Goal: Task Accomplishment & Management: Manage account settings

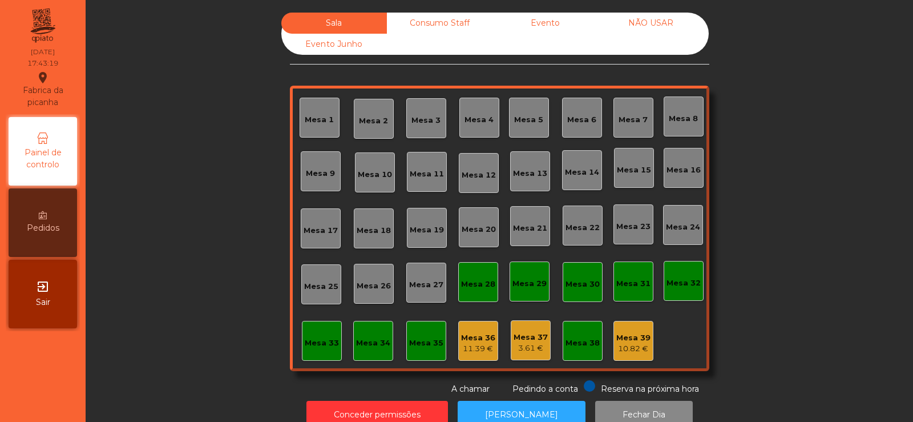
click at [638, 343] on div "10.82 €" at bounding box center [633, 348] width 34 height 11
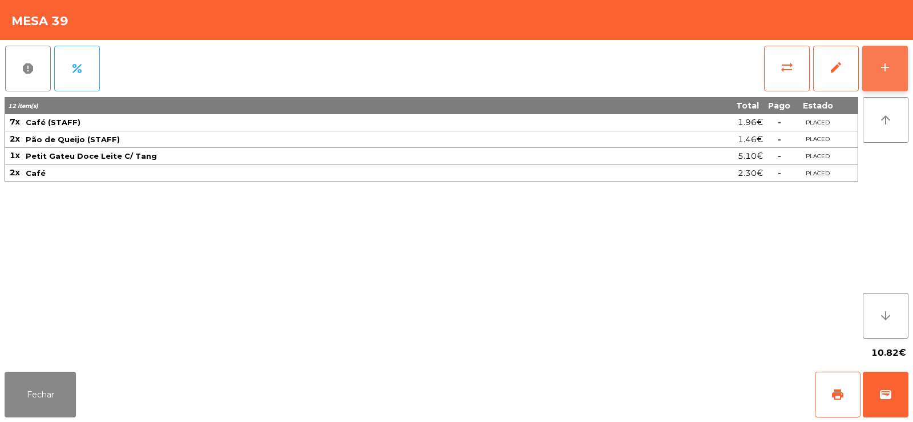
click at [889, 82] on button "add" at bounding box center [885, 69] width 46 height 46
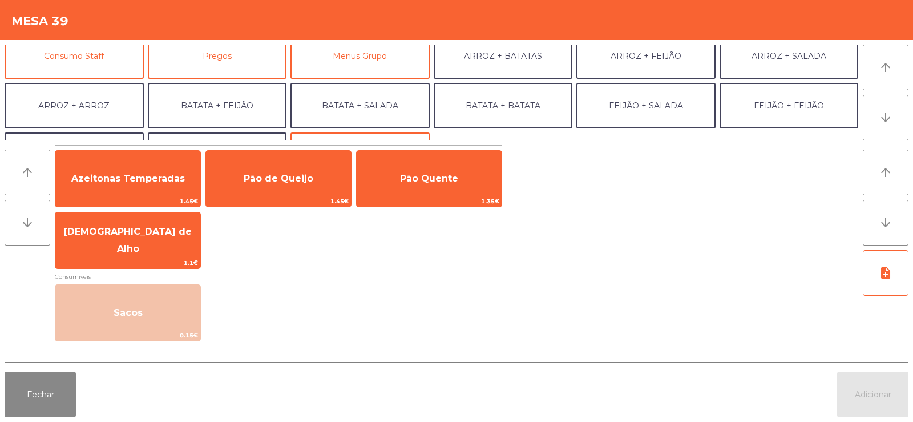
scroll to position [111, 0]
click at [124, 55] on button "Consumo Staff" at bounding box center [74, 56] width 139 height 46
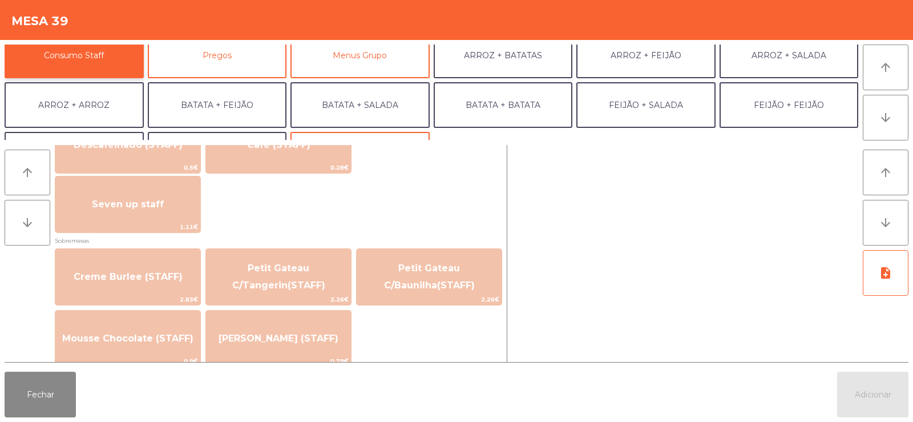
scroll to position [704, 0]
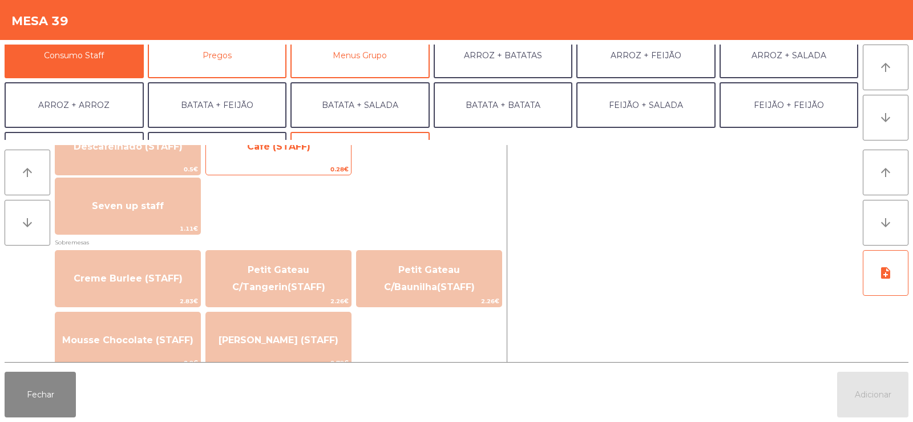
click at [319, 164] on span "0.28€" at bounding box center [278, 169] width 145 height 11
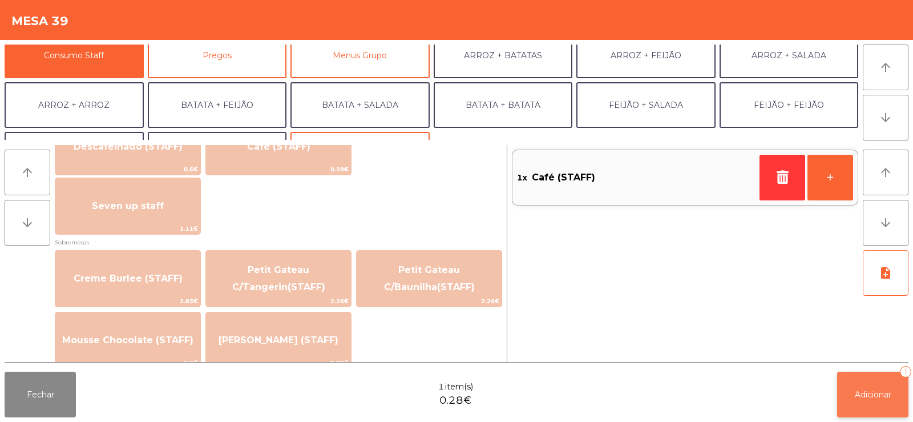
click at [860, 394] on span "Adicionar" at bounding box center [873, 394] width 37 height 10
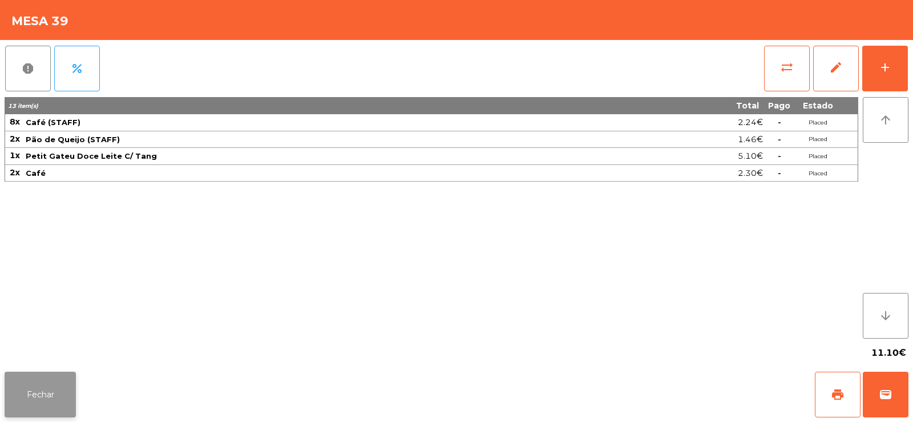
click at [47, 395] on button "Fechar" at bounding box center [40, 394] width 71 height 46
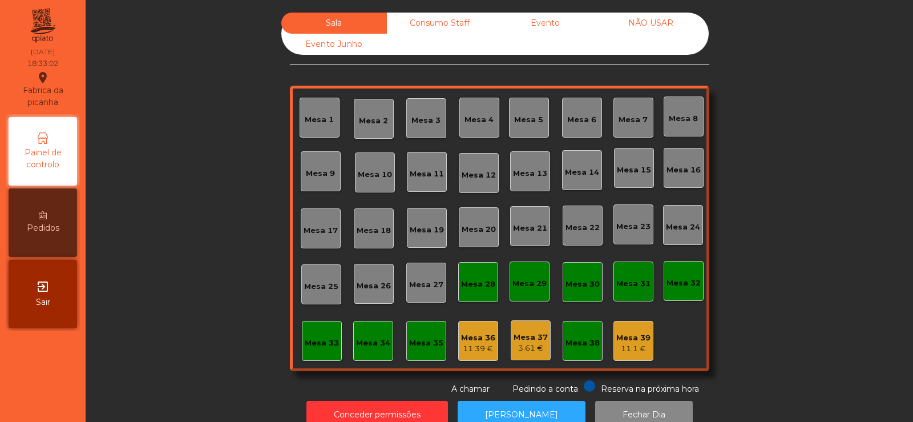
click at [473, 342] on div "Mesa 36" at bounding box center [478, 337] width 34 height 11
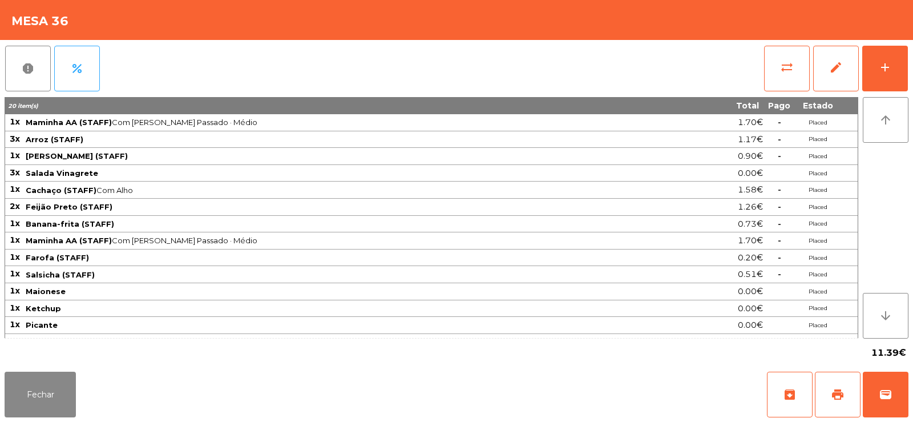
scroll to position [30, 0]
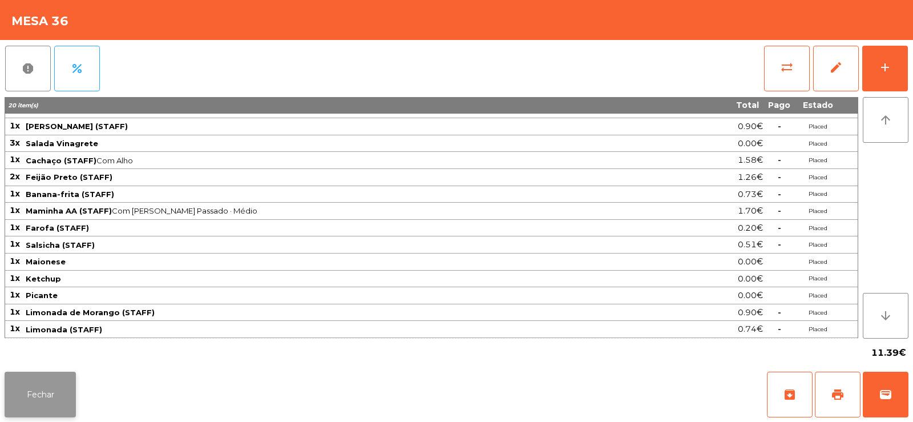
click at [59, 380] on button "Fechar" at bounding box center [40, 394] width 71 height 46
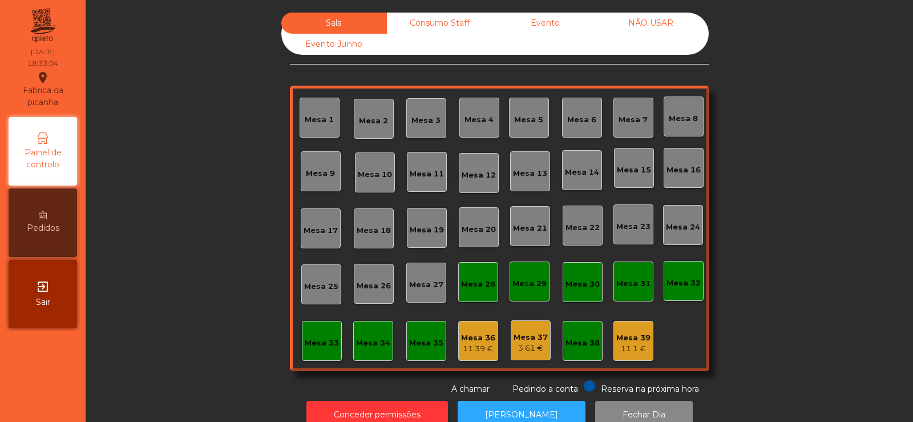
click at [637, 337] on div "Mesa 39" at bounding box center [633, 337] width 34 height 11
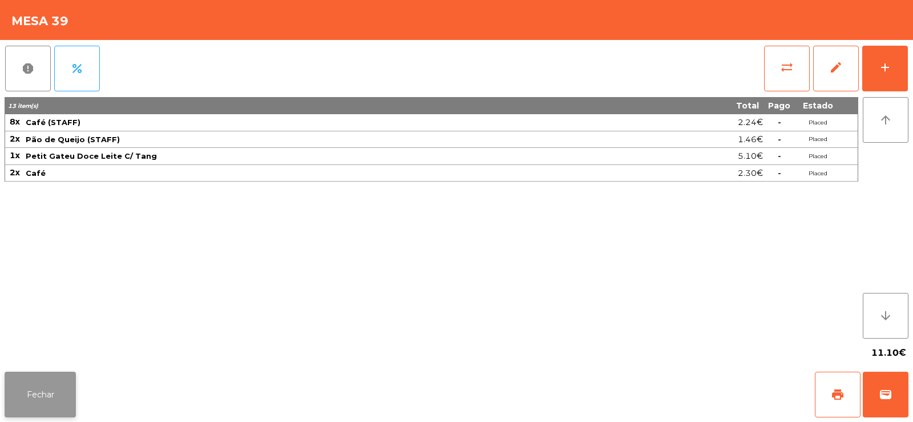
click at [47, 382] on button "Fechar" at bounding box center [40, 394] width 71 height 46
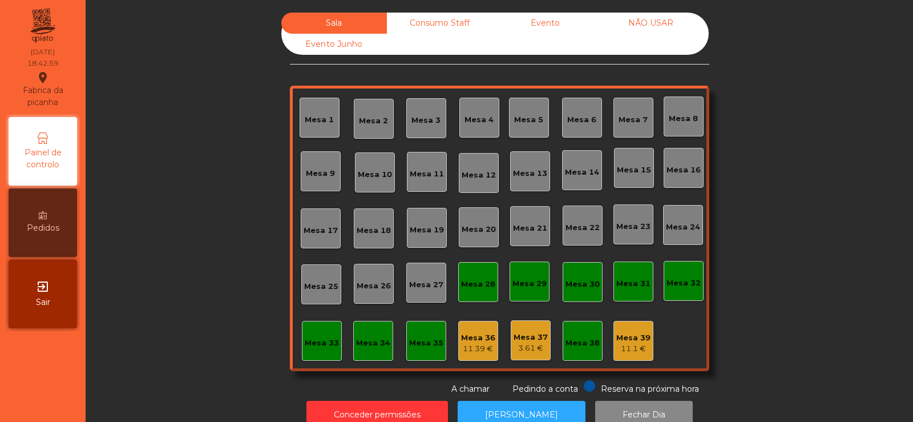
scroll to position [28, 0]
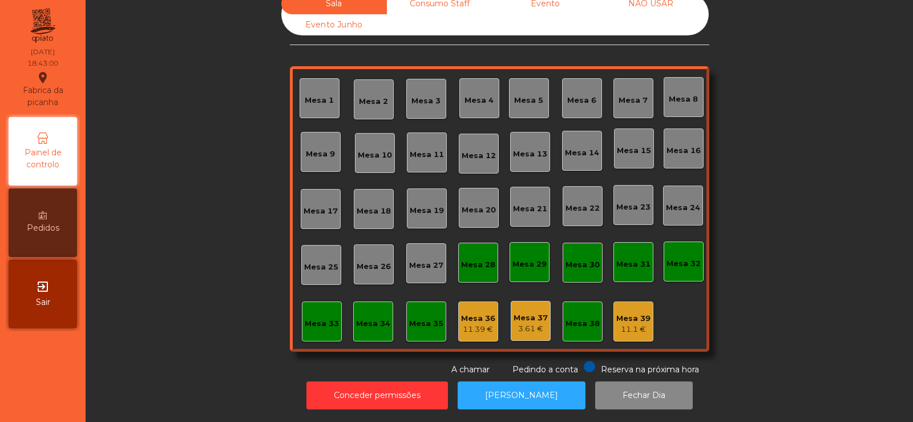
click at [624, 313] on div "Mesa 39" at bounding box center [633, 318] width 34 height 11
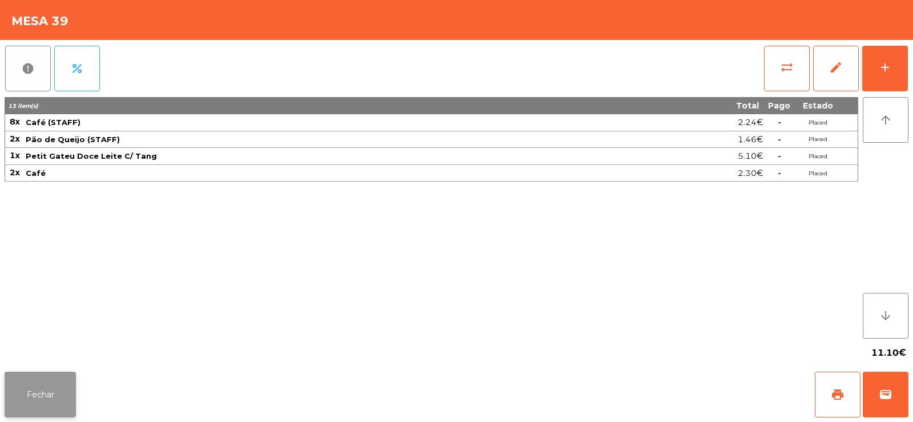
click at [49, 399] on button "Fechar" at bounding box center [40, 394] width 71 height 46
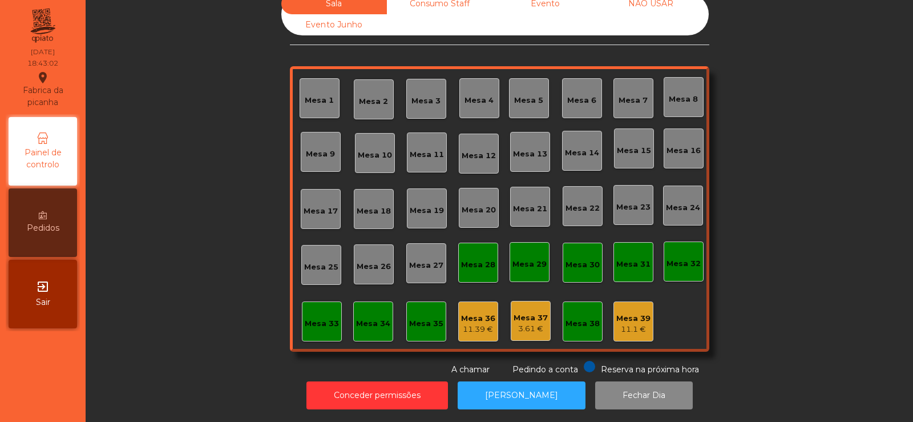
click at [479, 323] on div "11.39 €" at bounding box center [478, 328] width 34 height 11
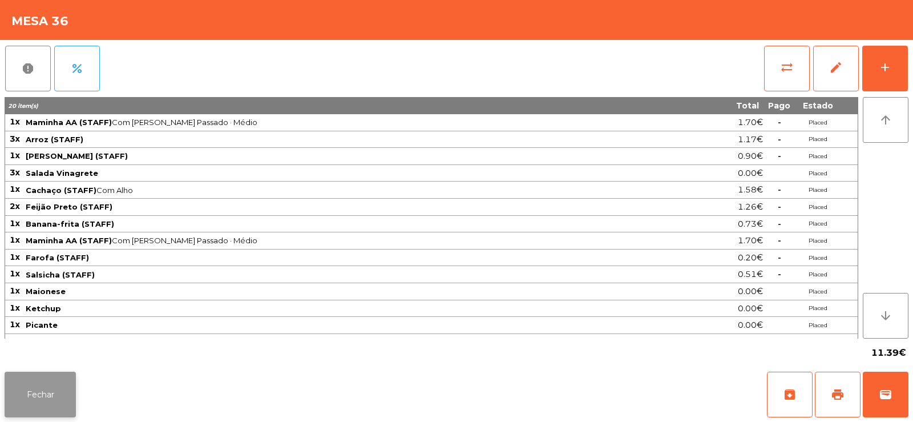
click at [72, 389] on button "Fechar" at bounding box center [40, 394] width 71 height 46
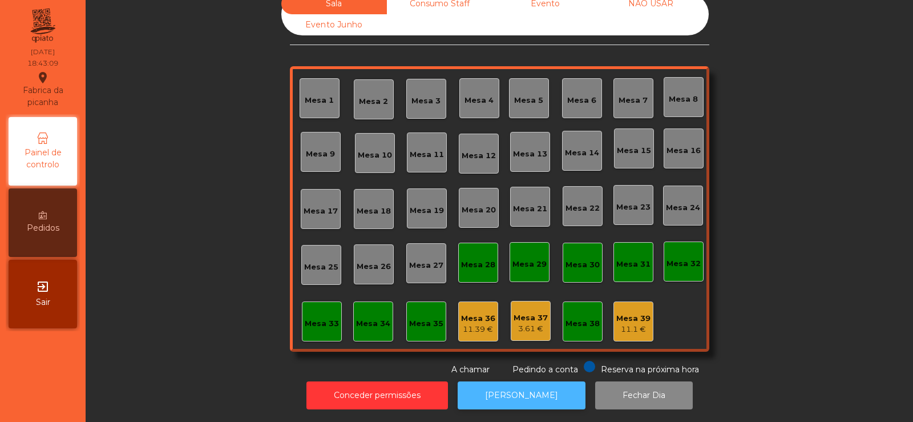
click at [520, 381] on button "[PERSON_NAME]" at bounding box center [521, 395] width 128 height 28
click at [483, 381] on button "[PERSON_NAME]" at bounding box center [521, 395] width 128 height 28
click at [531, 383] on button "[PERSON_NAME]" at bounding box center [521, 395] width 128 height 28
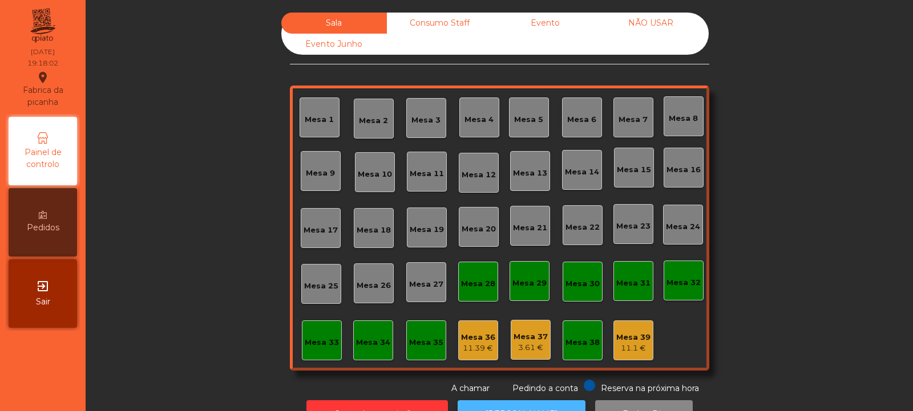
scroll to position [38, 0]
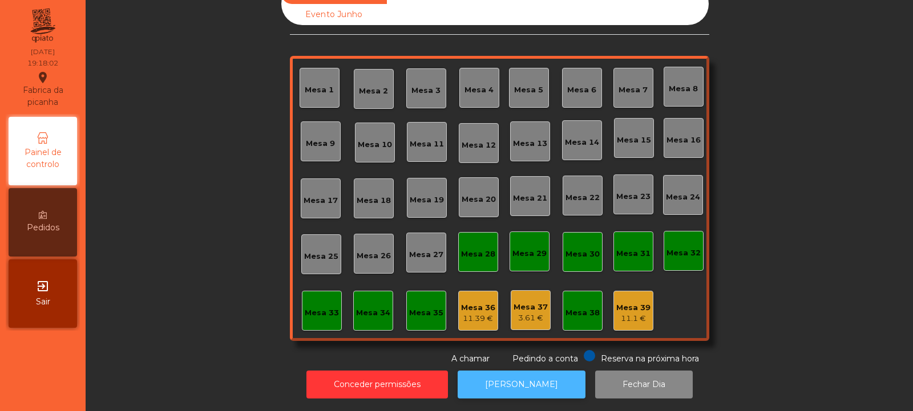
click at [523, 376] on button "[PERSON_NAME]" at bounding box center [521, 385] width 128 height 28
click at [628, 313] on div "11.1 €" at bounding box center [633, 318] width 34 height 11
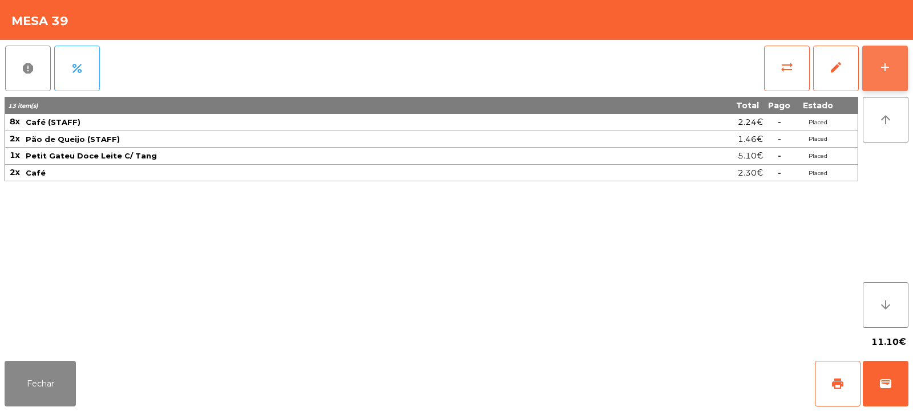
click at [885, 66] on div "add" at bounding box center [885, 67] width 14 height 14
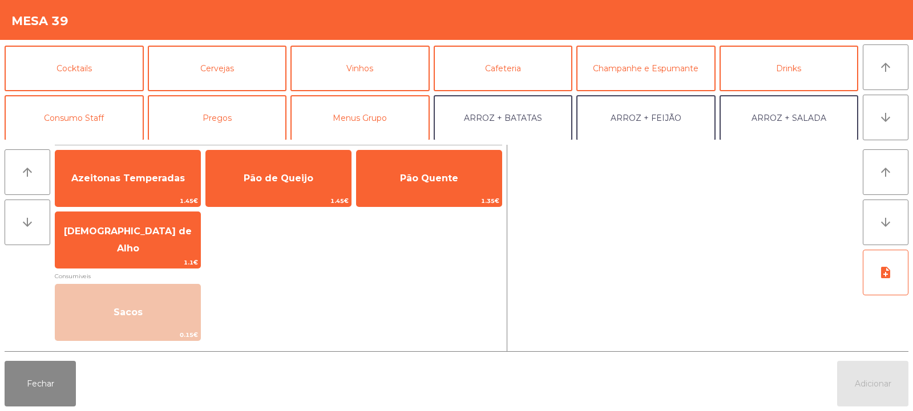
scroll to position [62, 0]
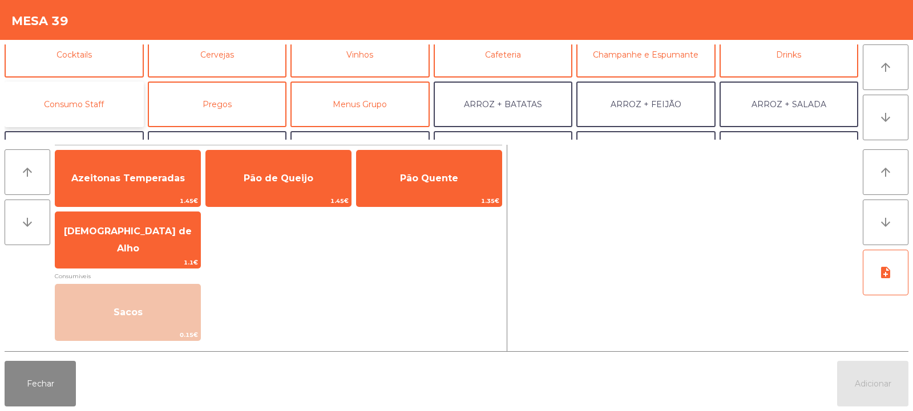
click at [86, 99] on button "Consumo Staff" at bounding box center [74, 105] width 139 height 46
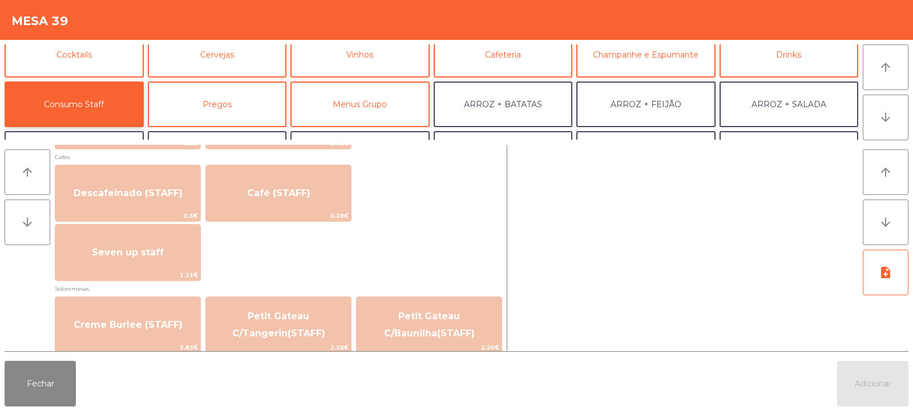
scroll to position [659, 0]
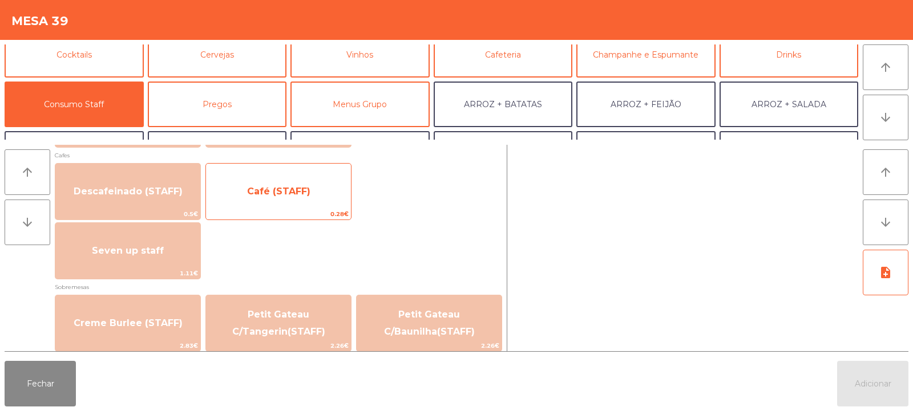
click at [301, 193] on span "Café (STAFF)" at bounding box center [278, 191] width 63 height 11
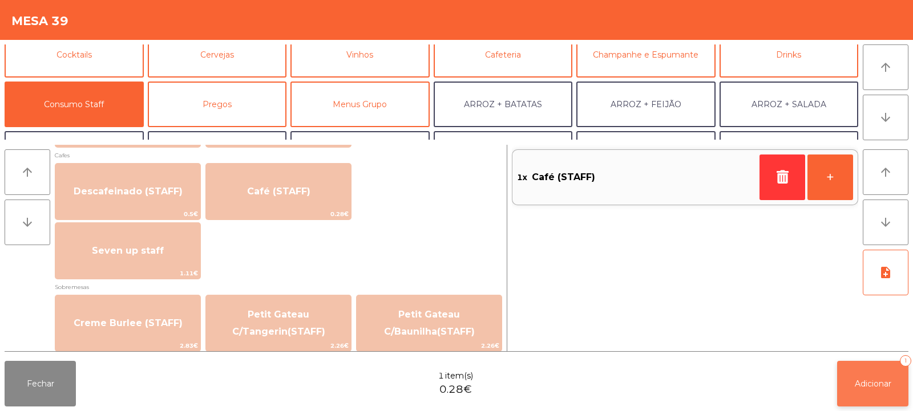
click at [876, 394] on button "Adicionar 1" at bounding box center [872, 384] width 71 height 46
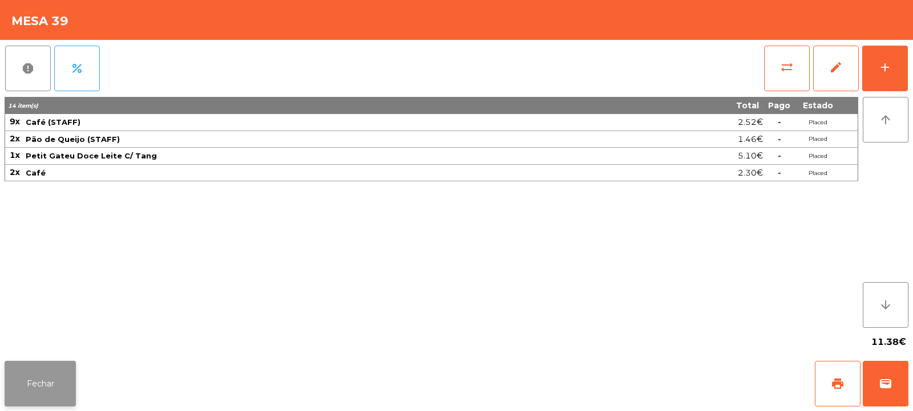
click at [33, 388] on button "Fechar" at bounding box center [40, 384] width 71 height 46
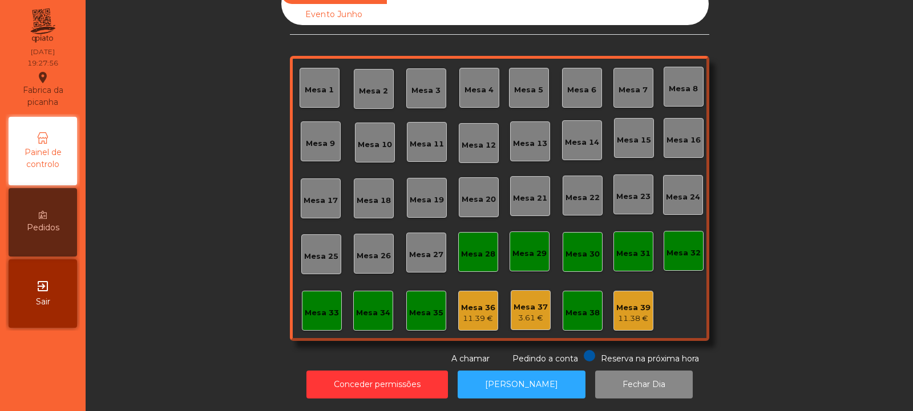
click at [633, 316] on div "Mesa 39 11.38 €" at bounding box center [633, 311] width 40 height 40
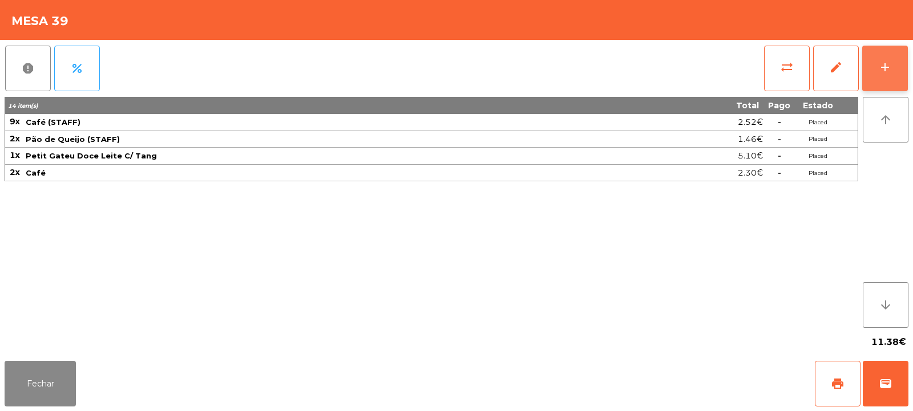
click at [870, 64] on button "add" at bounding box center [885, 69] width 46 height 46
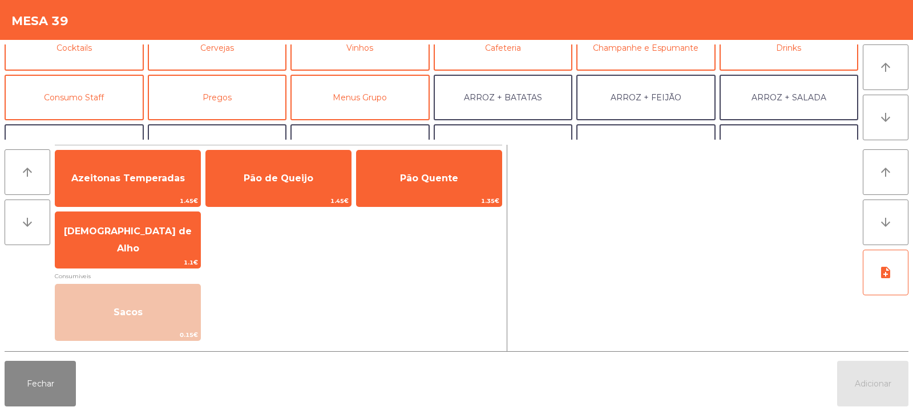
scroll to position [83, 0]
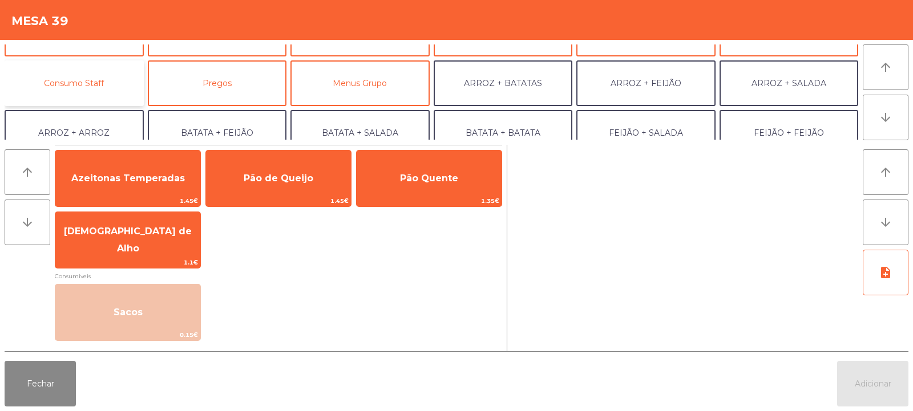
click at [86, 91] on button "Consumo Staff" at bounding box center [74, 83] width 139 height 46
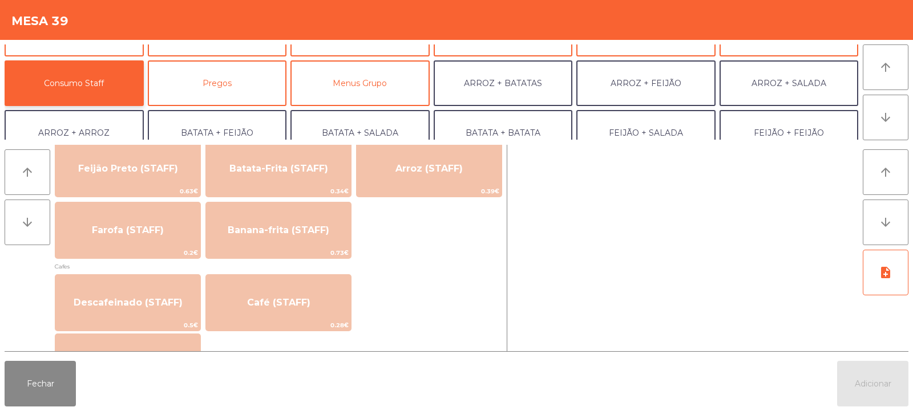
scroll to position [547, 0]
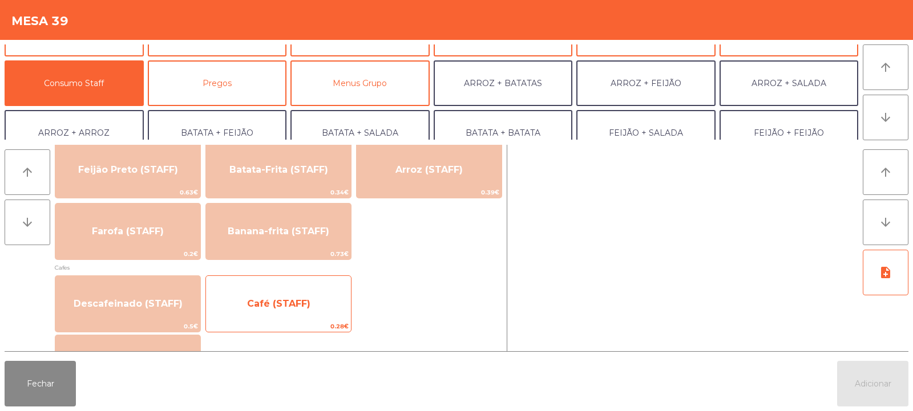
click at [274, 309] on span "Café (STAFF)" at bounding box center [278, 303] width 63 height 11
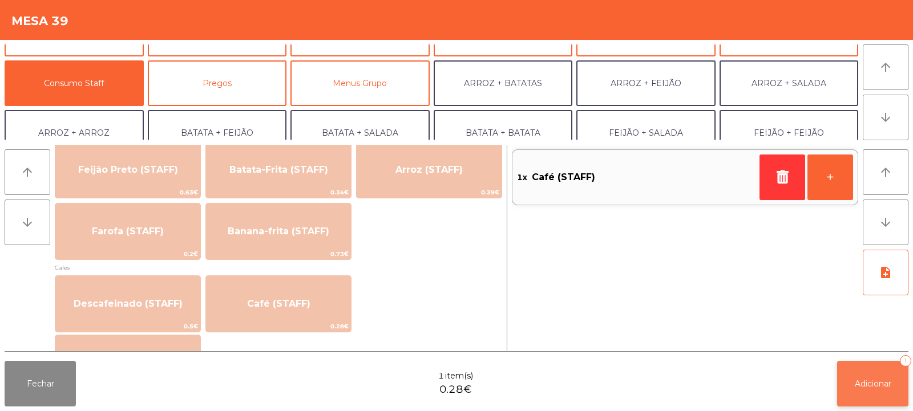
click at [880, 379] on span "Adicionar" at bounding box center [873, 384] width 37 height 10
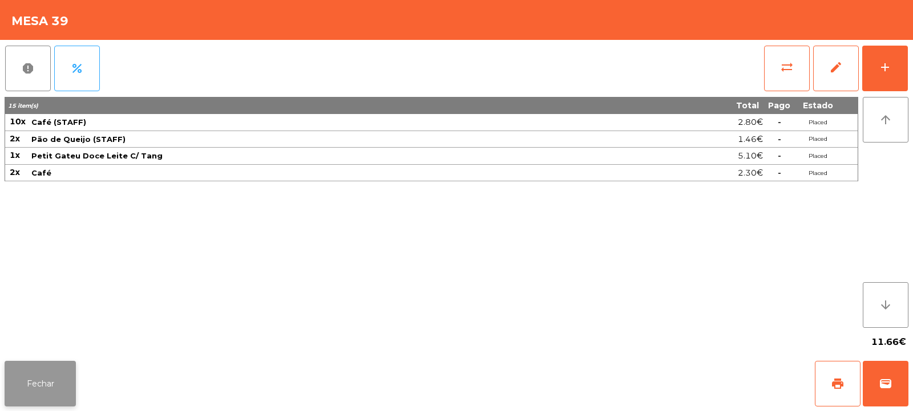
click at [47, 380] on button "Fechar" at bounding box center [40, 384] width 71 height 46
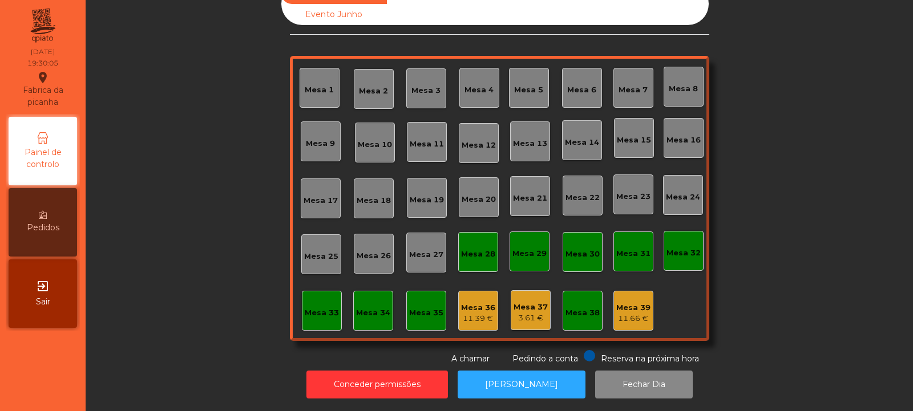
scroll to position [0, 0]
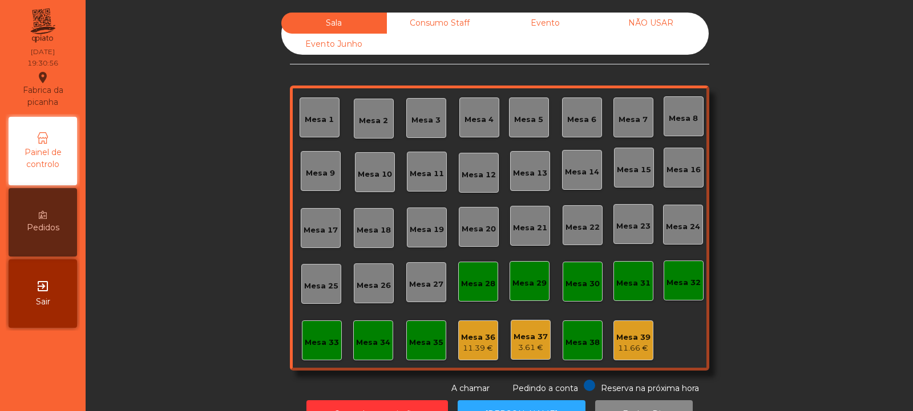
click at [631, 343] on div "11.66 €" at bounding box center [633, 348] width 34 height 11
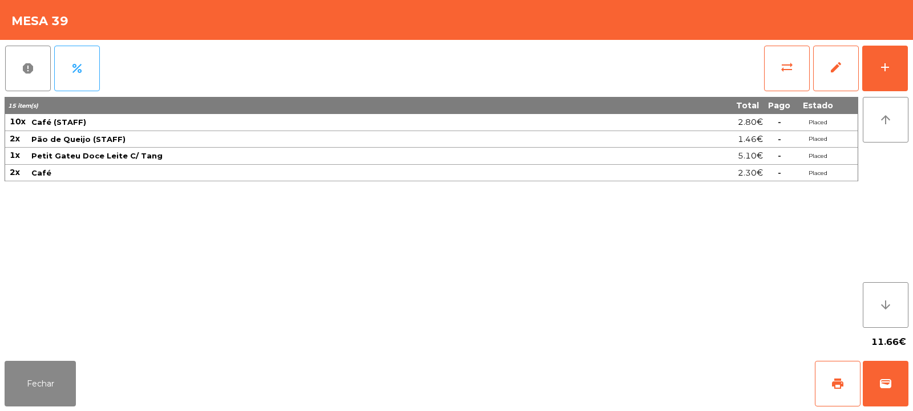
click at [912, 84] on div "report percent sync_alt edit add 15 item(s) Total Pago Estado 10x Café (STAFF) …" at bounding box center [456, 198] width 913 height 317
click at [889, 80] on button "add" at bounding box center [885, 69] width 46 height 46
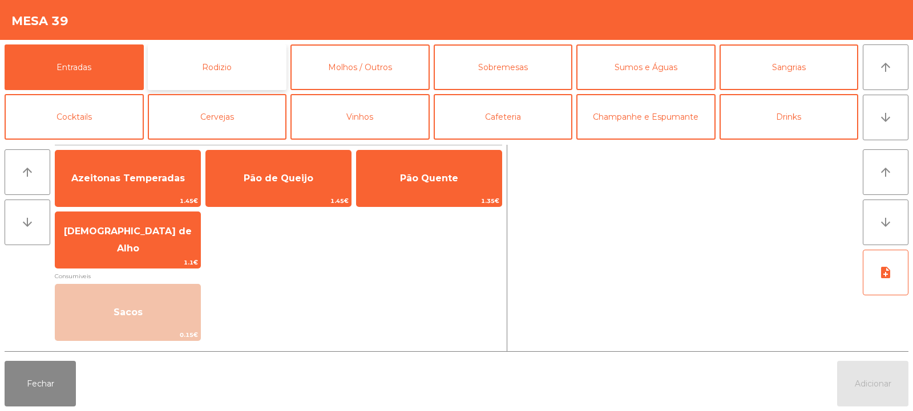
click at [236, 71] on button "Rodizio" at bounding box center [217, 67] width 139 height 46
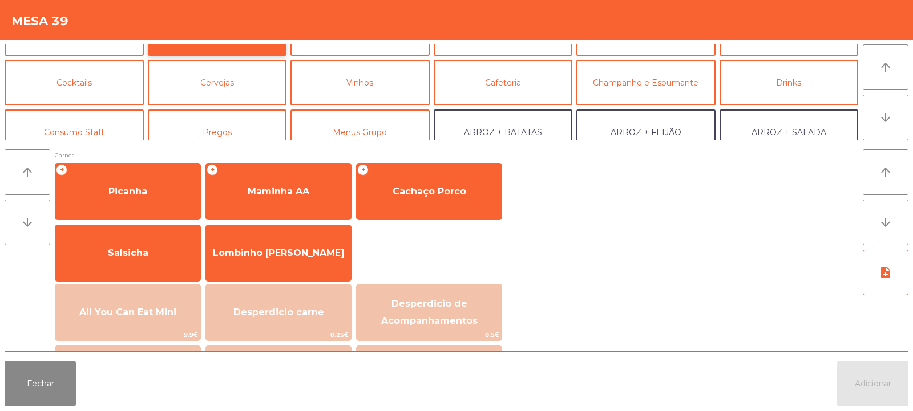
scroll to position [62, 0]
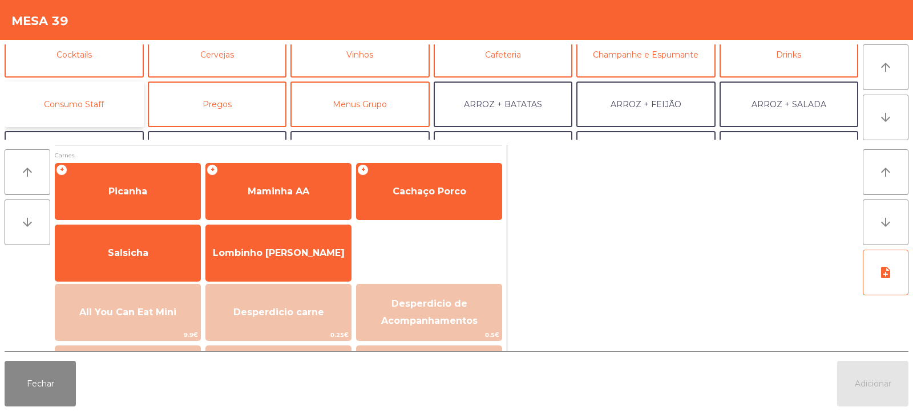
click at [94, 94] on button "Consumo Staff" at bounding box center [74, 105] width 139 height 46
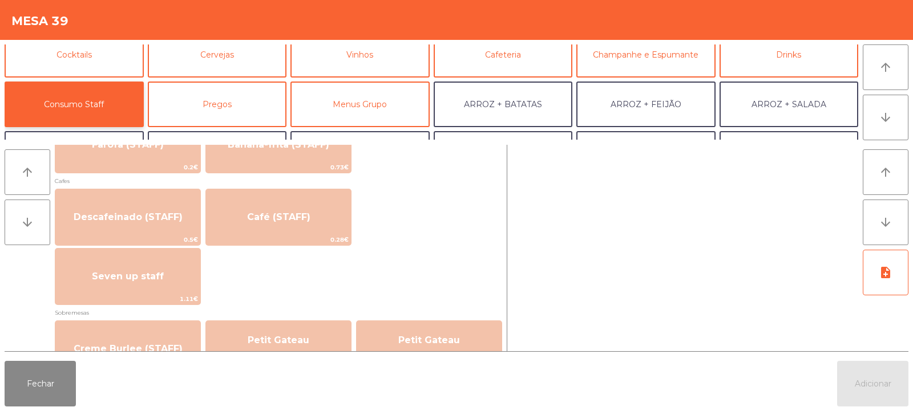
scroll to position [634, 0]
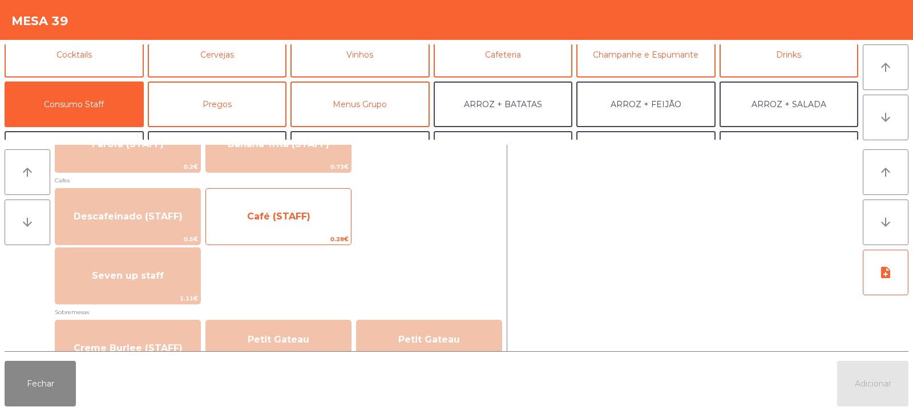
click at [294, 216] on span "Café (STAFF)" at bounding box center [278, 216] width 63 height 11
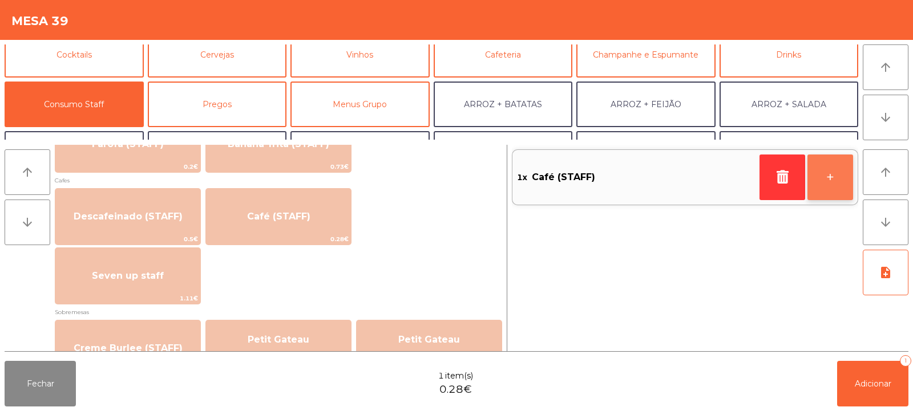
click at [825, 176] on button "+" at bounding box center [830, 178] width 46 height 46
click at [833, 175] on button "+" at bounding box center [830, 178] width 46 height 46
click at [829, 178] on button "+" at bounding box center [830, 178] width 46 height 46
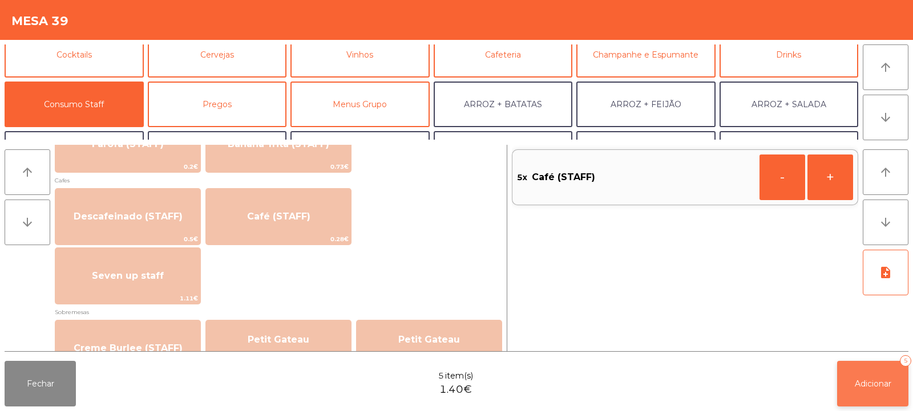
click at [855, 388] on span "Adicionar" at bounding box center [873, 384] width 37 height 10
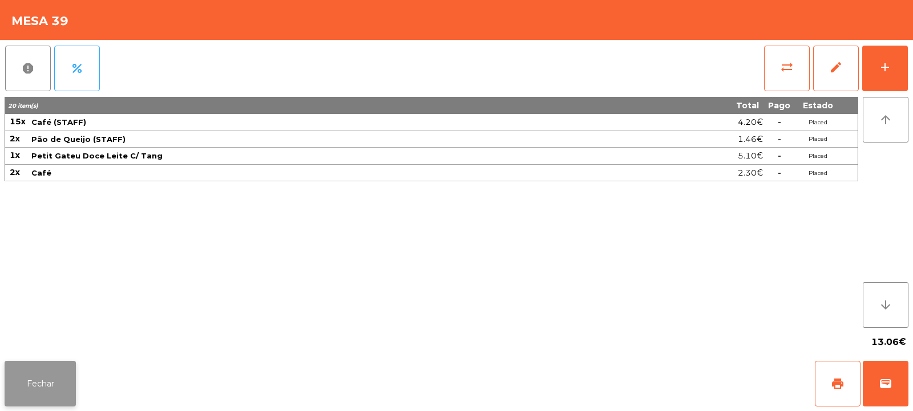
click at [29, 374] on button "Fechar" at bounding box center [40, 384] width 71 height 46
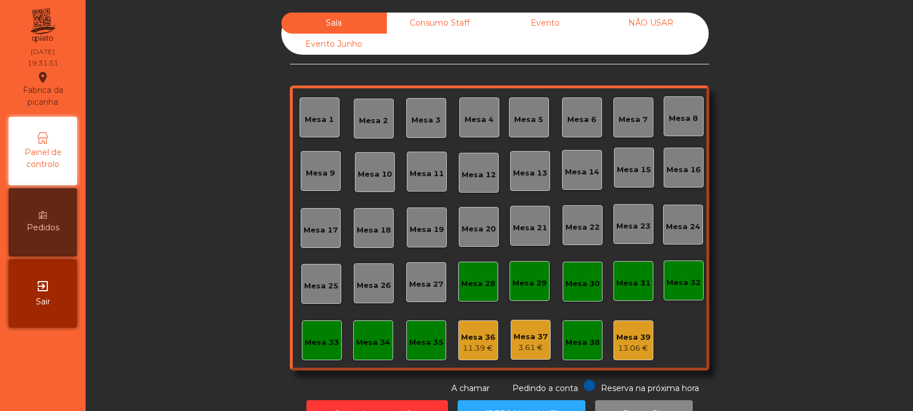
click at [622, 228] on div "Mesa 23" at bounding box center [633, 226] width 34 height 11
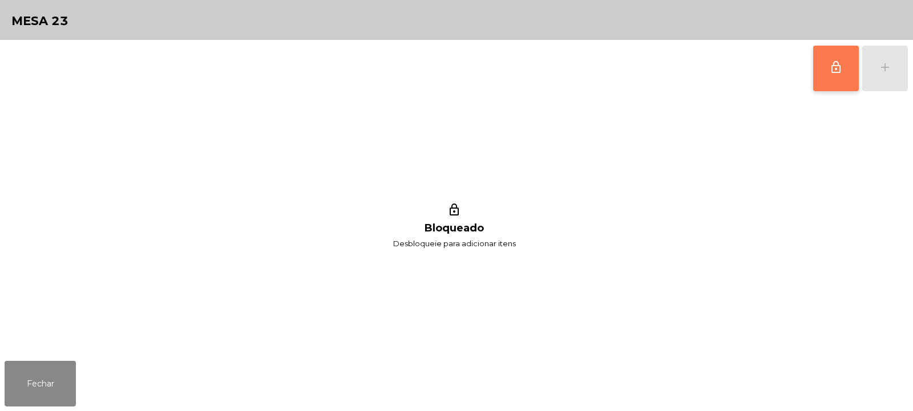
click at [824, 79] on button "lock_outline" at bounding box center [836, 69] width 46 height 46
click at [880, 73] on div "add" at bounding box center [885, 67] width 14 height 14
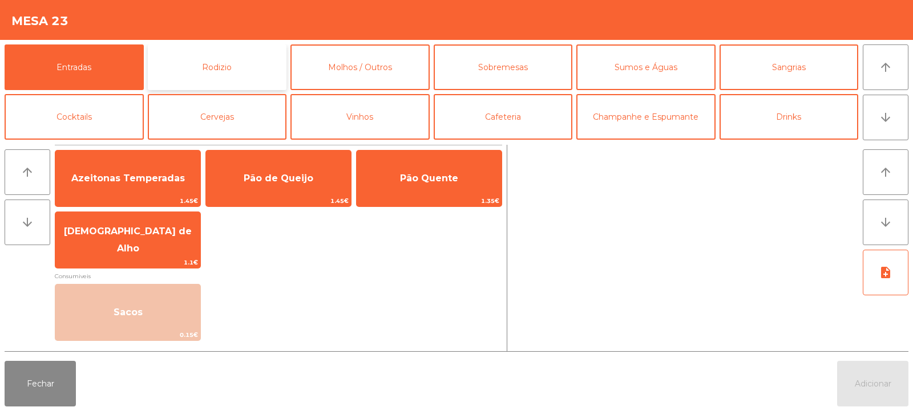
click at [172, 68] on button "Rodizio" at bounding box center [217, 67] width 139 height 46
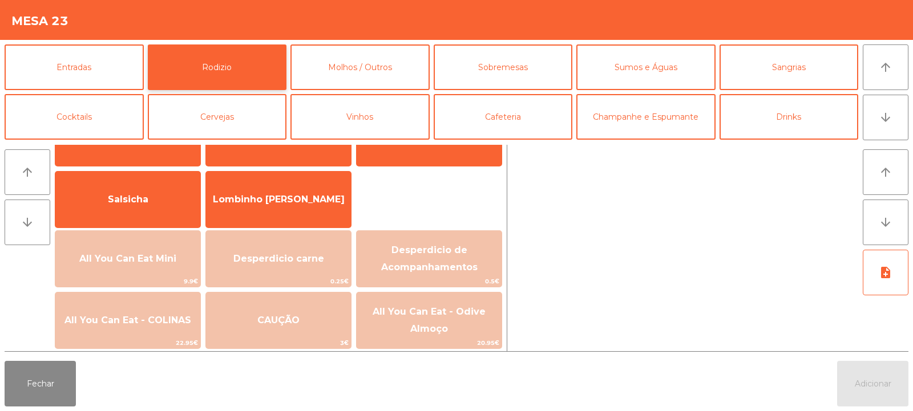
scroll to position [79, 0]
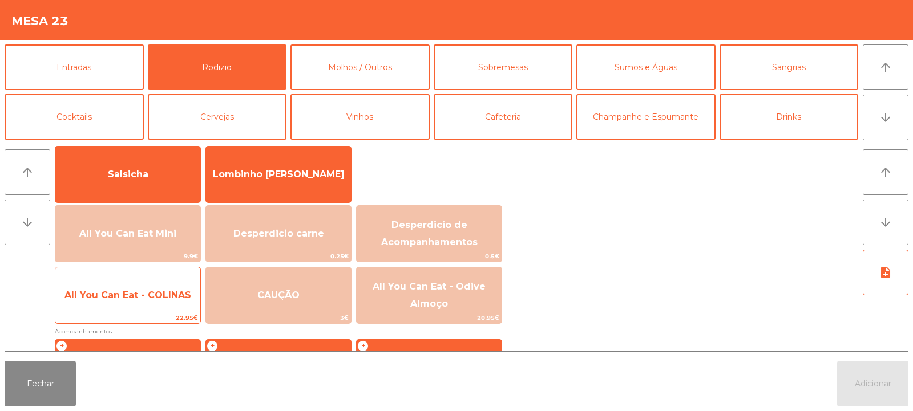
click at [147, 301] on span "All You Can Eat - COLINAS" at bounding box center [127, 295] width 145 height 31
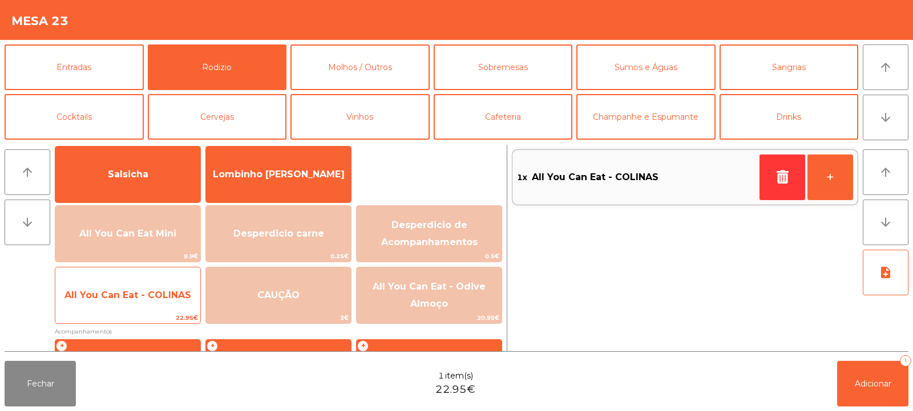
click at [142, 306] on span "All You Can Eat - COLINAS" at bounding box center [127, 295] width 145 height 31
click at [148, 307] on span "All You Can Eat - COLINAS" at bounding box center [127, 295] width 145 height 31
click at [148, 302] on span "All You Can Eat - COLINAS" at bounding box center [127, 295] width 145 height 31
click at [142, 296] on span "All You Can Eat - COLINAS" at bounding box center [127, 295] width 127 height 11
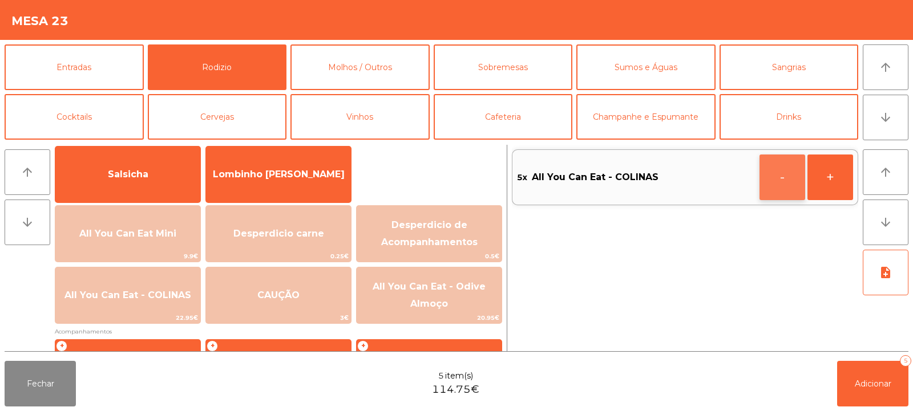
click at [767, 184] on button "-" at bounding box center [782, 178] width 46 height 46
click at [860, 379] on span "Adicionar" at bounding box center [873, 384] width 37 height 10
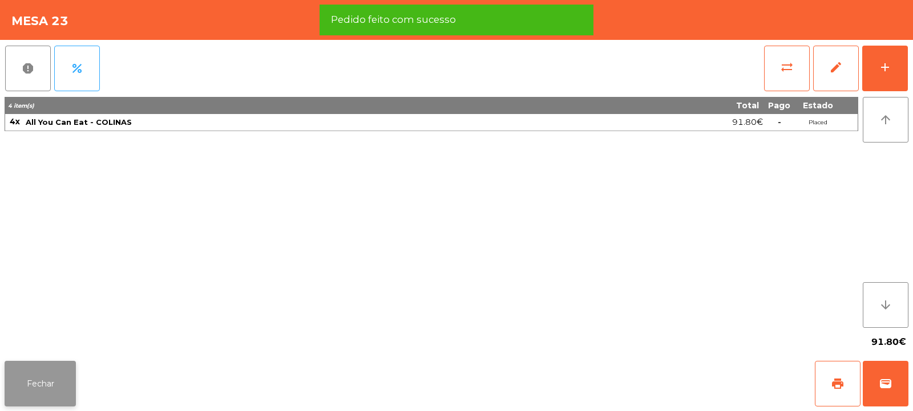
click at [19, 383] on button "Fechar" at bounding box center [40, 384] width 71 height 46
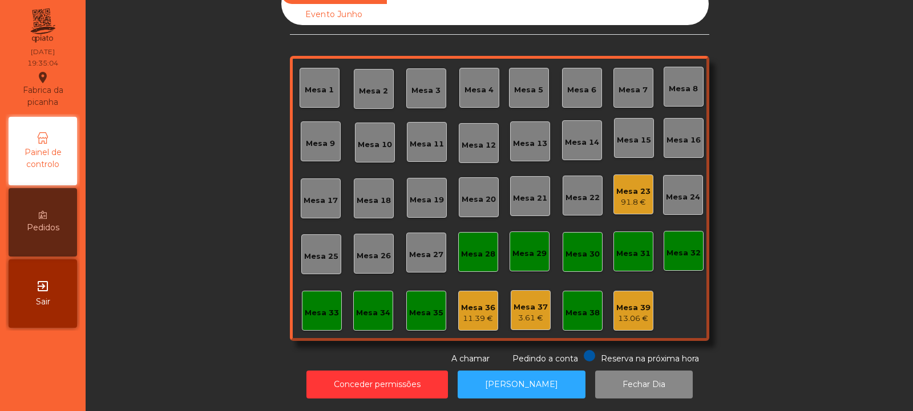
scroll to position [0, 0]
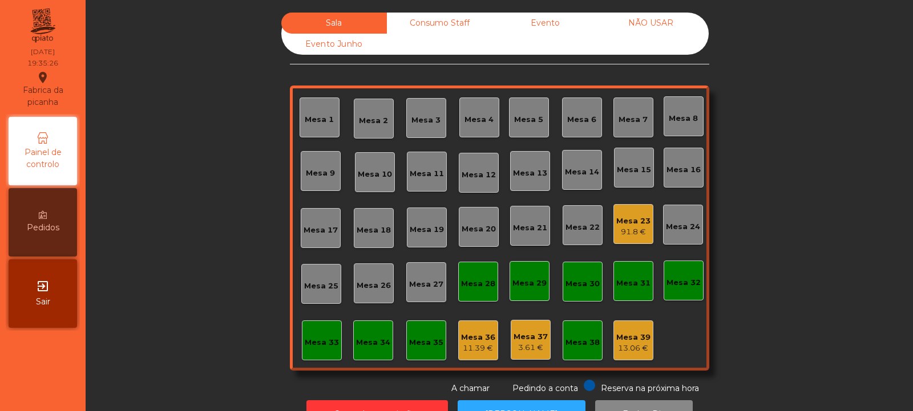
click at [434, 119] on div "Mesa 3" at bounding box center [425, 120] width 29 height 11
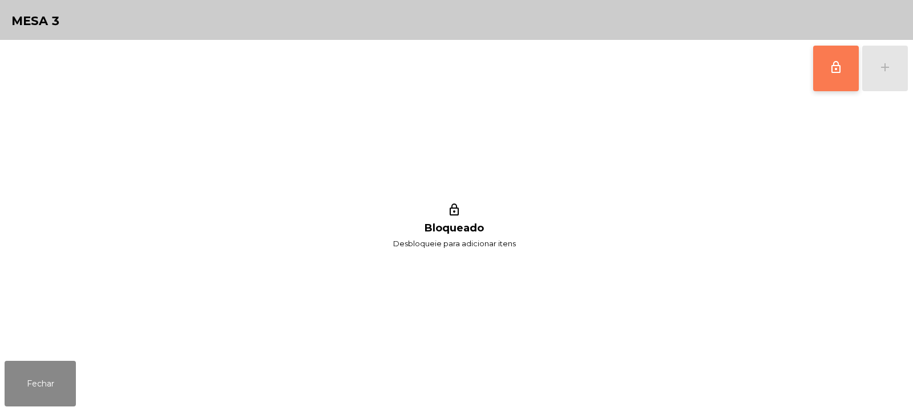
click at [833, 74] on span "lock_outline" at bounding box center [836, 67] width 14 height 14
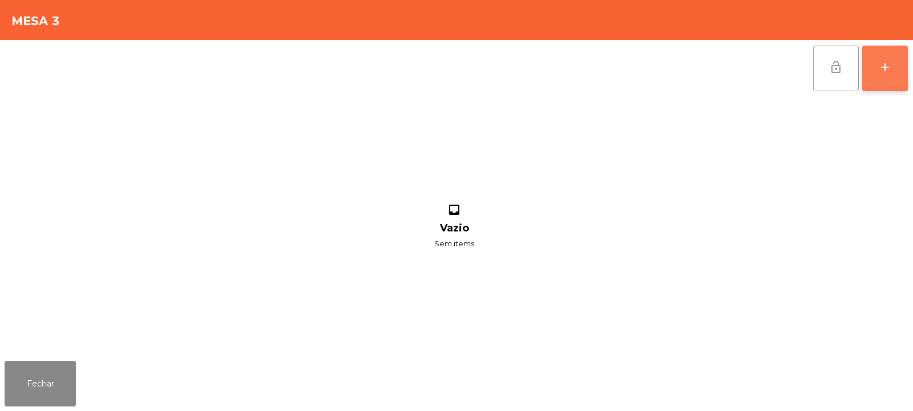
click at [886, 70] on div "add" at bounding box center [885, 67] width 14 height 14
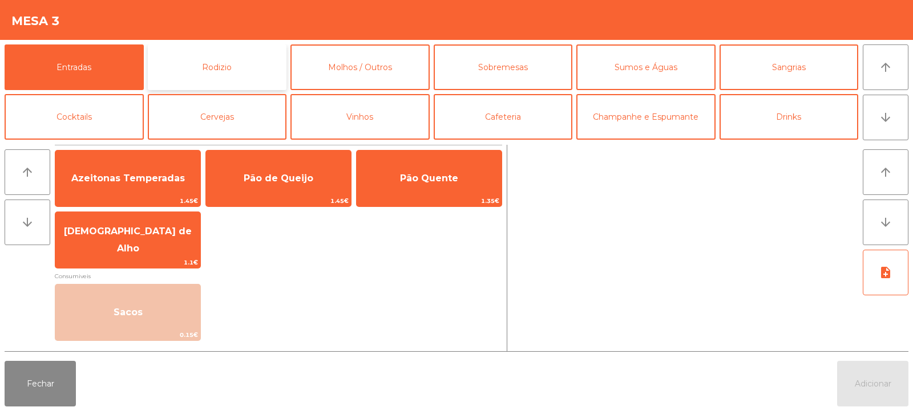
click at [225, 69] on button "Rodizio" at bounding box center [217, 67] width 139 height 46
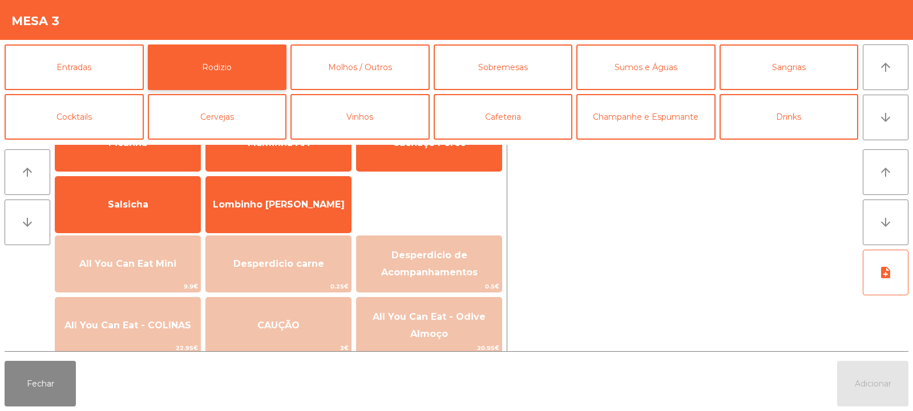
scroll to position [55, 0]
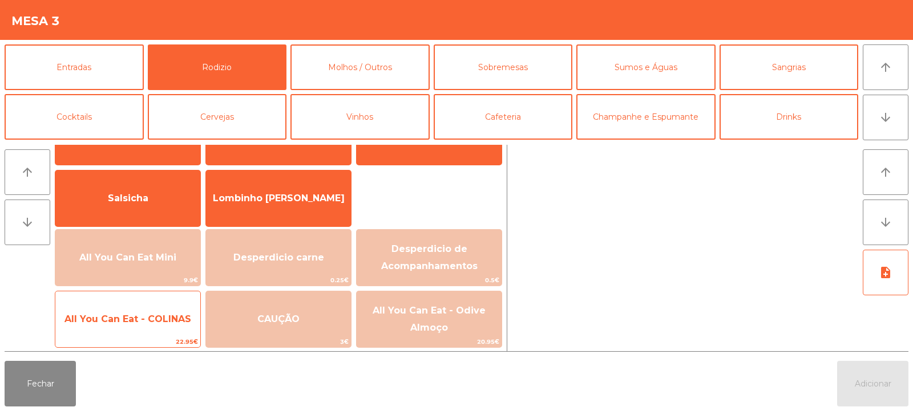
click at [156, 315] on span "All You Can Eat - COLINAS" at bounding box center [127, 319] width 127 height 11
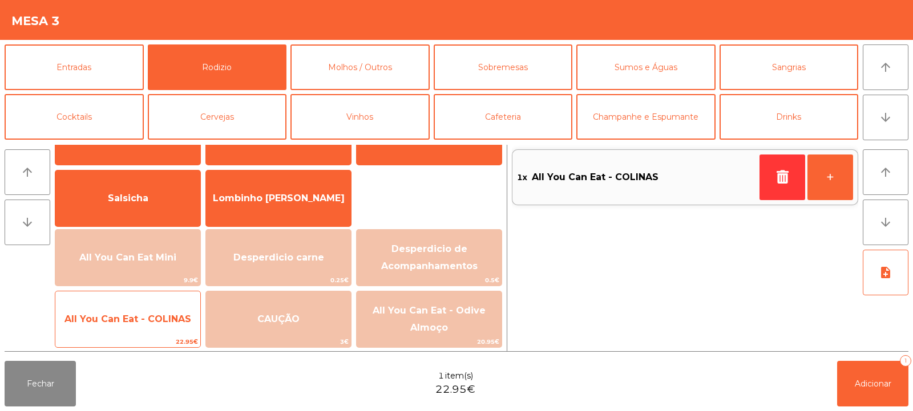
click at [148, 318] on span "All You Can Eat - COLINAS" at bounding box center [127, 319] width 127 height 11
click at [151, 318] on span "All You Can Eat - COLINAS" at bounding box center [127, 319] width 127 height 11
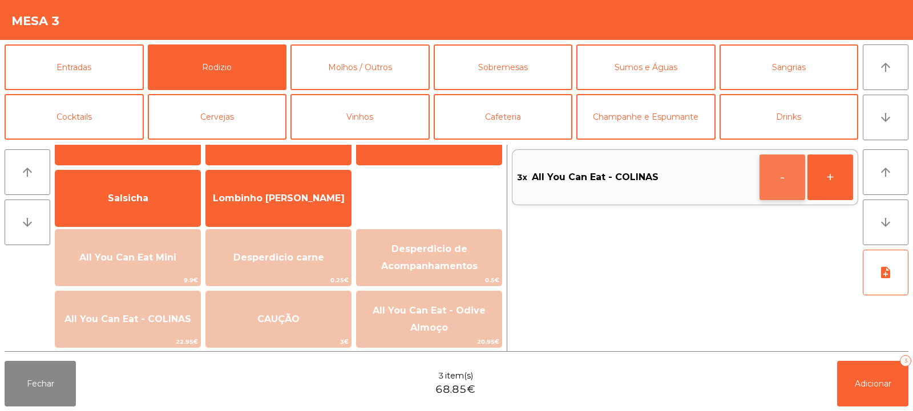
click at [768, 186] on button "-" at bounding box center [782, 178] width 46 height 46
click at [853, 394] on button "Adicionar 2" at bounding box center [872, 384] width 71 height 46
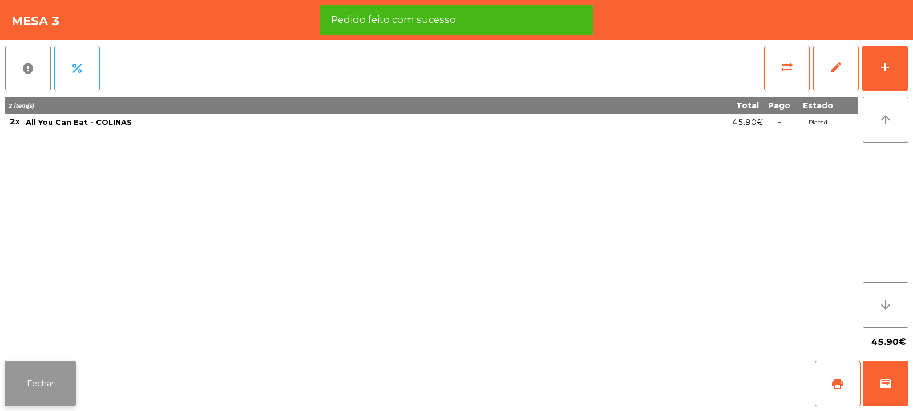
click at [41, 382] on button "Fechar" at bounding box center [40, 384] width 71 height 46
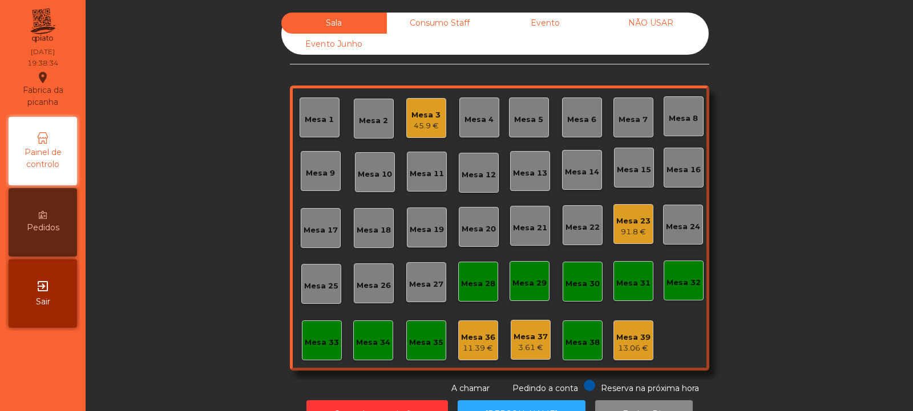
click at [482, 226] on div "Mesa 20" at bounding box center [478, 229] width 34 height 11
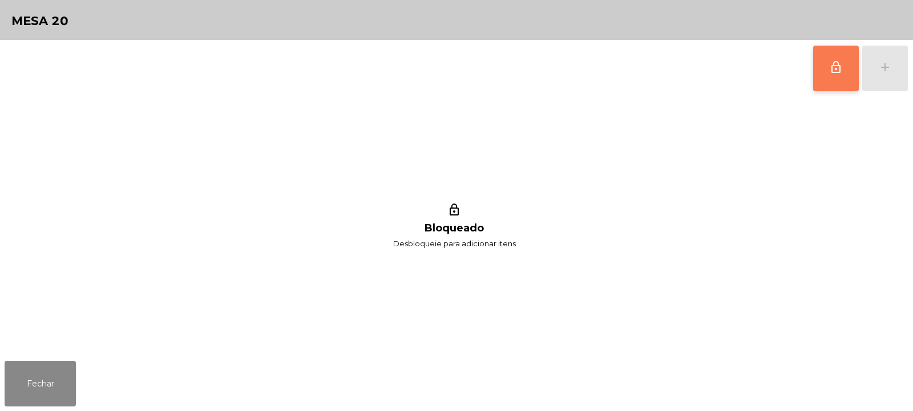
click at [824, 78] on button "lock_outline" at bounding box center [836, 69] width 46 height 46
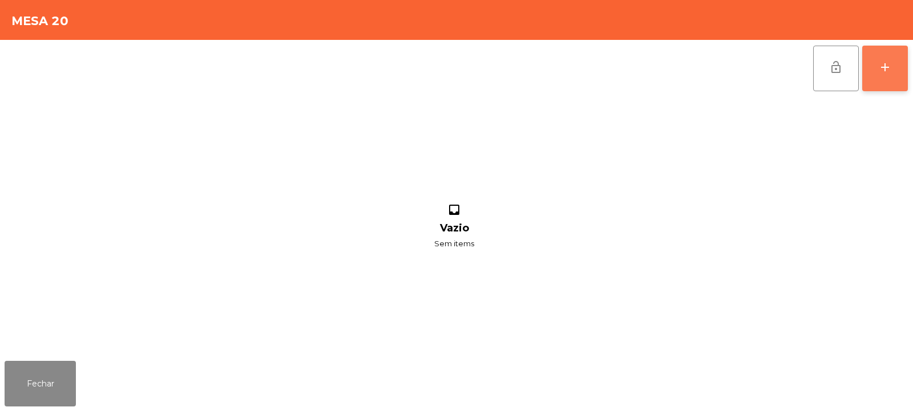
click at [896, 67] on button "add" at bounding box center [885, 69] width 46 height 46
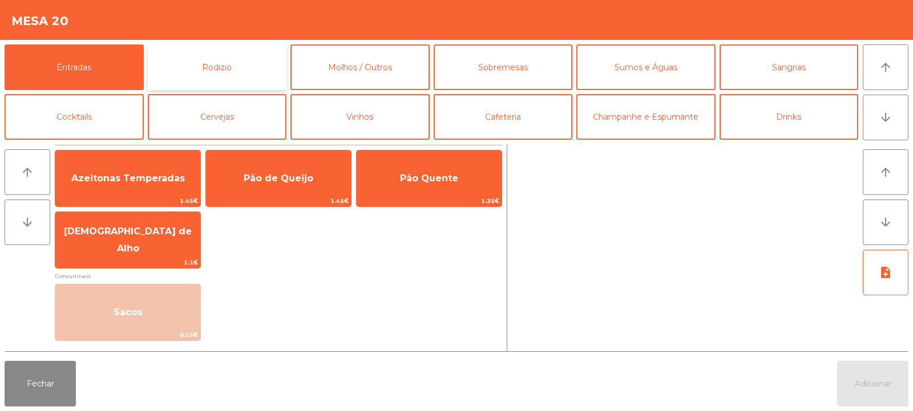
click at [206, 67] on button "Rodizio" at bounding box center [217, 67] width 139 height 46
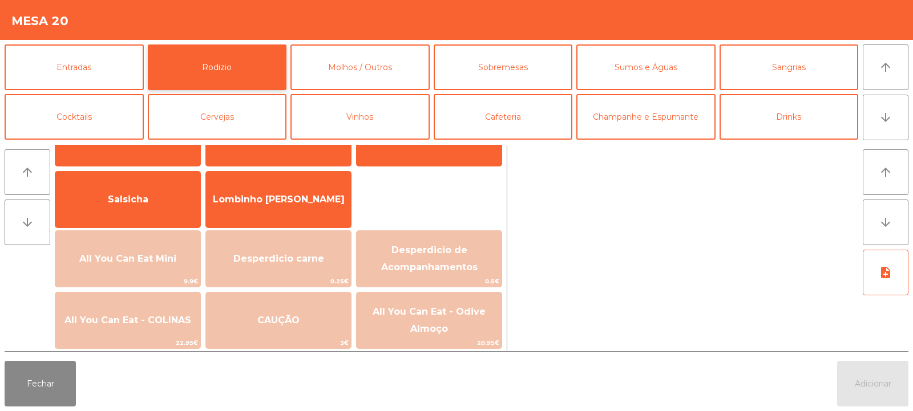
scroll to position [75, 0]
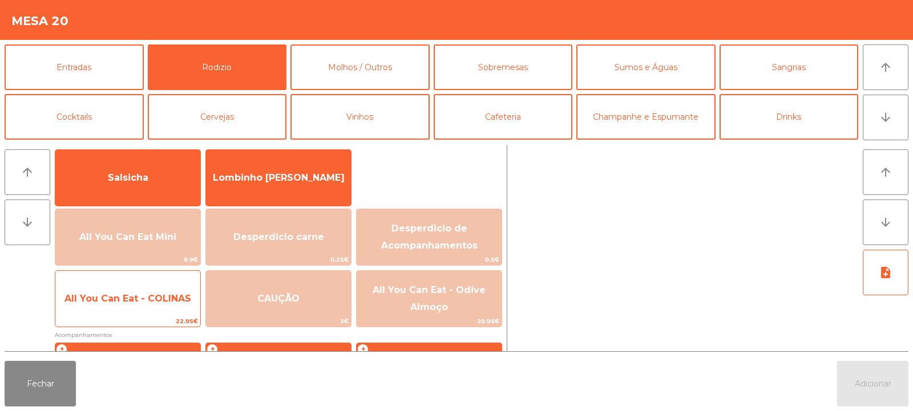
click at [141, 299] on span "All You Can Eat - COLINAS" at bounding box center [127, 298] width 127 height 11
click at [149, 302] on span "All You Can Eat - COLINAS" at bounding box center [127, 298] width 127 height 11
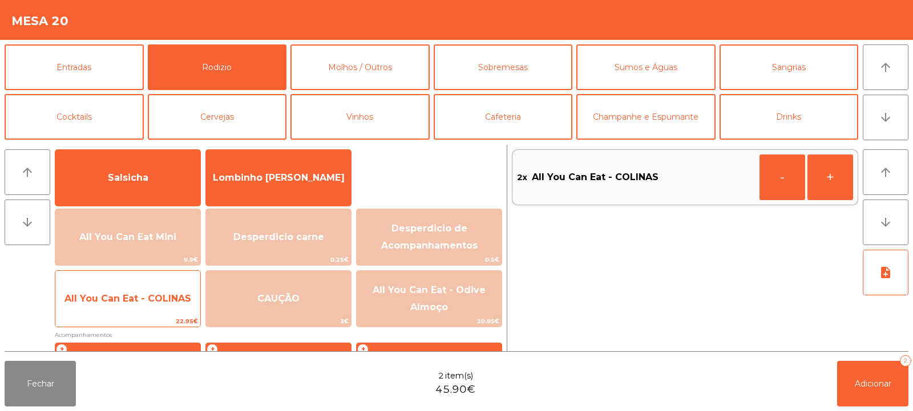
click at [154, 299] on span "All You Can Eat - COLINAS" at bounding box center [127, 298] width 127 height 11
click at [153, 299] on span "All You Can Eat - COLINAS" at bounding box center [127, 298] width 127 height 11
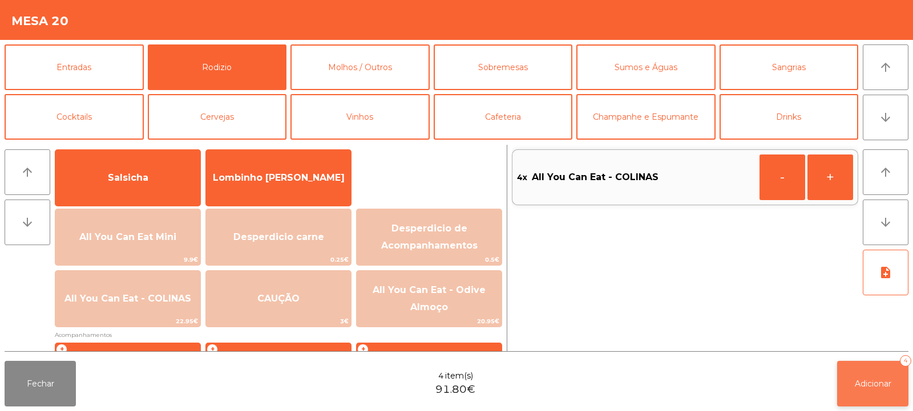
click at [868, 382] on span "Adicionar" at bounding box center [873, 384] width 37 height 10
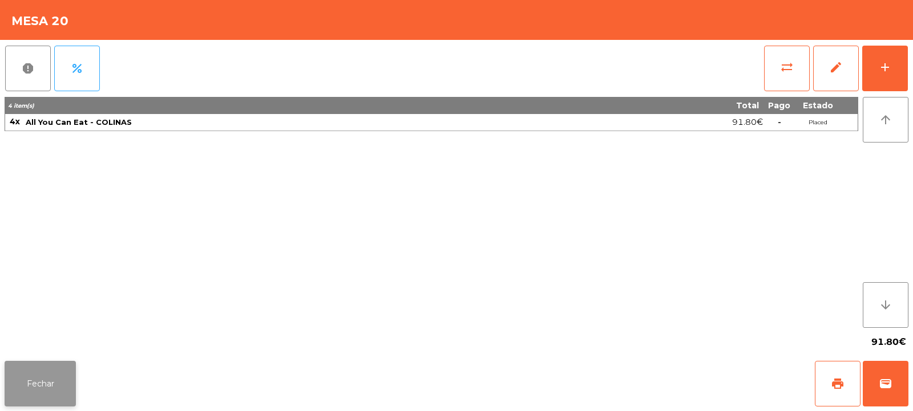
click at [69, 398] on button "Fechar" at bounding box center [40, 384] width 71 height 46
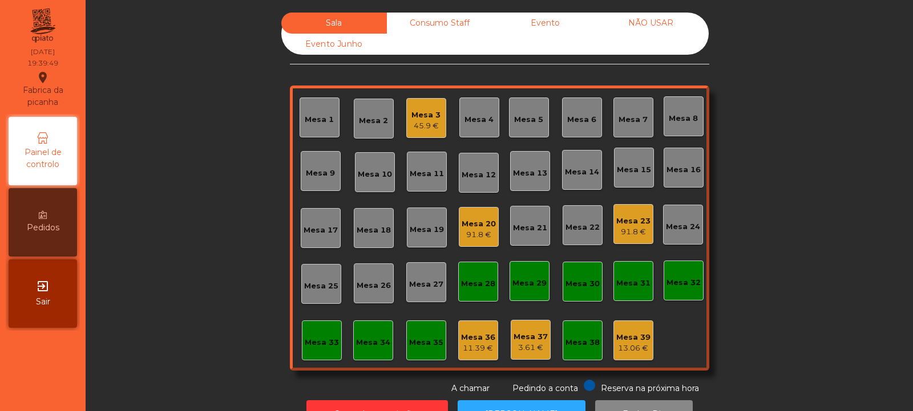
click at [681, 287] on div "Mesa 32" at bounding box center [683, 282] width 34 height 11
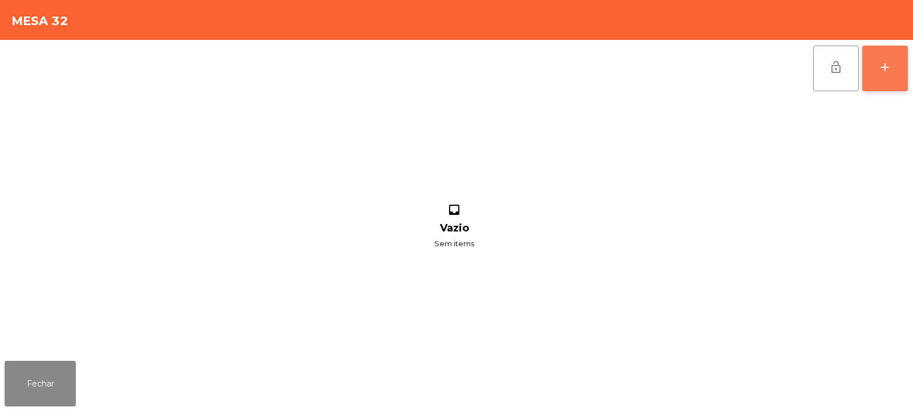
click at [878, 75] on button "add" at bounding box center [885, 69] width 46 height 46
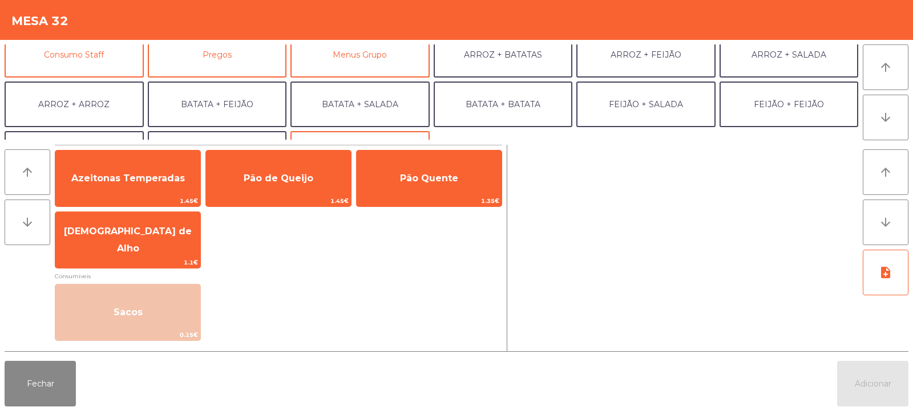
scroll to position [145, 0]
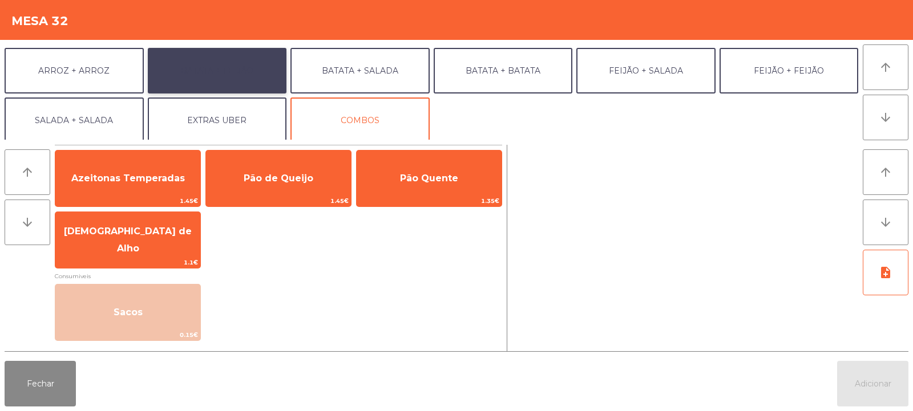
click at [191, 80] on button "BATATA + FEIJÃO" at bounding box center [217, 71] width 139 height 46
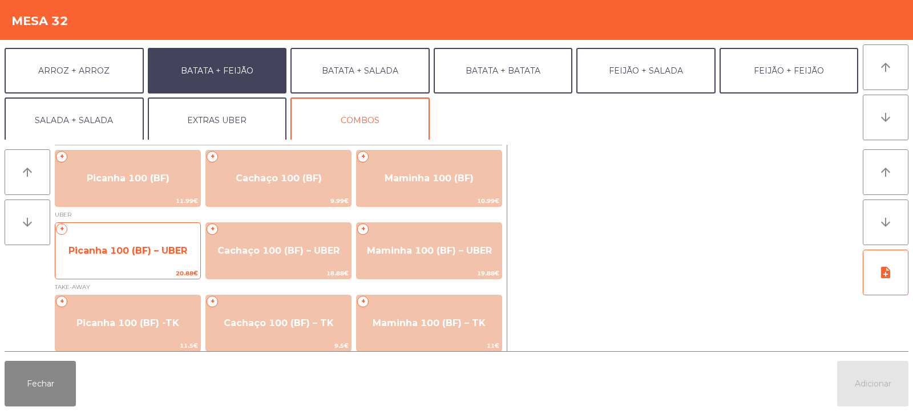
click at [140, 256] on span "Picanha 100 (BF) – UBER" at bounding box center [127, 251] width 145 height 31
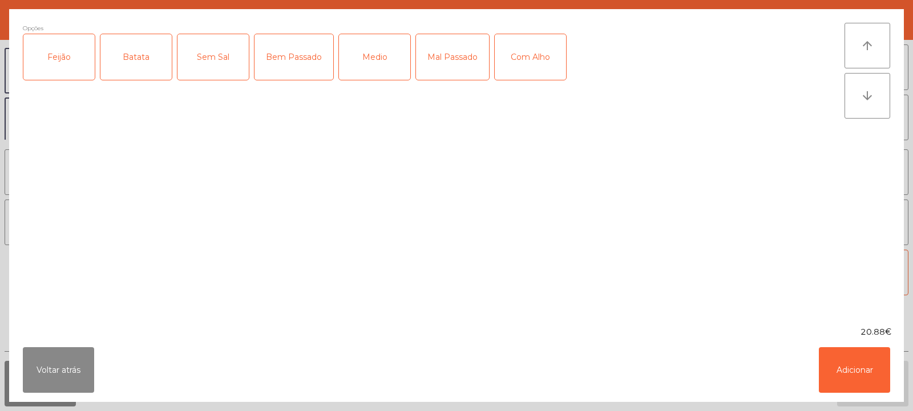
click at [61, 67] on div "Feijão" at bounding box center [58, 57] width 71 height 46
click at [126, 62] on div "Batata" at bounding box center [135, 57] width 71 height 46
click at [422, 65] on div "Mal Passado" at bounding box center [452, 57] width 73 height 46
click at [844, 371] on button "Adicionar" at bounding box center [854, 370] width 71 height 46
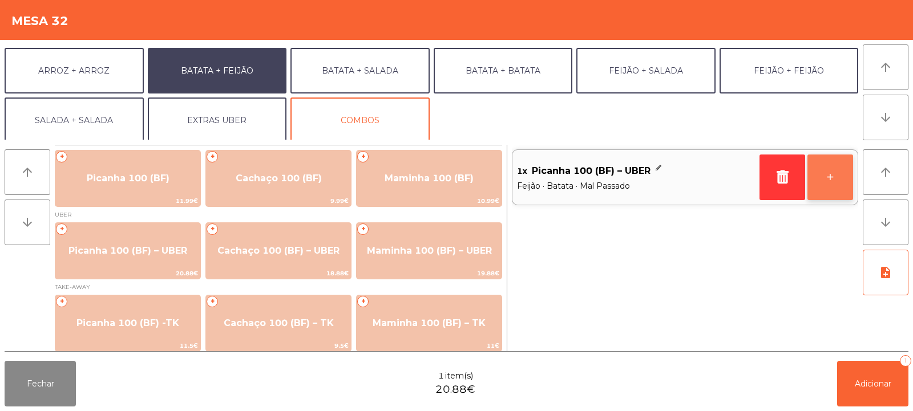
click at [840, 179] on button "+" at bounding box center [830, 178] width 46 height 46
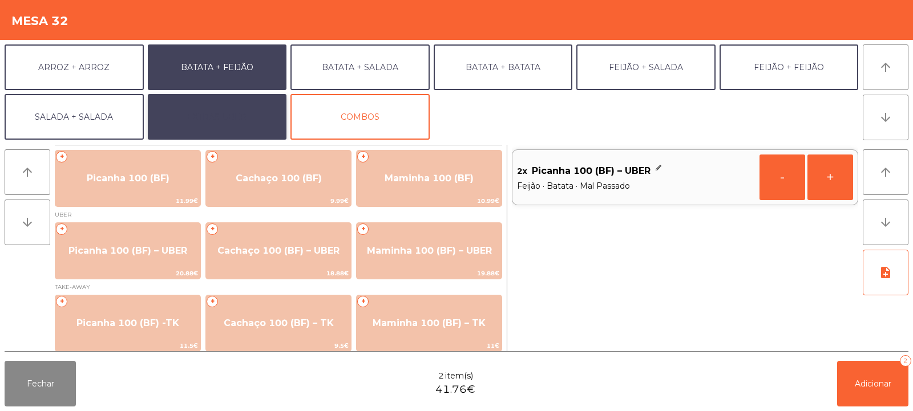
click at [260, 109] on button "EXTRAS UBER" at bounding box center [217, 117] width 139 height 46
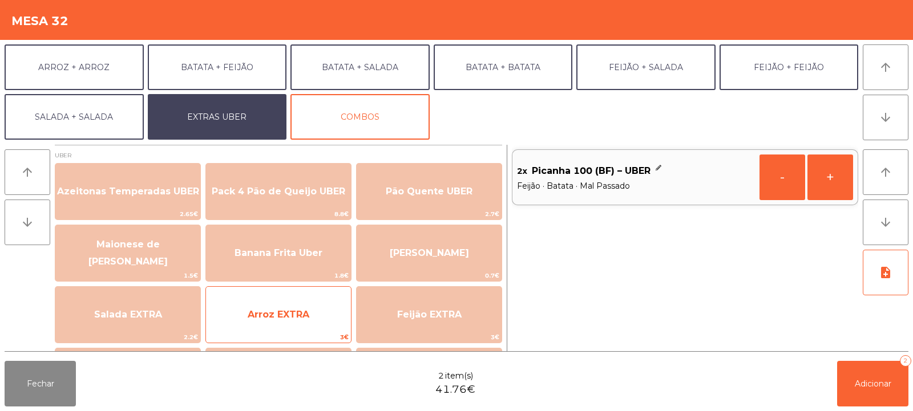
click at [302, 309] on span "Arroz EXTRA" at bounding box center [279, 314] width 62 height 11
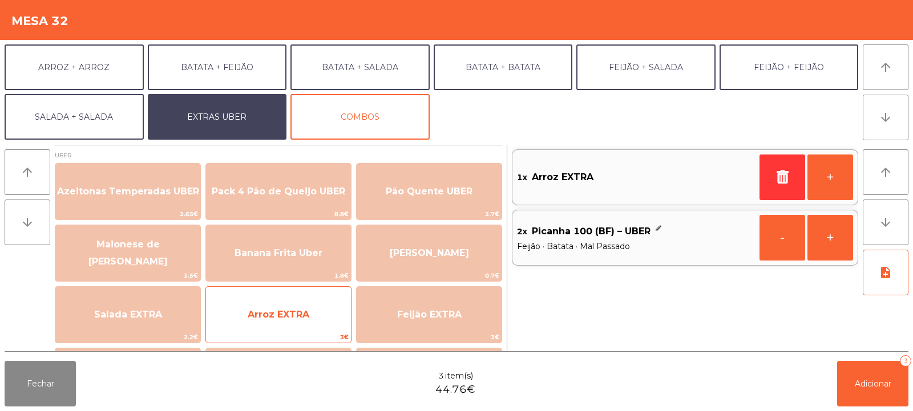
click at [302, 306] on span "Arroz EXTRA" at bounding box center [278, 314] width 145 height 31
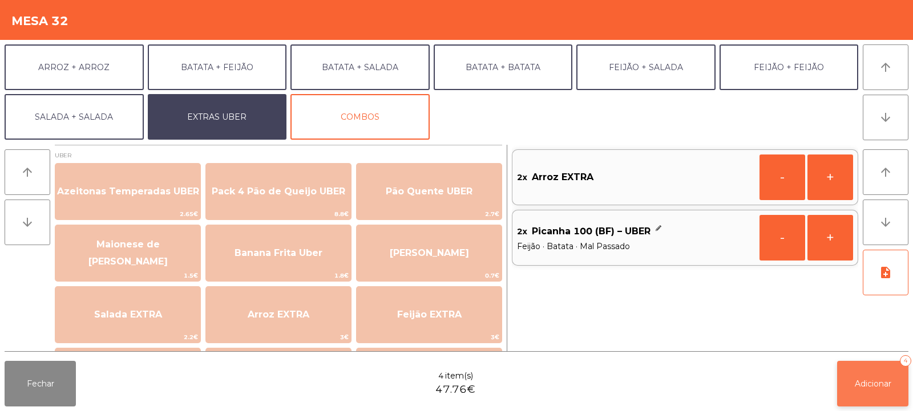
click at [872, 384] on span "Adicionar" at bounding box center [873, 384] width 37 height 10
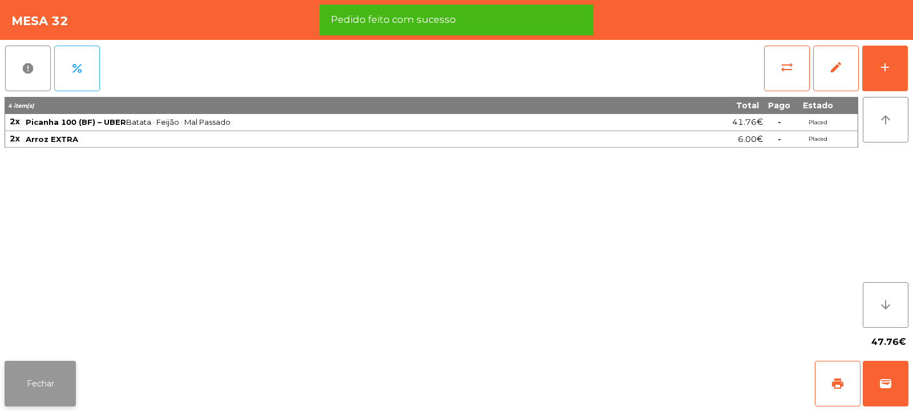
click at [51, 390] on button "Fechar" at bounding box center [40, 384] width 71 height 46
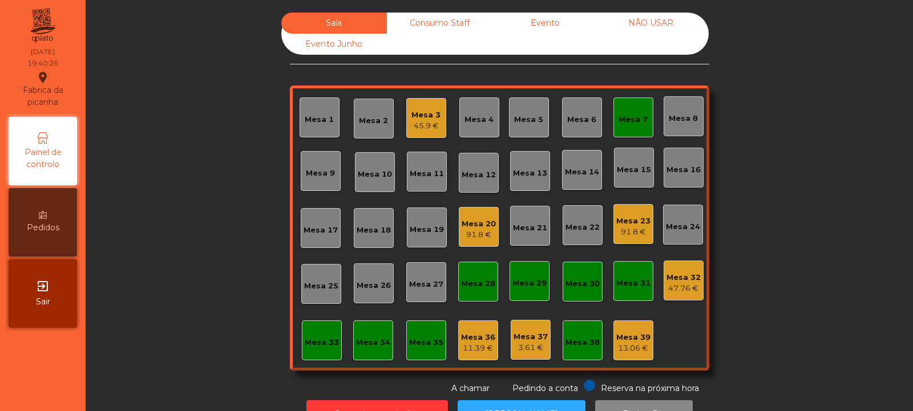
scroll to position [38, 0]
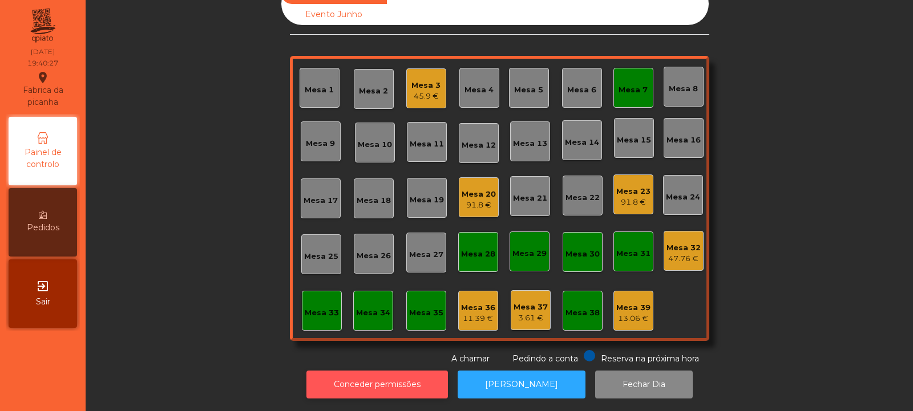
click at [380, 382] on button "Conceder permissões" at bounding box center [376, 385] width 141 height 28
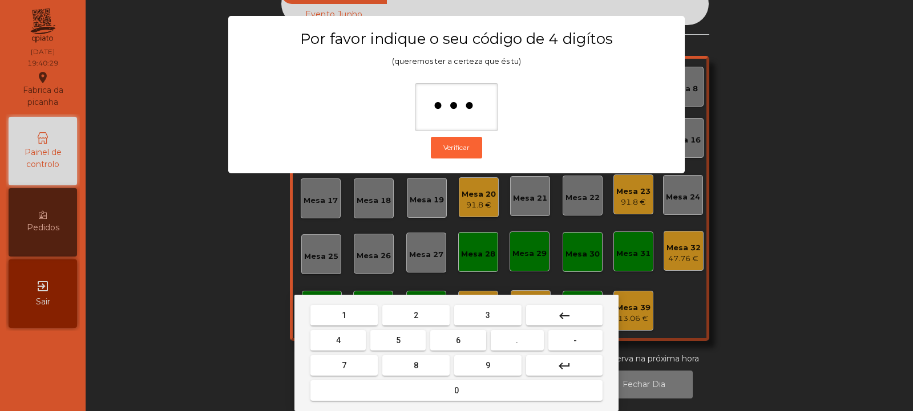
type input "****"
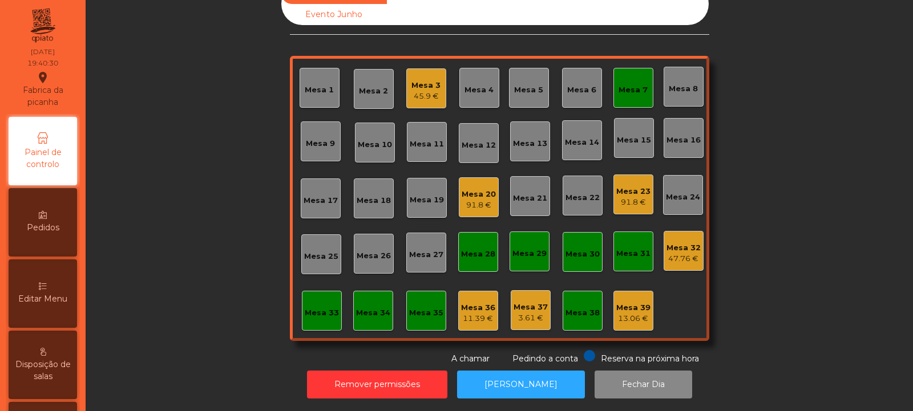
click at [689, 242] on div "Mesa 32" at bounding box center [683, 247] width 34 height 11
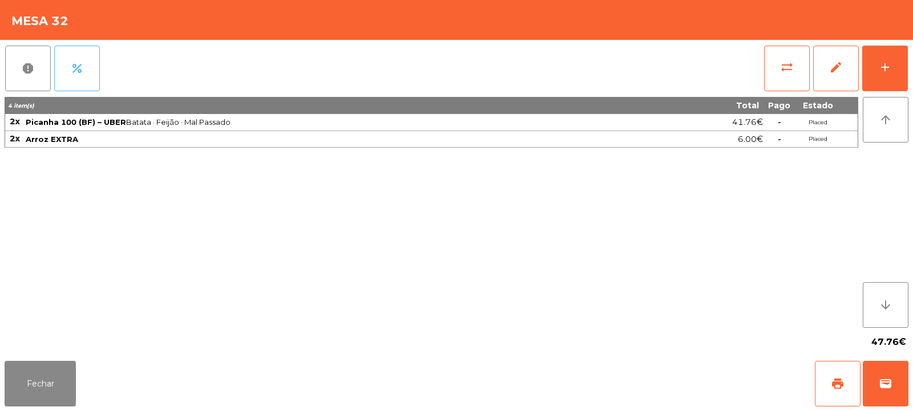
click at [76, 71] on span "percent" at bounding box center [77, 69] width 14 height 14
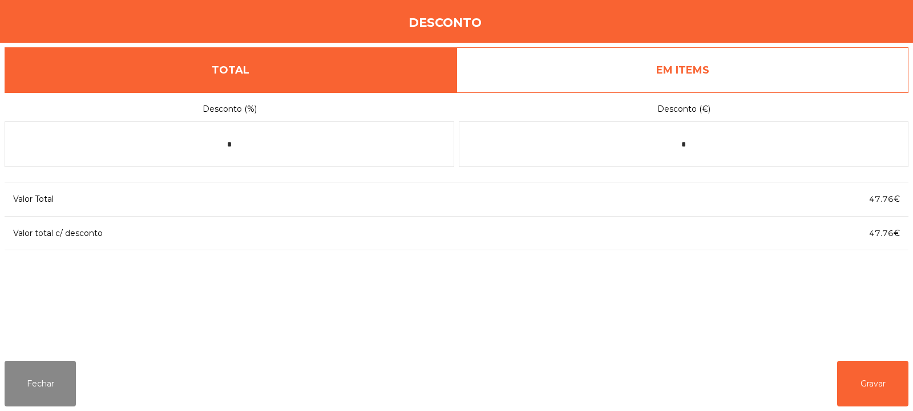
click at [672, 66] on link "EM ITEMS" at bounding box center [682, 70] width 452 height 46
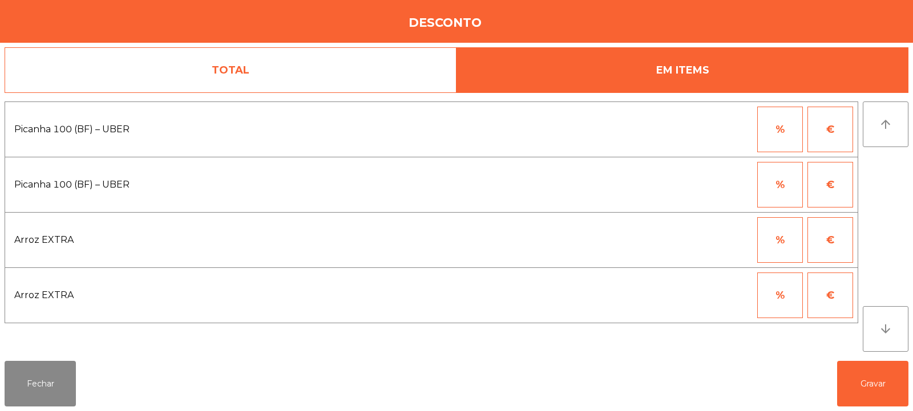
click at [781, 128] on button "%" at bounding box center [780, 130] width 46 height 46
click at [732, 132] on input "*" at bounding box center [723, 130] width 57 height 46
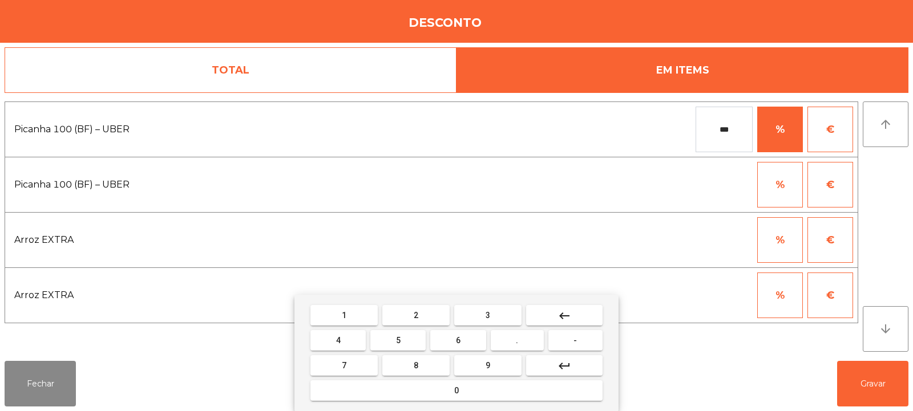
type input "***"
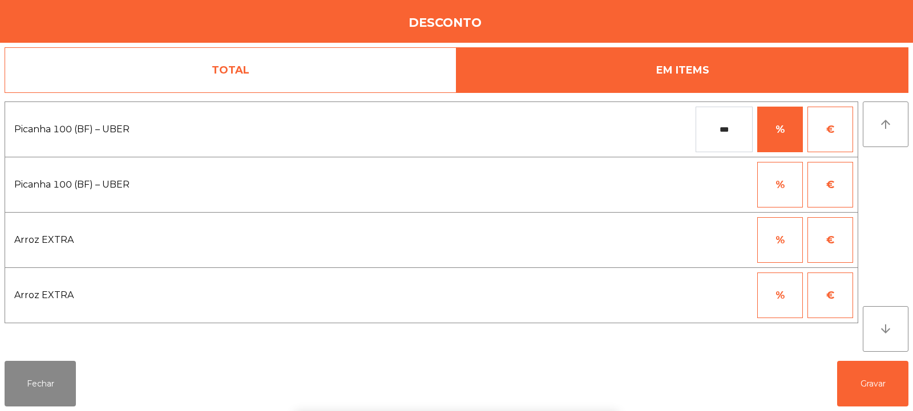
click at [869, 383] on div "1 2 3 keyboard_backspace 4 5 6 . - 7 8 9 keyboard_return 0" at bounding box center [456, 353] width 913 height 116
click at [783, 248] on button "%" at bounding box center [780, 240] width 46 height 46
click at [735, 244] on input "*" at bounding box center [723, 240] width 57 height 46
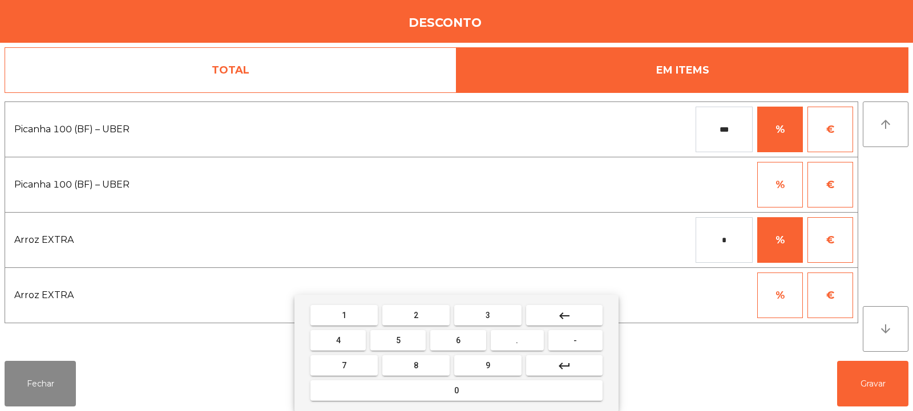
type input "*"
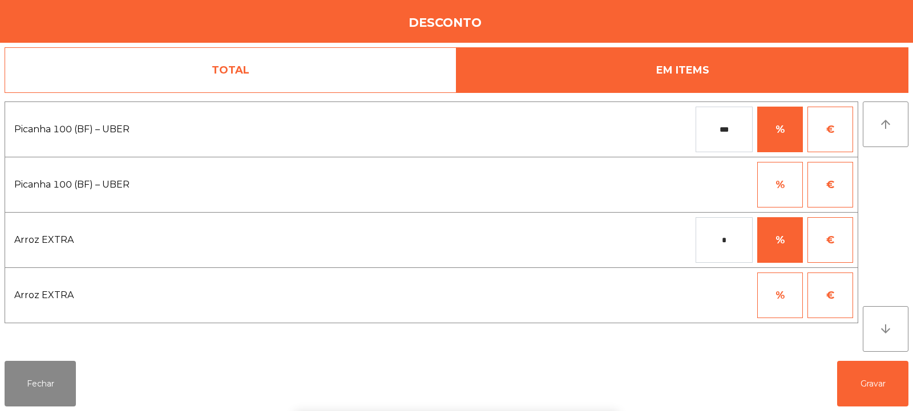
click at [869, 382] on div "1 2 3 keyboard_backspace 4 5 6 . - 7 8 9 keyboard_return 0" at bounding box center [456, 353] width 913 height 116
click at [870, 391] on button "Gravar" at bounding box center [872, 384] width 71 height 46
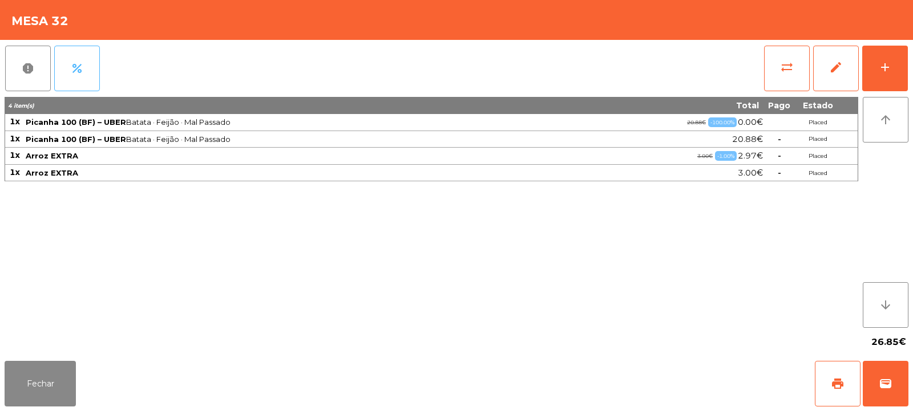
click at [83, 72] on span "percent" at bounding box center [77, 69] width 14 height 14
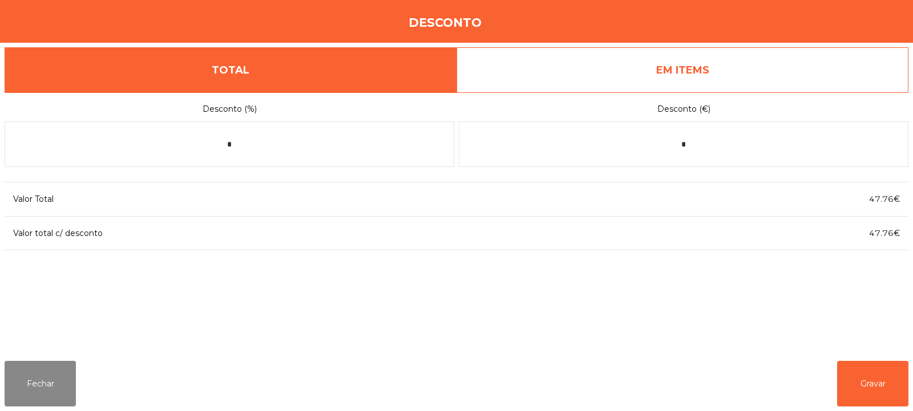
click at [802, 71] on link "EM ITEMS" at bounding box center [682, 70] width 452 height 46
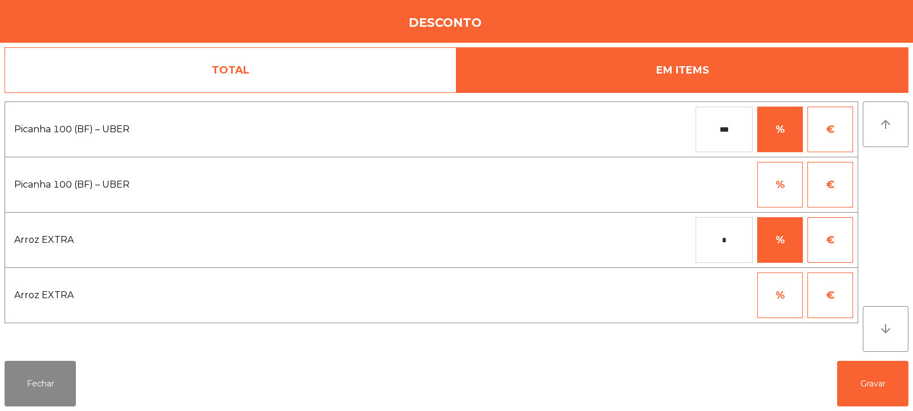
click at [731, 241] on input "*" at bounding box center [723, 240] width 57 height 46
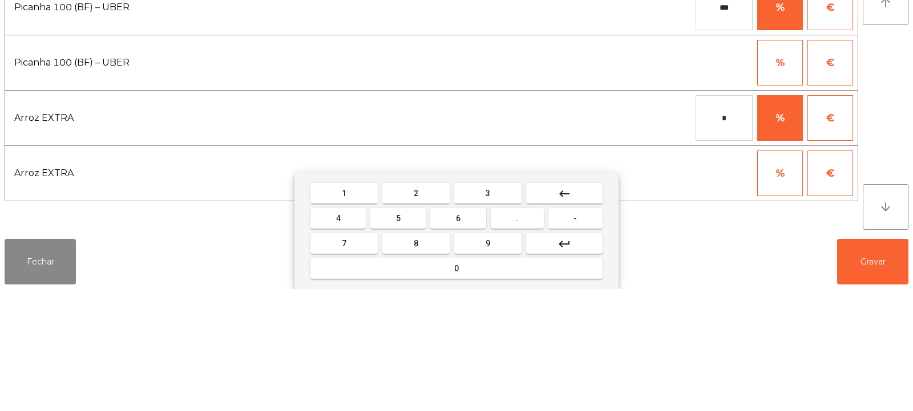
click at [737, 244] on input "*" at bounding box center [723, 240] width 57 height 46
type input "*"
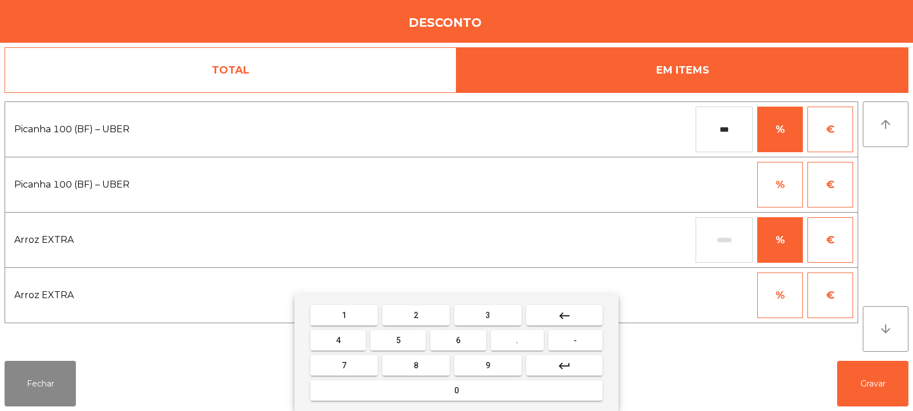
click at [562, 337] on button "-" at bounding box center [575, 340] width 54 height 21
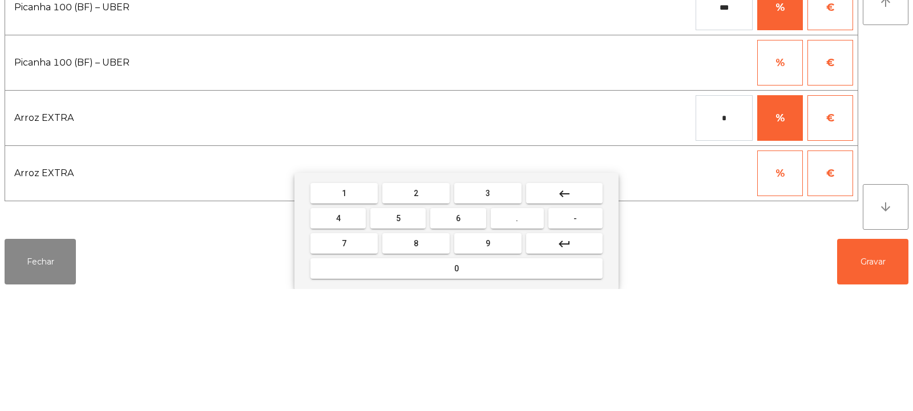
click at [358, 315] on button "1" at bounding box center [343, 315] width 67 height 21
type input "**"
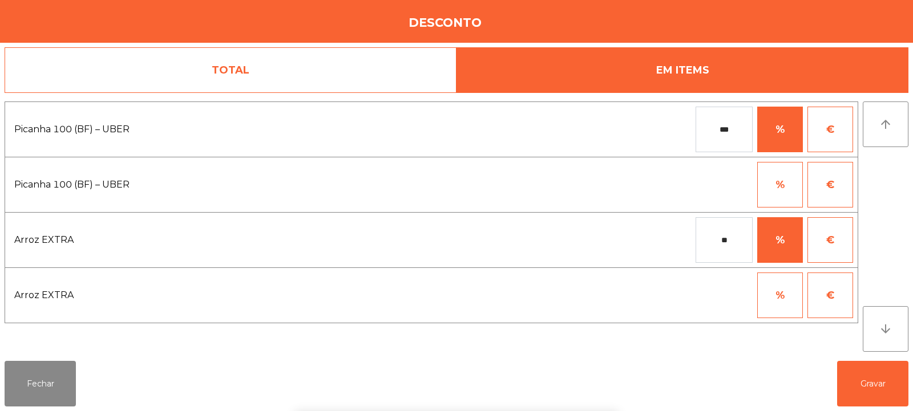
click at [867, 384] on div "1 2 3 keyboard_backspace 4 5 6 . - 7 8 9 keyboard_return 0" at bounding box center [456, 353] width 913 height 116
click at [872, 387] on button "Gravar" at bounding box center [872, 384] width 71 height 46
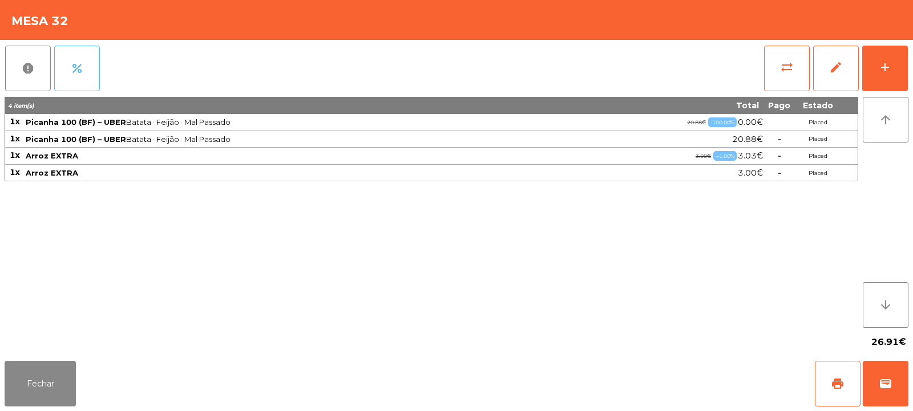
click at [80, 71] on span "percent" at bounding box center [77, 69] width 14 height 14
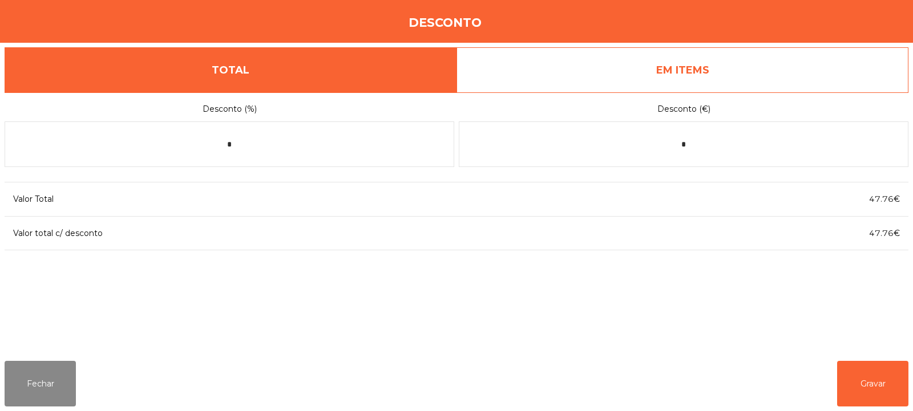
click at [780, 72] on link "EM ITEMS" at bounding box center [682, 70] width 452 height 46
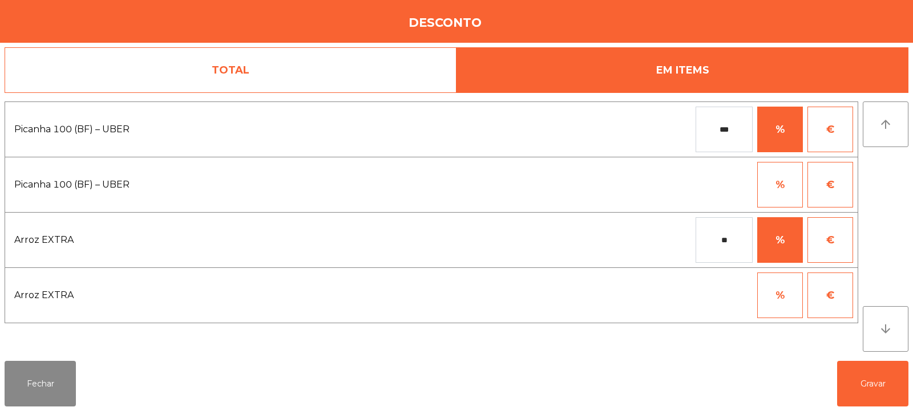
click at [734, 238] on input "**" at bounding box center [723, 240] width 57 height 46
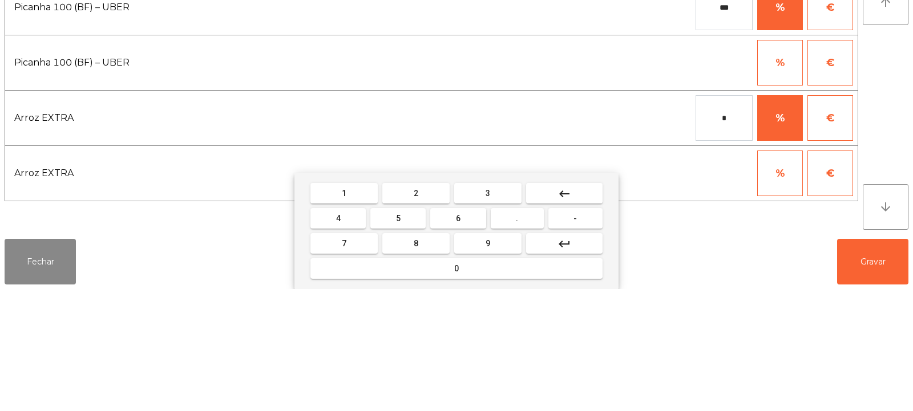
type input "*"
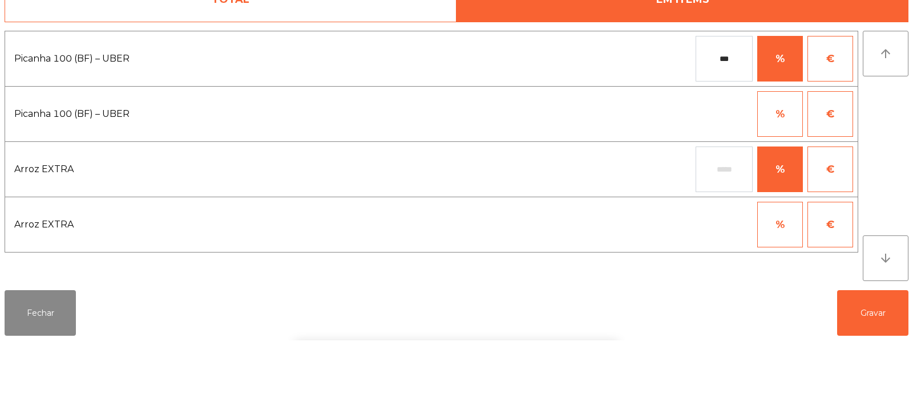
click at [740, 134] on input "***" at bounding box center [723, 130] width 57 height 46
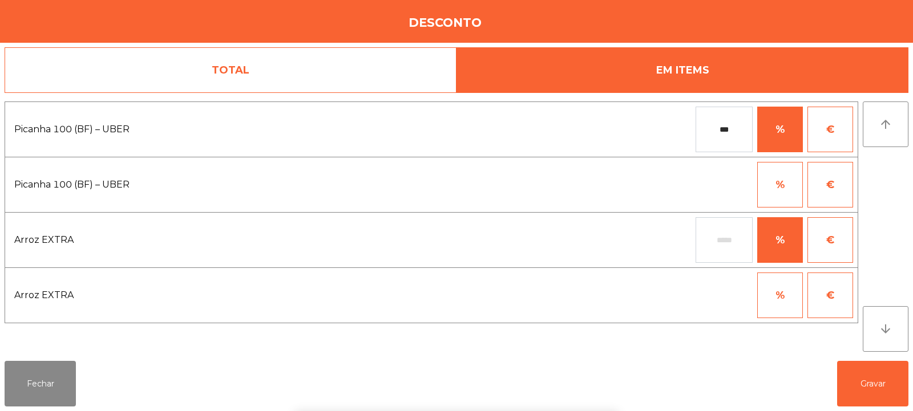
click at [873, 384] on div "1 2 3 keyboard_backspace 4 5 6 . - 7 8 9 keyboard_return 0" at bounding box center [456, 353] width 913 height 116
click at [872, 390] on button "Gravar" at bounding box center [872, 384] width 71 height 46
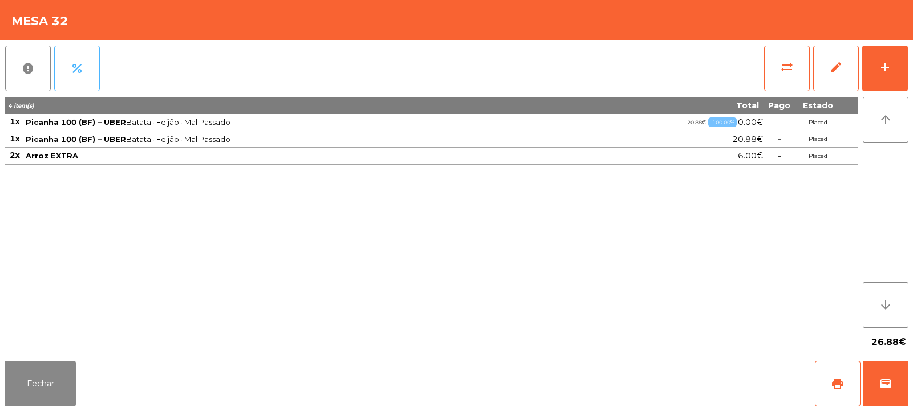
click at [88, 70] on button "percent" at bounding box center [77, 69] width 46 height 46
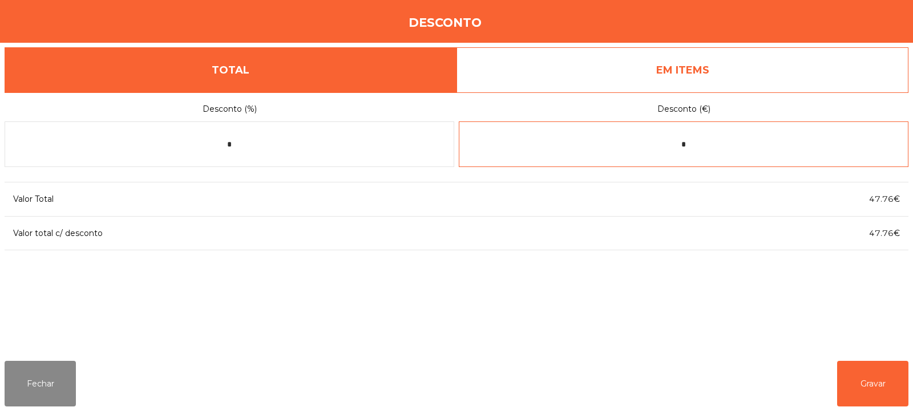
click at [714, 147] on input "*" at bounding box center [684, 145] width 450 height 46
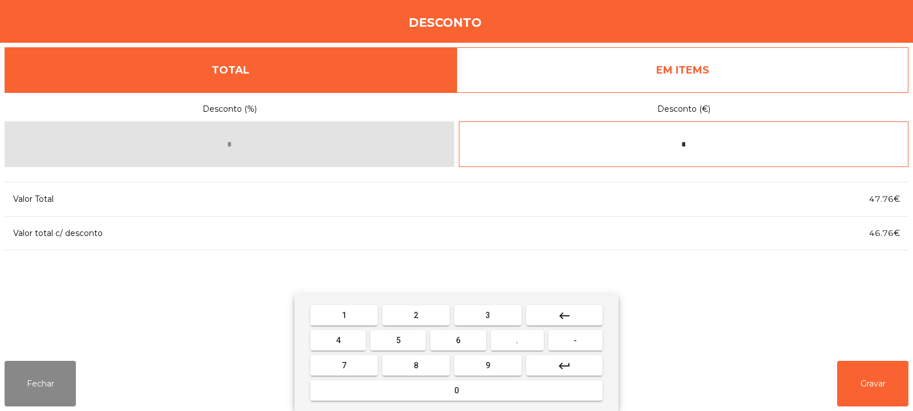
type input "*"
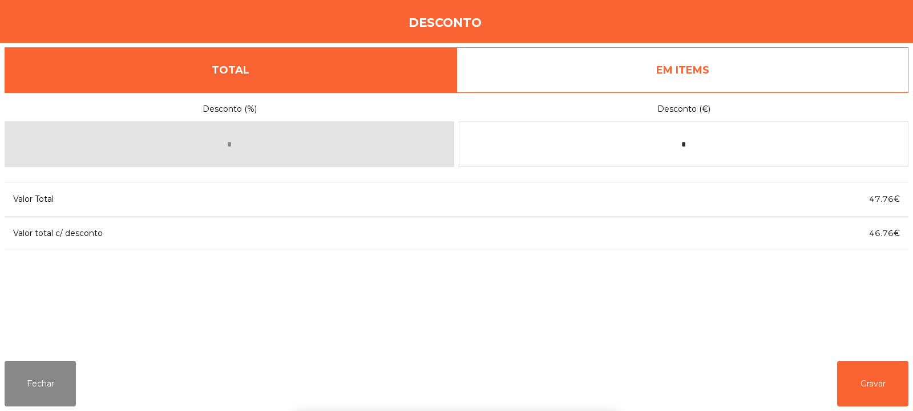
click at [876, 378] on div "1 2 3 keyboard_backspace 4 5 6 . - 7 8 9 keyboard_return 0" at bounding box center [456, 353] width 913 height 116
click at [880, 383] on button "Gravar" at bounding box center [872, 384] width 71 height 46
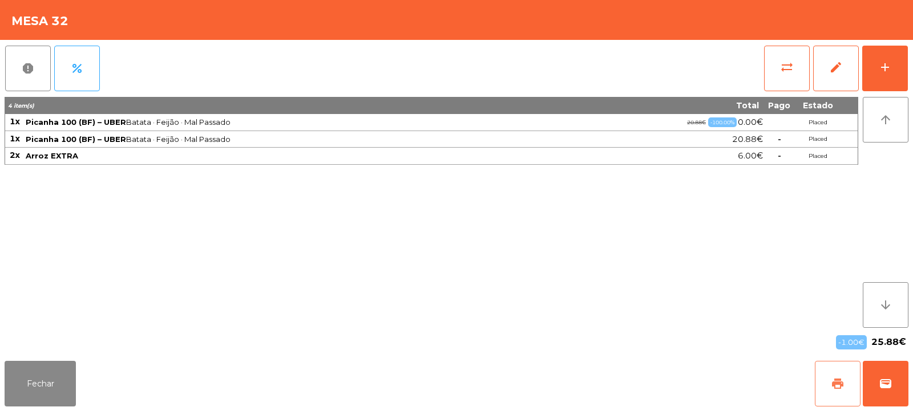
click at [823, 384] on button "print" at bounding box center [838, 384] width 46 height 46
click at [889, 379] on span "wallet" at bounding box center [885, 384] width 14 height 14
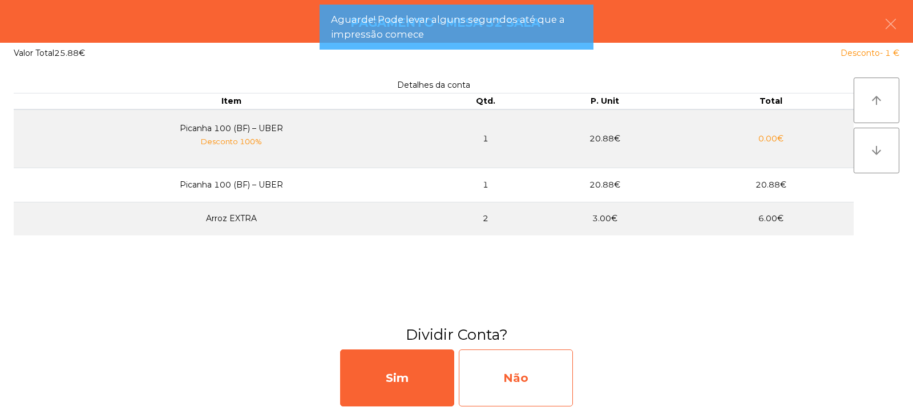
click at [539, 366] on div "Não" at bounding box center [516, 378] width 114 height 57
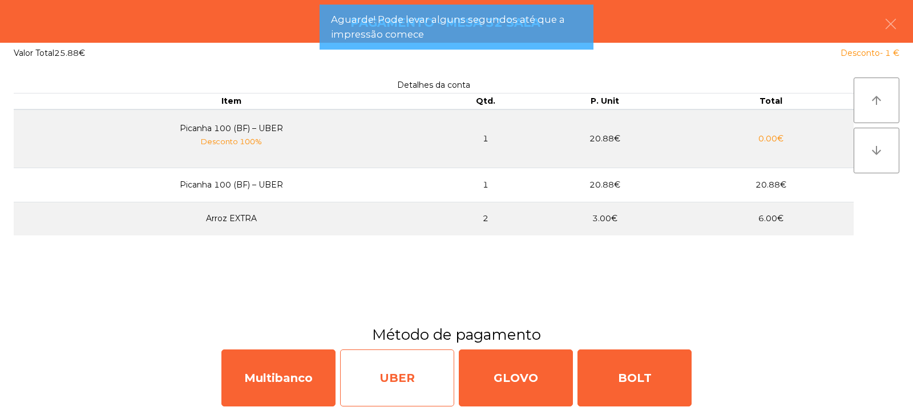
click at [389, 376] on div "UBER" at bounding box center [397, 378] width 114 height 57
select select "**"
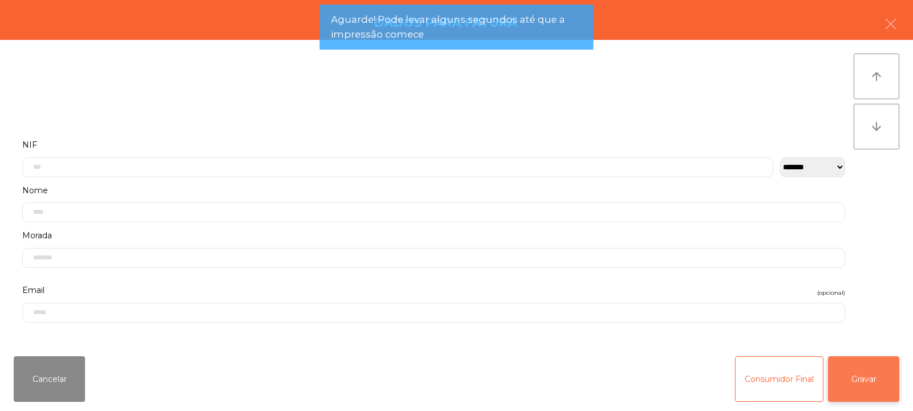
click at [854, 381] on button "Gravar" at bounding box center [863, 380] width 71 height 46
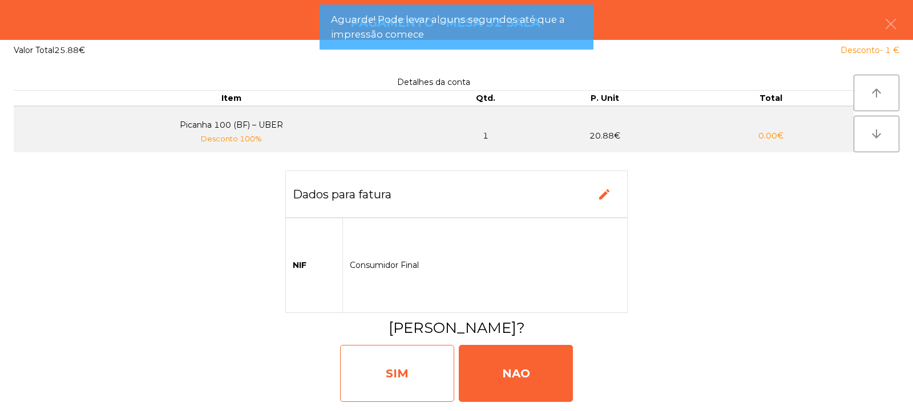
click at [407, 365] on div "SIM" at bounding box center [397, 373] width 114 height 57
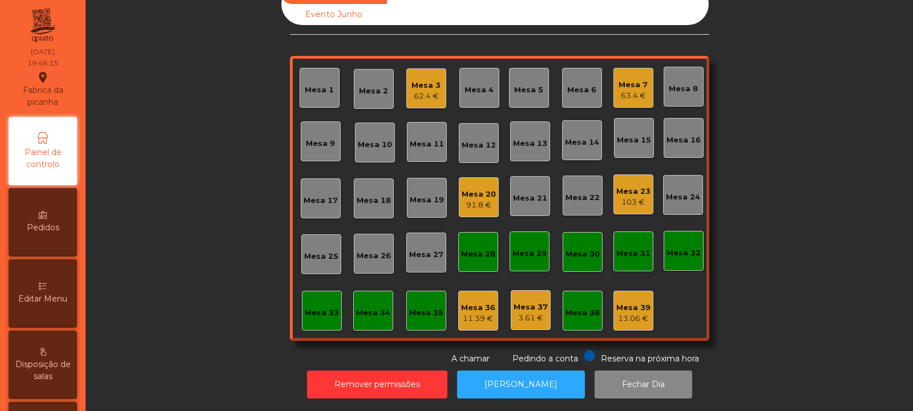
scroll to position [0, 0]
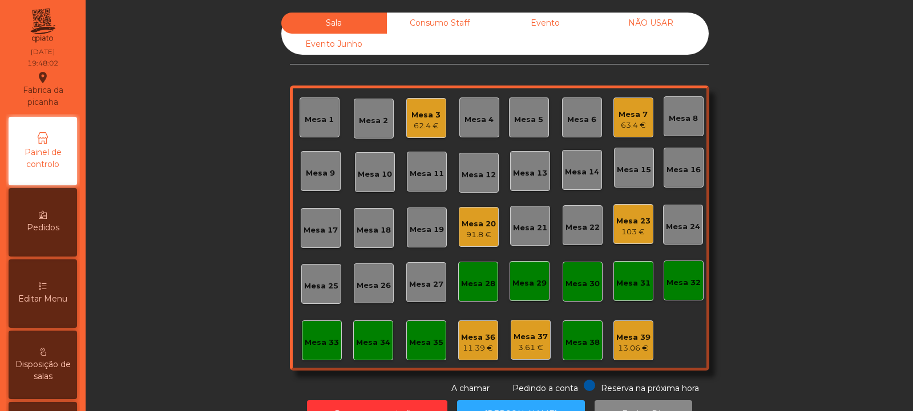
click at [684, 125] on div "Mesa 8" at bounding box center [683, 116] width 40 height 40
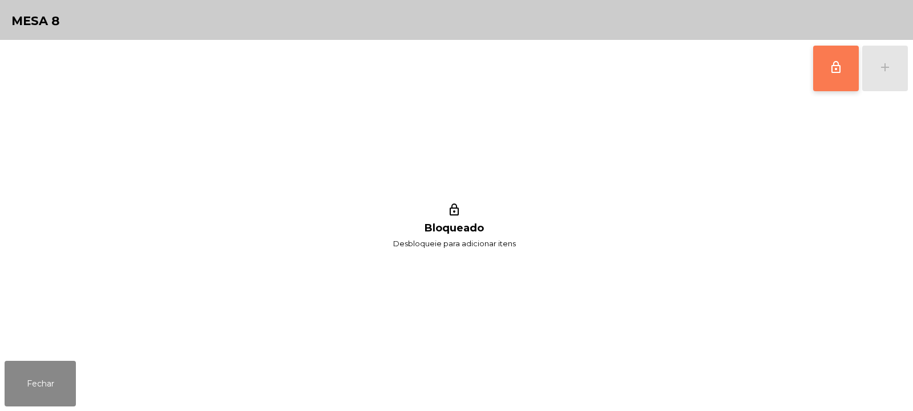
click at [840, 72] on span "lock_outline" at bounding box center [836, 67] width 14 height 14
click at [890, 67] on div "add" at bounding box center [885, 67] width 14 height 14
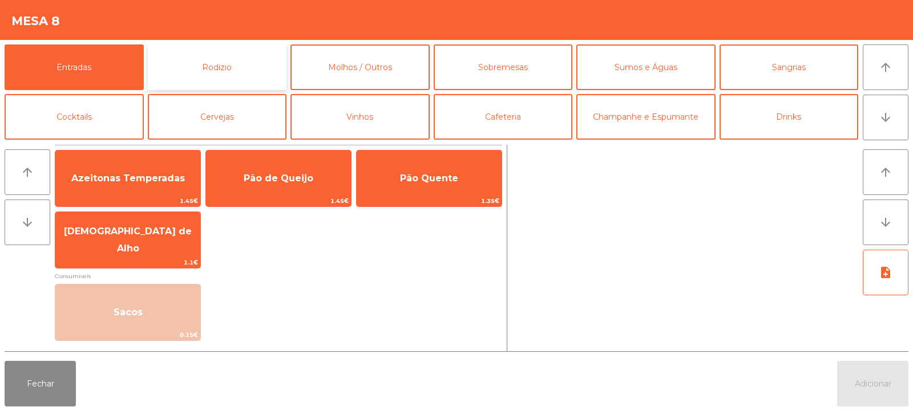
click at [217, 67] on button "Rodizio" at bounding box center [217, 67] width 139 height 46
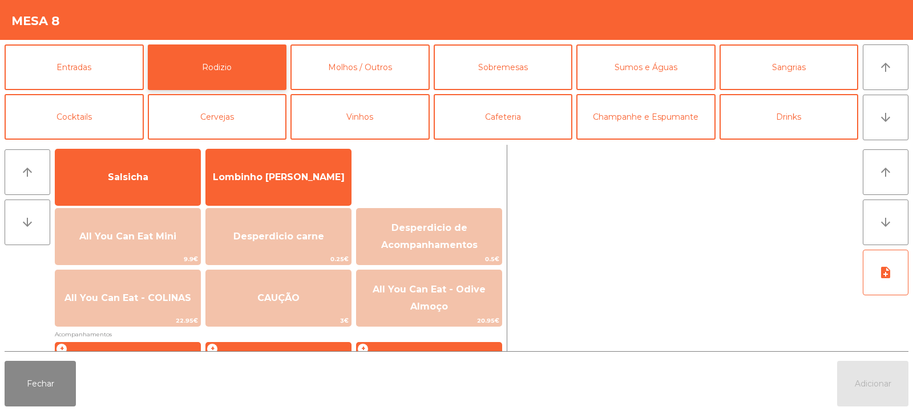
scroll to position [76, 0]
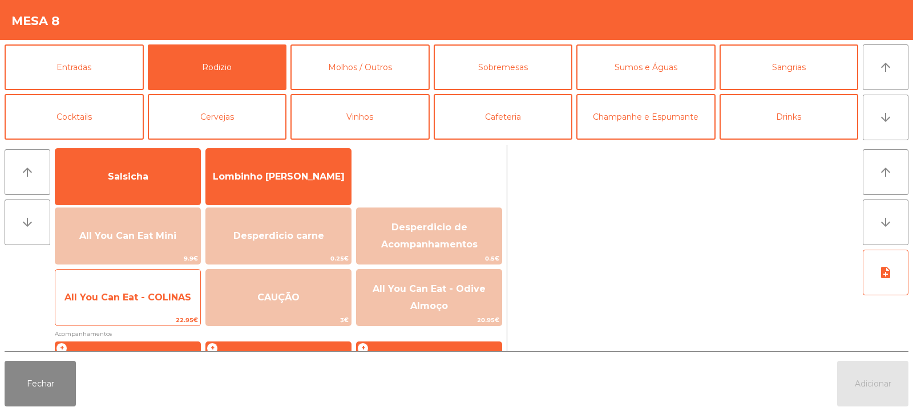
click at [164, 302] on span "All You Can Eat - COLINAS" at bounding box center [127, 297] width 127 height 11
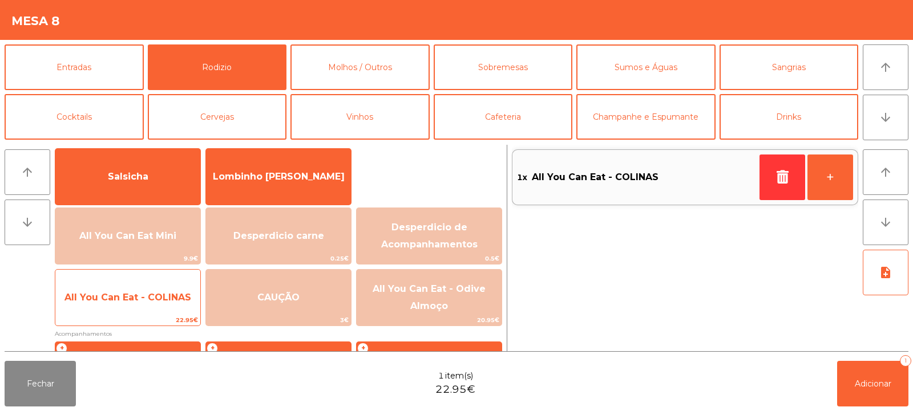
click at [168, 308] on span "All You Can Eat - COLINAS" at bounding box center [127, 297] width 145 height 31
click at [164, 307] on span "All You Can Eat - COLINAS" at bounding box center [127, 297] width 145 height 31
click at [165, 305] on span "All You Can Eat - COLINAS" at bounding box center [127, 297] width 145 height 31
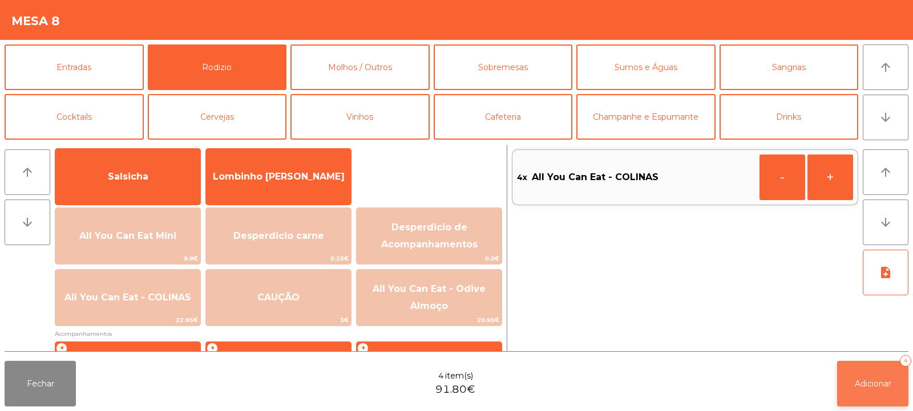
click at [860, 383] on span "Adicionar" at bounding box center [873, 384] width 37 height 10
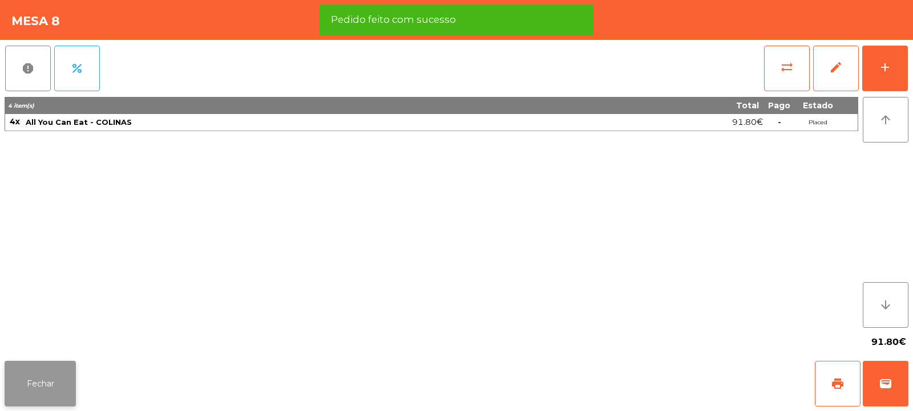
click at [45, 387] on button "Fechar" at bounding box center [40, 384] width 71 height 46
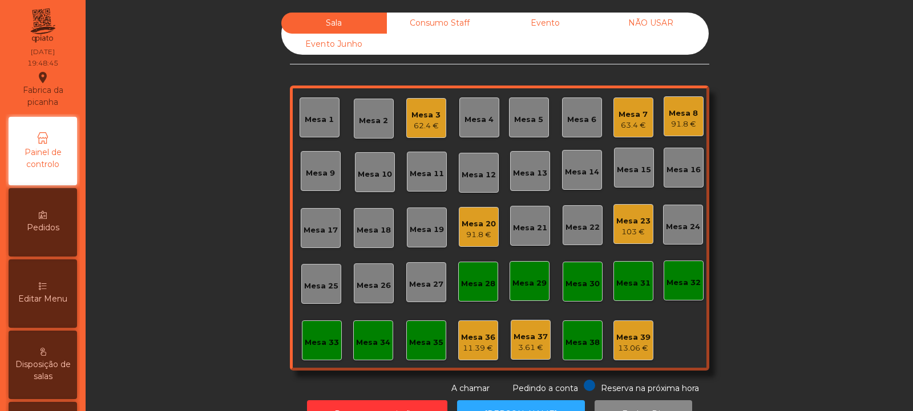
click at [577, 222] on div "Mesa 22" at bounding box center [582, 227] width 34 height 11
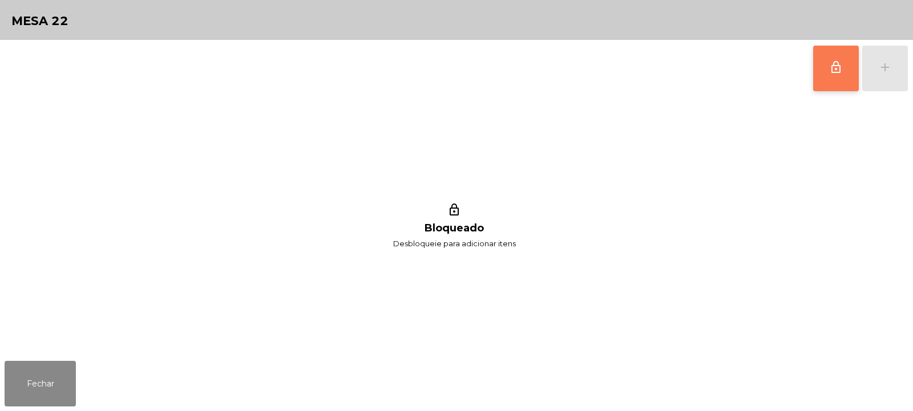
click at [841, 72] on span "lock_outline" at bounding box center [836, 67] width 14 height 14
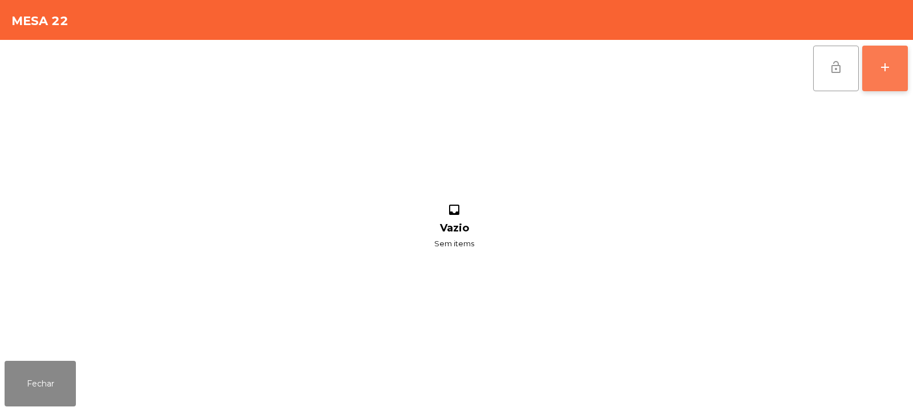
click at [892, 70] on button "add" at bounding box center [885, 69] width 46 height 46
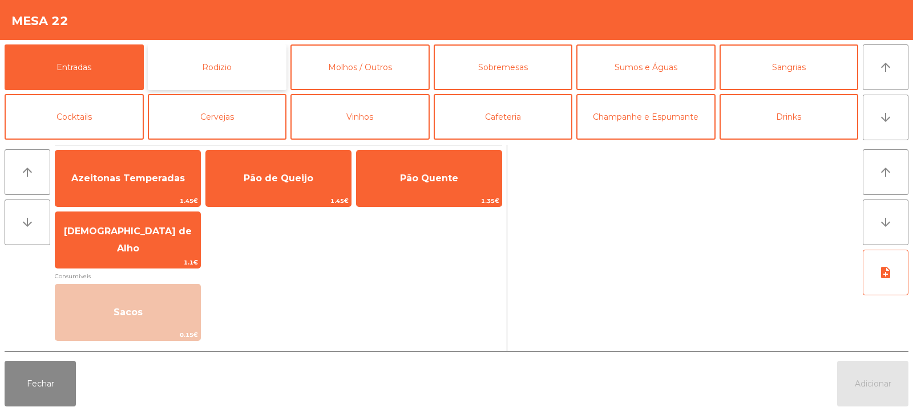
click at [192, 66] on button "Rodizio" at bounding box center [217, 67] width 139 height 46
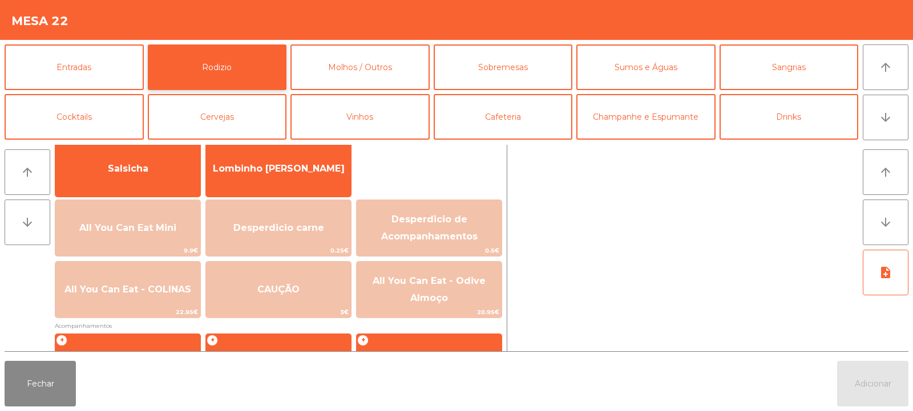
scroll to position [87, 0]
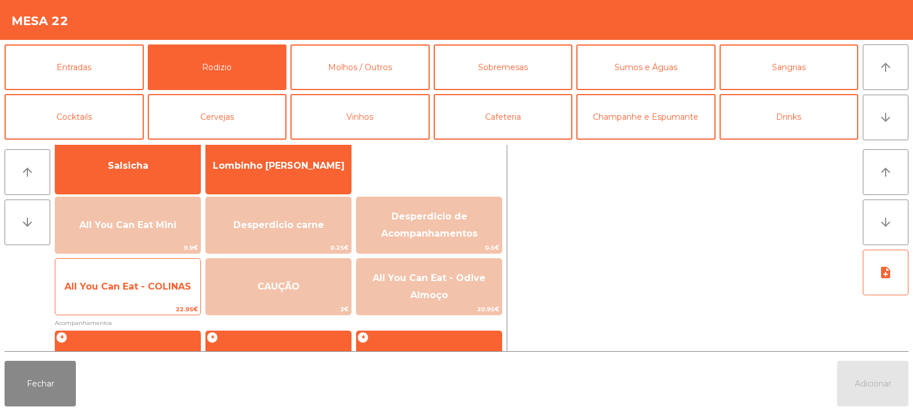
click at [137, 299] on span "All You Can Eat - COLINAS" at bounding box center [127, 287] width 145 height 31
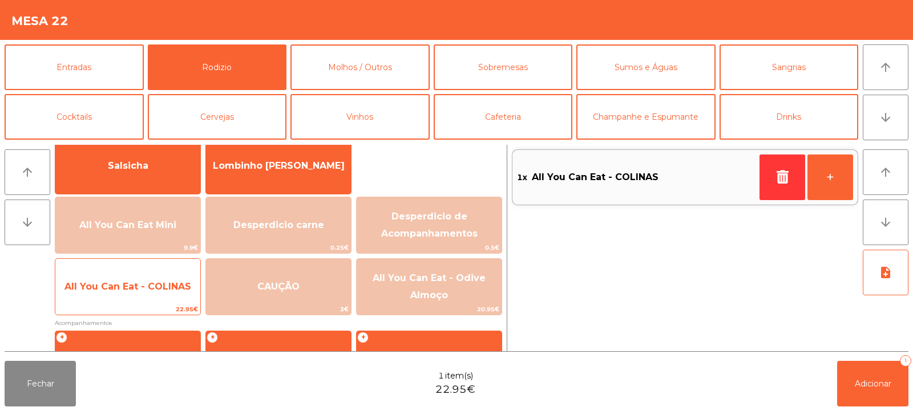
click at [143, 294] on span "All You Can Eat - COLINAS" at bounding box center [127, 287] width 145 height 31
click at [154, 292] on span "All You Can Eat - COLINAS" at bounding box center [127, 287] width 145 height 31
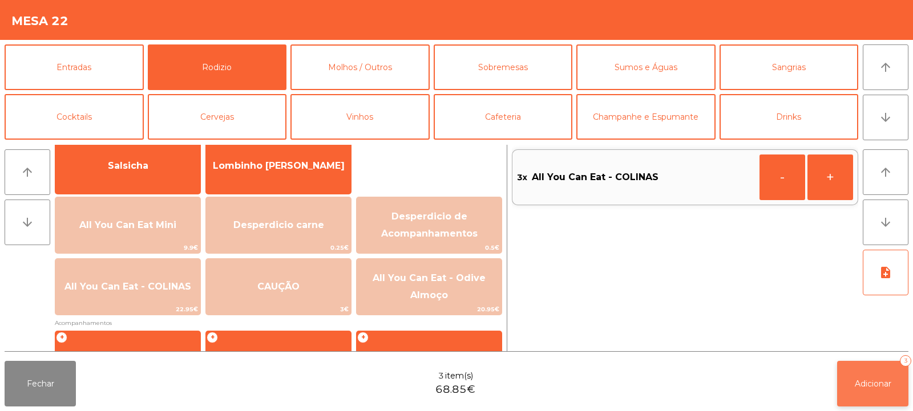
click at [857, 379] on span "Adicionar" at bounding box center [873, 384] width 37 height 10
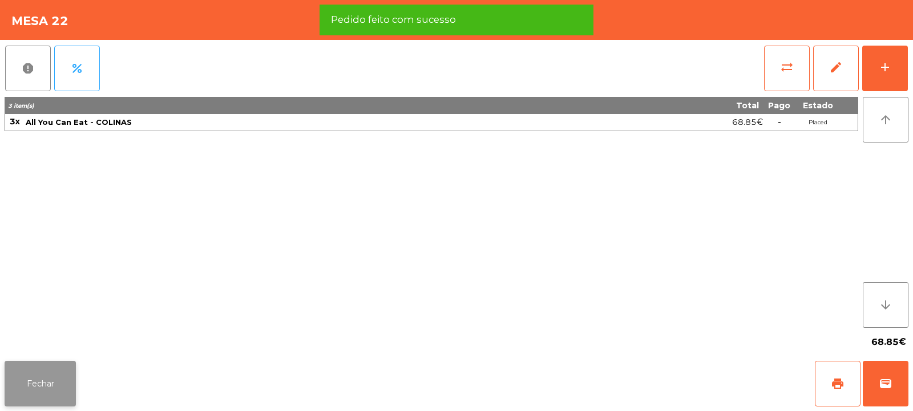
click at [23, 383] on button "Fechar" at bounding box center [40, 384] width 71 height 46
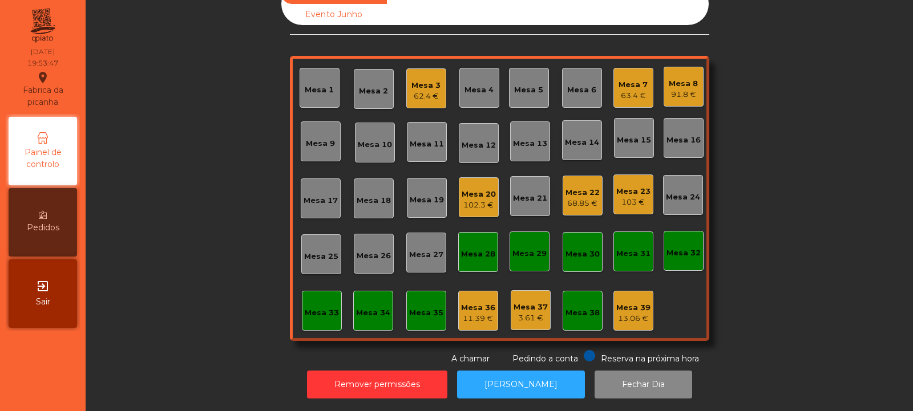
scroll to position [0, 0]
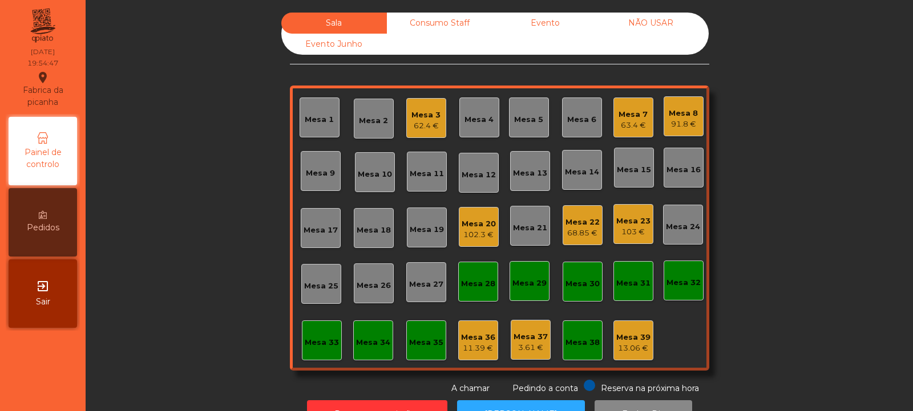
click at [642, 114] on div "Mesa 7" at bounding box center [632, 114] width 29 height 11
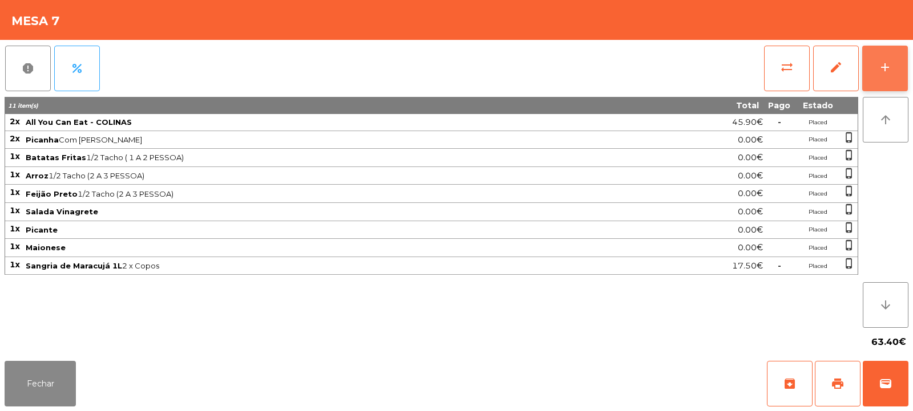
click at [886, 62] on div "add" at bounding box center [885, 67] width 14 height 14
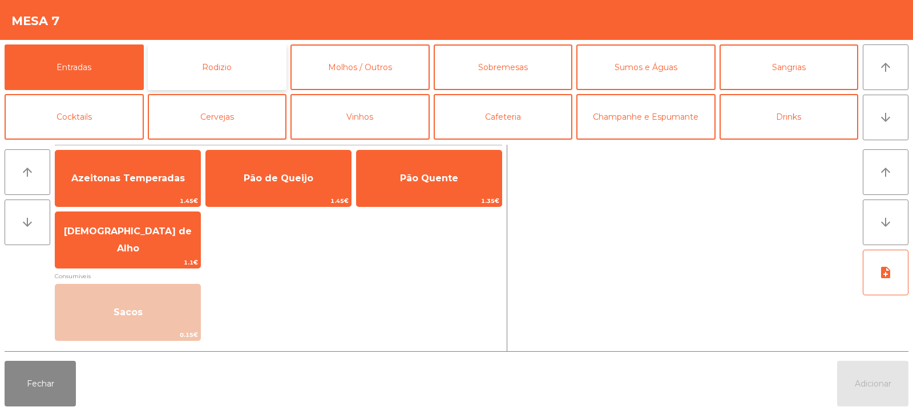
click at [250, 70] on button "Rodizio" at bounding box center [217, 67] width 139 height 46
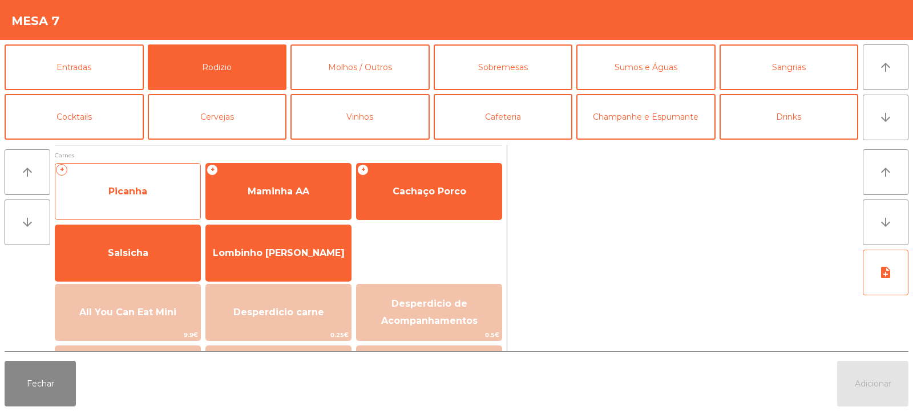
click at [178, 206] on span "Picanha" at bounding box center [127, 191] width 145 height 31
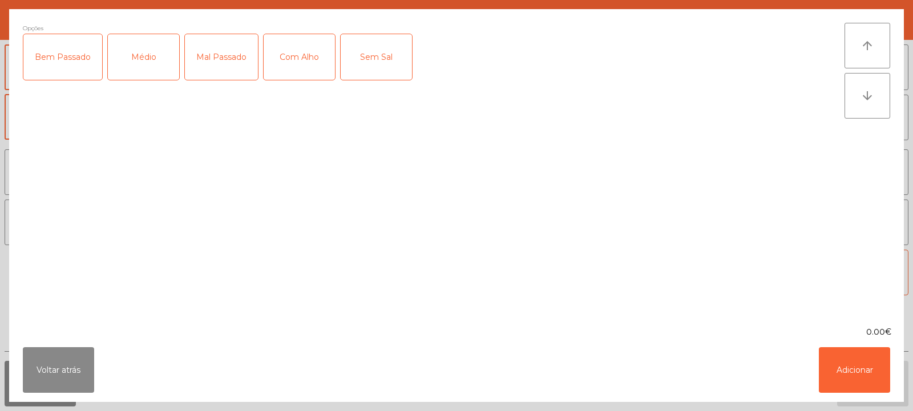
click at [158, 64] on div "Médio" at bounding box center [143, 57] width 71 height 46
click at [314, 60] on div "Com Alho" at bounding box center [299, 57] width 71 height 46
click at [844, 371] on button "Adicionar" at bounding box center [854, 370] width 71 height 46
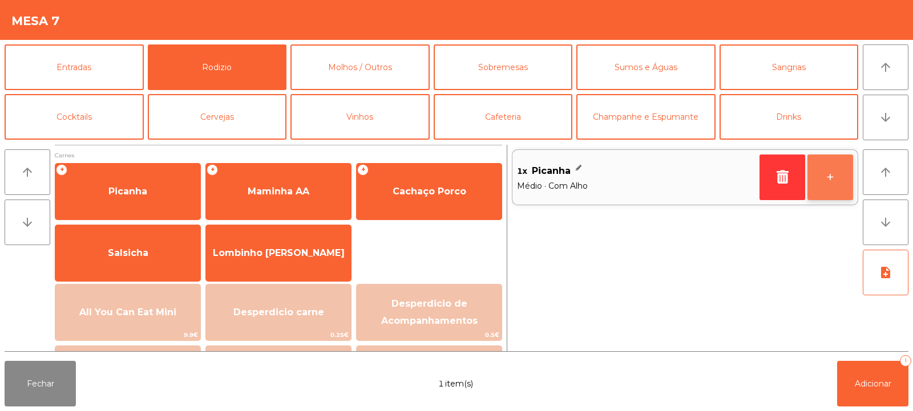
click at [826, 174] on button "+" at bounding box center [830, 178] width 46 height 46
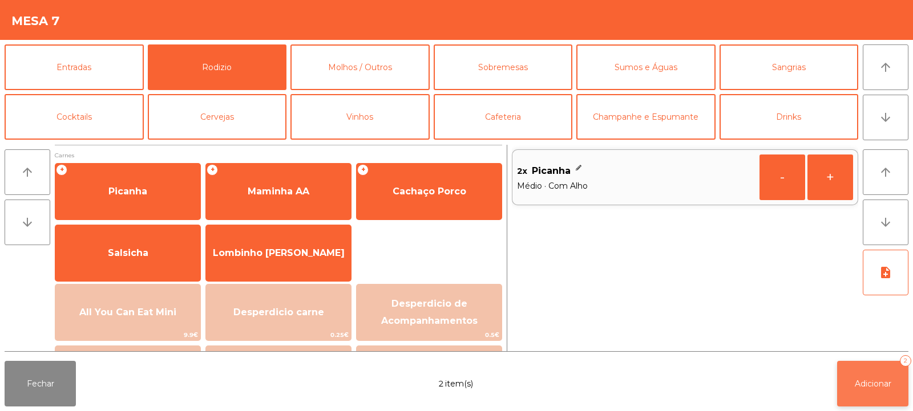
click at [865, 380] on span "Adicionar" at bounding box center [873, 384] width 37 height 10
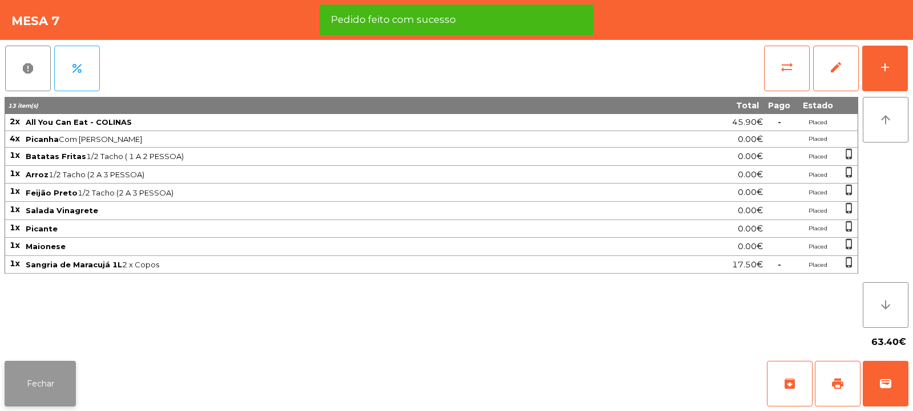
click at [60, 375] on button "Fechar" at bounding box center [40, 384] width 71 height 46
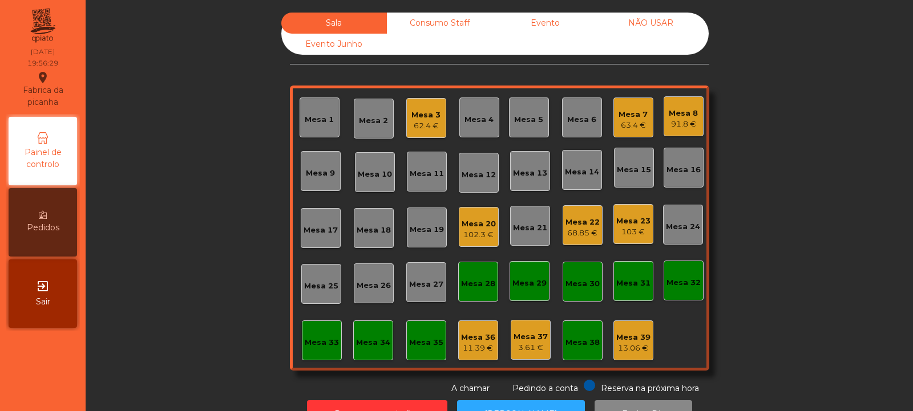
click at [573, 120] on div "Mesa 6" at bounding box center [581, 119] width 29 height 11
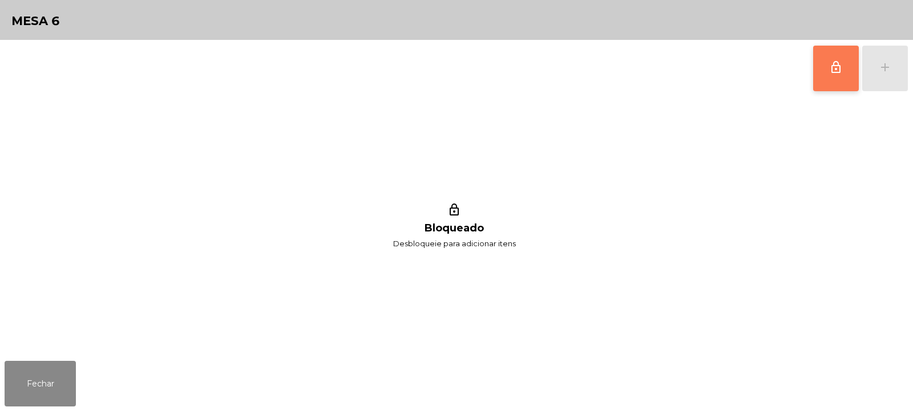
click at [829, 75] on button "lock_outline" at bounding box center [836, 69] width 46 height 46
click at [880, 80] on button "add" at bounding box center [885, 69] width 46 height 46
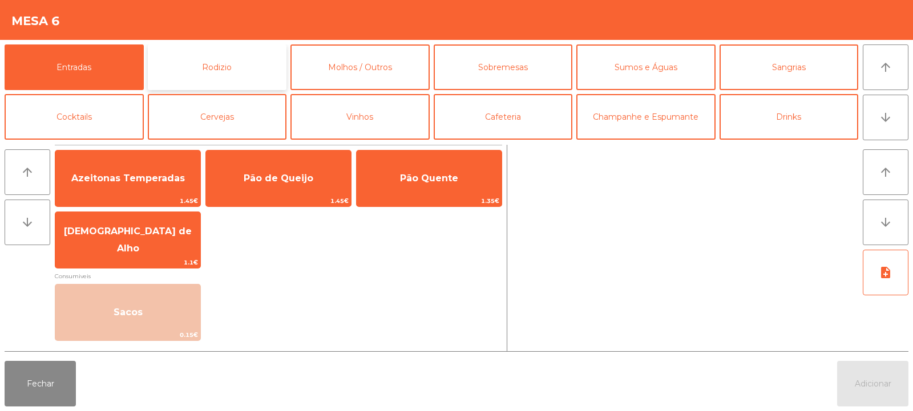
click at [256, 56] on button "Rodizio" at bounding box center [217, 67] width 139 height 46
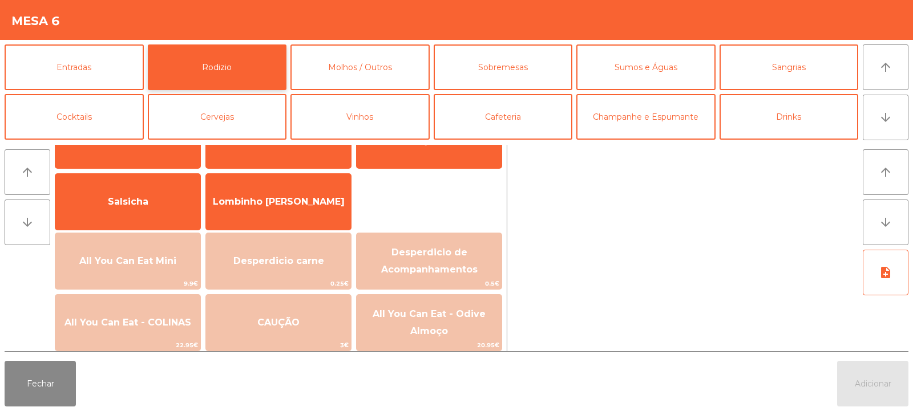
scroll to position [71, 0]
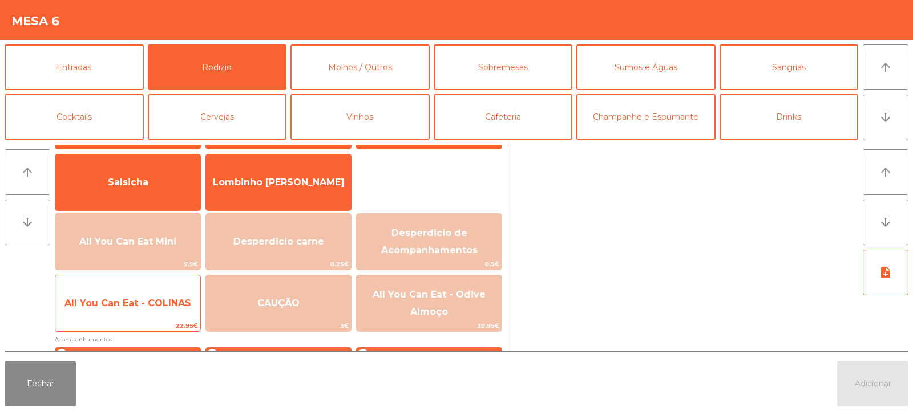
click at [161, 311] on span "All You Can Eat - COLINAS" at bounding box center [127, 303] width 145 height 31
click at [168, 313] on span "All You Can Eat - COLINAS" at bounding box center [127, 303] width 145 height 31
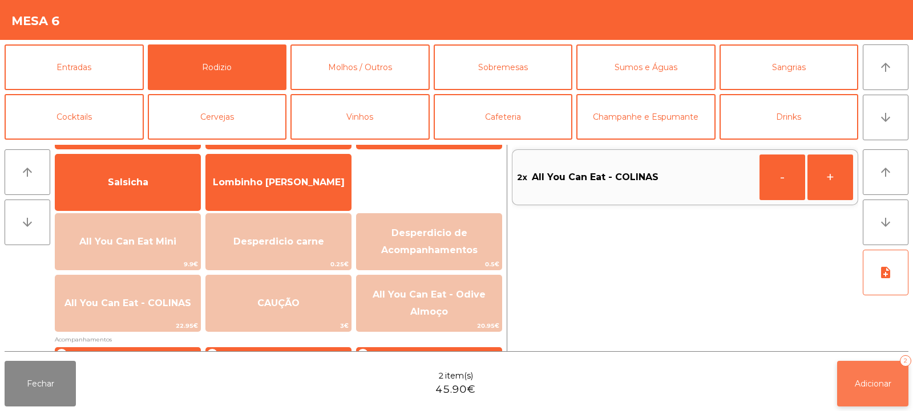
click at [869, 382] on span "Adicionar" at bounding box center [873, 384] width 37 height 10
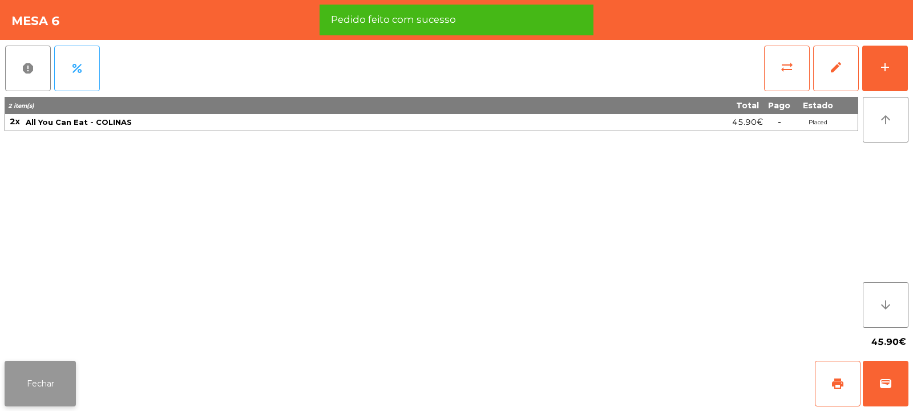
click at [37, 386] on button "Fechar" at bounding box center [40, 384] width 71 height 46
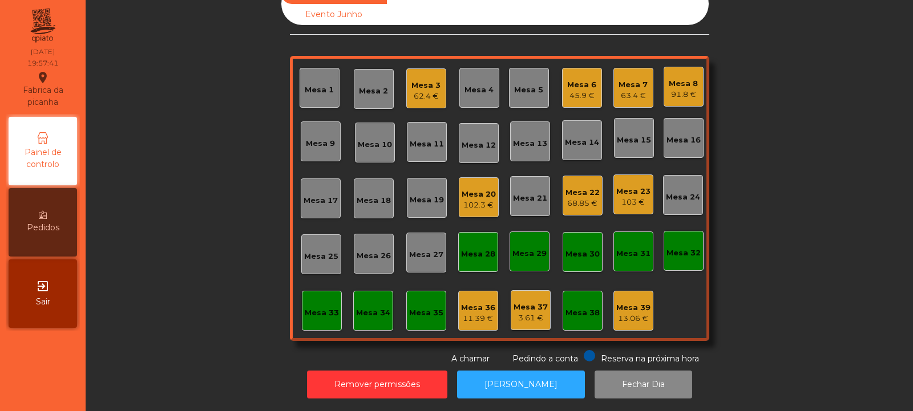
scroll to position [0, 0]
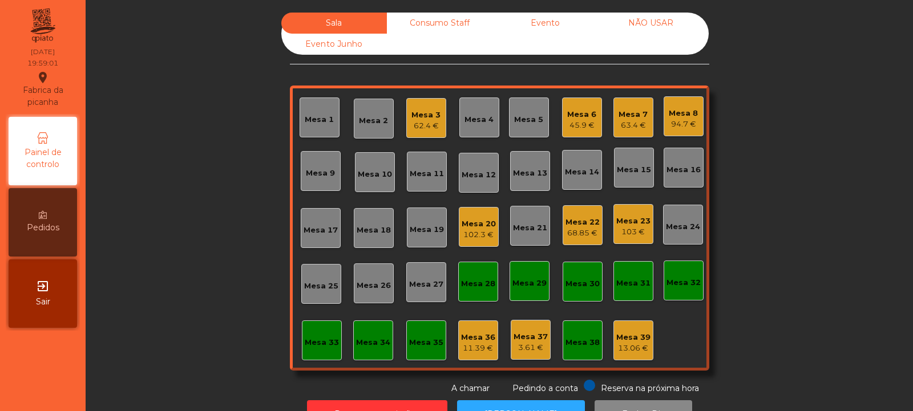
click at [369, 125] on div "Mesa 2" at bounding box center [373, 120] width 29 height 11
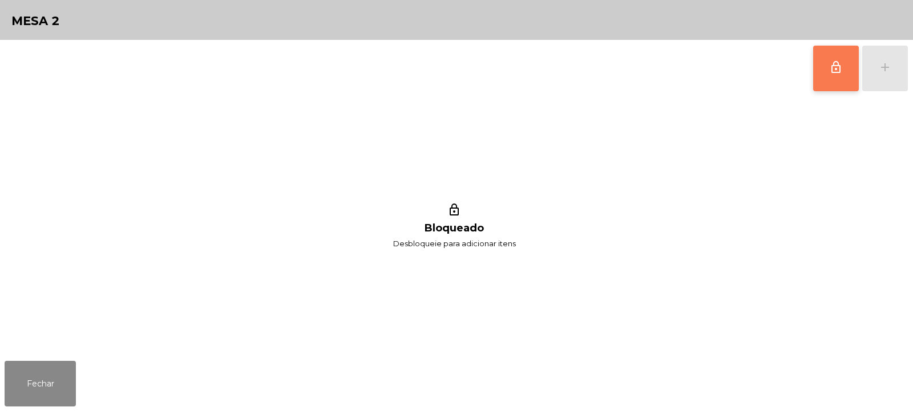
click at [834, 80] on button "lock_outline" at bounding box center [836, 69] width 46 height 46
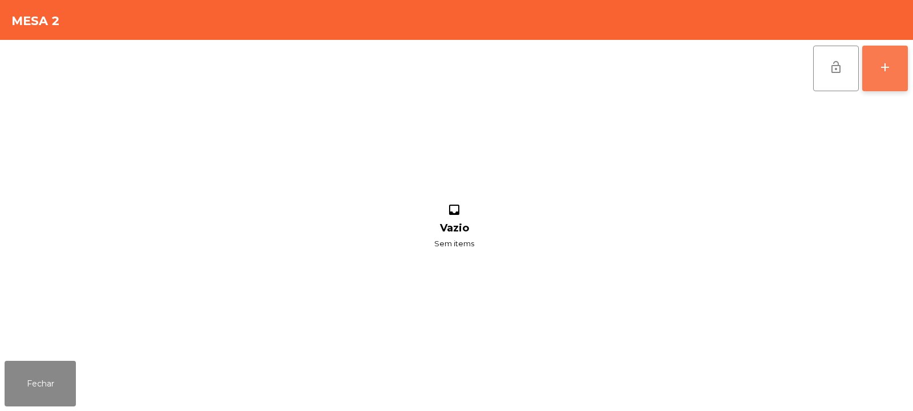
click at [890, 72] on div "add" at bounding box center [885, 67] width 14 height 14
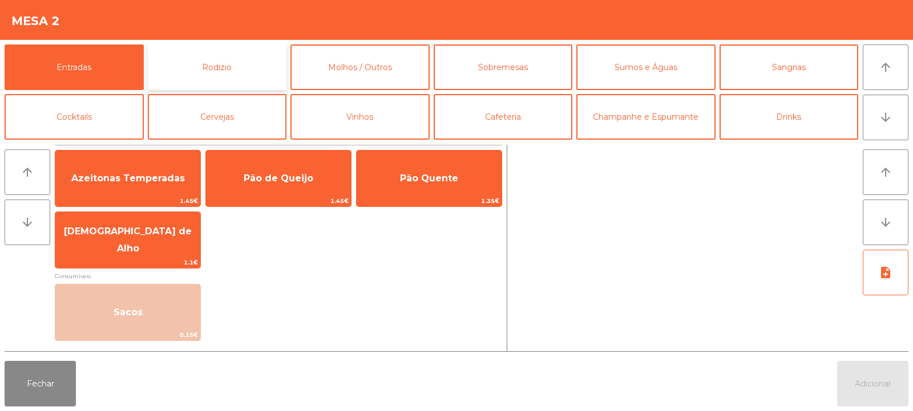
click at [204, 80] on button "Rodizio" at bounding box center [217, 67] width 139 height 46
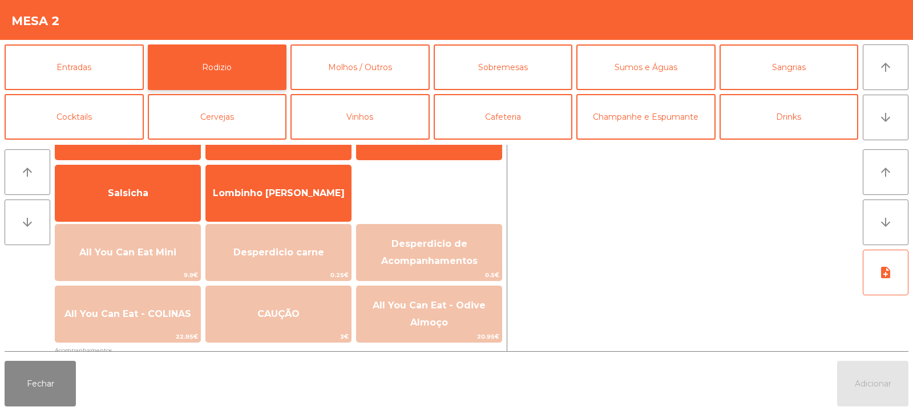
scroll to position [66, 0]
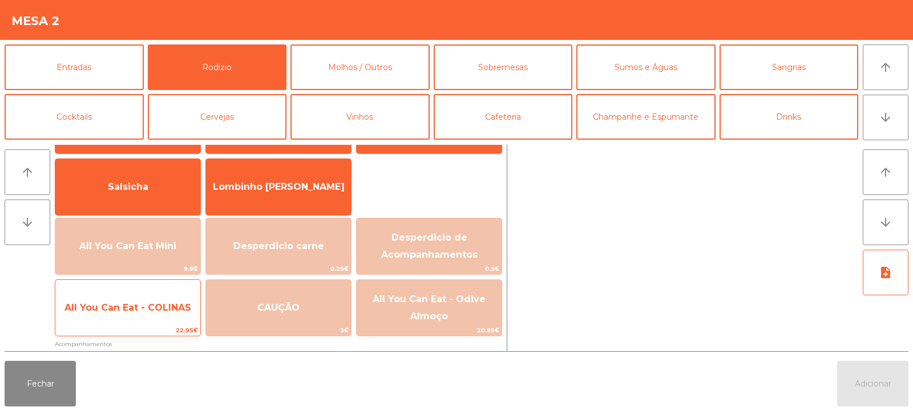
click at [150, 310] on span "All You Can Eat - COLINAS" at bounding box center [127, 307] width 127 height 11
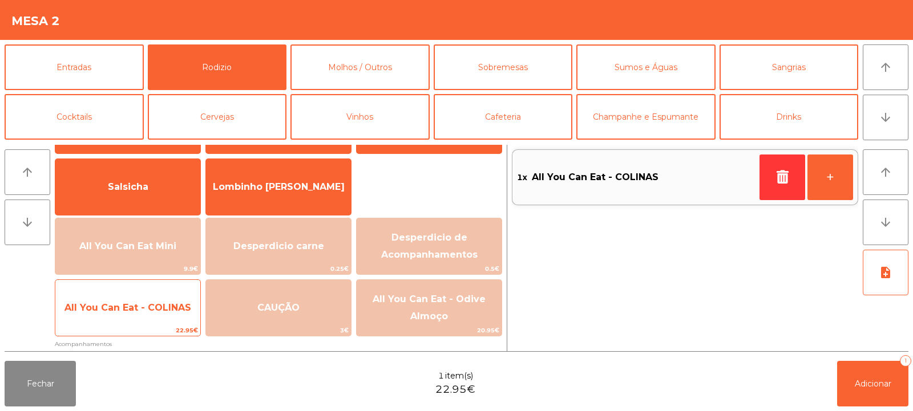
click at [143, 306] on span "All You Can Eat - COLINAS" at bounding box center [127, 307] width 127 height 11
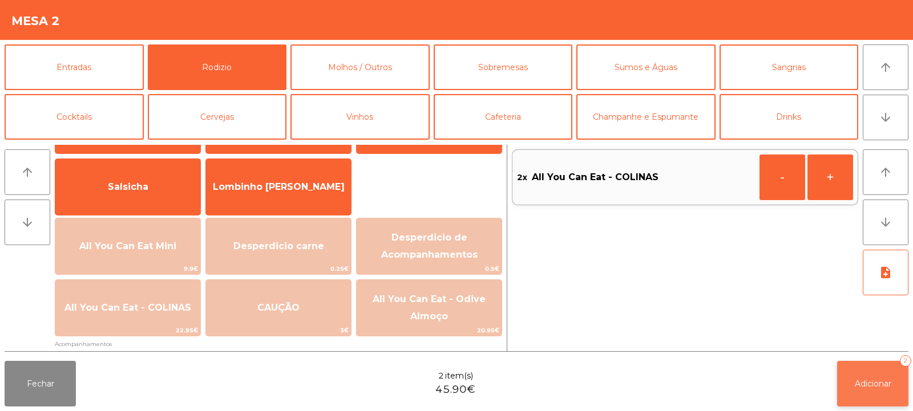
click at [868, 378] on button "Adicionar 2" at bounding box center [872, 384] width 71 height 46
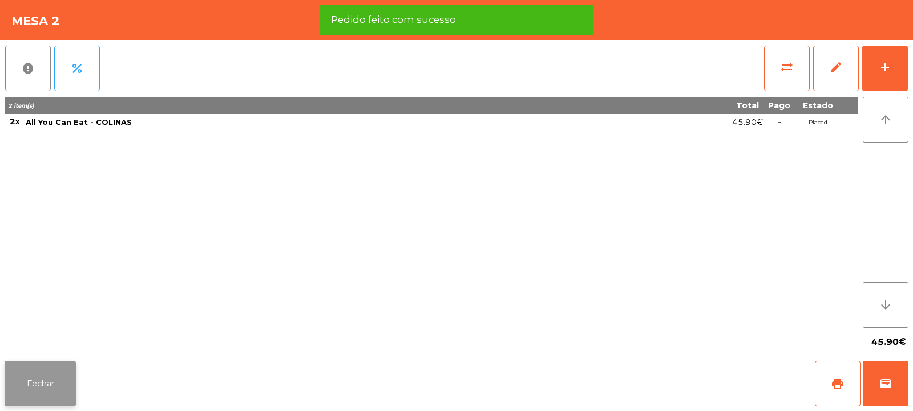
click at [41, 386] on button "Fechar" at bounding box center [40, 384] width 71 height 46
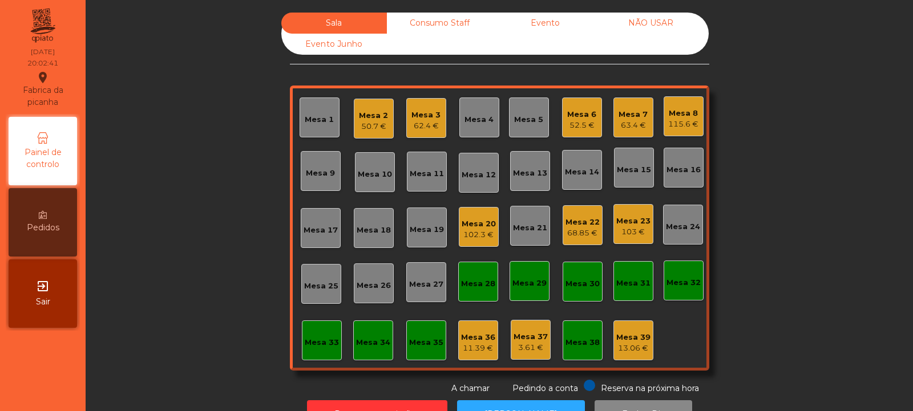
scroll to position [0, 0]
click at [669, 229] on div "Mesa 24" at bounding box center [683, 226] width 34 height 11
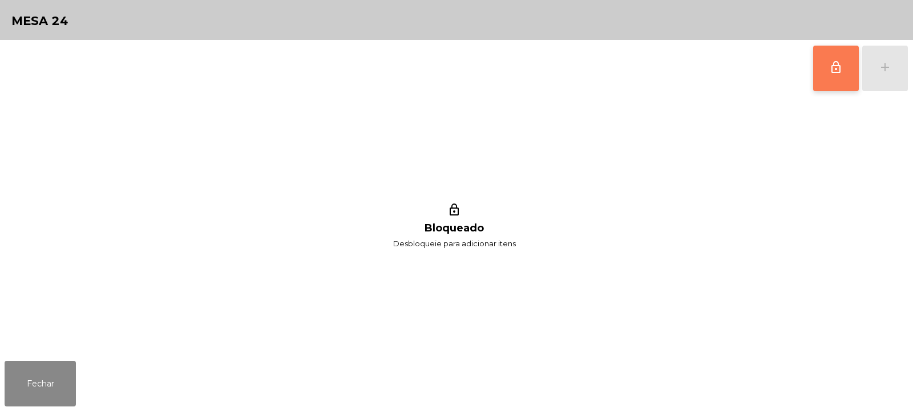
click at [837, 76] on button "lock_outline" at bounding box center [836, 69] width 46 height 46
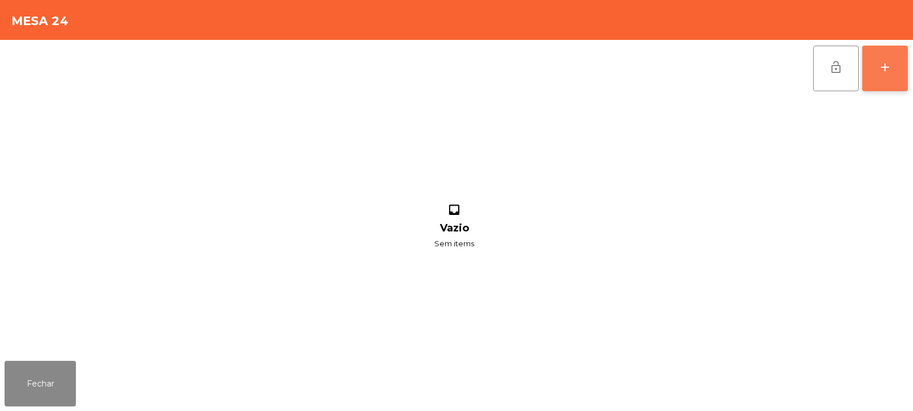
click at [881, 72] on div "add" at bounding box center [885, 67] width 14 height 14
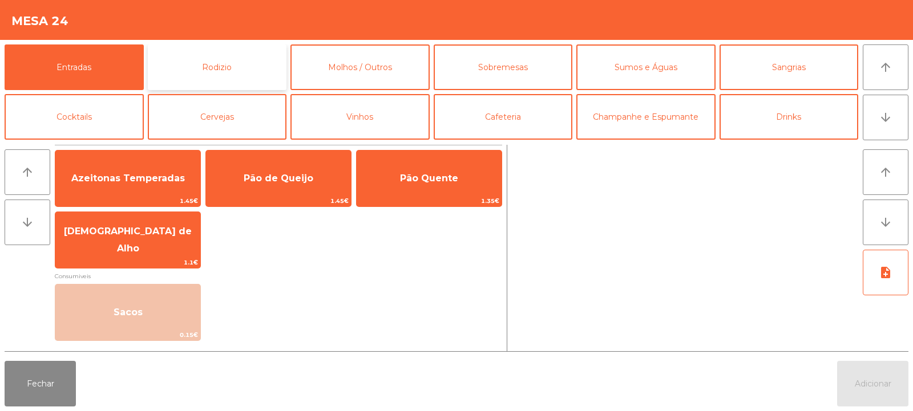
click at [220, 73] on button "Rodizio" at bounding box center [217, 67] width 139 height 46
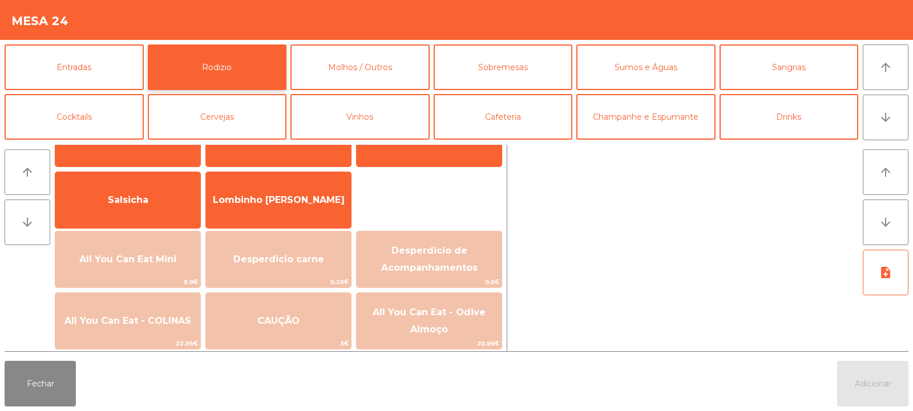
scroll to position [76, 0]
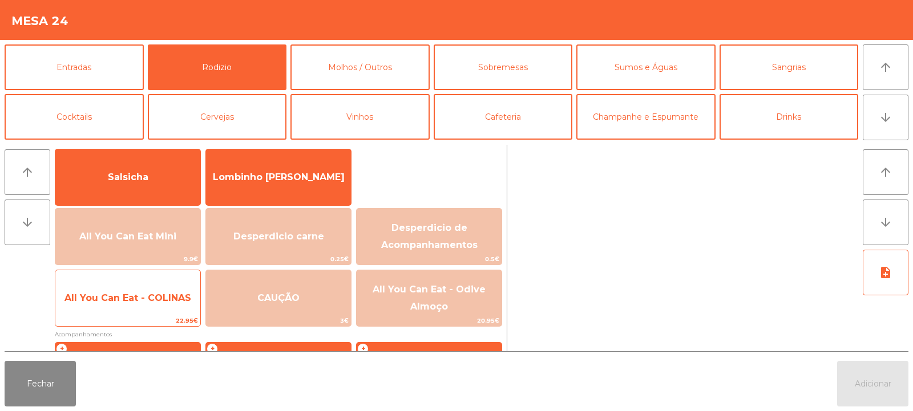
click at [153, 302] on span "All You Can Eat - COLINAS" at bounding box center [127, 298] width 127 height 11
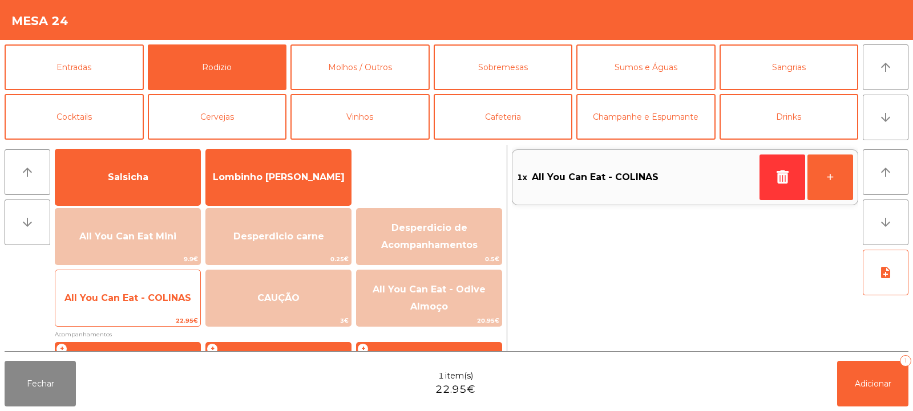
click at [157, 299] on span "All You Can Eat - COLINAS" at bounding box center [127, 298] width 127 height 11
click at [160, 302] on span "All You Can Eat - COLINAS" at bounding box center [127, 298] width 127 height 11
click at [167, 300] on span "All You Can Eat - COLINAS" at bounding box center [127, 298] width 127 height 11
click at [165, 299] on span "All You Can Eat - COLINAS" at bounding box center [127, 298] width 127 height 11
click at [168, 299] on span "All You Can Eat - COLINAS" at bounding box center [127, 298] width 127 height 11
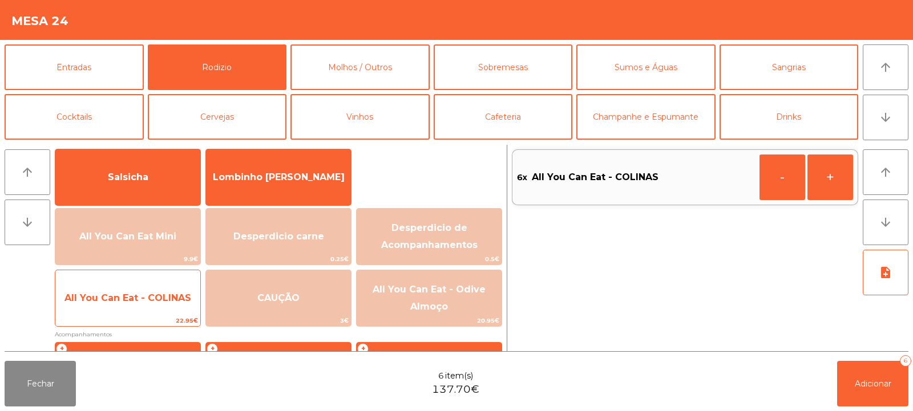
click at [168, 302] on span "All You Can Eat - COLINAS" at bounding box center [127, 298] width 127 height 11
click at [173, 304] on span "All You Can Eat - COLINAS" at bounding box center [127, 298] width 145 height 31
click at [172, 306] on span "All You Can Eat - COLINAS" at bounding box center [127, 298] width 145 height 31
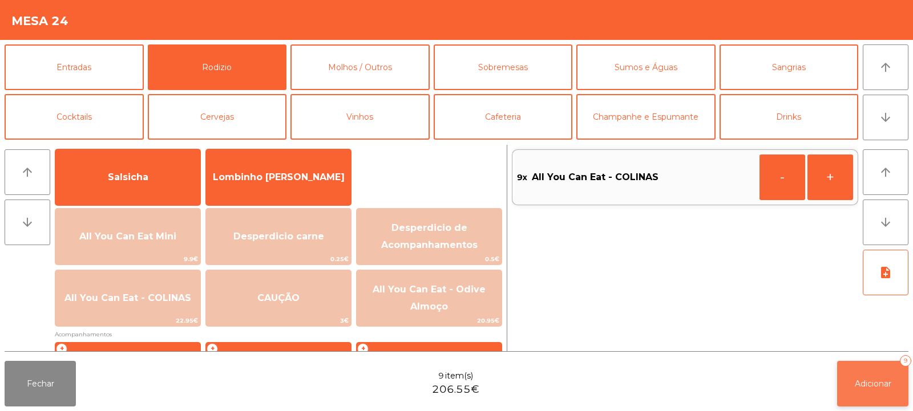
click at [866, 386] on span "Adicionar" at bounding box center [873, 384] width 37 height 10
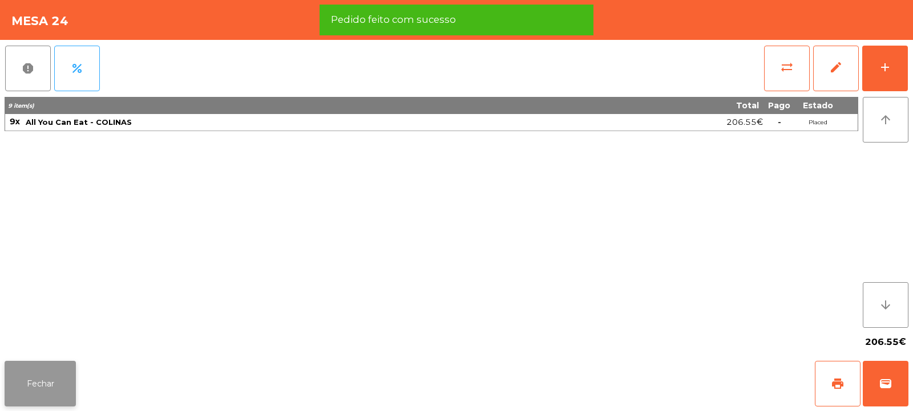
click at [50, 382] on button "Fechar" at bounding box center [40, 384] width 71 height 46
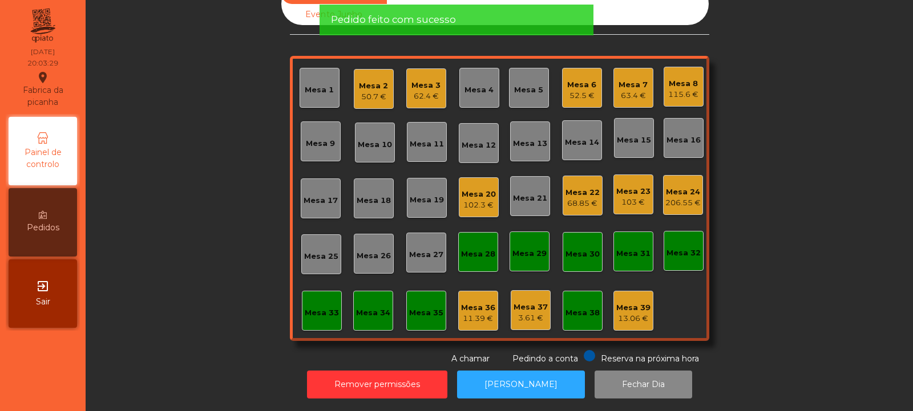
scroll to position [0, 0]
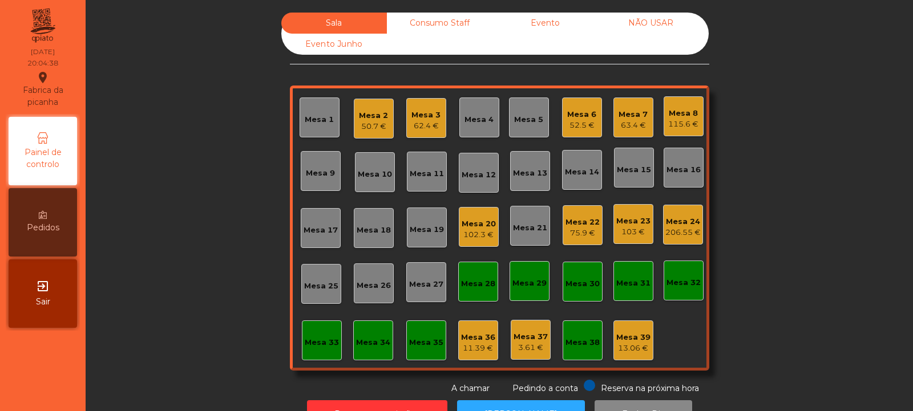
click at [421, 273] on div "Mesa 27" at bounding box center [426, 282] width 40 height 40
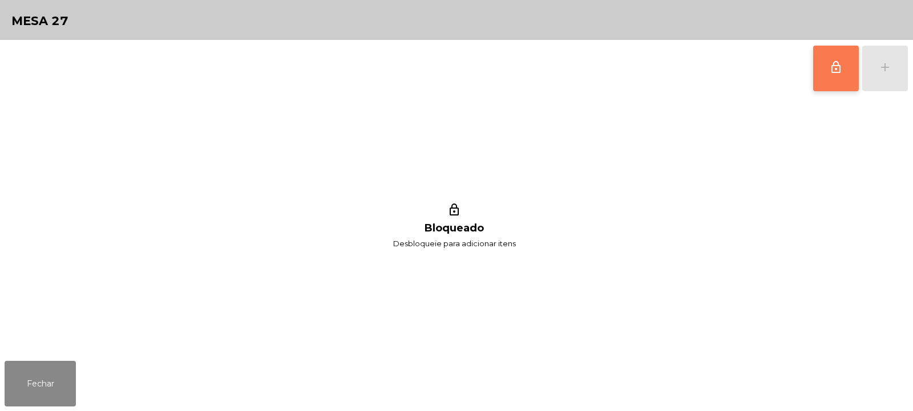
click at [840, 65] on span "lock_outline" at bounding box center [836, 67] width 14 height 14
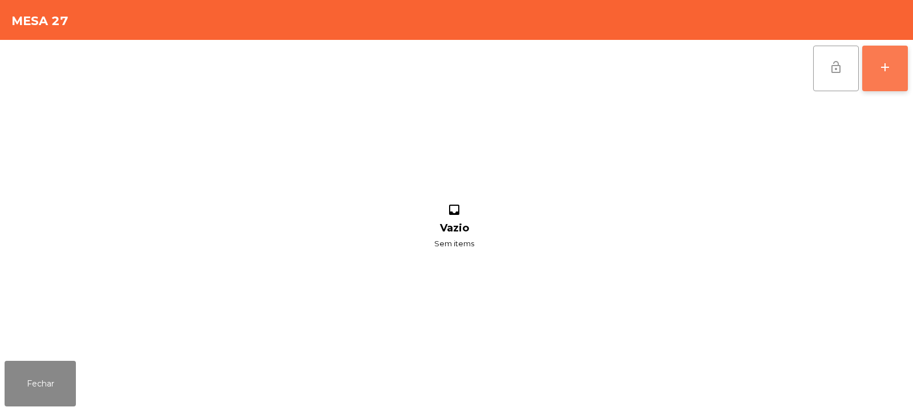
click at [886, 68] on div "add" at bounding box center [885, 67] width 14 height 14
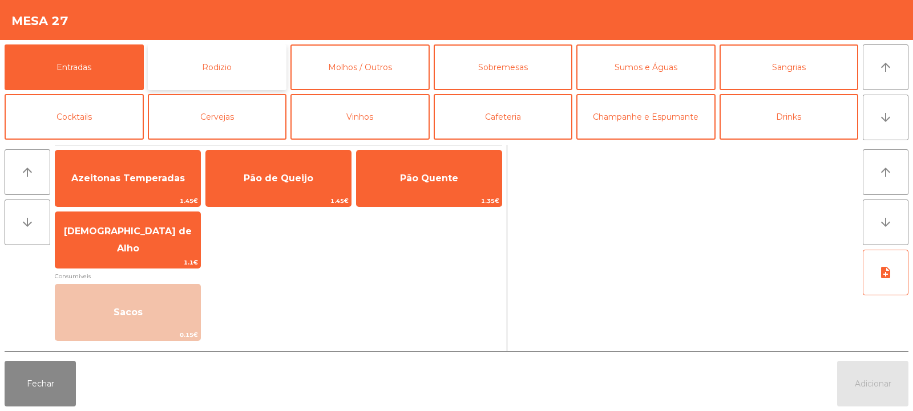
click at [251, 70] on button "Rodizio" at bounding box center [217, 67] width 139 height 46
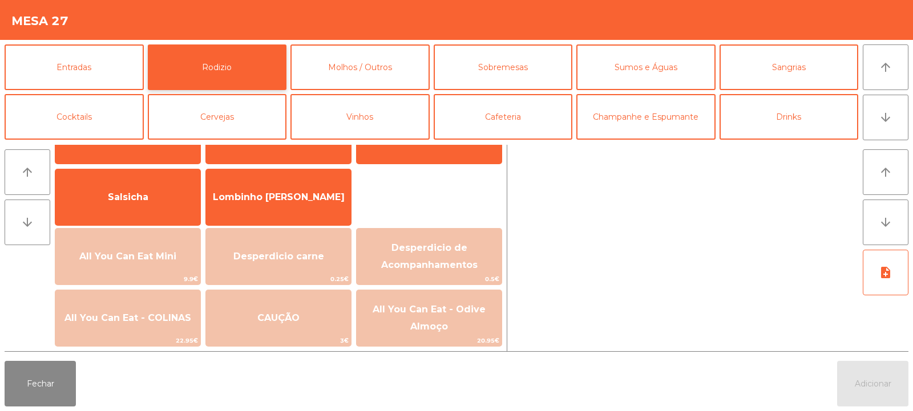
scroll to position [67, 0]
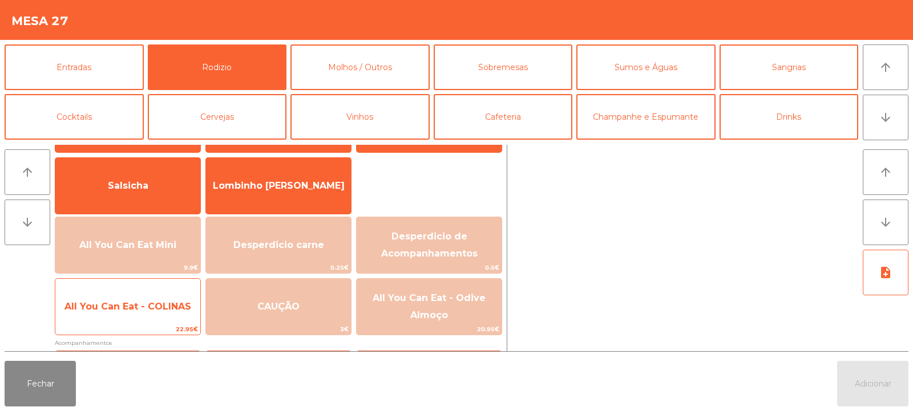
click at [148, 324] on span "22.95€" at bounding box center [127, 329] width 145 height 11
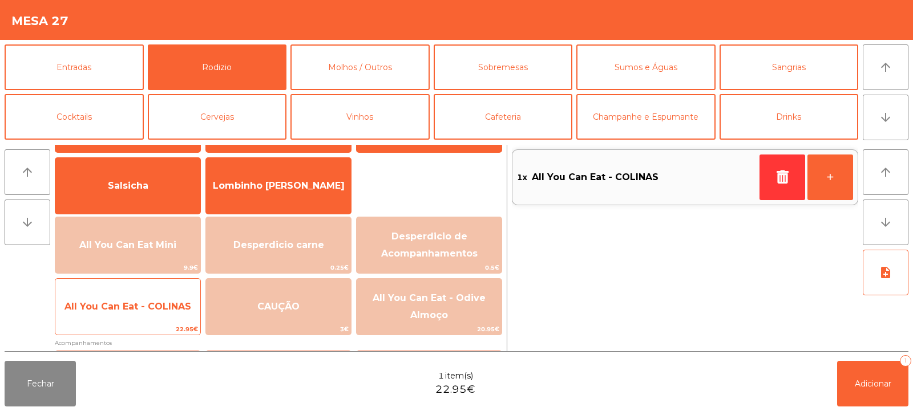
click at [150, 317] on span "All You Can Eat - COLINAS" at bounding box center [127, 306] width 145 height 31
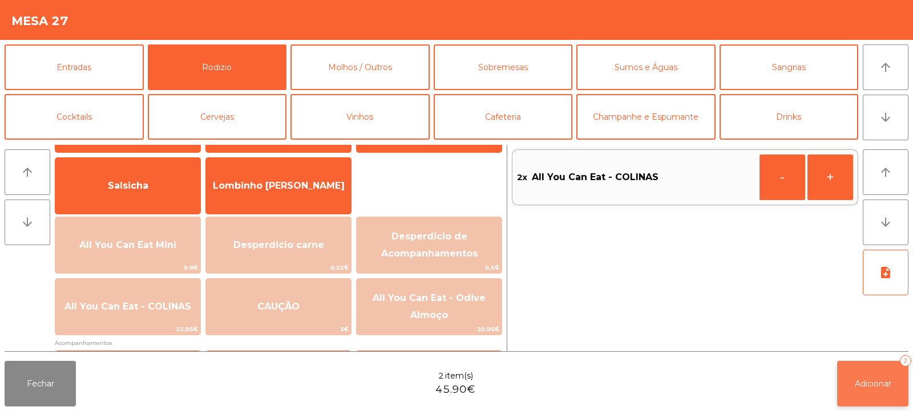
click at [869, 383] on span "Adicionar" at bounding box center [873, 384] width 37 height 10
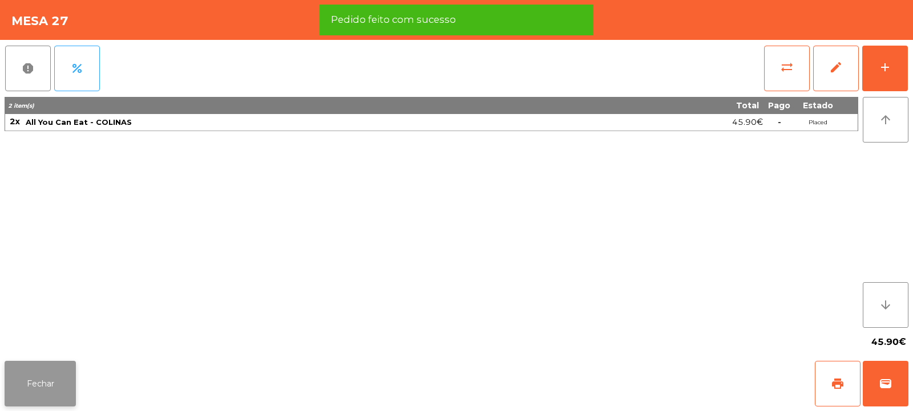
click at [47, 389] on button "Fechar" at bounding box center [40, 384] width 71 height 46
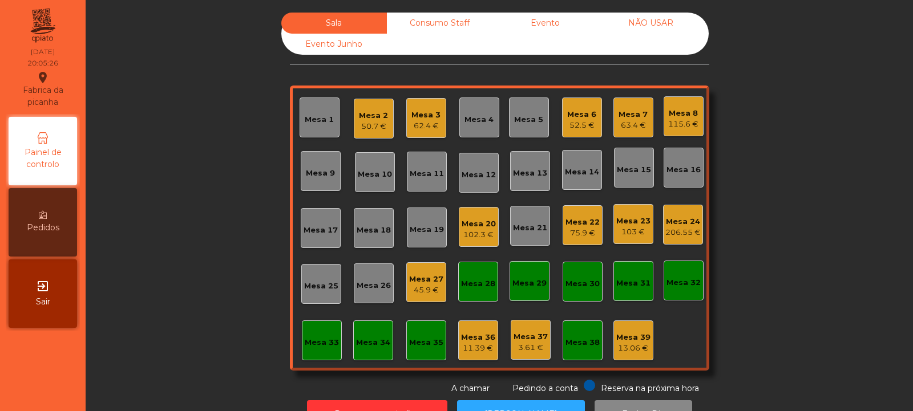
click at [236, 111] on div "Sala Consumo Staff Evento NÃO USAR Evento Junho Mesa 1 Mesa 2 50.7 € Mesa 3 62.…" at bounding box center [499, 204] width 796 height 382
click at [318, 176] on div "Mesa 9" at bounding box center [320, 173] width 29 height 11
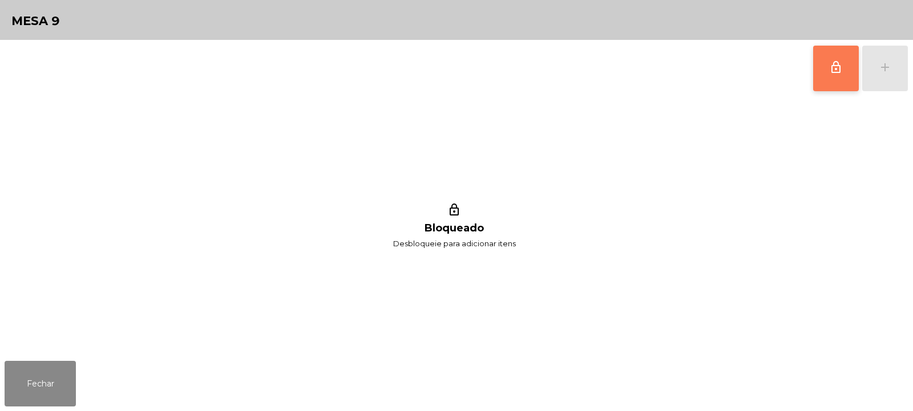
click at [828, 67] on button "lock_outline" at bounding box center [836, 69] width 46 height 46
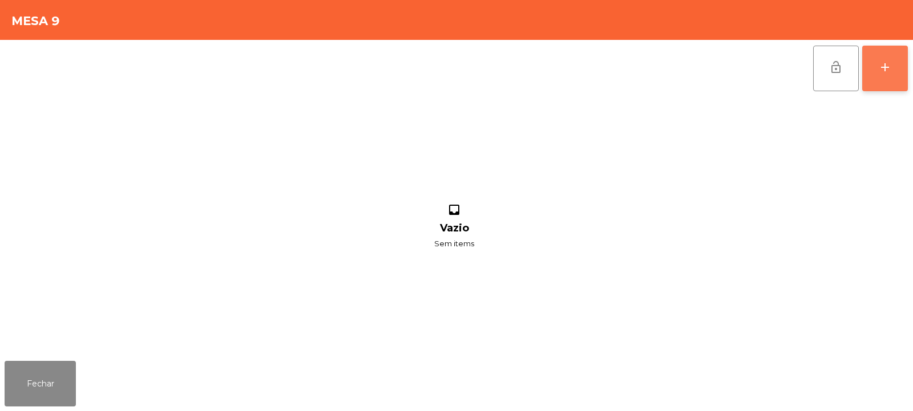
click at [883, 69] on div "add" at bounding box center [885, 67] width 14 height 14
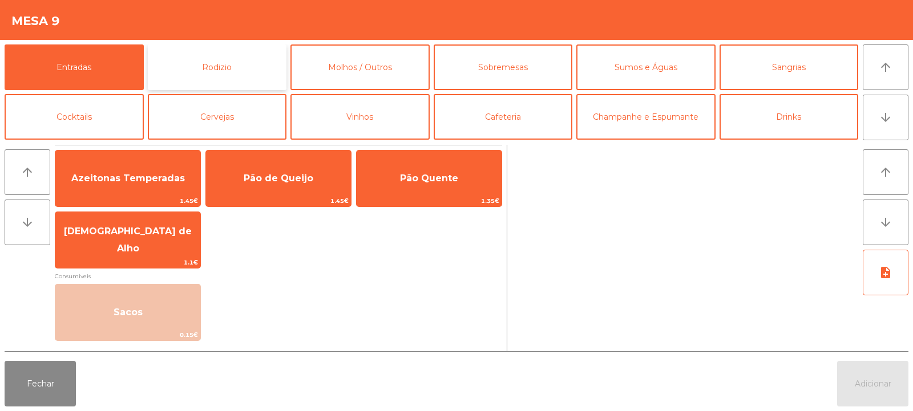
click at [232, 71] on button "Rodizio" at bounding box center [217, 67] width 139 height 46
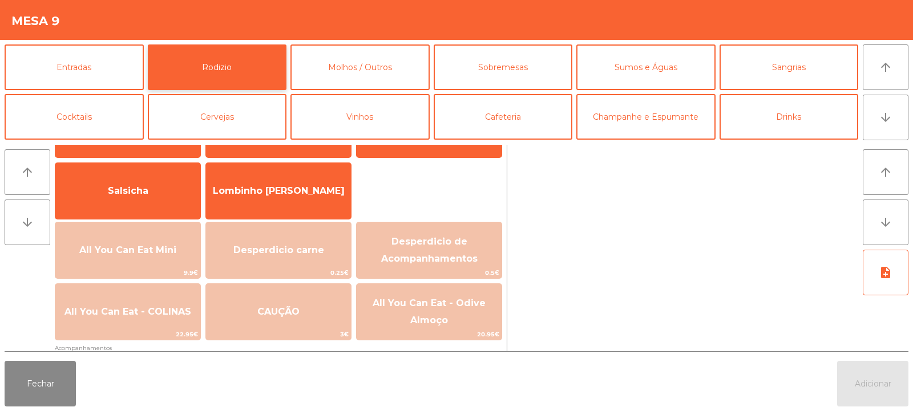
scroll to position [78, 0]
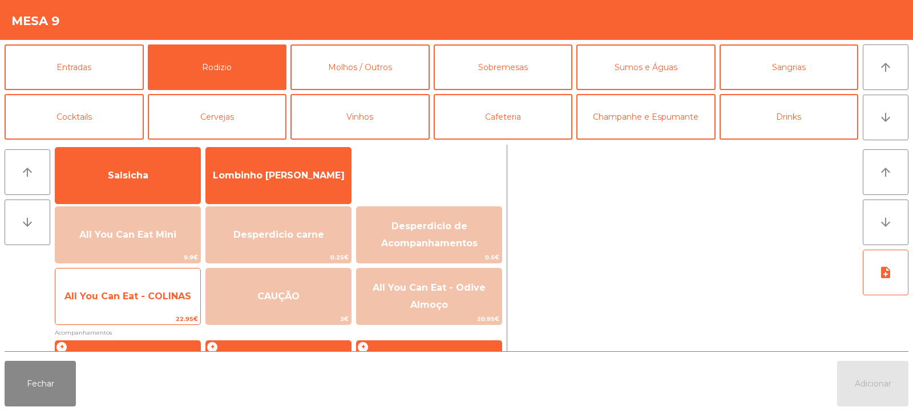
click at [153, 302] on span "All You Can Eat - COLINAS" at bounding box center [127, 296] width 145 height 31
click at [151, 302] on span "All You Can Eat - COLINAS" at bounding box center [127, 296] width 145 height 31
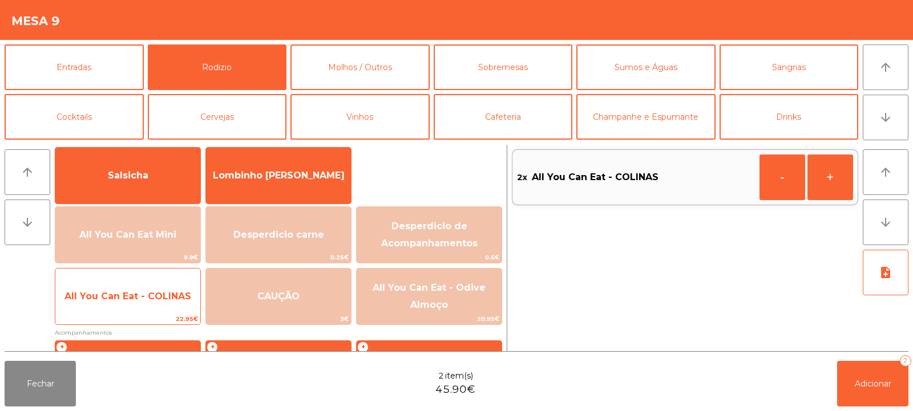
click at [153, 303] on span "All You Can Eat - COLINAS" at bounding box center [127, 296] width 145 height 31
click at [158, 301] on span "All You Can Eat - COLINAS" at bounding box center [127, 296] width 127 height 11
click at [157, 297] on span "All You Can Eat - COLINAS" at bounding box center [127, 296] width 127 height 11
click at [159, 294] on span "All You Can Eat - COLINAS" at bounding box center [127, 296] width 127 height 11
click at [158, 295] on span "All You Can Eat - COLINAS" at bounding box center [127, 296] width 127 height 11
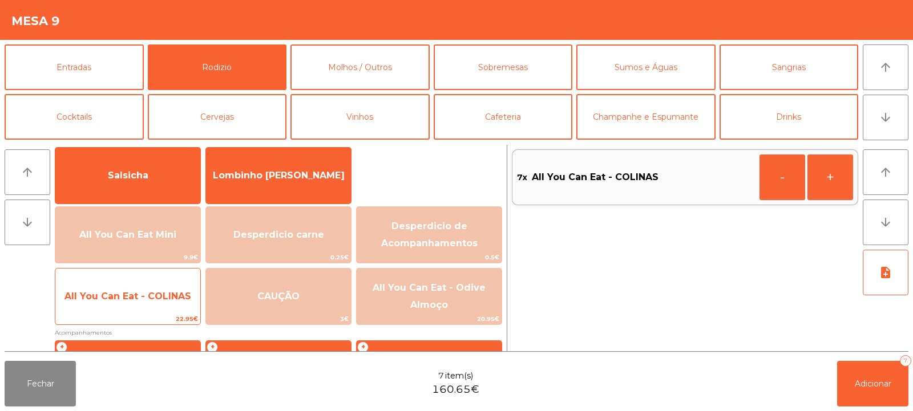
click at [158, 293] on span "All You Can Eat - COLINAS" at bounding box center [127, 296] width 127 height 11
click at [162, 304] on span "All You Can Eat - COLINAS" at bounding box center [127, 296] width 145 height 31
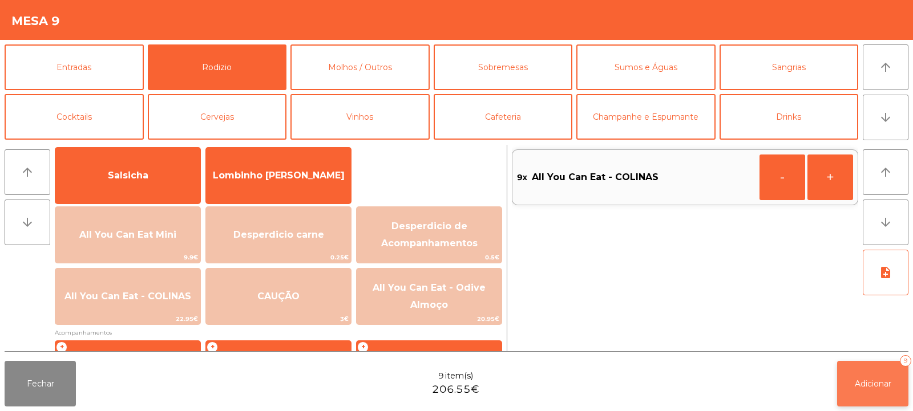
click at [860, 374] on button "Adicionar 9" at bounding box center [872, 384] width 71 height 46
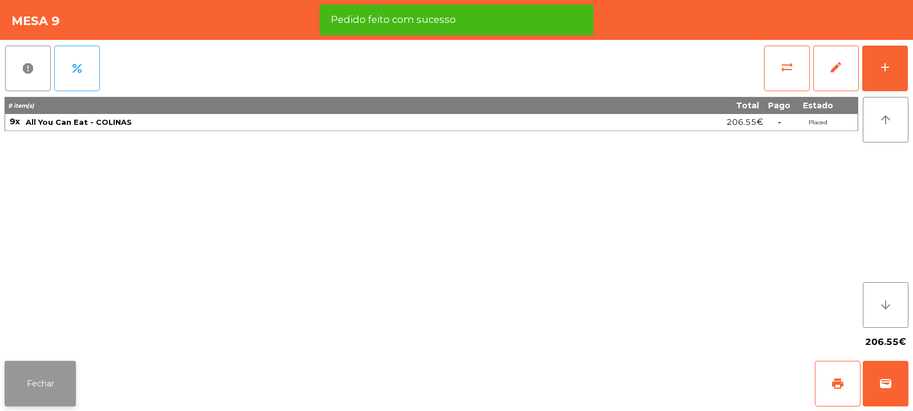
click at [41, 391] on button "Fechar" at bounding box center [40, 384] width 71 height 46
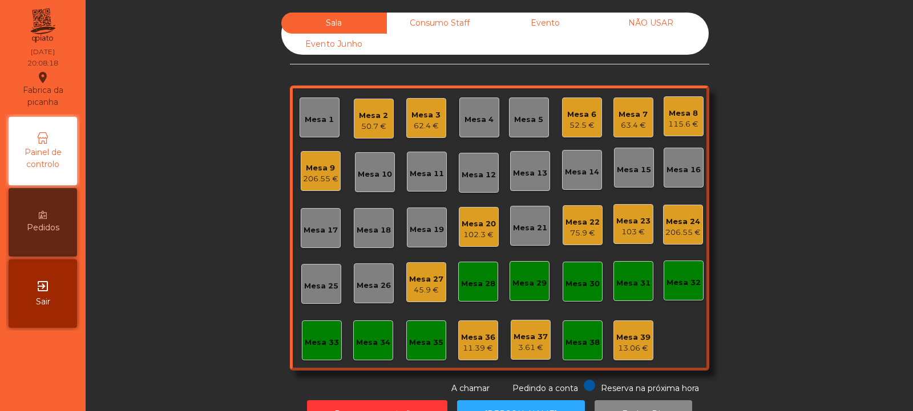
scroll to position [38, 0]
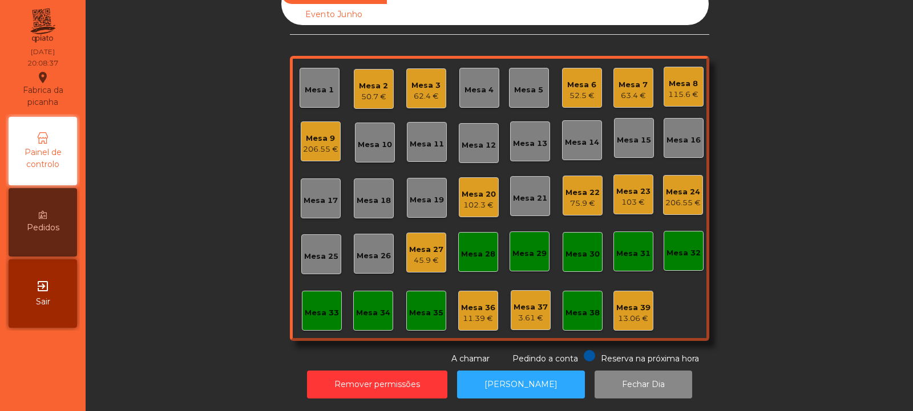
click at [473, 140] on div "Mesa 12" at bounding box center [478, 145] width 34 height 11
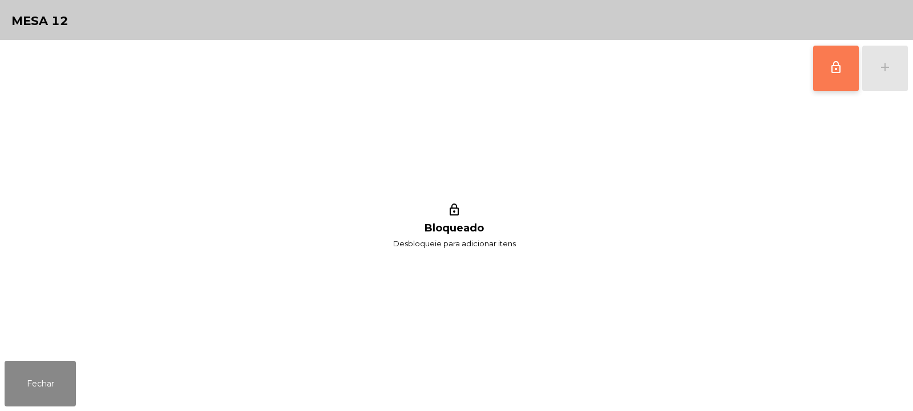
click at [841, 70] on span "lock_outline" at bounding box center [836, 67] width 14 height 14
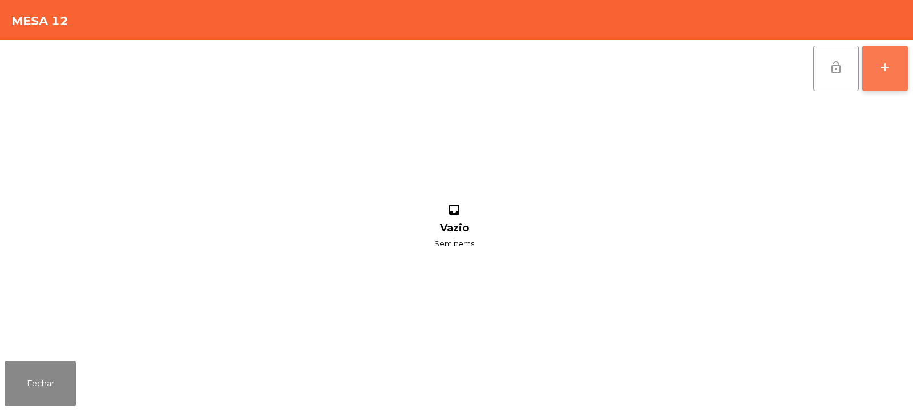
click at [878, 71] on div "add" at bounding box center [885, 67] width 14 height 14
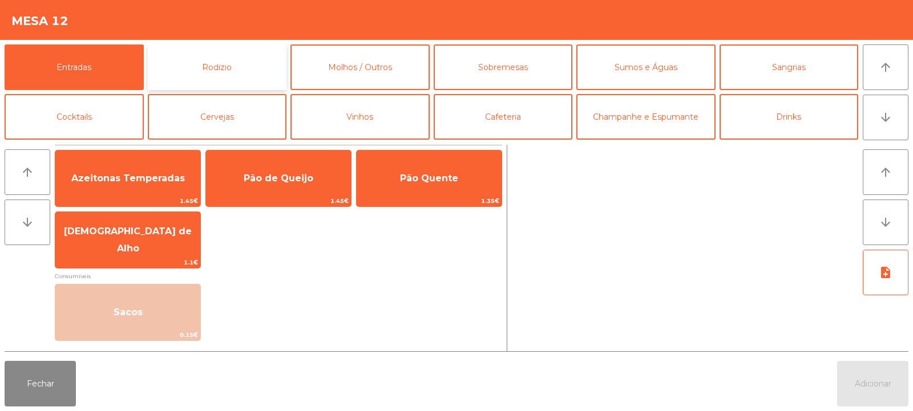
click at [213, 82] on button "Rodizio" at bounding box center [217, 67] width 139 height 46
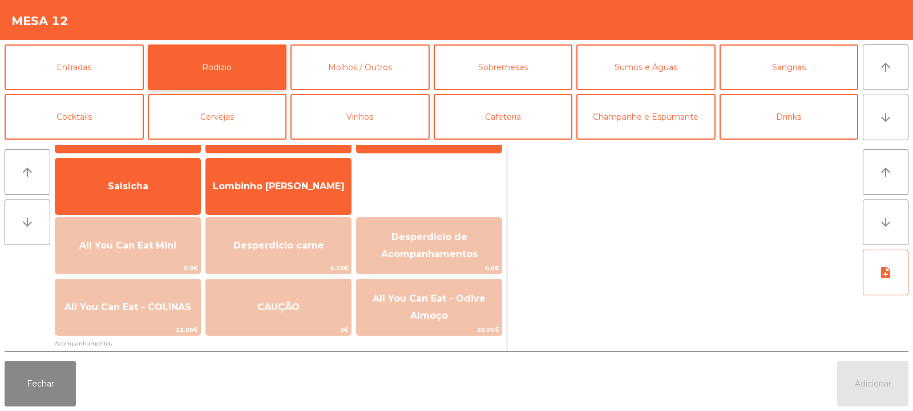
scroll to position [86, 0]
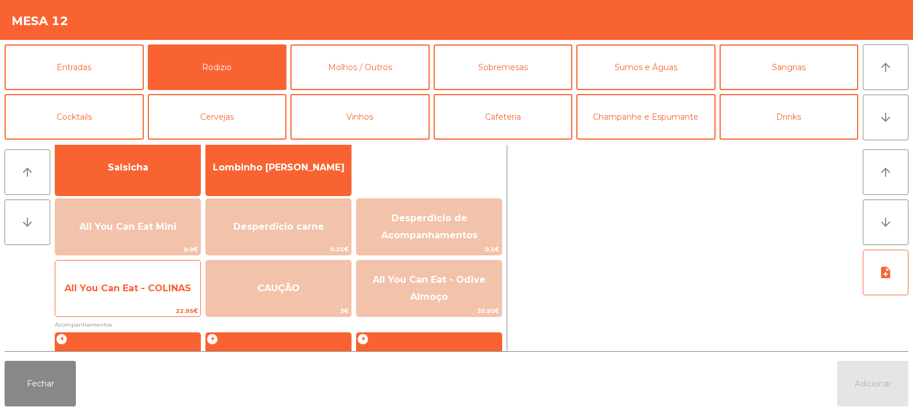
click at [141, 290] on span "All You Can Eat - COLINAS" at bounding box center [127, 288] width 127 height 11
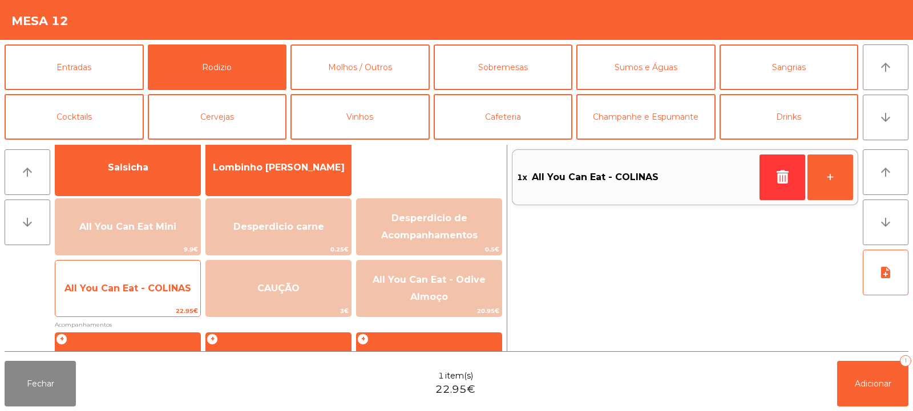
click at [147, 289] on span "All You Can Eat - COLINAS" at bounding box center [127, 288] width 127 height 11
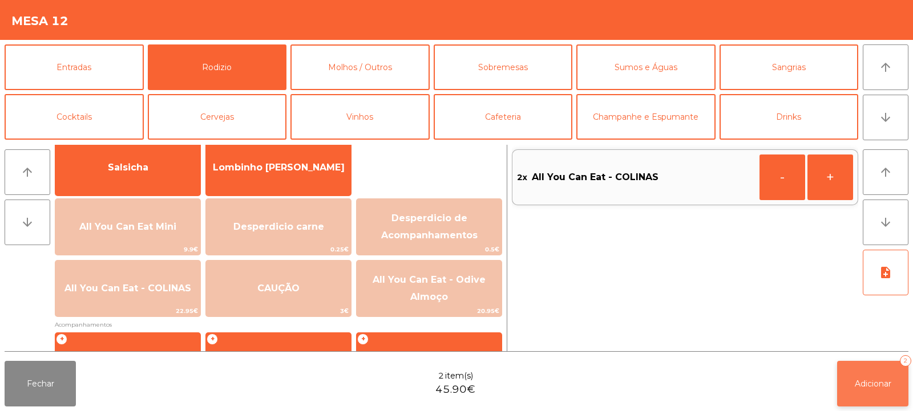
click at [865, 379] on span "Adicionar" at bounding box center [873, 384] width 37 height 10
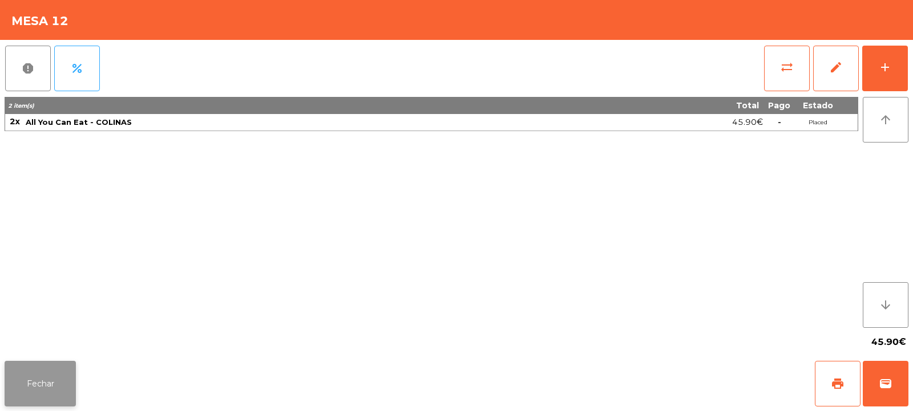
click at [41, 383] on button "Fechar" at bounding box center [40, 384] width 71 height 46
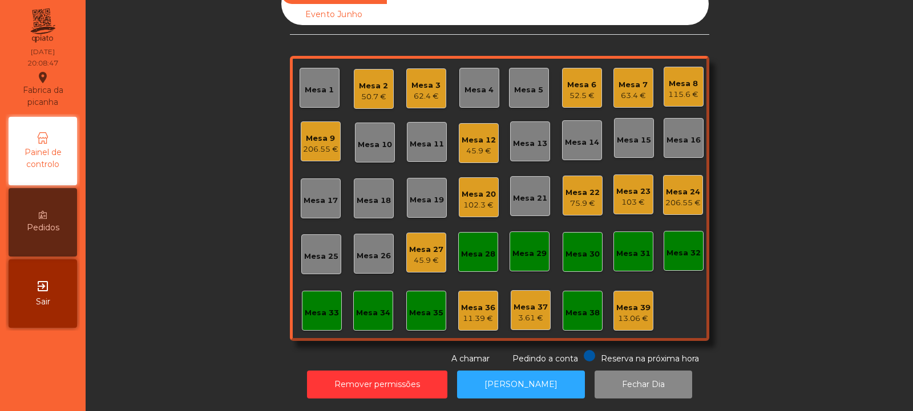
scroll to position [0, 0]
click at [575, 137] on div "Mesa 14" at bounding box center [582, 142] width 34 height 11
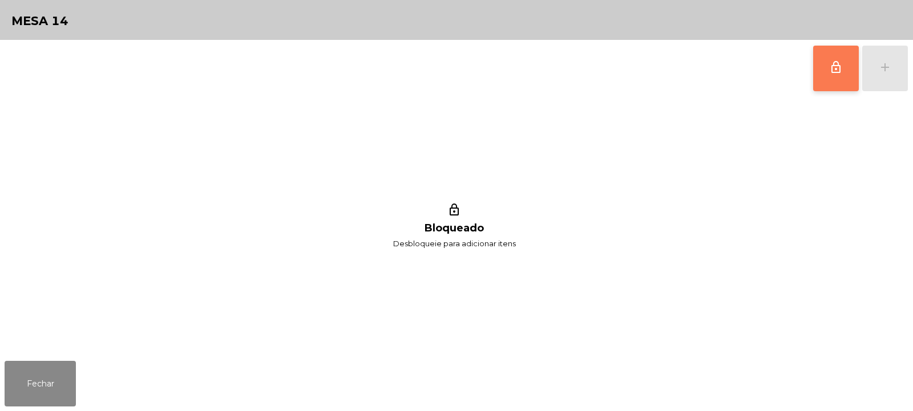
click at [831, 75] on button "lock_outline" at bounding box center [836, 69] width 46 height 46
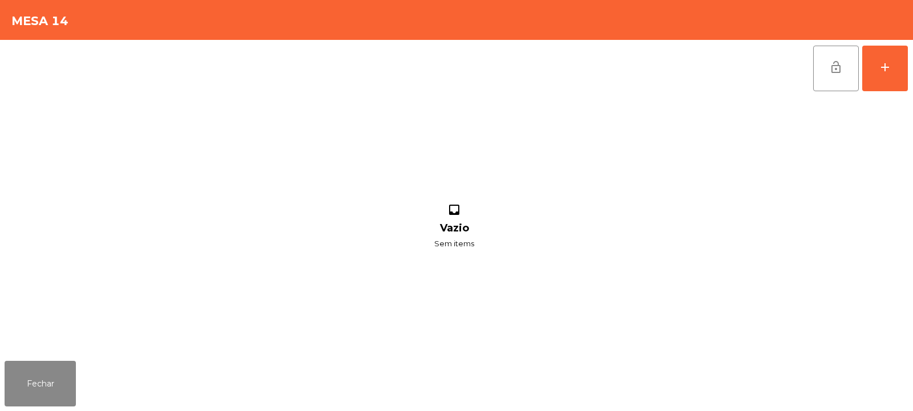
click at [912, 95] on div "lock_open add inbox Vazio Sem items" at bounding box center [456, 198] width 913 height 317
click at [893, 66] on button "add" at bounding box center [885, 69] width 46 height 46
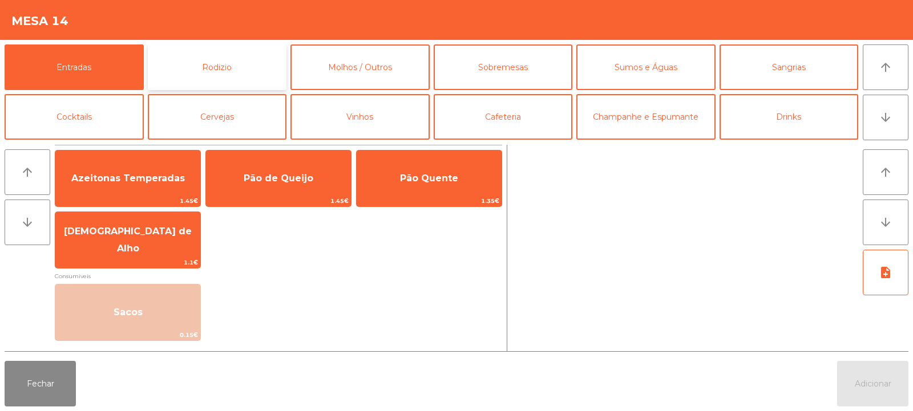
click at [225, 61] on button "Rodizio" at bounding box center [217, 67] width 139 height 46
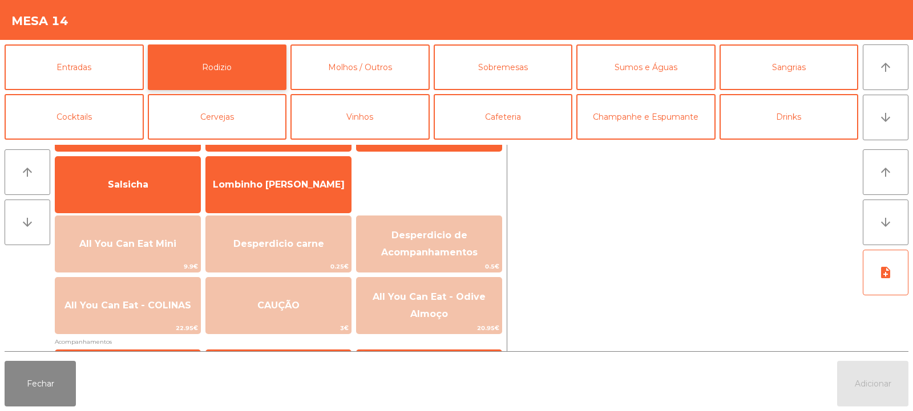
scroll to position [71, 0]
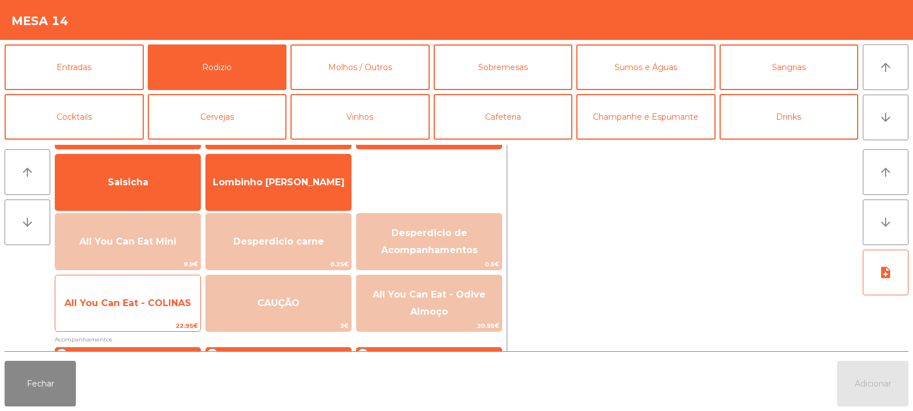
click at [145, 310] on span "All You Can Eat - COLINAS" at bounding box center [127, 303] width 145 height 31
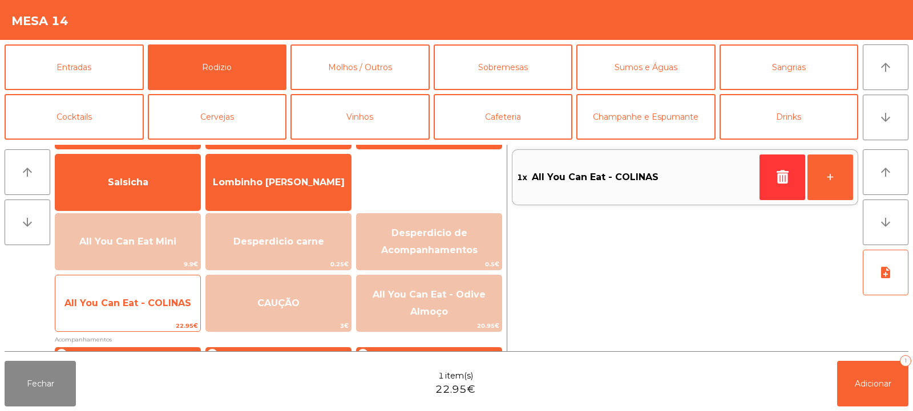
click at [155, 314] on span "All You Can Eat - COLINAS" at bounding box center [127, 303] width 145 height 31
click at [165, 312] on span "All You Can Eat - COLINAS" at bounding box center [127, 303] width 145 height 31
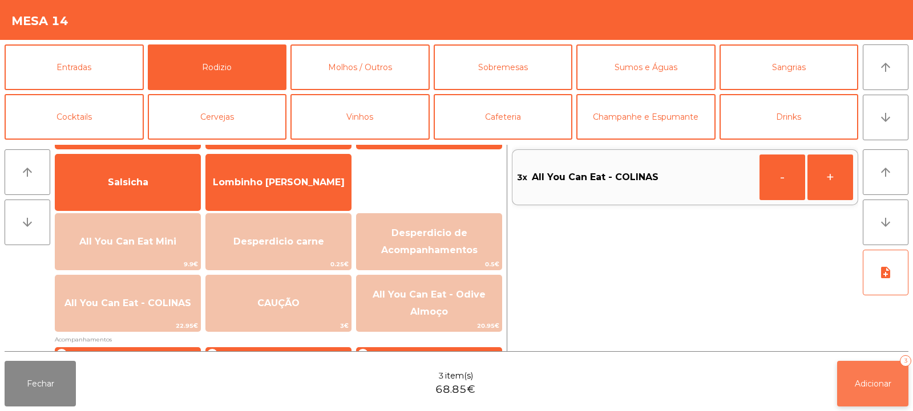
click at [857, 378] on button "Adicionar 3" at bounding box center [872, 384] width 71 height 46
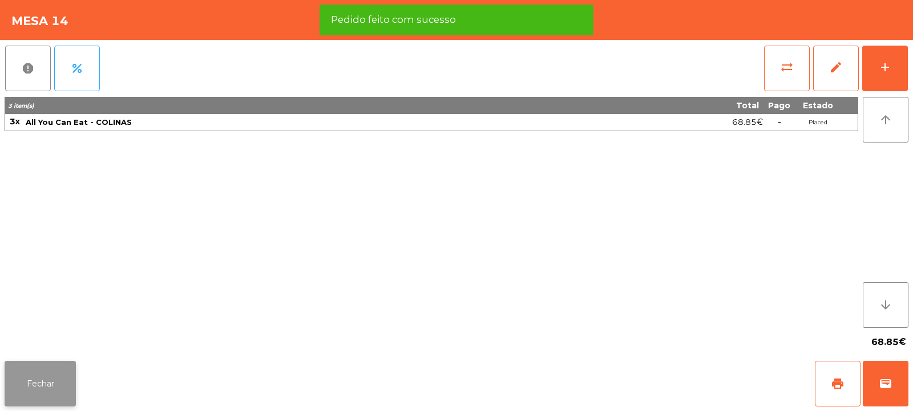
click at [38, 380] on button "Fechar" at bounding box center [40, 384] width 71 height 46
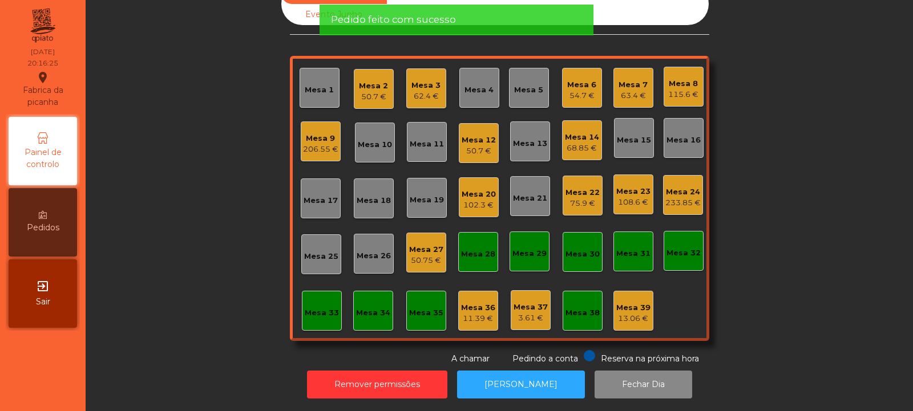
scroll to position [0, 0]
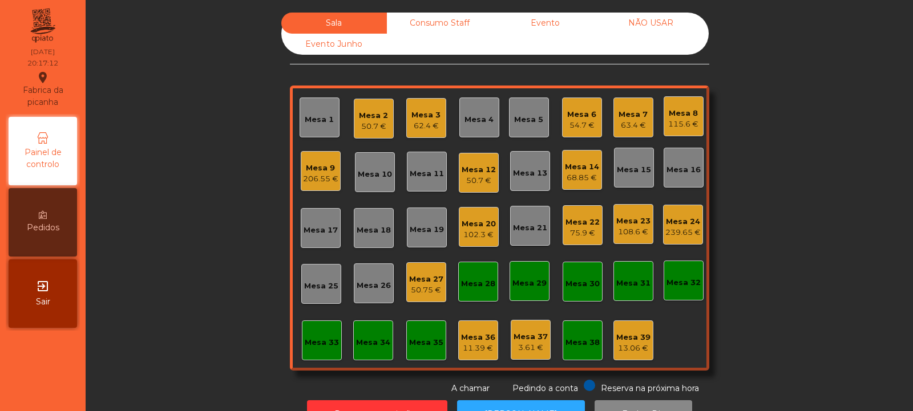
click at [528, 177] on div "Mesa 13" at bounding box center [530, 173] width 34 height 11
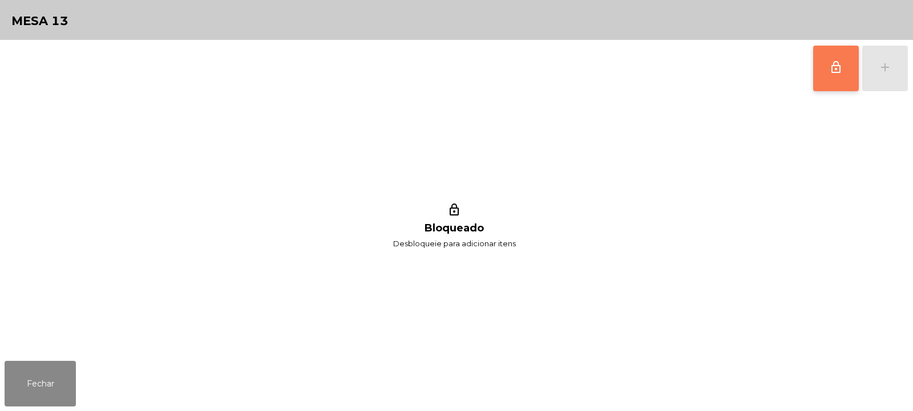
click at [823, 68] on button "lock_outline" at bounding box center [836, 69] width 46 height 46
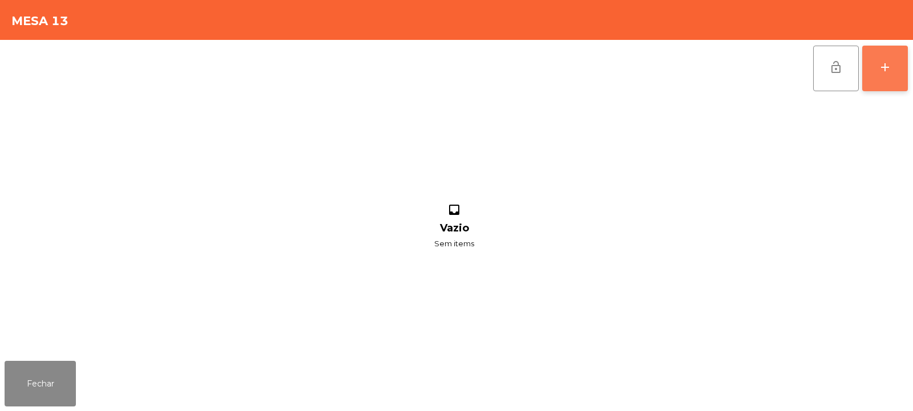
click at [882, 74] on button "add" at bounding box center [885, 69] width 46 height 46
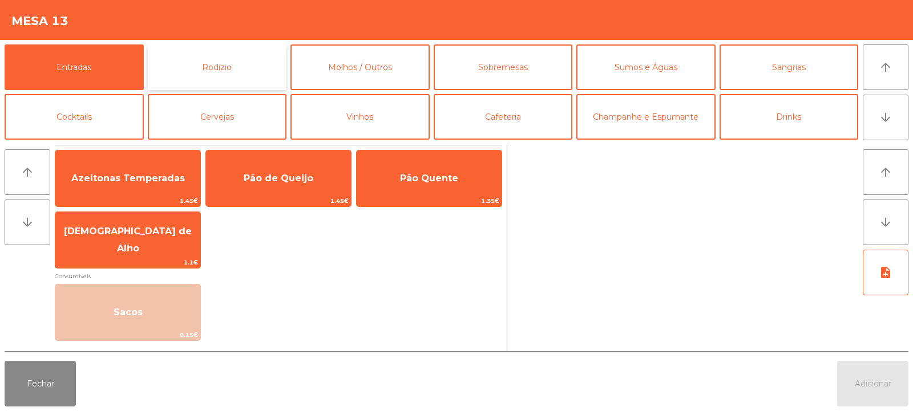
click at [184, 58] on button "Rodizio" at bounding box center [217, 67] width 139 height 46
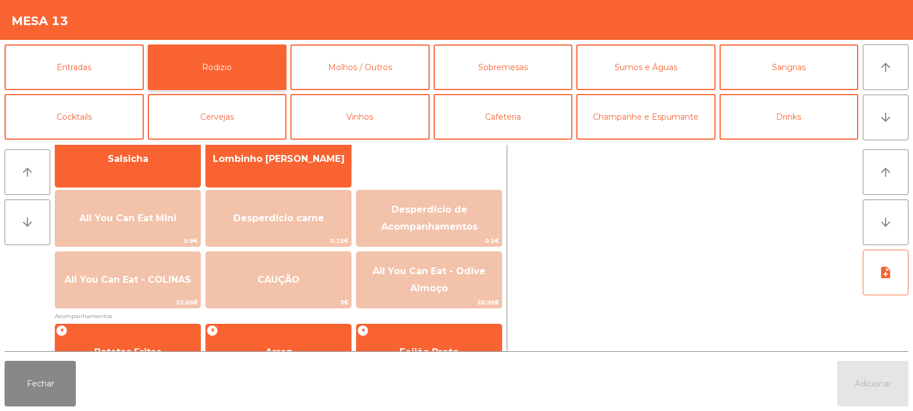
scroll to position [95, 0]
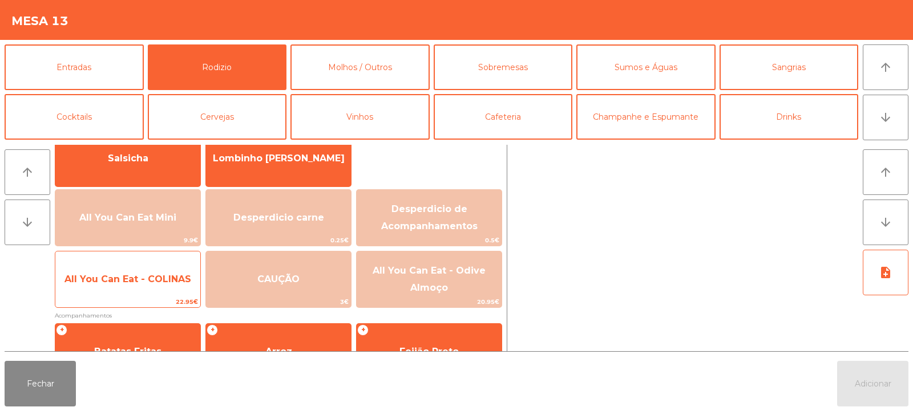
click at [124, 294] on span "All You Can Eat - COLINAS" at bounding box center [127, 279] width 145 height 31
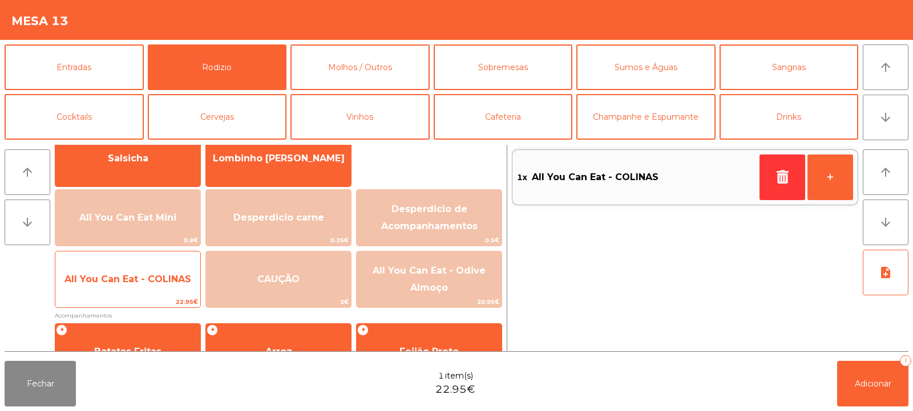
click at [135, 292] on span "All You Can Eat - COLINAS" at bounding box center [127, 279] width 145 height 31
click at [135, 285] on span "All You Can Eat - COLINAS" at bounding box center [127, 279] width 145 height 31
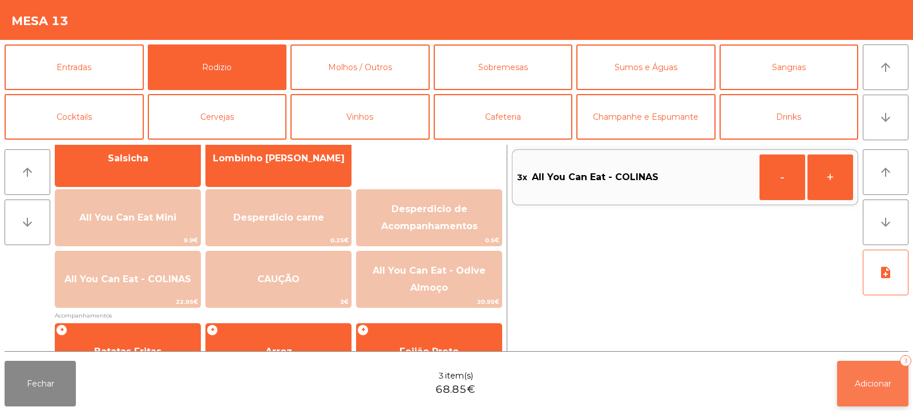
click at [872, 383] on span "Adicionar" at bounding box center [873, 384] width 37 height 10
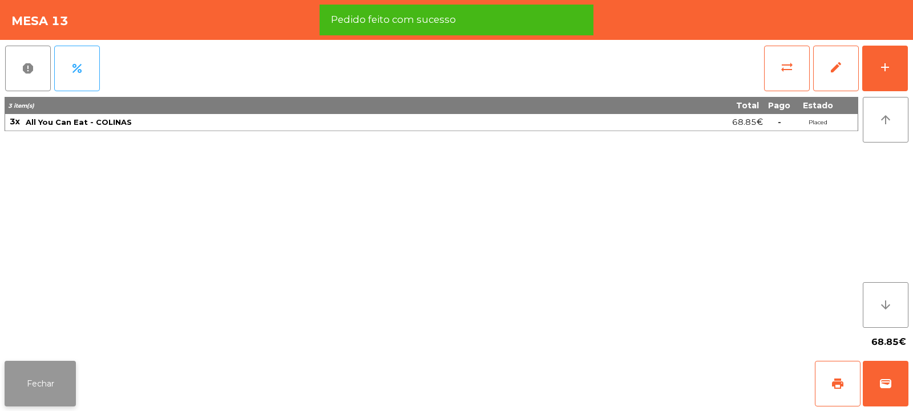
click at [49, 374] on button "Fechar" at bounding box center [40, 384] width 71 height 46
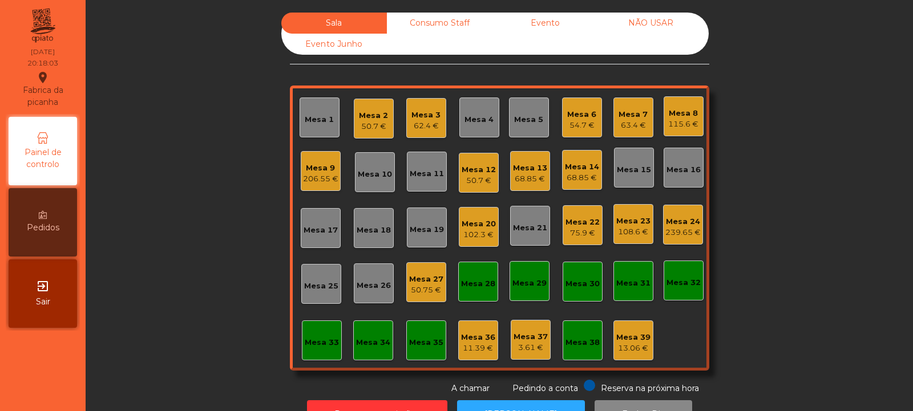
click at [423, 229] on div "Mesa 19" at bounding box center [427, 229] width 34 height 11
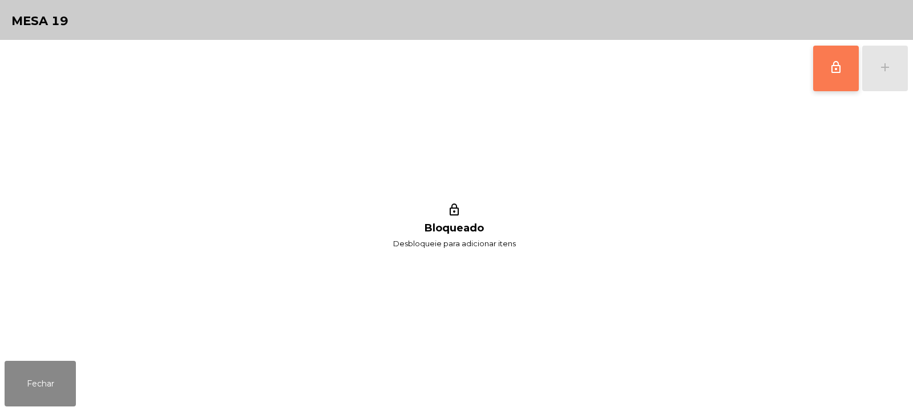
click at [835, 70] on span "lock_outline" at bounding box center [836, 67] width 14 height 14
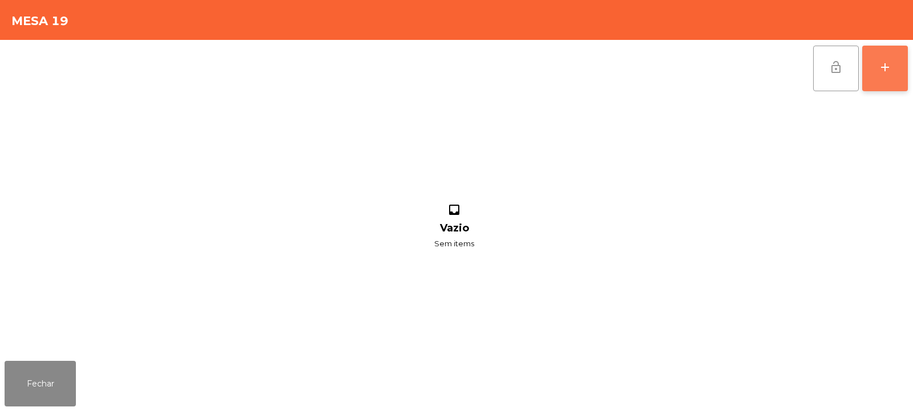
click at [884, 73] on div "add" at bounding box center [885, 67] width 14 height 14
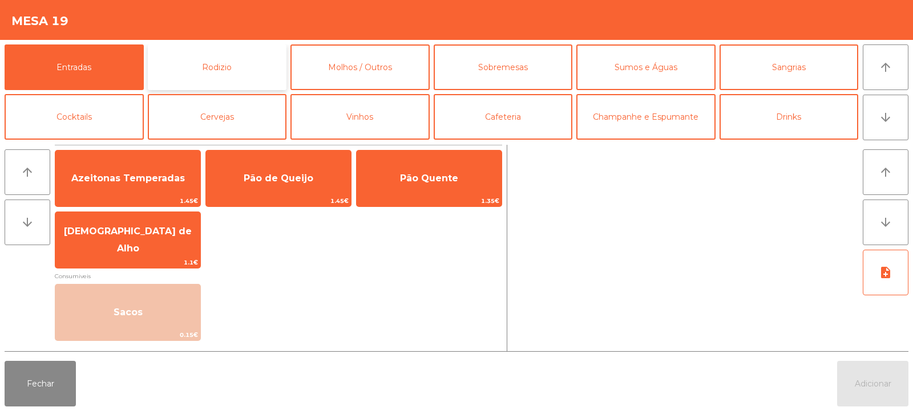
click at [233, 71] on button "Rodizio" at bounding box center [217, 67] width 139 height 46
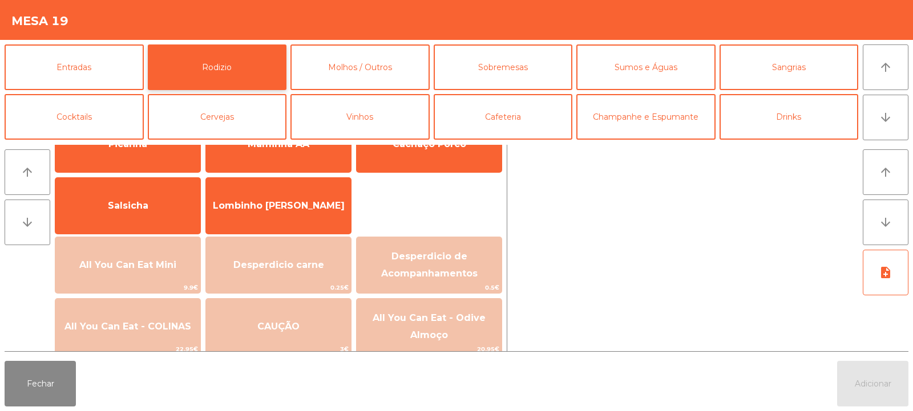
scroll to position [66, 0]
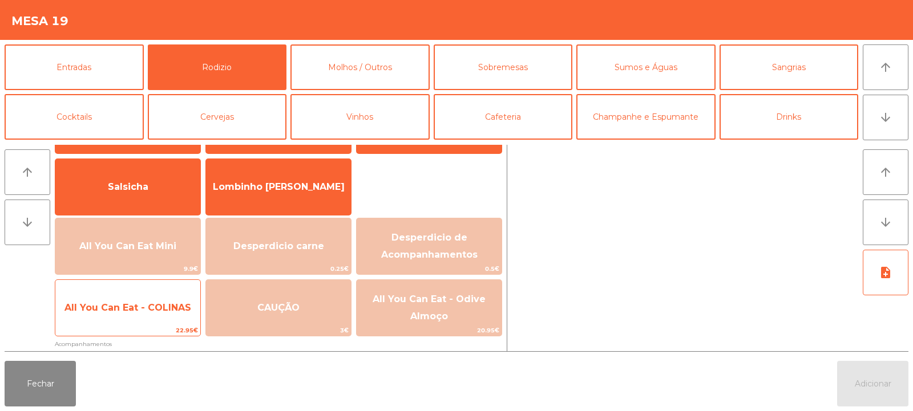
click at [133, 305] on span "All You Can Eat - COLINAS" at bounding box center [127, 307] width 127 height 11
click at [137, 306] on span "All You Can Eat - COLINAS" at bounding box center [127, 307] width 127 height 11
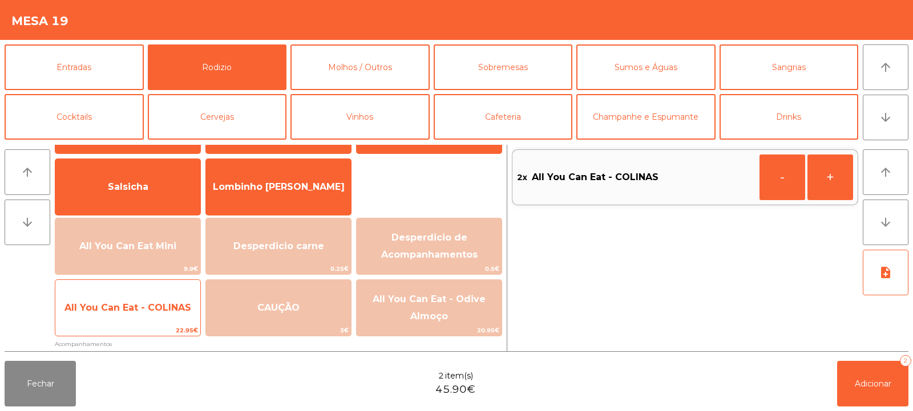
click at [138, 306] on span "All You Can Eat - COLINAS" at bounding box center [127, 307] width 127 height 11
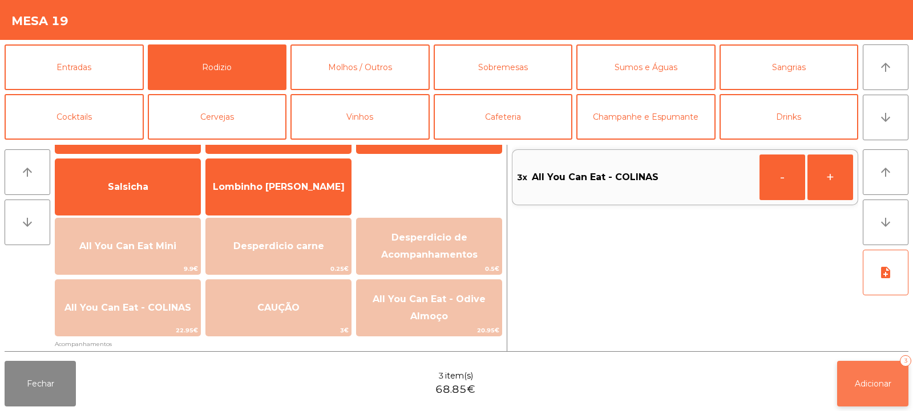
click at [861, 379] on span "Adicionar" at bounding box center [873, 384] width 37 height 10
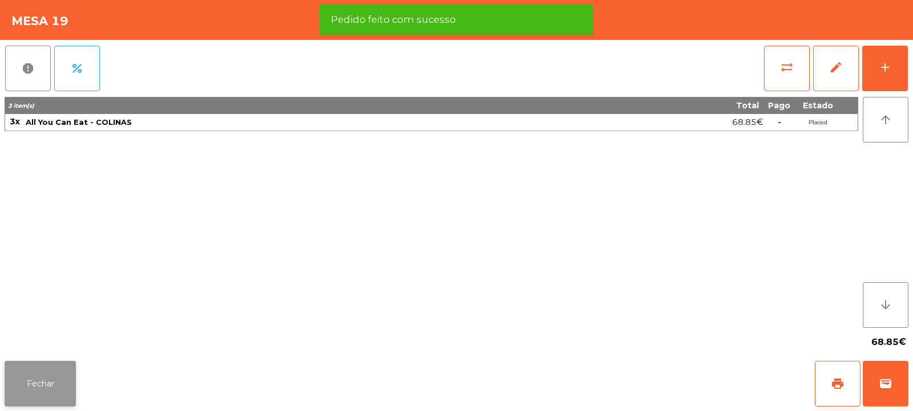
click at [46, 382] on button "Fechar" at bounding box center [40, 384] width 71 height 46
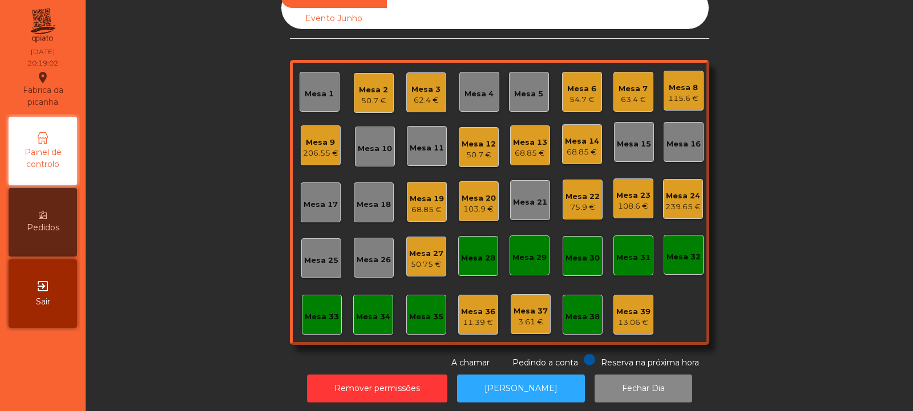
scroll to position [0, 0]
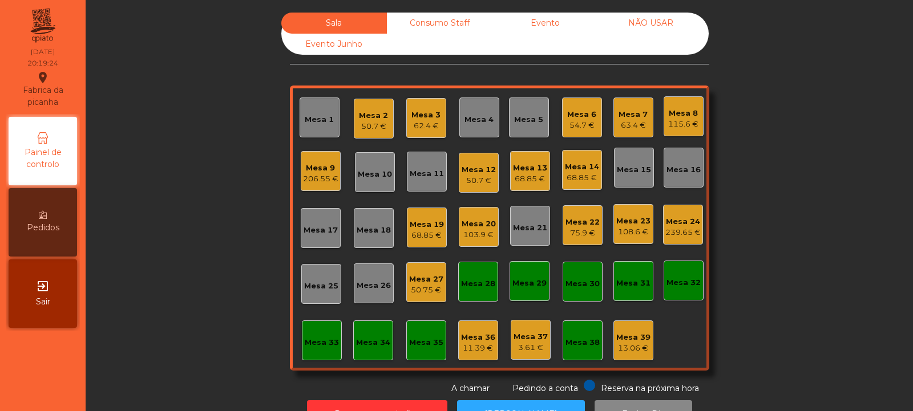
click at [524, 224] on div "Mesa 21" at bounding box center [530, 227] width 34 height 11
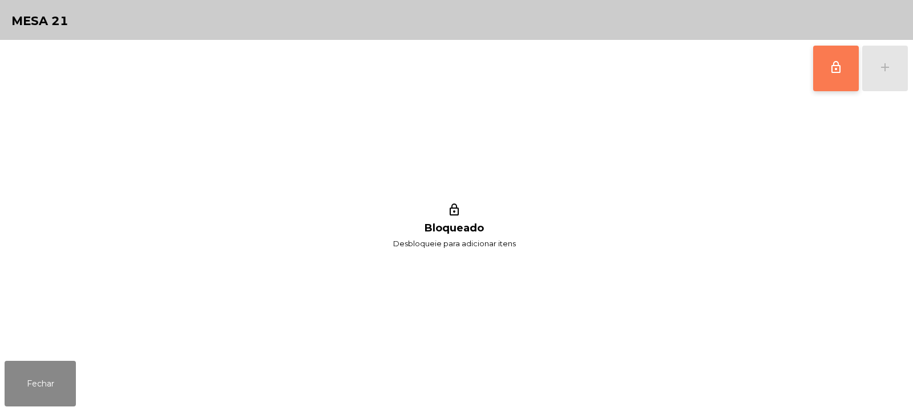
click at [836, 71] on span "lock_outline" at bounding box center [836, 67] width 14 height 14
click at [882, 73] on div "lock_outline add" at bounding box center [860, 68] width 96 height 57
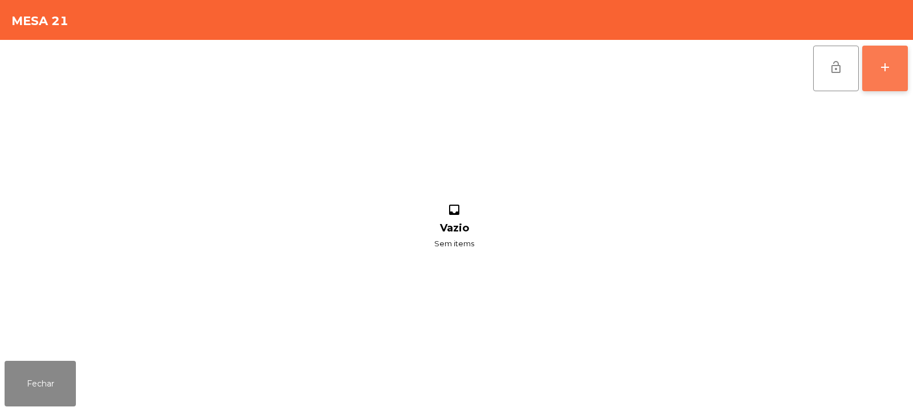
click at [887, 73] on div "add" at bounding box center [885, 67] width 14 height 14
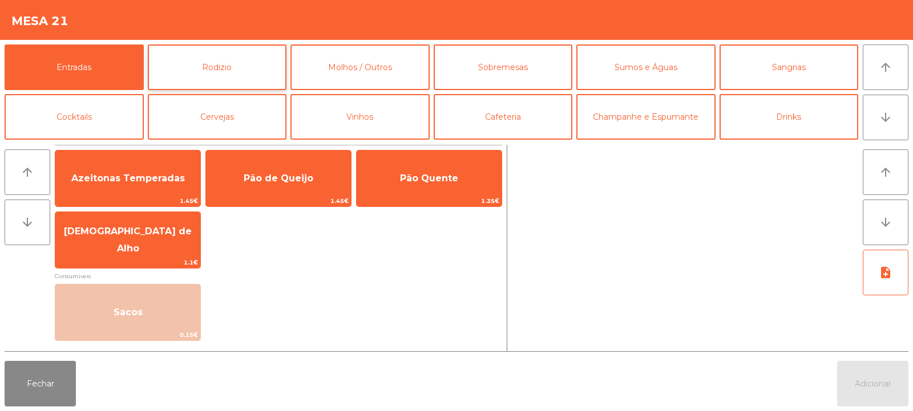
click at [226, 74] on button "Rodizio" at bounding box center [217, 67] width 139 height 46
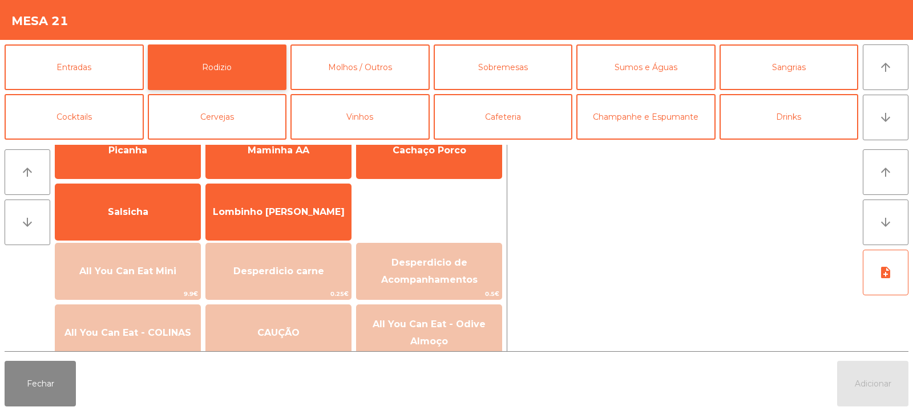
scroll to position [80, 0]
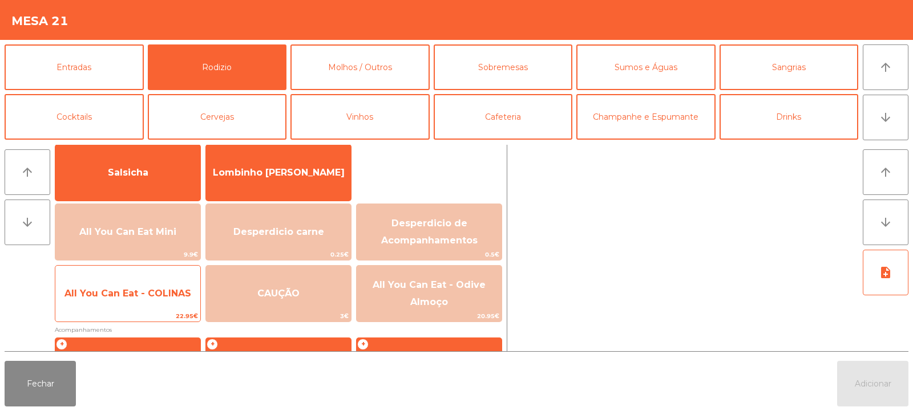
click at [139, 299] on span "All You Can Eat - COLINAS" at bounding box center [127, 293] width 145 height 31
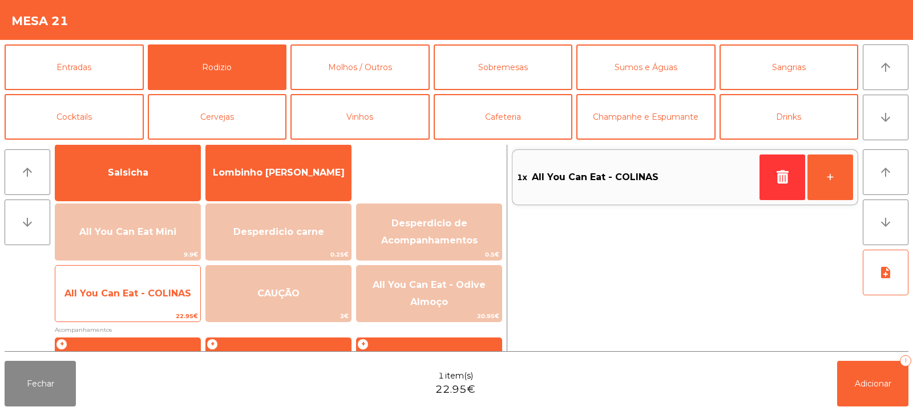
click at [139, 297] on span "All You Can Eat - COLINAS" at bounding box center [127, 293] width 127 height 11
click at [143, 295] on span "All You Can Eat - COLINAS" at bounding box center [127, 293] width 127 height 11
click at [147, 293] on span "All You Can Eat - COLINAS" at bounding box center [127, 293] width 127 height 11
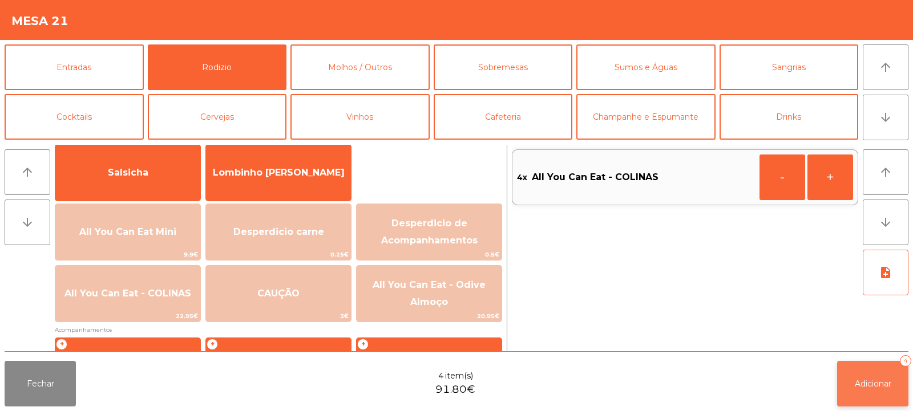
click at [864, 390] on button "Adicionar 4" at bounding box center [872, 384] width 71 height 46
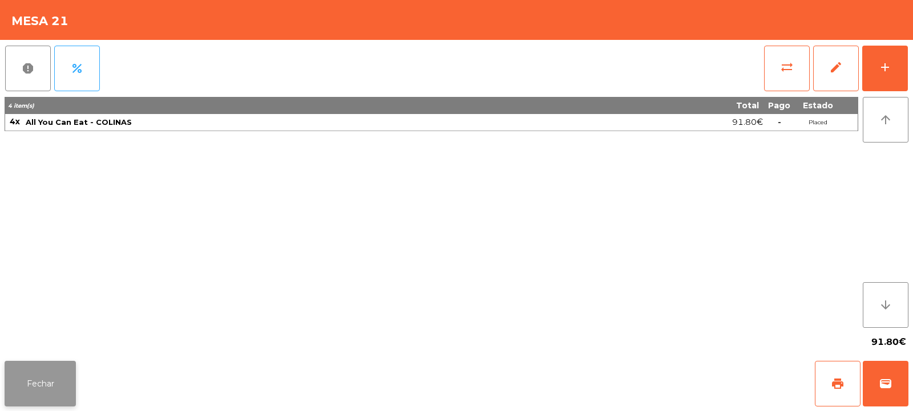
click at [56, 382] on button "Fechar" at bounding box center [40, 384] width 71 height 46
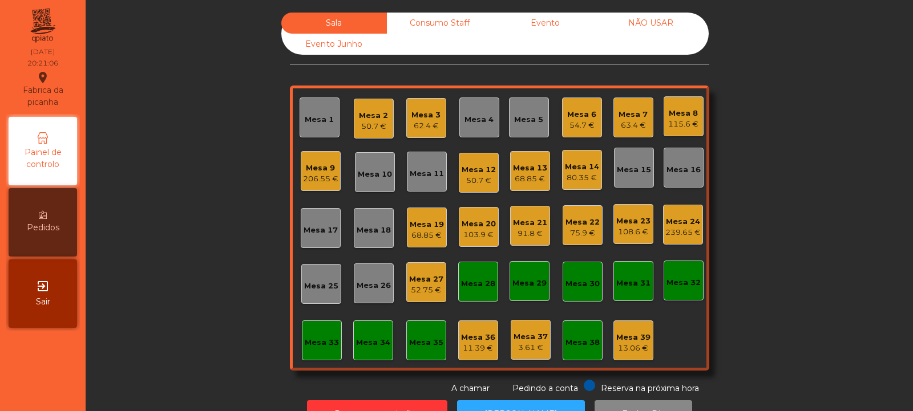
click at [683, 290] on div "Mesa 32" at bounding box center [683, 281] width 40 height 40
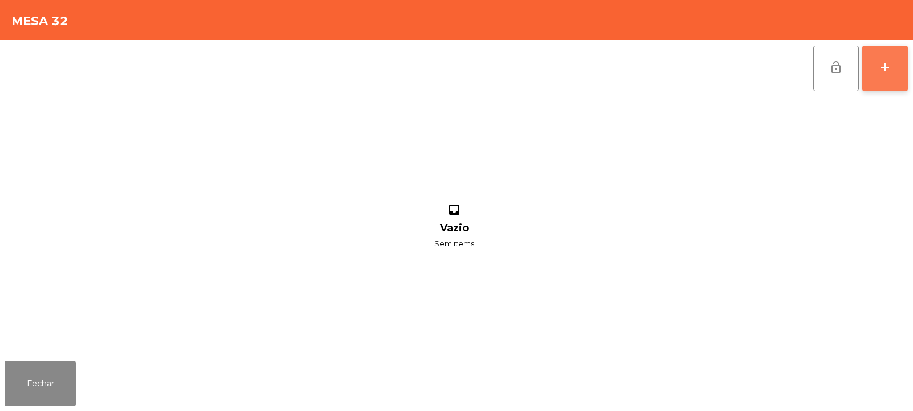
click at [895, 67] on button "add" at bounding box center [885, 69] width 46 height 46
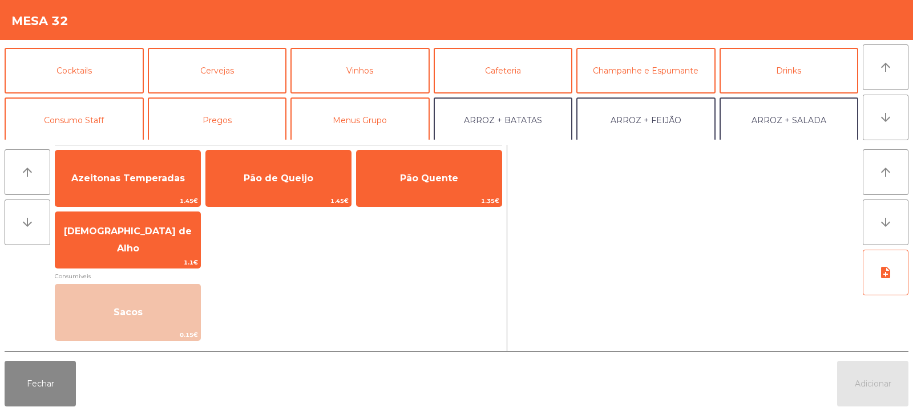
scroll to position [59, 0]
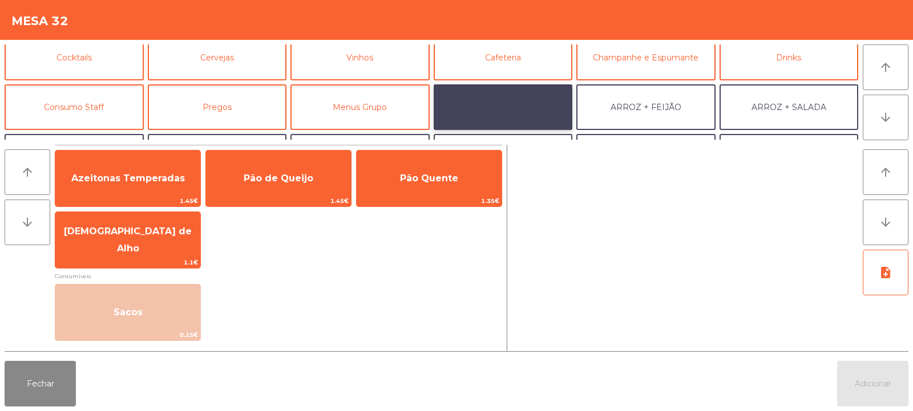
click at [541, 108] on button "ARROZ + BATATAS" at bounding box center [503, 107] width 139 height 46
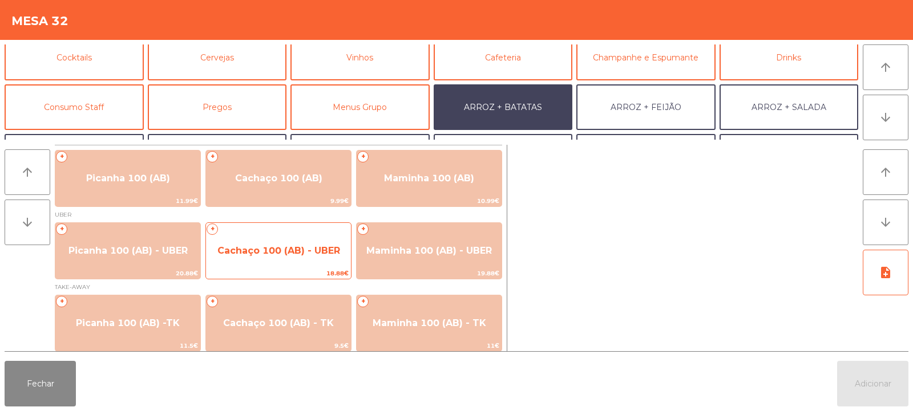
click at [322, 256] on span "Cachaço 100 (AB) - UBER" at bounding box center [278, 250] width 123 height 11
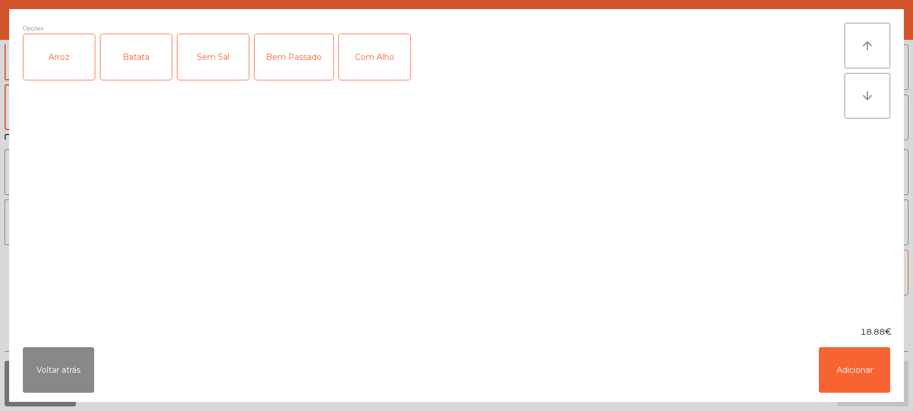
click at [53, 65] on div "Arroz" at bounding box center [58, 57] width 71 height 46
click at [139, 68] on div "Batata" at bounding box center [135, 57] width 71 height 46
click at [843, 366] on button "Adicionar" at bounding box center [854, 370] width 71 height 46
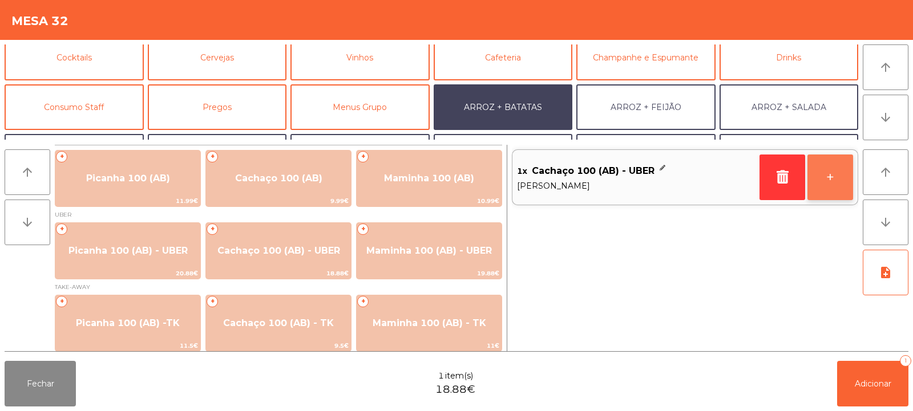
click at [823, 183] on button "+" at bounding box center [830, 178] width 46 height 46
click at [826, 185] on button "+" at bounding box center [830, 178] width 46 height 46
click at [828, 184] on button "+" at bounding box center [830, 178] width 46 height 46
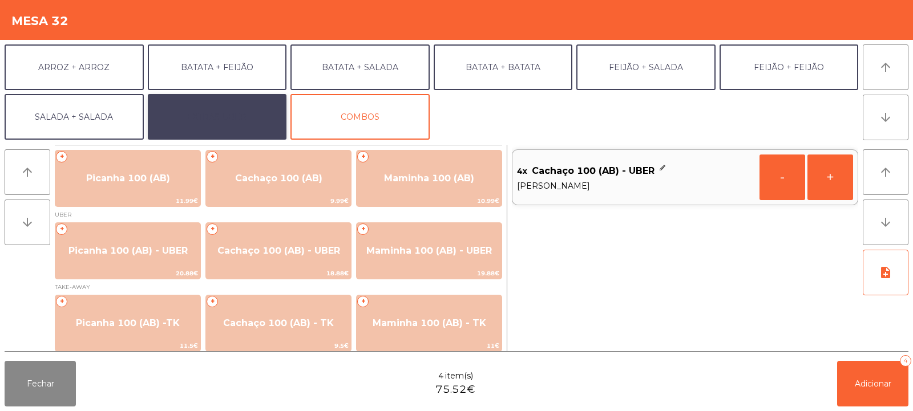
click at [244, 113] on button "EXTRAS UBER" at bounding box center [217, 117] width 139 height 46
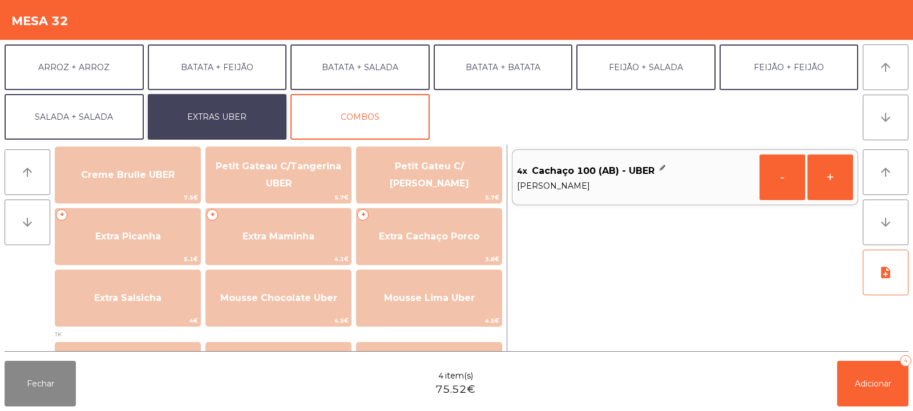
scroll to position [269, 0]
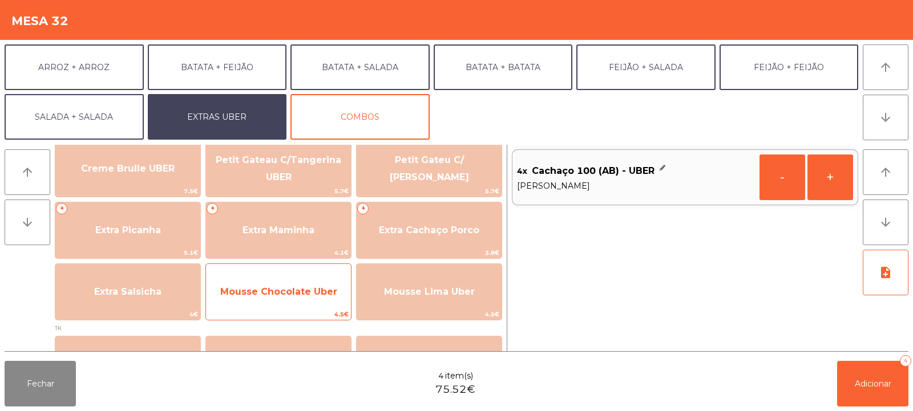
click at [319, 284] on span "Mousse Chocolate Uber" at bounding box center [278, 292] width 145 height 31
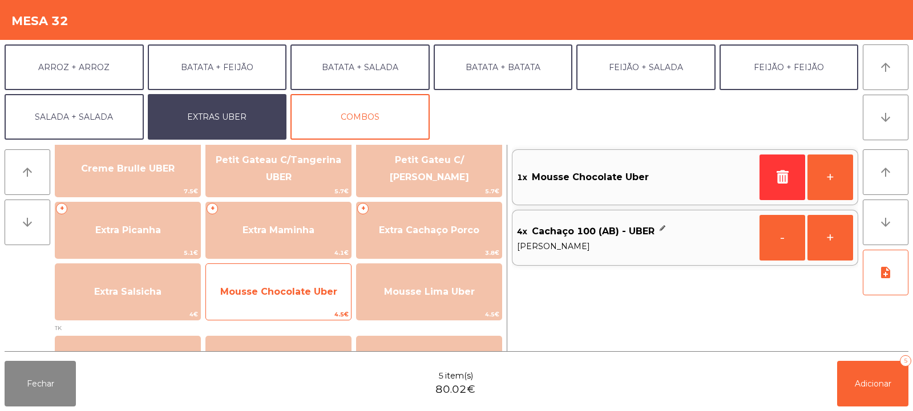
click at [314, 293] on span "Mousse Chocolate Uber" at bounding box center [278, 291] width 117 height 11
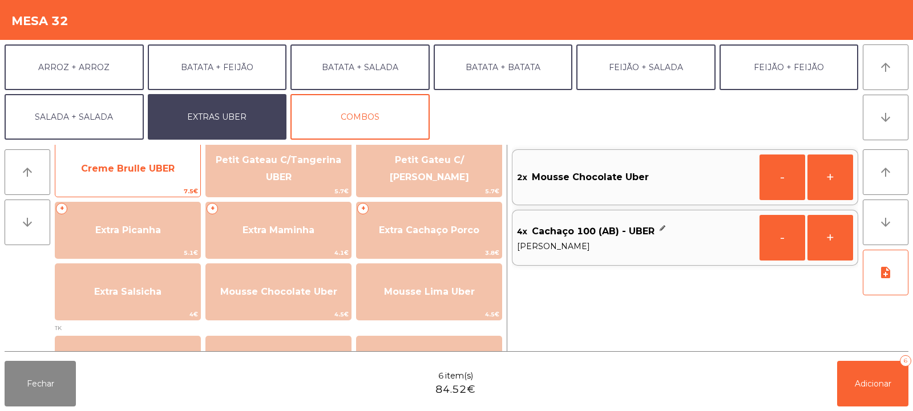
click at [172, 173] on span "Creme Brulle UBER" at bounding box center [128, 168] width 94 height 11
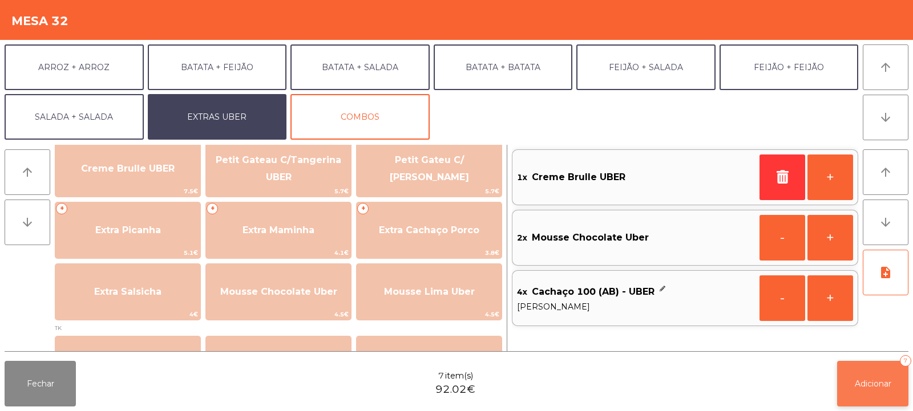
click at [867, 388] on span "Adicionar" at bounding box center [873, 384] width 37 height 10
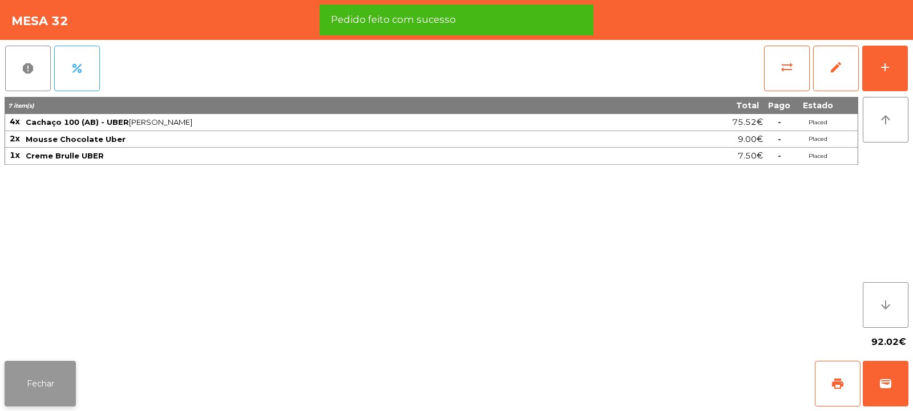
click at [32, 379] on button "Fechar" at bounding box center [40, 384] width 71 height 46
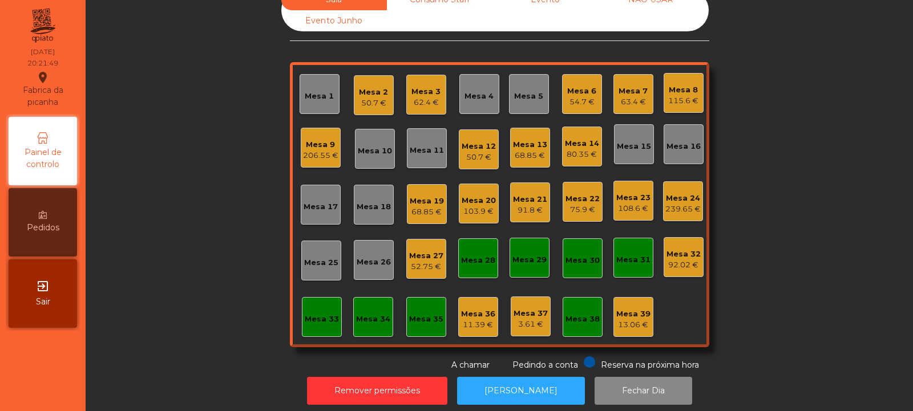
scroll to position [38, 0]
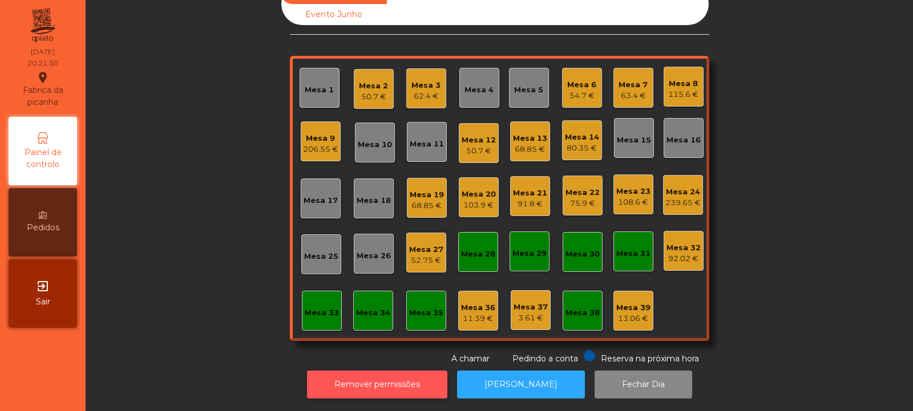
click at [377, 380] on button "Remover permissões" at bounding box center [377, 385] width 140 height 28
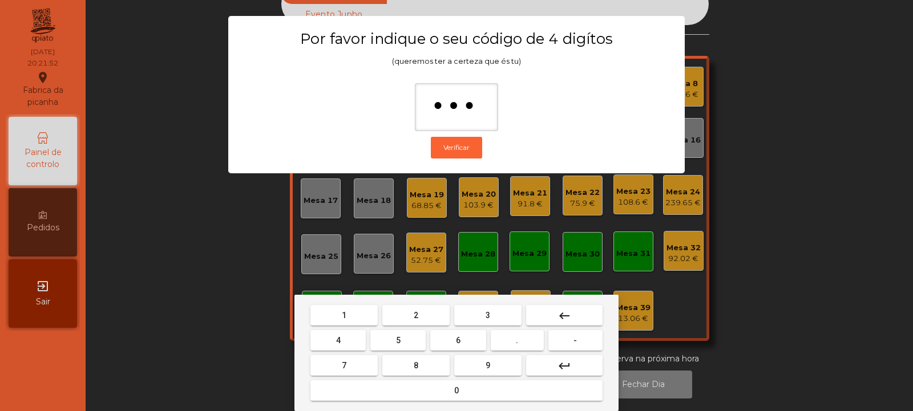
type input "****"
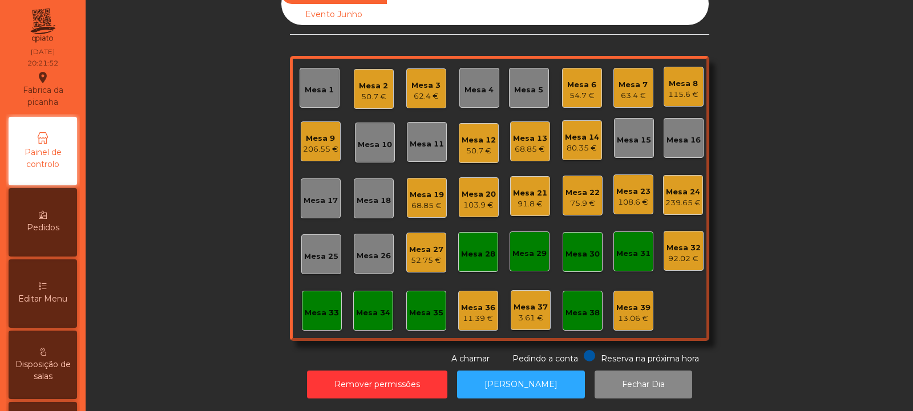
click at [678, 254] on div "92.02 €" at bounding box center [683, 258] width 34 height 11
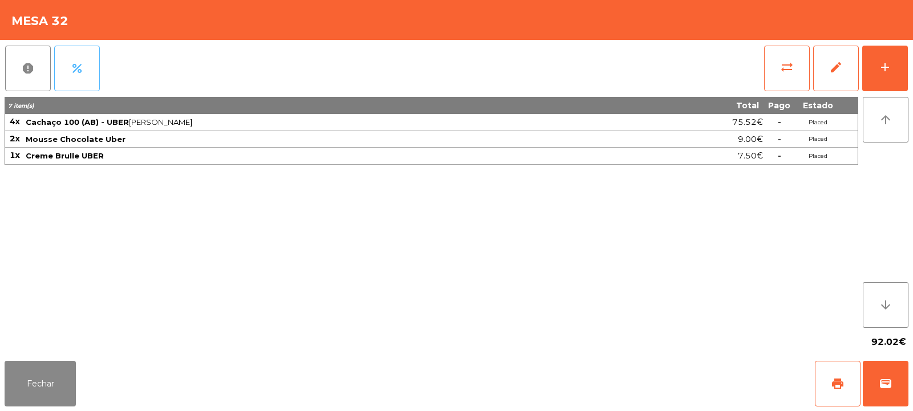
click at [87, 67] on button "percent" at bounding box center [77, 69] width 46 height 46
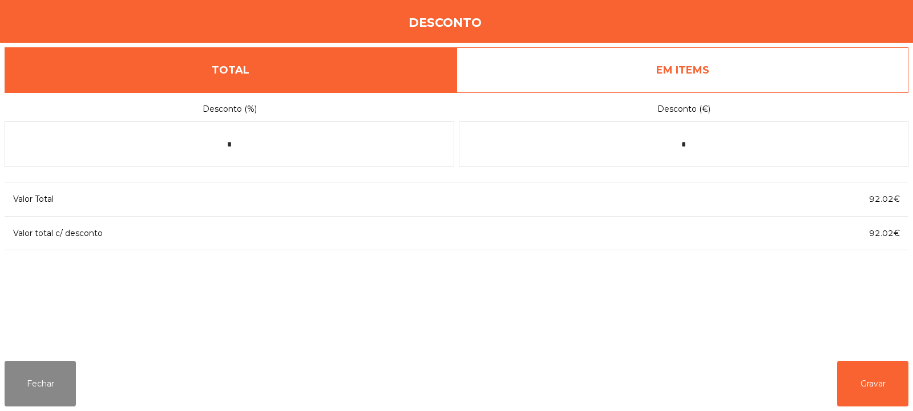
click at [764, 74] on link "EM ITEMS" at bounding box center [682, 70] width 452 height 46
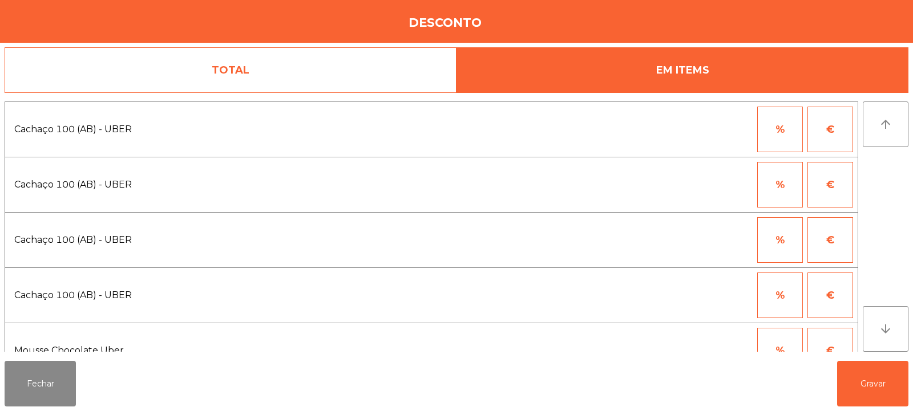
click at [785, 132] on button "%" at bounding box center [780, 130] width 46 height 46
click at [712, 132] on input "*" at bounding box center [723, 130] width 57 height 46
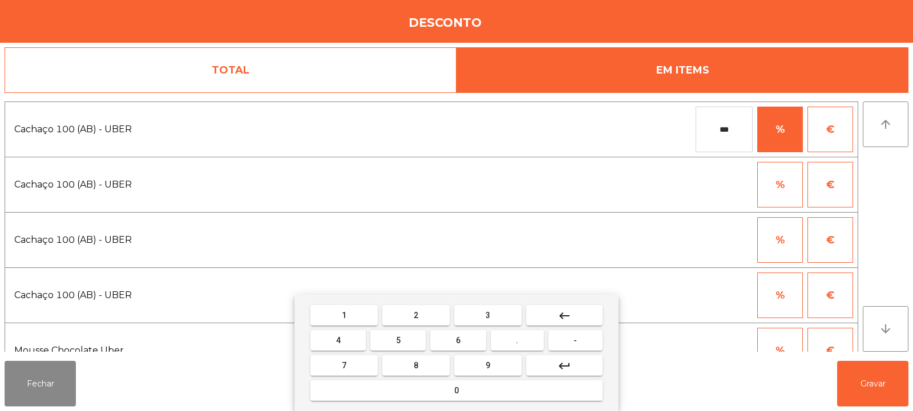
type input "***"
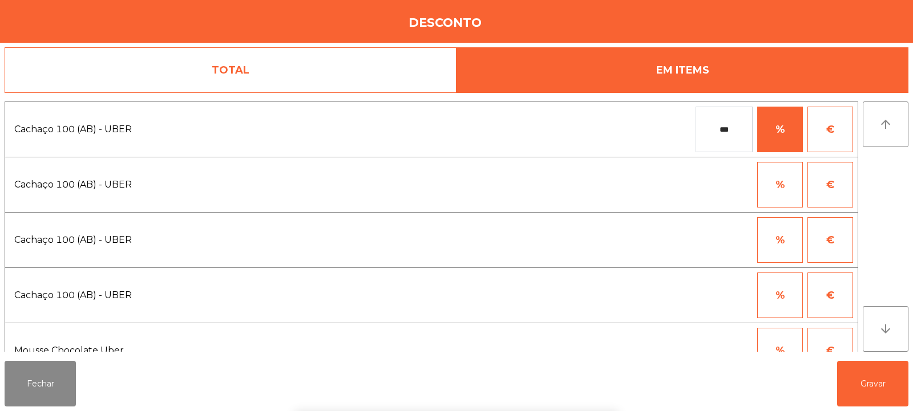
click at [787, 186] on button "%" at bounding box center [780, 185] width 46 height 46
click at [715, 184] on input "*" at bounding box center [723, 185] width 57 height 46
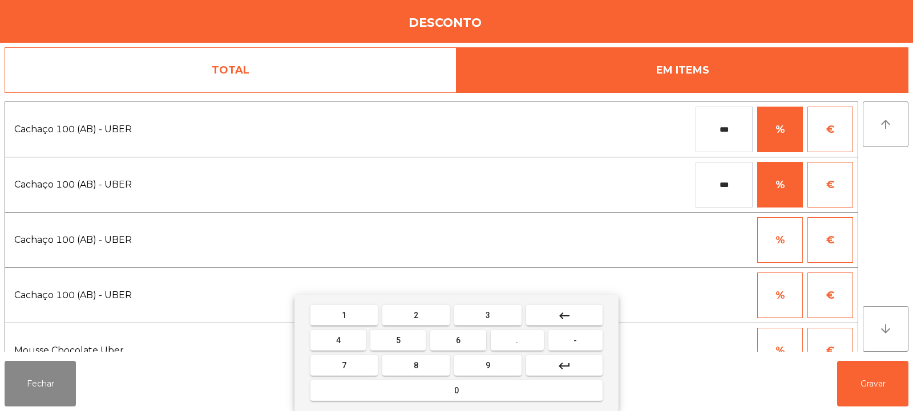
type input "***"
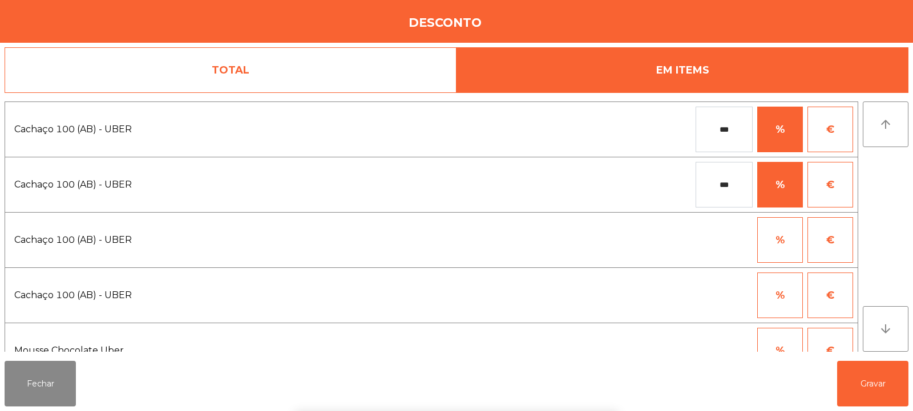
click at [865, 386] on div "1 2 3 keyboard_backspace 4 5 6 . - 7 8 9 keyboard_return 0" at bounding box center [456, 353] width 913 height 116
click at [875, 388] on button "Gravar" at bounding box center [872, 384] width 71 height 46
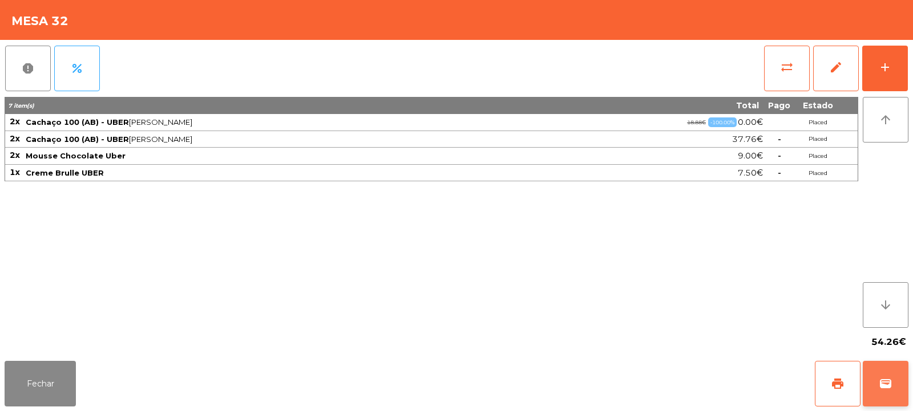
click at [889, 380] on span "wallet" at bounding box center [885, 384] width 14 height 14
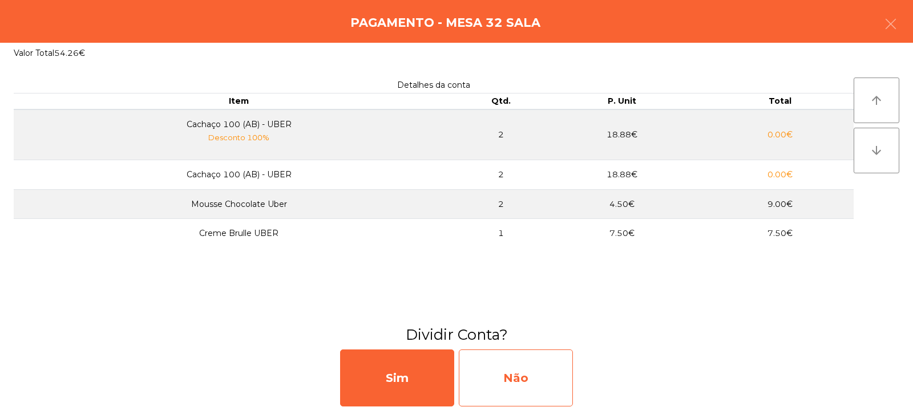
click at [531, 368] on div "Não" at bounding box center [516, 378] width 114 height 57
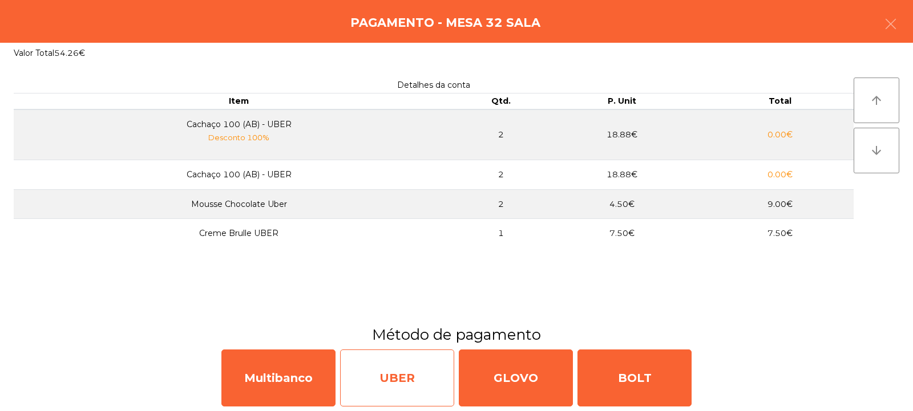
click at [414, 380] on div "UBER" at bounding box center [397, 378] width 114 height 57
select select "**"
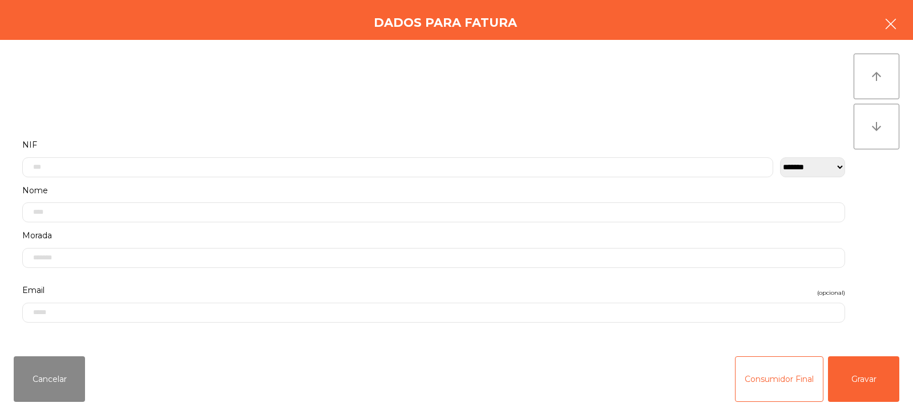
click at [896, 30] on icon "button" at bounding box center [891, 24] width 14 height 14
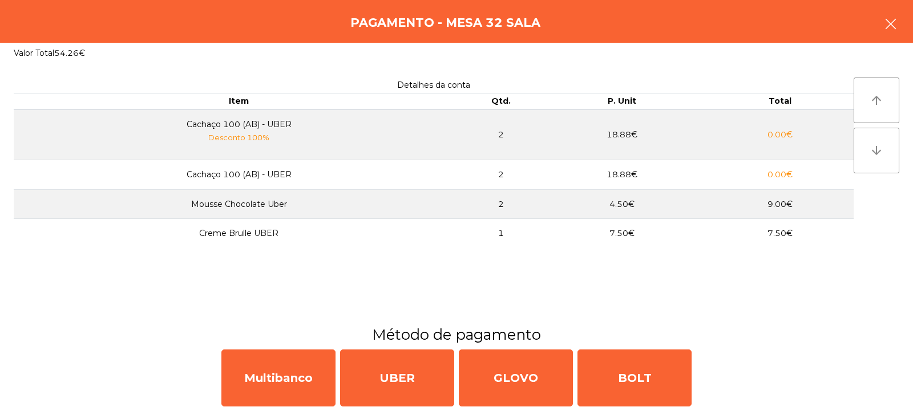
click at [900, 26] on button "button" at bounding box center [890, 25] width 32 height 34
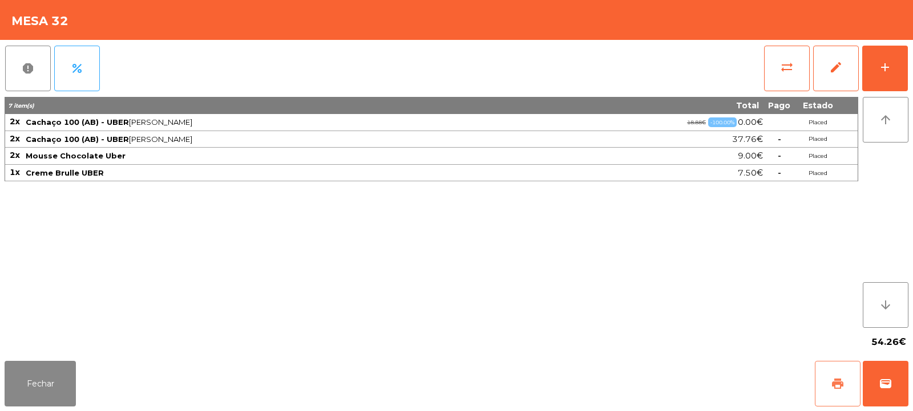
click at [831, 379] on span "print" at bounding box center [838, 384] width 14 height 14
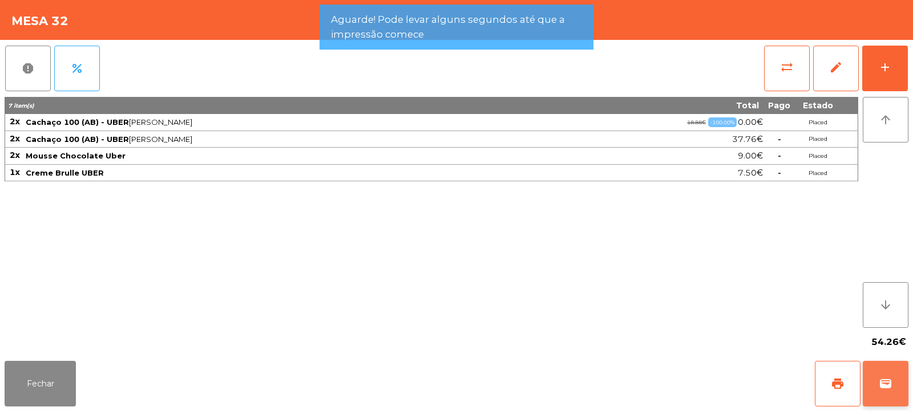
click at [888, 391] on button "wallet" at bounding box center [885, 384] width 46 height 46
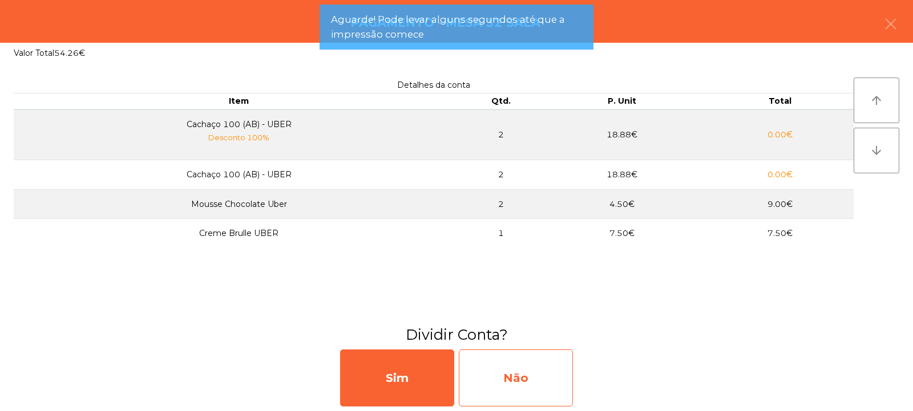
click at [552, 376] on div "Não" at bounding box center [516, 378] width 114 height 57
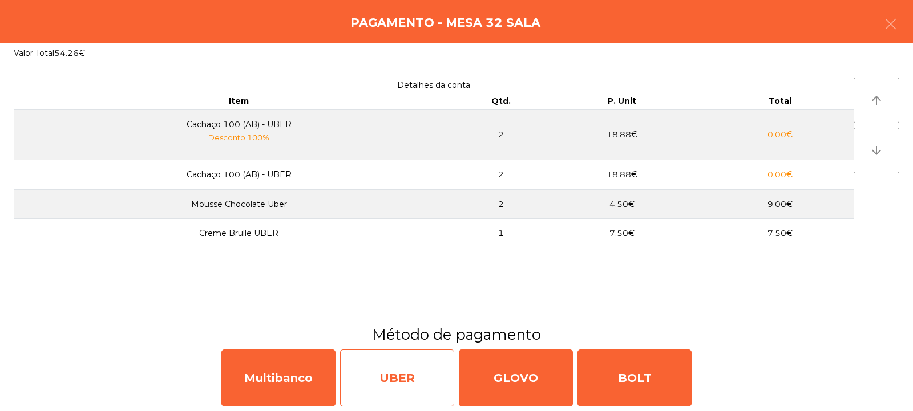
click at [418, 384] on div "UBER" at bounding box center [397, 378] width 114 height 57
select select "**"
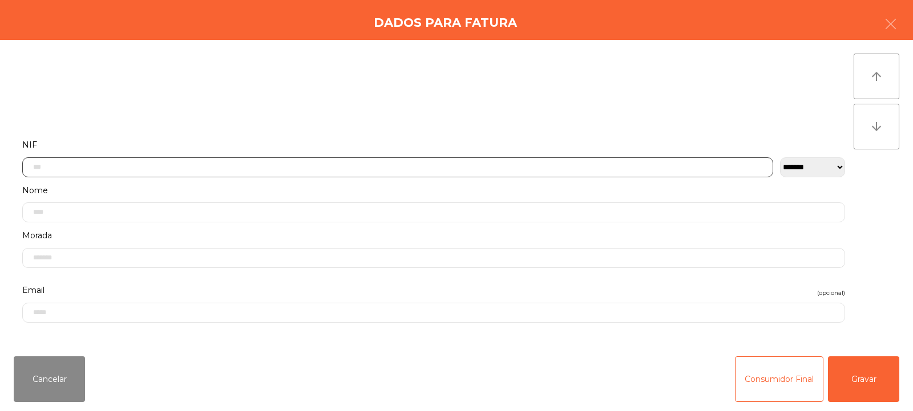
click at [667, 167] on input "text" at bounding box center [397, 167] width 751 height 20
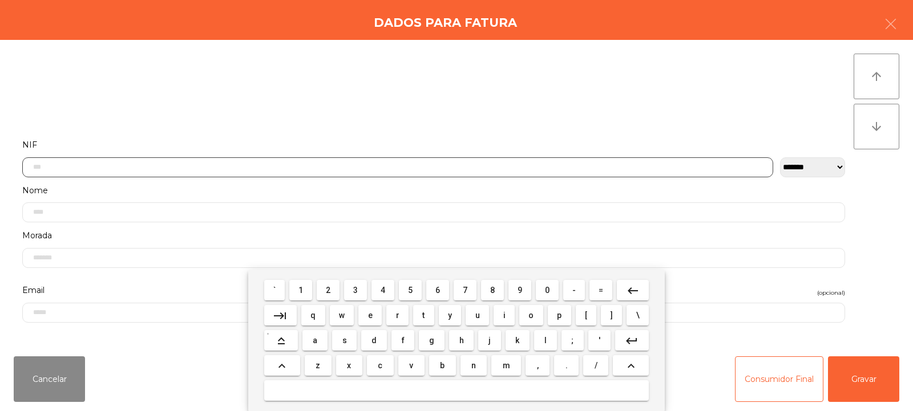
scroll to position [83, 0]
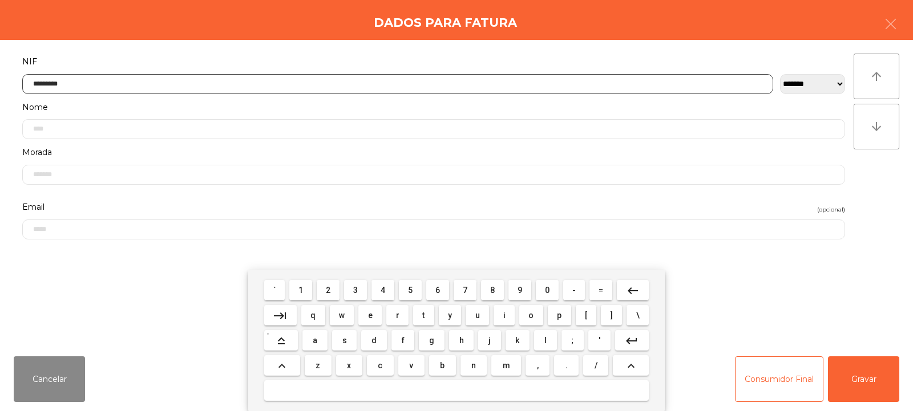
type input "*********"
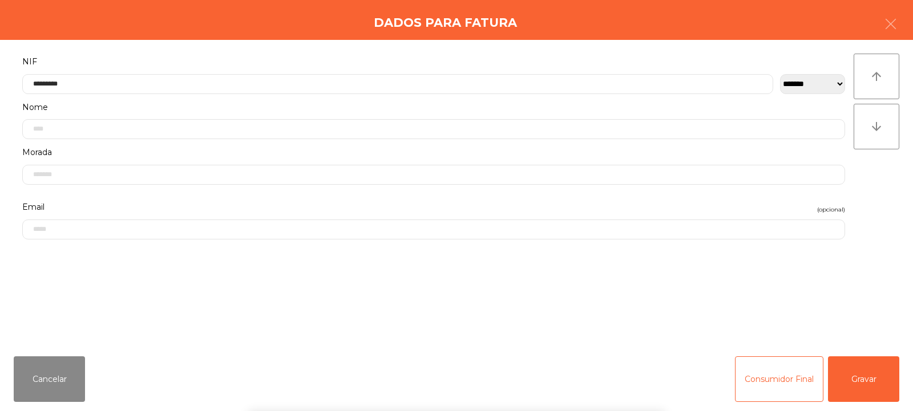
click at [856, 370] on div "` 1 2 3 4 5 6 7 8 9 0 - = keyboard_backspace keyboard_tab q w e r t y u i o p […" at bounding box center [456, 340] width 913 height 141
click at [857, 382] on button "Gravar" at bounding box center [863, 380] width 71 height 46
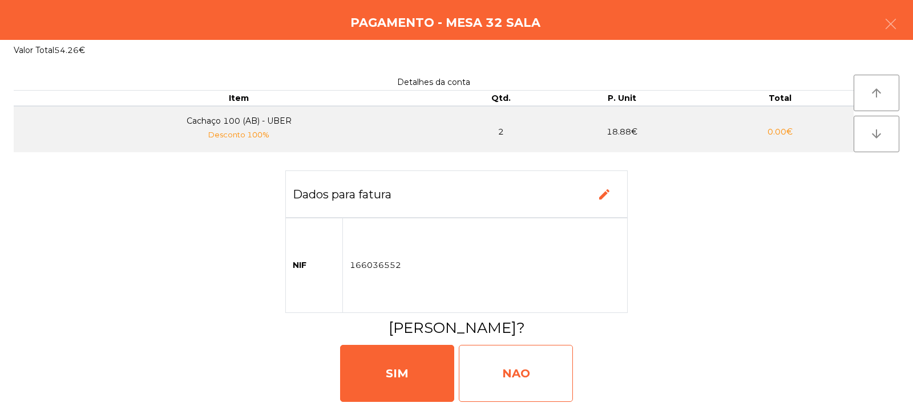
click at [495, 373] on div "NAO" at bounding box center [516, 373] width 114 height 57
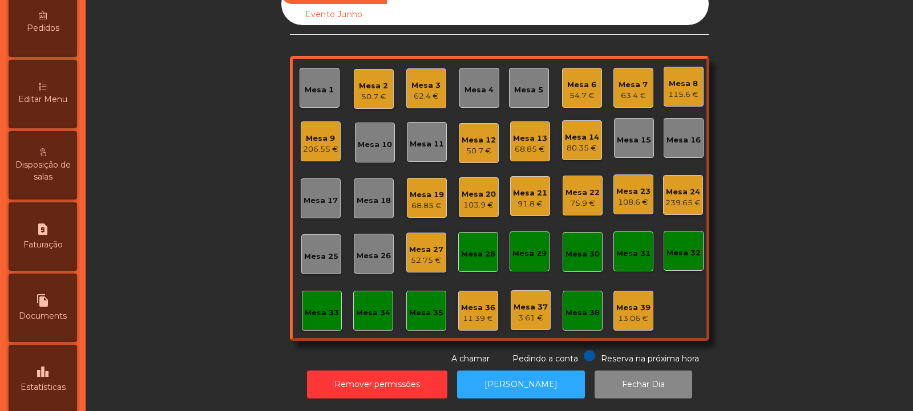
scroll to position [222, 0]
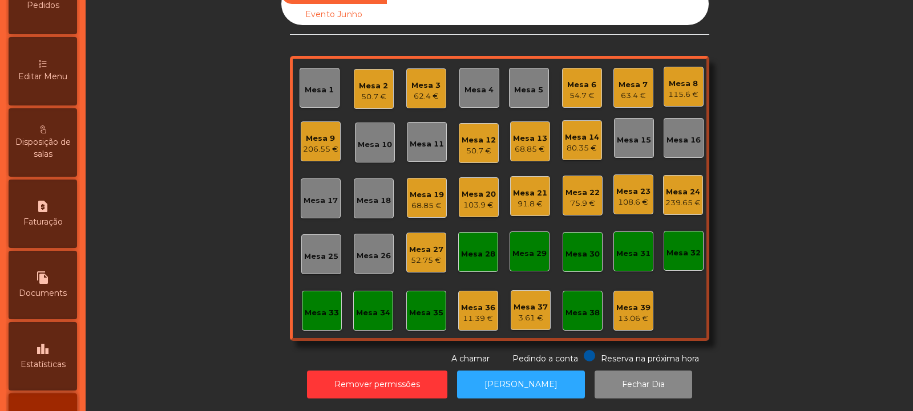
click at [55, 221] on span "Faturação" at bounding box center [42, 222] width 39 height 12
select select "**"
select select "****"
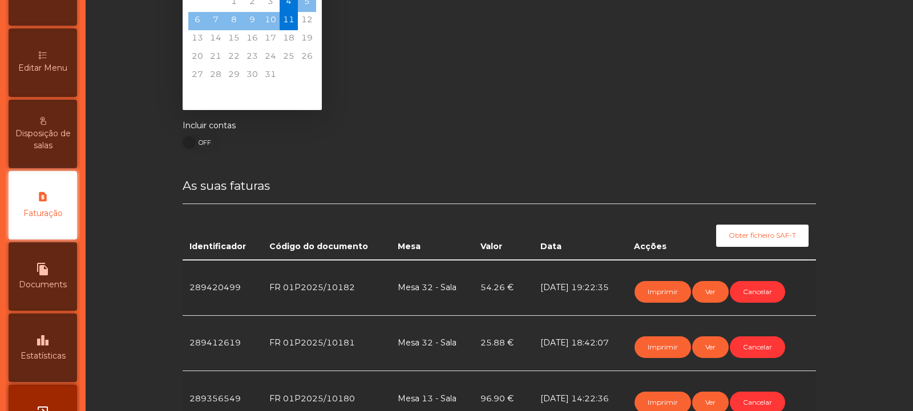
scroll to position [70, 0]
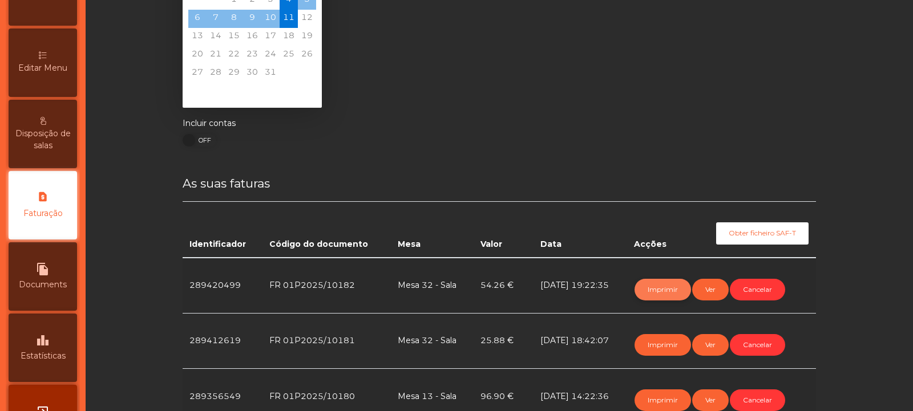
click at [665, 293] on button "Imprimir" at bounding box center [662, 290] width 56 height 22
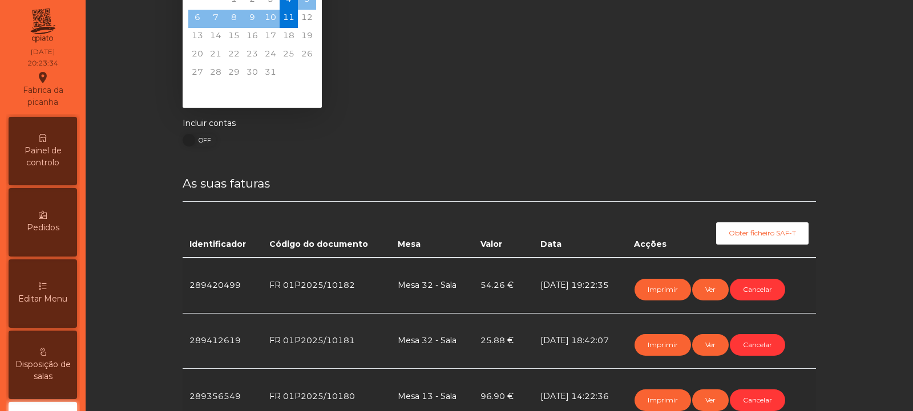
click at [51, 155] on span "Painel de controlo" at bounding box center [42, 157] width 63 height 24
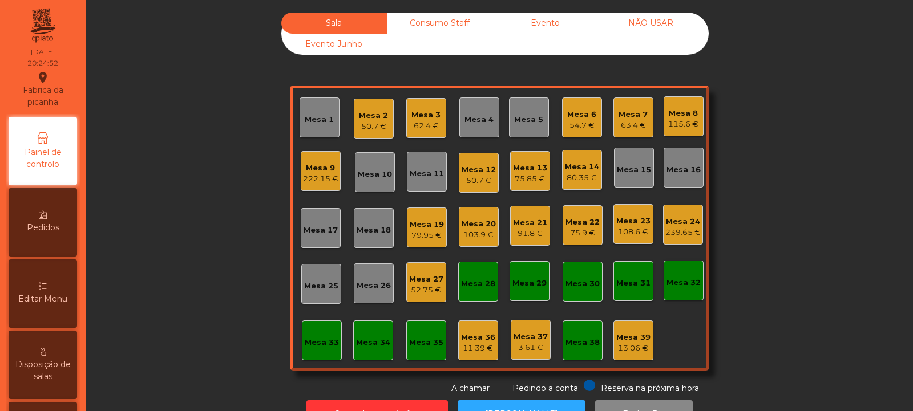
click at [425, 229] on div "Mesa 19" at bounding box center [427, 224] width 34 height 11
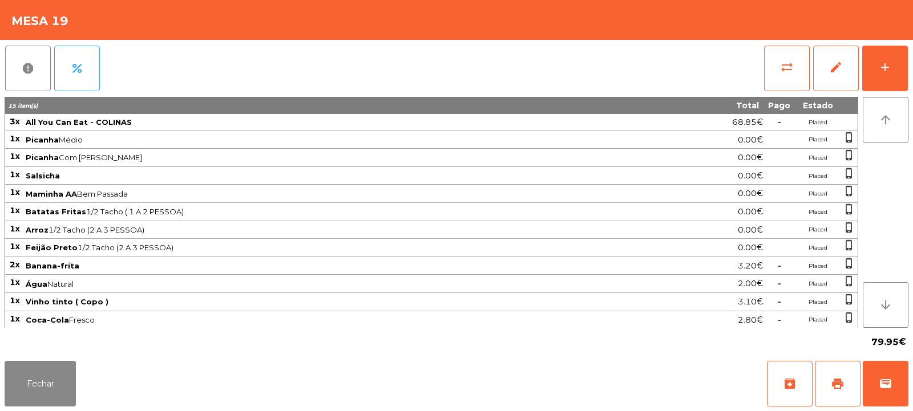
scroll to position [1, 0]
click at [58, 373] on button "Fechar" at bounding box center [40, 384] width 71 height 46
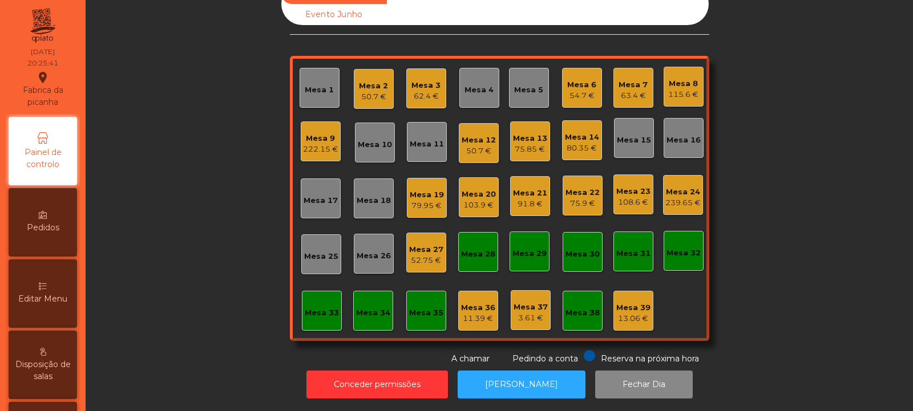
scroll to position [0, 0]
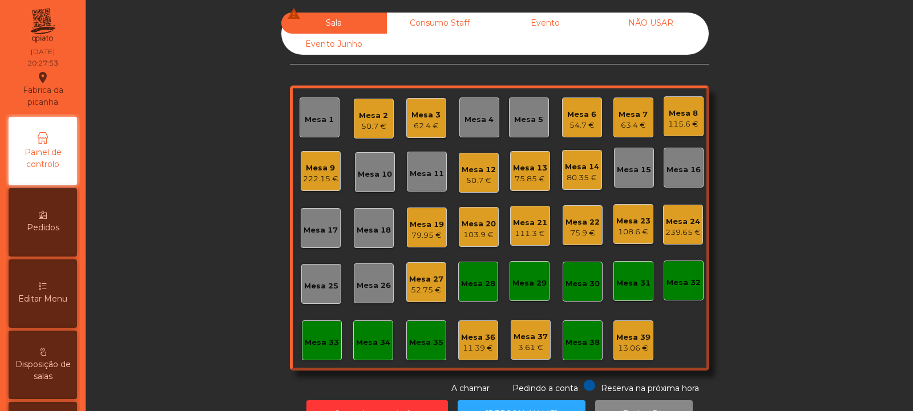
click at [679, 124] on div "115.6 €" at bounding box center [683, 124] width 30 height 11
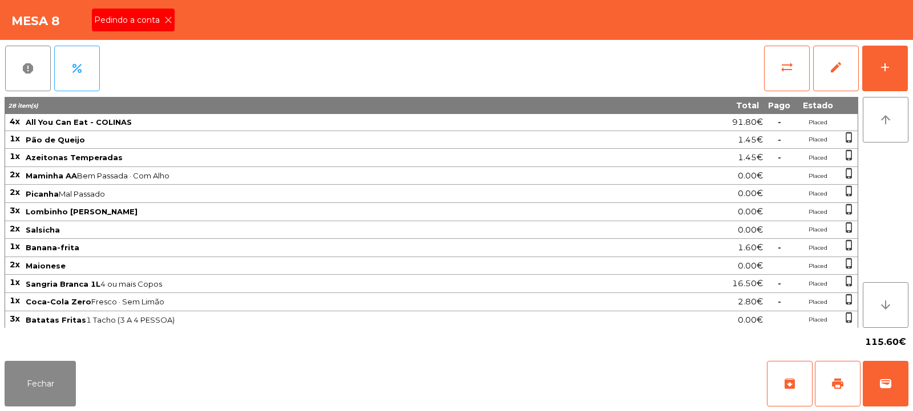
click at [168, 20] on icon at bounding box center [168, 20] width 8 height 8
click at [837, 388] on span "print" at bounding box center [838, 384] width 14 height 14
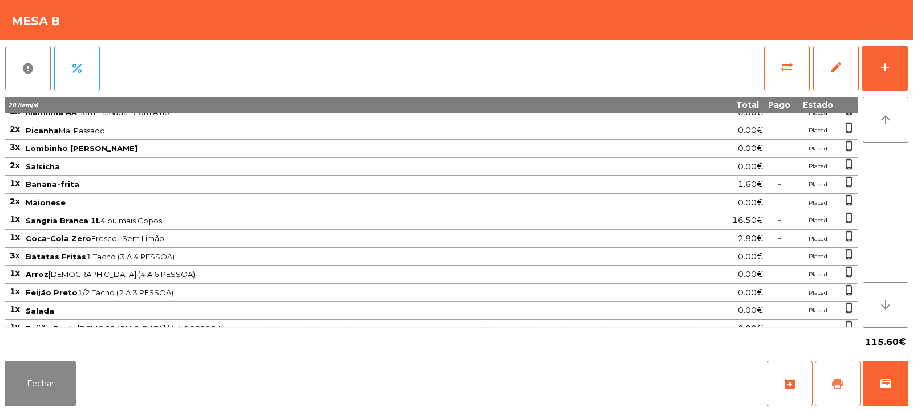
scroll to position [92, 0]
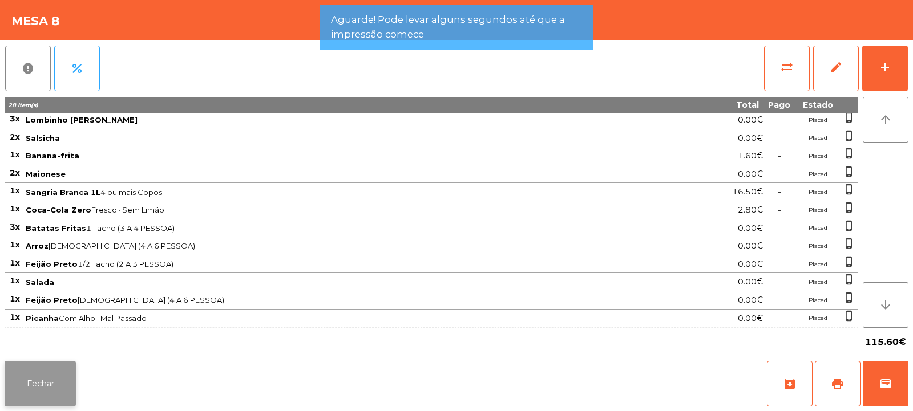
click at [39, 377] on button "Fechar" at bounding box center [40, 384] width 71 height 46
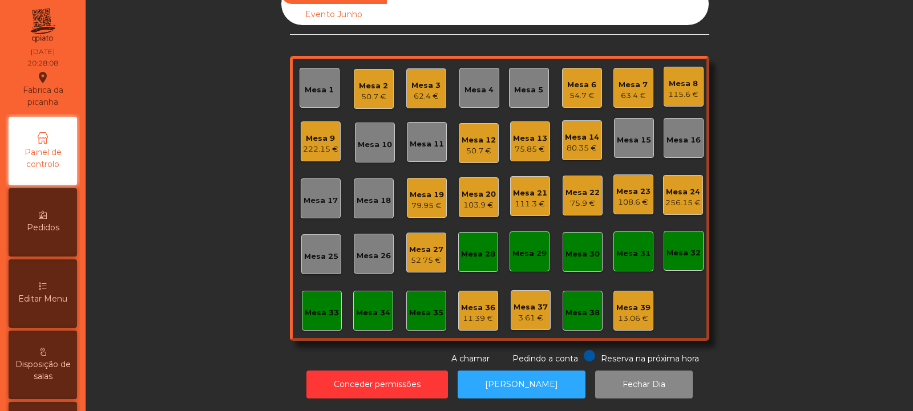
scroll to position [0, 0]
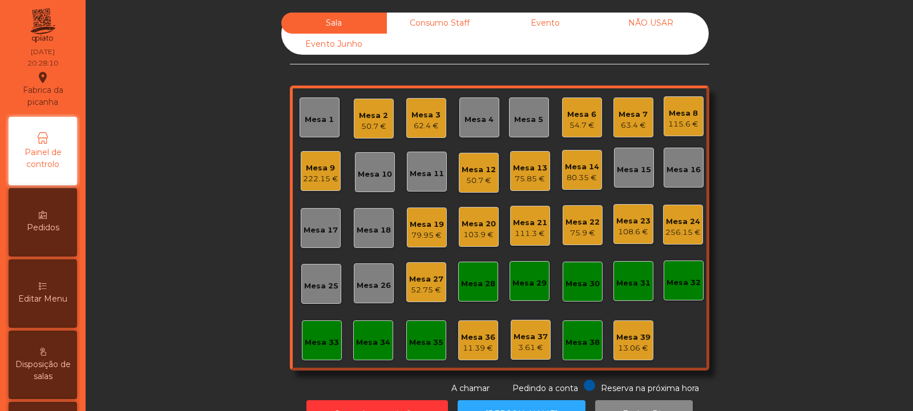
click at [529, 176] on div "75.85 €" at bounding box center [530, 178] width 34 height 11
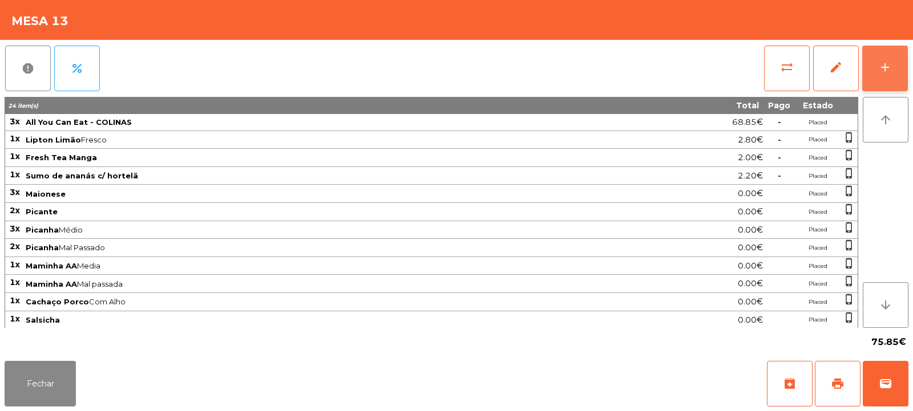
click at [889, 71] on div "add" at bounding box center [885, 67] width 14 height 14
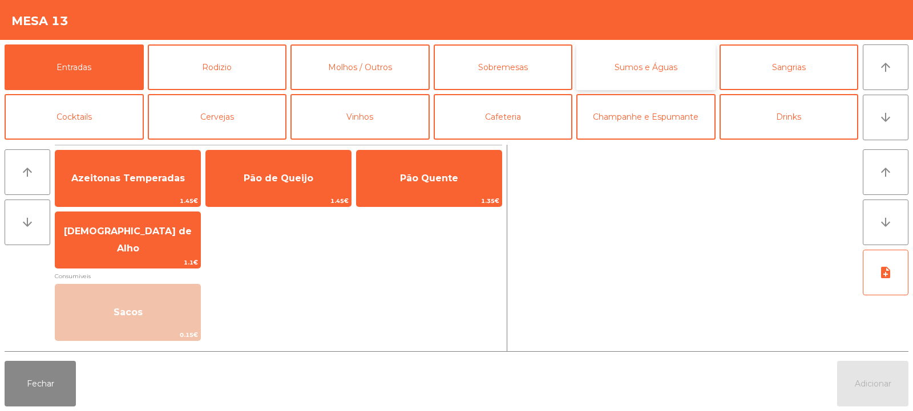
click at [662, 72] on button "Sumos e Águas" at bounding box center [645, 67] width 139 height 46
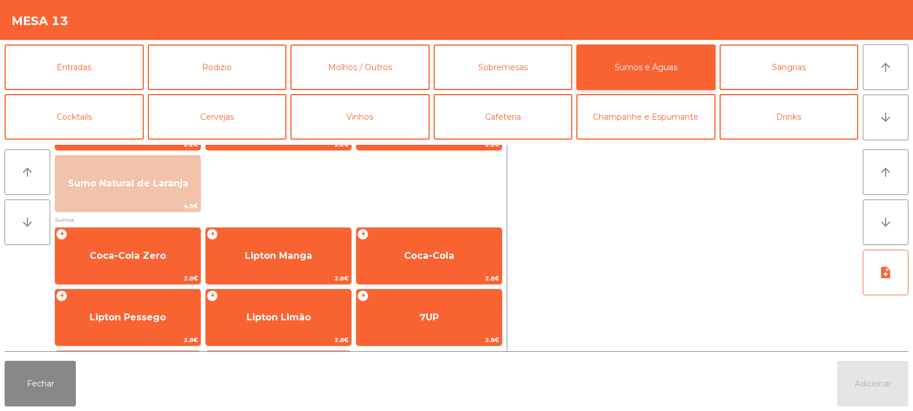
scroll to position [123, 0]
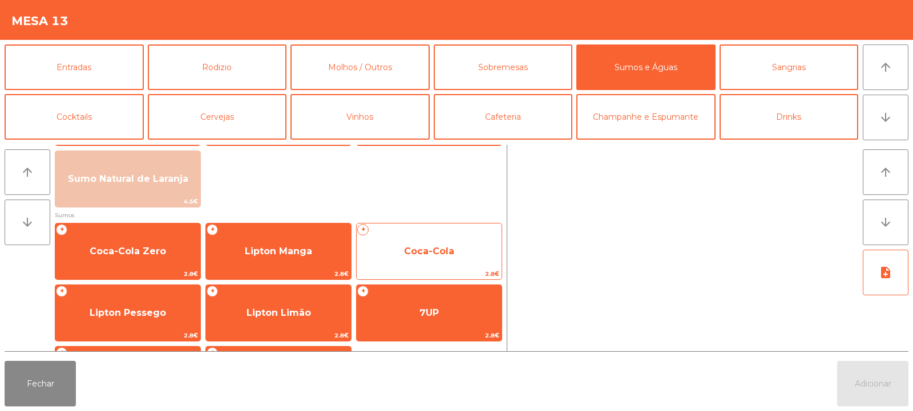
click at [418, 258] on span "Coca-Cola" at bounding box center [429, 251] width 145 height 31
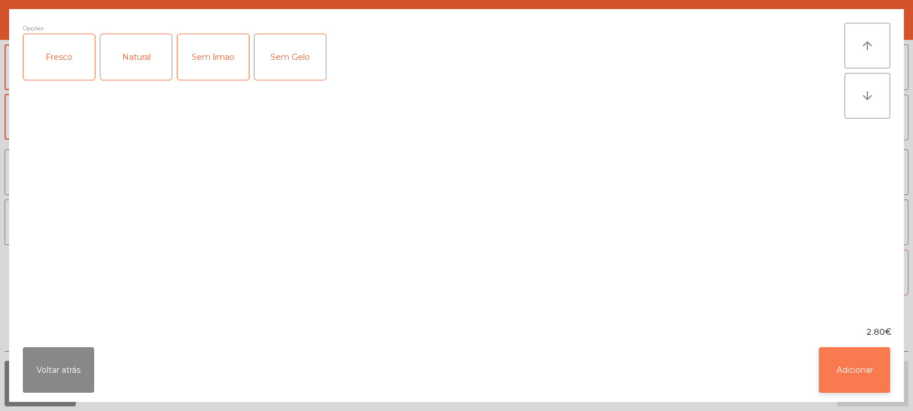
click at [859, 373] on button "Adicionar" at bounding box center [854, 370] width 71 height 46
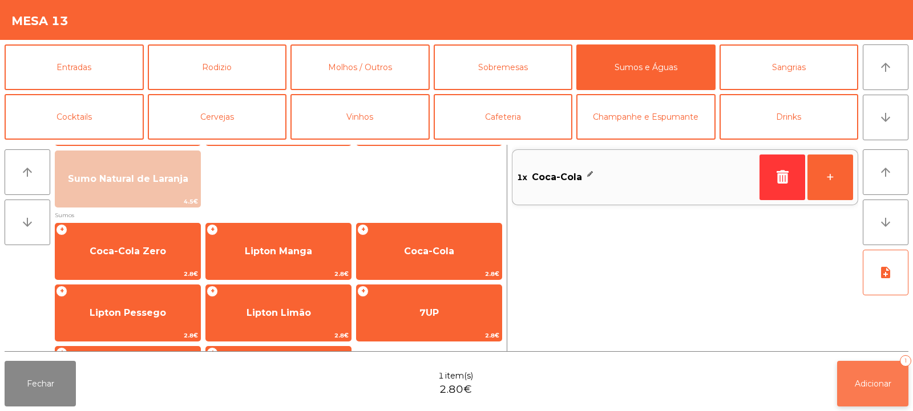
click at [866, 380] on span "Adicionar" at bounding box center [873, 384] width 37 height 10
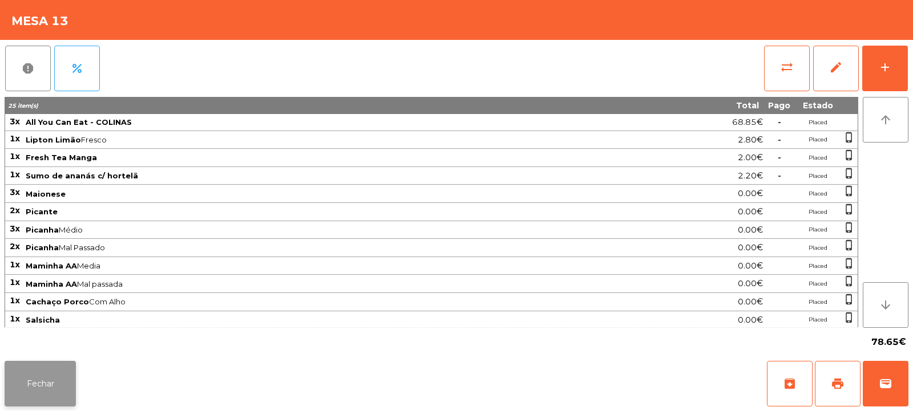
click at [49, 371] on button "Fechar" at bounding box center [40, 384] width 71 height 46
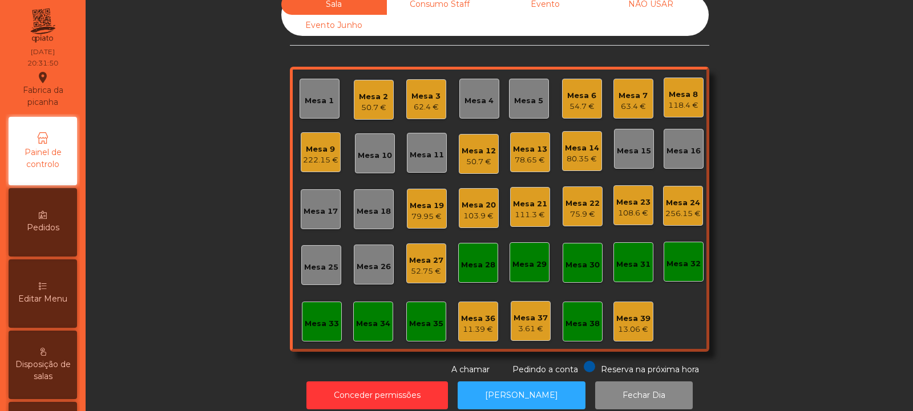
scroll to position [0, 0]
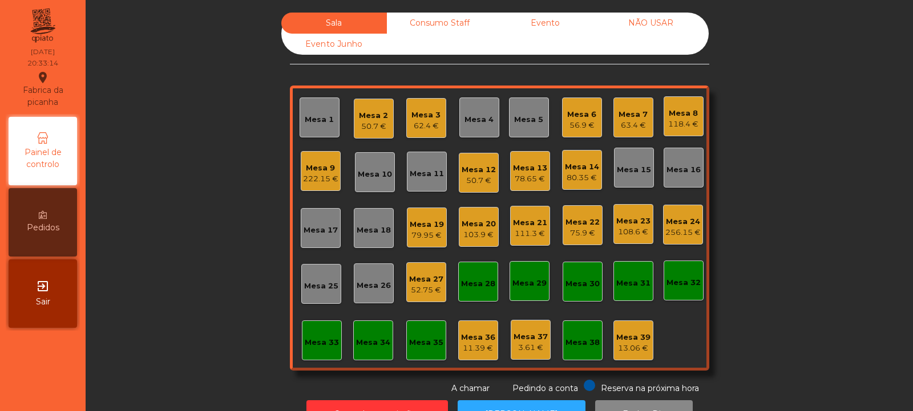
click at [677, 118] on div "Mesa 8" at bounding box center [683, 113] width 30 height 11
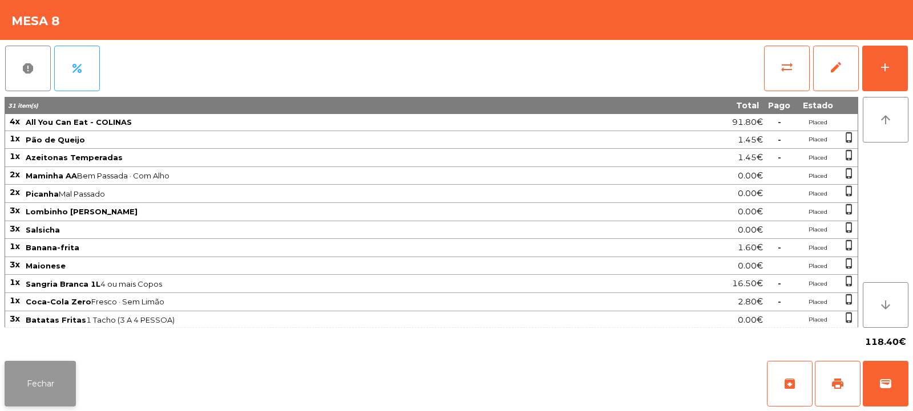
click at [42, 387] on button "Fechar" at bounding box center [40, 384] width 71 height 46
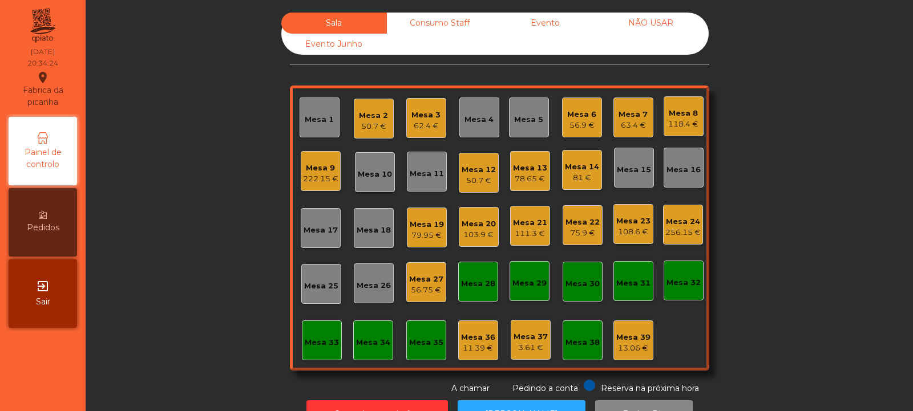
click at [686, 282] on div "Mesa 32" at bounding box center [683, 282] width 34 height 11
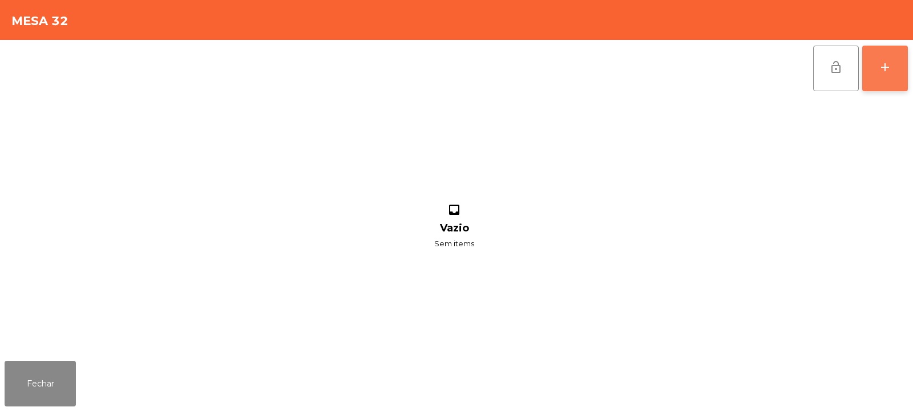
click at [892, 72] on button "add" at bounding box center [885, 69] width 46 height 46
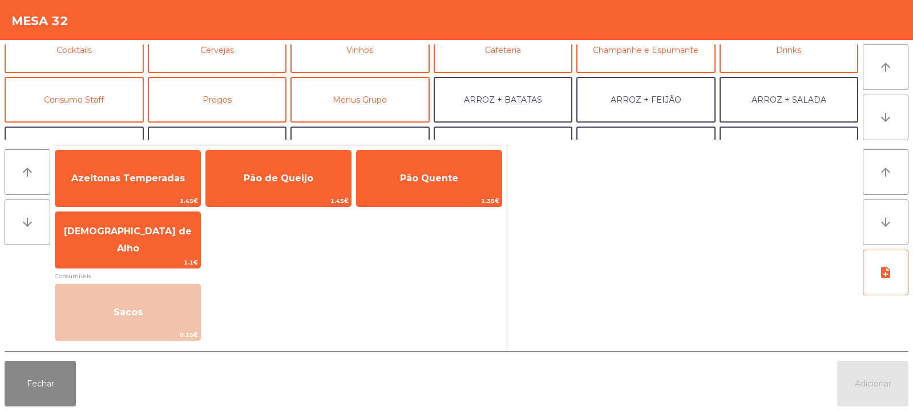
scroll to position [79, 0]
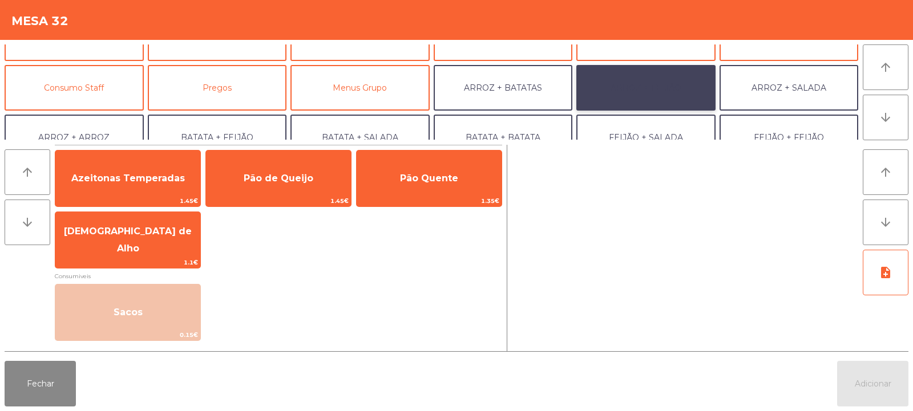
click at [652, 83] on button "ARROZ + FEIJÃO" at bounding box center [645, 88] width 139 height 46
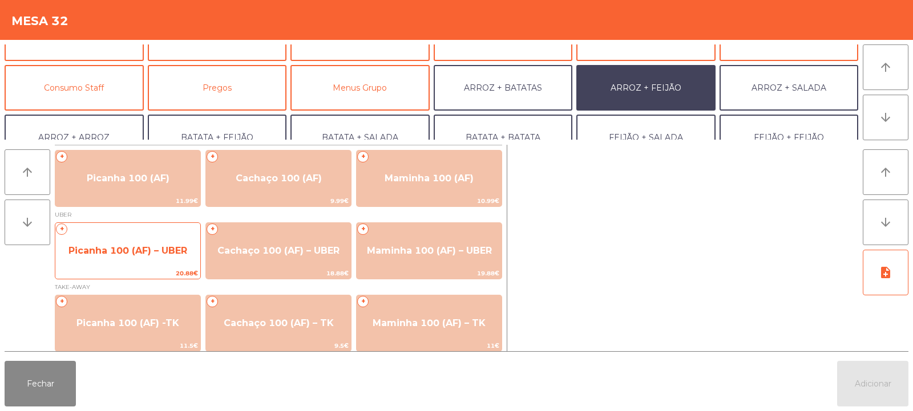
click at [112, 254] on span "Picanha 100 (AF) – UBER" at bounding box center [127, 250] width 119 height 11
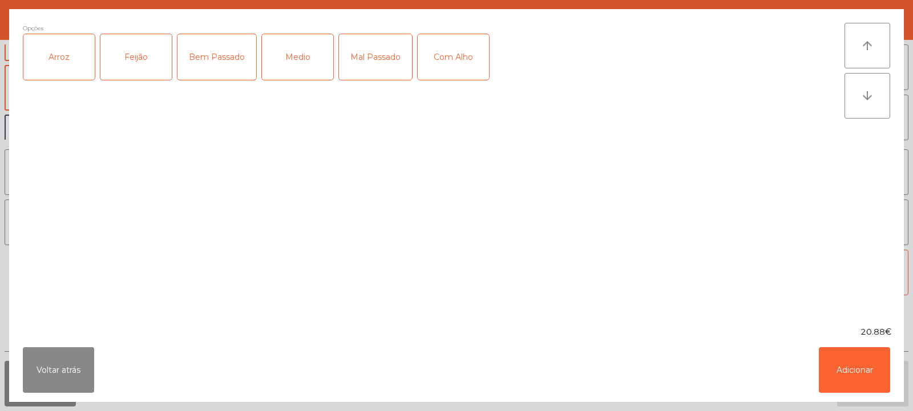
click at [57, 56] on div "Arroz" at bounding box center [58, 57] width 71 height 46
click at [122, 56] on div "Feijão" at bounding box center [135, 57] width 71 height 46
click at [310, 59] on div "Medio" at bounding box center [297, 57] width 71 height 46
click at [293, 61] on div "Medio" at bounding box center [297, 57] width 71 height 46
click at [224, 59] on div "Bem Passado" at bounding box center [216, 57] width 79 height 46
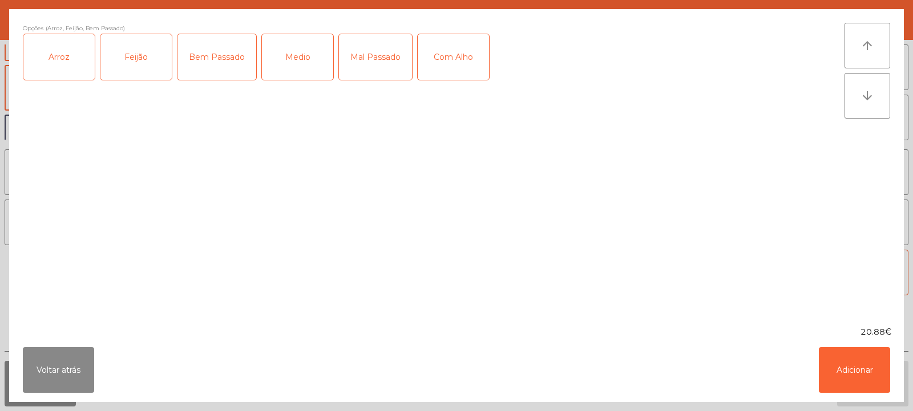
click at [484, 41] on div "Com Alho" at bounding box center [453, 57] width 71 height 46
click at [837, 370] on button "Adicionar" at bounding box center [854, 370] width 71 height 46
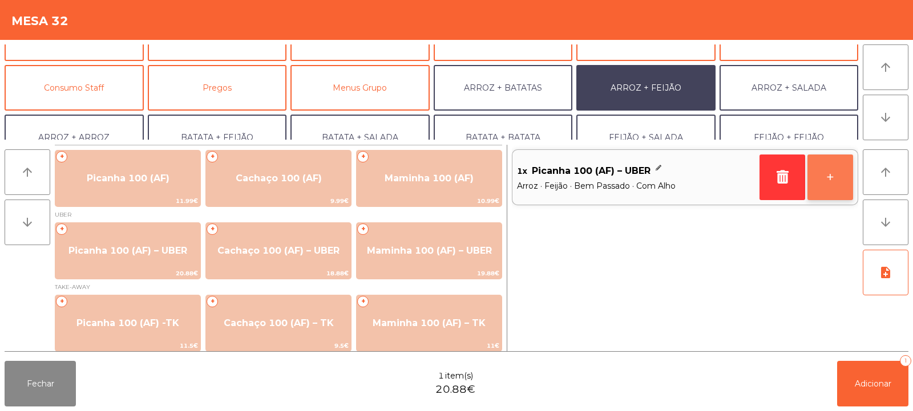
click at [839, 168] on button "+" at bounding box center [830, 178] width 46 height 46
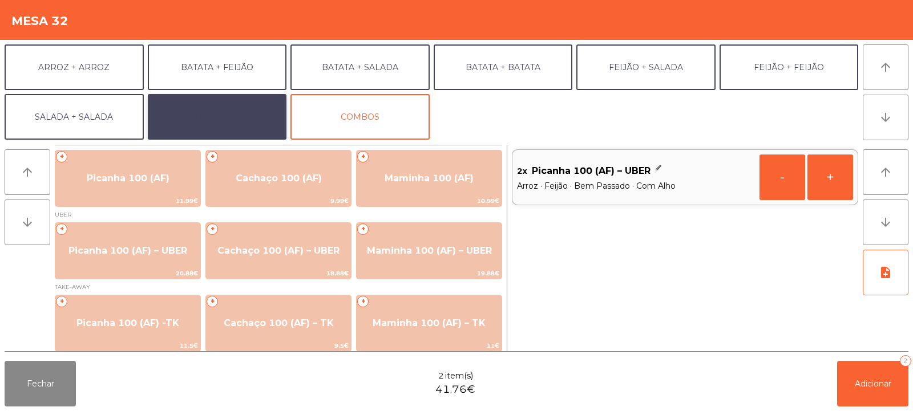
click at [254, 117] on button "EXTRAS UBER" at bounding box center [217, 117] width 139 height 46
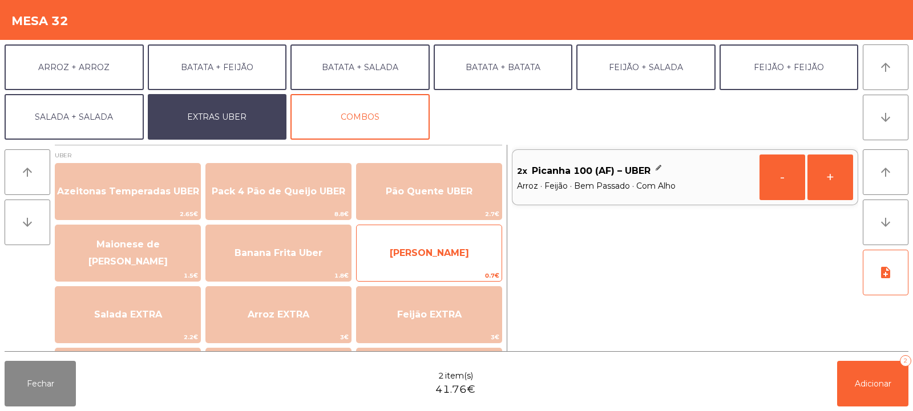
click at [464, 254] on span "[PERSON_NAME]" at bounding box center [429, 253] width 145 height 31
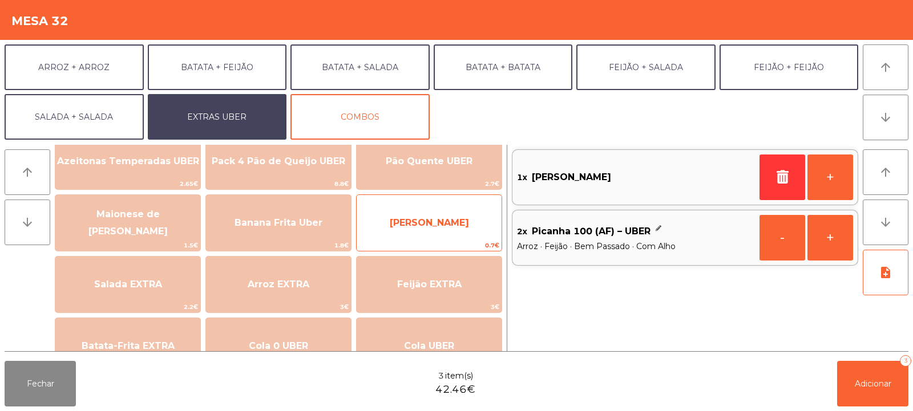
scroll to position [76, 0]
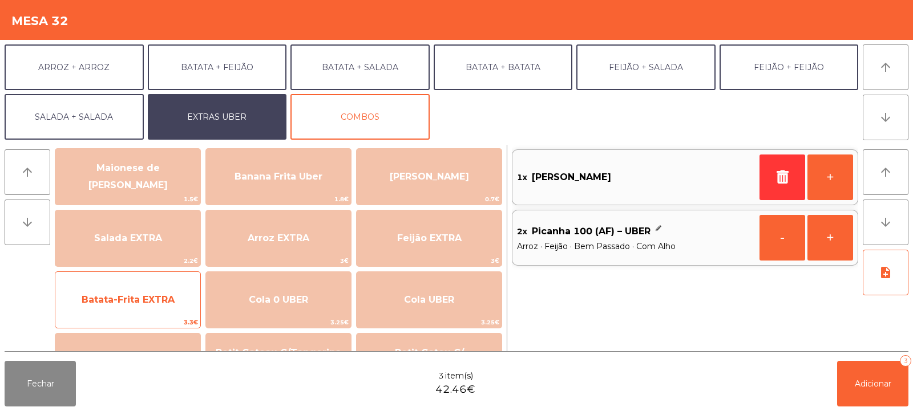
click at [160, 303] on span "Batata-Frita EXTRA" at bounding box center [128, 299] width 93 height 11
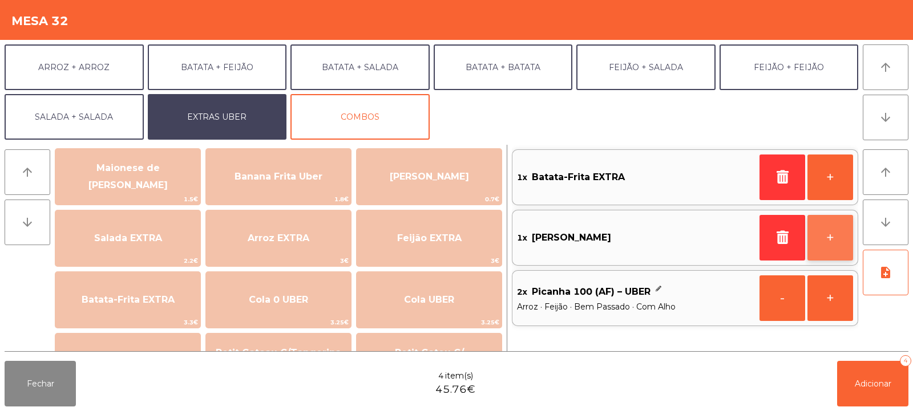
click at [828, 240] on button "+" at bounding box center [830, 238] width 46 height 46
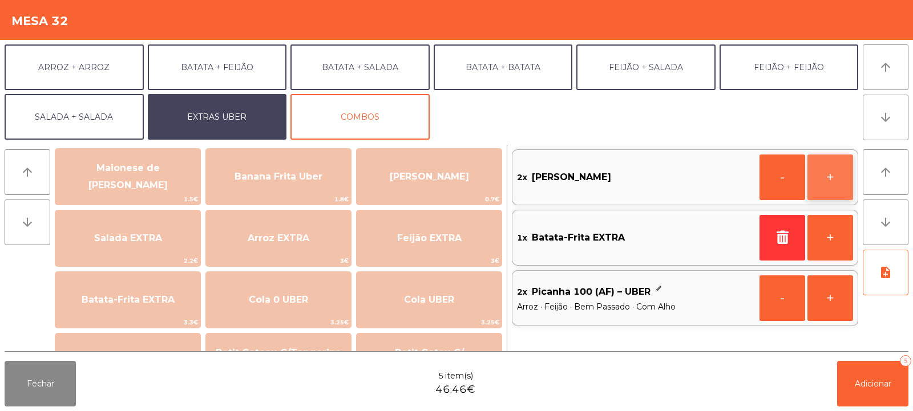
click at [840, 186] on button "+" at bounding box center [830, 178] width 46 height 46
click at [790, 187] on button "-" at bounding box center [782, 178] width 46 height 46
click at [833, 241] on button "+" at bounding box center [830, 238] width 46 height 46
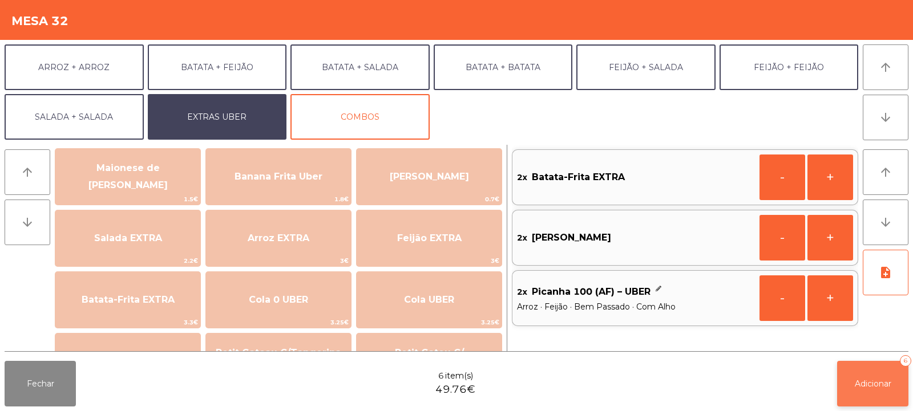
click at [878, 385] on span "Adicionar" at bounding box center [873, 384] width 37 height 10
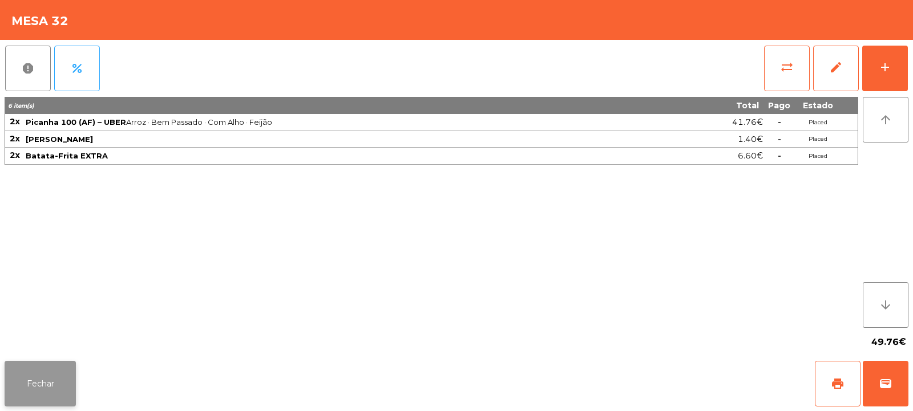
click at [47, 388] on button "Fechar" at bounding box center [40, 384] width 71 height 46
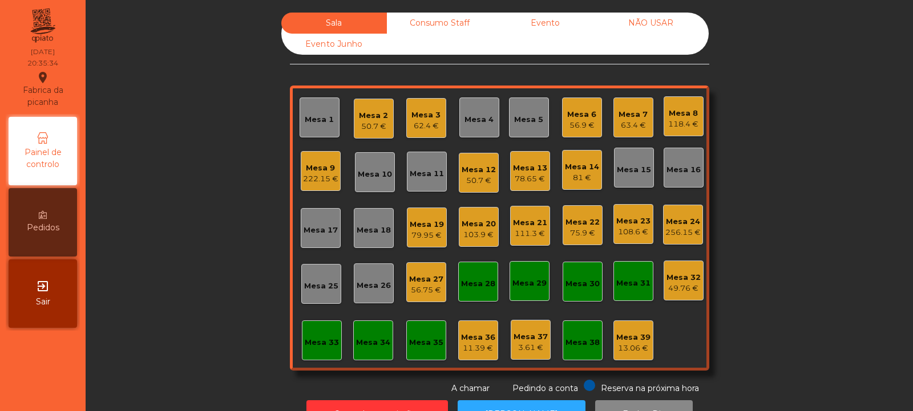
scroll to position [38, 0]
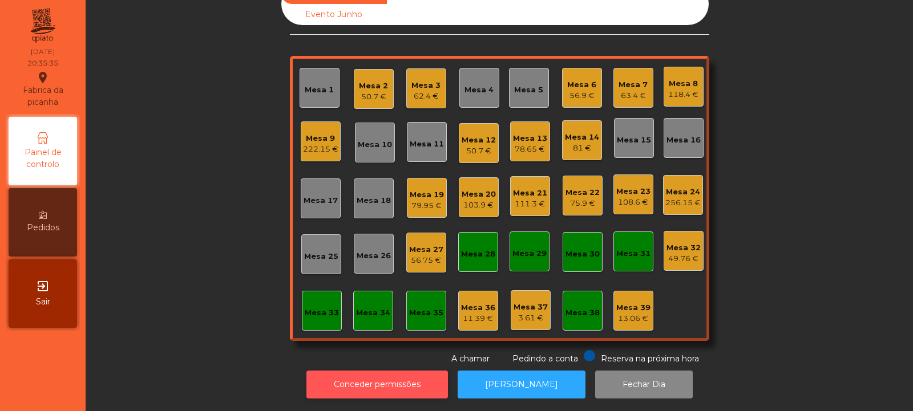
click at [420, 371] on button "Conceder permissões" at bounding box center [376, 385] width 141 height 28
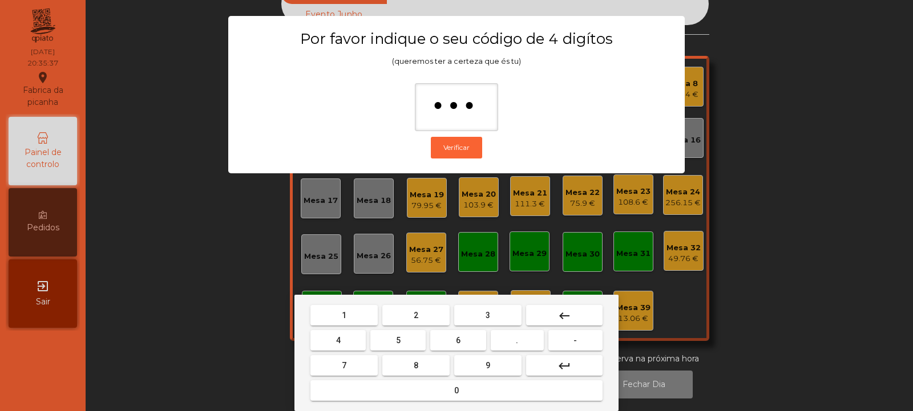
type input "****"
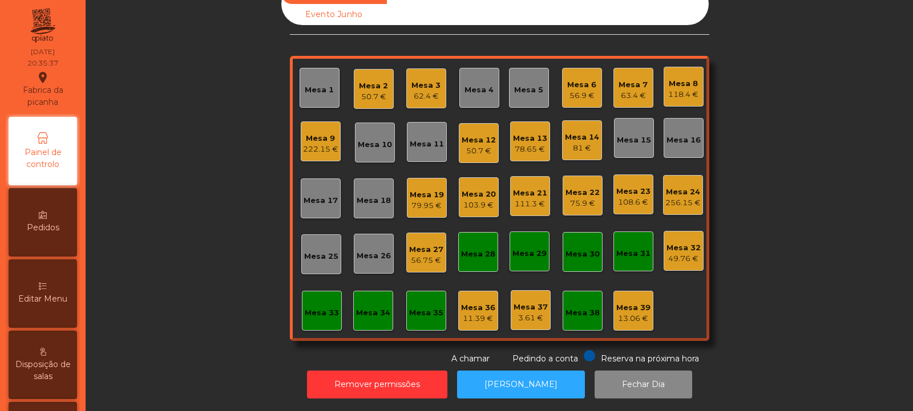
click at [682, 253] on div "49.76 €" at bounding box center [683, 258] width 34 height 11
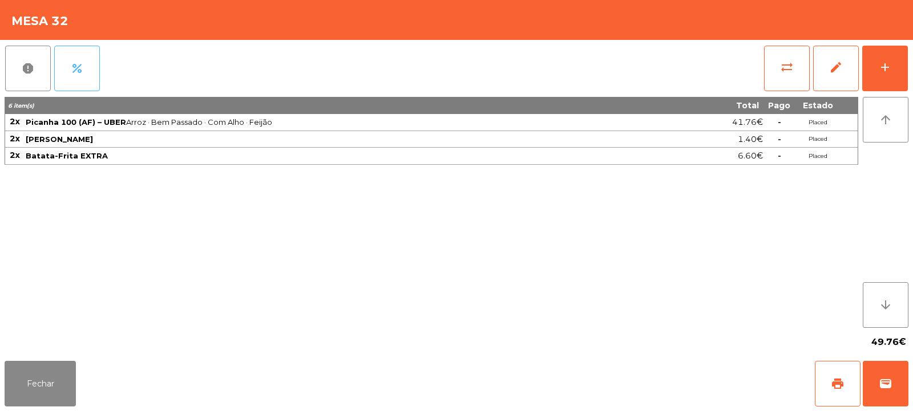
click at [76, 71] on span "percent" at bounding box center [77, 69] width 14 height 14
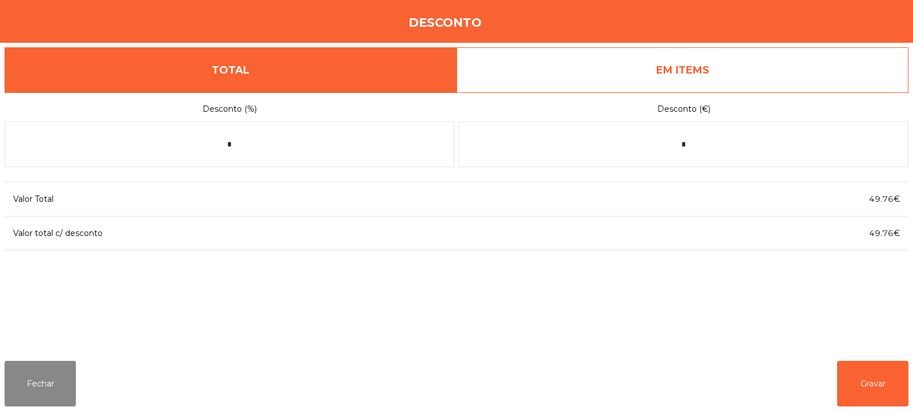
click at [738, 56] on link "EM ITEMS" at bounding box center [682, 70] width 452 height 46
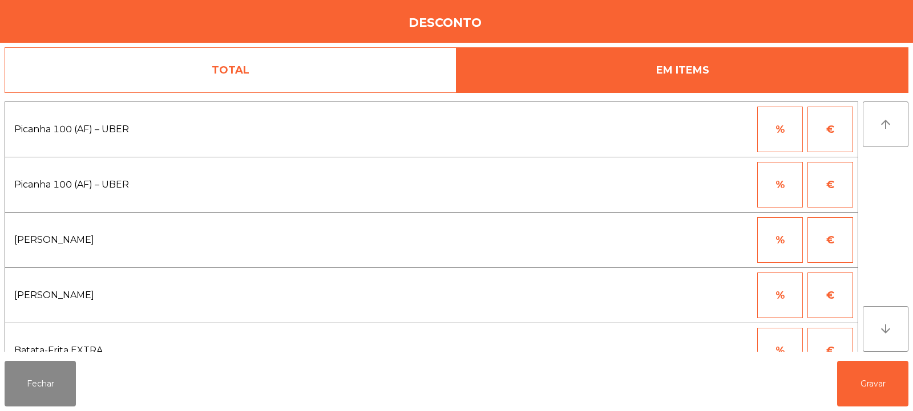
click at [787, 136] on button "%" at bounding box center [780, 130] width 46 height 46
click at [714, 132] on input "*" at bounding box center [723, 130] width 57 height 46
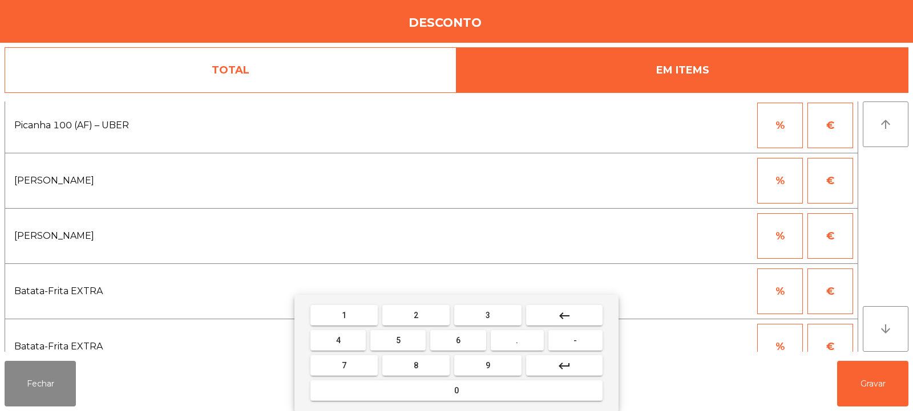
scroll to position [82, 0]
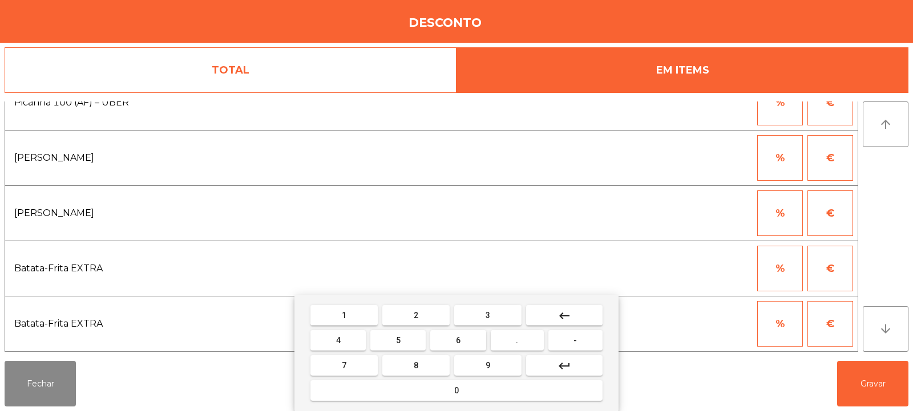
type input "***"
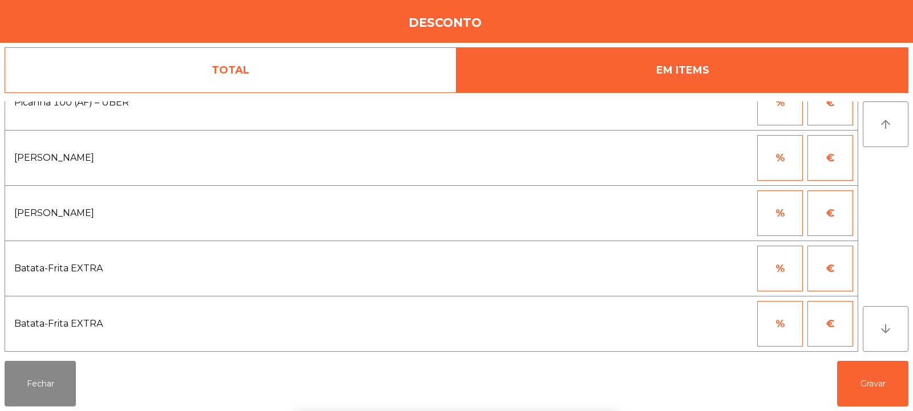
click at [835, 218] on button "€" at bounding box center [830, 214] width 46 height 46
click at [739, 214] on input "*" at bounding box center [723, 214] width 57 height 46
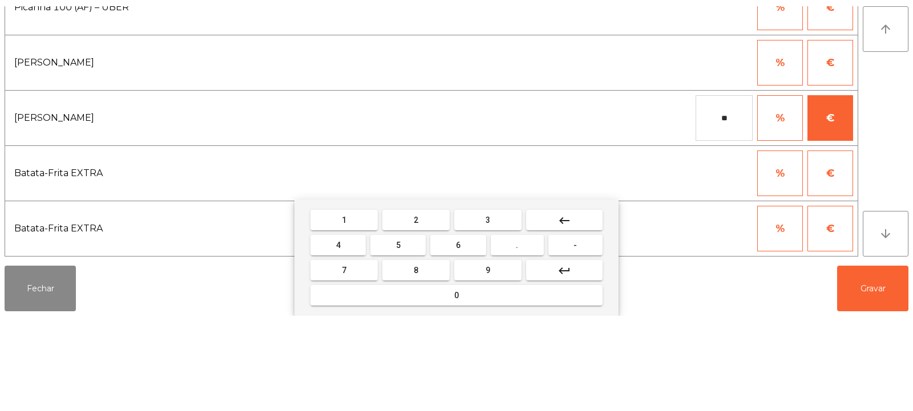
click at [431, 318] on button "2" at bounding box center [415, 315] width 67 height 21
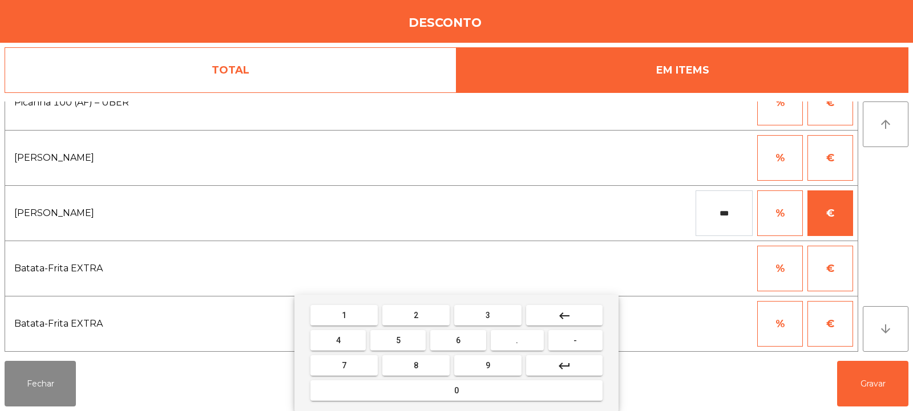
type input "***"
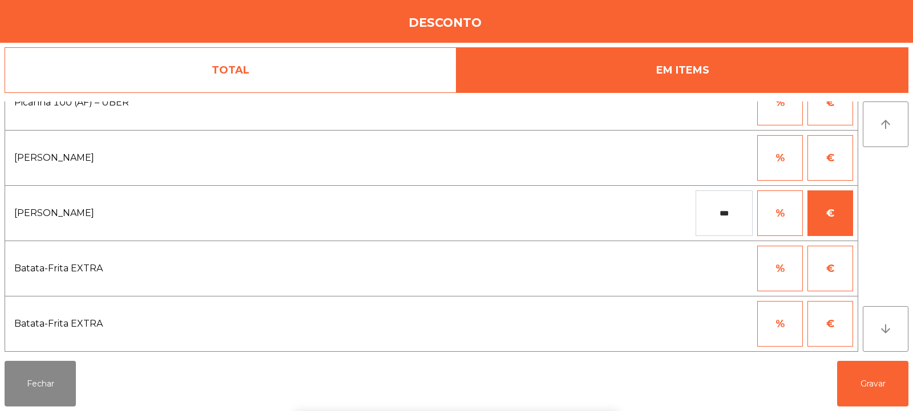
click at [872, 383] on div "1 2 3 keyboard_backspace 4 5 6 . - 7 8 9 keyboard_return 0" at bounding box center [456, 353] width 913 height 116
click at [877, 390] on button "Gravar" at bounding box center [872, 384] width 71 height 46
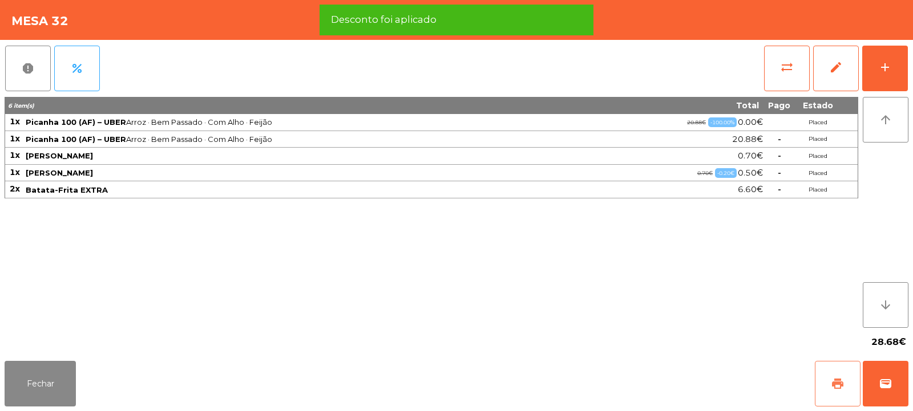
click at [840, 378] on span "print" at bounding box center [838, 384] width 14 height 14
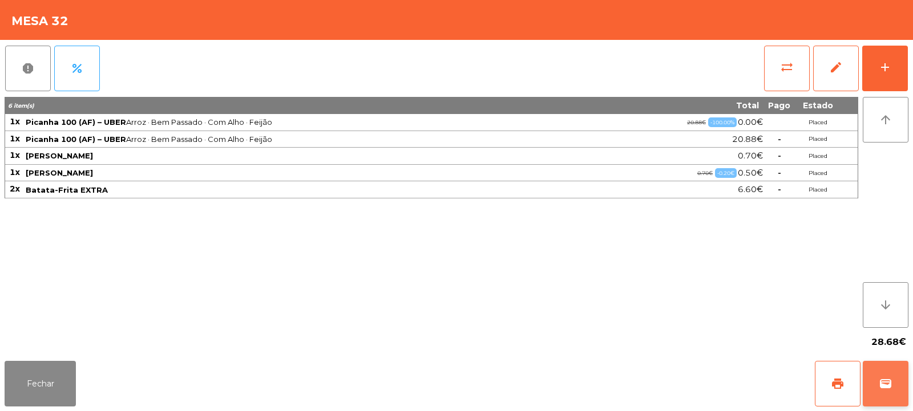
click at [883, 384] on span "wallet" at bounding box center [885, 384] width 14 height 14
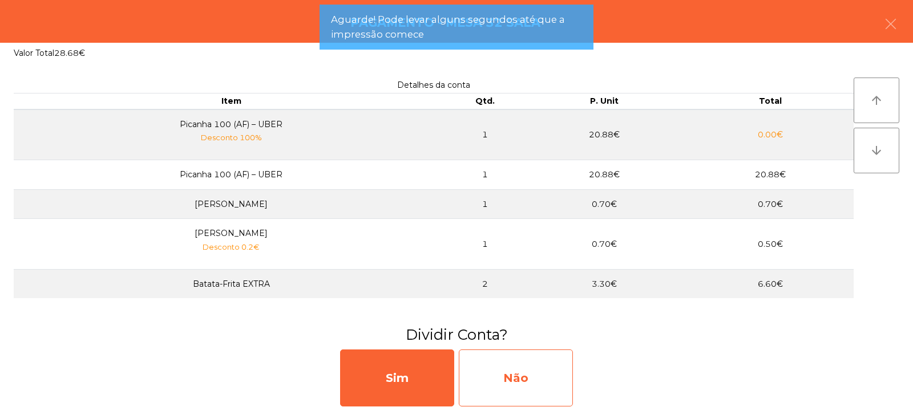
click at [546, 384] on div "Não" at bounding box center [516, 378] width 114 height 57
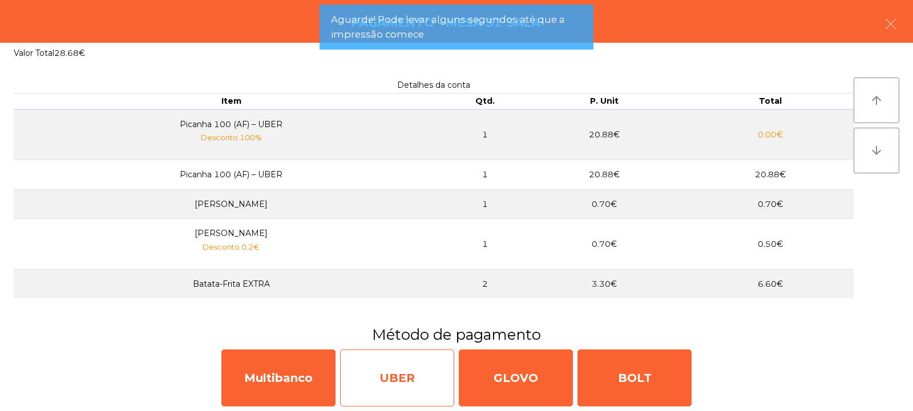
click at [414, 371] on div "UBER" at bounding box center [397, 378] width 114 height 57
select select "**"
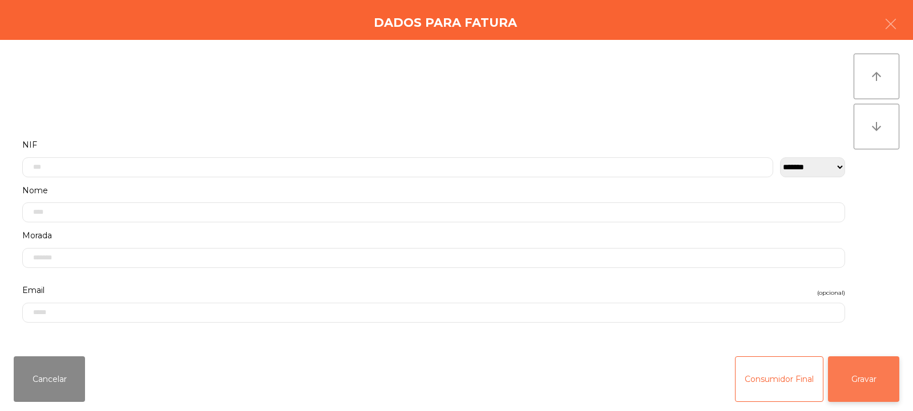
click at [852, 380] on button "Gravar" at bounding box center [863, 380] width 71 height 46
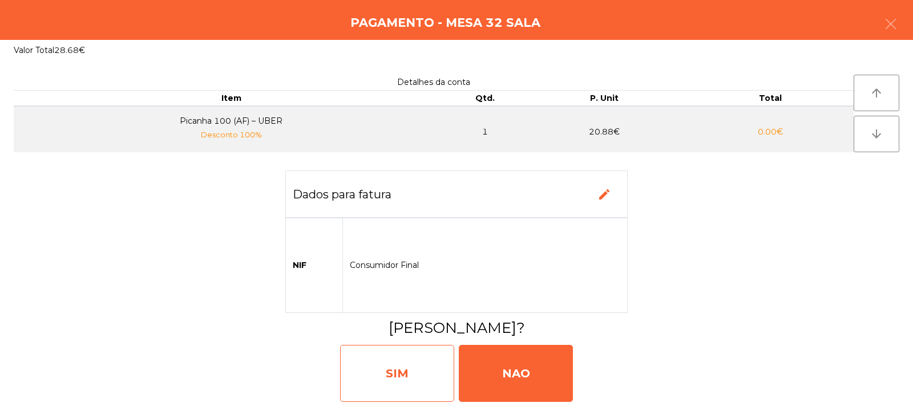
click at [424, 367] on div "SIM" at bounding box center [397, 373] width 114 height 57
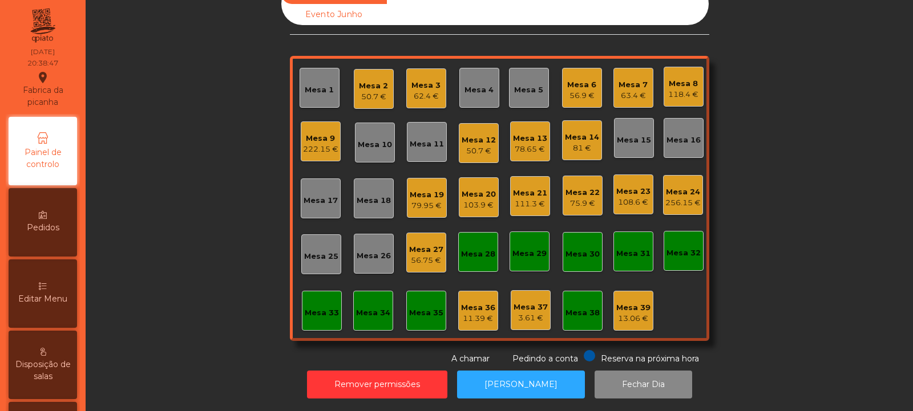
scroll to position [0, 0]
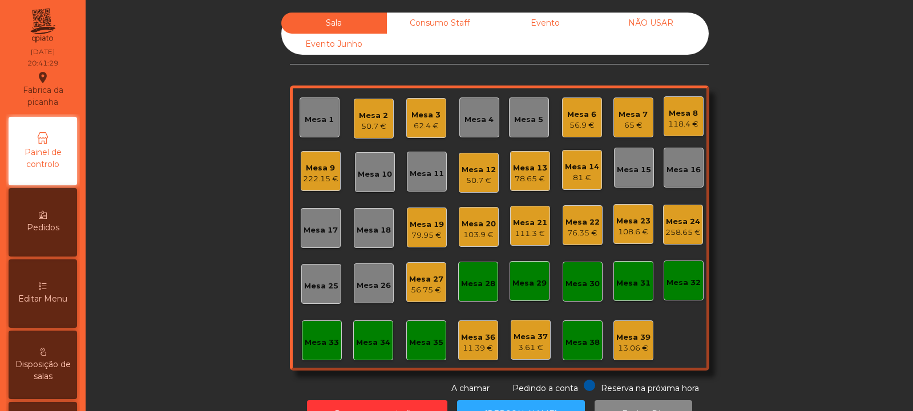
click at [594, 225] on div "Mesa 22" at bounding box center [582, 222] width 34 height 11
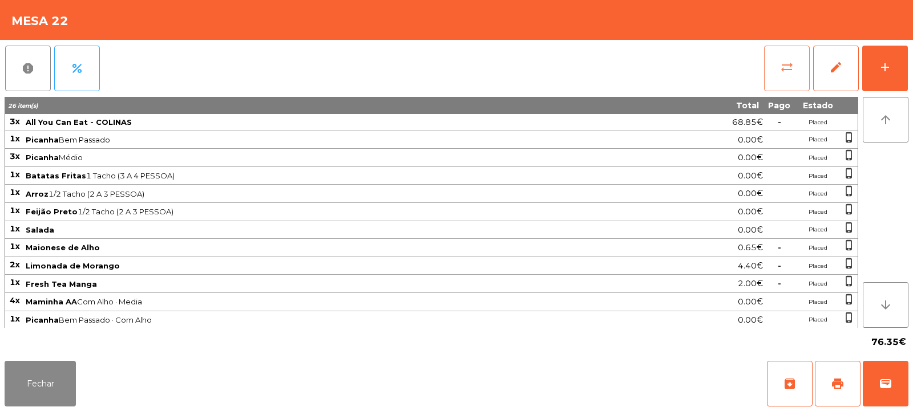
click at [792, 68] on span "sync_alt" at bounding box center [787, 67] width 14 height 14
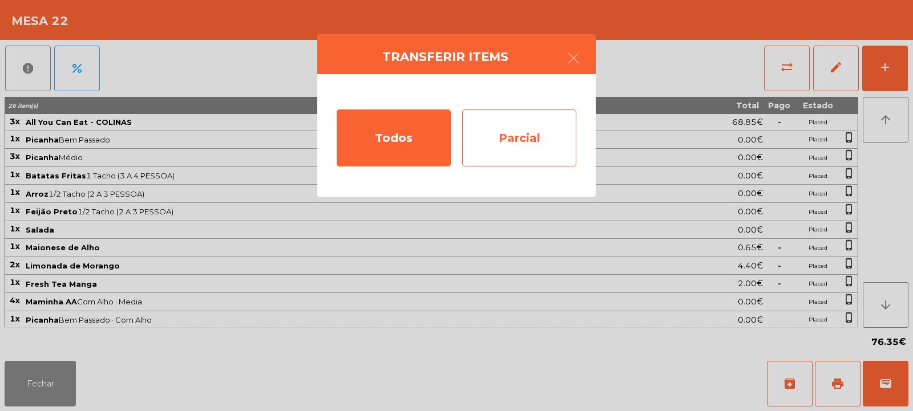
click at [514, 121] on div "Parcial" at bounding box center [519, 138] width 114 height 57
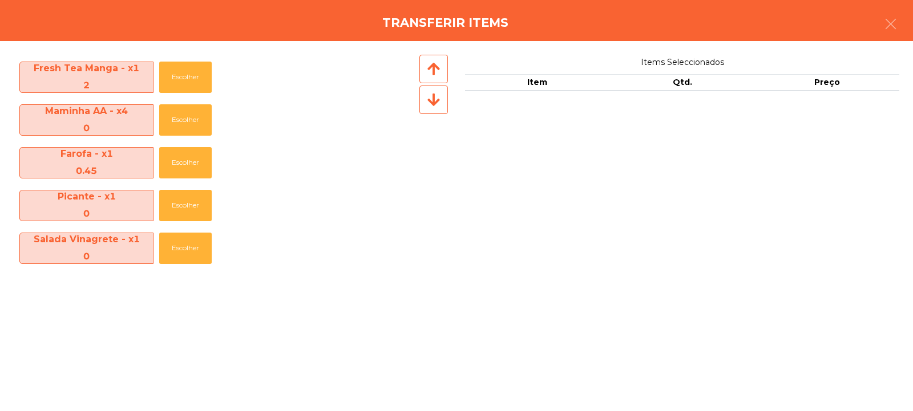
scroll to position [330, 0]
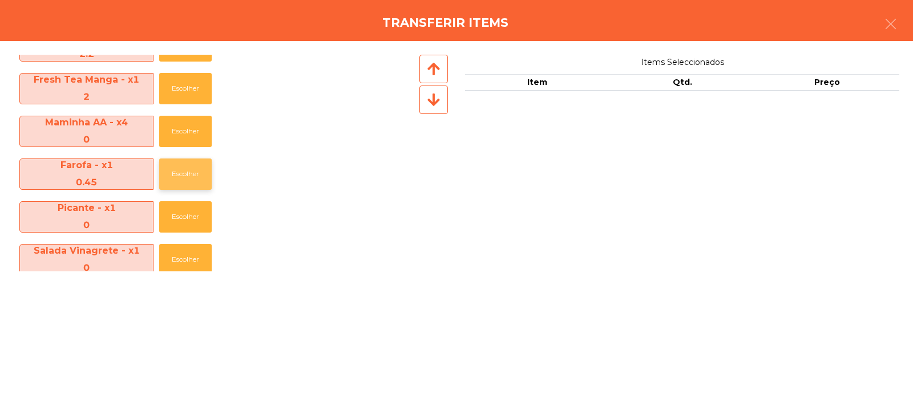
click at [184, 181] on button "Escolher" at bounding box center [185, 174] width 52 height 31
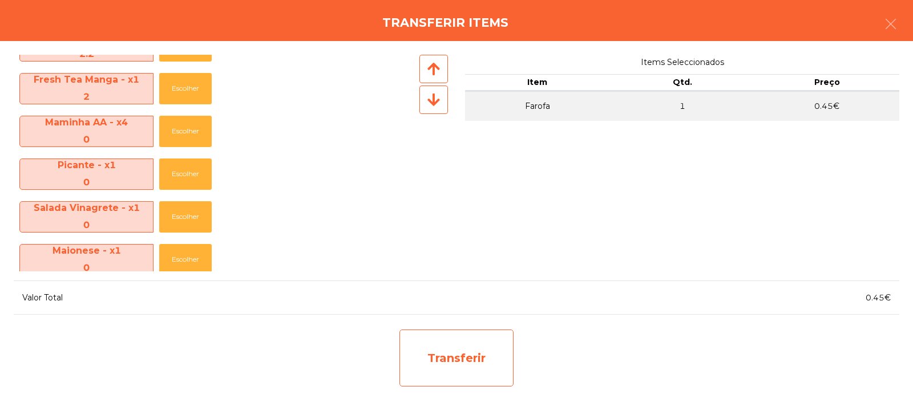
click at [463, 350] on div "Transferir" at bounding box center [456, 358] width 114 height 57
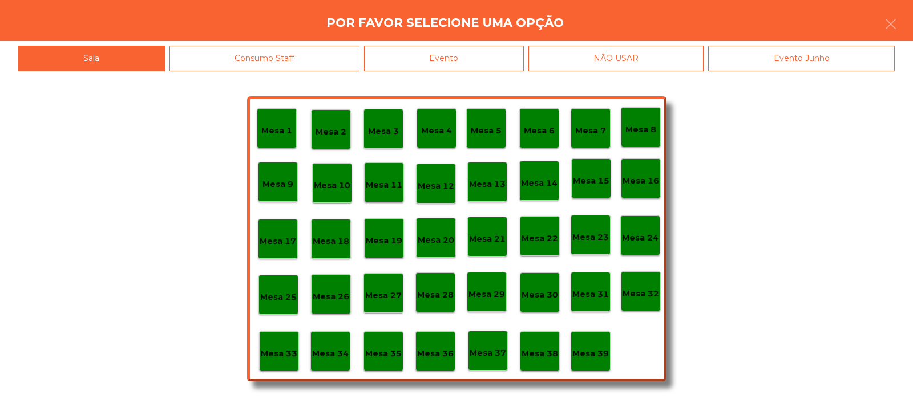
click at [491, 356] on p "Mesa 37" at bounding box center [487, 353] width 37 height 13
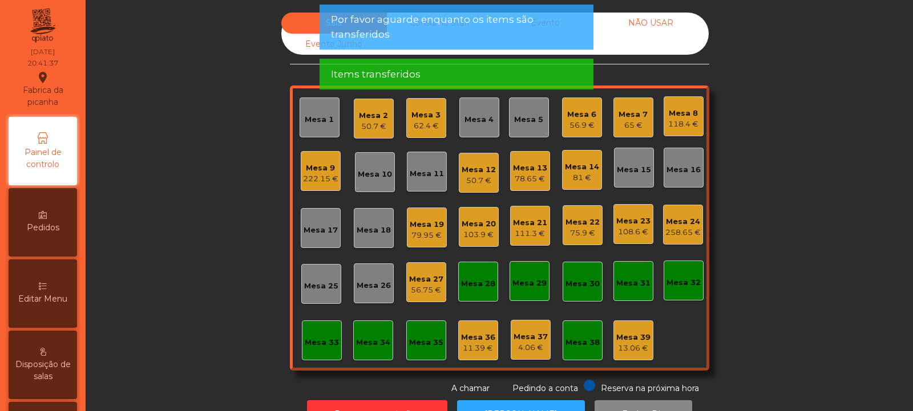
click at [578, 231] on div "75.9 €" at bounding box center [582, 233] width 34 height 11
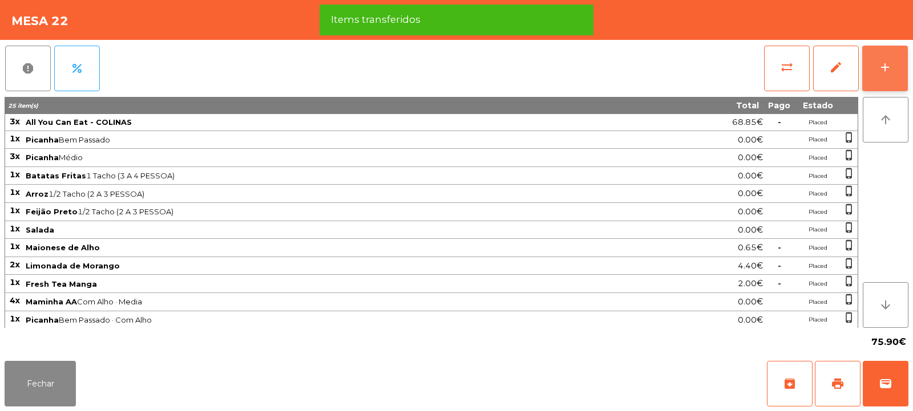
click at [869, 80] on button "add" at bounding box center [885, 69] width 46 height 46
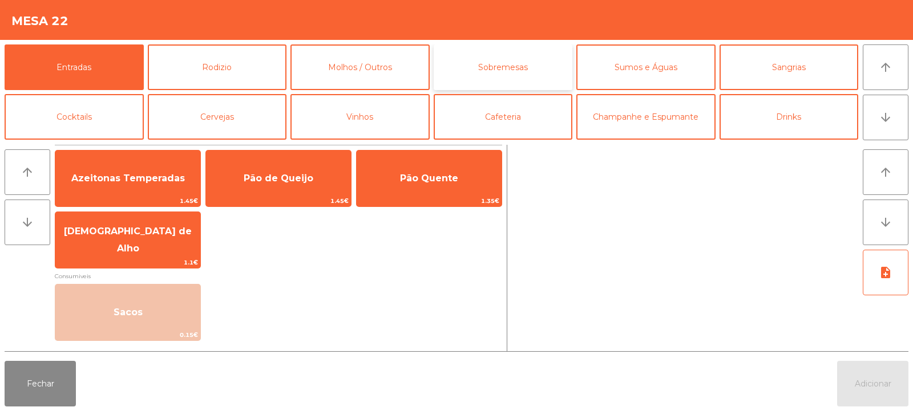
click at [508, 74] on button "Sobremesas" at bounding box center [503, 67] width 139 height 46
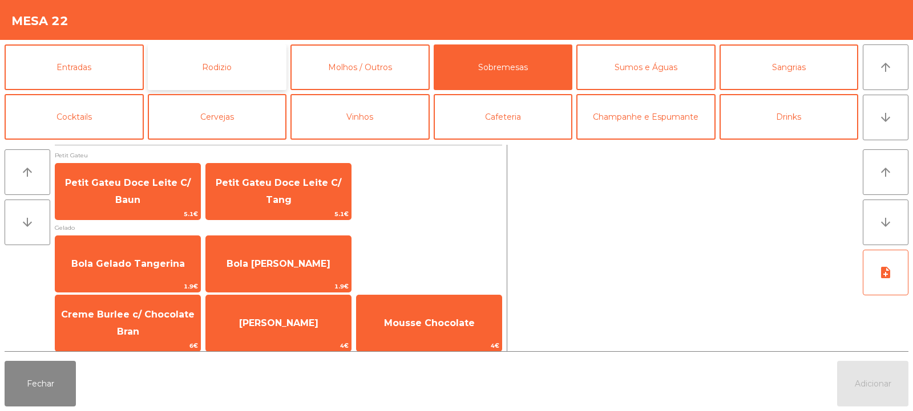
click at [210, 70] on button "Rodizio" at bounding box center [217, 67] width 139 height 46
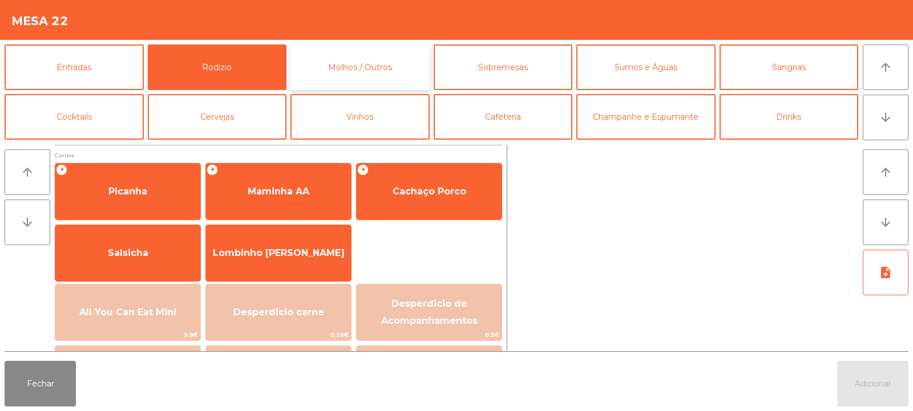
click at [388, 67] on button "Molhos / Outros" at bounding box center [359, 67] width 139 height 46
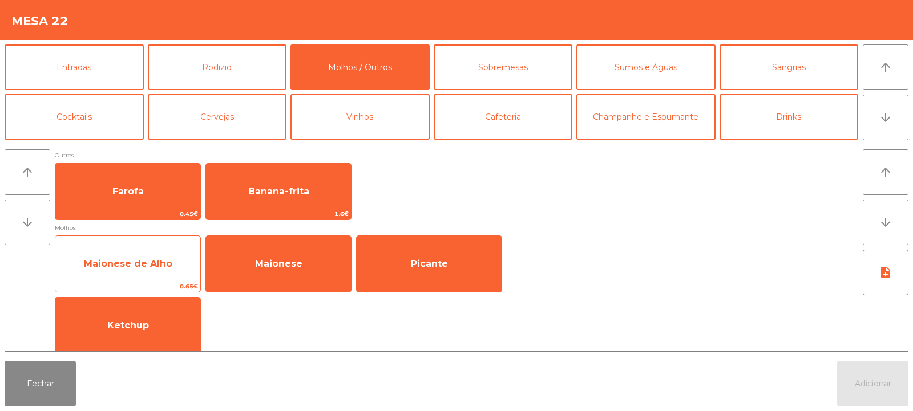
click at [168, 266] on span "Maionese de Alho" at bounding box center [128, 263] width 88 height 11
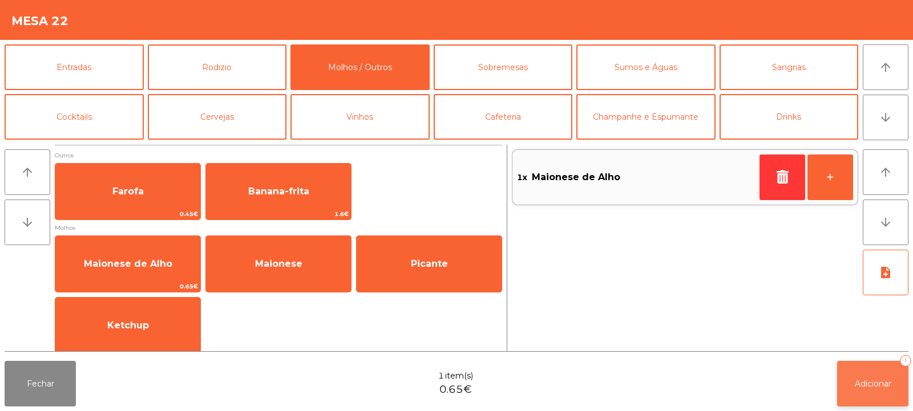
click at [876, 403] on button "Adicionar 1" at bounding box center [872, 384] width 71 height 46
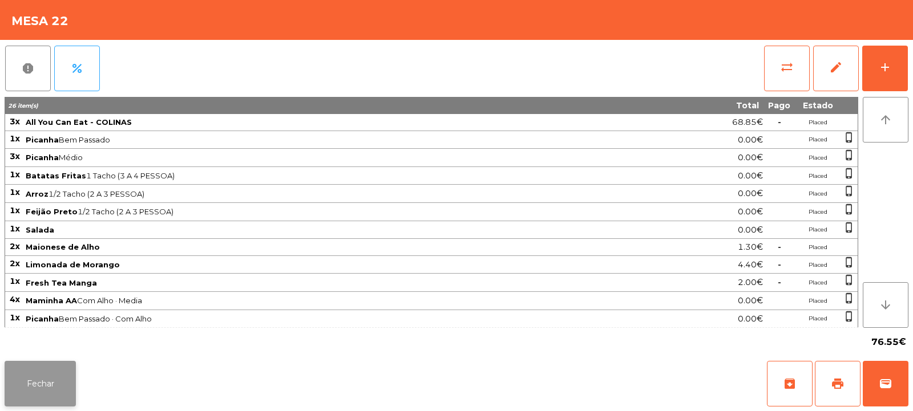
click at [40, 370] on button "Fechar" at bounding box center [40, 384] width 71 height 46
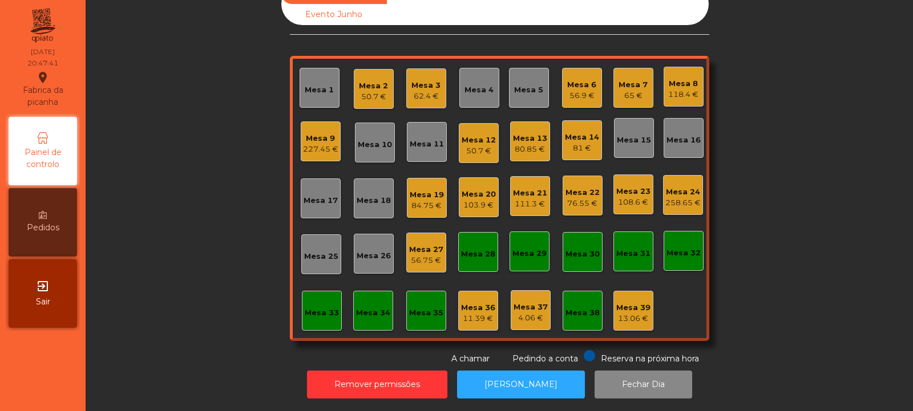
scroll to position [0, 0]
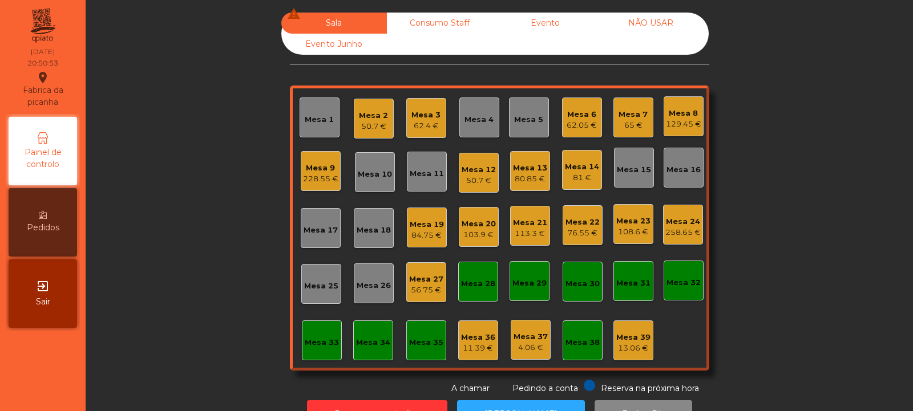
click at [428, 290] on div "56.75 €" at bounding box center [426, 290] width 34 height 11
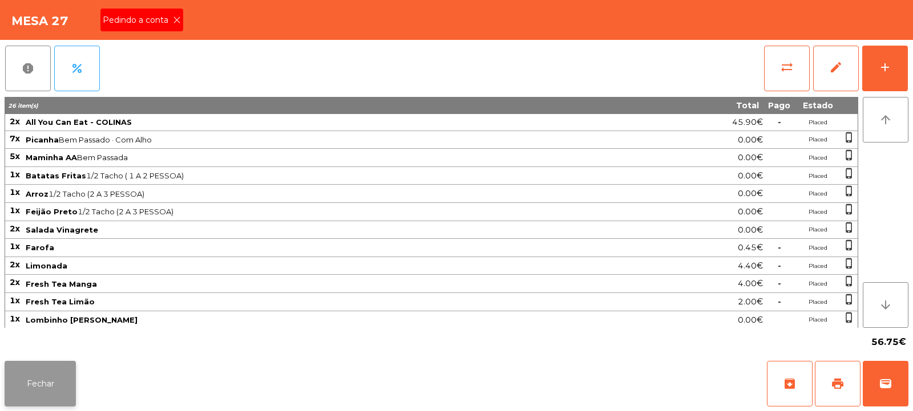
click at [31, 380] on button "Fechar" at bounding box center [40, 384] width 71 height 46
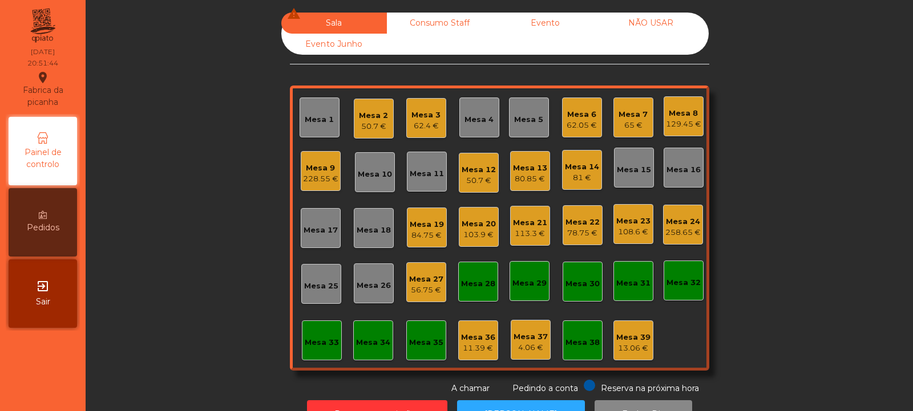
click at [428, 295] on div "56.75 €" at bounding box center [426, 290] width 34 height 11
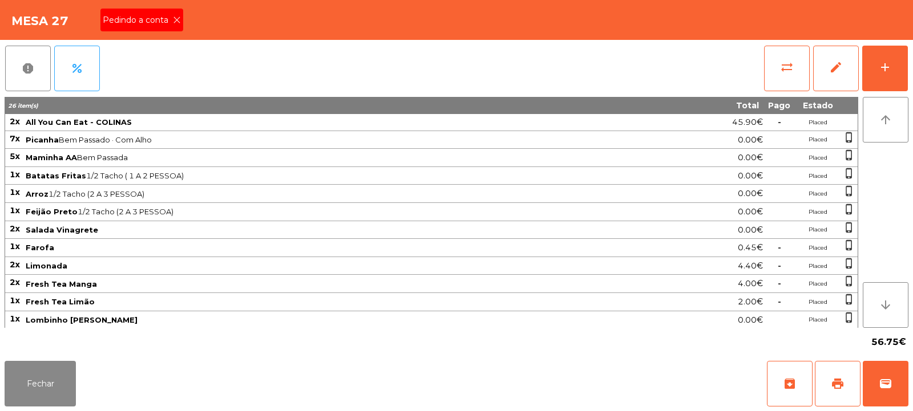
click at [176, 20] on icon at bounding box center [177, 20] width 8 height 8
click at [833, 388] on span "print" at bounding box center [838, 384] width 14 height 14
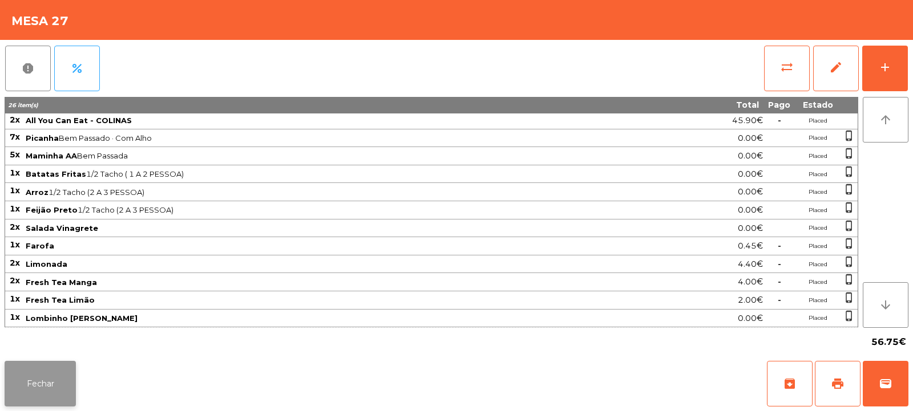
click at [74, 378] on button "Fechar" at bounding box center [40, 384] width 71 height 46
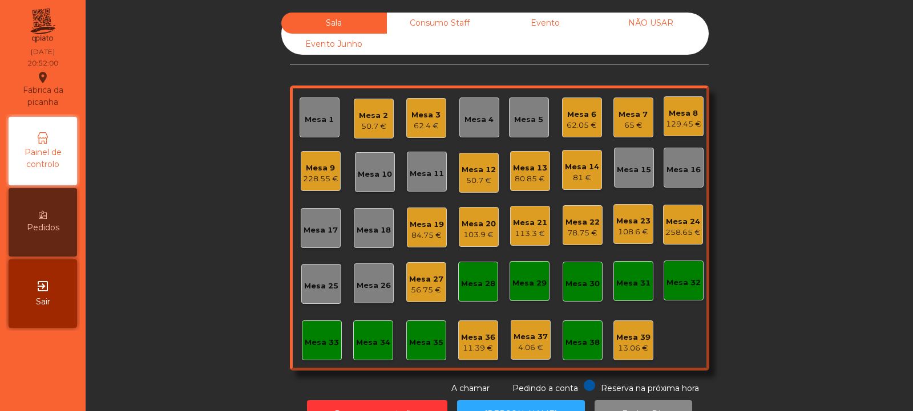
click at [678, 230] on div "258.65 €" at bounding box center [682, 232] width 35 height 11
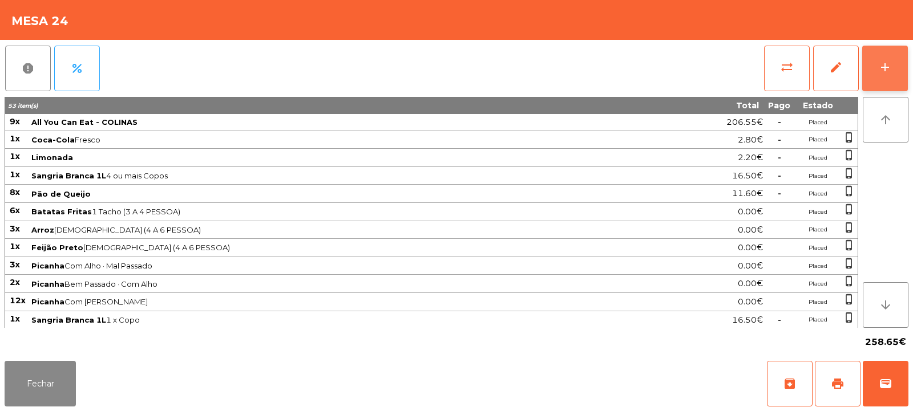
click at [888, 71] on div "add" at bounding box center [885, 67] width 14 height 14
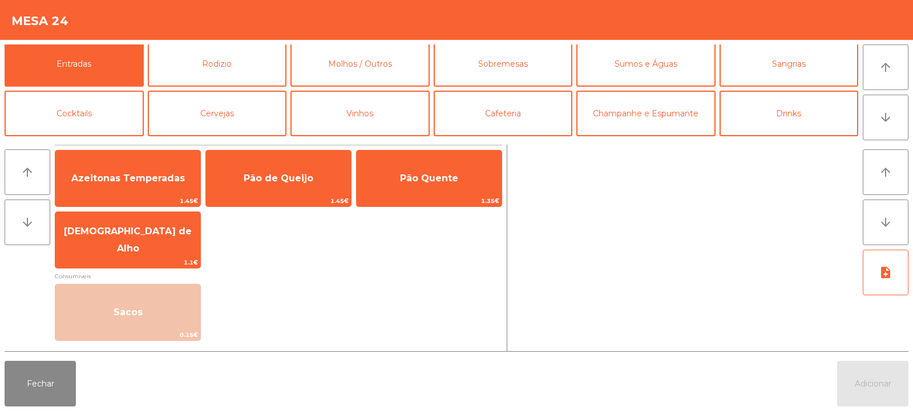
scroll to position [0, 0]
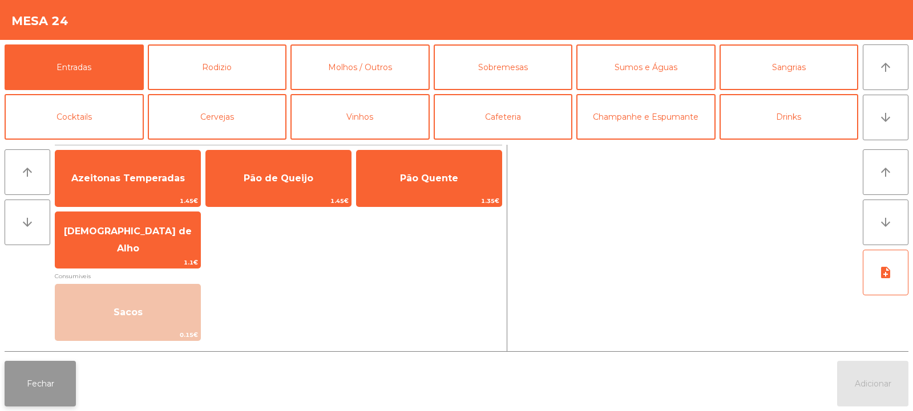
click at [68, 376] on button "Fechar" at bounding box center [40, 384] width 71 height 46
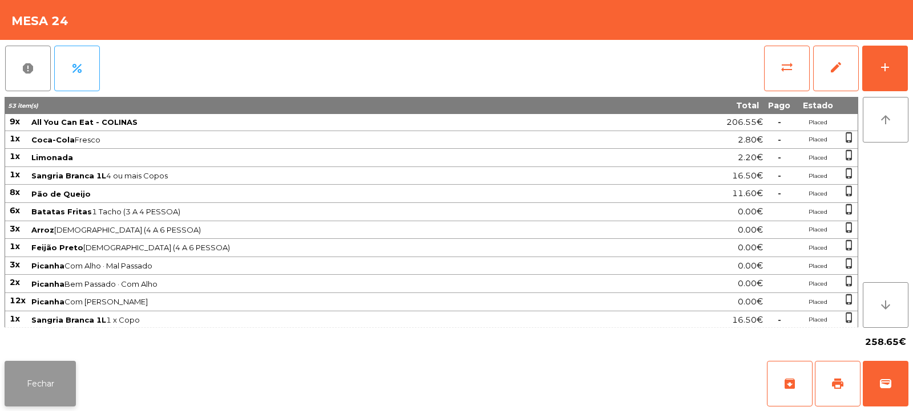
click at [59, 386] on button "Fechar" at bounding box center [40, 384] width 71 height 46
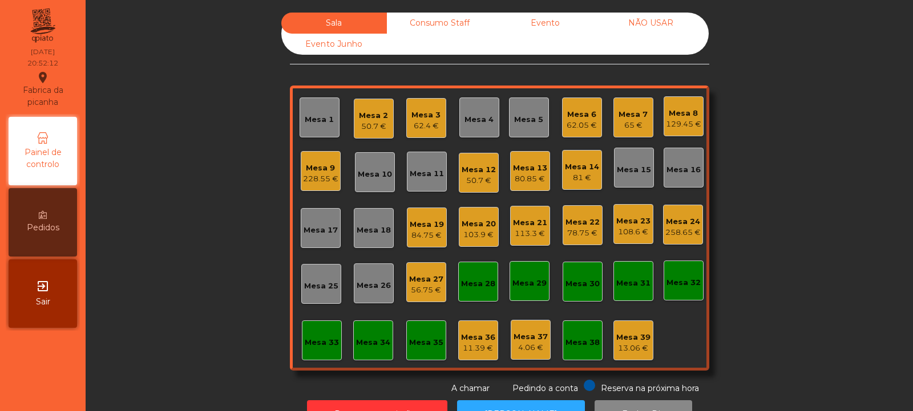
click at [532, 169] on div "Mesa 13" at bounding box center [530, 168] width 34 height 11
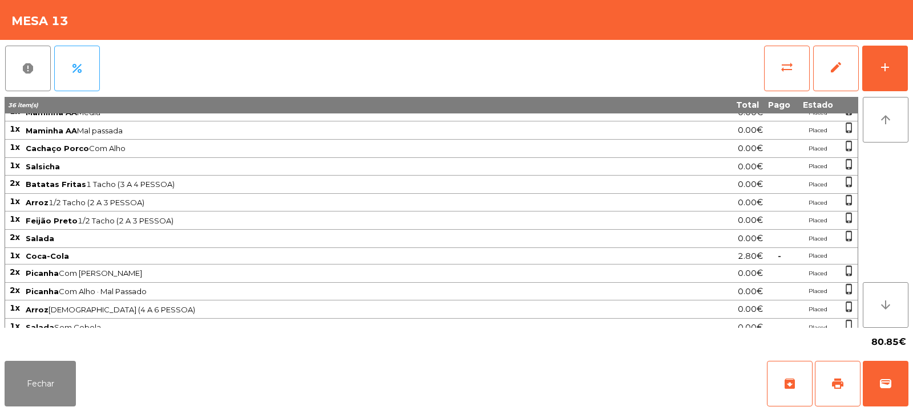
scroll to position [162, 0]
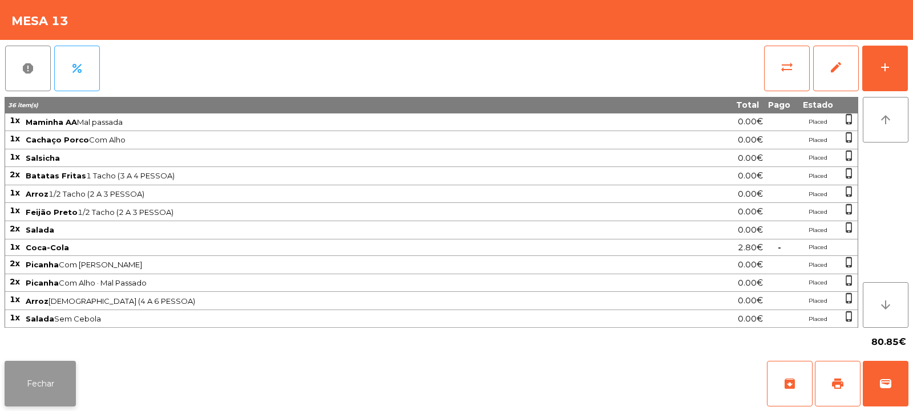
click at [41, 383] on button "Fechar" at bounding box center [40, 384] width 71 height 46
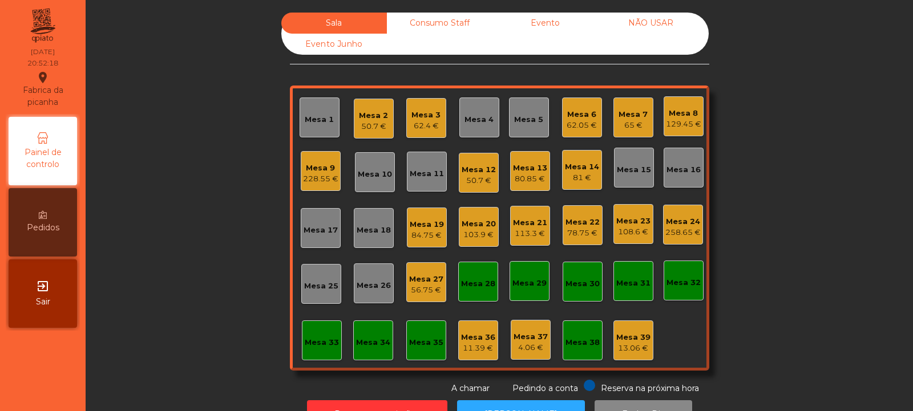
click at [682, 227] on div "258.65 €" at bounding box center [682, 232] width 35 height 11
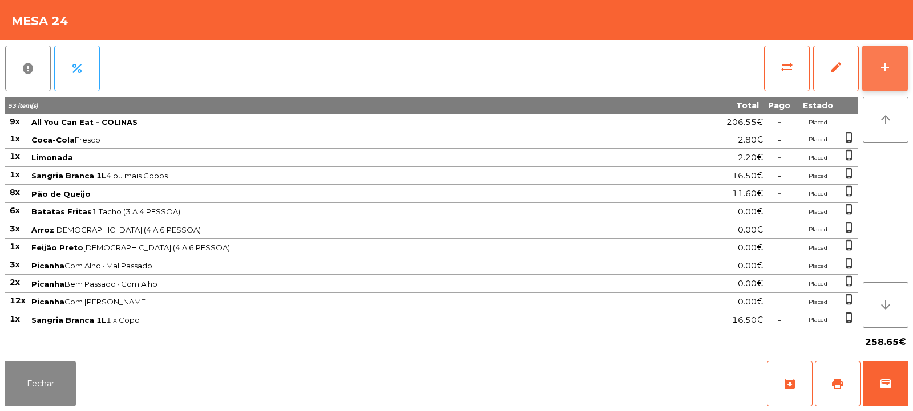
click at [886, 69] on div "add" at bounding box center [885, 67] width 14 height 14
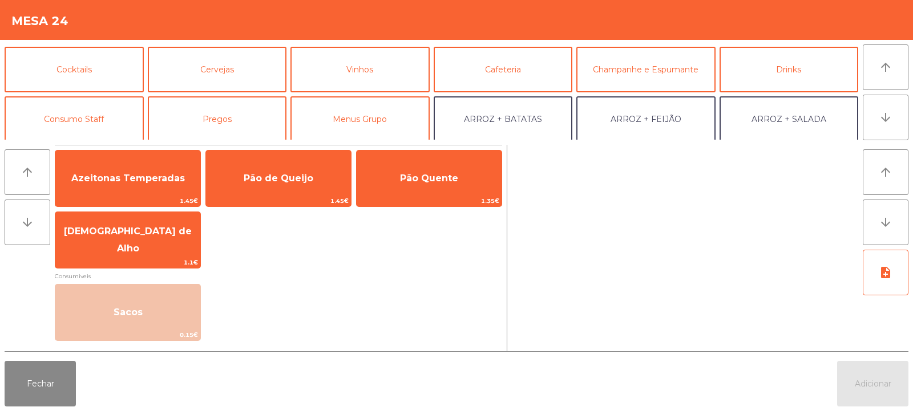
scroll to position [0, 0]
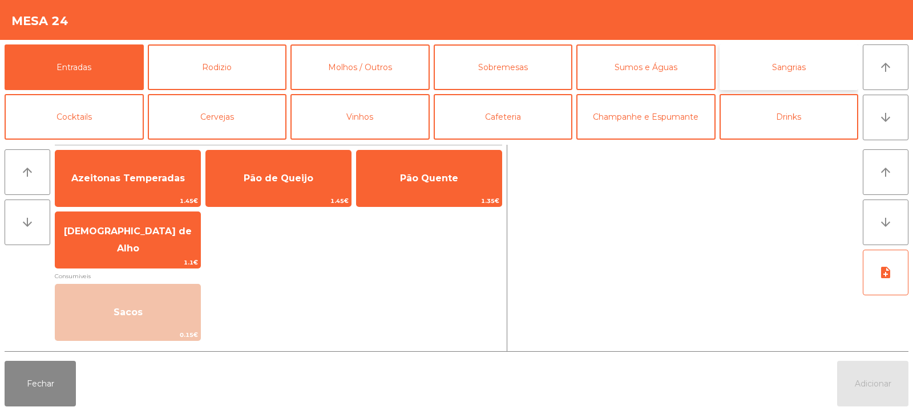
click at [781, 67] on button "Sangrias" at bounding box center [788, 67] width 139 height 46
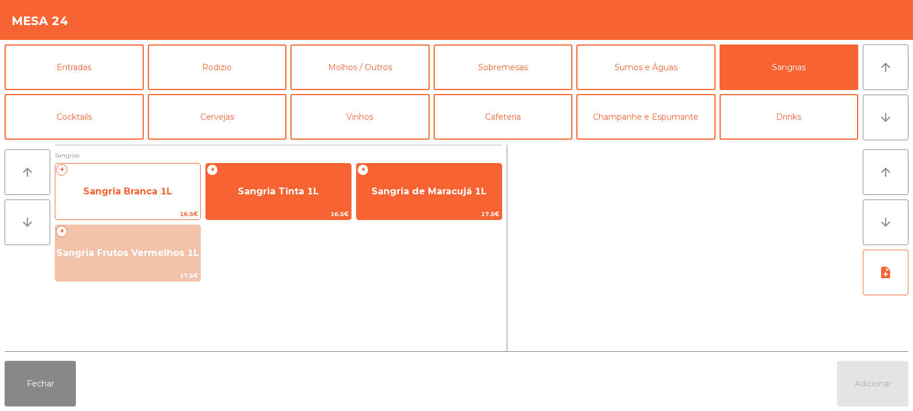
click at [153, 194] on span "Sangria Branca 1L" at bounding box center [127, 191] width 89 height 11
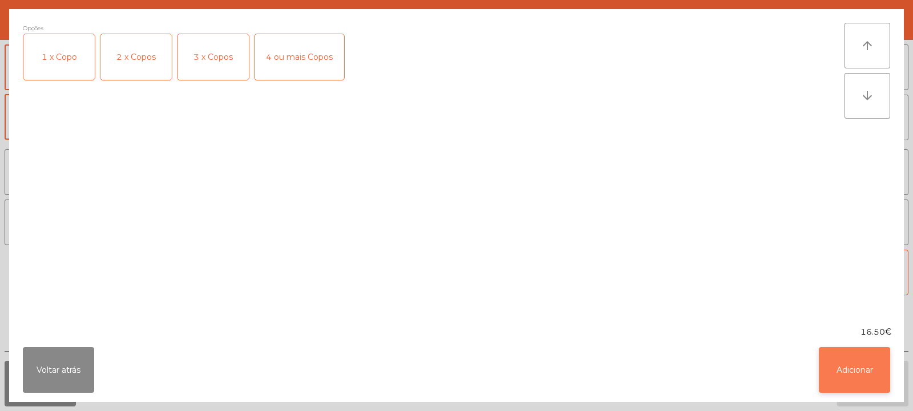
click at [846, 378] on button "Adicionar" at bounding box center [854, 370] width 71 height 46
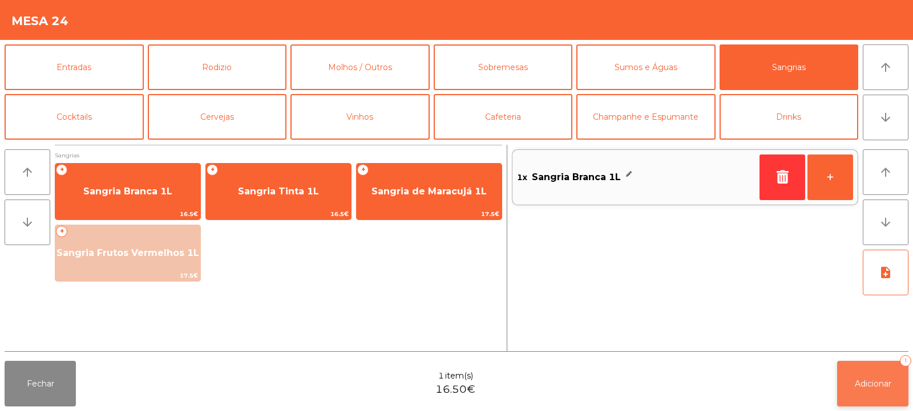
click at [865, 378] on button "Adicionar 1" at bounding box center [872, 384] width 71 height 46
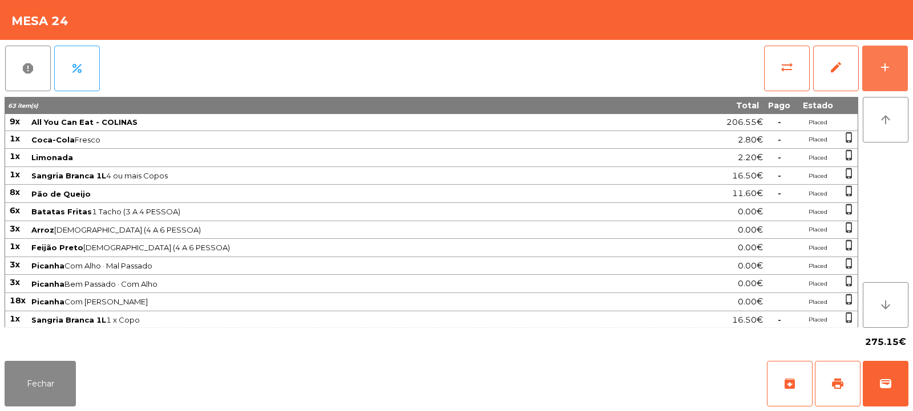
scroll to position [91, 0]
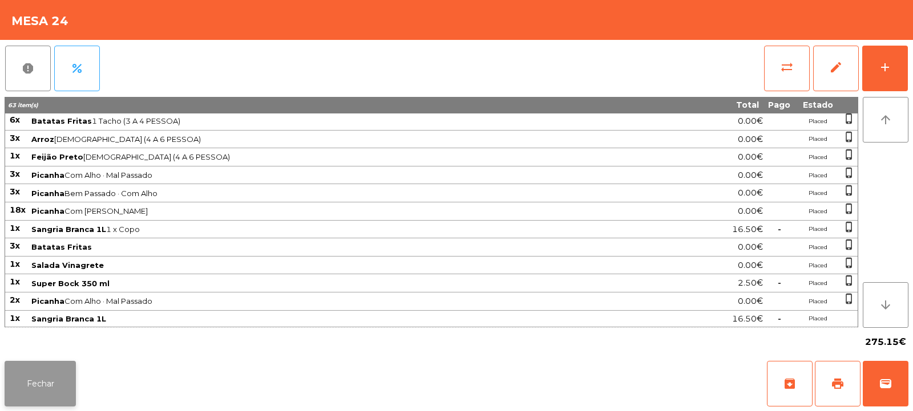
click at [51, 373] on button "Fechar" at bounding box center [40, 384] width 71 height 46
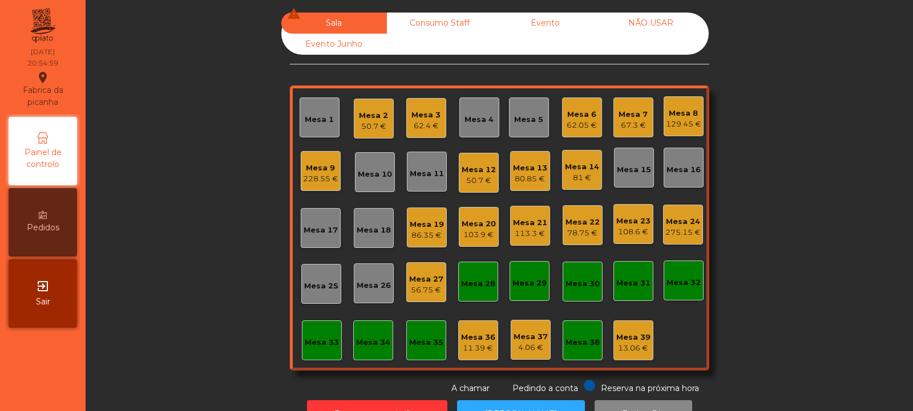
click at [682, 112] on div "Mesa 8" at bounding box center [683, 113] width 35 height 11
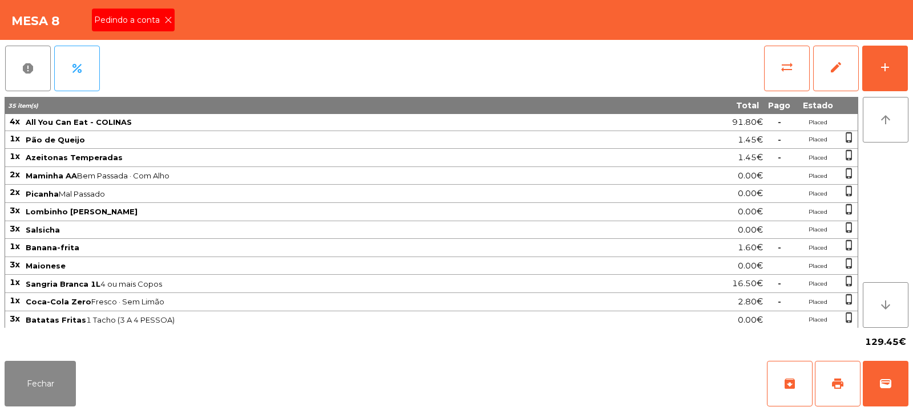
click at [171, 19] on icon at bounding box center [168, 20] width 8 height 8
click at [851, 384] on button "print" at bounding box center [838, 384] width 46 height 46
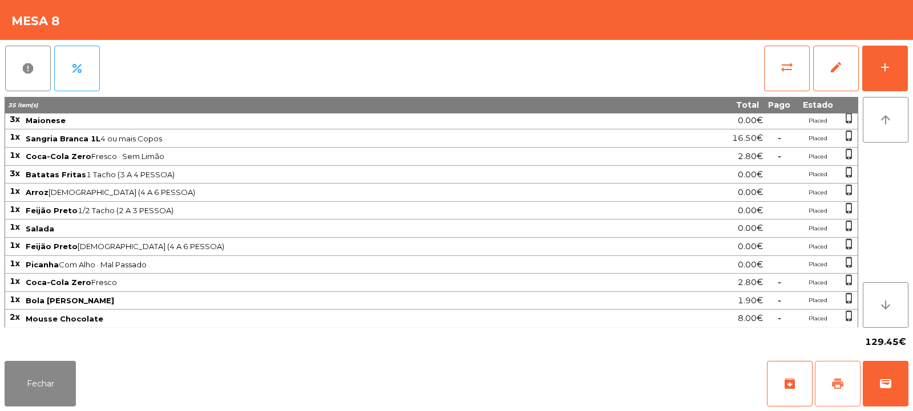
scroll to position [164, 0]
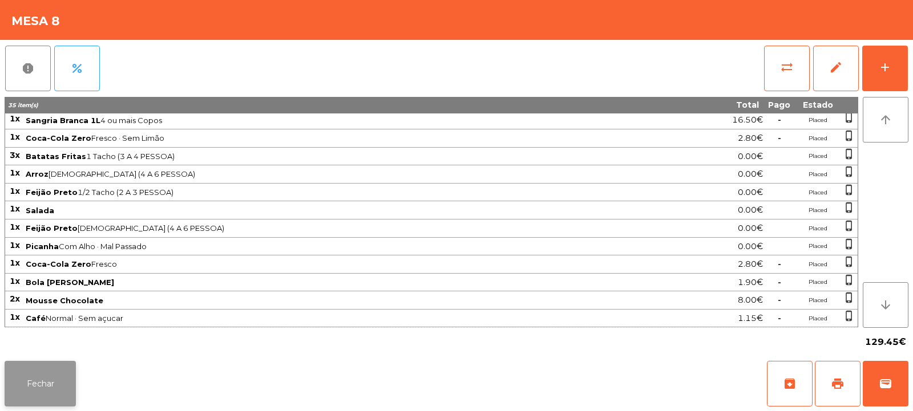
click at [60, 377] on button "Fechar" at bounding box center [40, 384] width 71 height 46
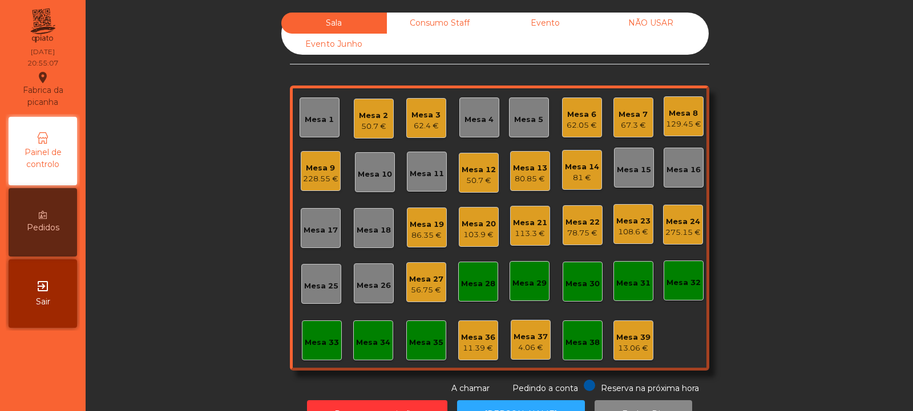
click at [424, 285] on div "56.75 €" at bounding box center [426, 290] width 34 height 11
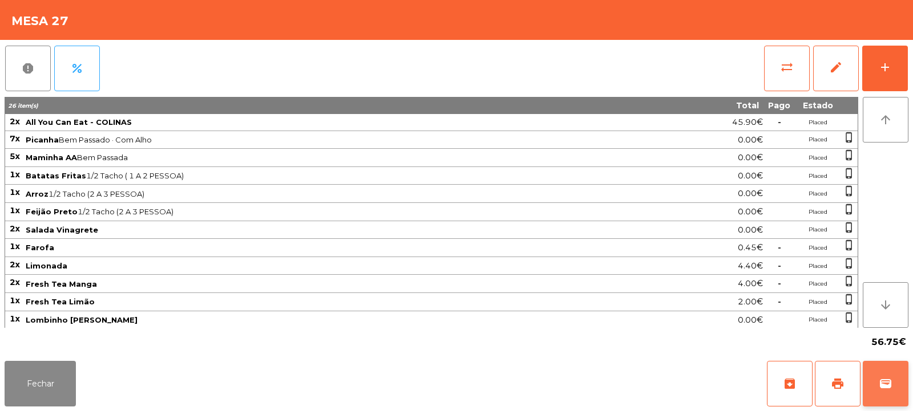
click at [884, 381] on span "wallet" at bounding box center [885, 384] width 14 height 14
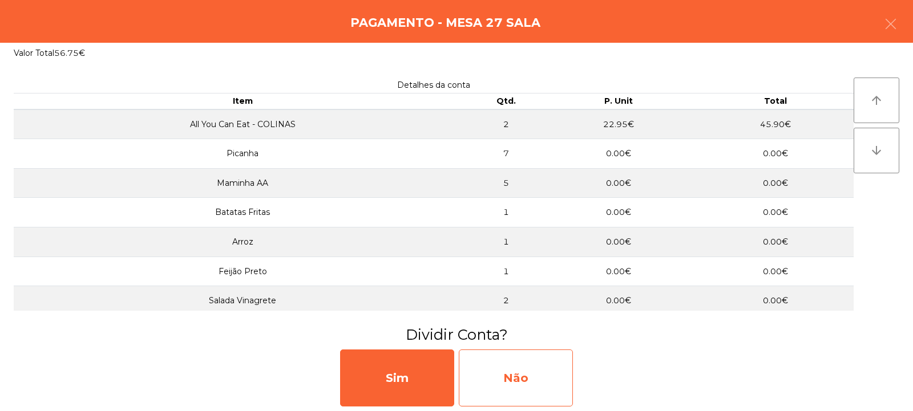
click at [526, 359] on div "Não" at bounding box center [516, 378] width 114 height 57
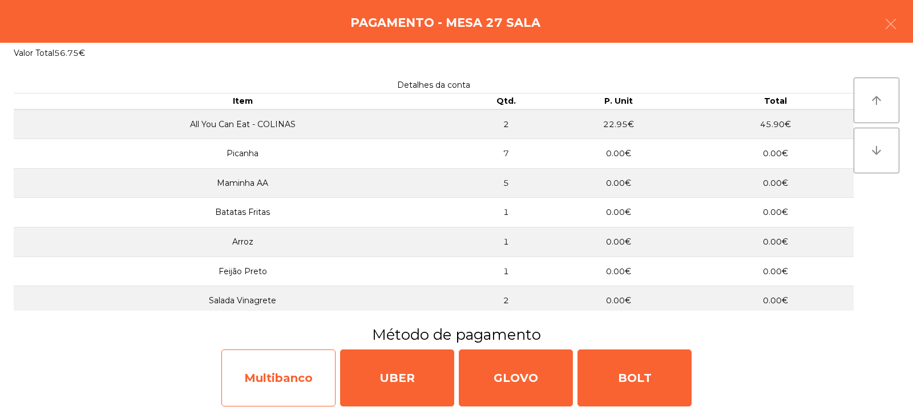
click at [308, 373] on div "Multibanco" at bounding box center [278, 378] width 114 height 57
select select "**"
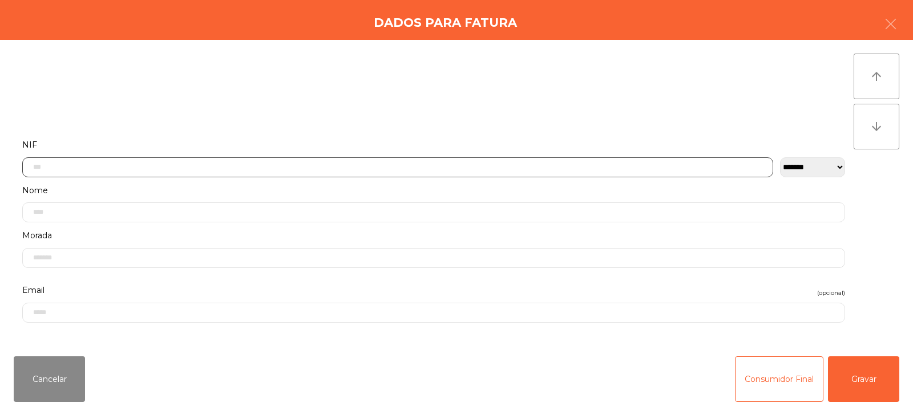
click at [424, 159] on input "text" at bounding box center [397, 167] width 751 height 20
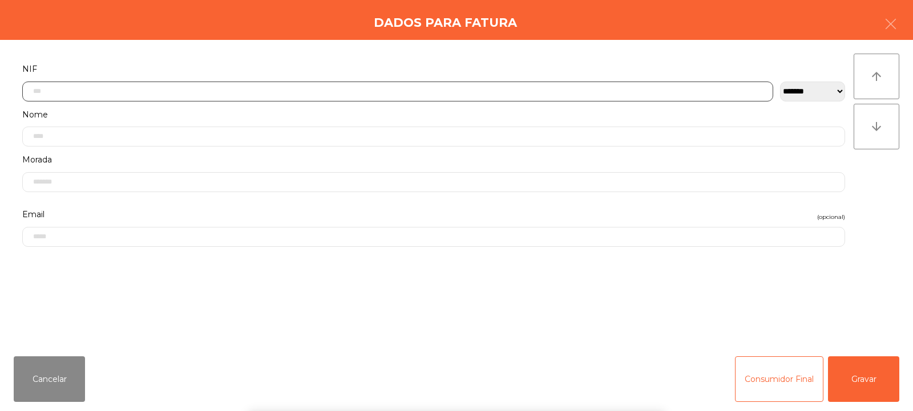
scroll to position [83, 0]
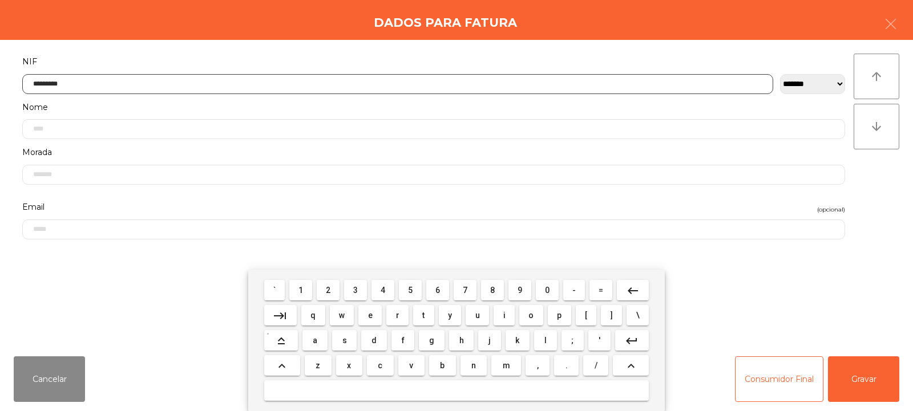
type input "*********"
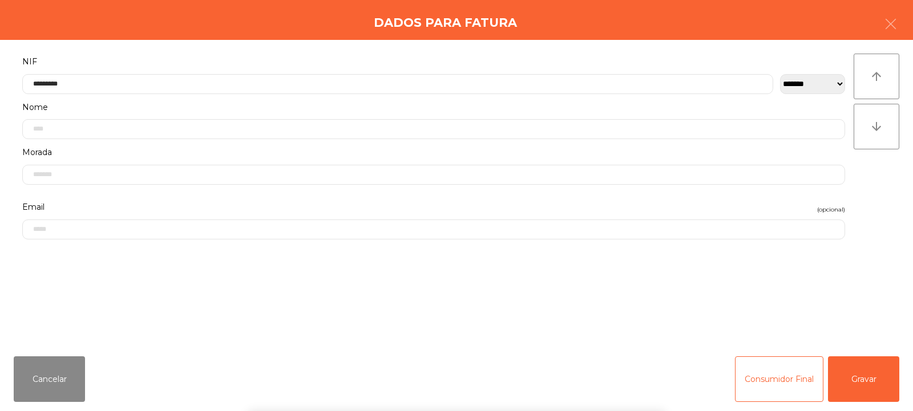
click at [837, 370] on div "` 1 2 3 4 5 6 7 8 9 0 - = keyboard_backspace keyboard_tab q w e r t y u i o p […" at bounding box center [456, 340] width 913 height 141
click at [855, 380] on button "Gravar" at bounding box center [863, 380] width 71 height 46
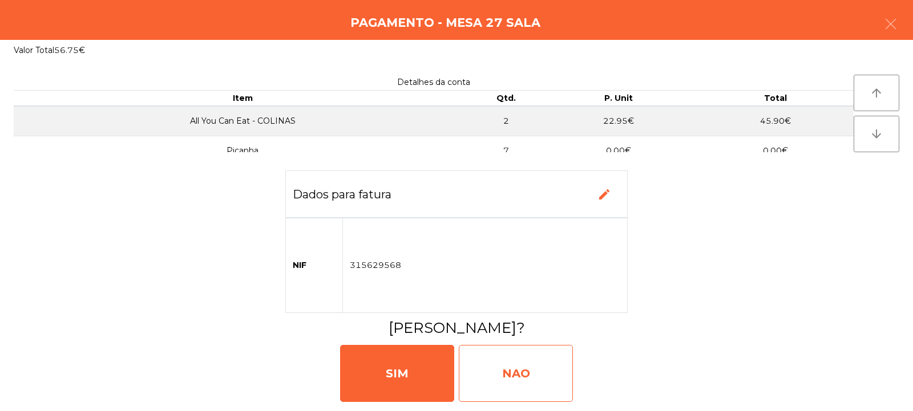
click at [521, 365] on div "NAO" at bounding box center [516, 373] width 114 height 57
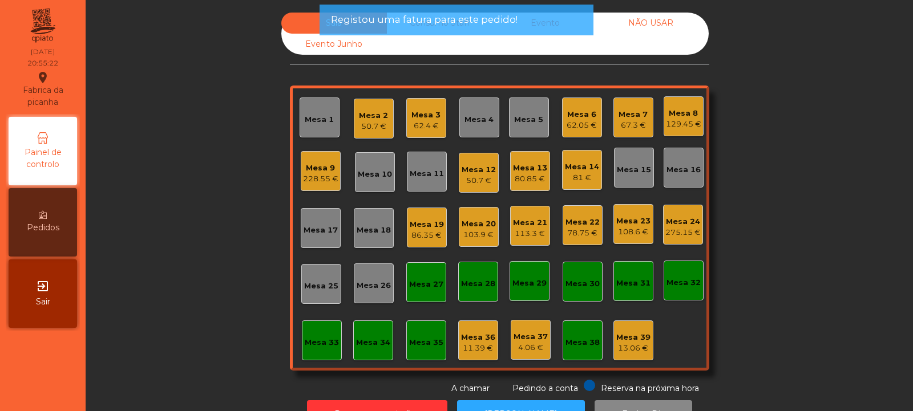
click at [415, 278] on div "Mesa 27" at bounding box center [426, 282] width 34 height 16
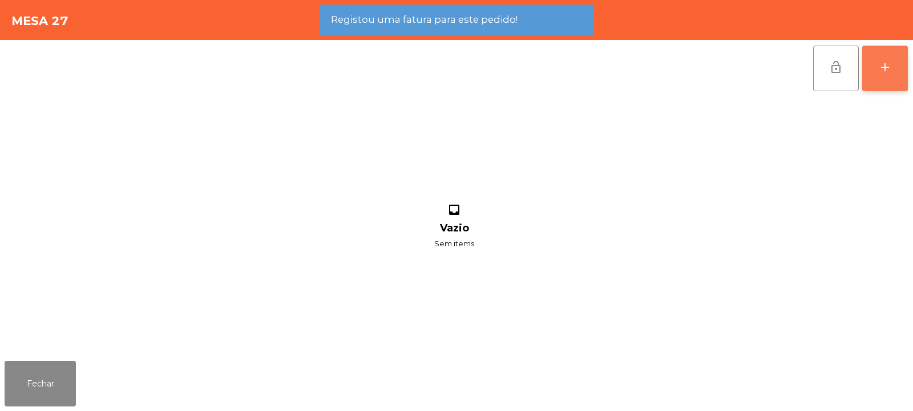
click at [898, 78] on button "add" at bounding box center [885, 69] width 46 height 46
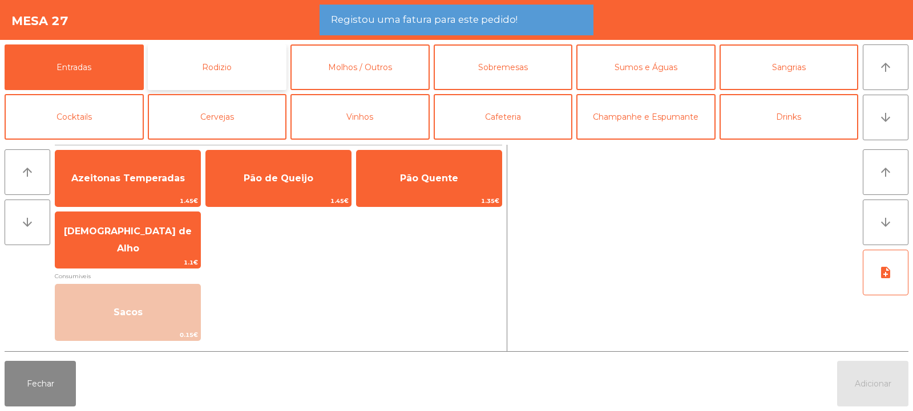
click at [247, 68] on button "Rodizio" at bounding box center [217, 67] width 139 height 46
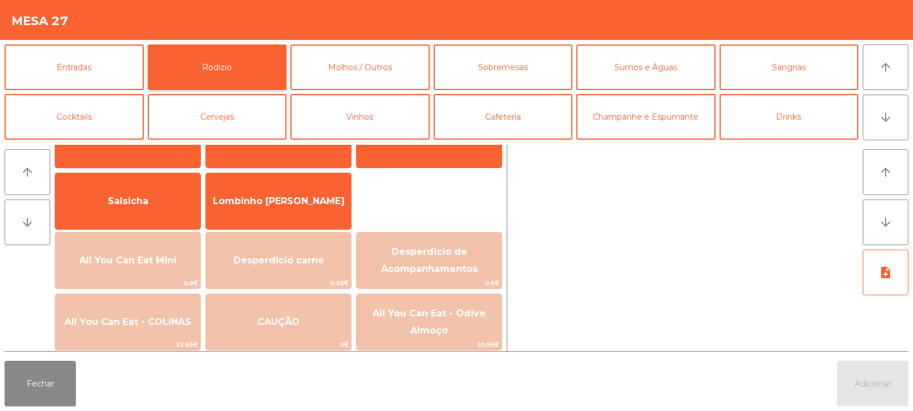
scroll to position [52, 0]
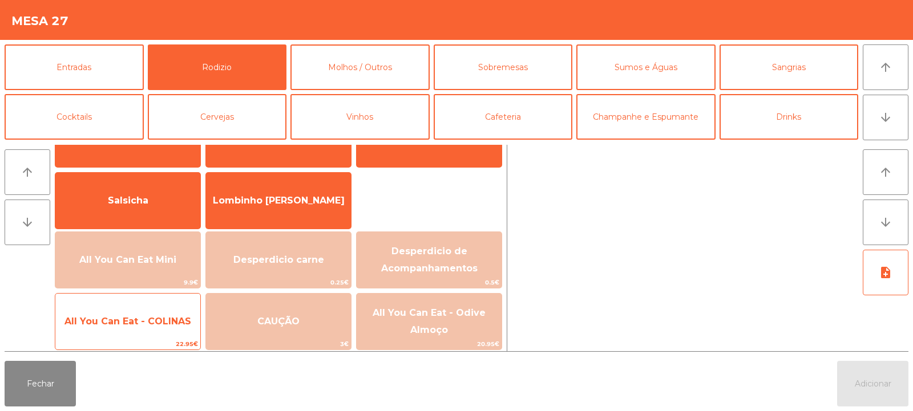
click at [168, 314] on span "All You Can Eat - COLINAS" at bounding box center [127, 321] width 145 height 31
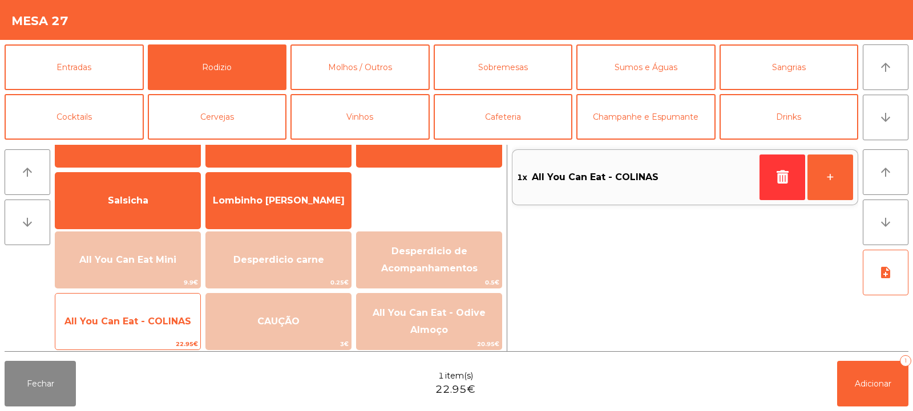
click at [168, 311] on span "All You Can Eat - COLINAS" at bounding box center [127, 321] width 145 height 31
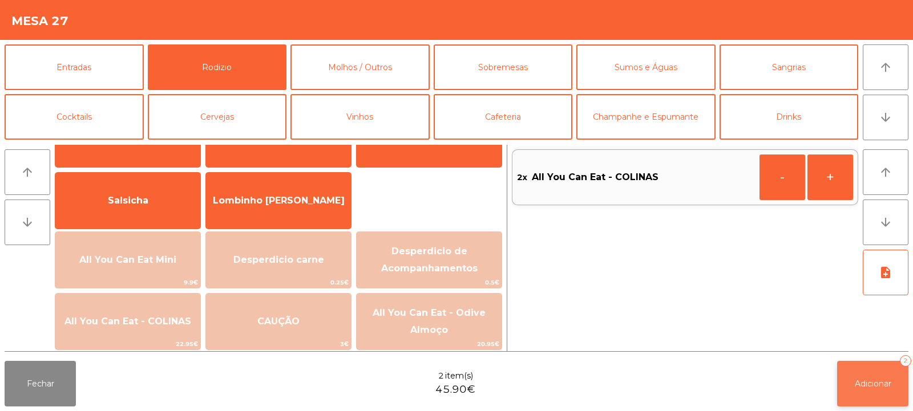
click at [875, 392] on button "Adicionar 2" at bounding box center [872, 384] width 71 height 46
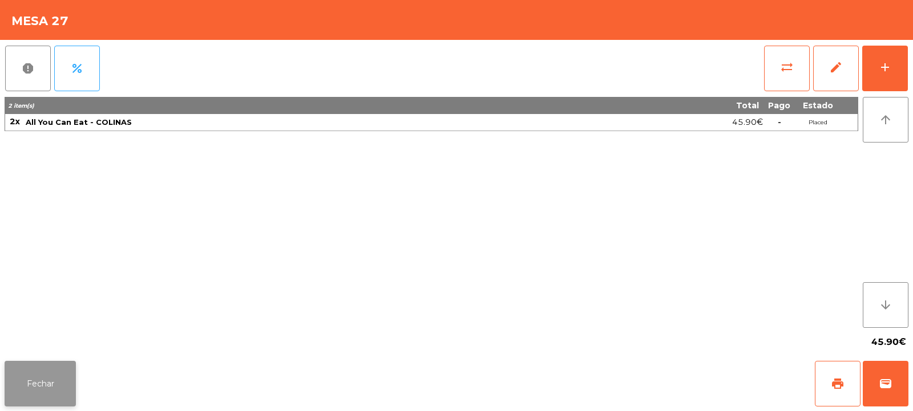
click at [40, 375] on button "Fechar" at bounding box center [40, 384] width 71 height 46
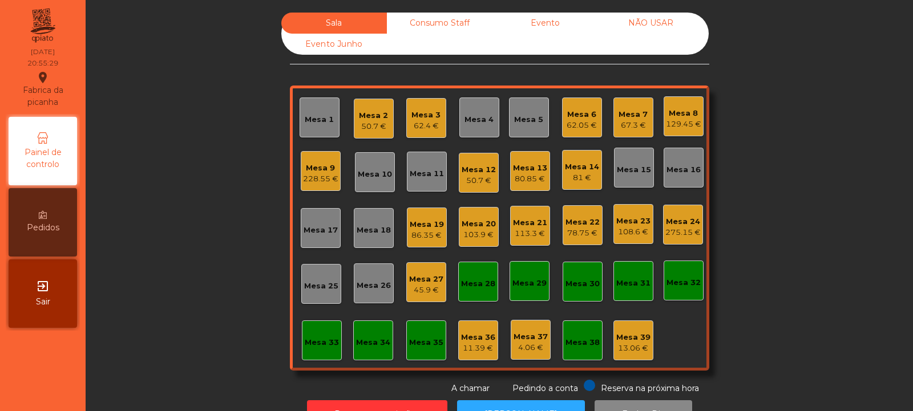
click at [370, 114] on div "Mesa 2" at bounding box center [373, 115] width 29 height 11
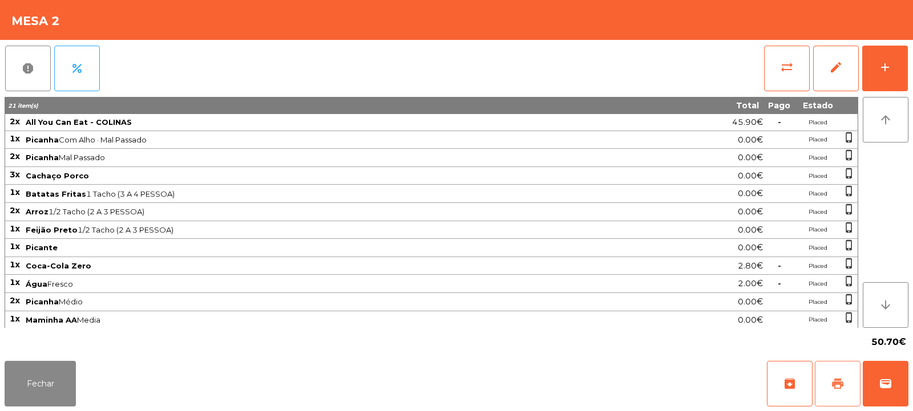
click at [845, 382] on button "print" at bounding box center [838, 384] width 46 height 46
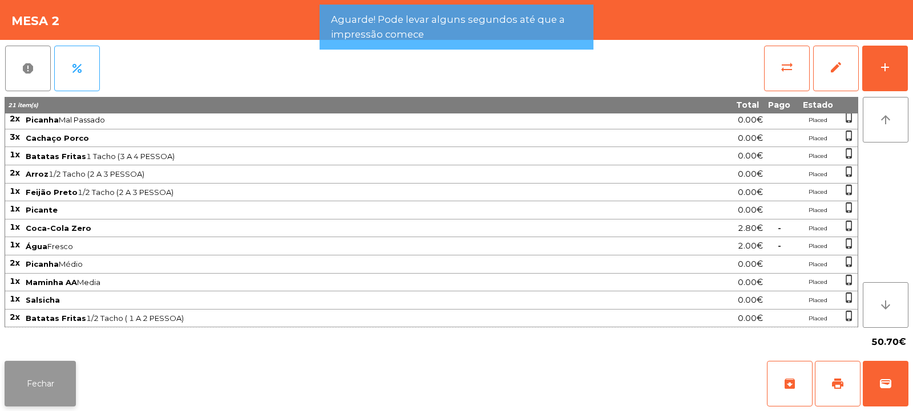
click at [42, 373] on button "Fechar" at bounding box center [40, 384] width 71 height 46
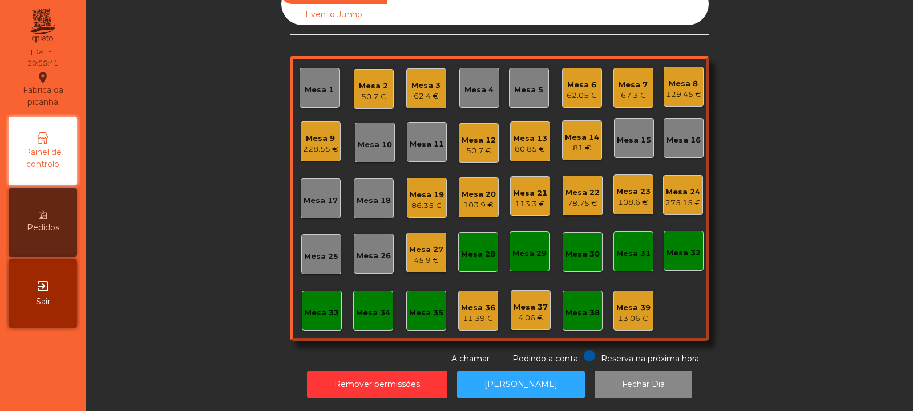
scroll to position [0, 0]
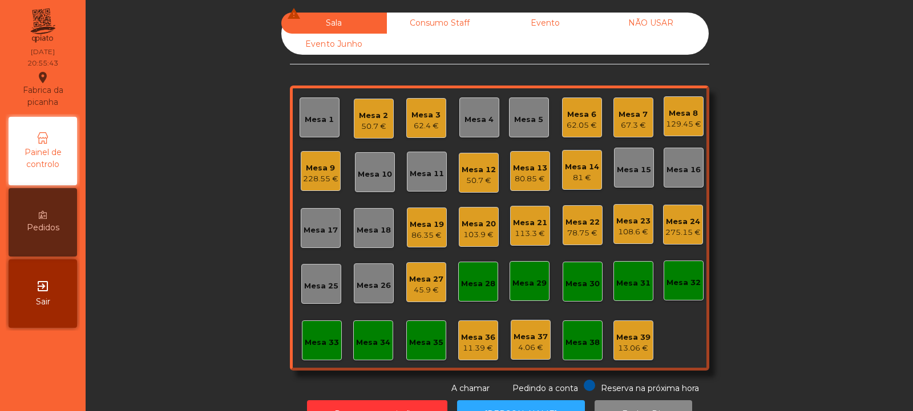
click at [370, 118] on div "Mesa 2" at bounding box center [373, 115] width 29 height 11
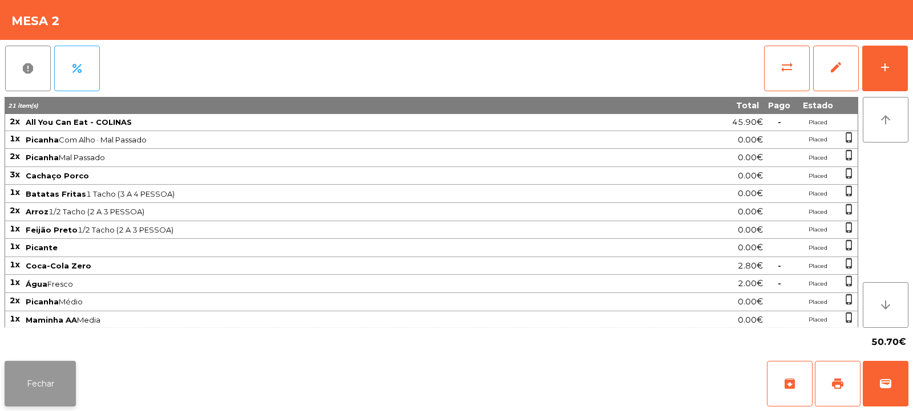
click at [46, 370] on button "Fechar" at bounding box center [40, 384] width 71 height 46
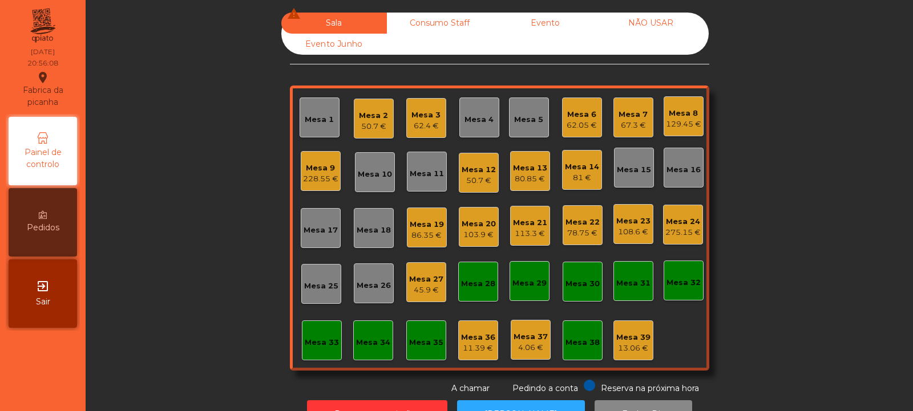
click at [577, 118] on div "Mesa 6" at bounding box center [581, 114] width 30 height 11
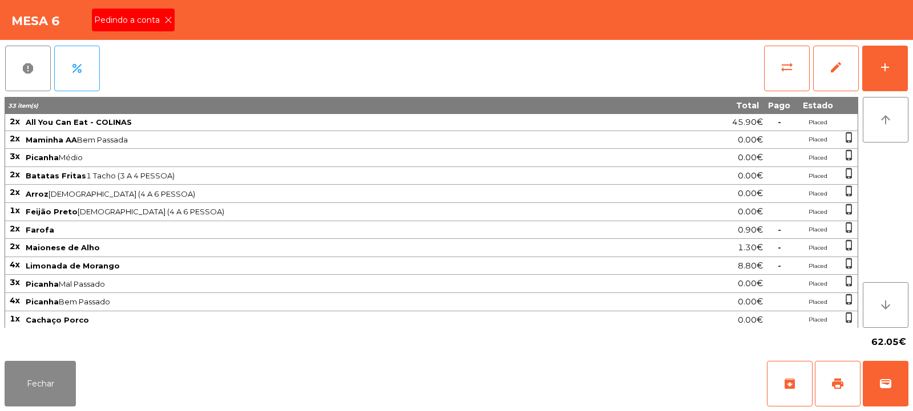
click at [169, 20] on icon at bounding box center [168, 20] width 8 height 8
click at [831, 373] on button "print" at bounding box center [838, 384] width 46 height 46
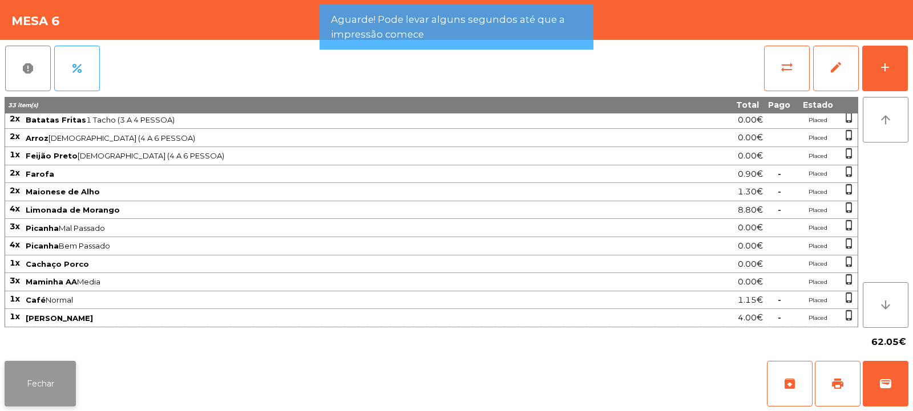
click at [49, 378] on button "Fechar" at bounding box center [40, 384] width 71 height 46
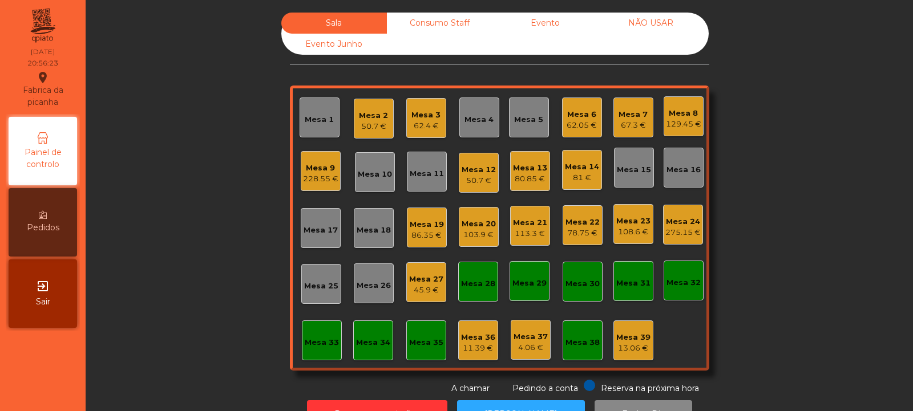
click at [375, 130] on div "50.7 €" at bounding box center [373, 126] width 29 height 11
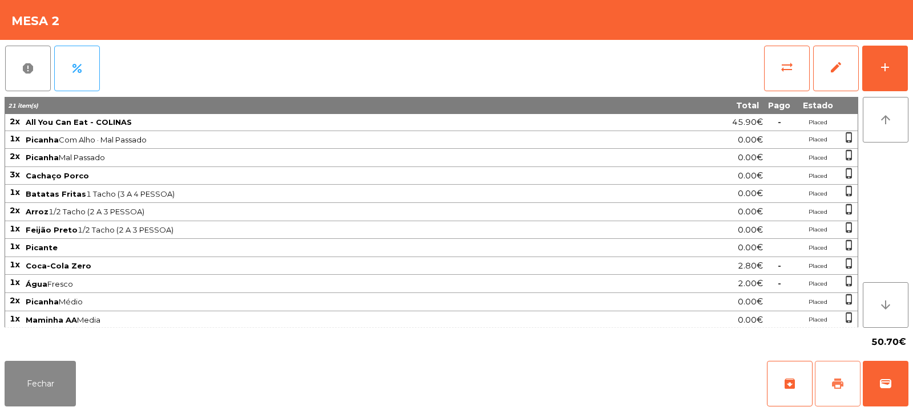
click at [836, 395] on button "print" at bounding box center [838, 384] width 46 height 46
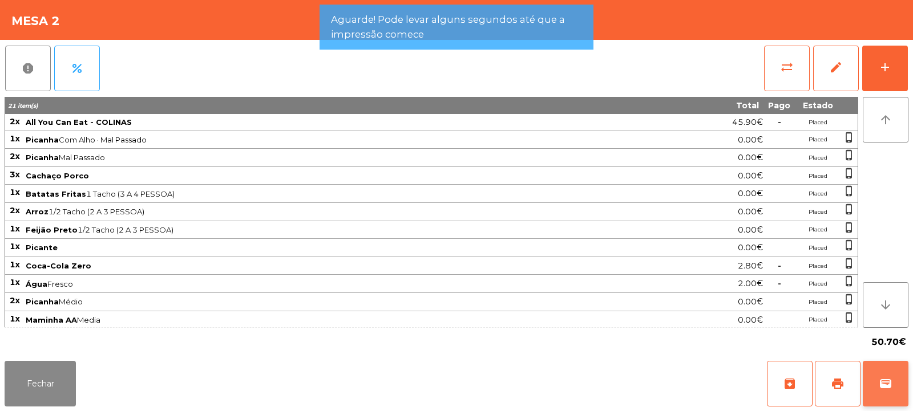
click at [894, 406] on button "wallet" at bounding box center [885, 384] width 46 height 46
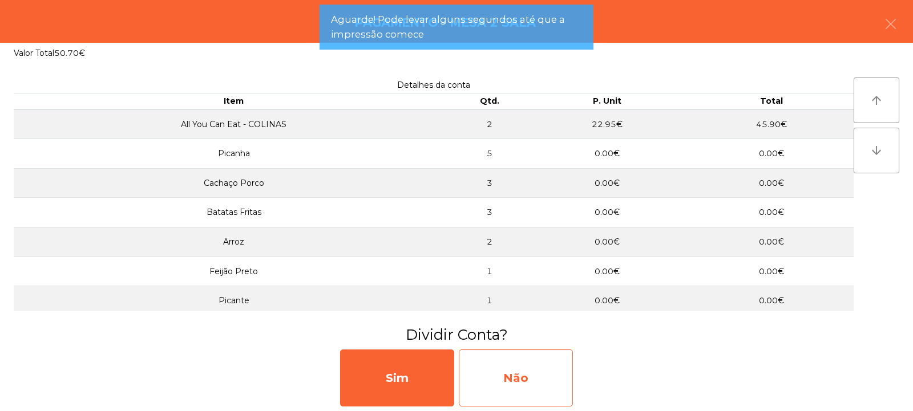
click at [556, 370] on div "Não" at bounding box center [516, 378] width 114 height 57
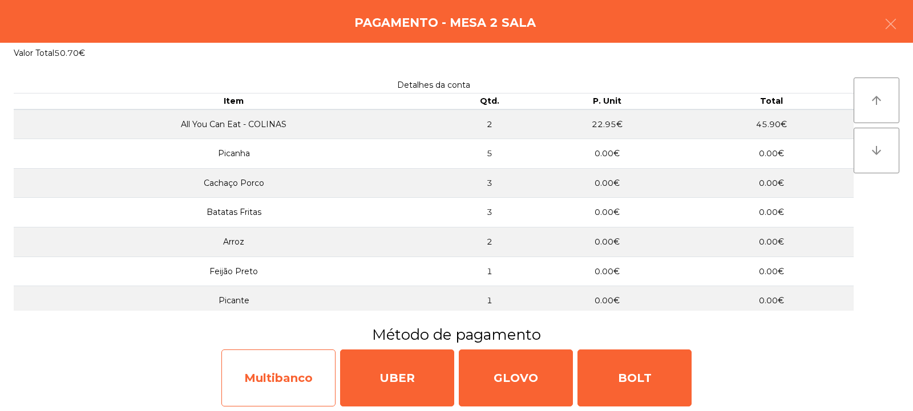
click at [321, 381] on div "Multibanco" at bounding box center [278, 378] width 114 height 57
select select "**"
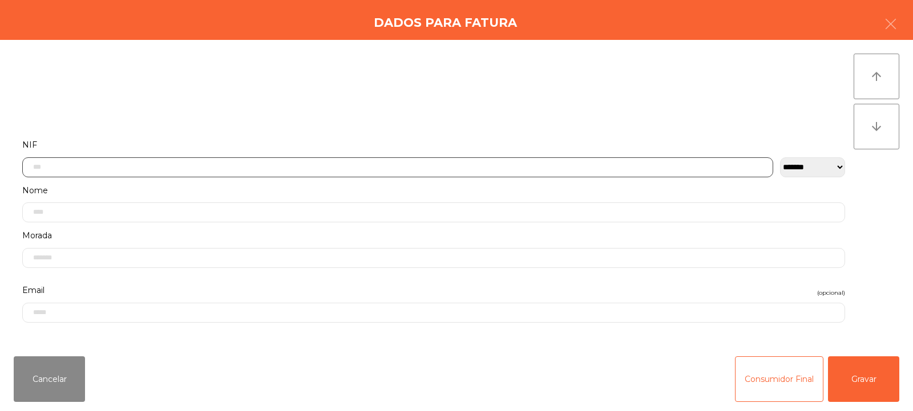
click at [495, 164] on input "text" at bounding box center [397, 167] width 751 height 20
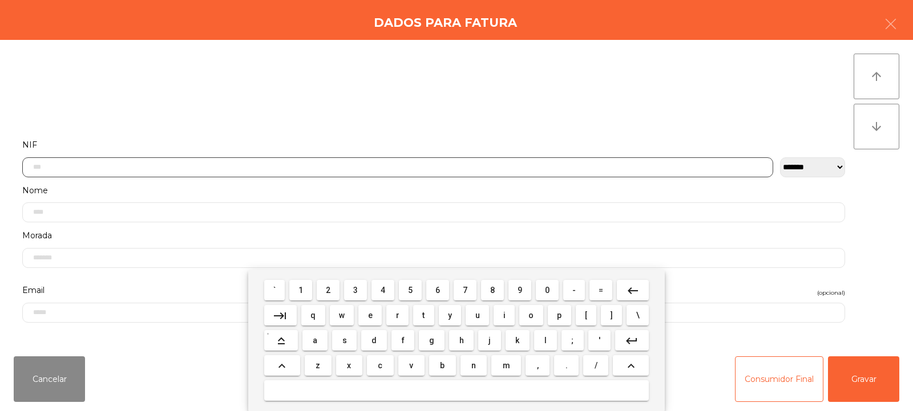
scroll to position [83, 0]
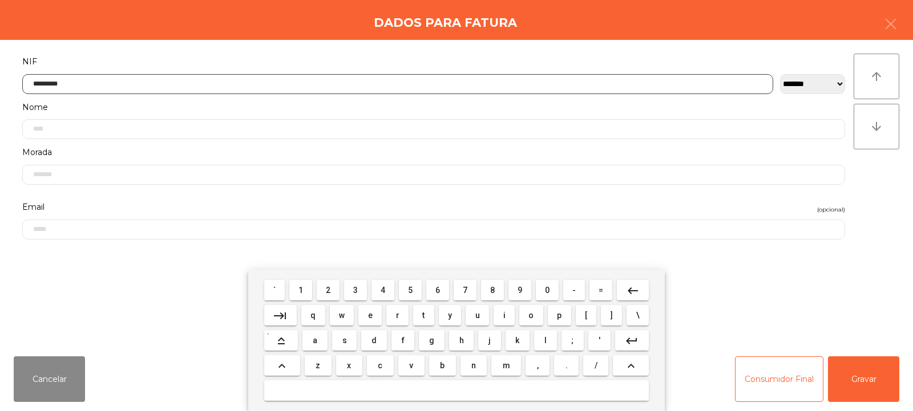
type input "*********"
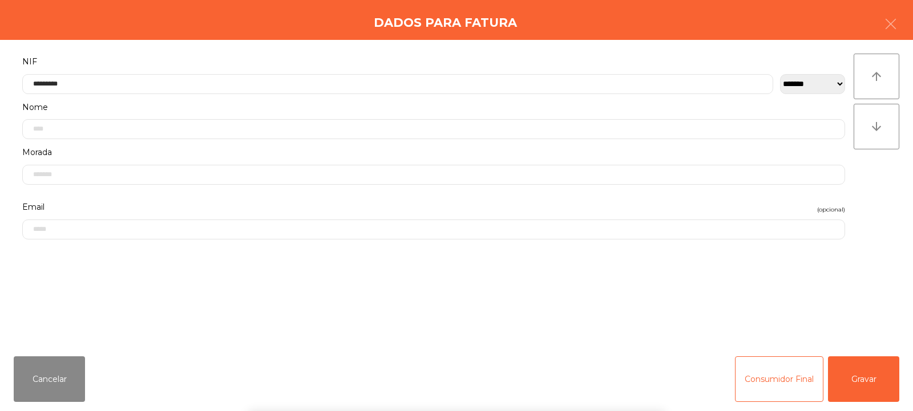
click at [868, 378] on div "` 1 2 3 4 5 6 7 8 9 0 - = keyboard_backspace keyboard_tab q w e r t y u i o p […" at bounding box center [456, 340] width 913 height 141
click at [866, 378] on button "Gravar" at bounding box center [863, 380] width 71 height 46
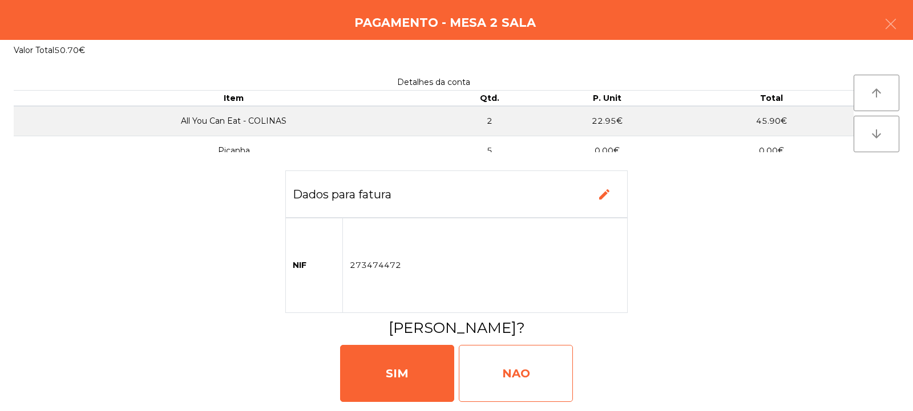
click at [500, 375] on div "NAO" at bounding box center [516, 373] width 114 height 57
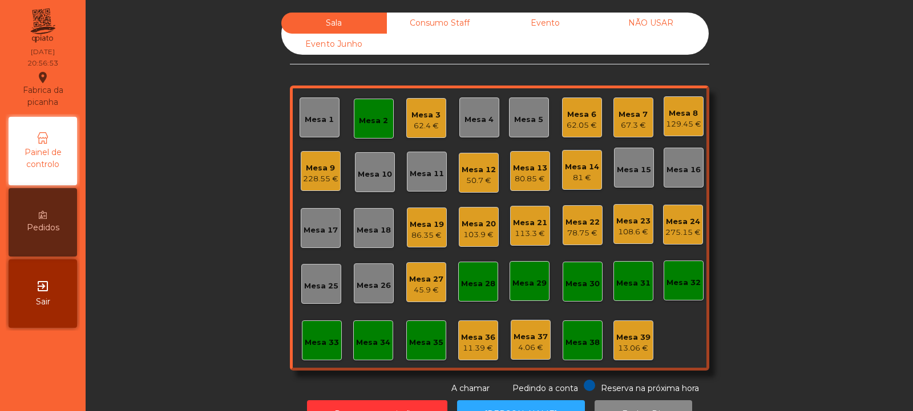
click at [370, 118] on div "Mesa 2" at bounding box center [373, 120] width 29 height 11
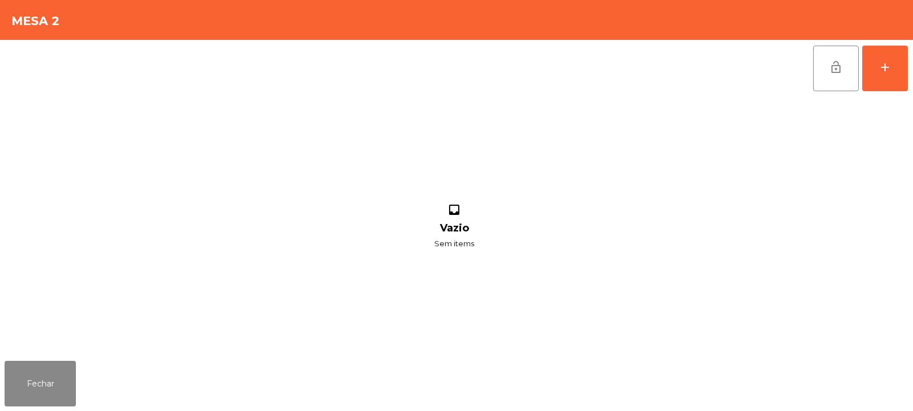
click at [831, 70] on span "lock_open" at bounding box center [836, 67] width 14 height 14
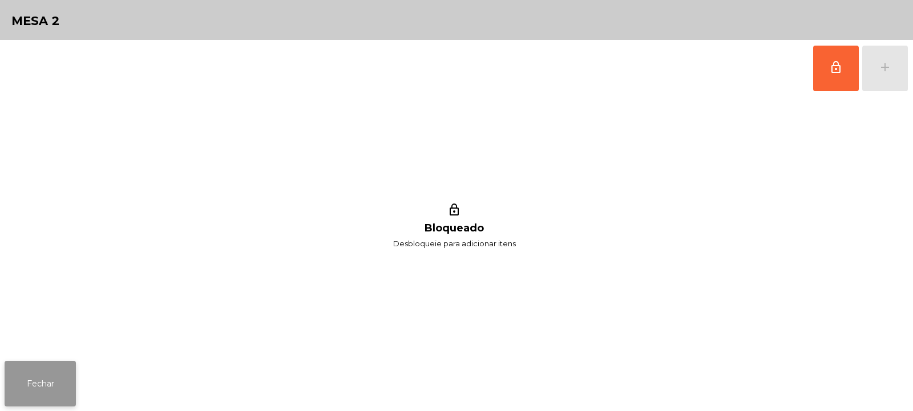
click at [58, 376] on button "Fechar" at bounding box center [40, 384] width 71 height 46
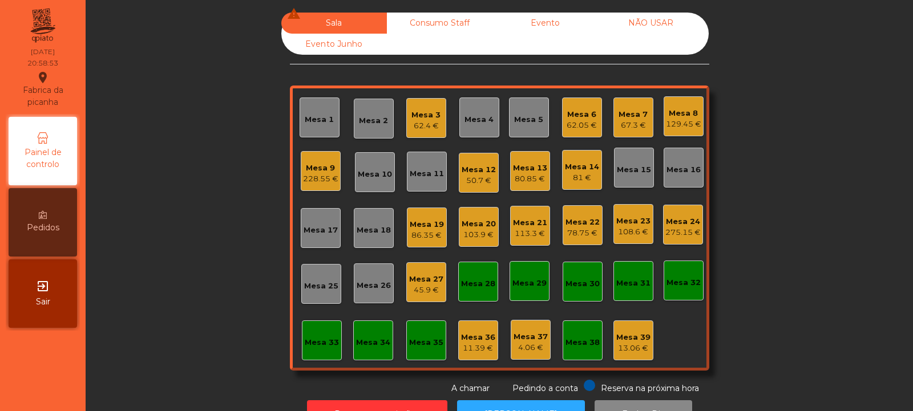
click at [686, 116] on div "Mesa 8" at bounding box center [683, 113] width 35 height 11
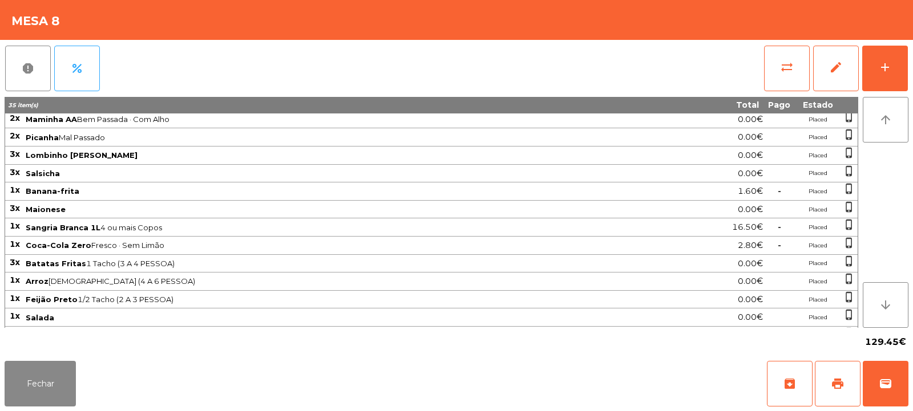
scroll to position [163, 0]
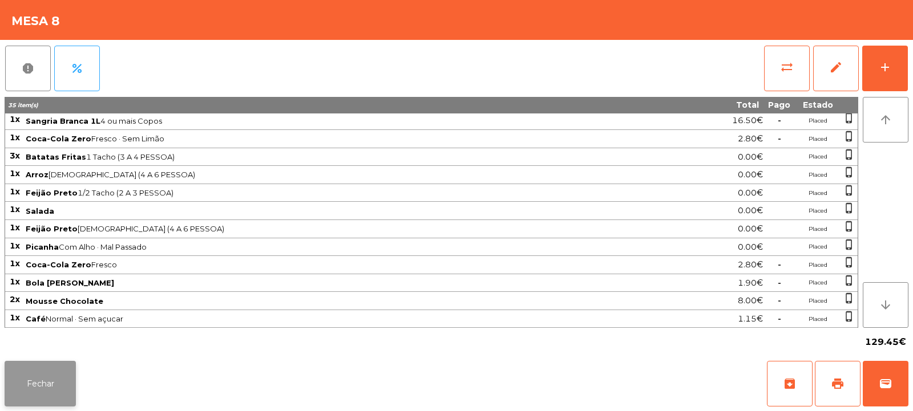
click at [62, 375] on button "Fechar" at bounding box center [40, 384] width 71 height 46
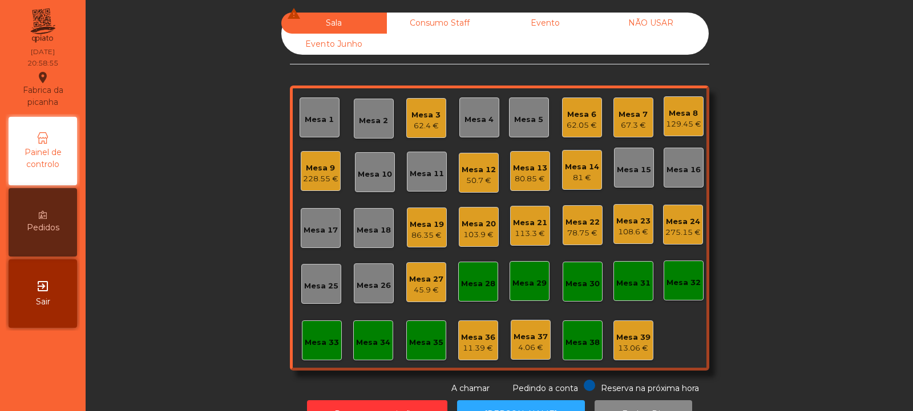
click at [686, 119] on div "129.45 €" at bounding box center [683, 124] width 35 height 11
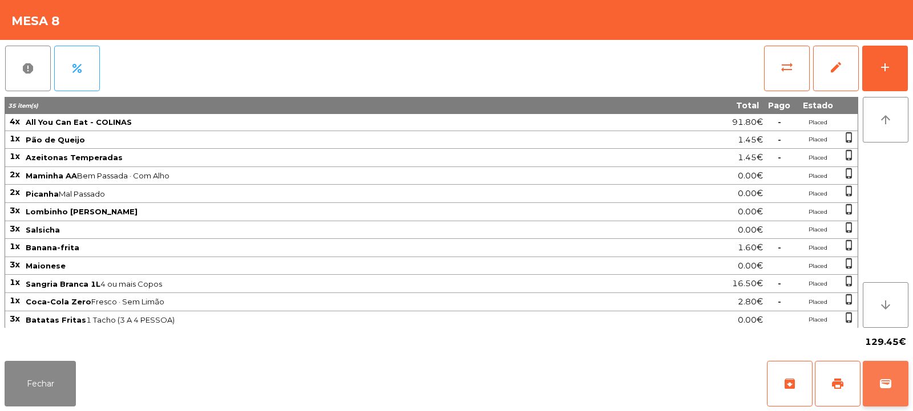
click at [893, 378] on button "wallet" at bounding box center [885, 384] width 46 height 46
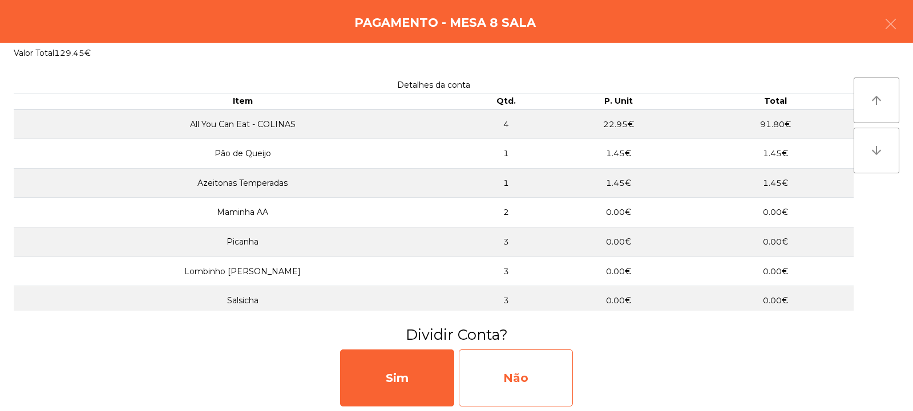
click at [508, 370] on div "Não" at bounding box center [516, 378] width 114 height 57
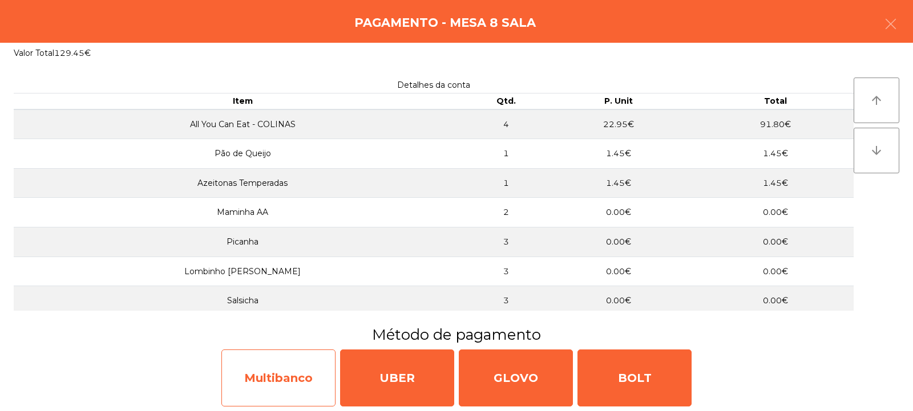
click at [293, 380] on div "Multibanco" at bounding box center [278, 378] width 114 height 57
select select "**"
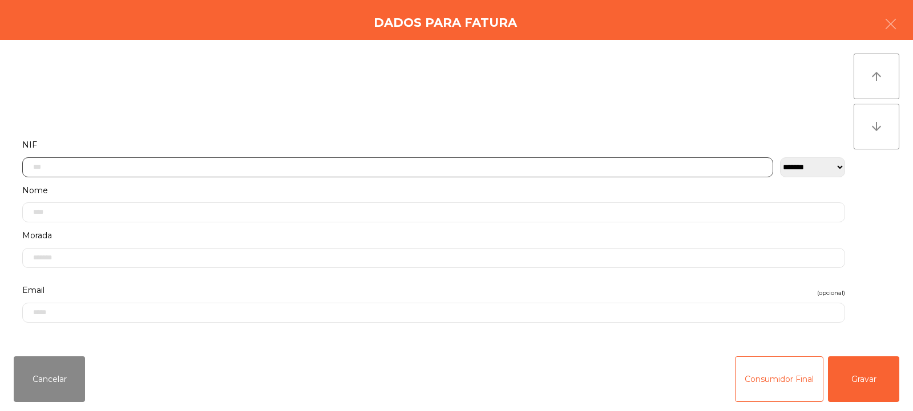
click at [481, 165] on input "text" at bounding box center [397, 167] width 751 height 20
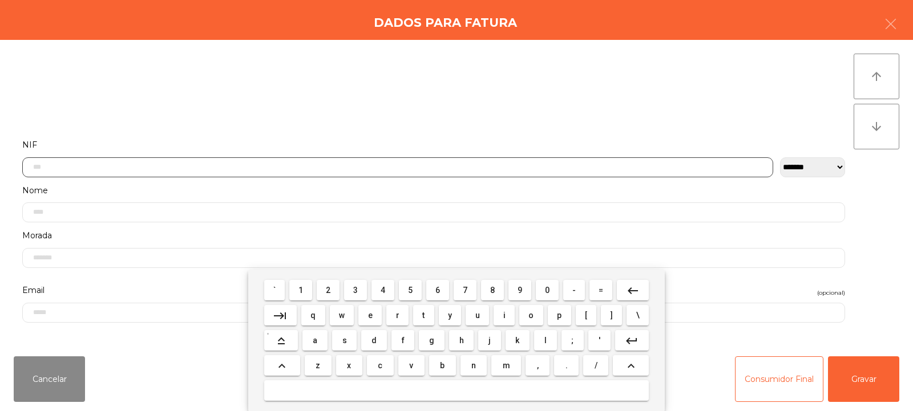
scroll to position [83, 0]
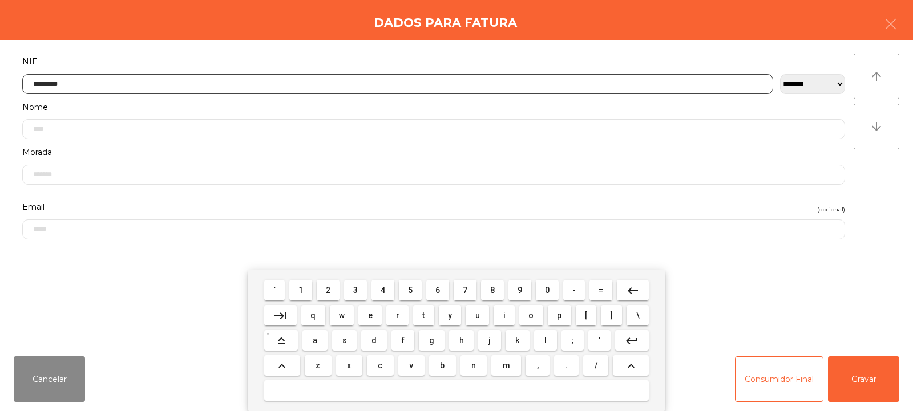
type input "*********"
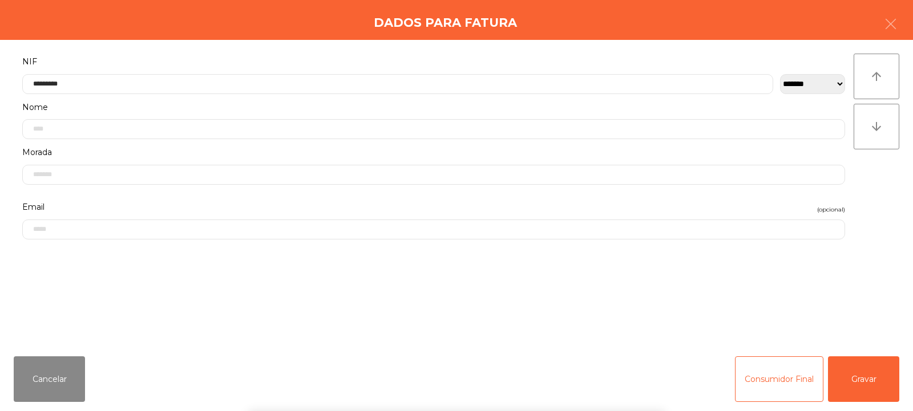
click at [867, 382] on div "` 1 2 3 4 5 6 7 8 9 0 - = keyboard_backspace keyboard_tab q w e r t y u i o p […" at bounding box center [456, 340] width 913 height 141
click at [868, 378] on button "Gravar" at bounding box center [863, 380] width 71 height 46
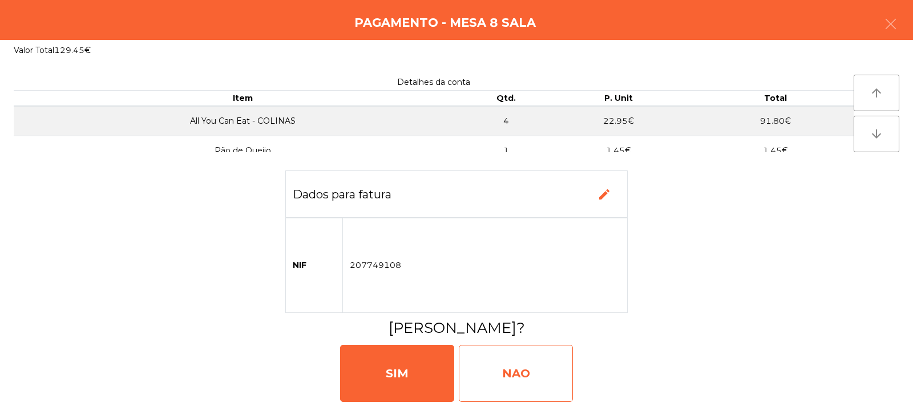
click at [524, 363] on div "NAO" at bounding box center [516, 373] width 114 height 57
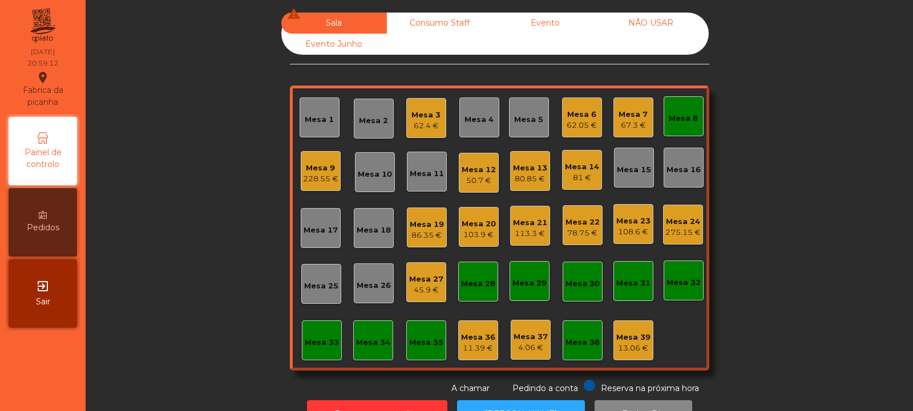
click at [677, 122] on div "Mesa 8" at bounding box center [683, 118] width 29 height 11
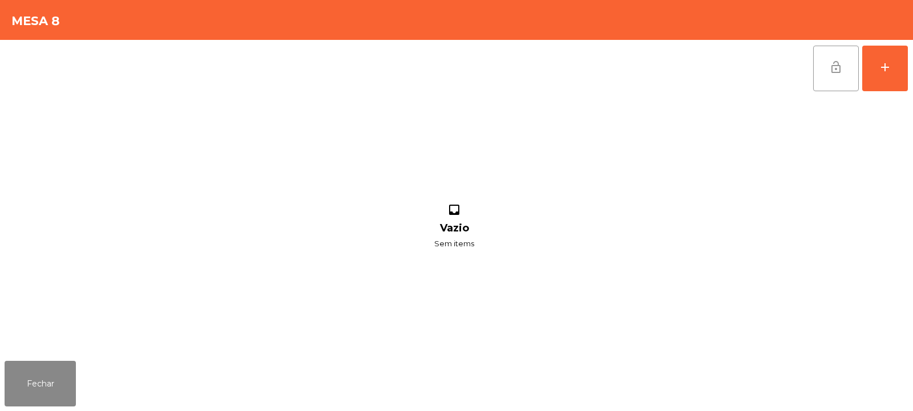
click at [841, 66] on span "lock_open" at bounding box center [836, 67] width 14 height 14
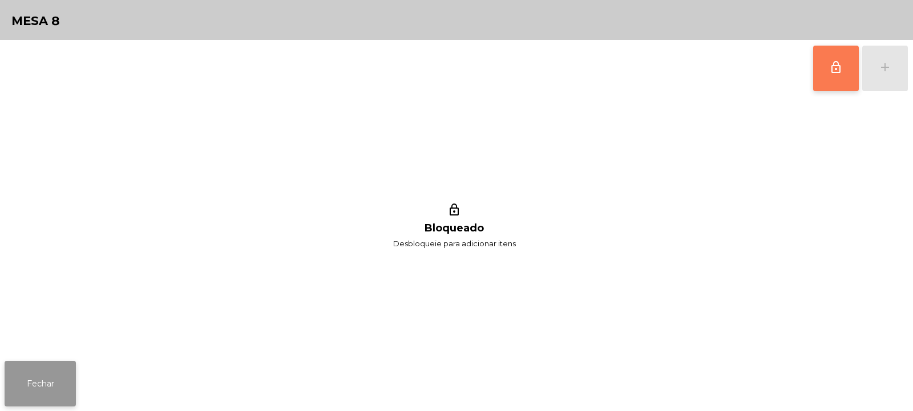
click at [53, 379] on button "Fechar" at bounding box center [40, 384] width 71 height 46
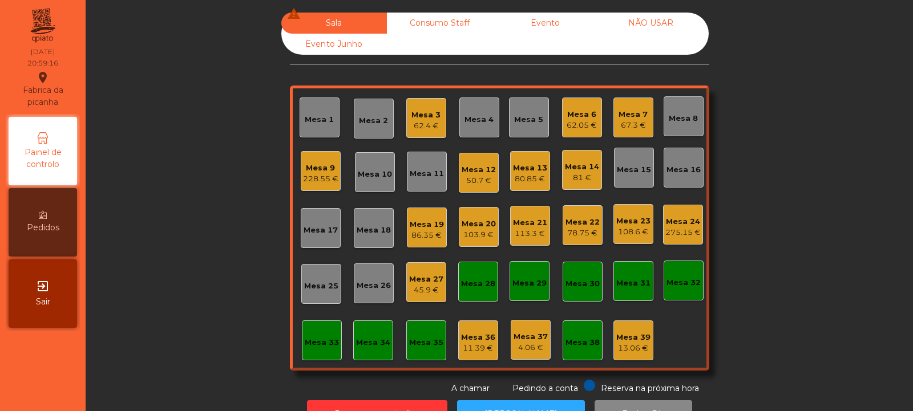
click at [584, 113] on div "Mesa 6" at bounding box center [581, 114] width 30 height 11
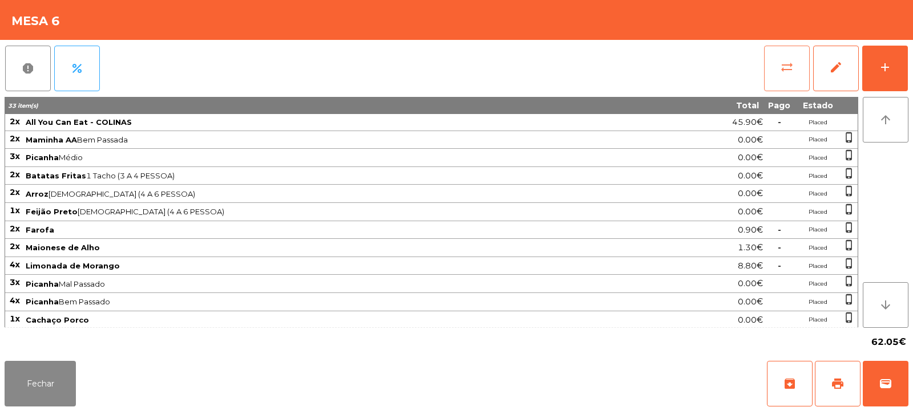
click at [779, 68] on button "sync_alt" at bounding box center [787, 69] width 46 height 46
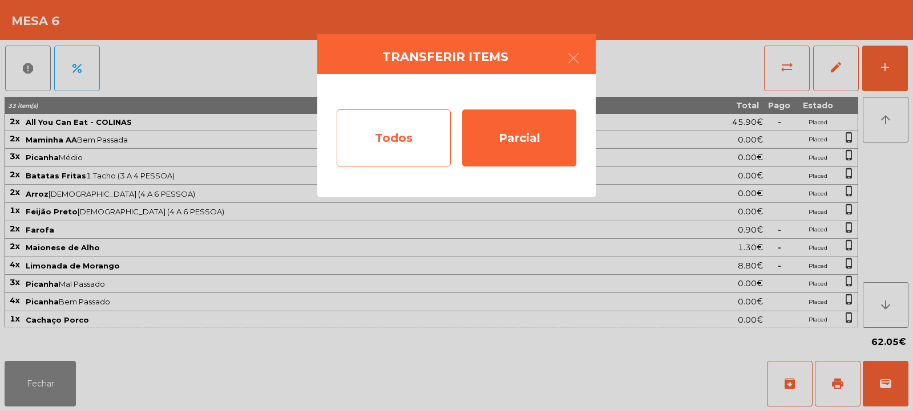
click at [412, 142] on div "Todos" at bounding box center [394, 138] width 114 height 57
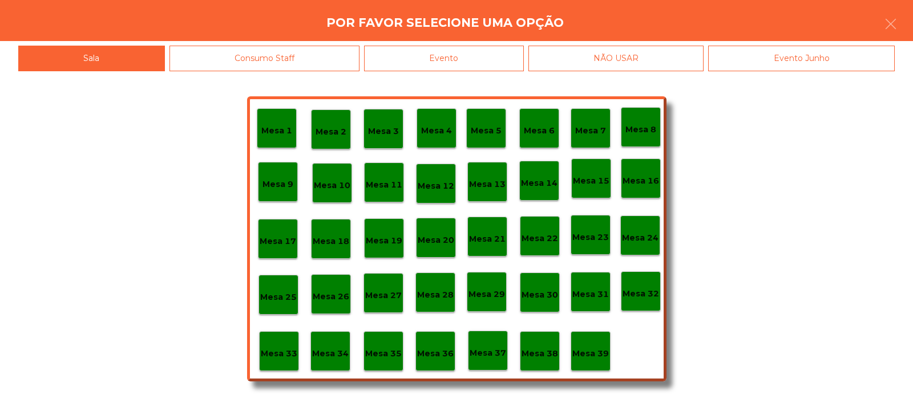
click at [494, 55] on div "Evento" at bounding box center [444, 59] width 160 height 26
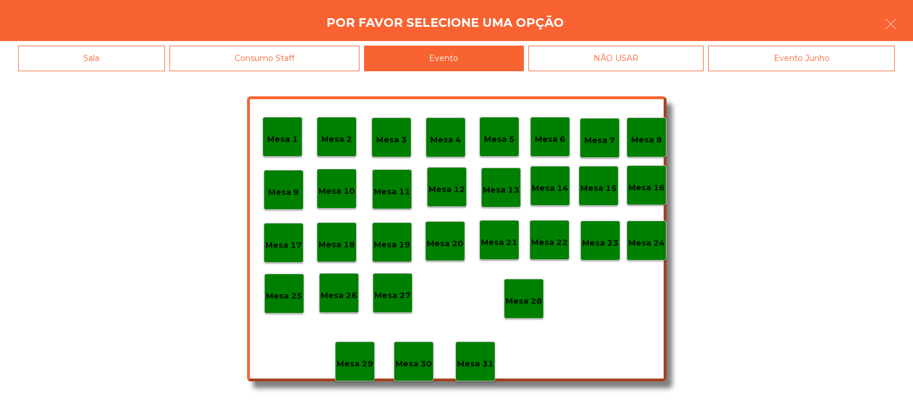
click at [527, 295] on p "Mesa 28" at bounding box center [523, 301] width 37 height 13
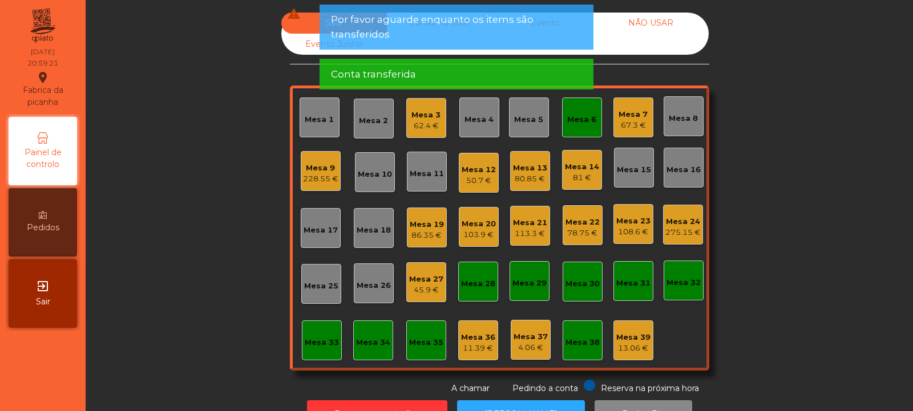
click at [592, 112] on div "Mesa 6" at bounding box center [582, 118] width 40 height 40
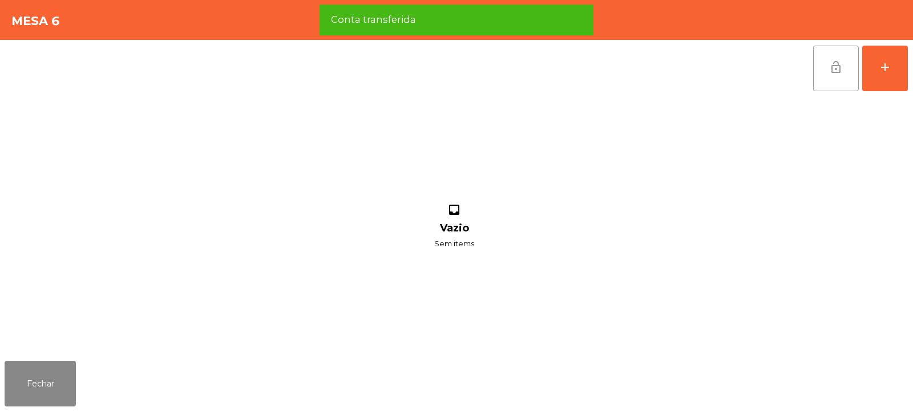
click at [826, 70] on button "lock_open" at bounding box center [836, 69] width 46 height 46
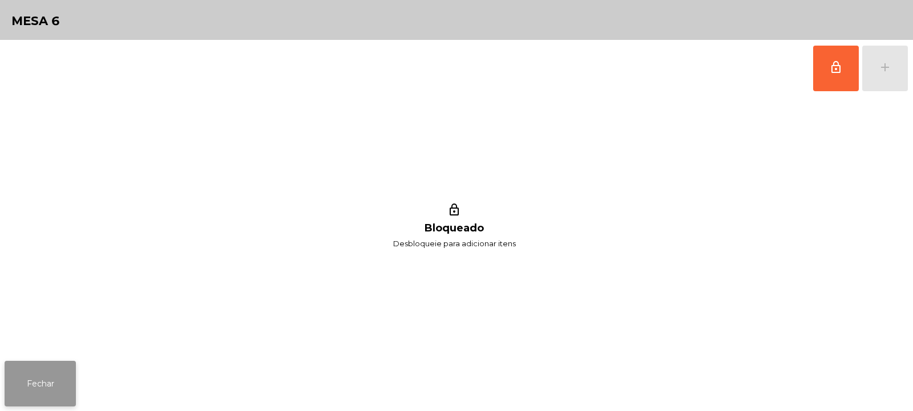
click at [51, 376] on button "Fechar" at bounding box center [40, 384] width 71 height 46
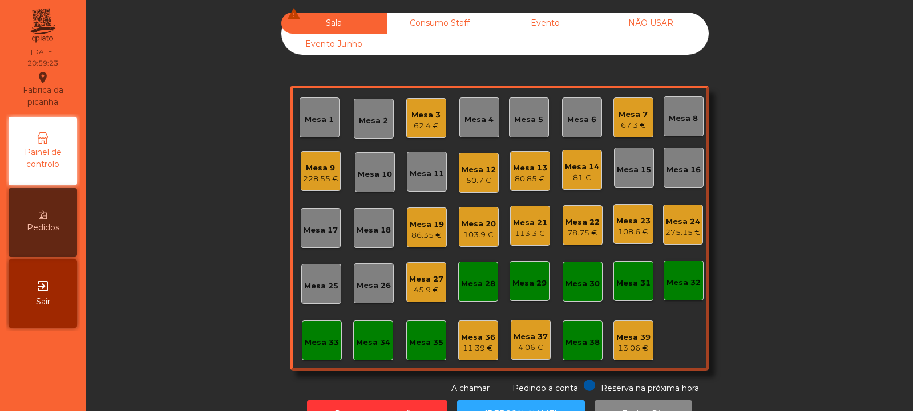
click at [577, 166] on div "Mesa 14" at bounding box center [582, 166] width 34 height 11
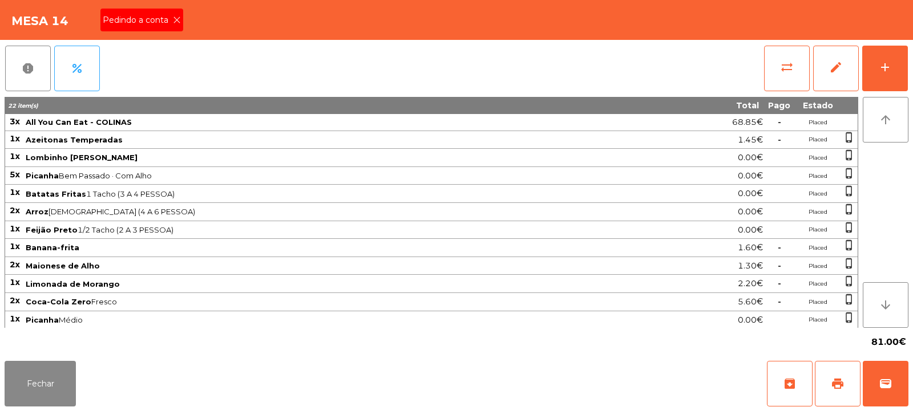
click at [173, 16] on icon at bounding box center [177, 20] width 8 height 8
click at [836, 380] on span "print" at bounding box center [838, 384] width 14 height 14
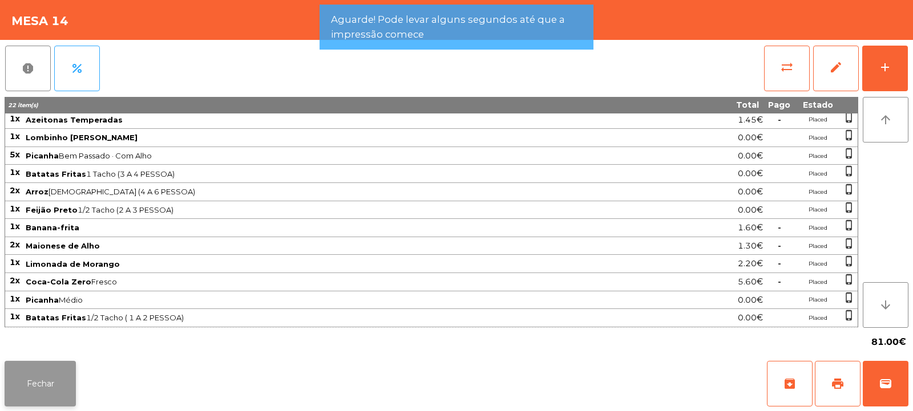
click at [62, 378] on button "Fechar" at bounding box center [40, 384] width 71 height 46
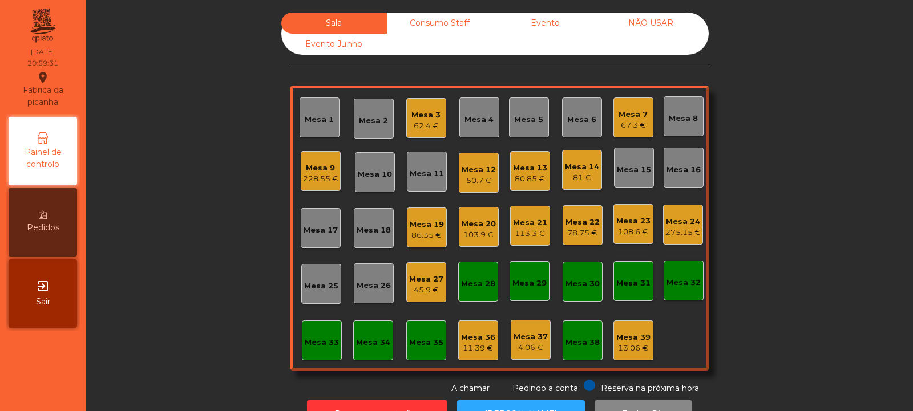
click at [568, 176] on div "81 €" at bounding box center [582, 177] width 34 height 11
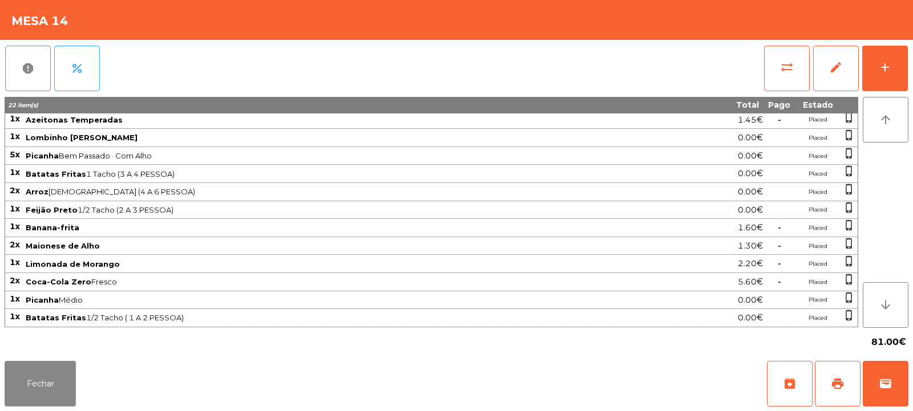
scroll to position [0, 0]
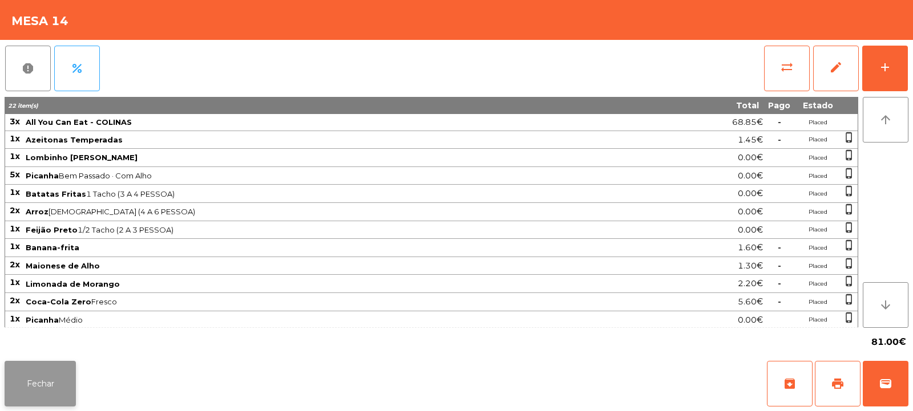
click at [49, 387] on button "Fechar" at bounding box center [40, 384] width 71 height 46
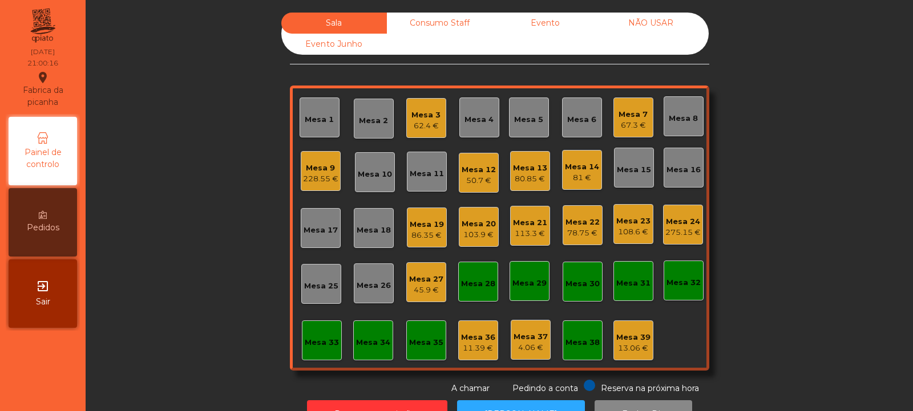
click at [631, 122] on div "67.3 €" at bounding box center [632, 125] width 29 height 11
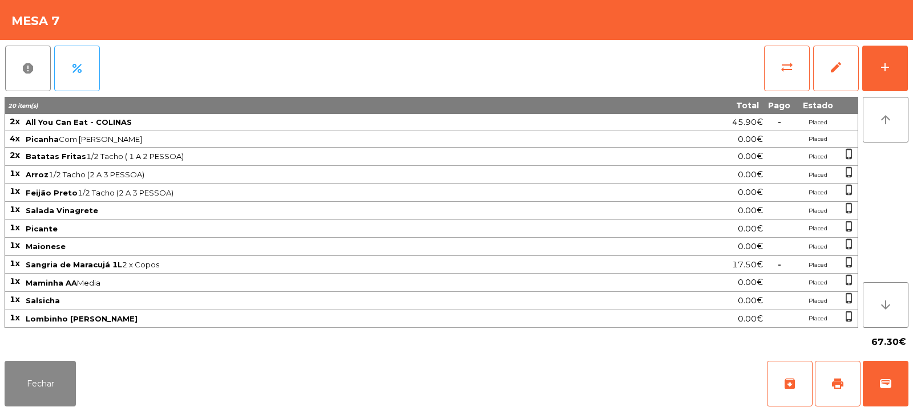
scroll to position [36, 0]
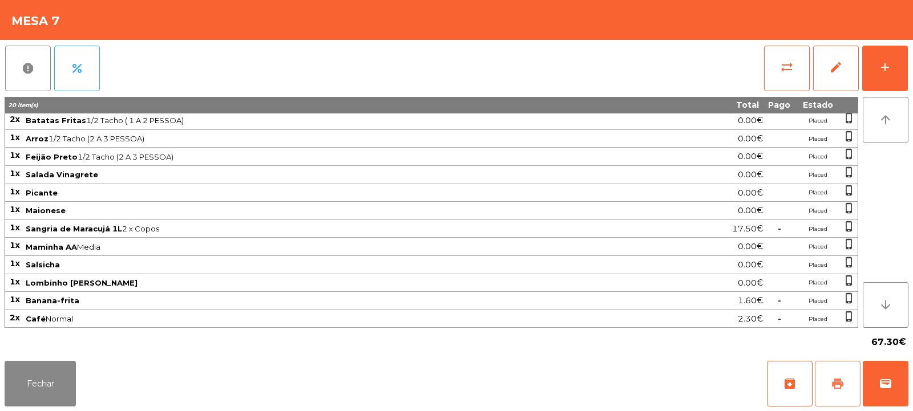
click at [829, 376] on button "print" at bounding box center [838, 384] width 46 height 46
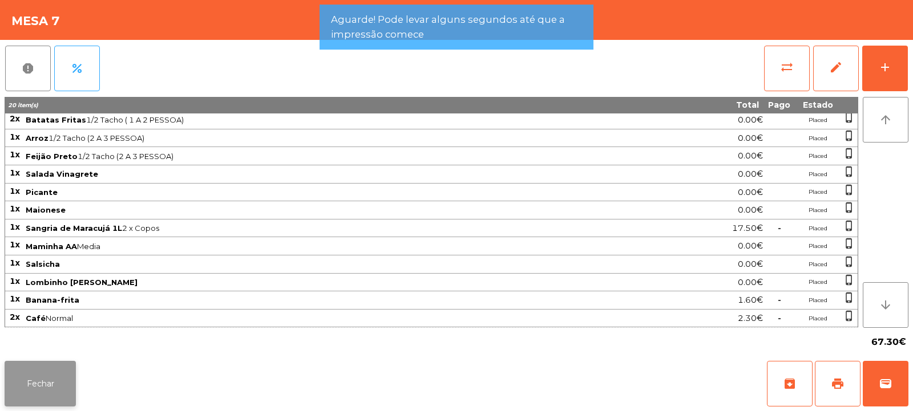
click at [49, 379] on button "Fechar" at bounding box center [40, 384] width 71 height 46
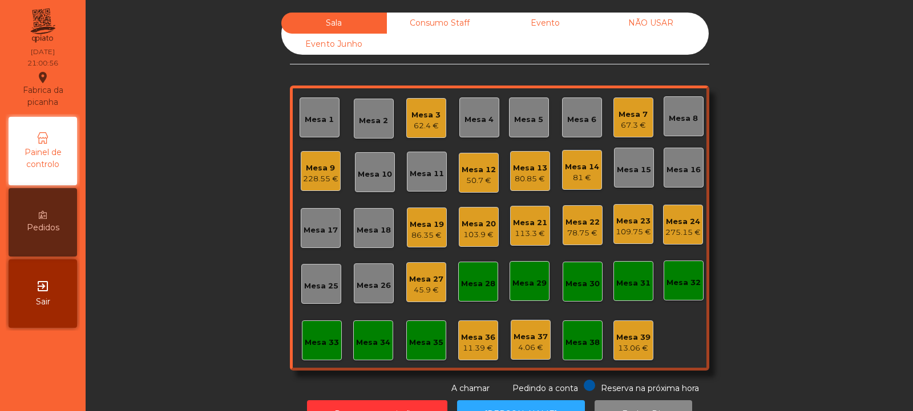
click at [524, 118] on div "Mesa 5" at bounding box center [528, 119] width 29 height 11
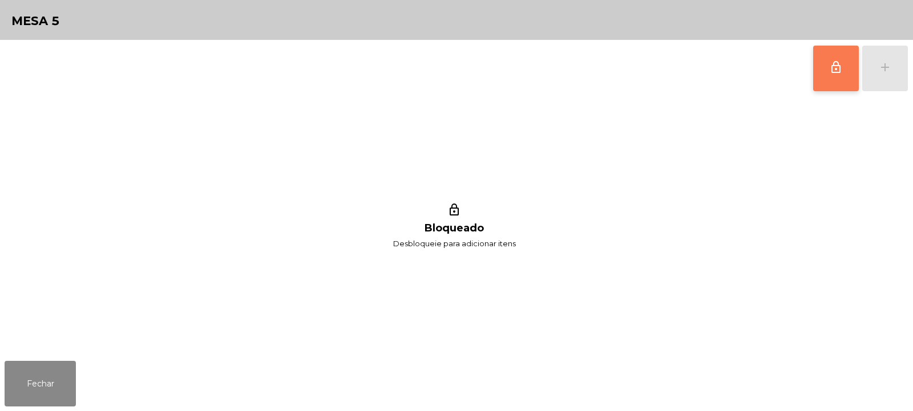
click at [826, 70] on button "lock_outline" at bounding box center [836, 69] width 46 height 46
click at [50, 367] on button "Fechar" at bounding box center [40, 384] width 71 height 46
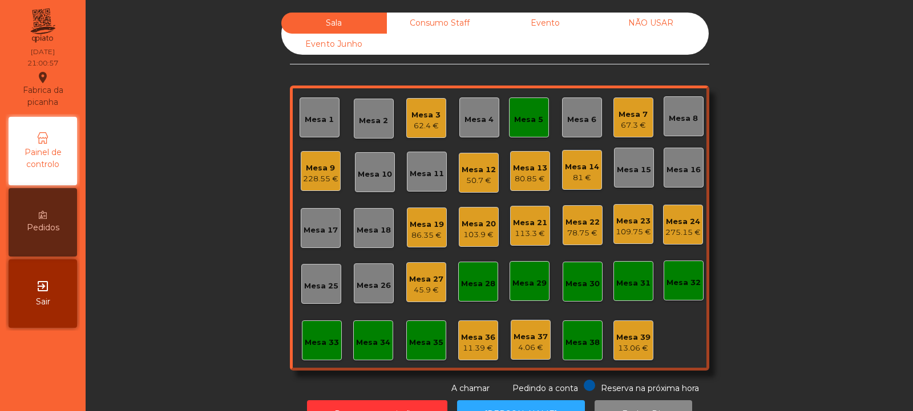
click at [418, 280] on div "Mesa 27" at bounding box center [426, 279] width 34 height 11
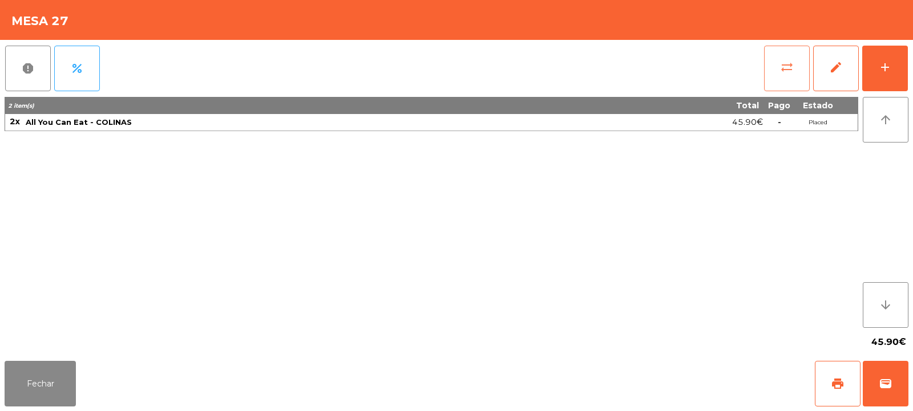
click at [791, 66] on span "sync_alt" at bounding box center [787, 67] width 14 height 14
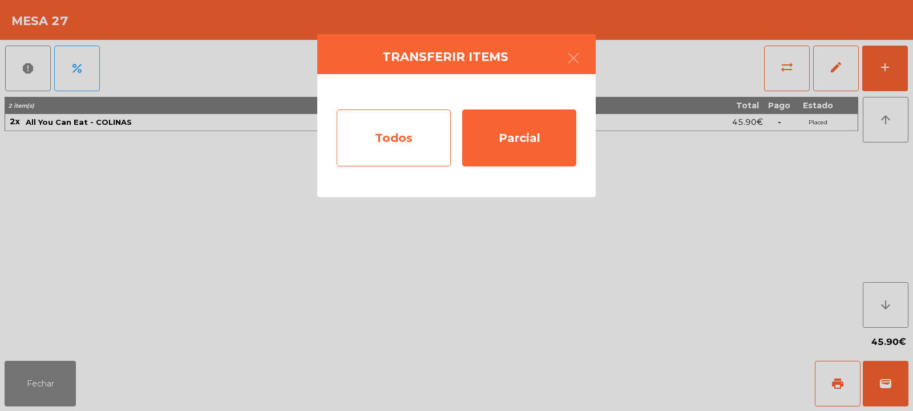
click at [410, 132] on div "Todos" at bounding box center [394, 138] width 114 height 57
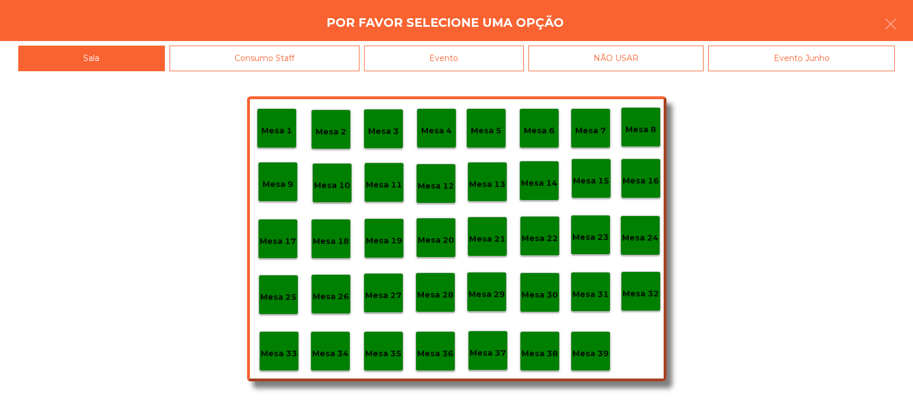
click at [488, 125] on p "Mesa 5" at bounding box center [486, 130] width 31 height 13
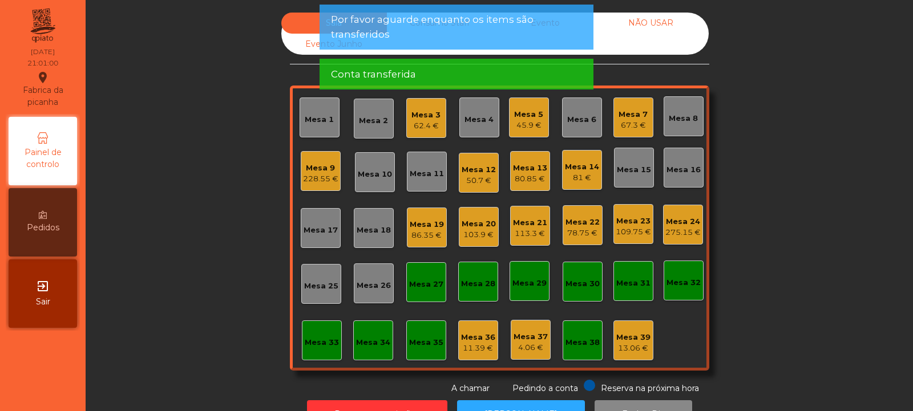
click at [431, 282] on div "Mesa 27" at bounding box center [426, 284] width 34 height 11
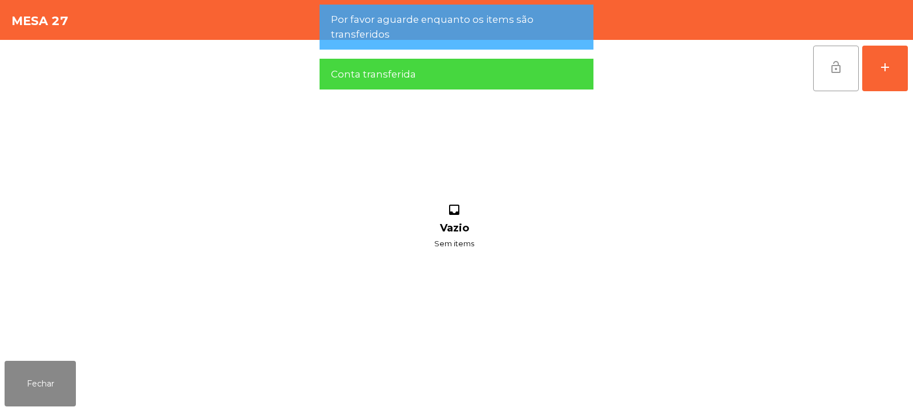
click at [833, 76] on button "lock_open" at bounding box center [836, 69] width 46 height 46
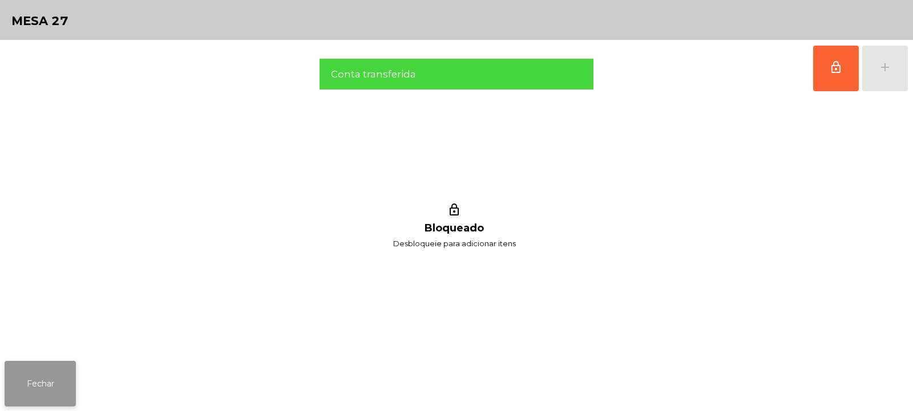
click at [57, 386] on button "Fechar" at bounding box center [40, 384] width 71 height 46
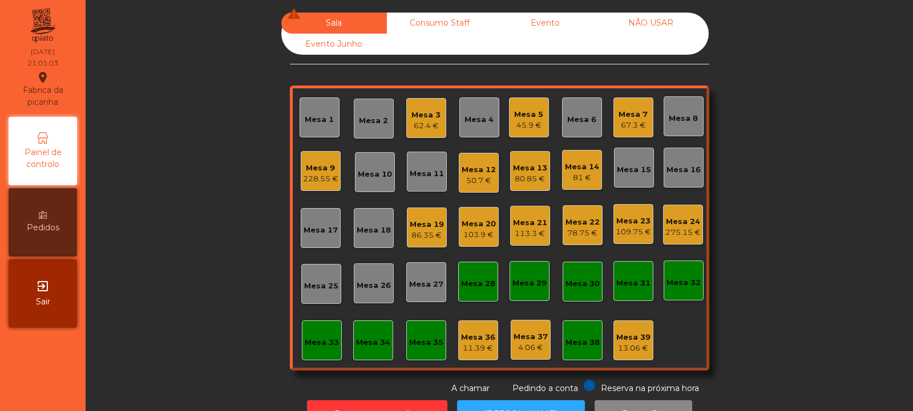
click at [482, 177] on div "50.7 €" at bounding box center [478, 180] width 34 height 11
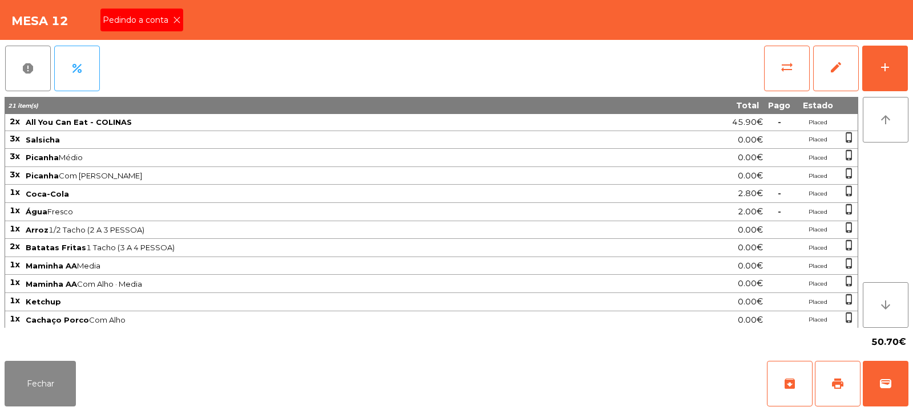
click at [170, 22] on span "Pedindo a conta" at bounding box center [138, 20] width 70 height 12
click at [833, 380] on span "print" at bounding box center [838, 384] width 14 height 14
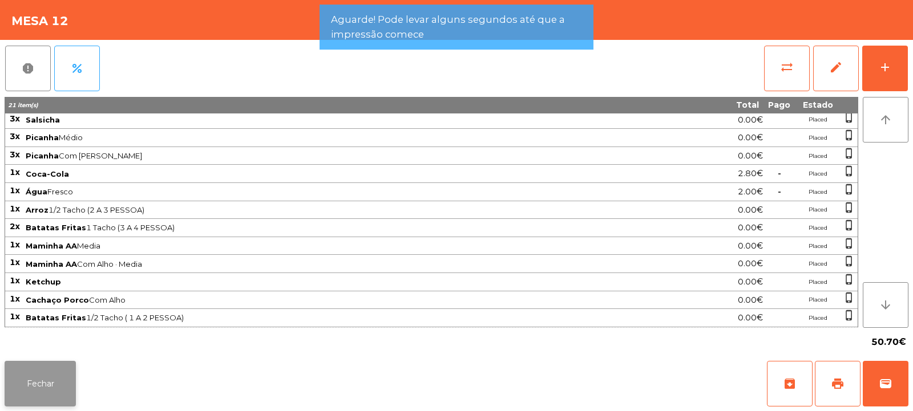
click at [66, 382] on button "Fechar" at bounding box center [40, 384] width 71 height 46
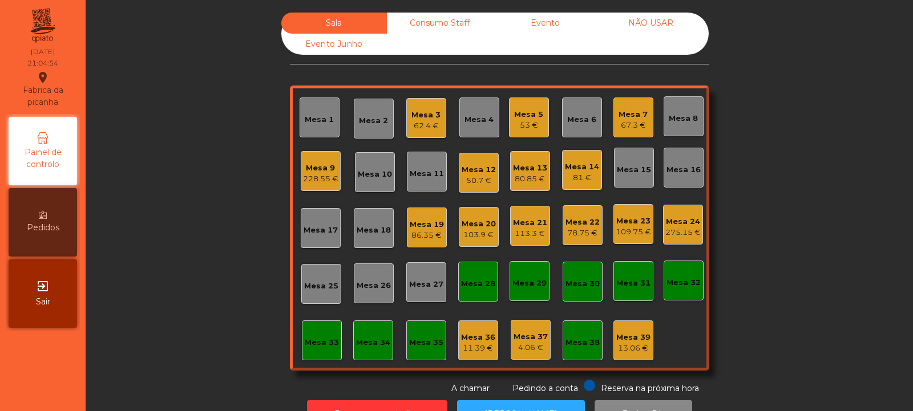
click at [579, 173] on div "81 €" at bounding box center [582, 177] width 34 height 11
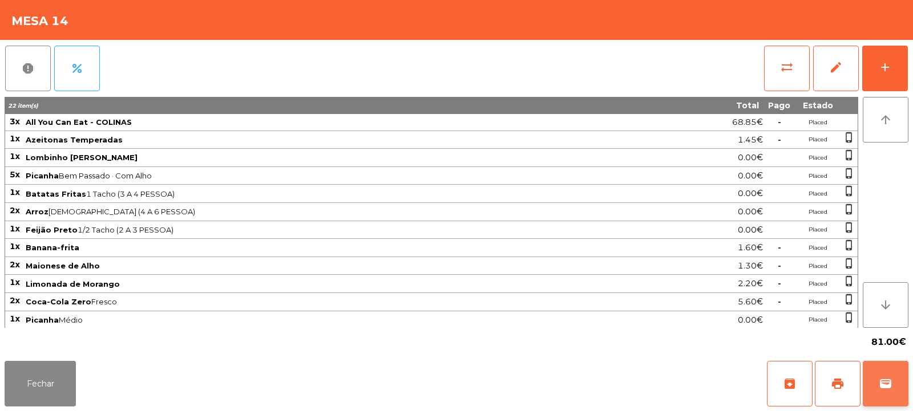
click at [878, 387] on button "wallet" at bounding box center [885, 384] width 46 height 46
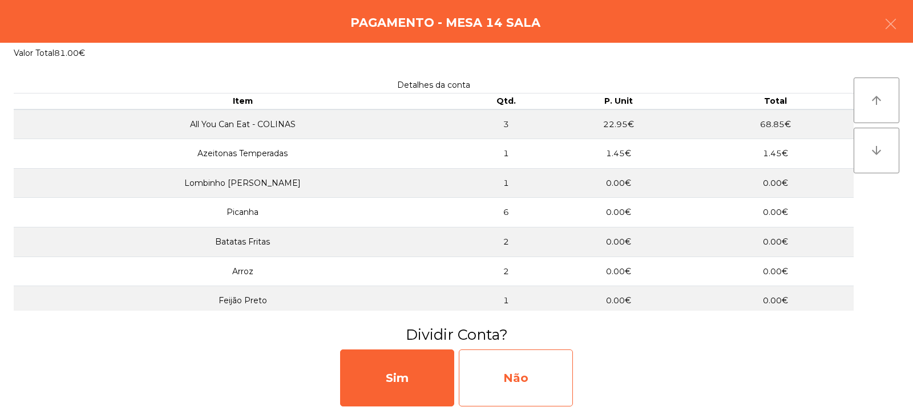
click at [516, 379] on div "Não" at bounding box center [516, 378] width 114 height 57
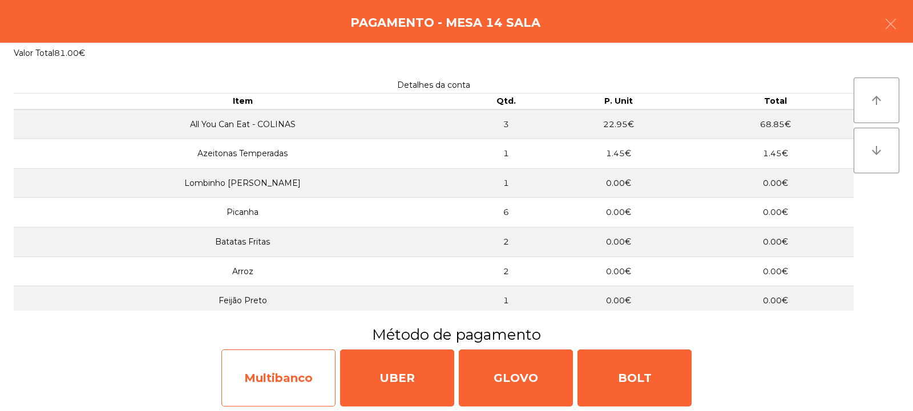
click at [303, 375] on div "Multibanco" at bounding box center [278, 378] width 114 height 57
select select "**"
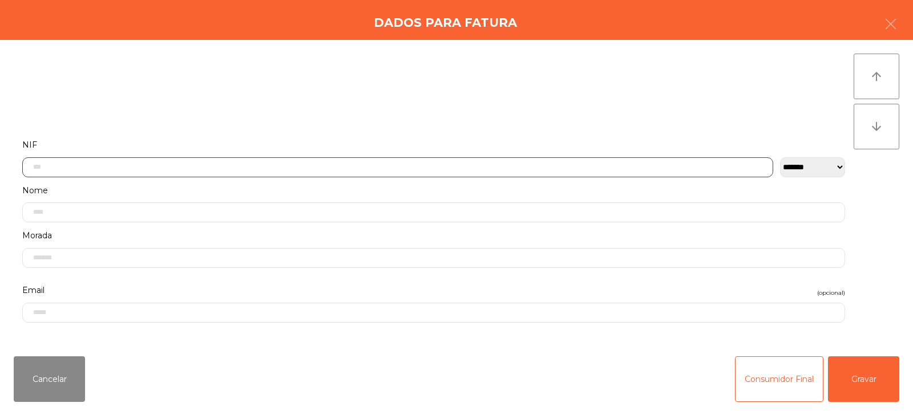
click at [453, 165] on input "text" at bounding box center [397, 167] width 751 height 20
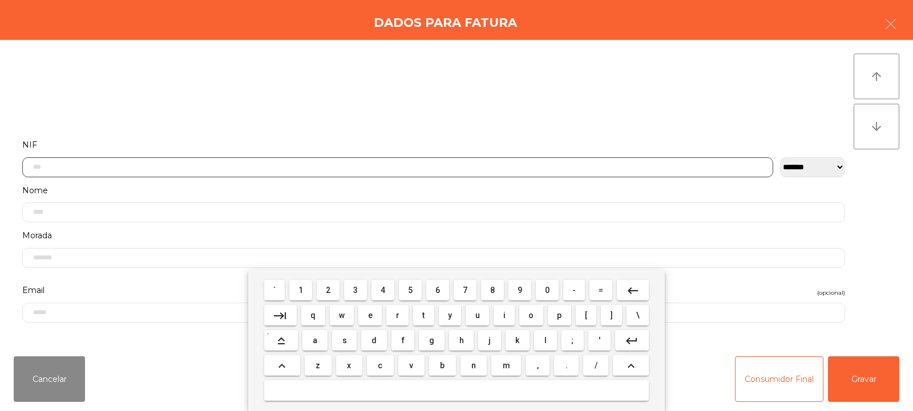
scroll to position [83, 0]
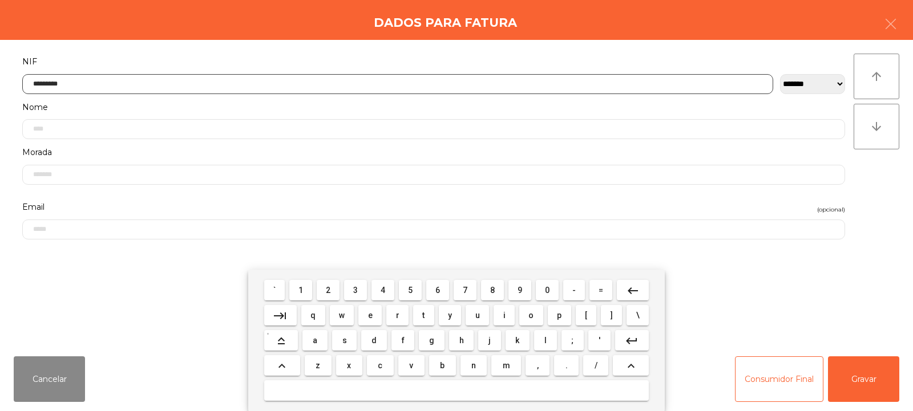
type input "*********"
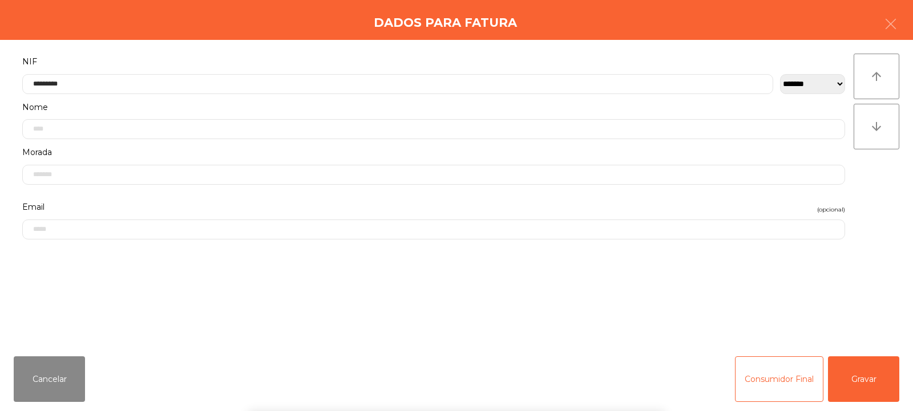
click at [855, 378] on div "` 1 2 3 4 5 6 7 8 9 0 - = keyboard_backspace keyboard_tab q w e r t y u i o p […" at bounding box center [456, 340] width 913 height 141
click at [854, 379] on button "Gravar" at bounding box center [863, 380] width 71 height 46
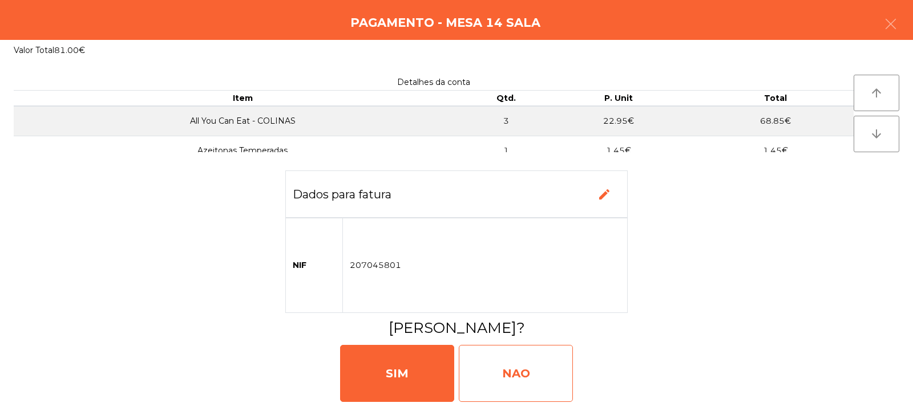
click at [525, 370] on div "NAO" at bounding box center [516, 373] width 114 height 57
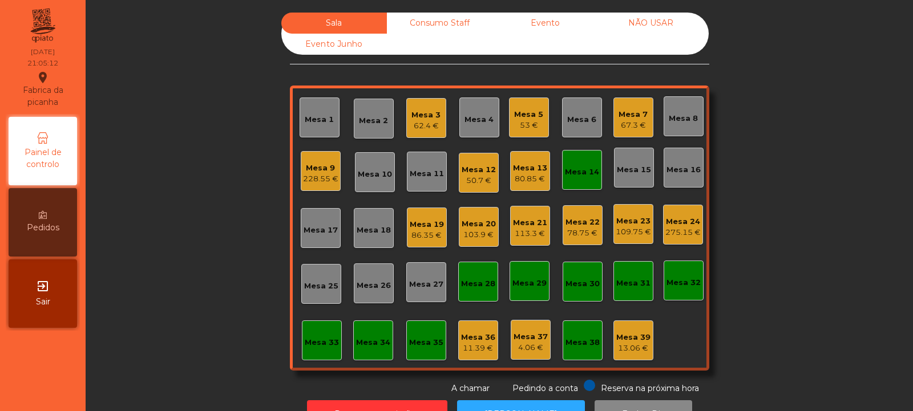
click at [585, 173] on div "Mesa 14" at bounding box center [582, 172] width 34 height 11
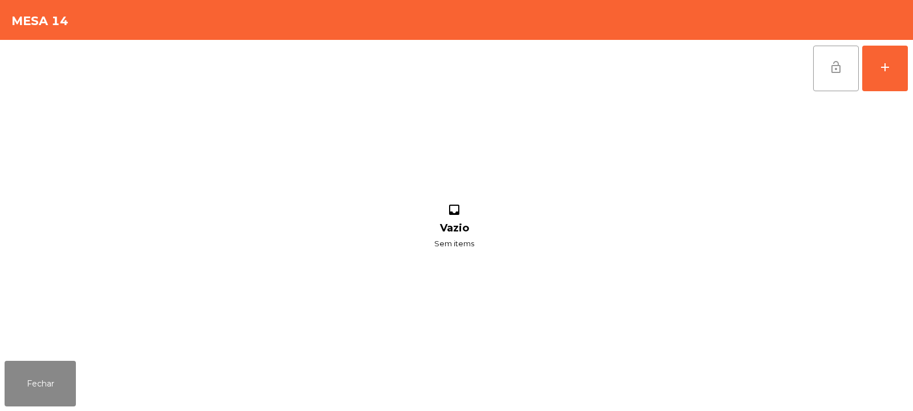
click at [839, 72] on span "lock_open" at bounding box center [836, 67] width 14 height 14
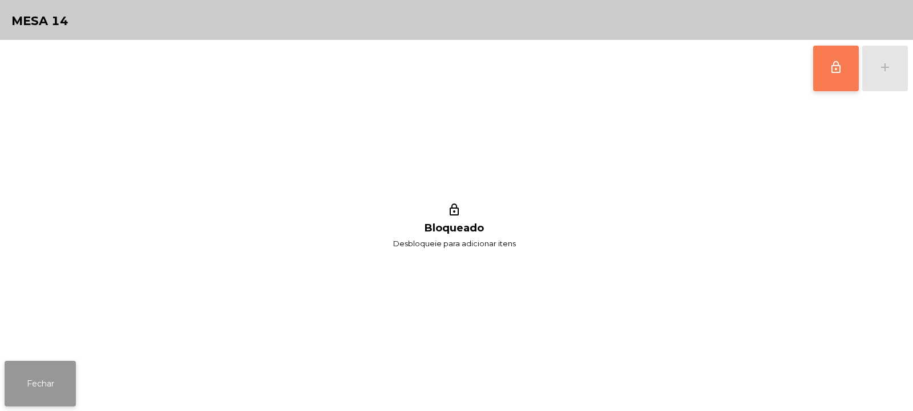
click at [67, 378] on button "Fechar" at bounding box center [40, 384] width 71 height 46
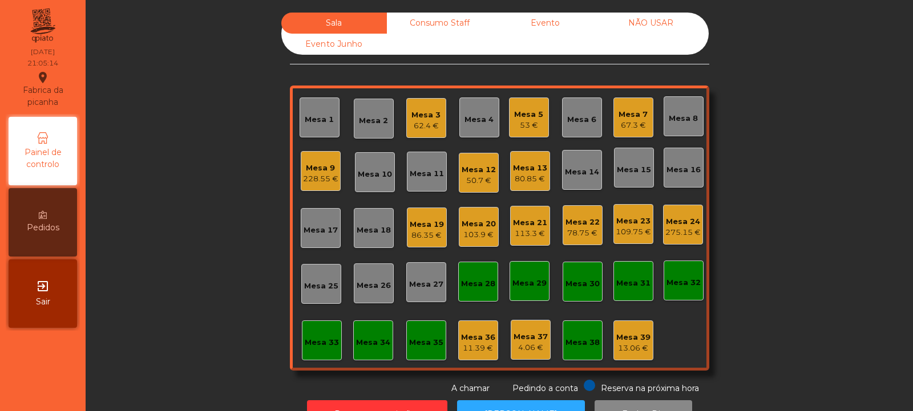
click at [632, 128] on div "67.3 €" at bounding box center [632, 125] width 29 height 11
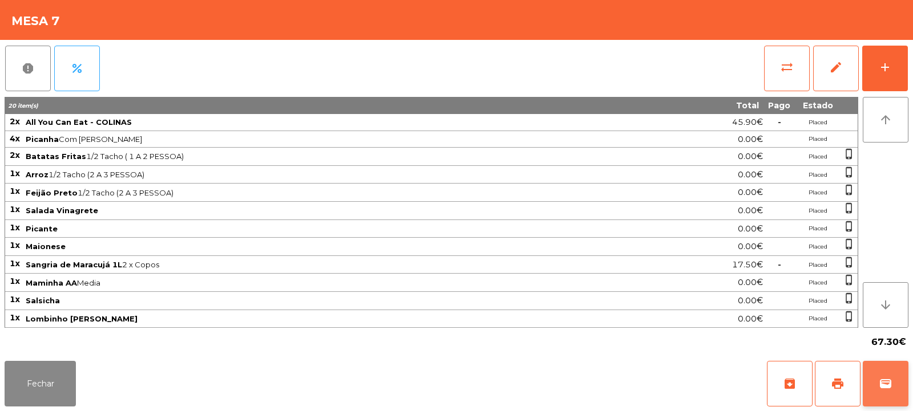
click at [885, 387] on span "wallet" at bounding box center [885, 384] width 14 height 14
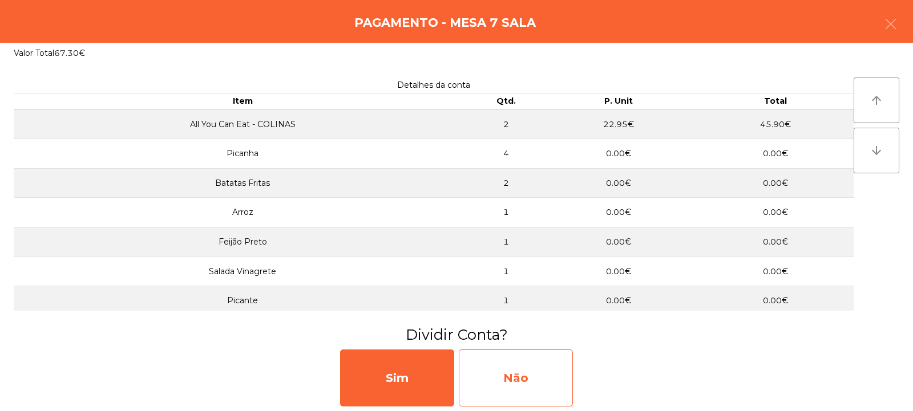
click at [515, 373] on div "Não" at bounding box center [516, 378] width 114 height 57
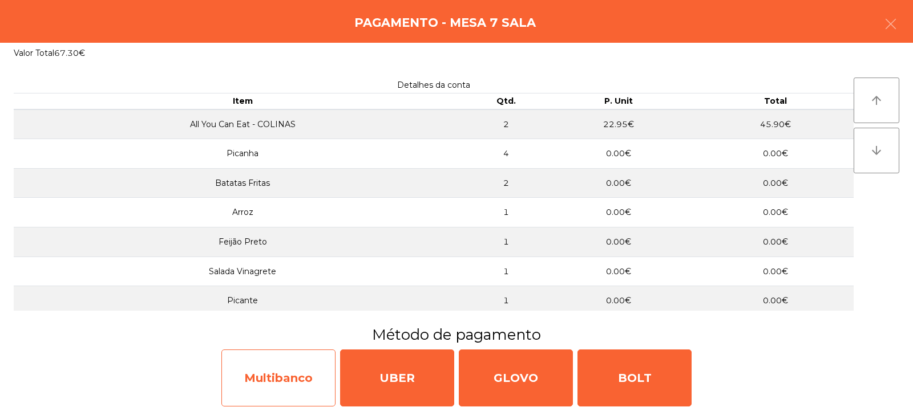
click at [307, 369] on div "Multibanco" at bounding box center [278, 378] width 114 height 57
select select "**"
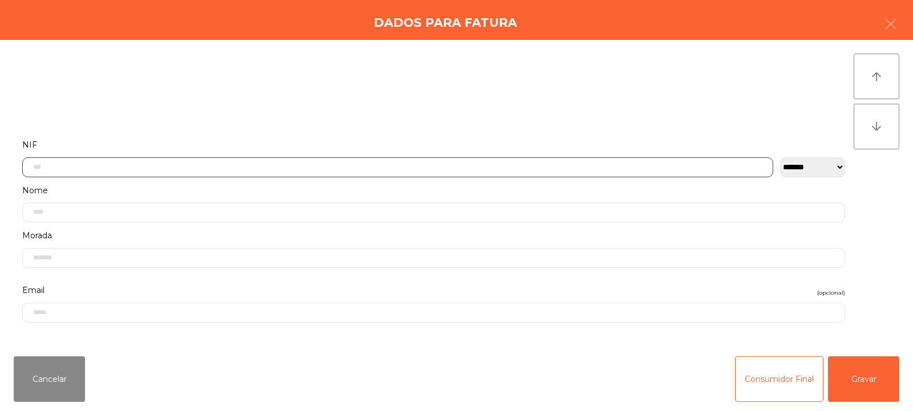
click at [495, 167] on input "text" at bounding box center [397, 167] width 751 height 20
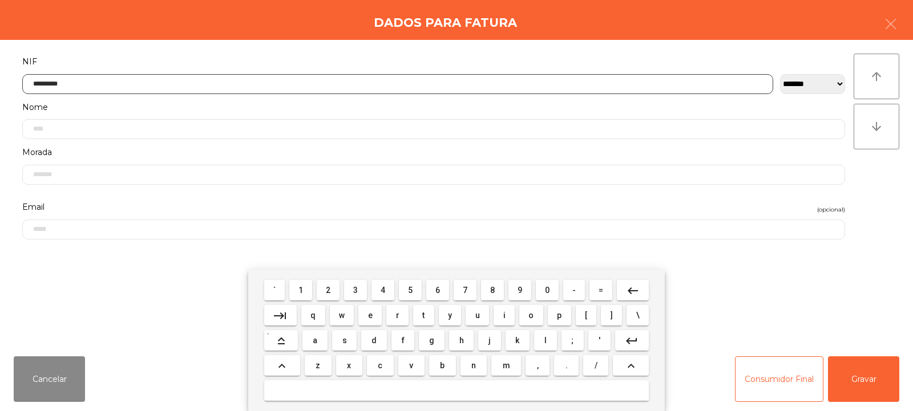
type input "*********"
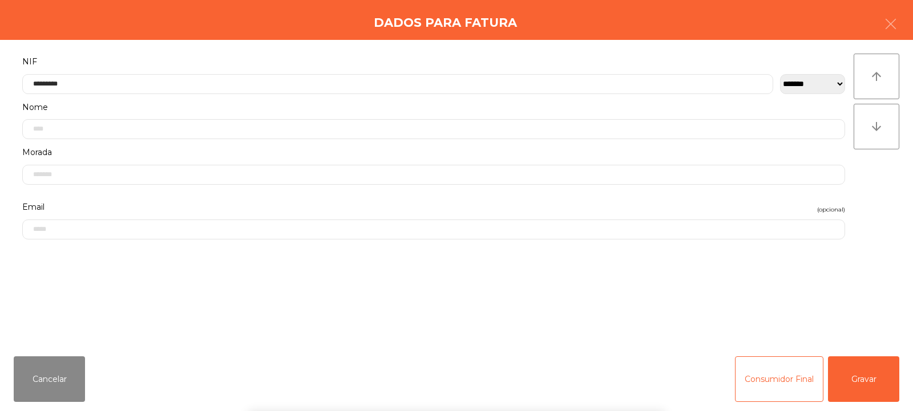
click at [852, 366] on div "` 1 2 3 4 5 6 7 8 9 0 - = keyboard_backspace keyboard_tab q w e r t y u i o p […" at bounding box center [456, 340] width 913 height 141
click at [857, 372] on button "Gravar" at bounding box center [863, 380] width 71 height 46
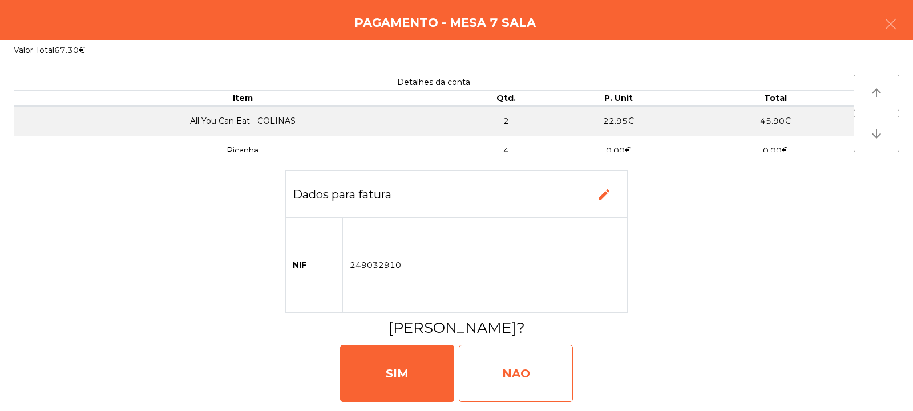
click at [534, 376] on div "NAO" at bounding box center [516, 373] width 114 height 57
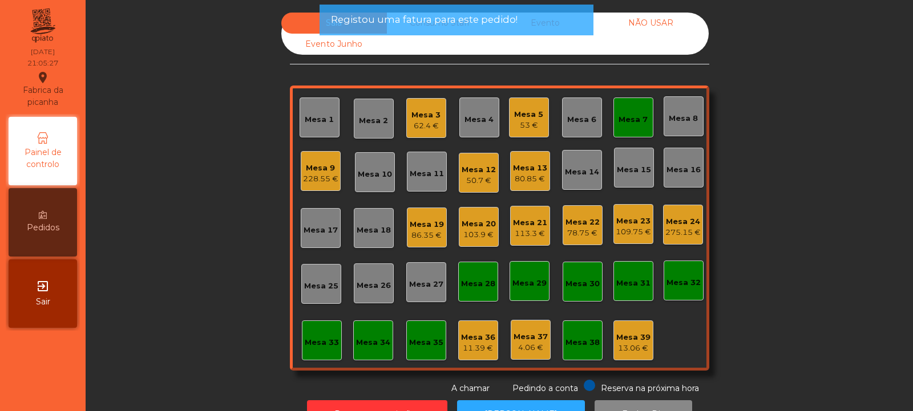
click at [625, 129] on div "Mesa 7" at bounding box center [633, 118] width 40 height 40
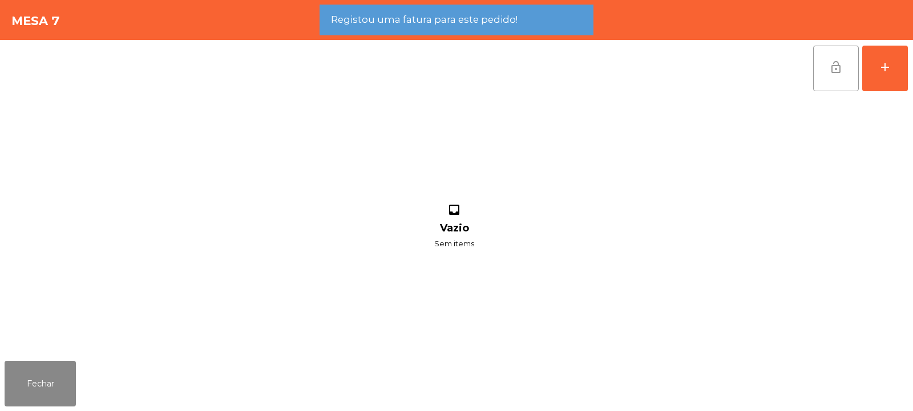
click at [839, 75] on button "lock_open" at bounding box center [836, 69] width 46 height 46
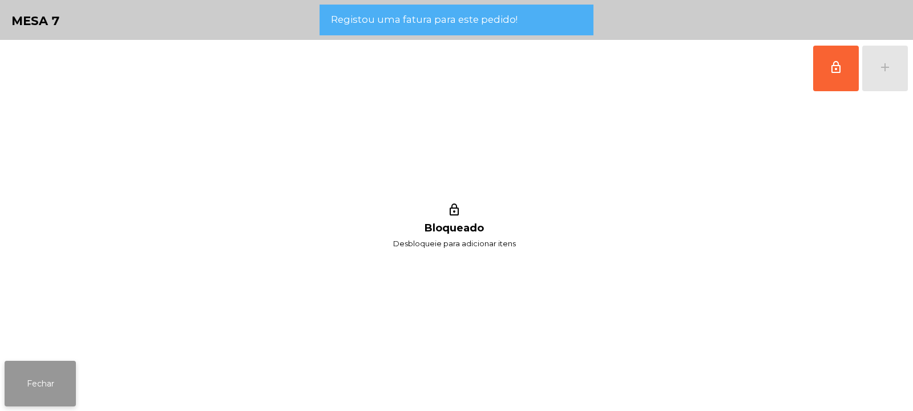
click at [70, 392] on button "Fechar" at bounding box center [40, 384] width 71 height 46
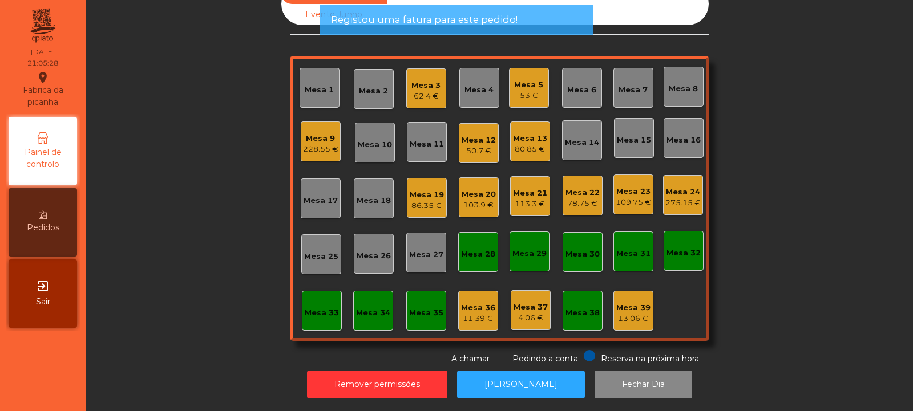
scroll to position [0, 0]
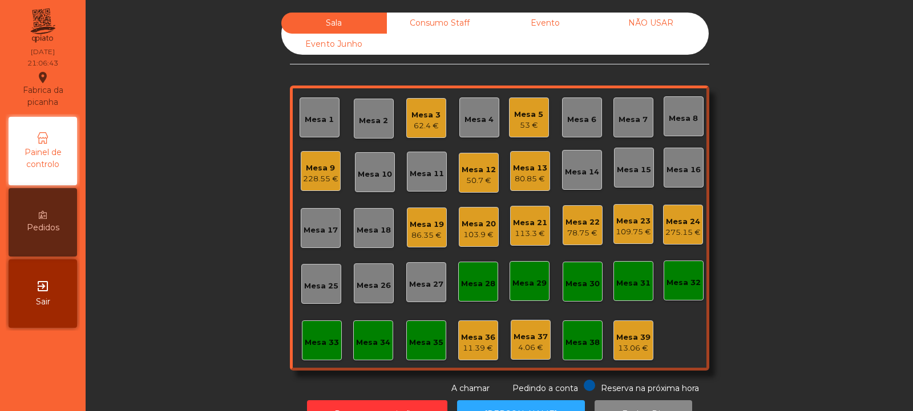
click at [476, 123] on div "Mesa 4" at bounding box center [478, 119] width 29 height 11
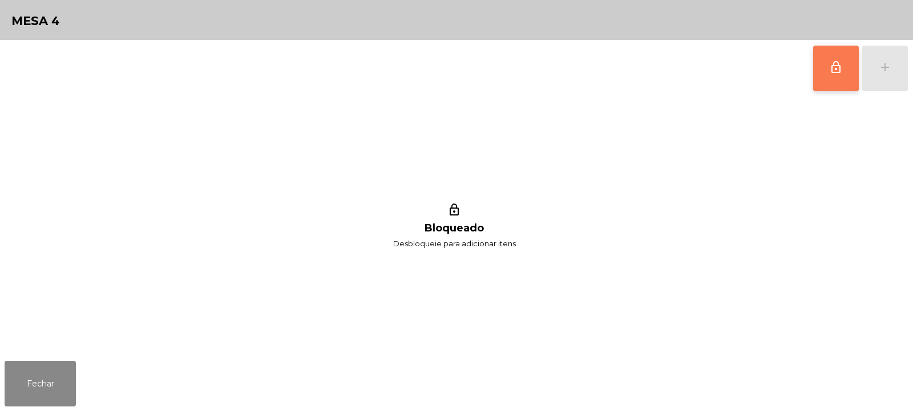
click at [839, 68] on span "lock_outline" at bounding box center [836, 67] width 14 height 14
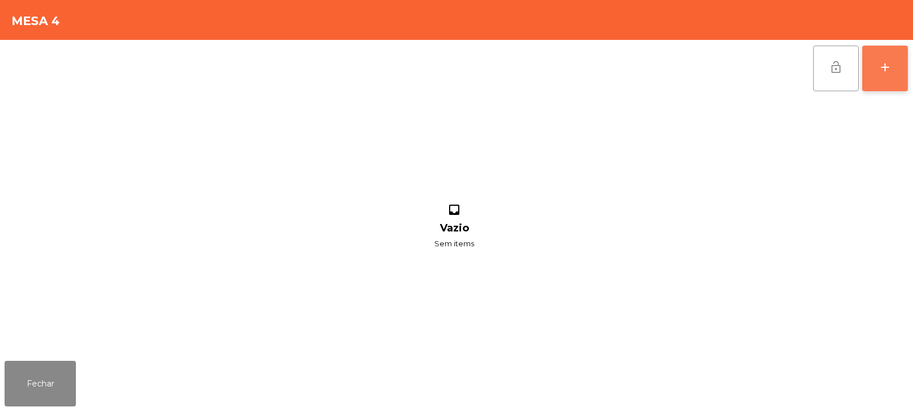
click at [881, 63] on div "add" at bounding box center [885, 67] width 14 height 14
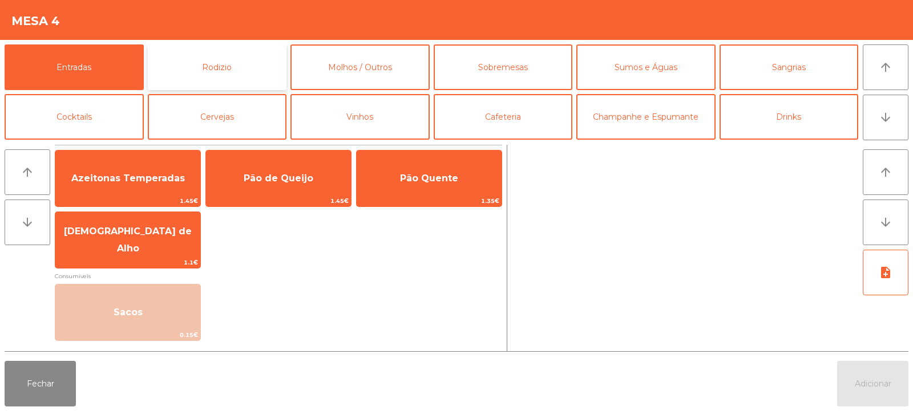
click at [195, 63] on button "Rodizio" at bounding box center [217, 67] width 139 height 46
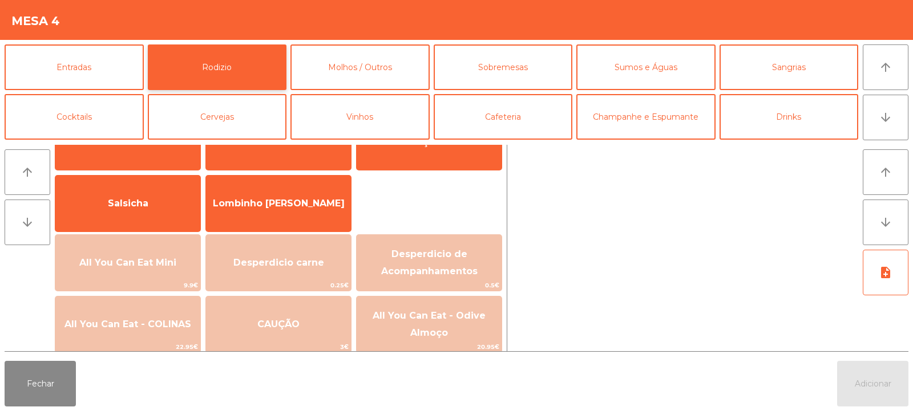
scroll to position [80, 0]
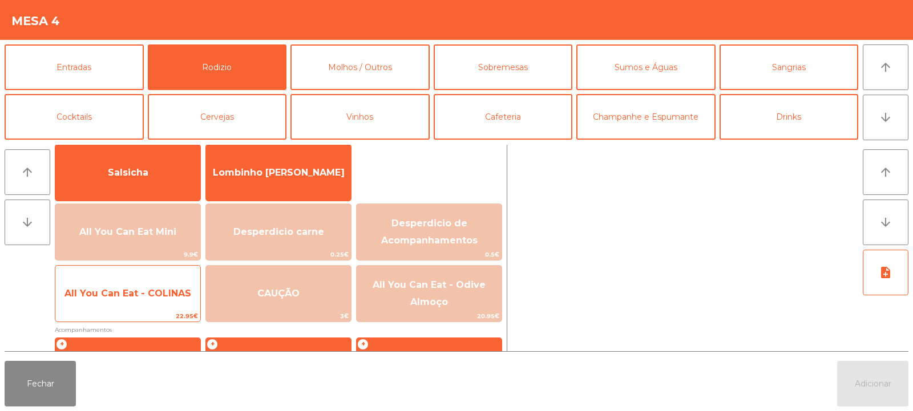
click at [128, 290] on span "All You Can Eat - COLINAS" at bounding box center [127, 293] width 127 height 11
click at [133, 291] on span "All You Can Eat - COLINAS" at bounding box center [127, 293] width 127 height 11
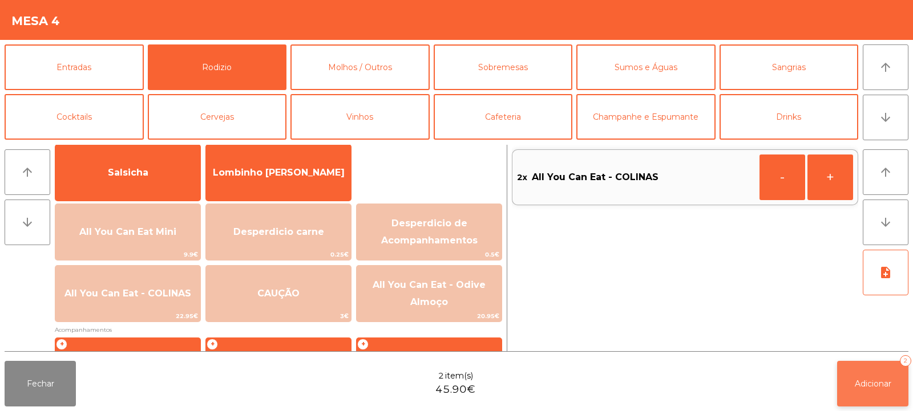
click at [851, 375] on button "Adicionar 2" at bounding box center [872, 384] width 71 height 46
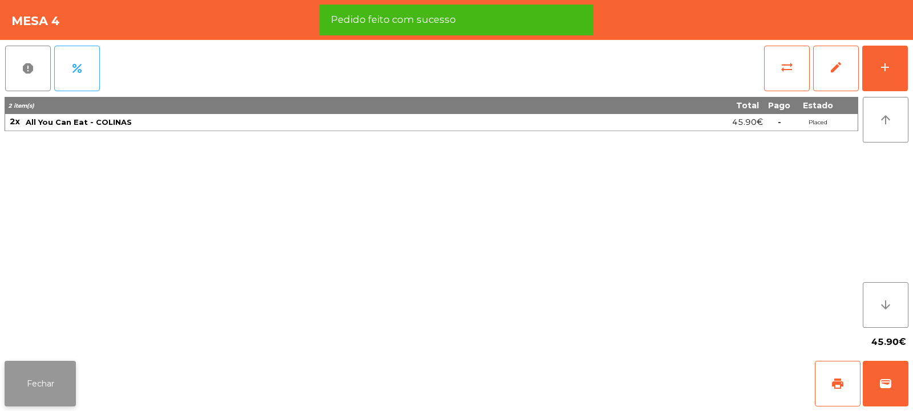
click at [31, 381] on button "Fechar" at bounding box center [40, 384] width 71 height 46
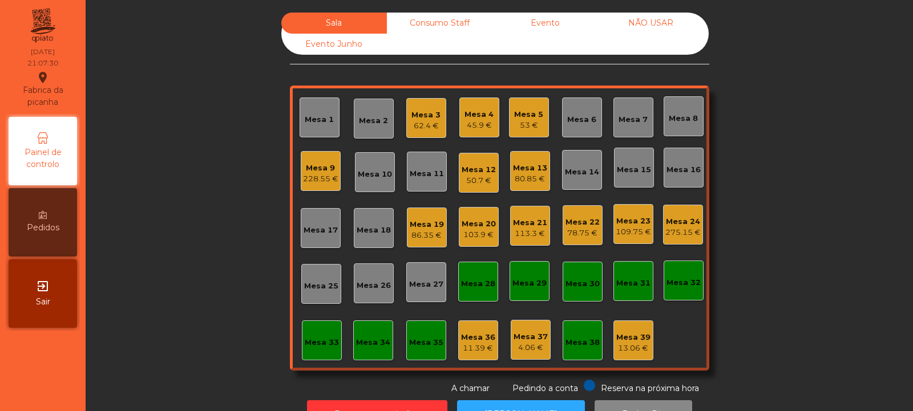
click at [472, 187] on div "Mesa 12 50.7 €" at bounding box center [479, 173] width 40 height 40
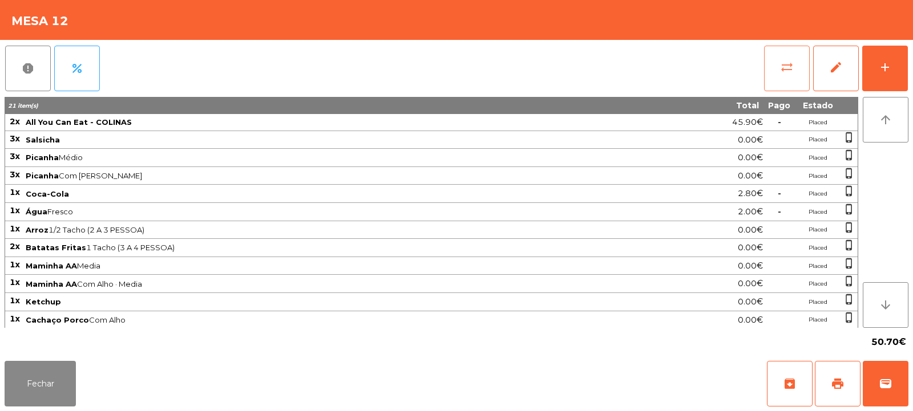
click at [787, 74] on span "sync_alt" at bounding box center [787, 67] width 14 height 14
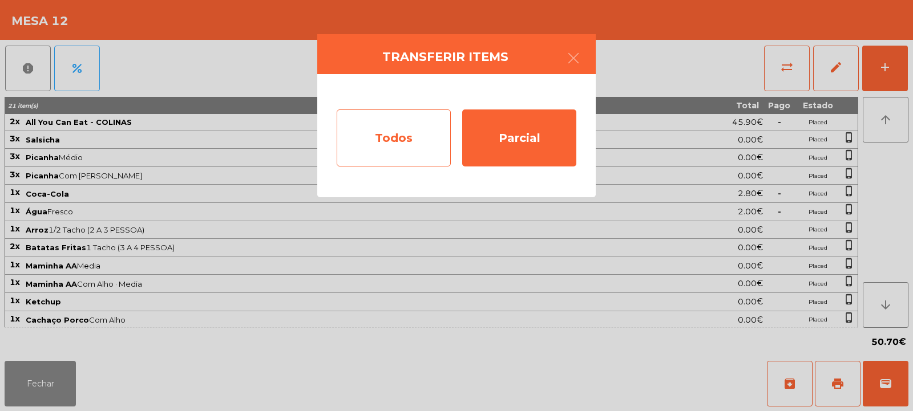
click at [392, 144] on div "Todos" at bounding box center [394, 138] width 114 height 57
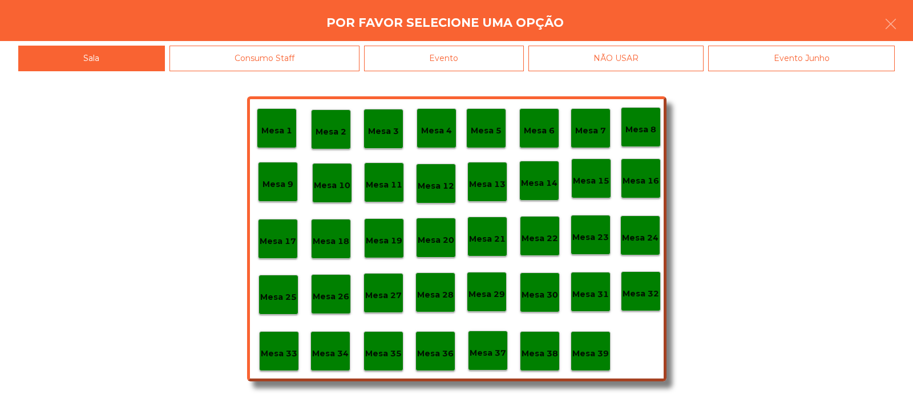
click at [489, 54] on div "Evento" at bounding box center [444, 59] width 160 height 26
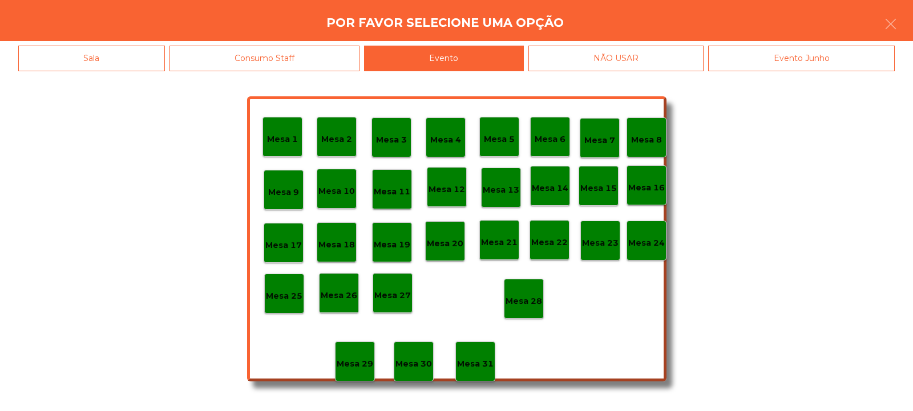
click at [527, 302] on p "Mesa 28" at bounding box center [523, 301] width 37 height 13
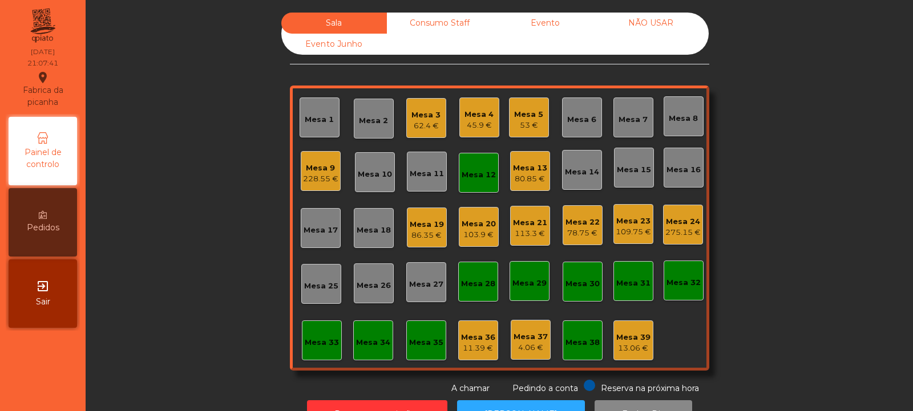
click at [476, 171] on div "Mesa 12" at bounding box center [478, 174] width 34 height 11
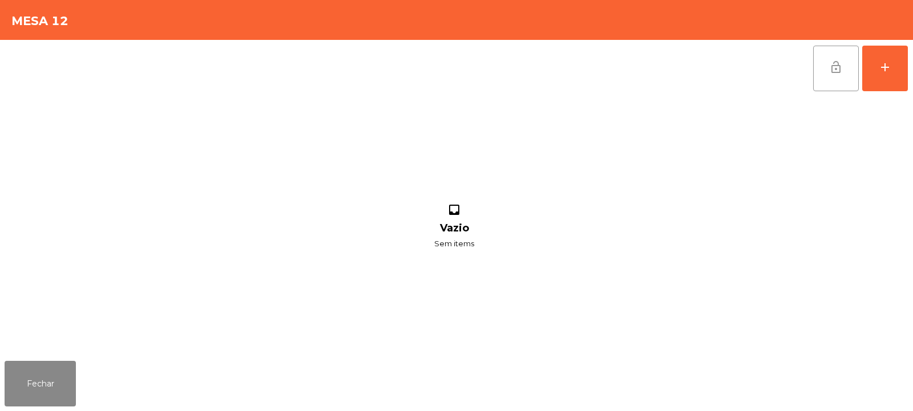
click at [843, 68] on button "lock_open" at bounding box center [836, 69] width 46 height 46
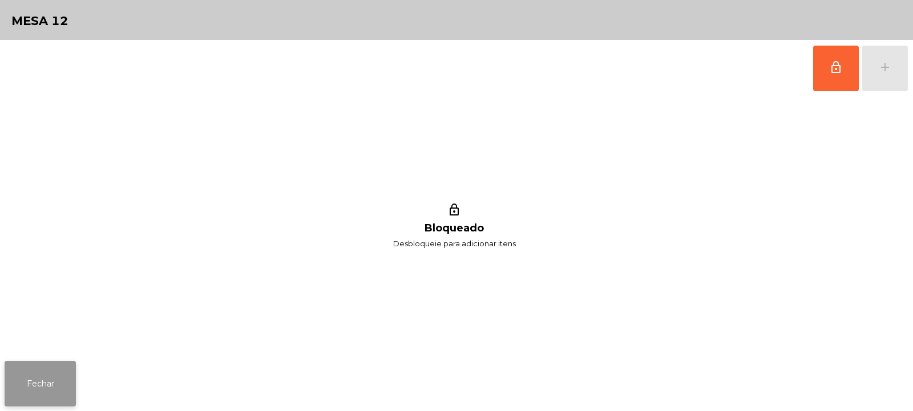
click at [63, 371] on button "Fechar" at bounding box center [40, 384] width 71 height 46
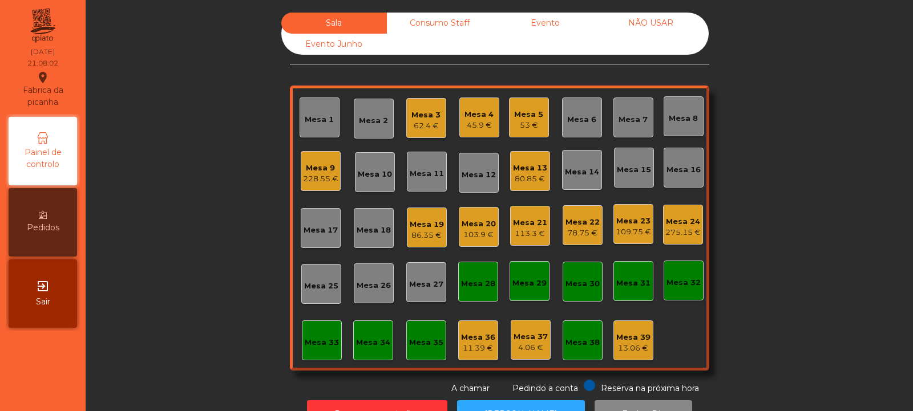
click at [431, 122] on div "62.4 €" at bounding box center [425, 125] width 29 height 11
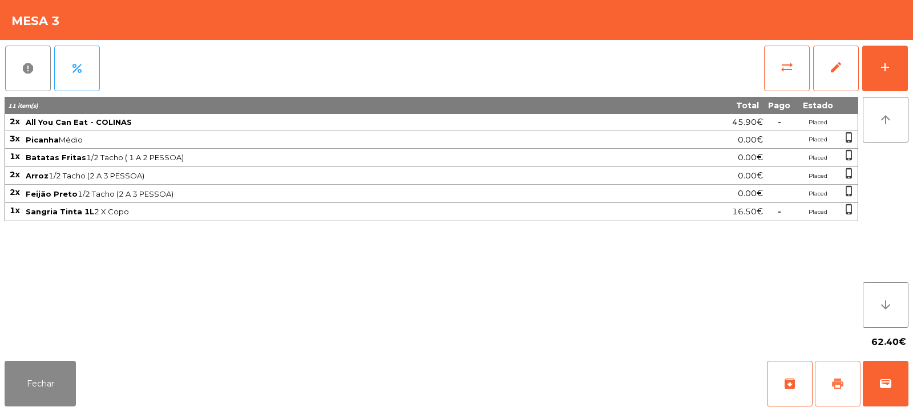
click at [844, 391] on button "print" at bounding box center [838, 384] width 46 height 46
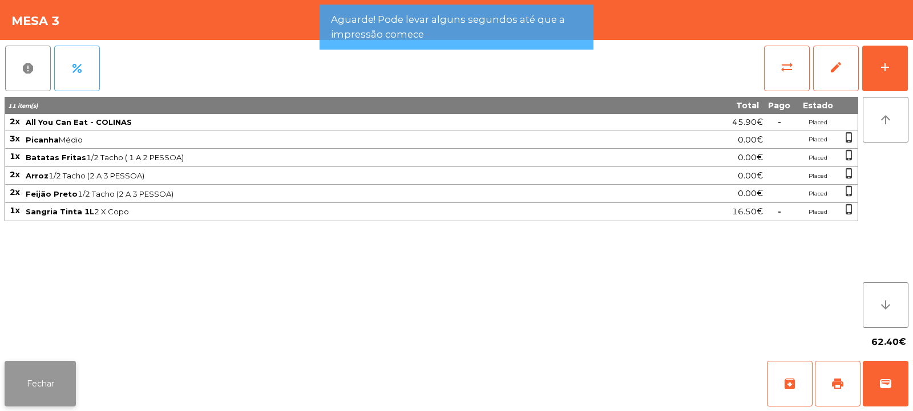
click at [45, 384] on button "Fechar" at bounding box center [40, 384] width 71 height 46
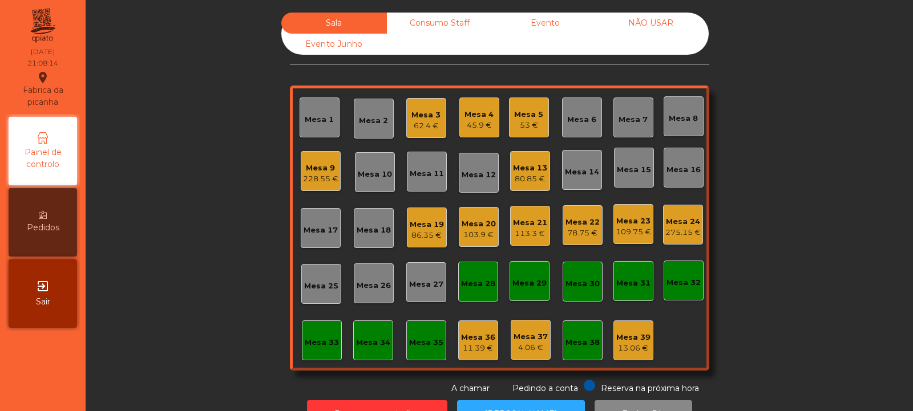
click at [425, 120] on div "Mesa 3" at bounding box center [425, 115] width 29 height 11
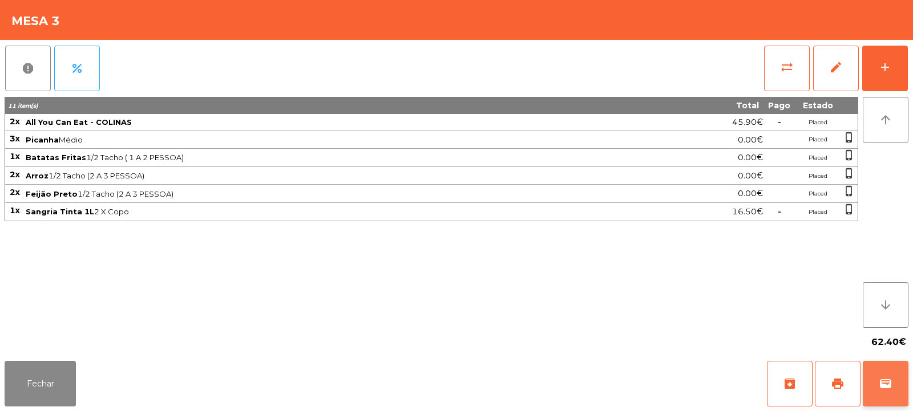
click at [888, 382] on span "wallet" at bounding box center [885, 384] width 14 height 14
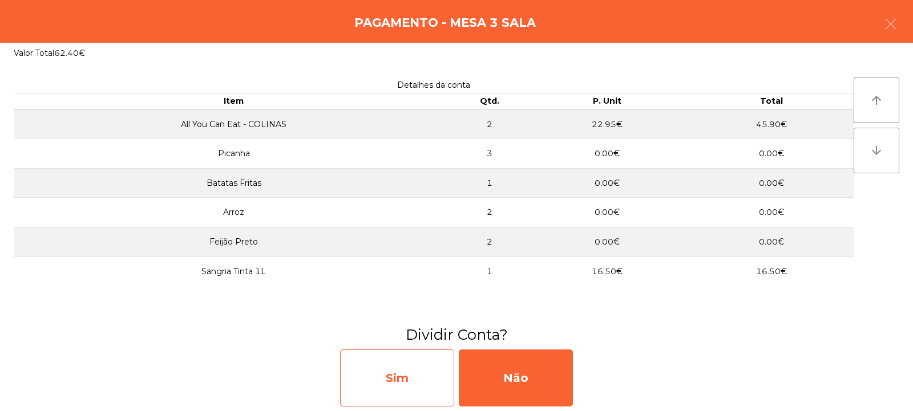
click at [410, 371] on div "Sim" at bounding box center [397, 378] width 114 height 57
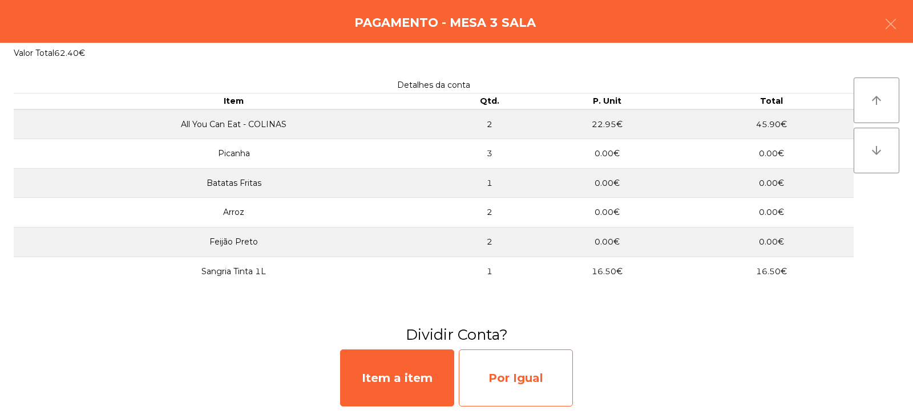
click at [512, 376] on div "Por Igual" at bounding box center [516, 378] width 114 height 57
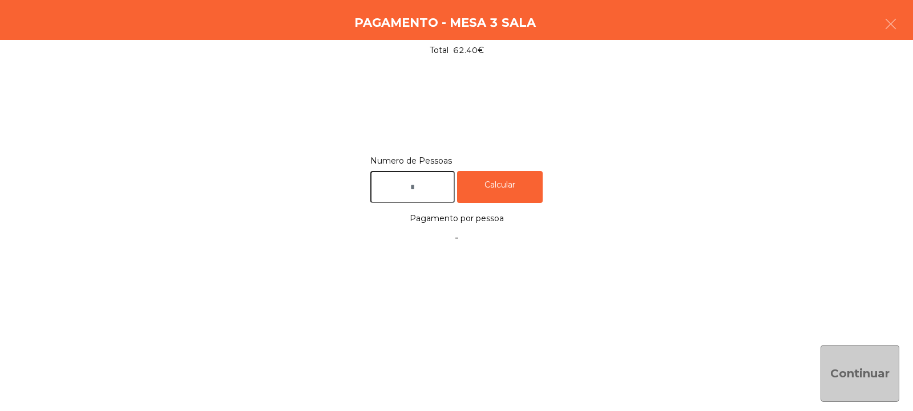
click at [443, 186] on input "text" at bounding box center [412, 187] width 84 height 33
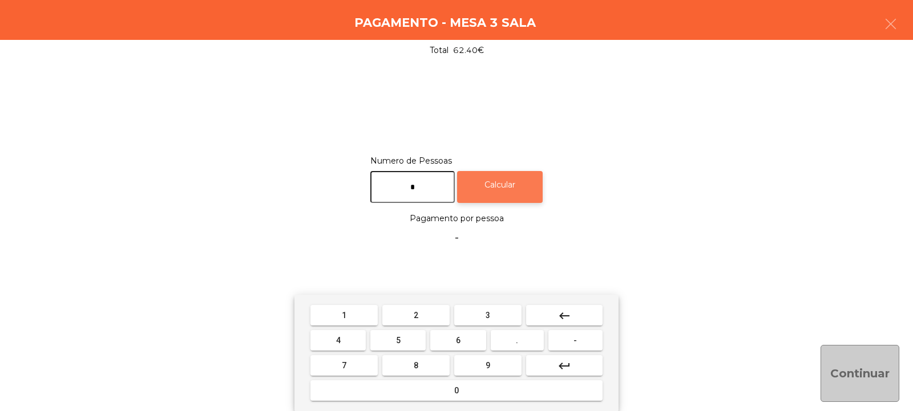
type input "*"
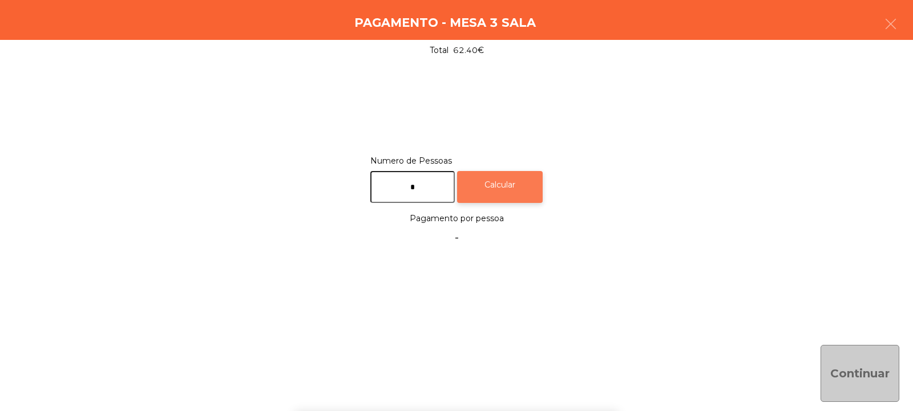
click at [534, 187] on div "Calcular" at bounding box center [500, 187] width 86 height 33
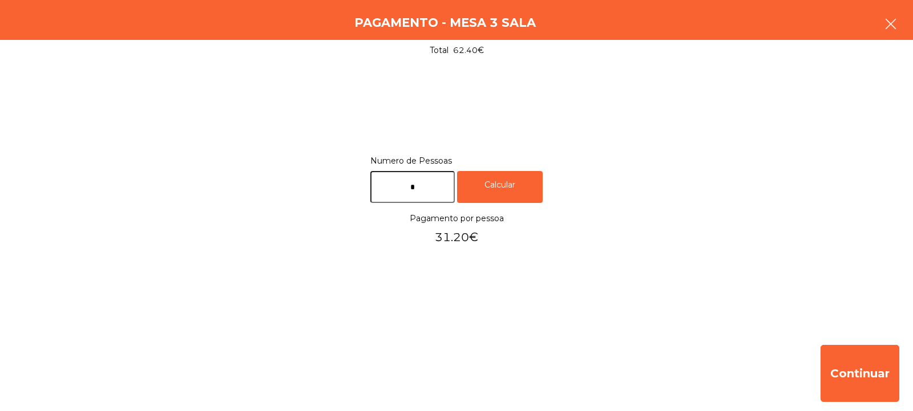
click at [892, 16] on button "button" at bounding box center [890, 25] width 32 height 34
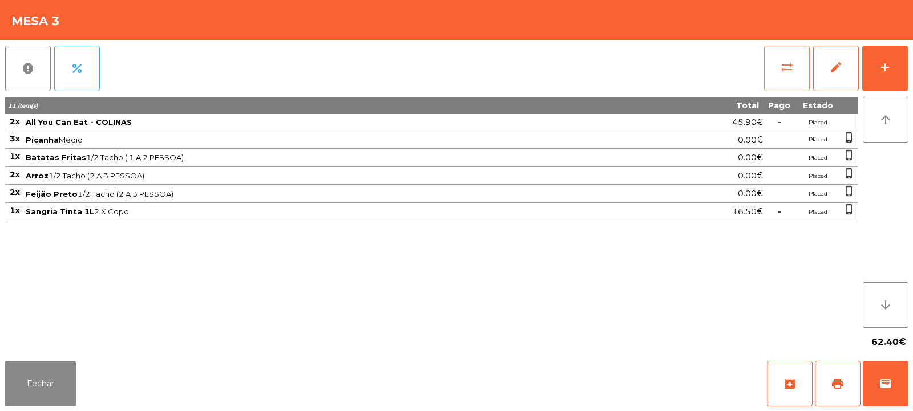
click at [766, 68] on button "sync_alt" at bounding box center [787, 69] width 46 height 46
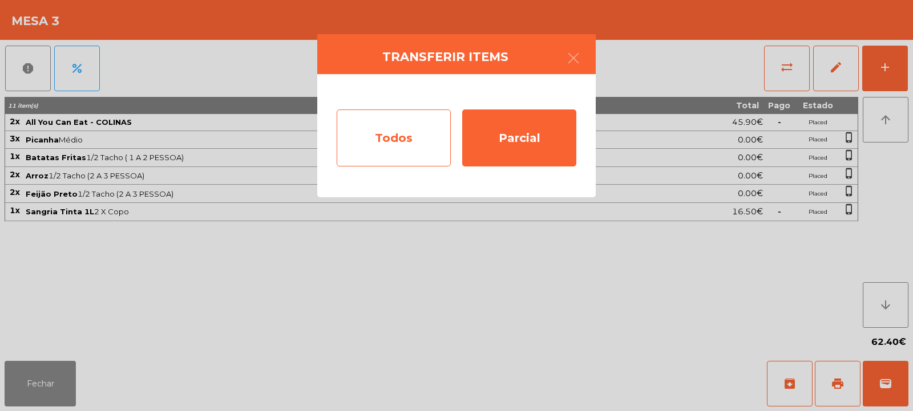
click at [387, 122] on div "Todos" at bounding box center [394, 138] width 114 height 57
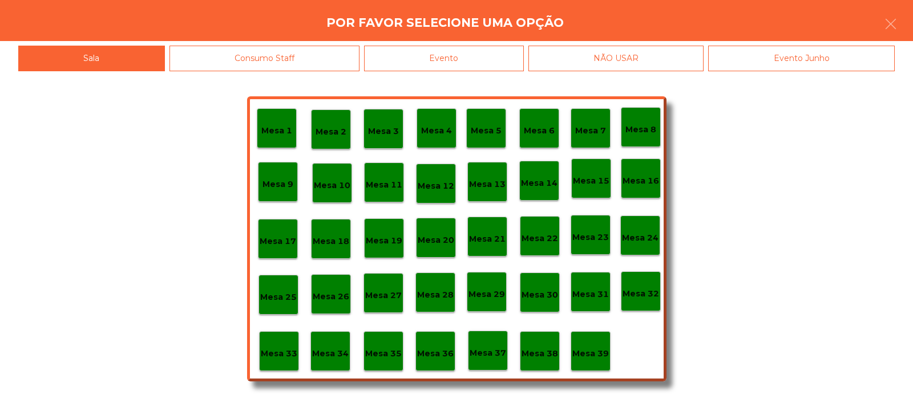
click at [477, 54] on div "Evento" at bounding box center [444, 59] width 160 height 26
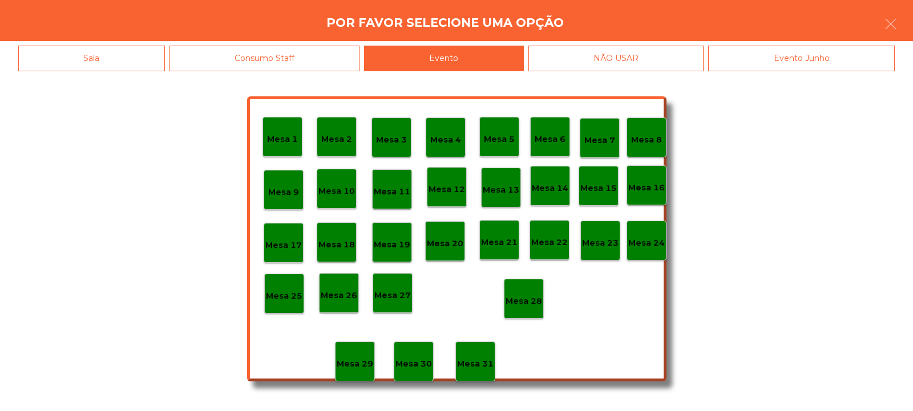
click at [515, 290] on div "Mesa 28" at bounding box center [523, 299] width 37 height 18
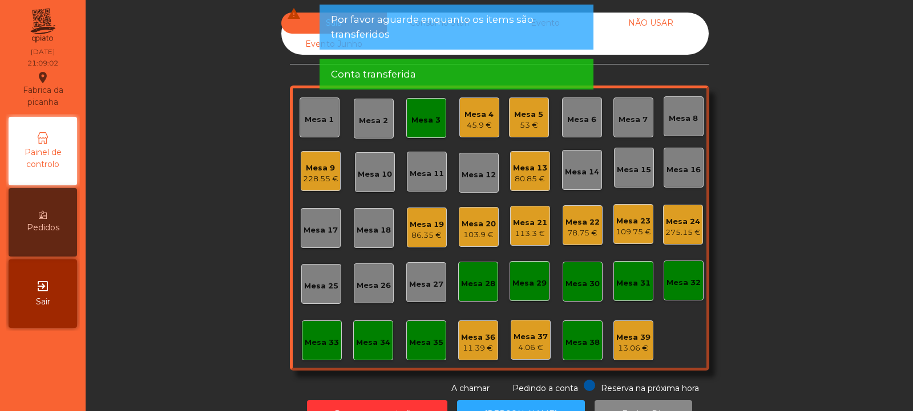
click at [424, 119] on div "Mesa 3" at bounding box center [425, 120] width 29 height 11
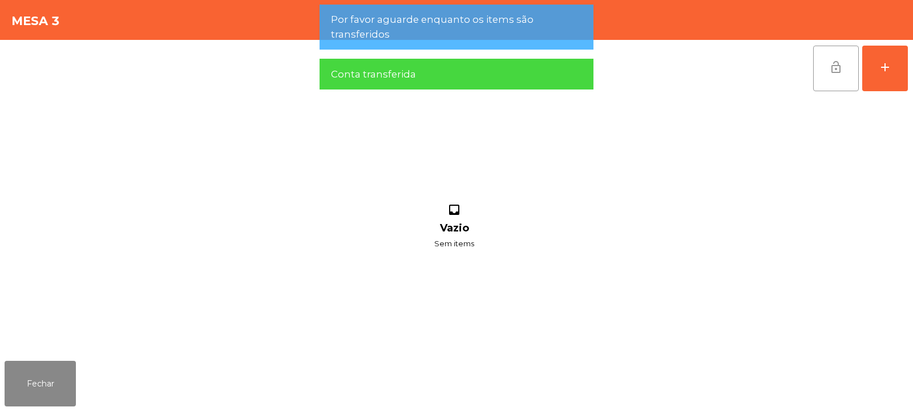
click at [827, 68] on button "lock_open" at bounding box center [836, 69] width 46 height 46
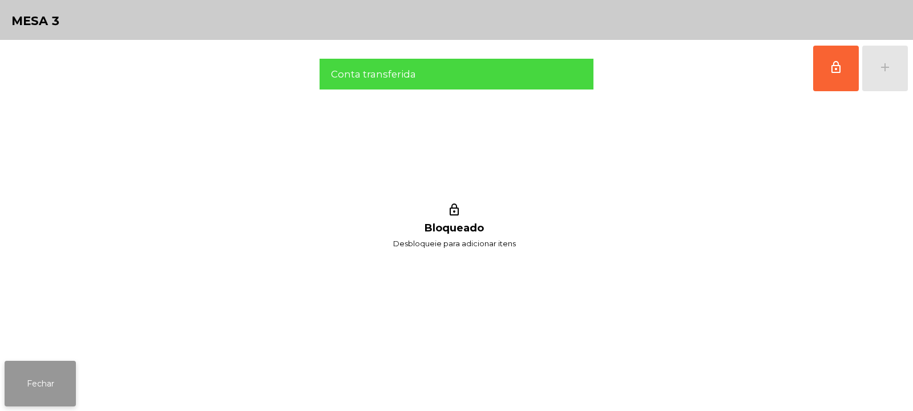
click at [56, 387] on button "Fechar" at bounding box center [40, 384] width 71 height 46
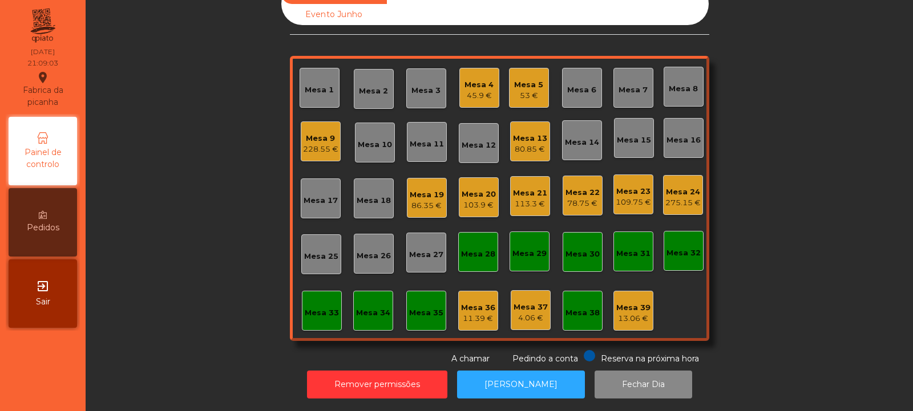
scroll to position [0, 0]
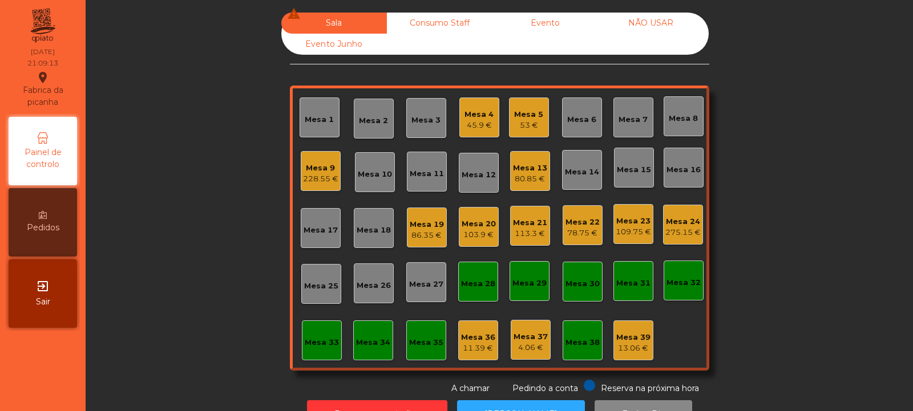
click at [641, 217] on div "Mesa 23" at bounding box center [632, 221] width 35 height 11
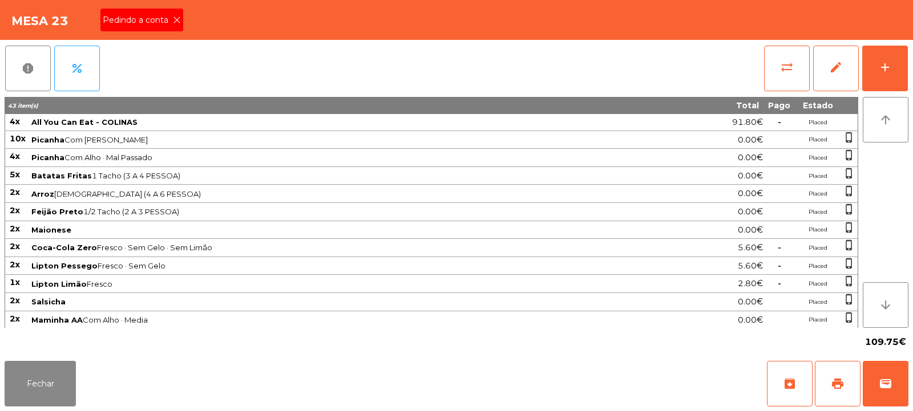
click at [177, 20] on icon at bounding box center [177, 20] width 8 height 8
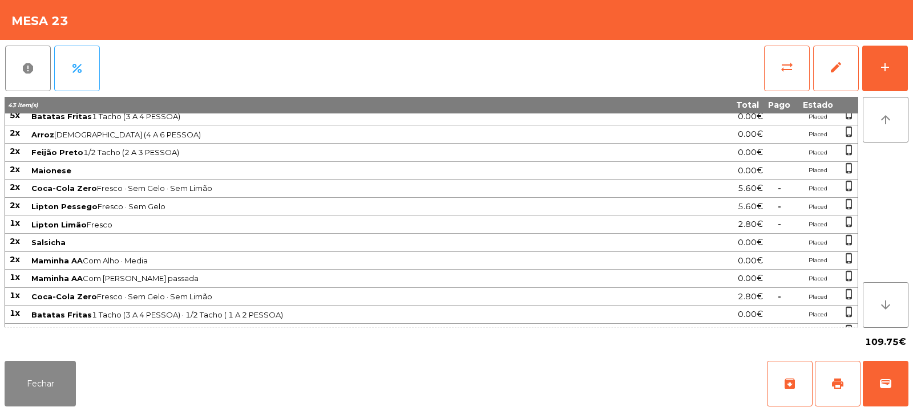
scroll to position [92, 0]
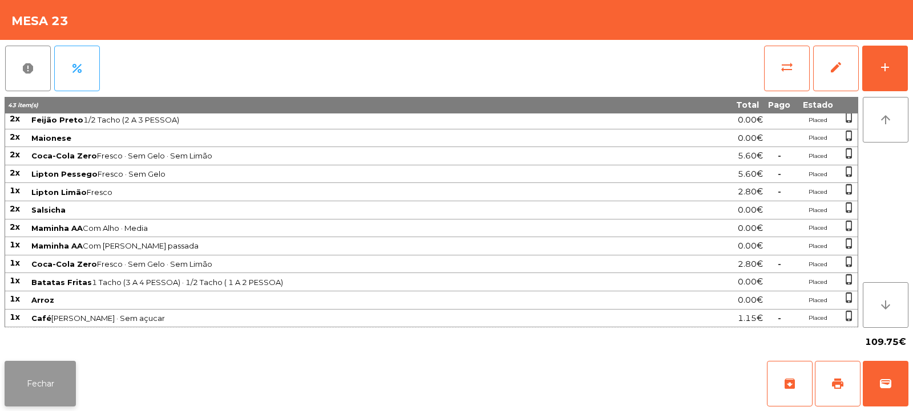
click at [58, 375] on button "Fechar" at bounding box center [40, 384] width 71 height 46
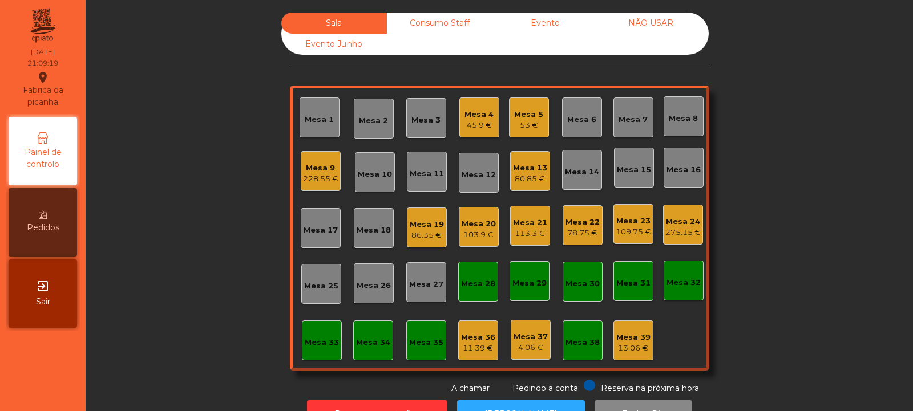
click at [626, 225] on div "Mesa 23" at bounding box center [632, 221] width 35 height 11
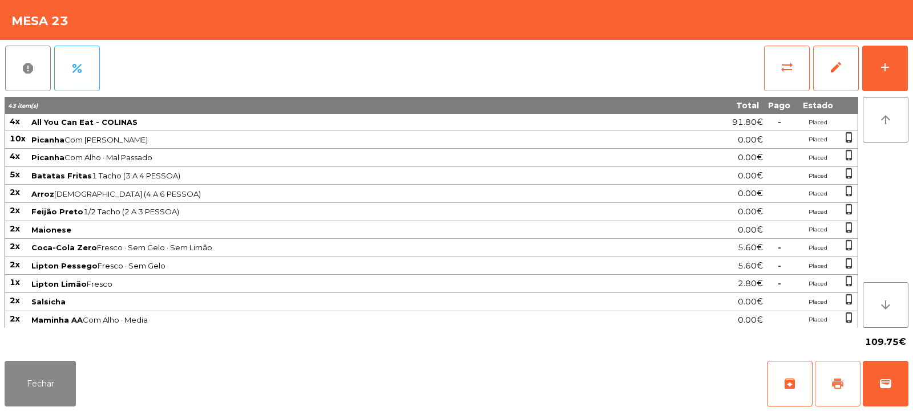
click at [835, 379] on span "print" at bounding box center [838, 384] width 14 height 14
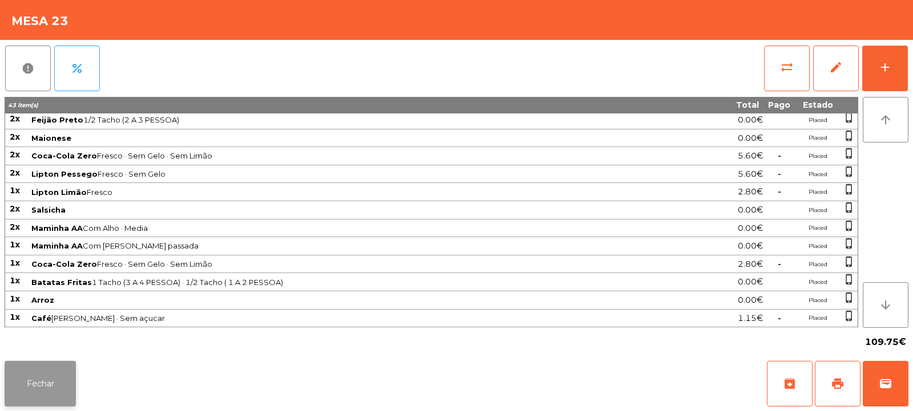
click at [56, 386] on button "Fechar" at bounding box center [40, 384] width 71 height 46
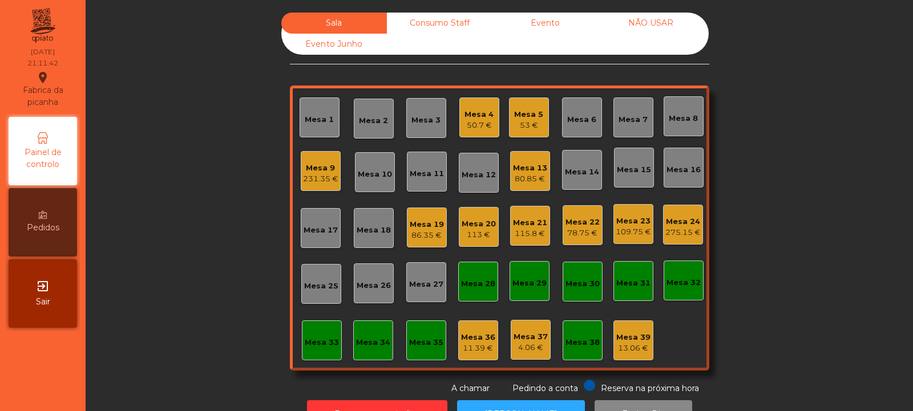
click at [669, 125] on div "Mesa 8" at bounding box center [683, 116] width 40 height 40
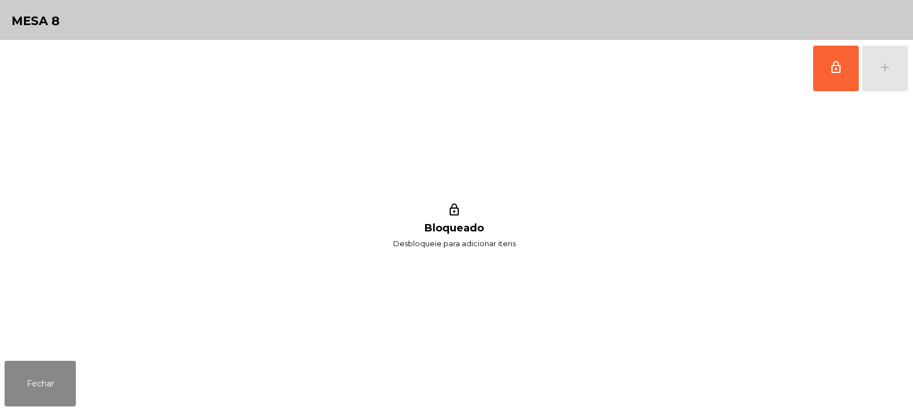
click at [832, 74] on button "lock_outline" at bounding box center [836, 69] width 46 height 46
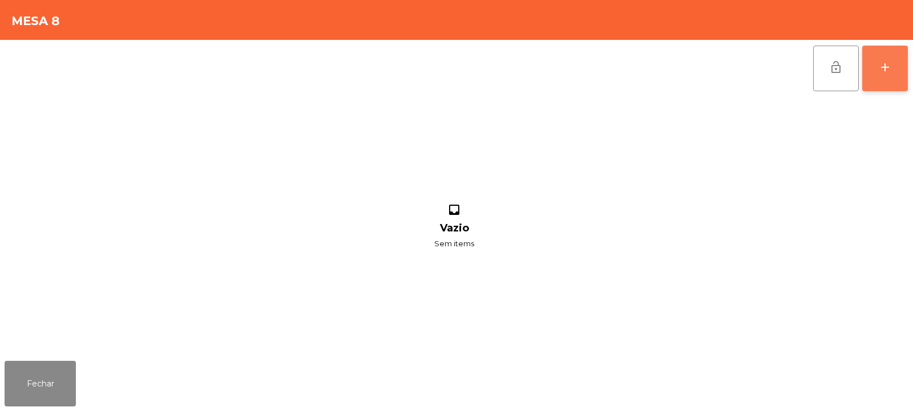
click at [876, 75] on button "add" at bounding box center [885, 69] width 46 height 46
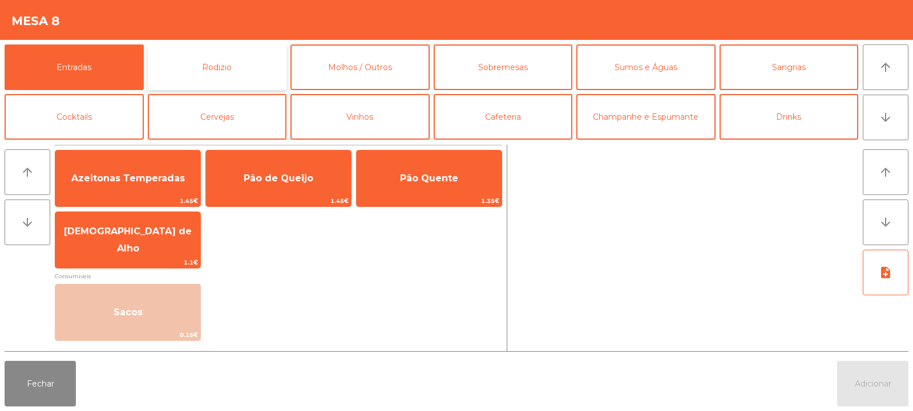
click at [222, 57] on button "Rodizio" at bounding box center [217, 67] width 139 height 46
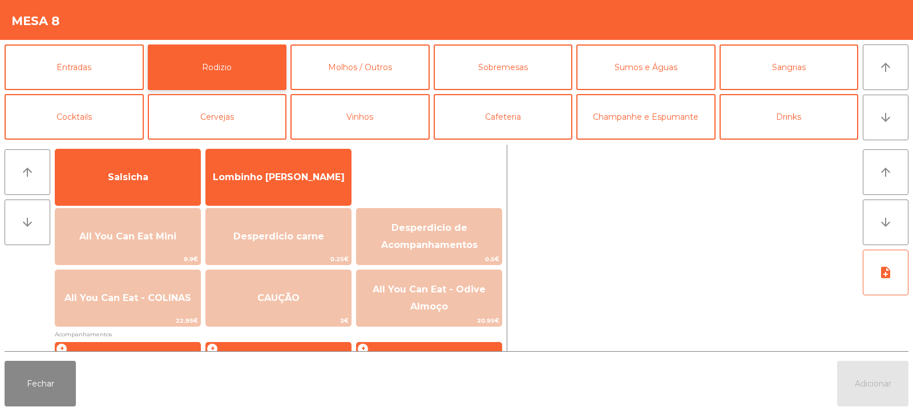
scroll to position [78, 0]
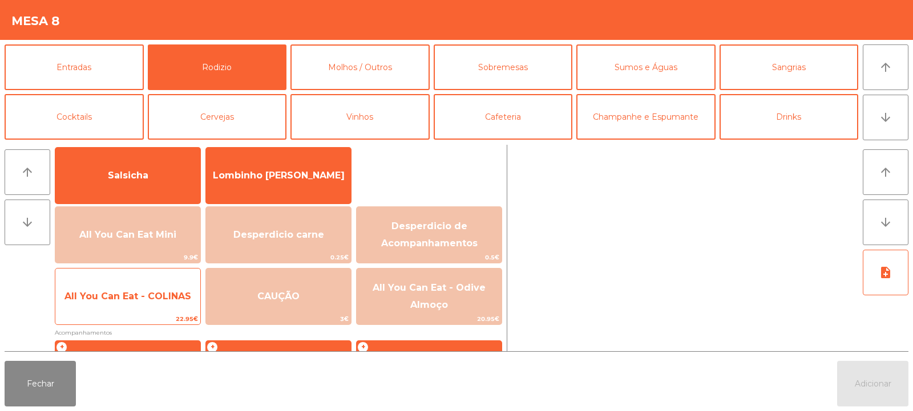
click at [153, 298] on span "All You Can Eat - COLINAS" at bounding box center [127, 296] width 127 height 11
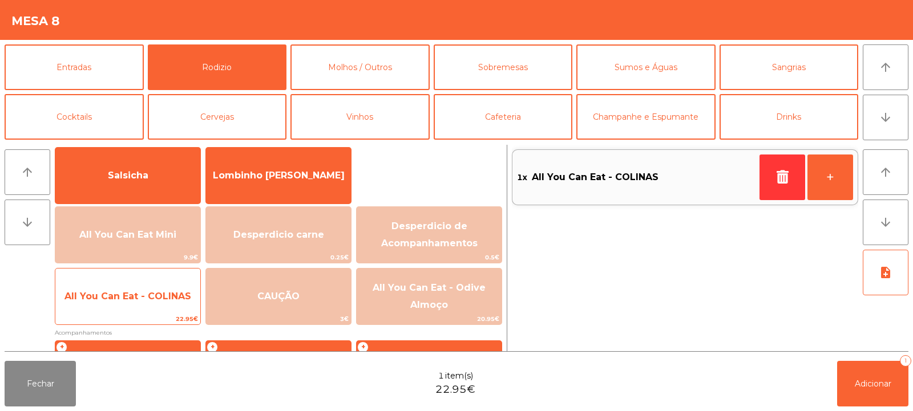
click at [156, 295] on span "All You Can Eat - COLINAS" at bounding box center [127, 296] width 127 height 11
click at [157, 294] on span "All You Can Eat - COLINAS" at bounding box center [127, 296] width 127 height 11
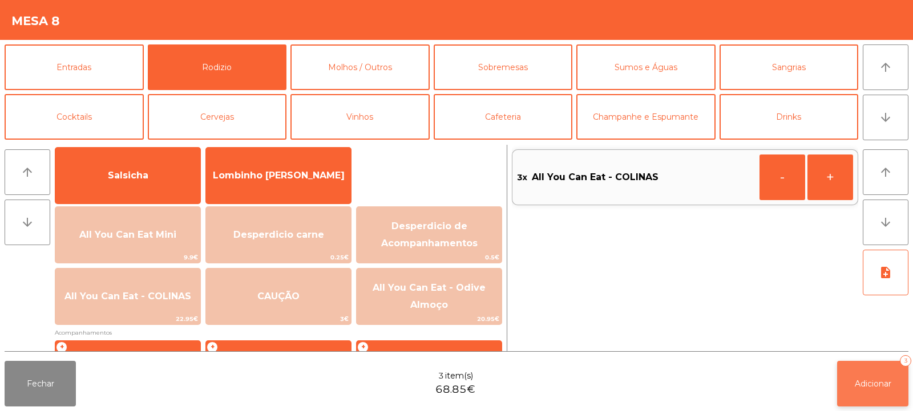
click at [852, 373] on button "Adicionar 3" at bounding box center [872, 384] width 71 height 46
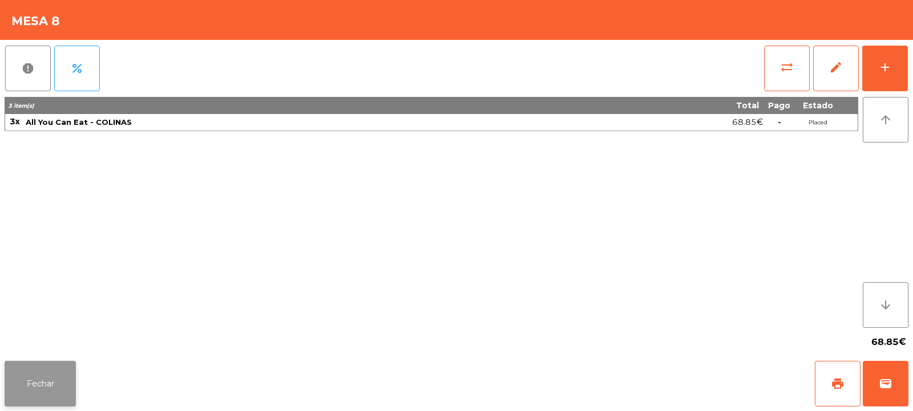
click at [32, 397] on button "Fechar" at bounding box center [40, 384] width 71 height 46
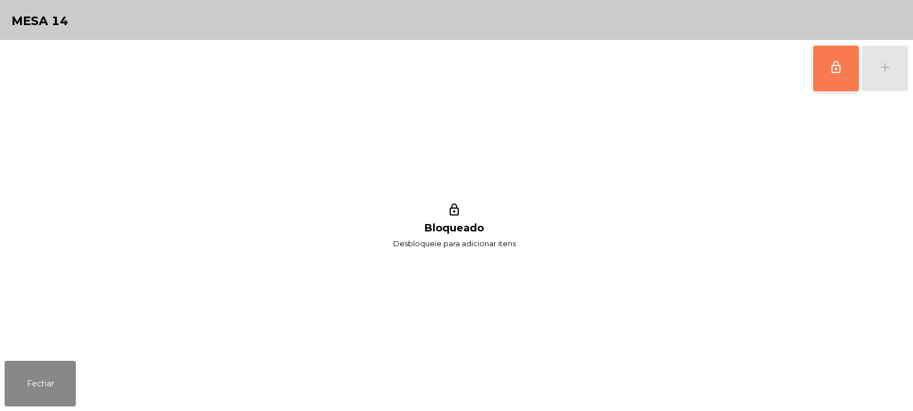
click at [840, 78] on button "lock_outline" at bounding box center [836, 69] width 46 height 46
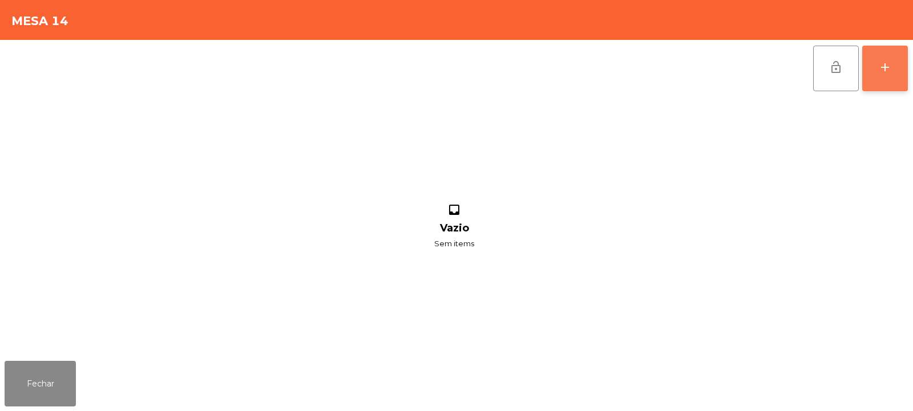
click at [884, 75] on button "add" at bounding box center [885, 69] width 46 height 46
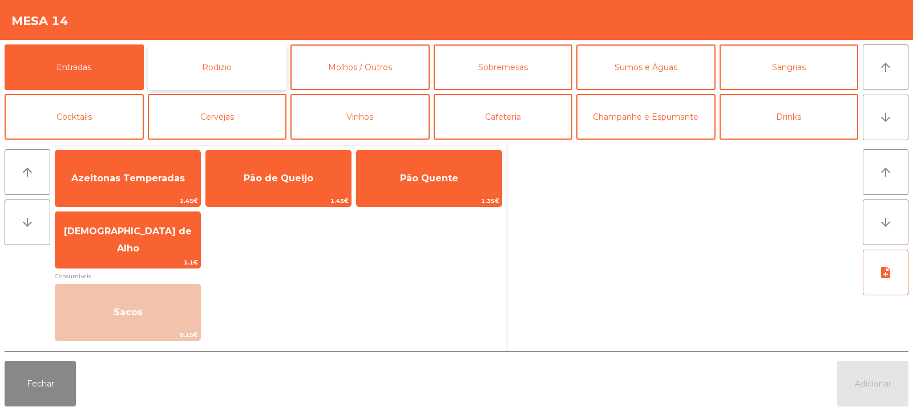
click at [245, 78] on button "Rodizio" at bounding box center [217, 67] width 139 height 46
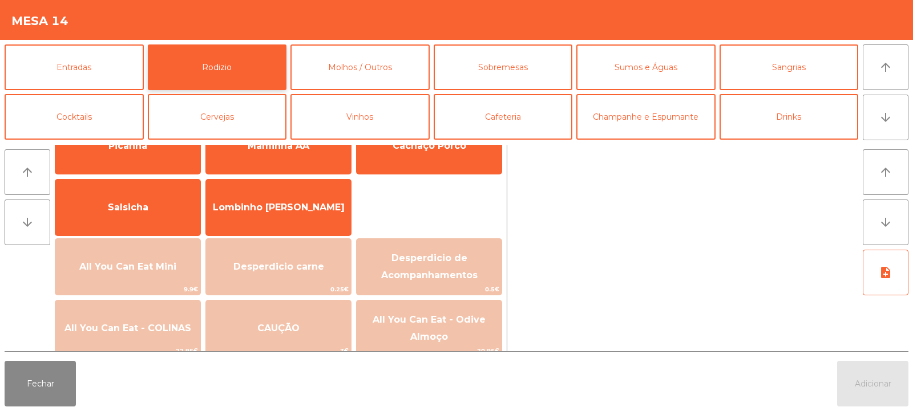
scroll to position [56, 0]
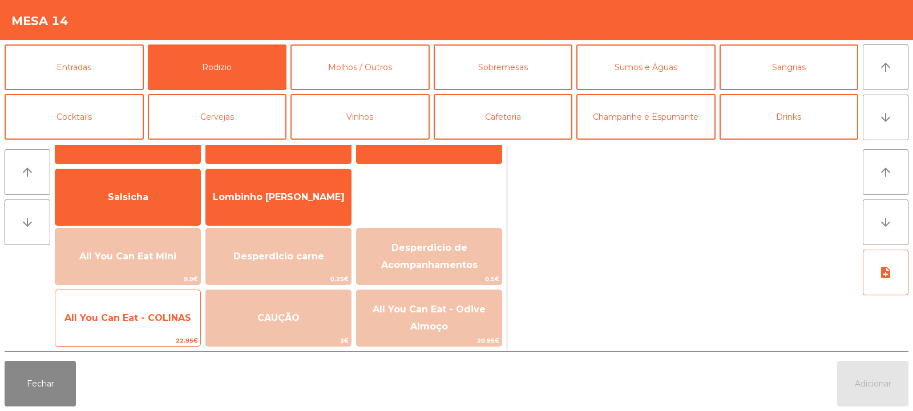
click at [148, 307] on span "All You Can Eat - COLINAS" at bounding box center [127, 318] width 145 height 31
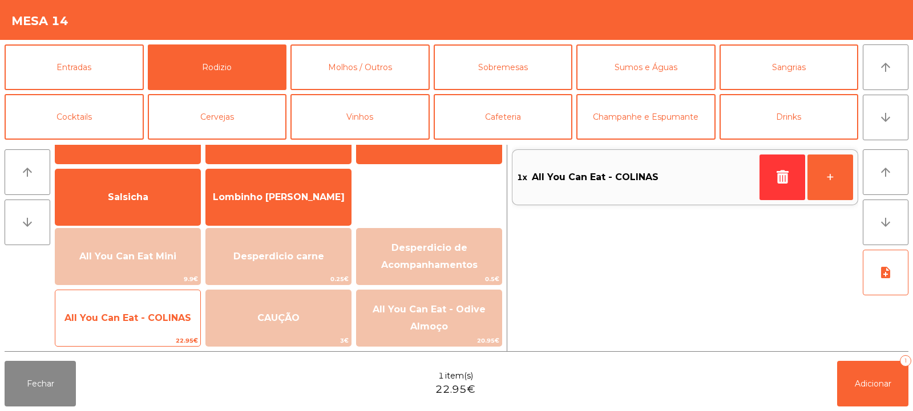
click at [153, 313] on span "All You Can Eat - COLINAS" at bounding box center [127, 318] width 127 height 11
click at [157, 322] on span "All You Can Eat - COLINAS" at bounding box center [127, 318] width 127 height 11
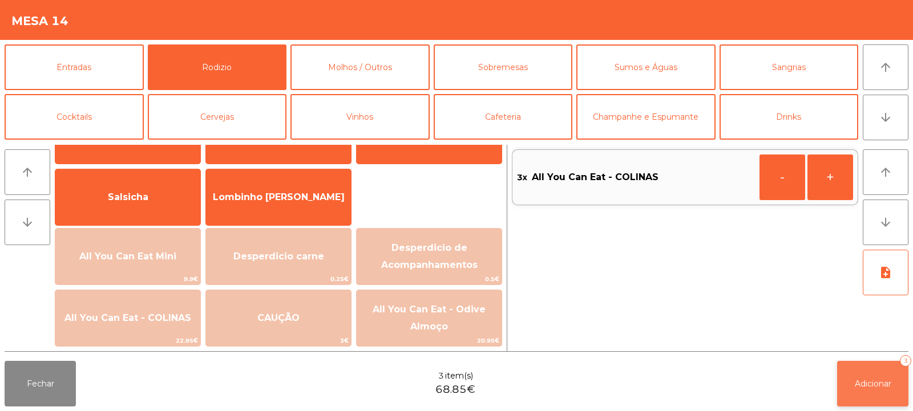
click at [875, 382] on span "Adicionar" at bounding box center [873, 384] width 37 height 10
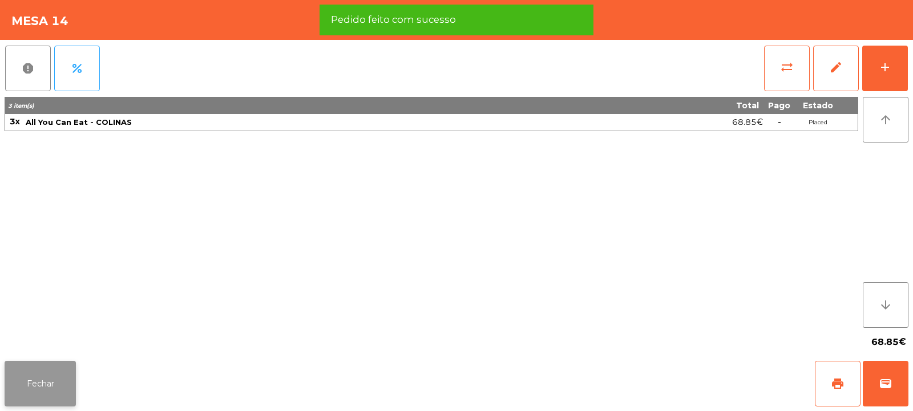
click at [47, 381] on button "Fechar" at bounding box center [40, 384] width 71 height 46
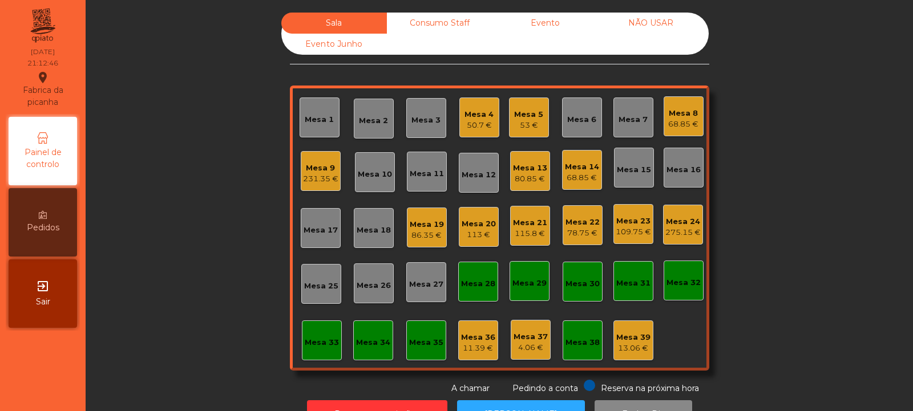
scroll to position [38, 0]
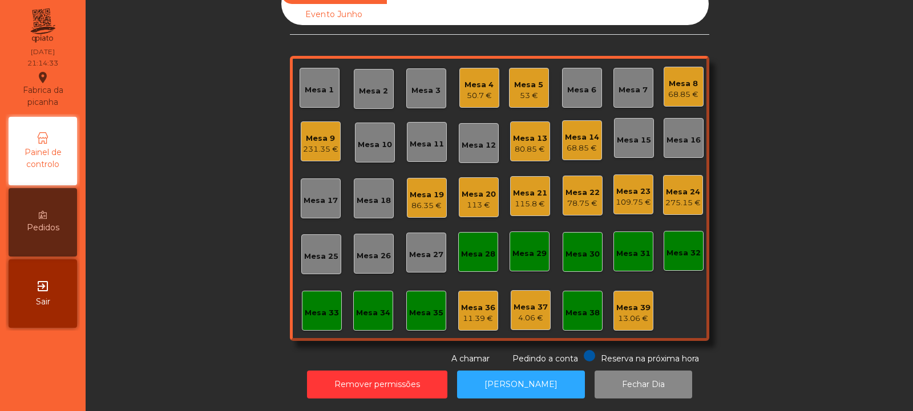
click at [635, 186] on div "Mesa 23" at bounding box center [632, 191] width 35 height 11
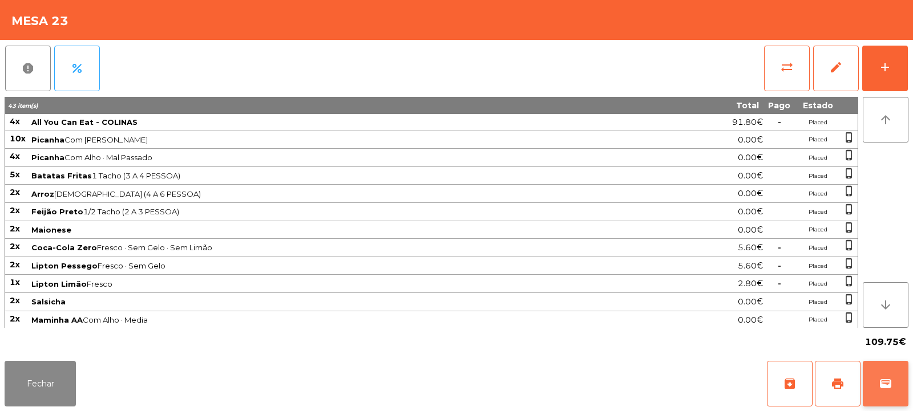
click at [878, 375] on button "wallet" at bounding box center [885, 384] width 46 height 46
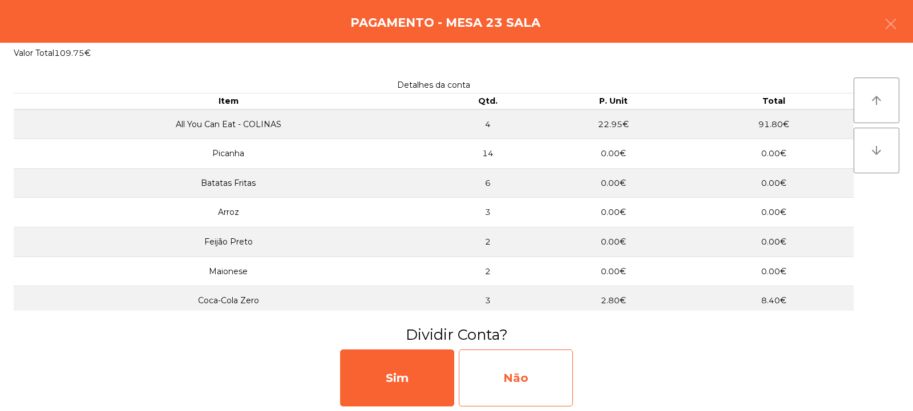
click at [544, 371] on div "Não" at bounding box center [516, 378] width 114 height 57
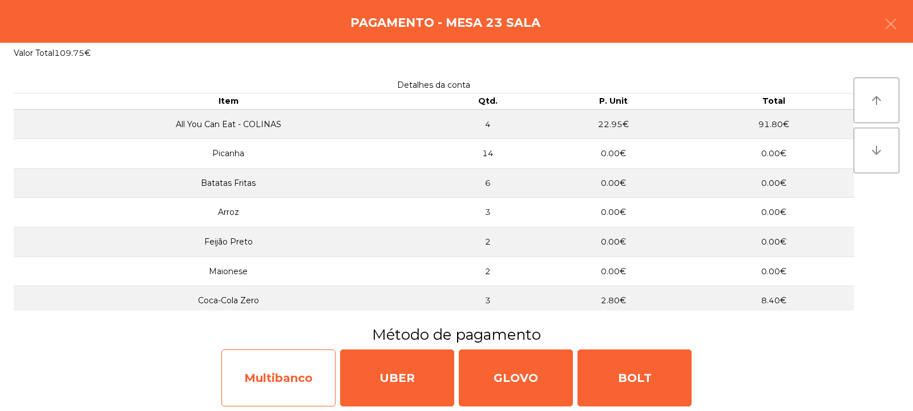
click at [323, 367] on div "Multibanco" at bounding box center [278, 378] width 114 height 57
select select "**"
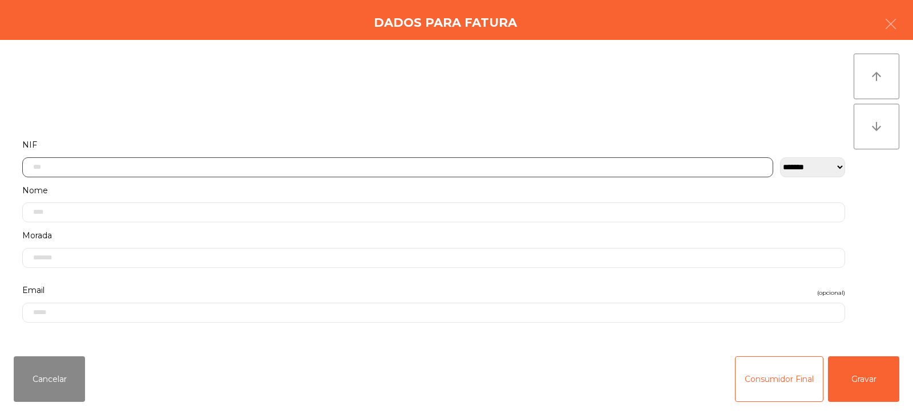
click at [511, 164] on input "text" at bounding box center [397, 167] width 751 height 20
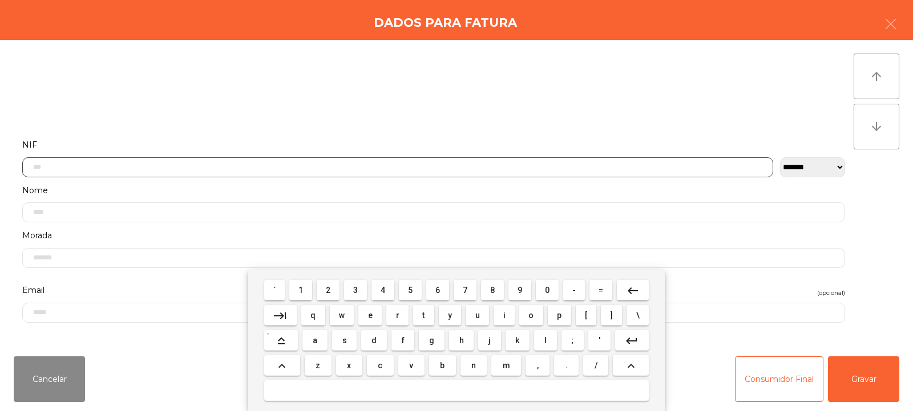
scroll to position [83, 0]
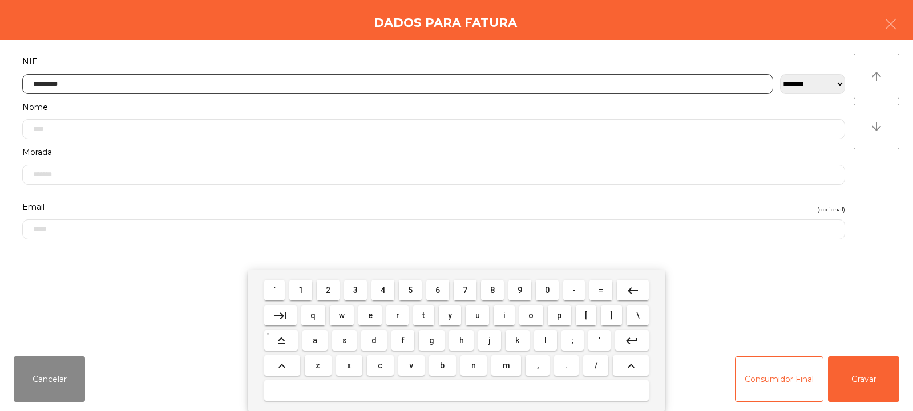
type input "*********"
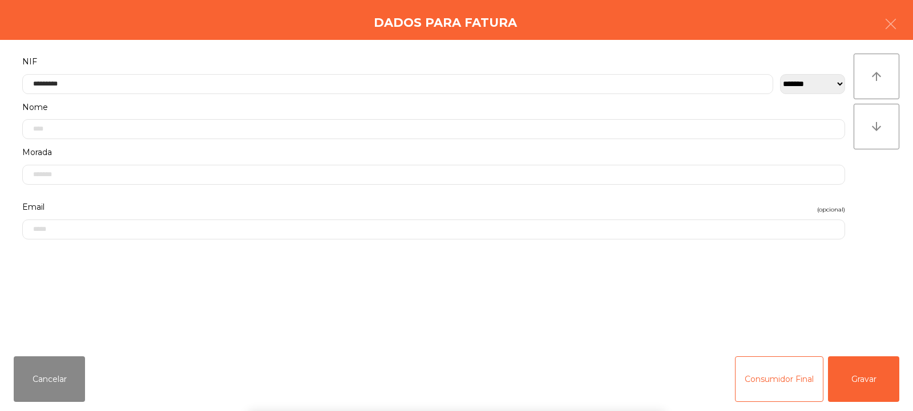
click at [853, 376] on div "` 1 2 3 4 5 6 7 8 9 0 - = keyboard_backspace keyboard_tab q w e r t y u i o p […" at bounding box center [456, 340] width 913 height 141
click at [859, 380] on button "Gravar" at bounding box center [863, 380] width 71 height 46
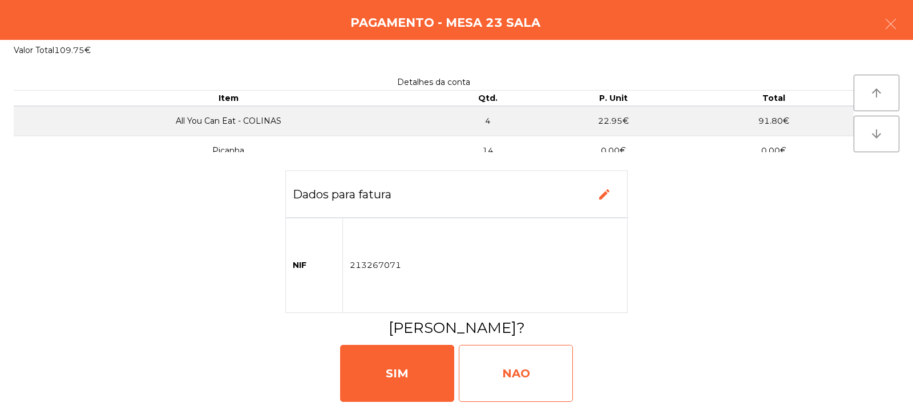
click at [525, 358] on div "NAO" at bounding box center [516, 373] width 114 height 57
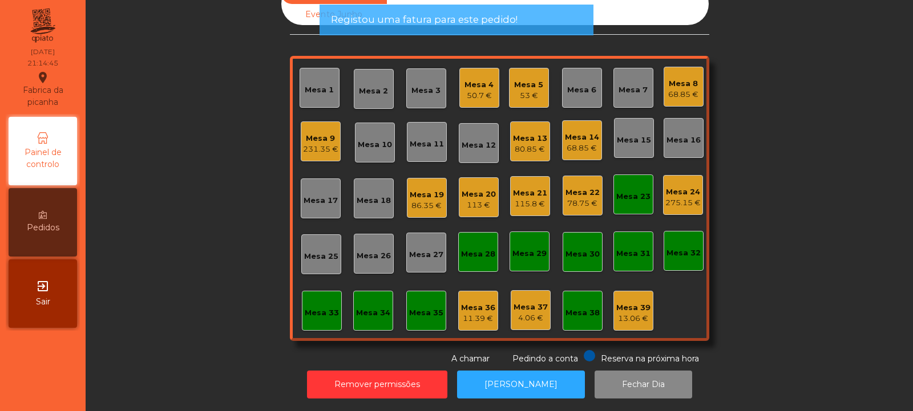
click at [625, 193] on div "Mesa 23" at bounding box center [633, 196] width 34 height 11
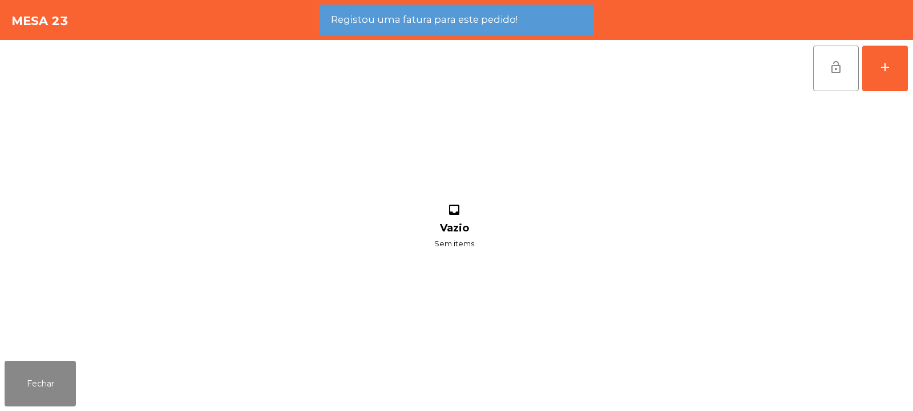
click at [831, 68] on span "lock_open" at bounding box center [836, 67] width 14 height 14
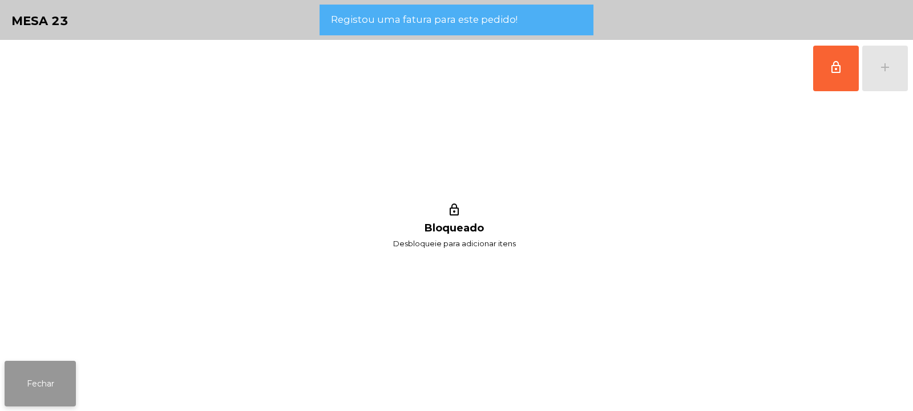
click at [45, 375] on button "Fechar" at bounding box center [40, 384] width 71 height 46
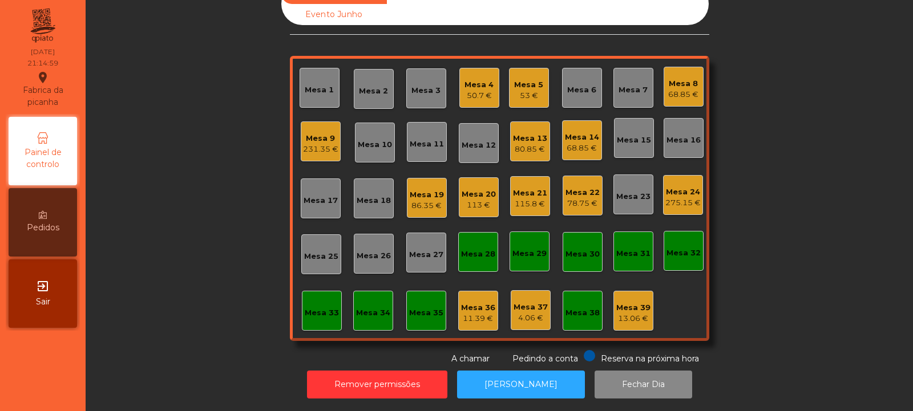
click at [584, 84] on div "Mesa 6" at bounding box center [581, 89] width 29 height 11
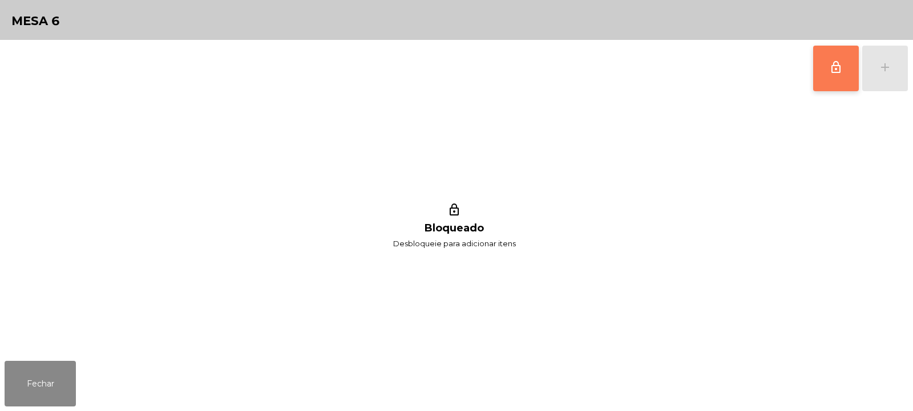
click at [845, 76] on button "lock_outline" at bounding box center [836, 69] width 46 height 46
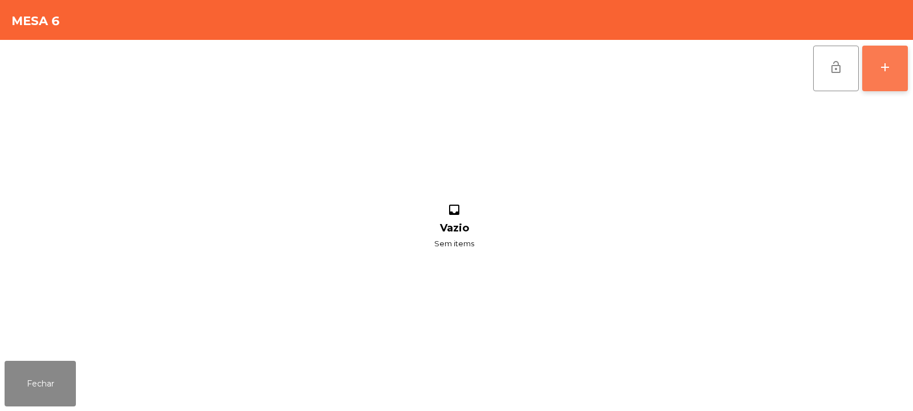
click at [876, 71] on button "add" at bounding box center [885, 69] width 46 height 46
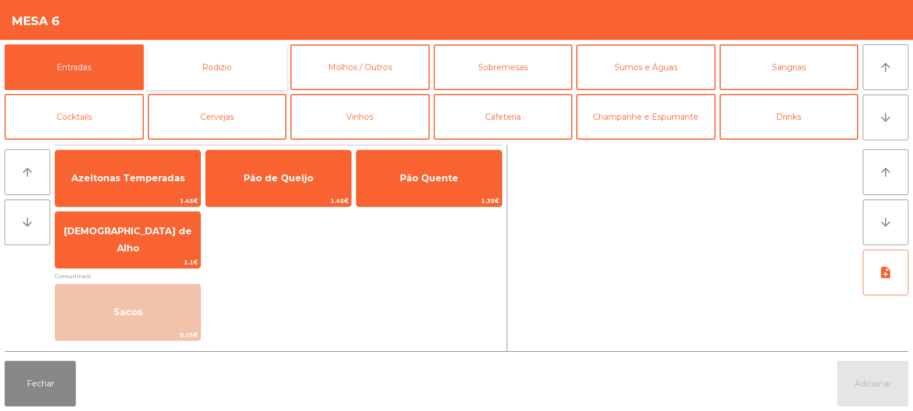
click at [240, 57] on button "Rodizio" at bounding box center [217, 67] width 139 height 46
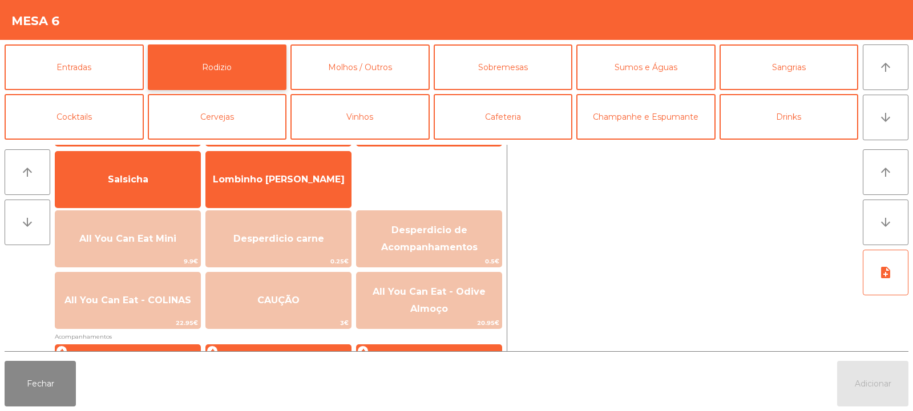
scroll to position [80, 0]
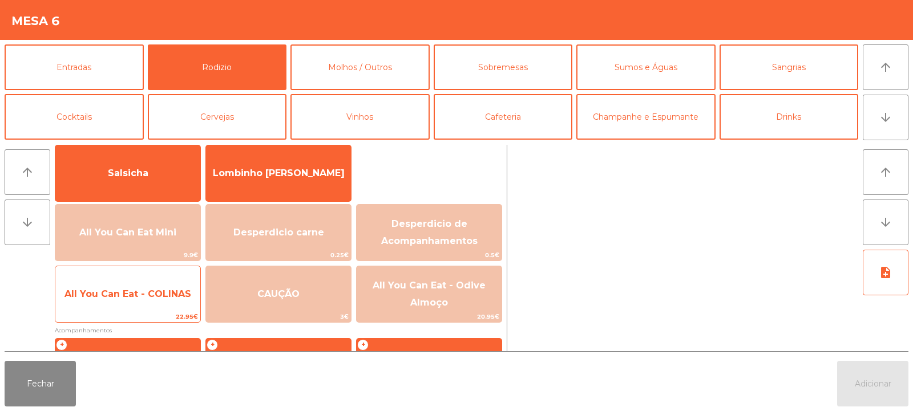
click at [172, 283] on span "All You Can Eat - COLINAS" at bounding box center [127, 294] width 145 height 31
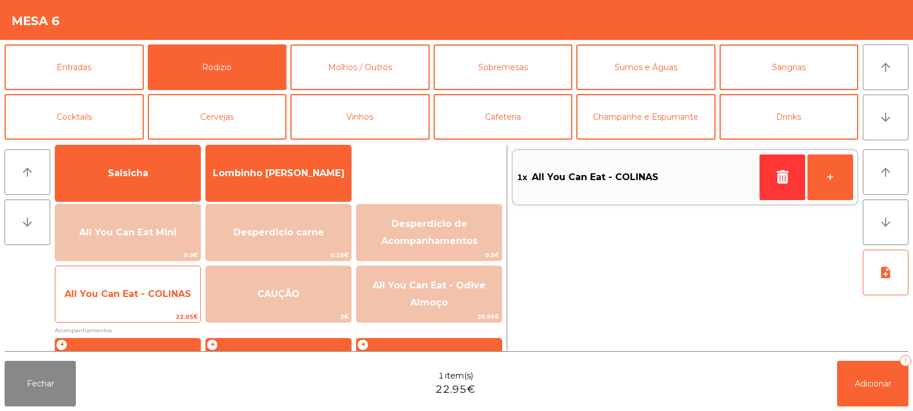
click at [168, 290] on span "All You Can Eat - COLINAS" at bounding box center [127, 294] width 127 height 11
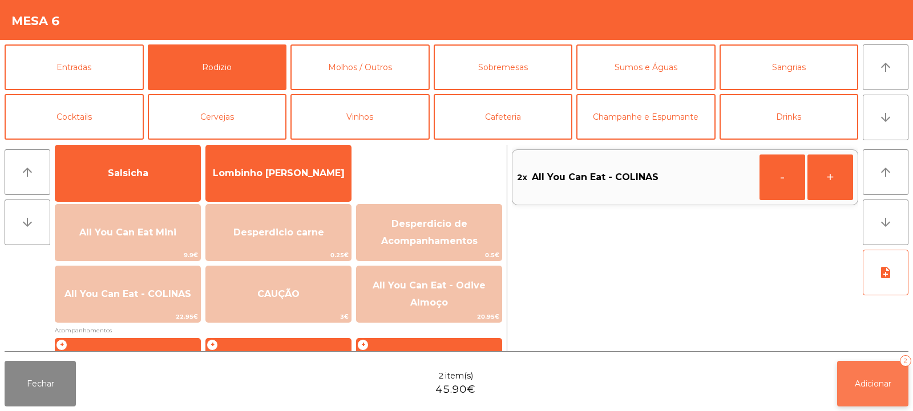
click at [880, 386] on span "Adicionar" at bounding box center [873, 384] width 37 height 10
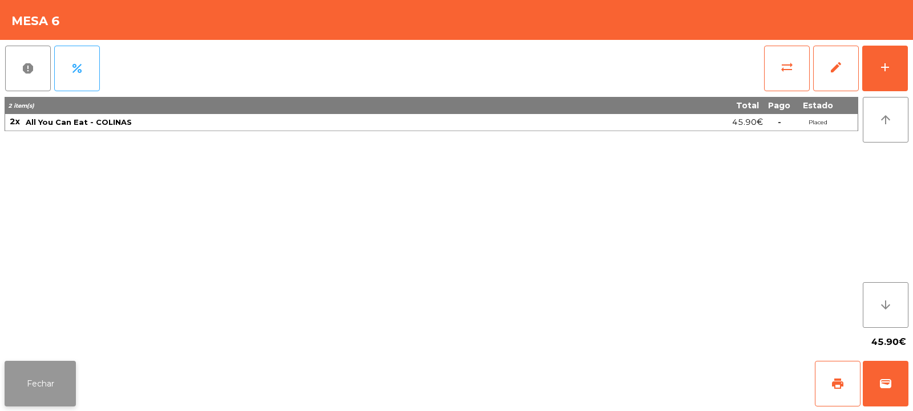
click at [59, 391] on button "Fechar" at bounding box center [40, 384] width 71 height 46
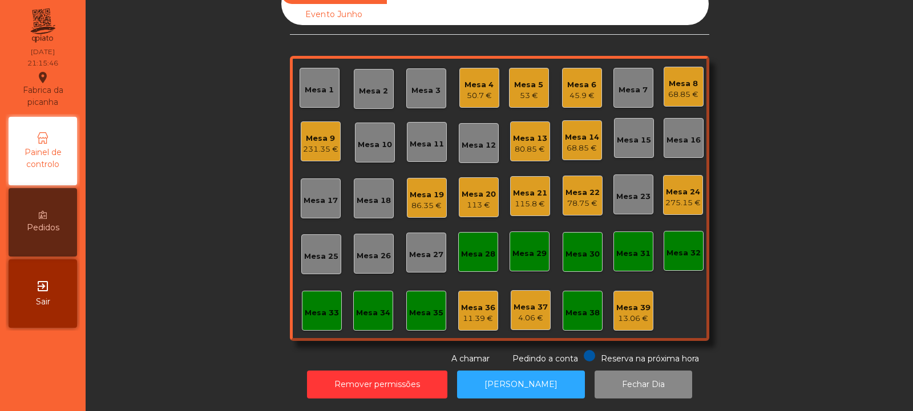
scroll to position [0, 0]
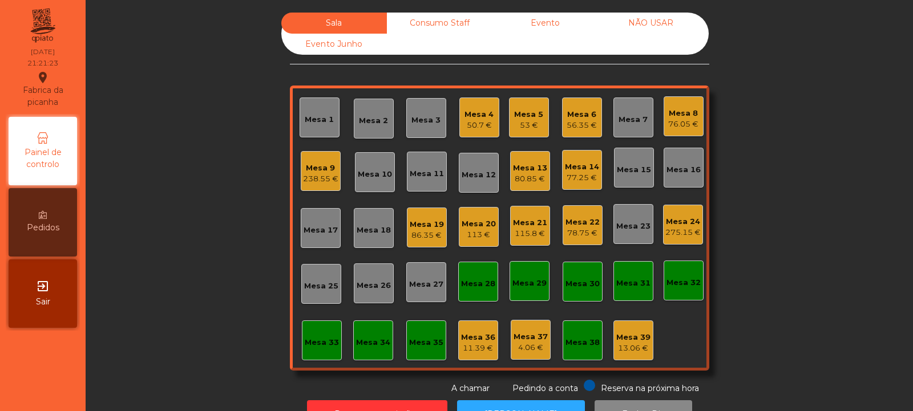
click at [305, 117] on div "Mesa 1" at bounding box center [319, 119] width 29 height 11
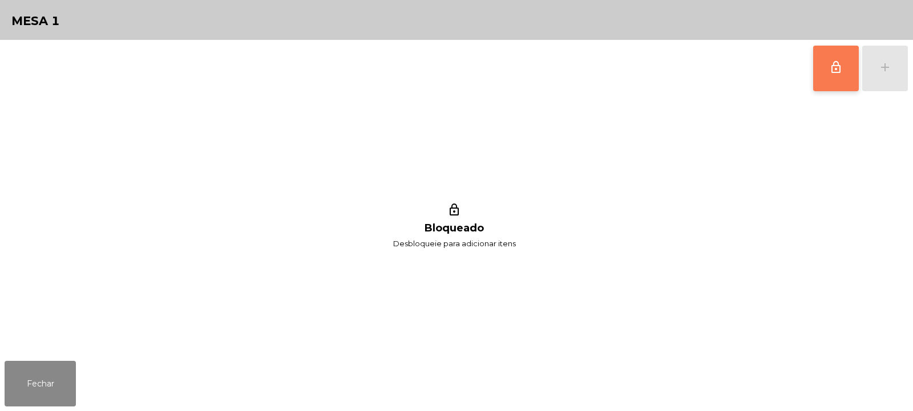
click at [827, 70] on button "lock_outline" at bounding box center [836, 69] width 46 height 46
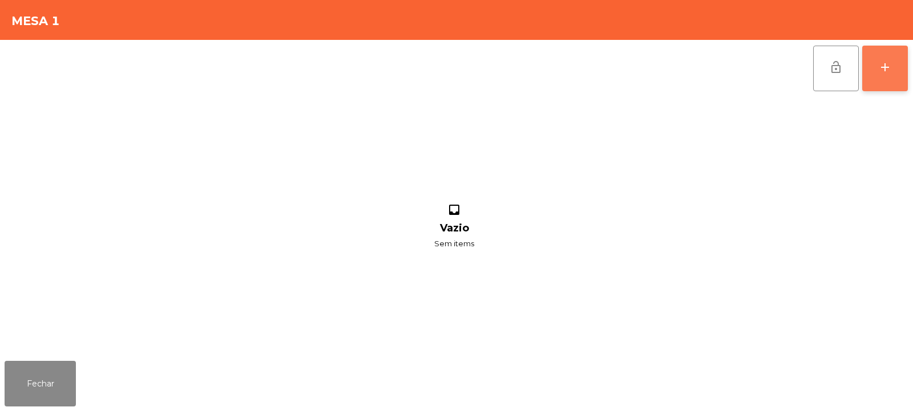
click at [878, 70] on div "add" at bounding box center [885, 67] width 14 height 14
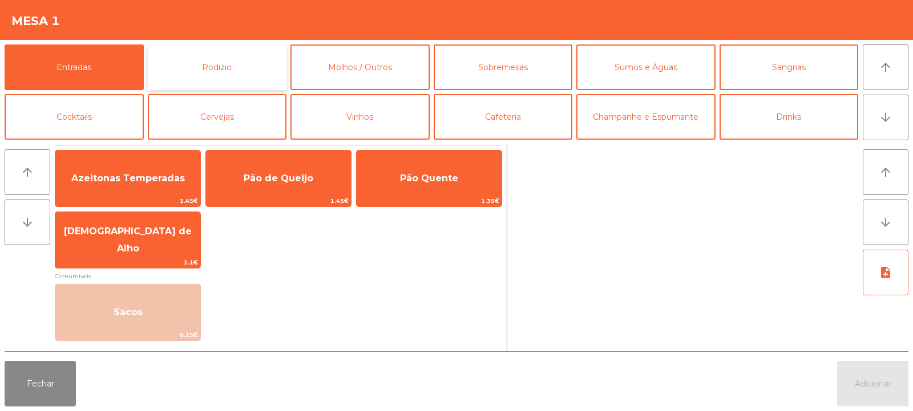
click at [209, 55] on button "Rodizio" at bounding box center [217, 67] width 139 height 46
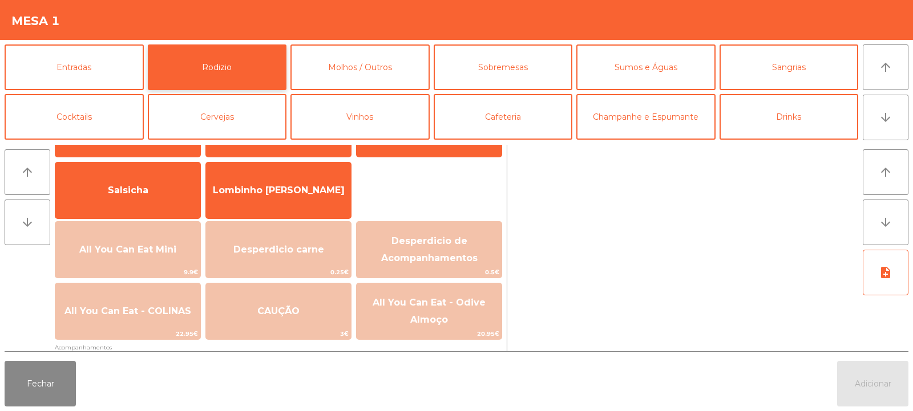
scroll to position [71, 0]
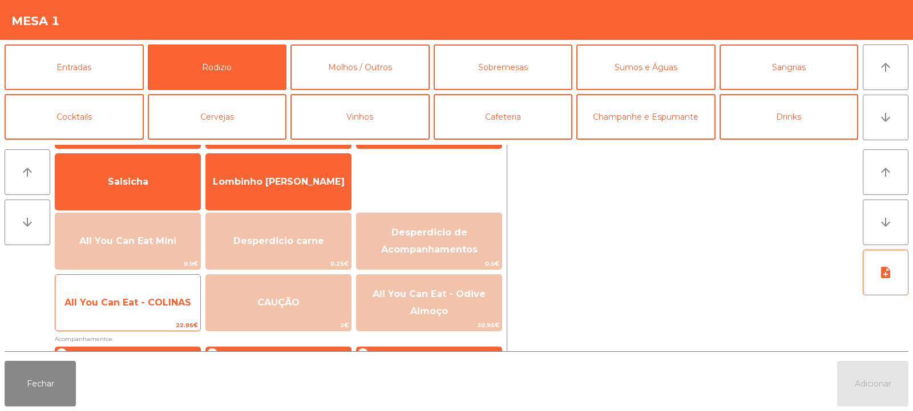
click at [137, 305] on span "All You Can Eat - COLINAS" at bounding box center [127, 302] width 127 height 11
click at [145, 313] on span "All You Can Eat - COLINAS" at bounding box center [127, 302] width 145 height 31
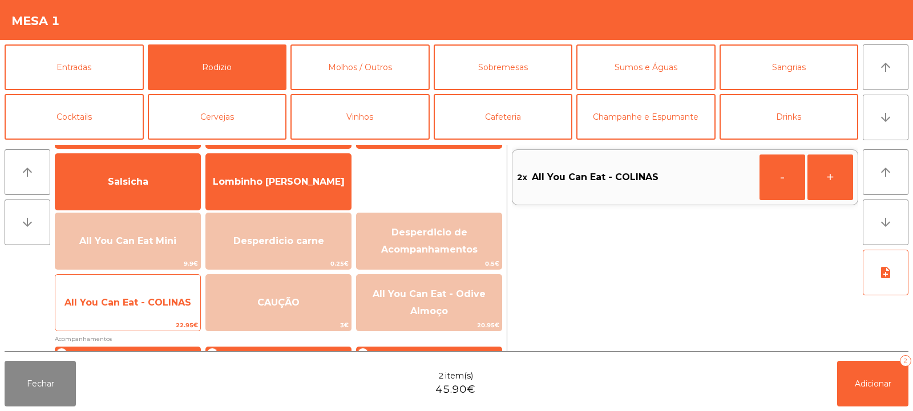
click at [152, 308] on span "All You Can Eat - COLINAS" at bounding box center [127, 302] width 145 height 31
click at [152, 306] on span "All You Can Eat - COLINAS" at bounding box center [127, 302] width 127 height 11
click at [153, 298] on span "All You Can Eat - COLINAS" at bounding box center [127, 302] width 127 height 11
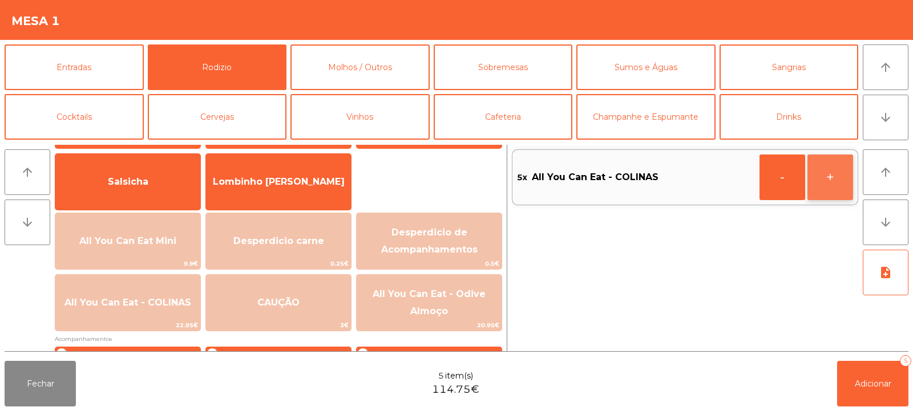
click at [825, 182] on button "+" at bounding box center [830, 178] width 46 height 46
click at [849, 388] on button "Adicionar 6" at bounding box center [872, 384] width 71 height 46
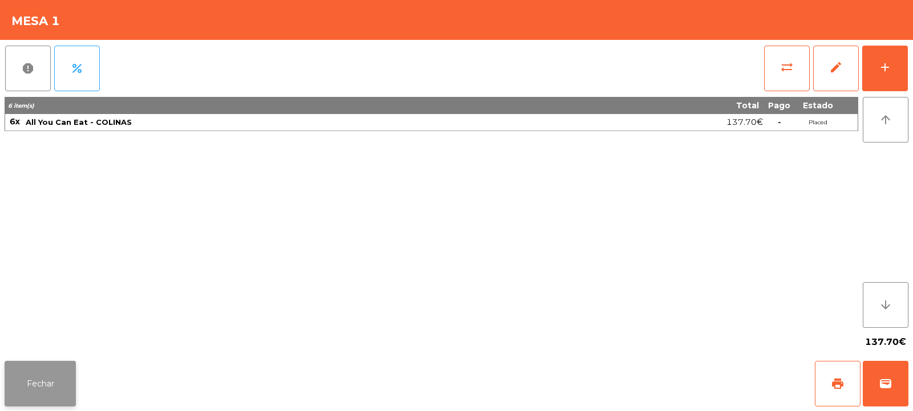
click at [54, 366] on button "Fechar" at bounding box center [40, 384] width 71 height 46
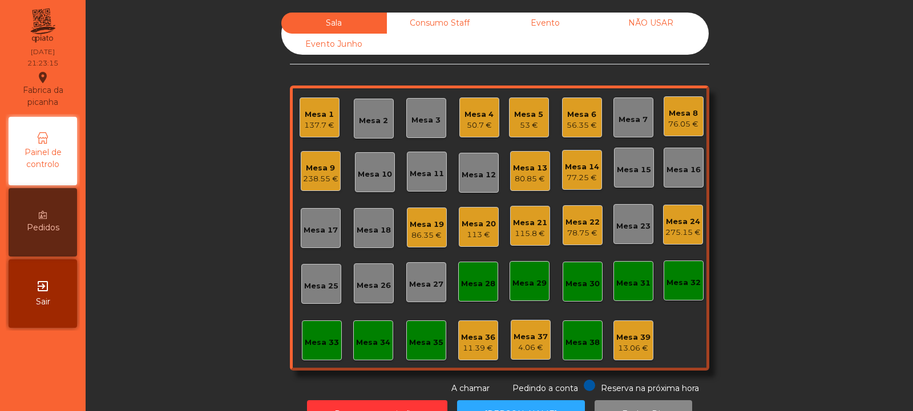
scroll to position [38, 0]
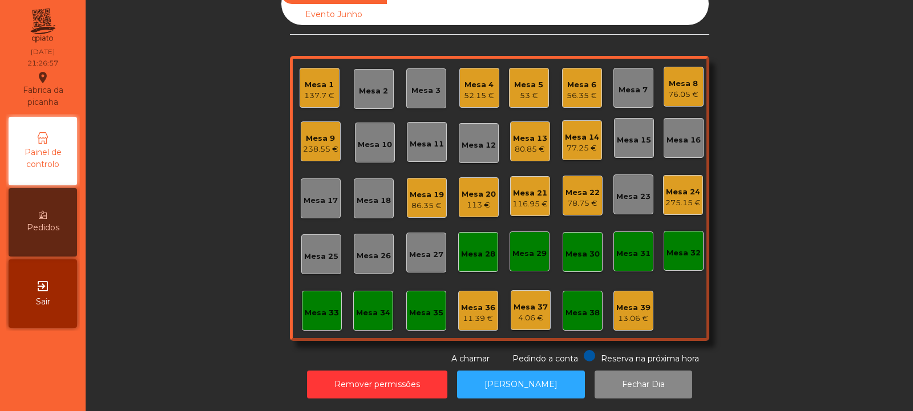
click at [533, 144] on div "80.85 €" at bounding box center [530, 149] width 34 height 11
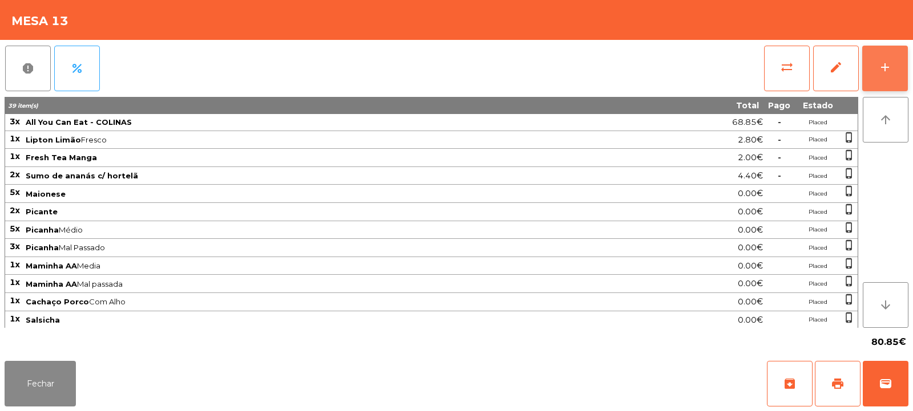
click at [887, 67] on div "add" at bounding box center [885, 67] width 14 height 14
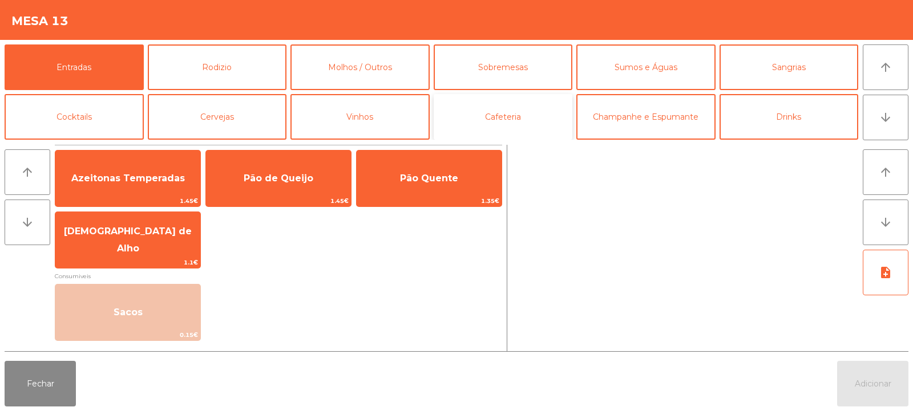
click at [491, 120] on button "Cafeteria" at bounding box center [503, 117] width 139 height 46
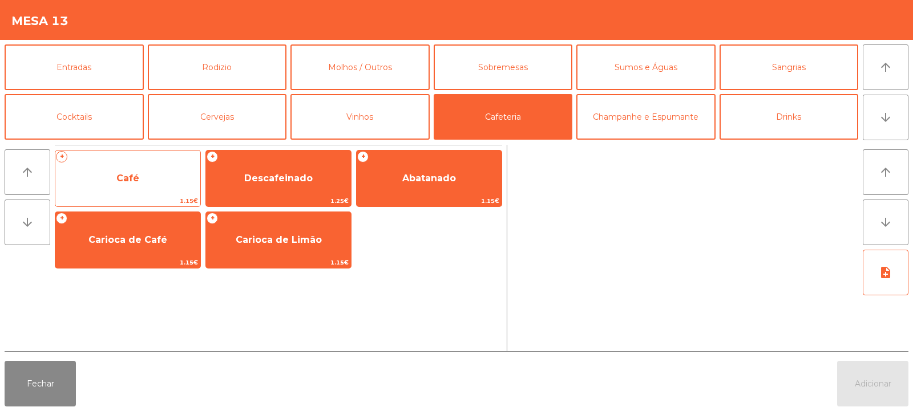
click at [158, 183] on span "Café" at bounding box center [127, 178] width 145 height 31
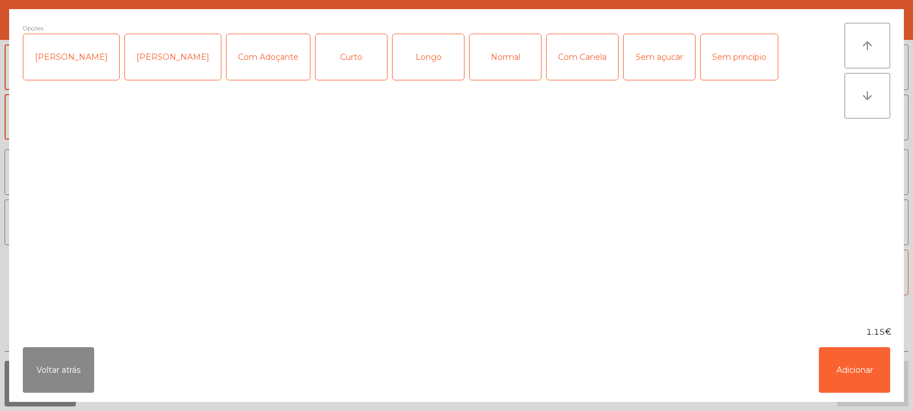
click at [484, 56] on div "Normal" at bounding box center [504, 57] width 71 height 46
click at [862, 379] on button "Adicionar" at bounding box center [854, 370] width 71 height 46
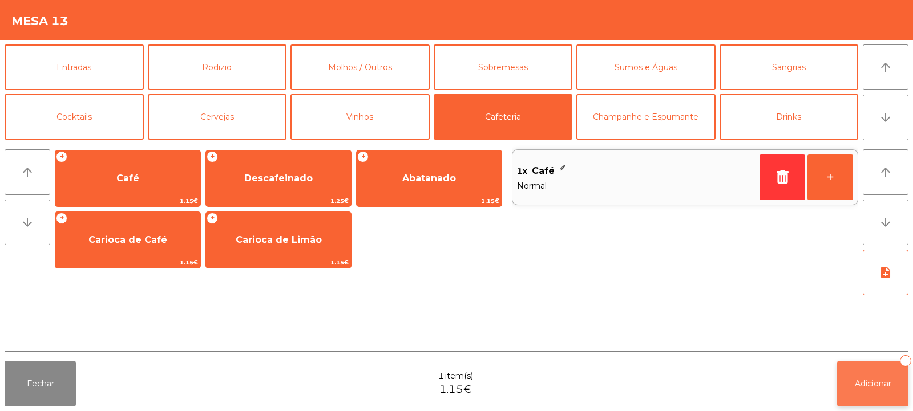
click at [871, 386] on span "Adicionar" at bounding box center [873, 384] width 37 height 10
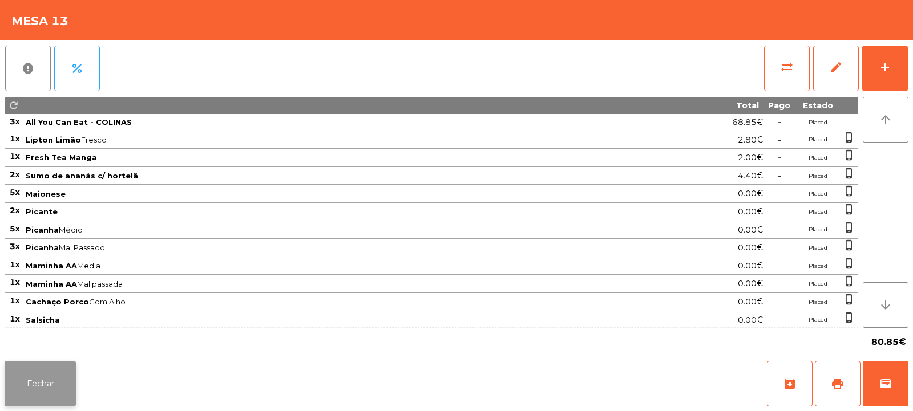
click at [41, 370] on button "Fechar" at bounding box center [40, 384] width 71 height 46
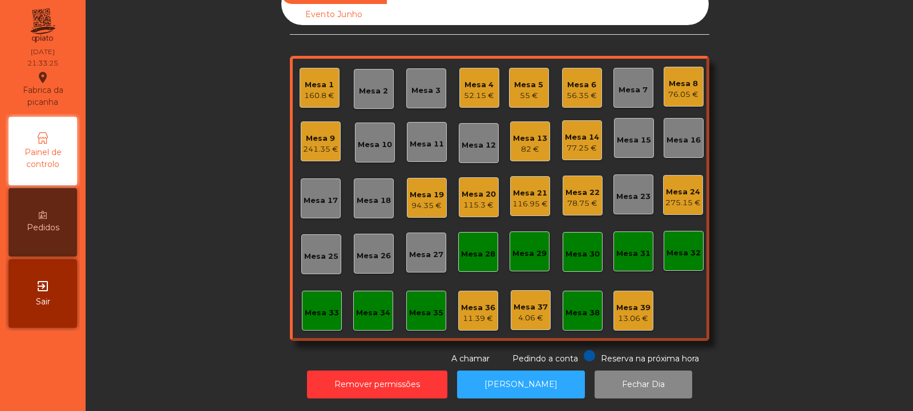
scroll to position [0, 0]
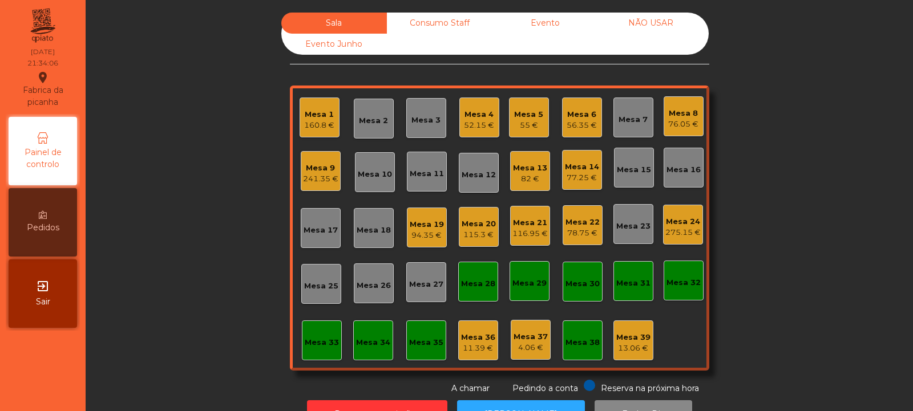
click at [641, 163] on div "Mesa 15" at bounding box center [634, 168] width 34 height 16
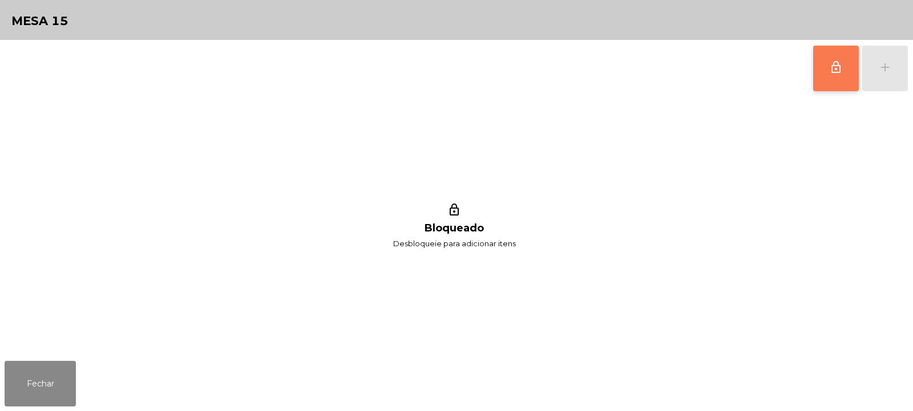
click at [848, 69] on button "lock_outline" at bounding box center [836, 69] width 46 height 46
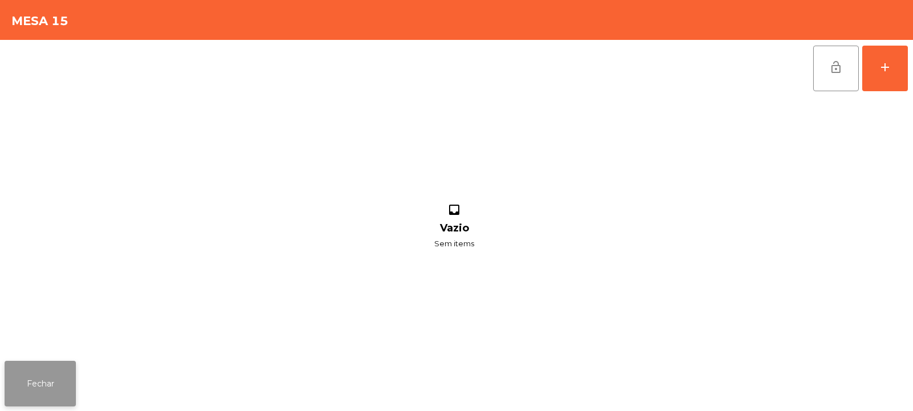
click at [56, 381] on button "Fechar" at bounding box center [40, 384] width 71 height 46
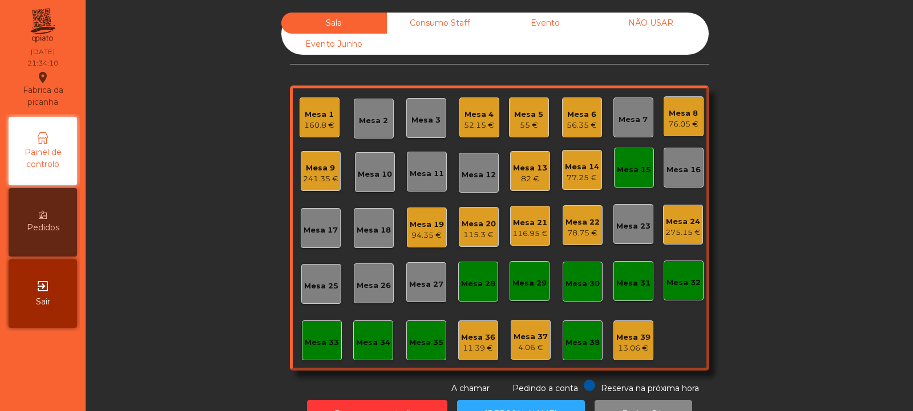
click at [630, 177] on div "Mesa 15" at bounding box center [634, 168] width 40 height 40
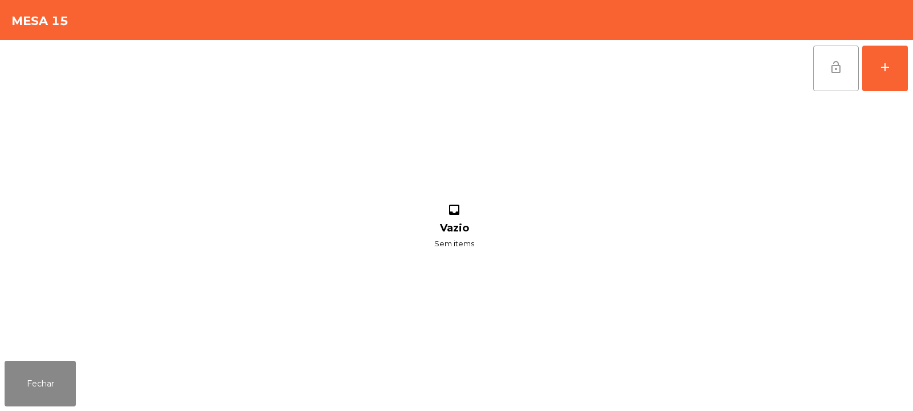
click at [841, 67] on span "lock_open" at bounding box center [836, 67] width 14 height 14
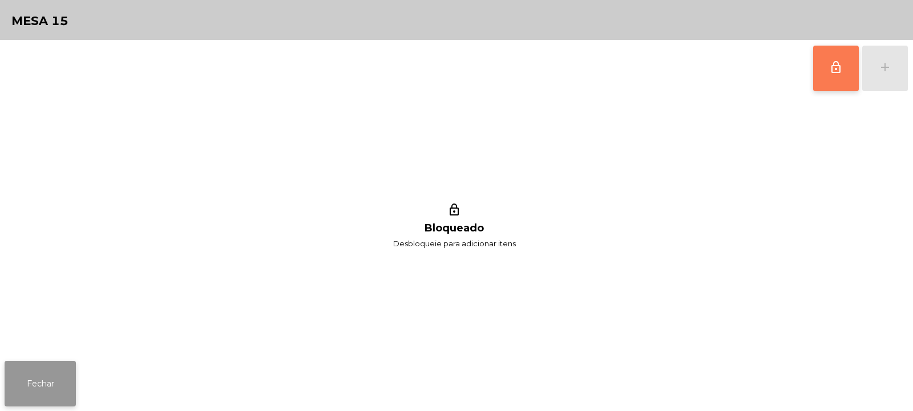
click at [59, 378] on button "Fechar" at bounding box center [40, 384] width 71 height 46
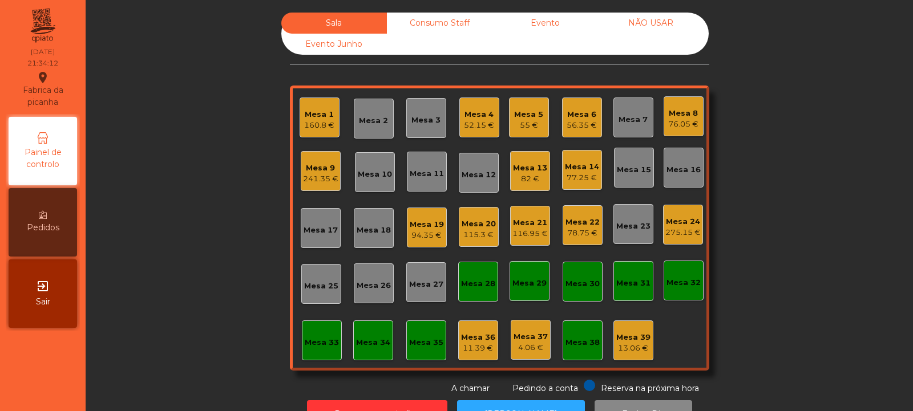
click at [331, 230] on div "Mesa 17" at bounding box center [320, 230] width 34 height 11
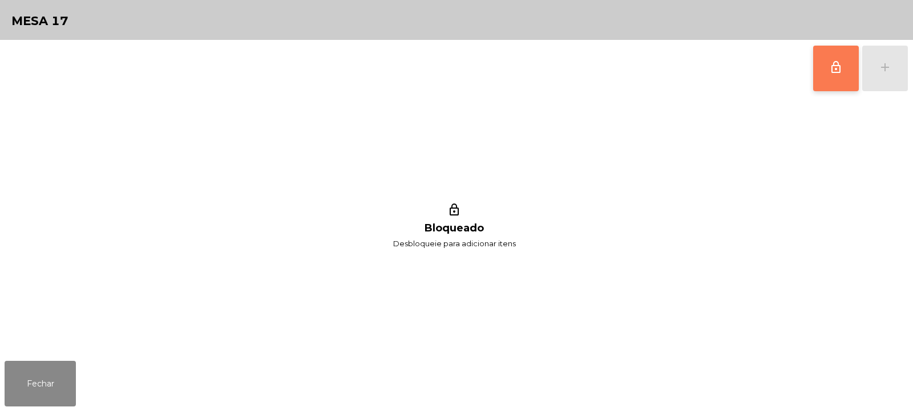
click at [835, 70] on span "lock_outline" at bounding box center [836, 67] width 14 height 14
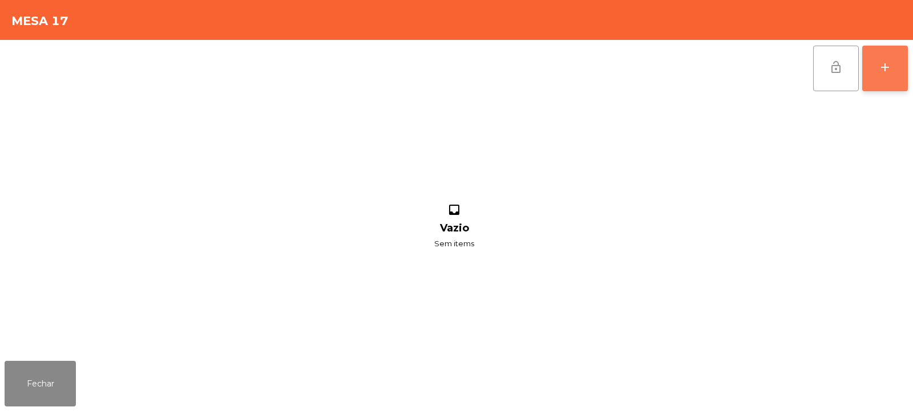
click at [883, 74] on button "add" at bounding box center [885, 69] width 46 height 46
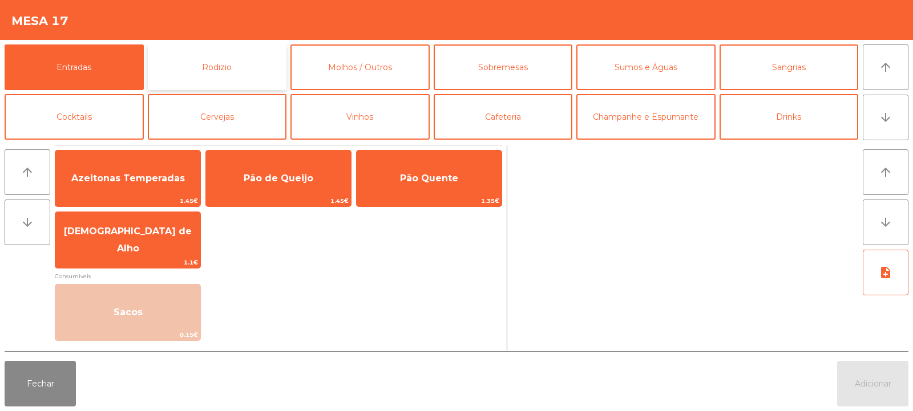
click at [238, 82] on button "Rodizio" at bounding box center [217, 67] width 139 height 46
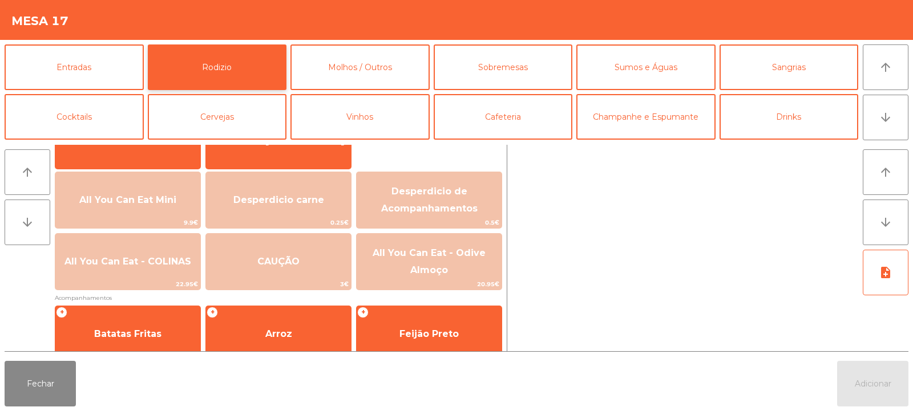
scroll to position [115, 0]
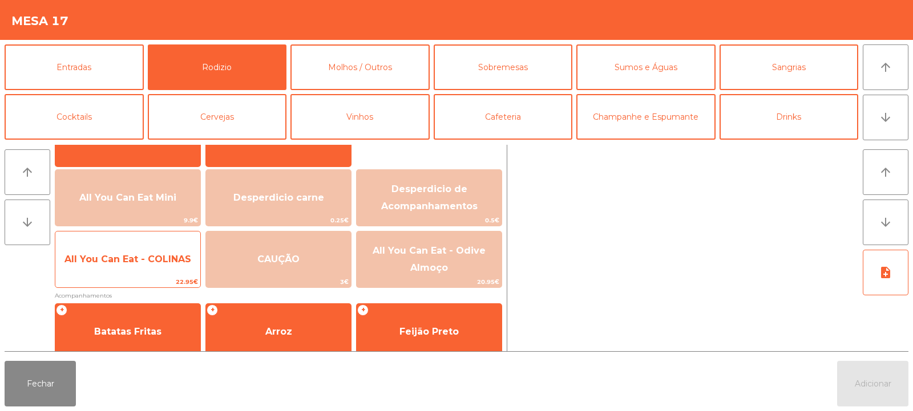
click at [176, 272] on span "All You Can Eat - COLINAS" at bounding box center [127, 259] width 145 height 31
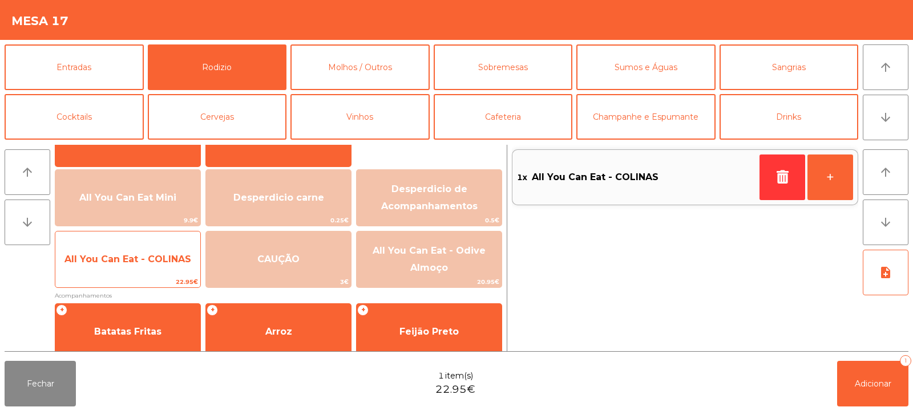
click at [172, 274] on span "All You Can Eat - COLINAS" at bounding box center [127, 259] width 145 height 31
click at [178, 270] on span "All You Can Eat - COLINAS" at bounding box center [127, 259] width 145 height 31
click at [183, 265] on span "All You Can Eat - COLINAS" at bounding box center [127, 259] width 145 height 31
click at [180, 265] on span "All You Can Eat - COLINAS" at bounding box center [127, 259] width 145 height 31
click at [178, 265] on span "All You Can Eat - COLINAS" at bounding box center [127, 259] width 145 height 31
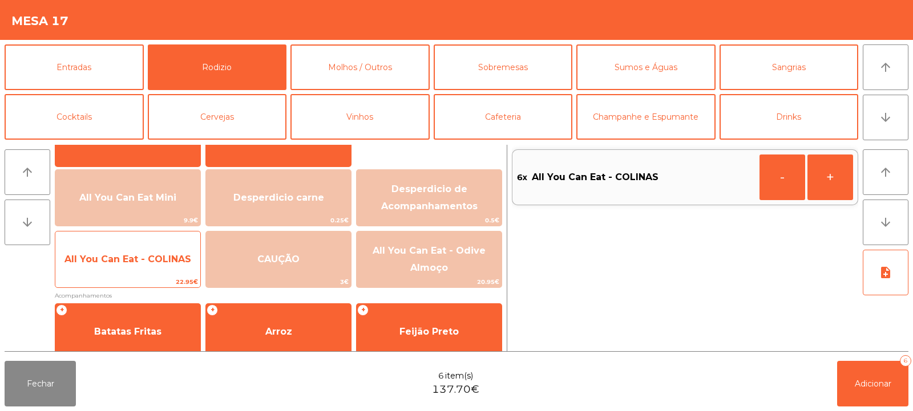
click at [177, 265] on span "All You Can Eat - COLINAS" at bounding box center [127, 259] width 145 height 31
click at [177, 263] on span "All You Can Eat - COLINAS" at bounding box center [127, 259] width 127 height 11
click at [180, 264] on span "All You Can Eat - COLINAS" at bounding box center [127, 259] width 127 height 11
click at [181, 268] on span "All You Can Eat - COLINAS" at bounding box center [127, 259] width 145 height 31
click at [165, 270] on span "All You Can Eat - COLINAS" at bounding box center [127, 259] width 145 height 31
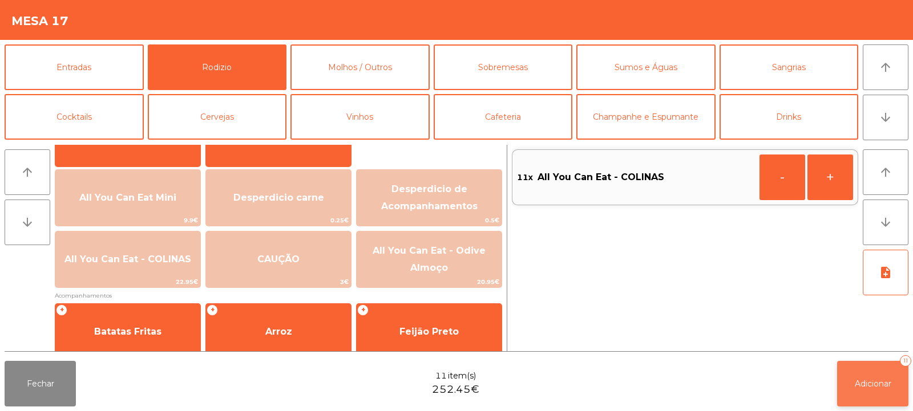
click at [858, 374] on button "Adicionar 11" at bounding box center [872, 384] width 71 height 46
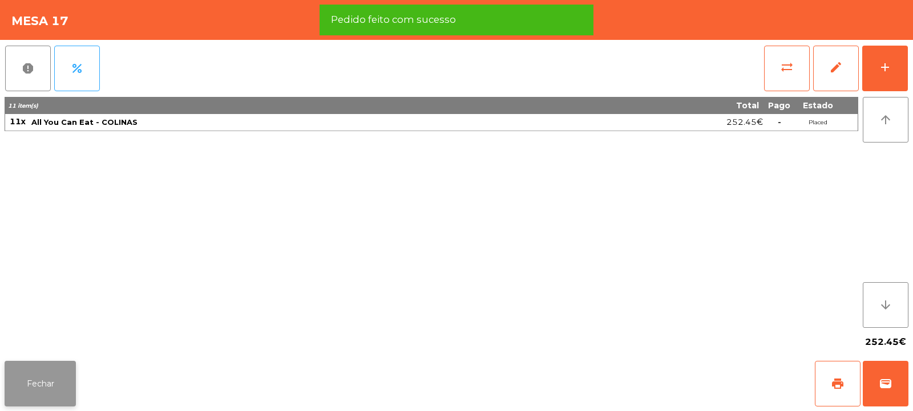
click at [44, 374] on button "Fechar" at bounding box center [40, 384] width 71 height 46
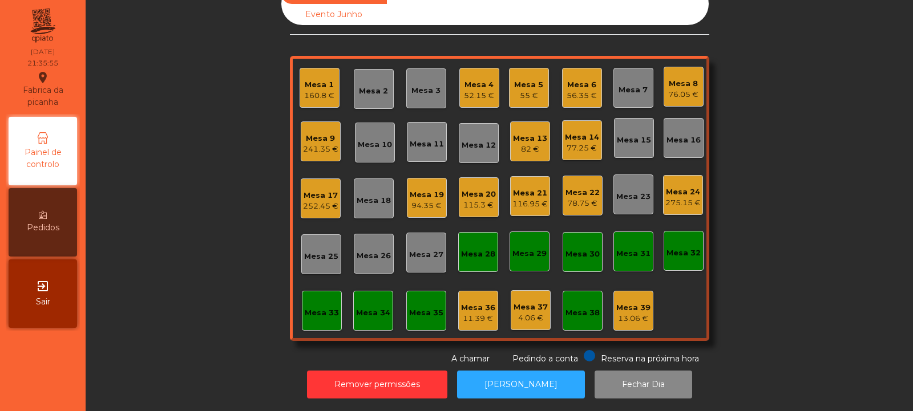
scroll to position [0, 0]
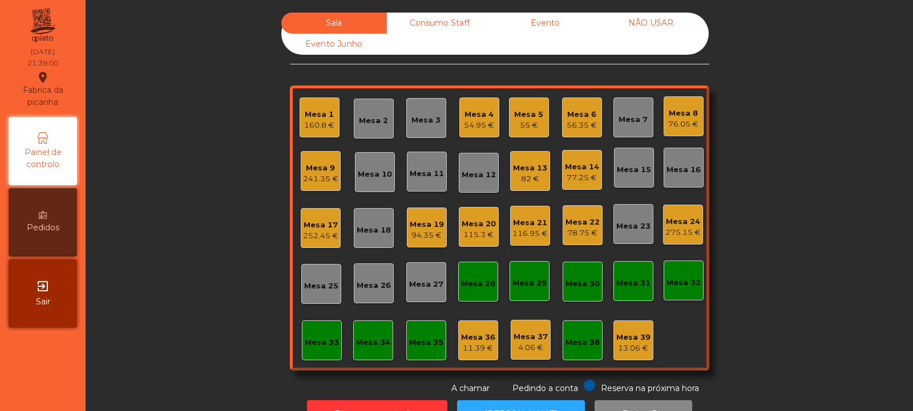
click at [533, 159] on div "Mesa 13 82 €" at bounding box center [530, 171] width 34 height 27
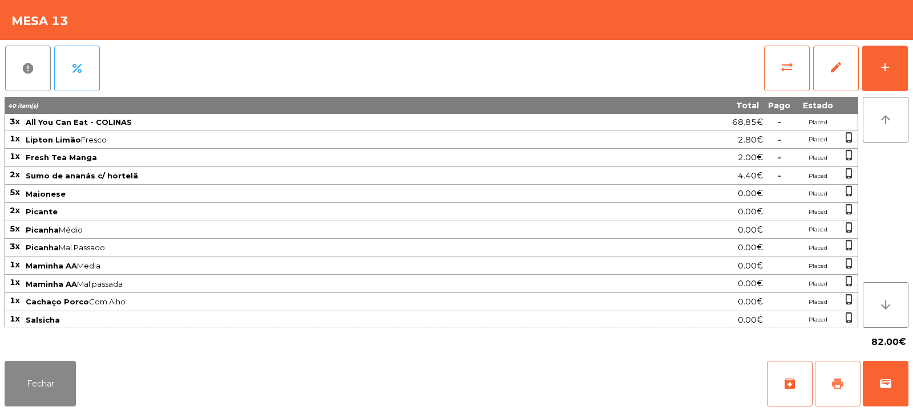
click at [840, 382] on span "print" at bounding box center [838, 384] width 14 height 14
click at [47, 382] on button "Fechar" at bounding box center [40, 384] width 71 height 46
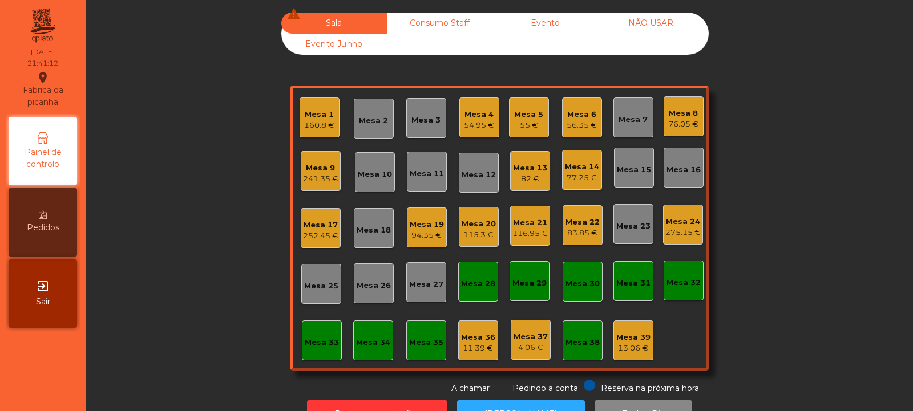
click at [627, 226] on div "Mesa 23" at bounding box center [633, 226] width 34 height 11
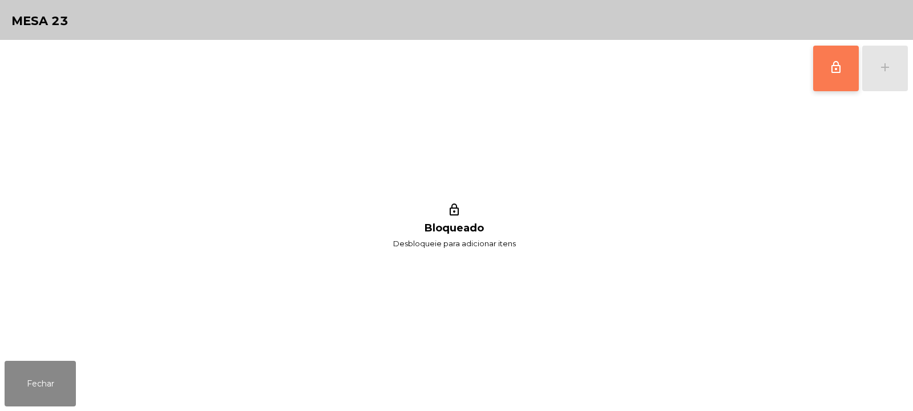
click at [817, 76] on button "lock_outline" at bounding box center [836, 69] width 46 height 46
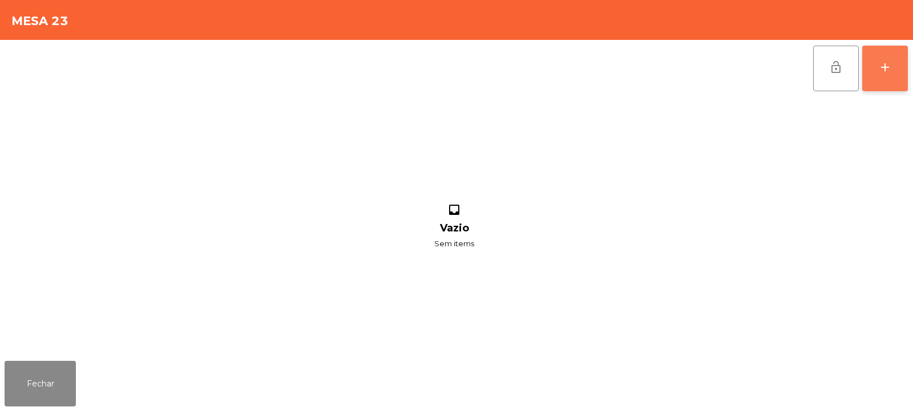
click at [893, 73] on button "add" at bounding box center [885, 69] width 46 height 46
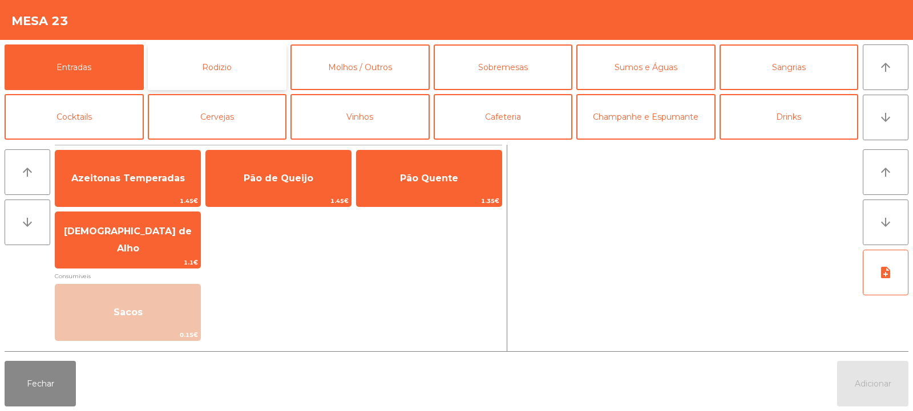
click at [247, 67] on button "Rodizio" at bounding box center [217, 67] width 139 height 46
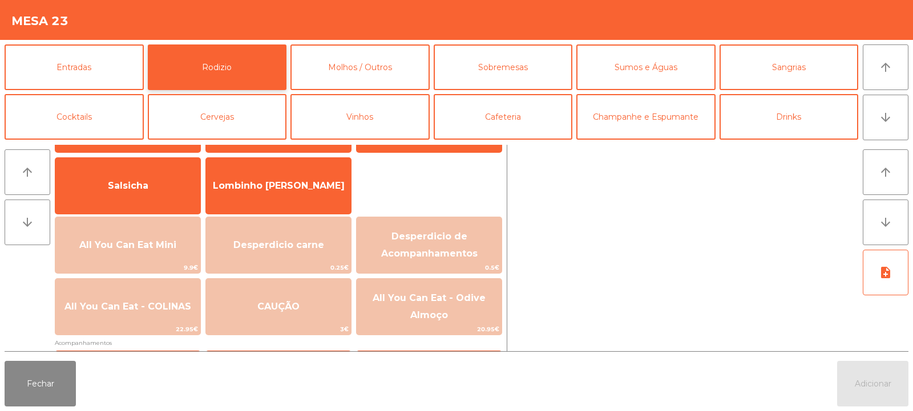
scroll to position [67, 0]
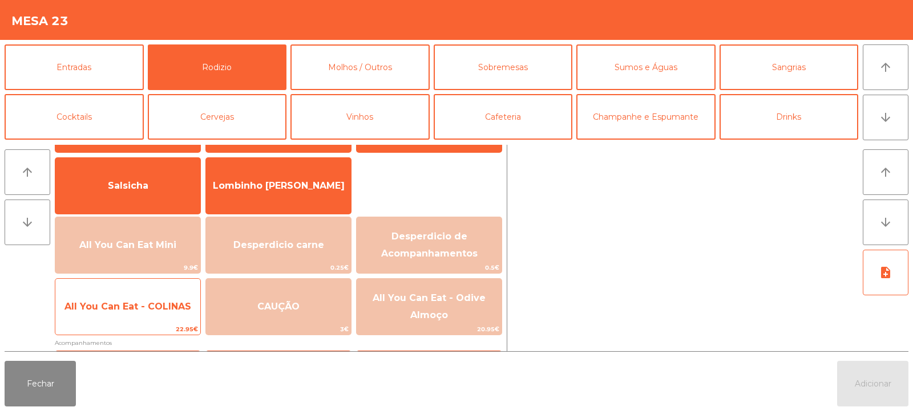
click at [145, 313] on span "All You Can Eat - COLINAS" at bounding box center [127, 306] width 145 height 31
click at [153, 315] on span "All You Can Eat - COLINAS" at bounding box center [127, 306] width 145 height 31
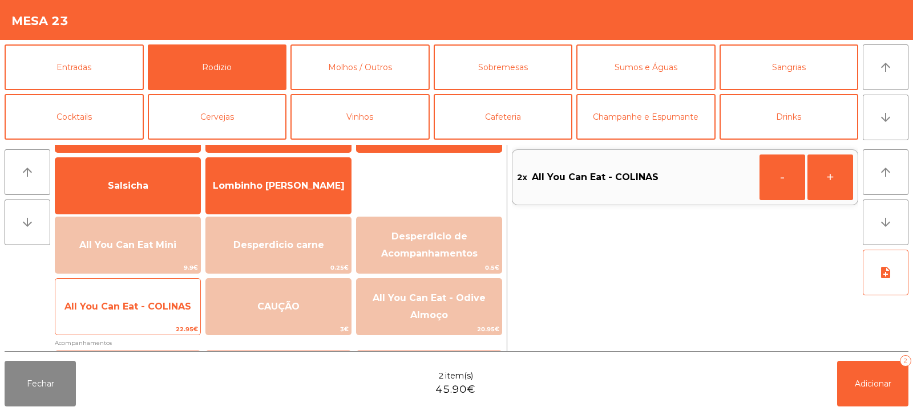
click at [149, 319] on span "All You Can Eat - COLINAS" at bounding box center [127, 306] width 145 height 31
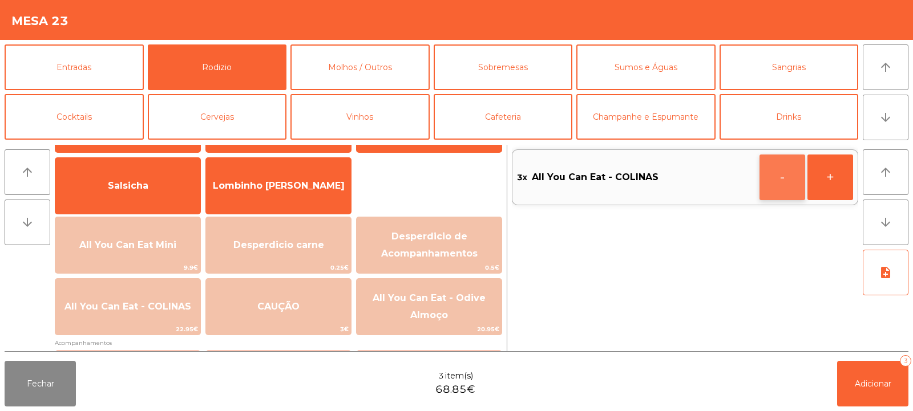
click at [783, 181] on button "-" at bounding box center [782, 178] width 46 height 46
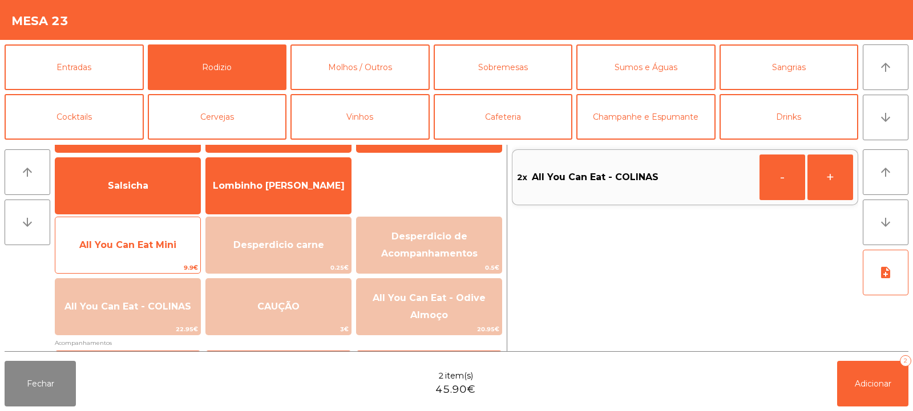
click at [158, 254] on span "All You Can Eat Mini" at bounding box center [127, 245] width 145 height 31
click at [159, 255] on span "All You Can Eat Mini" at bounding box center [127, 245] width 145 height 31
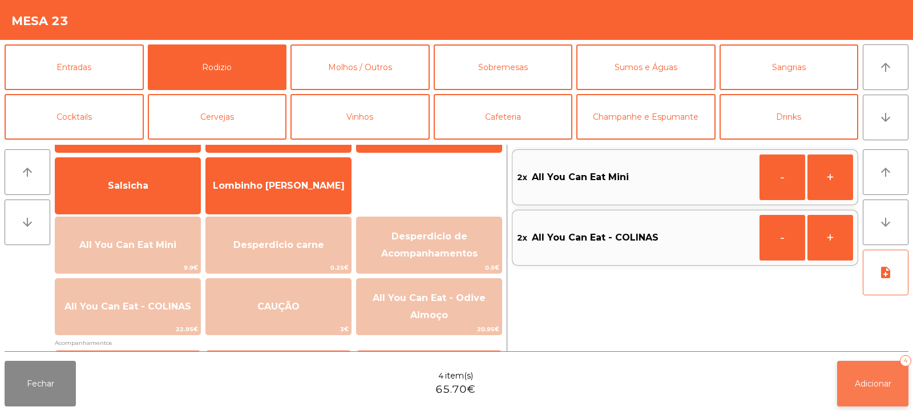
click at [876, 383] on span "Adicionar" at bounding box center [873, 384] width 37 height 10
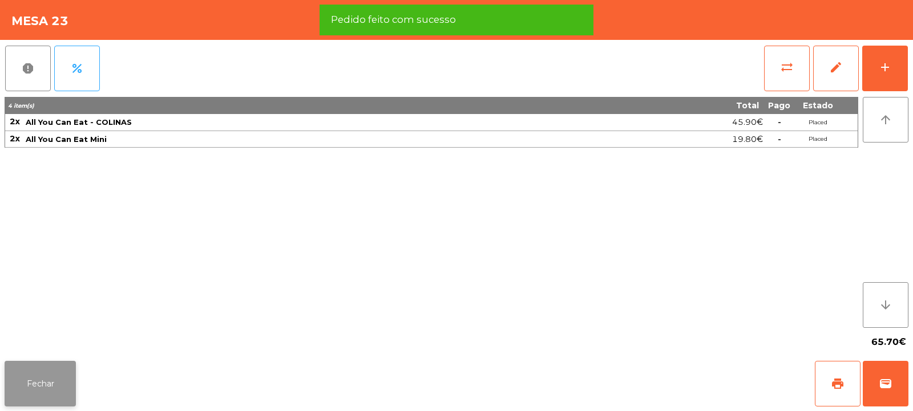
click at [26, 386] on button "Fechar" at bounding box center [40, 384] width 71 height 46
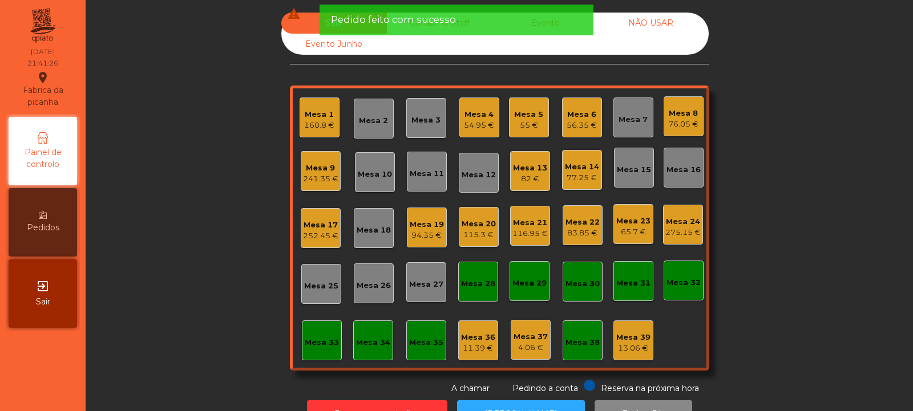
click at [430, 233] on div "94.35 €" at bounding box center [427, 235] width 34 height 11
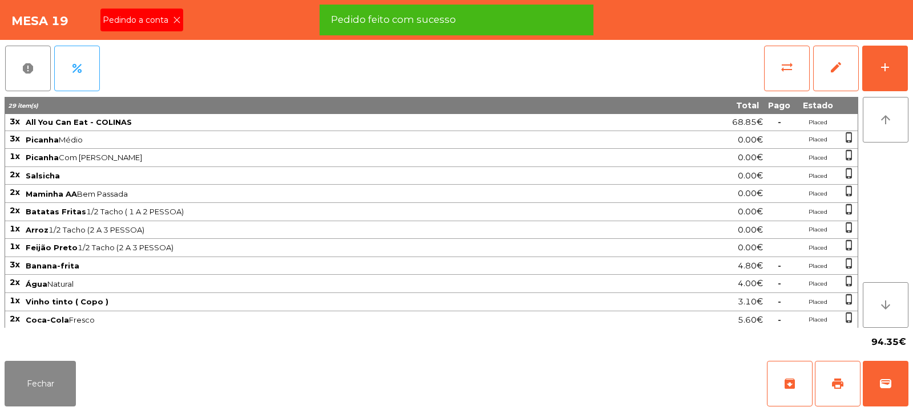
click at [173, 21] on icon at bounding box center [177, 20] width 8 height 8
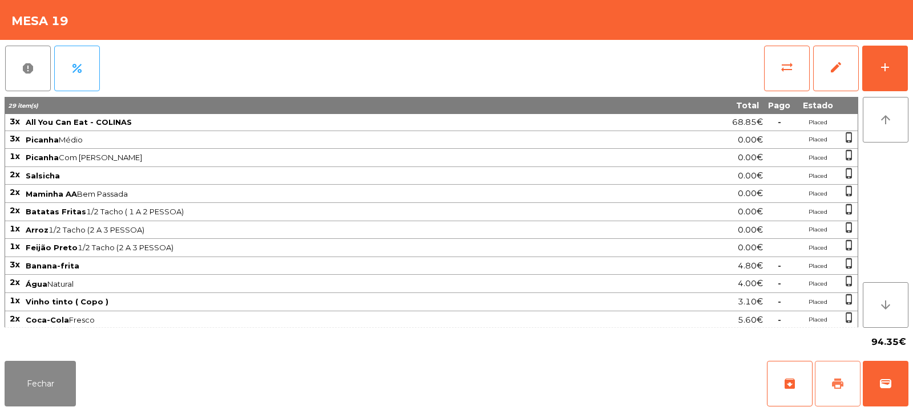
click at [833, 378] on span "print" at bounding box center [838, 384] width 14 height 14
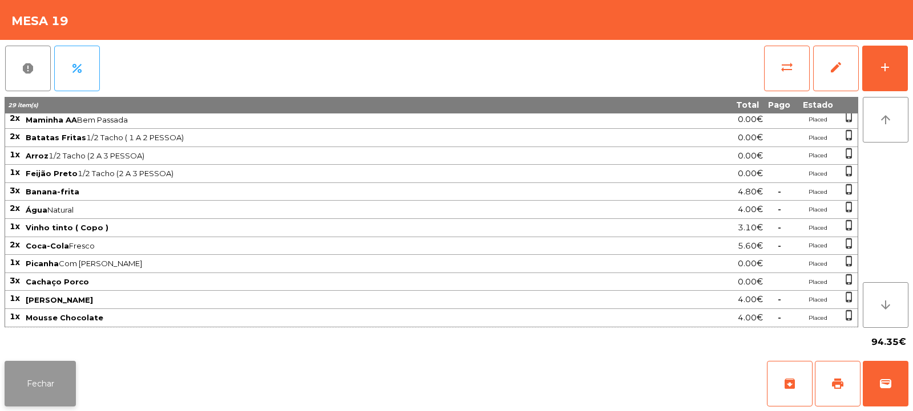
click at [47, 378] on button "Fechar" at bounding box center [40, 384] width 71 height 46
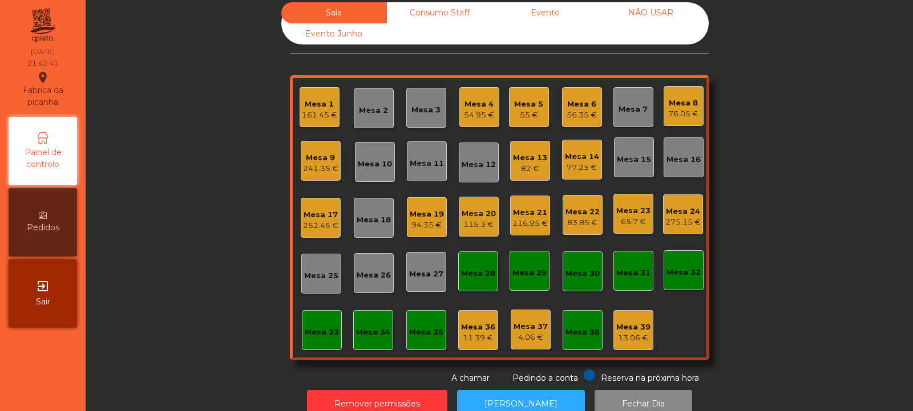
scroll to position [0, 0]
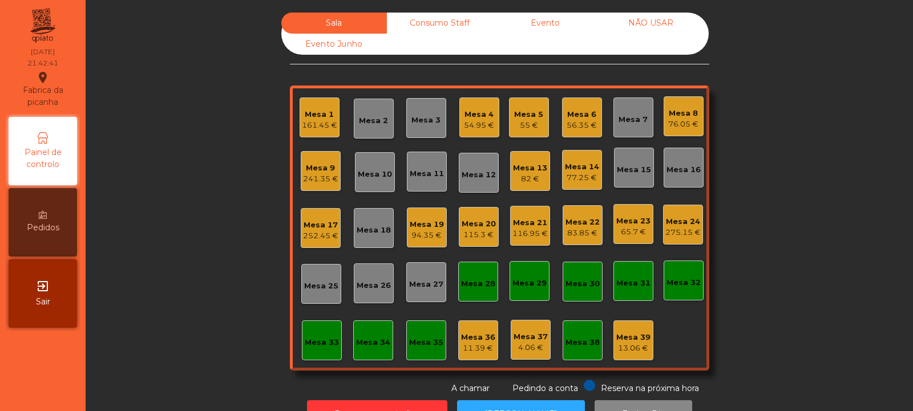
click at [533, 177] on div "82 €" at bounding box center [530, 178] width 34 height 11
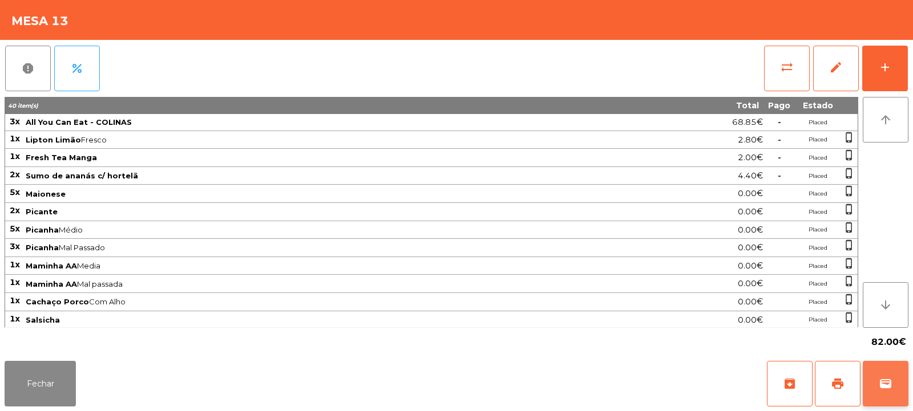
click at [880, 385] on span "wallet" at bounding box center [885, 384] width 14 height 14
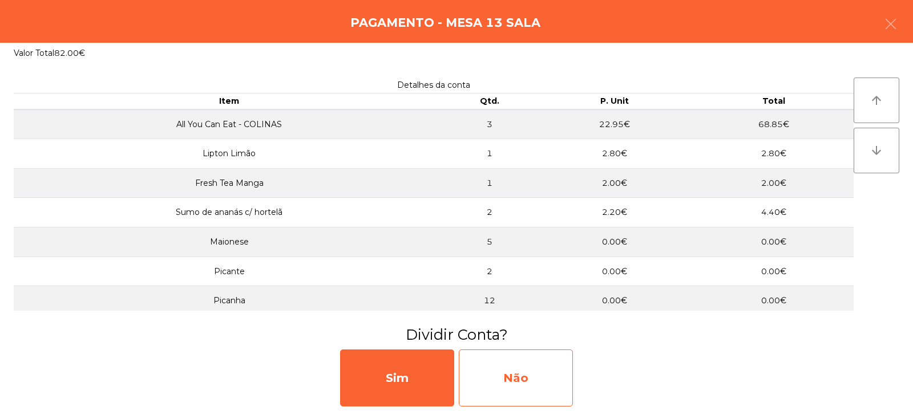
click at [509, 355] on div "Não" at bounding box center [516, 378] width 114 height 57
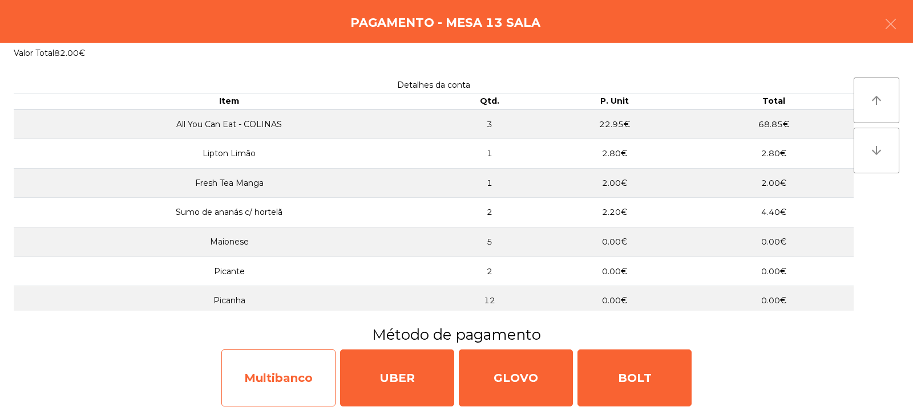
click at [287, 382] on div "Multibanco" at bounding box center [278, 378] width 114 height 57
select select "**"
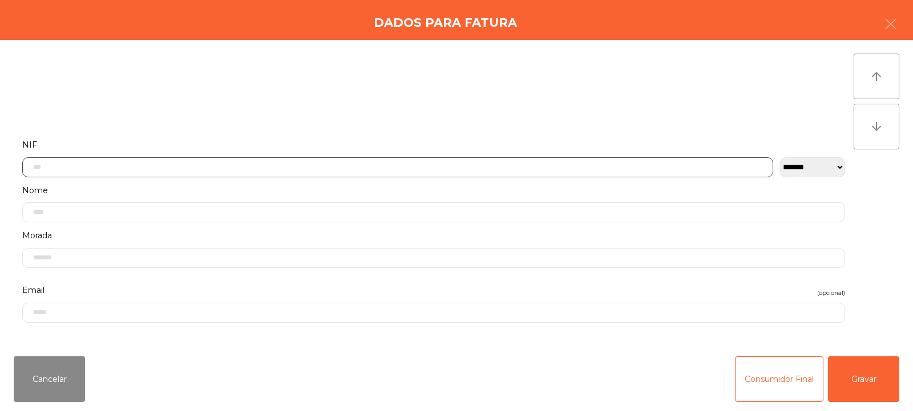
click at [436, 164] on input "text" at bounding box center [397, 167] width 751 height 20
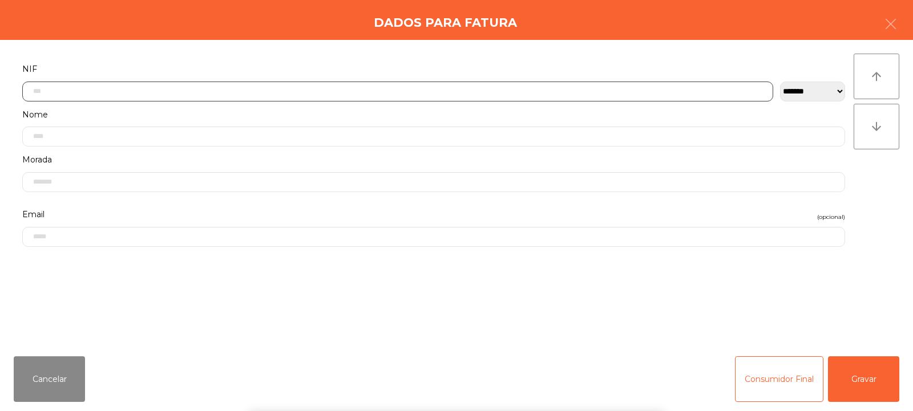
scroll to position [83, 0]
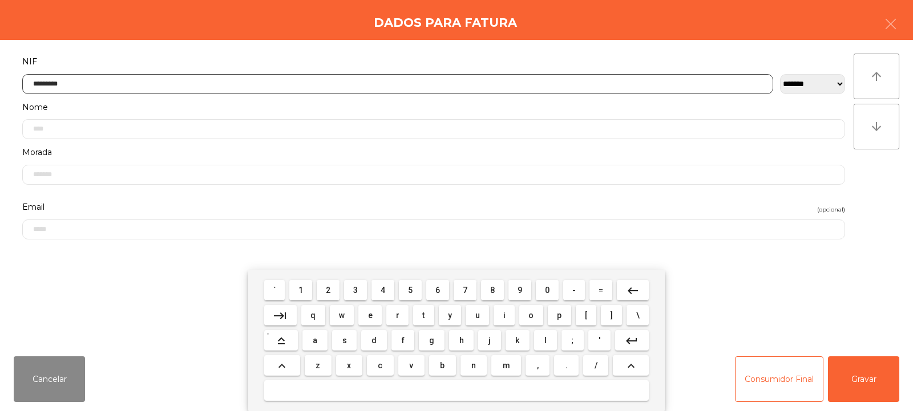
type input "*********"
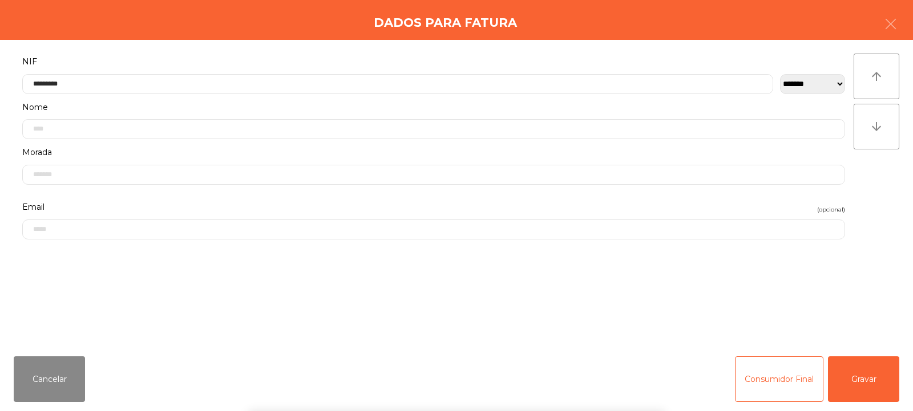
click at [863, 378] on div "` 1 2 3 4 5 6 7 8 9 0 - = keyboard_backspace keyboard_tab q w e r t y u i o p […" at bounding box center [456, 340] width 913 height 141
click at [852, 363] on button "Gravar" at bounding box center [863, 380] width 71 height 46
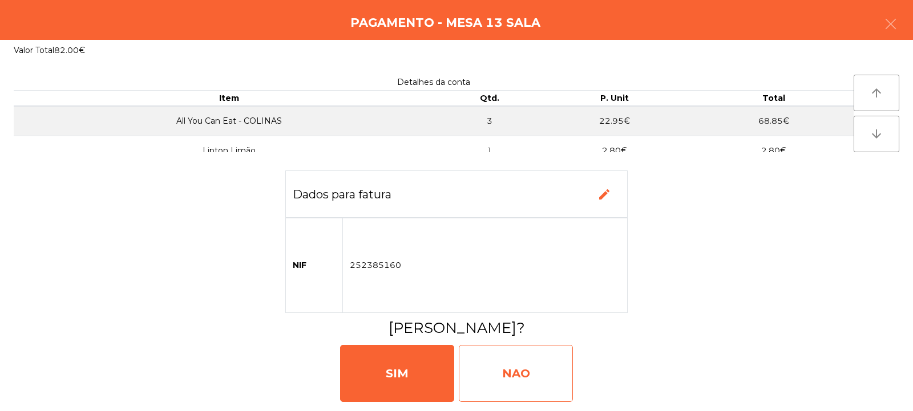
click at [534, 365] on div "NAO" at bounding box center [516, 373] width 114 height 57
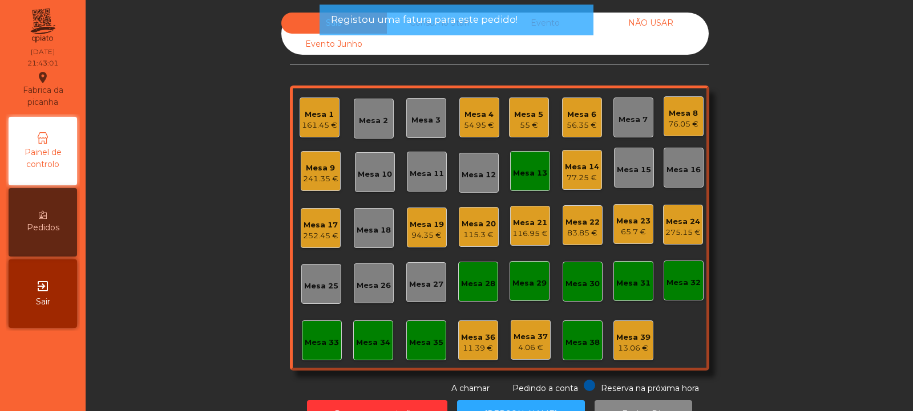
click at [525, 172] on div "Mesa 13" at bounding box center [530, 173] width 34 height 11
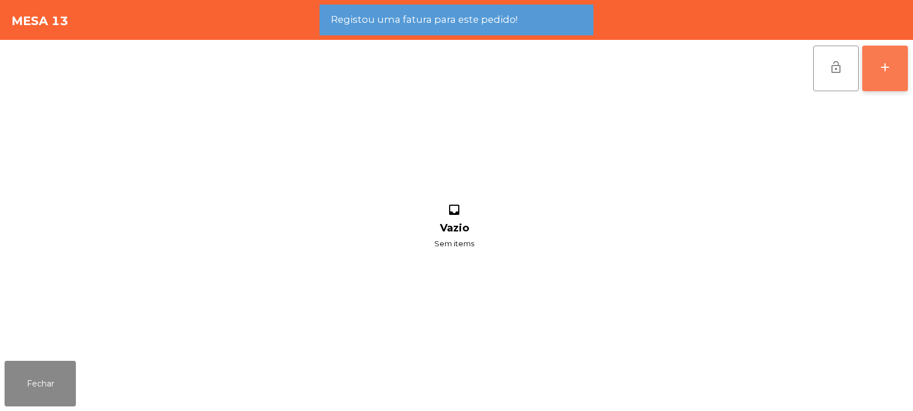
click at [882, 72] on div "add" at bounding box center [885, 67] width 14 height 14
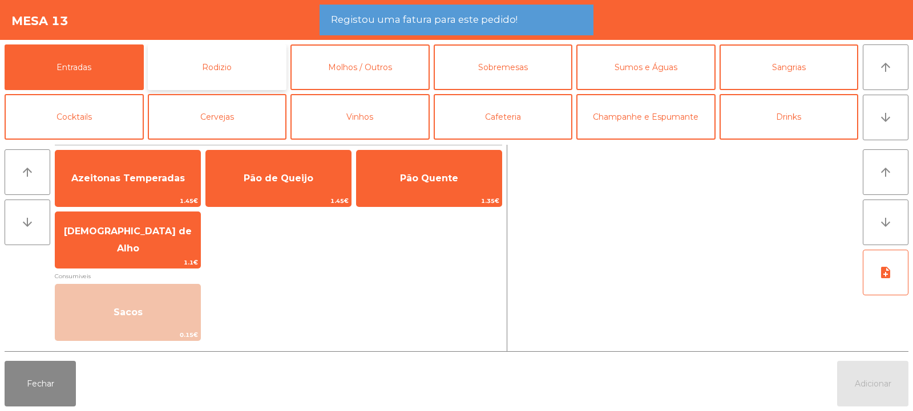
click at [246, 66] on button "Rodizio" at bounding box center [217, 67] width 139 height 46
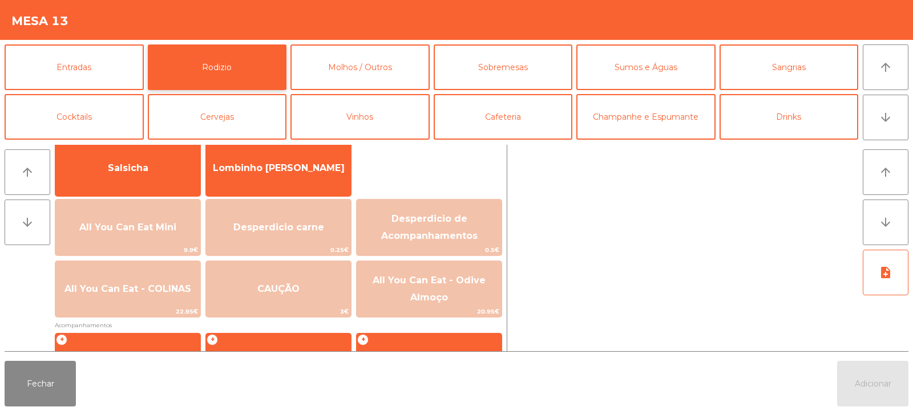
scroll to position [100, 0]
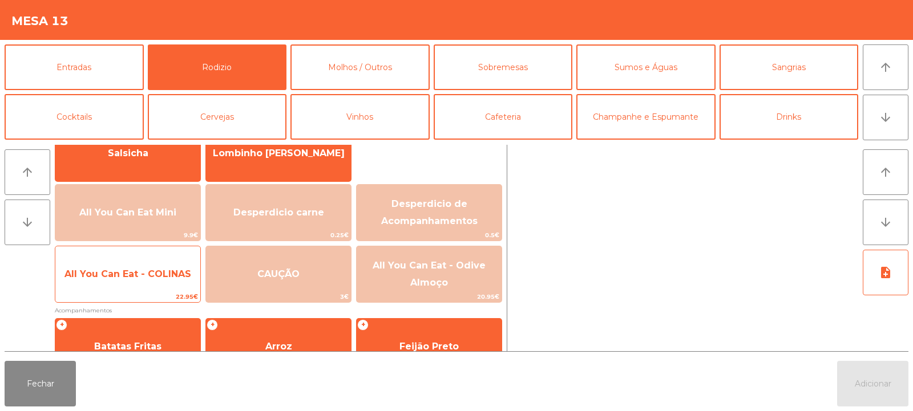
click at [163, 280] on span "All You Can Eat - COLINAS" at bounding box center [127, 274] width 145 height 31
click at [165, 277] on span "All You Can Eat - COLINAS" at bounding box center [127, 274] width 127 height 11
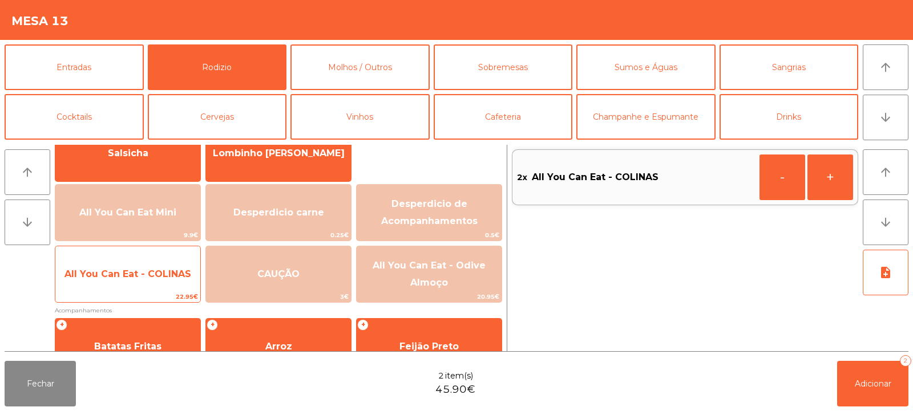
click at [165, 277] on span "All You Can Eat - COLINAS" at bounding box center [127, 274] width 127 height 11
click at [178, 279] on span "All You Can Eat - COLINAS" at bounding box center [127, 274] width 127 height 11
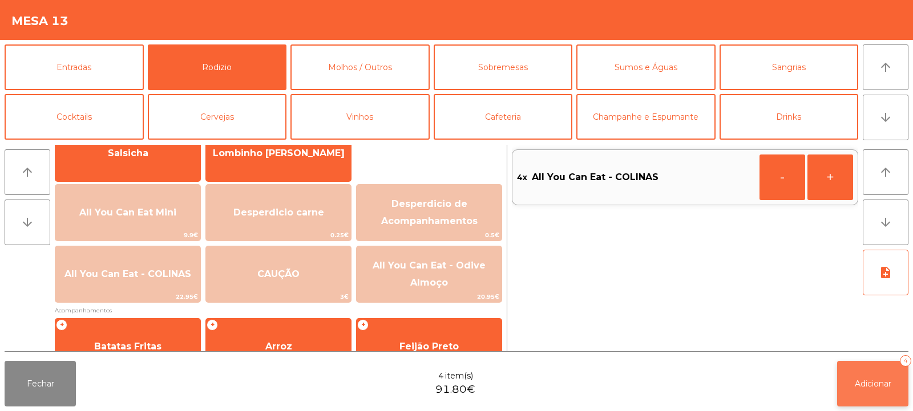
click at [864, 385] on span "Adicionar" at bounding box center [873, 384] width 37 height 10
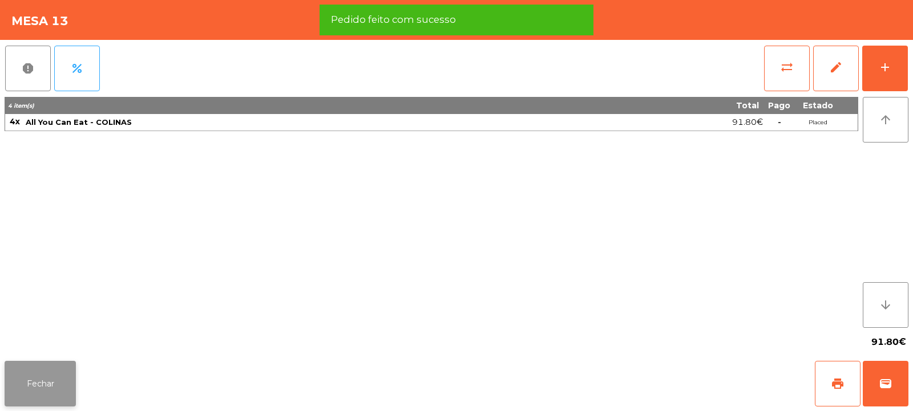
click at [36, 378] on button "Fechar" at bounding box center [40, 384] width 71 height 46
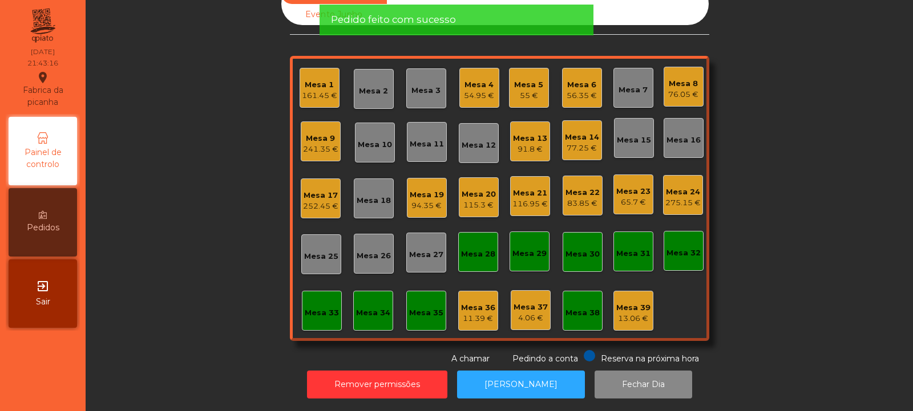
scroll to position [0, 0]
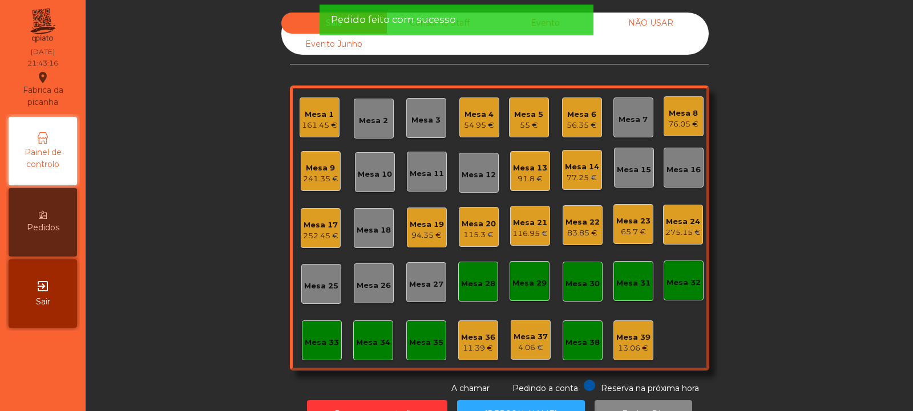
click at [520, 169] on div "Mesa 13" at bounding box center [530, 168] width 34 height 11
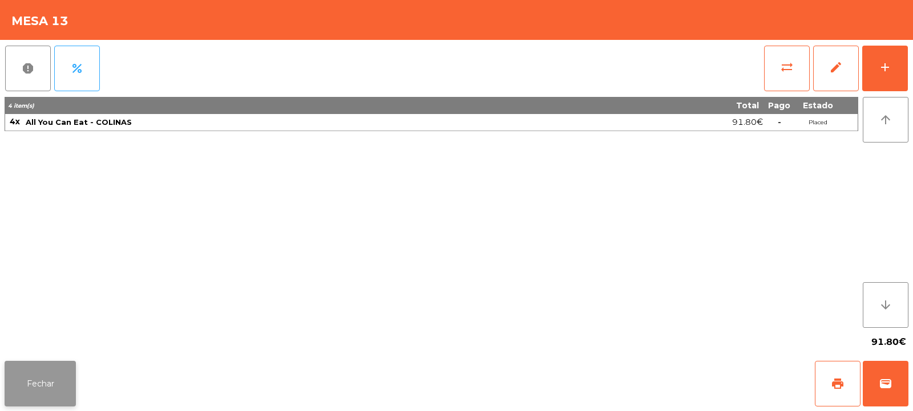
click at [54, 378] on button "Fechar" at bounding box center [40, 384] width 71 height 46
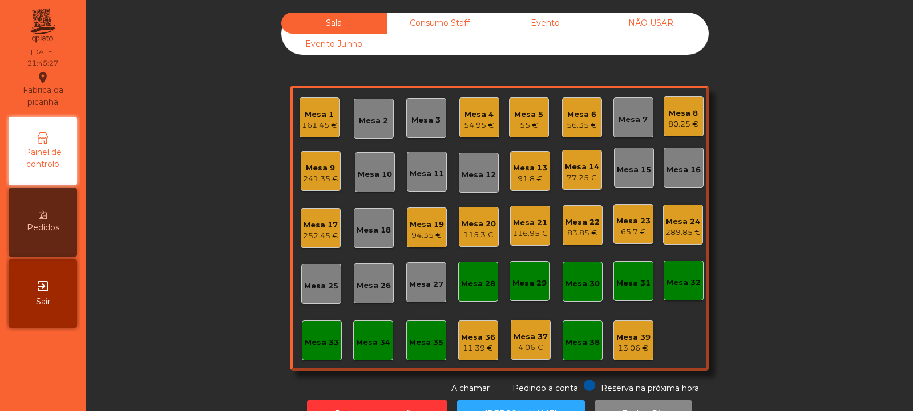
click at [434, 222] on div "Mesa 19" at bounding box center [427, 224] width 34 height 11
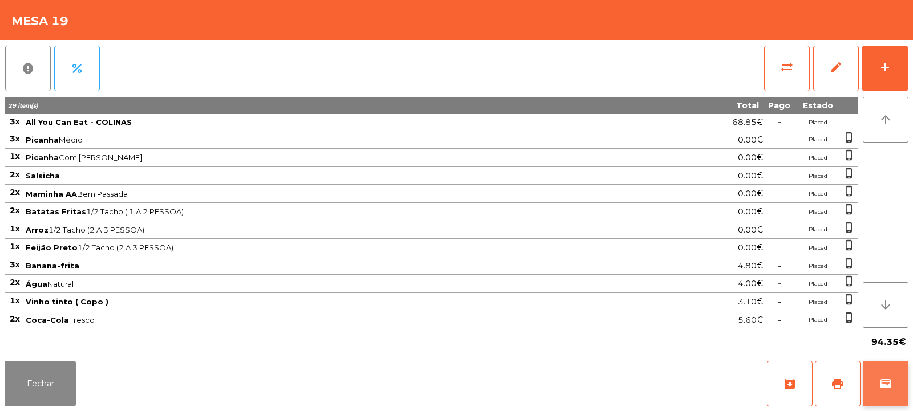
click at [884, 389] on span "wallet" at bounding box center [885, 384] width 14 height 14
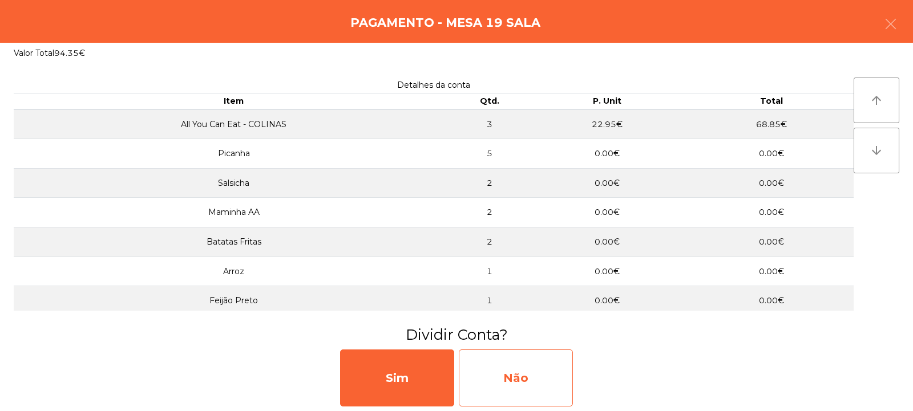
click at [496, 369] on div "Não" at bounding box center [516, 378] width 114 height 57
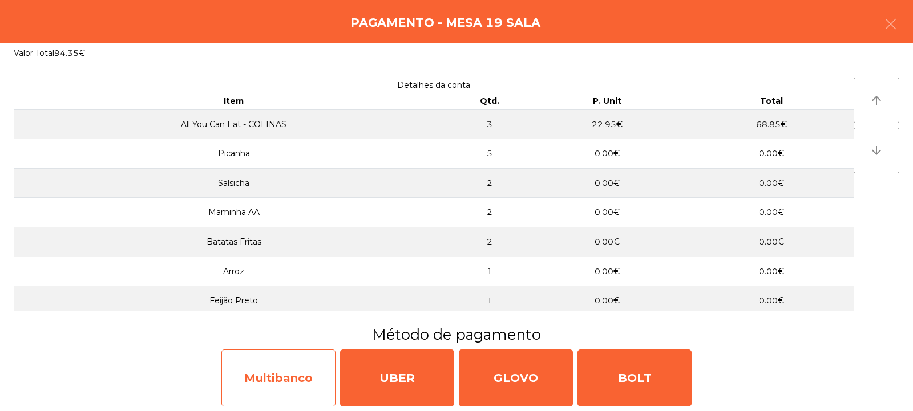
click at [287, 375] on div "Multibanco" at bounding box center [278, 378] width 114 height 57
select select "**"
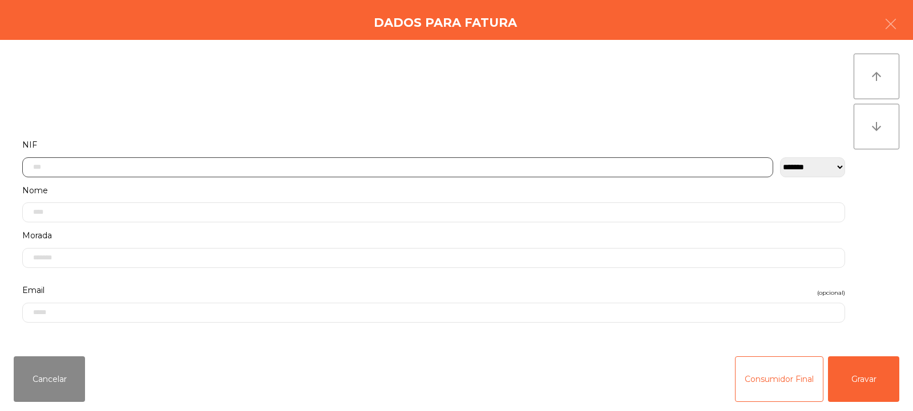
click at [483, 169] on input "text" at bounding box center [397, 167] width 751 height 20
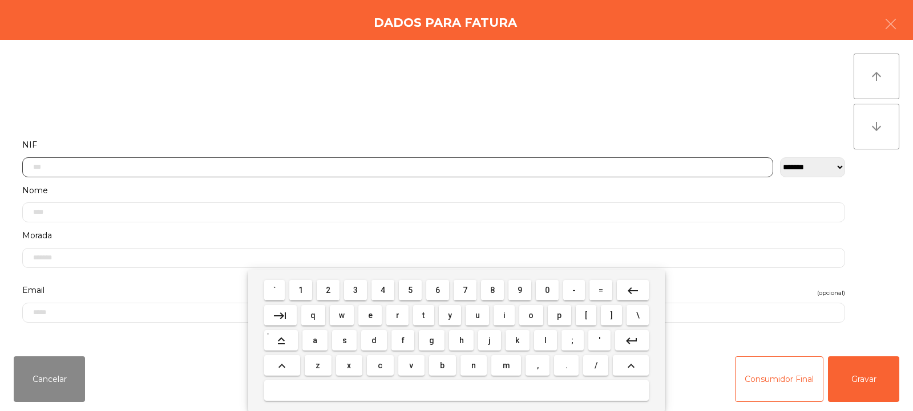
scroll to position [83, 0]
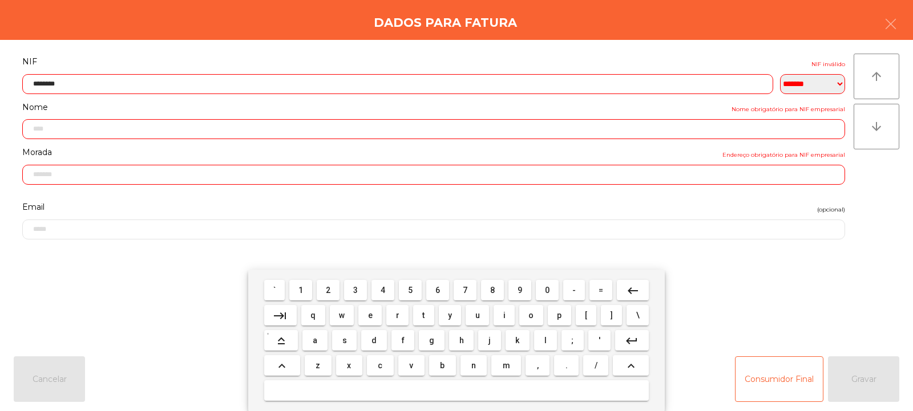
type input "*********"
type input "**********"
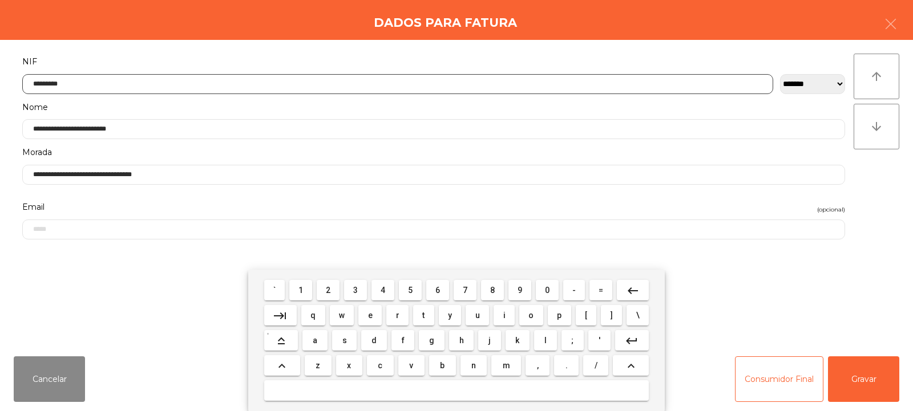
type input "*********"
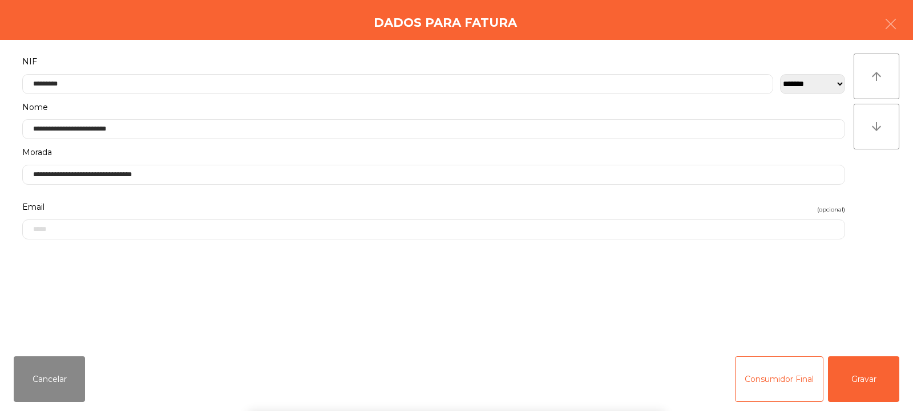
click at [855, 374] on div "` 1 2 3 4 5 6 7 8 9 0 - = keyboard_backspace keyboard_tab q w e r t y u i o p […" at bounding box center [456, 340] width 913 height 141
click at [853, 371] on div "` 1 2 3 4 5 6 7 8 9 0 - = keyboard_backspace keyboard_tab q w e r t y u i o p […" at bounding box center [456, 340] width 913 height 141
click at [855, 370] on button "Gravar" at bounding box center [863, 380] width 71 height 46
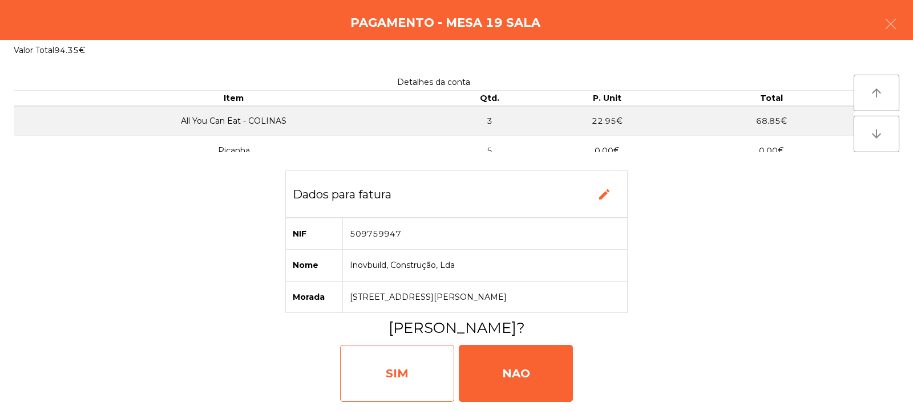
click at [420, 372] on div "SIM" at bounding box center [397, 373] width 114 height 57
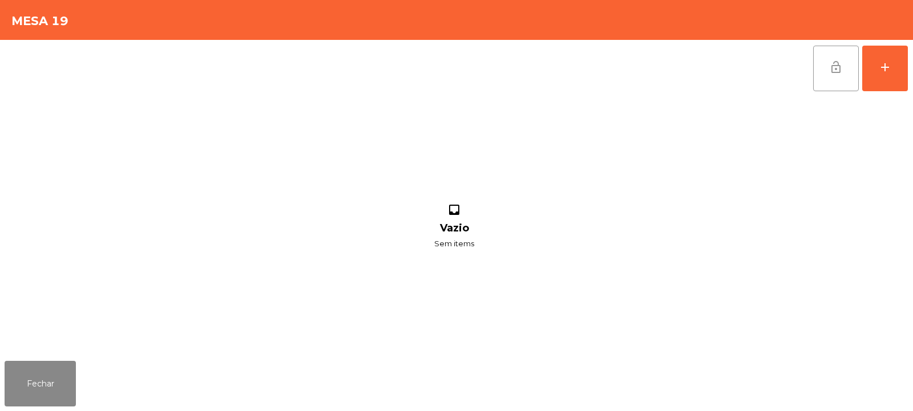
click at [827, 71] on button "lock_open" at bounding box center [836, 69] width 46 height 46
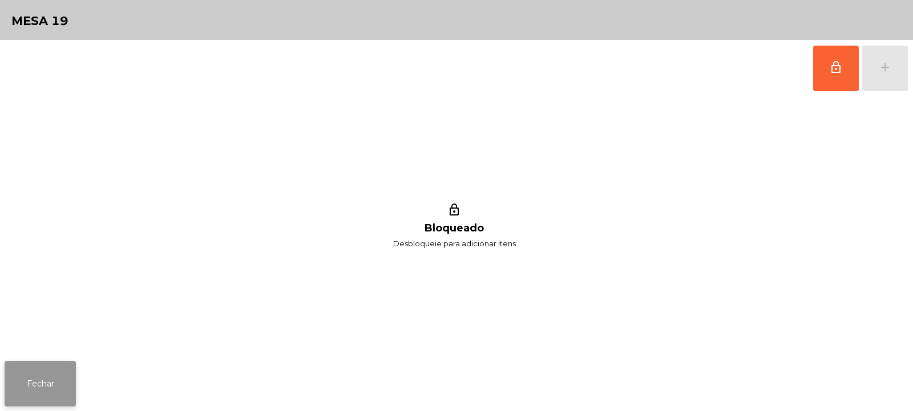
click at [52, 374] on button "Fechar" at bounding box center [40, 384] width 71 height 46
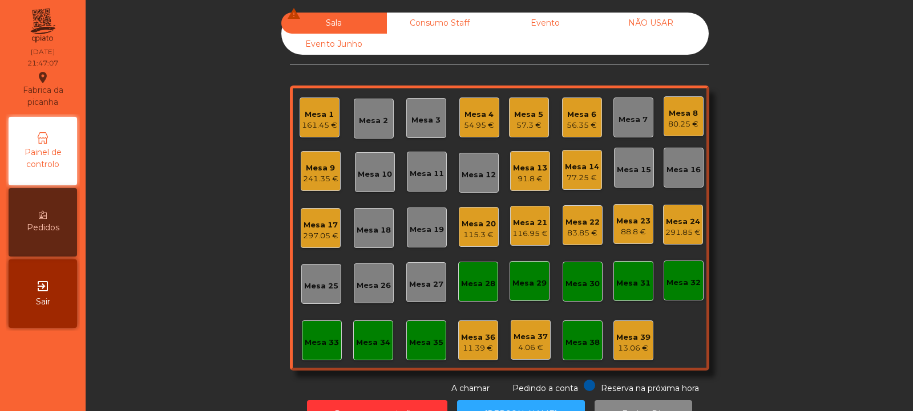
click at [625, 117] on div "Mesa 7" at bounding box center [632, 119] width 29 height 11
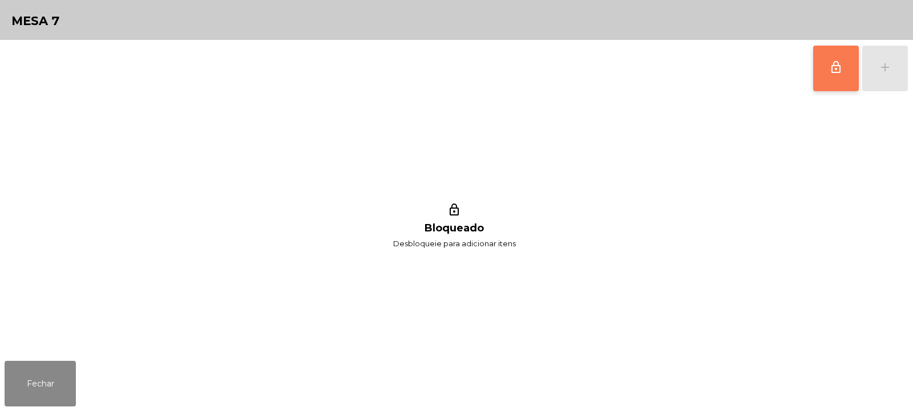
click at [844, 71] on button "lock_outline" at bounding box center [836, 69] width 46 height 46
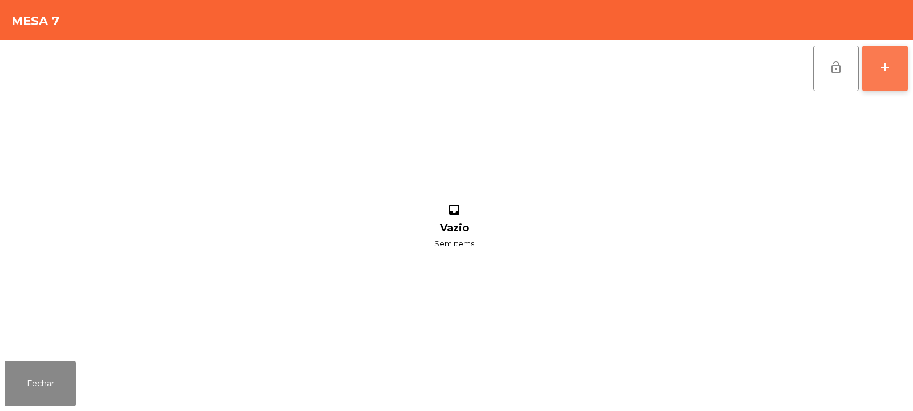
click at [889, 74] on button "add" at bounding box center [885, 69] width 46 height 46
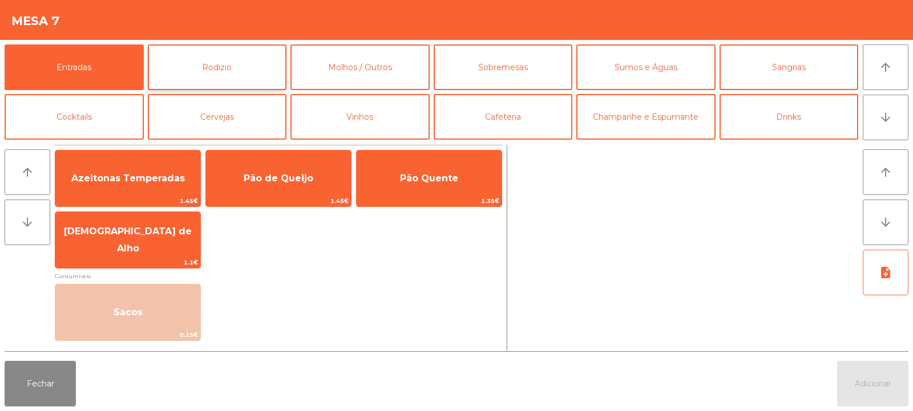
click at [267, 67] on button "Rodizio" at bounding box center [217, 67] width 139 height 46
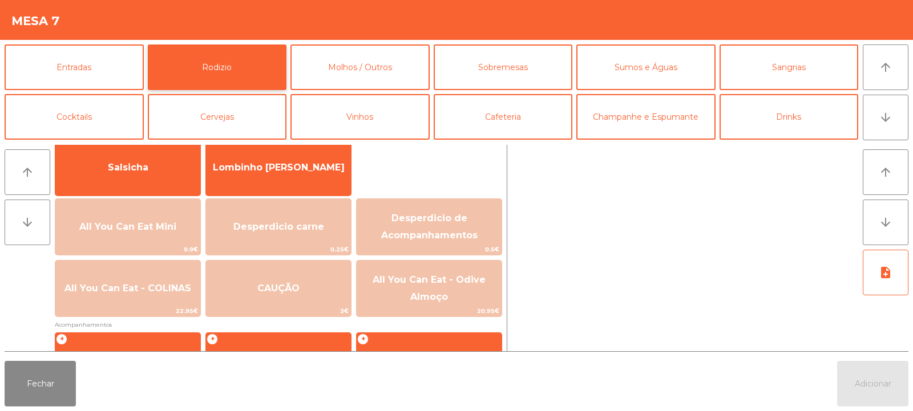
scroll to position [100, 0]
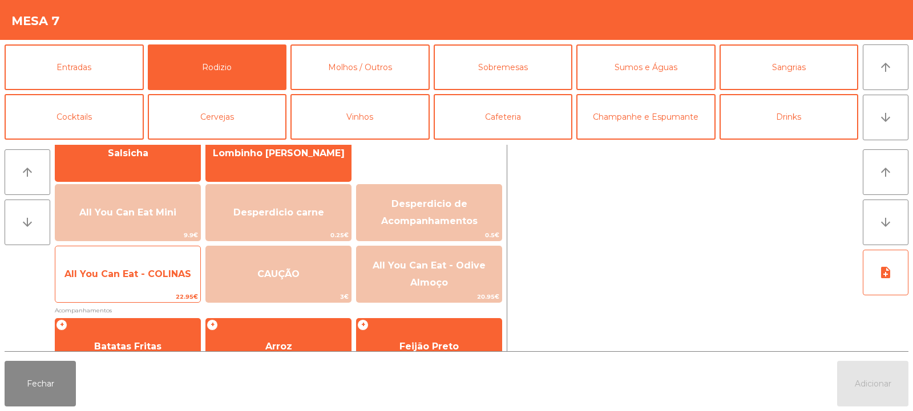
click at [173, 275] on span "All You Can Eat - COLINAS" at bounding box center [127, 274] width 127 height 11
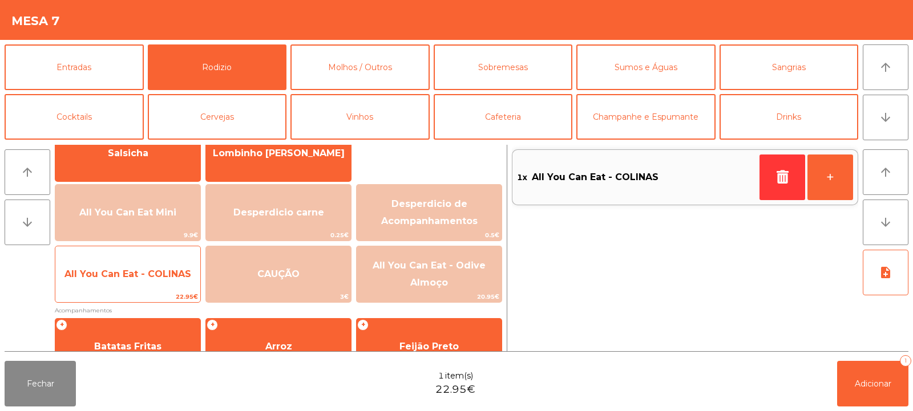
click at [167, 276] on span "All You Can Eat - COLINAS" at bounding box center [127, 274] width 127 height 11
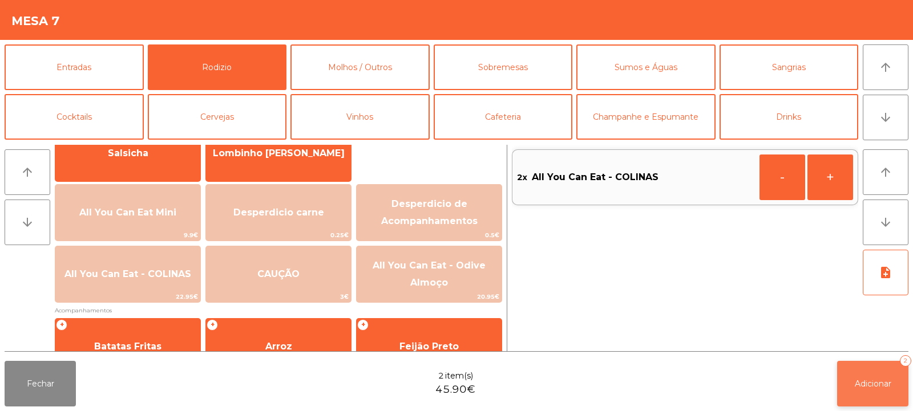
click at [866, 392] on button "Adicionar 2" at bounding box center [872, 384] width 71 height 46
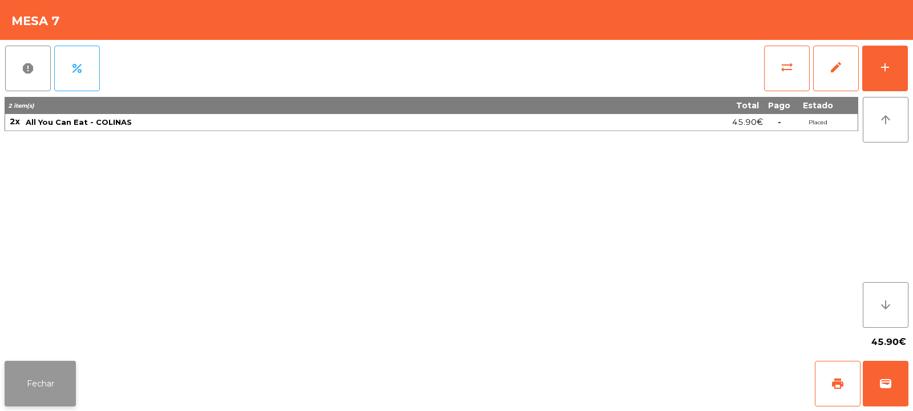
click at [37, 381] on button "Fechar" at bounding box center [40, 384] width 71 height 46
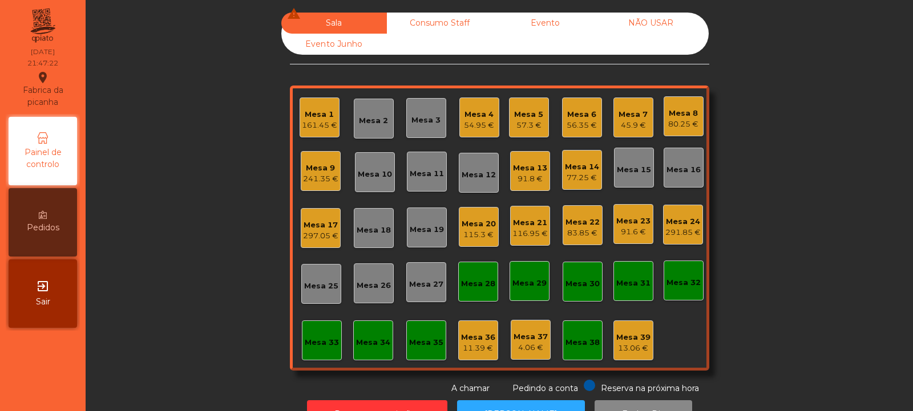
click at [473, 116] on div "Mesa 4" at bounding box center [479, 114] width 30 height 11
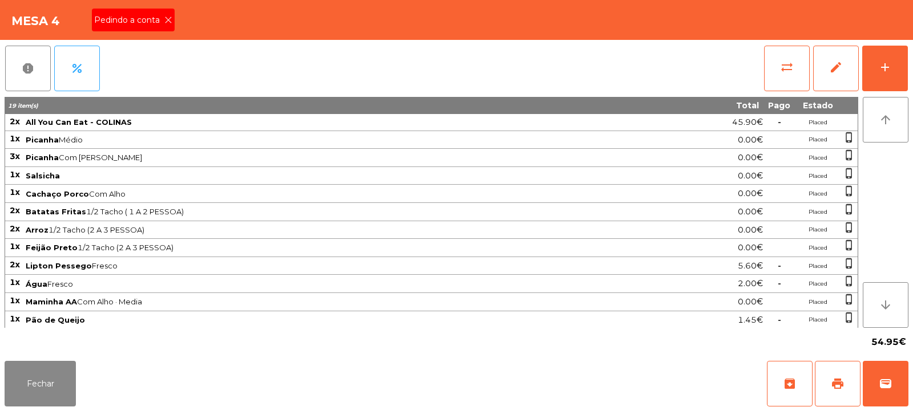
click at [167, 20] on icon at bounding box center [168, 20] width 8 height 8
click at [835, 383] on span "print" at bounding box center [838, 384] width 14 height 14
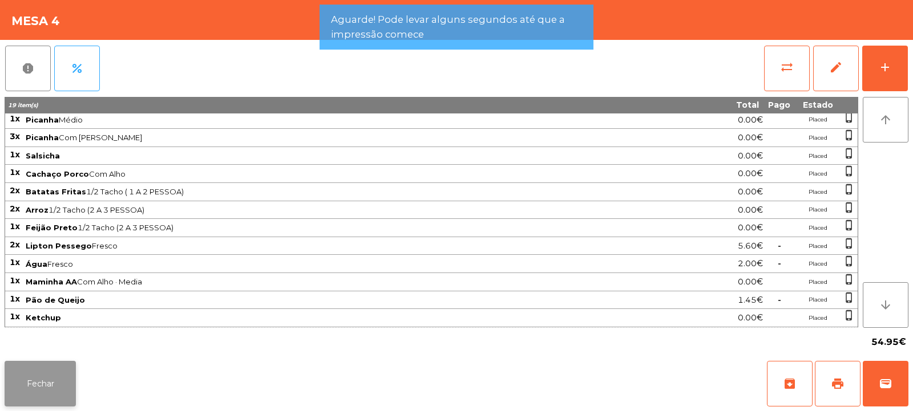
click at [59, 378] on button "Fechar" at bounding box center [40, 384] width 71 height 46
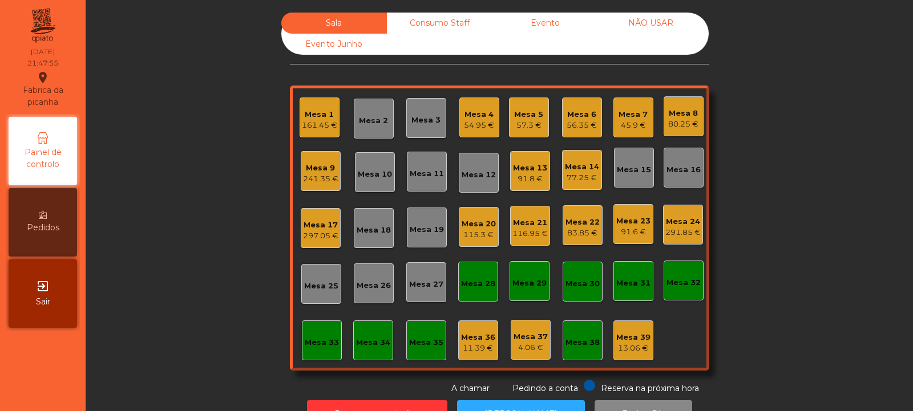
click at [426, 118] on div "Mesa 3" at bounding box center [425, 120] width 29 height 11
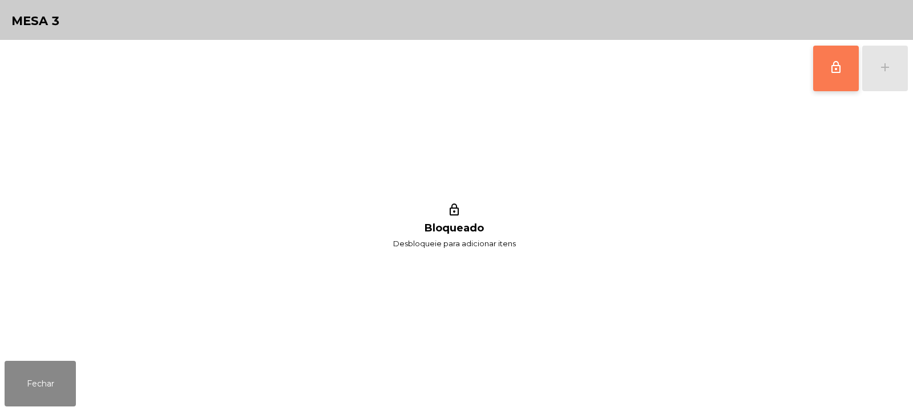
click at [827, 75] on button "lock_outline" at bounding box center [836, 69] width 46 height 46
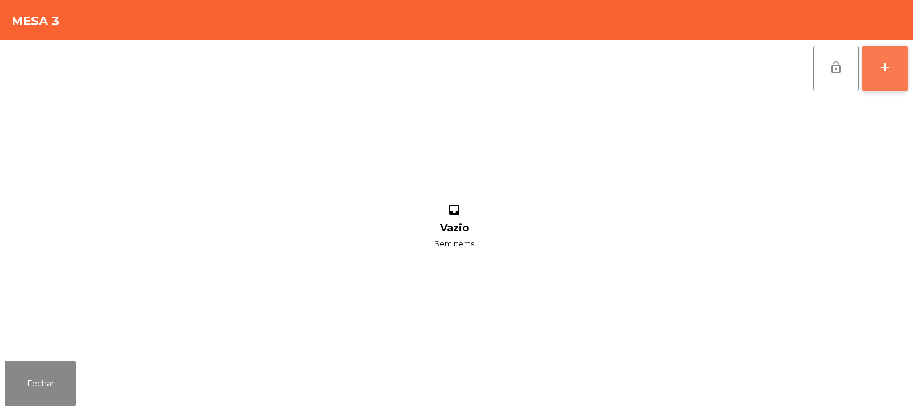
click at [878, 73] on div "add" at bounding box center [885, 67] width 14 height 14
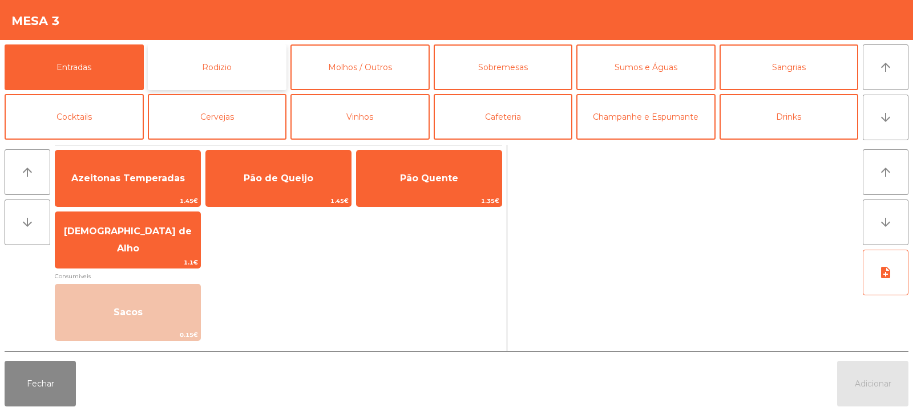
click at [208, 67] on button "Rodizio" at bounding box center [217, 67] width 139 height 46
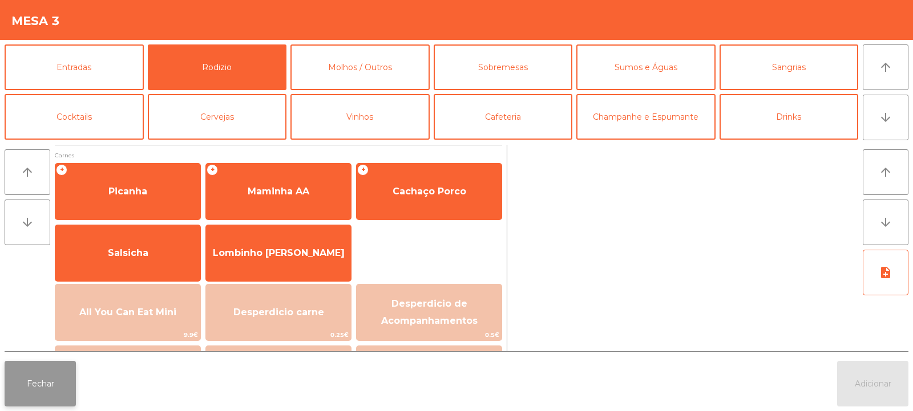
click at [41, 383] on button "Fechar" at bounding box center [40, 384] width 71 height 46
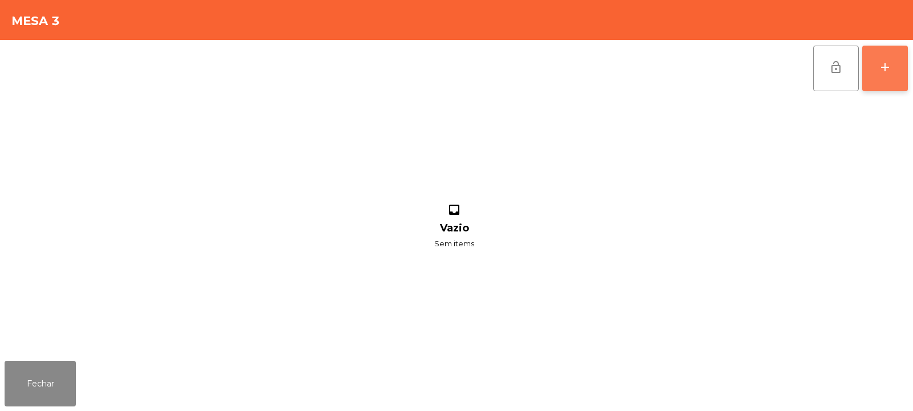
click at [884, 70] on div "add" at bounding box center [885, 67] width 14 height 14
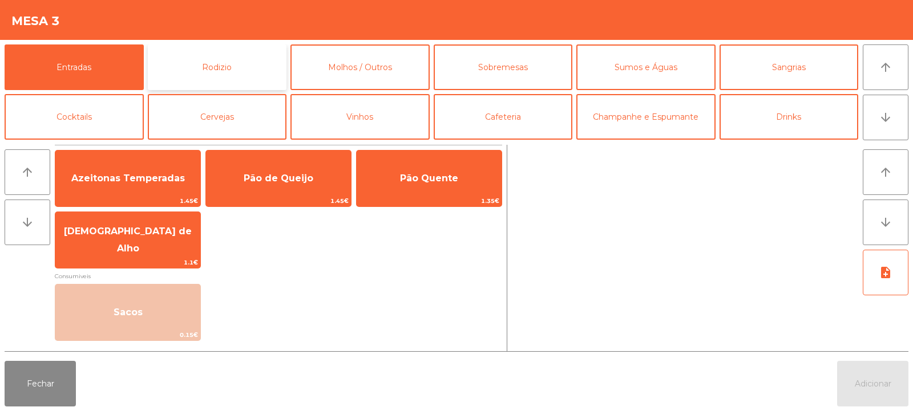
click at [186, 79] on button "Rodizio" at bounding box center [217, 67] width 139 height 46
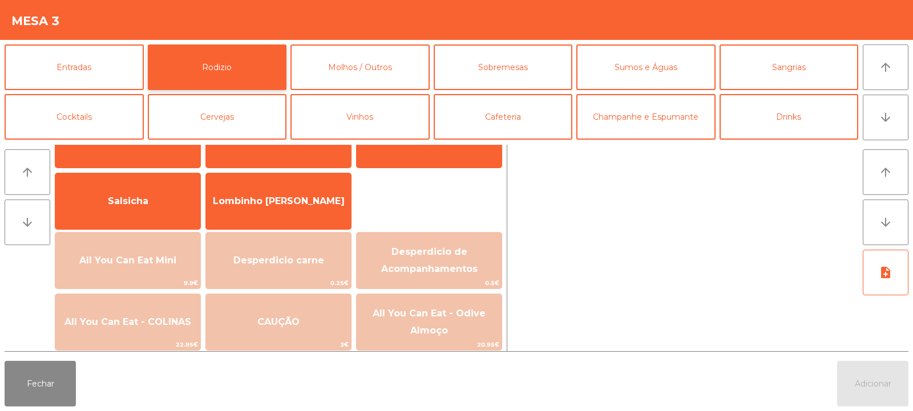
scroll to position [60, 0]
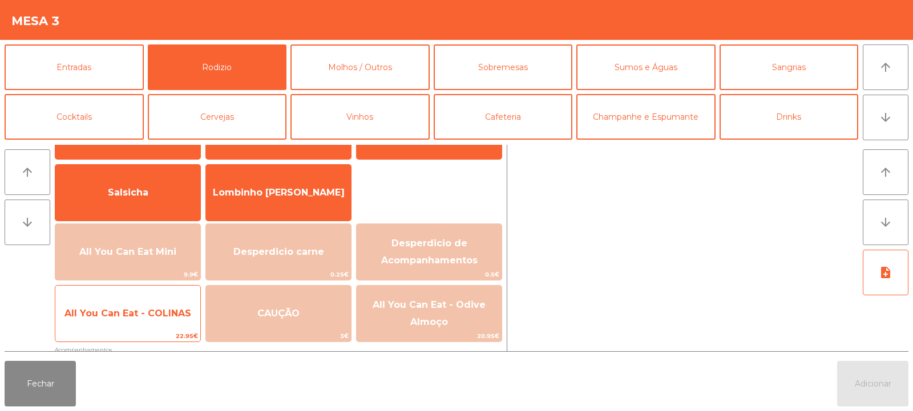
click at [132, 318] on span "All You Can Eat - COLINAS" at bounding box center [127, 313] width 127 height 11
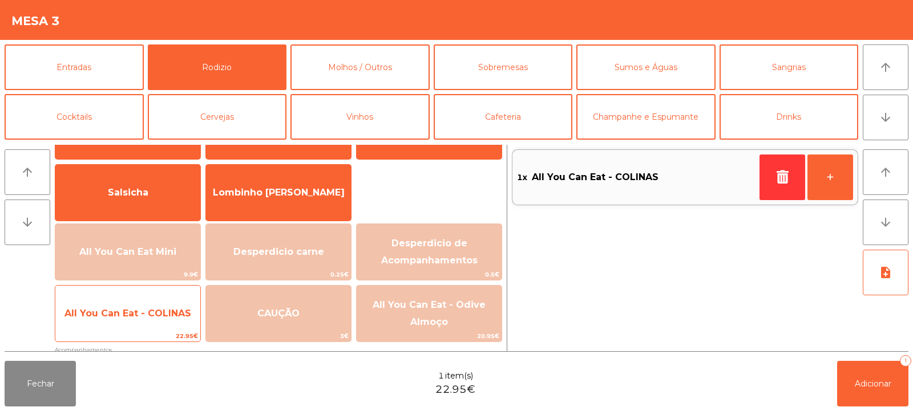
click at [134, 316] on span "All You Can Eat - COLINAS" at bounding box center [127, 313] width 127 height 11
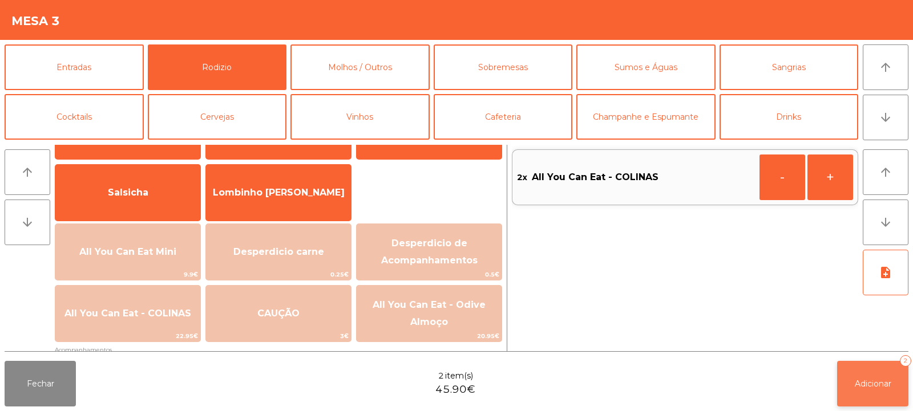
click at [859, 388] on span "Adicionar" at bounding box center [873, 384] width 37 height 10
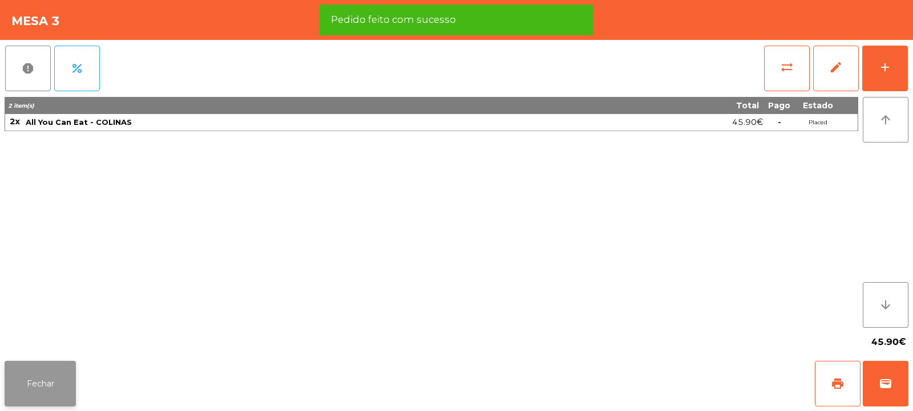
click at [39, 395] on button "Fechar" at bounding box center [40, 384] width 71 height 46
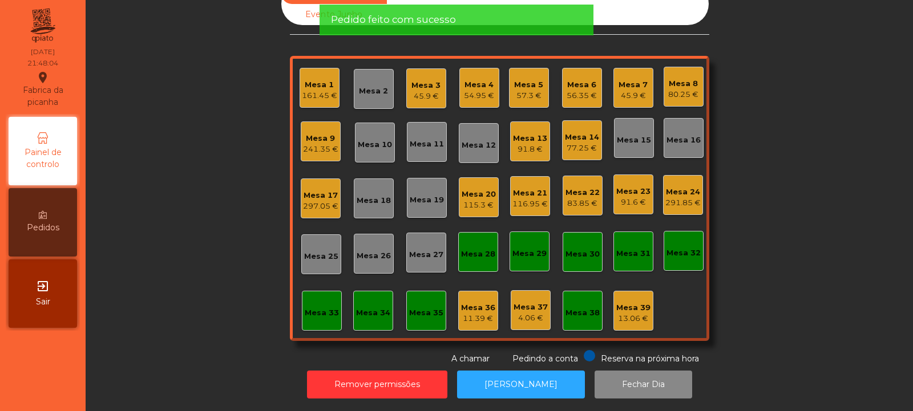
scroll to position [0, 0]
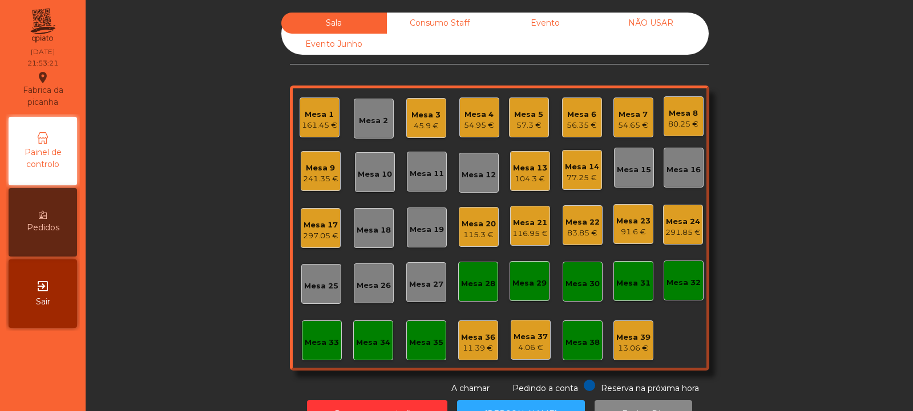
click at [484, 123] on div "54.95 €" at bounding box center [479, 125] width 30 height 11
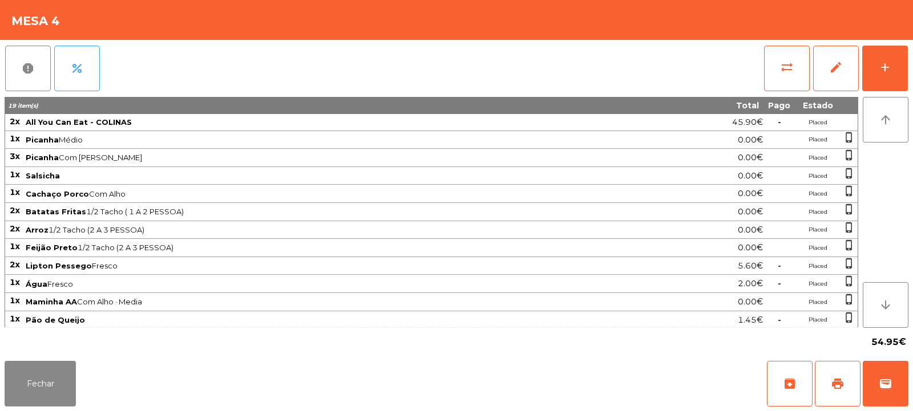
scroll to position [20, 0]
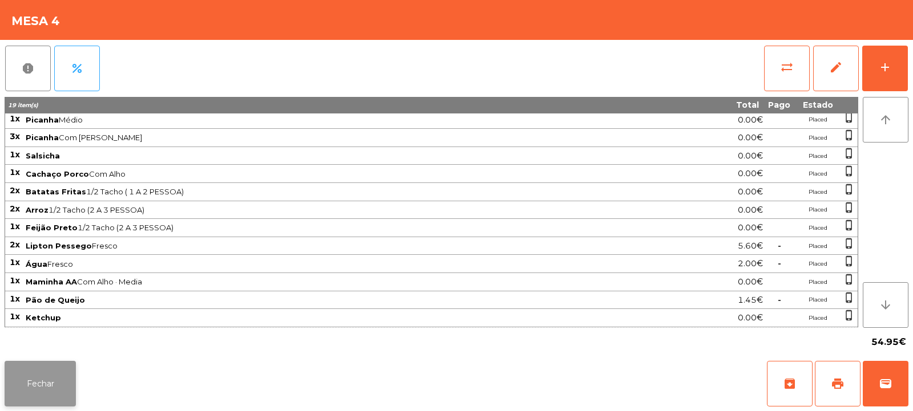
click at [46, 383] on button "Fechar" at bounding box center [40, 384] width 71 height 46
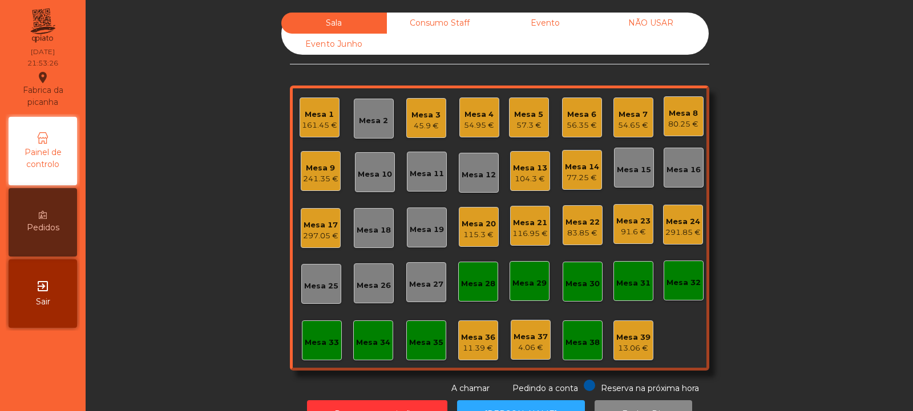
click at [476, 127] on div "54.95 €" at bounding box center [479, 125] width 30 height 11
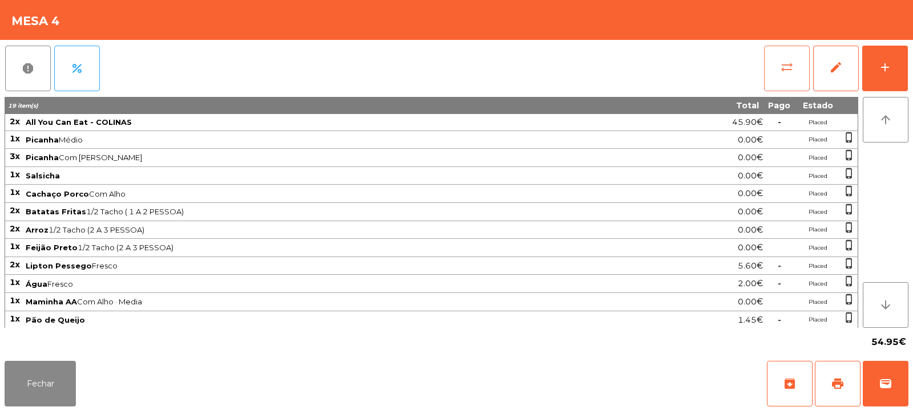
click at [783, 72] on span "sync_alt" at bounding box center [787, 67] width 14 height 14
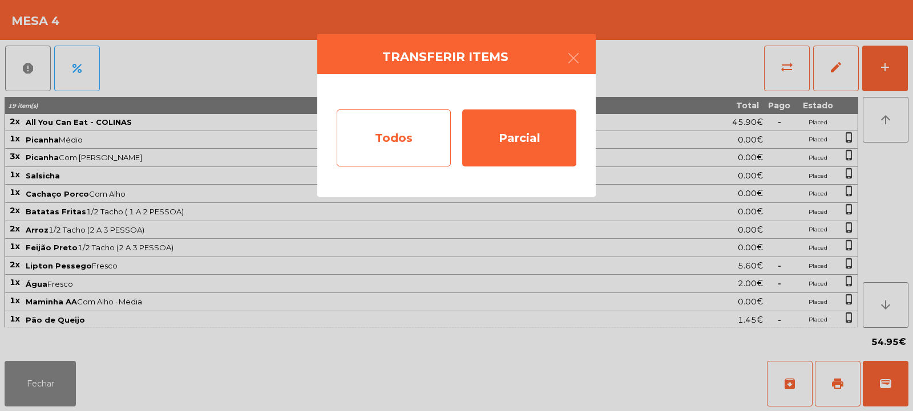
click at [398, 116] on div "Todos" at bounding box center [394, 138] width 114 height 57
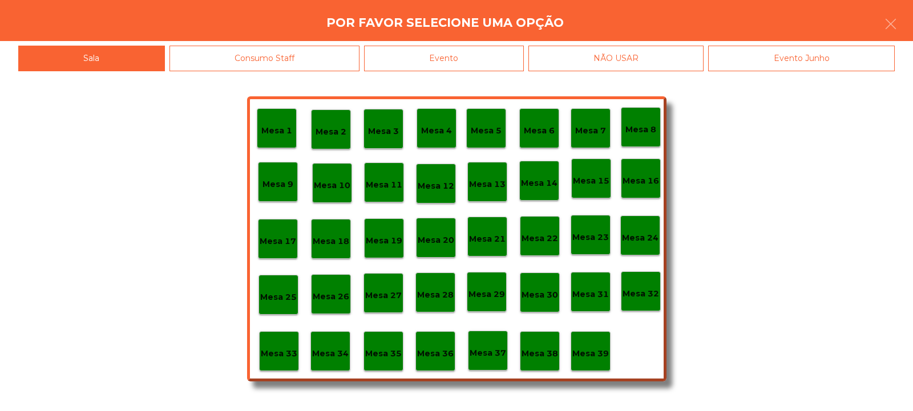
click at [509, 65] on div "Evento" at bounding box center [444, 59] width 160 height 26
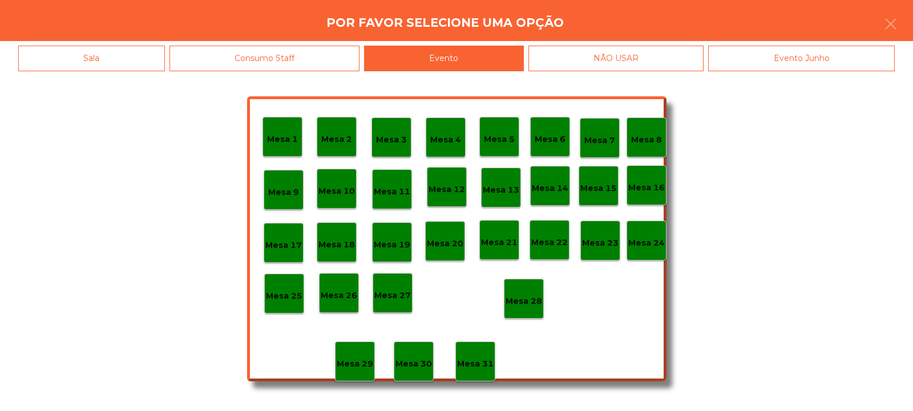
click at [528, 306] on p "Mesa 28" at bounding box center [523, 301] width 37 height 13
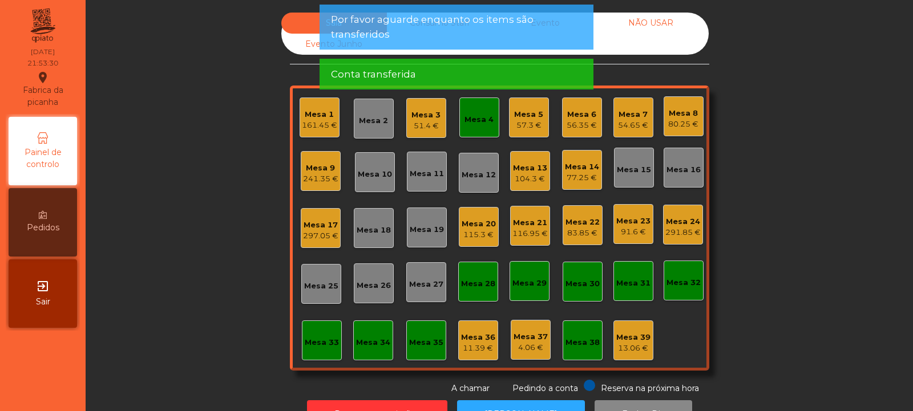
click at [472, 126] on div "Mesa 4" at bounding box center [479, 118] width 40 height 40
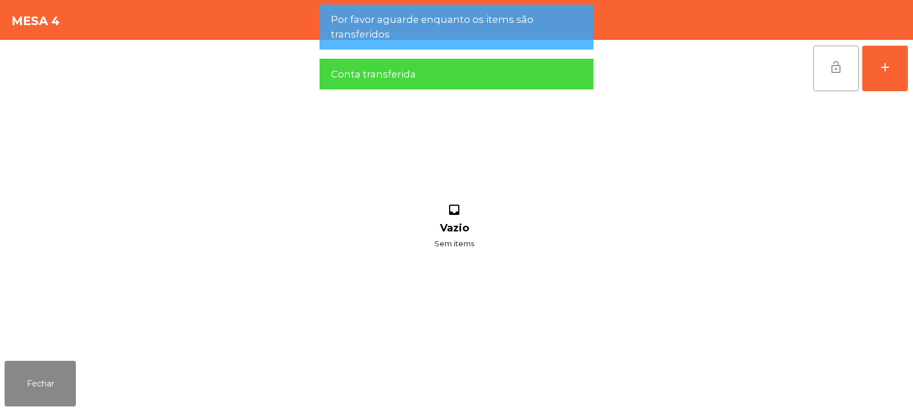
click at [819, 77] on button "lock_open" at bounding box center [836, 69] width 46 height 46
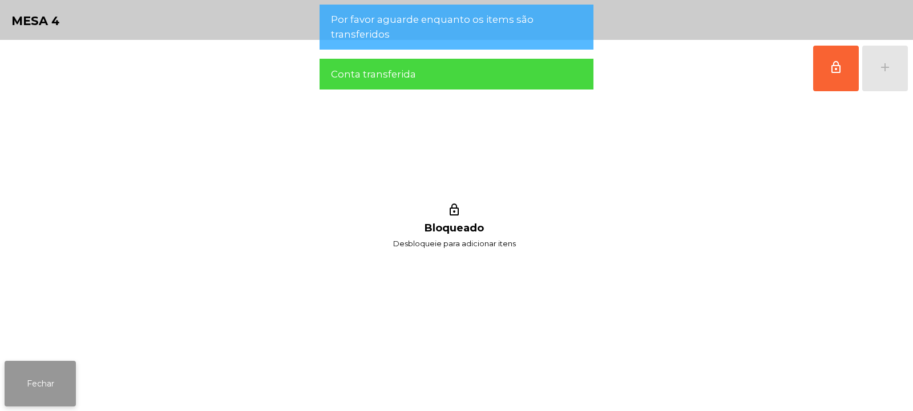
click at [69, 367] on button "Fechar" at bounding box center [40, 384] width 71 height 46
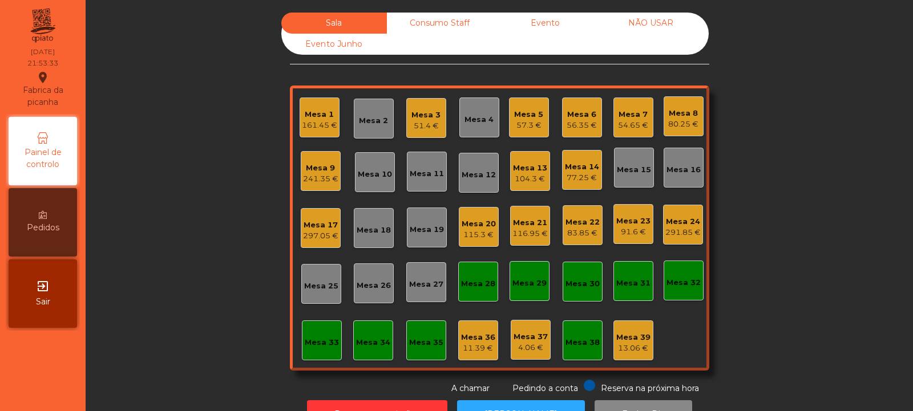
scroll to position [38, 0]
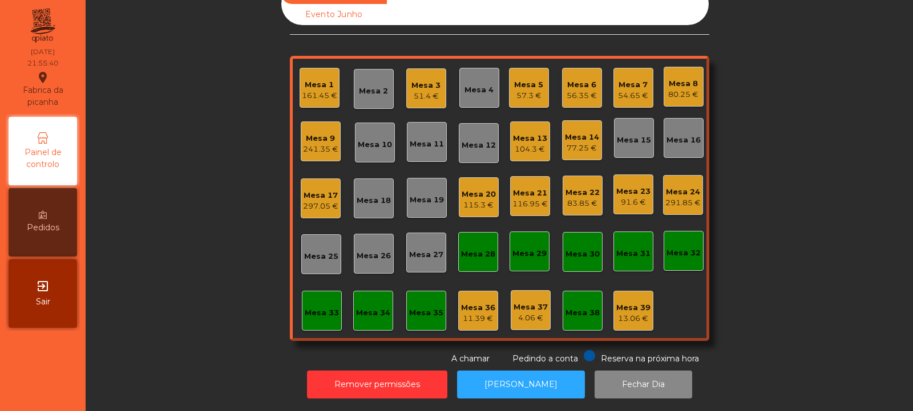
click at [625, 197] on div "91.6 €" at bounding box center [633, 202] width 34 height 11
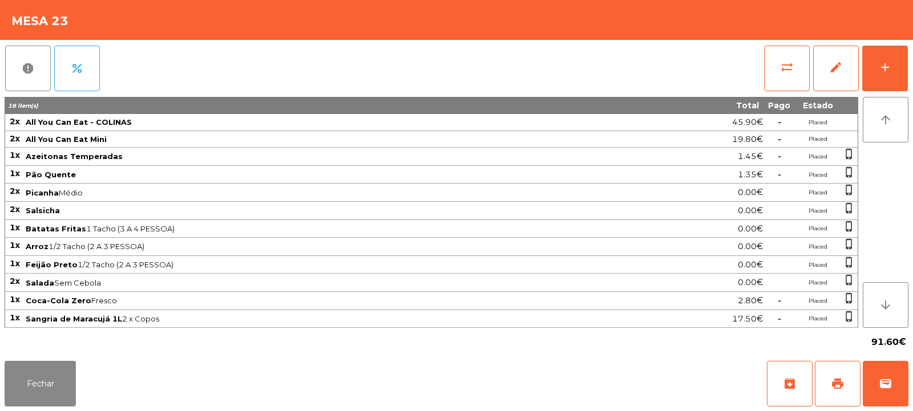
scroll to position [18, 0]
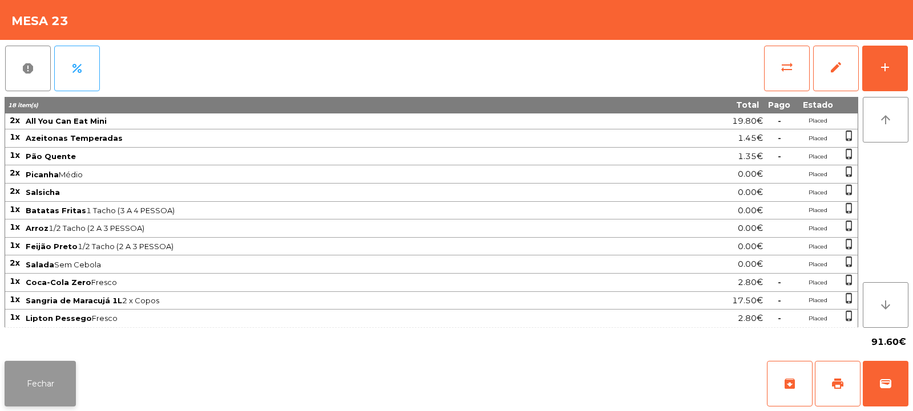
click at [49, 384] on button "Fechar" at bounding box center [40, 384] width 71 height 46
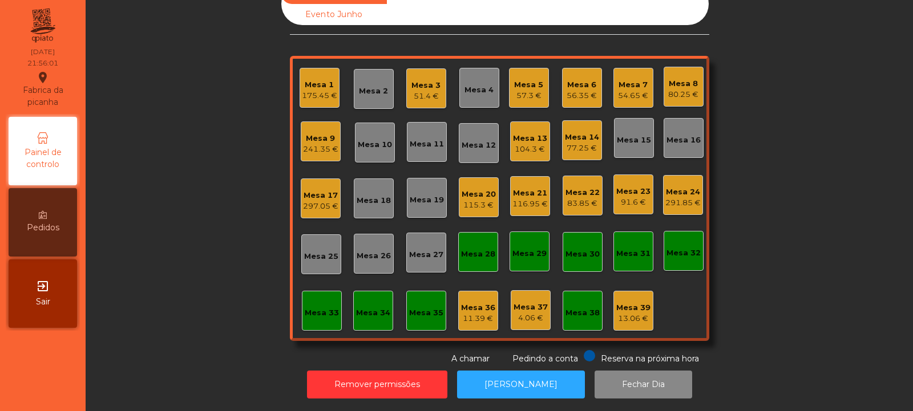
click at [528, 90] on div "57.3 €" at bounding box center [528, 95] width 29 height 11
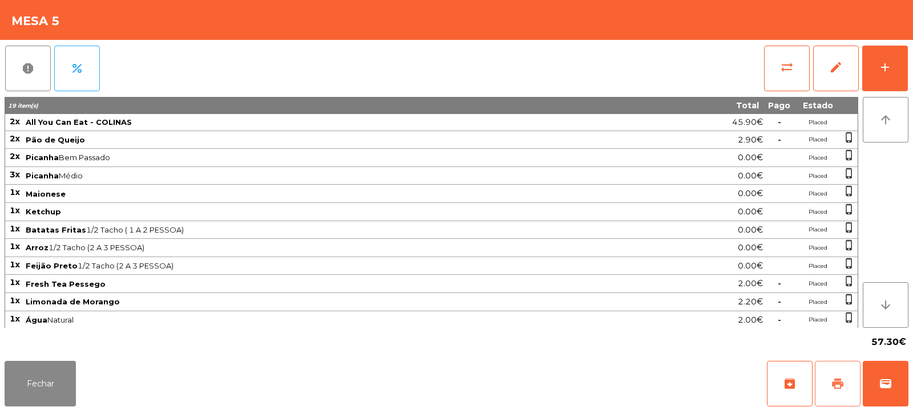
click at [835, 384] on span "print" at bounding box center [838, 384] width 14 height 14
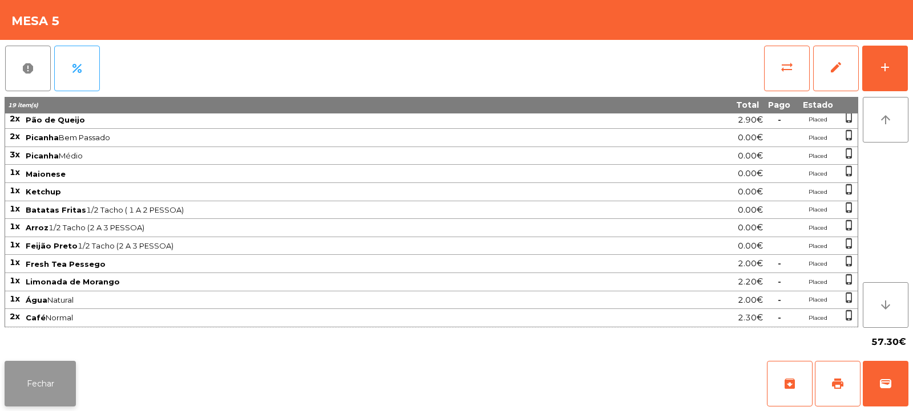
click at [43, 365] on button "Fechar" at bounding box center [40, 384] width 71 height 46
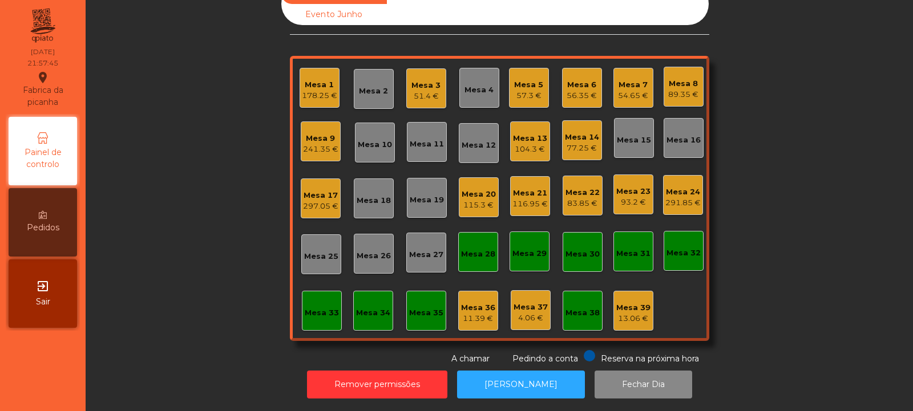
scroll to position [0, 0]
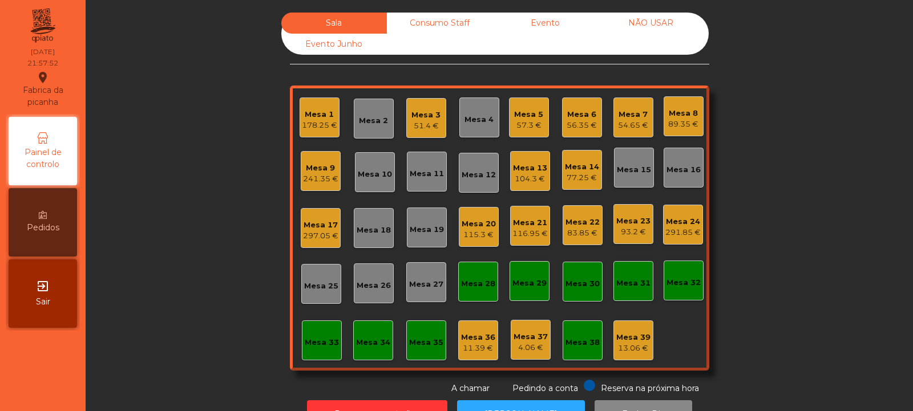
click at [532, 119] on div "Mesa 5" at bounding box center [528, 114] width 29 height 11
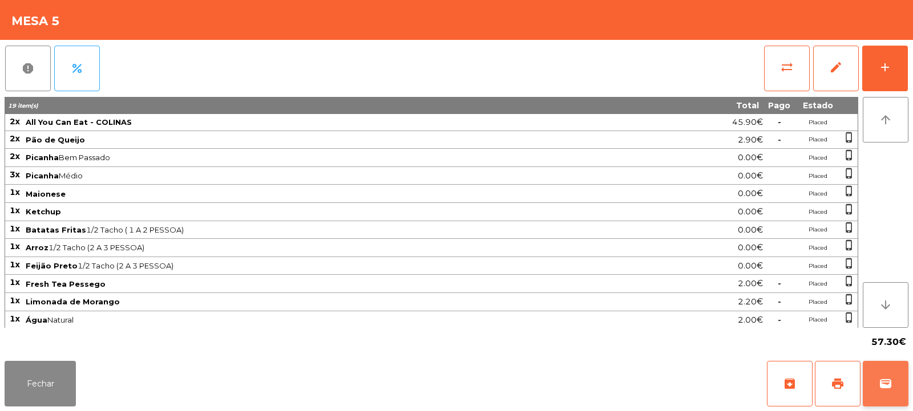
click at [883, 388] on span "wallet" at bounding box center [885, 384] width 14 height 14
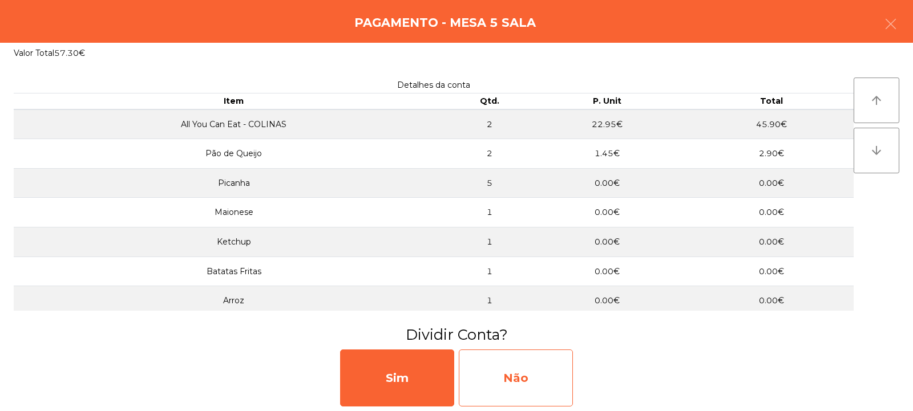
click at [521, 369] on div "Não" at bounding box center [516, 378] width 114 height 57
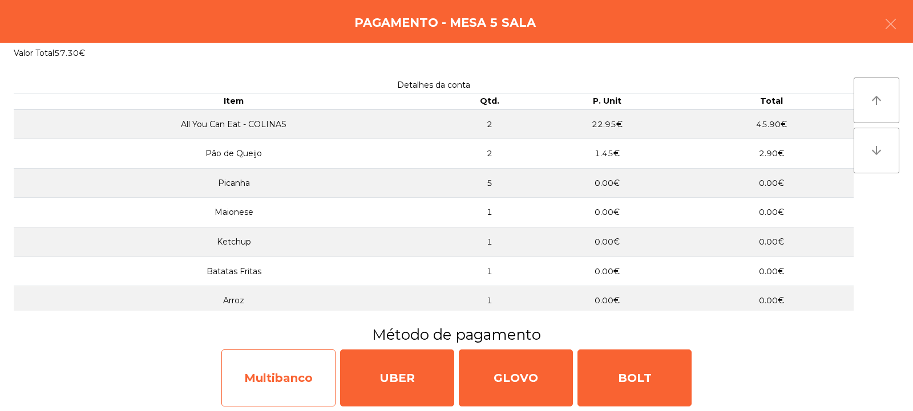
click at [285, 379] on div "Multibanco" at bounding box center [278, 378] width 114 height 57
select select "**"
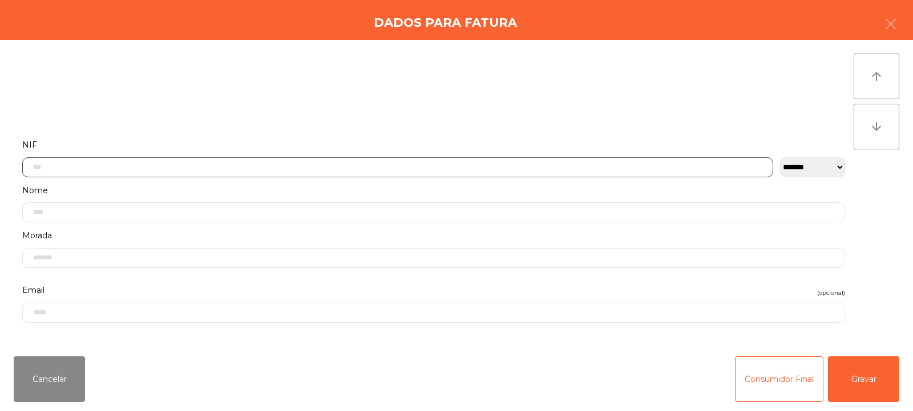
click at [400, 166] on input "text" at bounding box center [397, 167] width 751 height 20
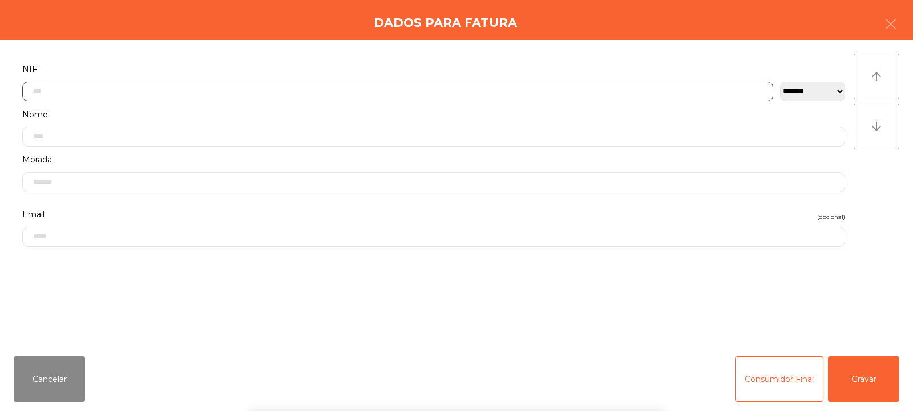
scroll to position [83, 0]
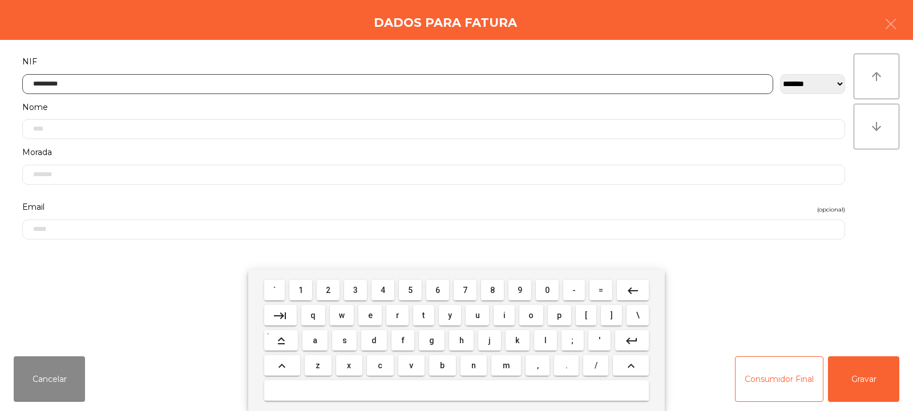
type input "*********"
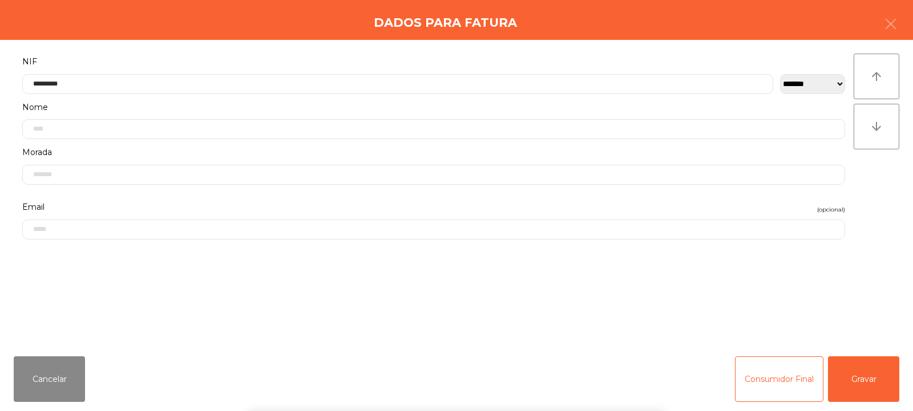
click at [857, 380] on div "` 1 2 3 4 5 6 7 8 9 0 - = keyboard_backspace keyboard_tab q w e r t y u i o p […" at bounding box center [456, 340] width 913 height 141
click at [868, 381] on button "Gravar" at bounding box center [863, 380] width 71 height 46
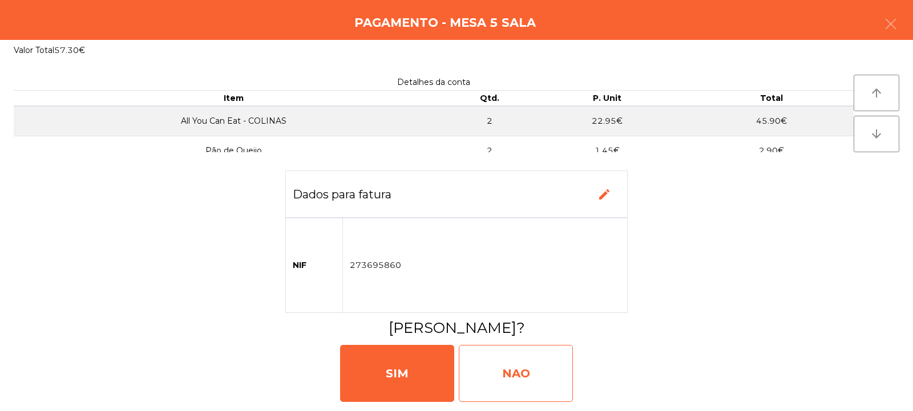
click at [509, 351] on div "NAO" at bounding box center [516, 373] width 114 height 57
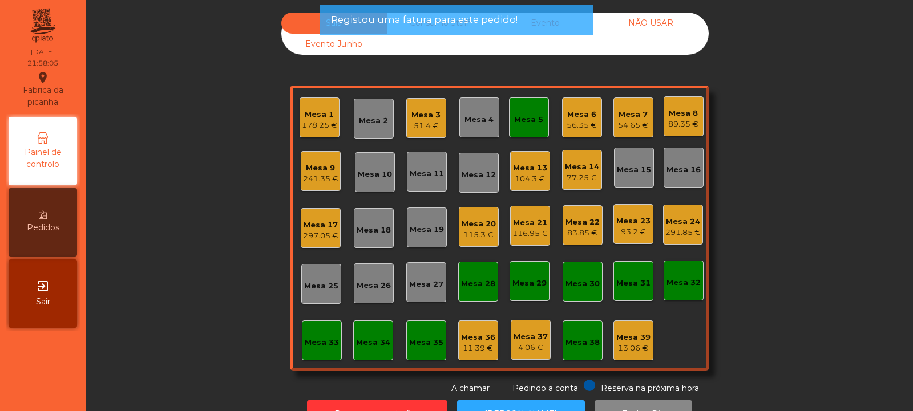
click at [529, 122] on div "Mesa 5" at bounding box center [528, 119] width 29 height 11
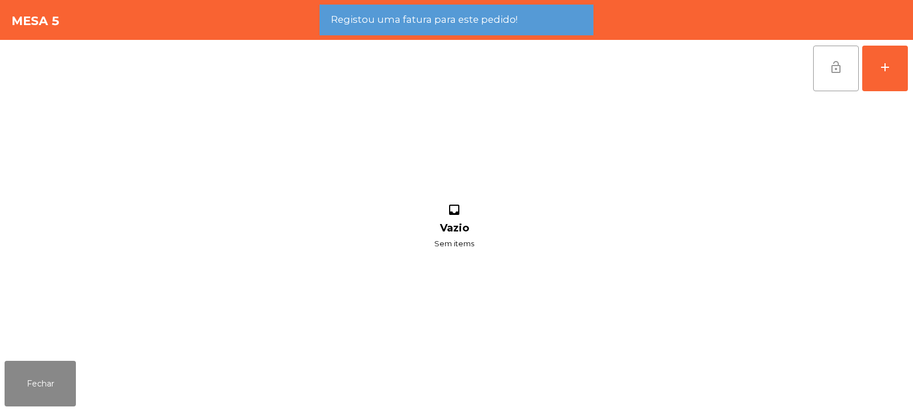
click at [840, 68] on span "lock_open" at bounding box center [836, 67] width 14 height 14
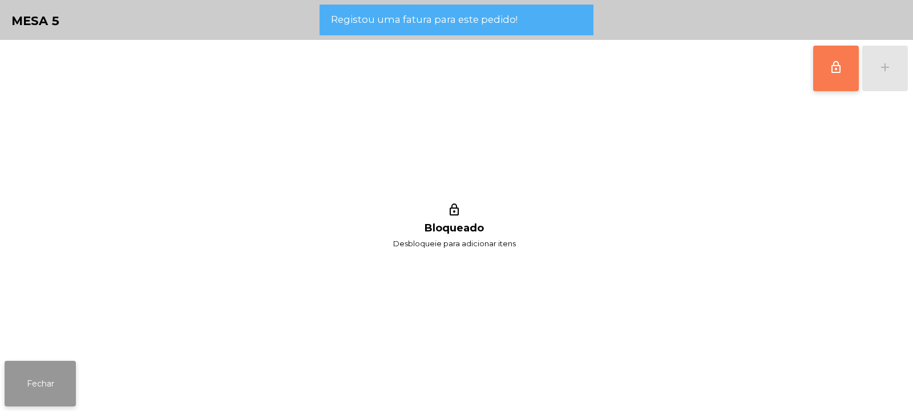
click at [39, 381] on button "Fechar" at bounding box center [40, 384] width 71 height 46
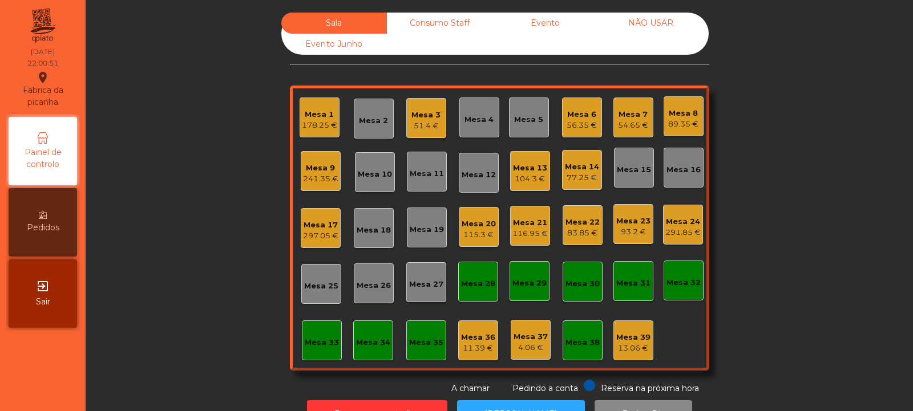
click at [589, 112] on div "Mesa 6" at bounding box center [581, 114] width 30 height 11
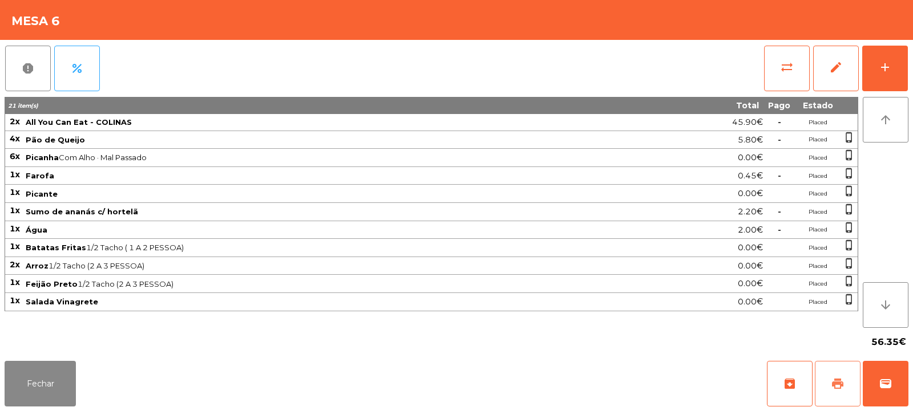
click at [829, 388] on button "print" at bounding box center [838, 384] width 46 height 46
click at [884, 388] on span "wallet" at bounding box center [885, 384] width 14 height 14
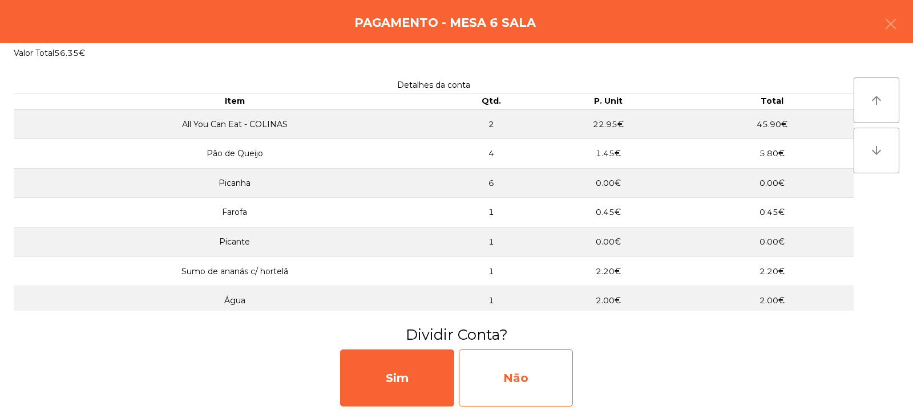
click at [513, 368] on div "Não" at bounding box center [516, 378] width 114 height 57
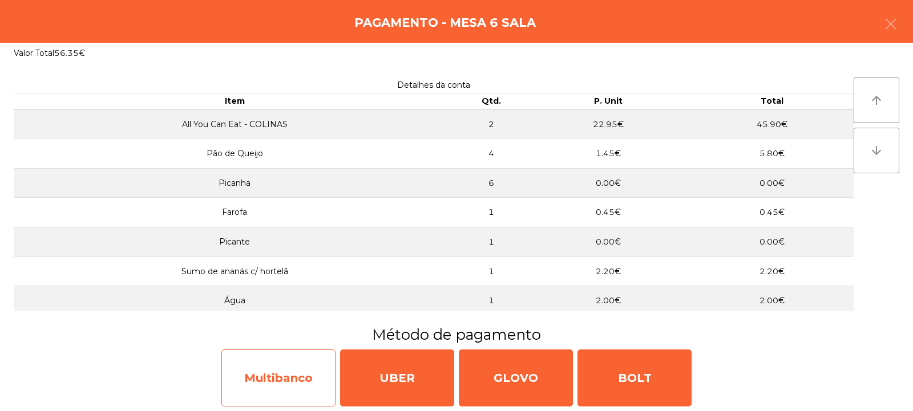
click at [277, 388] on div "Multibanco" at bounding box center [278, 378] width 114 height 57
select select "**"
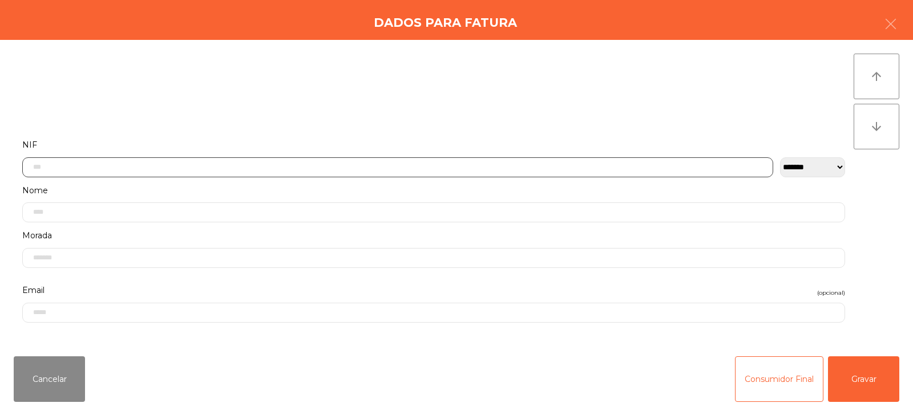
click at [358, 164] on input "text" at bounding box center [397, 167] width 751 height 20
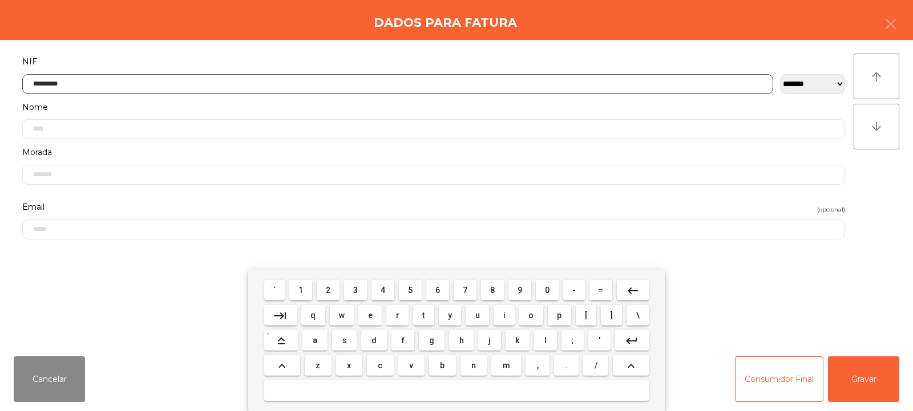
type input "*********"
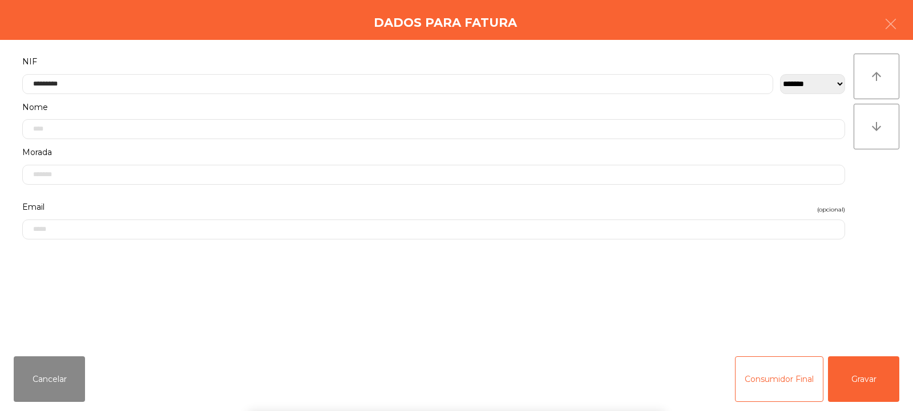
click at [881, 195] on div "arrow_upward arrow_downward" at bounding box center [876, 194] width 46 height 280
click at [859, 387] on button "Gravar" at bounding box center [863, 380] width 71 height 46
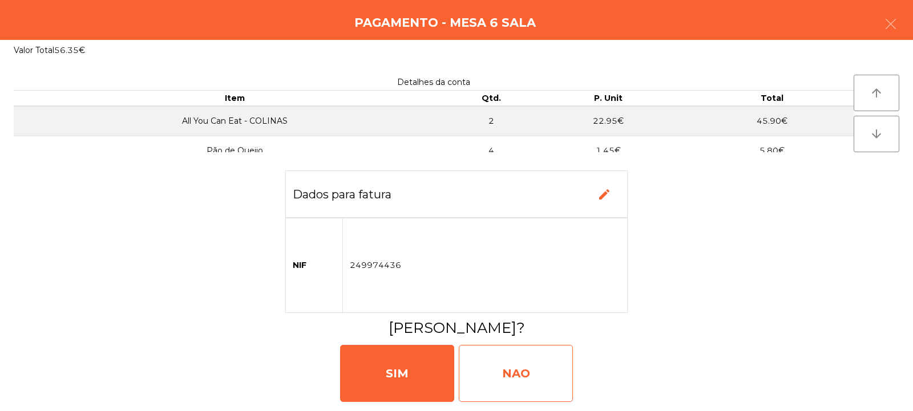
click at [512, 374] on div "NAO" at bounding box center [516, 373] width 114 height 57
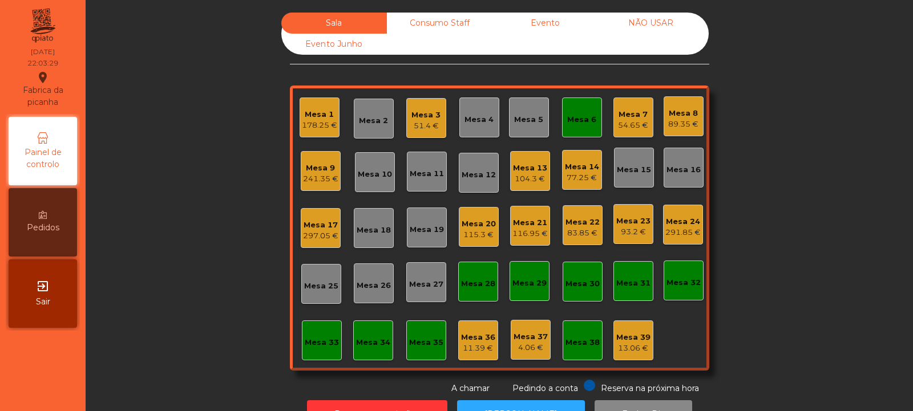
click at [562, 131] on div "Mesa 6" at bounding box center [582, 118] width 40 height 40
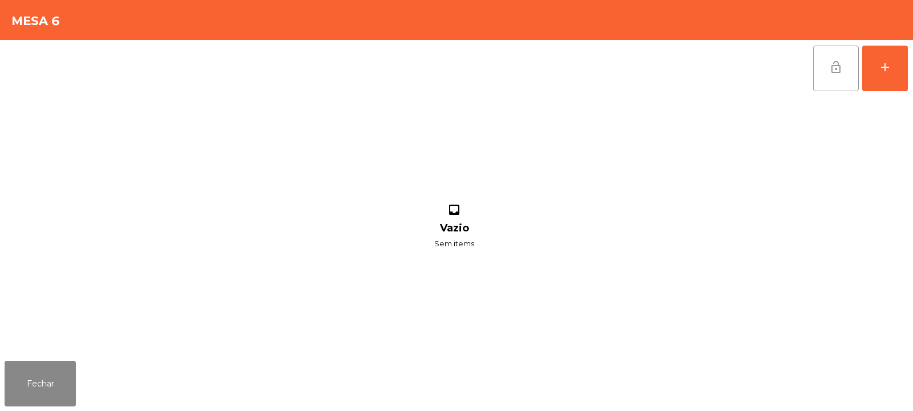
click at [835, 67] on span "lock_open" at bounding box center [836, 67] width 14 height 14
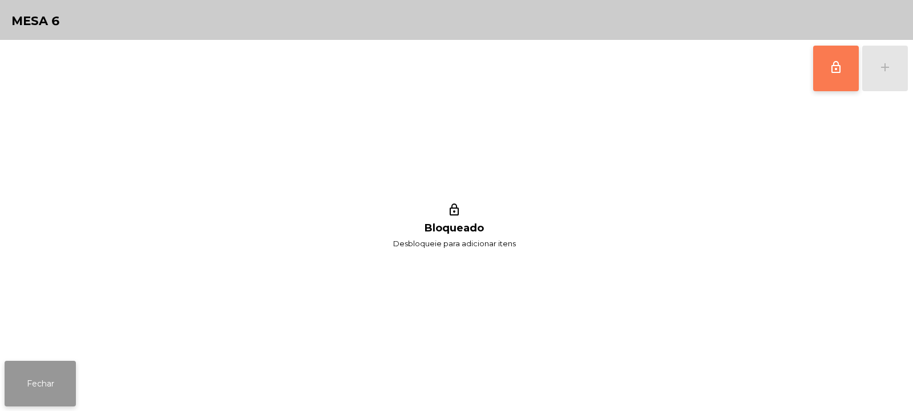
click at [37, 374] on button "Fechar" at bounding box center [40, 384] width 71 height 46
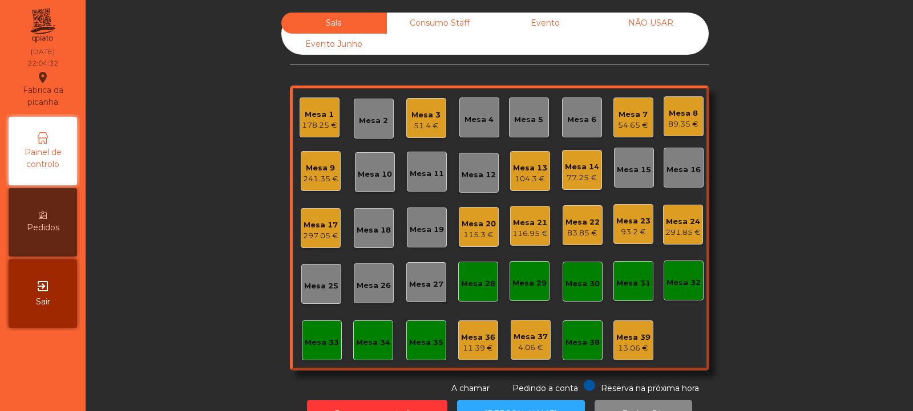
click at [522, 241] on div "Mesa 21 116.95 €" at bounding box center [530, 226] width 40 height 40
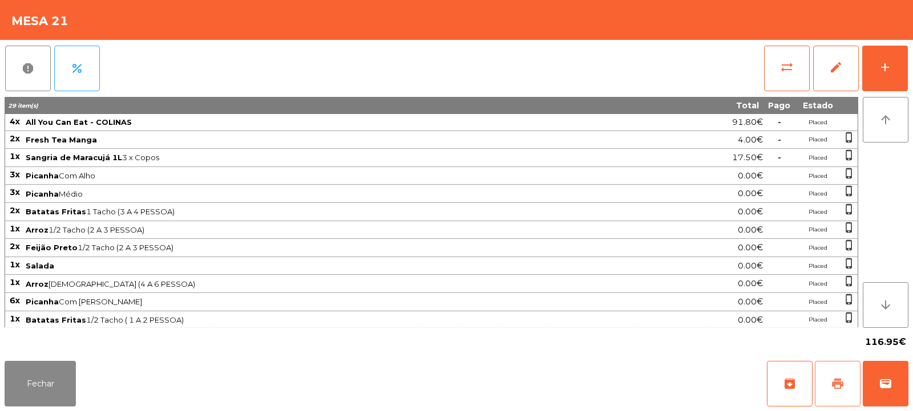
click at [832, 379] on span "print" at bounding box center [838, 384] width 14 height 14
click at [42, 395] on button "Fechar" at bounding box center [40, 384] width 71 height 46
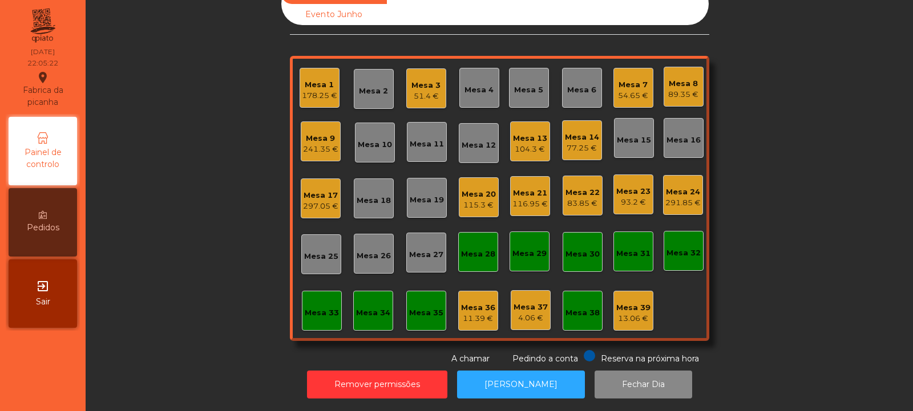
scroll to position [0, 0]
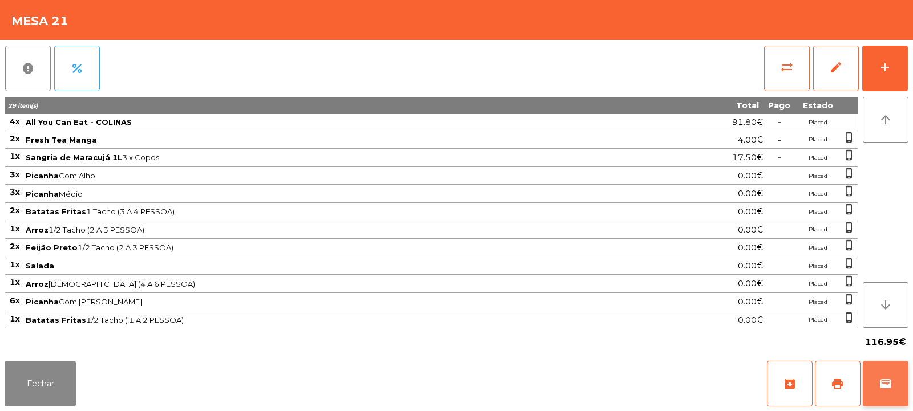
click at [888, 383] on span "wallet" at bounding box center [885, 384] width 14 height 14
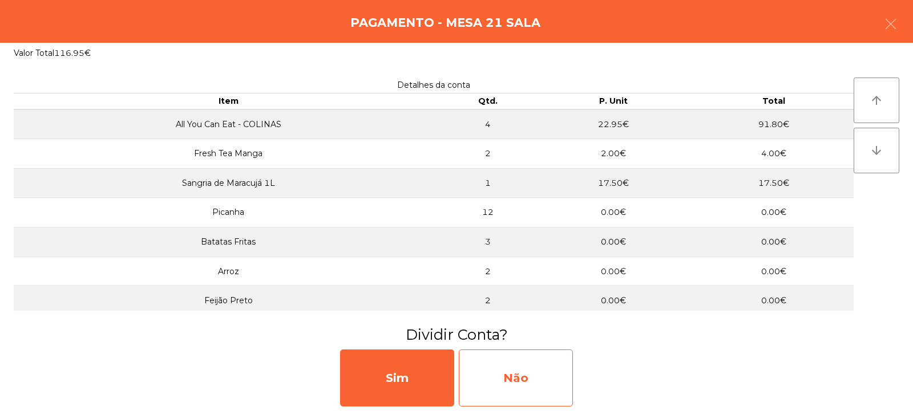
click at [519, 383] on div "Não" at bounding box center [516, 378] width 114 height 57
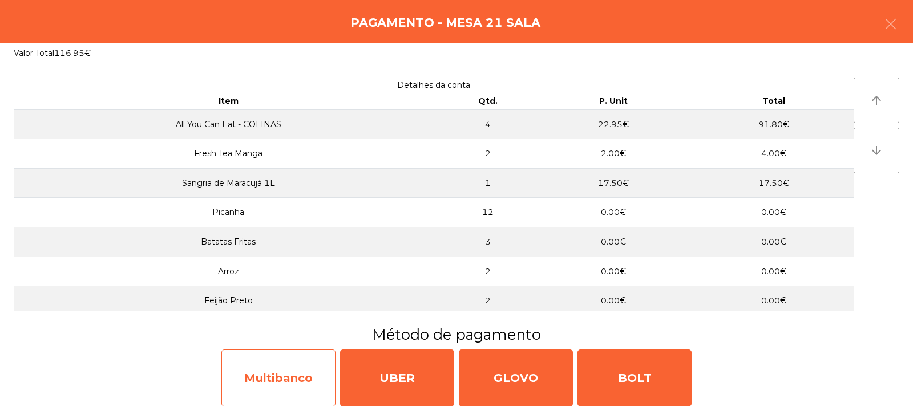
click at [285, 379] on div "Multibanco" at bounding box center [278, 378] width 114 height 57
select select "**"
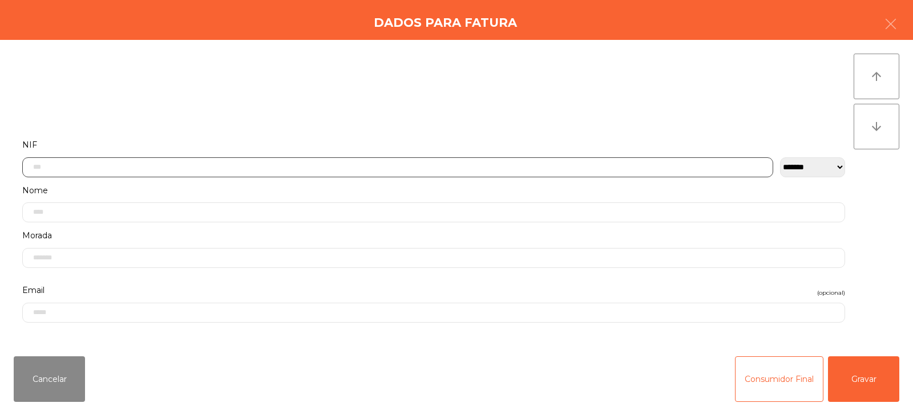
click at [332, 163] on input "text" at bounding box center [397, 167] width 751 height 20
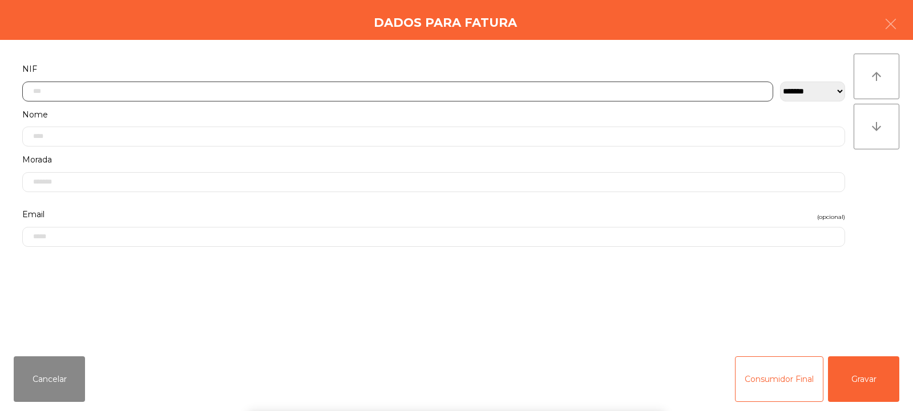
scroll to position [83, 0]
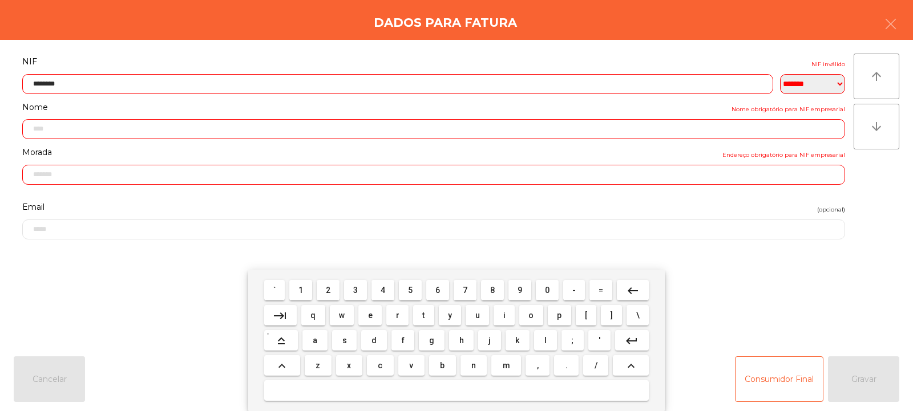
type input "*********"
type input "**********"
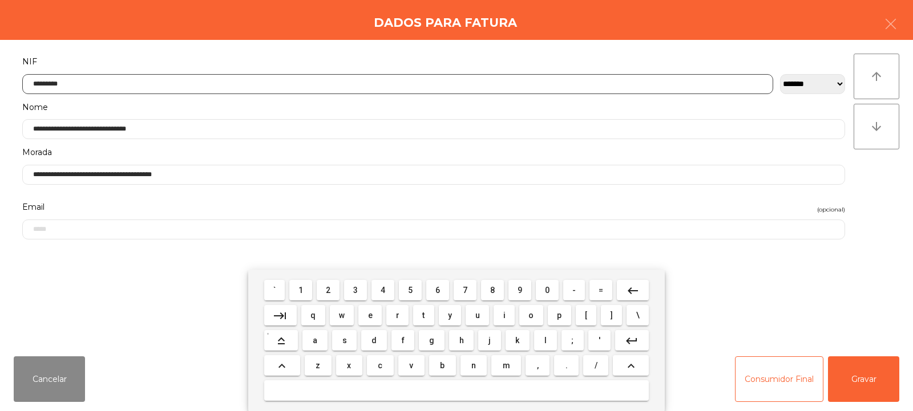
type input "*********"
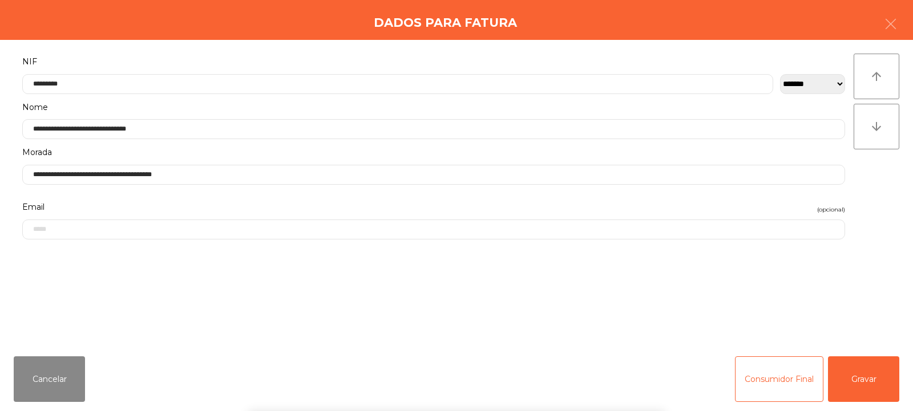
click at [902, 189] on div "**********" at bounding box center [456, 193] width 913 height 307
click at [874, 384] on button "Gravar" at bounding box center [863, 380] width 71 height 46
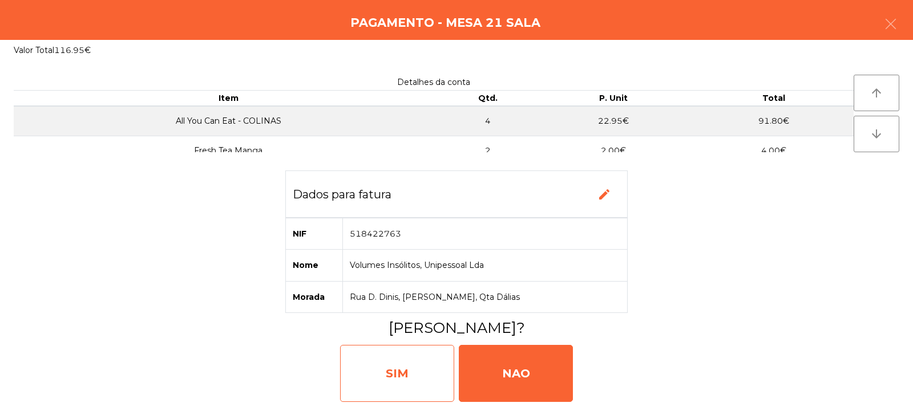
click at [395, 367] on div "SIM" at bounding box center [397, 373] width 114 height 57
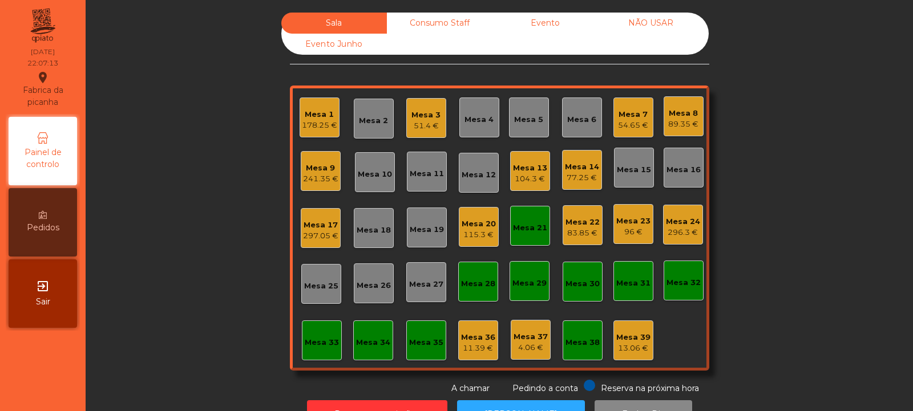
click at [520, 241] on div "Mesa 21" at bounding box center [530, 226] width 40 height 40
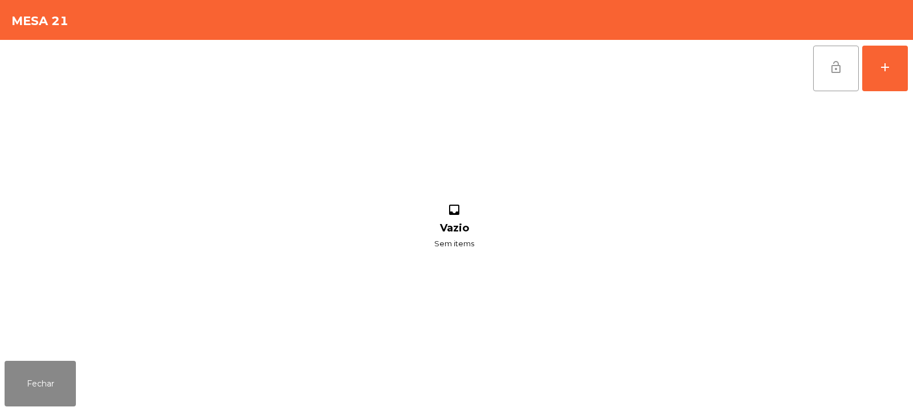
click at [824, 71] on button "lock_open" at bounding box center [836, 69] width 46 height 46
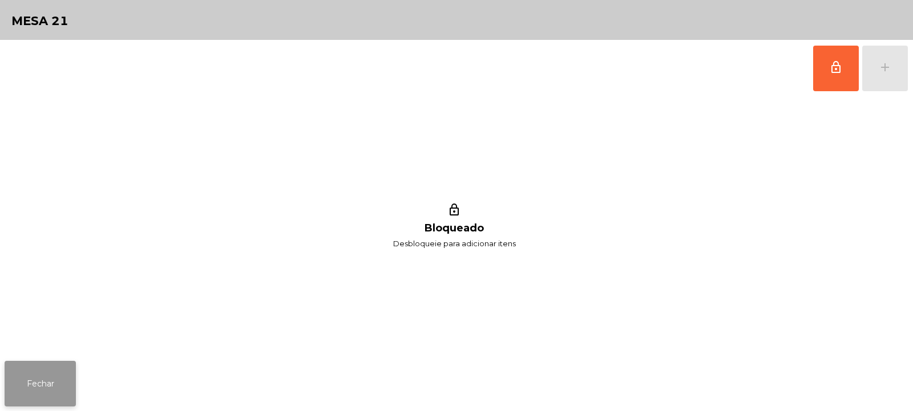
click at [41, 390] on button "Fechar" at bounding box center [40, 384] width 71 height 46
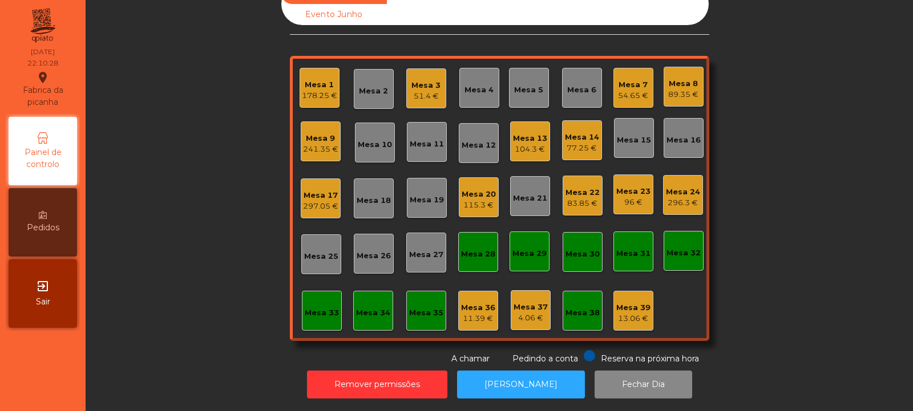
scroll to position [0, 0]
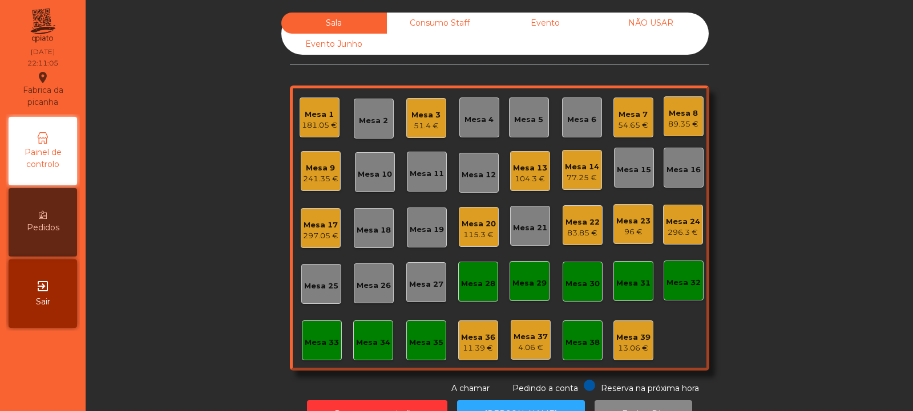
click at [316, 237] on div "297.05 €" at bounding box center [320, 235] width 35 height 11
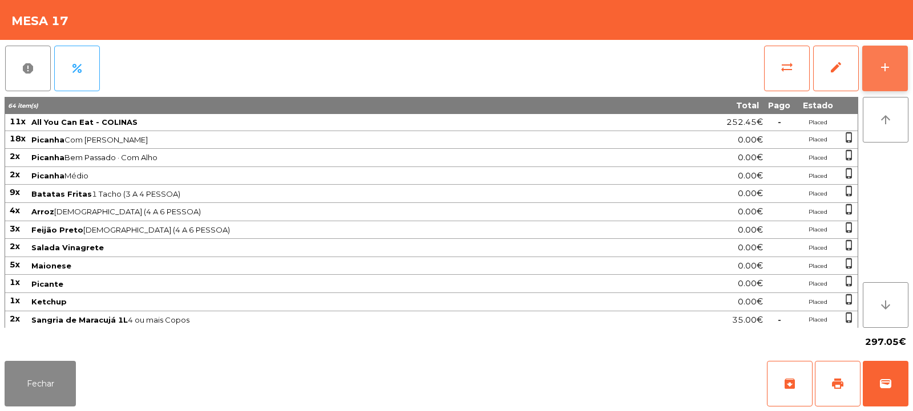
click at [886, 69] on div "add" at bounding box center [885, 67] width 14 height 14
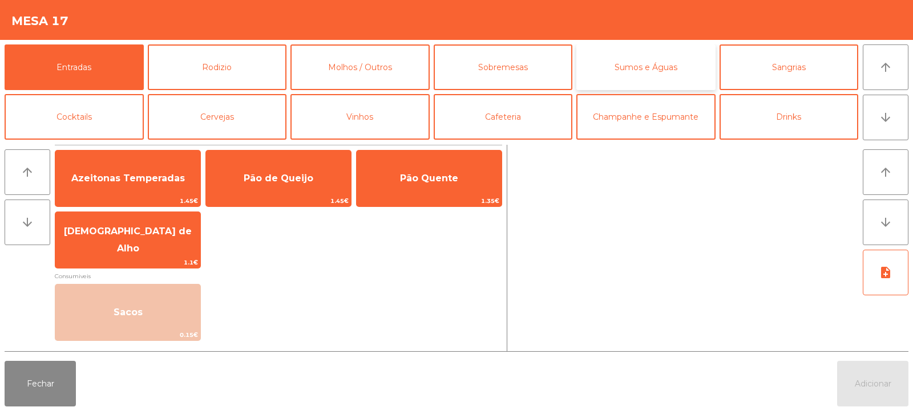
click at [638, 59] on button "Sumos e Águas" at bounding box center [645, 67] width 139 height 46
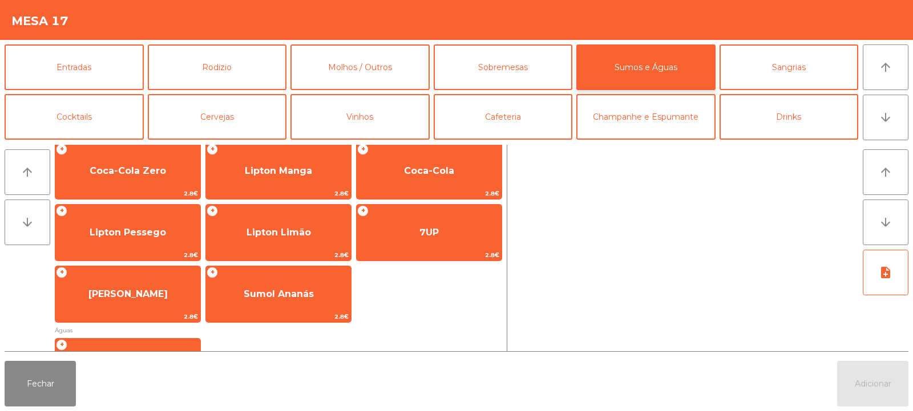
scroll to position [179, 0]
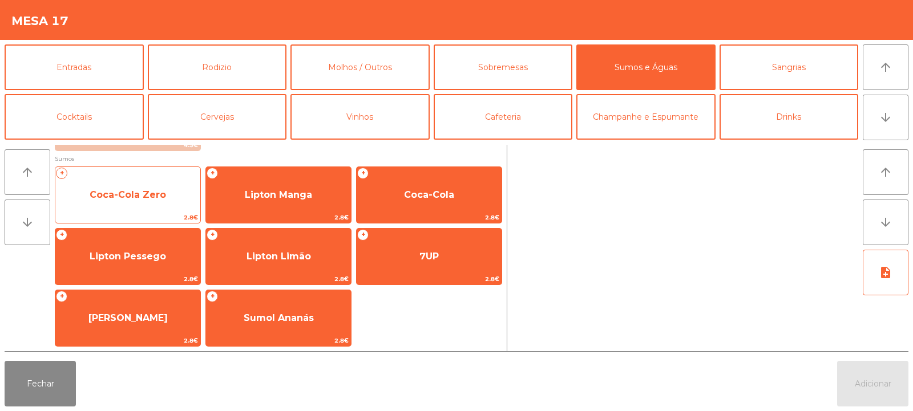
click at [157, 203] on span "Coca-Cola Zero" at bounding box center [127, 195] width 145 height 31
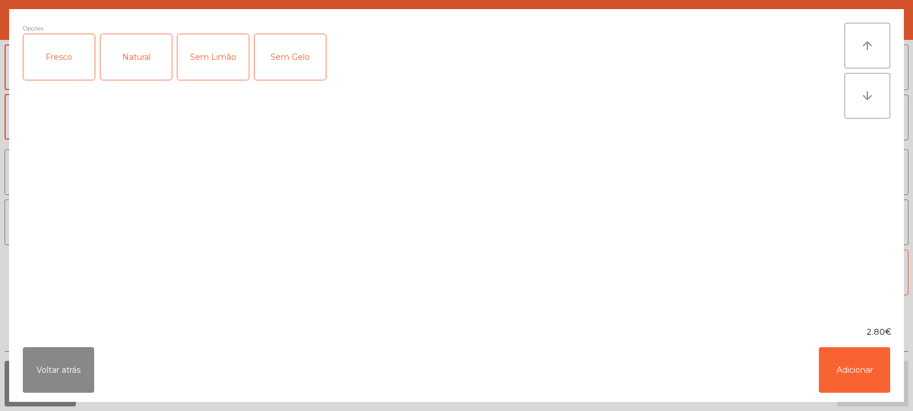
click at [54, 56] on div "Fresco" at bounding box center [58, 57] width 71 height 46
click at [868, 382] on button "Adicionar" at bounding box center [854, 370] width 71 height 46
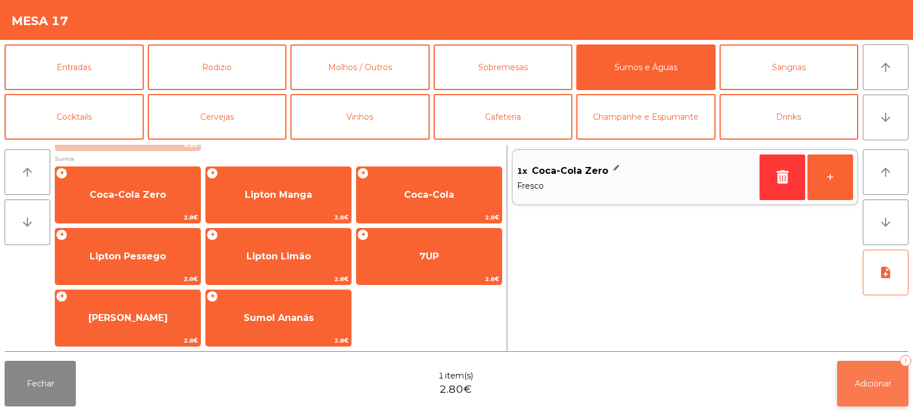
click at [865, 391] on button "Adicionar 1" at bounding box center [872, 384] width 71 height 46
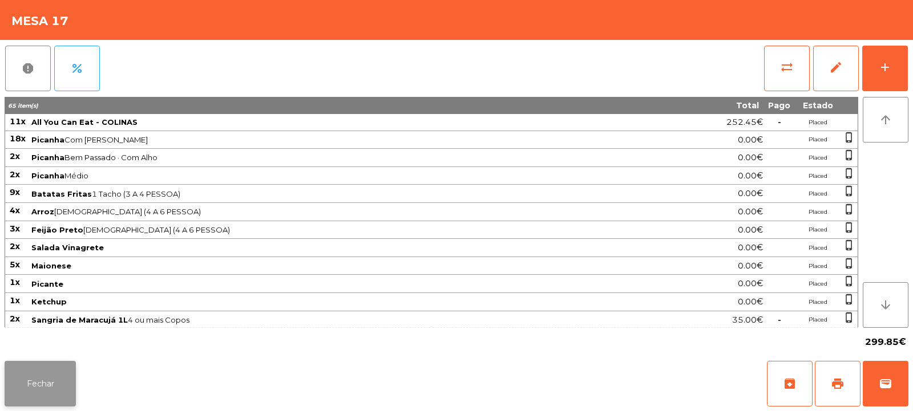
click at [46, 391] on button "Fechar" at bounding box center [40, 384] width 71 height 46
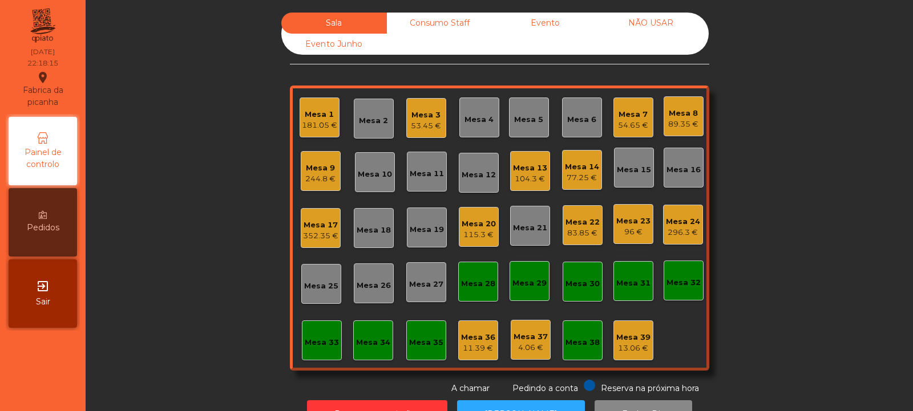
click at [440, 23] on div "Consumo Staff" at bounding box center [440, 23] width 106 height 21
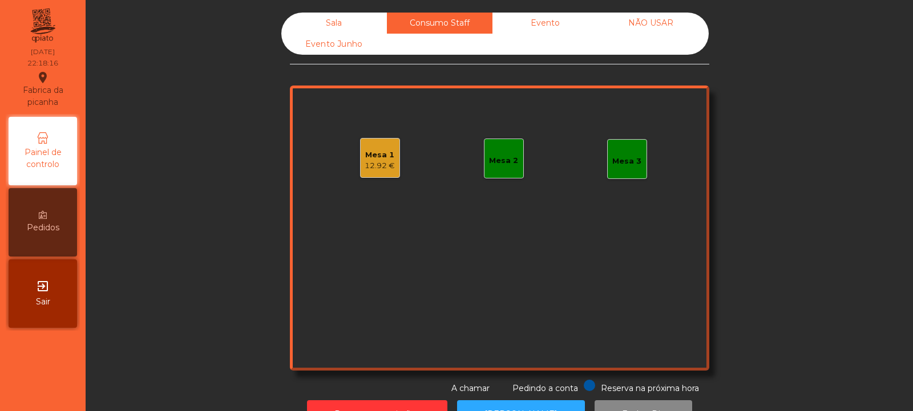
click at [387, 175] on div "Mesa 1 12.92 €" at bounding box center [380, 158] width 40 height 40
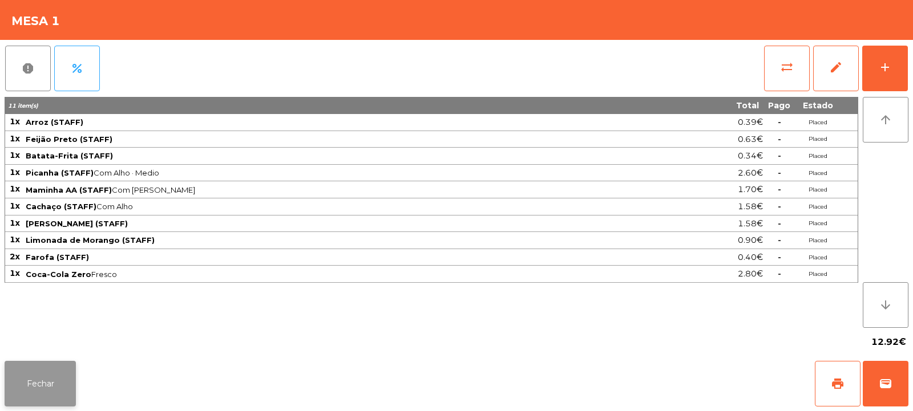
click at [36, 386] on button "Fechar" at bounding box center [40, 384] width 71 height 46
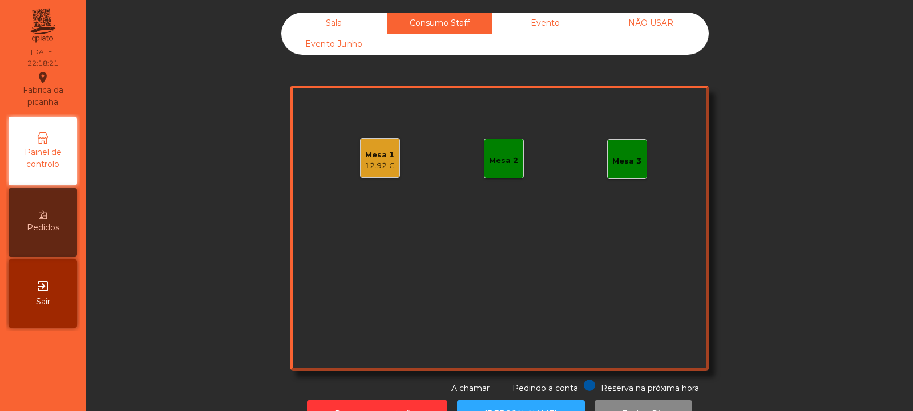
click at [489, 166] on div "Mesa 2" at bounding box center [503, 160] width 29 height 11
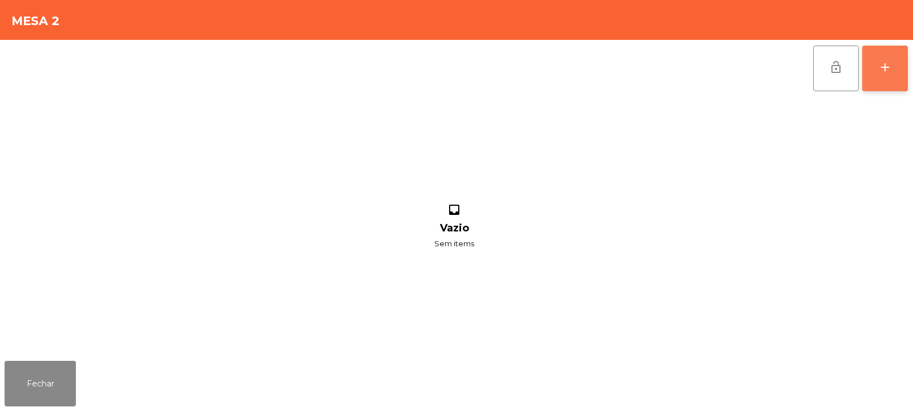
click at [888, 74] on div "add" at bounding box center [885, 67] width 14 height 14
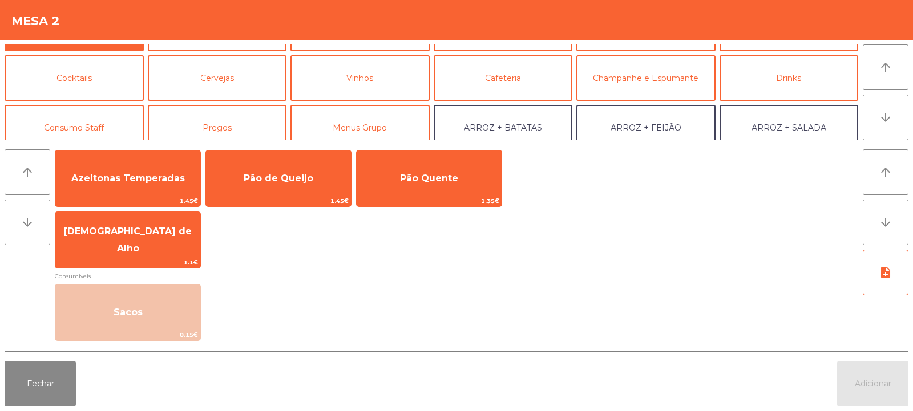
scroll to position [70, 0]
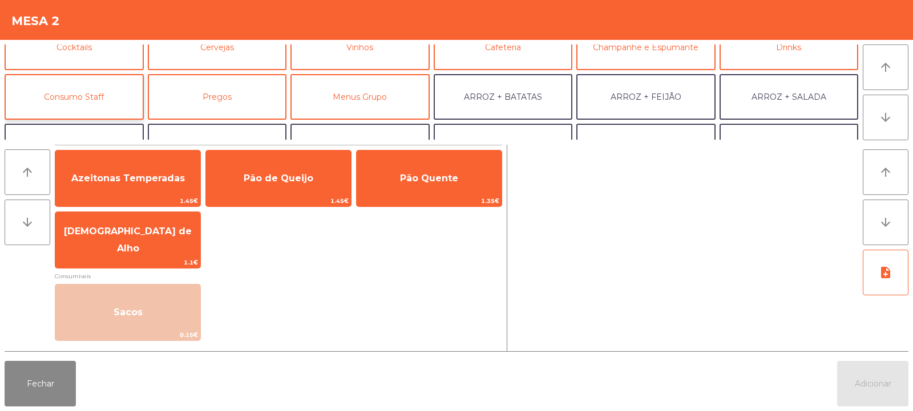
click at [106, 106] on button "Consumo Staff" at bounding box center [74, 97] width 139 height 46
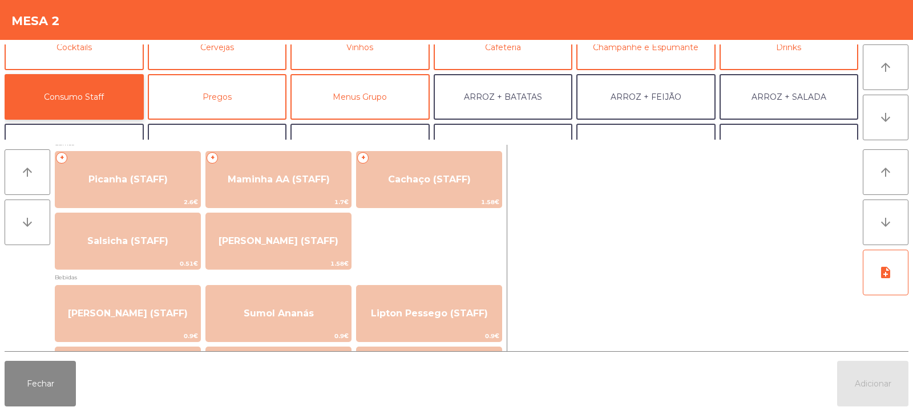
scroll to position [0, 0]
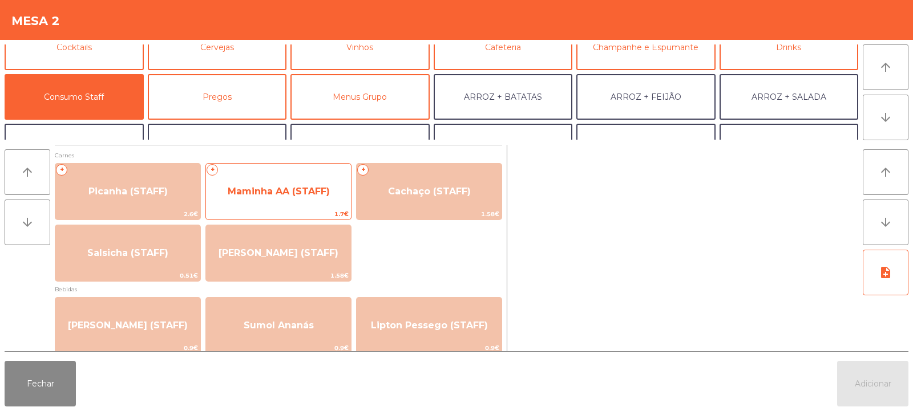
click at [323, 208] on div "+ Maminha AA (STAFF) 1.7€" at bounding box center [278, 191] width 146 height 57
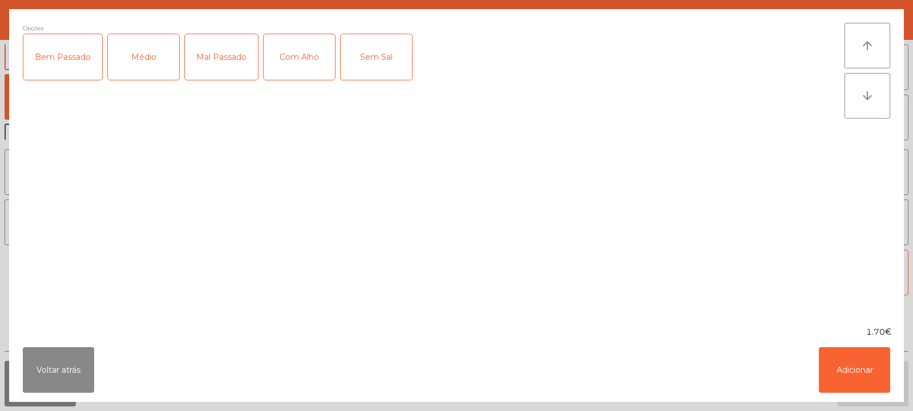
click at [145, 53] on div "Médio" at bounding box center [143, 57] width 71 height 46
click at [229, 62] on div "Mal Passado" at bounding box center [221, 57] width 73 height 46
click at [287, 64] on div "Com Alho" at bounding box center [299, 57] width 71 height 46
click at [872, 368] on button "Adicionar" at bounding box center [854, 370] width 71 height 46
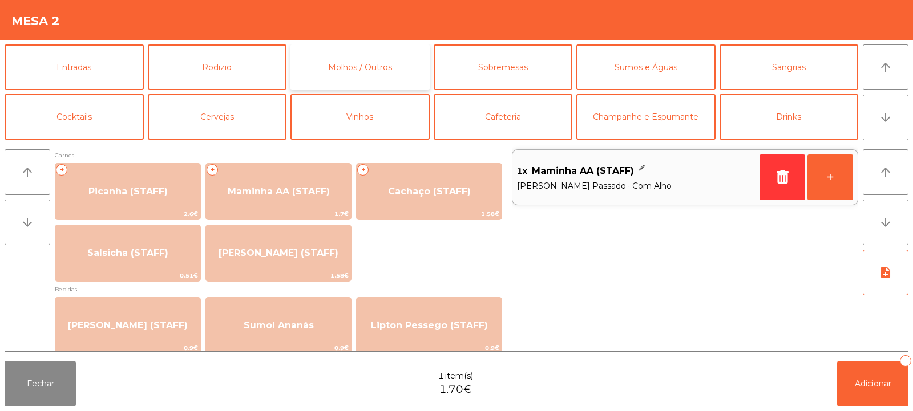
click at [367, 76] on button "Molhos / Outros" at bounding box center [359, 67] width 139 height 46
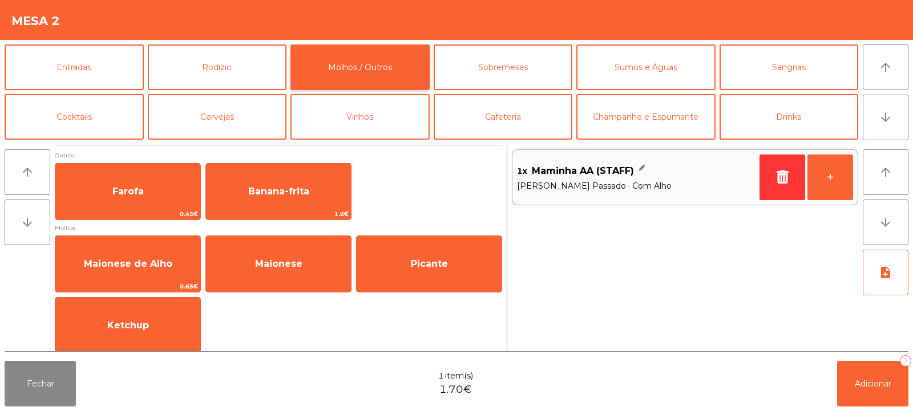
scroll to position [7, 0]
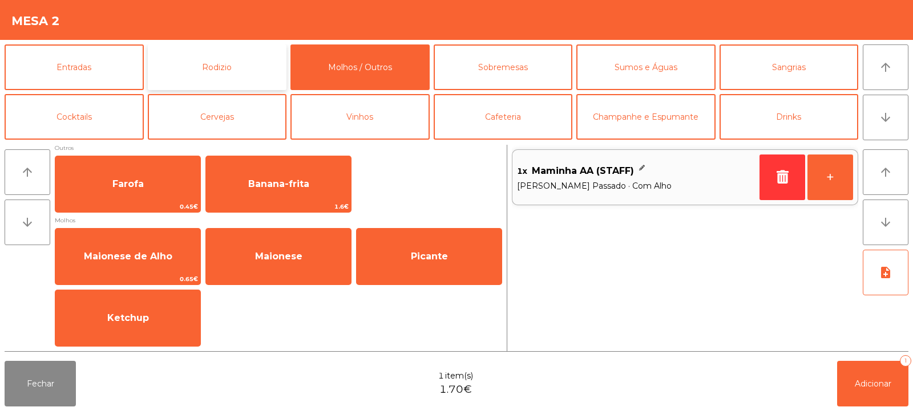
click at [232, 79] on button "Rodizio" at bounding box center [217, 67] width 139 height 46
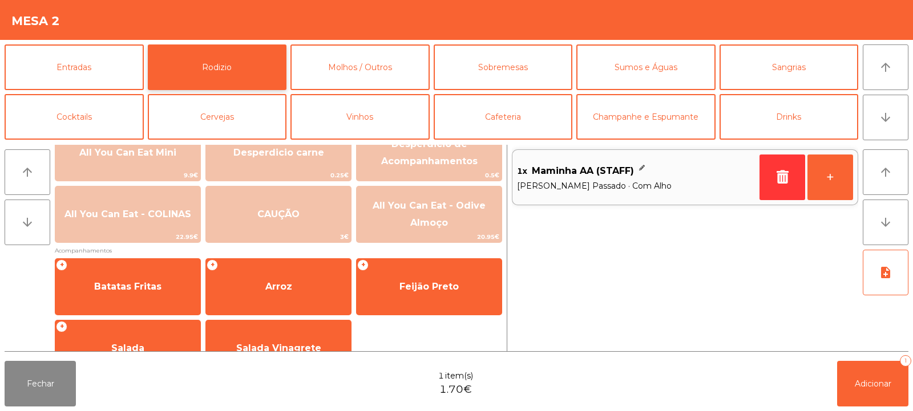
scroll to position [190, 0]
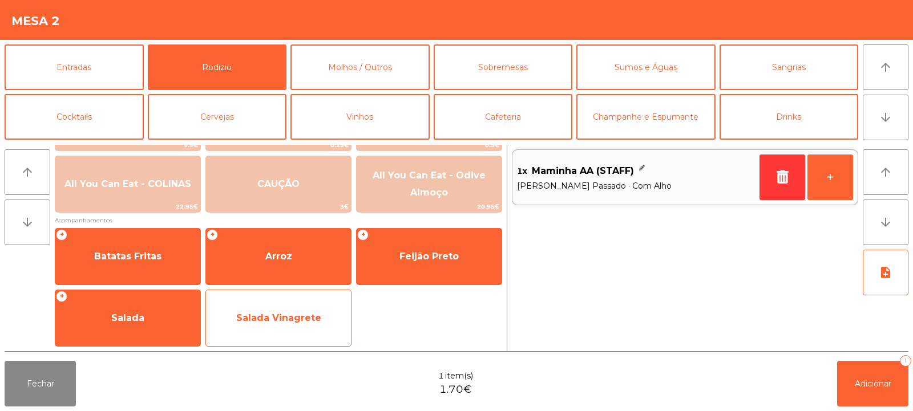
click at [308, 331] on span "Salada Vinagrete" at bounding box center [278, 318] width 145 height 31
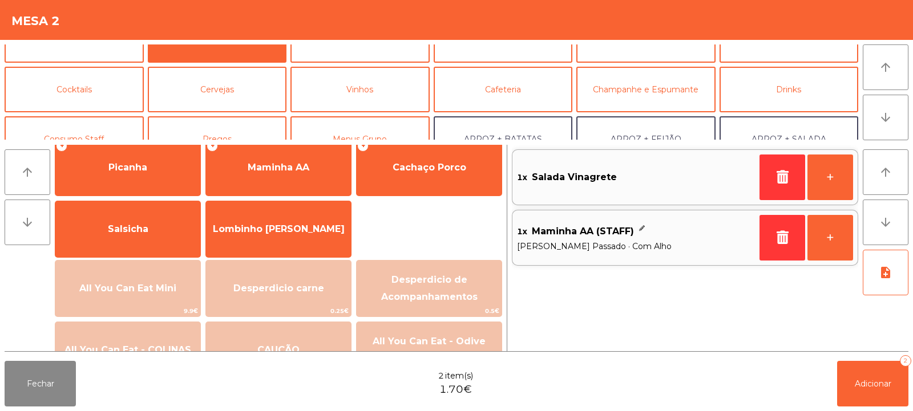
scroll to position [0, 0]
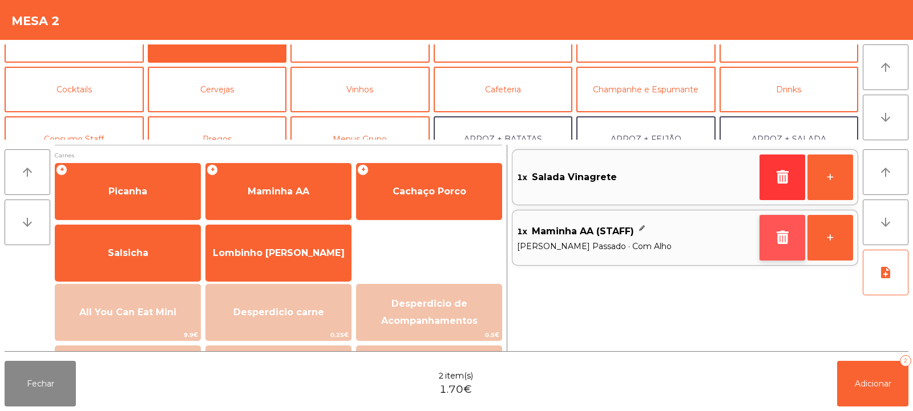
click at [776, 247] on button "button" at bounding box center [782, 238] width 46 height 46
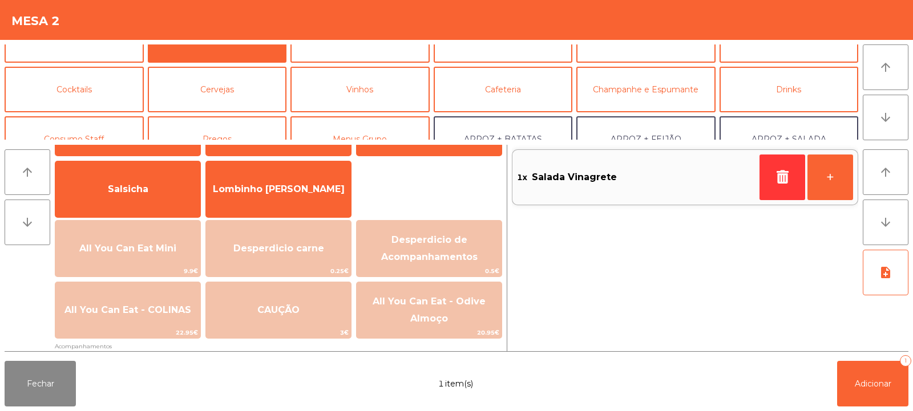
scroll to position [58, 0]
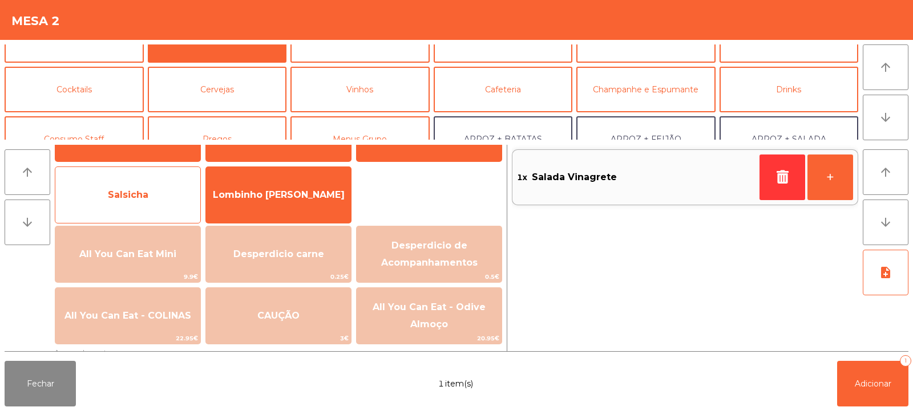
click at [158, 203] on span "Salsicha" at bounding box center [127, 195] width 145 height 31
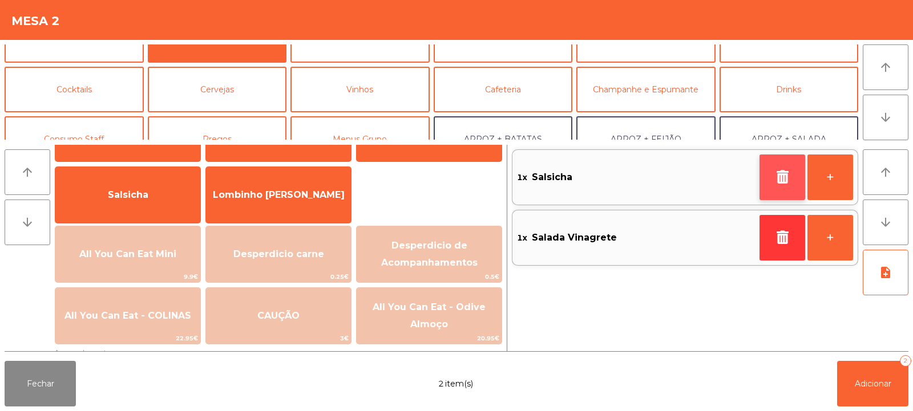
click at [785, 188] on button "button" at bounding box center [782, 178] width 46 height 46
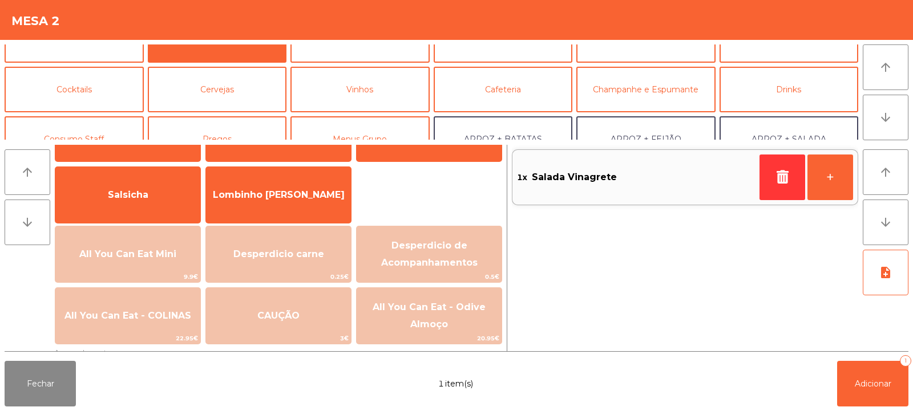
scroll to position [0, 0]
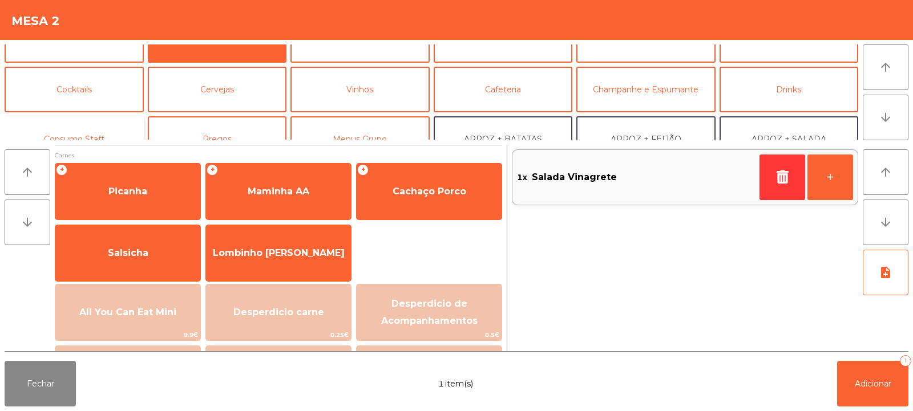
click at [112, 133] on button "Consumo Staff" at bounding box center [74, 139] width 139 height 46
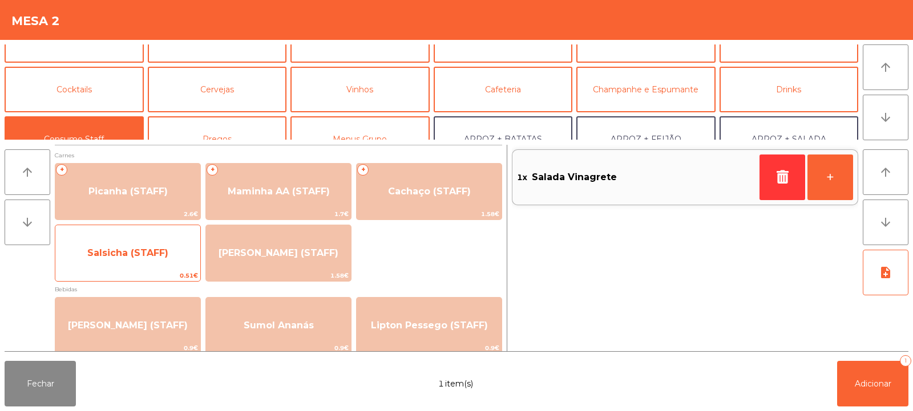
click at [164, 260] on span "Salsicha (STAFF)" at bounding box center [127, 253] width 145 height 31
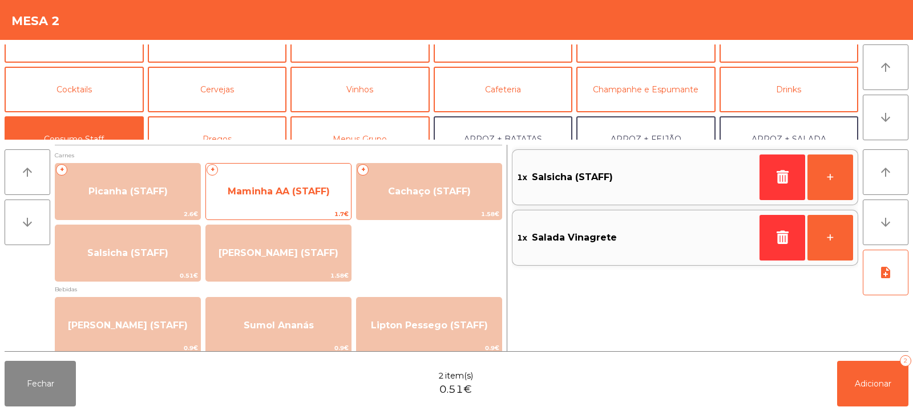
click at [297, 197] on span "Maminha AA (STAFF)" at bounding box center [278, 191] width 145 height 31
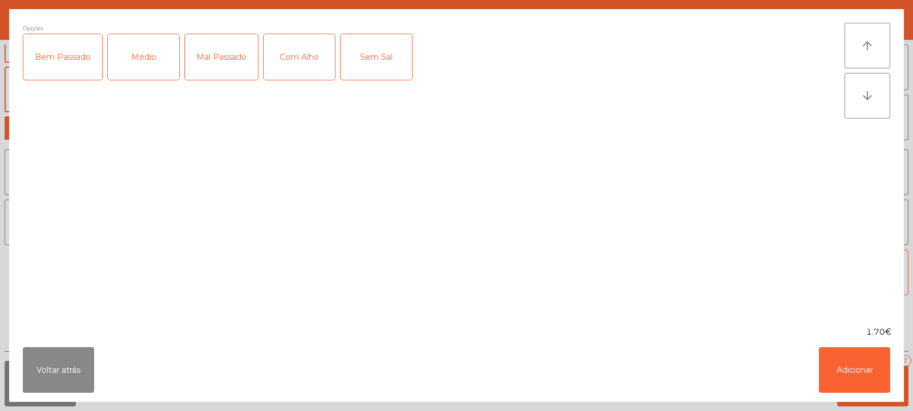
click at [149, 66] on div "Médio" at bounding box center [143, 57] width 71 height 46
click at [225, 64] on div "Mal Passado" at bounding box center [221, 57] width 73 height 46
click at [308, 67] on div "Com Alho" at bounding box center [299, 57] width 71 height 46
click at [857, 371] on button "Adicionar" at bounding box center [854, 370] width 71 height 46
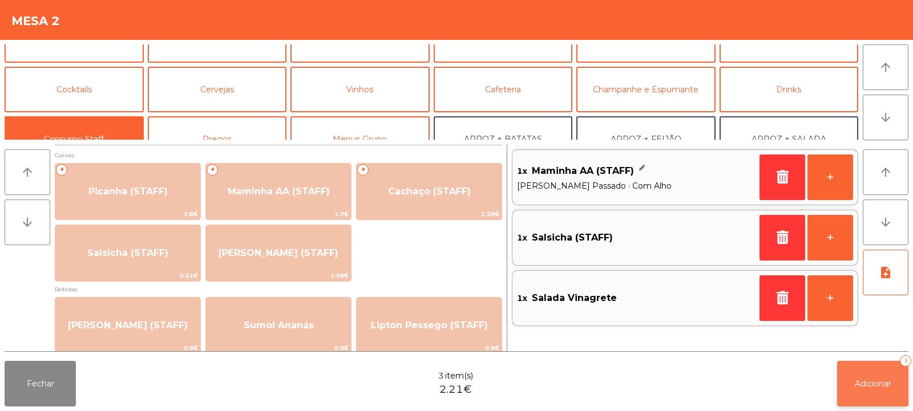
click at [880, 391] on button "Adicionar 3" at bounding box center [872, 384] width 71 height 46
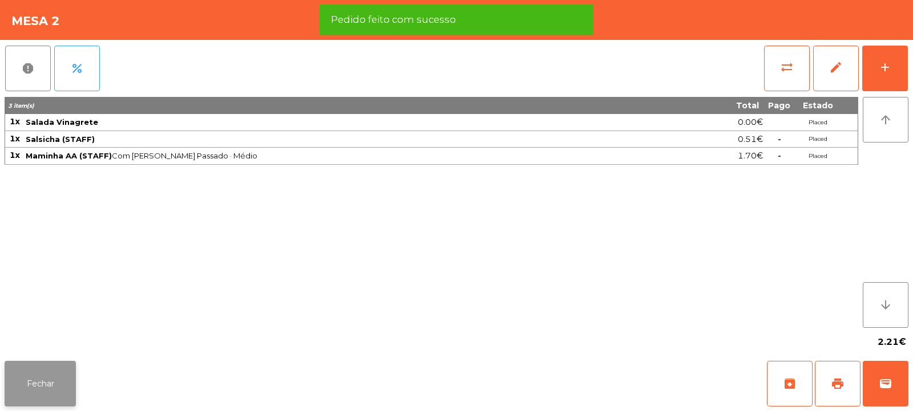
click at [57, 376] on button "Fechar" at bounding box center [40, 384] width 71 height 46
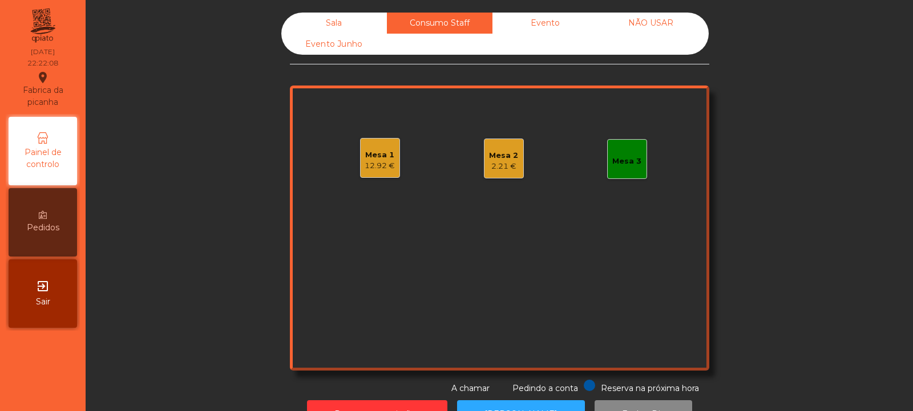
click at [380, 168] on div "12.92 €" at bounding box center [380, 165] width 30 height 11
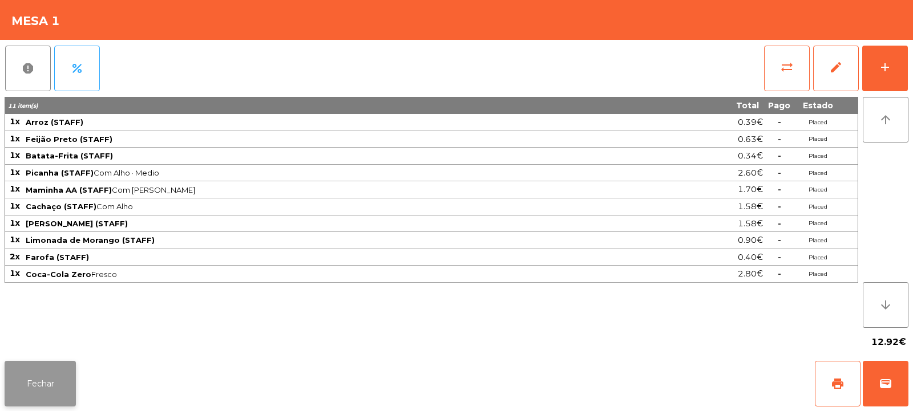
click at [35, 392] on button "Fechar" at bounding box center [40, 384] width 71 height 46
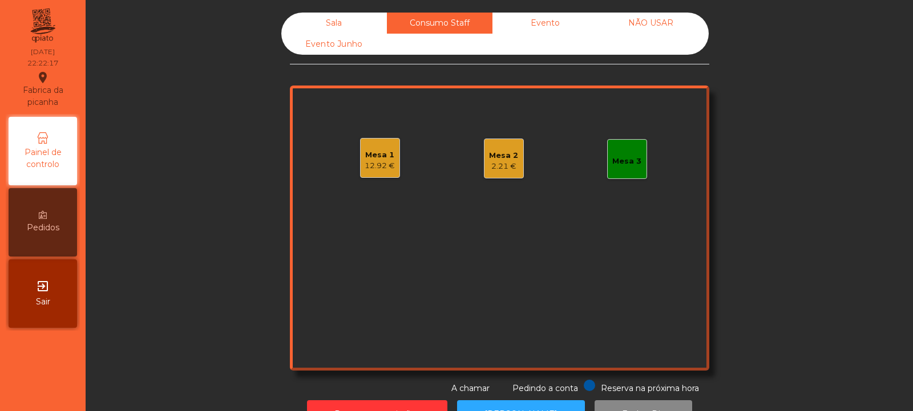
click at [330, 23] on div "Sala" at bounding box center [334, 23] width 106 height 21
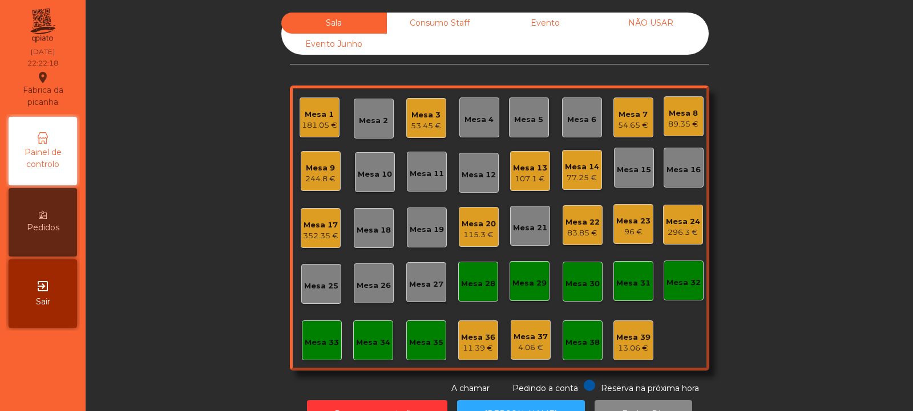
click at [474, 345] on div "11.39 €" at bounding box center [478, 348] width 34 height 11
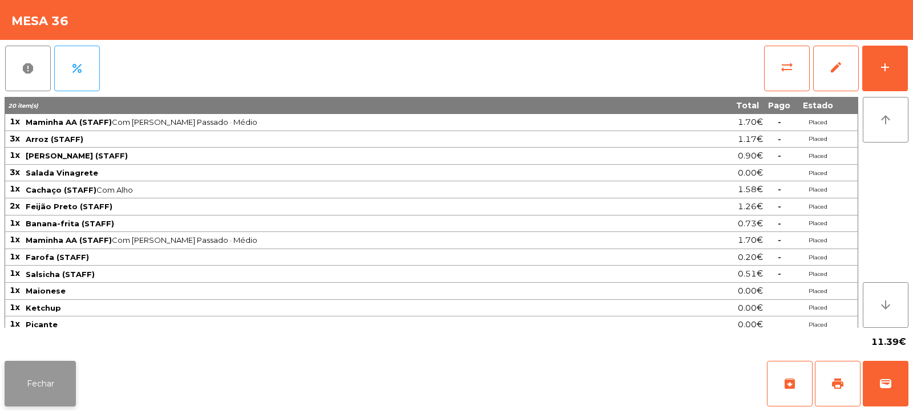
click at [47, 378] on button "Fechar" at bounding box center [40, 384] width 71 height 46
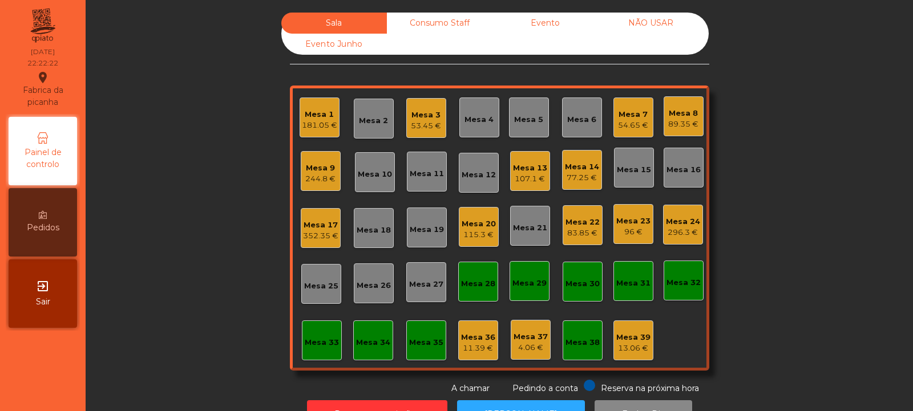
click at [419, 22] on div "Consumo Staff" at bounding box center [440, 23] width 106 height 21
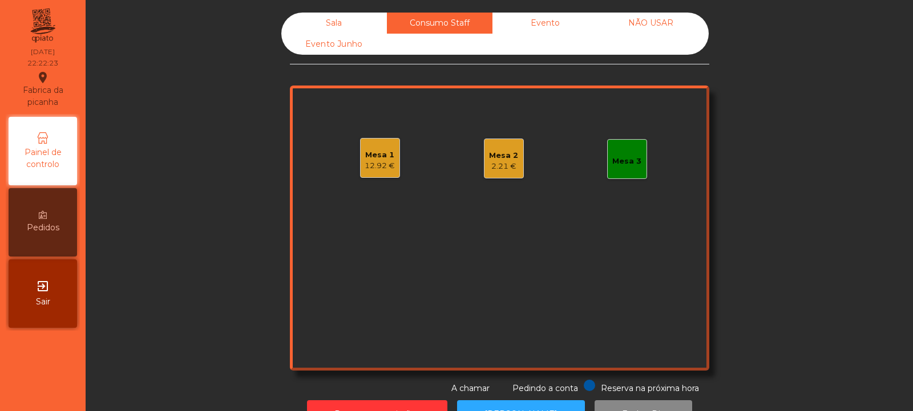
click at [502, 170] on div "2.21 €" at bounding box center [503, 166] width 29 height 11
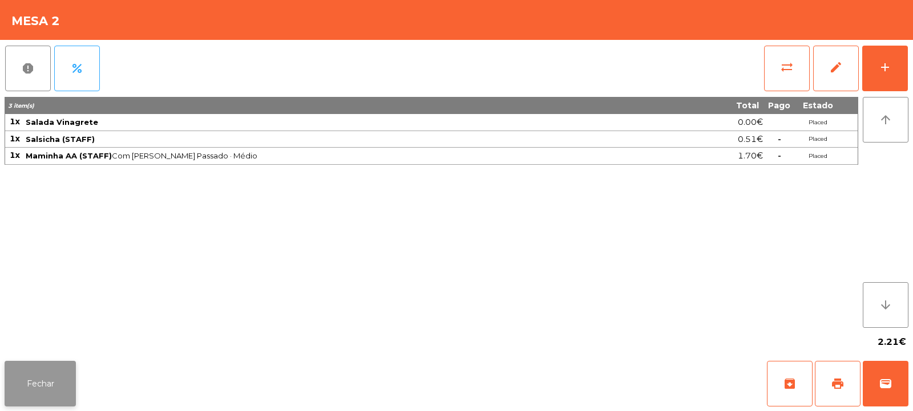
click at [24, 402] on button "Fechar" at bounding box center [40, 384] width 71 height 46
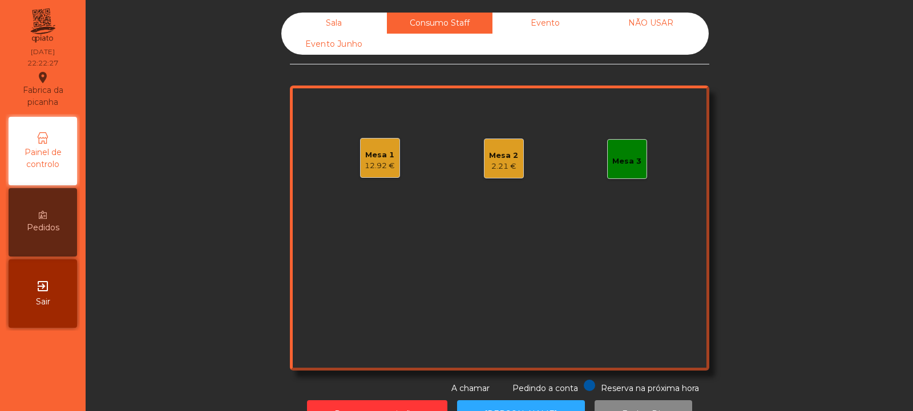
click at [380, 173] on div "Mesa 1 12.92 €" at bounding box center [380, 158] width 40 height 40
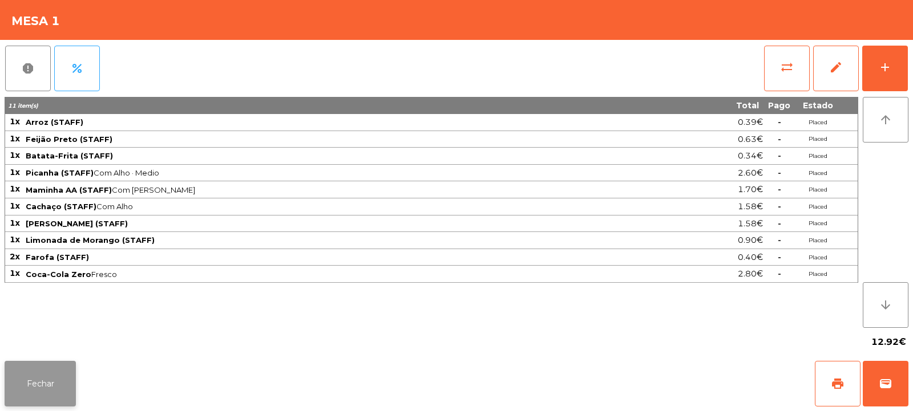
click at [57, 390] on button "Fechar" at bounding box center [40, 384] width 71 height 46
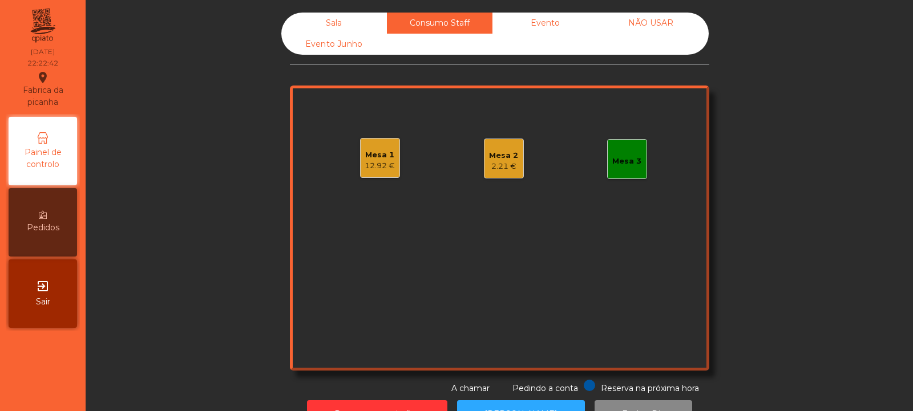
click at [315, 24] on div "Sala" at bounding box center [334, 23] width 106 height 21
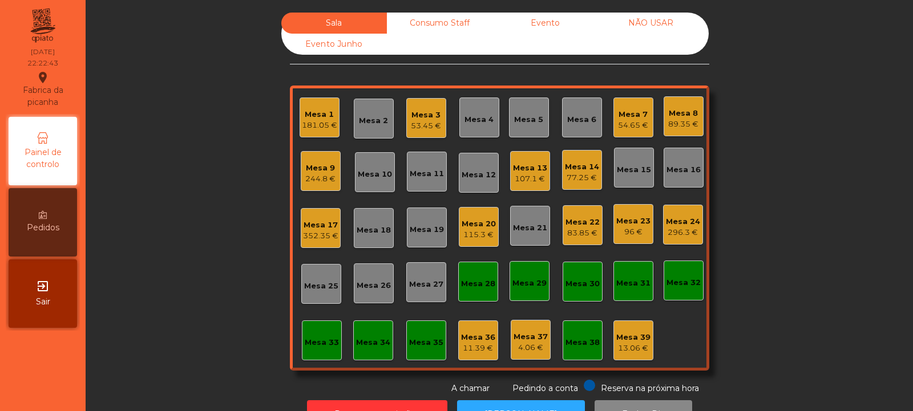
click at [473, 335] on div "Mesa 36" at bounding box center [478, 337] width 34 height 11
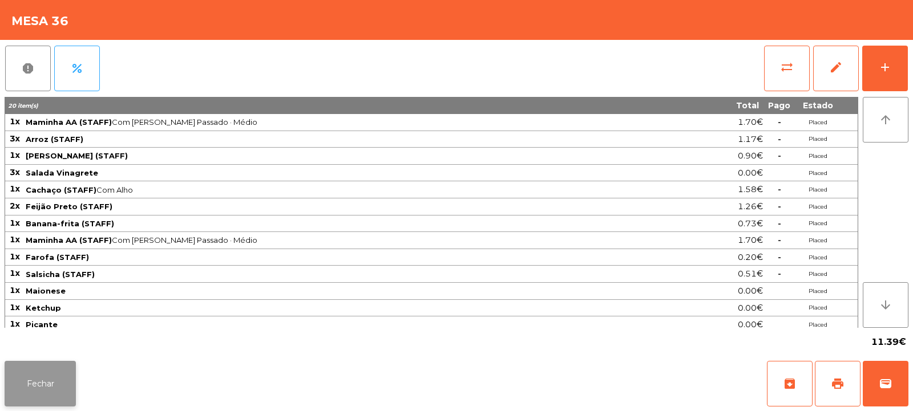
click at [49, 399] on button "Fechar" at bounding box center [40, 384] width 71 height 46
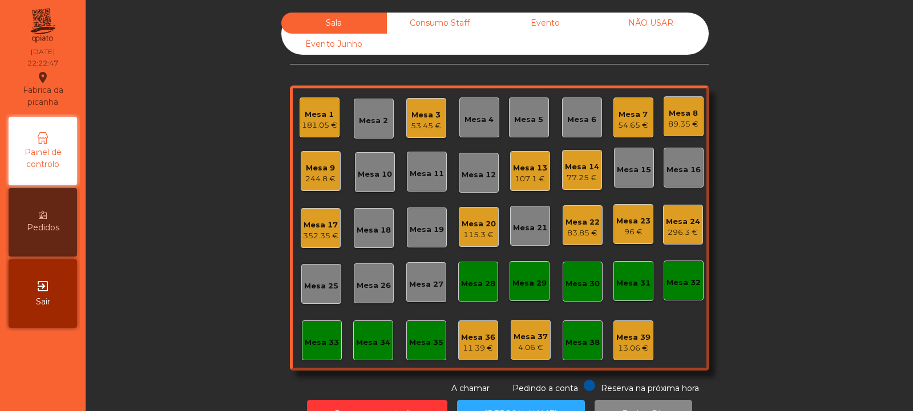
click at [407, 19] on div "Consumo Staff" at bounding box center [440, 23] width 106 height 21
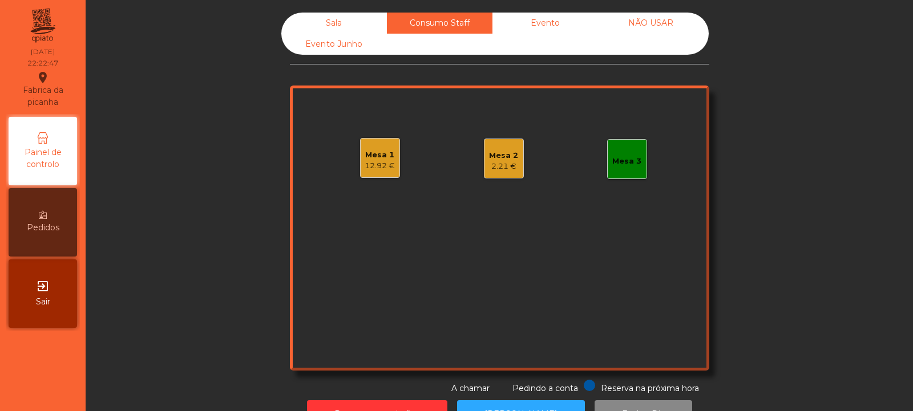
click at [369, 167] on div "12.92 €" at bounding box center [380, 165] width 30 height 11
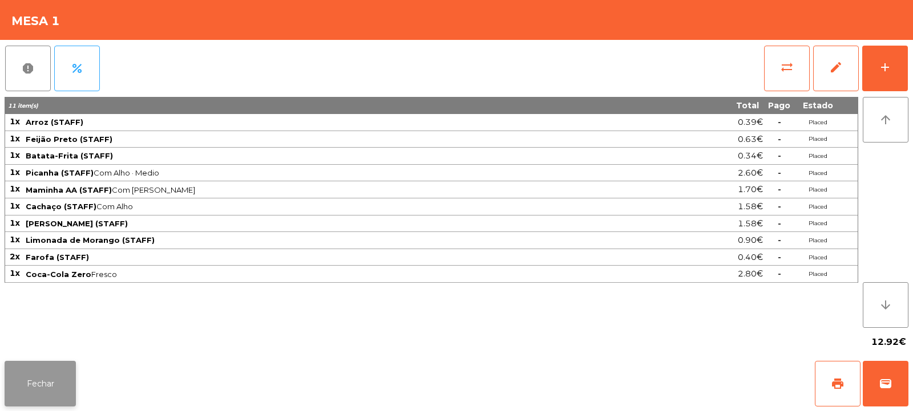
click at [48, 388] on button "Fechar" at bounding box center [40, 384] width 71 height 46
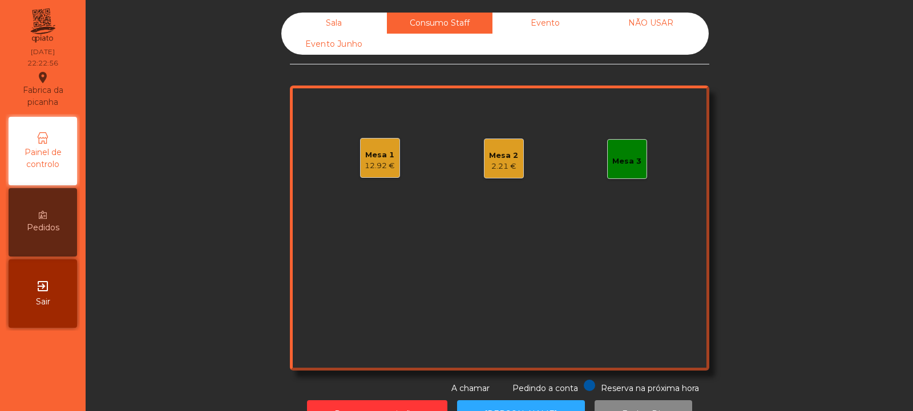
click at [344, 26] on div "Sala" at bounding box center [334, 23] width 106 height 21
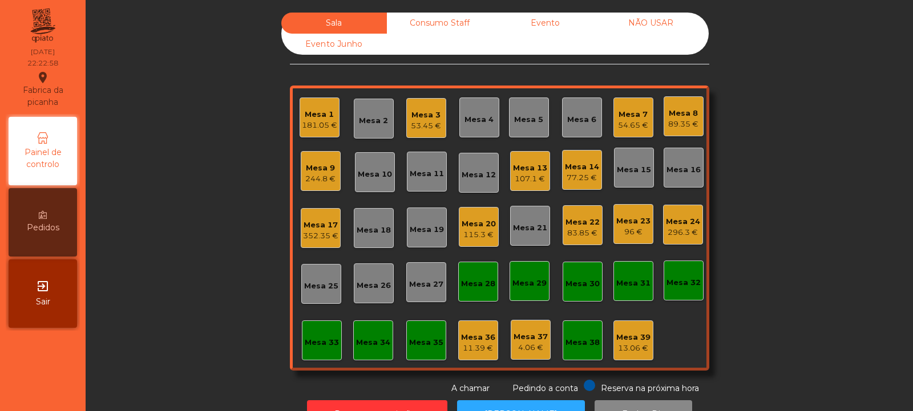
click at [479, 341] on div "Mesa 36" at bounding box center [478, 337] width 34 height 11
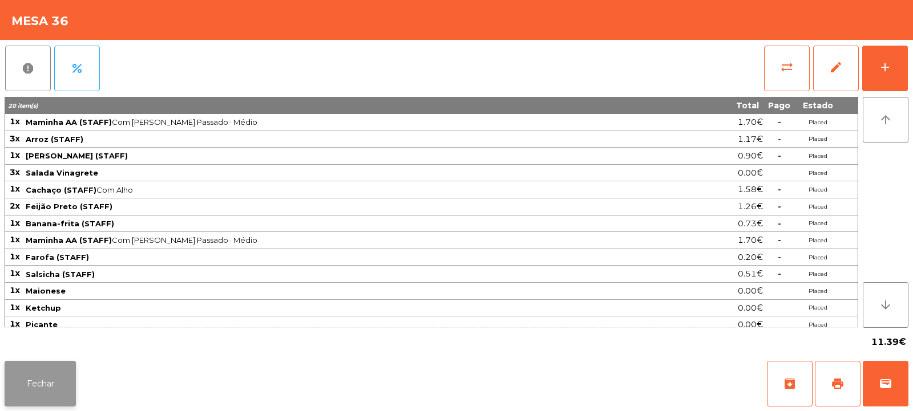
click at [59, 379] on button "Fechar" at bounding box center [40, 384] width 71 height 46
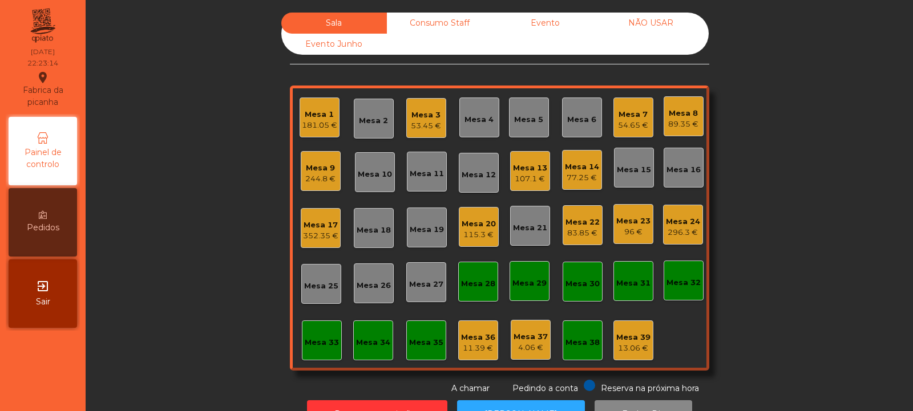
click at [453, 25] on div "Consumo Staff" at bounding box center [440, 23] width 106 height 21
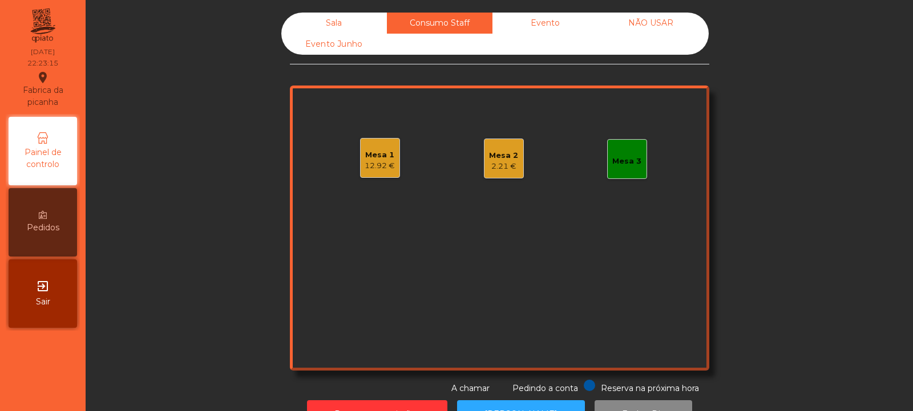
click at [379, 159] on div "Mesa 1" at bounding box center [380, 154] width 30 height 11
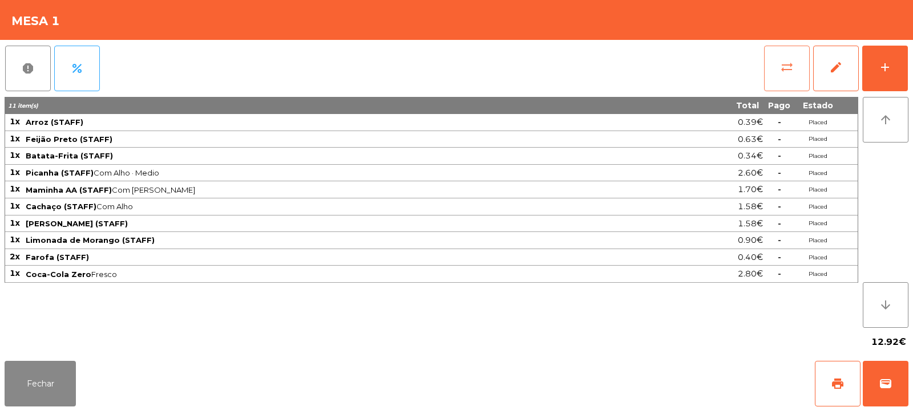
click at [791, 77] on button "sync_alt" at bounding box center [787, 69] width 46 height 46
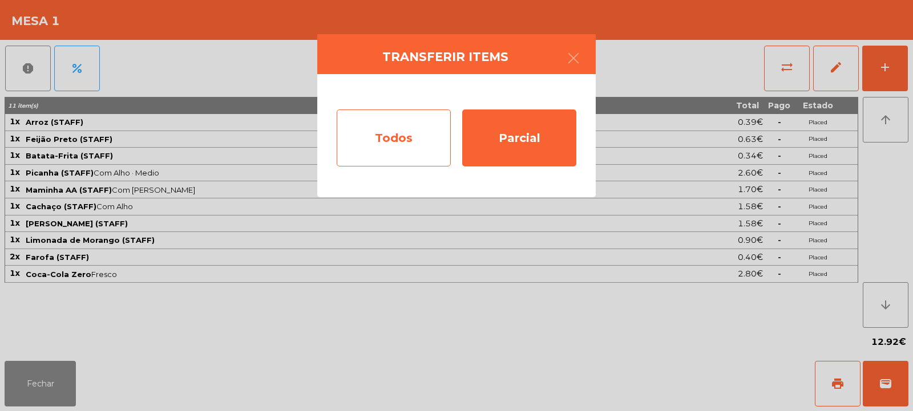
click at [406, 141] on div "Todos" at bounding box center [394, 138] width 114 height 57
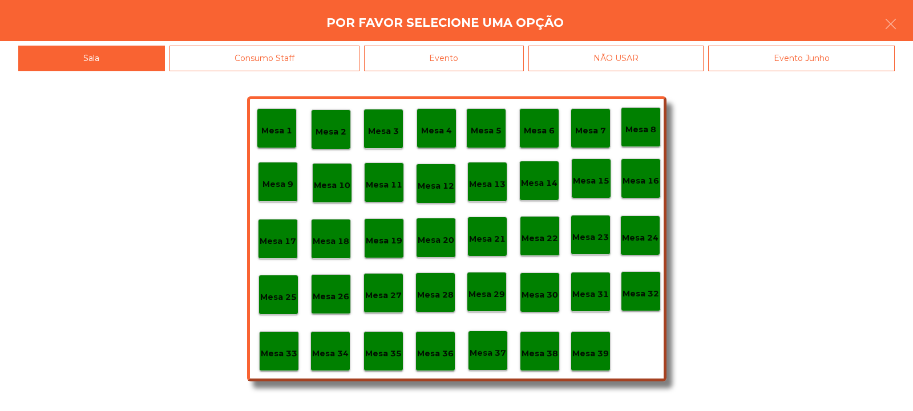
click at [591, 351] on p "Mesa 39" at bounding box center [590, 353] width 37 height 13
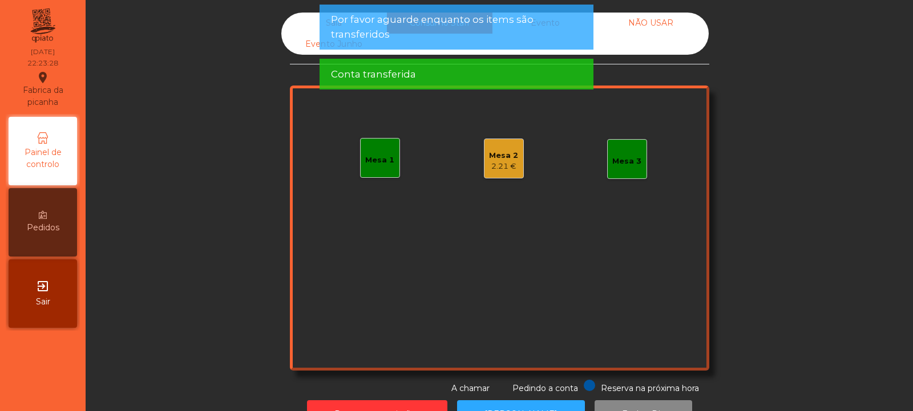
click at [307, 22] on div "Sala" at bounding box center [334, 23] width 106 height 21
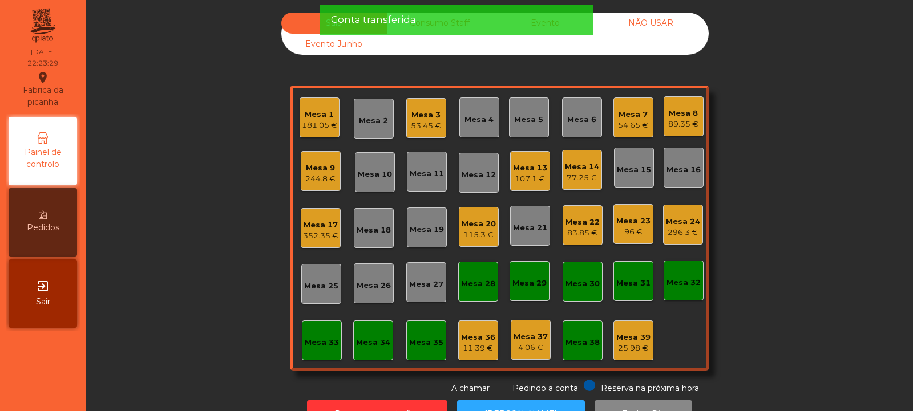
click at [471, 347] on div "11.39 €" at bounding box center [478, 348] width 34 height 11
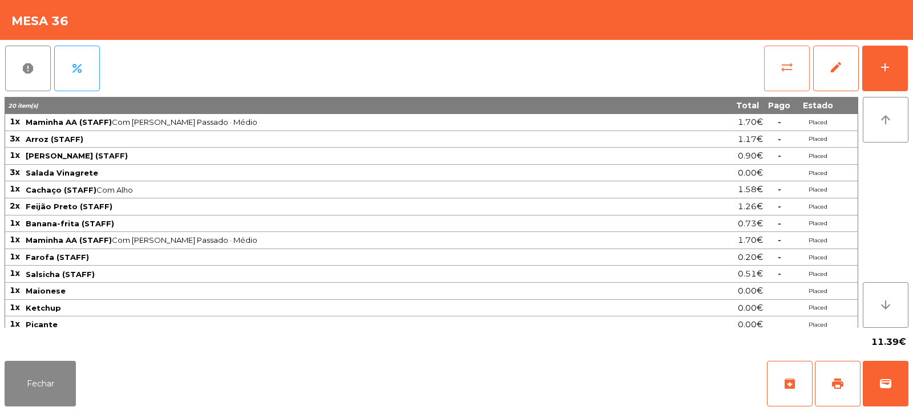
click at [786, 71] on span "sync_alt" at bounding box center [787, 67] width 14 height 14
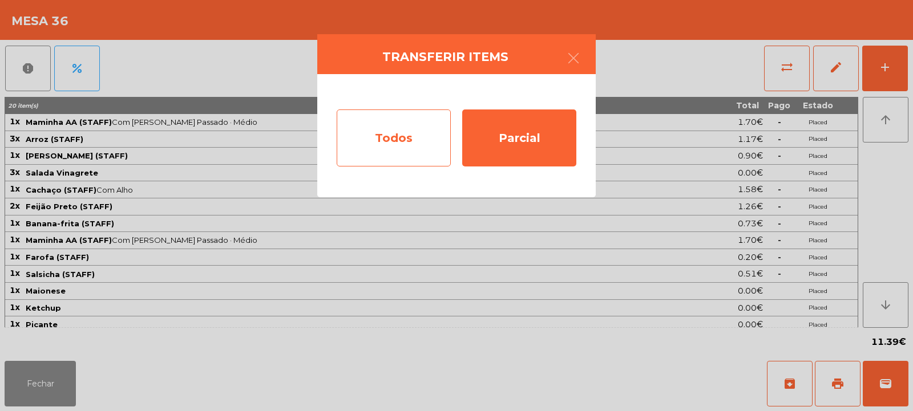
click at [411, 141] on div "Todos" at bounding box center [394, 138] width 114 height 57
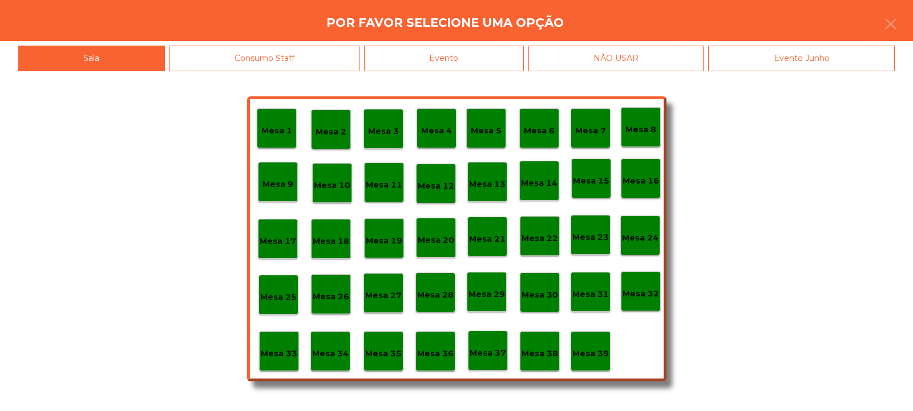
click at [591, 345] on div "Mesa 39" at bounding box center [590, 352] width 37 height 18
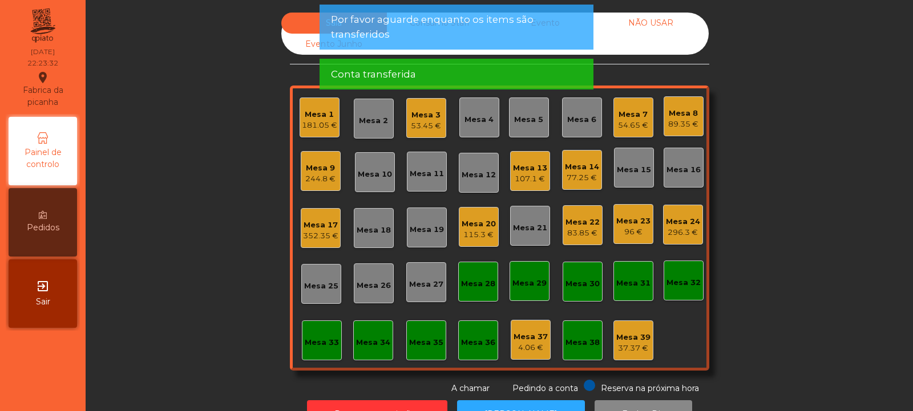
click at [625, 344] on div "37.37 €" at bounding box center [633, 348] width 34 height 11
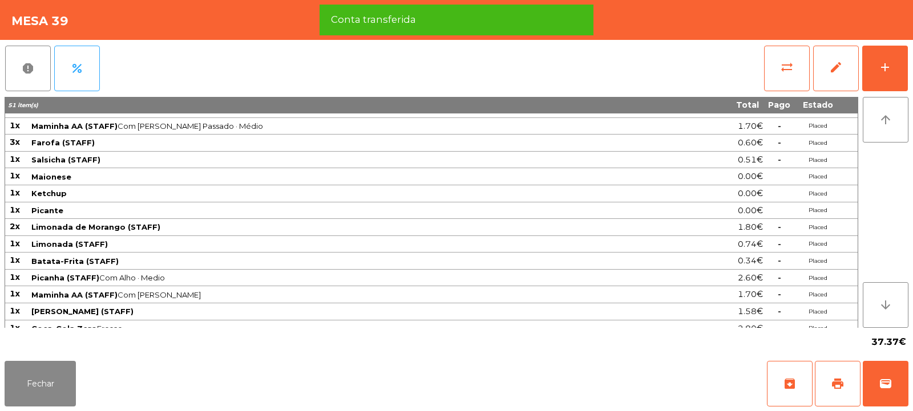
scroll to position [191, 0]
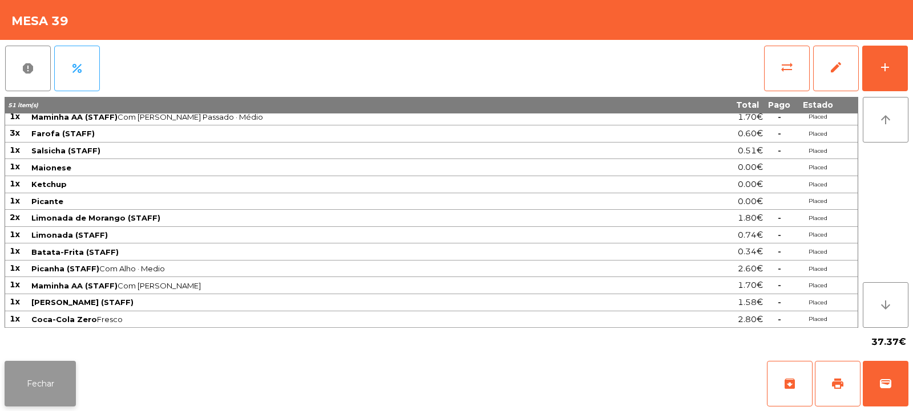
click at [68, 383] on button "Fechar" at bounding box center [40, 384] width 71 height 46
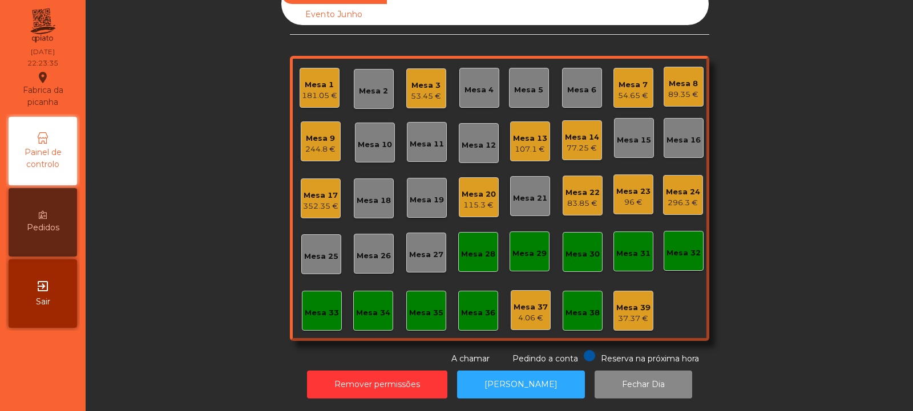
scroll to position [0, 0]
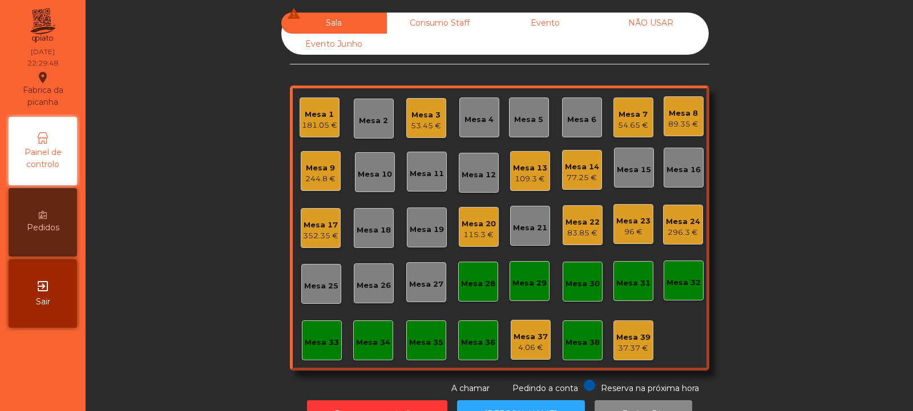
click at [675, 242] on div "Mesa 24 296.3 €" at bounding box center [683, 225] width 40 height 40
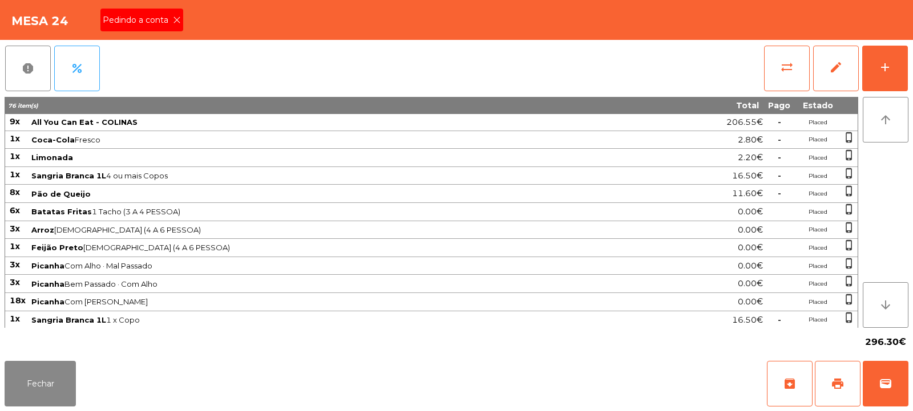
click at [170, 12] on div "Pedindo a conta" at bounding box center [141, 20] width 83 height 23
click at [843, 390] on span "print" at bounding box center [838, 384] width 14 height 14
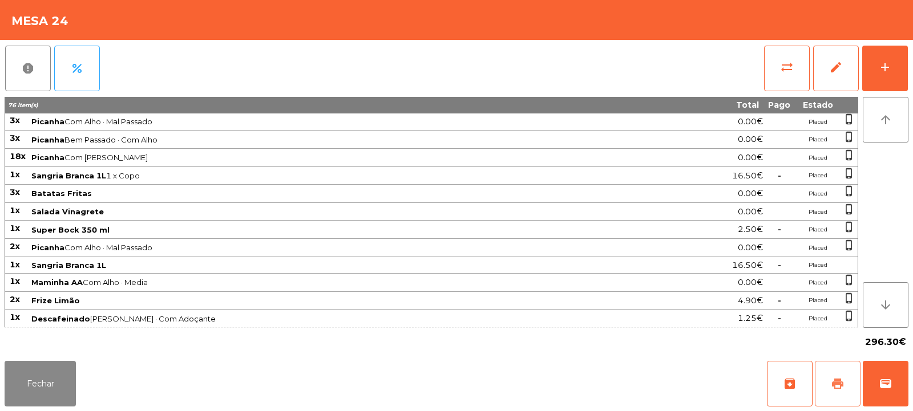
scroll to position [235, 0]
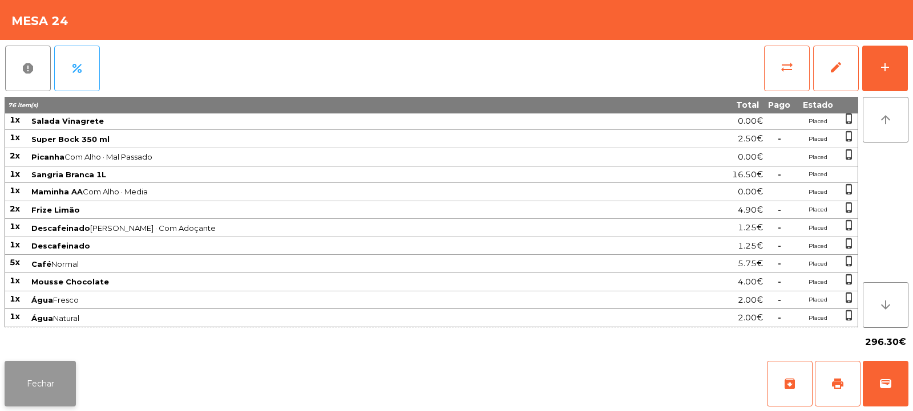
click at [51, 391] on button "Fechar" at bounding box center [40, 384] width 71 height 46
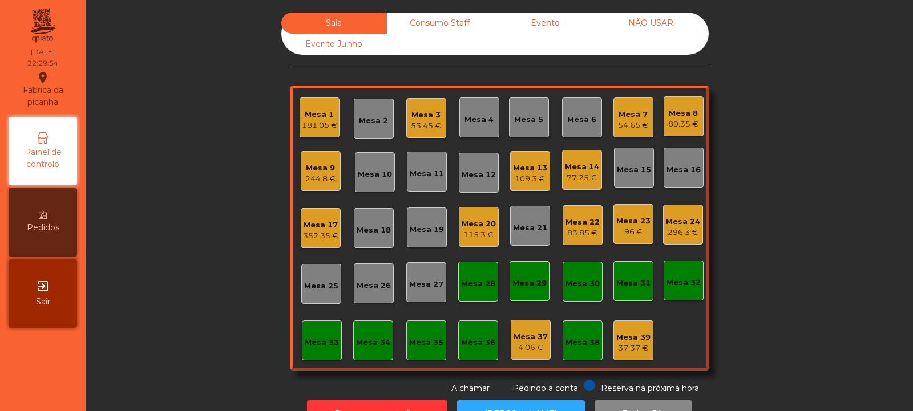
click at [321, 230] on div "352.35 €" at bounding box center [320, 235] width 35 height 11
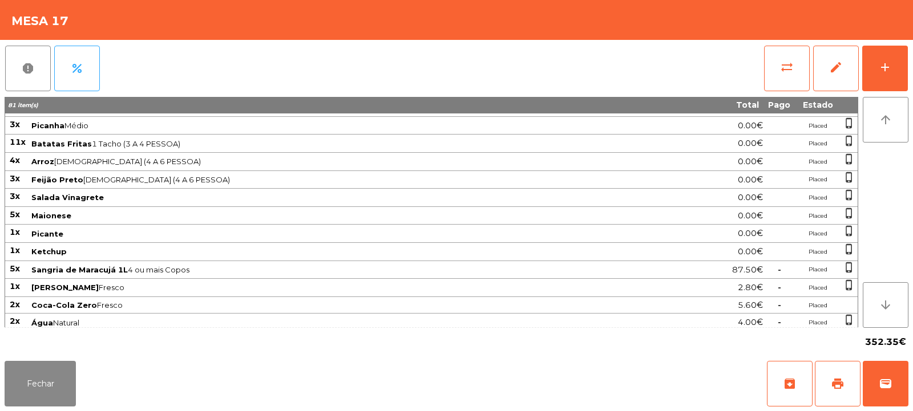
scroll to position [54, 0]
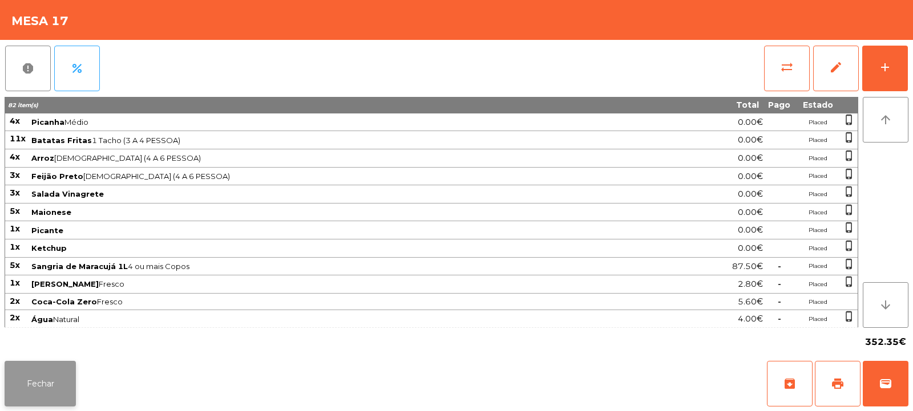
click at [48, 383] on button "Fechar" at bounding box center [40, 384] width 71 height 46
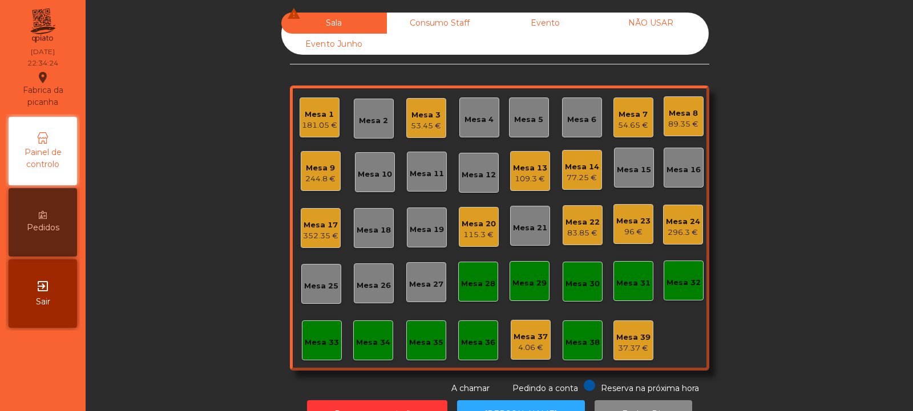
click at [623, 119] on div "Mesa 7" at bounding box center [633, 114] width 30 height 11
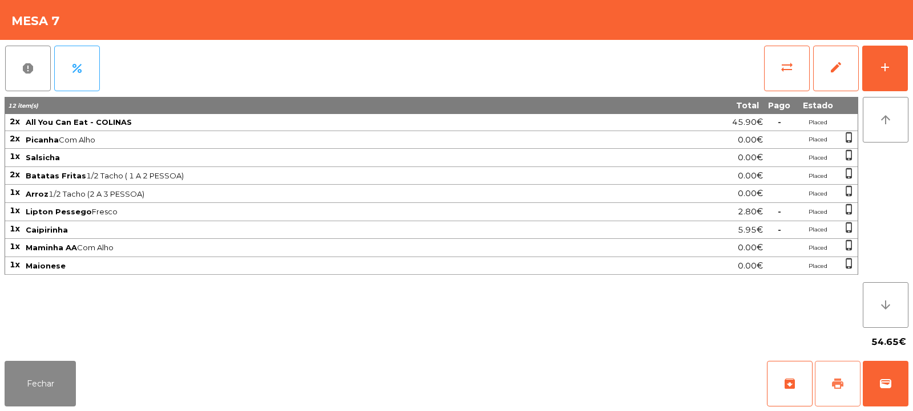
click at [836, 387] on span "print" at bounding box center [838, 384] width 14 height 14
click at [37, 398] on button "Fechar" at bounding box center [40, 384] width 71 height 46
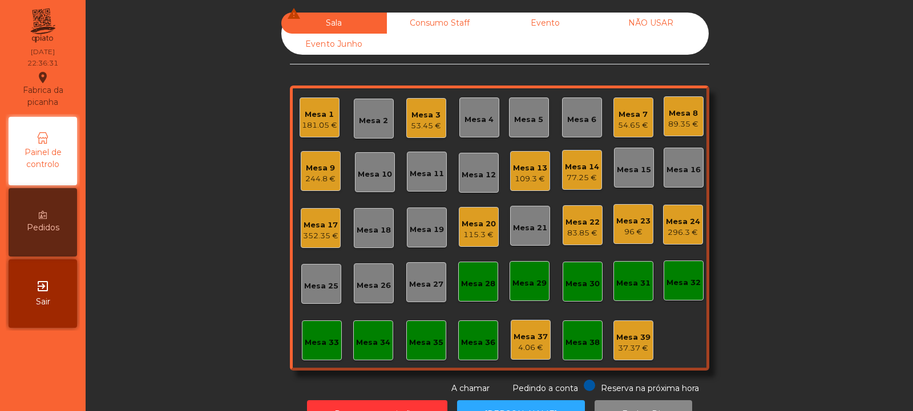
click at [588, 232] on div "83.85 €" at bounding box center [582, 233] width 34 height 11
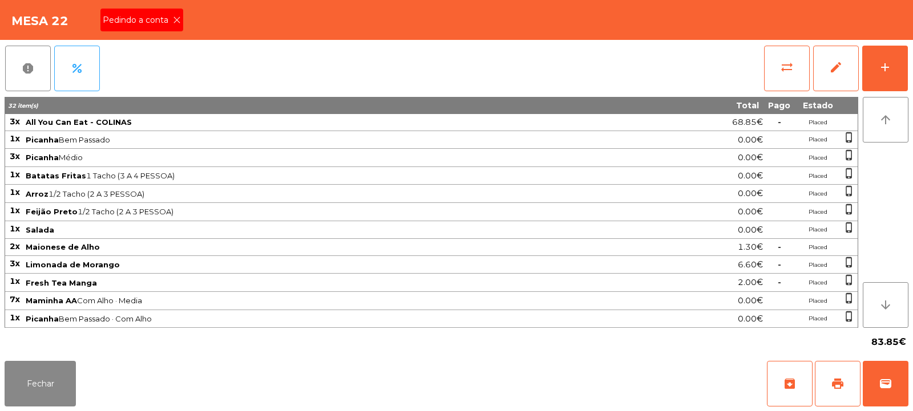
click at [178, 18] on icon at bounding box center [177, 20] width 8 height 8
click at [844, 384] on span "print" at bounding box center [838, 384] width 14 height 14
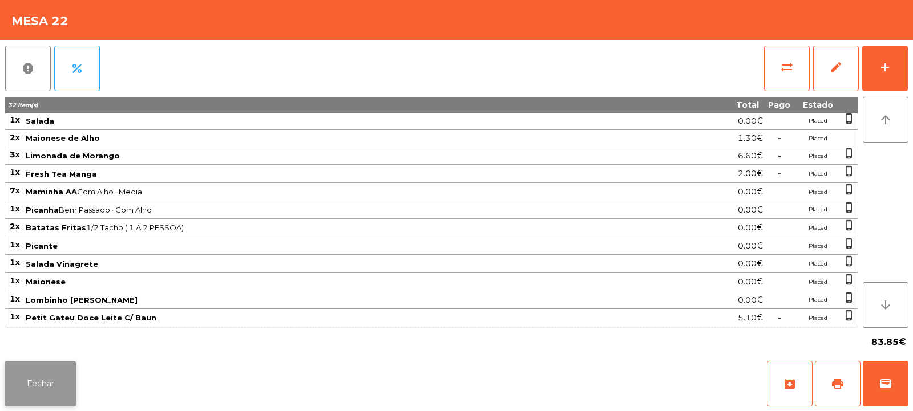
click at [53, 365] on button "Fechar" at bounding box center [40, 384] width 71 height 46
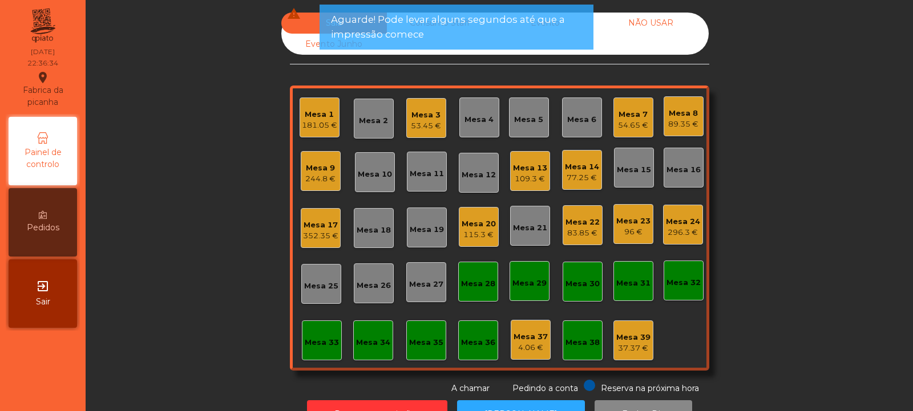
click at [315, 171] on div "Mesa 9" at bounding box center [320, 168] width 30 height 11
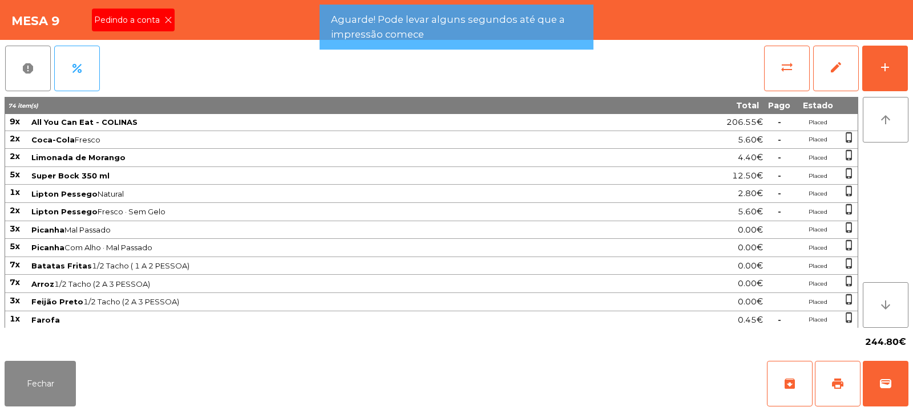
click at [167, 19] on icon at bounding box center [168, 20] width 8 height 8
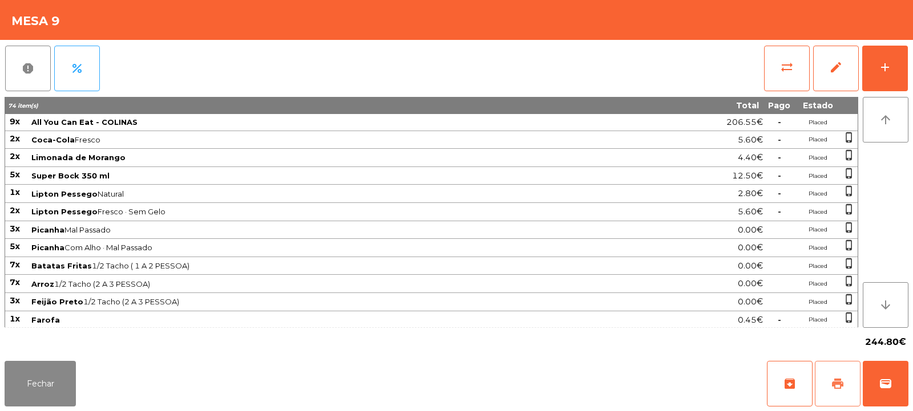
click at [829, 377] on button "print" at bounding box center [838, 384] width 46 height 46
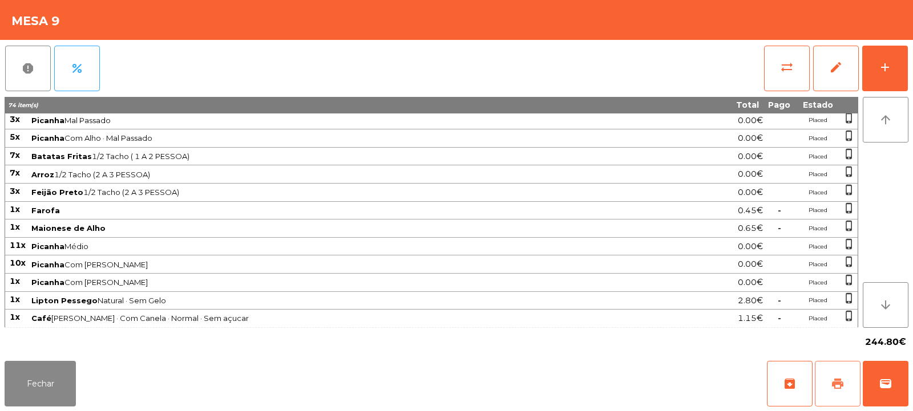
scroll to position [146, 0]
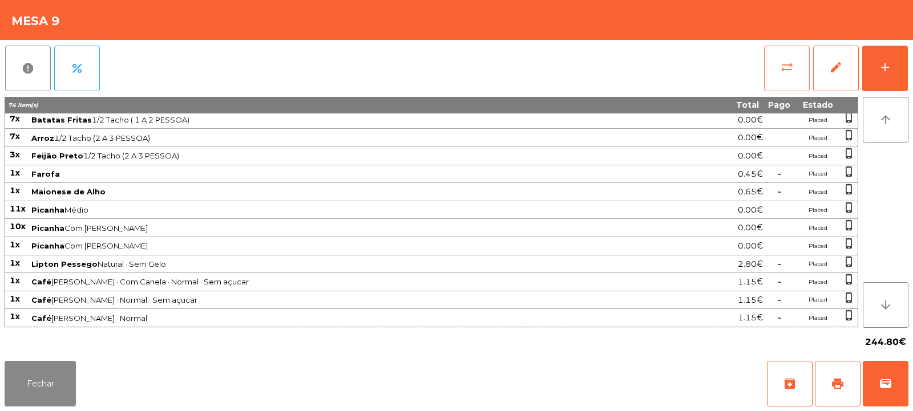
click at [786, 59] on button "sync_alt" at bounding box center [787, 69] width 46 height 46
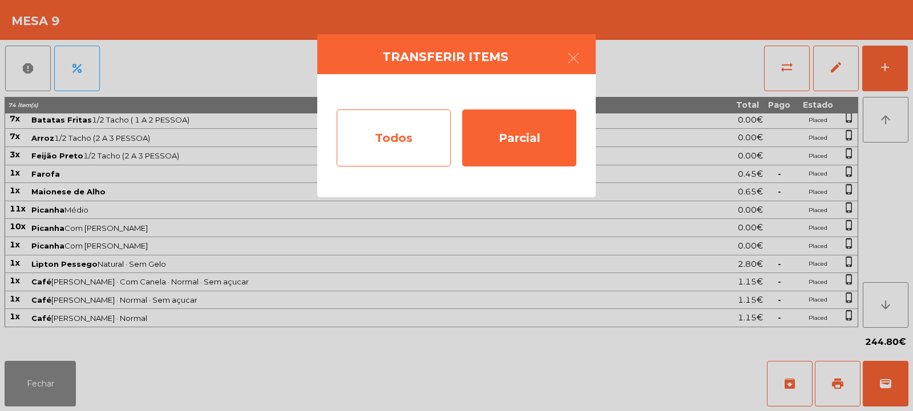
click at [383, 144] on div "Todos" at bounding box center [394, 138] width 114 height 57
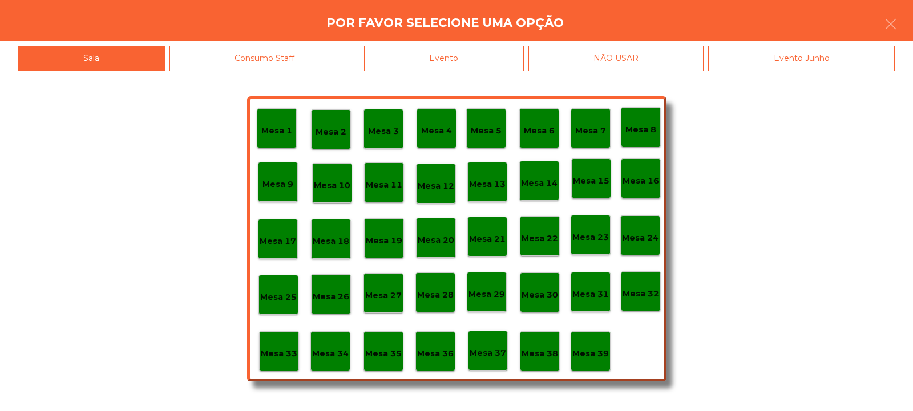
click at [448, 64] on div "Evento" at bounding box center [444, 59] width 160 height 26
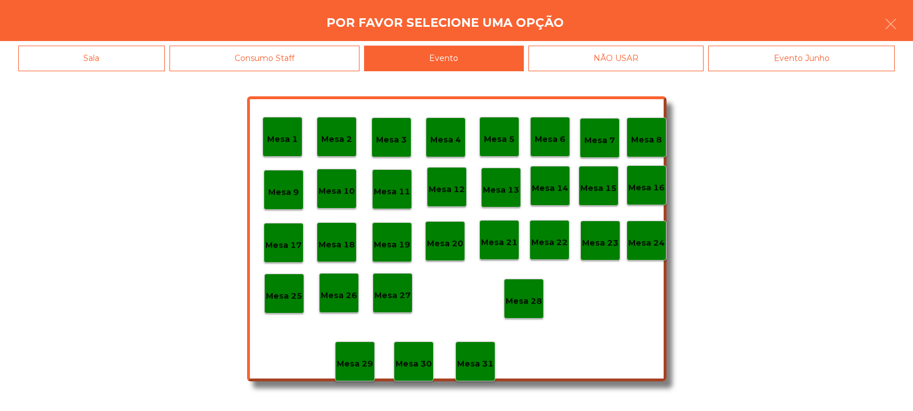
click at [523, 310] on div "Mesa 28" at bounding box center [524, 299] width 40 height 40
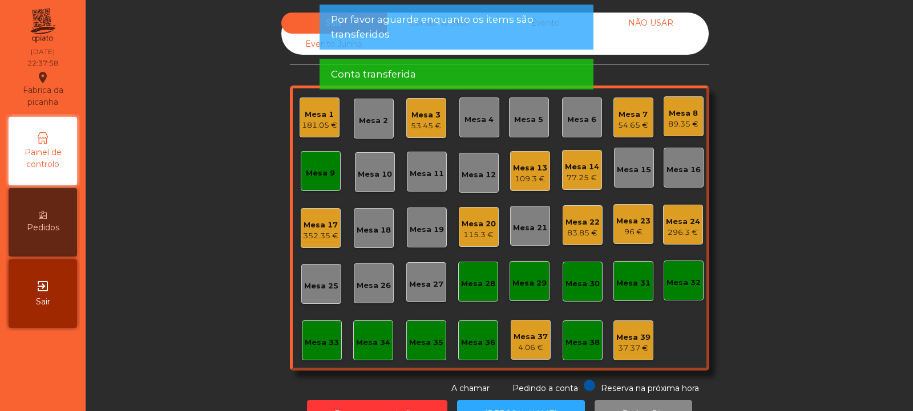
click at [331, 171] on div "Mesa 9" at bounding box center [321, 171] width 40 height 40
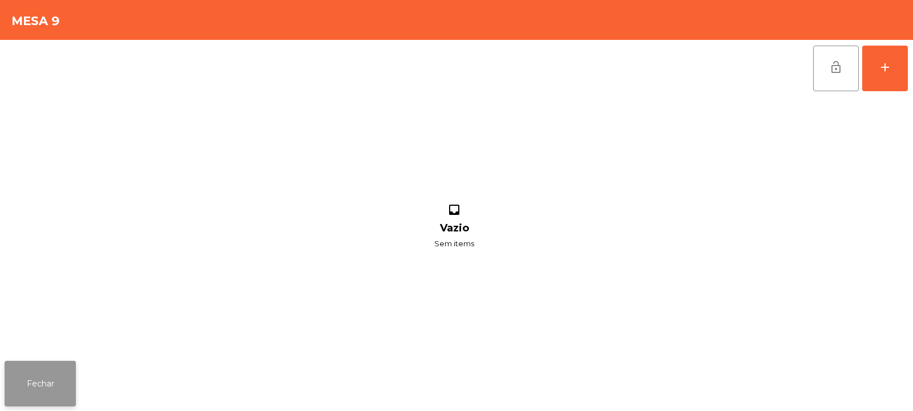
click at [49, 371] on button "Fechar" at bounding box center [40, 384] width 71 height 46
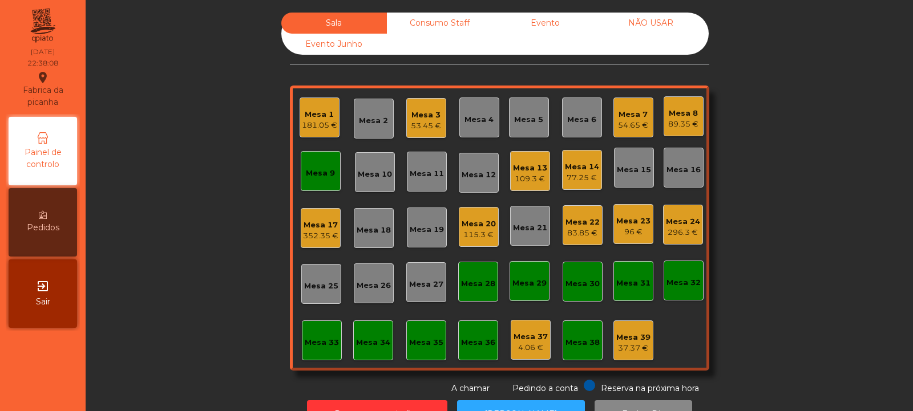
click at [623, 118] on div "Mesa 7" at bounding box center [633, 114] width 30 height 11
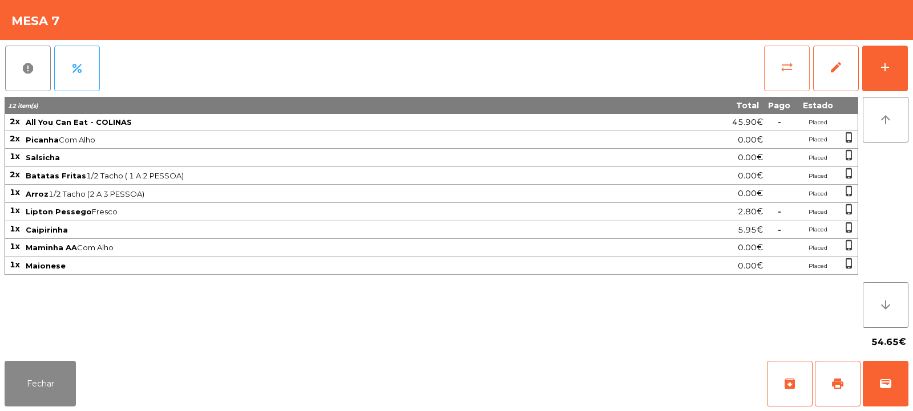
click at [770, 70] on button "sync_alt" at bounding box center [787, 69] width 46 height 46
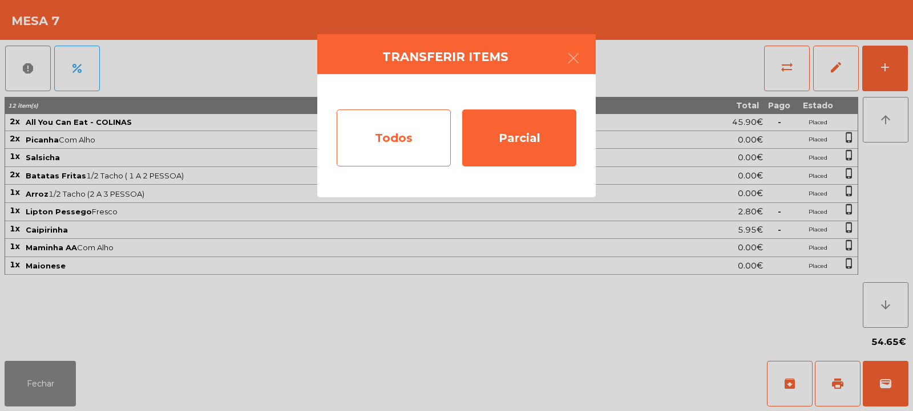
click at [414, 146] on div "Todos" at bounding box center [394, 138] width 114 height 57
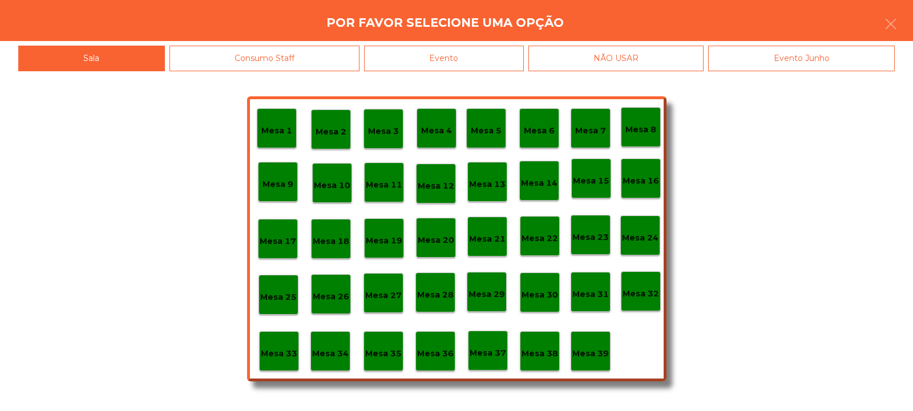
click at [498, 61] on div "Evento" at bounding box center [444, 59] width 160 height 26
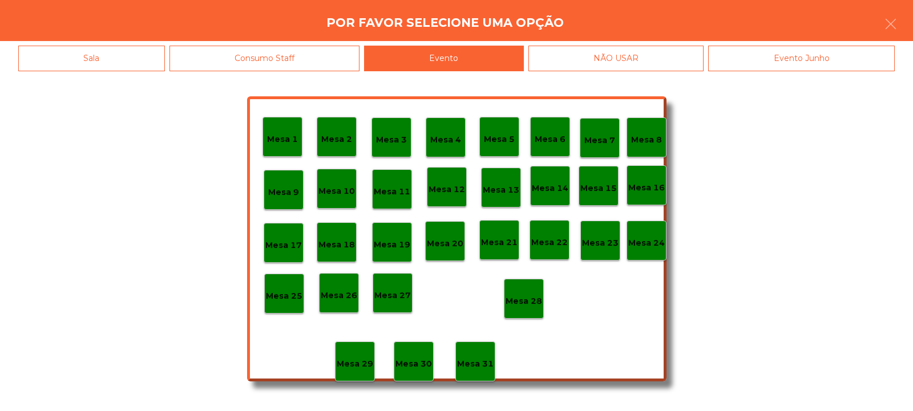
click at [533, 301] on p "Mesa 28" at bounding box center [523, 301] width 37 height 13
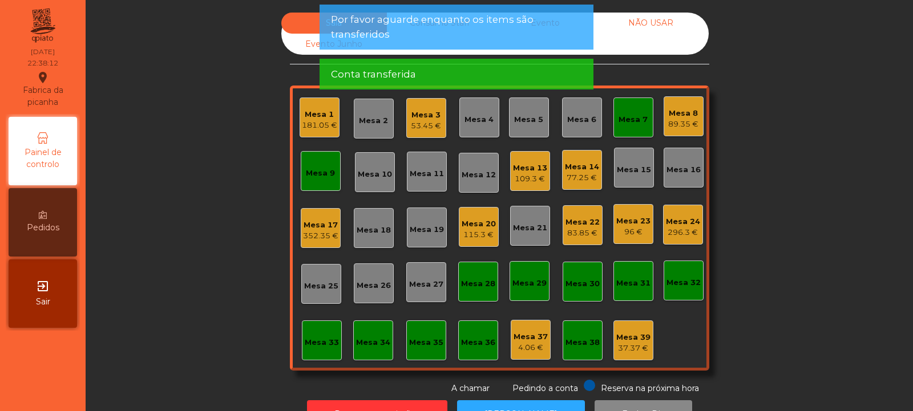
click at [628, 123] on div "Mesa 7" at bounding box center [632, 119] width 29 height 11
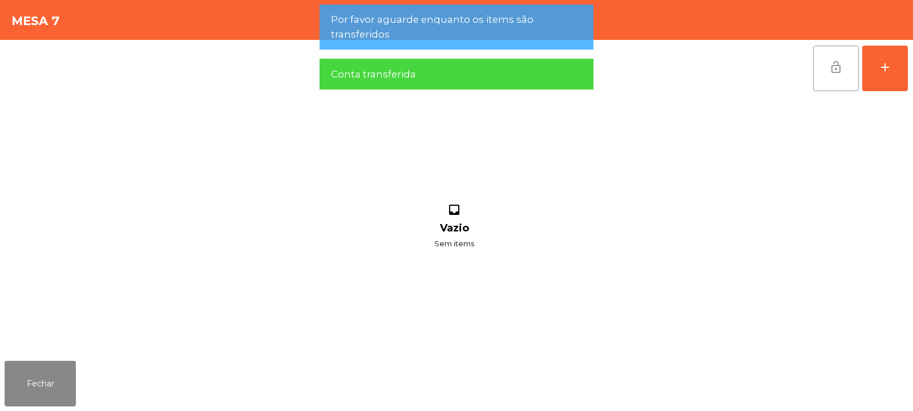
click at [840, 65] on span "lock_open" at bounding box center [836, 67] width 14 height 14
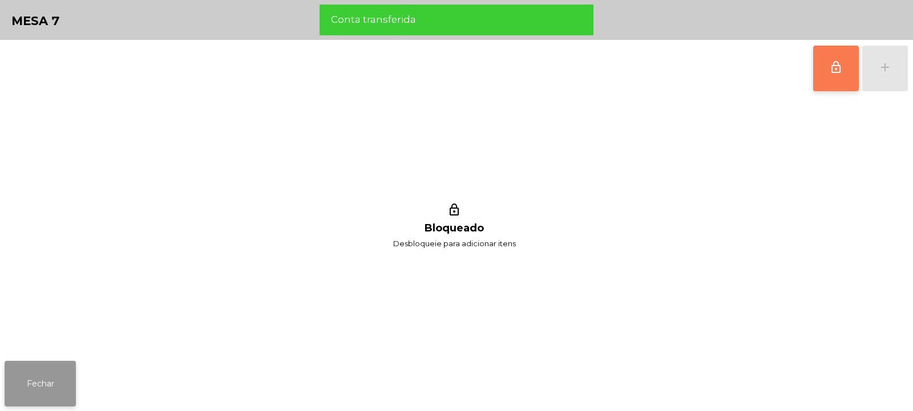
click at [52, 370] on button "Fechar" at bounding box center [40, 384] width 71 height 46
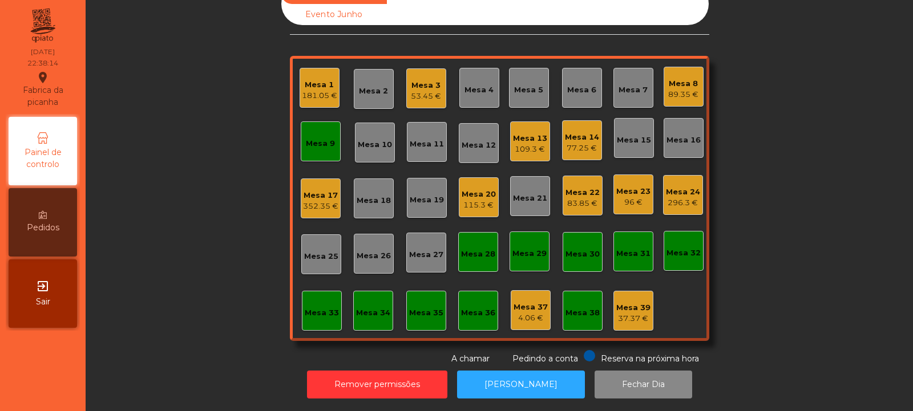
scroll to position [0, 0]
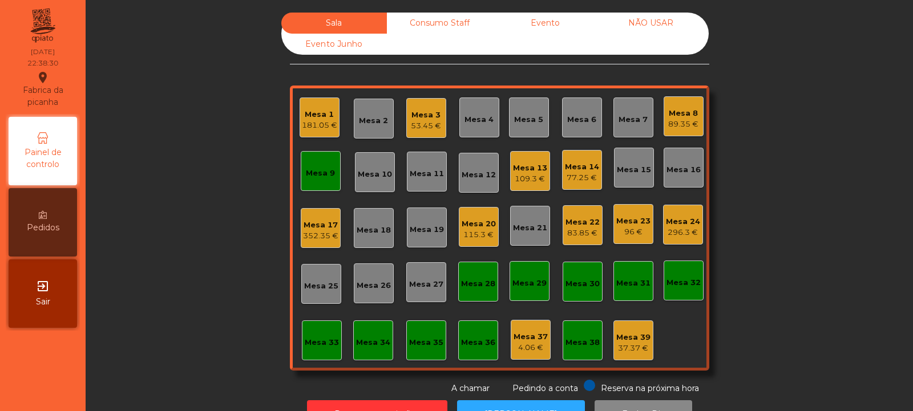
click at [678, 126] on div "89.35 €" at bounding box center [683, 124] width 30 height 11
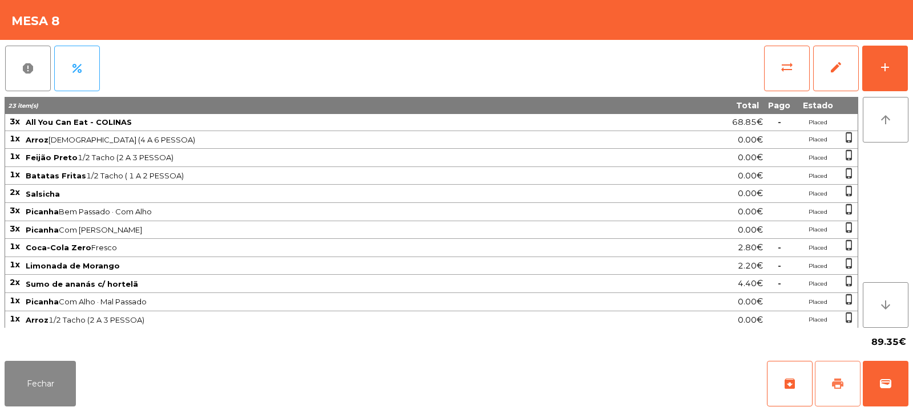
click at [837, 382] on span "print" at bounding box center [838, 384] width 14 height 14
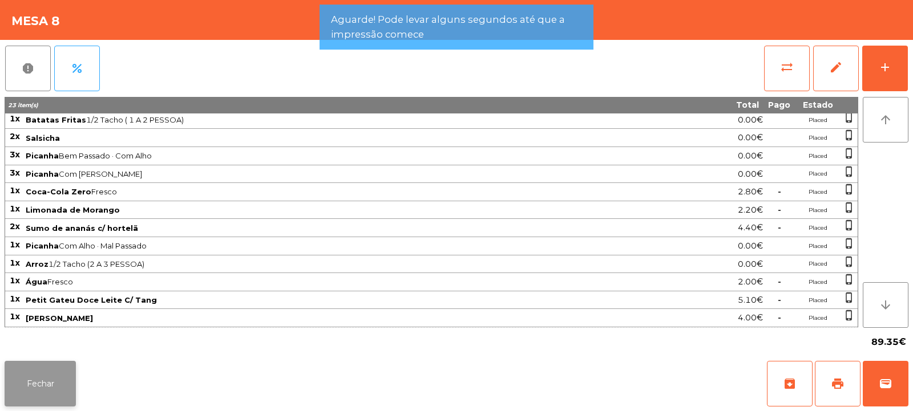
click at [41, 379] on button "Fechar" at bounding box center [40, 384] width 71 height 46
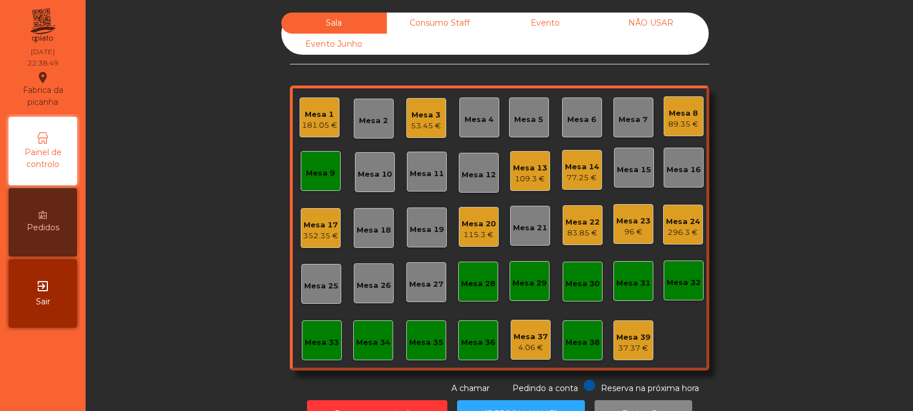
click at [670, 121] on div "89.35 €" at bounding box center [683, 124] width 30 height 11
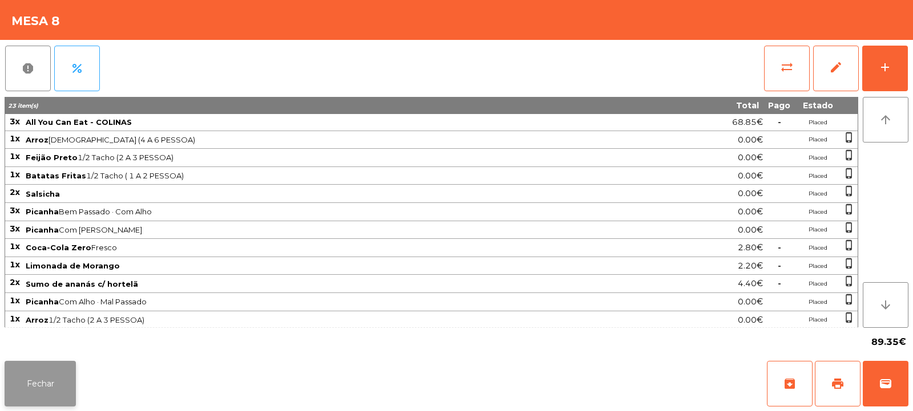
click at [39, 366] on button "Fechar" at bounding box center [40, 384] width 71 height 46
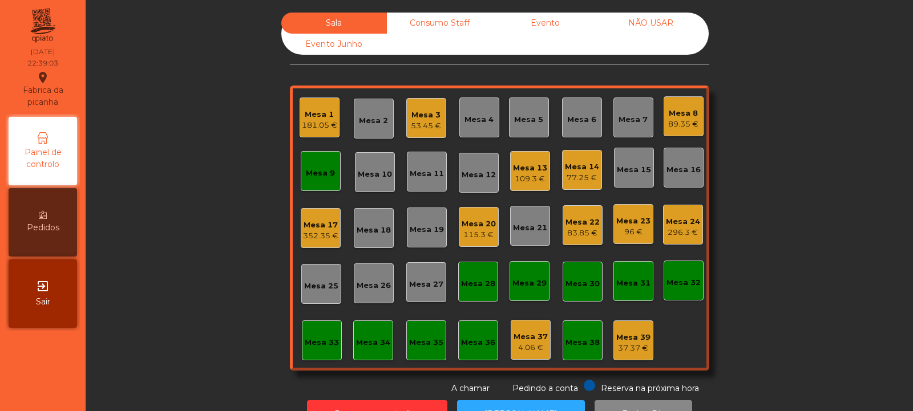
click at [683, 226] on div "Mesa 24" at bounding box center [683, 221] width 34 height 11
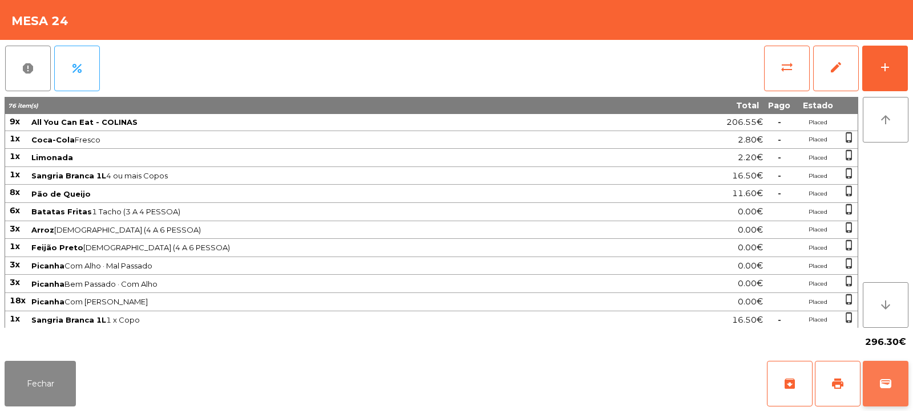
click at [868, 381] on button "wallet" at bounding box center [885, 384] width 46 height 46
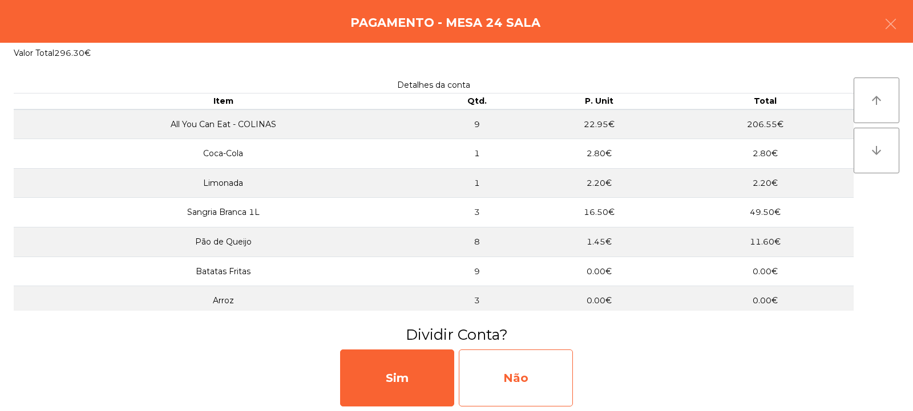
click at [508, 377] on div "Não" at bounding box center [516, 378] width 114 height 57
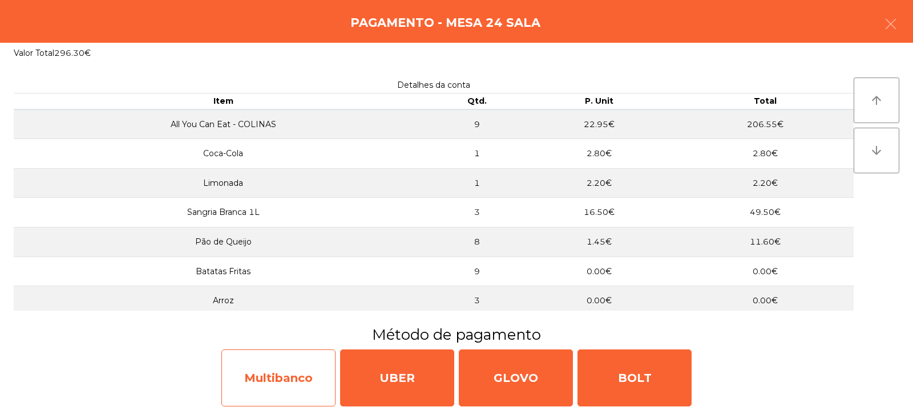
click at [305, 387] on div "Multibanco" at bounding box center [278, 378] width 114 height 57
select select "**"
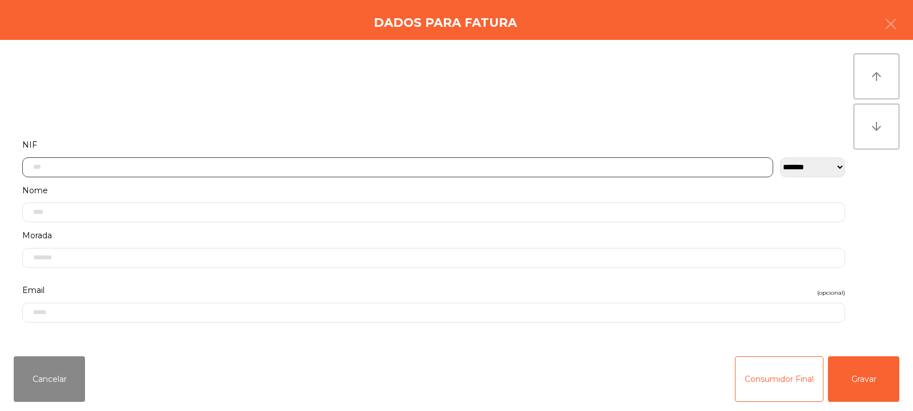
click at [425, 166] on input "text" at bounding box center [397, 167] width 751 height 20
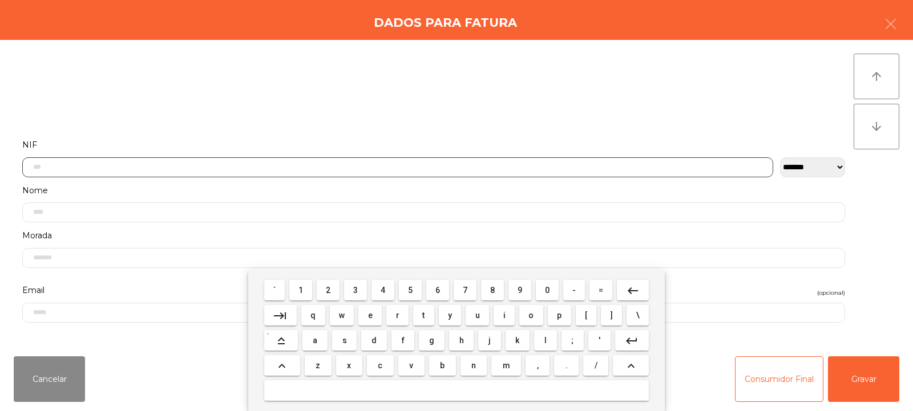
scroll to position [83, 0]
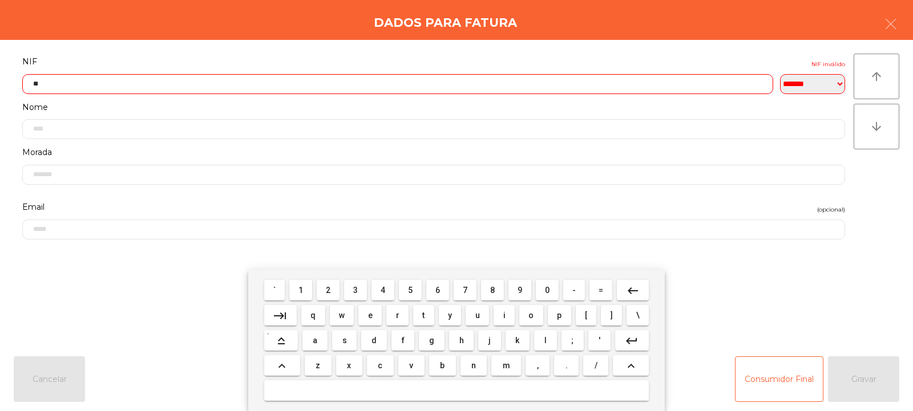
type input "***"
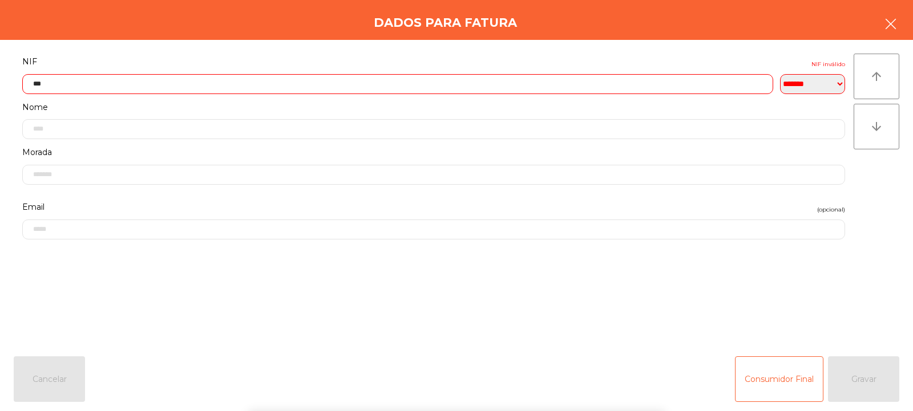
click at [890, 15] on button "button" at bounding box center [890, 25] width 32 height 34
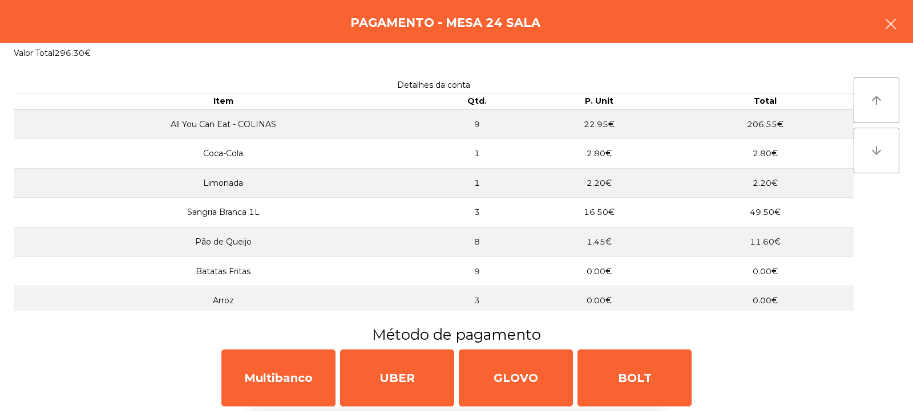
click at [888, 22] on icon "button" at bounding box center [891, 24] width 14 height 14
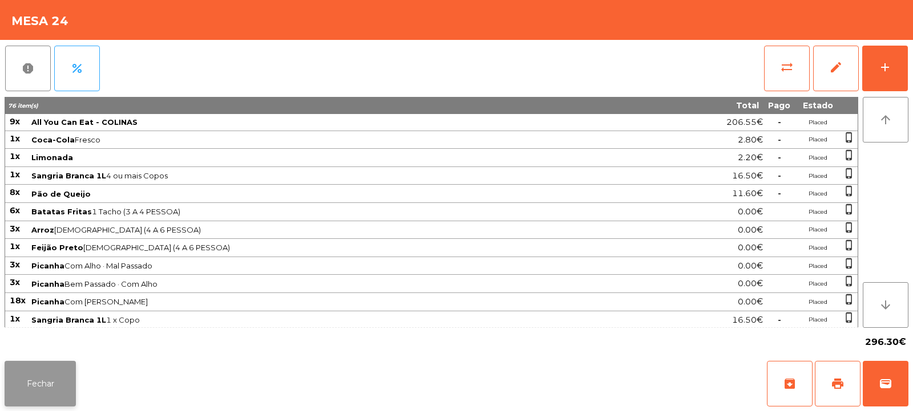
click at [55, 379] on button "Fechar" at bounding box center [40, 384] width 71 height 46
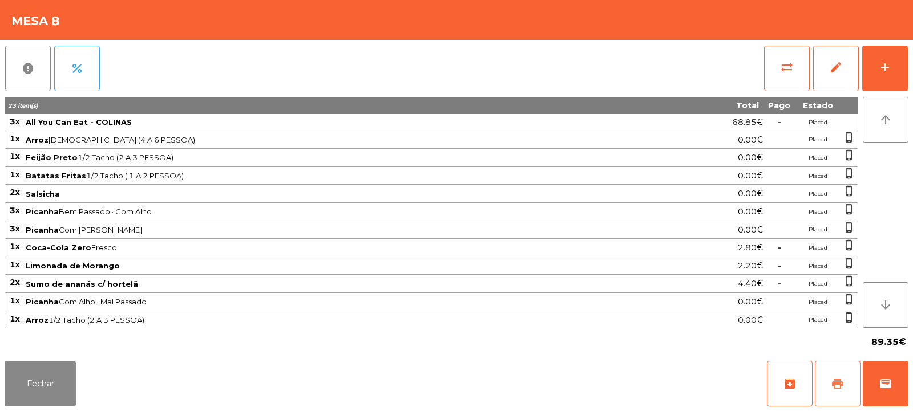
click at [839, 383] on span "print" at bounding box center [838, 384] width 14 height 14
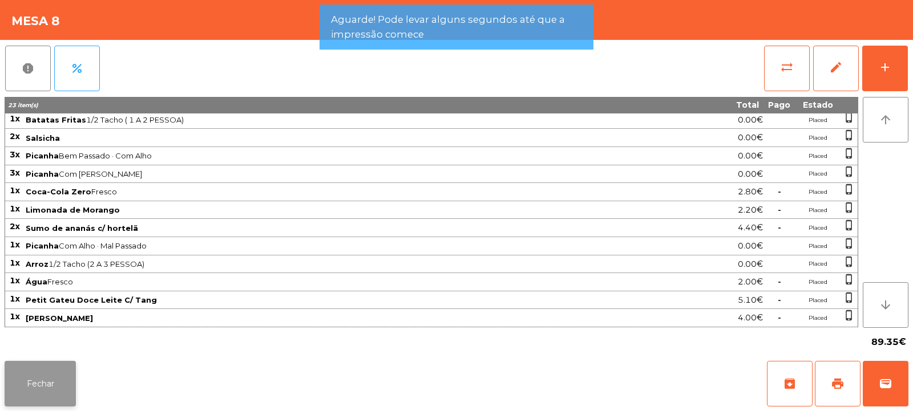
click at [65, 382] on button "Fechar" at bounding box center [40, 384] width 71 height 46
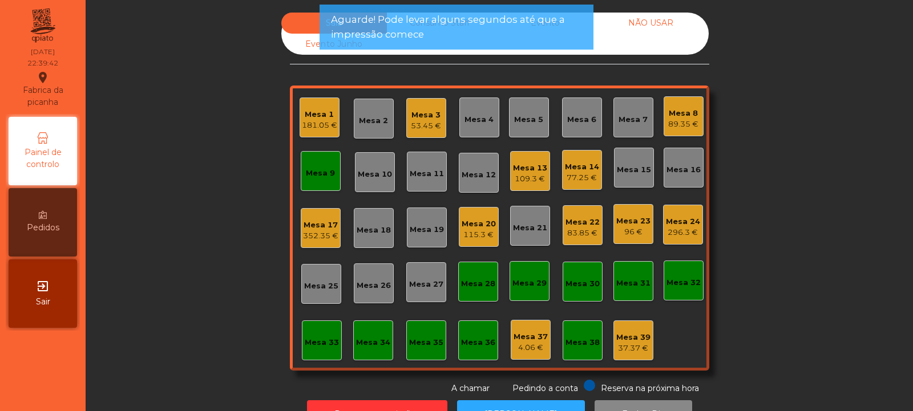
click at [686, 128] on div "89.35 €" at bounding box center [683, 124] width 30 height 11
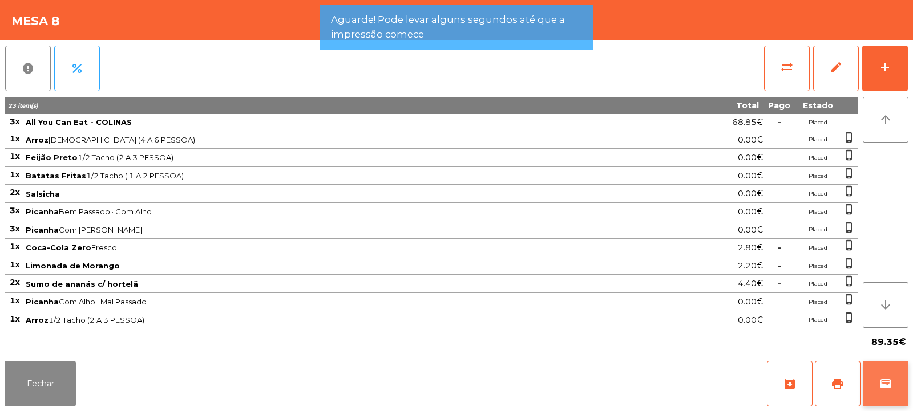
click at [887, 383] on span "wallet" at bounding box center [885, 384] width 14 height 14
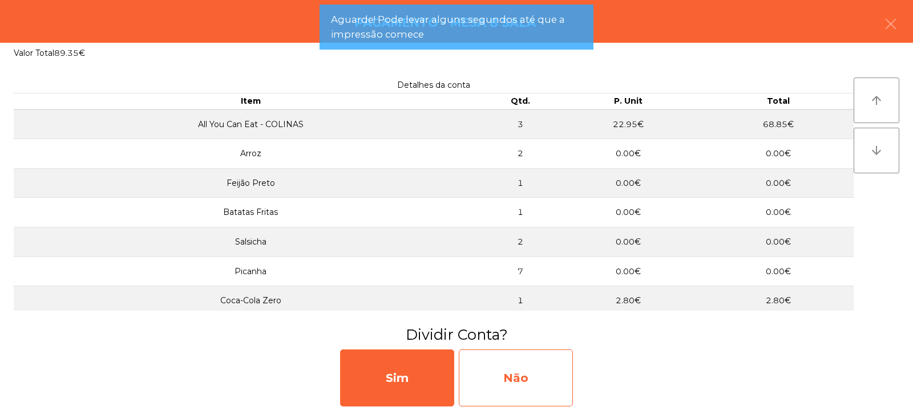
click at [528, 352] on div "Não" at bounding box center [516, 378] width 114 height 57
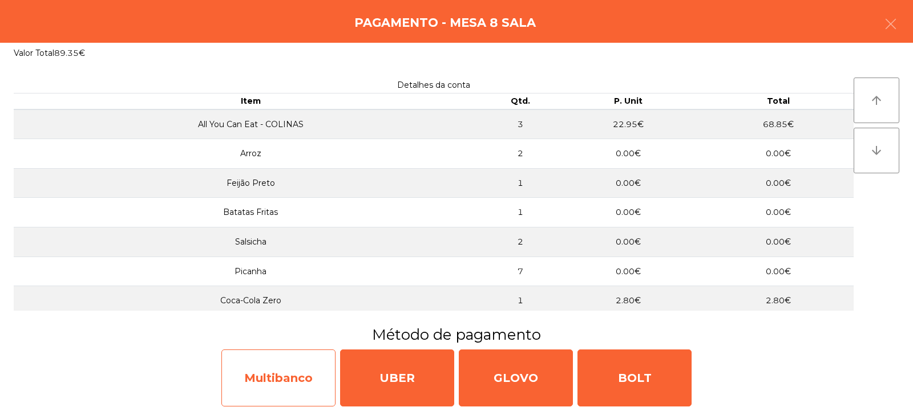
click at [308, 375] on div "Multibanco" at bounding box center [278, 378] width 114 height 57
select select "**"
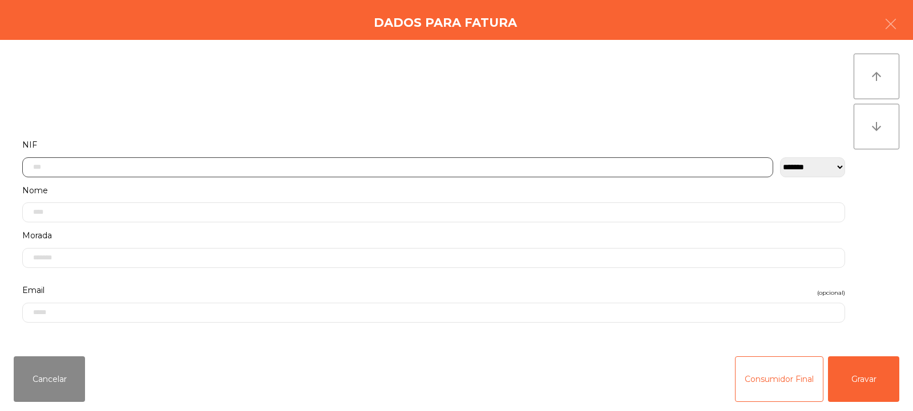
click at [434, 166] on input "text" at bounding box center [397, 167] width 751 height 20
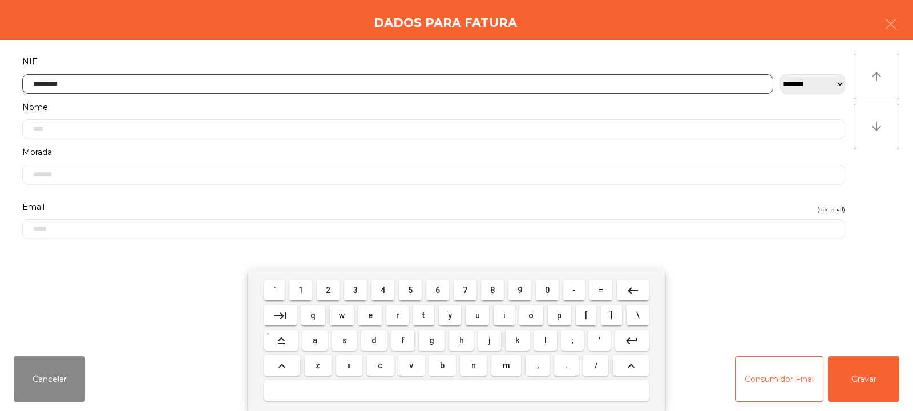
type input "*********"
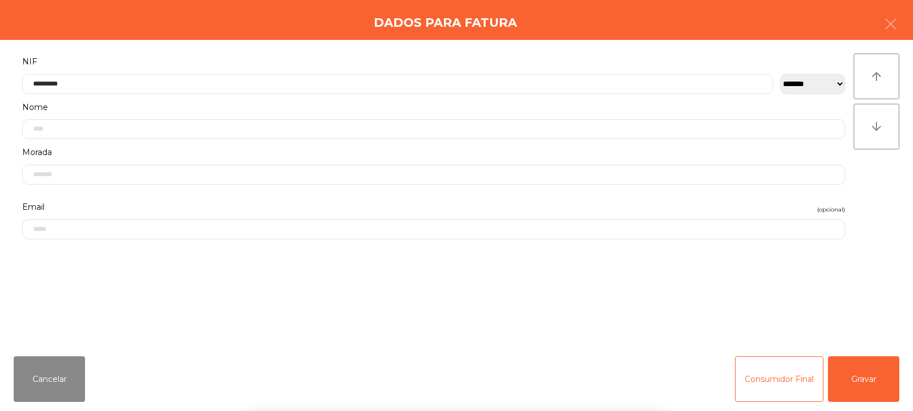
click at [862, 381] on div "` 1 2 3 4 5 6 7 8 9 0 - = keyboard_backspace keyboard_tab q w e r t y u i o p […" at bounding box center [456, 340] width 913 height 141
click at [861, 388] on button "Gravar" at bounding box center [863, 380] width 71 height 46
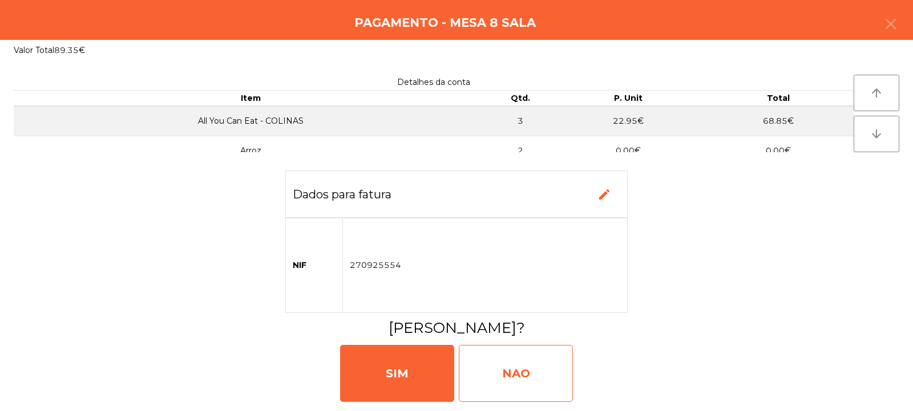
click at [511, 362] on div "NAO" at bounding box center [516, 373] width 114 height 57
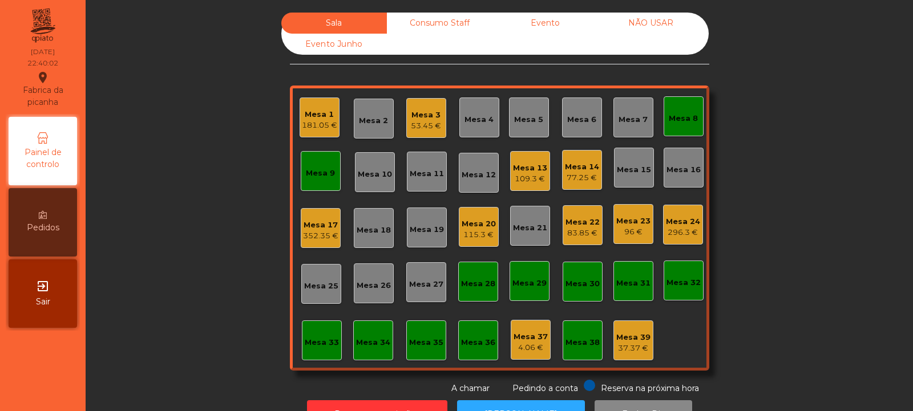
scroll to position [38, 0]
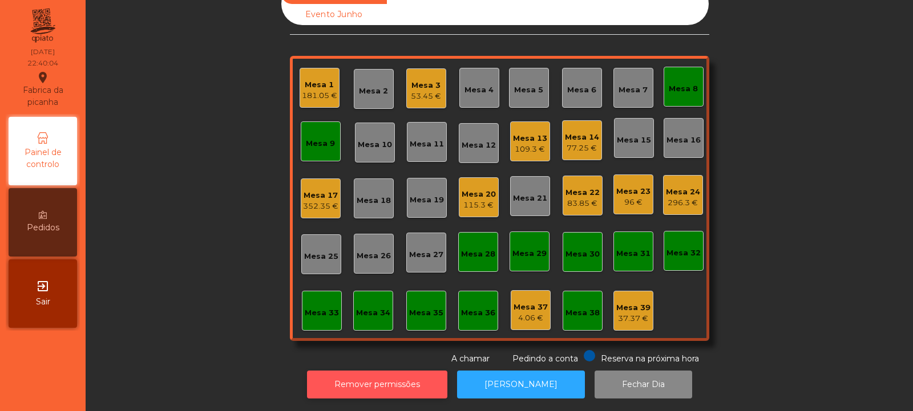
click at [404, 371] on button "Remover permissões" at bounding box center [377, 385] width 140 height 28
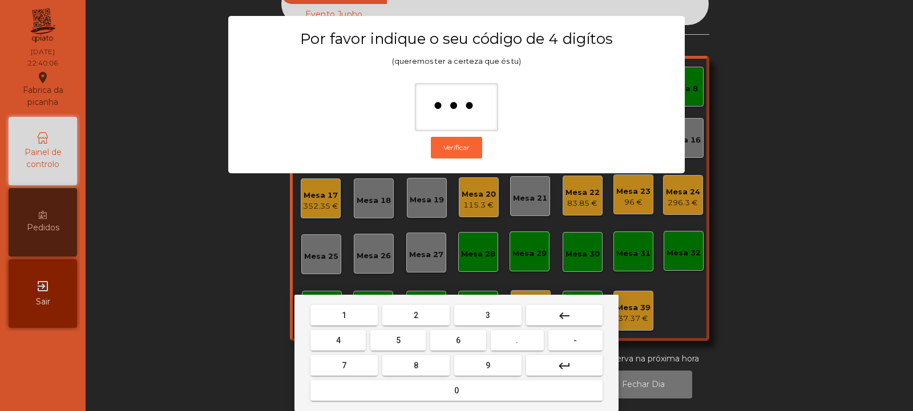
type input "****"
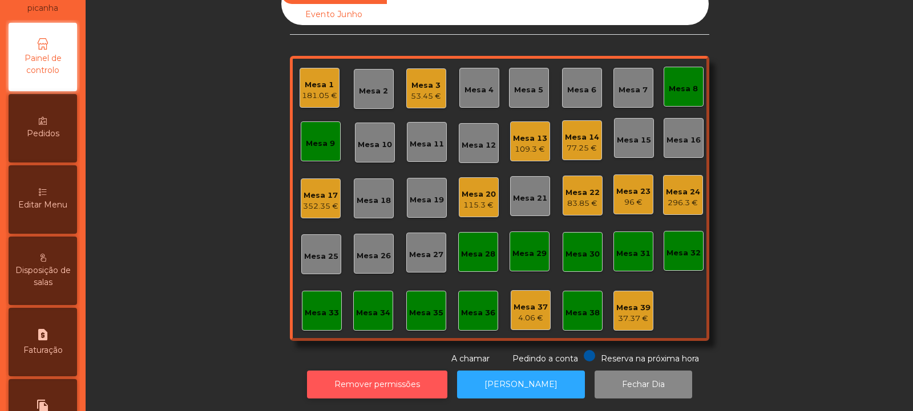
scroll to position [133, 0]
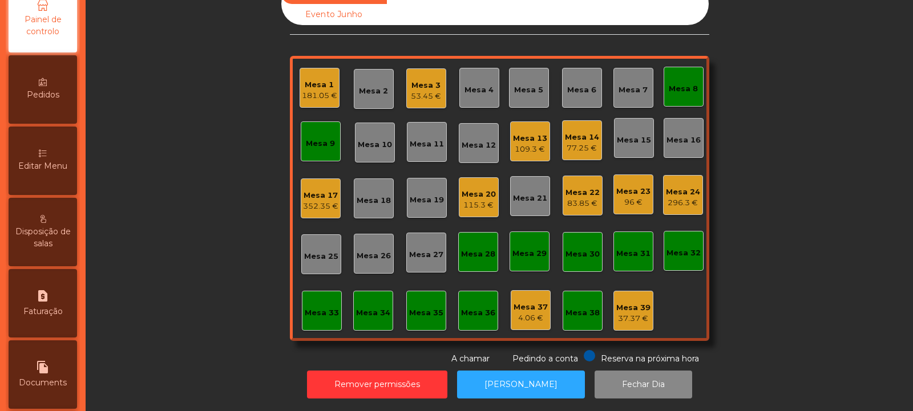
click at [47, 310] on span "Faturação" at bounding box center [42, 312] width 39 height 12
select select "**"
select select "****"
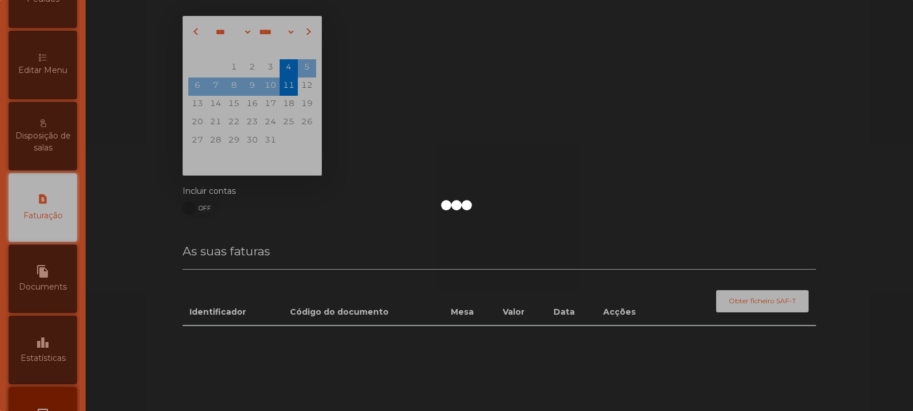
scroll to position [231, 0]
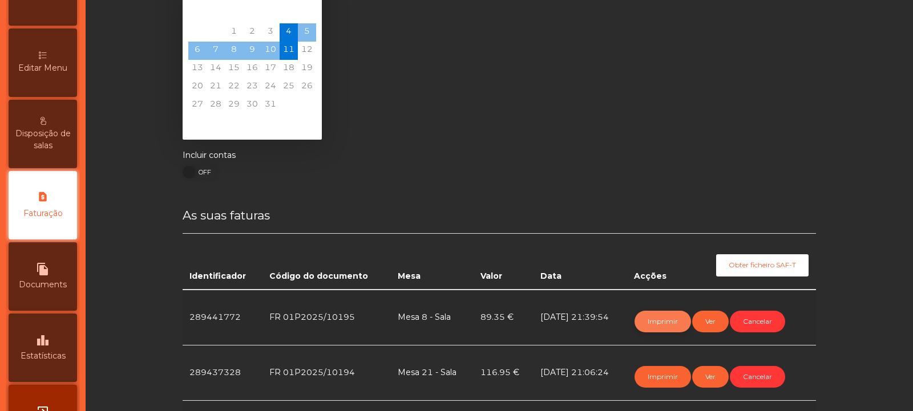
click at [659, 322] on button "Imprimir" at bounding box center [662, 322] width 56 height 22
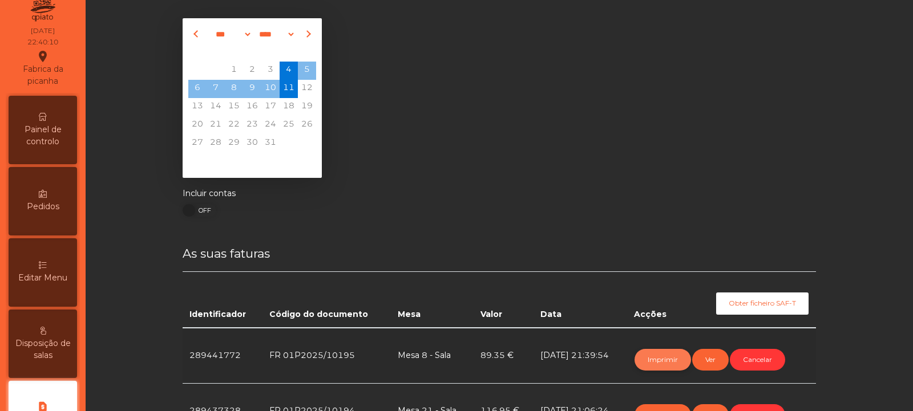
scroll to position [0, 0]
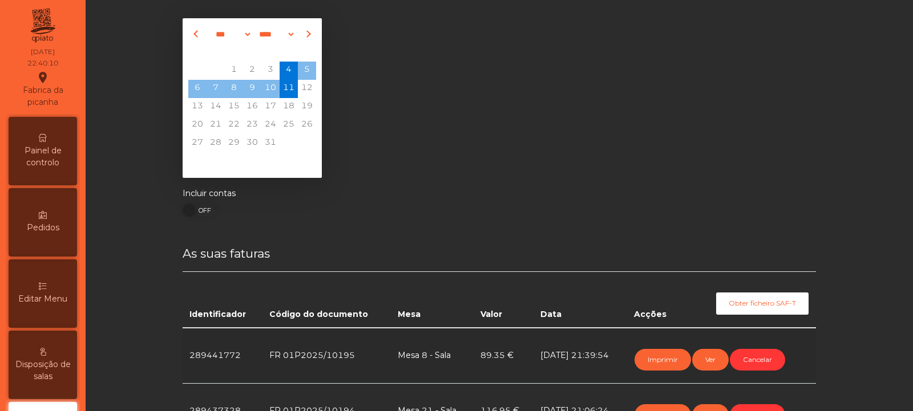
click at [59, 161] on span "Painel de controlo" at bounding box center [42, 157] width 63 height 24
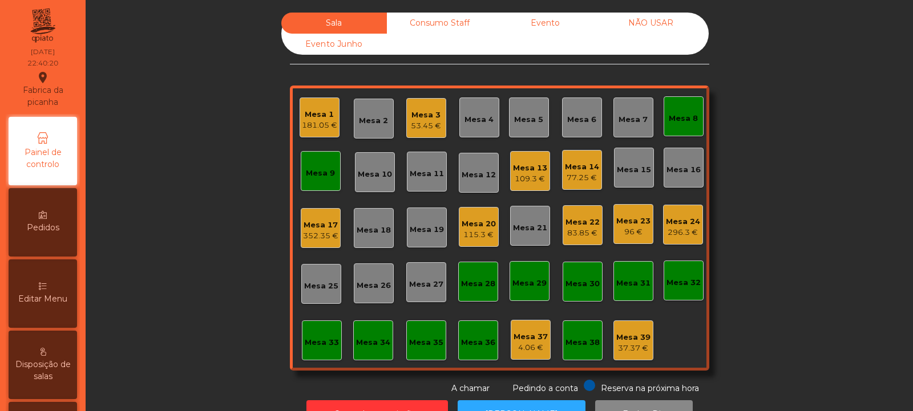
click at [678, 123] on div "Mesa 8" at bounding box center [683, 118] width 29 height 11
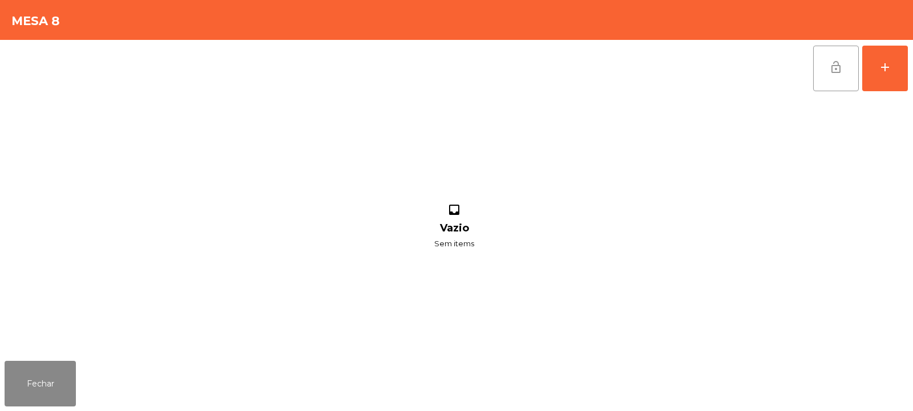
click at [822, 76] on button "lock_open" at bounding box center [836, 69] width 46 height 46
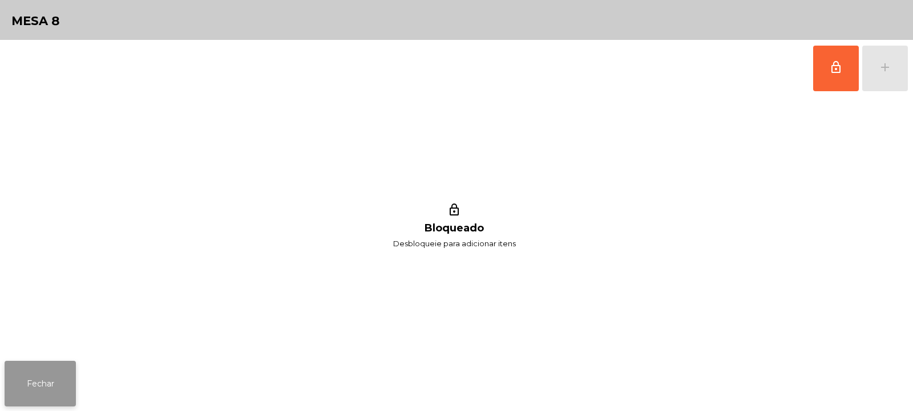
click at [39, 367] on button "Fechar" at bounding box center [40, 384] width 71 height 46
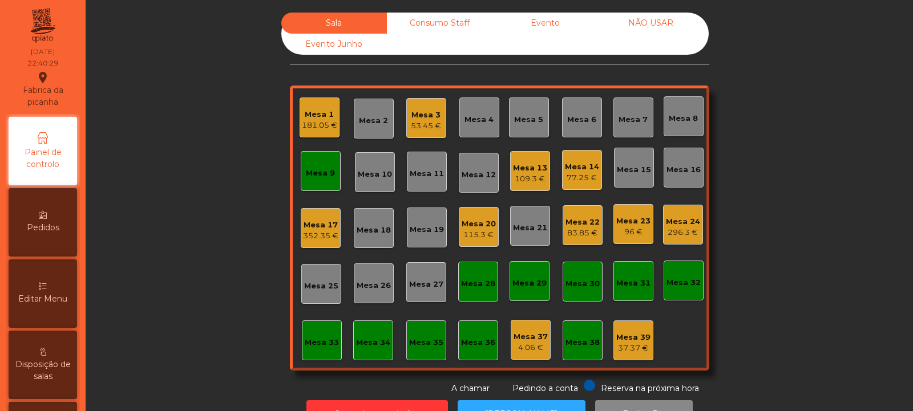
click at [681, 234] on div "296.3 €" at bounding box center [683, 232] width 34 height 11
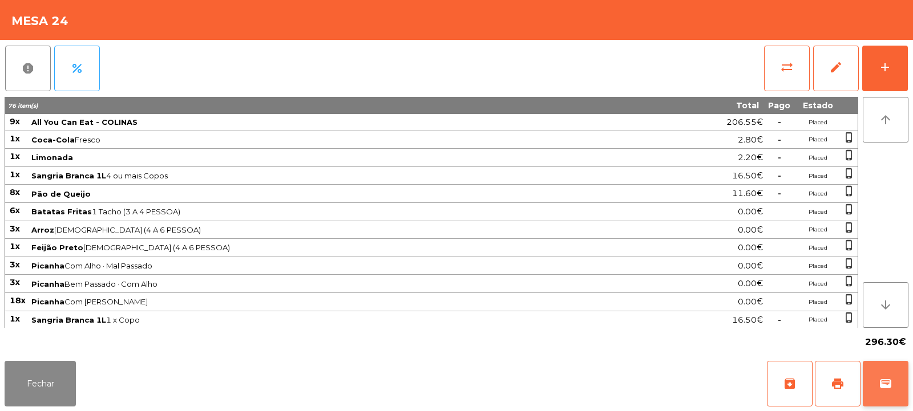
click at [880, 394] on button "wallet" at bounding box center [885, 384] width 46 height 46
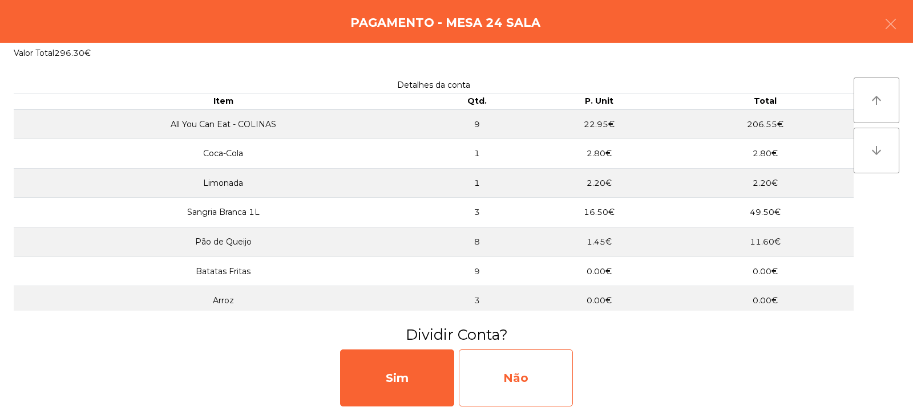
click at [525, 382] on div "Não" at bounding box center [516, 378] width 114 height 57
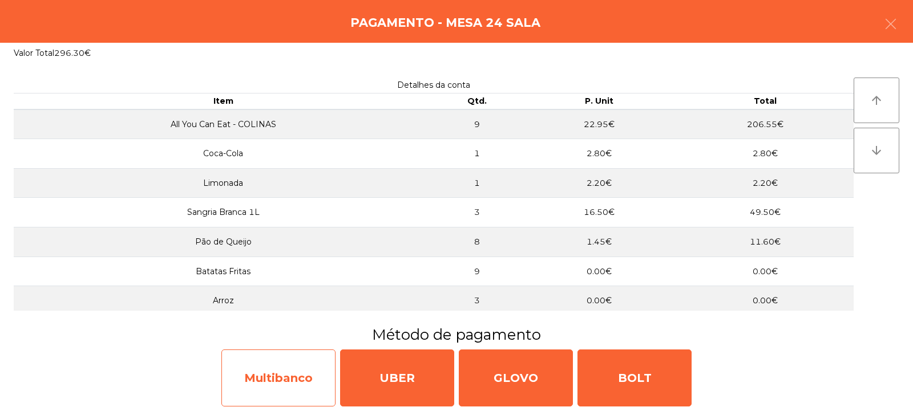
click at [302, 379] on div "Multibanco" at bounding box center [278, 378] width 114 height 57
select select "**"
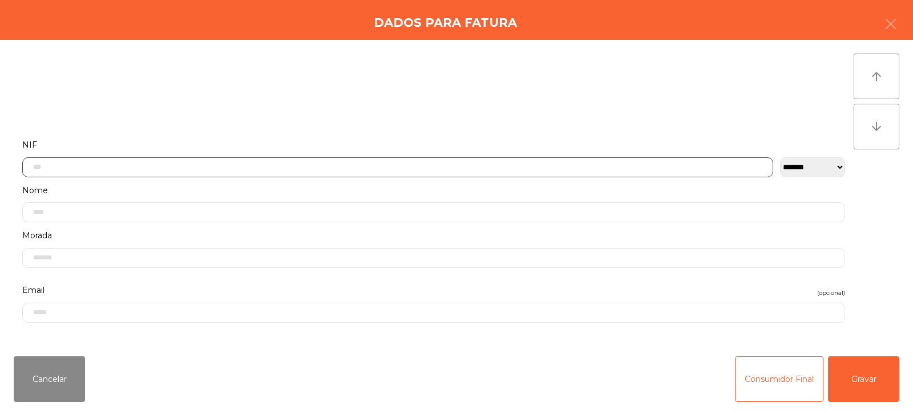
click at [438, 163] on input "text" at bounding box center [397, 167] width 751 height 20
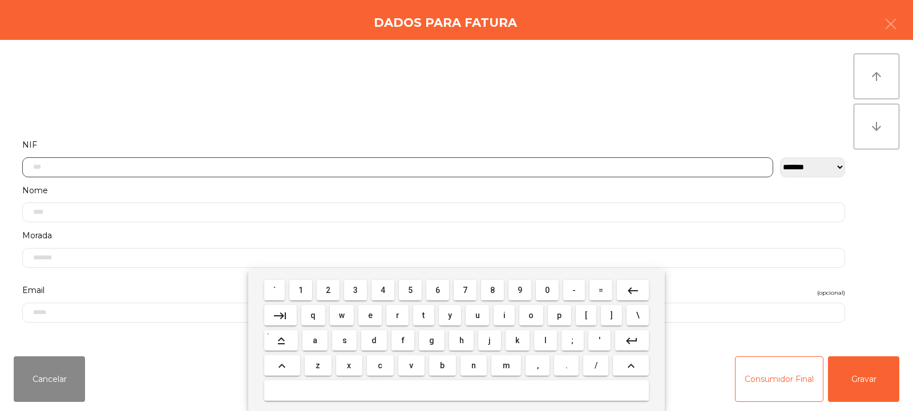
scroll to position [83, 0]
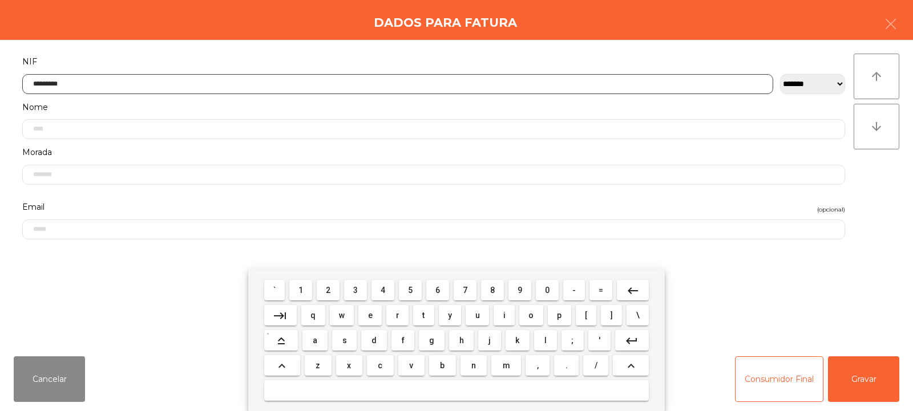
type input "*********"
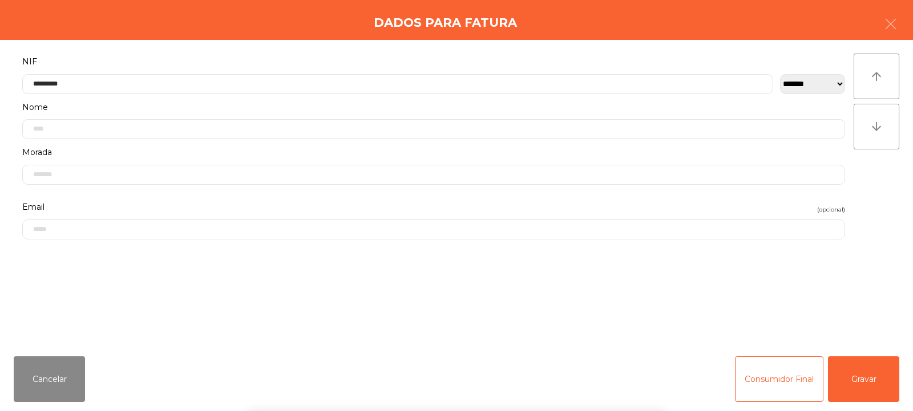
click at [859, 362] on div "` 1 2 3 4 5 6 7 8 9 0 - = keyboard_backspace keyboard_tab q w e r t y u i o p […" at bounding box center [456, 340] width 913 height 141
click at [866, 375] on button "Gravar" at bounding box center [863, 380] width 71 height 46
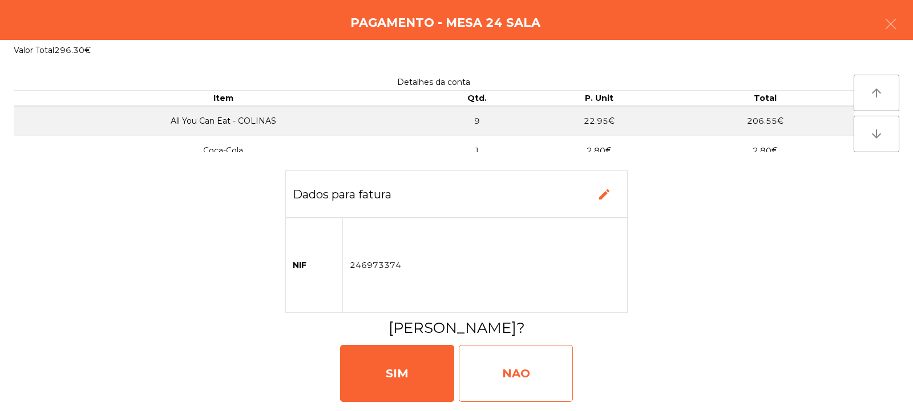
click at [546, 368] on div "NAO" at bounding box center [516, 373] width 114 height 57
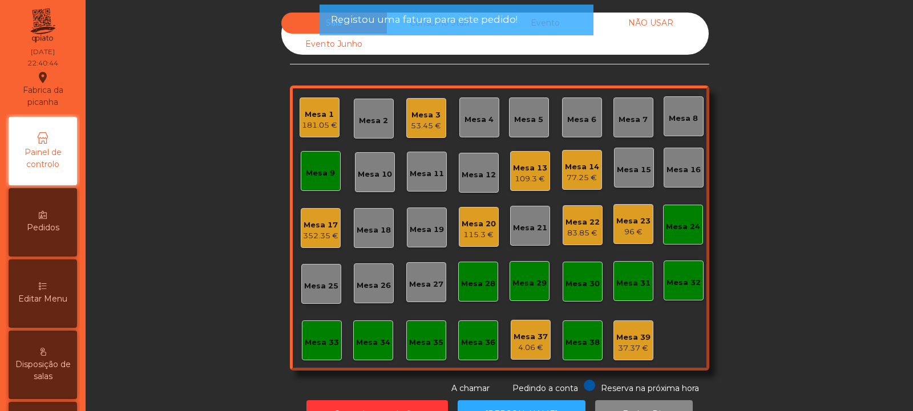
click at [677, 230] on div "Mesa 24" at bounding box center [683, 226] width 34 height 11
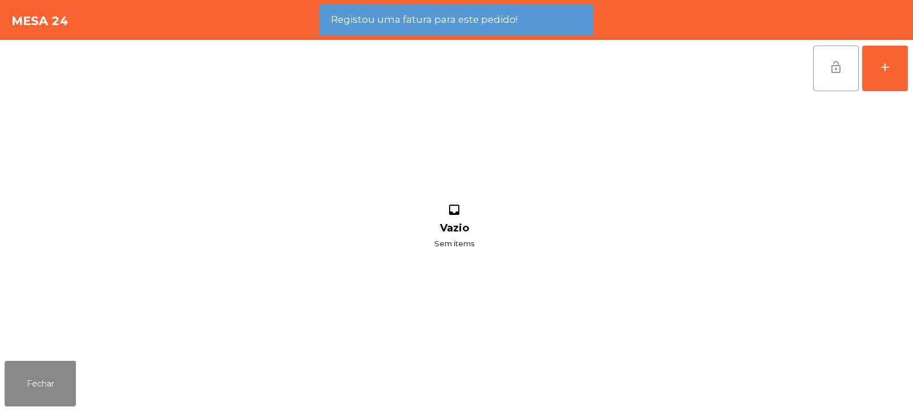
click at [836, 71] on span "lock_open" at bounding box center [836, 67] width 14 height 14
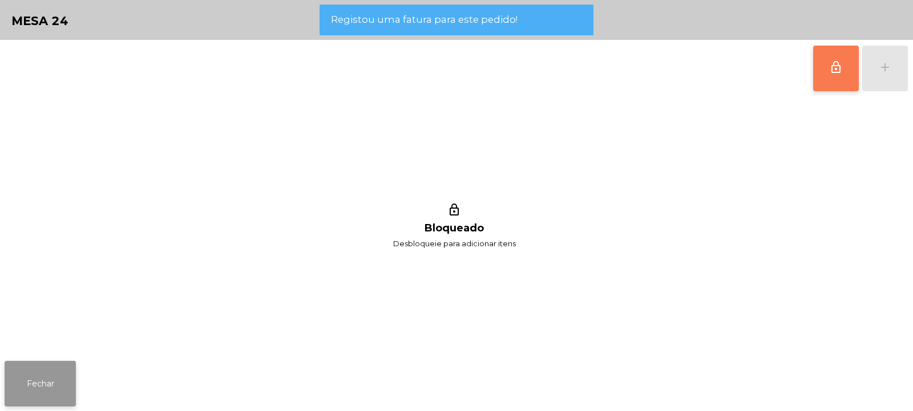
click at [58, 377] on button "Fechar" at bounding box center [40, 384] width 71 height 46
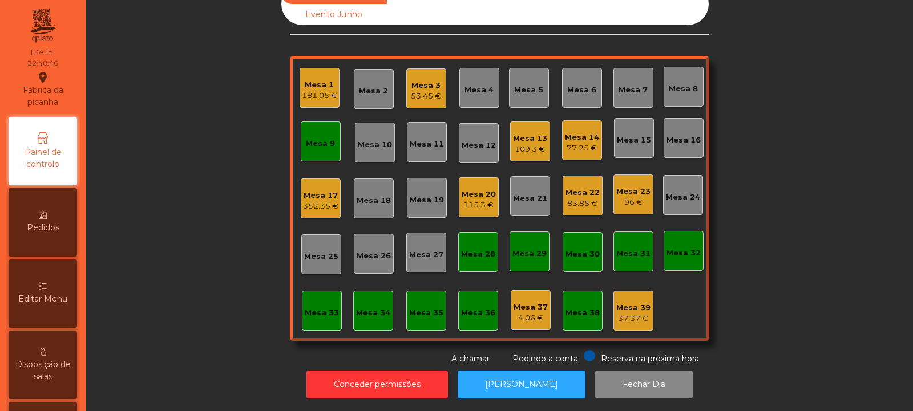
scroll to position [0, 0]
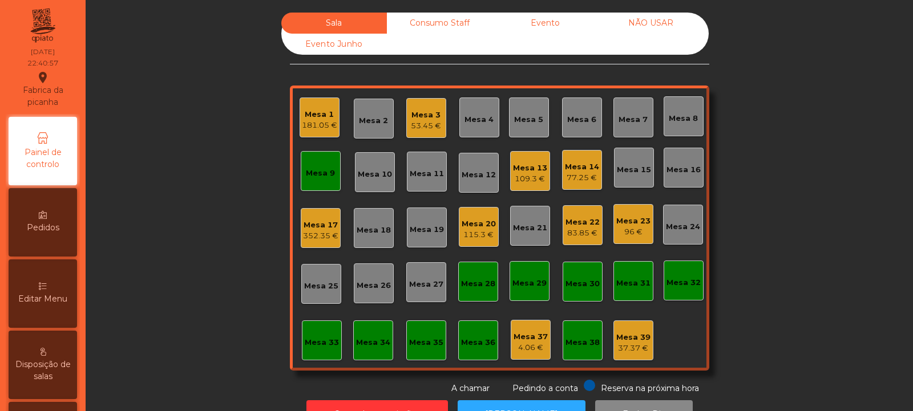
click at [642, 238] on div "Mesa 23 96 €" at bounding box center [633, 224] width 40 height 40
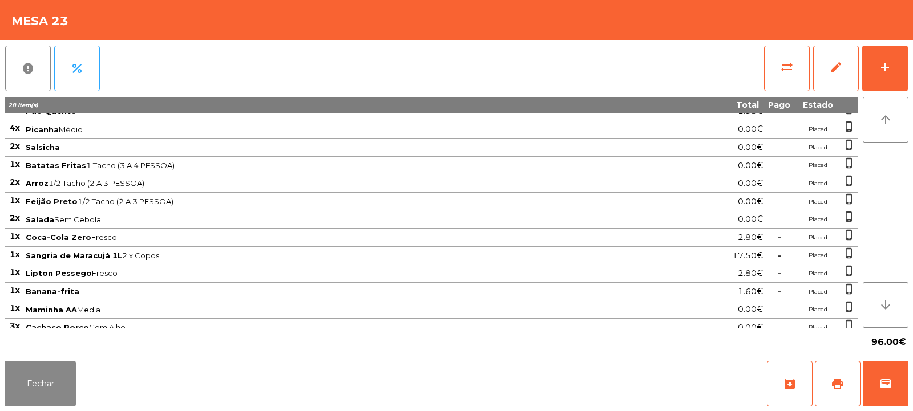
scroll to position [108, 0]
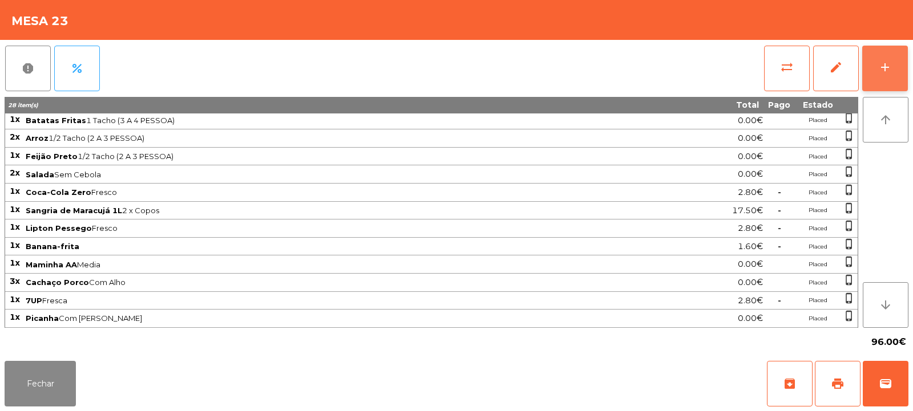
click at [892, 72] on button "add" at bounding box center [885, 69] width 46 height 46
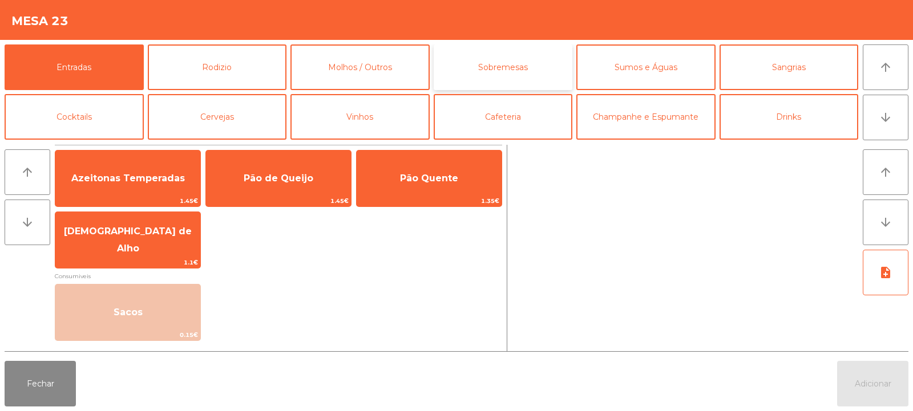
click at [489, 71] on button "Sobremesas" at bounding box center [503, 67] width 139 height 46
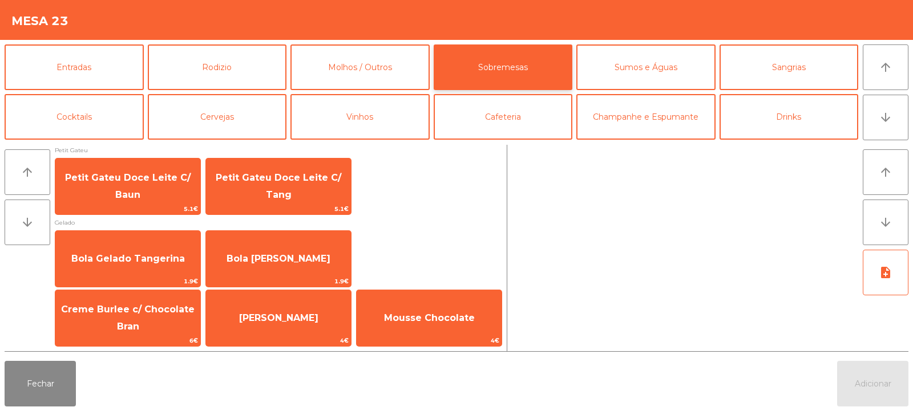
scroll to position [5, 0]
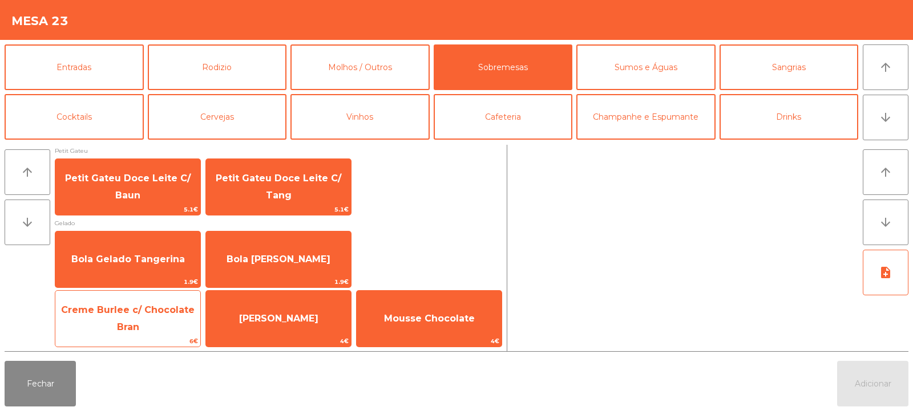
click at [164, 319] on span "Creme Burlee c/ Chocolate Bran" at bounding box center [127, 319] width 145 height 48
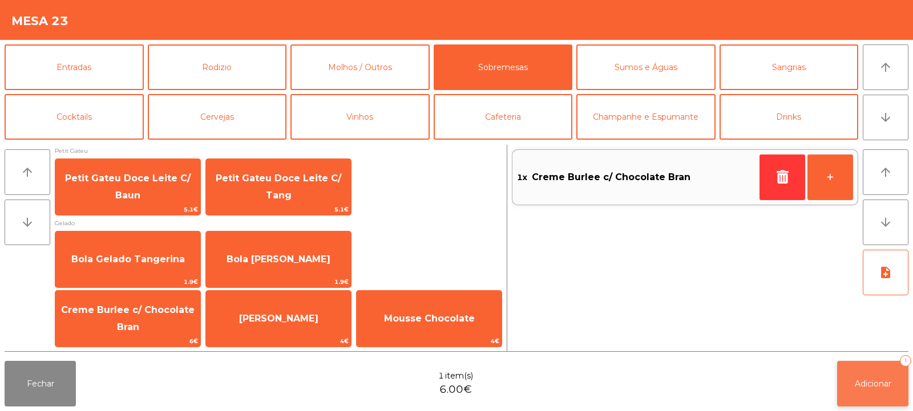
click at [856, 391] on button "Adicionar 1" at bounding box center [872, 384] width 71 height 46
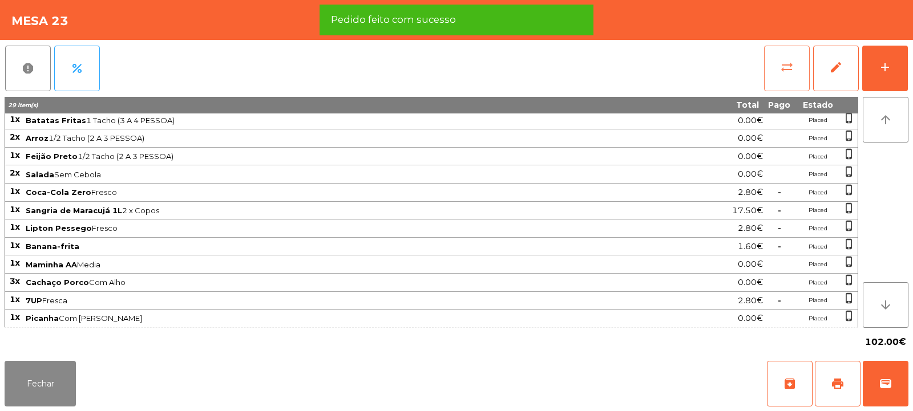
click at [787, 72] on span "sync_alt" at bounding box center [787, 67] width 14 height 14
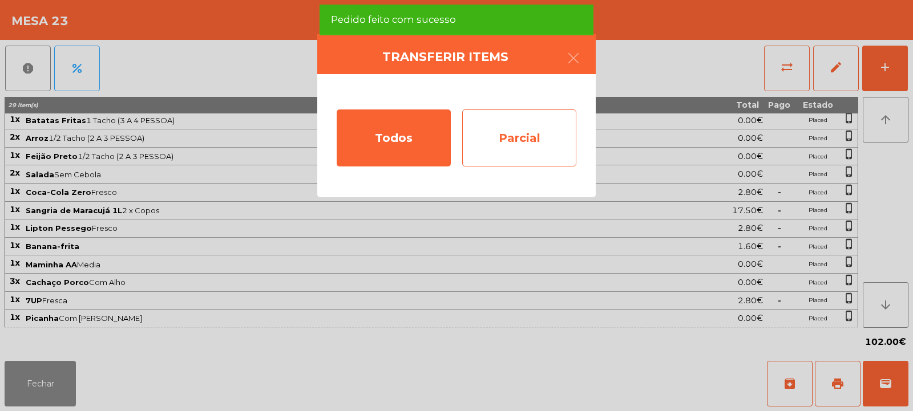
click at [545, 133] on div "Parcial" at bounding box center [519, 138] width 114 height 57
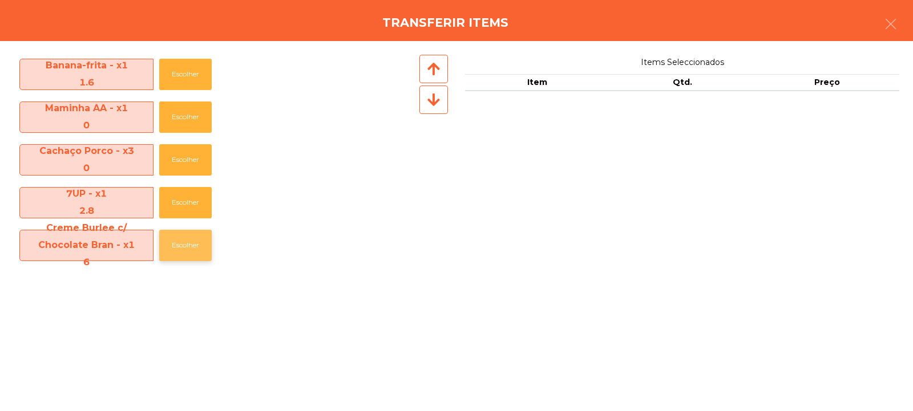
click at [191, 248] on button "Escolher" at bounding box center [185, 245] width 52 height 31
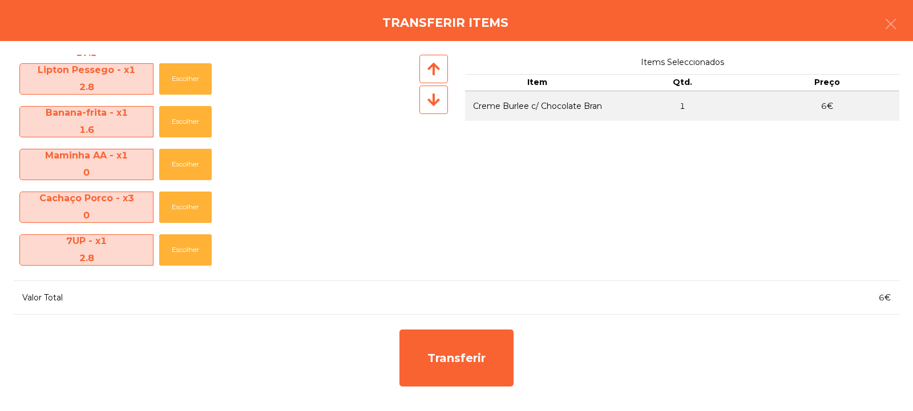
scroll to position [511, 0]
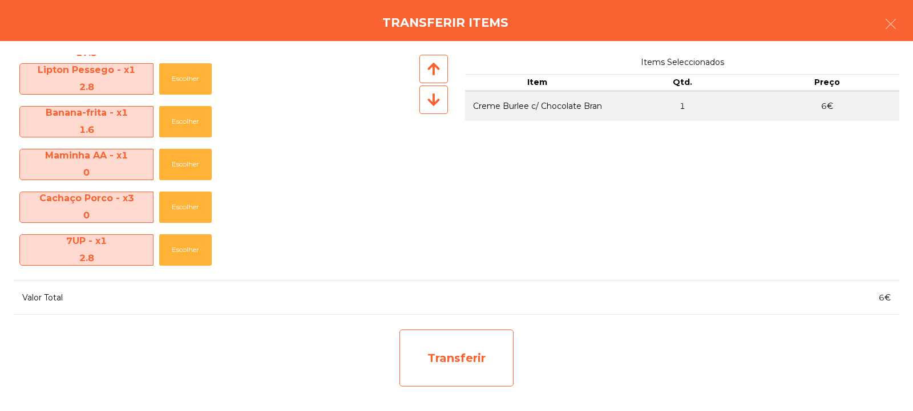
click at [452, 355] on div "Transferir" at bounding box center [456, 358] width 114 height 57
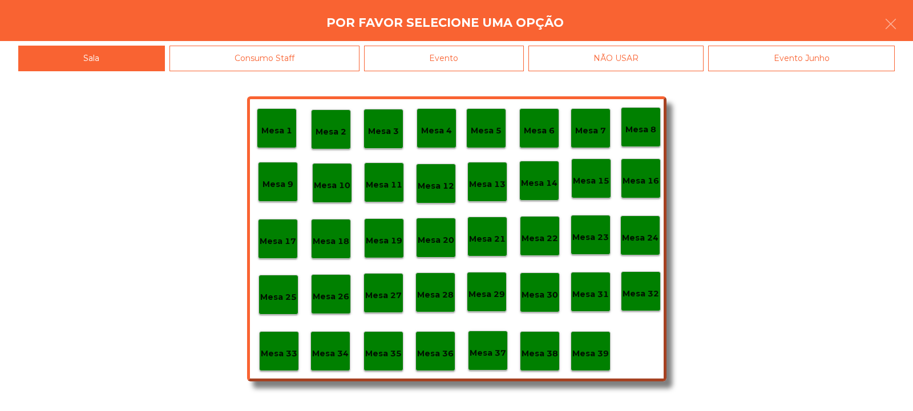
click at [590, 350] on p "Mesa 39" at bounding box center [590, 353] width 37 height 13
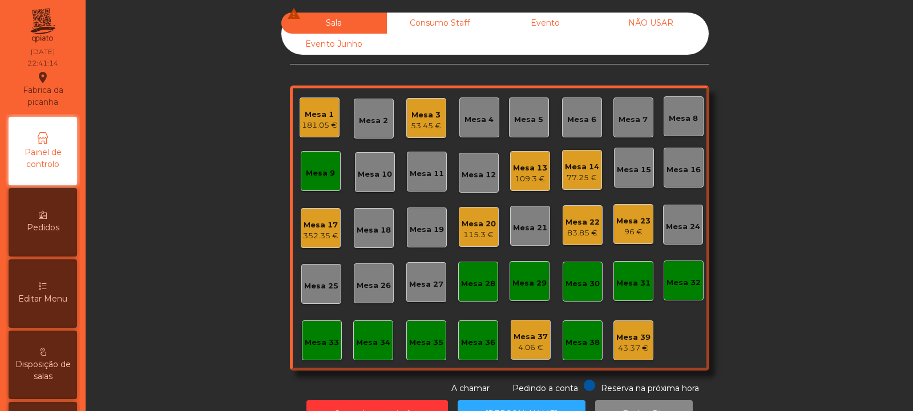
click at [578, 225] on div "Mesa 22" at bounding box center [582, 222] width 34 height 11
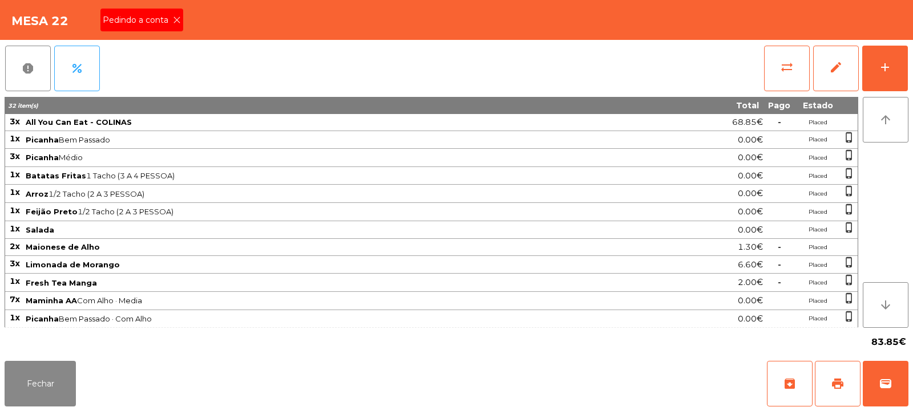
click at [176, 20] on icon at bounding box center [177, 20] width 8 height 8
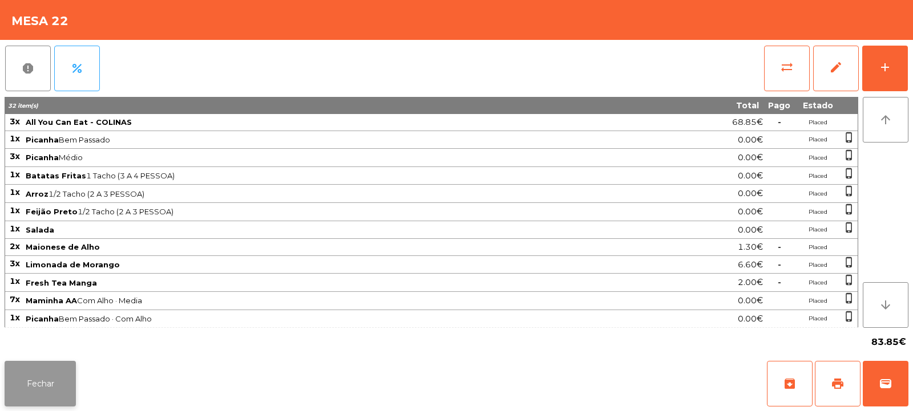
click at [46, 365] on button "Fechar" at bounding box center [40, 384] width 71 height 46
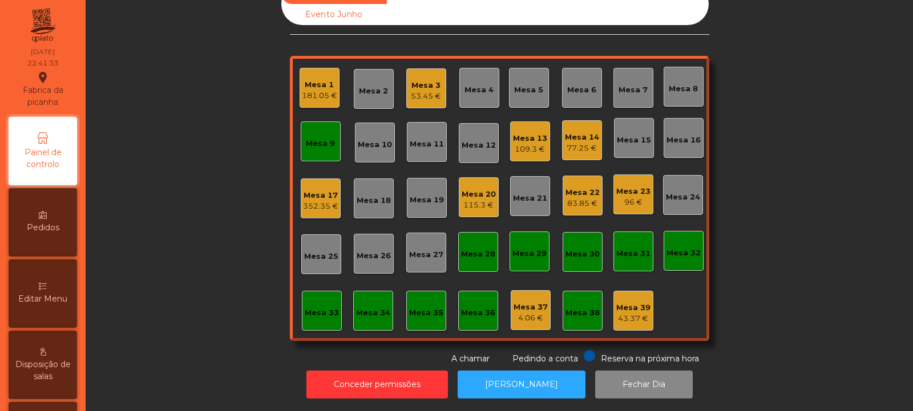
scroll to position [0, 0]
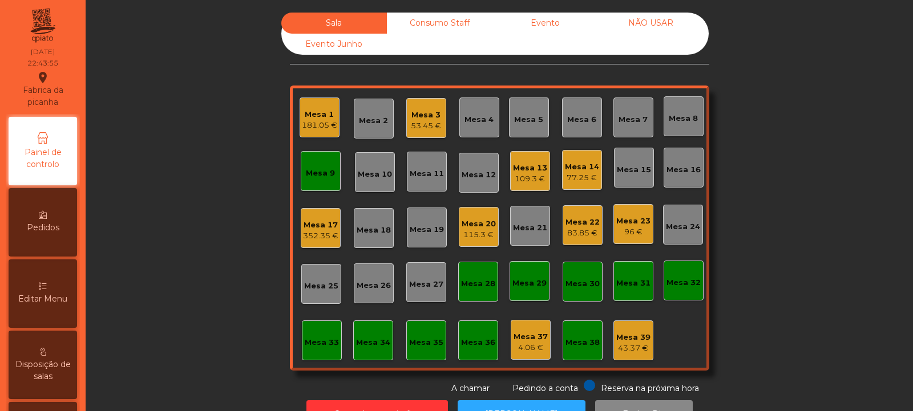
click at [580, 233] on div "83.85 €" at bounding box center [582, 233] width 34 height 11
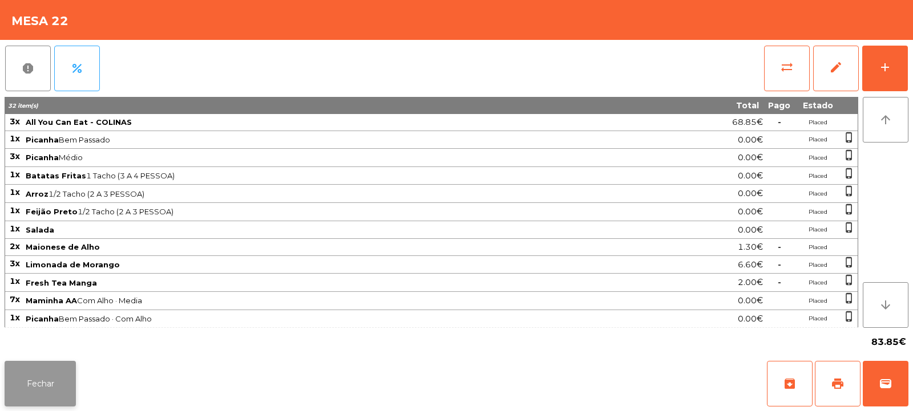
click at [63, 367] on button "Fechar" at bounding box center [40, 384] width 71 height 46
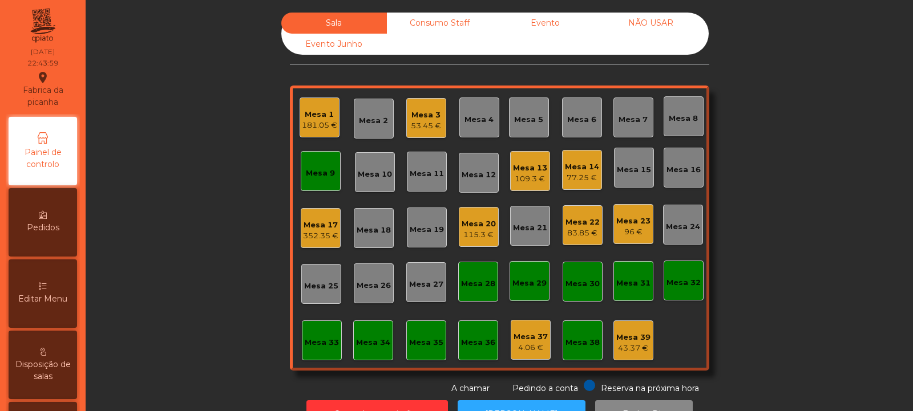
click at [576, 229] on div "83.85 €" at bounding box center [582, 233] width 34 height 11
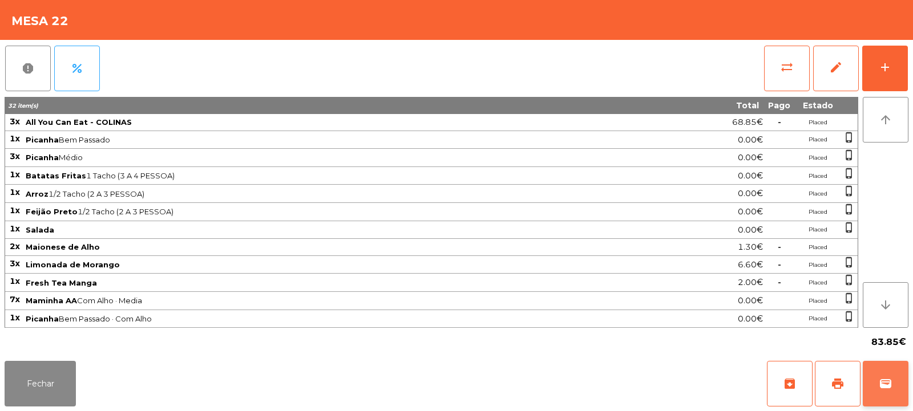
click at [862, 387] on button "wallet" at bounding box center [885, 384] width 46 height 46
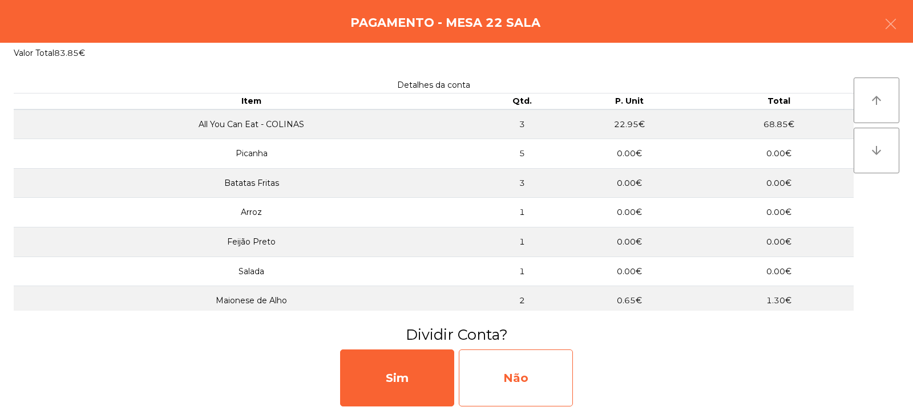
click at [529, 368] on div "Não" at bounding box center [516, 378] width 114 height 57
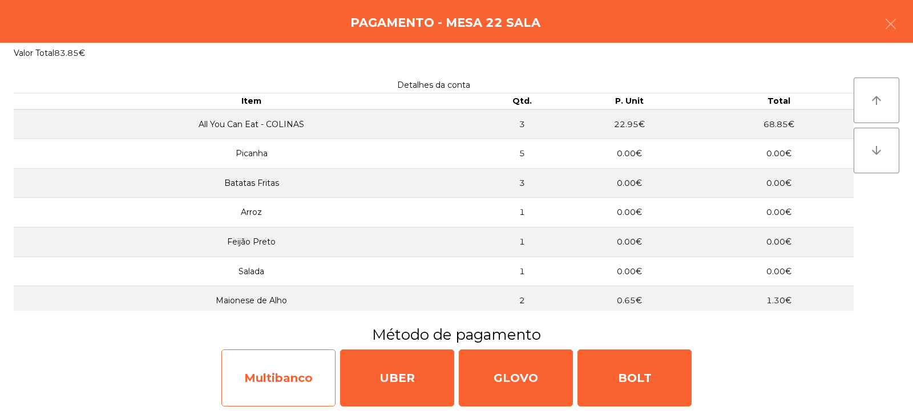
click at [313, 372] on div "Multibanco" at bounding box center [278, 378] width 114 height 57
select select "**"
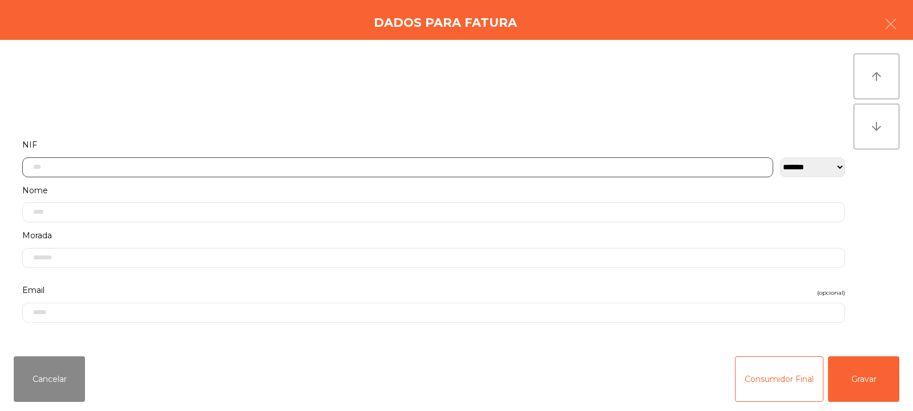
click at [402, 164] on input "text" at bounding box center [397, 167] width 751 height 20
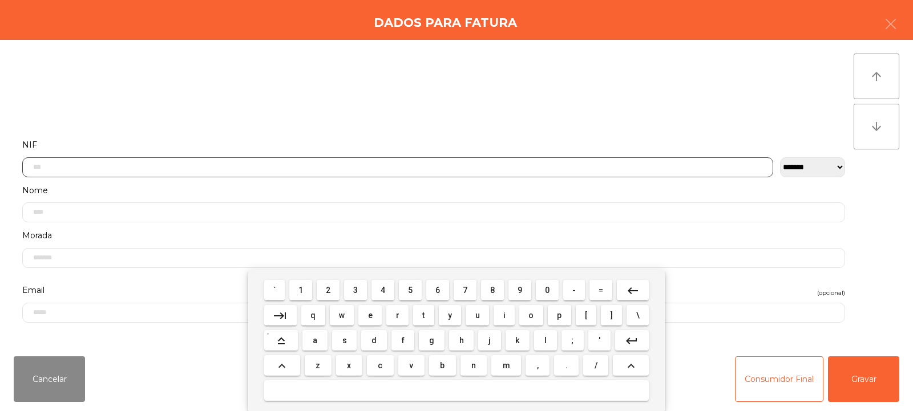
scroll to position [83, 0]
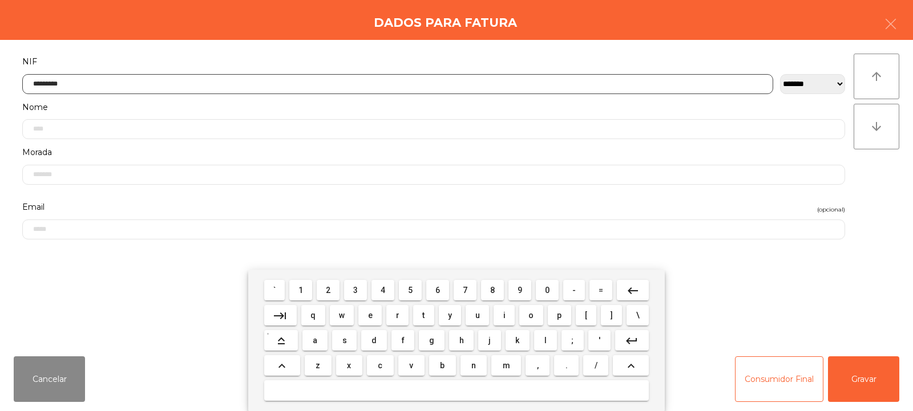
type input "*********"
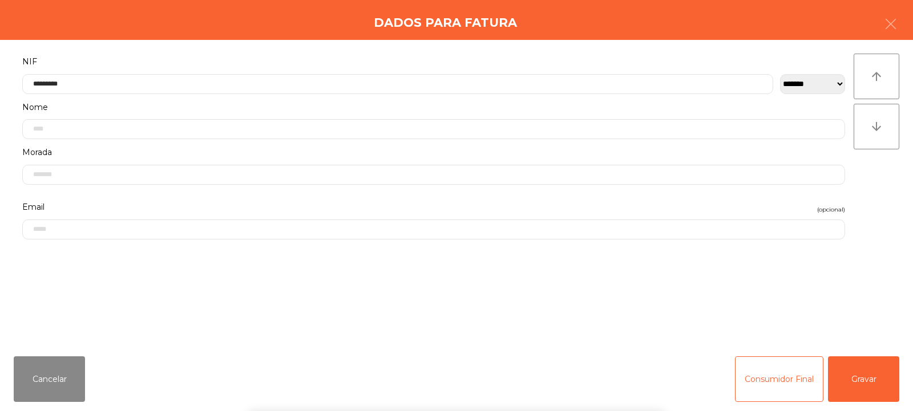
click at [860, 392] on div "` 1 2 3 4 5 6 7 8 9 0 - = keyboard_backspace keyboard_tab q w e r t y u i o p […" at bounding box center [456, 340] width 913 height 141
click at [867, 384] on button "Gravar" at bounding box center [863, 380] width 71 height 46
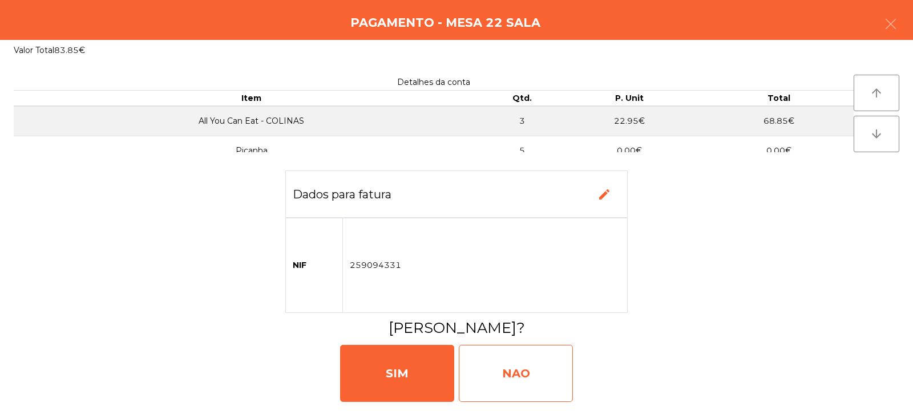
click at [550, 359] on div "NAO" at bounding box center [516, 373] width 114 height 57
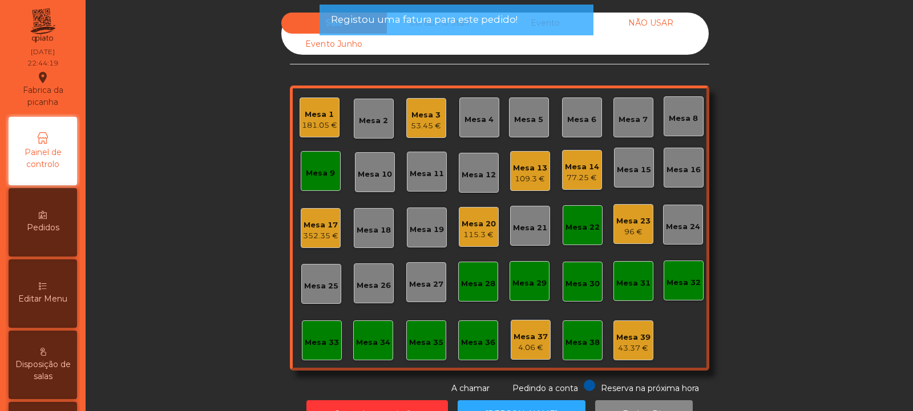
click at [586, 227] on div "Mesa 22" at bounding box center [582, 227] width 34 height 11
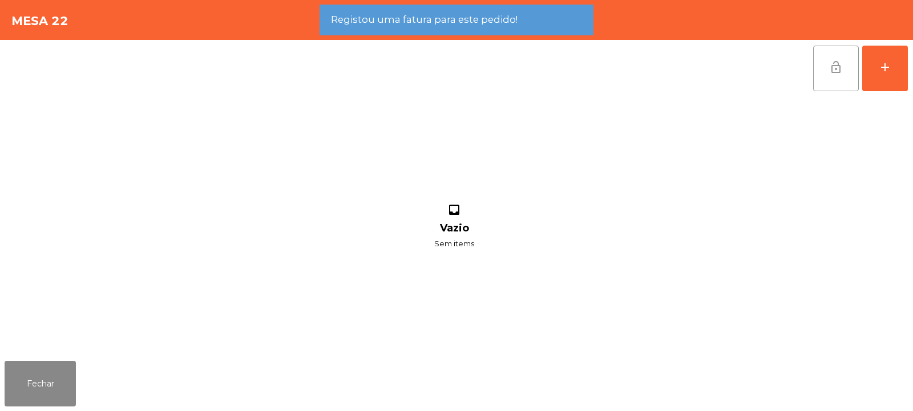
click at [831, 75] on button "lock_open" at bounding box center [836, 69] width 46 height 46
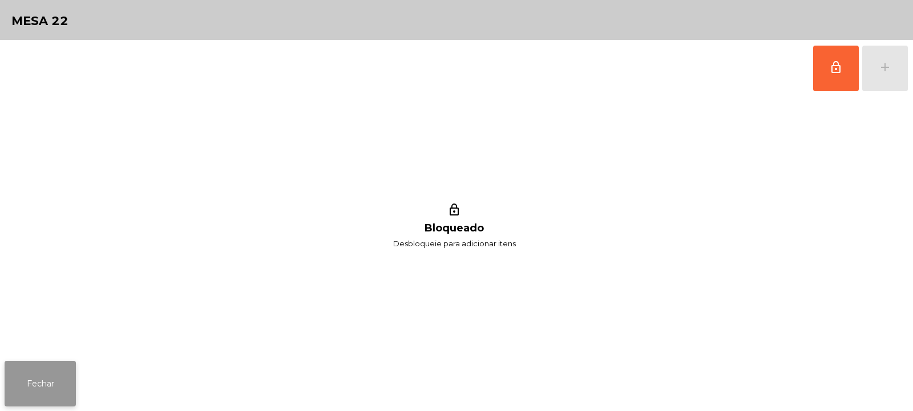
click at [61, 374] on button "Fechar" at bounding box center [40, 384] width 71 height 46
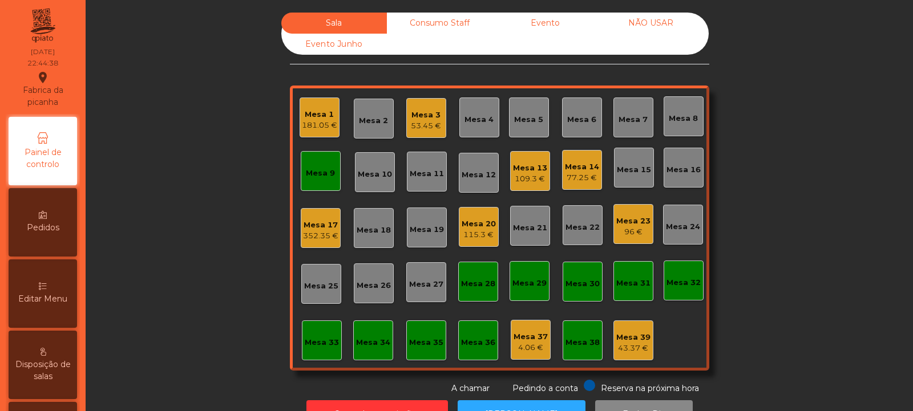
click at [487, 120] on div "Mesa 4" at bounding box center [478, 119] width 29 height 11
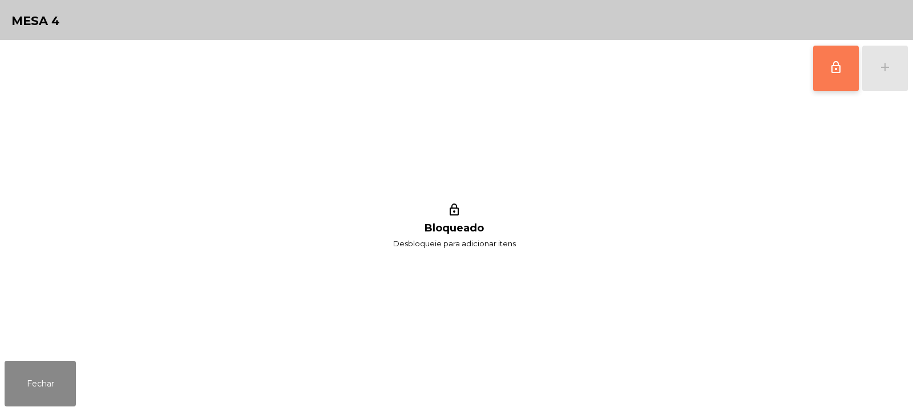
click at [840, 74] on span "lock_outline" at bounding box center [836, 67] width 14 height 14
click at [884, 77] on button "add" at bounding box center [885, 69] width 46 height 46
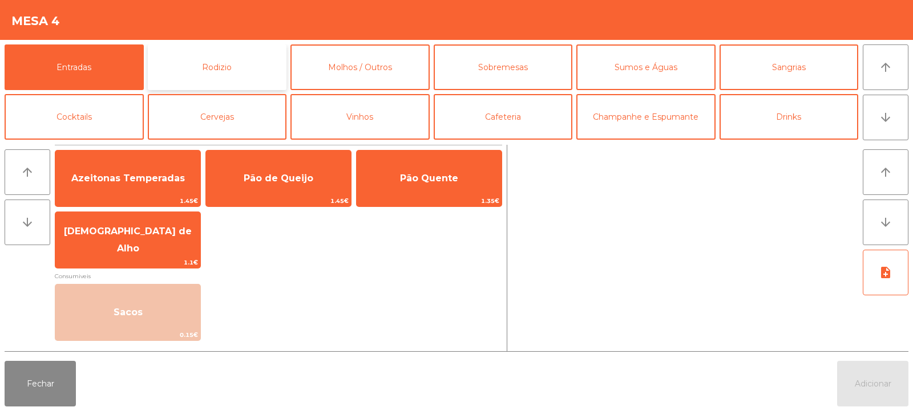
click at [230, 71] on button "Rodizio" at bounding box center [217, 67] width 139 height 46
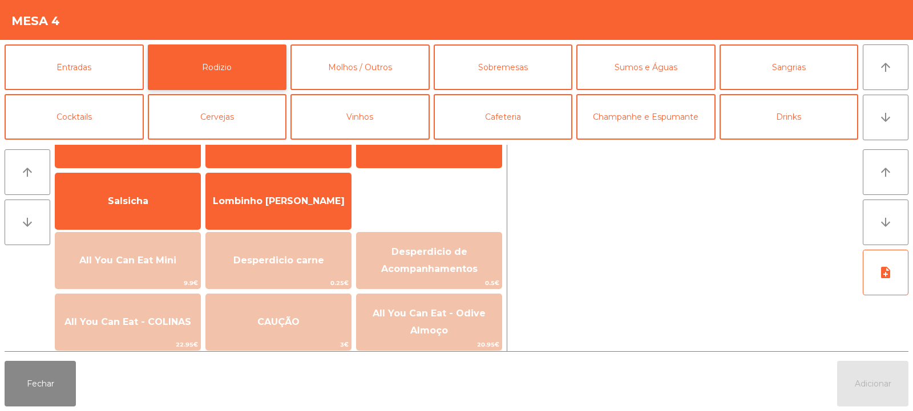
scroll to position [69, 0]
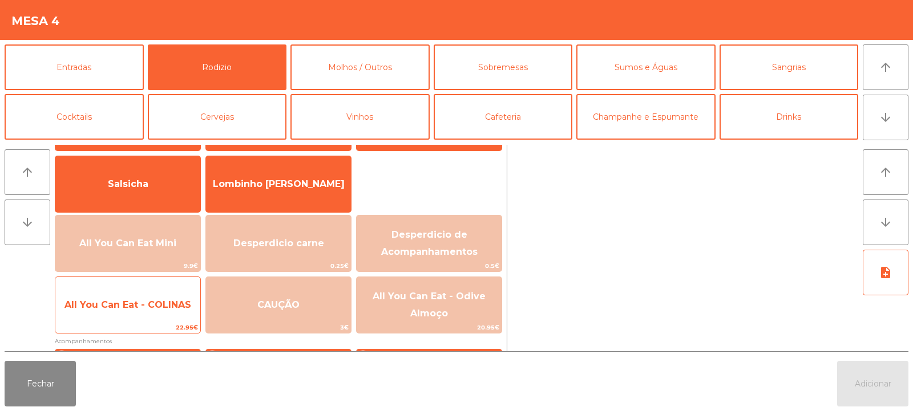
click at [178, 298] on span "All You Can Eat - COLINAS" at bounding box center [127, 305] width 145 height 31
click at [177, 301] on span "All You Can Eat - COLINAS" at bounding box center [127, 304] width 127 height 11
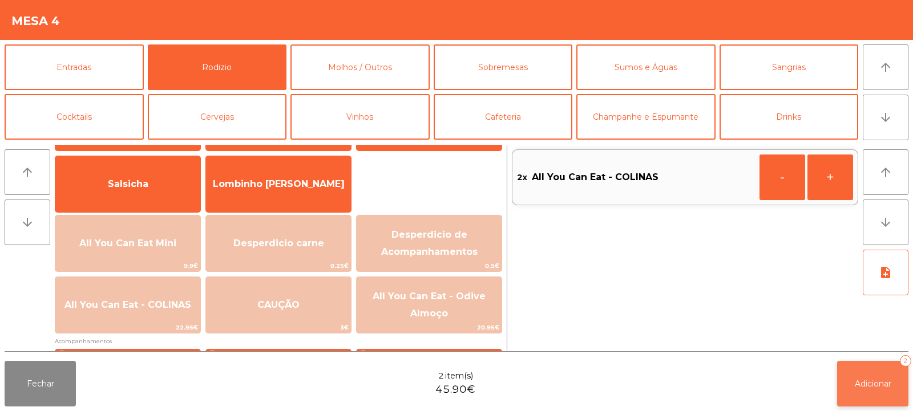
click at [872, 382] on span "Adicionar" at bounding box center [873, 384] width 37 height 10
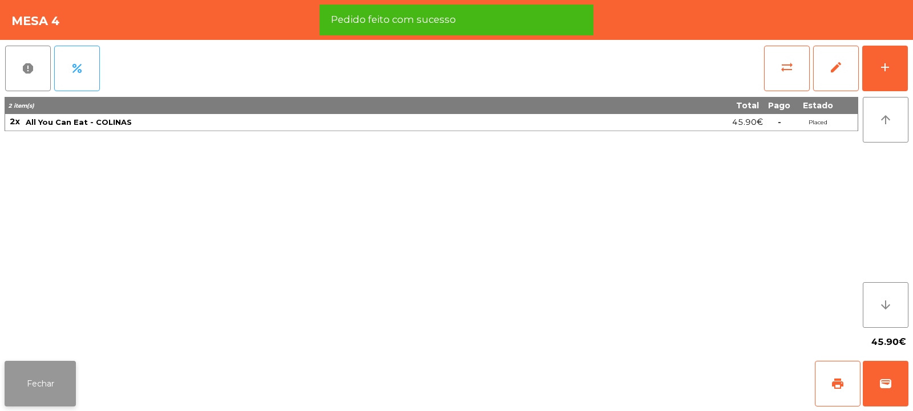
click at [53, 388] on button "Fechar" at bounding box center [40, 384] width 71 height 46
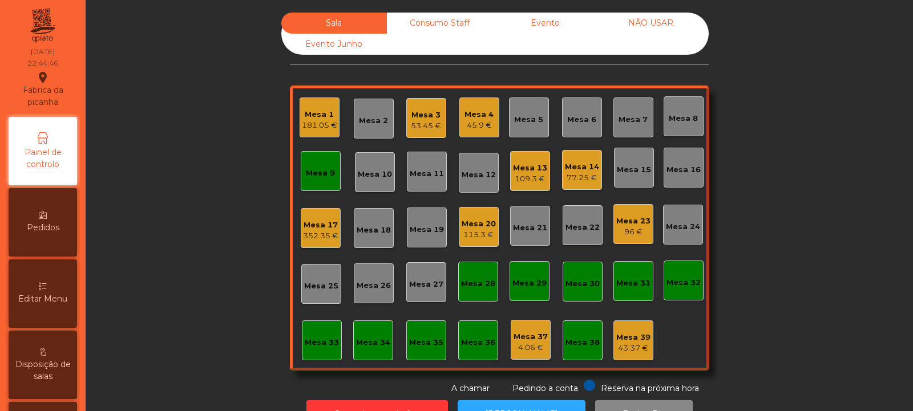
click at [554, 23] on div "Evento" at bounding box center [545, 23] width 106 height 21
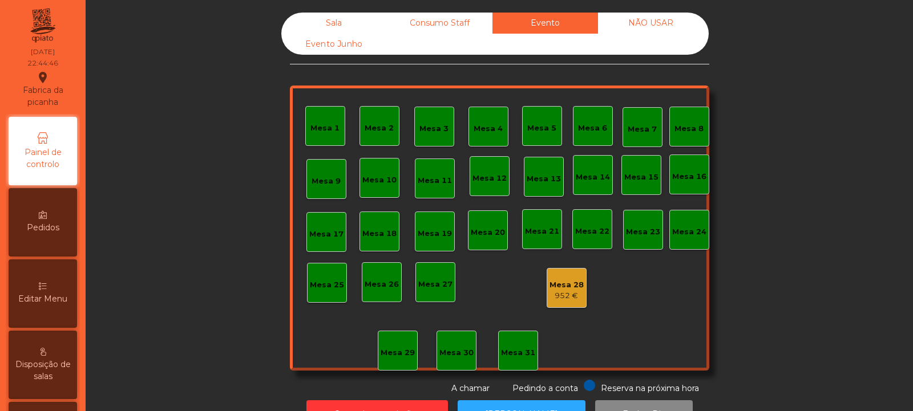
click at [568, 293] on div "952 €" at bounding box center [566, 295] width 34 height 11
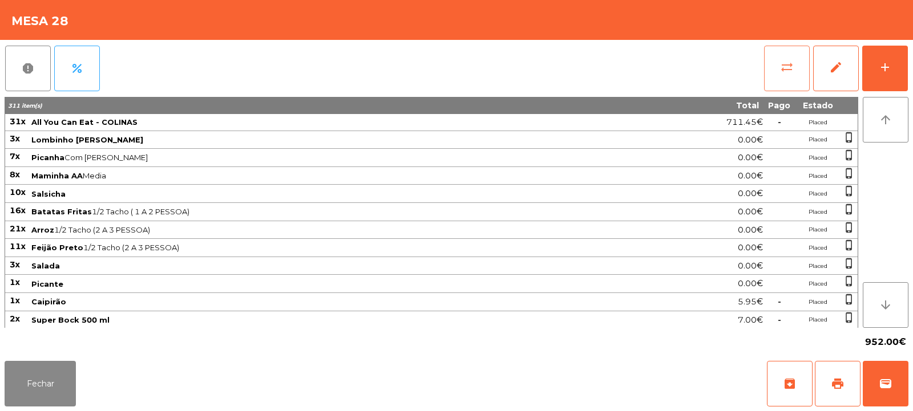
click at [787, 64] on span "sync_alt" at bounding box center [787, 67] width 14 height 14
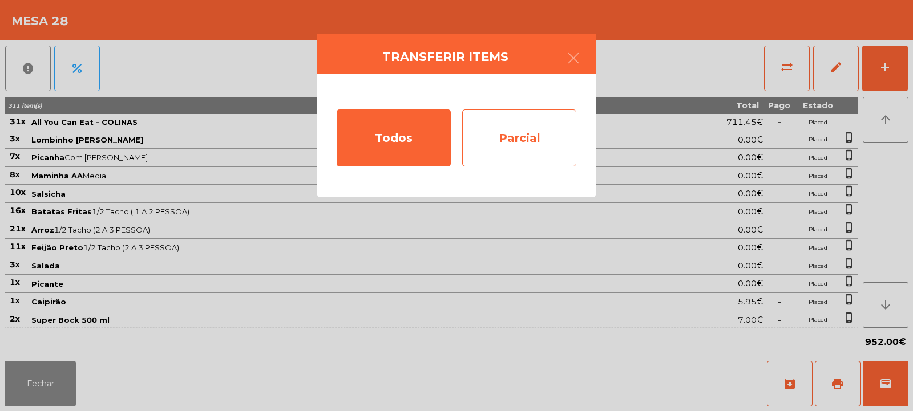
click at [553, 129] on div "Parcial" at bounding box center [519, 138] width 114 height 57
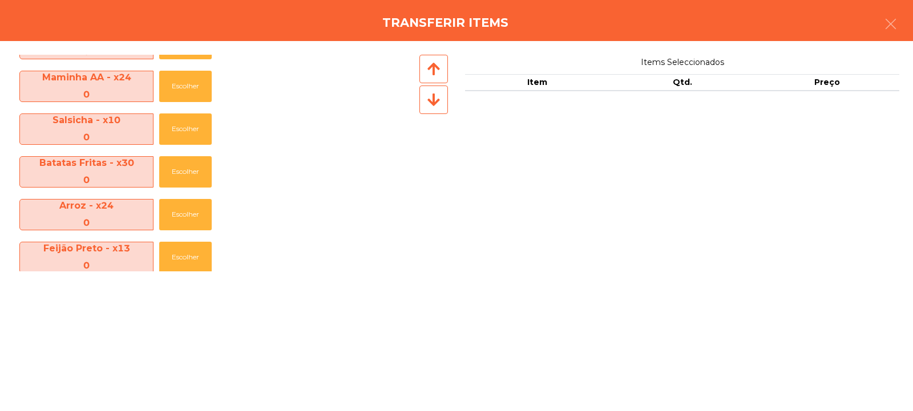
scroll to position [0, 0]
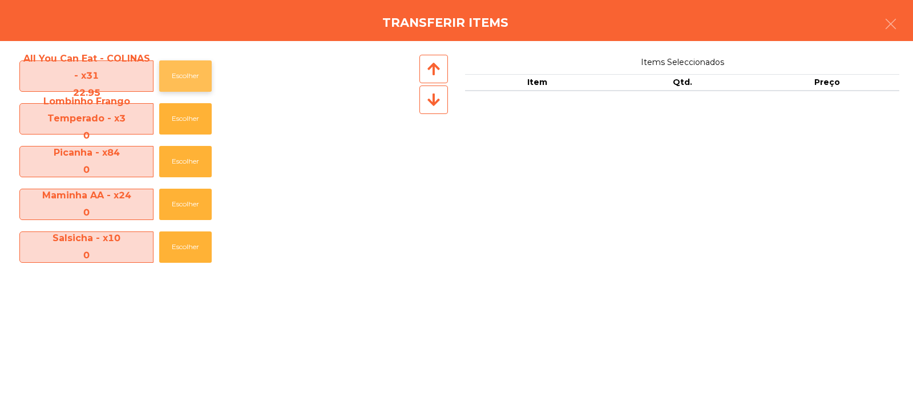
click at [191, 76] on button "Escolher" at bounding box center [185, 75] width 52 height 31
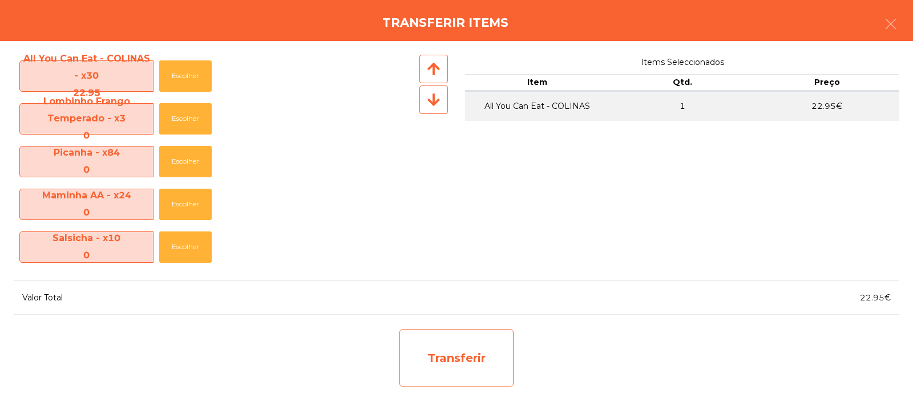
click at [491, 354] on div "Transferir" at bounding box center [456, 358] width 114 height 57
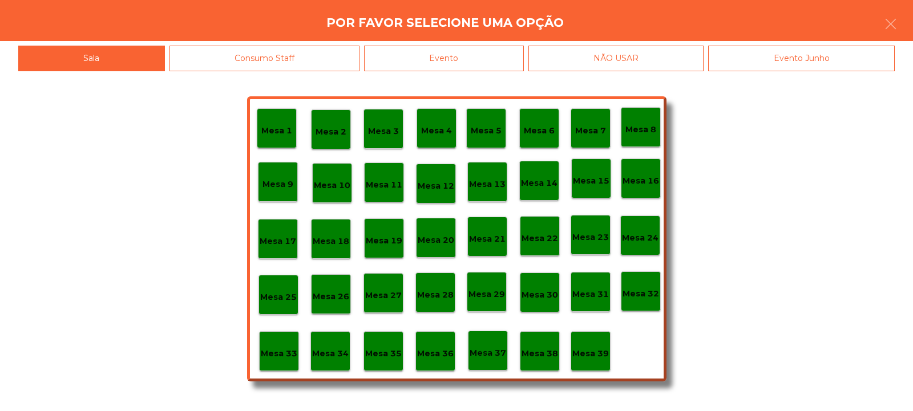
click at [492, 349] on p "Mesa 37" at bounding box center [487, 353] width 37 height 13
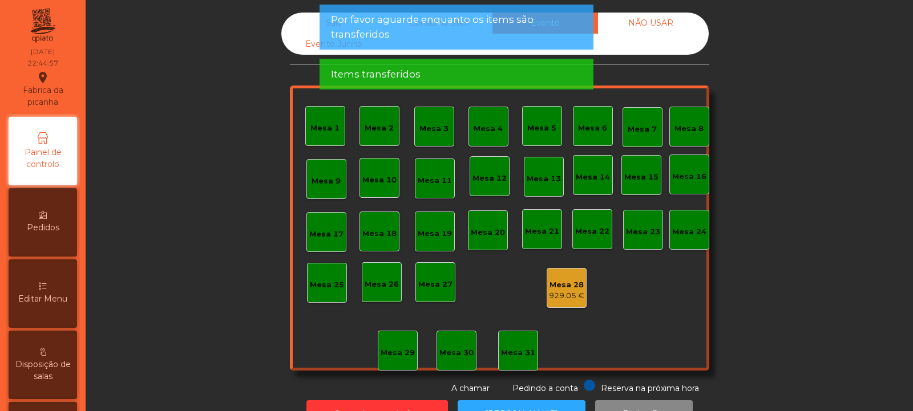
click at [561, 291] on div "929.05 €" at bounding box center [566, 295] width 35 height 11
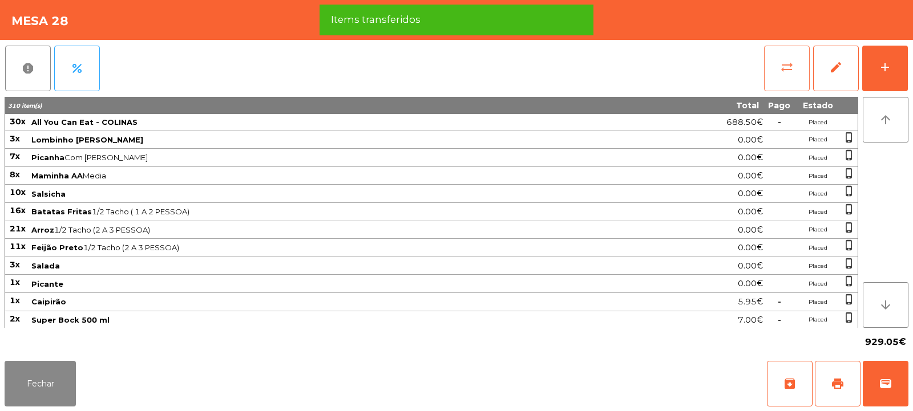
click at [778, 68] on button "sync_alt" at bounding box center [787, 69] width 46 height 46
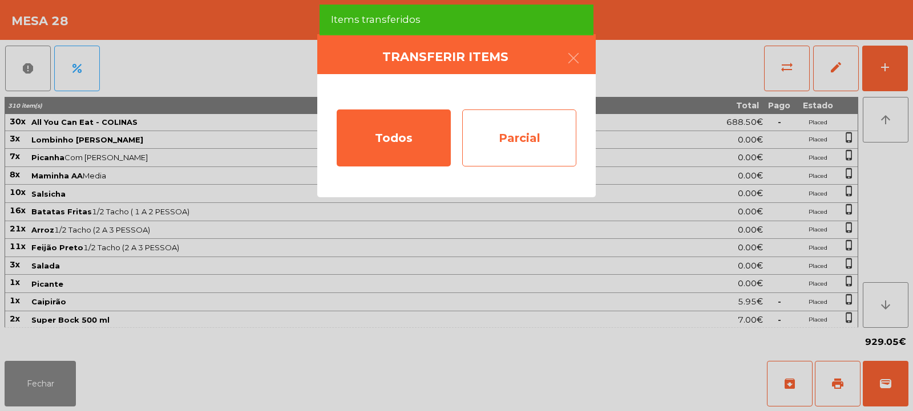
click at [487, 135] on div "Parcial" at bounding box center [519, 138] width 114 height 57
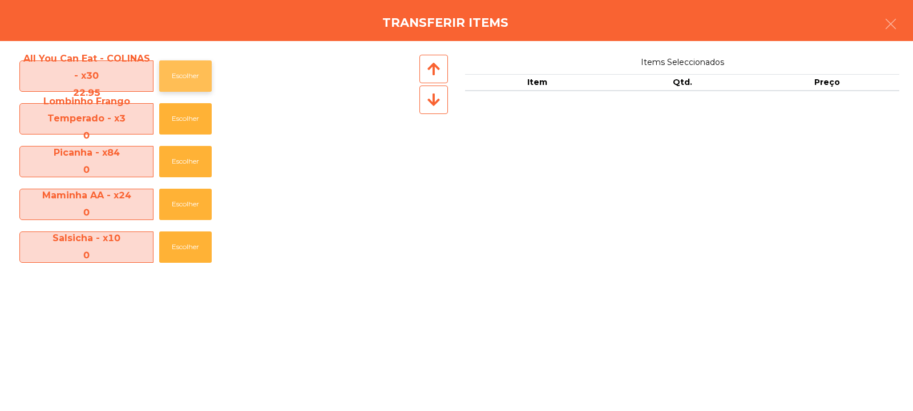
click at [203, 77] on button "Escolher" at bounding box center [185, 75] width 52 height 31
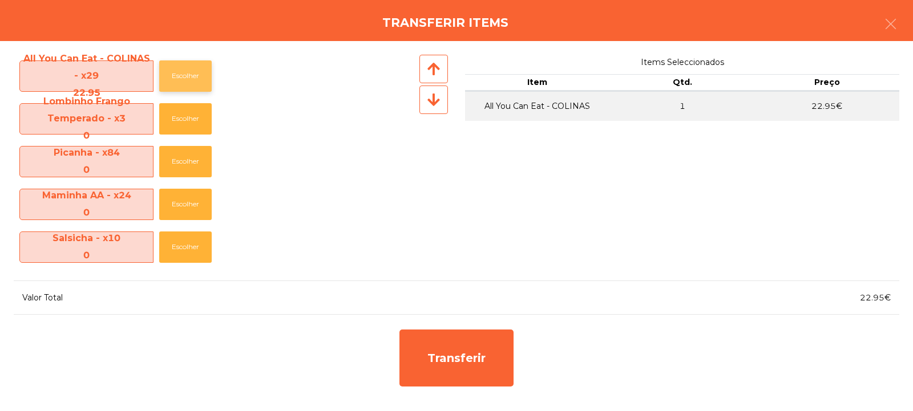
click at [199, 76] on button "Escolher" at bounding box center [185, 75] width 52 height 31
click at [196, 79] on button "Escolher" at bounding box center [185, 75] width 52 height 31
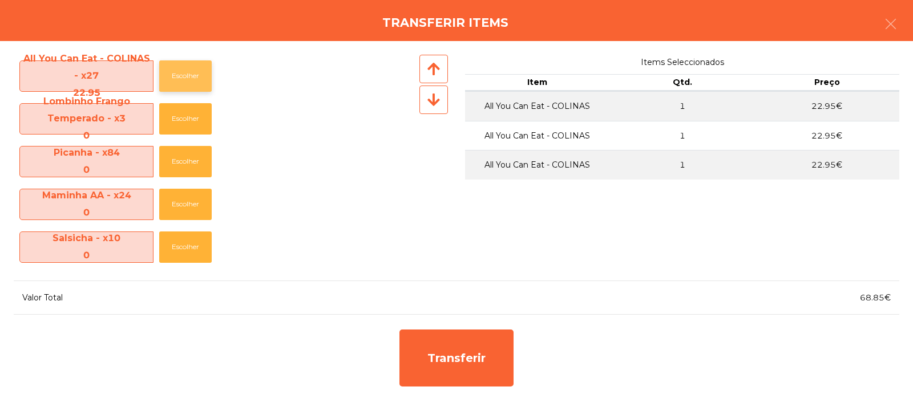
click at [199, 76] on button "Escolher" at bounding box center [185, 75] width 52 height 31
click at [201, 75] on button "Escolher" at bounding box center [185, 75] width 52 height 31
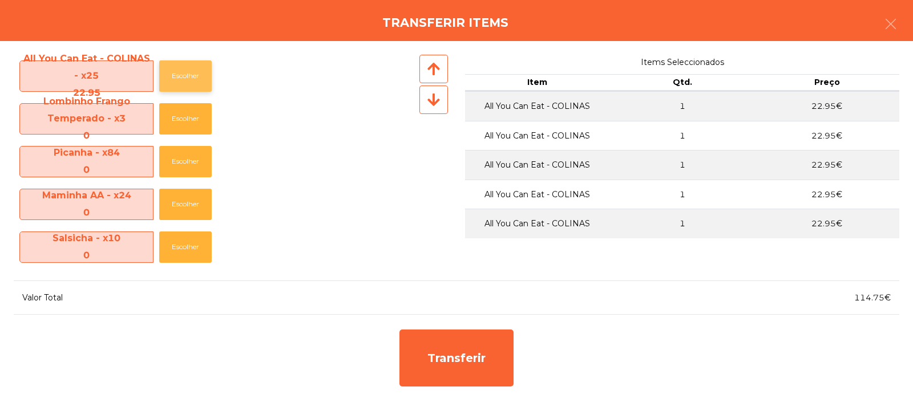
click at [197, 76] on button "Escolher" at bounding box center [185, 75] width 52 height 31
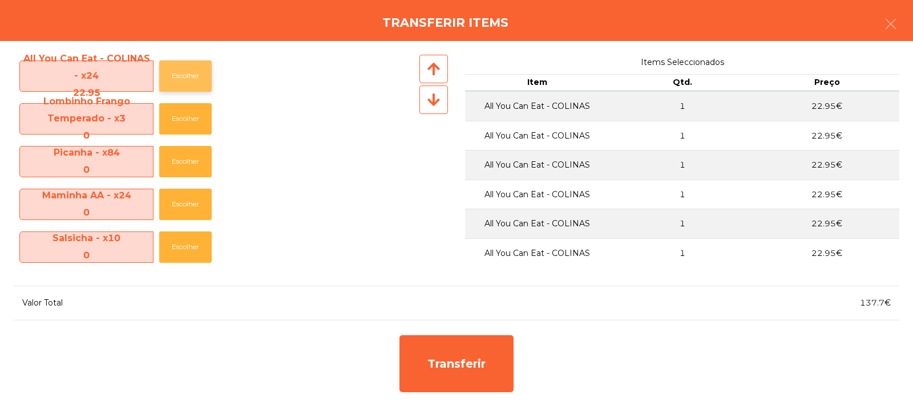
click at [192, 80] on button "Escolher" at bounding box center [185, 75] width 52 height 31
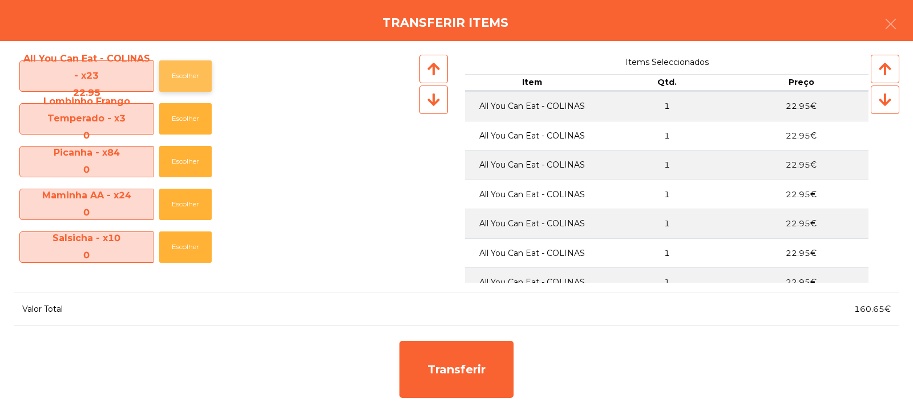
click at [188, 76] on button "Escolher" at bounding box center [185, 75] width 52 height 31
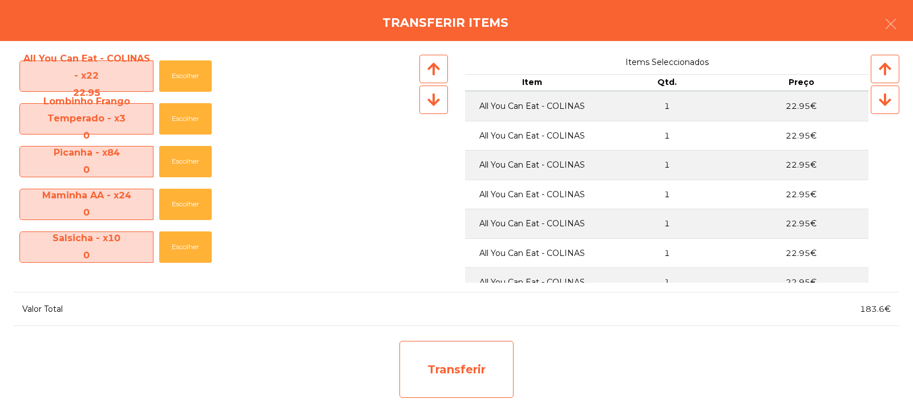
click at [457, 365] on div "Transferir" at bounding box center [456, 369] width 114 height 57
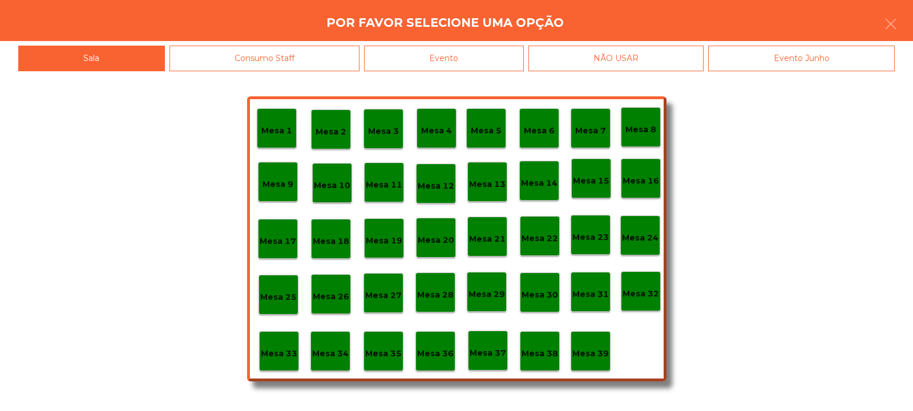
click at [282, 187] on p "Mesa 9" at bounding box center [277, 184] width 31 height 13
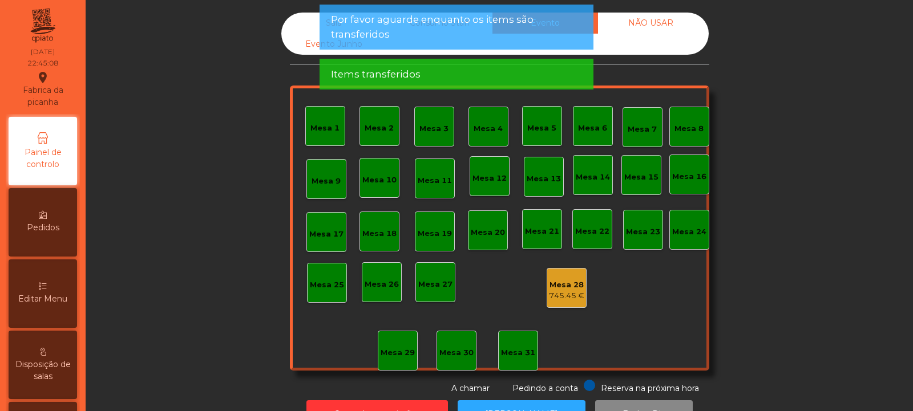
click at [293, 21] on div "Sala" at bounding box center [334, 23] width 106 height 21
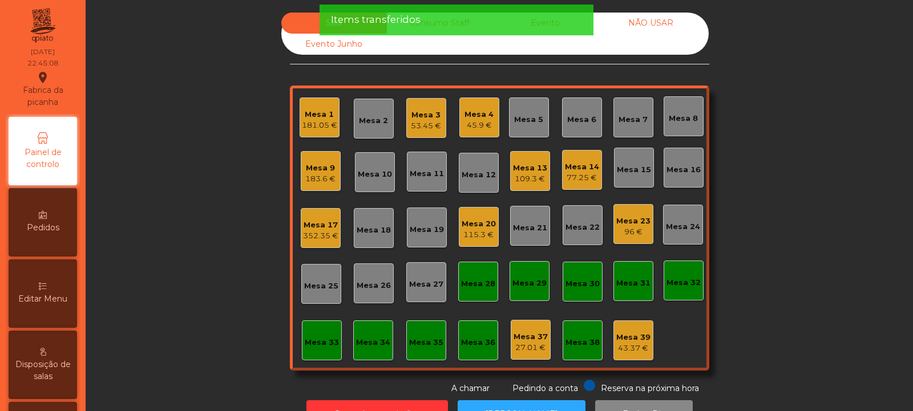
click at [319, 183] on div "183.6 €" at bounding box center [320, 178] width 30 height 11
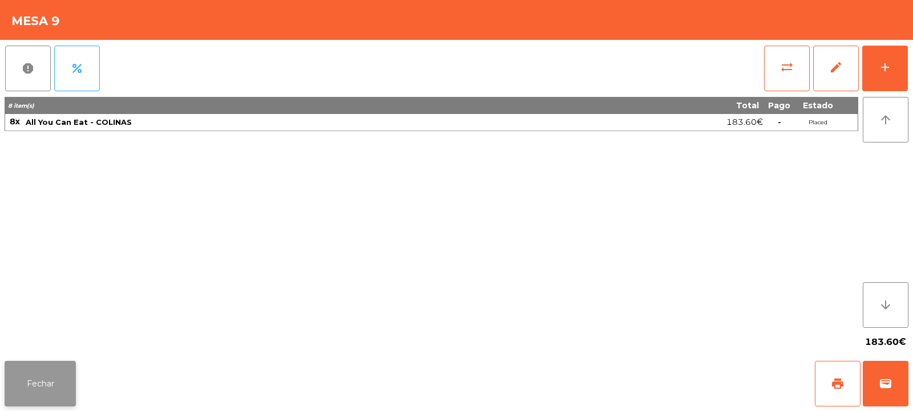
click at [19, 386] on button "Fechar" at bounding box center [40, 384] width 71 height 46
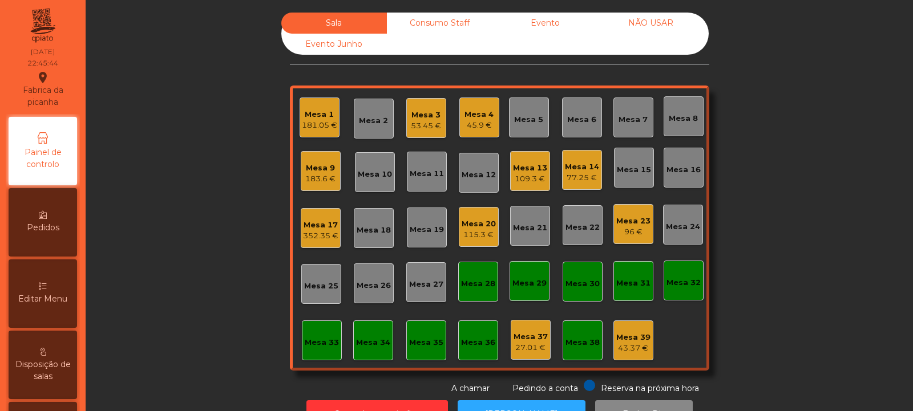
click at [419, 119] on div "Mesa 3" at bounding box center [426, 115] width 30 height 11
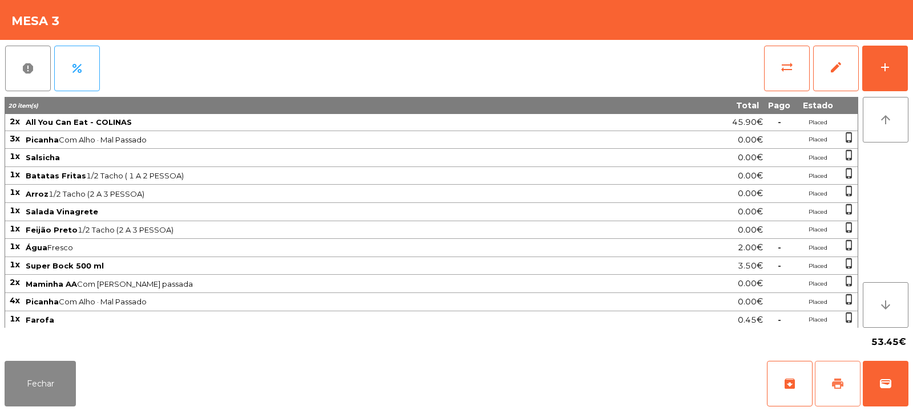
click at [839, 386] on span "print" at bounding box center [838, 384] width 14 height 14
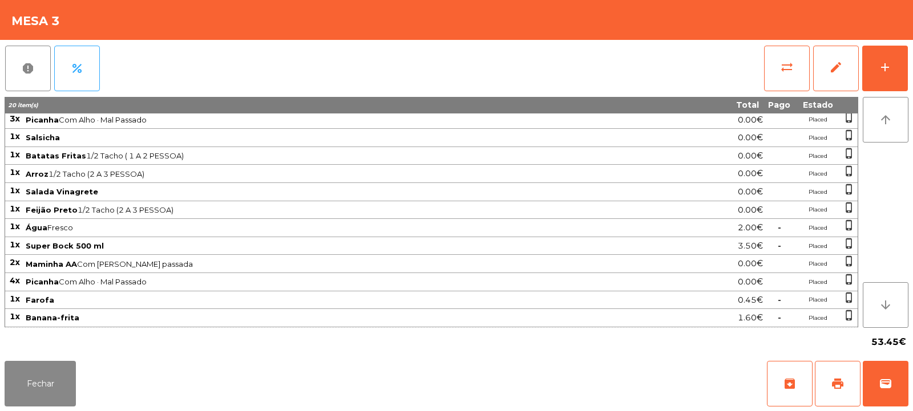
click at [782, 181] on td at bounding box center [778, 174] width 31 height 18
click at [894, 379] on button "wallet" at bounding box center [885, 384] width 46 height 46
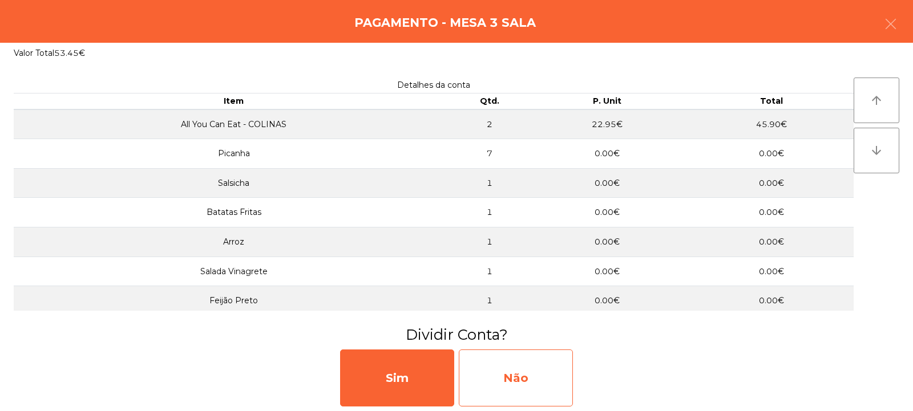
click at [544, 378] on div "Não" at bounding box center [516, 378] width 114 height 57
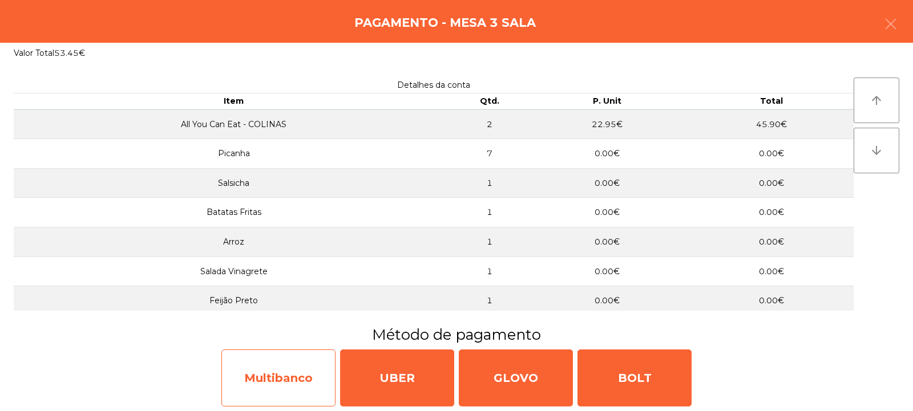
click at [284, 374] on div "Multibanco" at bounding box center [278, 378] width 114 height 57
select select "**"
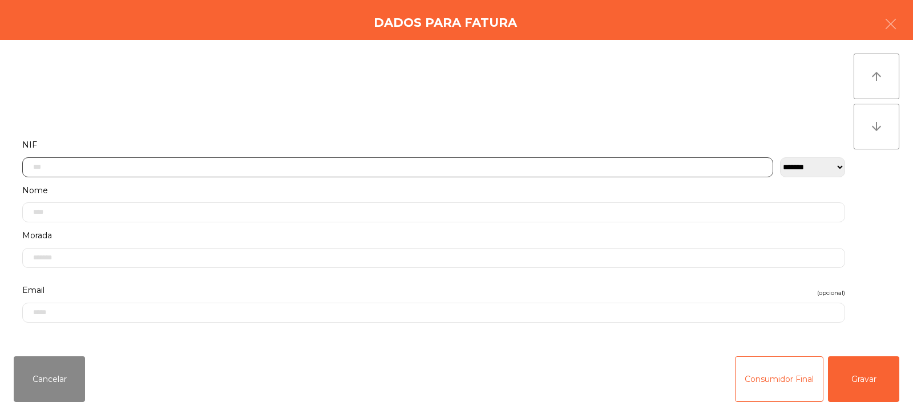
click at [463, 163] on input "text" at bounding box center [397, 167] width 751 height 20
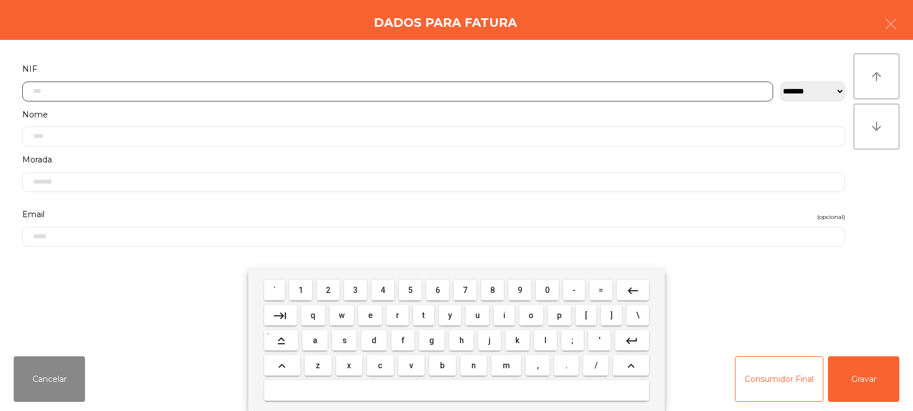
scroll to position [83, 0]
type input "*********"
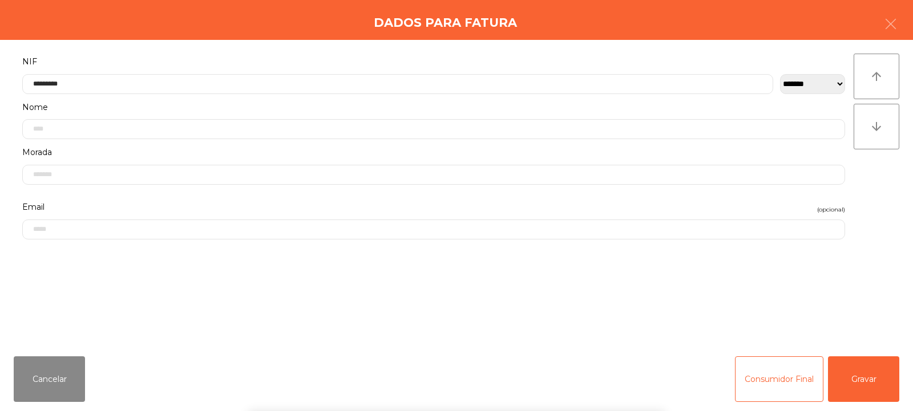
click at [857, 377] on div "` 1 2 3 4 5 6 7 8 9 0 - = keyboard_backspace keyboard_tab q w e r t y u i o p […" at bounding box center [456, 340] width 913 height 141
click at [861, 375] on button "Gravar" at bounding box center [863, 380] width 71 height 46
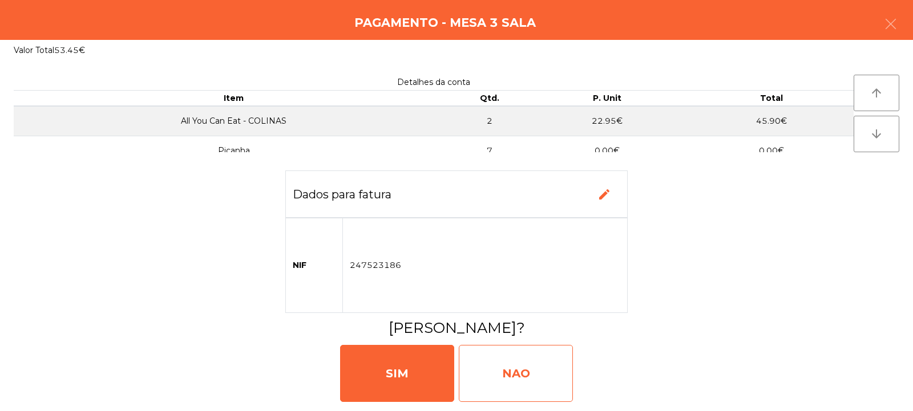
click at [529, 353] on div "NAO" at bounding box center [516, 373] width 114 height 57
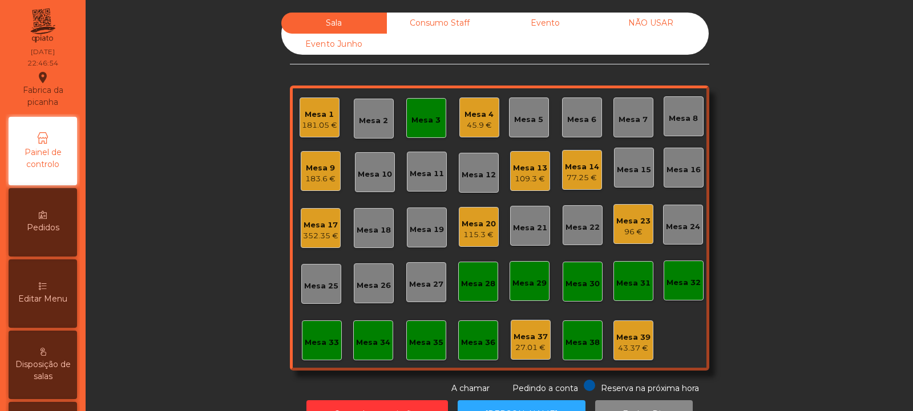
click at [424, 123] on div "Mesa 3" at bounding box center [425, 120] width 29 height 11
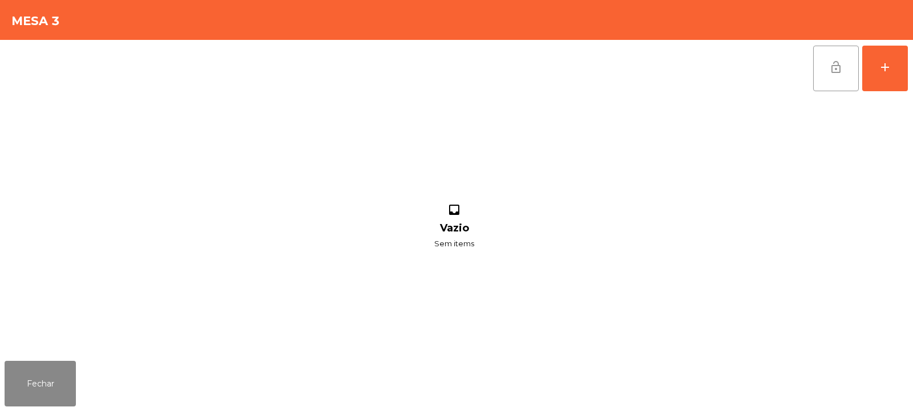
click at [836, 76] on button "lock_open" at bounding box center [836, 69] width 46 height 46
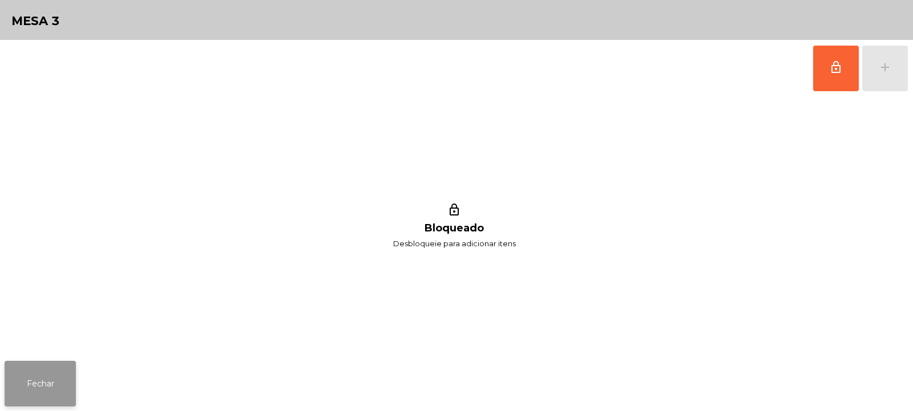
click at [45, 370] on button "Fechar" at bounding box center [40, 384] width 71 height 46
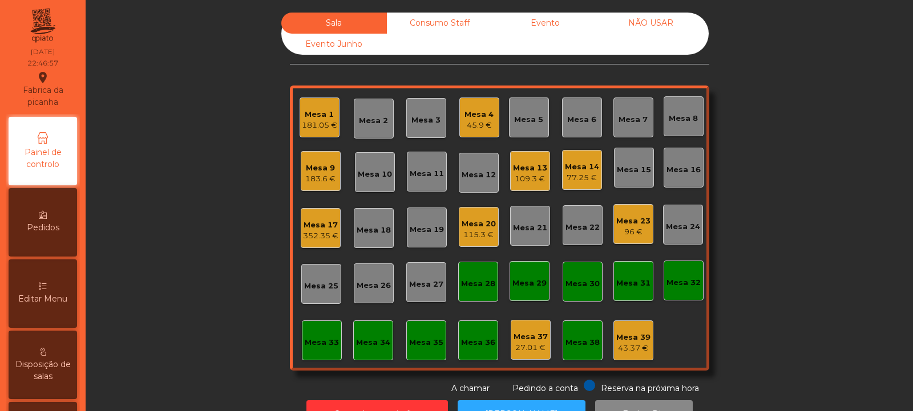
click at [546, 13] on div "Evento" at bounding box center [545, 23] width 106 height 21
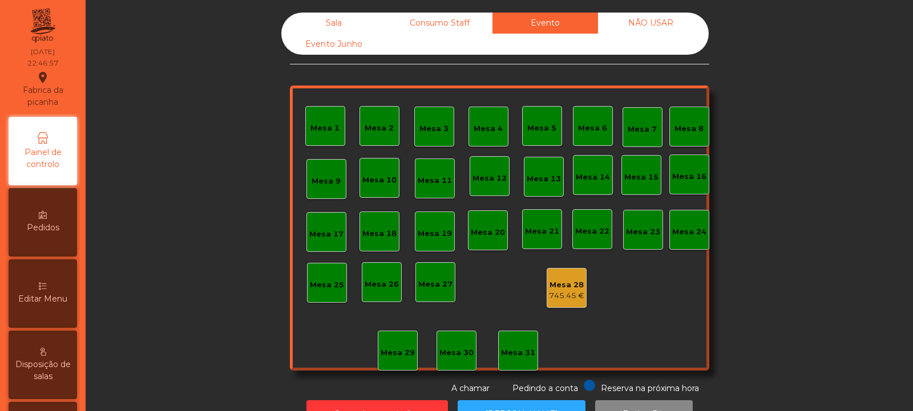
scroll to position [38, 0]
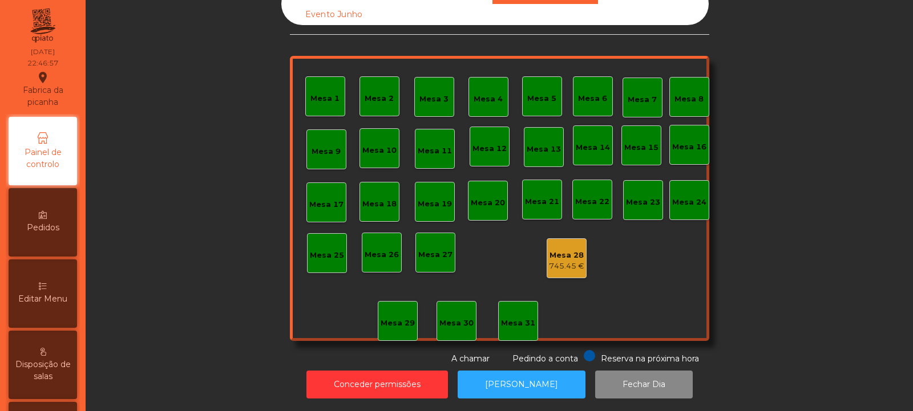
click at [564, 250] on div "Mesa 28" at bounding box center [566, 255] width 35 height 11
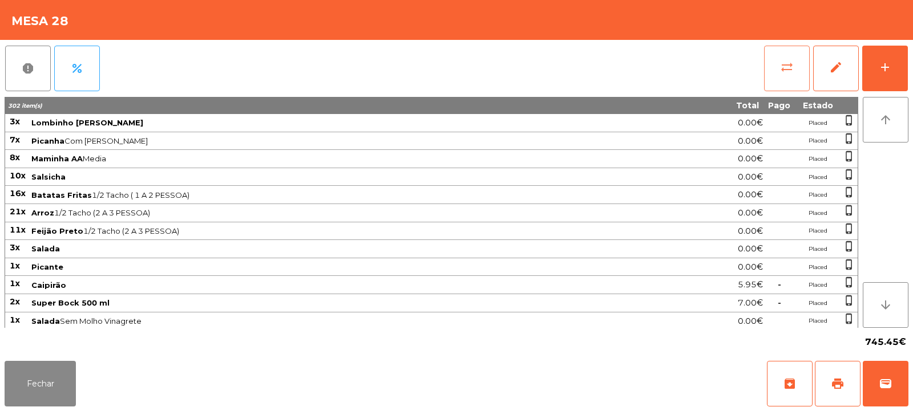
click at [789, 72] on span "sync_alt" at bounding box center [787, 67] width 14 height 14
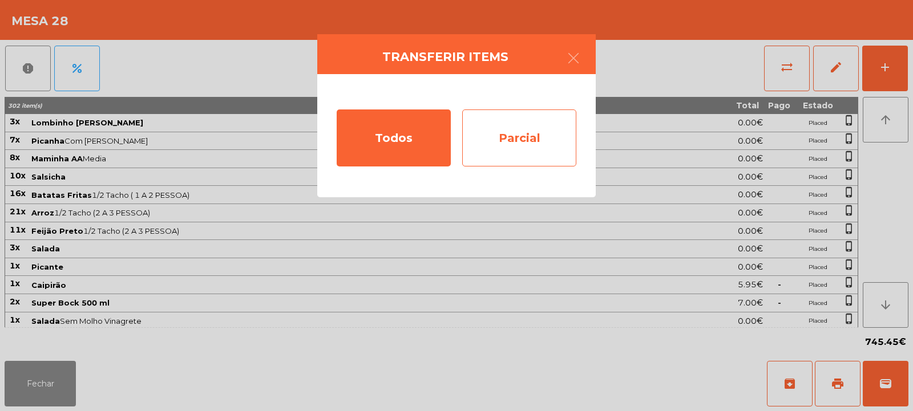
click at [525, 132] on div "Parcial" at bounding box center [519, 138] width 114 height 57
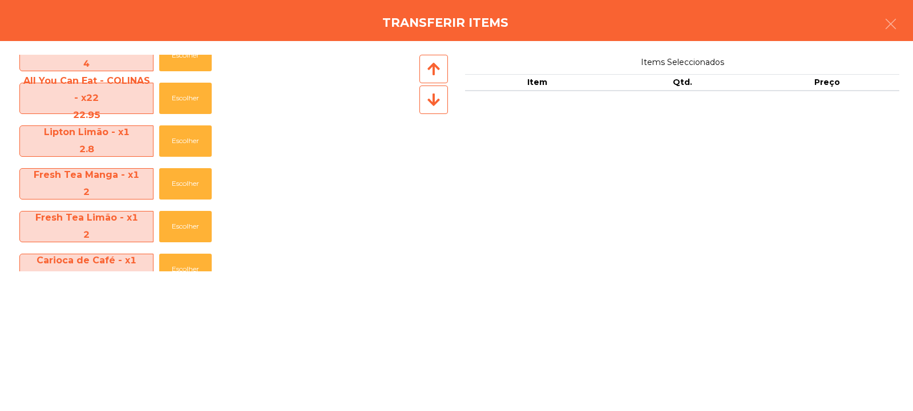
scroll to position [1666, 0]
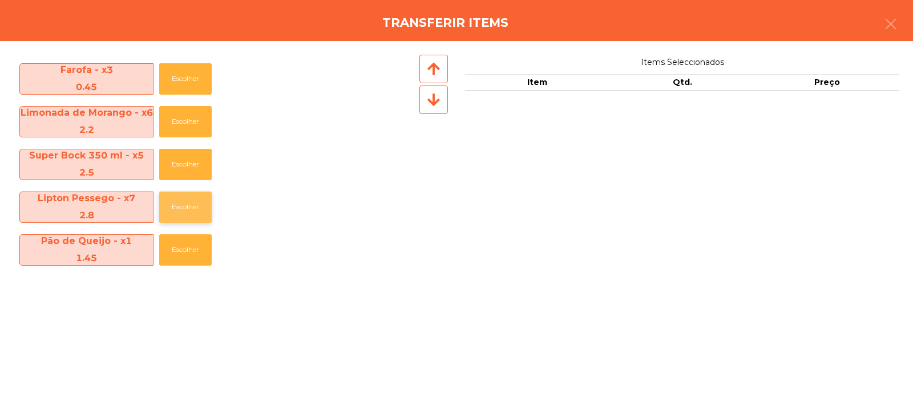
click at [185, 216] on button "Escolher" at bounding box center [185, 207] width 52 height 31
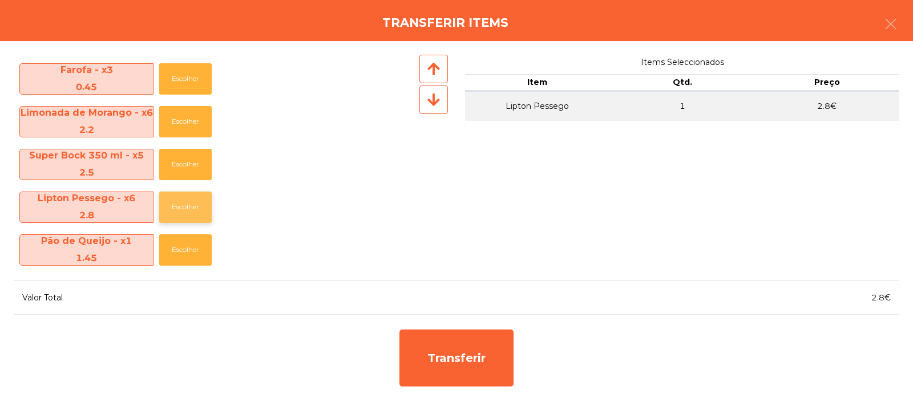
click at [184, 218] on button "Escolher" at bounding box center [185, 207] width 52 height 31
click at [183, 220] on button "Escolher" at bounding box center [185, 207] width 52 height 31
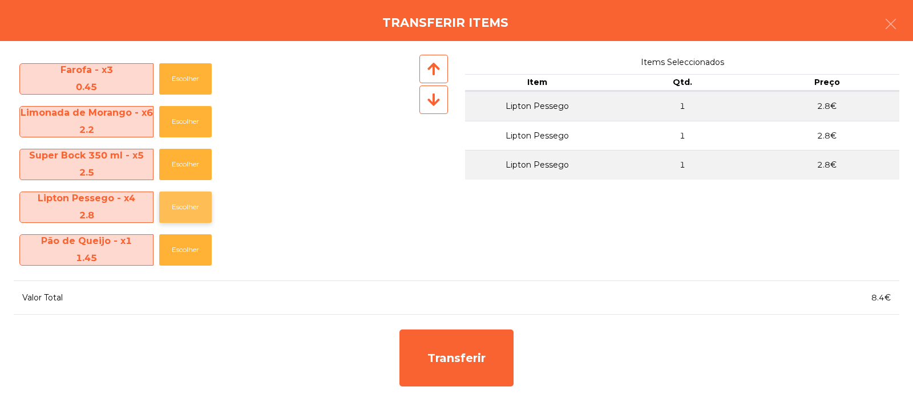
click at [186, 214] on button "Escolher" at bounding box center [185, 207] width 52 height 31
click at [189, 176] on button "Escolher" at bounding box center [185, 164] width 52 height 31
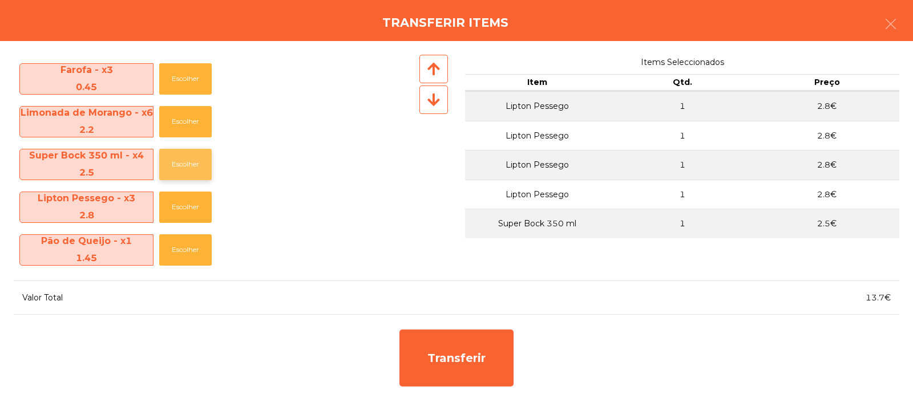
click at [188, 176] on button "Escolher" at bounding box center [185, 164] width 52 height 31
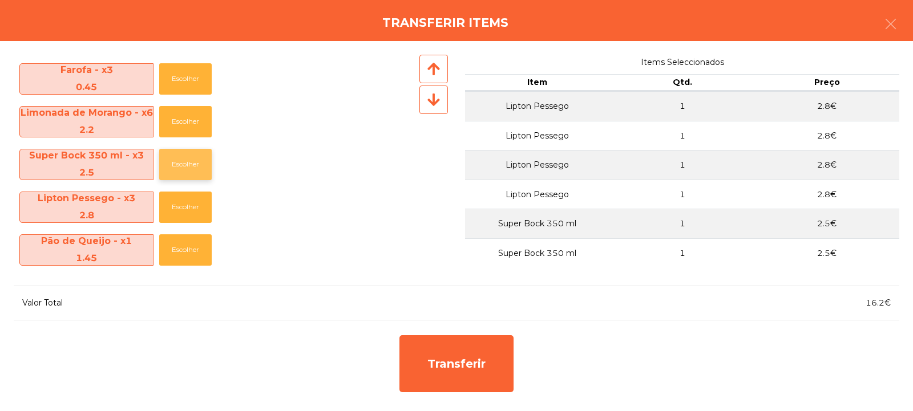
click at [192, 172] on button "Escolher" at bounding box center [185, 164] width 52 height 31
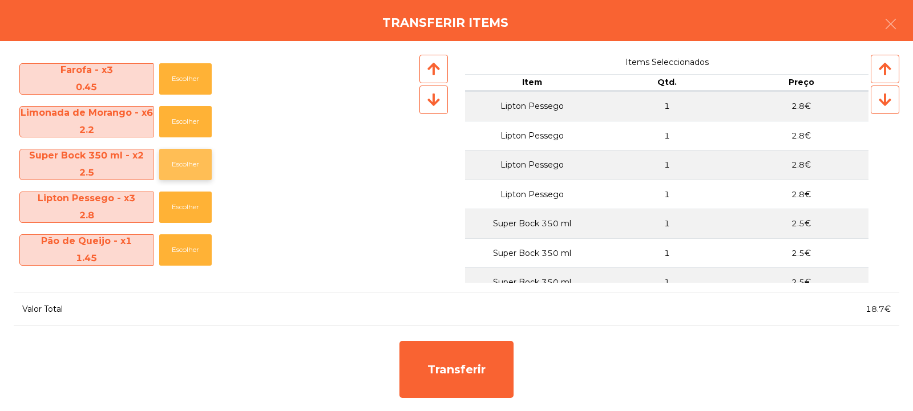
click at [190, 175] on button "Escolher" at bounding box center [185, 164] width 52 height 31
click at [192, 175] on button "Escolher" at bounding box center [185, 164] width 52 height 31
click at [192, 171] on button "Escolher" at bounding box center [185, 164] width 52 height 31
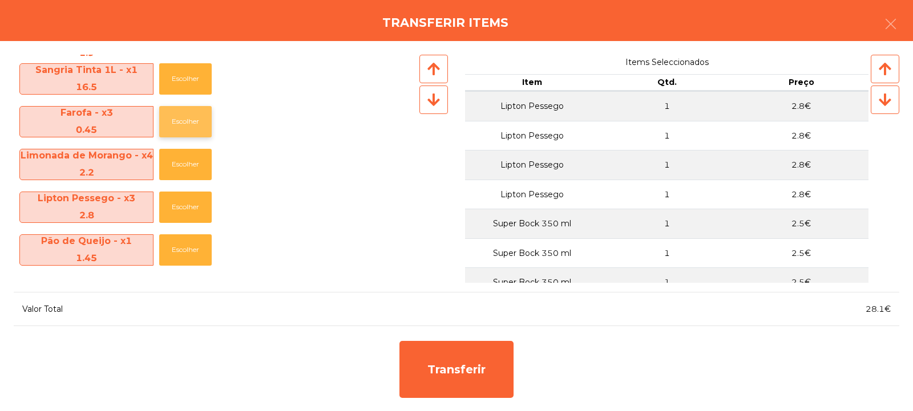
click at [200, 131] on button "Escolher" at bounding box center [185, 121] width 52 height 31
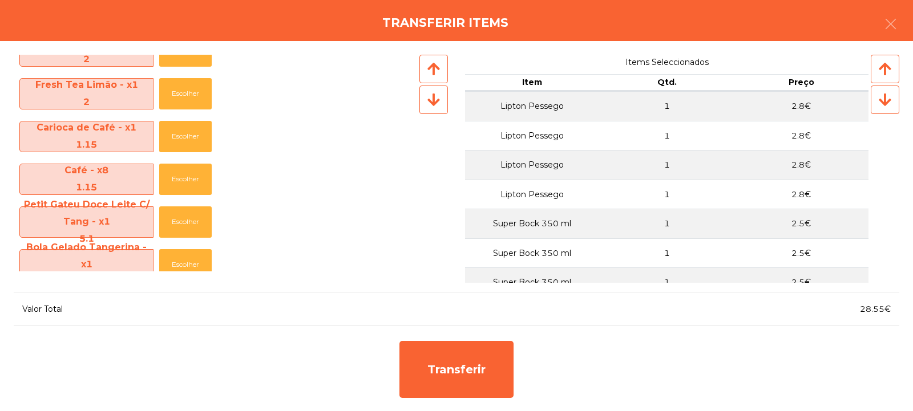
scroll to position [1366, 0]
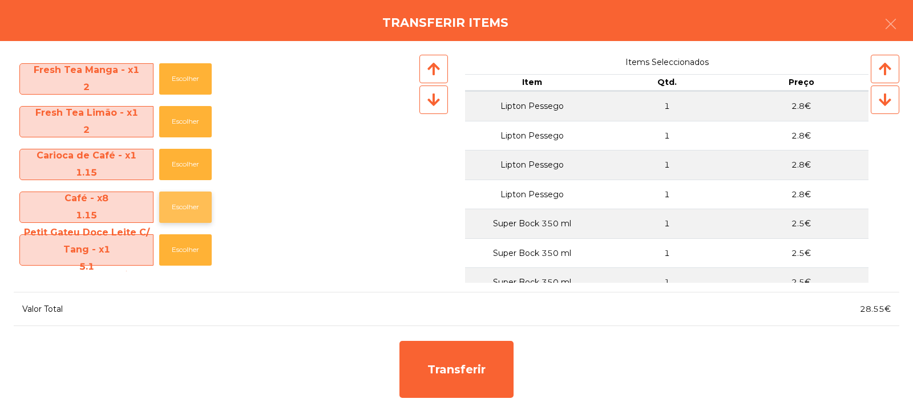
click at [178, 206] on button "Escolher" at bounding box center [185, 207] width 52 height 31
click at [181, 209] on button "Escolher" at bounding box center [185, 207] width 52 height 31
click at [179, 210] on button "Escolher" at bounding box center [185, 207] width 52 height 31
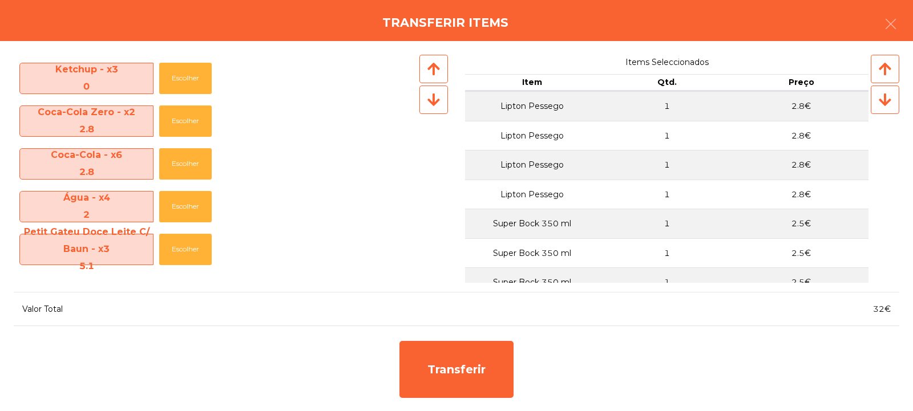
scroll to position [938, 0]
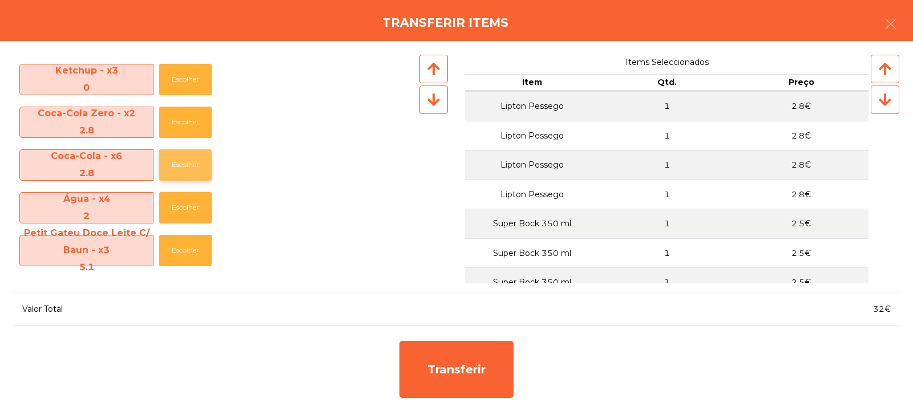
click at [188, 171] on button "Escolher" at bounding box center [185, 164] width 52 height 31
click at [188, 172] on button "Escolher" at bounding box center [185, 164] width 52 height 31
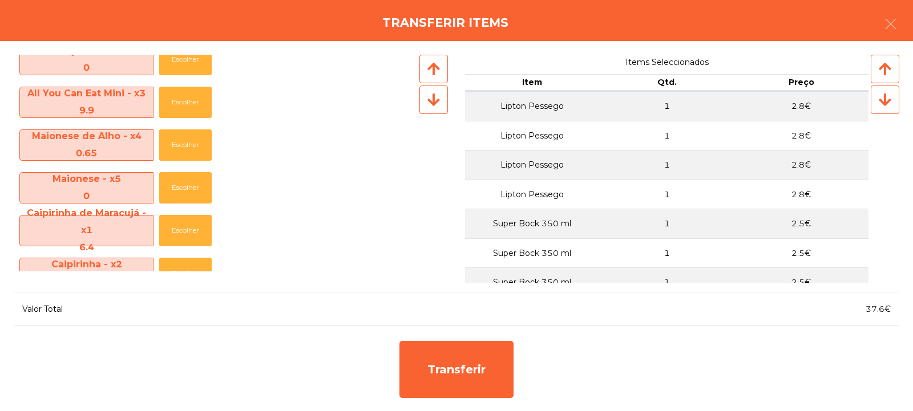
scroll to position [455, 0]
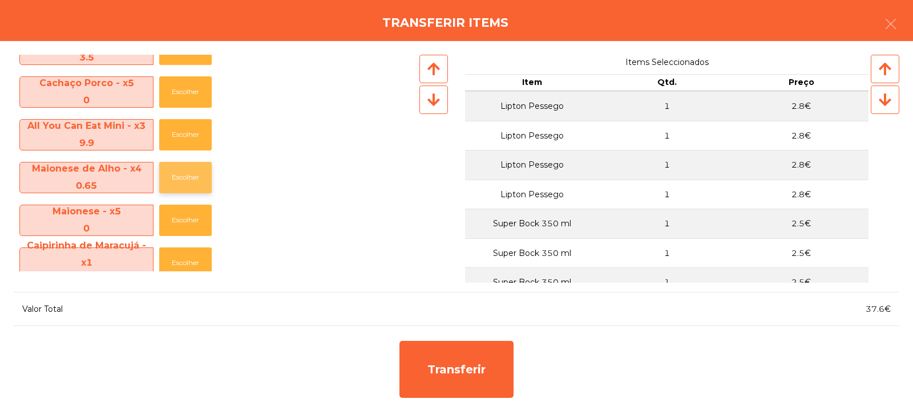
click at [188, 183] on button "Escolher" at bounding box center [185, 177] width 52 height 31
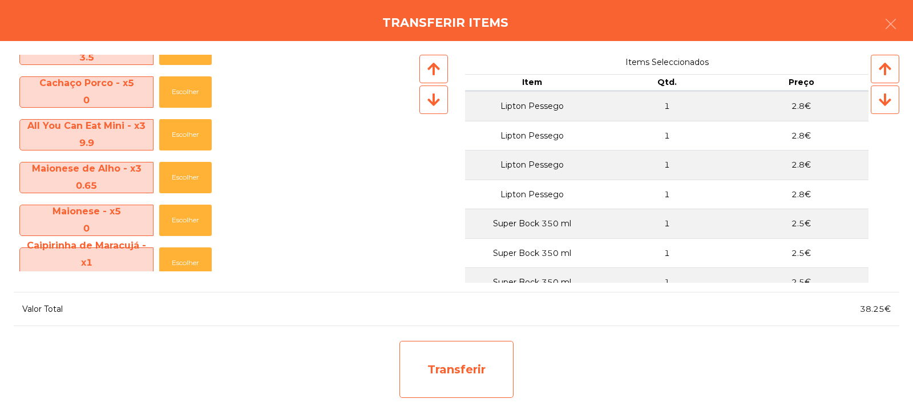
click at [460, 355] on div "Transferir" at bounding box center [456, 369] width 114 height 57
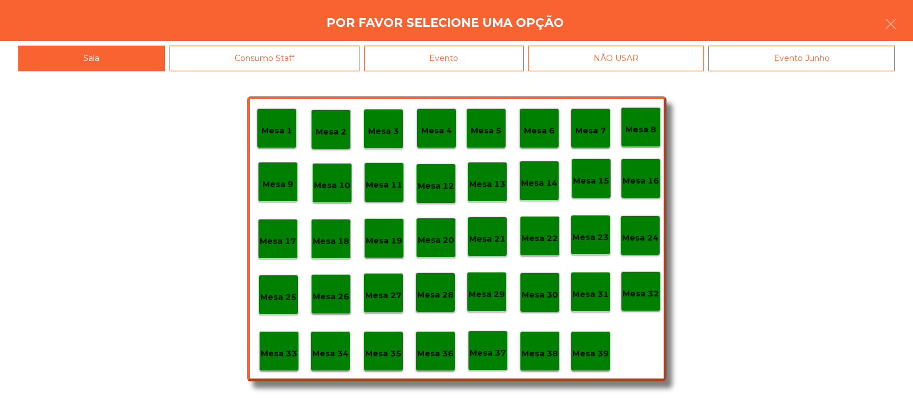
click at [278, 180] on p "Mesa 9" at bounding box center [277, 184] width 31 height 13
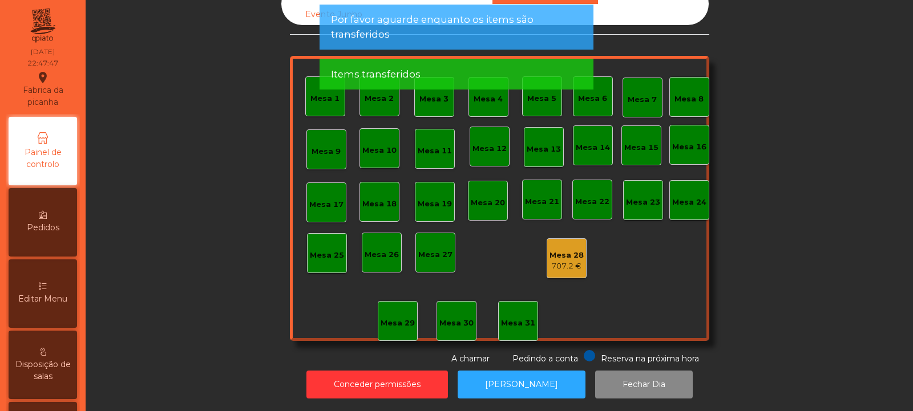
scroll to position [0, 0]
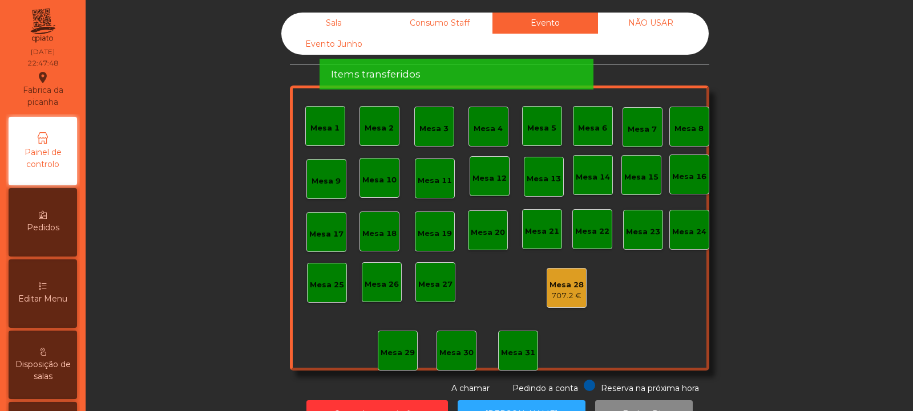
click at [305, 33] on div "Sala" at bounding box center [334, 23] width 106 height 21
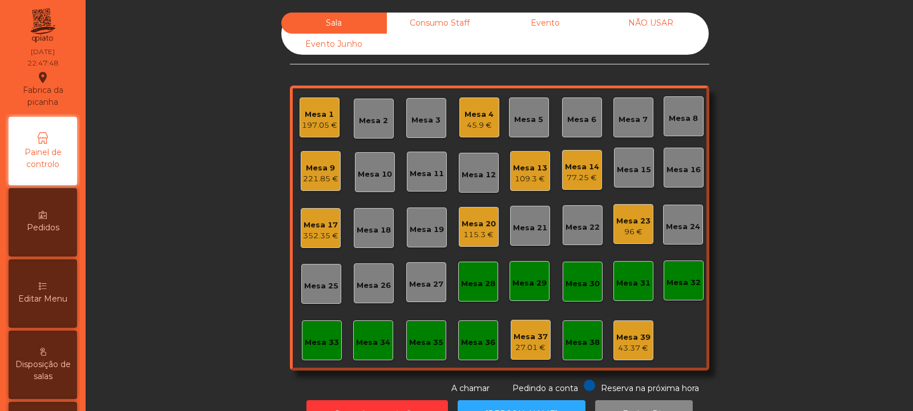
click at [322, 173] on div "Mesa 9" at bounding box center [320, 168] width 35 height 11
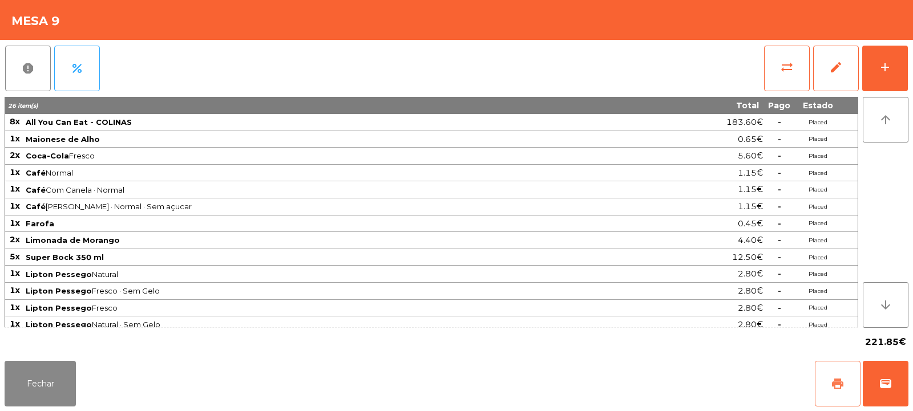
click at [832, 380] on span "print" at bounding box center [838, 384] width 14 height 14
click at [769, 276] on td "-" at bounding box center [778, 274] width 31 height 17
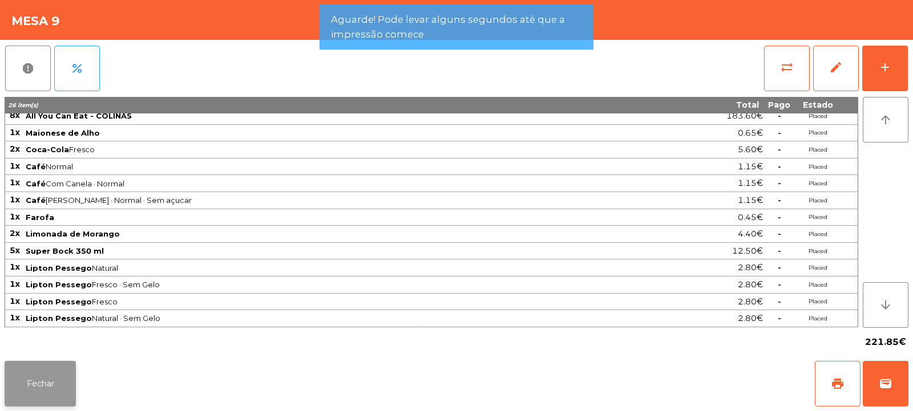
click at [34, 395] on button "Fechar" at bounding box center [40, 384] width 71 height 46
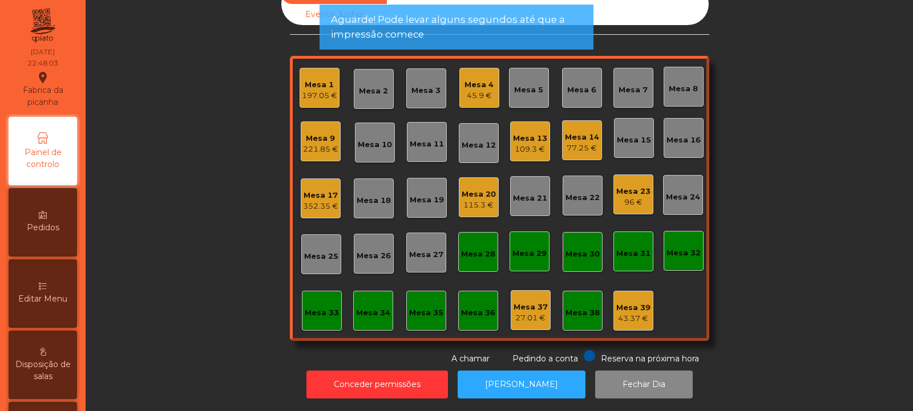
scroll to position [0, 0]
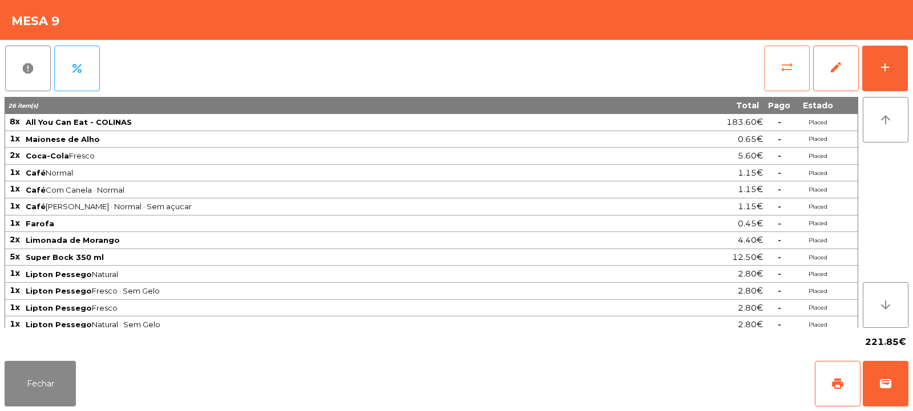
click at [801, 80] on button "sync_alt" at bounding box center [787, 69] width 46 height 46
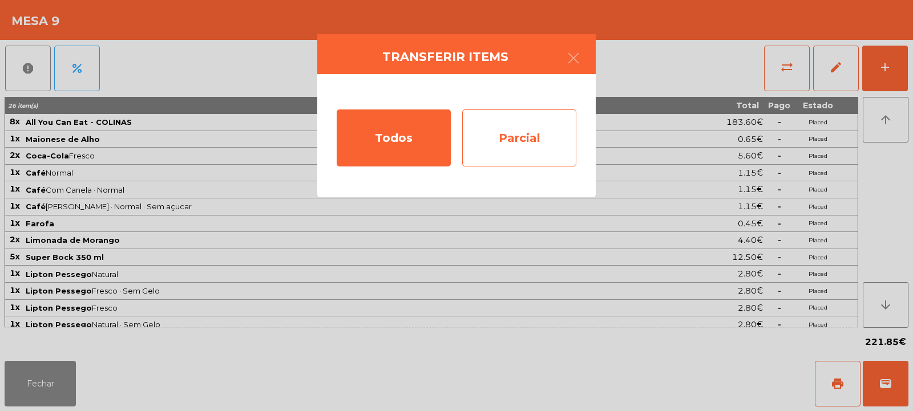
click at [531, 130] on div "Parcial" at bounding box center [519, 138] width 114 height 57
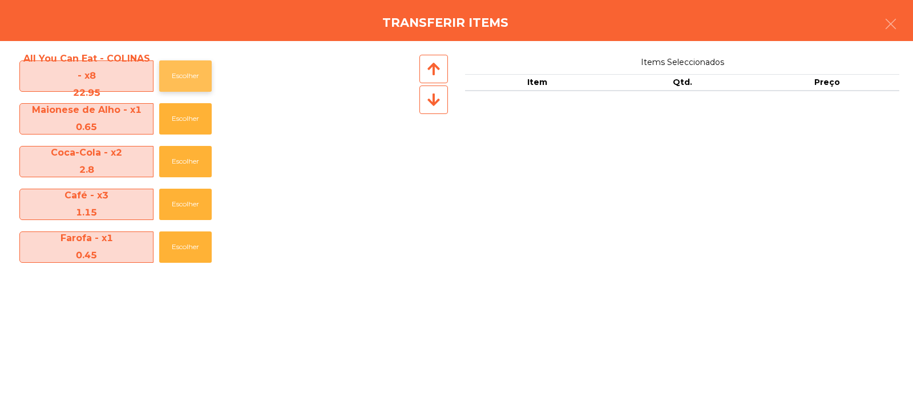
click at [195, 78] on button "Escolher" at bounding box center [185, 75] width 52 height 31
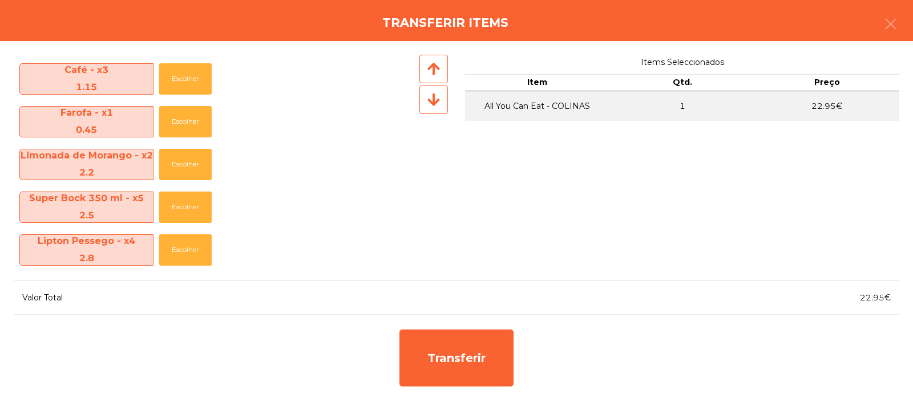
scroll to position [124, 0]
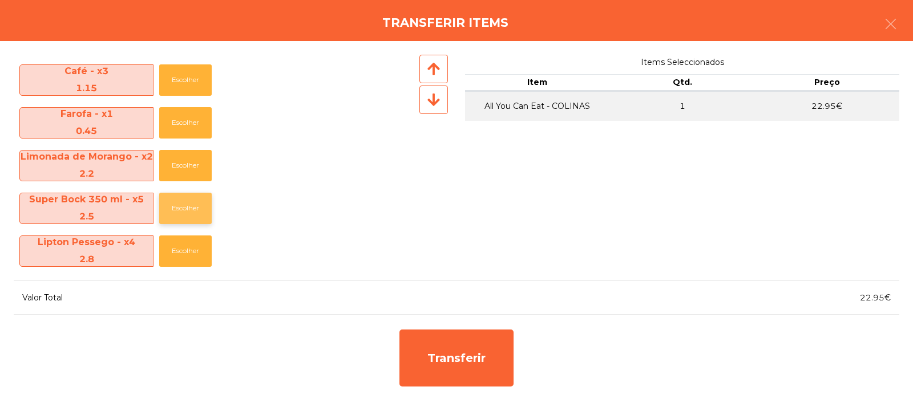
click at [181, 212] on button "Escolher" at bounding box center [185, 208] width 52 height 31
click at [184, 210] on button "Escolher" at bounding box center [185, 208] width 52 height 31
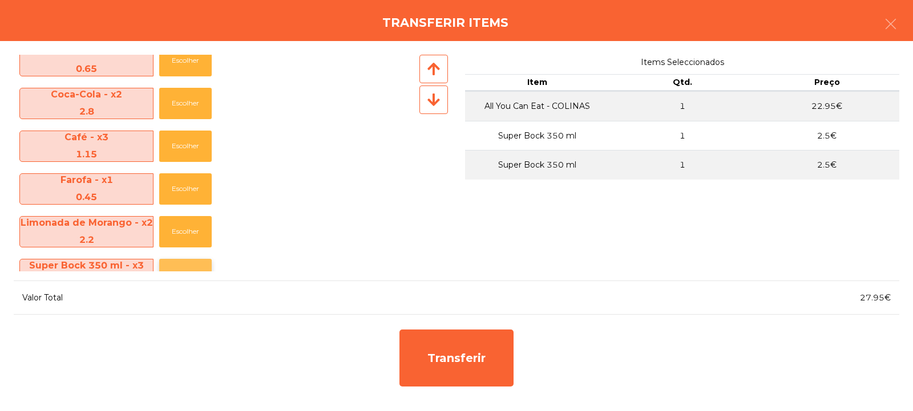
scroll to position [56, 0]
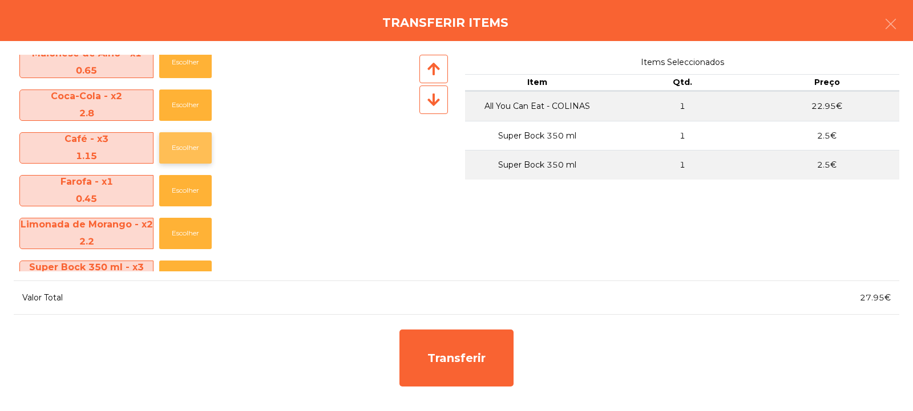
click at [193, 147] on button "Escolher" at bounding box center [185, 147] width 52 height 31
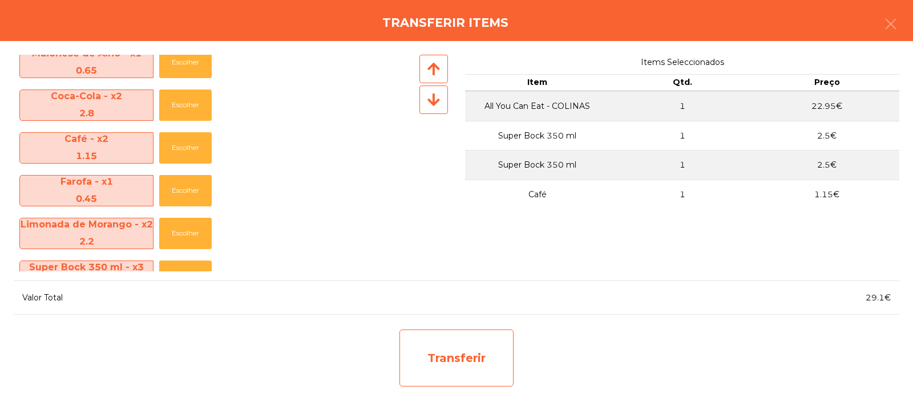
click at [451, 339] on div "Transferir" at bounding box center [456, 358] width 114 height 57
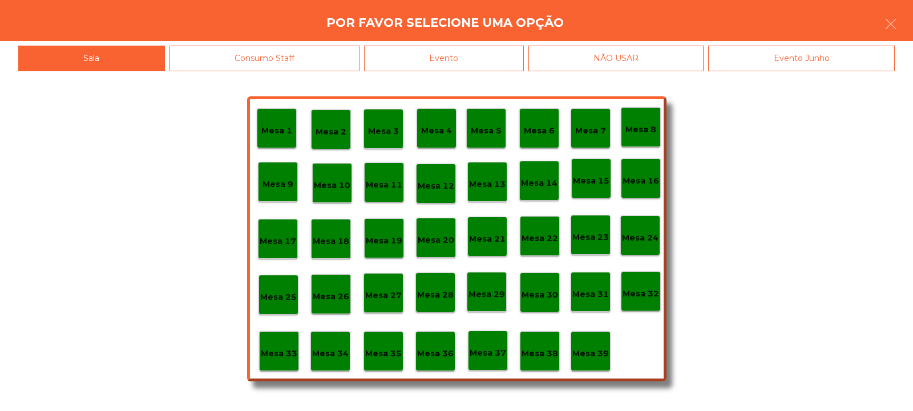
click at [658, 287] on p "Mesa 32" at bounding box center [640, 293] width 37 height 13
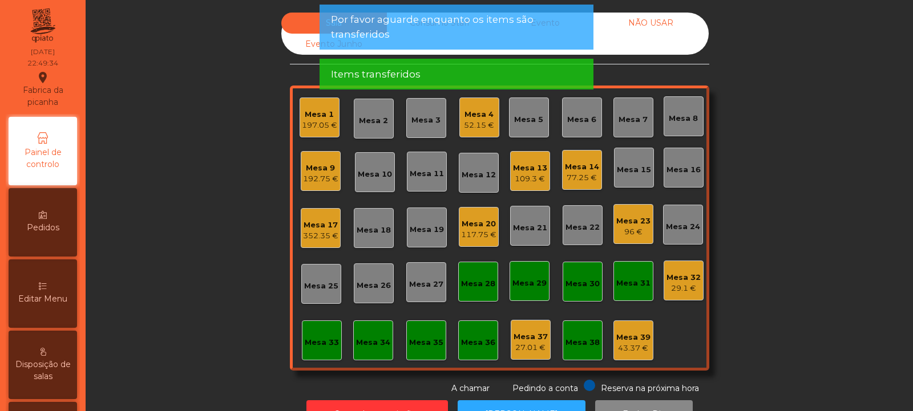
click at [691, 289] on div "29.1 €" at bounding box center [683, 288] width 34 height 11
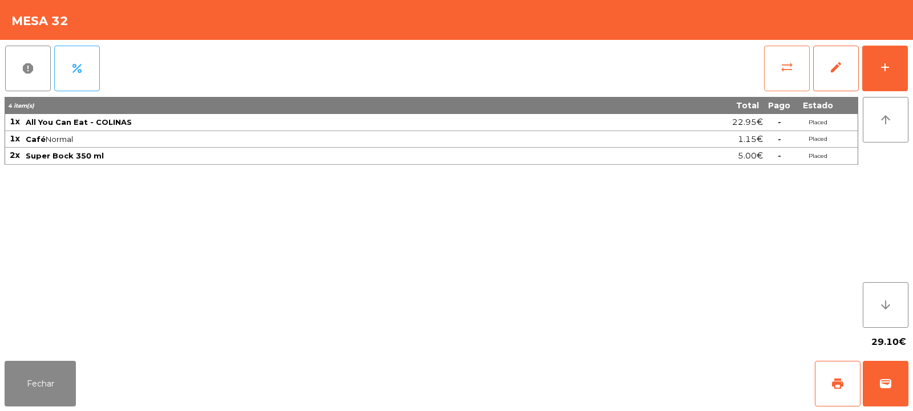
click at [799, 67] on button "sync_alt" at bounding box center [787, 69] width 46 height 46
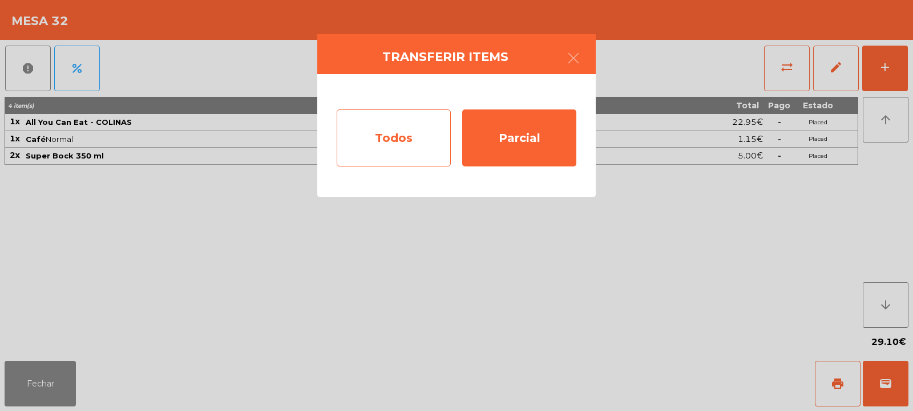
click at [407, 135] on div "Todos" at bounding box center [394, 138] width 114 height 57
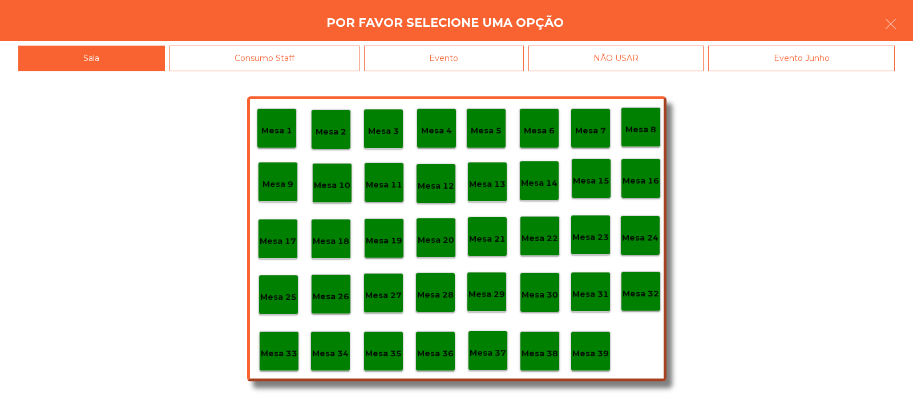
click at [480, 56] on div "Evento" at bounding box center [444, 59] width 160 height 26
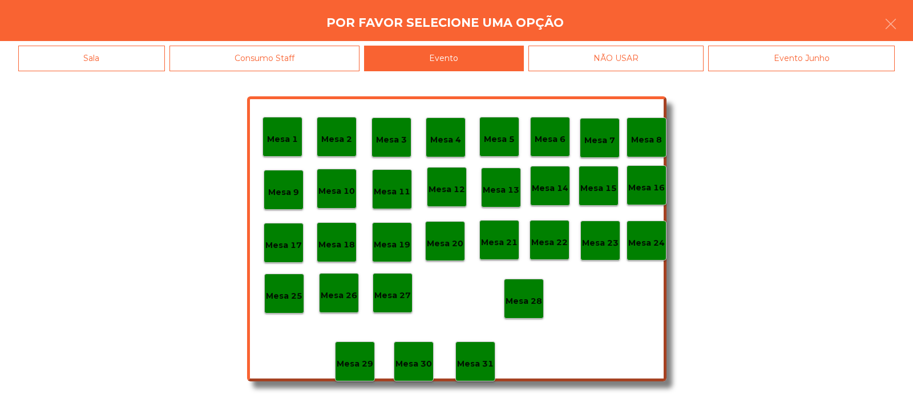
click at [525, 305] on p "Mesa 28" at bounding box center [523, 301] width 37 height 13
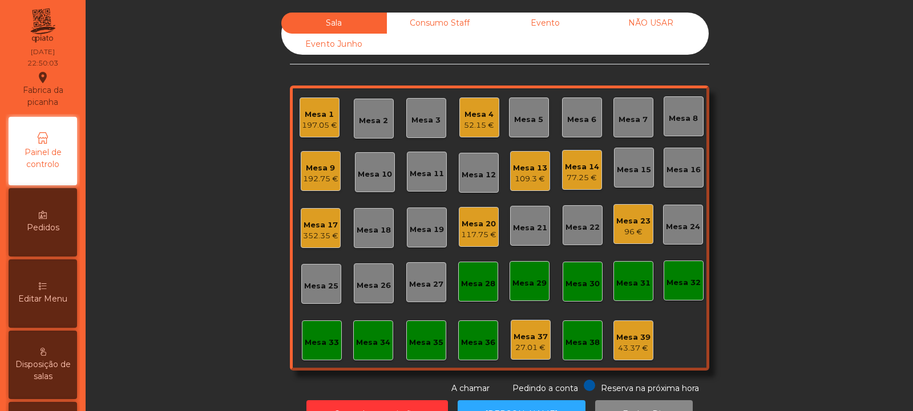
click at [690, 277] on div "Mesa 32" at bounding box center [683, 282] width 34 height 11
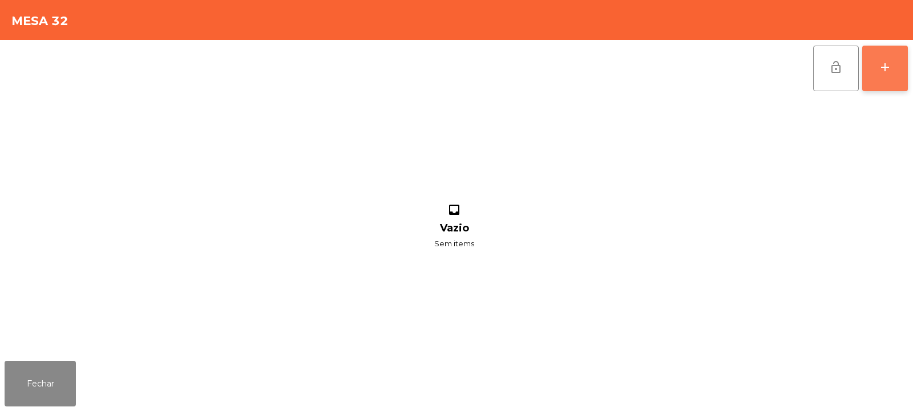
click at [886, 67] on div "add" at bounding box center [885, 67] width 14 height 14
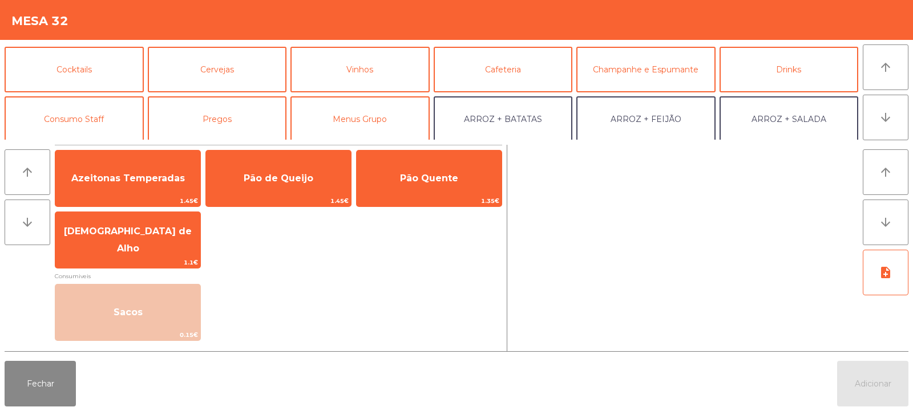
scroll to position [76, 0]
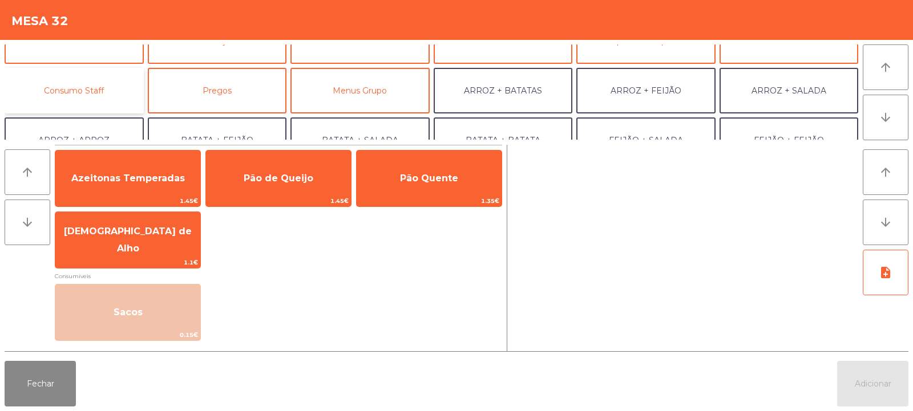
click at [117, 100] on button "Consumo Staff" at bounding box center [74, 91] width 139 height 46
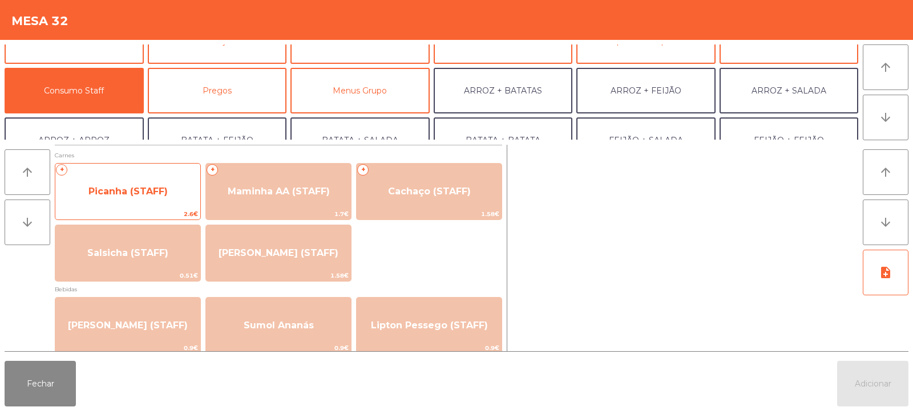
click at [168, 202] on span "Picanha (STAFF)" at bounding box center [127, 191] width 145 height 31
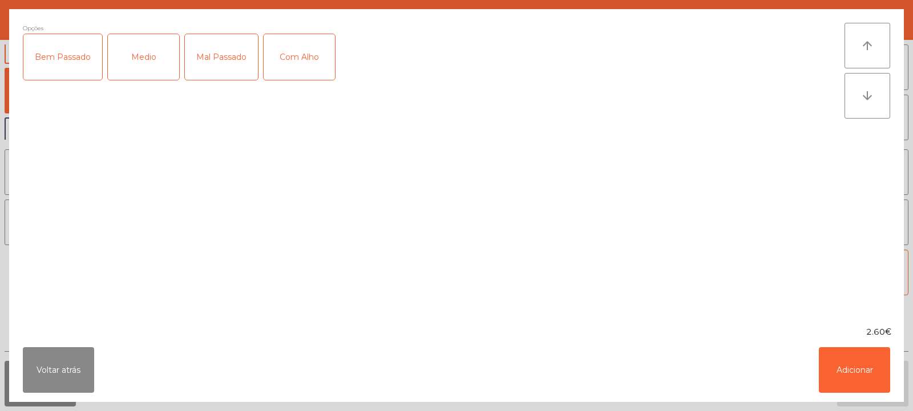
click at [136, 73] on div "Medio" at bounding box center [143, 57] width 71 height 46
click at [290, 63] on div "Com Alho" at bounding box center [299, 57] width 71 height 46
click at [847, 381] on button "Adicionar" at bounding box center [854, 370] width 71 height 46
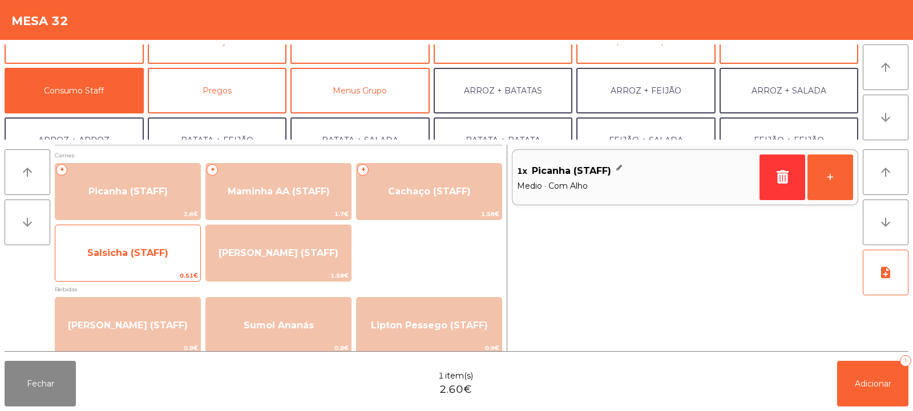
click at [175, 254] on span "Salsicha (STAFF)" at bounding box center [127, 253] width 145 height 31
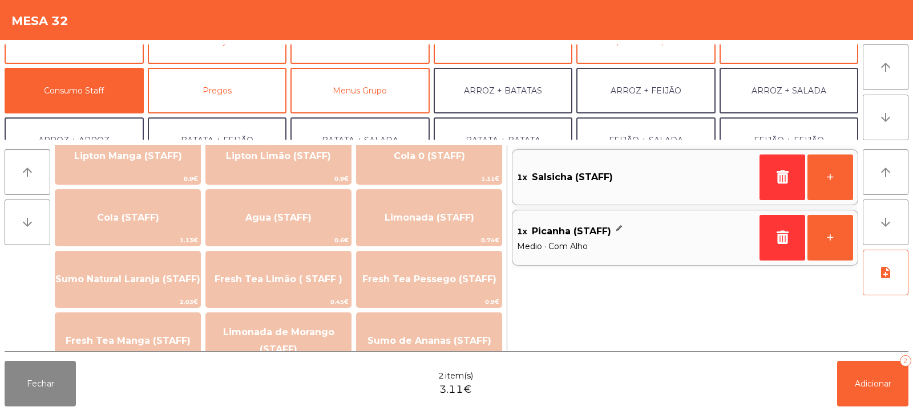
scroll to position [241, 0]
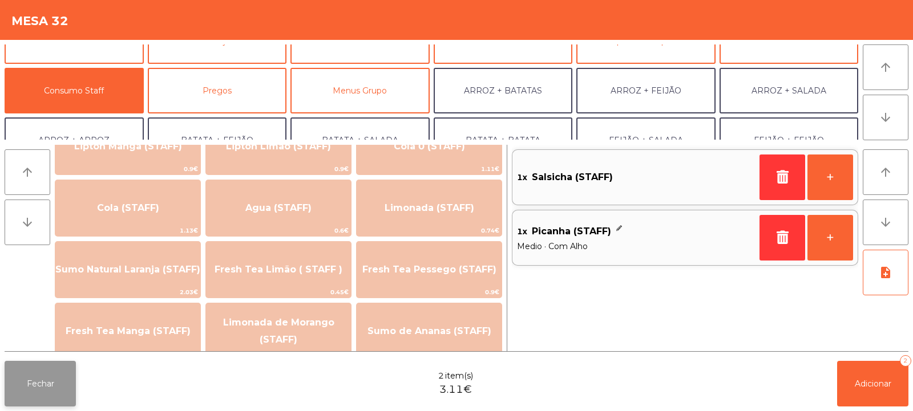
click at [54, 383] on button "Fechar" at bounding box center [40, 384] width 71 height 46
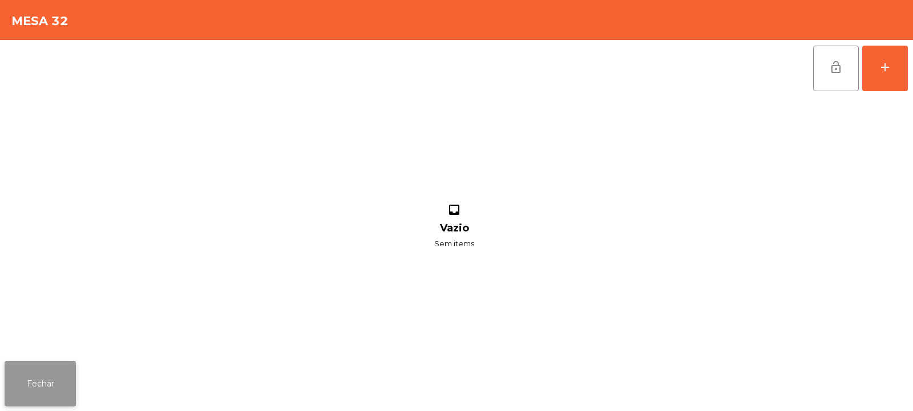
click at [52, 387] on button "Fechar" at bounding box center [40, 384] width 71 height 46
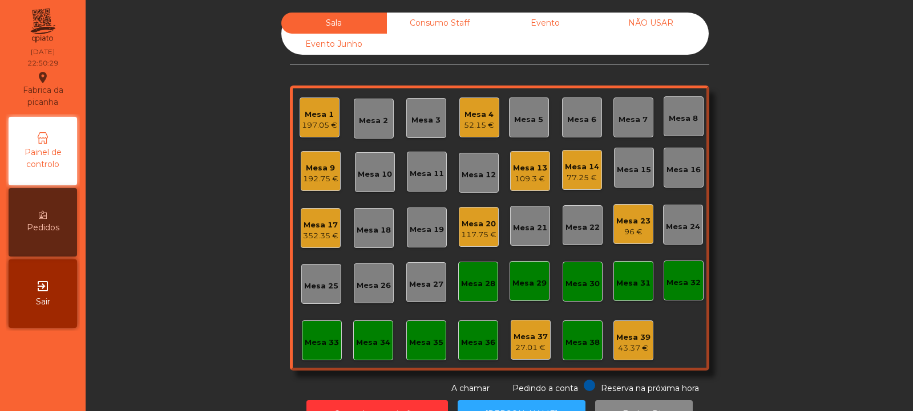
click at [487, 126] on div "52.15 €" at bounding box center [479, 125] width 30 height 11
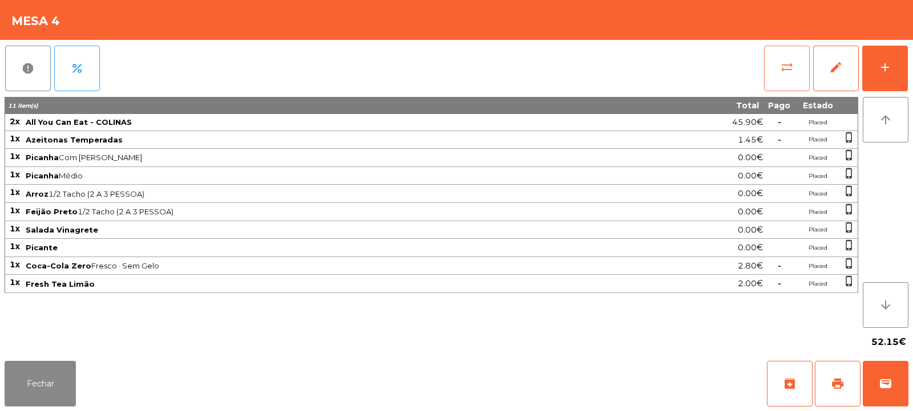
click at [788, 80] on button "sync_alt" at bounding box center [787, 69] width 46 height 46
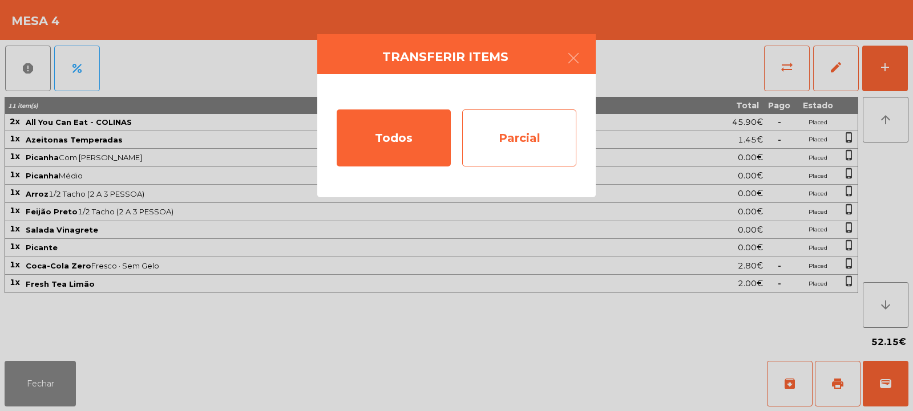
click at [523, 144] on div "Parcial" at bounding box center [519, 138] width 114 height 57
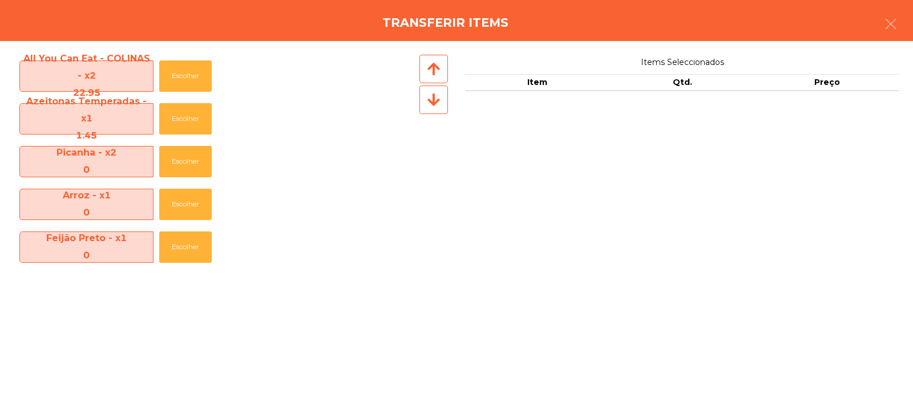
scroll to position [168, 0]
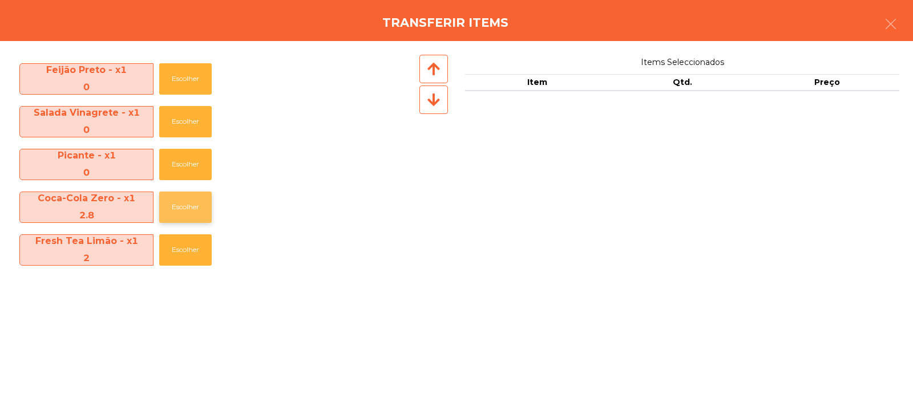
click at [182, 208] on button "Escolher" at bounding box center [185, 207] width 52 height 31
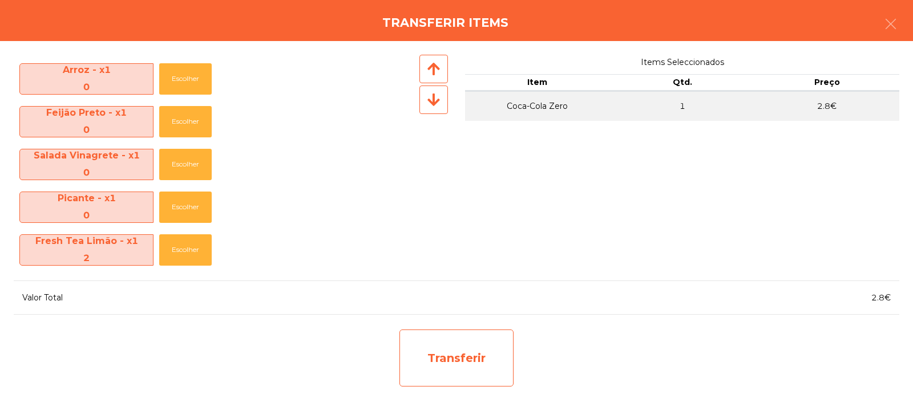
click at [483, 352] on div "Transferir" at bounding box center [456, 358] width 114 height 57
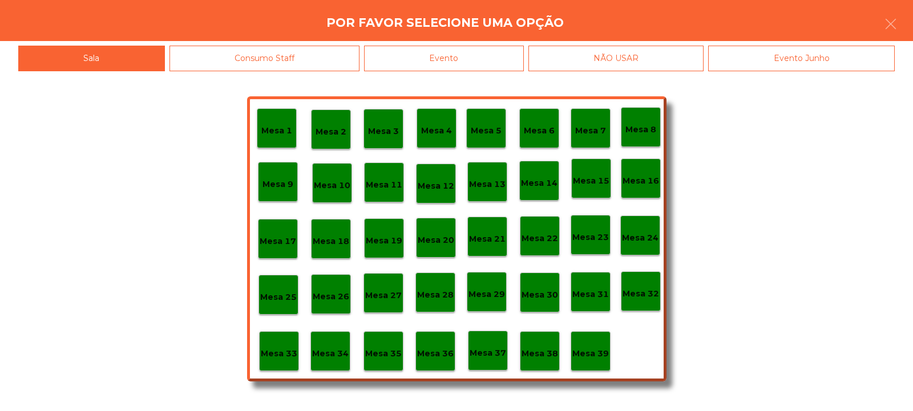
click at [493, 354] on p "Mesa 37" at bounding box center [487, 353] width 37 height 13
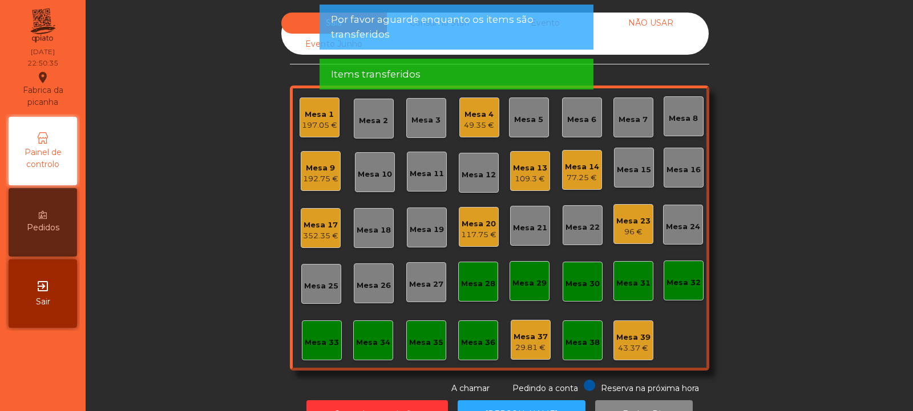
click at [473, 120] on div "49.35 €" at bounding box center [479, 125] width 30 height 11
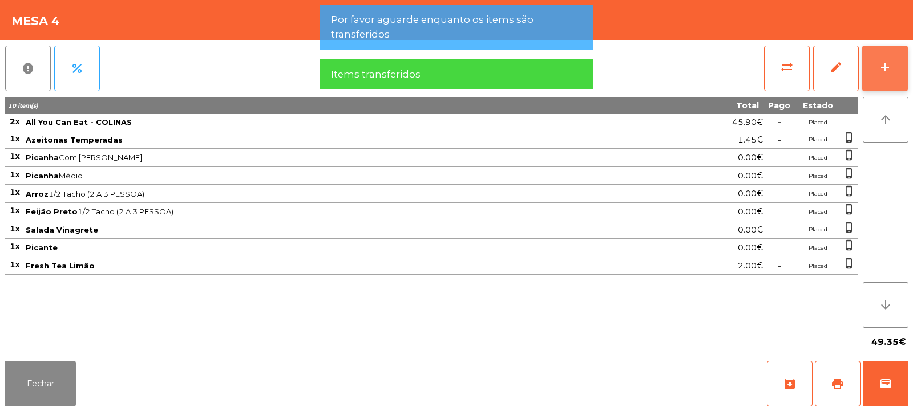
click at [892, 82] on button "add" at bounding box center [885, 69] width 46 height 46
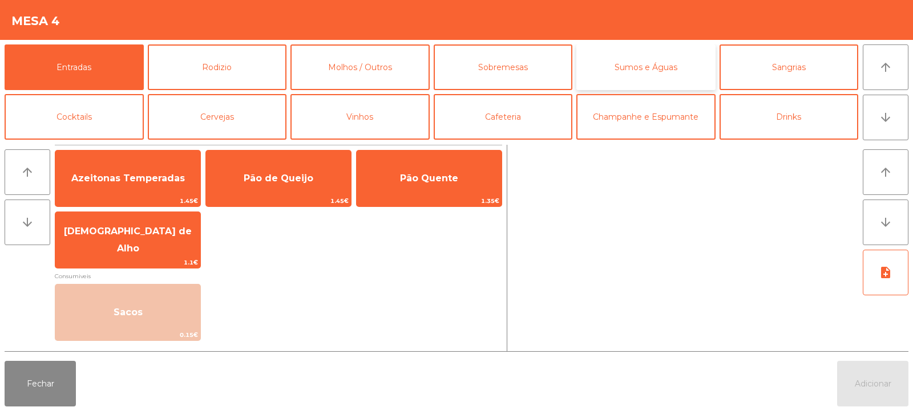
click at [673, 68] on button "Sumos e Águas" at bounding box center [645, 67] width 139 height 46
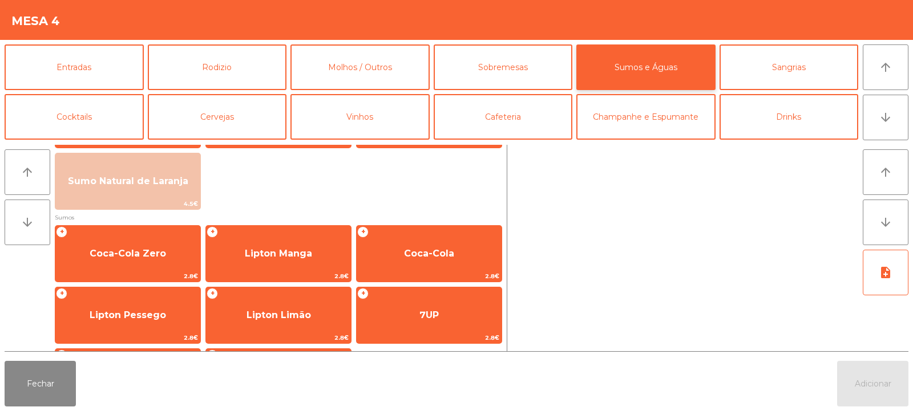
scroll to position [126, 0]
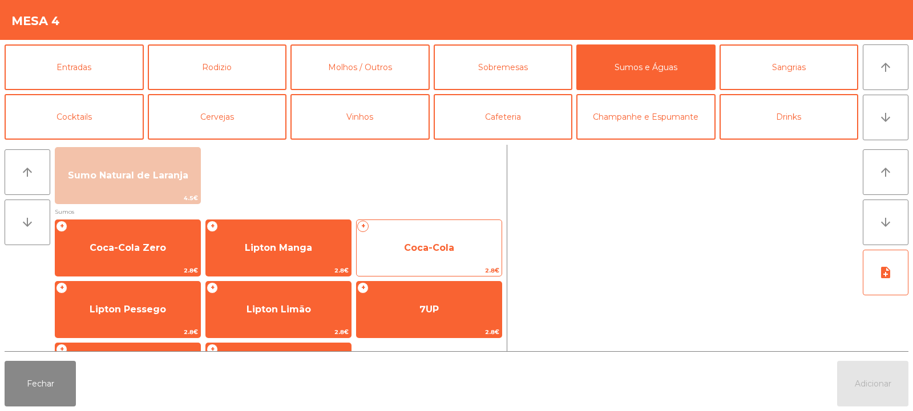
click at [434, 254] on span "Coca-Cola" at bounding box center [429, 248] width 145 height 31
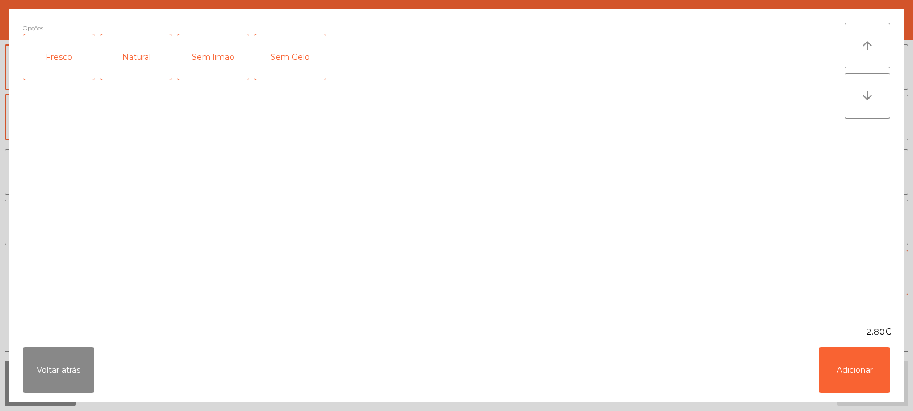
click at [71, 69] on div "Fresco" at bounding box center [58, 57] width 71 height 46
click at [851, 380] on button "Adicionar" at bounding box center [854, 370] width 71 height 46
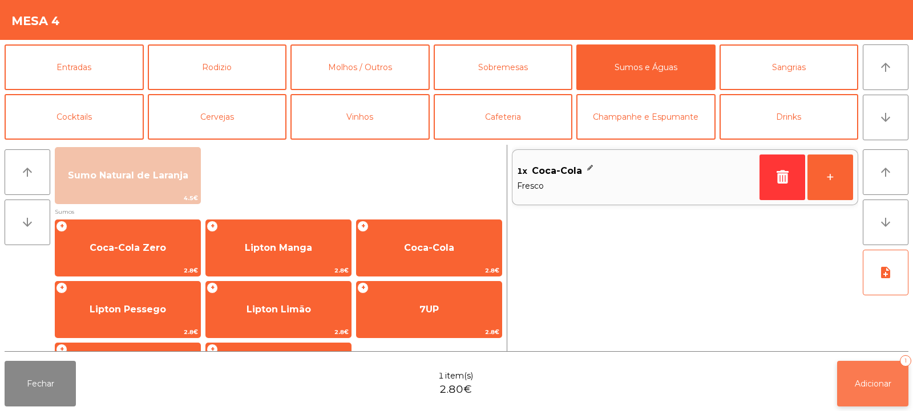
click at [872, 396] on button "Adicionar 1" at bounding box center [872, 384] width 71 height 46
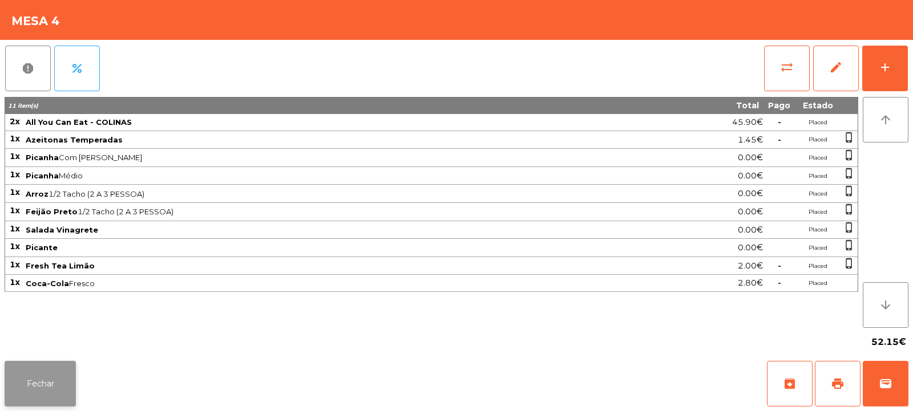
click at [60, 376] on button "Fechar" at bounding box center [40, 384] width 71 height 46
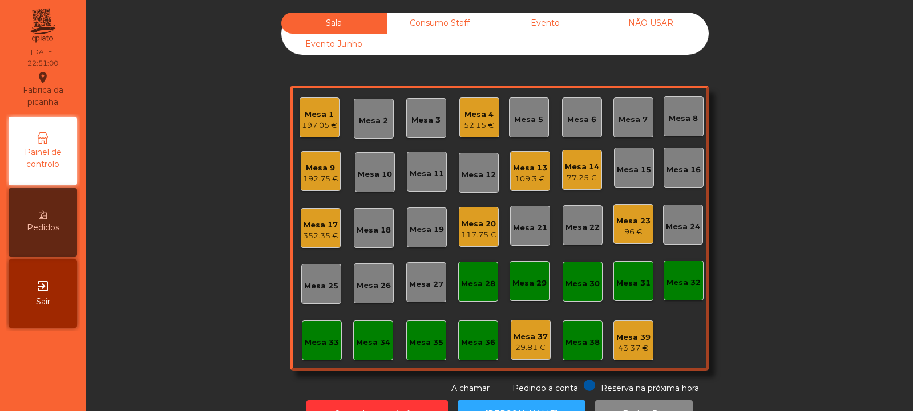
scroll to position [38, 0]
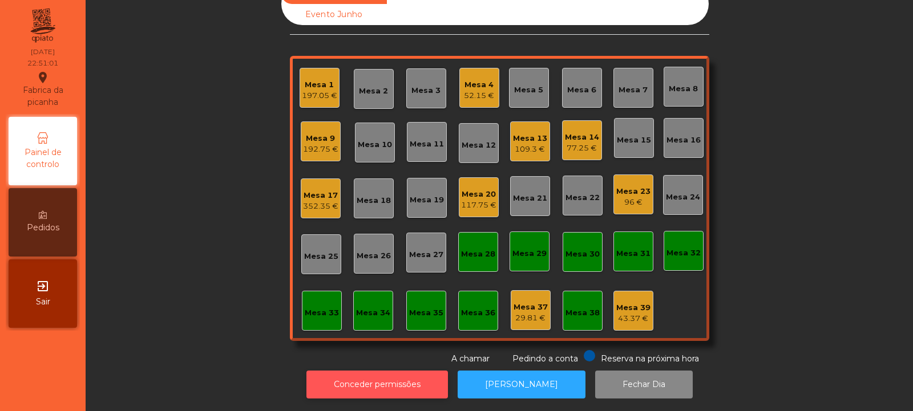
click at [358, 374] on button "Conceder permissões" at bounding box center [376, 385] width 141 height 28
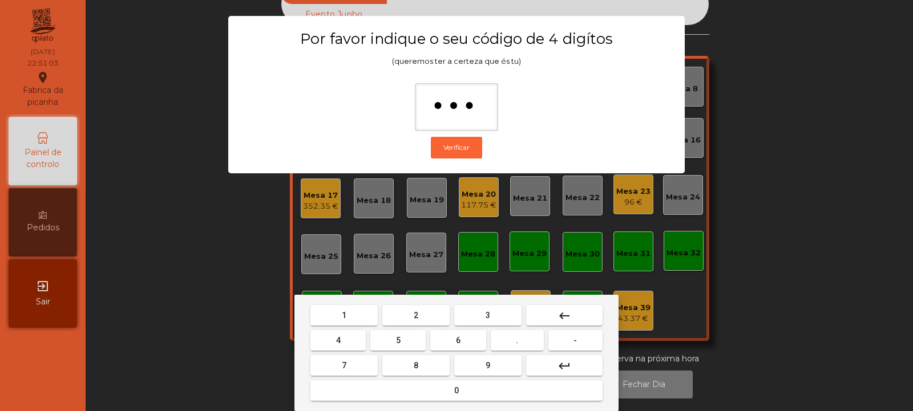
type input "****"
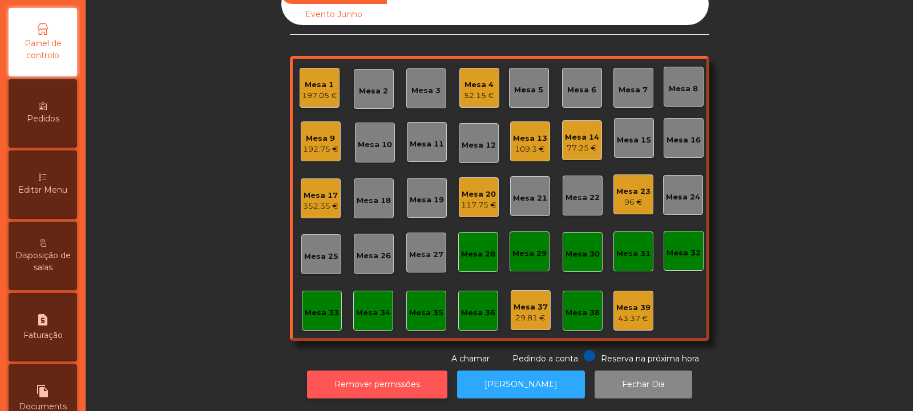
scroll to position [107, 0]
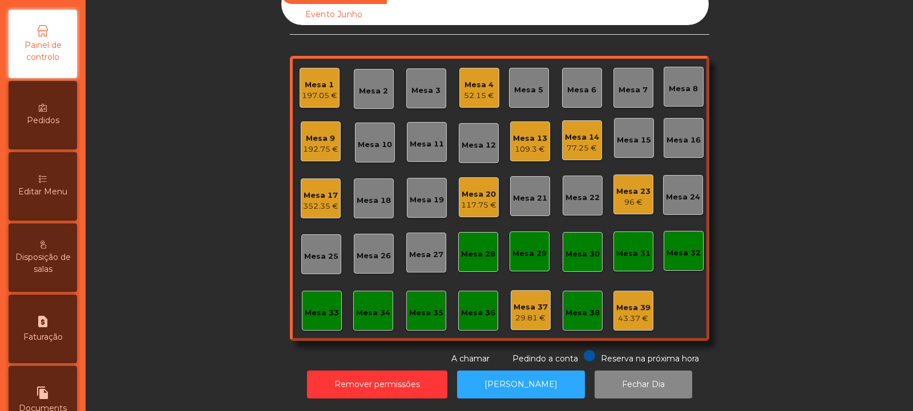
click at [56, 203] on div "Editar Menu" at bounding box center [43, 186] width 68 height 68
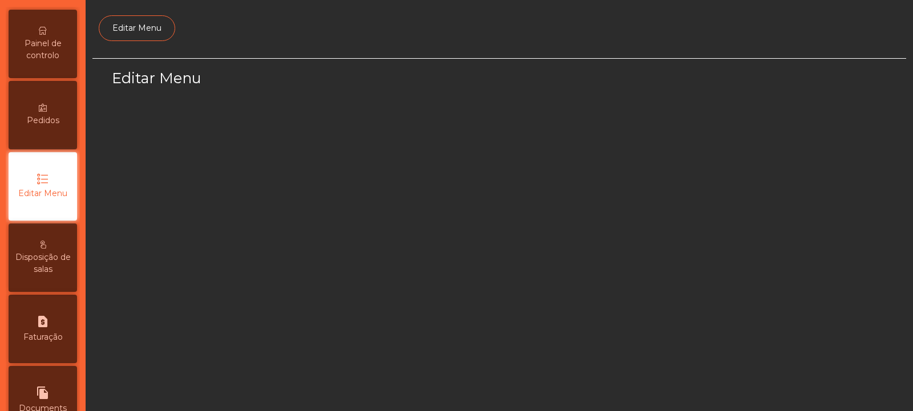
scroll to position [88, 0]
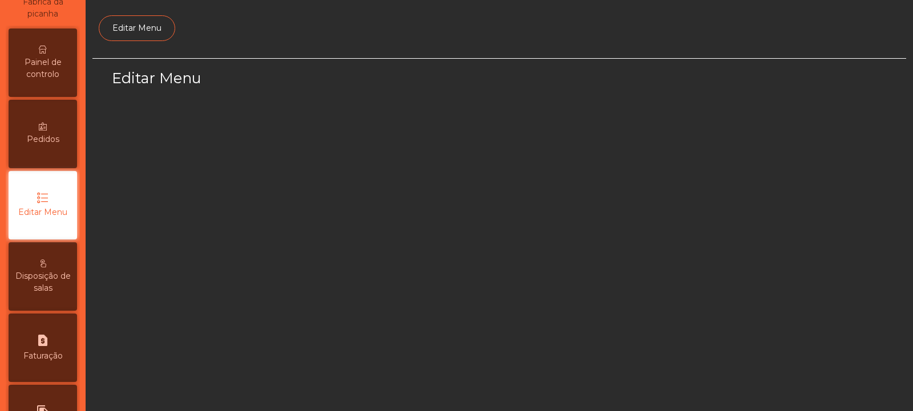
select select "*"
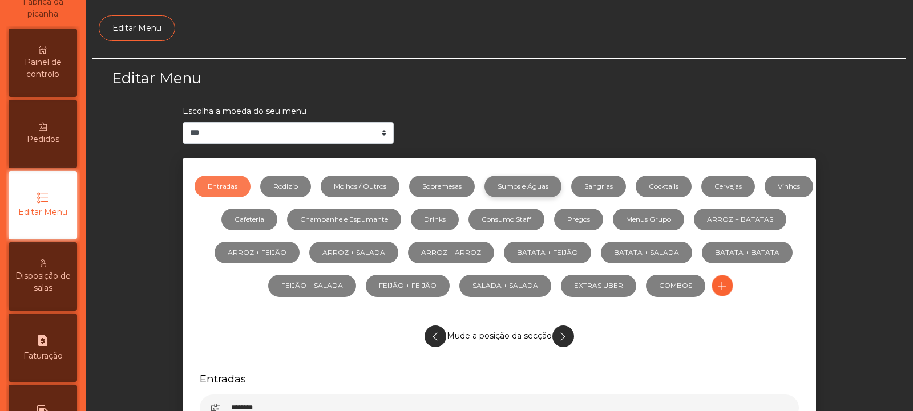
click at [553, 186] on link "Sumos e Águas" at bounding box center [522, 187] width 77 height 22
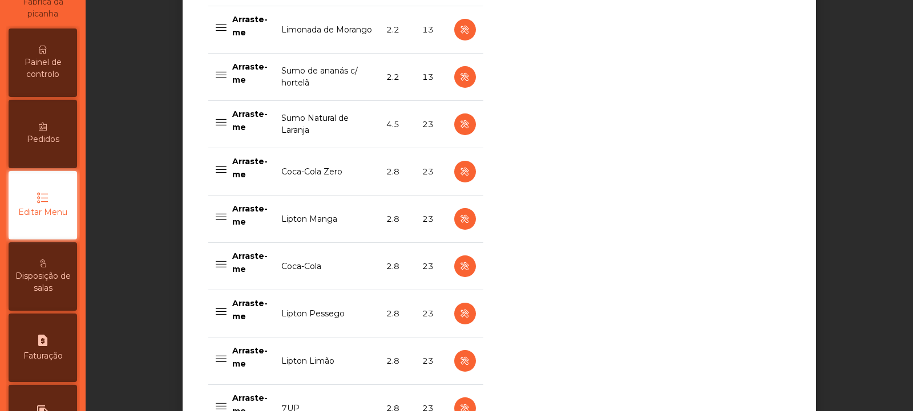
scroll to position [667, 0]
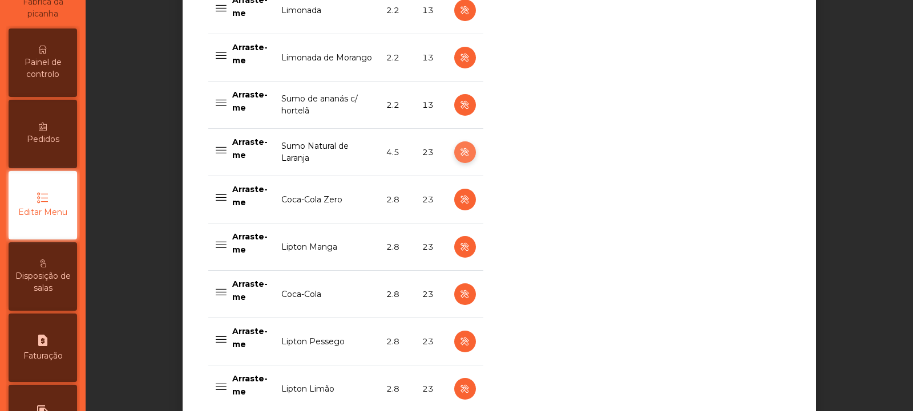
click at [458, 154] on icon "button" at bounding box center [464, 152] width 13 height 14
select select "***"
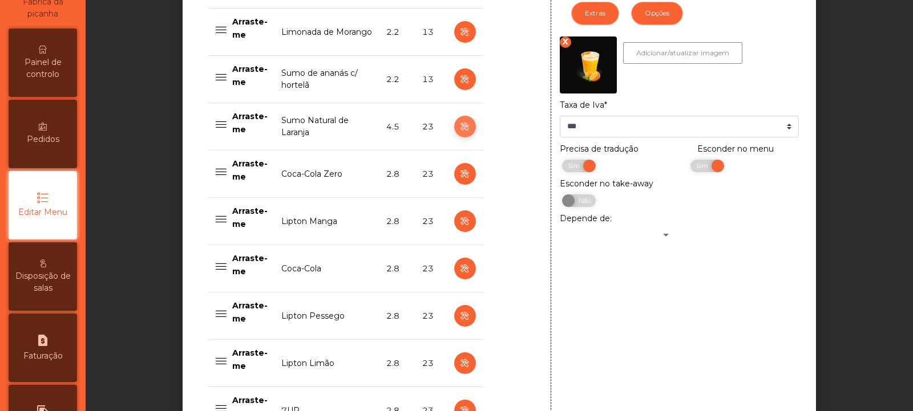
scroll to position [702, 0]
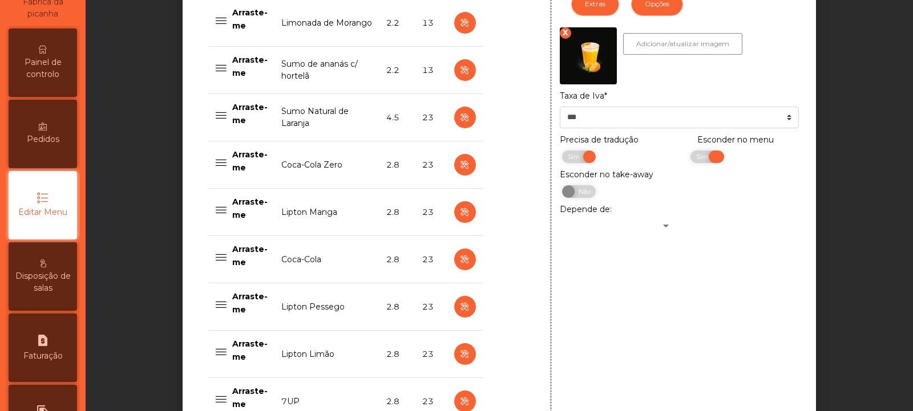
click at [691, 159] on span "Sim" at bounding box center [703, 157] width 29 height 13
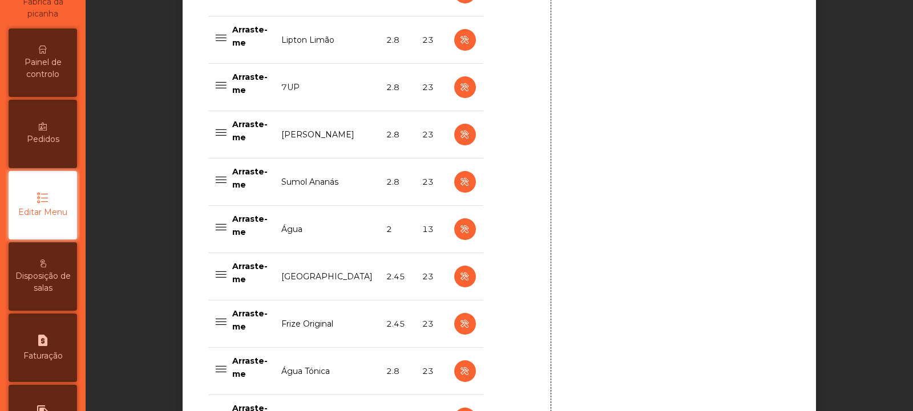
scroll to position [1190, 0]
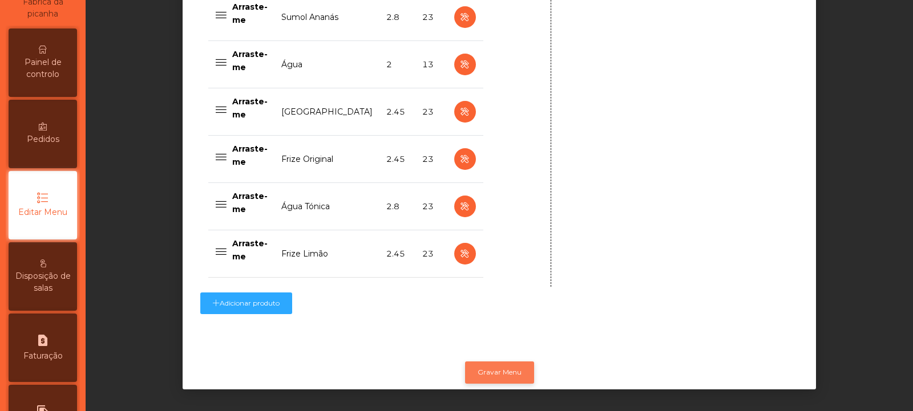
click at [492, 363] on button "Gravar Menu" at bounding box center [499, 373] width 69 height 22
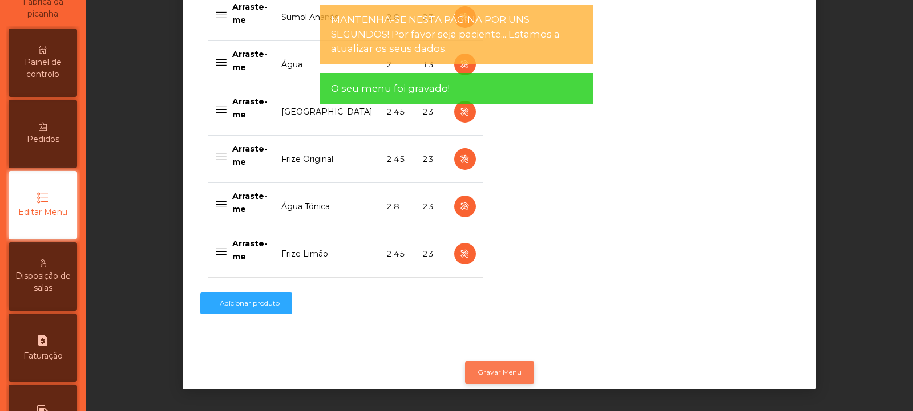
scroll to position [0, 0]
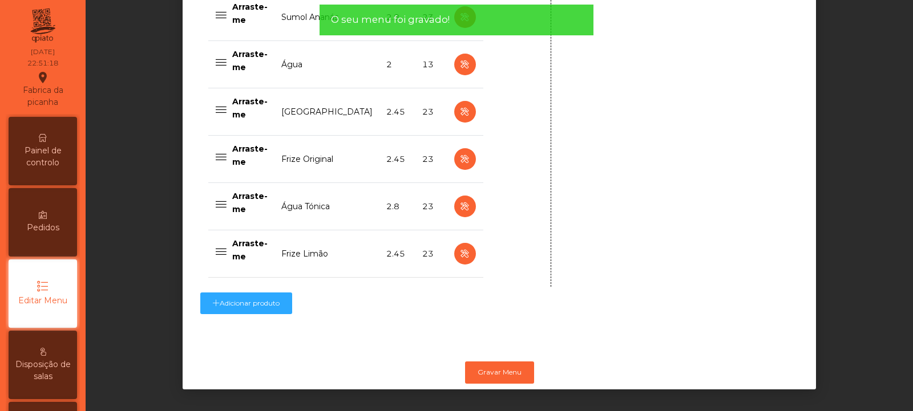
click at [63, 159] on span "Painel de controlo" at bounding box center [42, 157] width 63 height 24
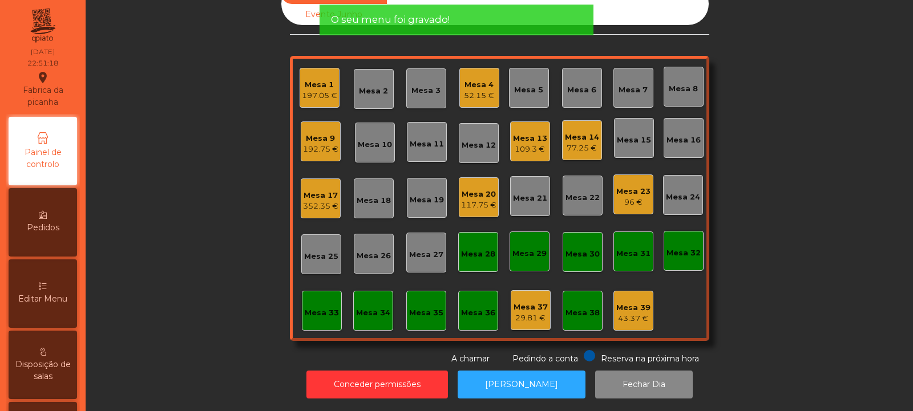
scroll to position [38, 0]
click at [242, 202] on div "Sala Consumo Staff Evento NÃO USAR Evento Junho Mesa 1 197.05 € Mesa 2 Mesa 3 M…" at bounding box center [499, 174] width 796 height 382
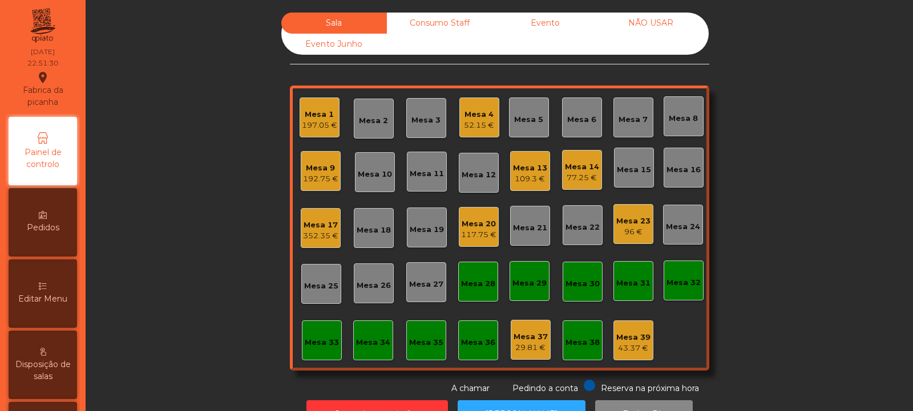
scroll to position [0, 0]
click at [689, 286] on div "Mesa 32" at bounding box center [683, 282] width 34 height 11
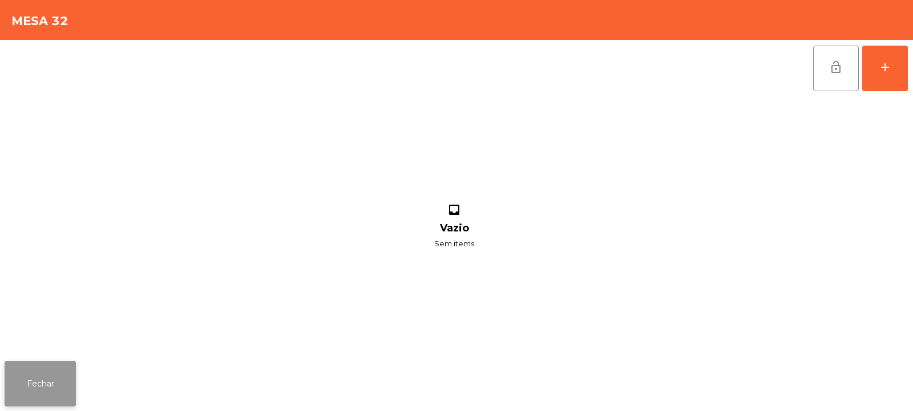
click at [60, 387] on button "Fechar" at bounding box center [40, 384] width 71 height 46
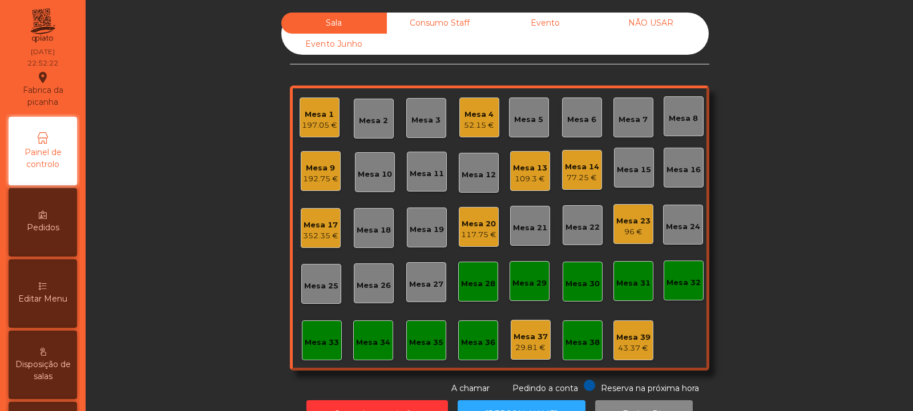
click at [312, 191] on div "Mesa 9 192.75 €" at bounding box center [321, 171] width 40 height 40
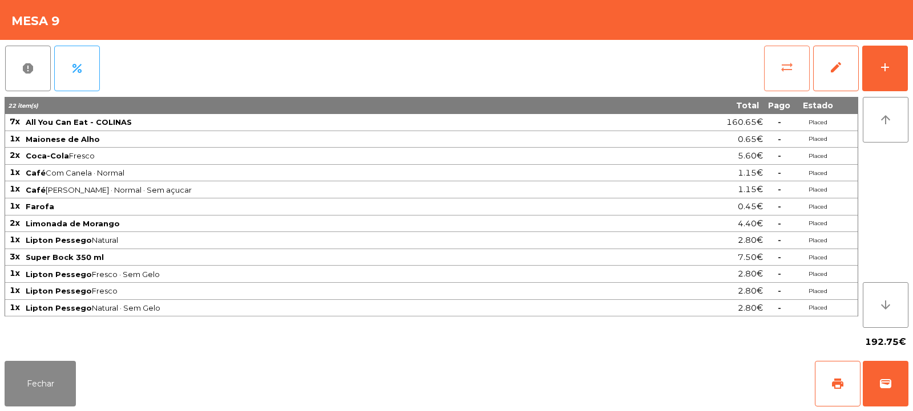
click at [789, 78] on button "sync_alt" at bounding box center [787, 69] width 46 height 46
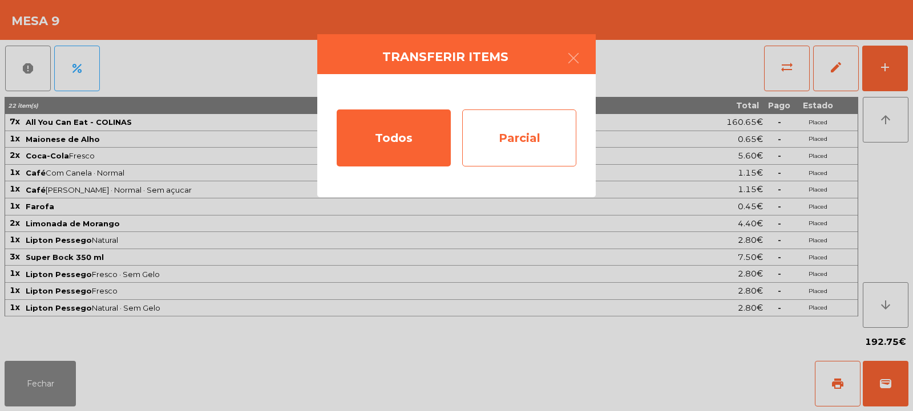
click at [545, 144] on div "Parcial" at bounding box center [519, 138] width 114 height 57
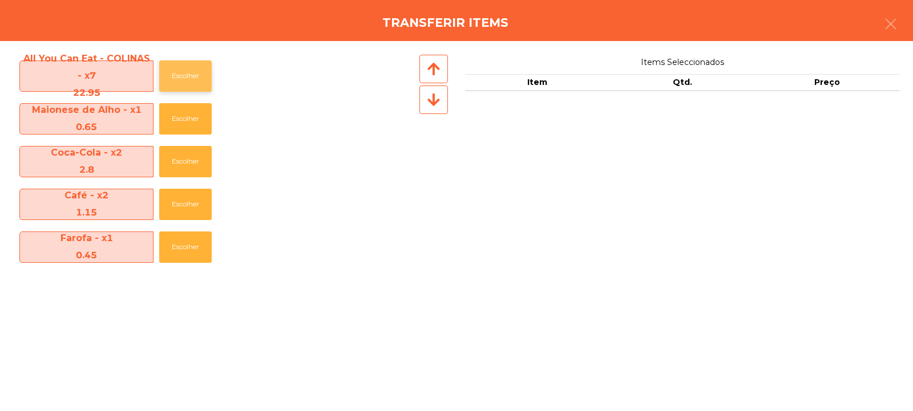
click at [189, 76] on button "Escolher" at bounding box center [185, 75] width 52 height 31
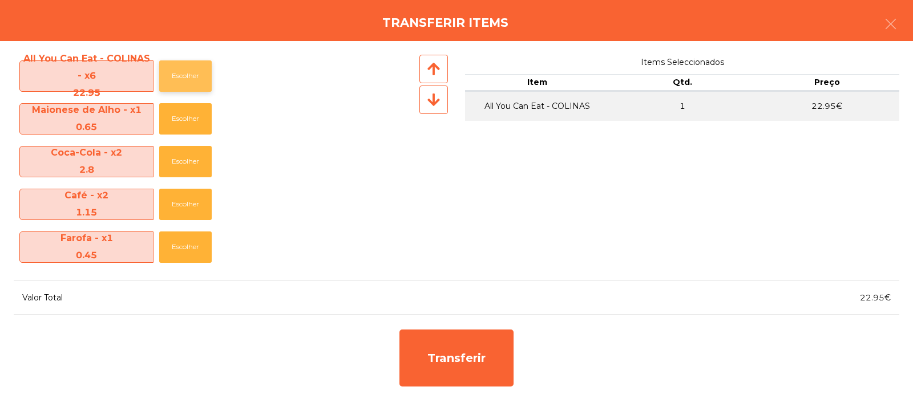
click at [184, 79] on button "Escolher" at bounding box center [185, 75] width 52 height 31
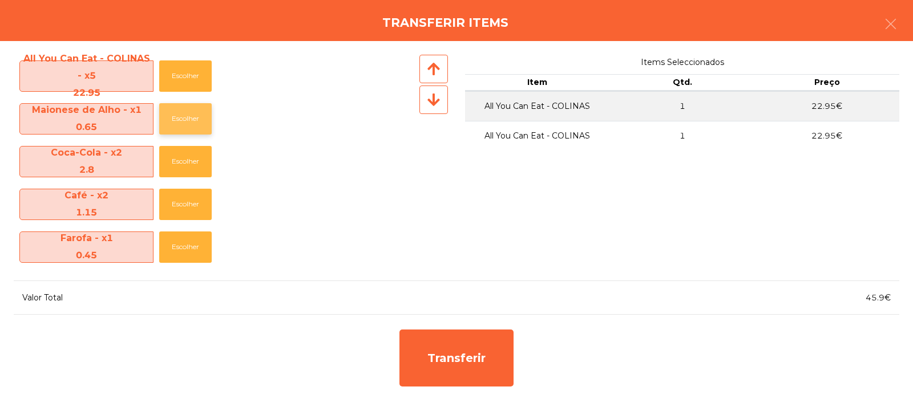
click at [204, 110] on button "Escolher" at bounding box center [185, 118] width 52 height 31
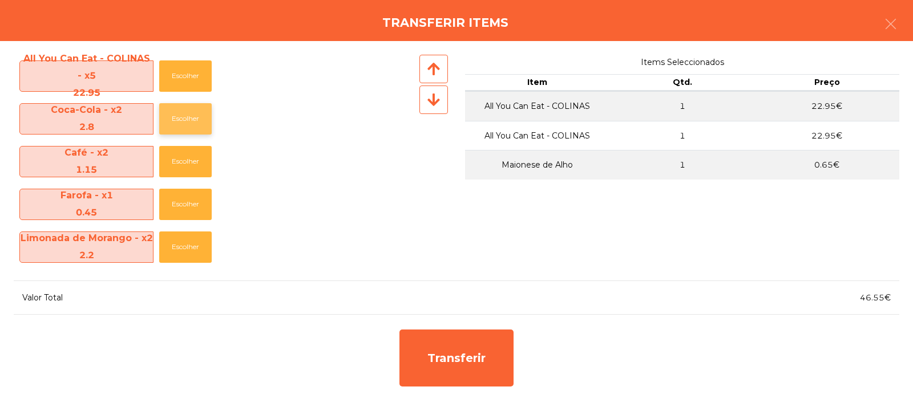
click at [179, 118] on button "Escolher" at bounding box center [185, 118] width 52 height 31
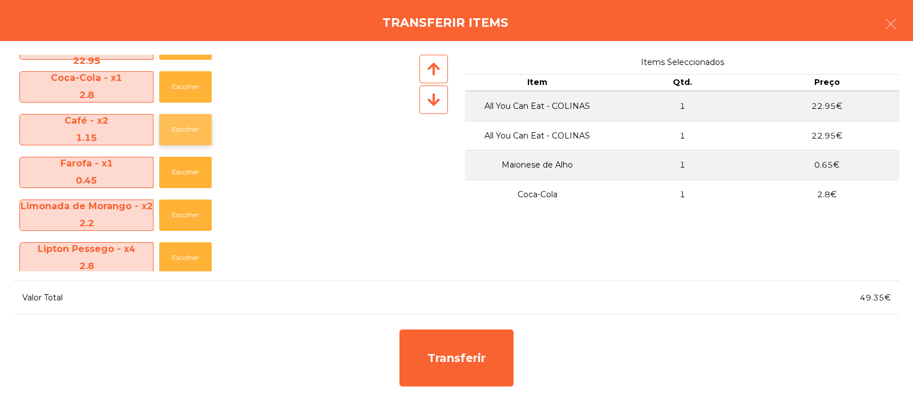
click at [187, 131] on button "Escolher" at bounding box center [185, 129] width 52 height 31
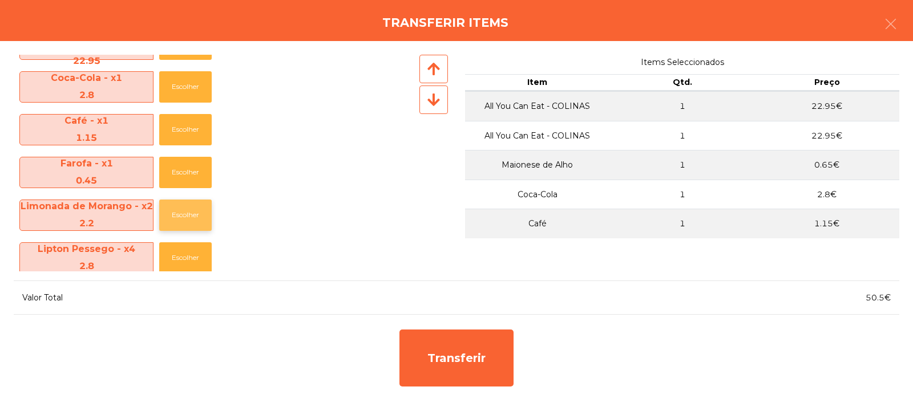
click at [178, 220] on button "Escolher" at bounding box center [185, 215] width 52 height 31
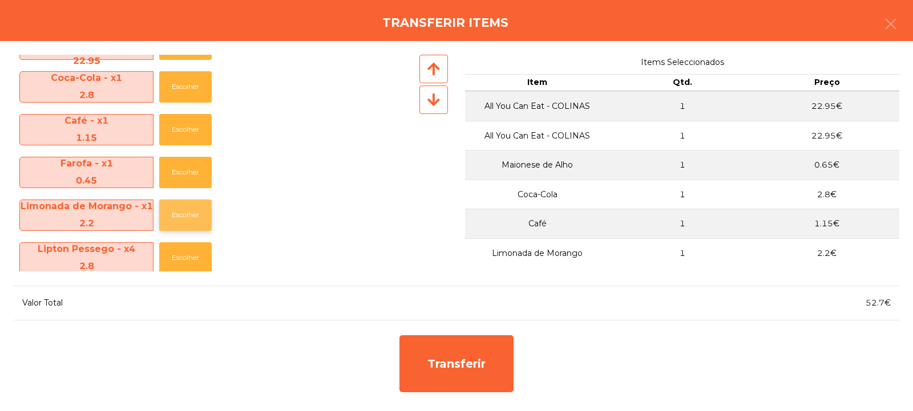
click at [177, 217] on button "Escolher" at bounding box center [185, 215] width 52 height 31
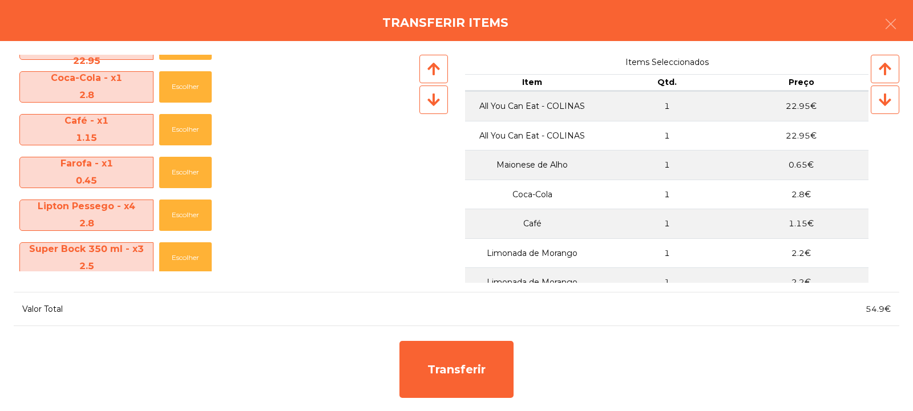
scroll to position [40, 0]
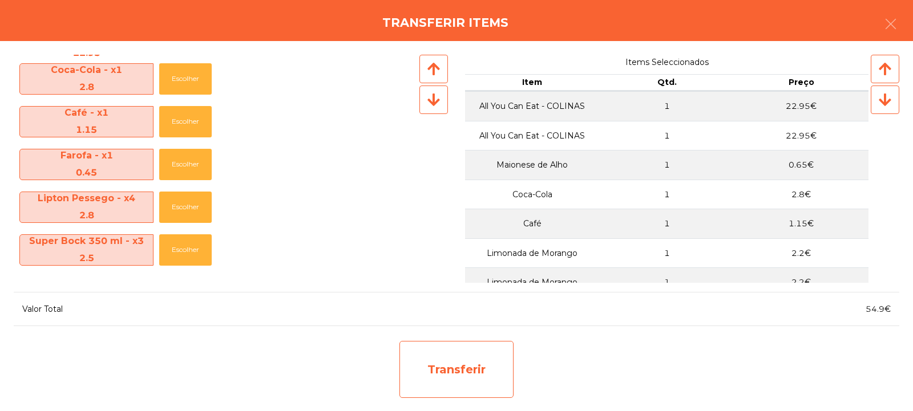
click at [479, 361] on div "Transferir" at bounding box center [456, 369] width 114 height 57
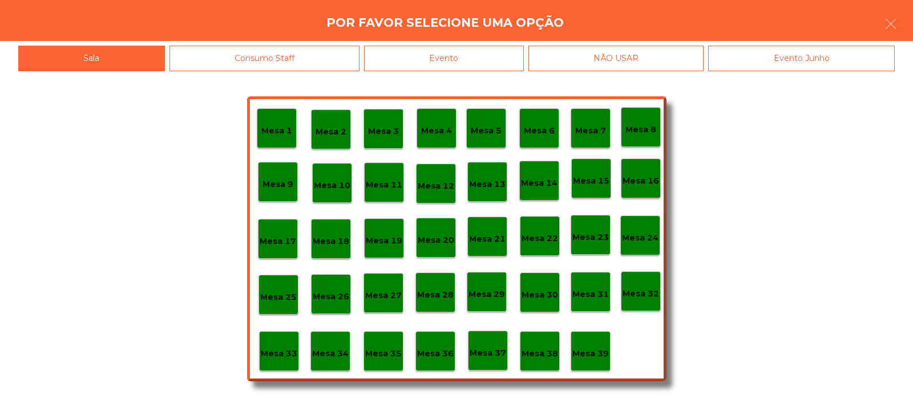
click at [637, 286] on div "Mesa 32" at bounding box center [640, 292] width 37 height 18
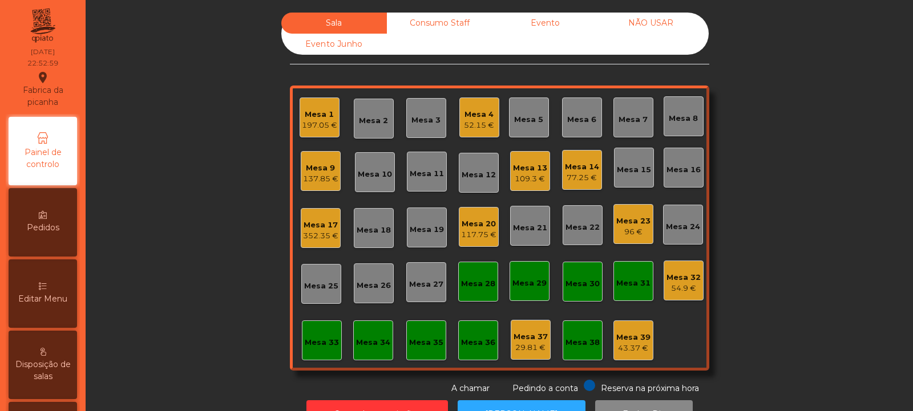
scroll to position [38, 0]
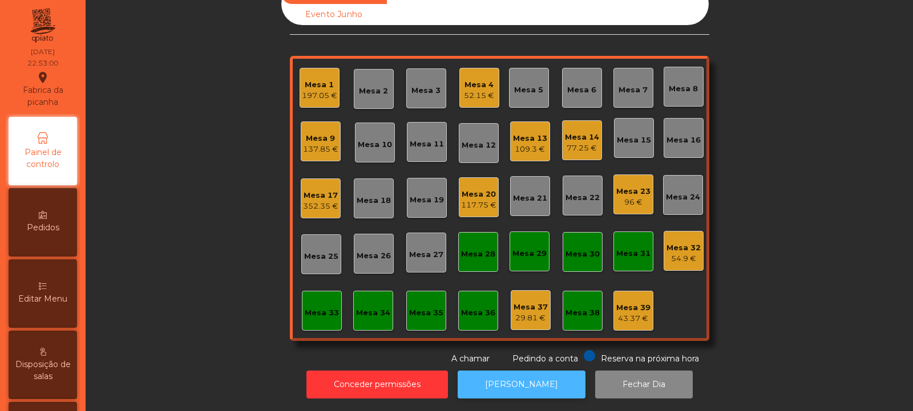
click at [533, 371] on button "[PERSON_NAME]" at bounding box center [521, 385] width 128 height 28
click at [673, 253] on div "54.9 €" at bounding box center [683, 258] width 34 height 11
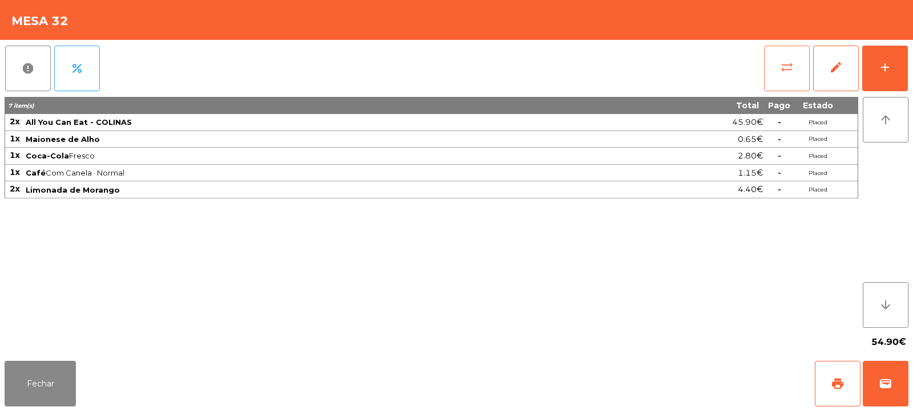
click at [778, 73] on button "sync_alt" at bounding box center [787, 69] width 46 height 46
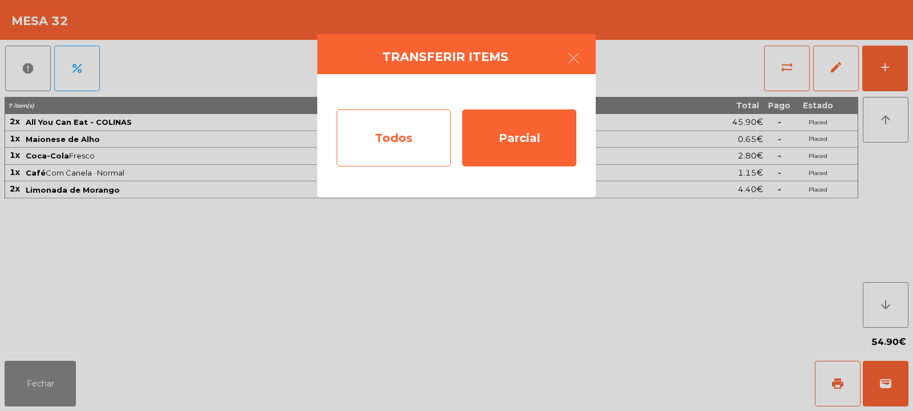
click at [423, 141] on div "Todos" at bounding box center [394, 138] width 114 height 57
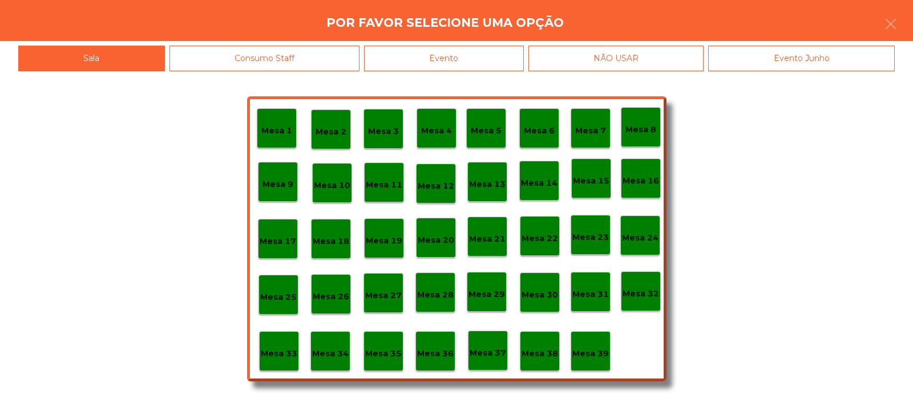
click at [488, 51] on div "Evento" at bounding box center [444, 59] width 160 height 26
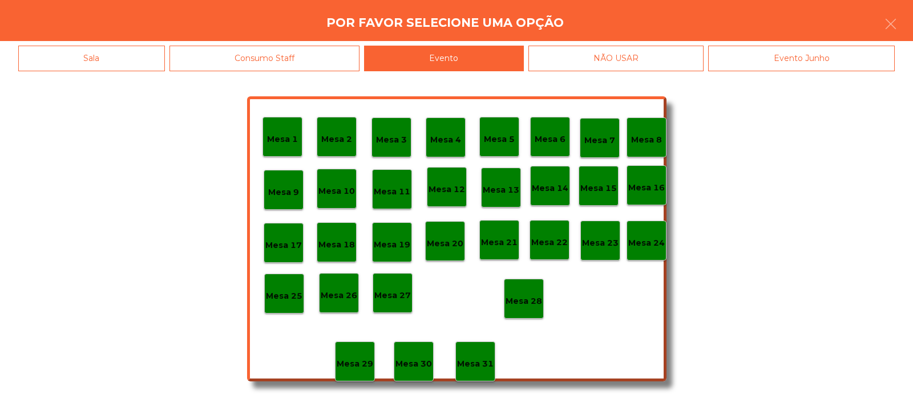
click at [533, 299] on p "Mesa 28" at bounding box center [523, 301] width 37 height 13
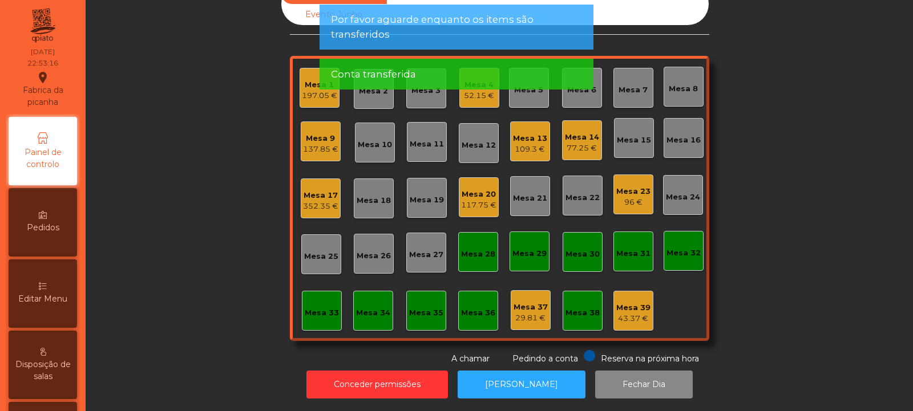
click at [528, 144] on div "109.3 €" at bounding box center [530, 149] width 34 height 11
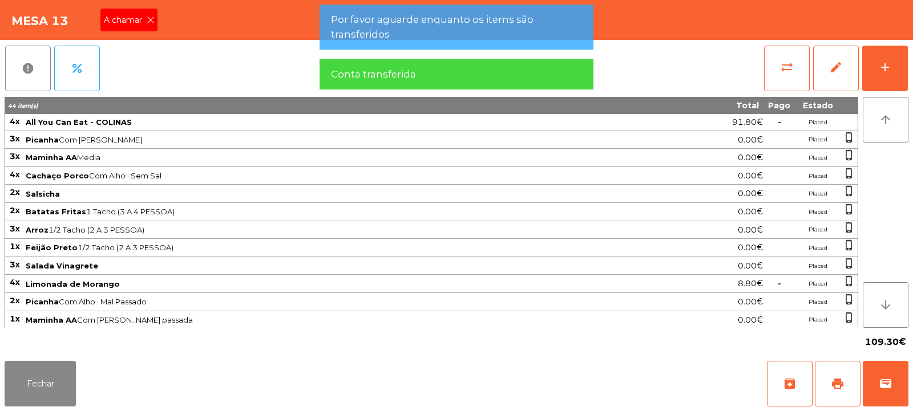
click at [153, 18] on icon at bounding box center [151, 20] width 8 height 8
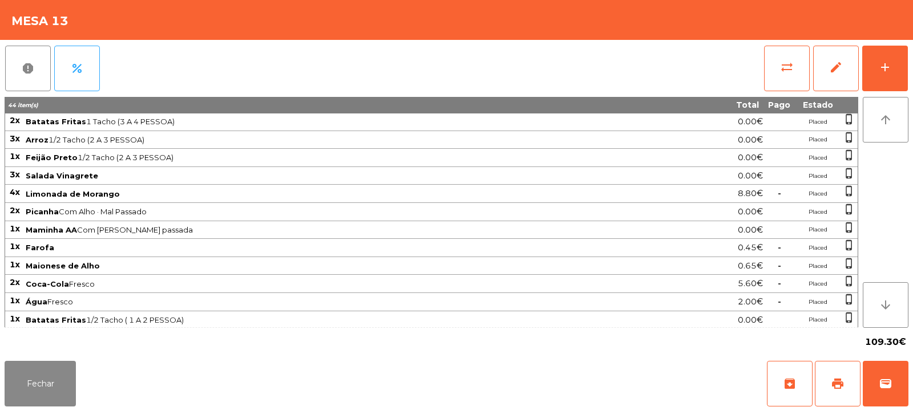
scroll to position [128, 0]
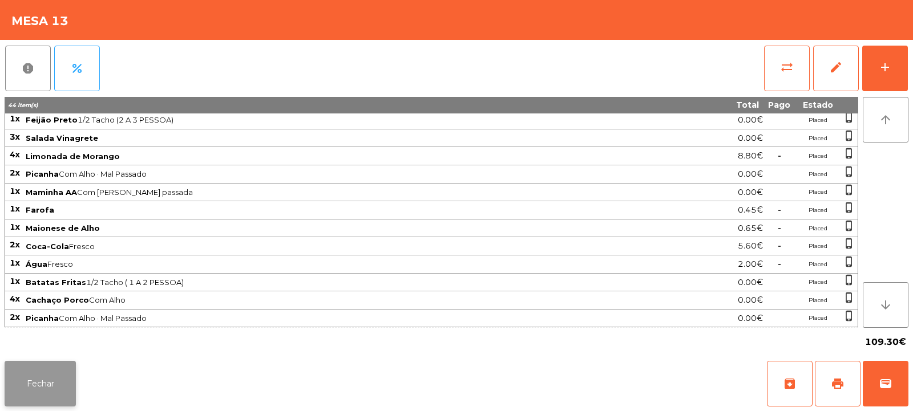
click at [42, 384] on button "Fechar" at bounding box center [40, 384] width 71 height 46
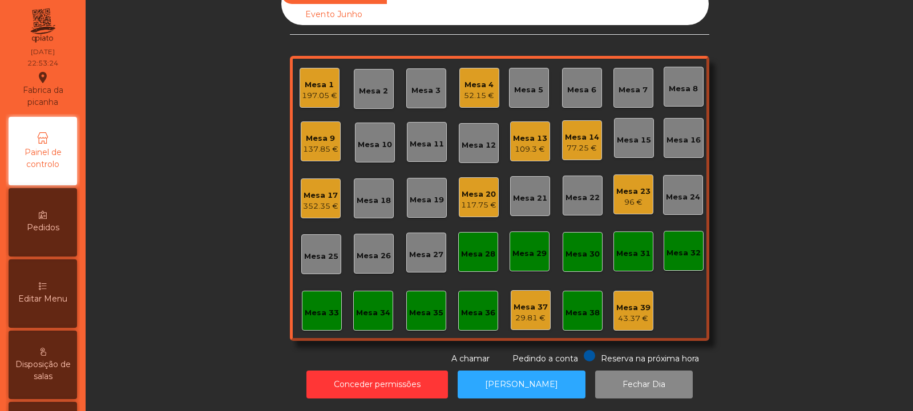
click at [325, 144] on div "137.85 €" at bounding box center [320, 149] width 35 height 11
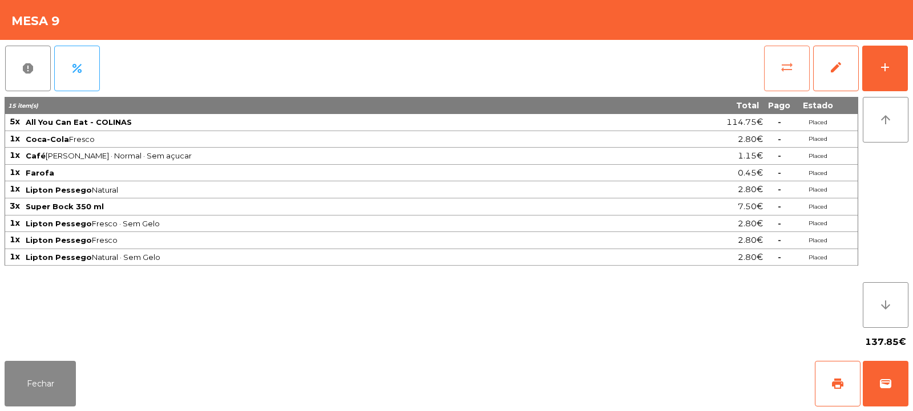
click at [792, 68] on span "sync_alt" at bounding box center [787, 67] width 14 height 14
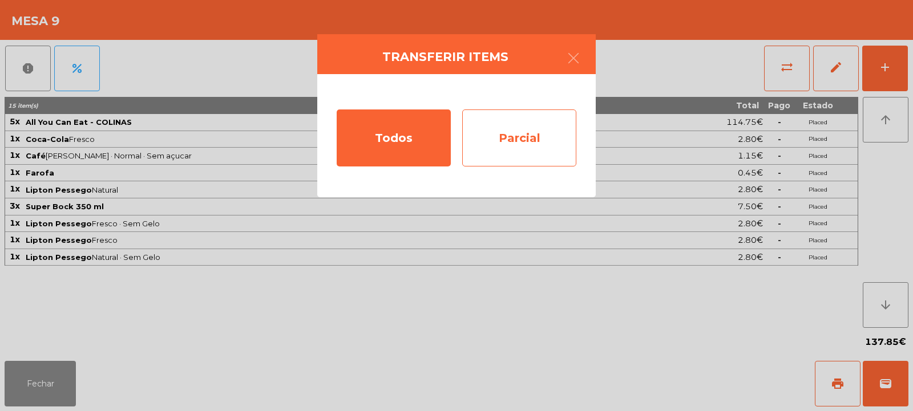
click at [537, 132] on div "Parcial" at bounding box center [519, 138] width 114 height 57
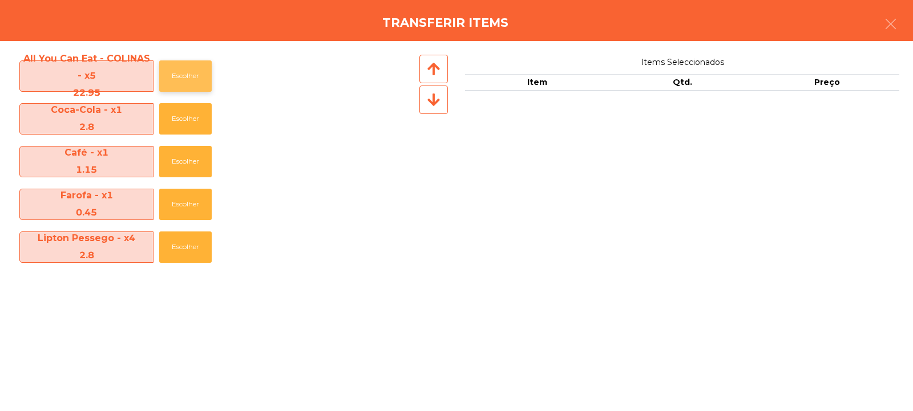
click at [179, 75] on button "Escolher" at bounding box center [185, 75] width 52 height 31
click at [184, 76] on button "Escolher" at bounding box center [185, 75] width 52 height 31
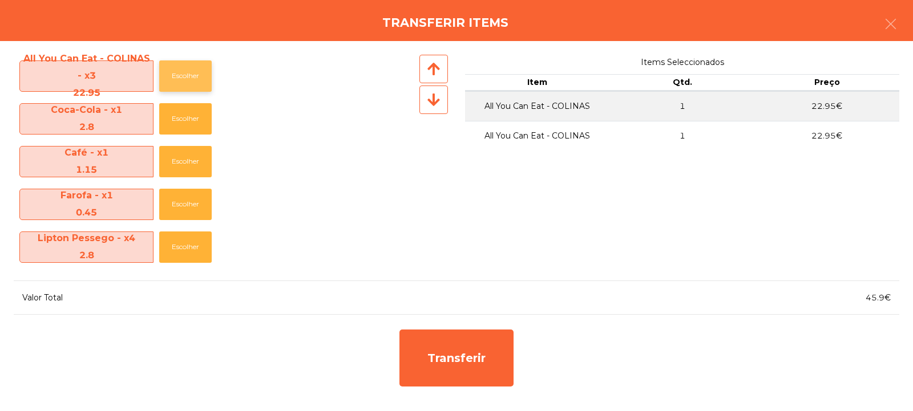
scroll to position [40, 0]
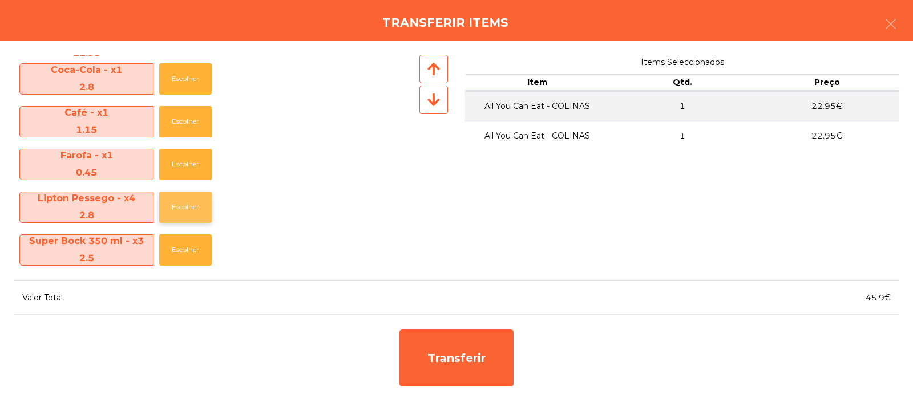
click at [174, 210] on button "Escolher" at bounding box center [185, 207] width 52 height 31
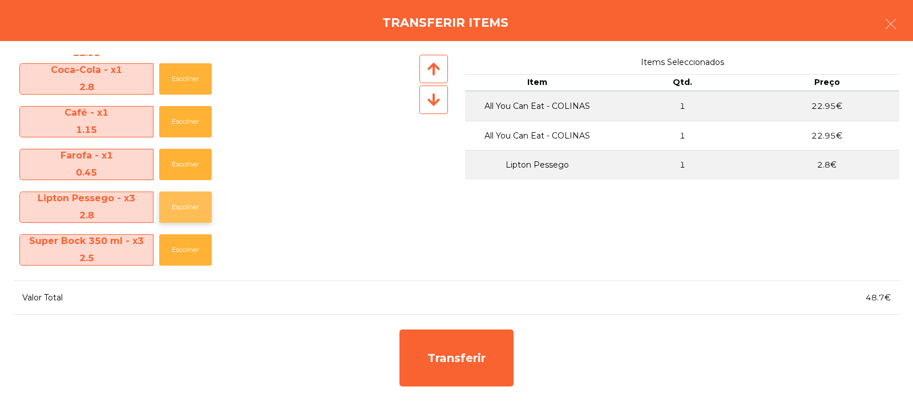
click at [175, 210] on button "Escolher" at bounding box center [185, 207] width 52 height 31
click at [187, 257] on button "Escolher" at bounding box center [185, 249] width 52 height 31
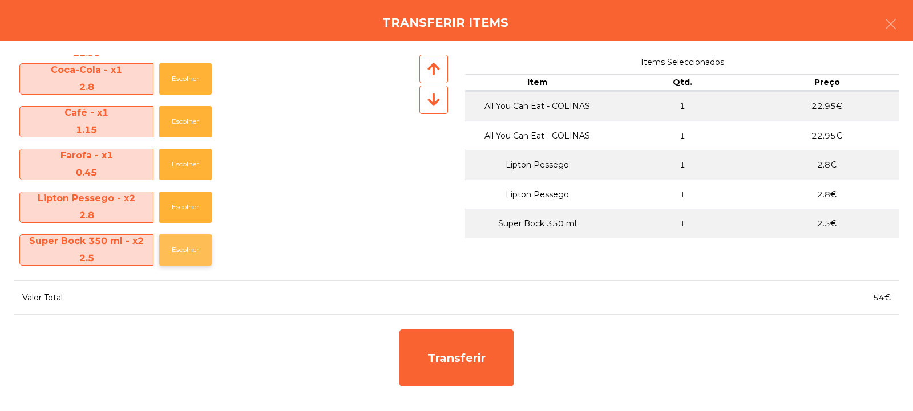
click at [186, 256] on button "Escolher" at bounding box center [185, 249] width 52 height 31
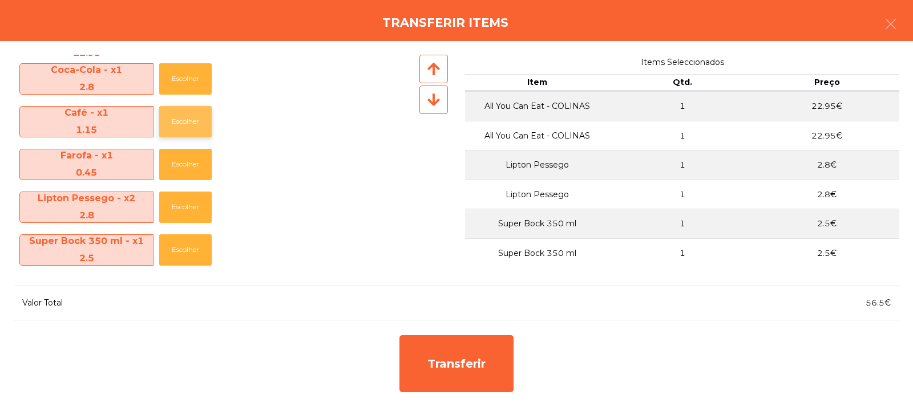
click at [192, 128] on button "Escolher" at bounding box center [185, 121] width 52 height 31
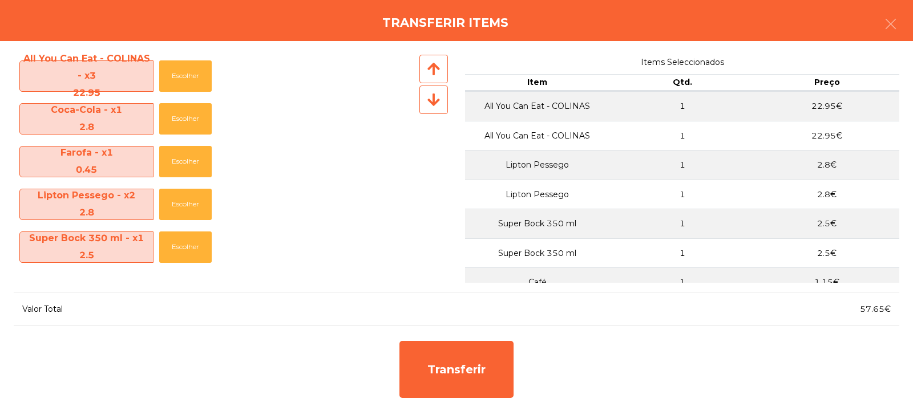
scroll to position [0, 0]
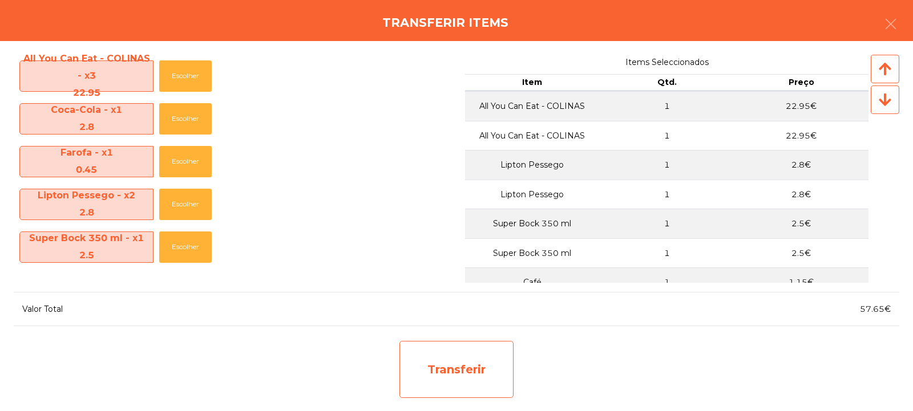
click at [462, 366] on div "Transferir" at bounding box center [456, 369] width 114 height 57
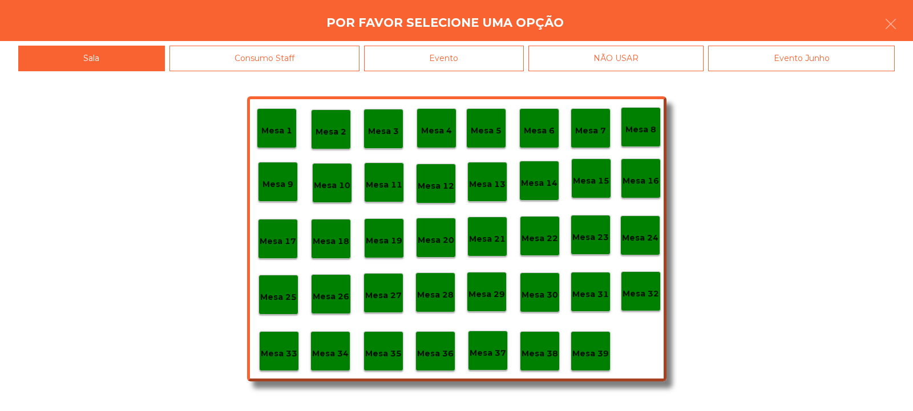
click at [639, 289] on p "Mesa 32" at bounding box center [640, 293] width 37 height 13
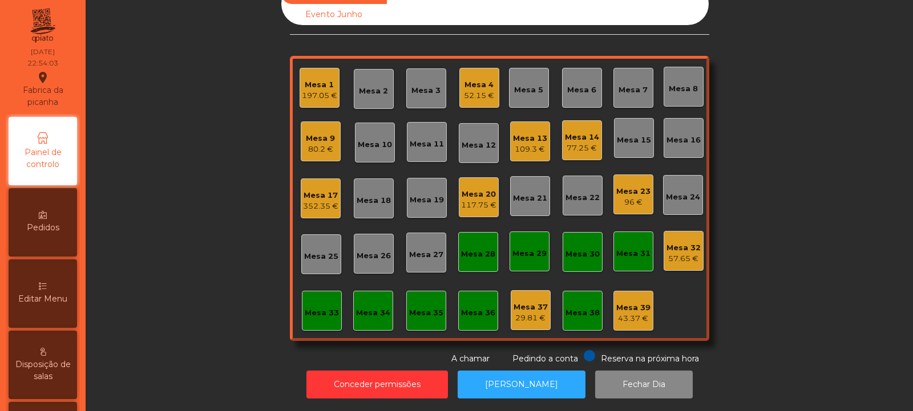
click at [679, 242] on div "Mesa 32" at bounding box center [683, 247] width 34 height 11
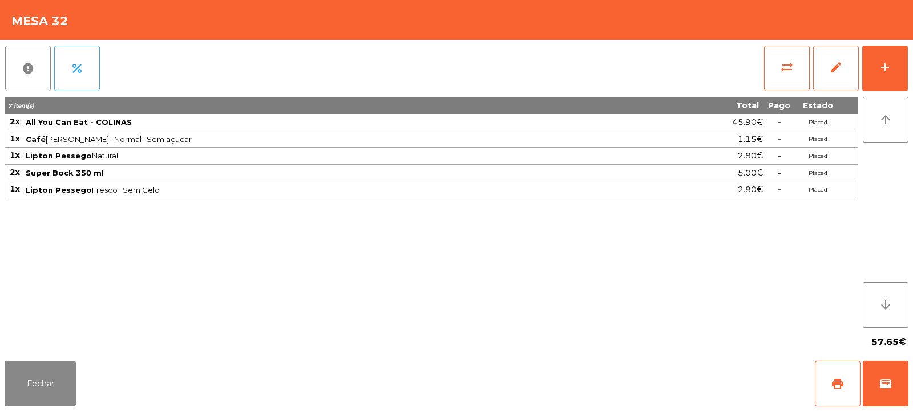
click at [739, 67] on div "report percent sync_alt edit add" at bounding box center [457, 68] width 904 height 57
click at [788, 67] on span "sync_alt" at bounding box center [787, 67] width 14 height 14
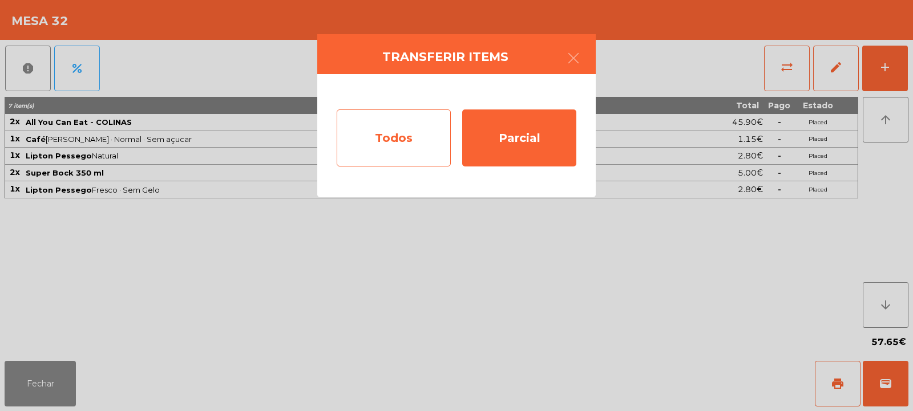
click at [412, 142] on div "Todos" at bounding box center [394, 138] width 114 height 57
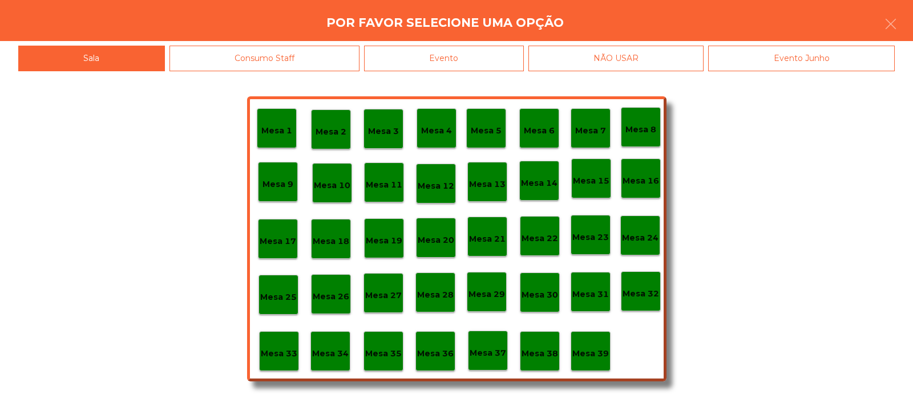
click at [477, 54] on div "Evento" at bounding box center [444, 59] width 160 height 26
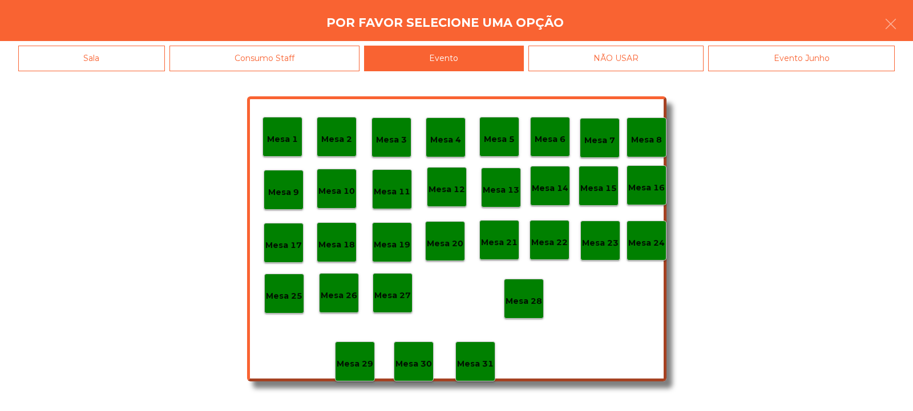
click at [526, 297] on p "Mesa 28" at bounding box center [523, 301] width 37 height 13
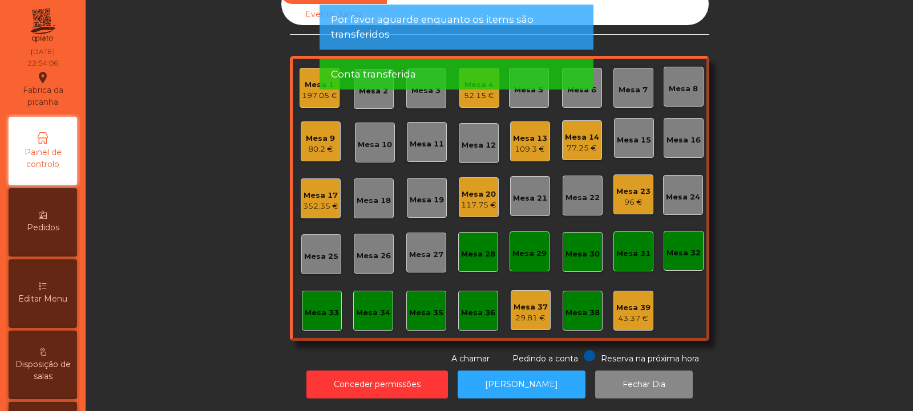
click at [323, 133] on div "Mesa 9" at bounding box center [320, 138] width 29 height 11
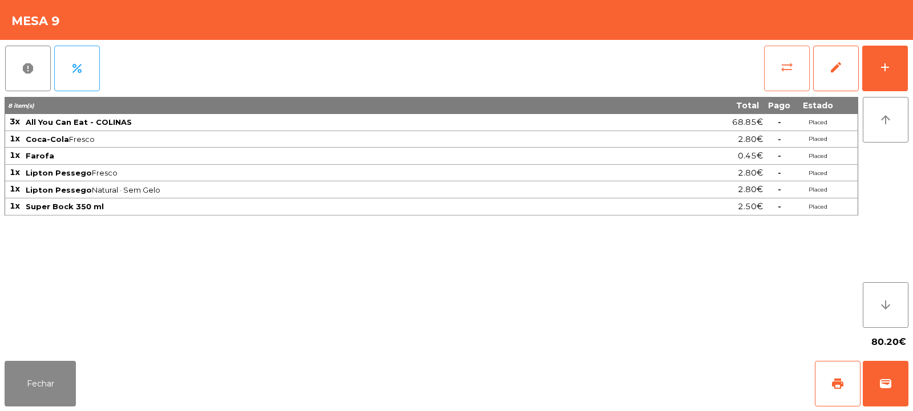
click at [783, 75] on button "sync_alt" at bounding box center [787, 69] width 46 height 46
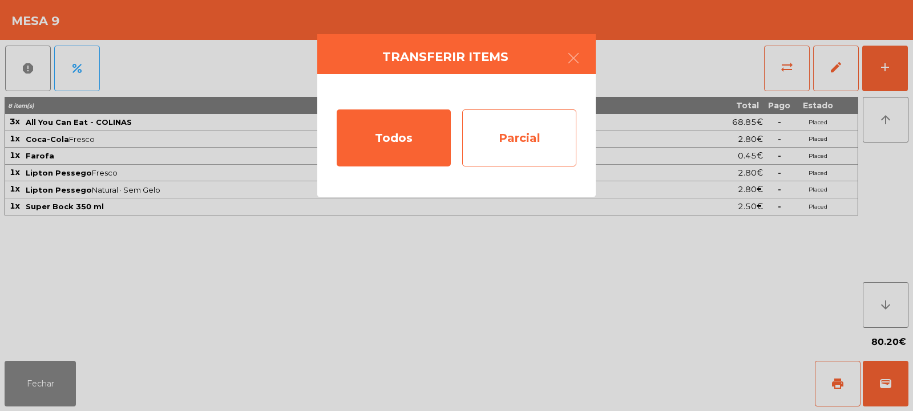
click at [517, 137] on div "Parcial" at bounding box center [519, 138] width 114 height 57
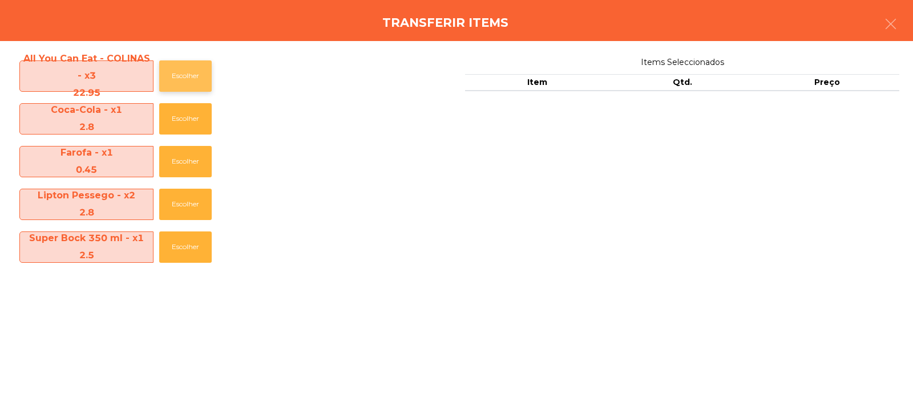
click at [195, 73] on button "Escolher" at bounding box center [185, 75] width 52 height 31
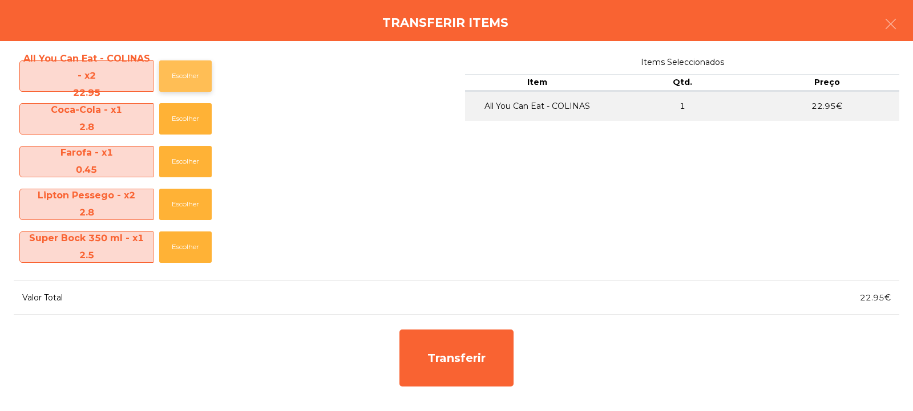
click at [192, 74] on button "Escolher" at bounding box center [185, 75] width 52 height 31
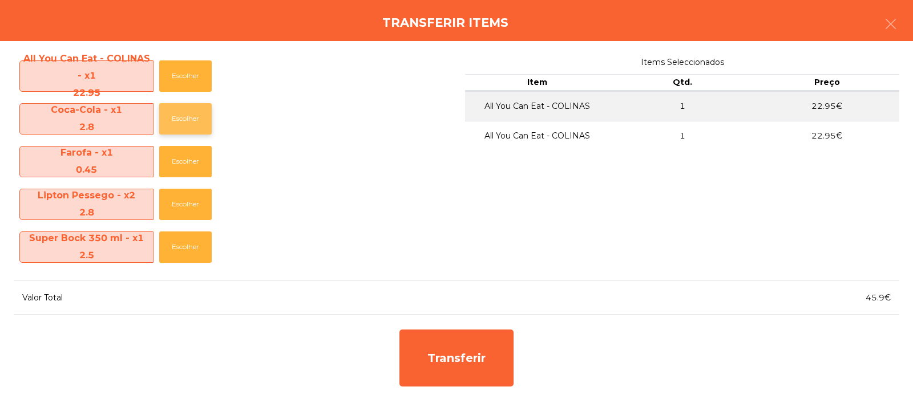
click at [200, 119] on button "Escolher" at bounding box center [185, 118] width 52 height 31
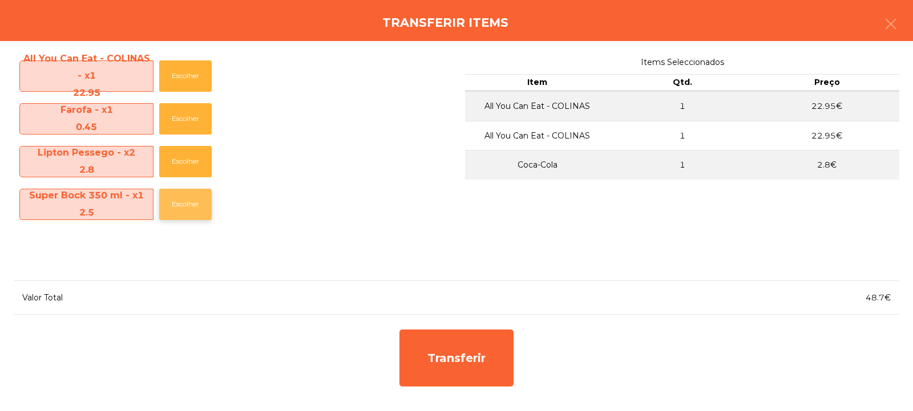
click at [188, 204] on button "Escolher" at bounding box center [185, 204] width 52 height 31
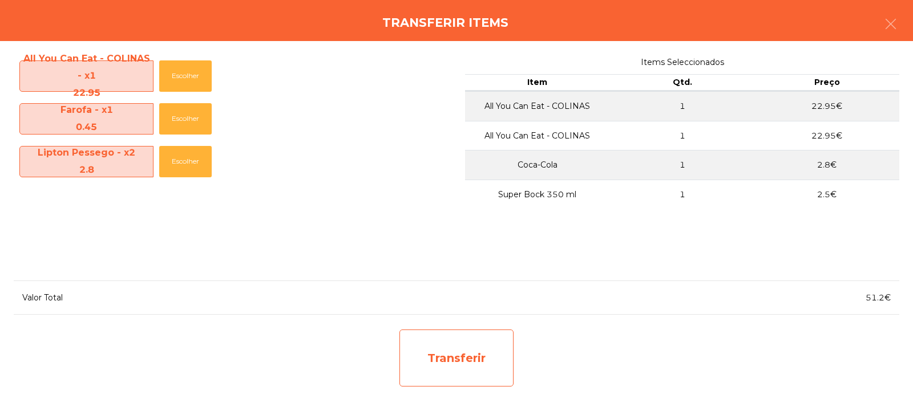
click at [458, 370] on div "Transferir" at bounding box center [456, 358] width 114 height 57
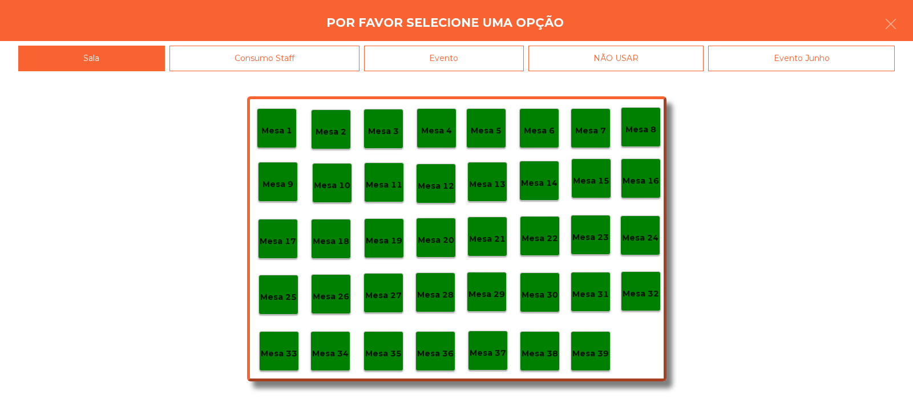
click at [642, 295] on p "Mesa 32" at bounding box center [640, 293] width 37 height 13
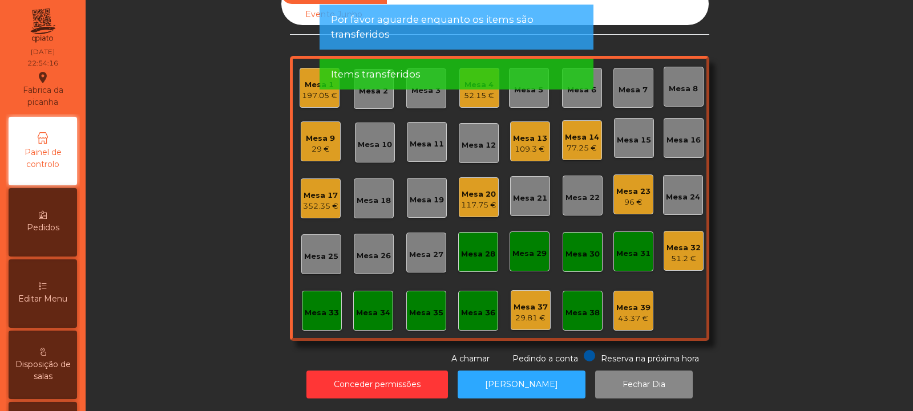
click at [316, 144] on div "29 €" at bounding box center [320, 149] width 29 height 11
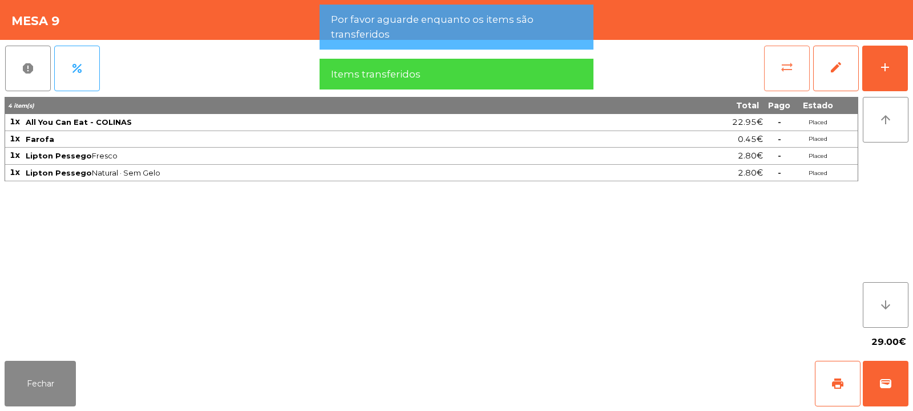
click at [793, 82] on button "sync_alt" at bounding box center [787, 69] width 46 height 46
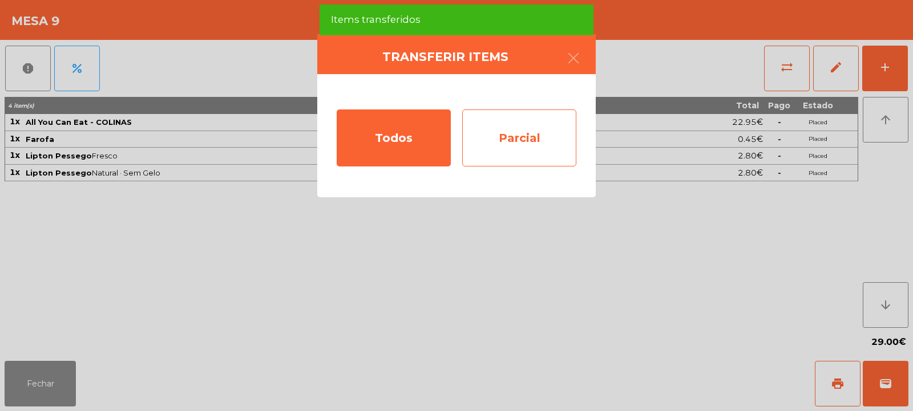
click at [508, 146] on div "Parcial" at bounding box center [519, 138] width 114 height 57
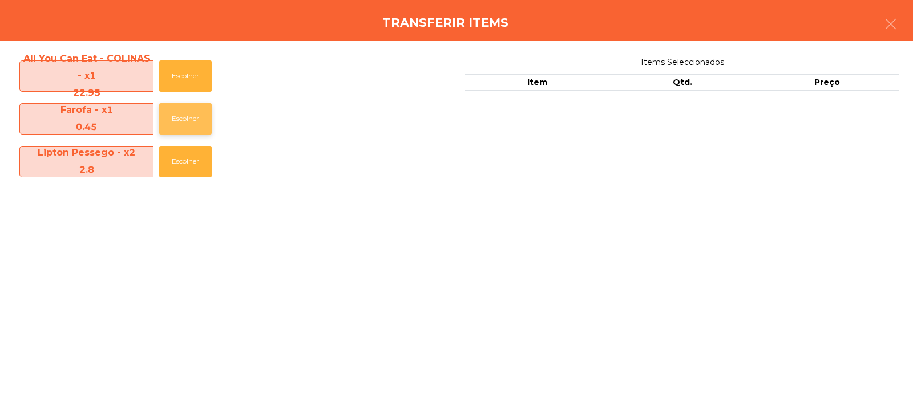
click at [174, 121] on button "Escolher" at bounding box center [185, 118] width 52 height 31
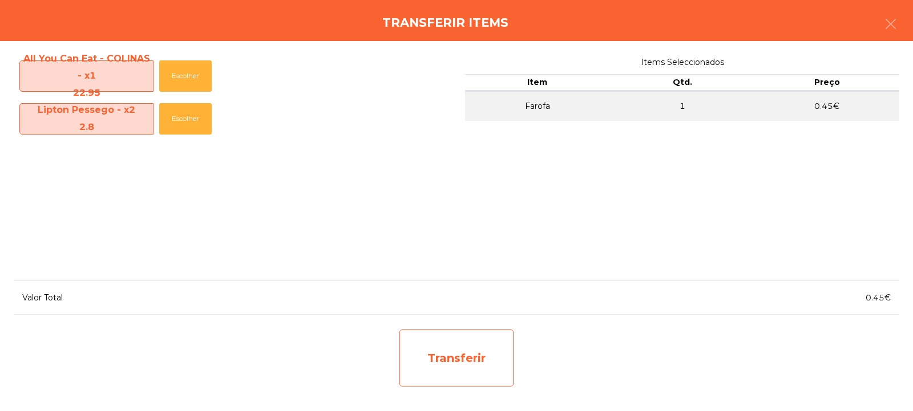
click at [461, 341] on div "Transferir" at bounding box center [456, 358] width 114 height 57
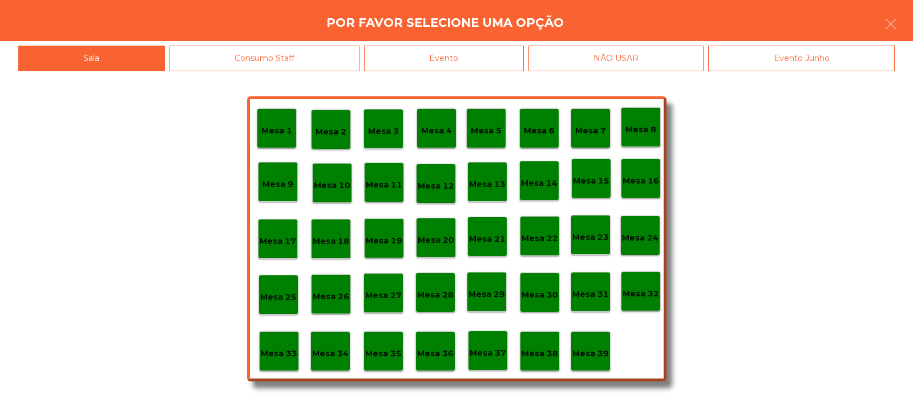
click at [471, 359] on p "Mesa 37" at bounding box center [487, 353] width 37 height 13
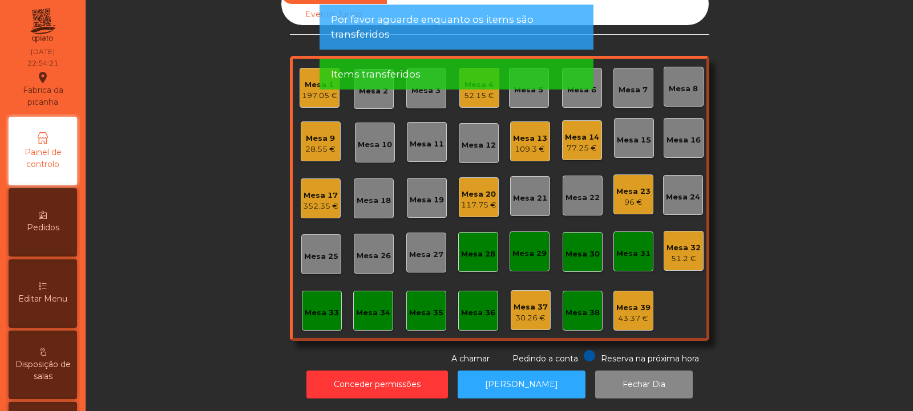
click at [520, 313] on div "30.26 €" at bounding box center [530, 318] width 34 height 11
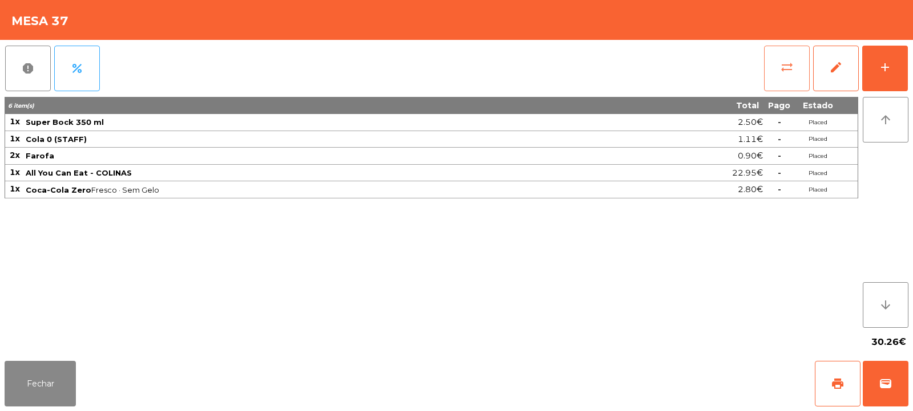
click at [779, 79] on button "sync_alt" at bounding box center [787, 69] width 46 height 46
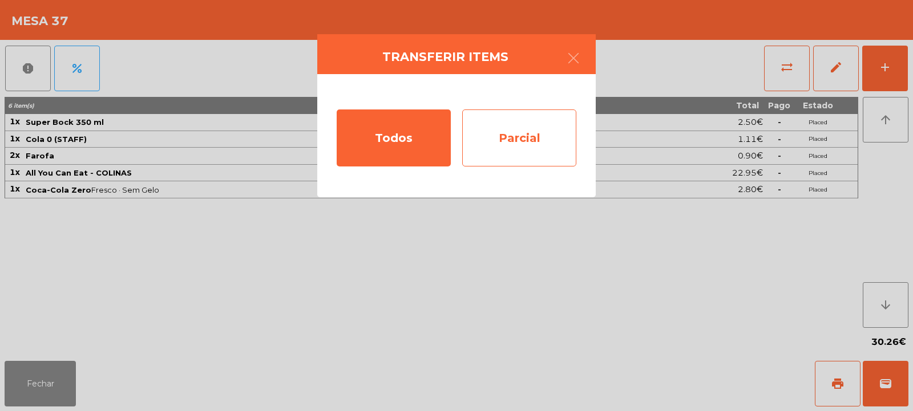
click at [538, 133] on div "Parcial" at bounding box center [519, 138] width 114 height 57
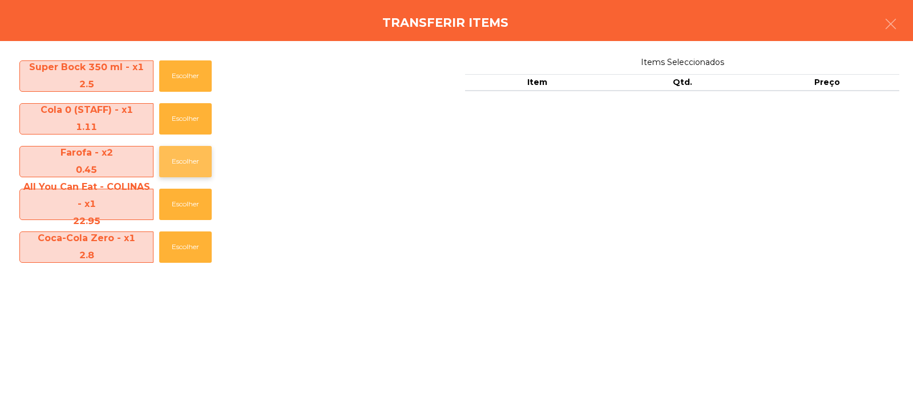
click at [179, 172] on button "Escolher" at bounding box center [185, 161] width 52 height 31
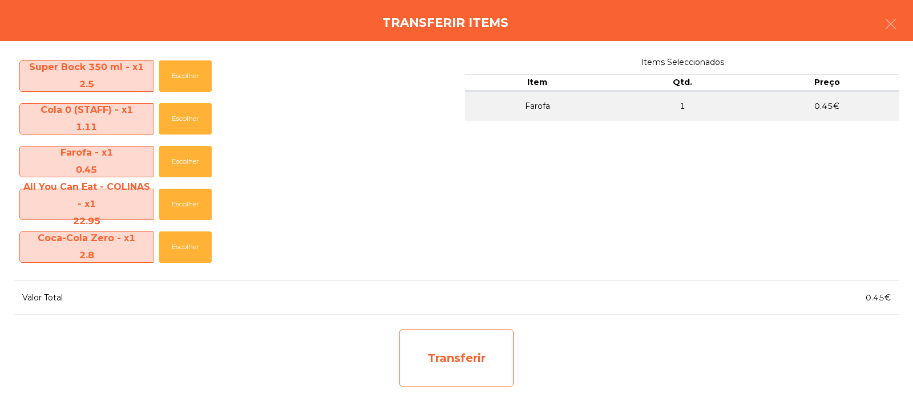
click at [469, 364] on div "Transferir" at bounding box center [456, 358] width 114 height 57
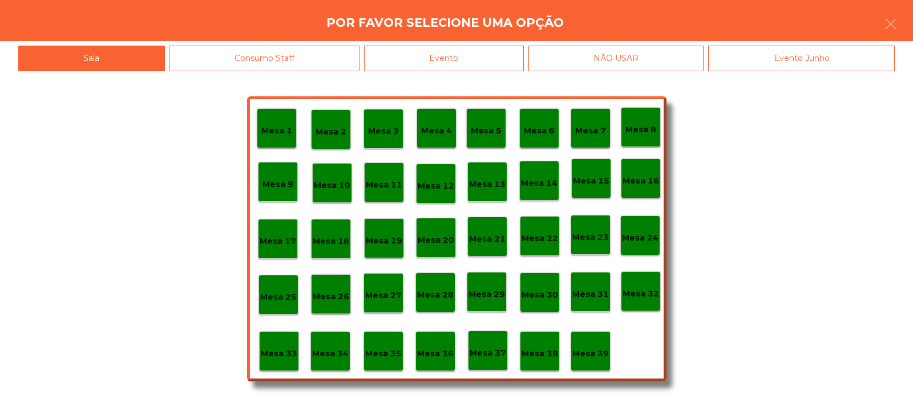
click at [634, 291] on p "Mesa 32" at bounding box center [640, 293] width 37 height 13
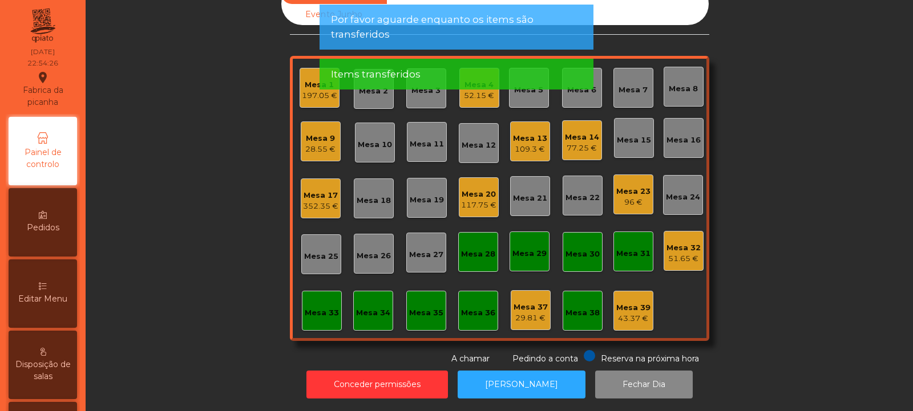
click at [670, 253] on div "51.65 €" at bounding box center [683, 258] width 34 height 11
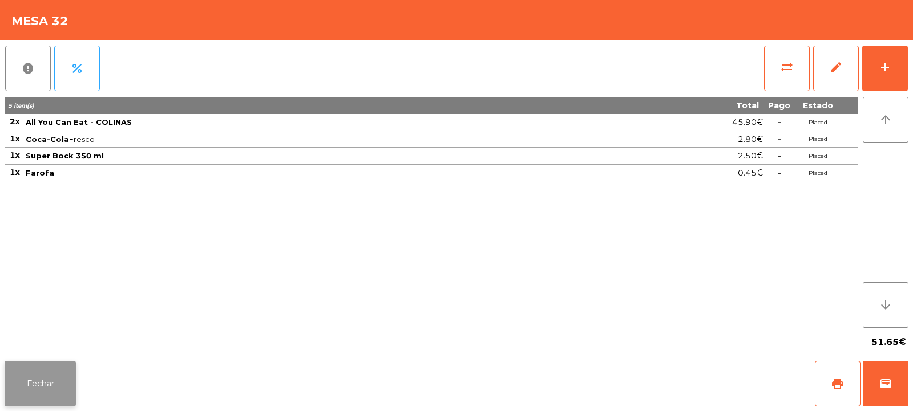
click at [47, 390] on button "Fechar" at bounding box center [40, 384] width 71 height 46
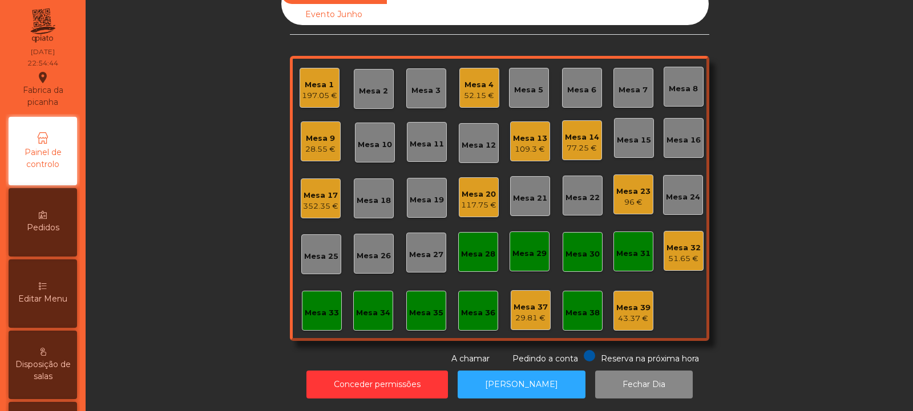
click at [686, 253] on div "51.65 €" at bounding box center [683, 258] width 34 height 11
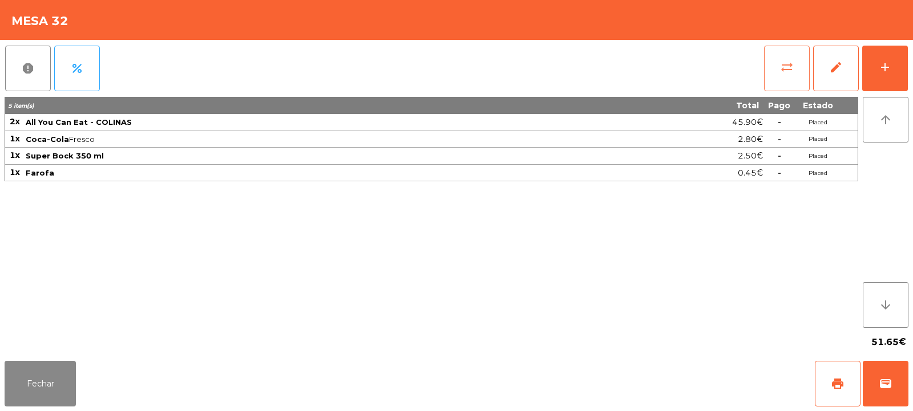
click at [778, 71] on button "sync_alt" at bounding box center [787, 69] width 46 height 46
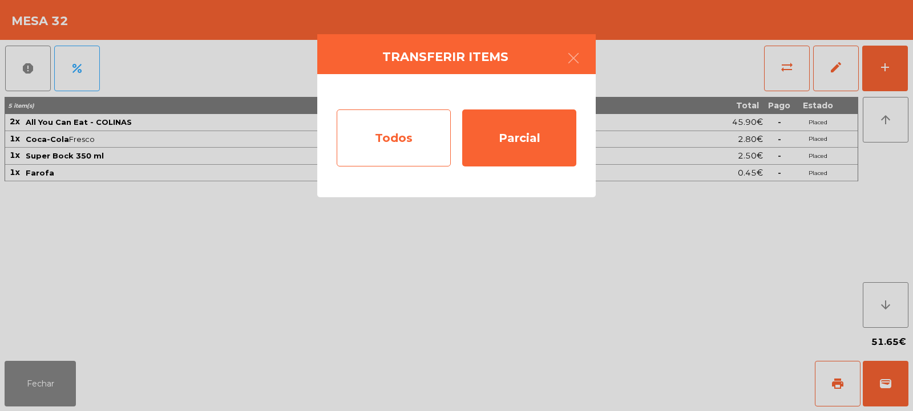
click at [428, 144] on div "Todos" at bounding box center [394, 138] width 114 height 57
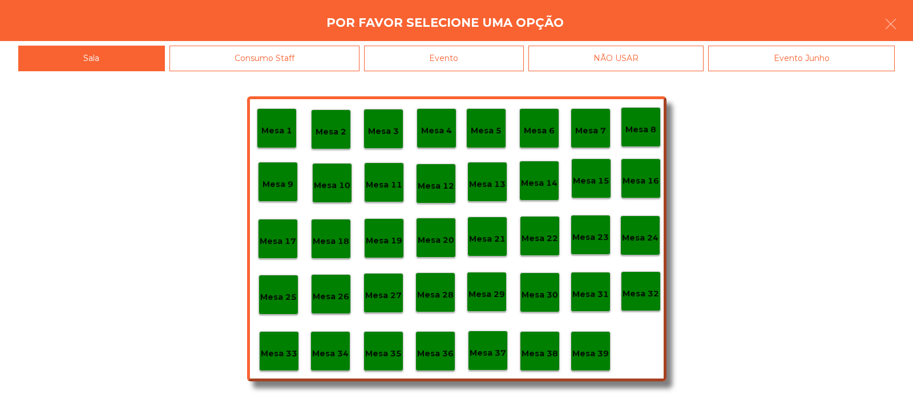
click at [492, 51] on div "Evento" at bounding box center [444, 59] width 160 height 26
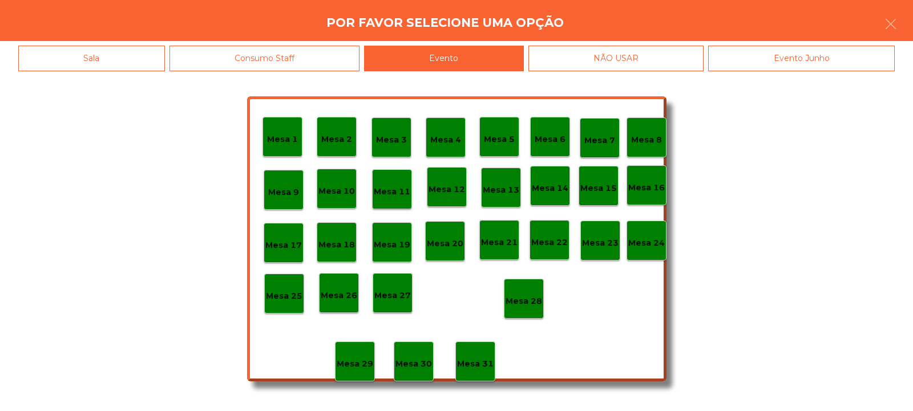
click at [523, 299] on p "Mesa 28" at bounding box center [523, 301] width 37 height 13
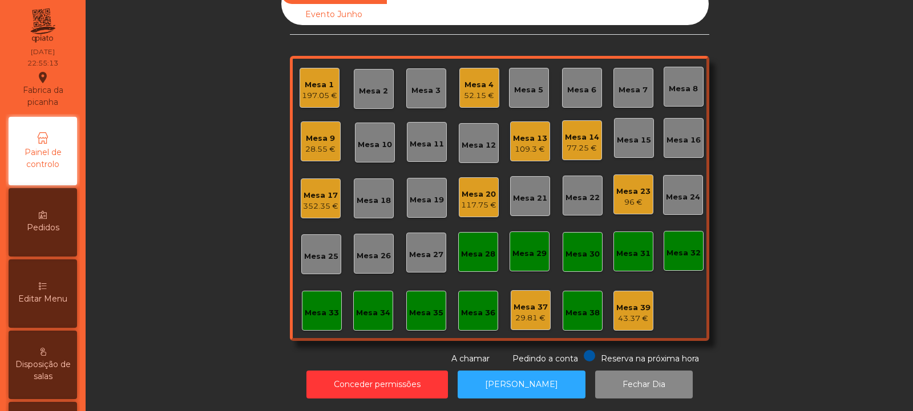
click at [678, 248] on div "Mesa 32" at bounding box center [683, 253] width 34 height 11
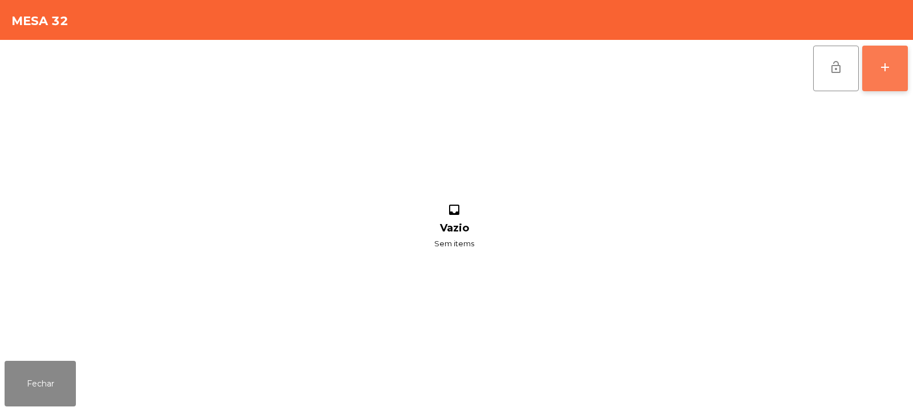
click at [878, 71] on div "add" at bounding box center [885, 67] width 14 height 14
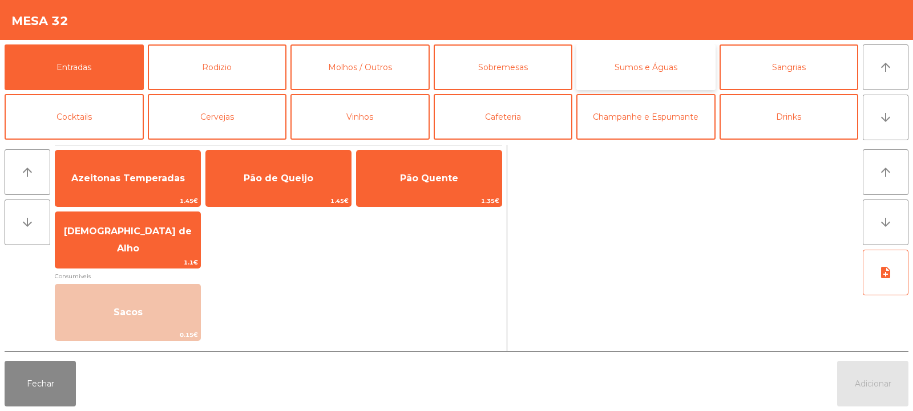
click at [650, 72] on button "Sumos e Águas" at bounding box center [645, 67] width 139 height 46
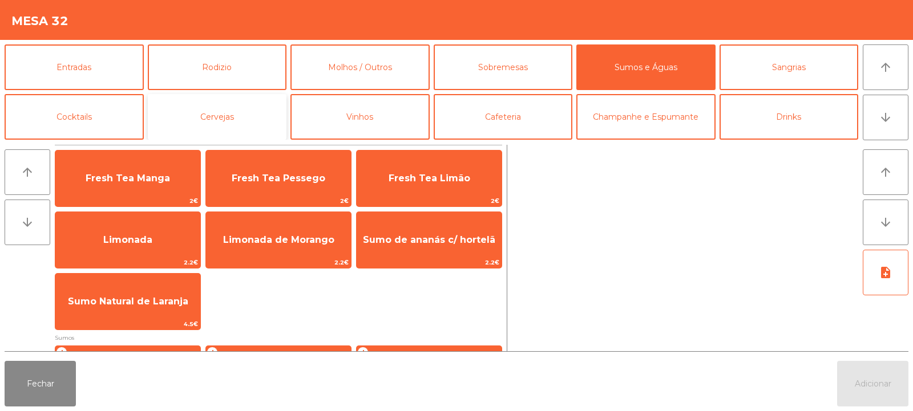
click at [239, 111] on button "Cervejas" at bounding box center [217, 117] width 139 height 46
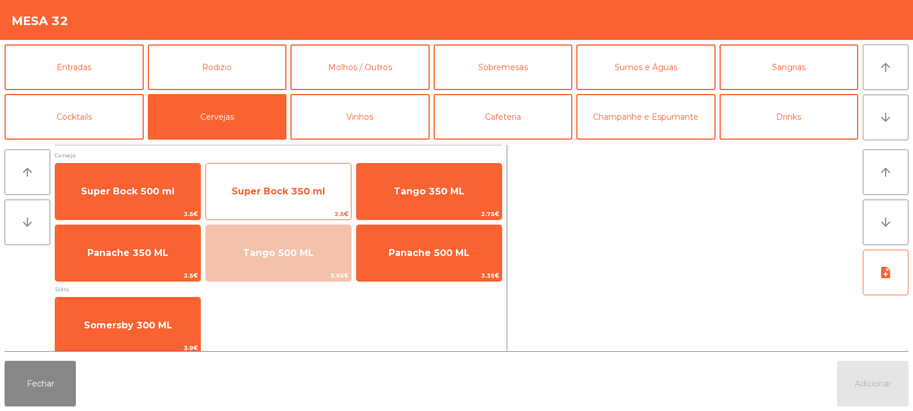
click at [293, 191] on span "Super Bock 350 ml" at bounding box center [279, 191] width 94 height 11
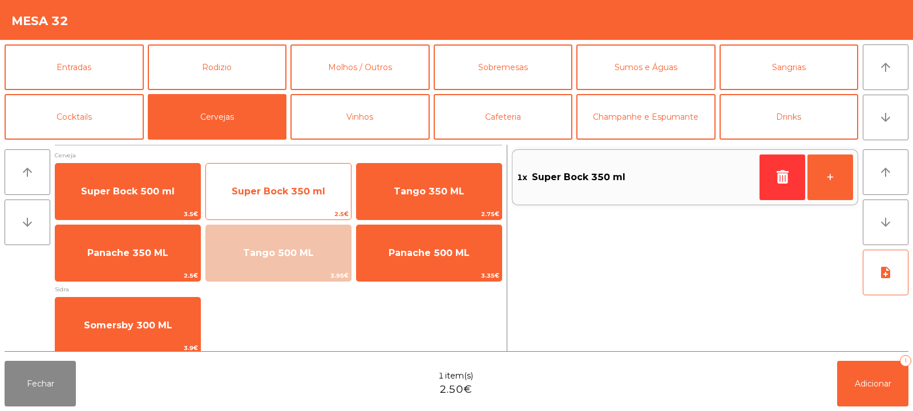
scroll to position [7, 0]
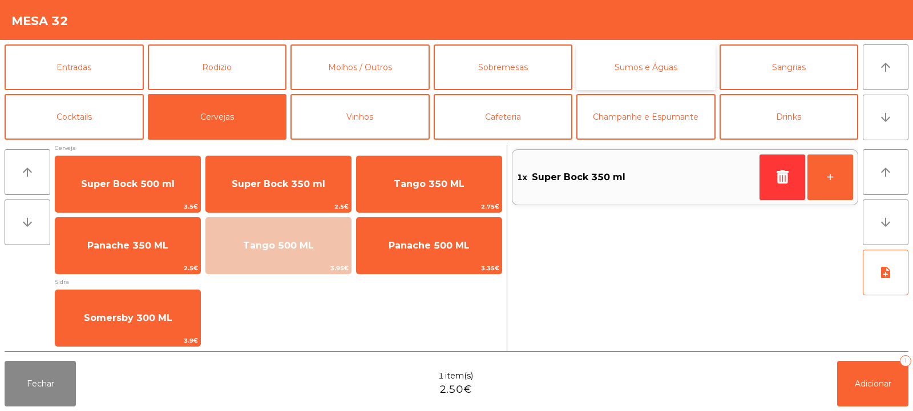
click at [630, 73] on button "Sumos e Águas" at bounding box center [645, 67] width 139 height 46
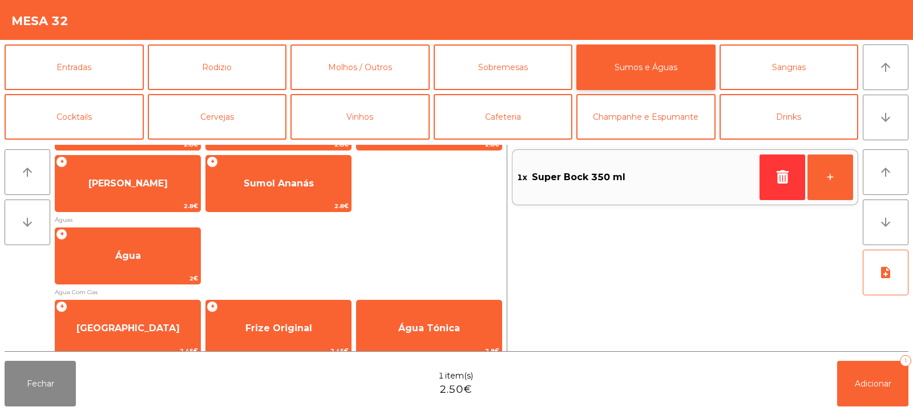
scroll to position [321, 0]
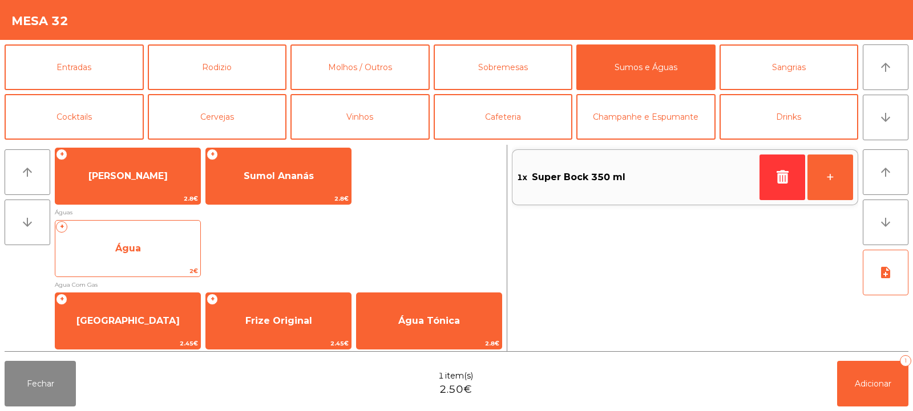
click at [175, 249] on span "Água" at bounding box center [127, 248] width 145 height 31
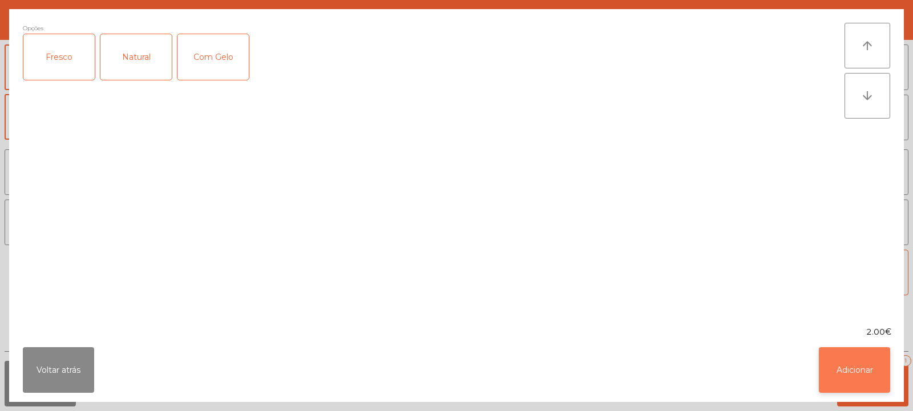
click at [851, 375] on button "Adicionar" at bounding box center [854, 370] width 71 height 46
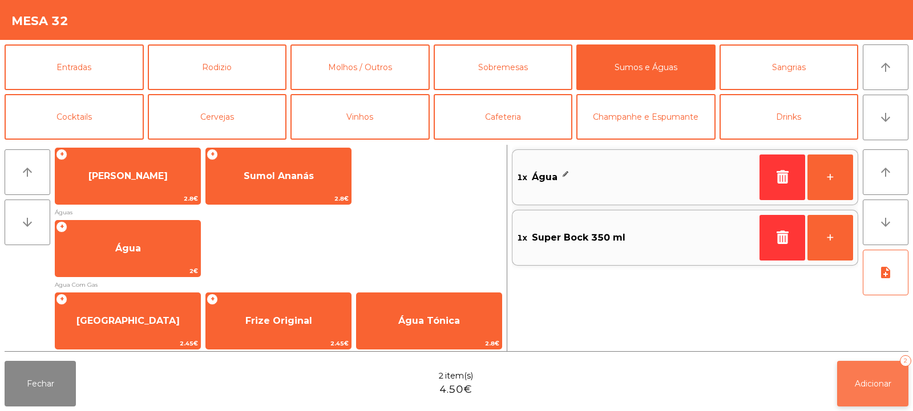
click at [877, 384] on span "Adicionar" at bounding box center [873, 384] width 37 height 10
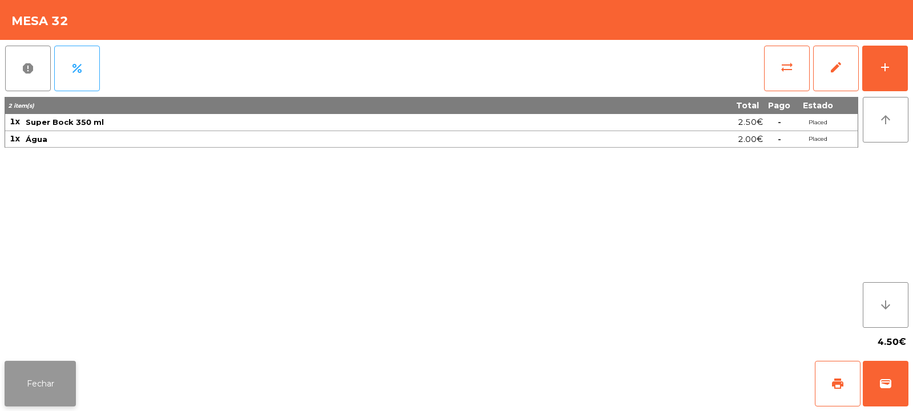
click at [58, 379] on button "Fechar" at bounding box center [40, 384] width 71 height 46
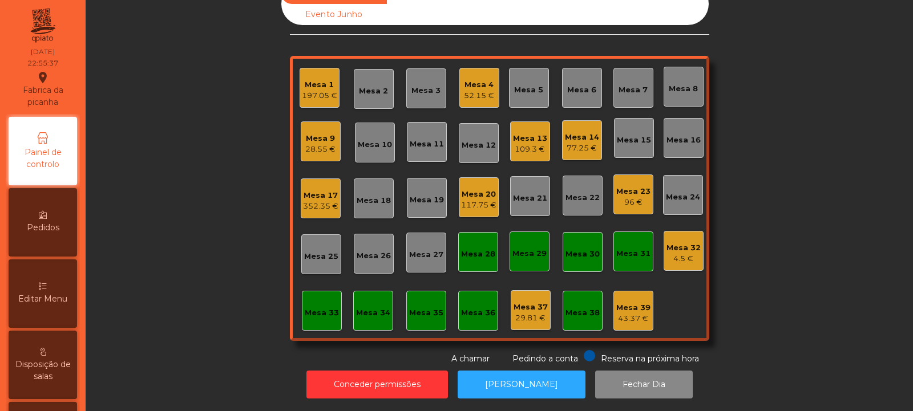
click at [681, 253] on div "4.5 €" at bounding box center [683, 258] width 34 height 11
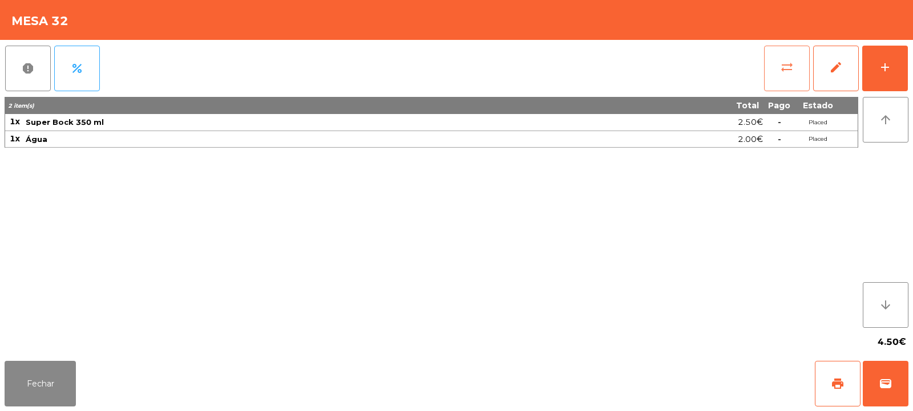
click at [776, 64] on button "sync_alt" at bounding box center [787, 69] width 46 height 46
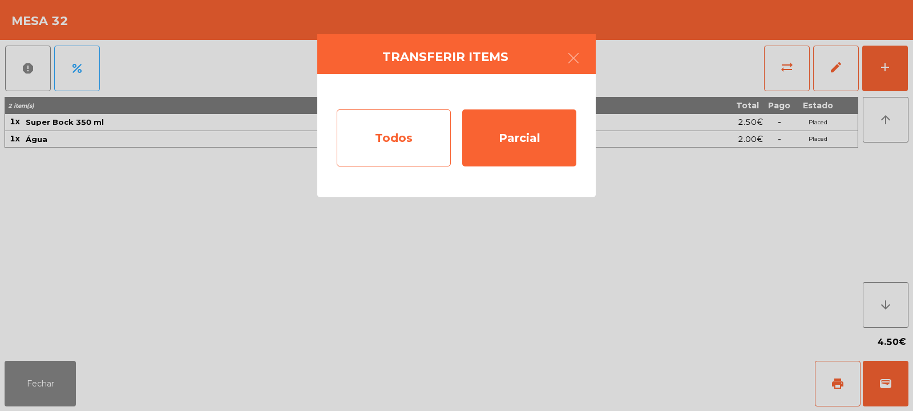
click at [410, 121] on div "Todos" at bounding box center [394, 138] width 114 height 57
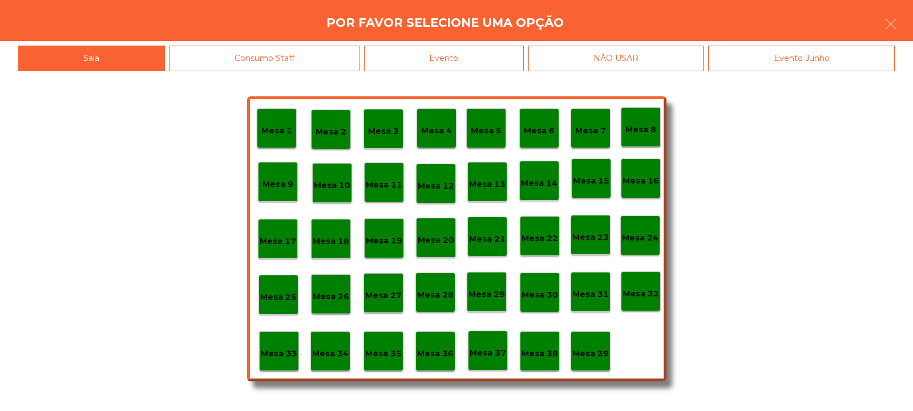
click at [493, 56] on div "Evento" at bounding box center [444, 59] width 160 height 26
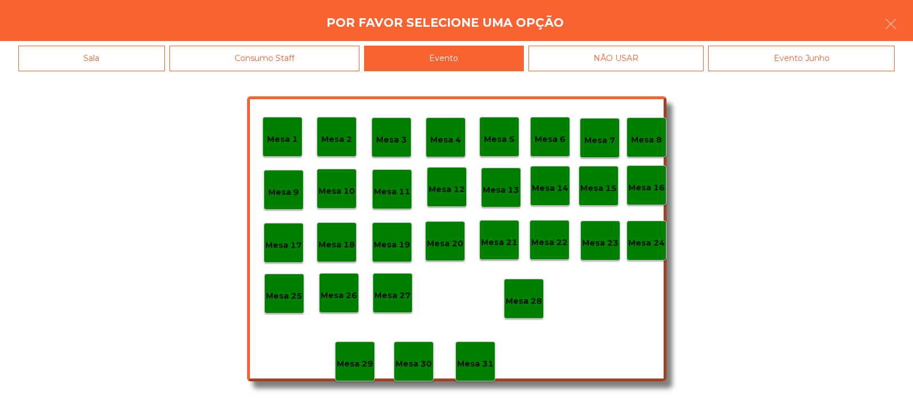
click at [531, 302] on p "Mesa 28" at bounding box center [523, 301] width 37 height 13
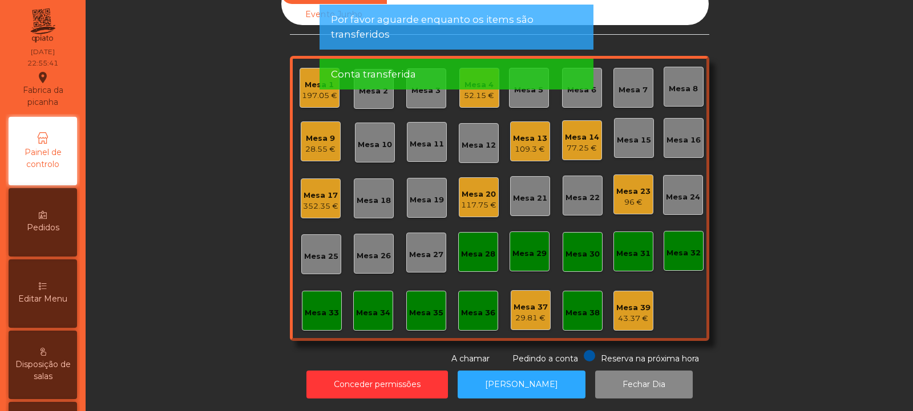
scroll to position [0, 0]
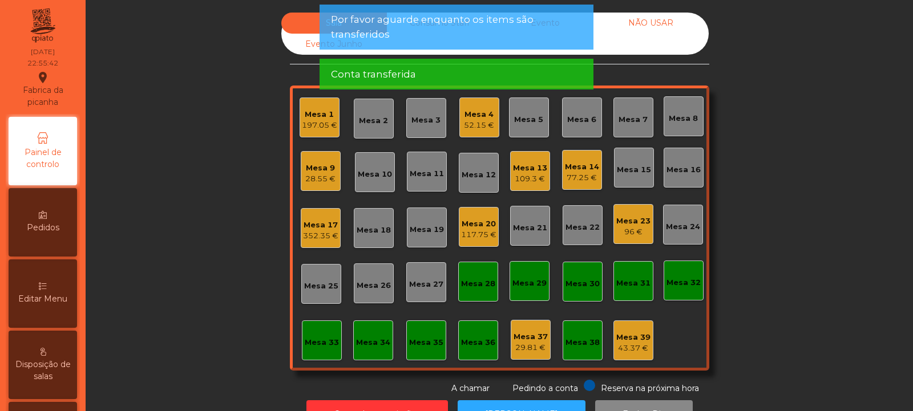
click at [324, 168] on div "Mesa 9" at bounding box center [320, 168] width 30 height 11
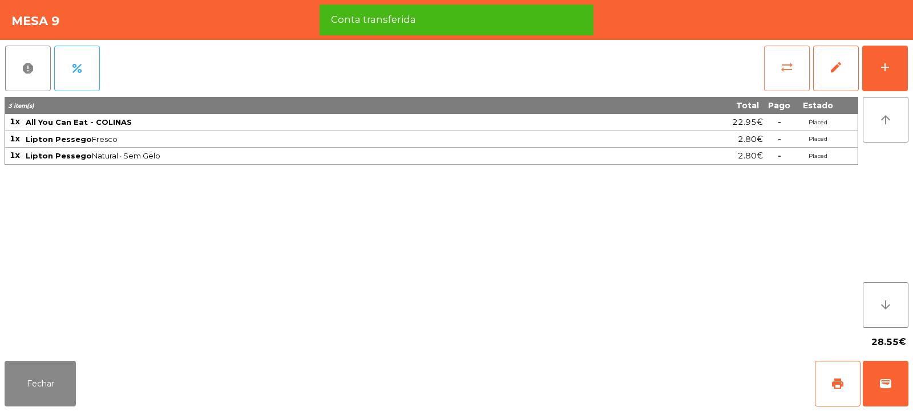
click at [784, 71] on span "sync_alt" at bounding box center [787, 67] width 14 height 14
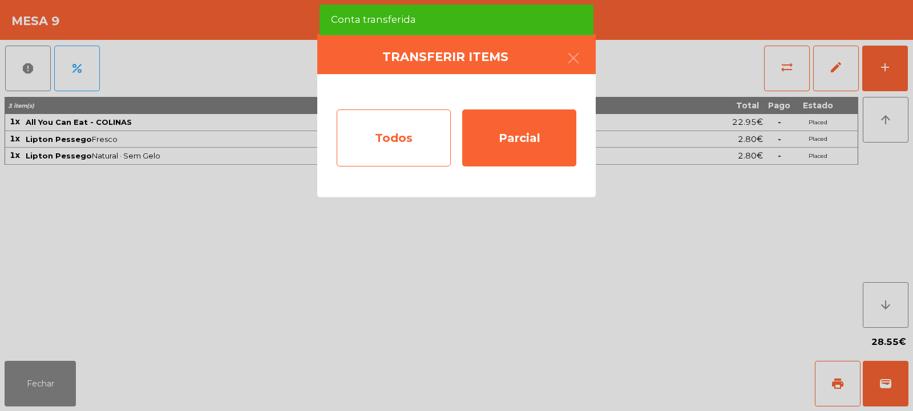
click at [397, 139] on div "Todos" at bounding box center [394, 138] width 114 height 57
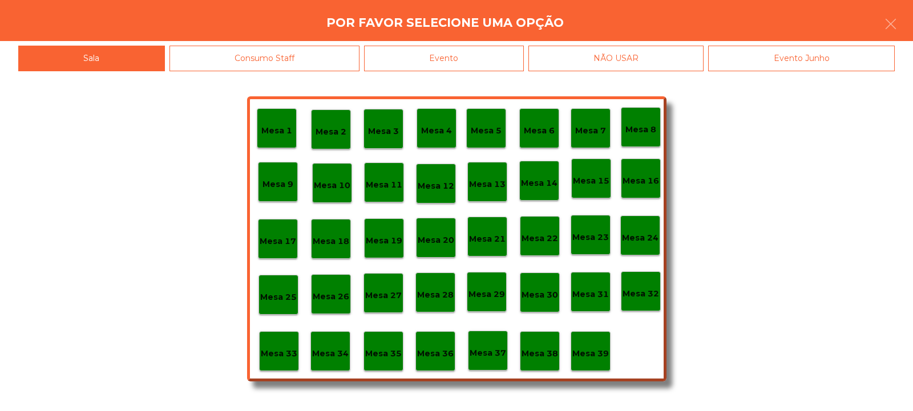
click at [507, 59] on div "Evento" at bounding box center [444, 59] width 160 height 26
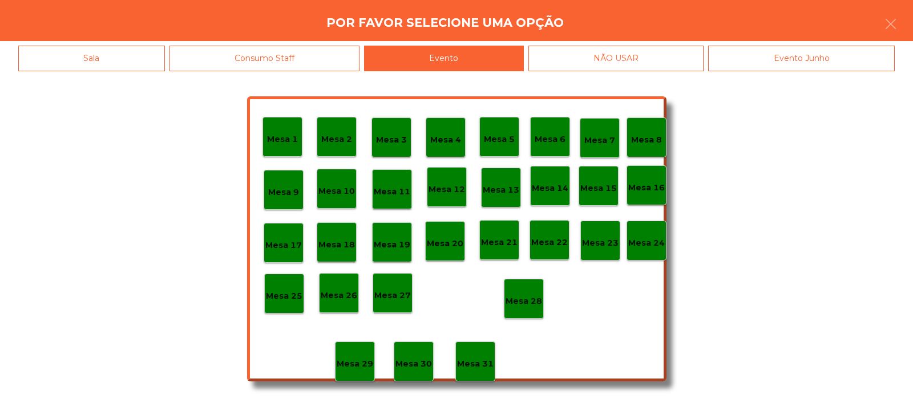
click at [524, 295] on p "Mesa 28" at bounding box center [523, 301] width 37 height 13
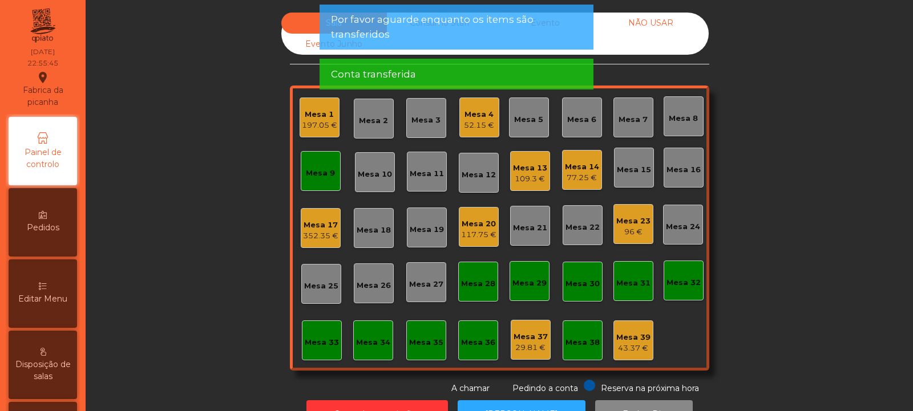
click at [323, 174] on div "Mesa 9" at bounding box center [320, 173] width 29 height 11
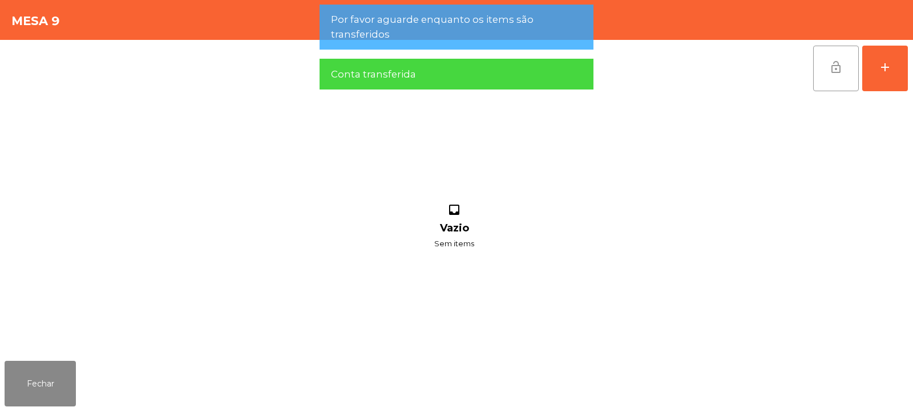
click at [837, 80] on button "lock_open" at bounding box center [836, 69] width 46 height 46
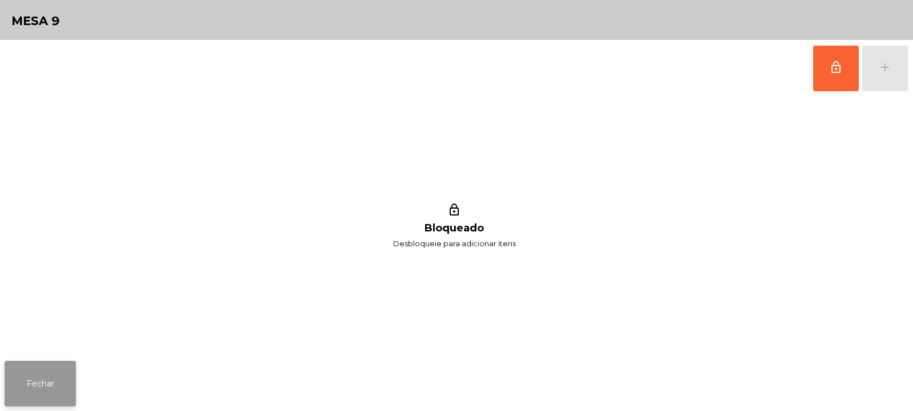
click at [23, 387] on button "Fechar" at bounding box center [40, 384] width 71 height 46
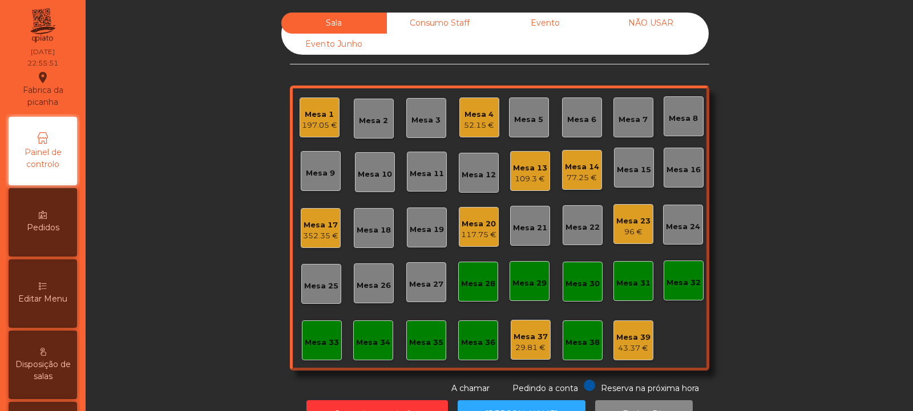
scroll to position [38, 0]
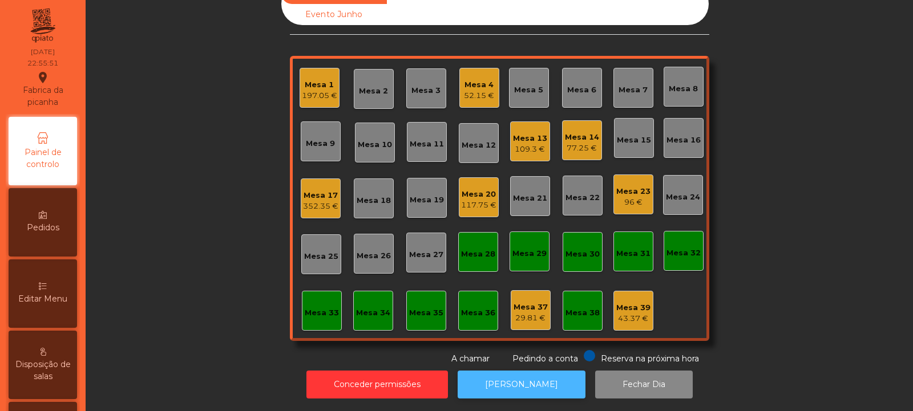
click at [532, 382] on button "[PERSON_NAME]" at bounding box center [521, 385] width 128 height 28
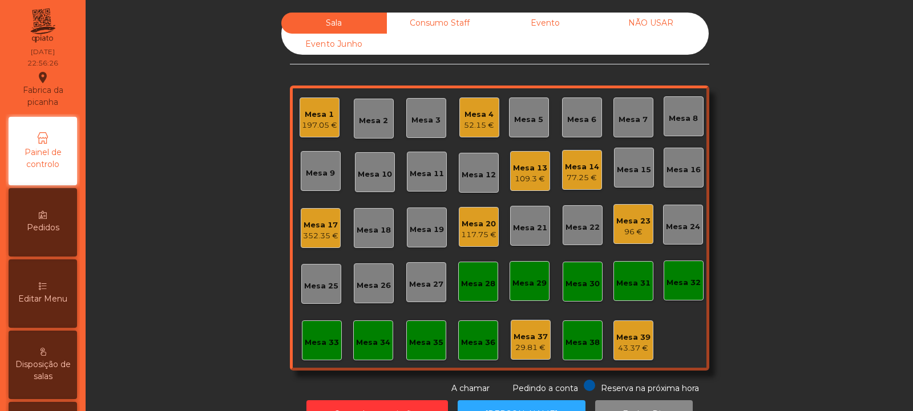
click at [681, 274] on div "Mesa 32" at bounding box center [683, 281] width 34 height 16
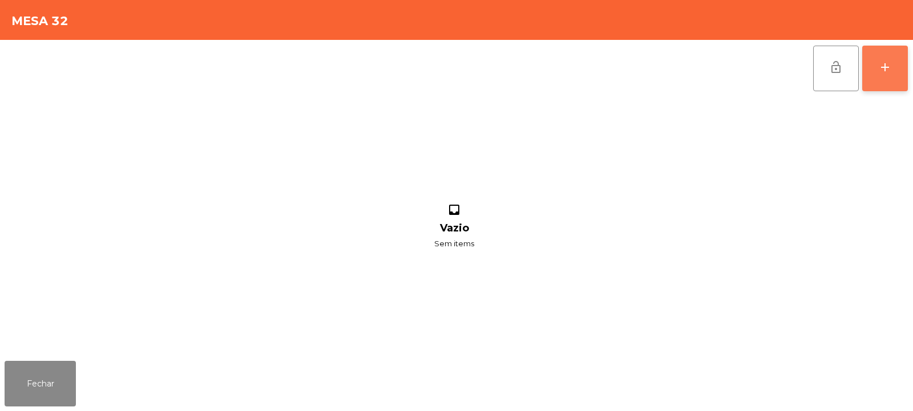
click at [882, 77] on button "add" at bounding box center [885, 69] width 46 height 46
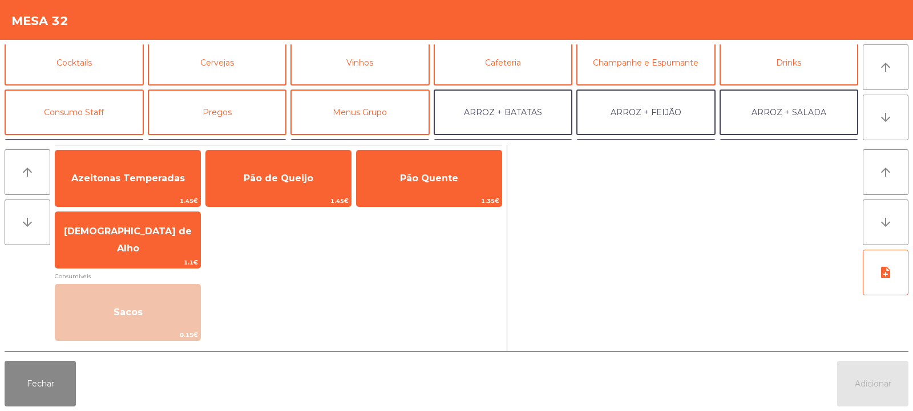
scroll to position [64, 0]
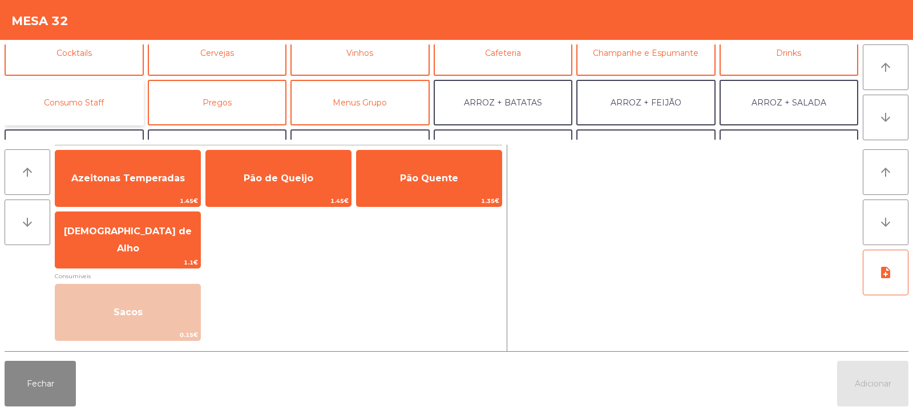
click at [107, 100] on button "Consumo Staff" at bounding box center [74, 103] width 139 height 46
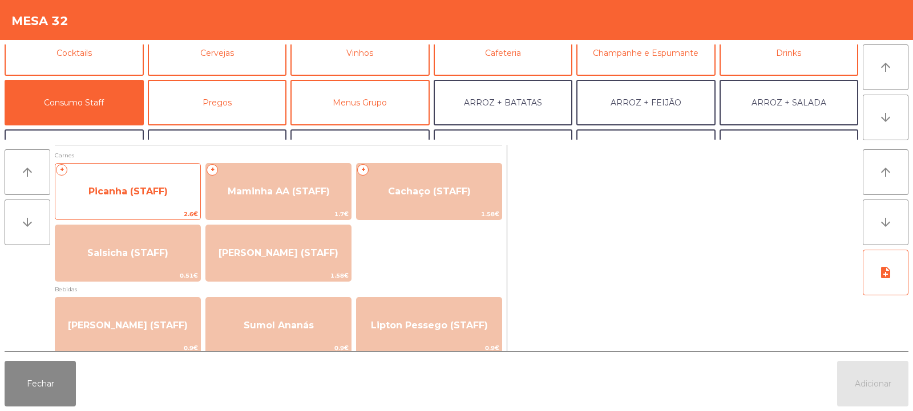
click at [178, 195] on span "Picanha (STAFF)" at bounding box center [127, 191] width 145 height 31
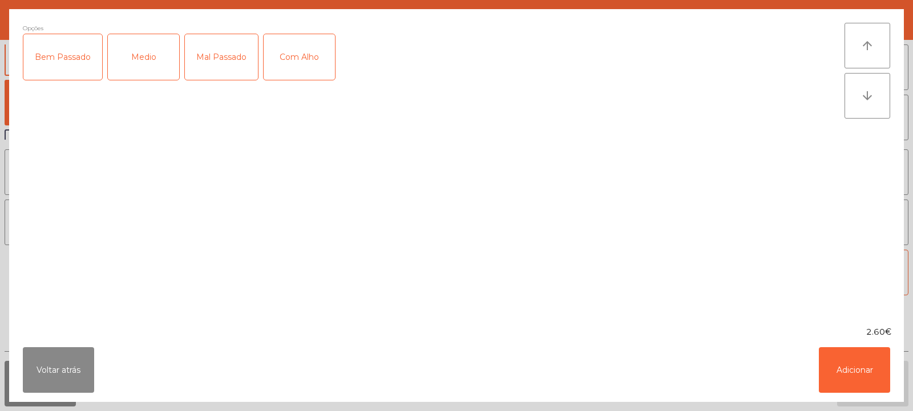
click at [136, 62] on div "Medio" at bounding box center [143, 57] width 71 height 46
click at [281, 56] on div "Com Alho" at bounding box center [299, 57] width 71 height 46
click at [859, 366] on button "Adicionar" at bounding box center [854, 370] width 71 height 46
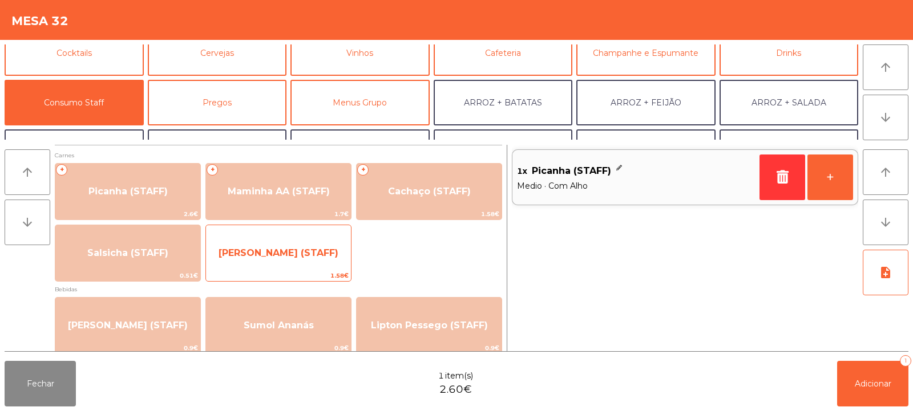
click at [262, 261] on span "[PERSON_NAME] (STAFF)" at bounding box center [278, 253] width 145 height 31
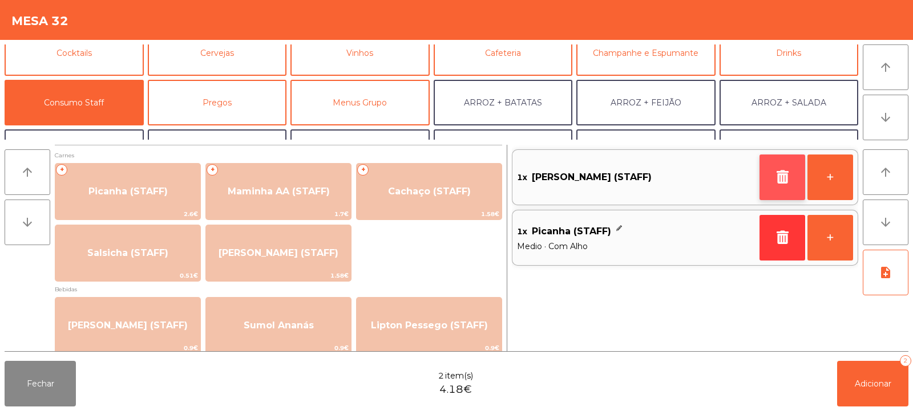
click at [774, 181] on icon "button" at bounding box center [782, 177] width 17 height 14
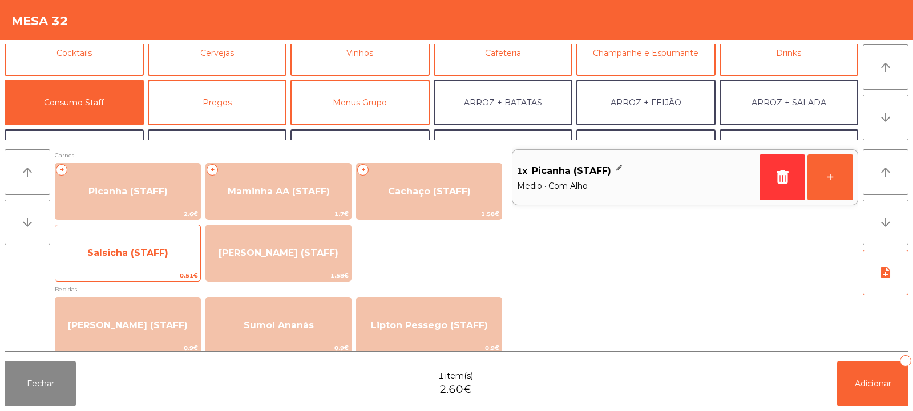
click at [152, 269] on div "Salsicha (STAFF) 0.51€" at bounding box center [128, 253] width 146 height 57
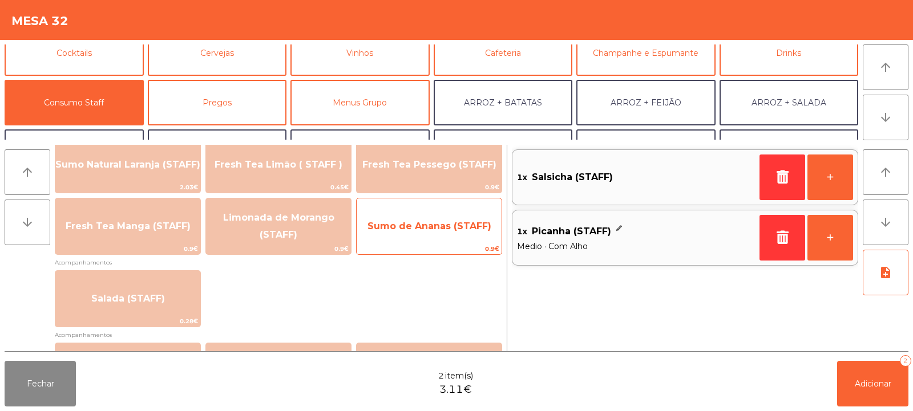
click at [444, 235] on span "Sumo de Ananas (STAFF)" at bounding box center [429, 226] width 145 height 31
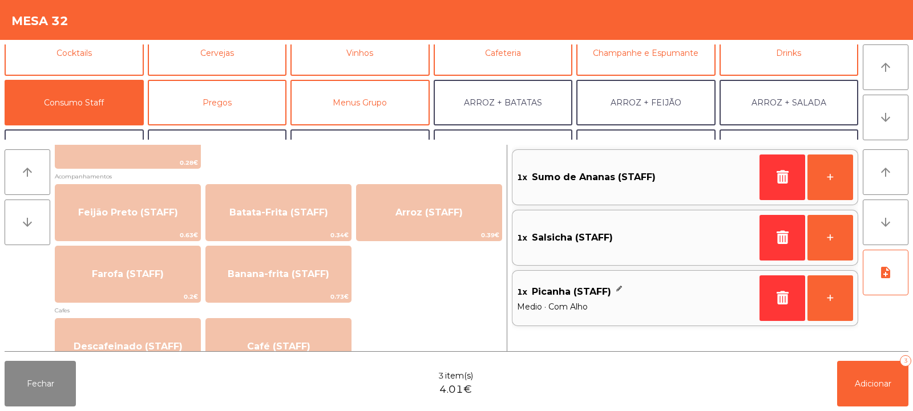
scroll to position [509, 0]
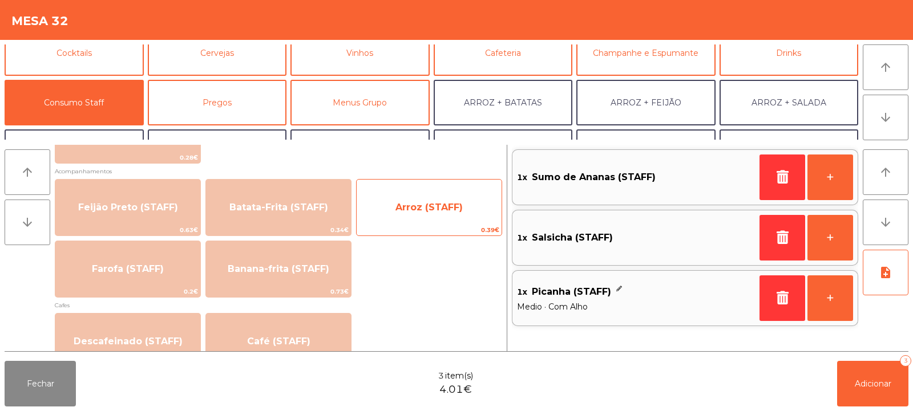
click at [439, 213] on span "Arroz (STAFF)" at bounding box center [429, 207] width 145 height 31
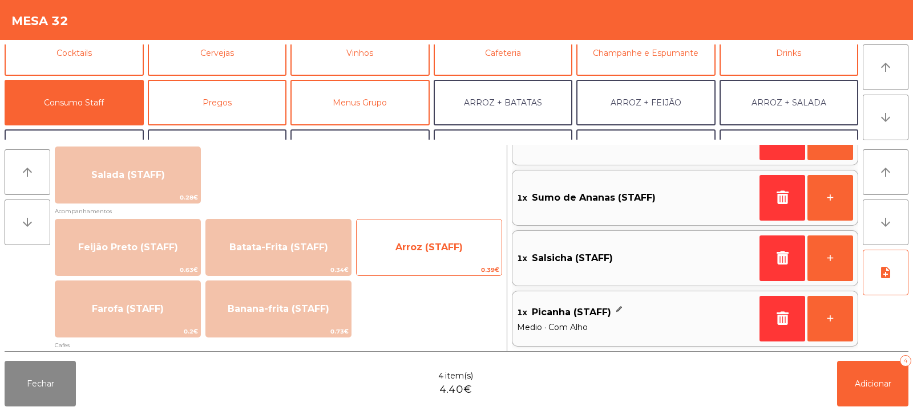
scroll to position [494, 0]
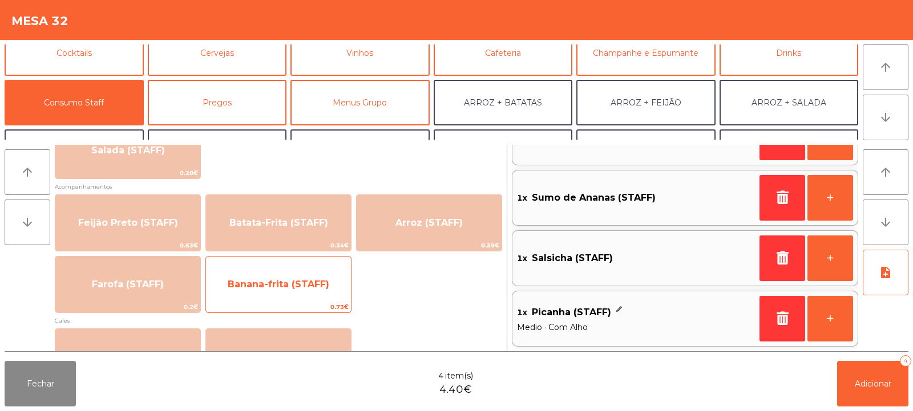
click at [326, 292] on span "Banana-frita (STAFF)" at bounding box center [278, 284] width 145 height 31
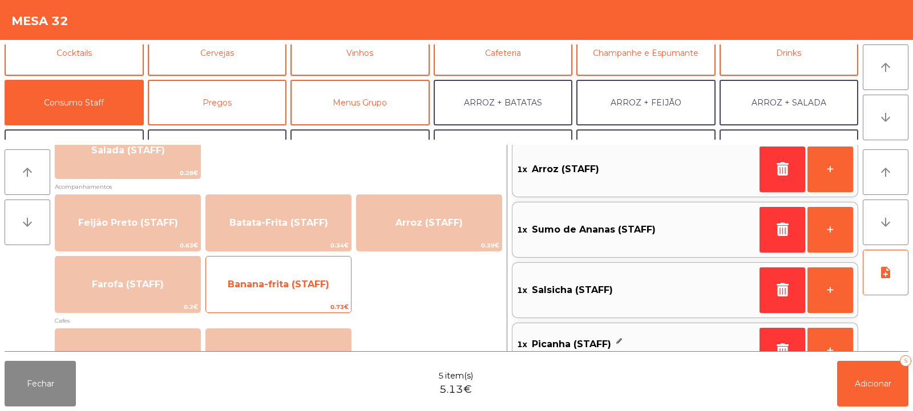
scroll to position [100, 0]
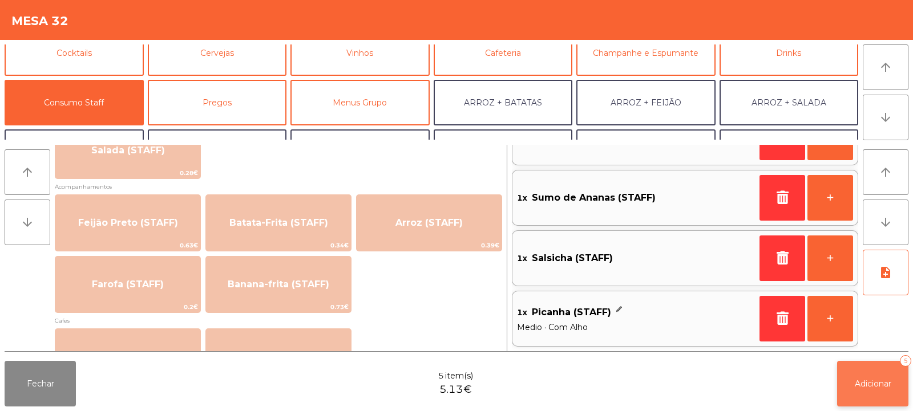
click at [869, 380] on span "Adicionar" at bounding box center [873, 384] width 37 height 10
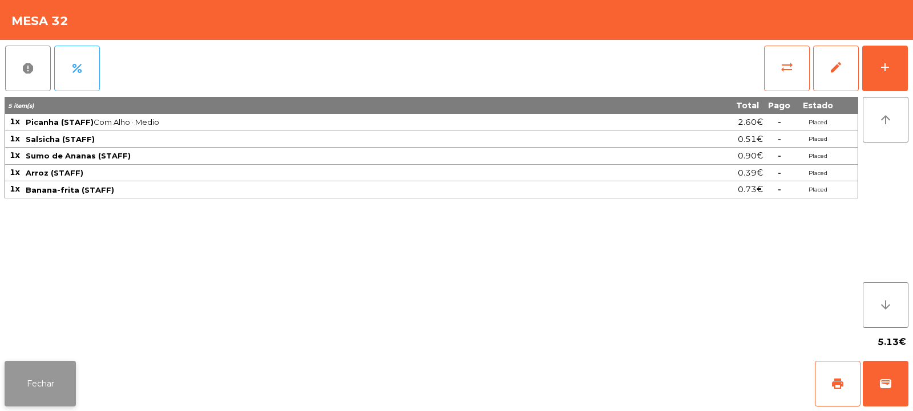
click at [49, 380] on button "Fechar" at bounding box center [40, 384] width 71 height 46
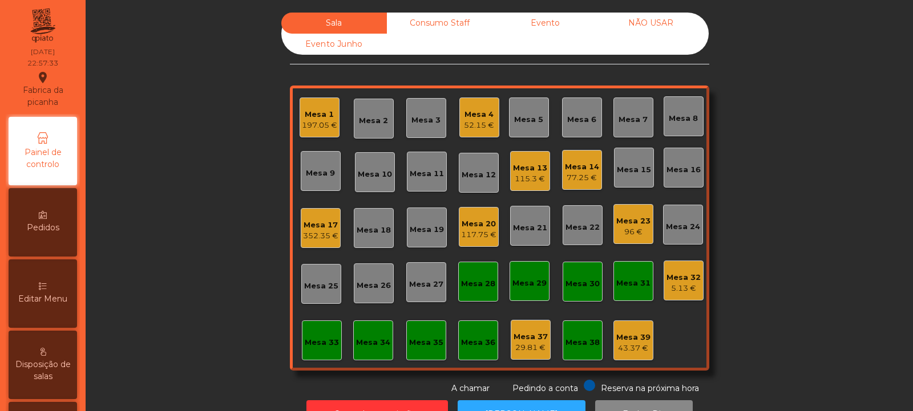
click at [677, 284] on div "5.13 €" at bounding box center [683, 288] width 34 height 11
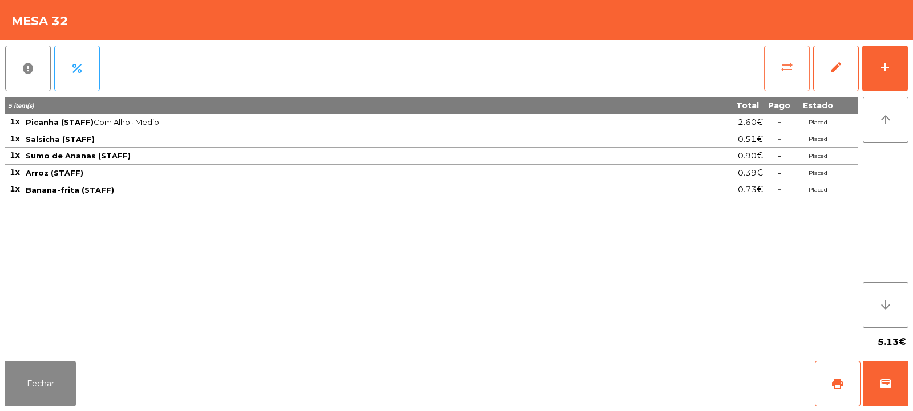
click at [788, 76] on button "sync_alt" at bounding box center [787, 69] width 46 height 46
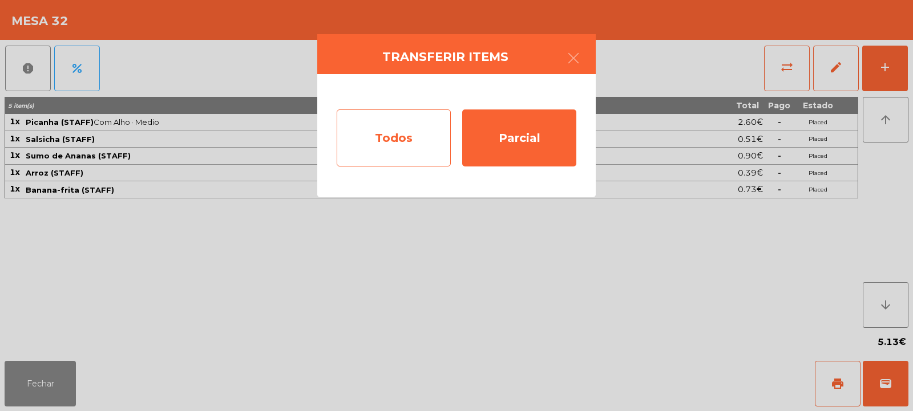
click at [418, 150] on div "Todos" at bounding box center [394, 138] width 114 height 57
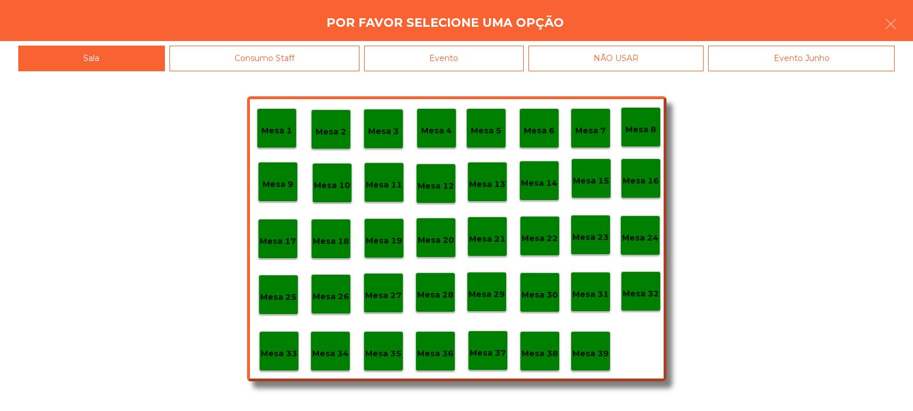
click at [594, 350] on p "Mesa 39" at bounding box center [590, 353] width 37 height 13
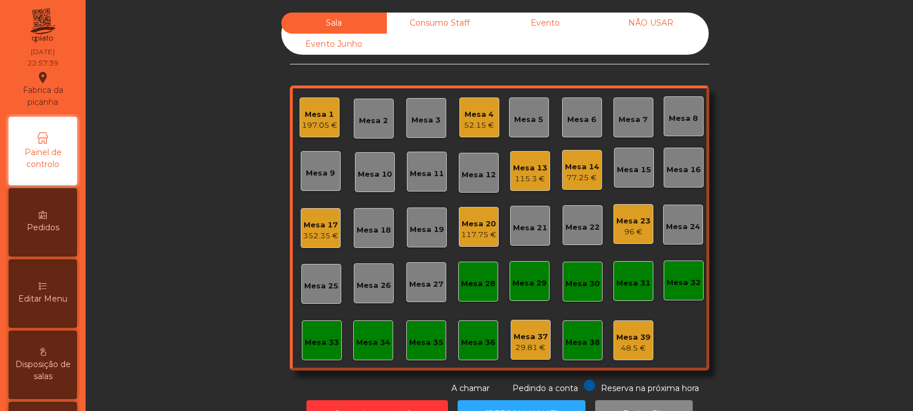
click at [631, 345] on div "48.5 €" at bounding box center [633, 348] width 34 height 11
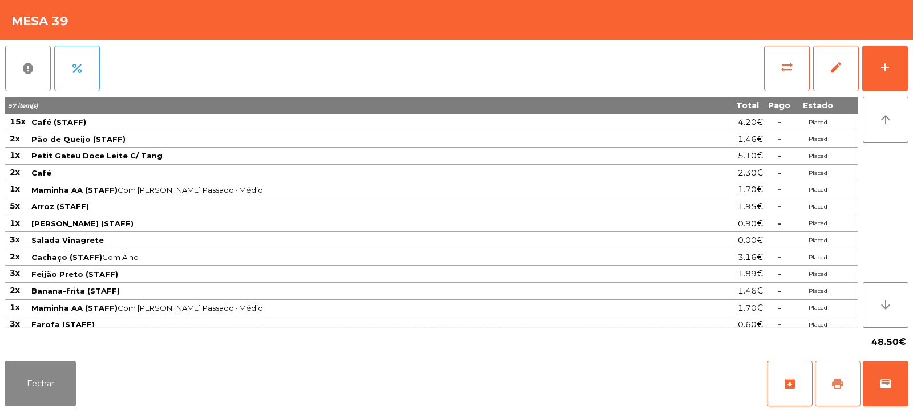
click at [829, 378] on button "print" at bounding box center [838, 384] width 46 height 46
click at [43, 380] on button "Fechar" at bounding box center [40, 384] width 71 height 46
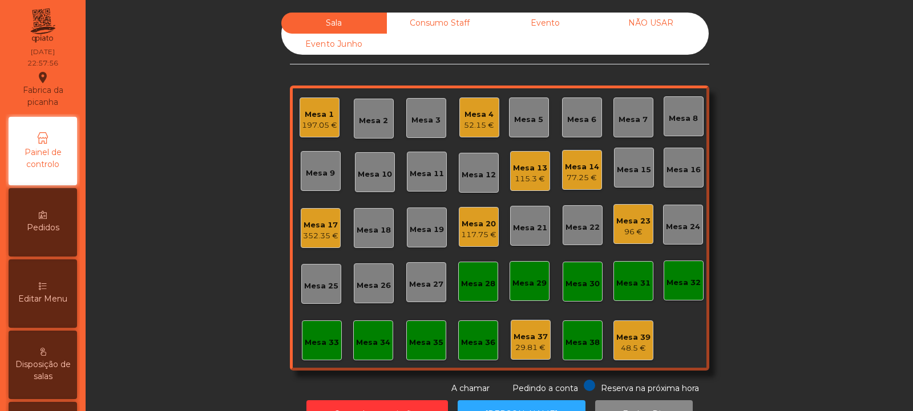
scroll to position [38, 0]
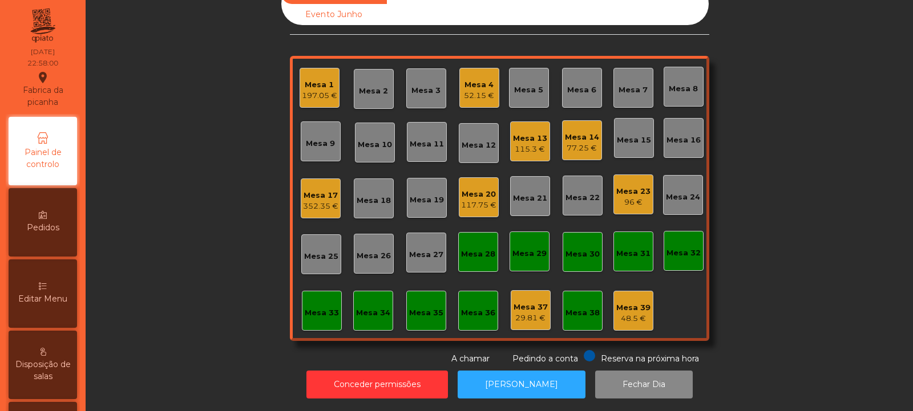
click at [681, 248] on div "Mesa 32" at bounding box center [683, 253] width 34 height 11
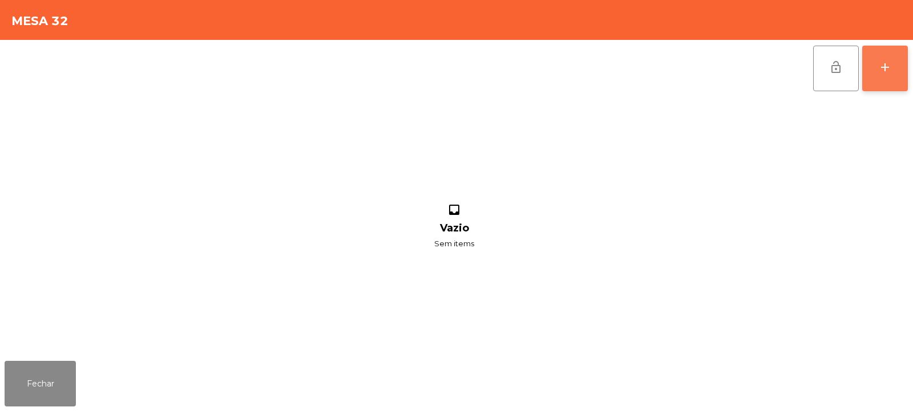
click at [892, 71] on button "add" at bounding box center [885, 69] width 46 height 46
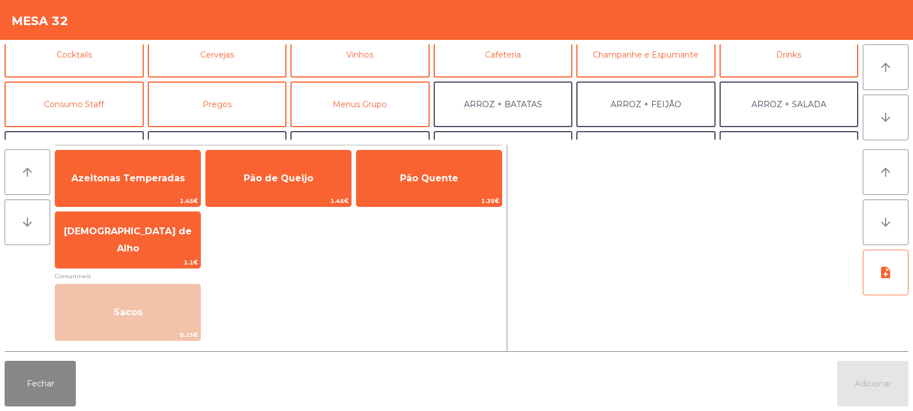
scroll to position [63, 0]
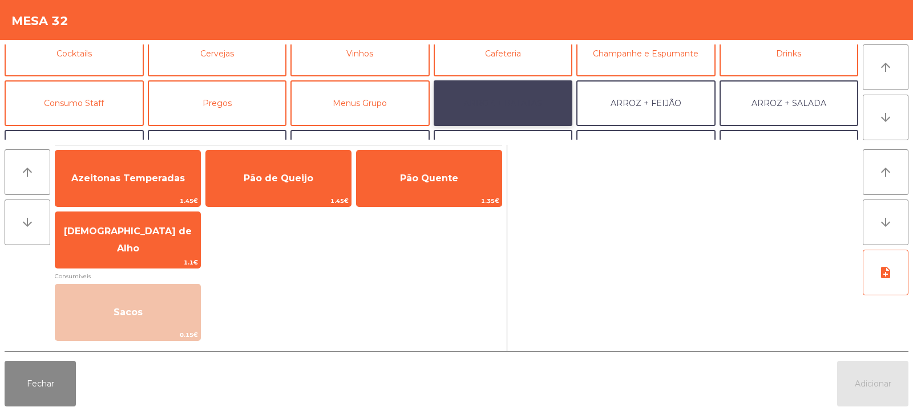
click at [539, 108] on button "ARROZ + BATATAS" at bounding box center [503, 103] width 139 height 46
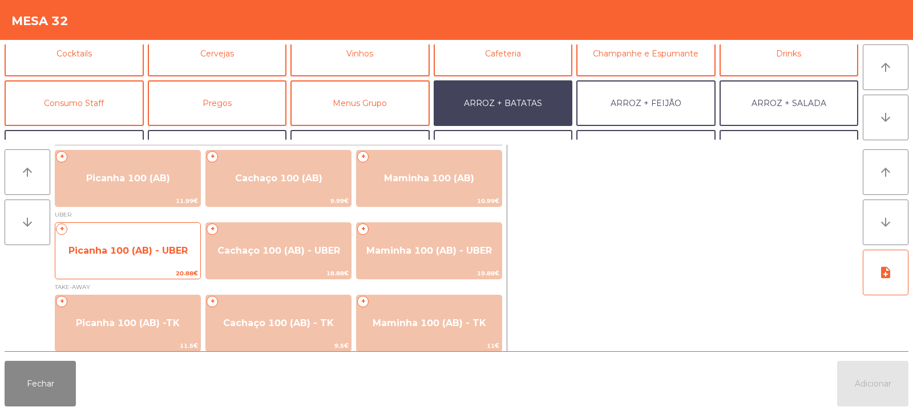
click at [156, 253] on span "Picanha 100 (AB) - UBER" at bounding box center [127, 250] width 119 height 11
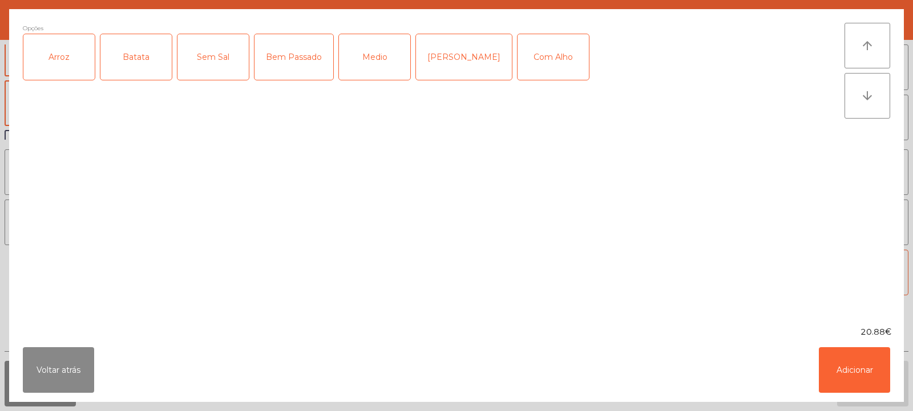
click at [66, 64] on div "Arroz" at bounding box center [58, 57] width 71 height 46
click at [129, 60] on div "Batata" at bounding box center [135, 57] width 71 height 46
click at [375, 59] on div "Medio" at bounding box center [374, 57] width 71 height 46
click at [517, 58] on div "Com Alho" at bounding box center [552, 57] width 71 height 46
click at [862, 359] on button "Adicionar" at bounding box center [854, 370] width 71 height 46
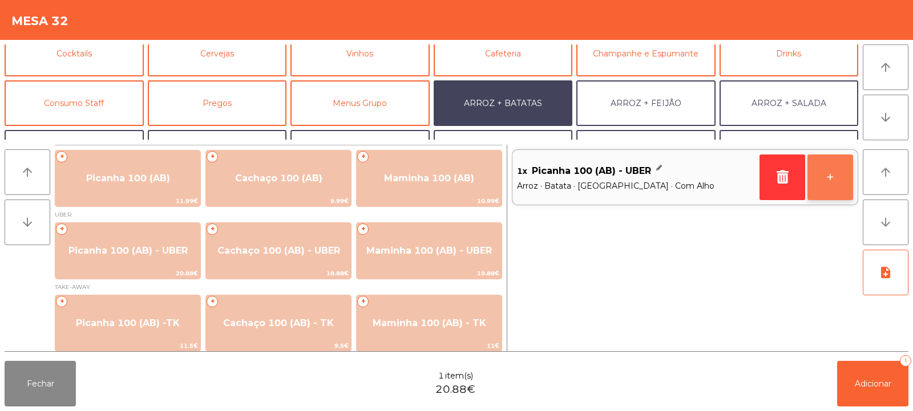
click at [834, 184] on button "+" at bounding box center [830, 178] width 46 height 46
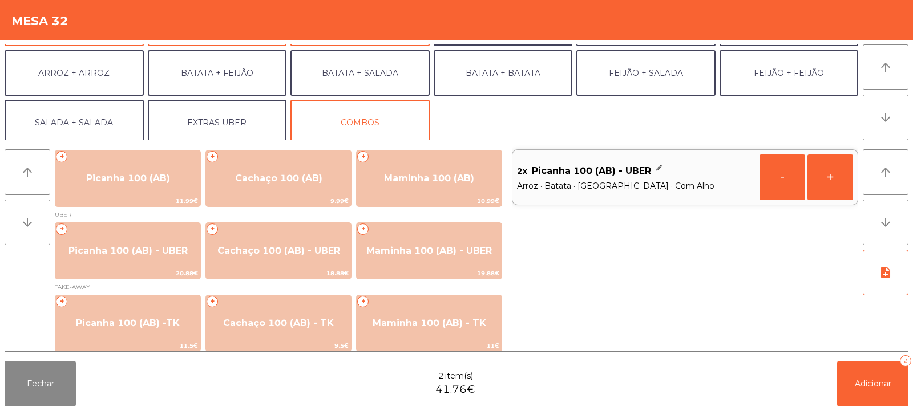
scroll to position [149, 0]
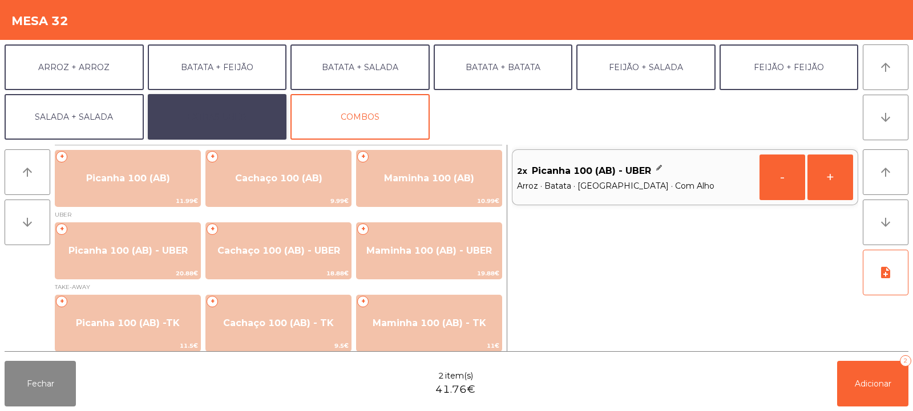
click at [240, 107] on button "EXTRAS UBER" at bounding box center [217, 117] width 139 height 46
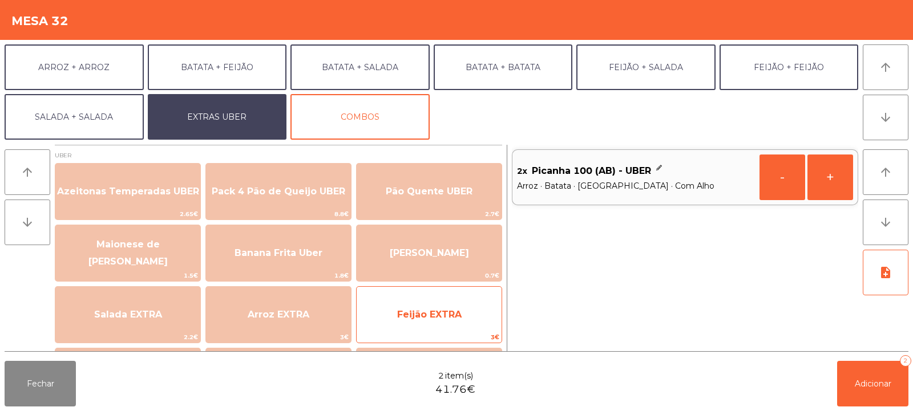
click at [426, 311] on span "Feijão EXTRA" at bounding box center [429, 314] width 64 height 11
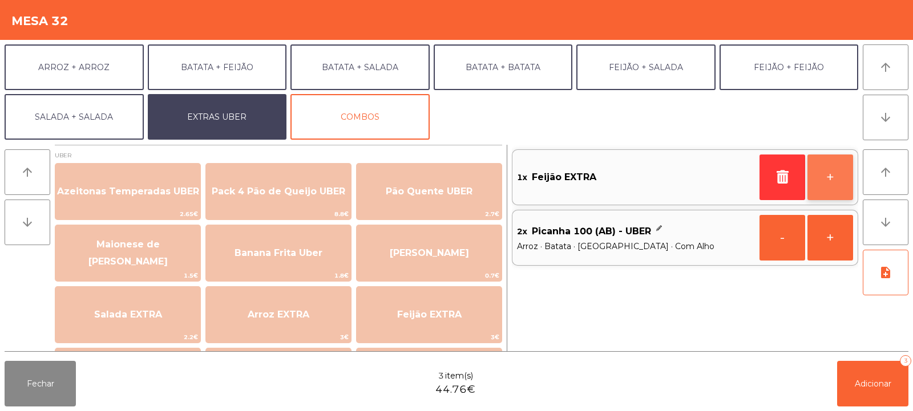
click at [833, 179] on button "+" at bounding box center [830, 178] width 46 height 46
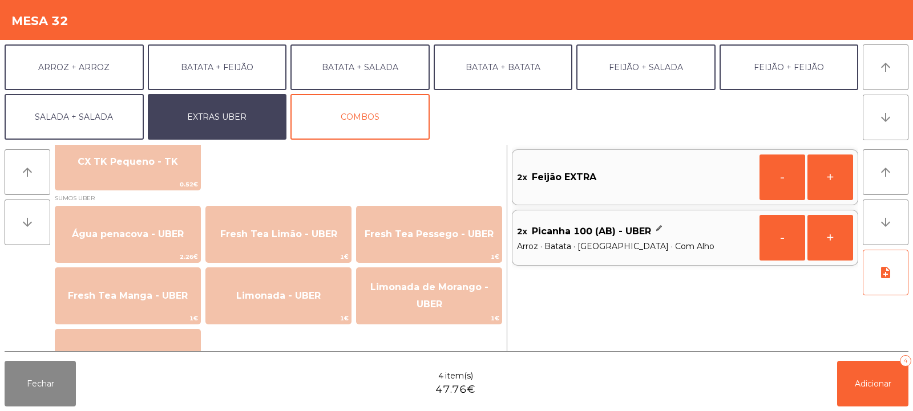
scroll to position [902, 0]
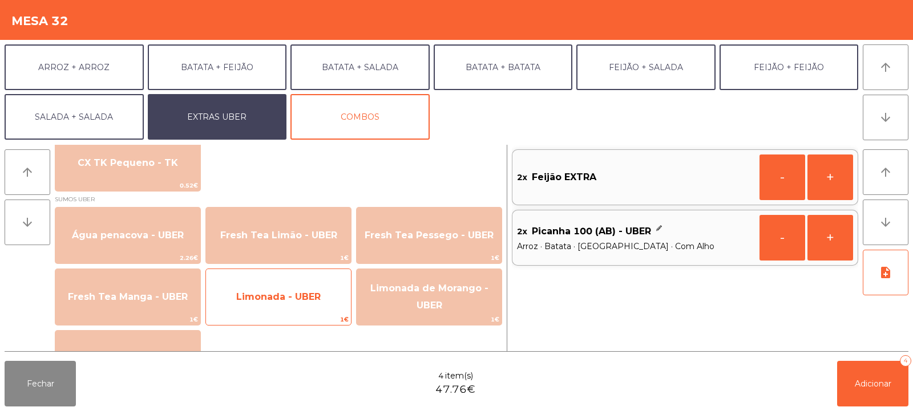
click at [320, 308] on span "Limonada - UBER" at bounding box center [278, 297] width 145 height 31
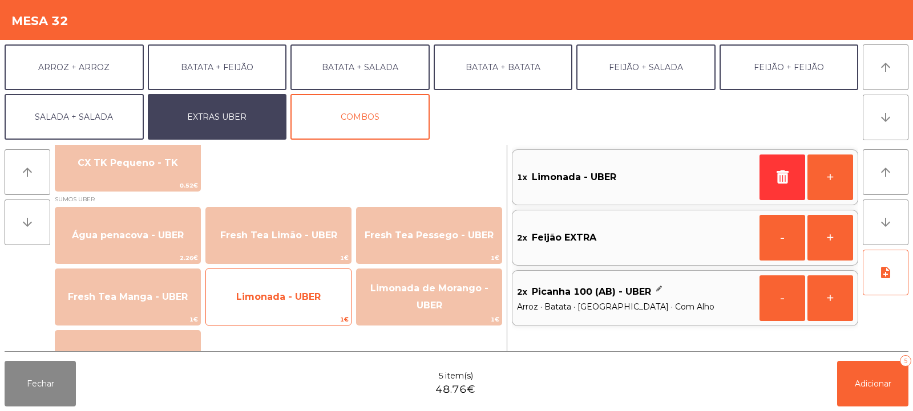
click at [321, 310] on span "Limonada - UBER" at bounding box center [278, 297] width 145 height 31
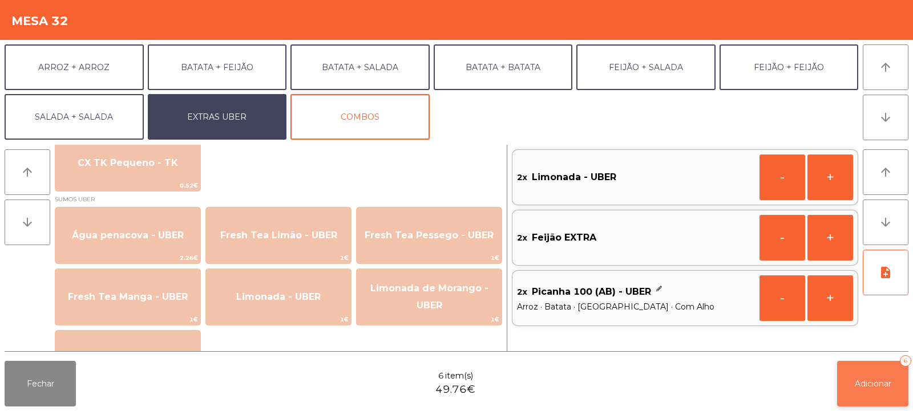
click at [865, 390] on button "Adicionar 6" at bounding box center [872, 384] width 71 height 46
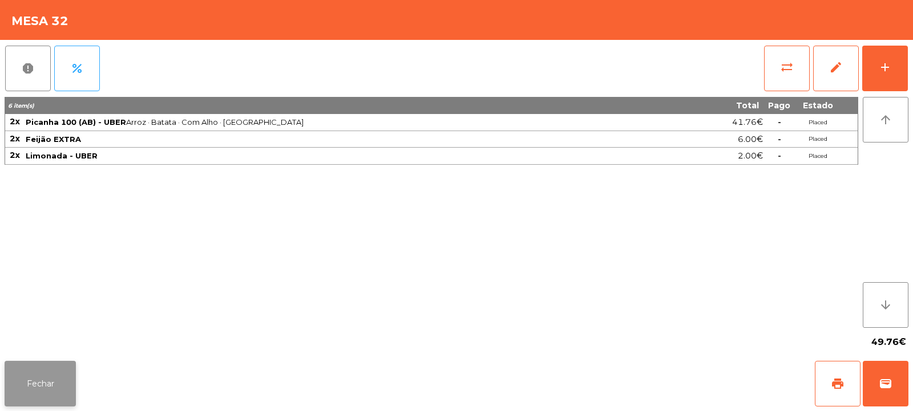
click at [47, 387] on button "Fechar" at bounding box center [40, 384] width 71 height 46
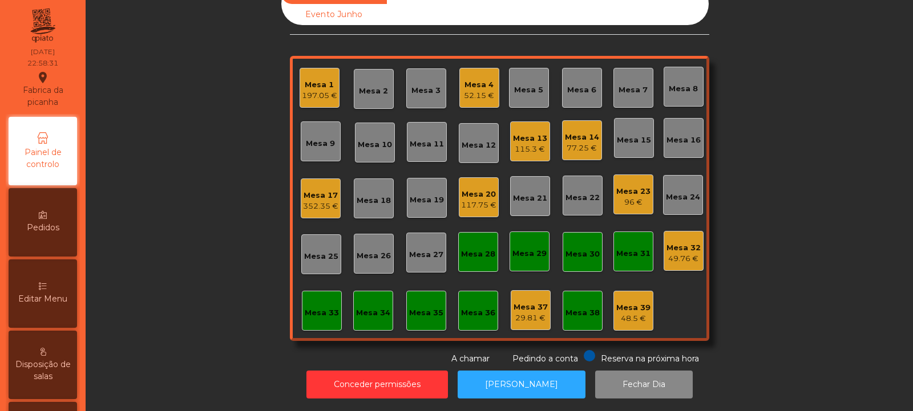
click at [679, 253] on div "49.76 €" at bounding box center [683, 258] width 34 height 11
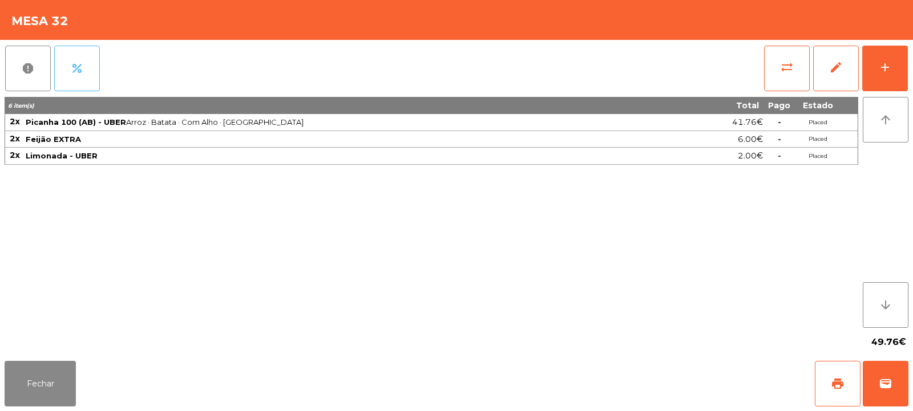
click at [92, 66] on button "percent" at bounding box center [77, 69] width 46 height 46
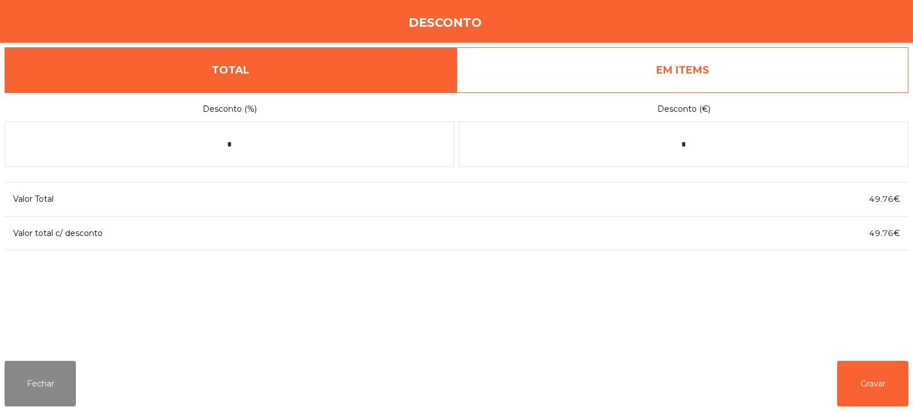
click at [709, 72] on link "EM ITEMS" at bounding box center [682, 70] width 452 height 46
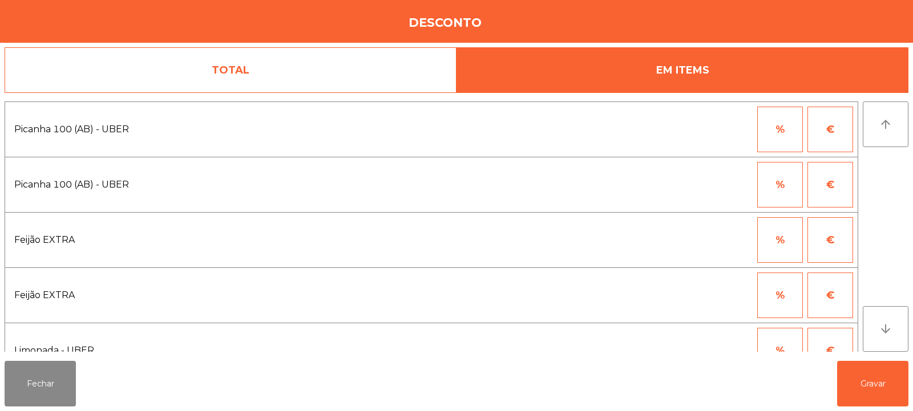
click at [786, 130] on button "%" at bounding box center [780, 130] width 46 height 46
click at [714, 127] on input "*" at bounding box center [723, 130] width 57 height 46
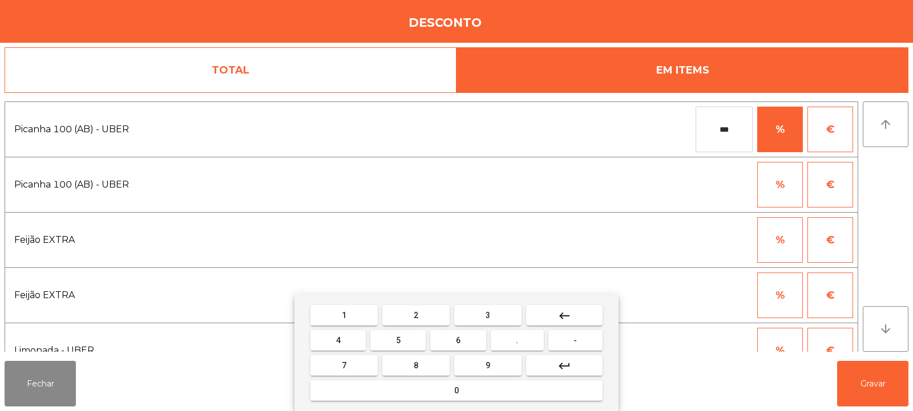
type input "***"
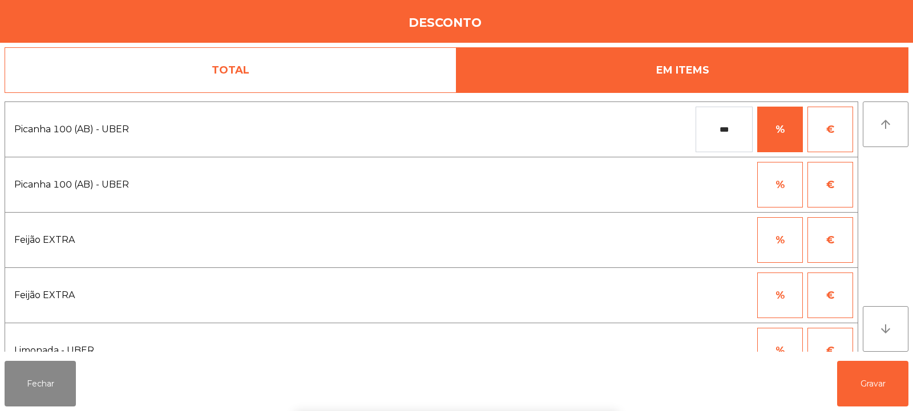
click at [860, 378] on div "1 2 3 keyboard_backspace 4 5 6 . - 7 8 9 keyboard_return 0" at bounding box center [456, 353] width 913 height 116
click at [879, 379] on button "Gravar" at bounding box center [872, 384] width 71 height 46
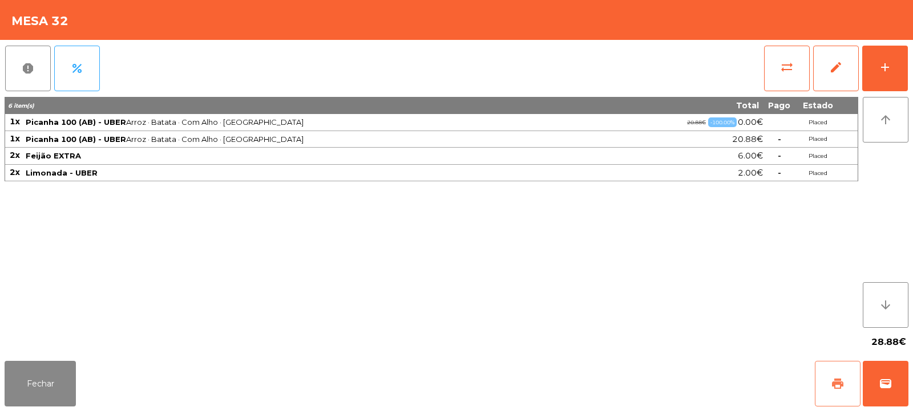
click at [843, 380] on span "print" at bounding box center [838, 384] width 14 height 14
click at [880, 382] on span "wallet" at bounding box center [885, 384] width 14 height 14
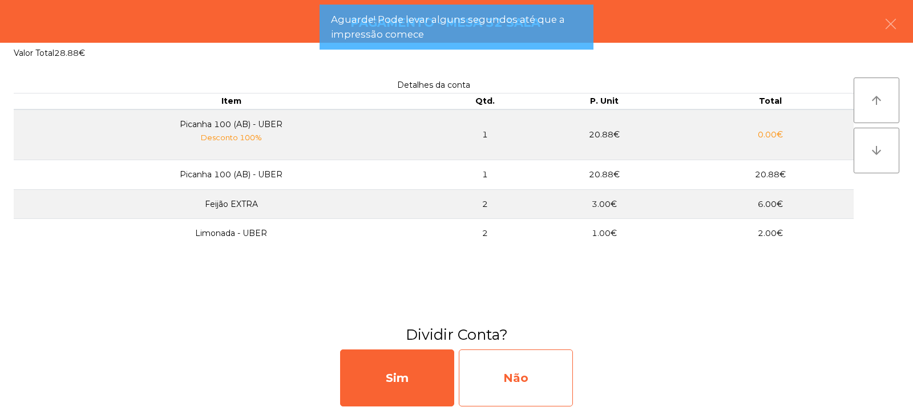
click at [527, 396] on div "Não" at bounding box center [516, 378] width 114 height 57
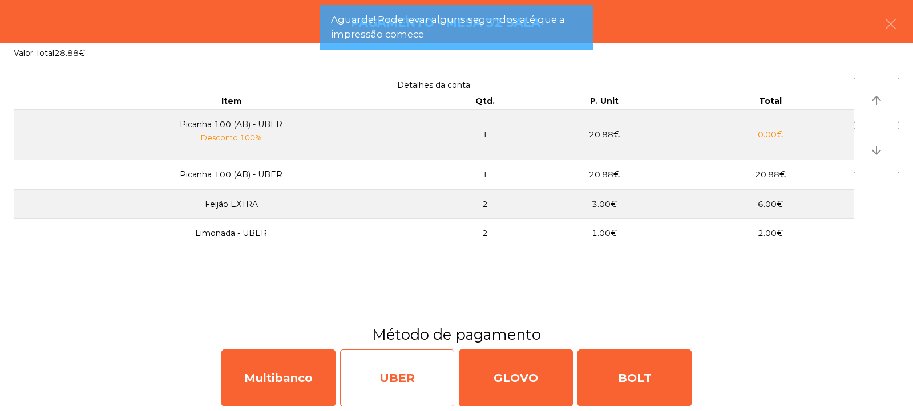
click at [404, 382] on div "UBER" at bounding box center [397, 378] width 114 height 57
select select "**"
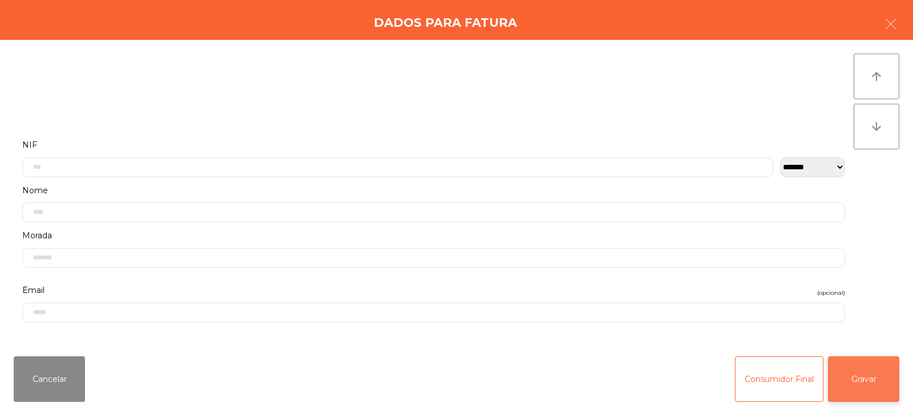
click at [885, 387] on button "Gravar" at bounding box center [863, 380] width 71 height 46
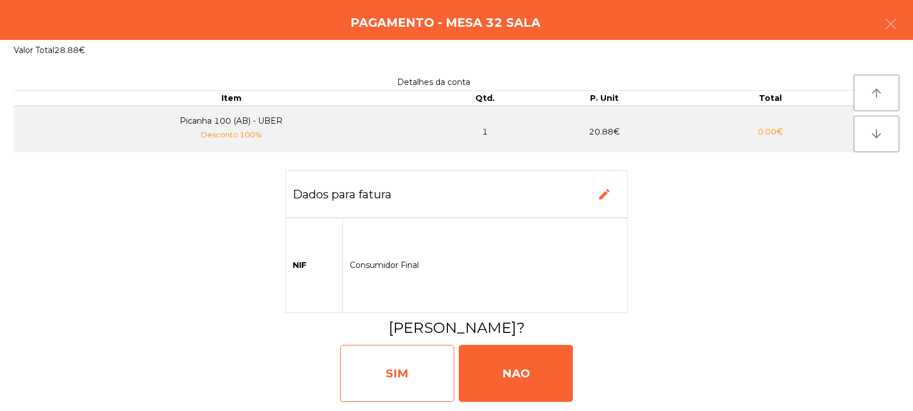
click at [419, 367] on div "SIM" at bounding box center [397, 373] width 114 height 57
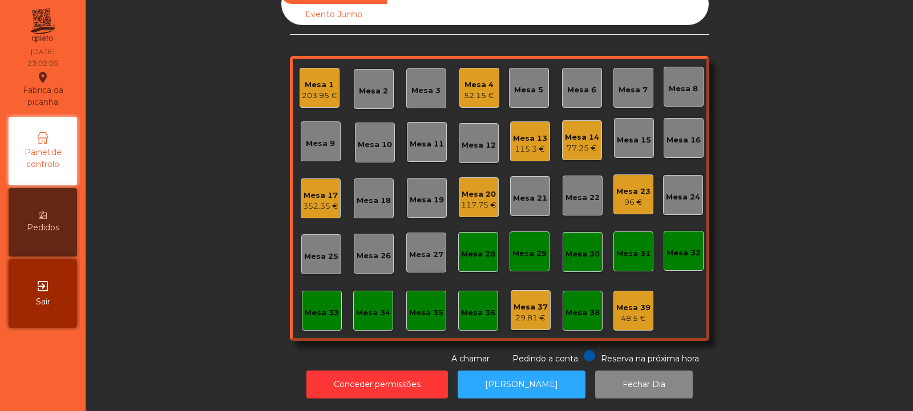
click at [680, 248] on div "Mesa 32" at bounding box center [683, 253] width 34 height 11
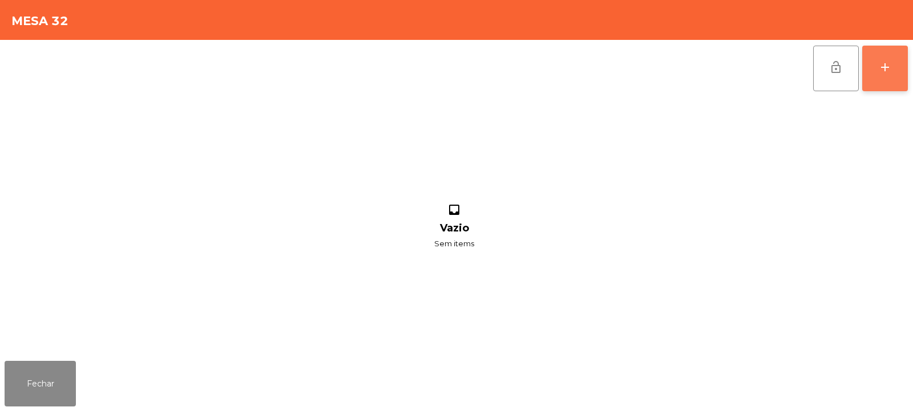
click at [896, 67] on button "add" at bounding box center [885, 69] width 46 height 46
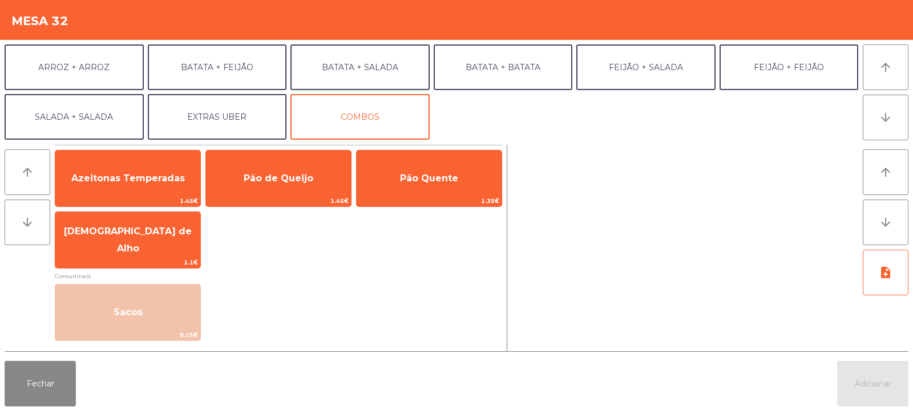
scroll to position [148, 0]
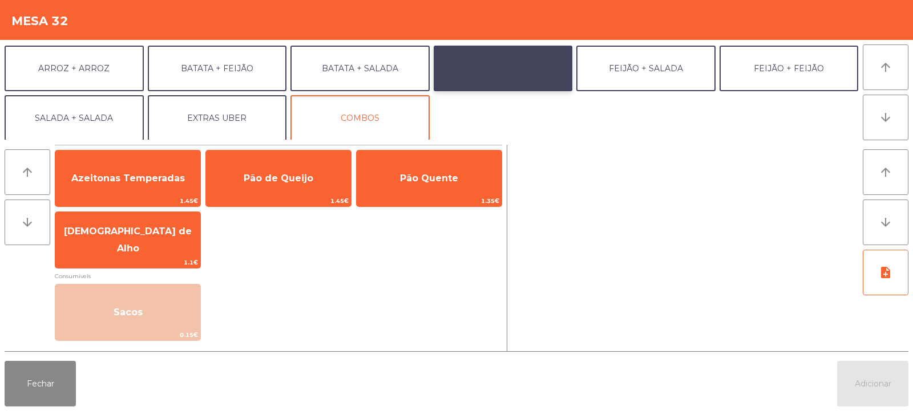
click at [487, 63] on button "BATATA + BATATA" at bounding box center [503, 69] width 139 height 46
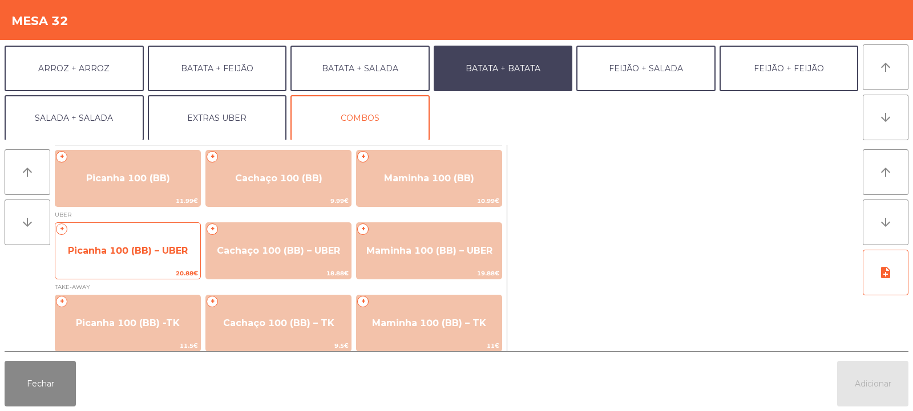
click at [120, 246] on span "Picanha 100 (BB) – UBER" at bounding box center [128, 250] width 120 height 11
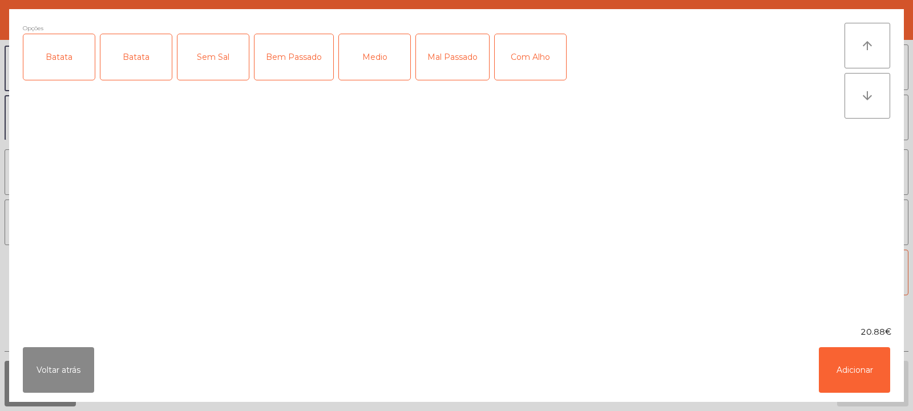
click at [60, 67] on div "Batata" at bounding box center [58, 57] width 71 height 46
click at [139, 66] on div "Batata" at bounding box center [135, 57] width 71 height 46
click at [153, 63] on div "Batata" at bounding box center [135, 57] width 71 height 46
click at [415, 39] on label "Mal Passado" at bounding box center [452, 57] width 74 height 47
click at [549, 66] on div "Com Alho" at bounding box center [530, 57] width 71 height 46
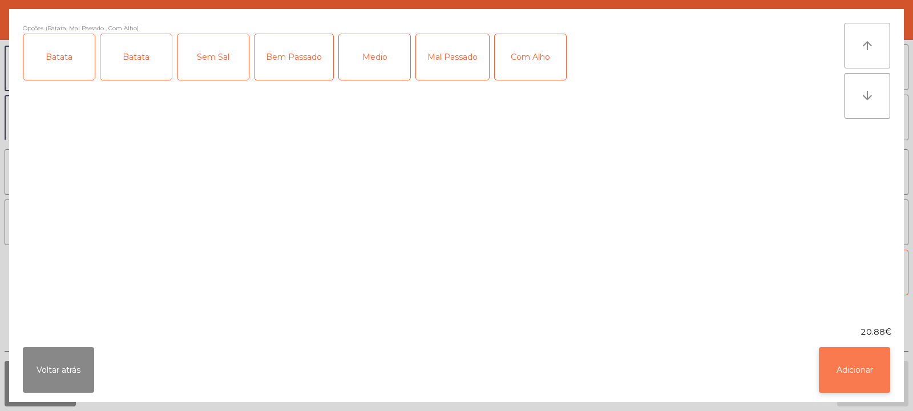
click at [854, 374] on button "Adicionar" at bounding box center [854, 370] width 71 height 46
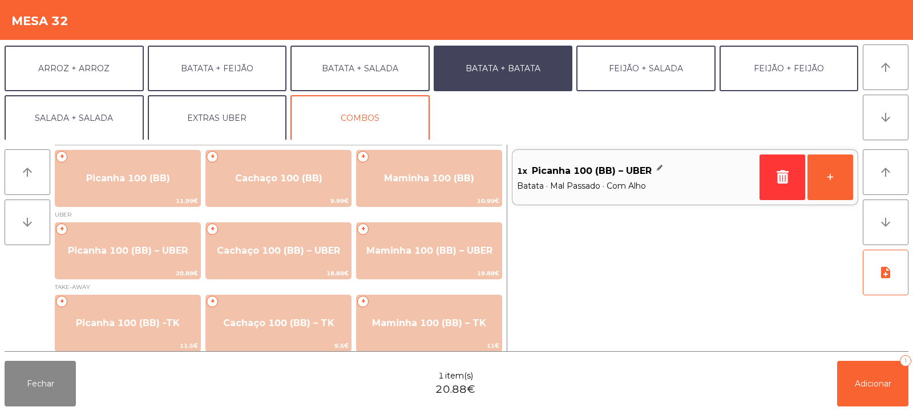
scroll to position [149, 0]
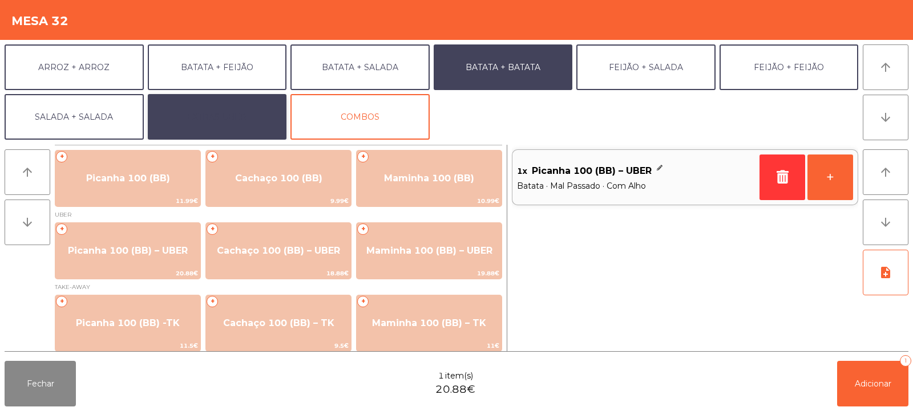
click at [259, 122] on button "EXTRAS UBER" at bounding box center [217, 117] width 139 height 46
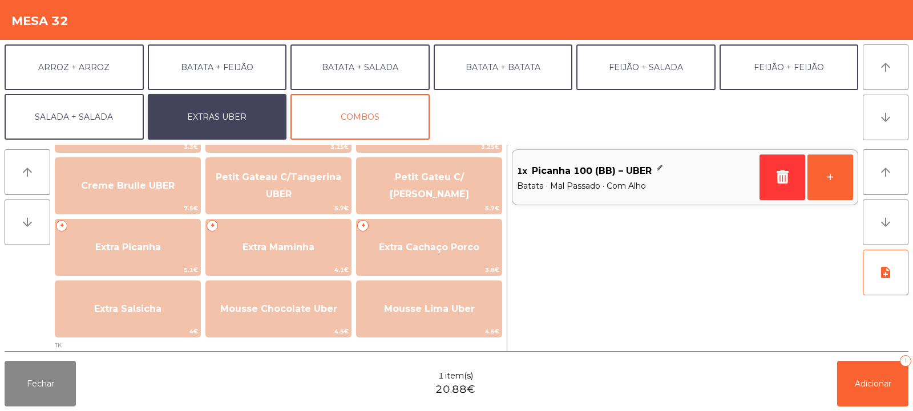
scroll to position [296, 0]
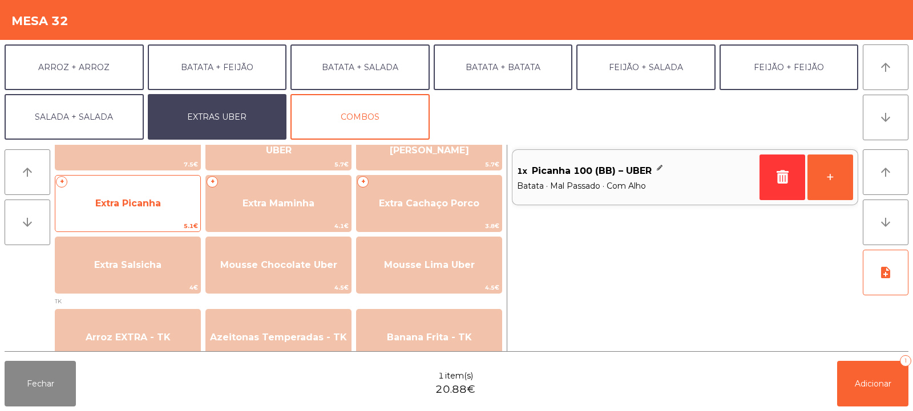
click at [173, 204] on span "Extra Picanha" at bounding box center [127, 203] width 145 height 31
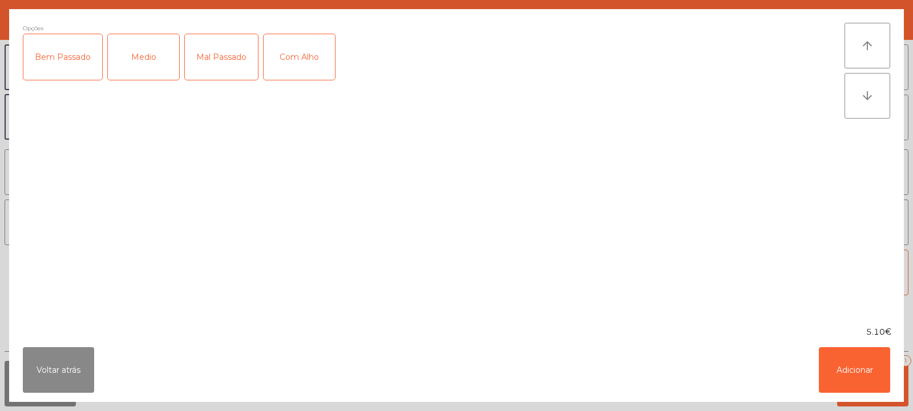
click at [159, 63] on div "Medio" at bounding box center [143, 57] width 71 height 46
click at [864, 371] on button "Adicionar" at bounding box center [854, 370] width 71 height 46
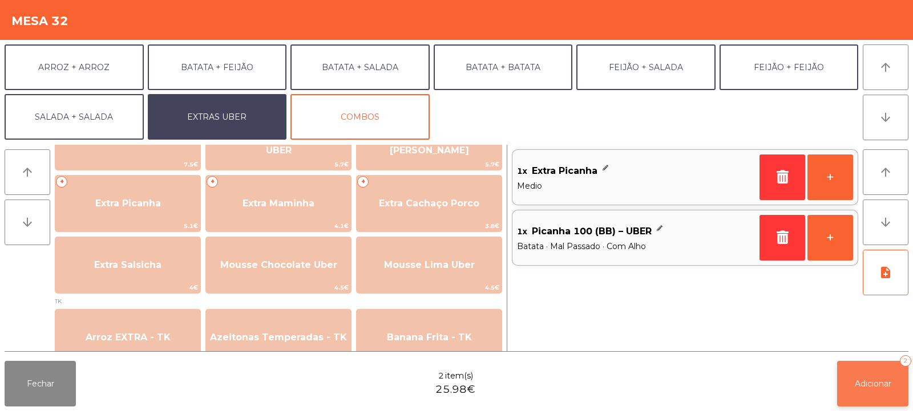
click at [866, 386] on span "Adicionar" at bounding box center [873, 384] width 37 height 10
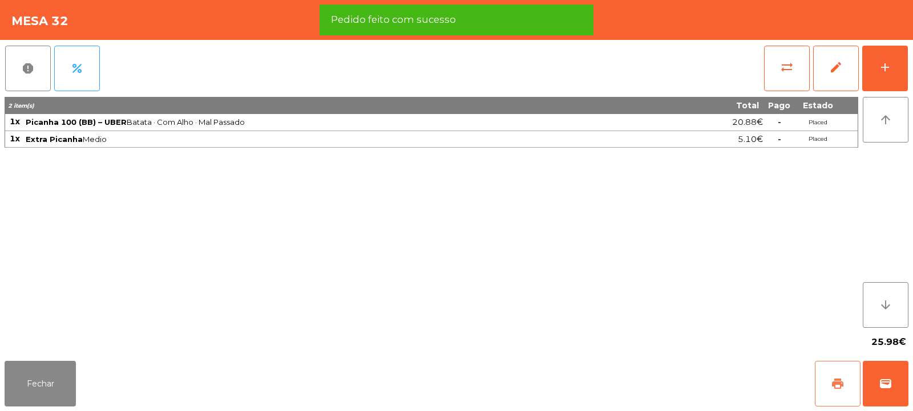
click at [838, 387] on span "print" at bounding box center [838, 384] width 14 height 14
click at [877, 386] on button "wallet" at bounding box center [885, 384] width 46 height 46
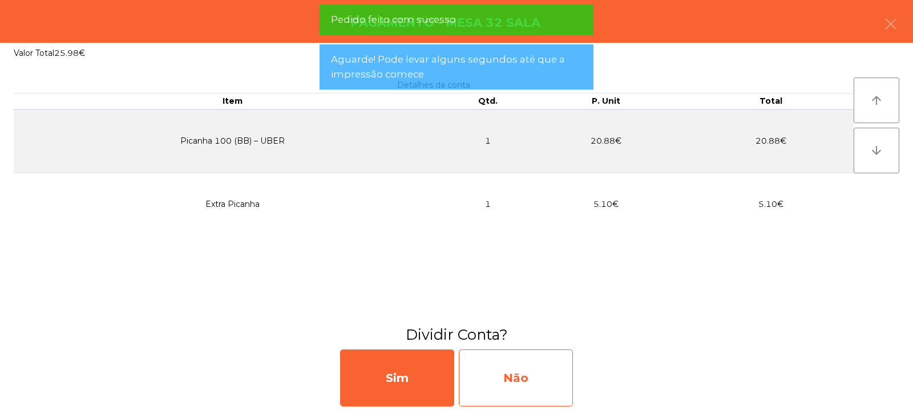
click at [538, 379] on div "Não" at bounding box center [516, 378] width 114 height 57
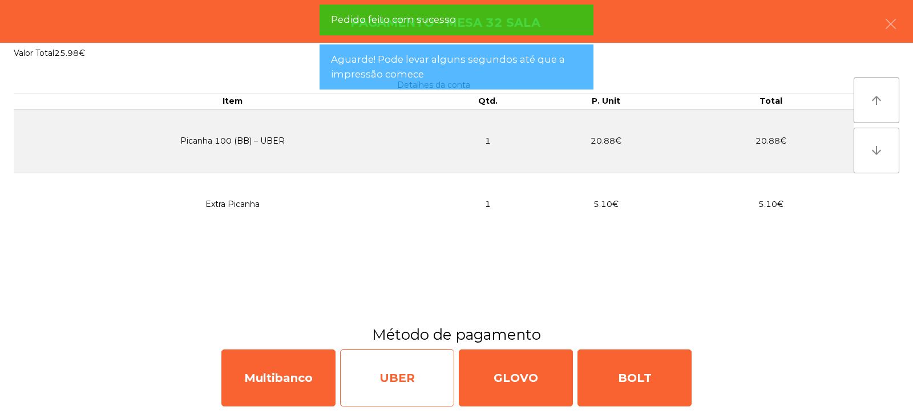
click at [414, 378] on div "UBER" at bounding box center [397, 378] width 114 height 57
select select "**"
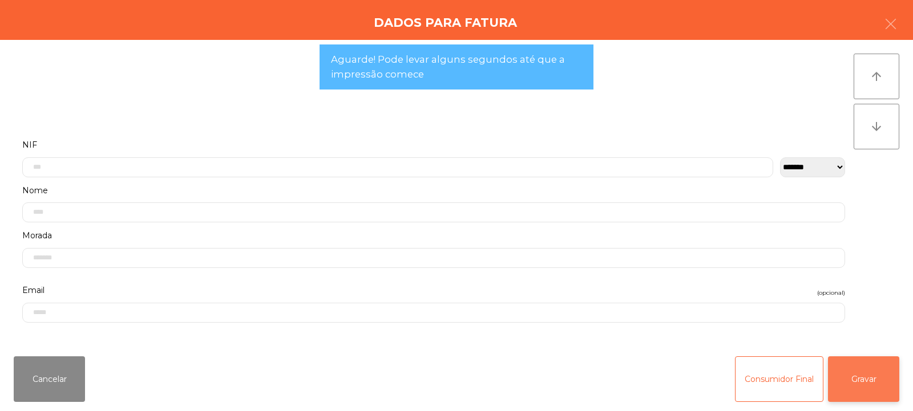
click at [847, 361] on button "Gravar" at bounding box center [863, 380] width 71 height 46
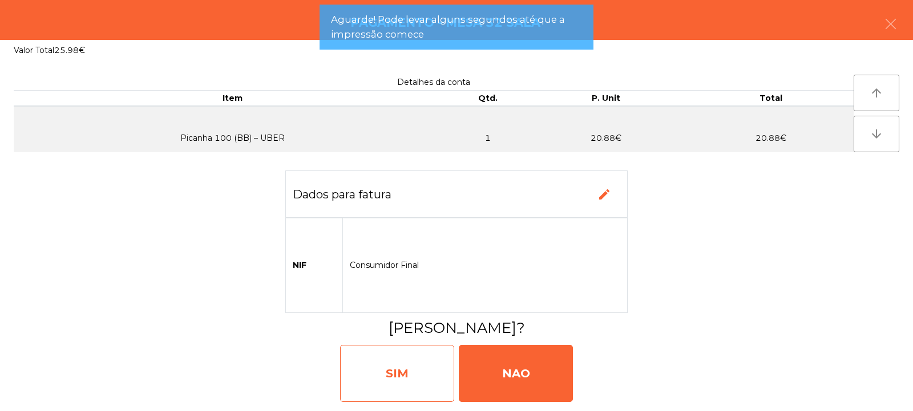
click at [423, 379] on div "SIM" at bounding box center [397, 373] width 114 height 57
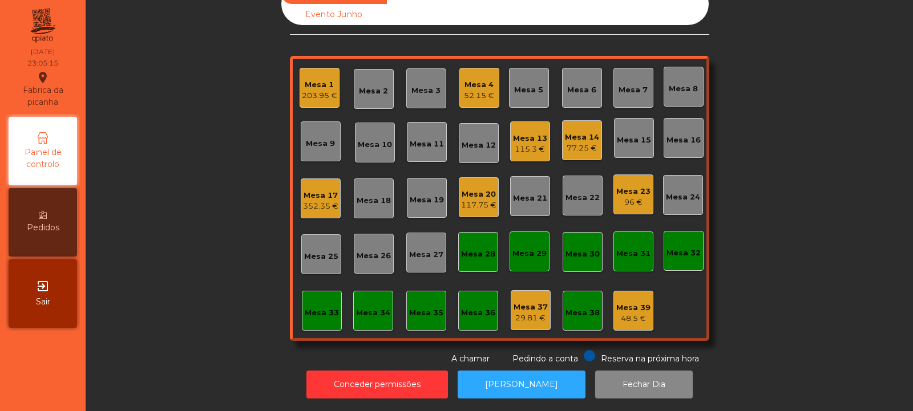
click at [479, 189] on div "Mesa 20" at bounding box center [478, 194] width 35 height 11
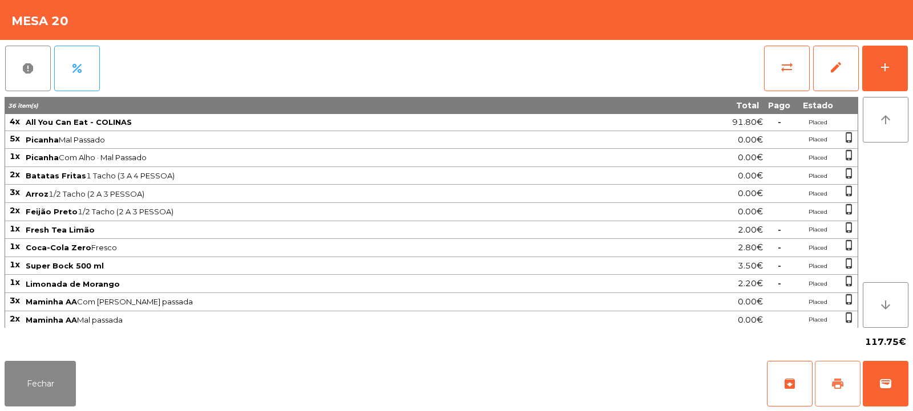
click at [843, 383] on span "print" at bounding box center [838, 384] width 14 height 14
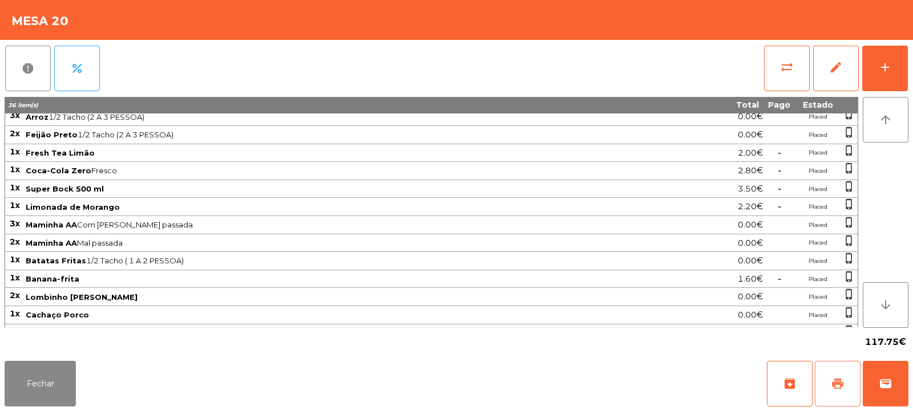
scroll to position [146, 0]
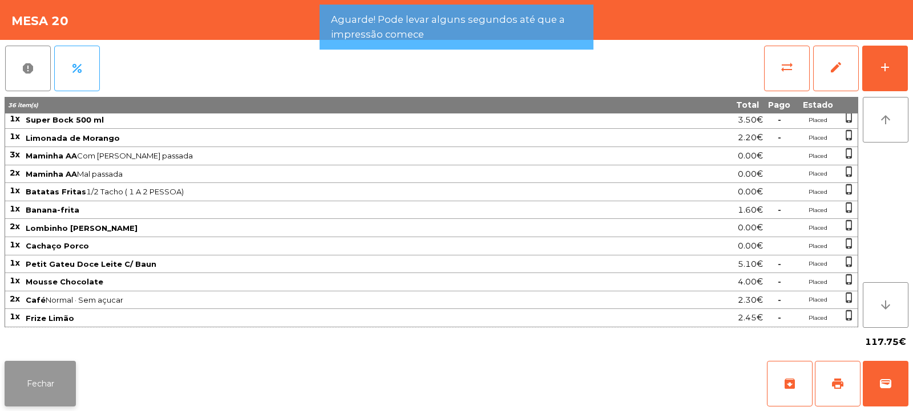
click at [51, 382] on button "Fechar" at bounding box center [40, 384] width 71 height 46
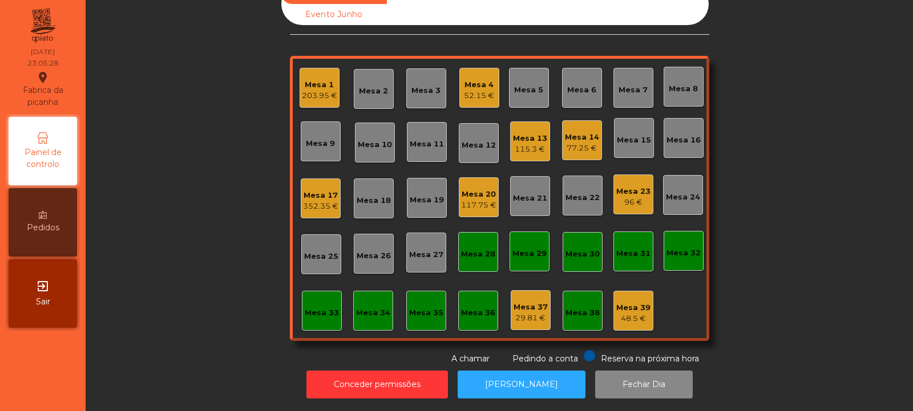
click at [468, 200] on div "117.75 €" at bounding box center [478, 205] width 35 height 11
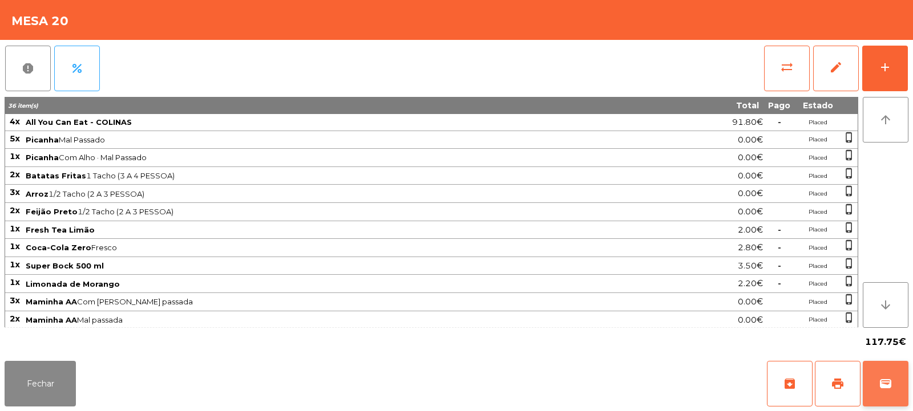
click at [873, 375] on button "wallet" at bounding box center [885, 384] width 46 height 46
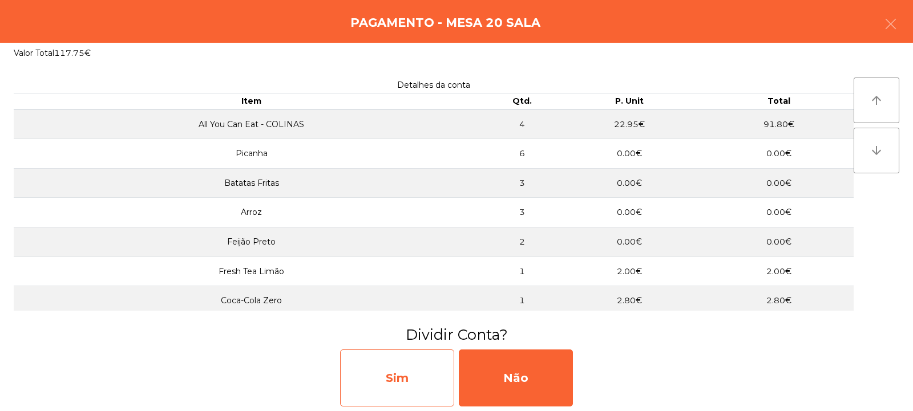
click at [412, 371] on div "Sim" at bounding box center [397, 378] width 114 height 57
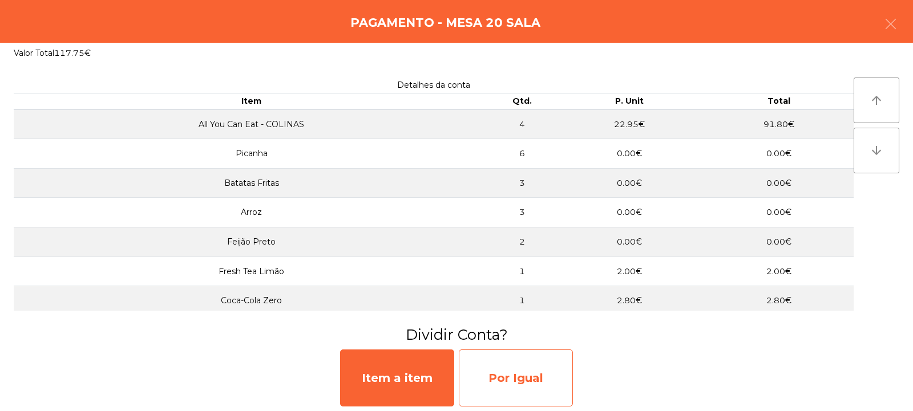
click at [507, 376] on div "Por Igual" at bounding box center [516, 378] width 114 height 57
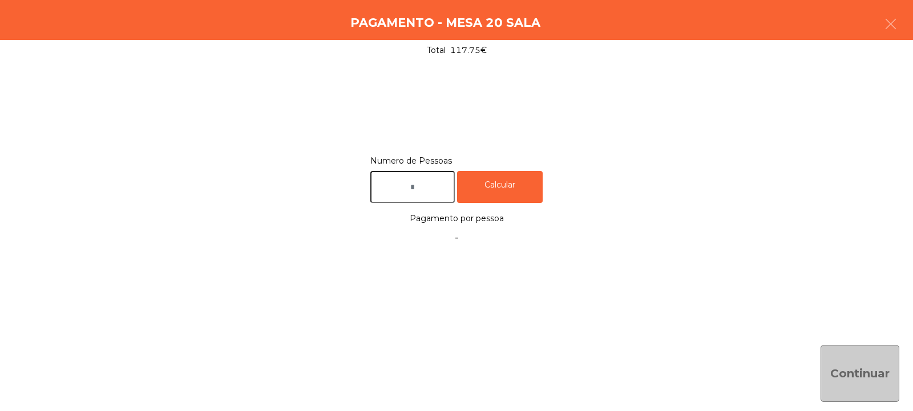
click at [435, 187] on input "text" at bounding box center [412, 187] width 84 height 33
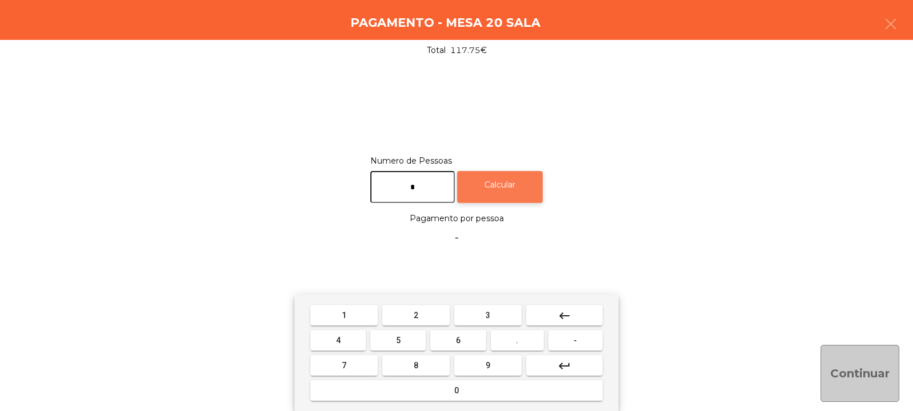
type input "*"
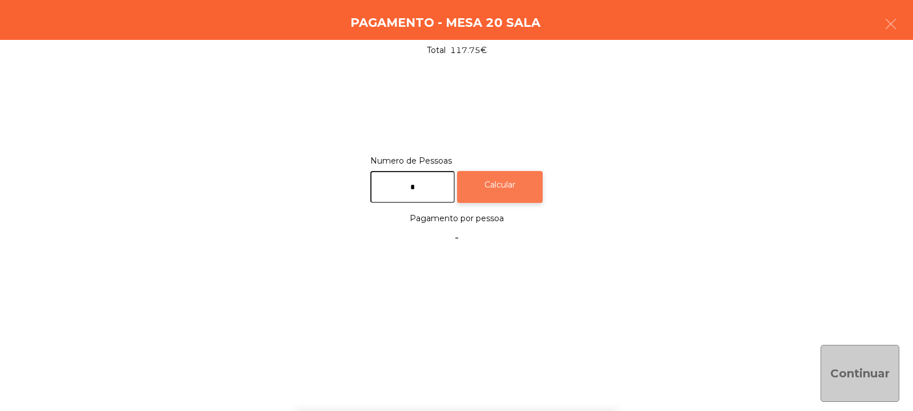
click at [507, 181] on div "Calcular" at bounding box center [500, 187] width 86 height 33
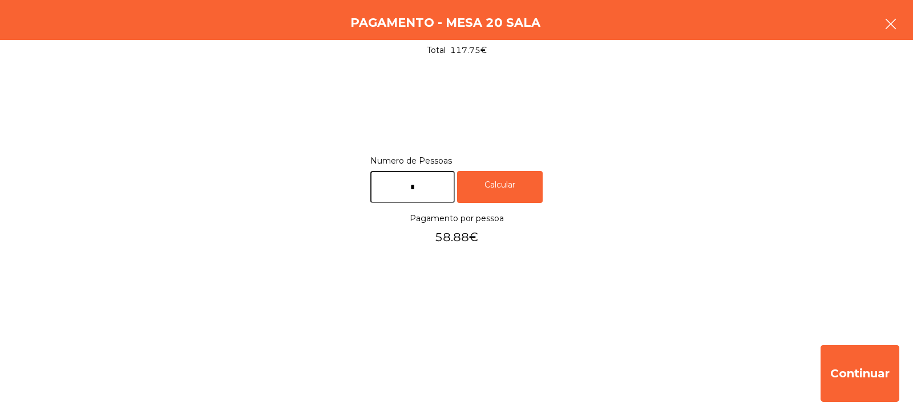
click at [894, 23] on icon "button" at bounding box center [891, 24] width 14 height 14
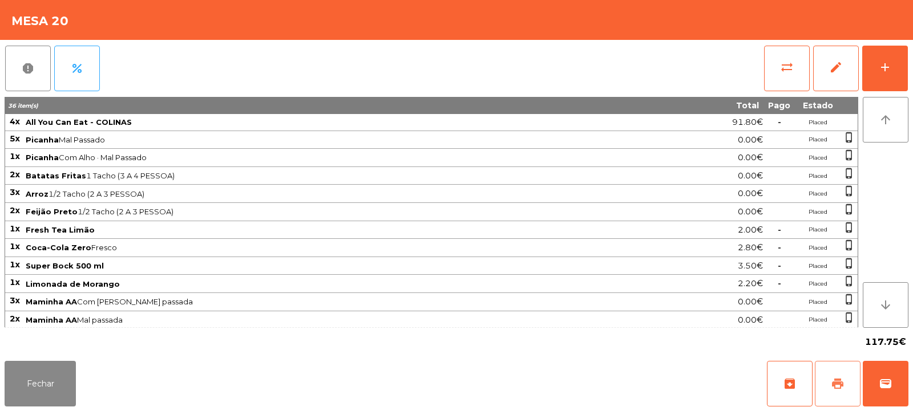
click at [832, 382] on span "print" at bounding box center [838, 384] width 14 height 14
click at [776, 79] on button "sync_alt" at bounding box center [787, 69] width 46 height 46
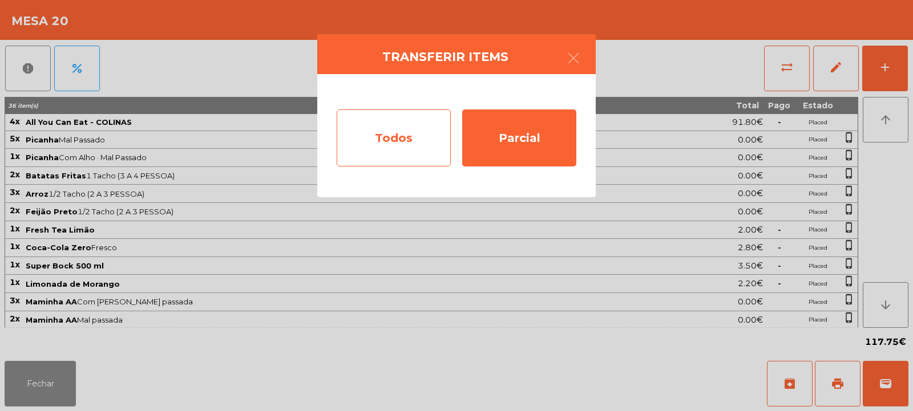
click at [402, 137] on div "Todos" at bounding box center [394, 138] width 114 height 57
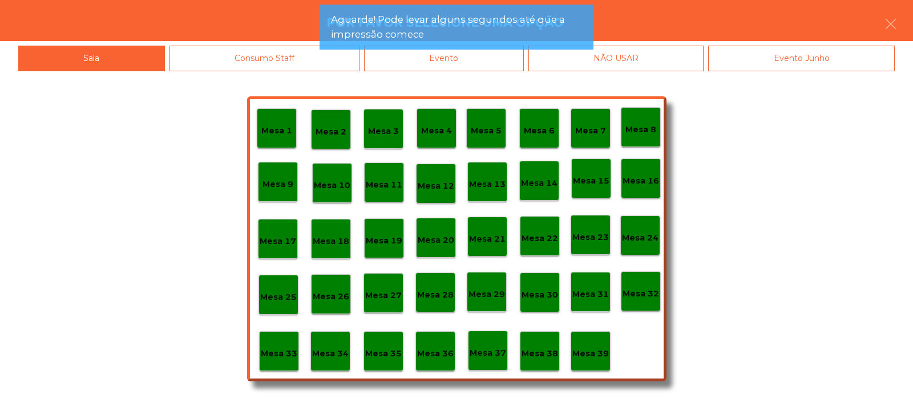
click at [485, 55] on app-alert "Aguarde! Pode levar alguns segundos até que a impressão comece" at bounding box center [456, 32] width 274 height 54
click at [508, 58] on app-alert "Aguarde! Pode levar alguns segundos até que a impressão comece" at bounding box center [456, 32] width 274 height 54
click at [503, 57] on app-alert "Aguarde! Pode levar alguns segundos até que a impressão comece" at bounding box center [456, 32] width 274 height 54
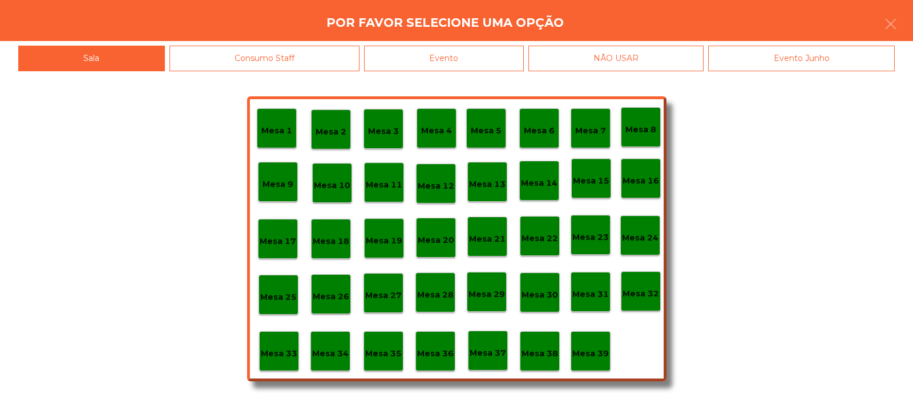
click at [501, 56] on div "Evento" at bounding box center [444, 59] width 160 height 26
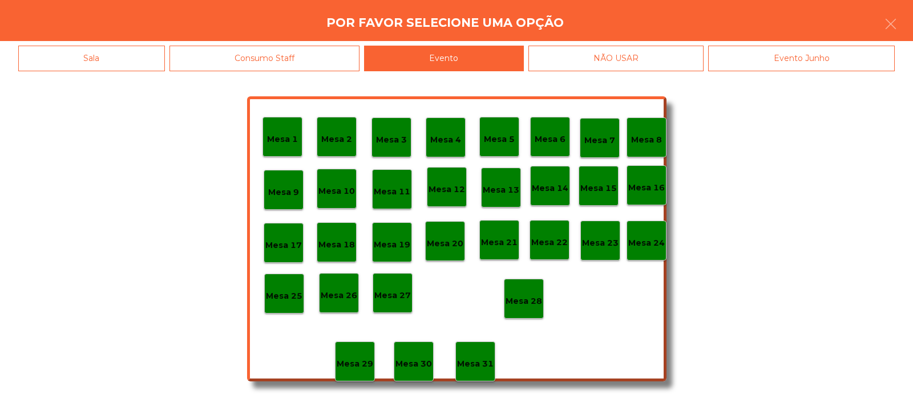
click at [531, 295] on p "Mesa 28" at bounding box center [523, 301] width 37 height 13
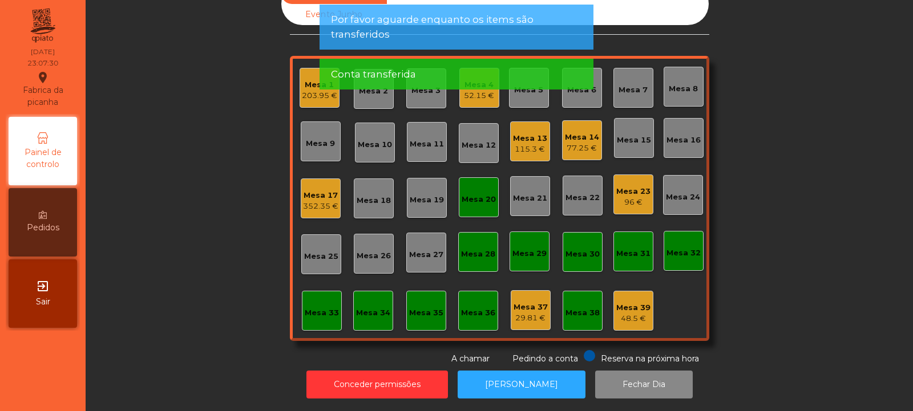
click at [473, 194] on div "Mesa 20" at bounding box center [478, 199] width 34 height 11
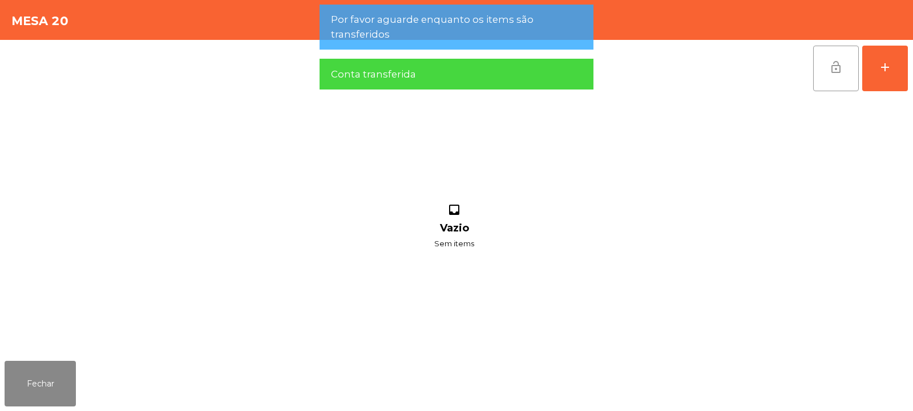
click at [824, 74] on button "lock_open" at bounding box center [836, 69] width 46 height 46
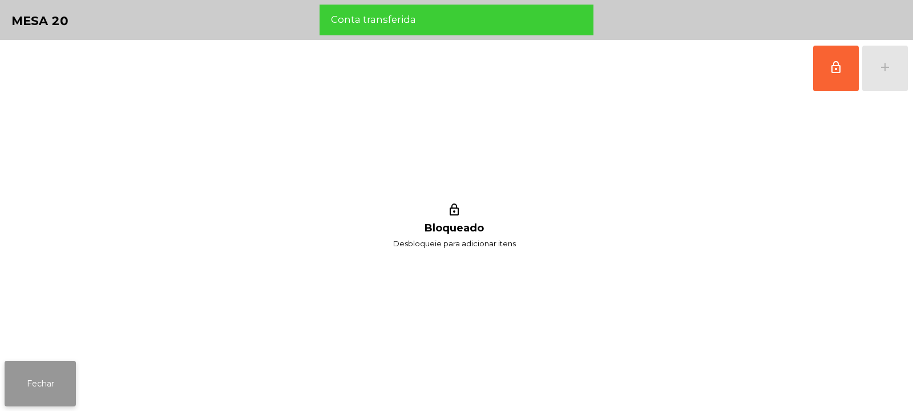
click at [58, 370] on button "Fechar" at bounding box center [40, 384] width 71 height 46
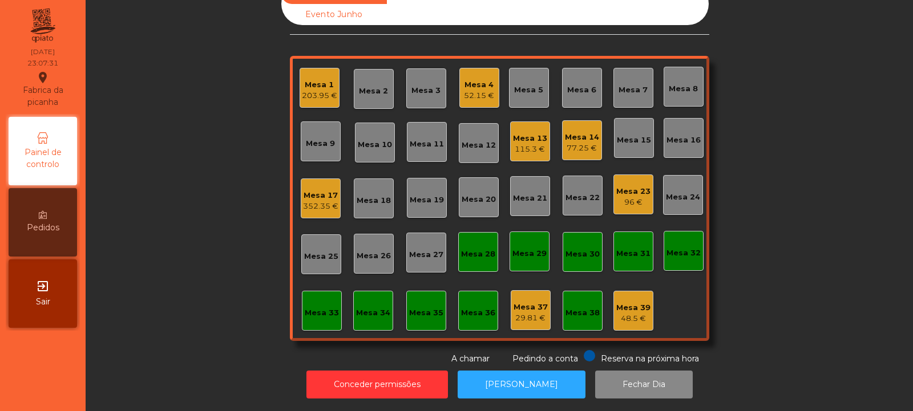
scroll to position [0, 0]
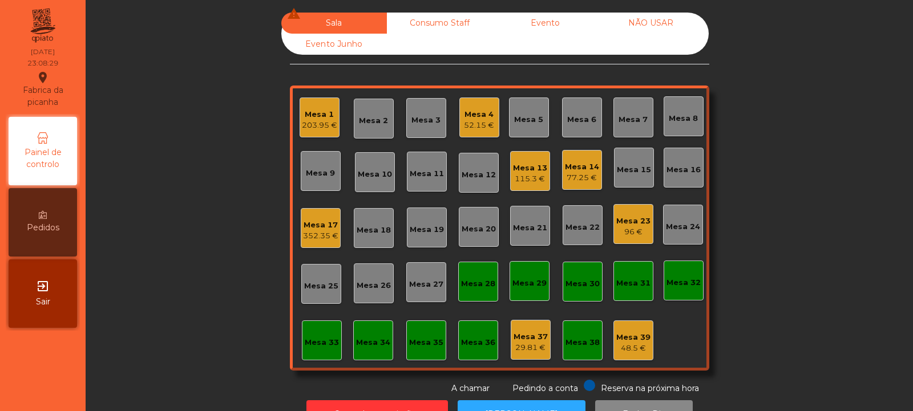
click at [522, 173] on div "115.3 €" at bounding box center [530, 178] width 34 height 11
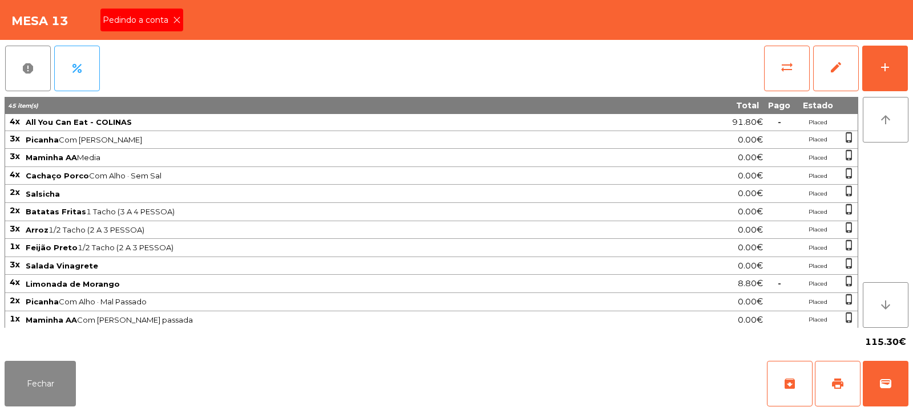
click at [179, 20] on icon at bounding box center [177, 20] width 8 height 8
click at [839, 375] on button "print" at bounding box center [838, 384] width 46 height 46
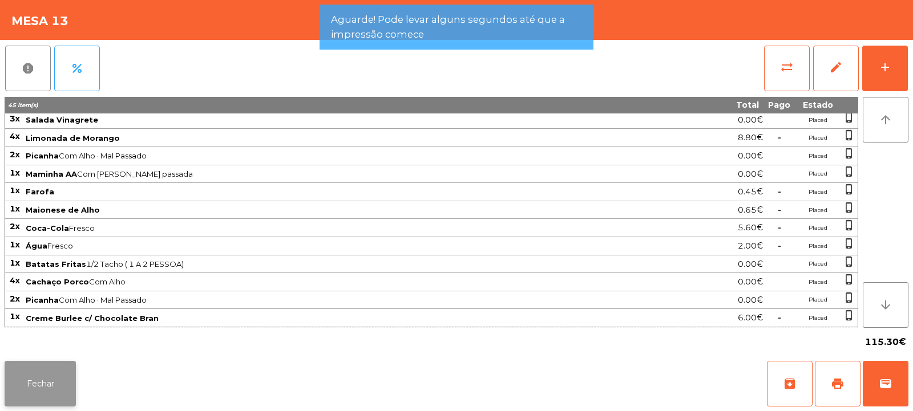
click at [53, 372] on button "Fechar" at bounding box center [40, 384] width 71 height 46
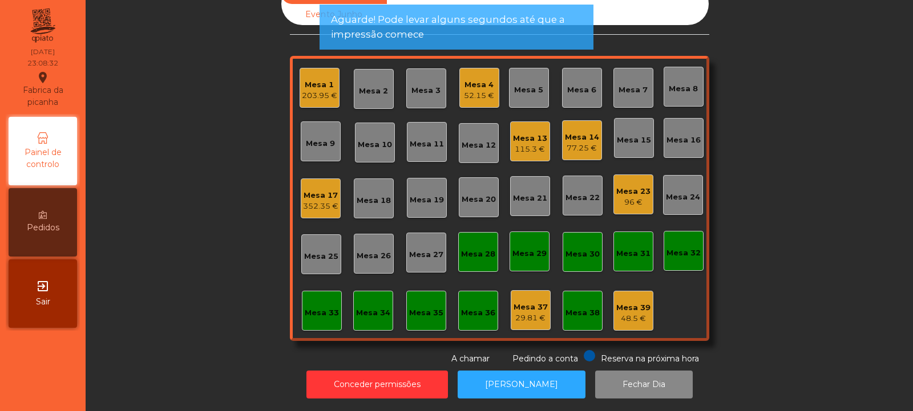
scroll to position [0, 0]
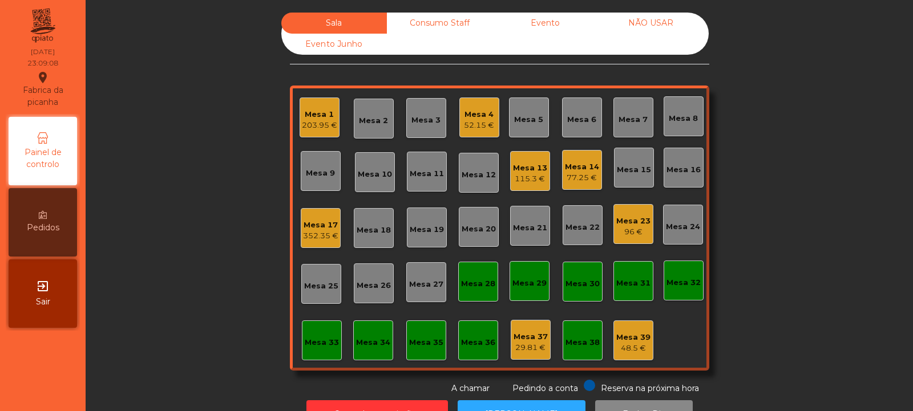
click at [527, 176] on div "115.3 €" at bounding box center [530, 178] width 34 height 11
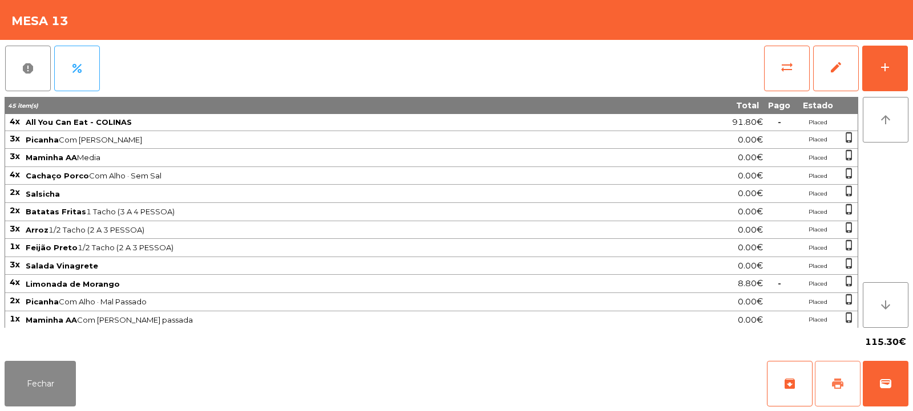
click at [829, 387] on button "print" at bounding box center [838, 384] width 46 height 46
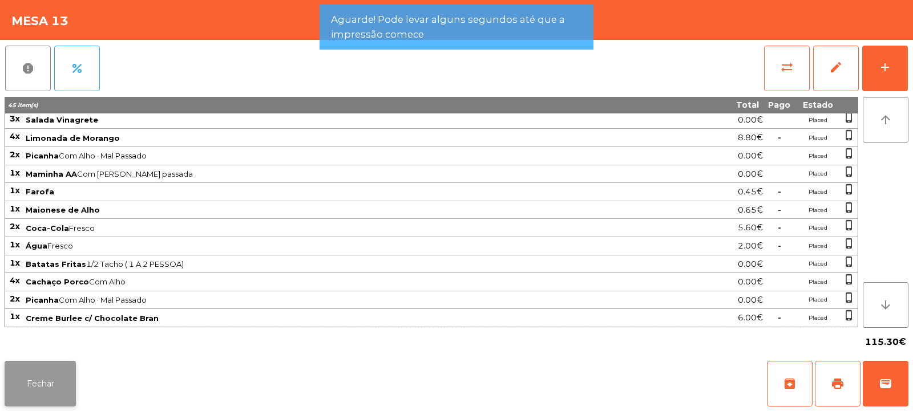
click at [53, 383] on button "Fechar" at bounding box center [40, 384] width 71 height 46
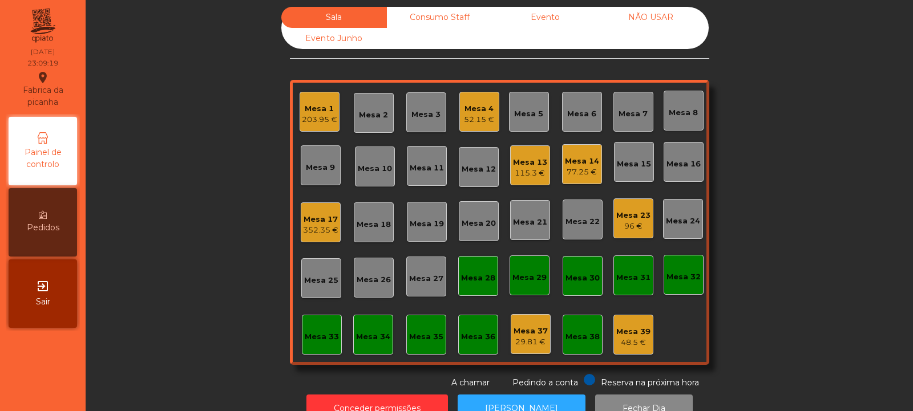
scroll to position [0, 0]
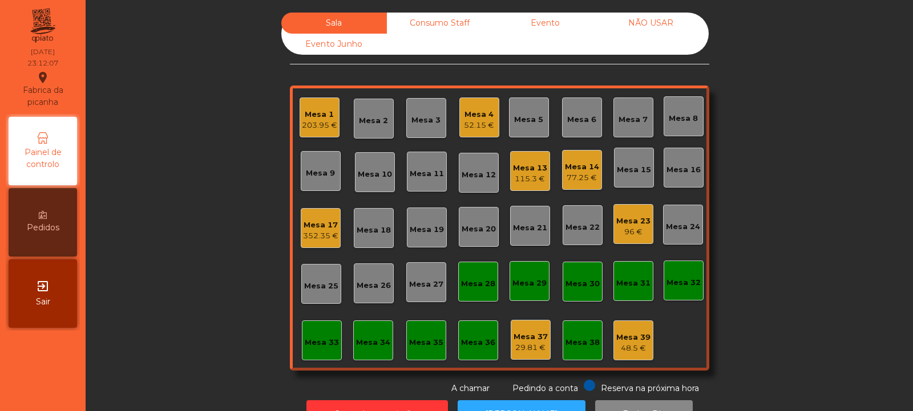
click at [523, 176] on div "115.3 €" at bounding box center [530, 178] width 34 height 11
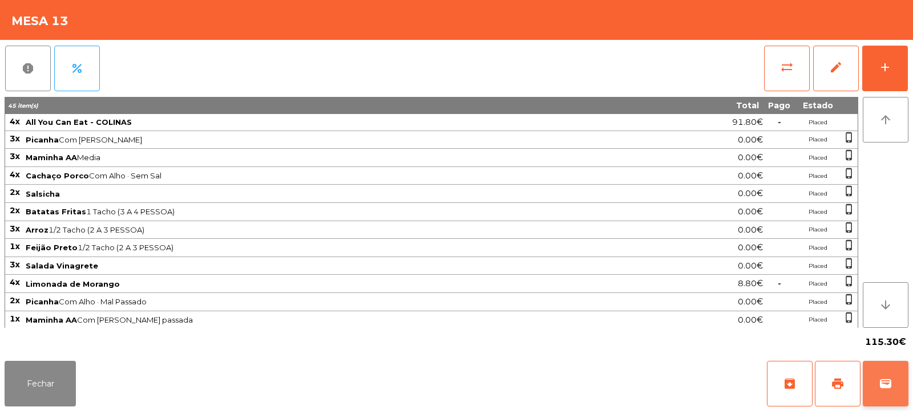
click at [891, 378] on span "wallet" at bounding box center [885, 384] width 14 height 14
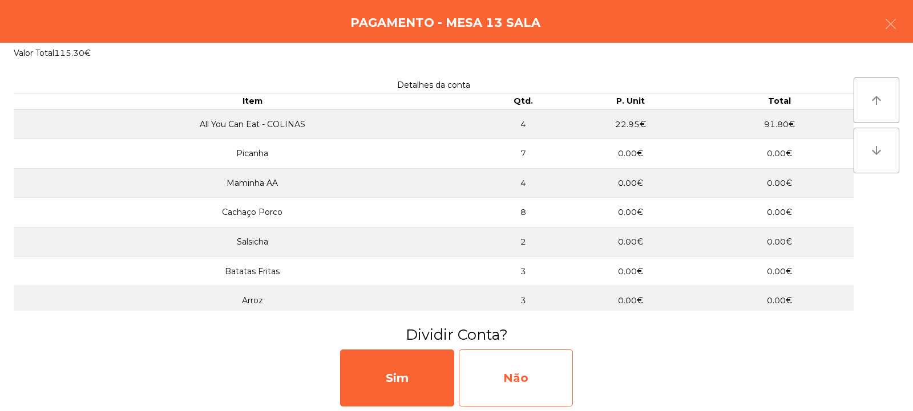
click at [513, 370] on div "Não" at bounding box center [516, 378] width 114 height 57
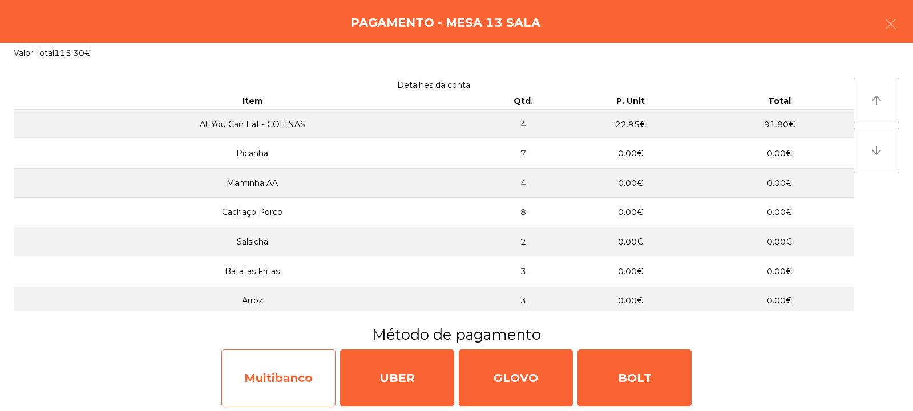
click at [302, 365] on div "Multibanco" at bounding box center [278, 378] width 114 height 57
select select "**"
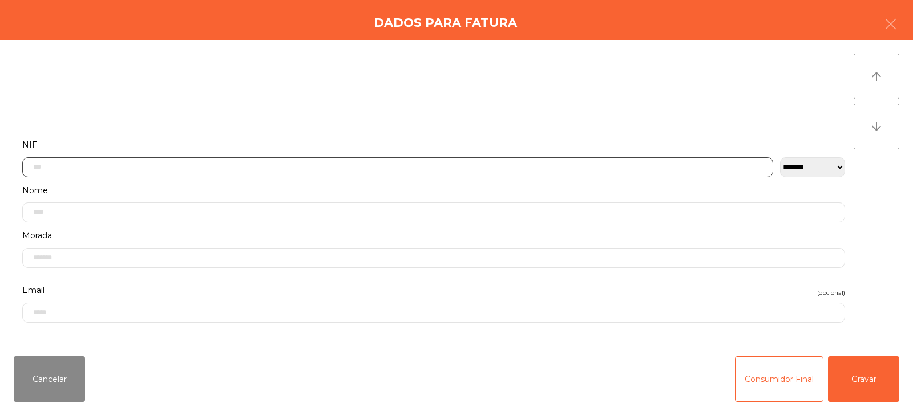
click at [515, 170] on input "text" at bounding box center [397, 167] width 751 height 20
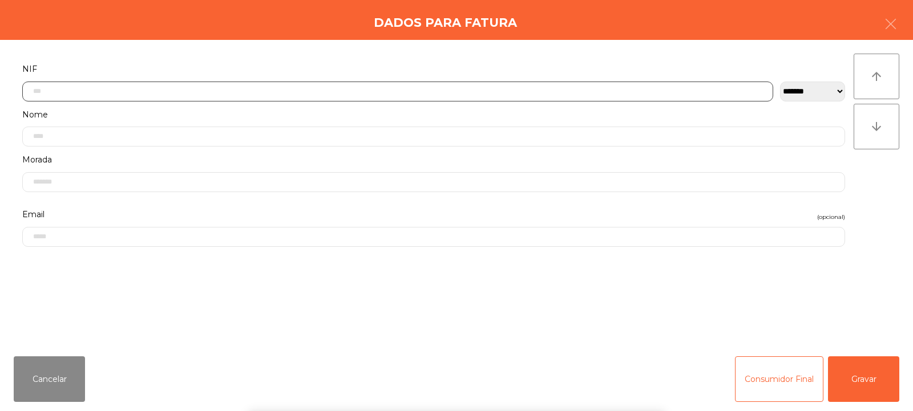
scroll to position [83, 0]
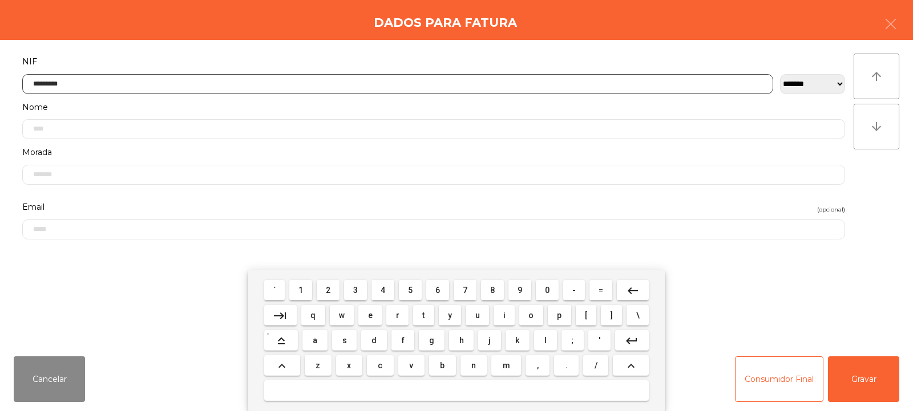
type input "*********"
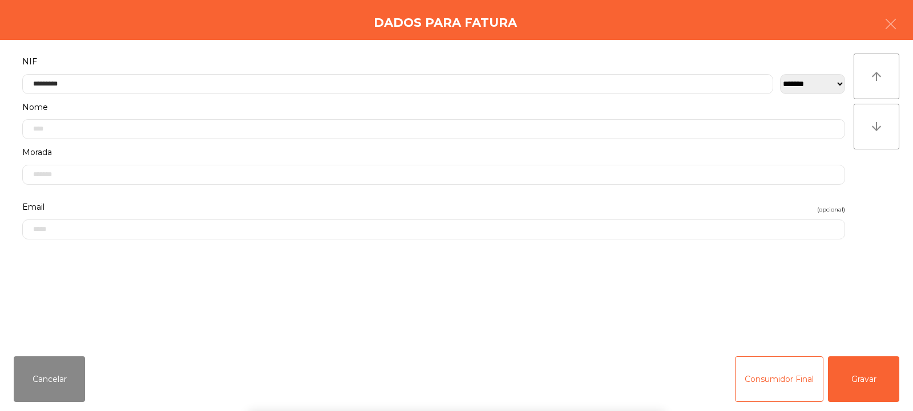
click at [870, 370] on div "` 1 2 3 4 5 6 7 8 9 0 - = keyboard_backspace keyboard_tab q w e r t y u i o p […" at bounding box center [456, 340] width 913 height 141
click at [874, 380] on button "Gravar" at bounding box center [863, 380] width 71 height 46
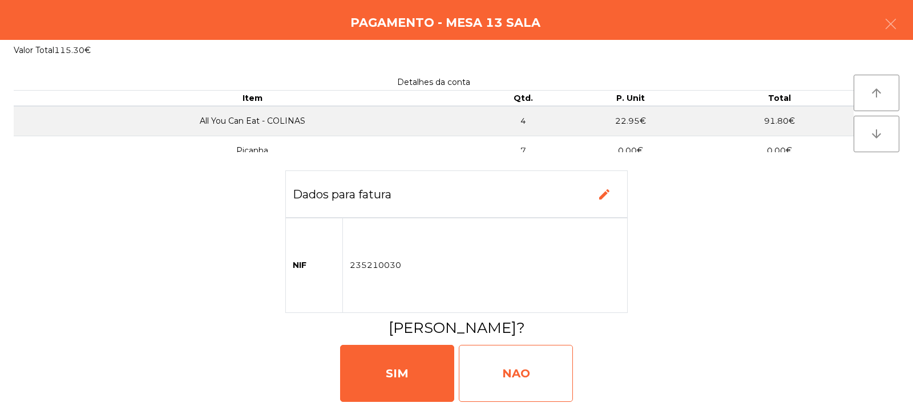
click at [548, 365] on div "NAO" at bounding box center [516, 373] width 114 height 57
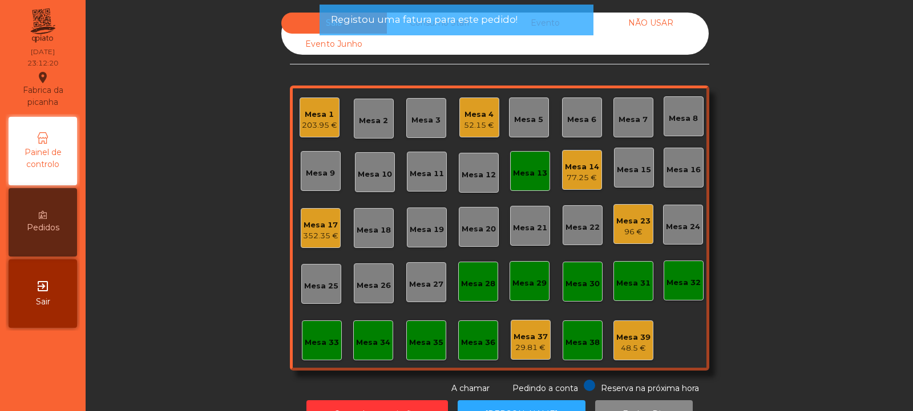
click at [517, 164] on div "Mesa 13" at bounding box center [530, 171] width 34 height 16
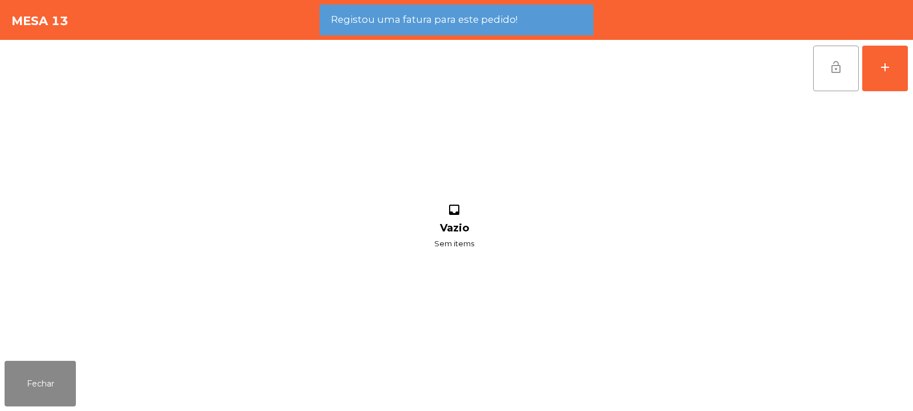
click at [833, 72] on span "lock_open" at bounding box center [836, 67] width 14 height 14
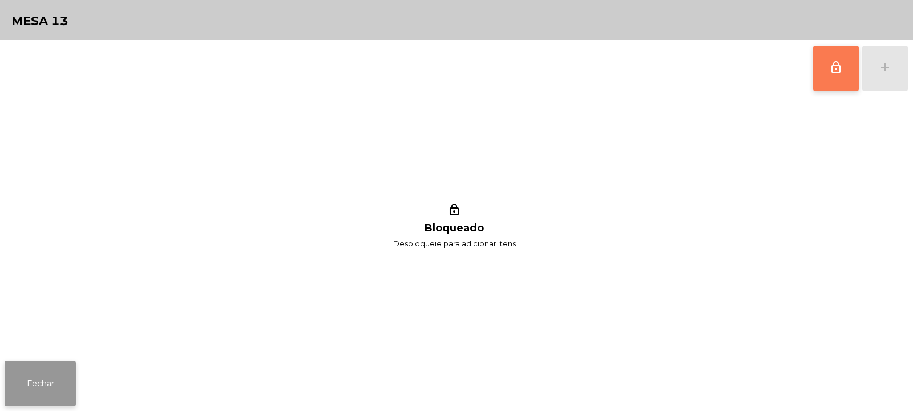
click at [75, 370] on button "Fechar" at bounding box center [40, 384] width 71 height 46
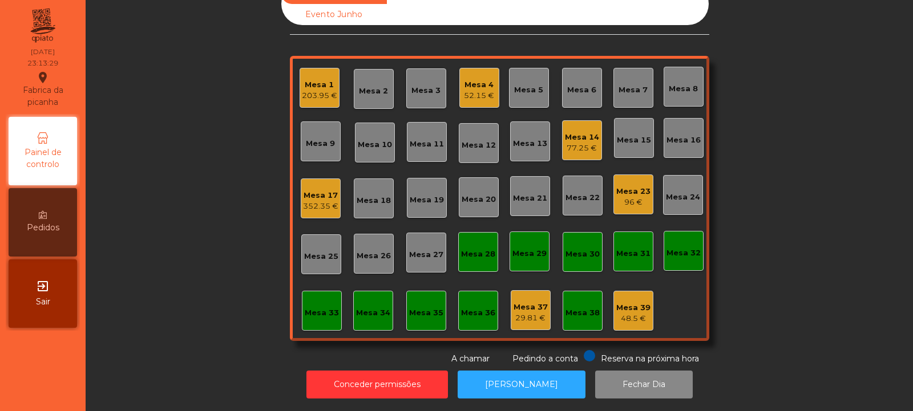
scroll to position [0, 0]
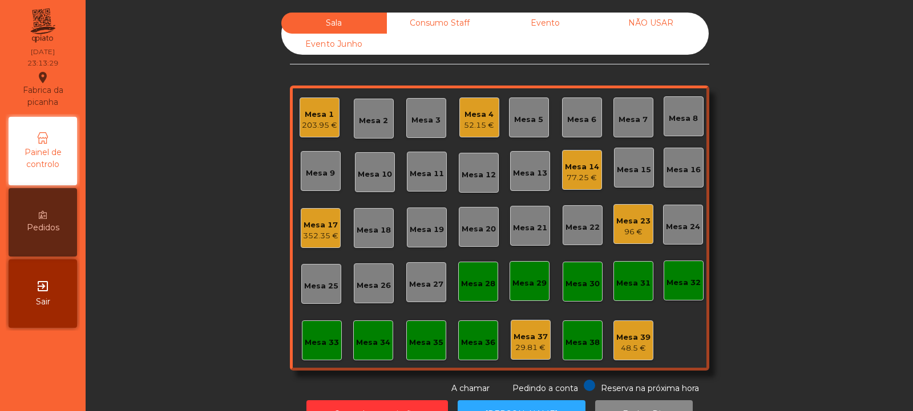
click at [315, 129] on div "203.95 €" at bounding box center [319, 125] width 35 height 11
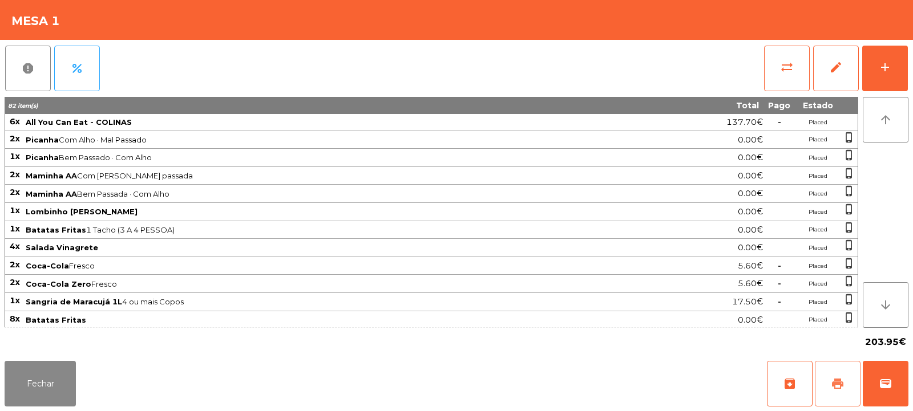
click at [843, 384] on span "print" at bounding box center [838, 384] width 14 height 14
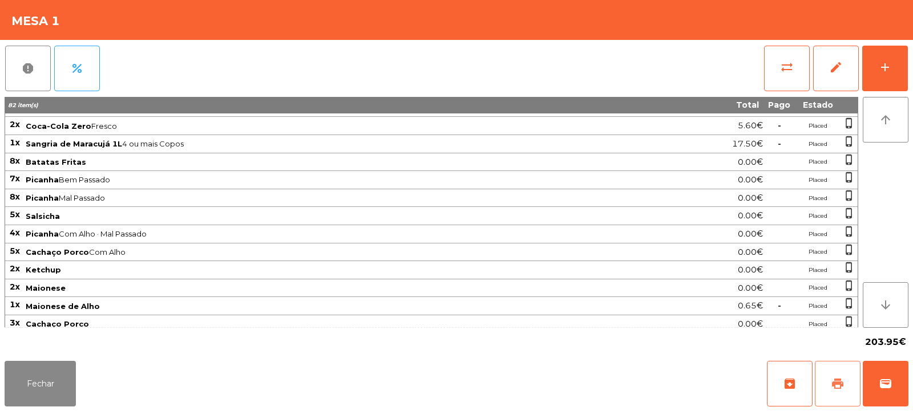
scroll to position [236, 0]
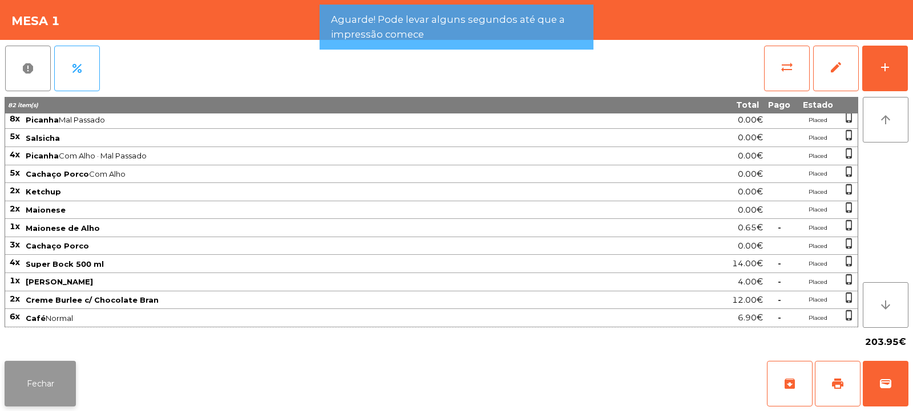
click at [49, 379] on button "Fechar" at bounding box center [40, 384] width 71 height 46
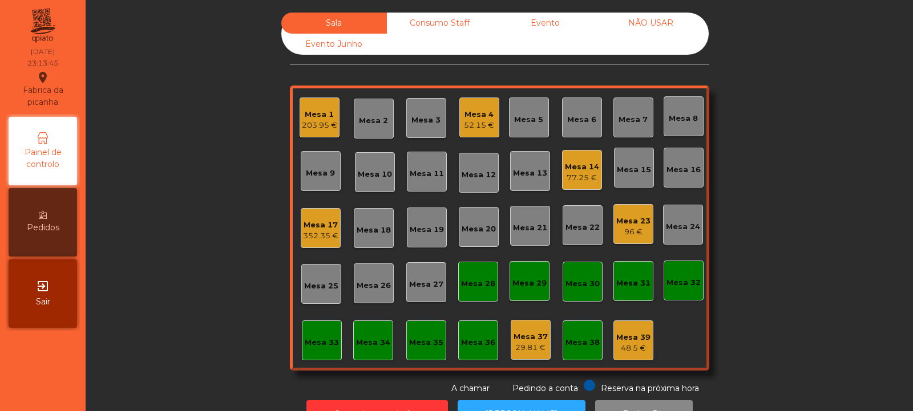
click at [323, 123] on div "203.95 €" at bounding box center [319, 125] width 35 height 11
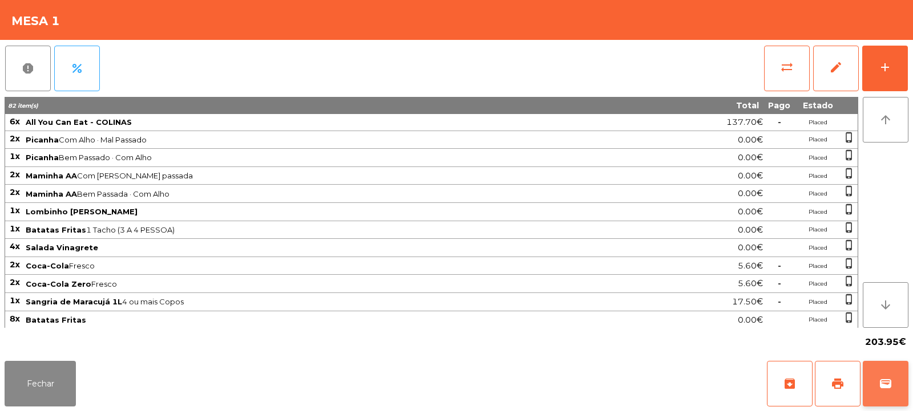
click at [890, 395] on button "wallet" at bounding box center [885, 384] width 46 height 46
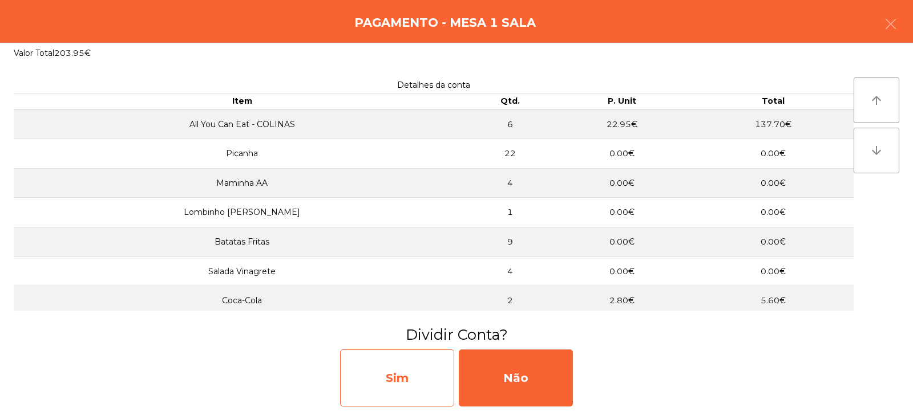
click at [416, 372] on div "Sim" at bounding box center [397, 378] width 114 height 57
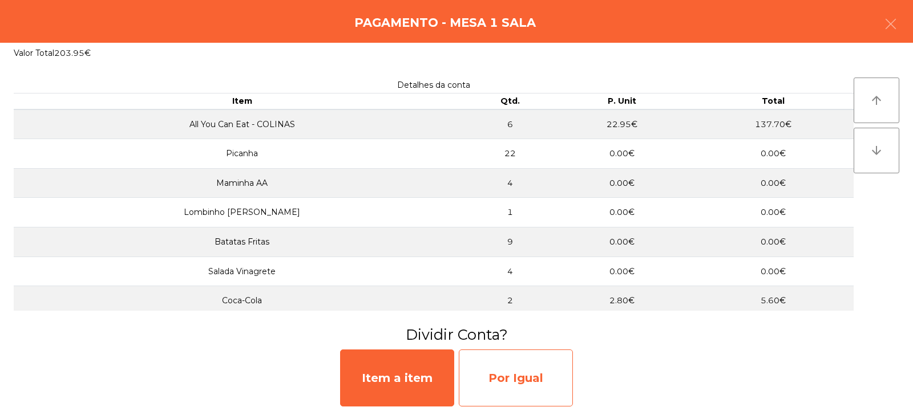
click at [515, 382] on div "Por Igual" at bounding box center [516, 378] width 114 height 57
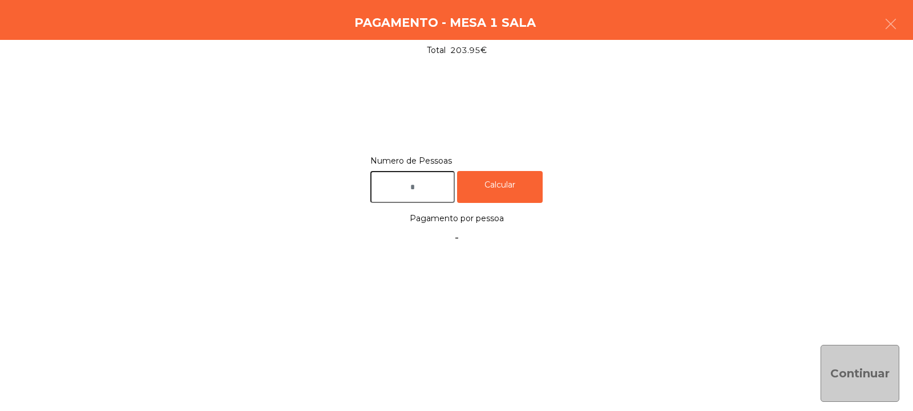
click at [428, 185] on input "text" at bounding box center [412, 187] width 84 height 33
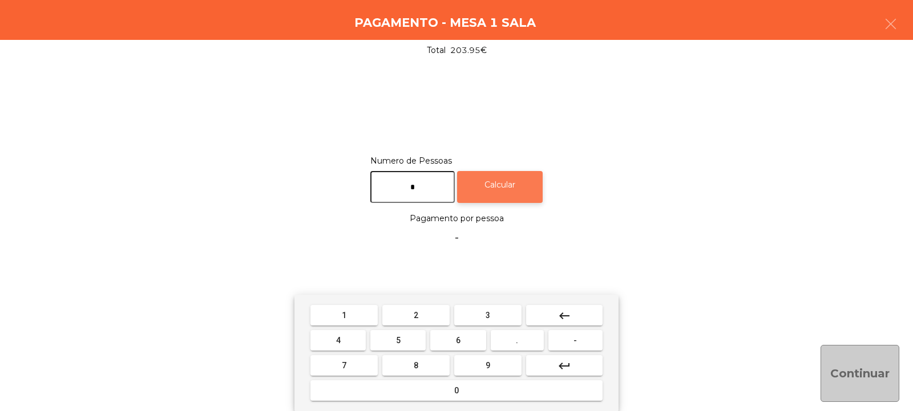
type input "*"
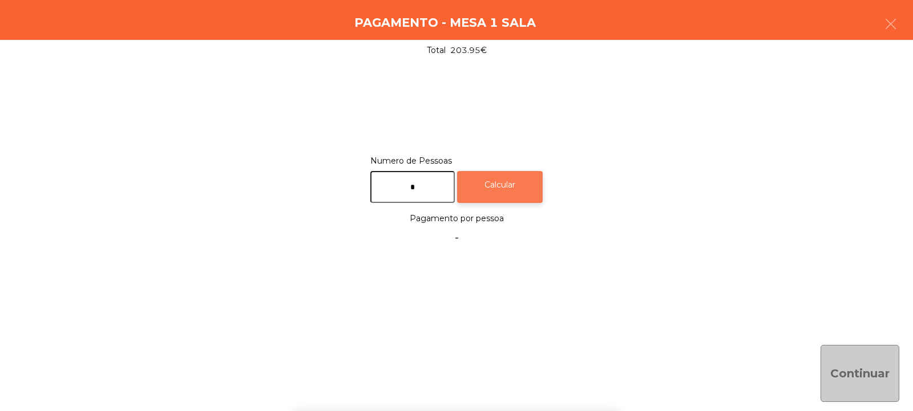
click at [520, 179] on div "Calcular" at bounding box center [500, 187] width 86 height 33
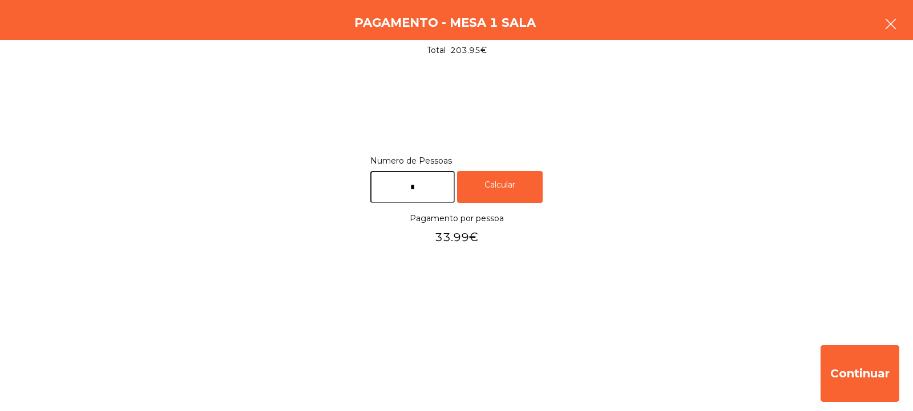
click at [894, 25] on icon "button" at bounding box center [891, 24] width 14 height 14
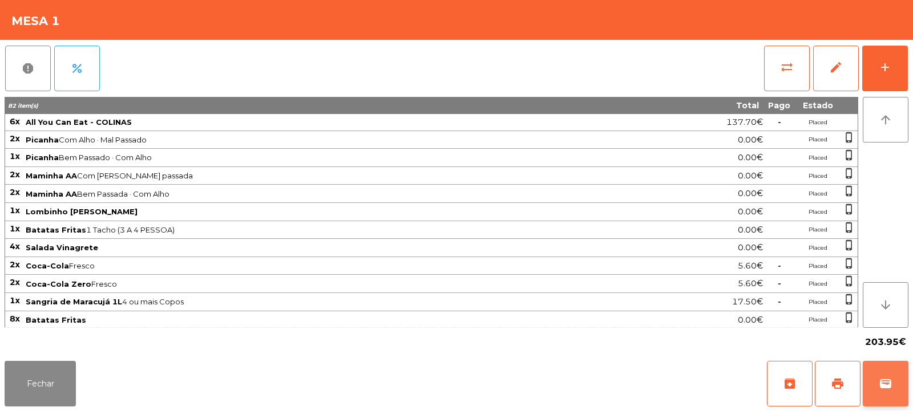
click at [885, 398] on button "wallet" at bounding box center [885, 384] width 46 height 46
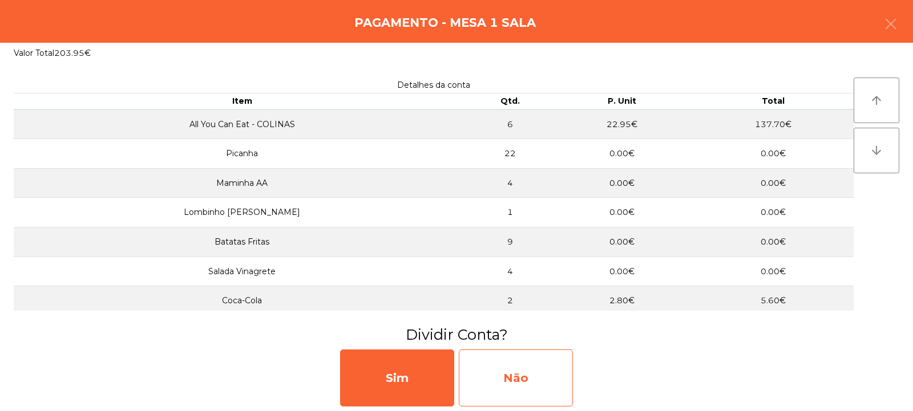
click at [557, 379] on div "Não" at bounding box center [516, 378] width 114 height 57
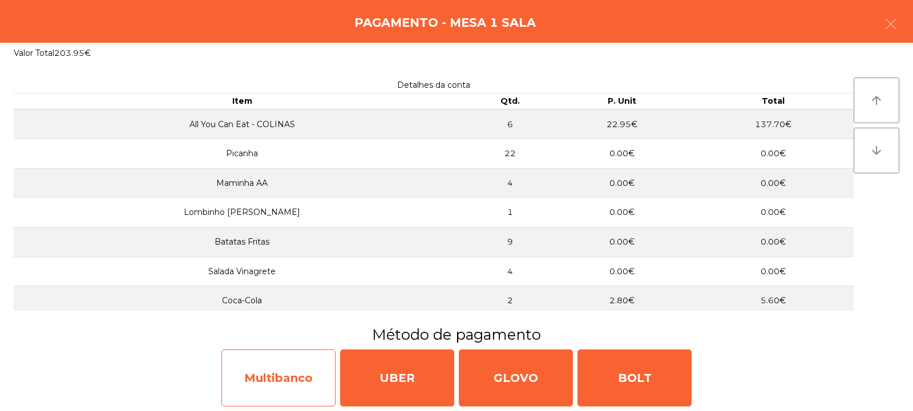
click at [318, 374] on div "Multibanco" at bounding box center [278, 378] width 114 height 57
select select "**"
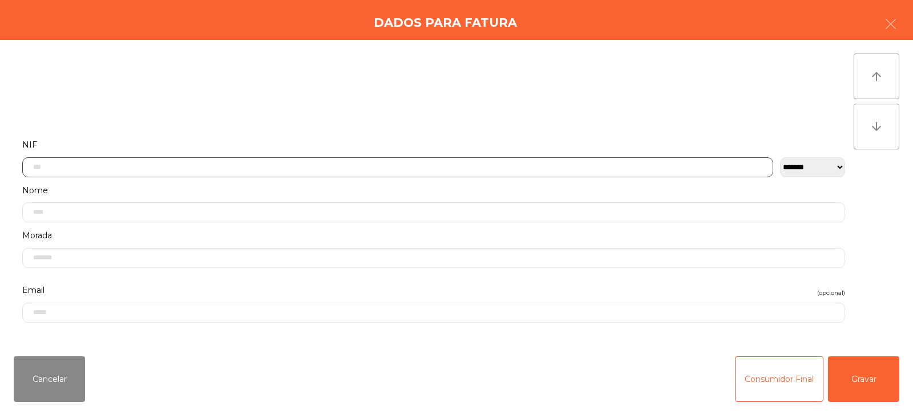
click at [503, 163] on input "text" at bounding box center [397, 167] width 751 height 20
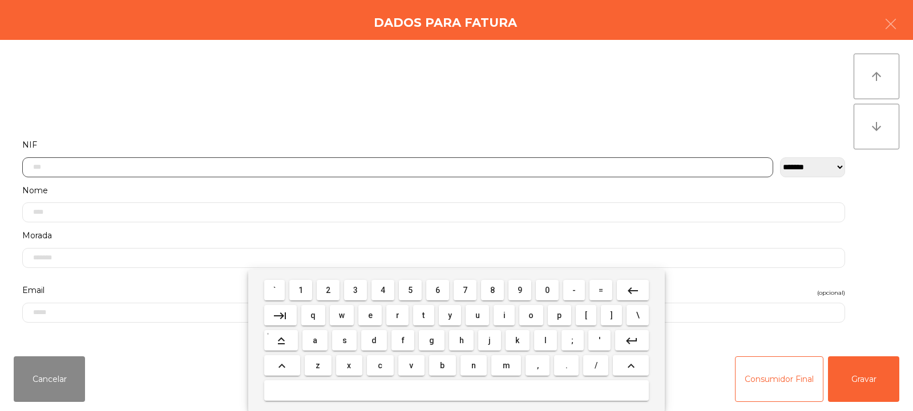
scroll to position [83, 0]
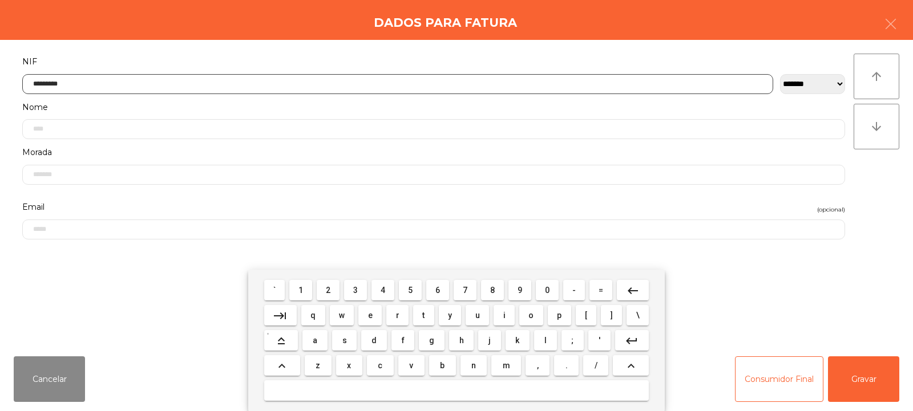
type input "*********"
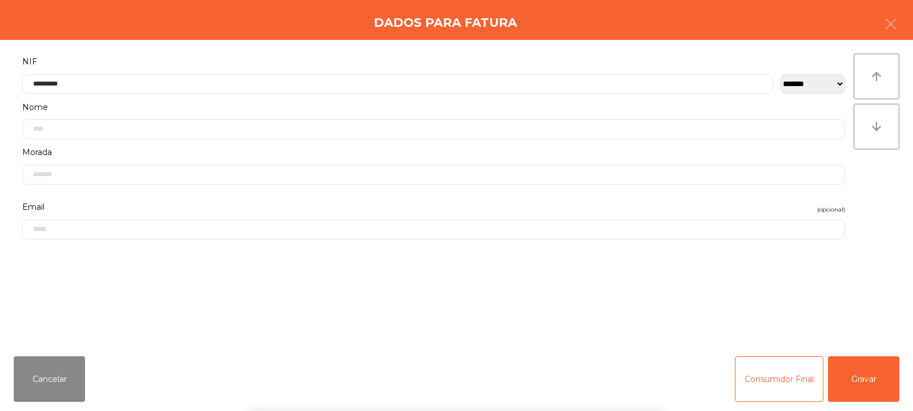
click at [853, 387] on div "` 1 2 3 4 5 6 7 8 9 0 - = keyboard_backspace keyboard_tab q w e r t y u i o p […" at bounding box center [456, 340] width 913 height 141
click at [866, 385] on button "Gravar" at bounding box center [863, 380] width 71 height 46
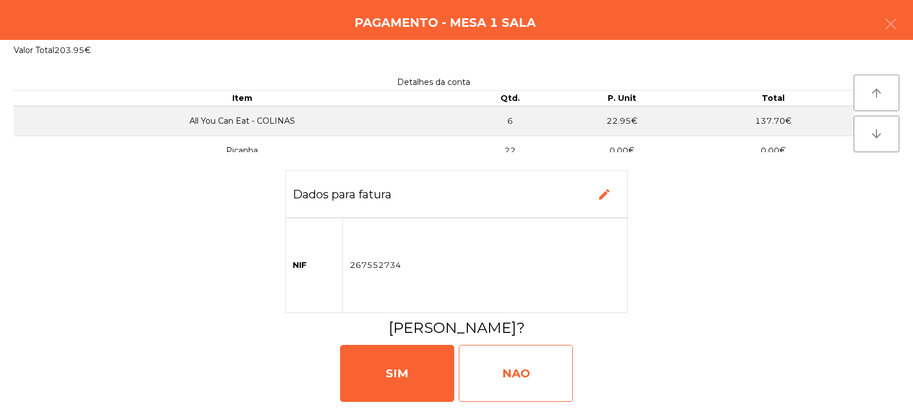
click at [546, 382] on div "NAO" at bounding box center [516, 373] width 114 height 57
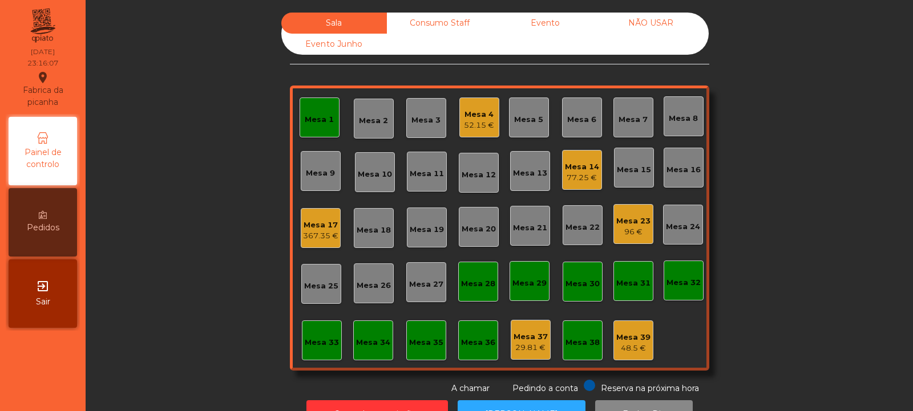
click at [324, 110] on div "Mesa 1" at bounding box center [319, 118] width 29 height 16
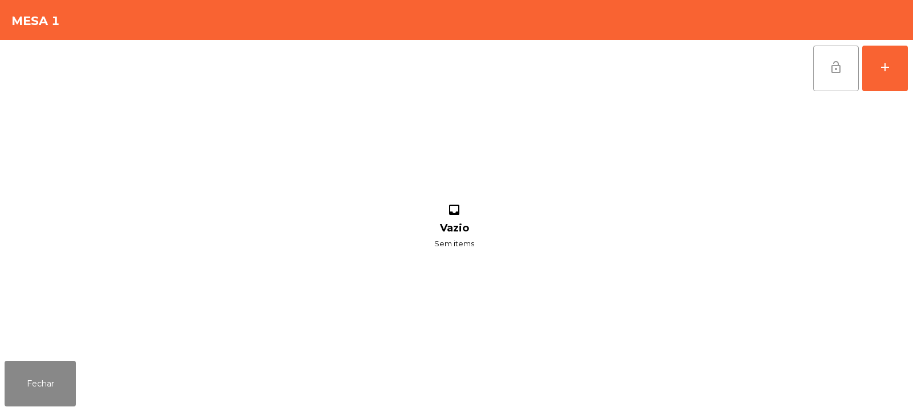
click at [825, 67] on button "lock_open" at bounding box center [836, 69] width 46 height 46
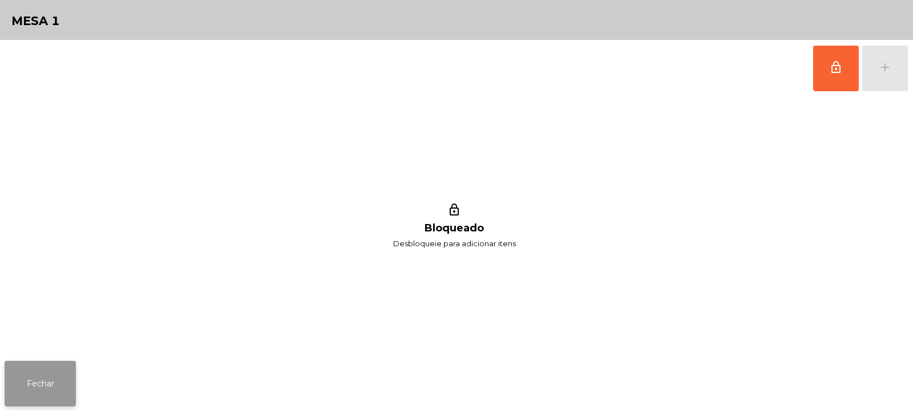
click at [46, 388] on button "Fechar" at bounding box center [40, 384] width 71 height 46
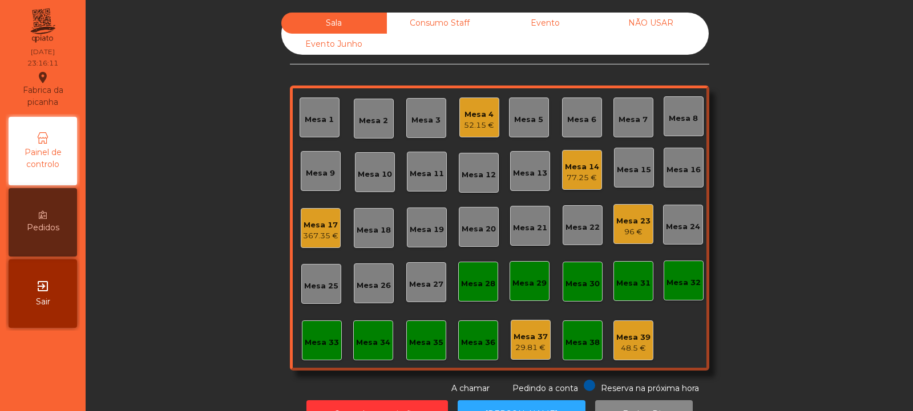
click at [585, 169] on div "Mesa 14" at bounding box center [582, 166] width 34 height 11
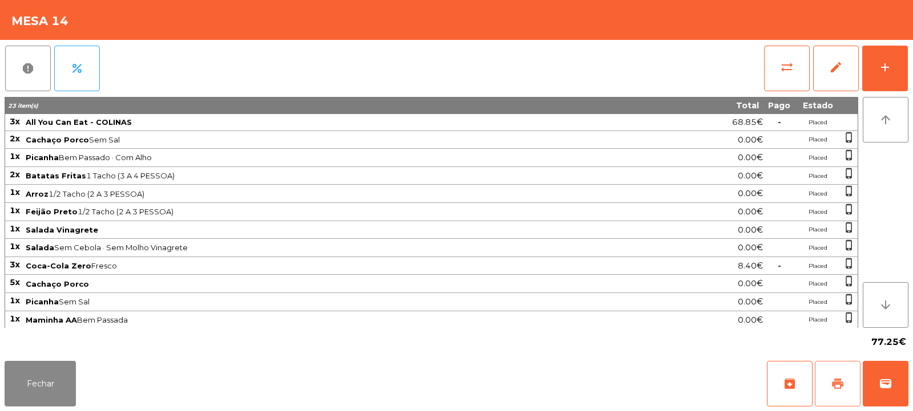
click at [833, 382] on span "print" at bounding box center [838, 384] width 14 height 14
click at [789, 299] on td at bounding box center [778, 302] width 31 height 18
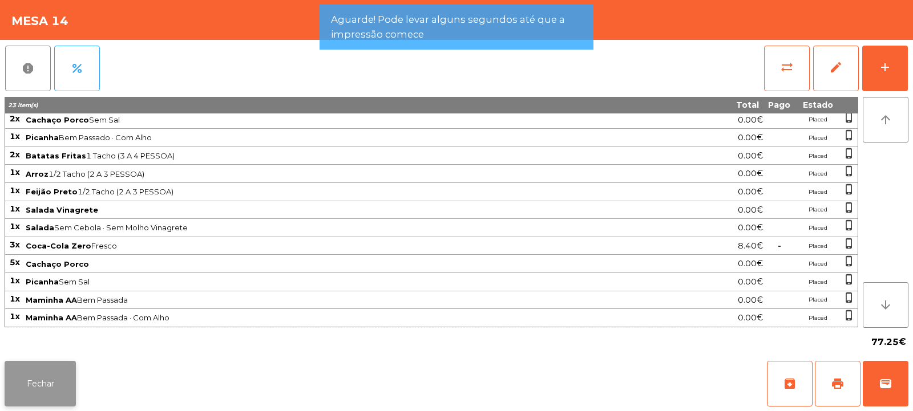
click at [60, 386] on button "Fechar" at bounding box center [40, 384] width 71 height 46
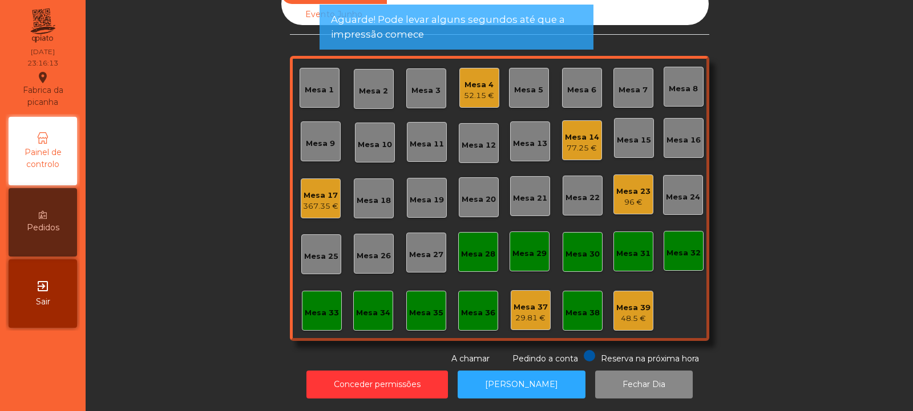
scroll to position [0, 0]
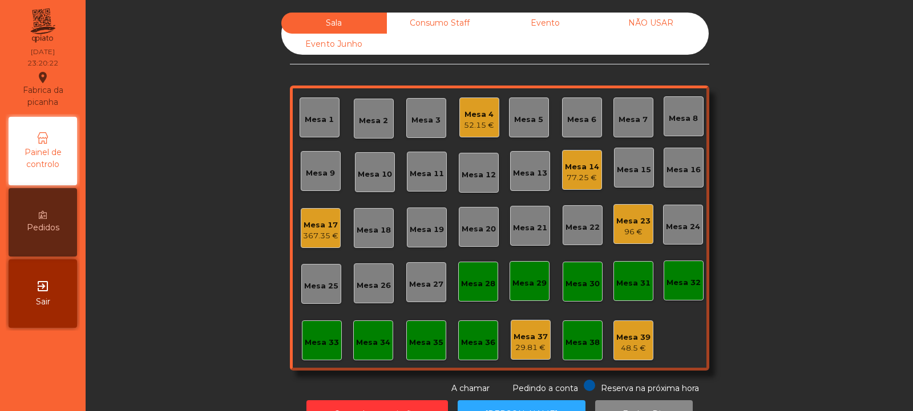
click at [463, 233] on div "Mesa 20" at bounding box center [478, 229] width 34 height 11
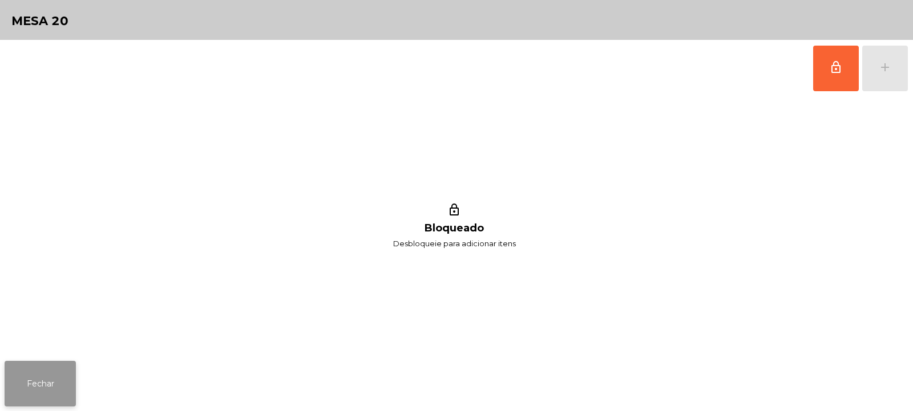
click at [58, 389] on button "Fechar" at bounding box center [40, 384] width 71 height 46
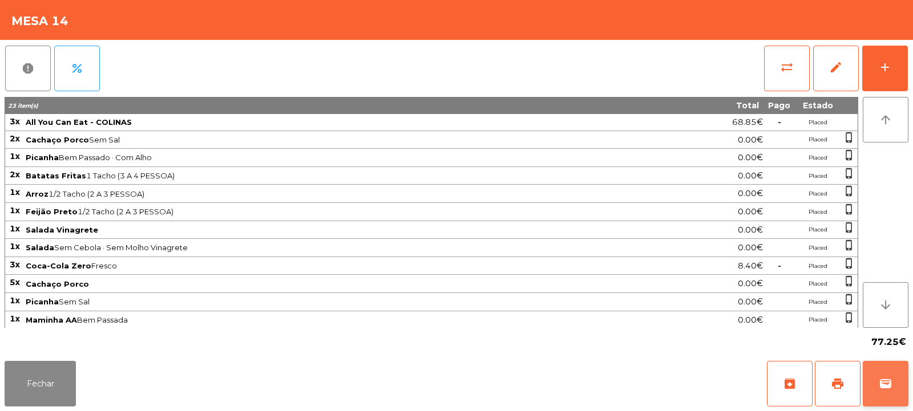
click at [882, 384] on span "wallet" at bounding box center [885, 384] width 14 height 14
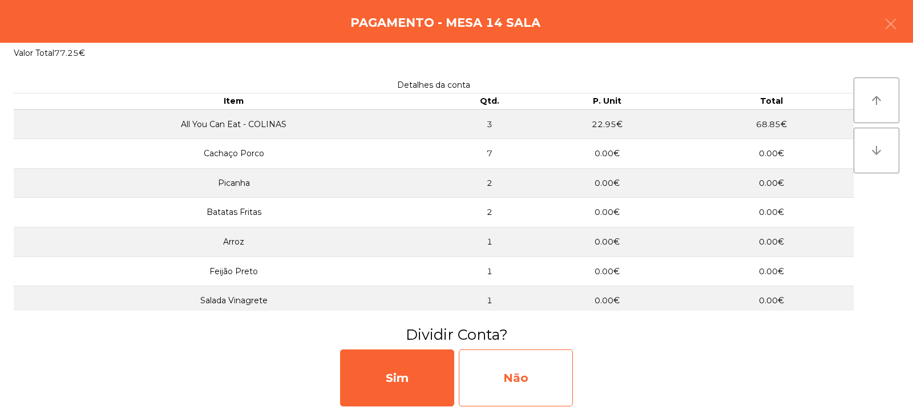
click at [512, 378] on div "Não" at bounding box center [516, 378] width 114 height 57
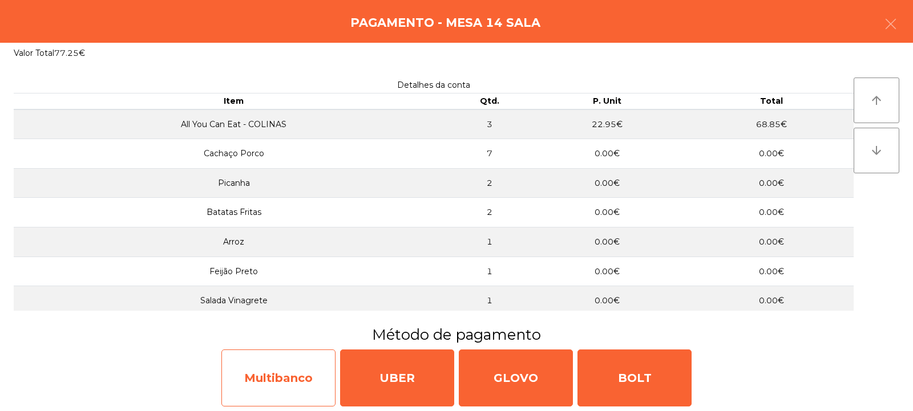
click at [262, 376] on div "Multibanco" at bounding box center [278, 378] width 114 height 57
select select "**"
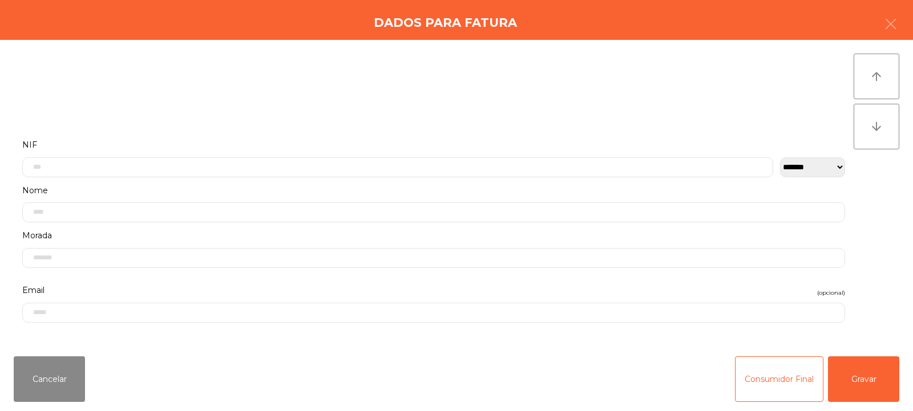
click at [83, 185] on label "Nome" at bounding box center [433, 190] width 823 height 15
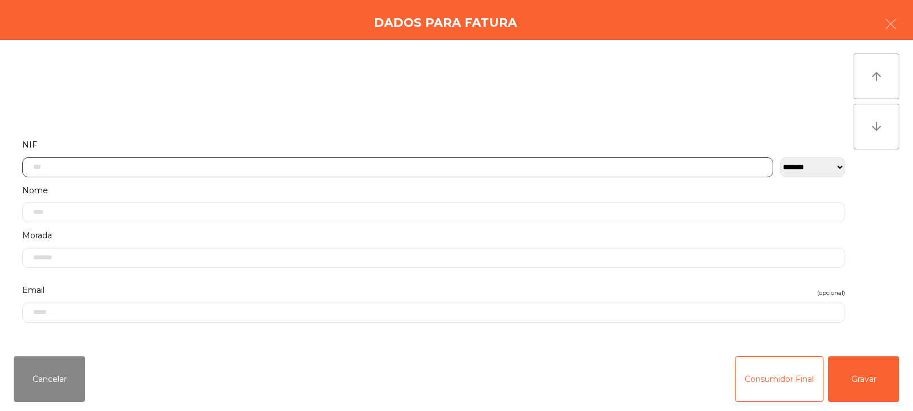
click at [50, 170] on input "text" at bounding box center [397, 167] width 751 height 20
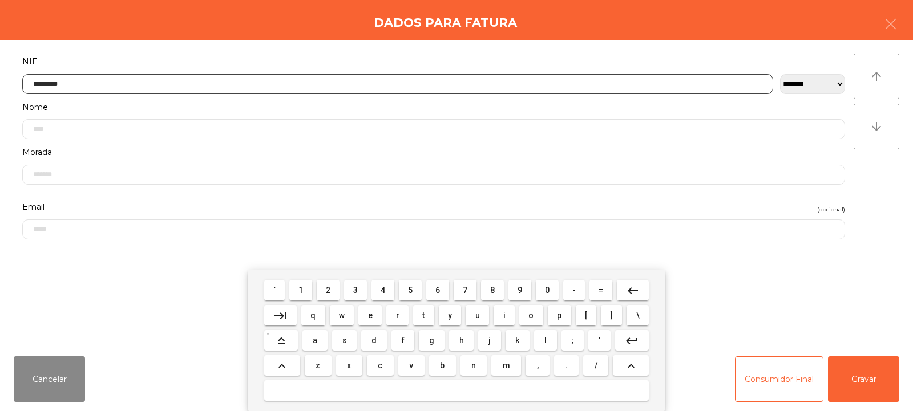
type input "*********"
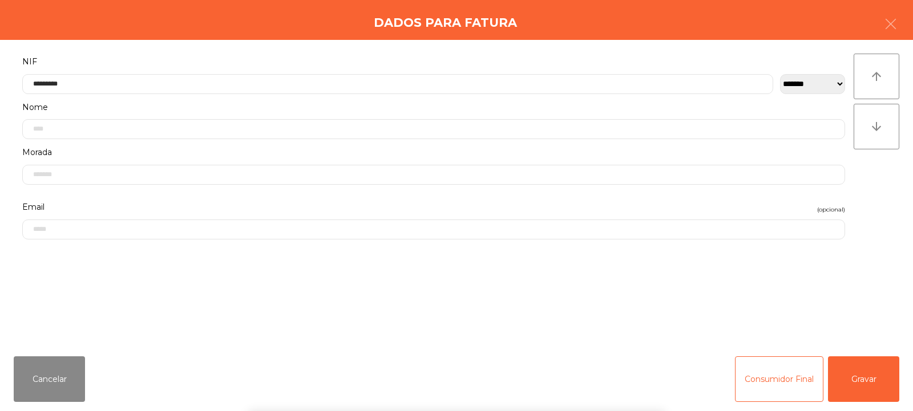
click at [888, 200] on div "arrow_upward arrow_downward" at bounding box center [876, 194] width 46 height 280
click at [856, 388] on button "Gravar" at bounding box center [863, 380] width 71 height 46
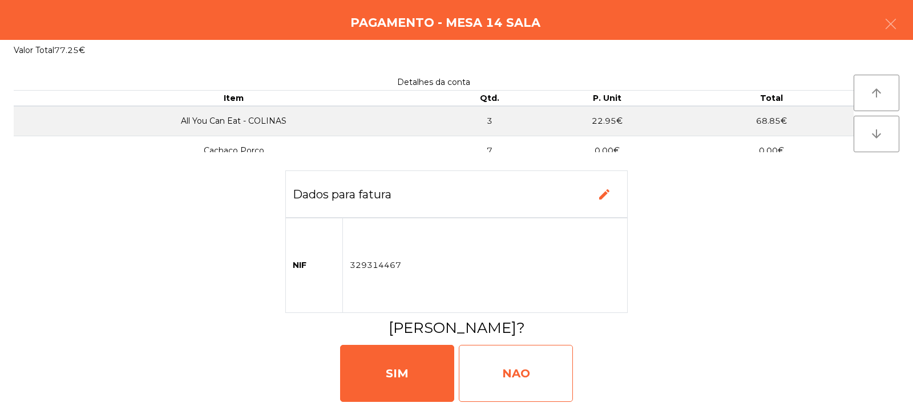
click at [533, 374] on div "NAO" at bounding box center [516, 373] width 114 height 57
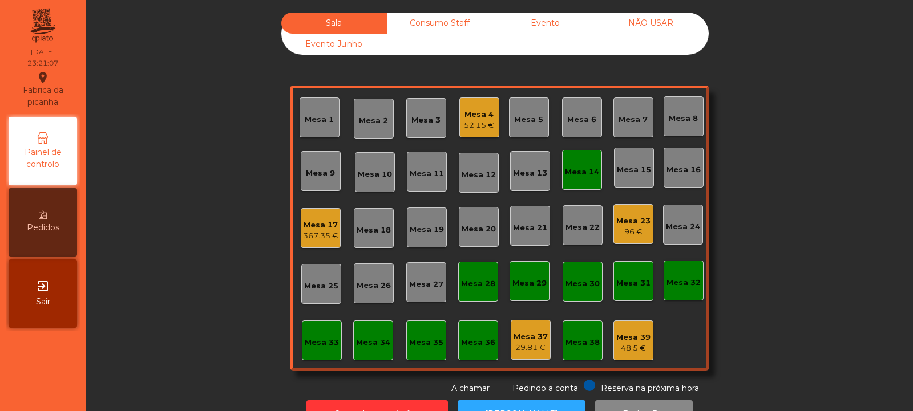
click at [570, 184] on div "Mesa 14" at bounding box center [582, 170] width 40 height 40
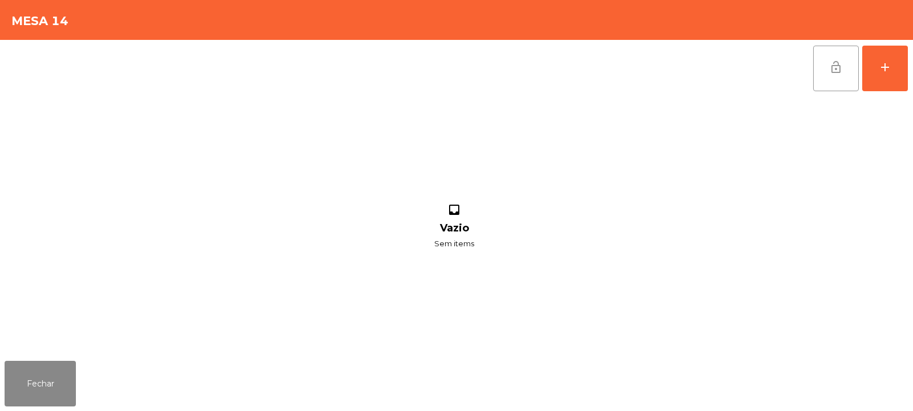
click at [828, 65] on button "lock_open" at bounding box center [836, 69] width 46 height 46
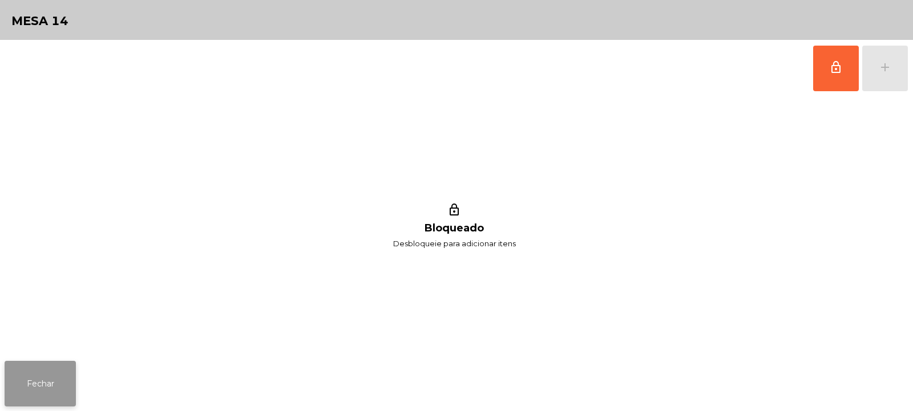
click at [51, 384] on button "Fechar" at bounding box center [40, 384] width 71 height 46
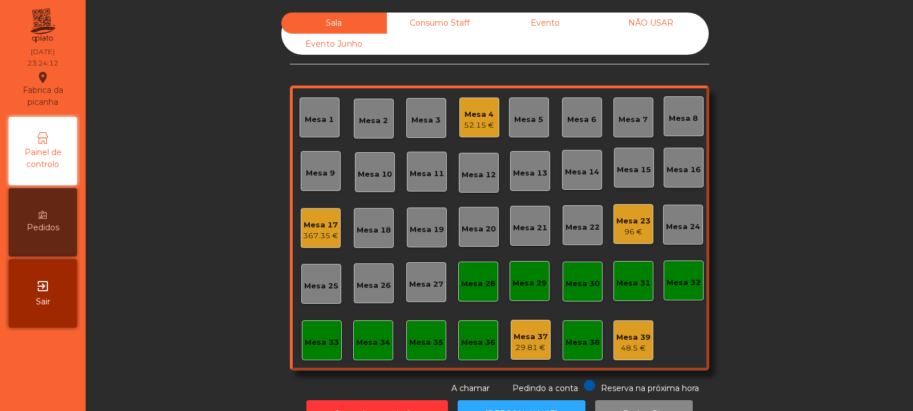
click at [638, 214] on div "Mesa 23 96 €" at bounding box center [633, 224] width 34 height 27
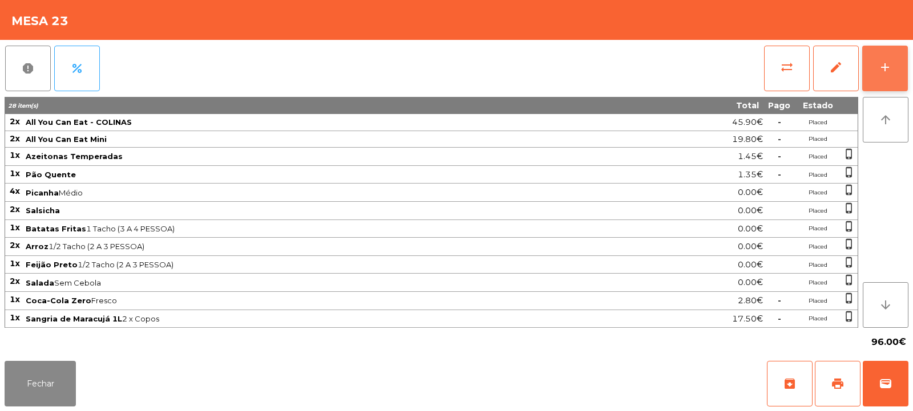
click at [906, 64] on button "add" at bounding box center [885, 69] width 46 height 46
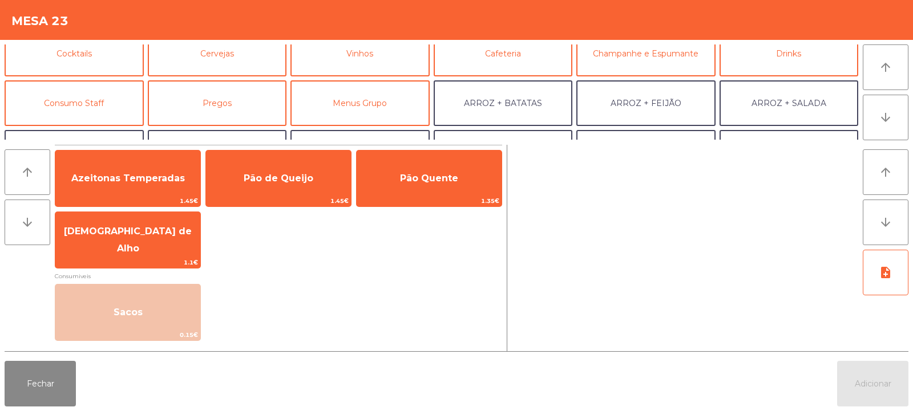
scroll to position [70, 0]
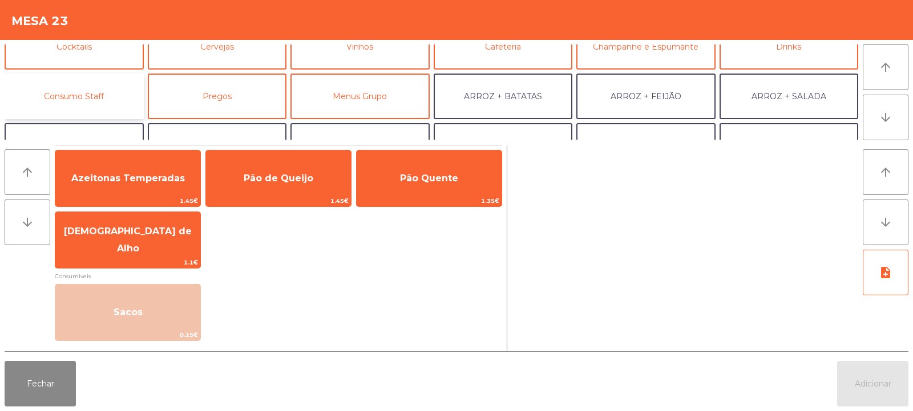
click at [73, 92] on button "Consumo Staff" at bounding box center [74, 97] width 139 height 46
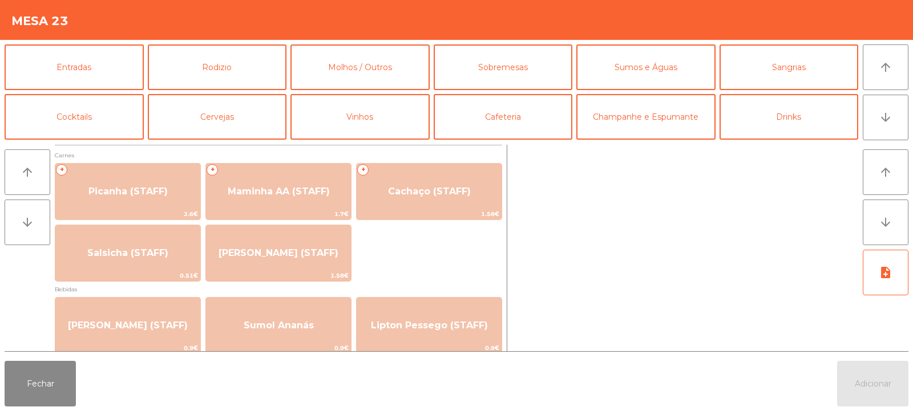
scroll to position [1, 0]
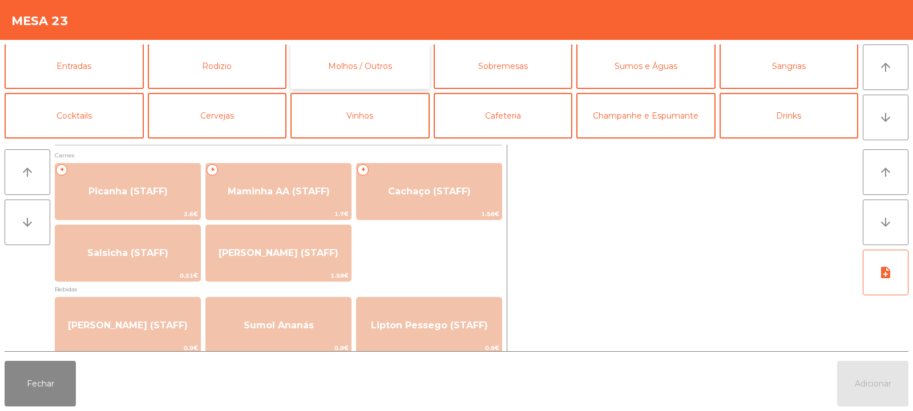
click at [365, 62] on button "Molhos / Outros" at bounding box center [359, 66] width 139 height 46
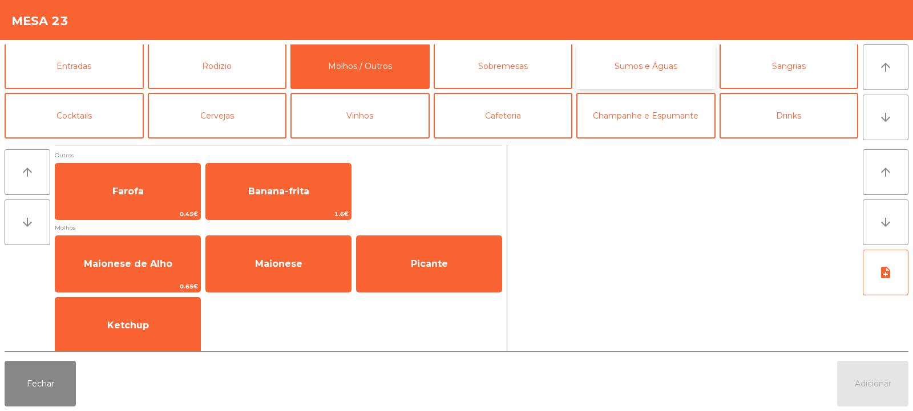
click at [642, 67] on button "Sumos e Águas" at bounding box center [645, 66] width 139 height 46
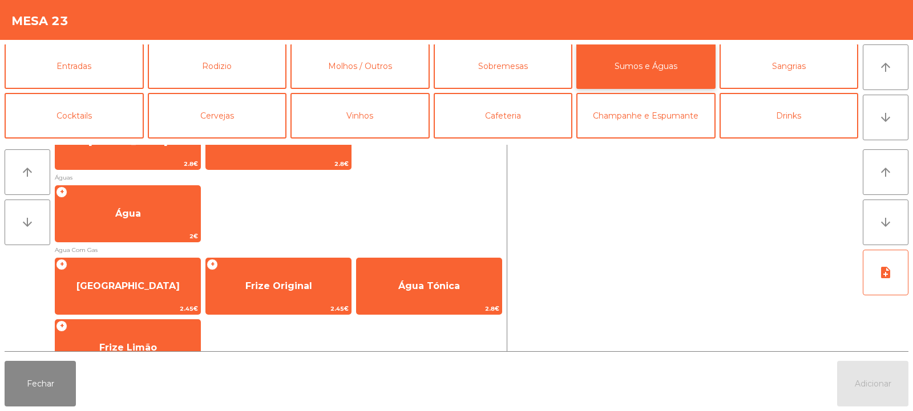
scroll to position [361, 0]
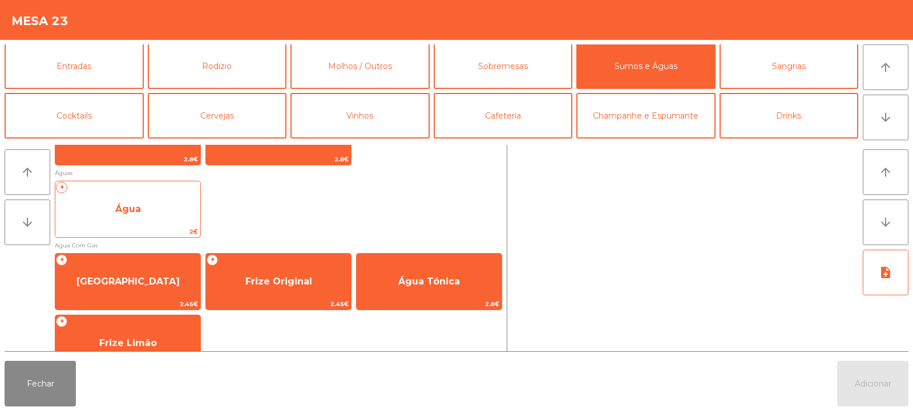
click at [131, 222] on span "Água" at bounding box center [127, 209] width 145 height 31
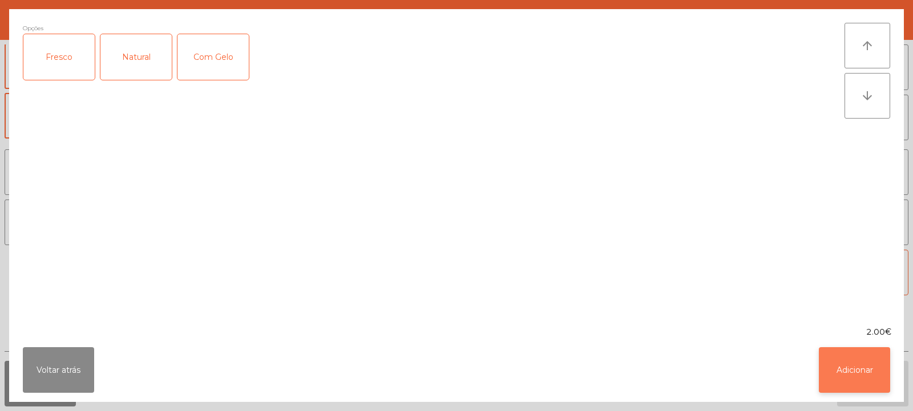
click at [843, 374] on button "Adicionar" at bounding box center [854, 370] width 71 height 46
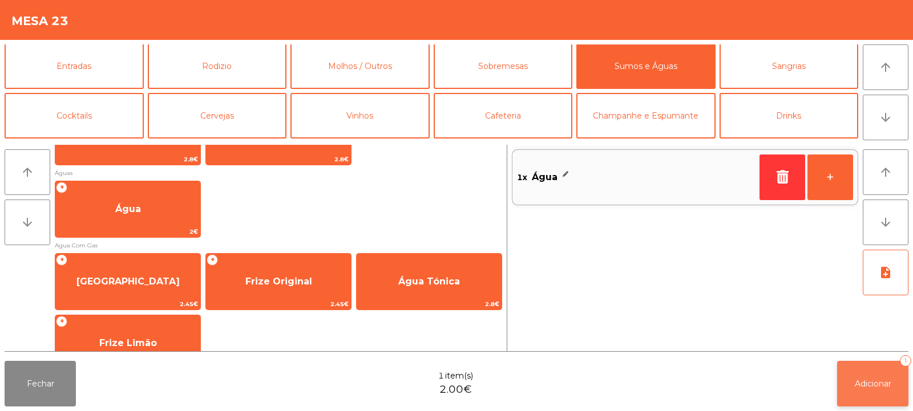
click at [864, 389] on button "Adicionar 1" at bounding box center [872, 384] width 71 height 46
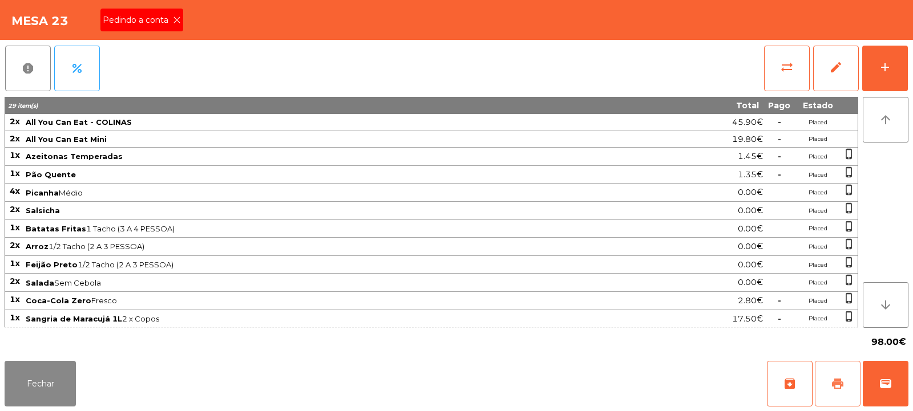
click at [830, 379] on button "print" at bounding box center [838, 384] width 46 height 46
click at [885, 372] on button "wallet" at bounding box center [885, 384] width 46 height 46
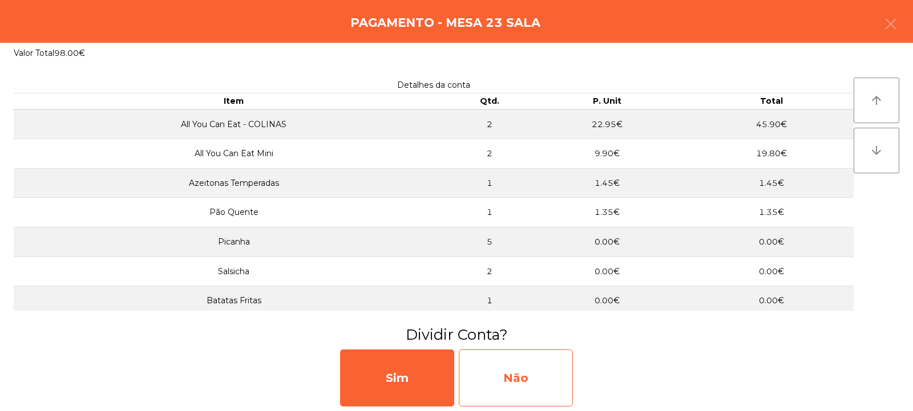
click at [520, 366] on div "Não" at bounding box center [516, 378] width 114 height 57
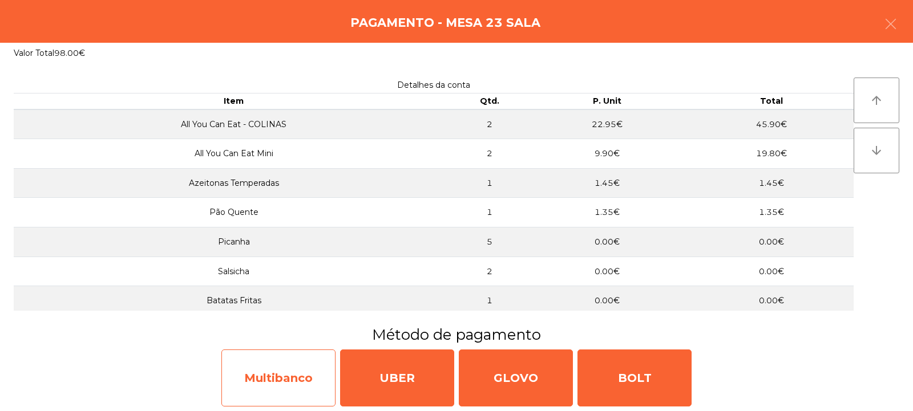
click at [272, 392] on div "Multibanco" at bounding box center [278, 378] width 114 height 57
select select "**"
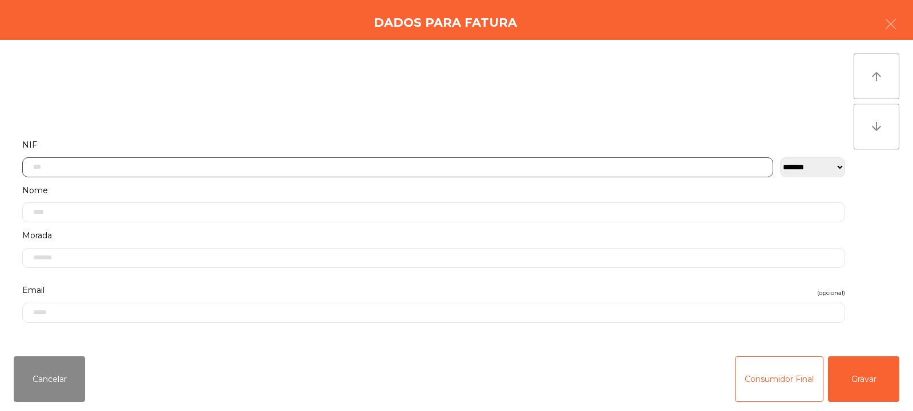
click at [318, 167] on input "text" at bounding box center [397, 167] width 751 height 20
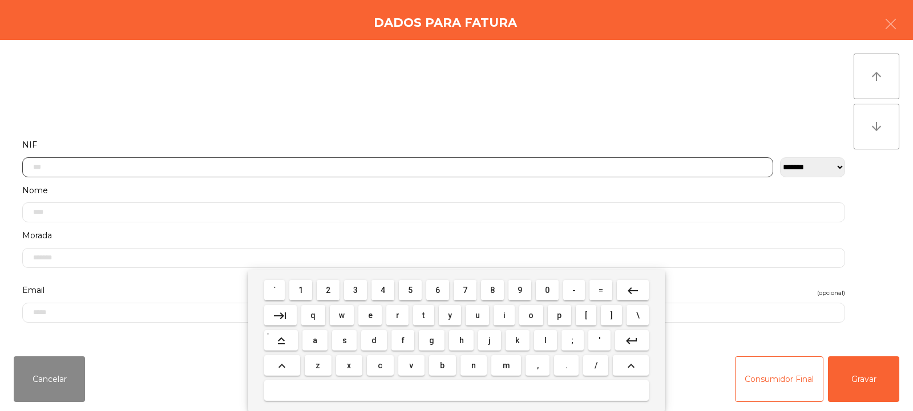
scroll to position [83, 0]
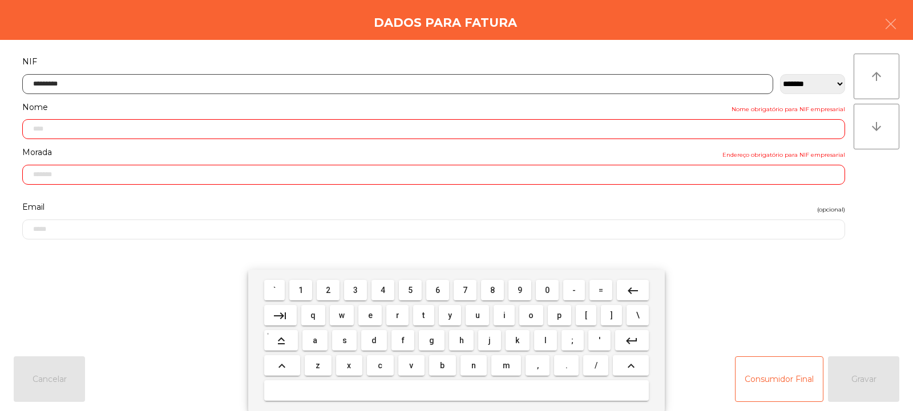
type input "*********"
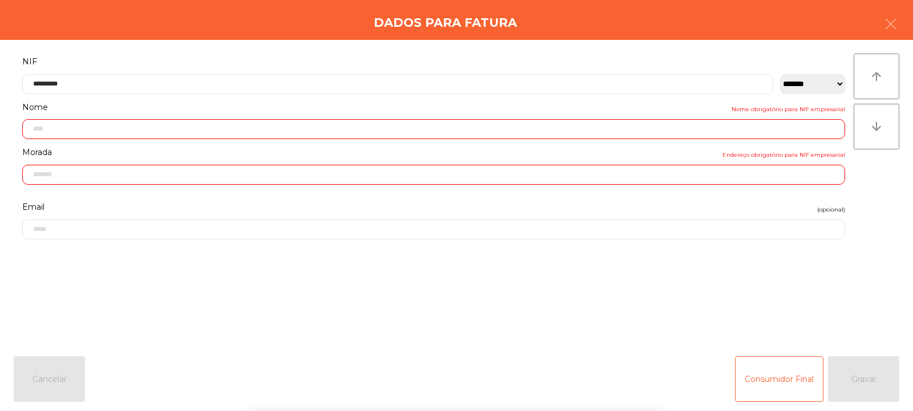
click at [880, 201] on div "arrow_upward arrow_downward" at bounding box center [876, 194] width 46 height 280
type input "**********"
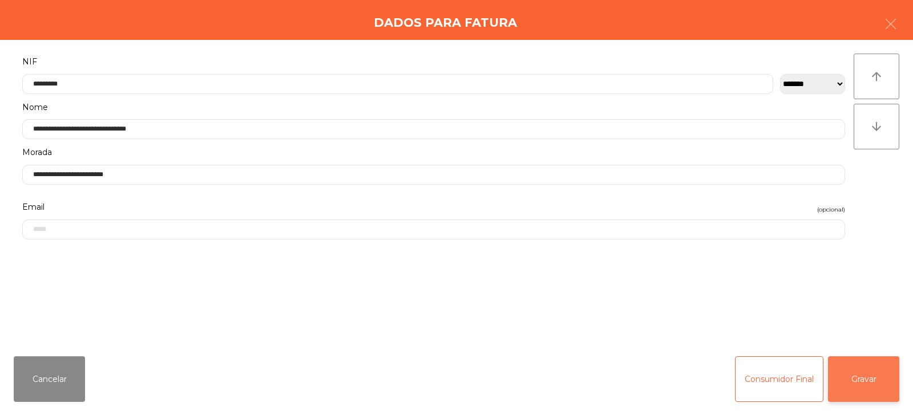
click at [872, 363] on button "Gravar" at bounding box center [863, 380] width 71 height 46
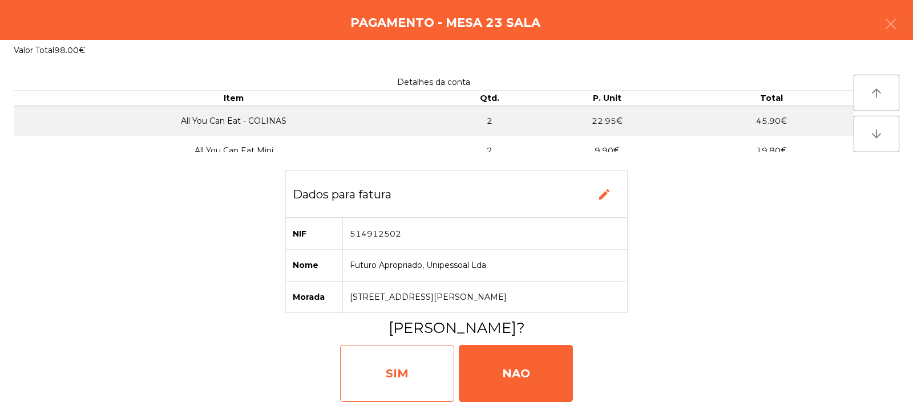
click at [406, 353] on div "SIM" at bounding box center [397, 373] width 114 height 57
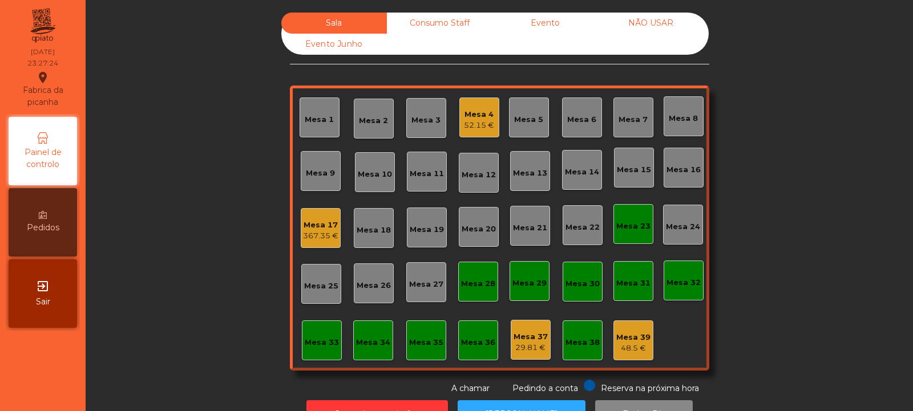
scroll to position [38, 0]
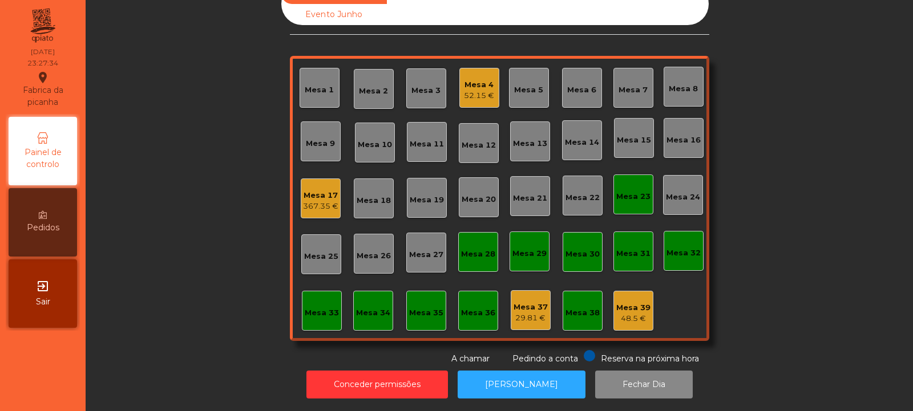
click at [311, 303] on div "Mesa 33" at bounding box center [322, 311] width 34 height 16
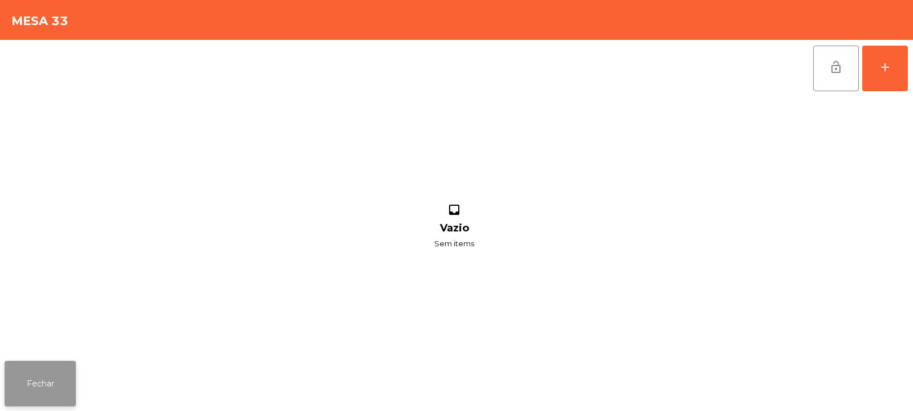
click at [45, 386] on button "Fechar" at bounding box center [40, 384] width 71 height 46
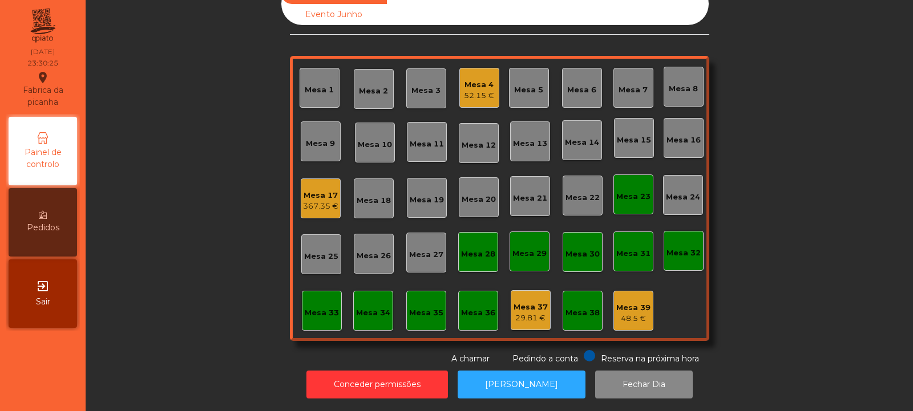
click at [317, 192] on div "Mesa 17" at bounding box center [320, 195] width 35 height 11
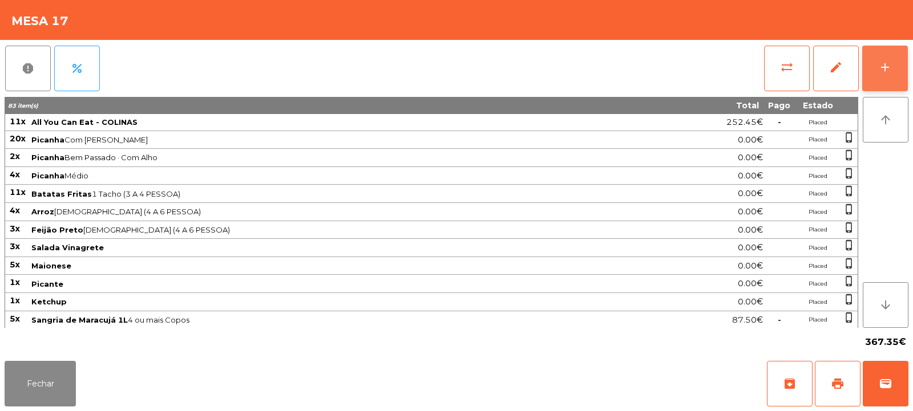
click at [899, 63] on button "add" at bounding box center [885, 69] width 46 height 46
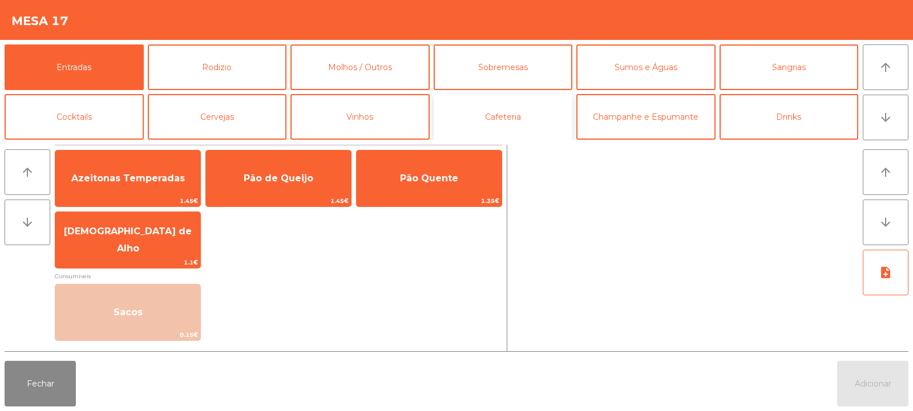
click at [532, 106] on button "Cafeteria" at bounding box center [503, 117] width 139 height 46
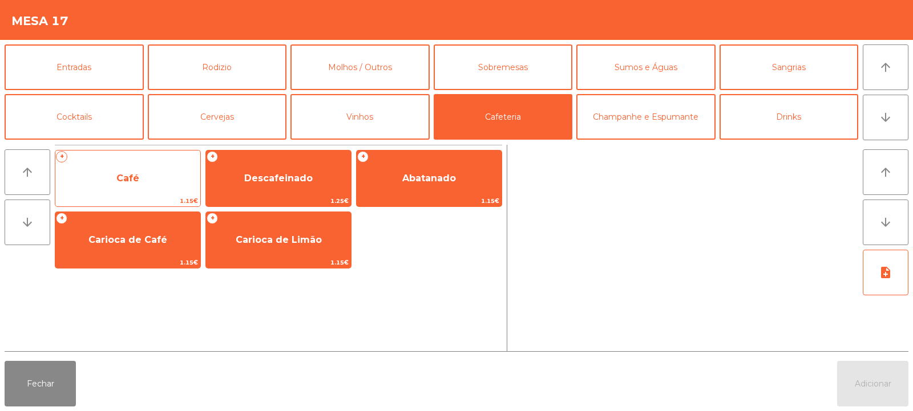
click at [128, 179] on span "Café" at bounding box center [127, 178] width 23 height 11
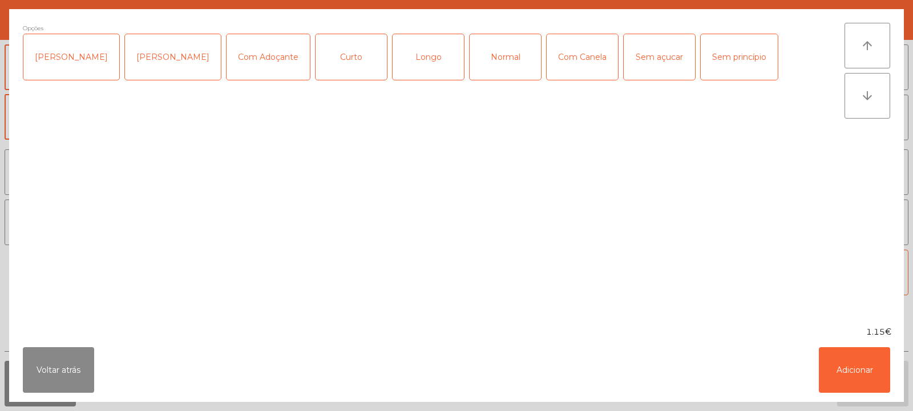
click at [469, 60] on div "Normal" at bounding box center [504, 57] width 71 height 46
click at [859, 372] on button "Adicionar" at bounding box center [854, 370] width 71 height 46
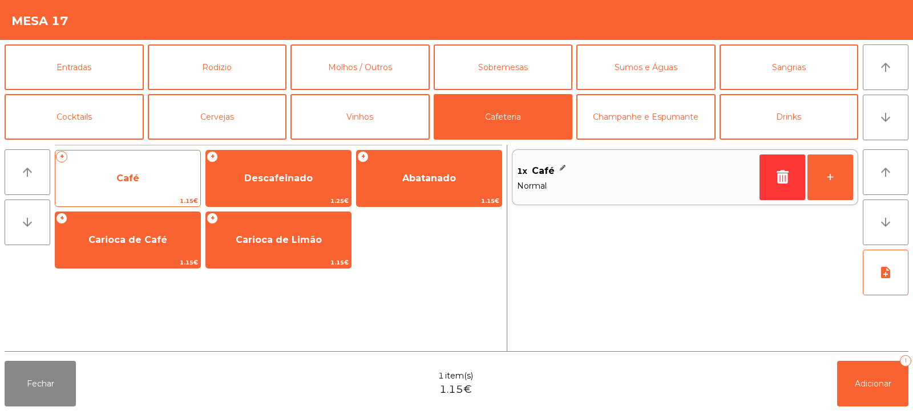
click at [136, 184] on span "Café" at bounding box center [127, 178] width 145 height 31
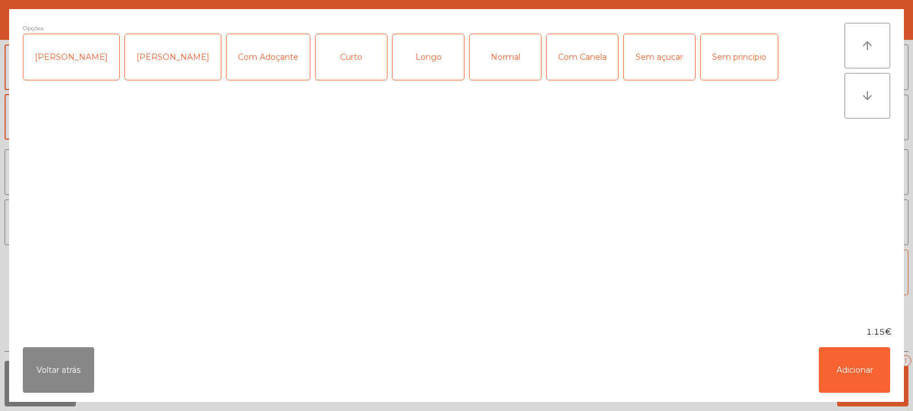
click at [339, 59] on div "Curto" at bounding box center [350, 57] width 71 height 46
click at [867, 359] on button "Adicionar" at bounding box center [854, 370] width 71 height 46
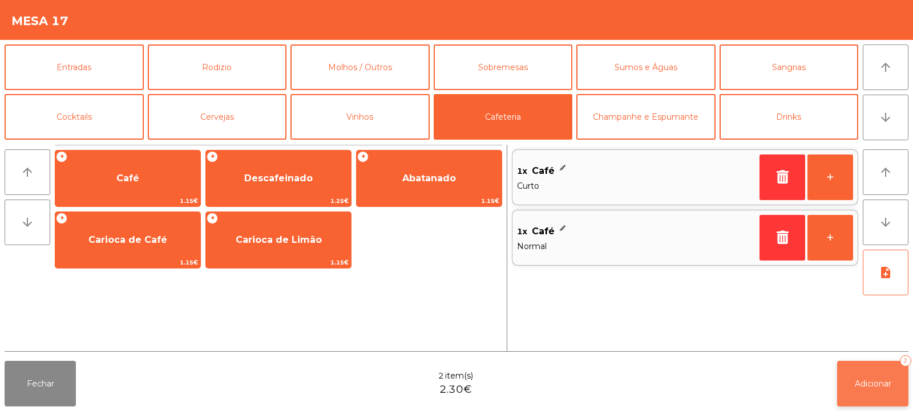
click at [861, 387] on span "Adicionar" at bounding box center [873, 384] width 37 height 10
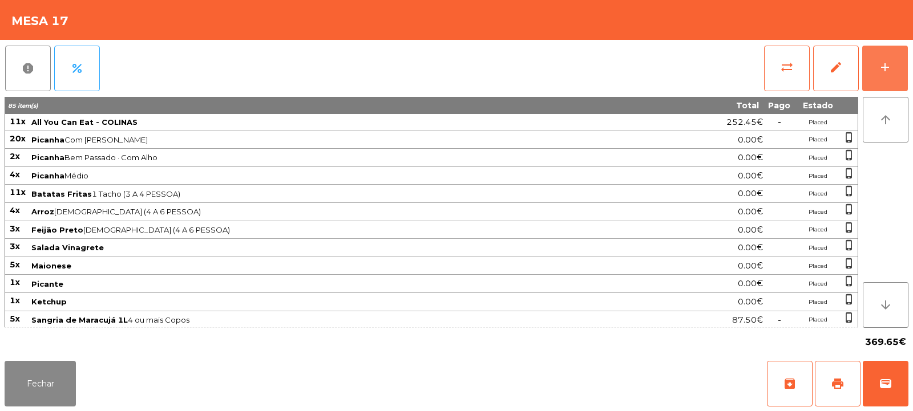
scroll to position [179, 0]
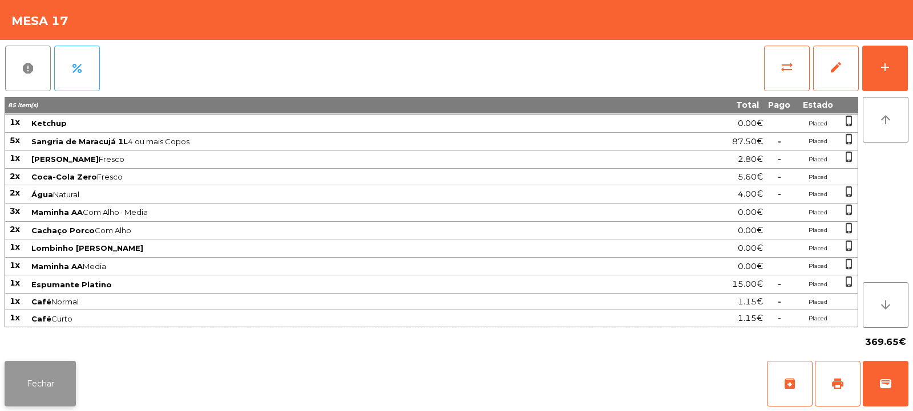
click at [46, 365] on button "Fechar" at bounding box center [40, 384] width 71 height 46
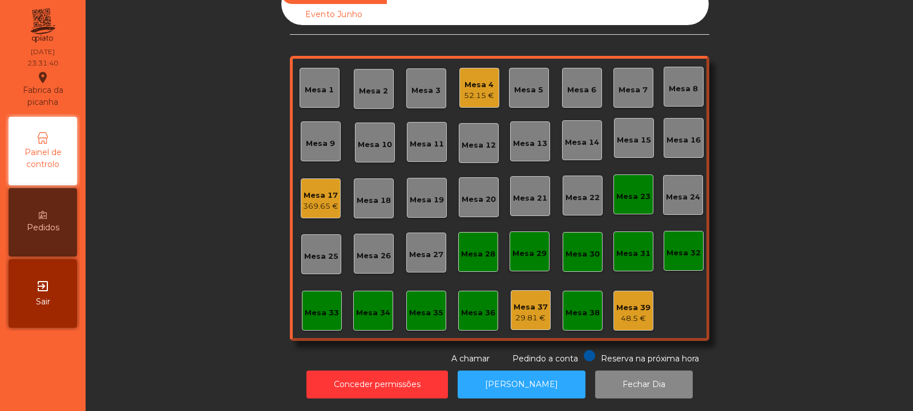
scroll to position [0, 0]
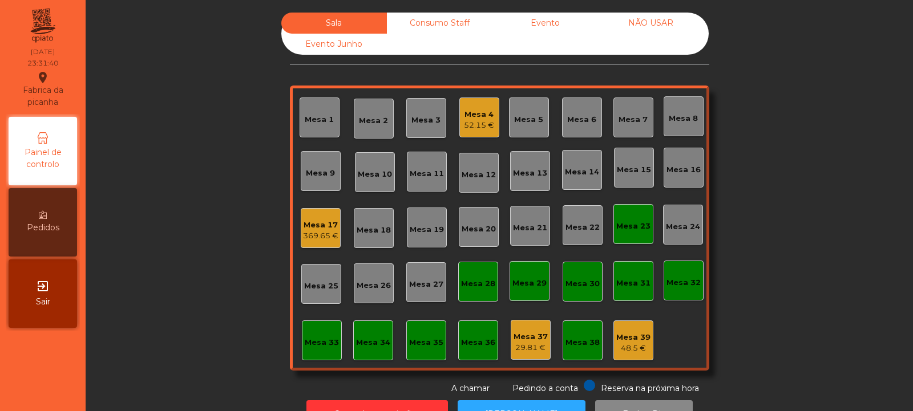
click at [630, 220] on div "Mesa 23" at bounding box center [633, 224] width 34 height 16
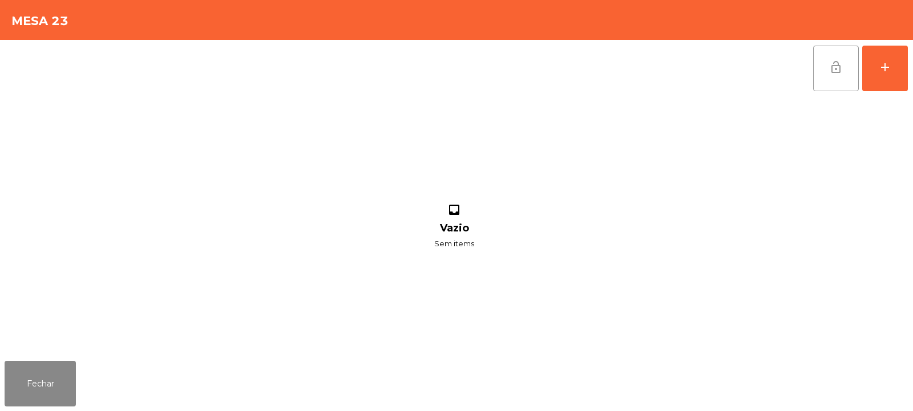
click at [833, 67] on span "lock_open" at bounding box center [836, 67] width 14 height 14
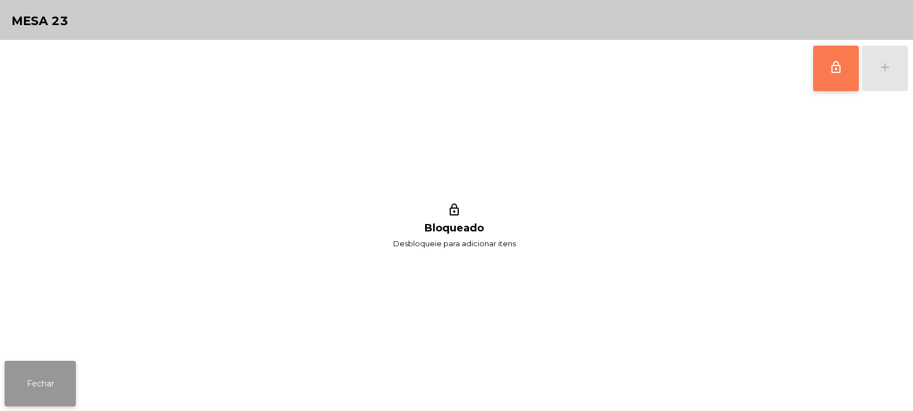
click at [45, 384] on button "Fechar" at bounding box center [40, 384] width 71 height 46
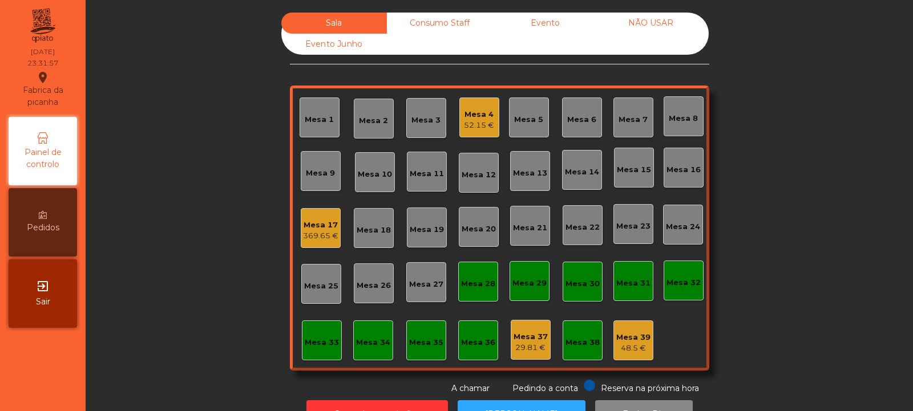
scroll to position [38, 0]
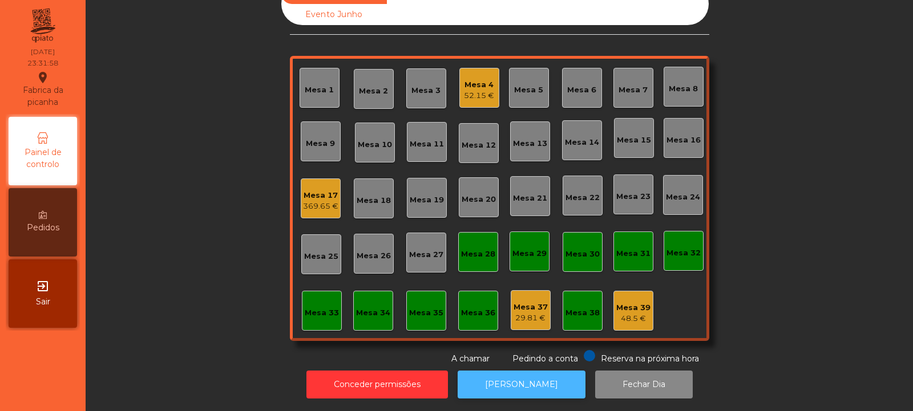
click at [521, 372] on button "[PERSON_NAME]" at bounding box center [521, 385] width 128 height 28
click at [317, 201] on div "369.65 €" at bounding box center [320, 206] width 35 height 11
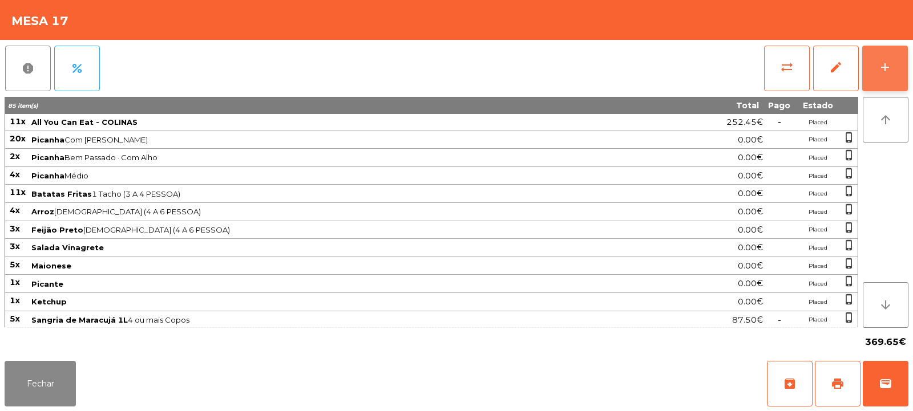
click at [900, 68] on button "add" at bounding box center [885, 69] width 46 height 46
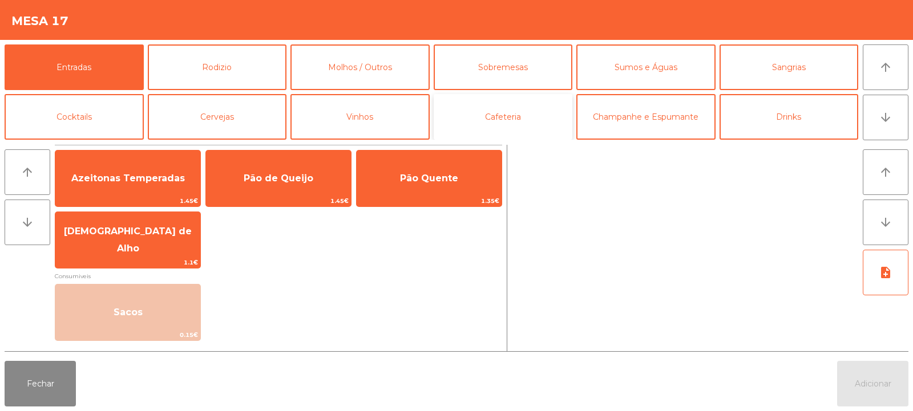
click at [495, 111] on button "Cafeteria" at bounding box center [503, 117] width 139 height 46
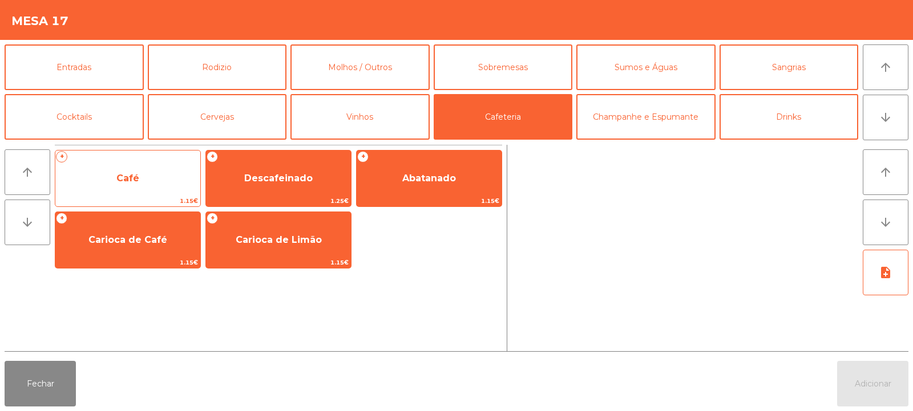
click at [131, 193] on span "Café" at bounding box center [127, 178] width 145 height 31
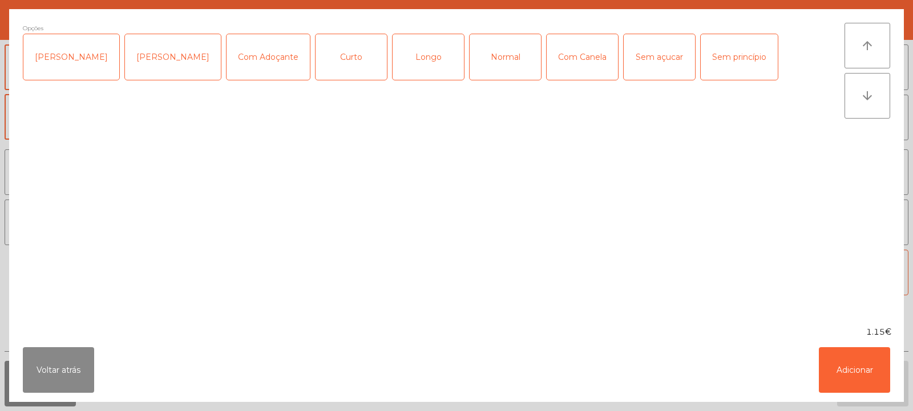
click at [331, 51] on div "Curto" at bounding box center [350, 57] width 71 height 46
click at [869, 365] on button "Adicionar" at bounding box center [854, 370] width 71 height 46
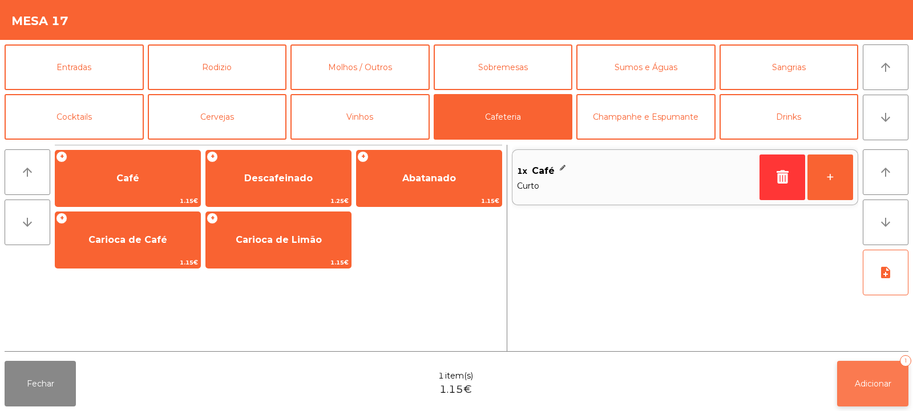
click at [872, 374] on button "Adicionar 1" at bounding box center [872, 384] width 71 height 46
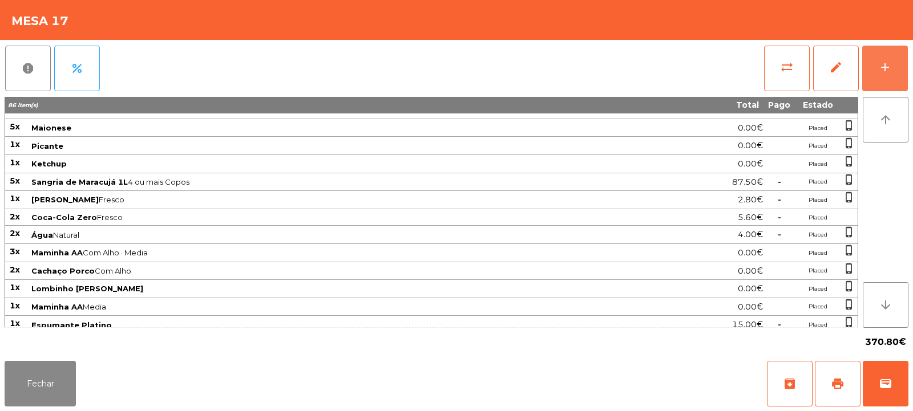
scroll to position [179, 0]
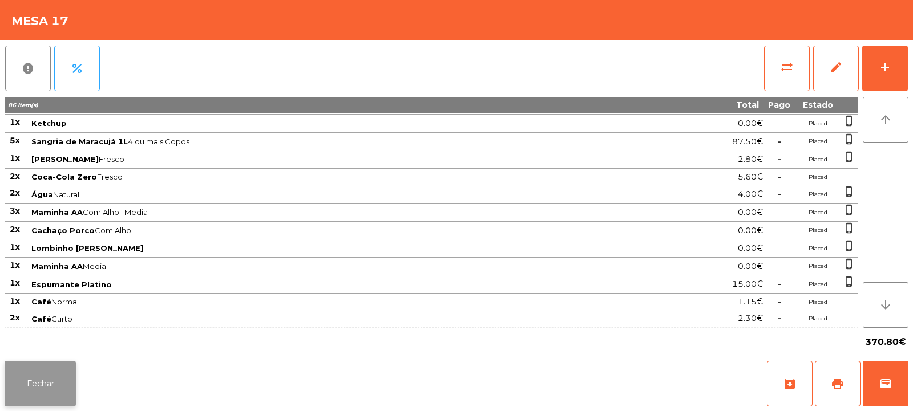
click at [73, 369] on button "Fechar" at bounding box center [40, 384] width 71 height 46
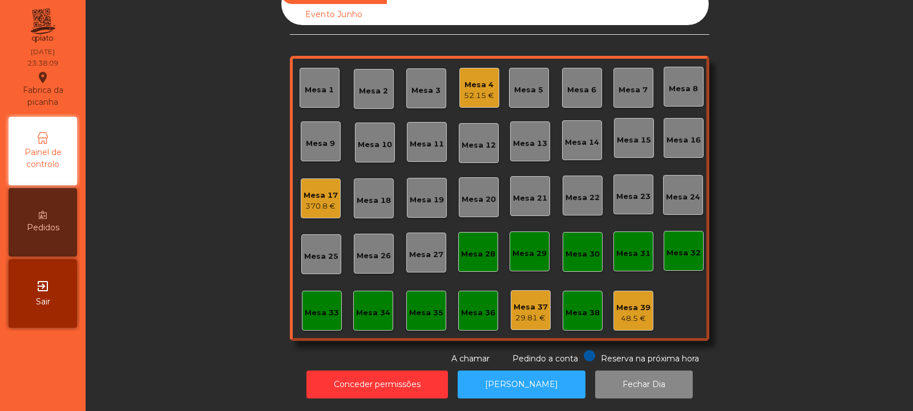
click at [472, 90] on div "52.15 €" at bounding box center [479, 95] width 30 height 11
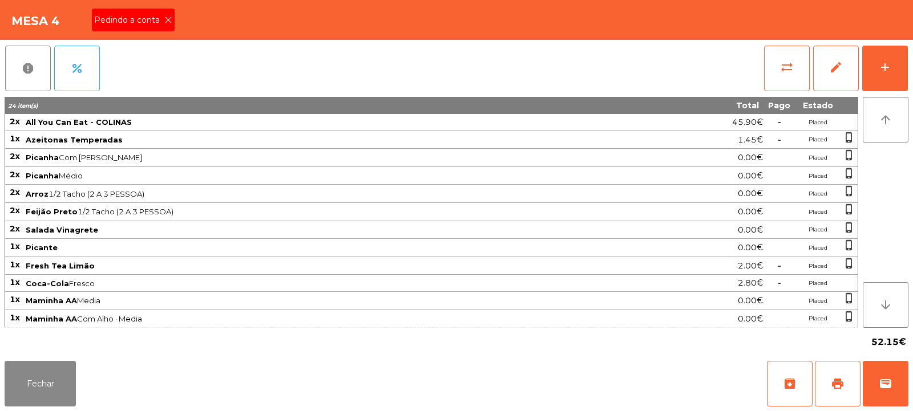
click at [164, 19] on icon at bounding box center [168, 20] width 8 height 8
click at [827, 393] on button "print" at bounding box center [838, 384] width 46 height 46
click at [830, 390] on button "print" at bounding box center [838, 384] width 46 height 46
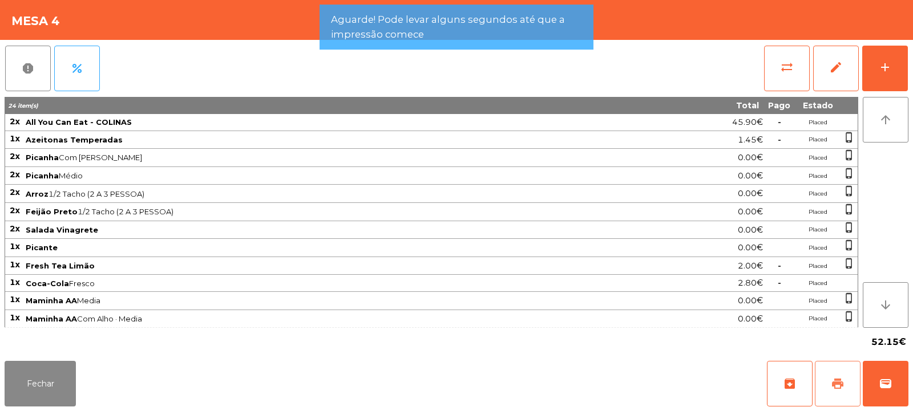
scroll to position [91, 0]
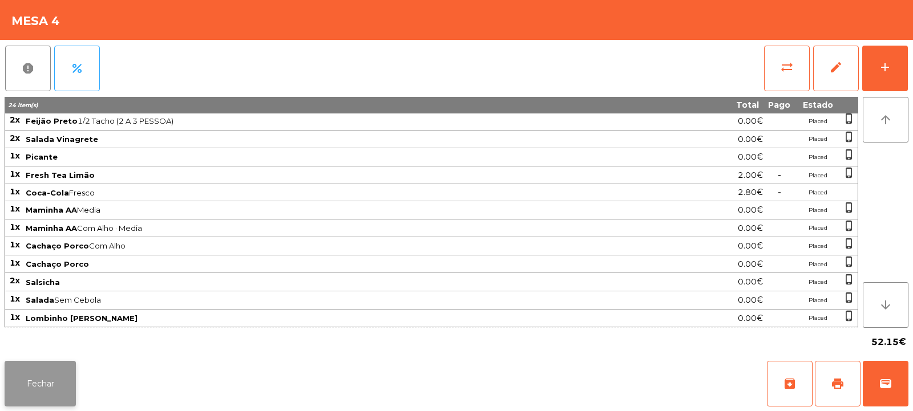
click at [52, 377] on button "Fechar" at bounding box center [40, 384] width 71 height 46
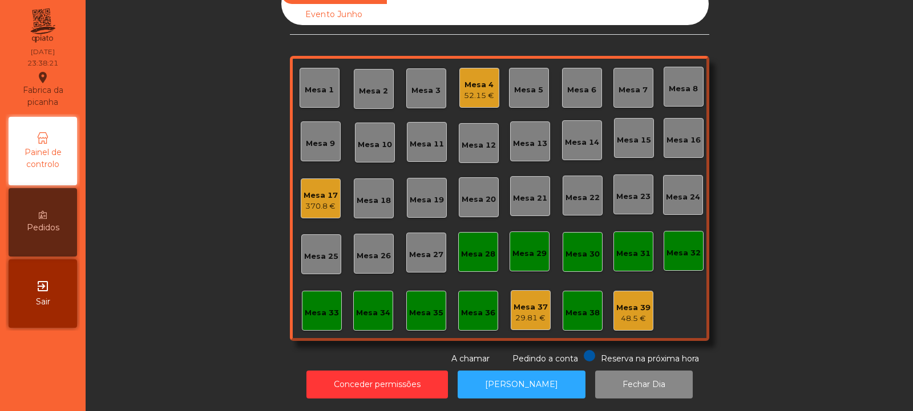
scroll to position [0, 0]
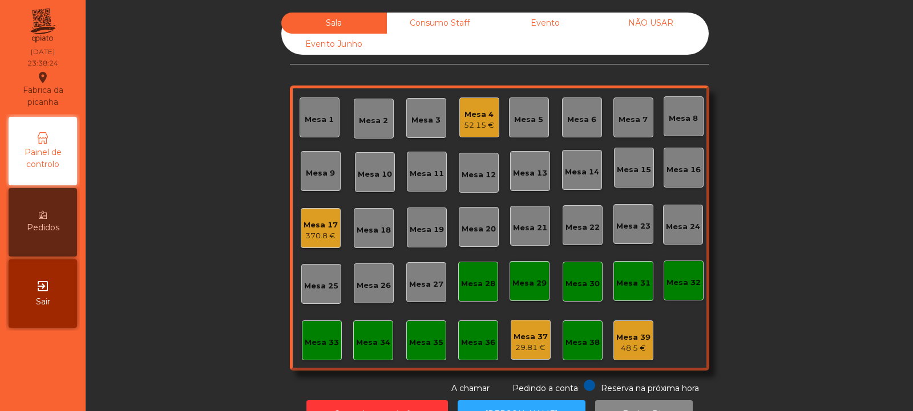
click at [477, 133] on div "Mesa 4 52.15 €" at bounding box center [479, 118] width 40 height 40
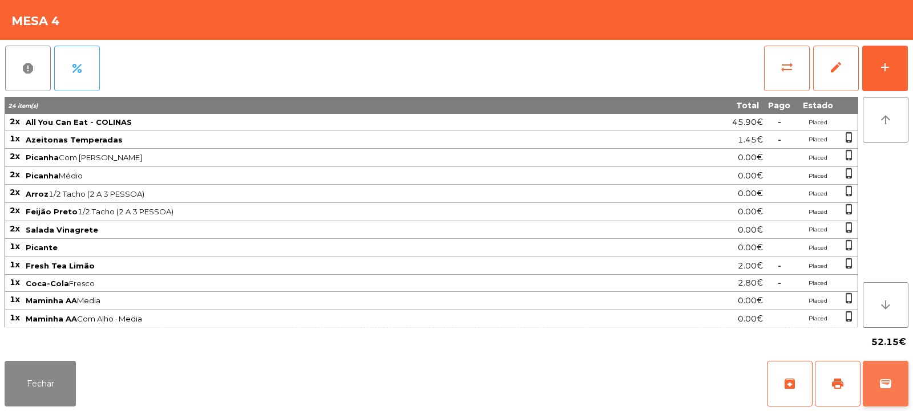
click at [874, 391] on button "wallet" at bounding box center [885, 384] width 46 height 46
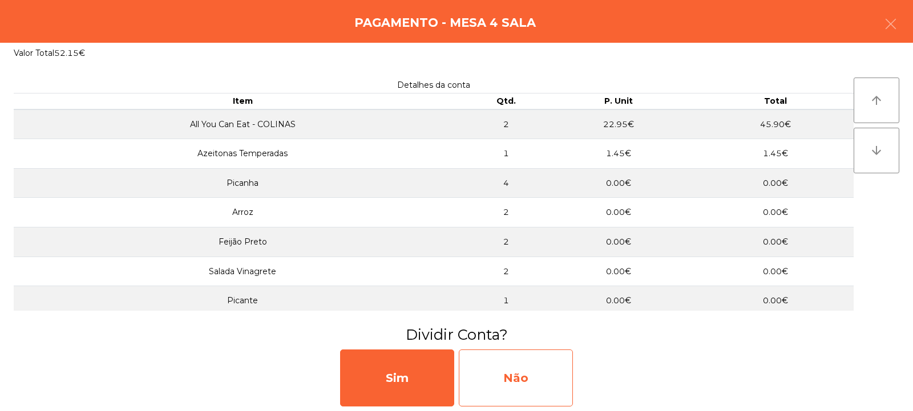
click at [553, 374] on div "Não" at bounding box center [516, 378] width 114 height 57
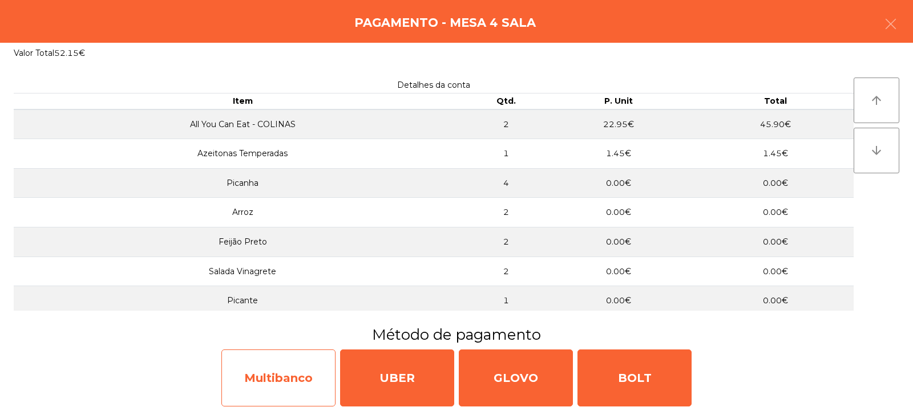
click at [307, 374] on div "Multibanco" at bounding box center [278, 378] width 114 height 57
select select "**"
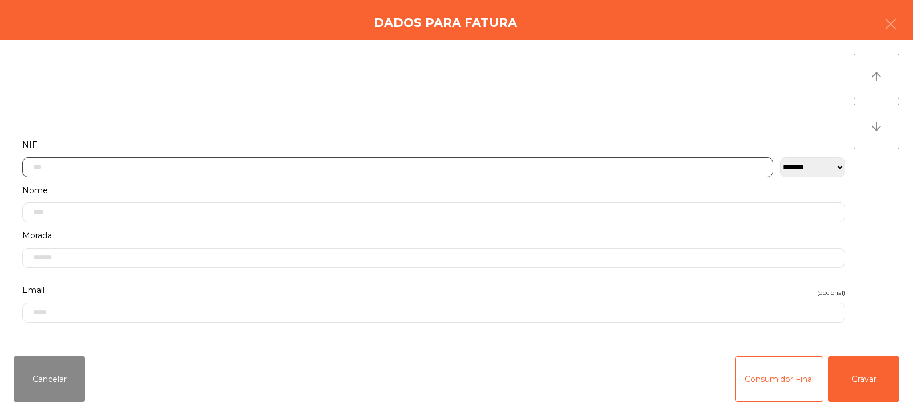
click at [457, 165] on input "text" at bounding box center [397, 167] width 751 height 20
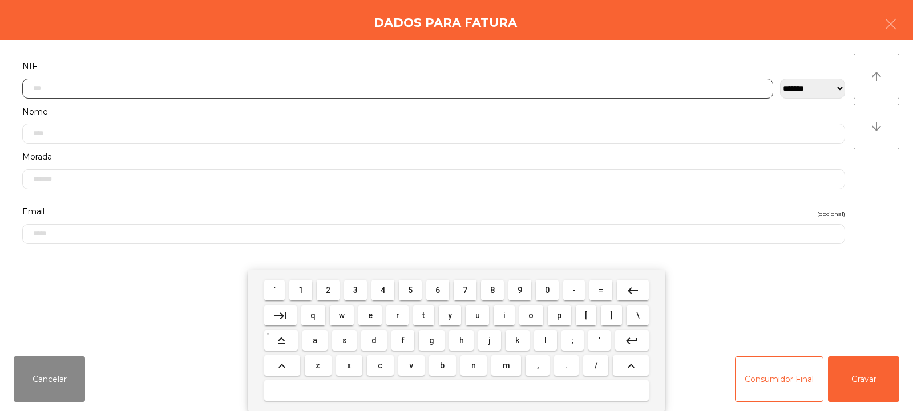
scroll to position [83, 0]
type input "*********"
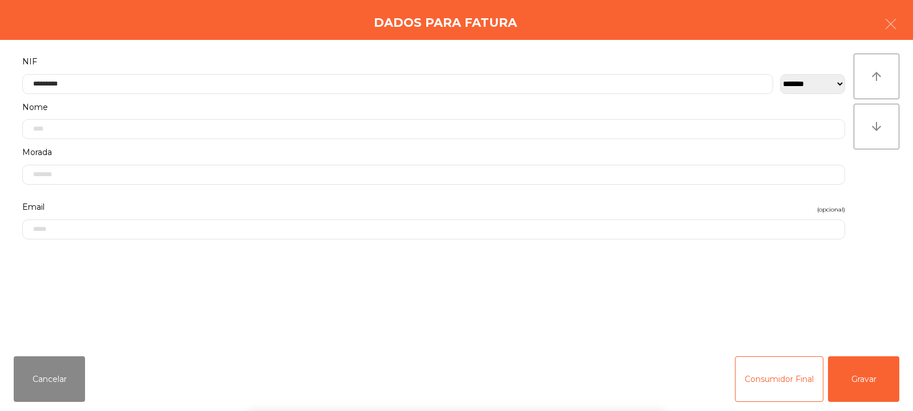
click at [853, 386] on div "` 1 2 3 4 5 6 7 8 9 0 - = keyboard_backspace keyboard_tab q w e r t y u i o p […" at bounding box center [456, 340] width 913 height 141
click at [849, 382] on button "Gravar" at bounding box center [863, 380] width 71 height 46
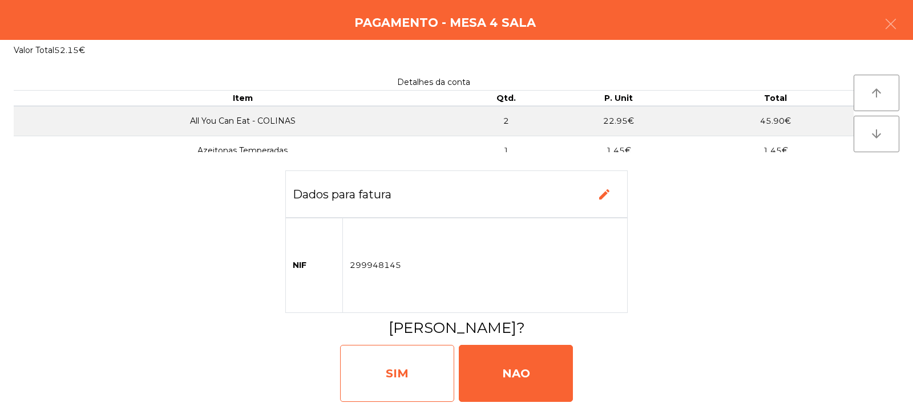
click at [414, 368] on div "SIM" at bounding box center [397, 373] width 114 height 57
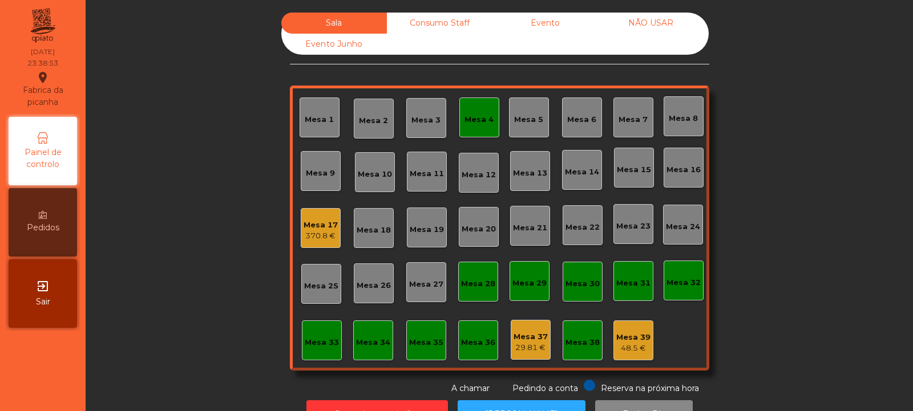
click at [471, 123] on div "Mesa 4" at bounding box center [478, 119] width 29 height 11
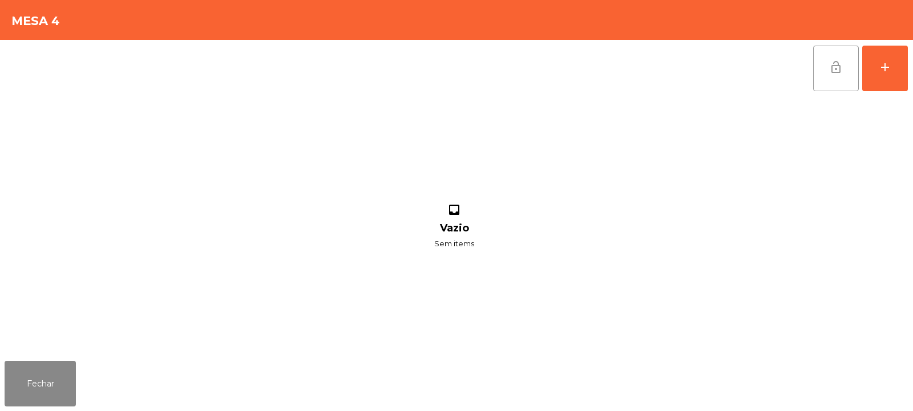
click at [830, 72] on span "lock_open" at bounding box center [836, 67] width 14 height 14
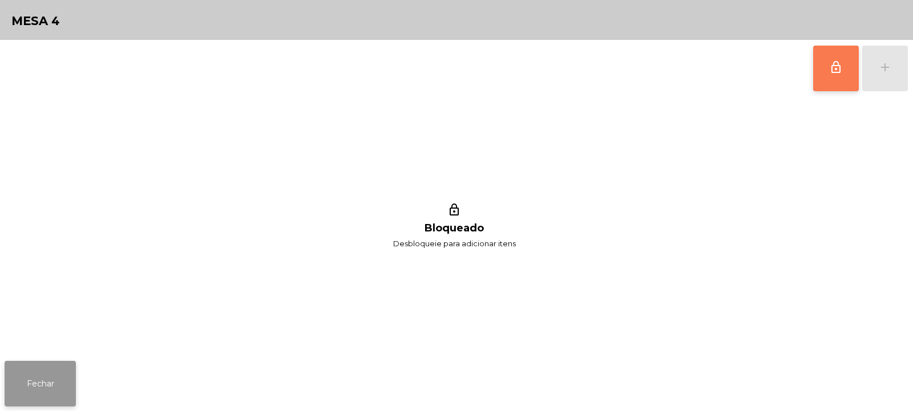
click at [75, 365] on button "Fechar" at bounding box center [40, 384] width 71 height 46
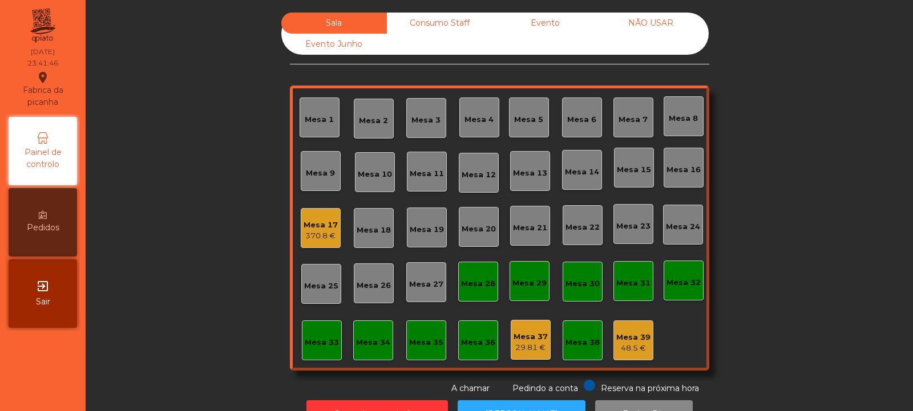
click at [438, 23] on div "Consumo Staff" at bounding box center [440, 23] width 106 height 21
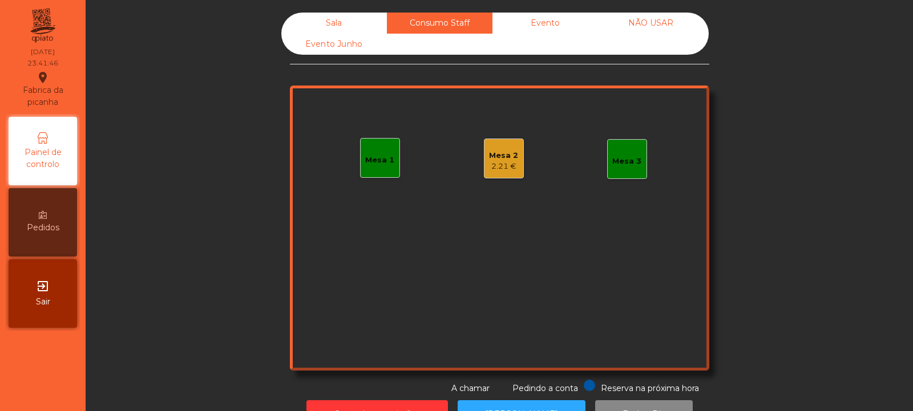
click at [505, 166] on div "2.21 €" at bounding box center [503, 166] width 29 height 11
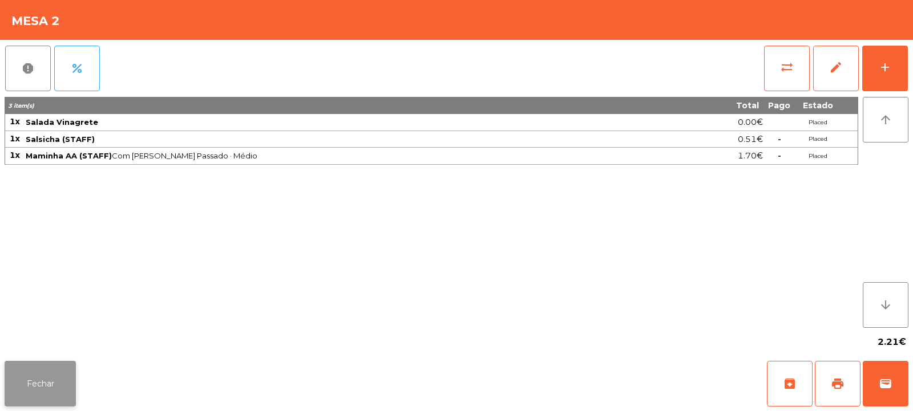
click at [41, 399] on button "Fechar" at bounding box center [40, 384] width 71 height 46
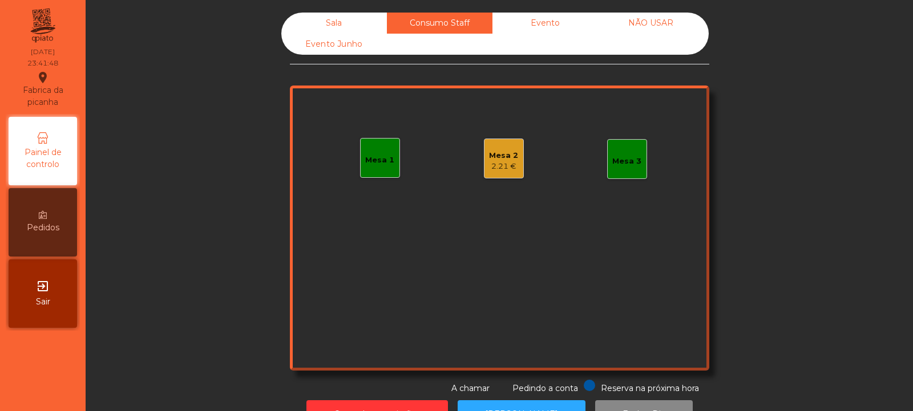
click at [348, 18] on div "Sala" at bounding box center [334, 23] width 106 height 21
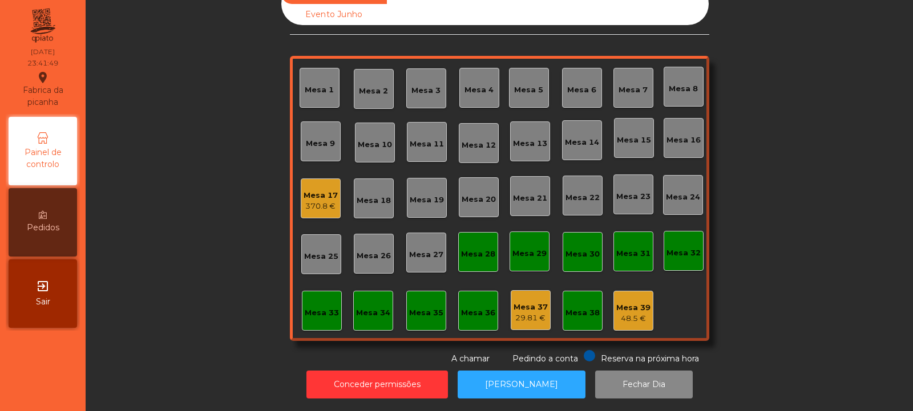
scroll to position [0, 0]
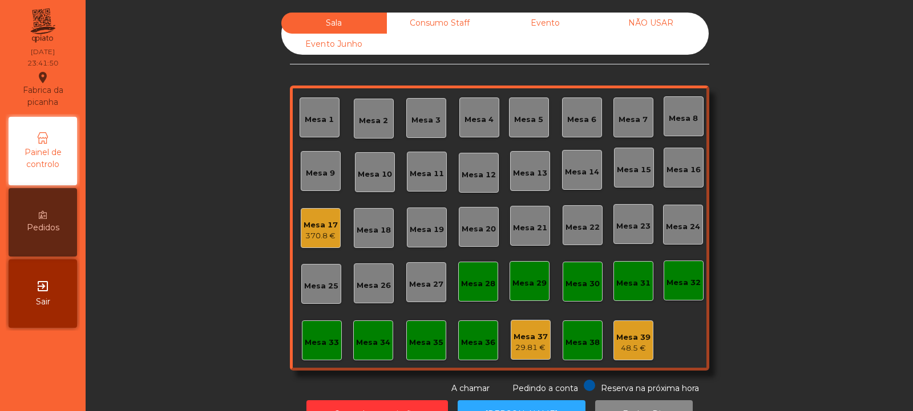
click at [323, 228] on div "Mesa 17" at bounding box center [320, 225] width 34 height 11
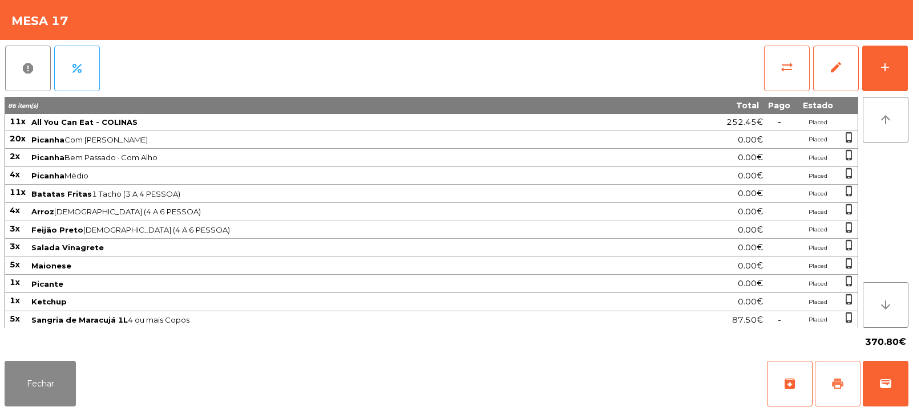
click at [839, 385] on span "print" at bounding box center [838, 384] width 14 height 14
click at [66, 374] on button "Fechar" at bounding box center [40, 384] width 71 height 46
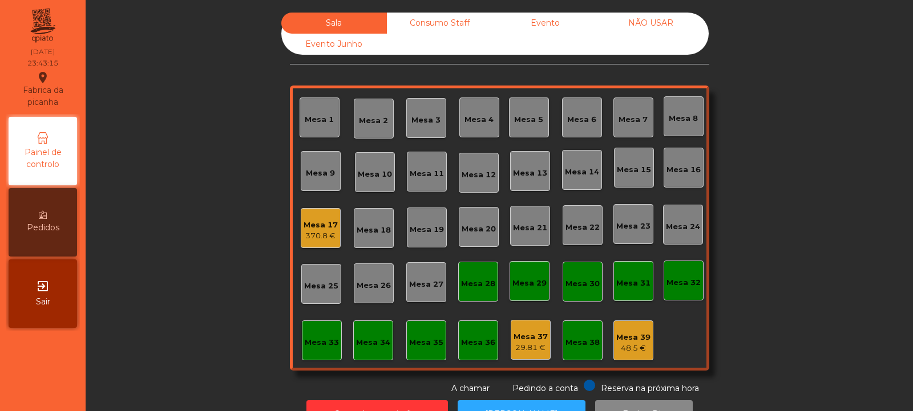
click at [319, 234] on div "370.8 €" at bounding box center [320, 235] width 34 height 11
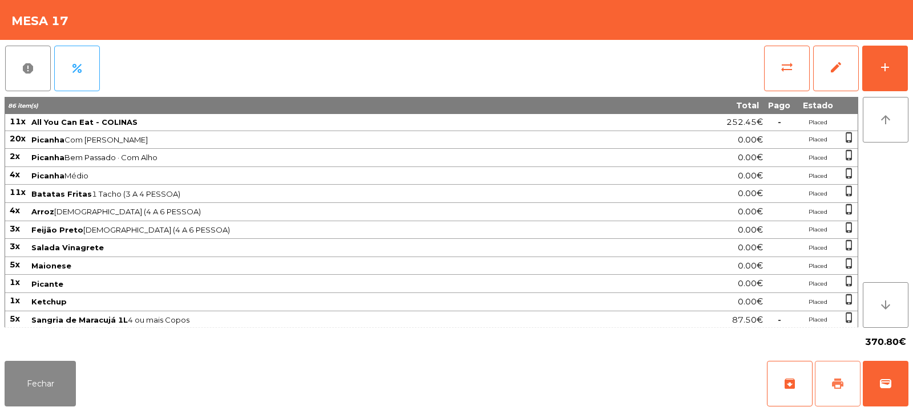
click at [836, 383] on span "print" at bounding box center [838, 384] width 14 height 14
click at [887, 382] on span "wallet" at bounding box center [885, 384] width 14 height 14
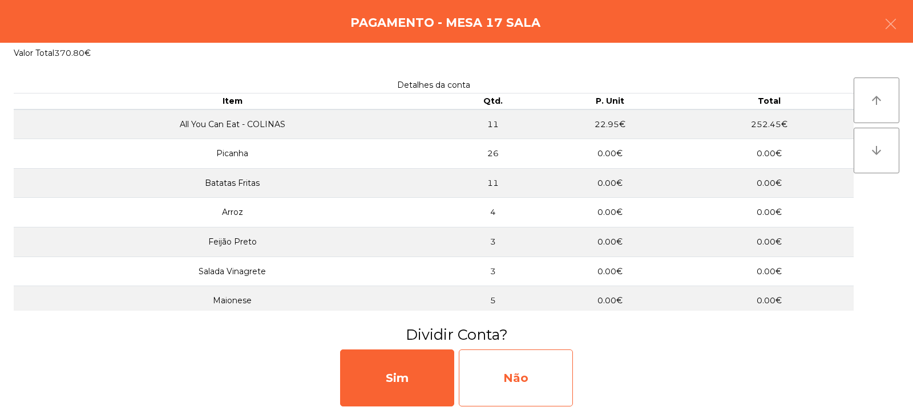
click at [529, 379] on div "Não" at bounding box center [516, 378] width 114 height 57
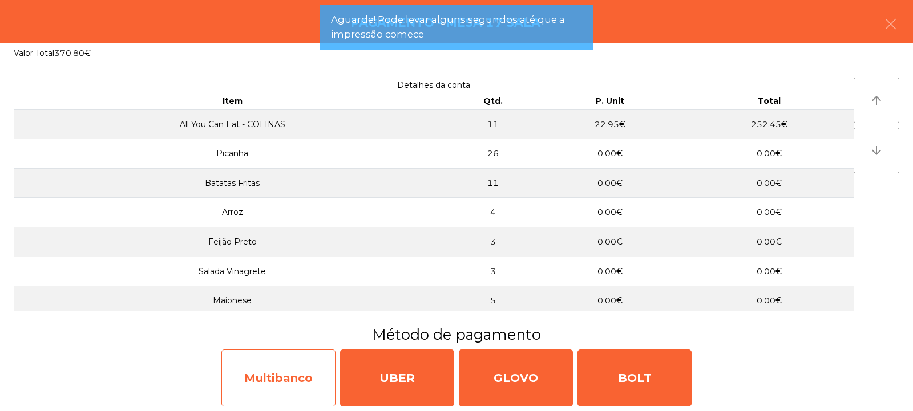
click at [298, 375] on div "Multibanco" at bounding box center [278, 378] width 114 height 57
select select "**"
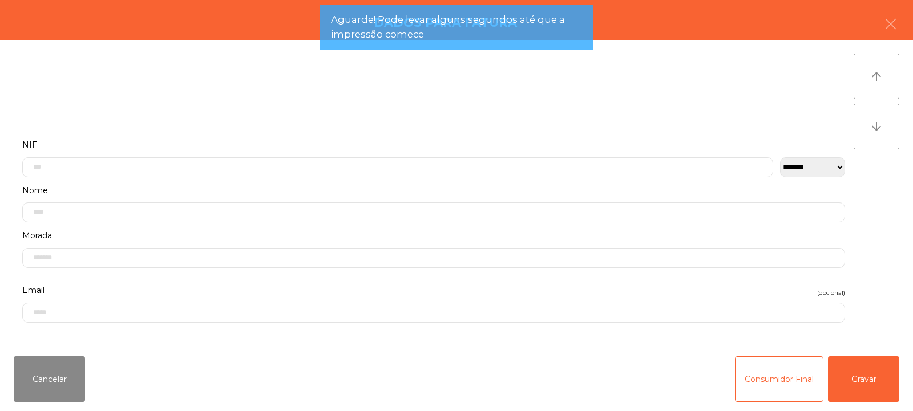
click at [364, 141] on label "NIF" at bounding box center [433, 144] width 823 height 15
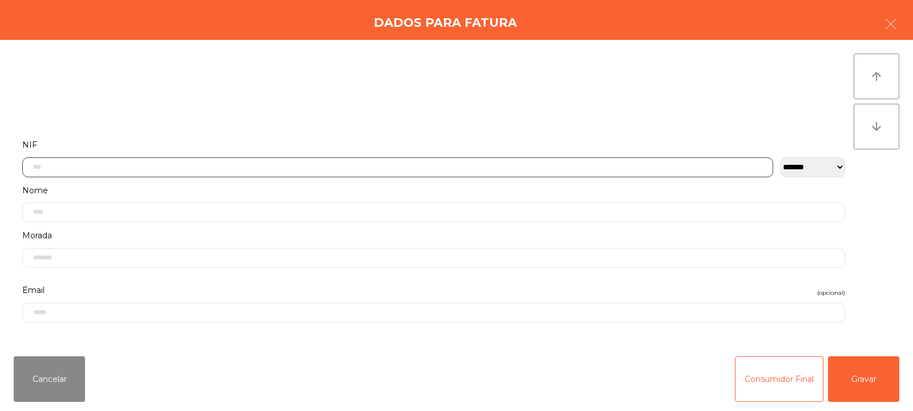
click at [244, 167] on input "text" at bounding box center [397, 167] width 751 height 20
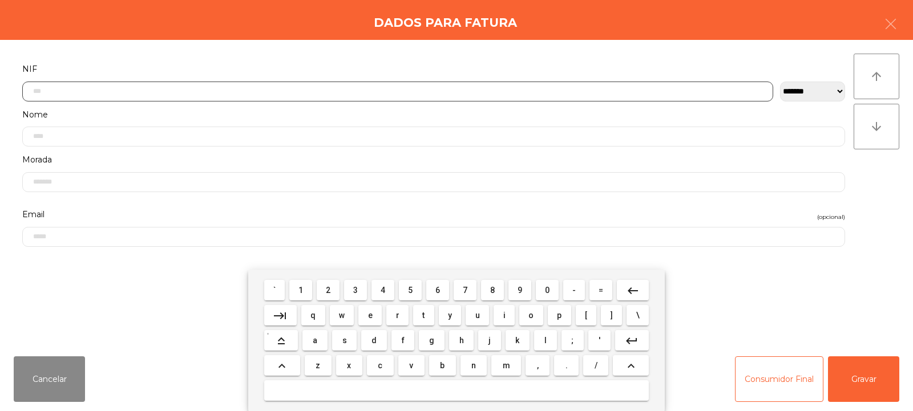
scroll to position [83, 0]
type input "*********"
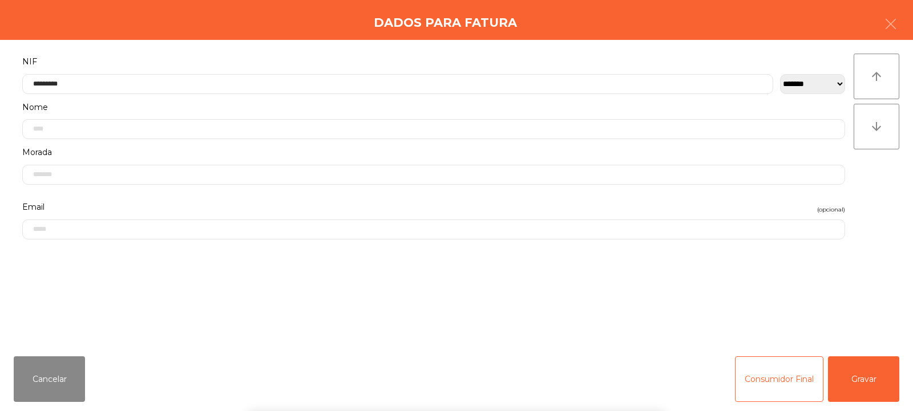
click at [864, 382] on div "` 1 2 3 4 5 6 7 8 9 0 - = keyboard_backspace keyboard_tab q w e r t y u i o p […" at bounding box center [456, 340] width 913 height 141
click at [863, 386] on button "Gravar" at bounding box center [863, 380] width 71 height 46
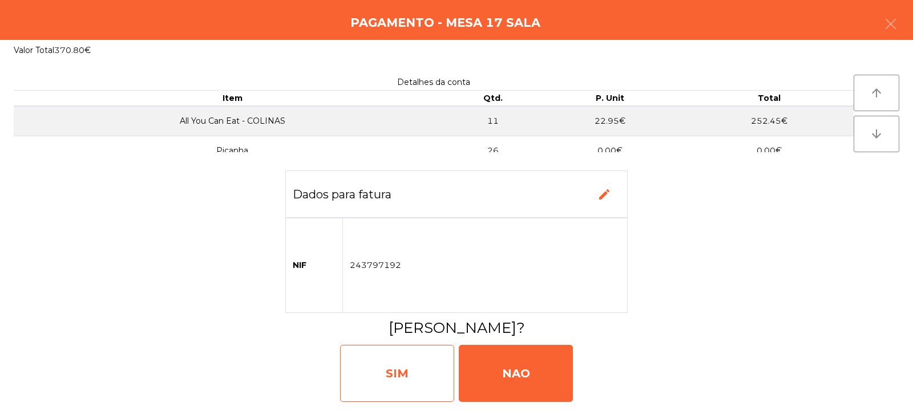
click at [392, 382] on div "SIM" at bounding box center [397, 373] width 114 height 57
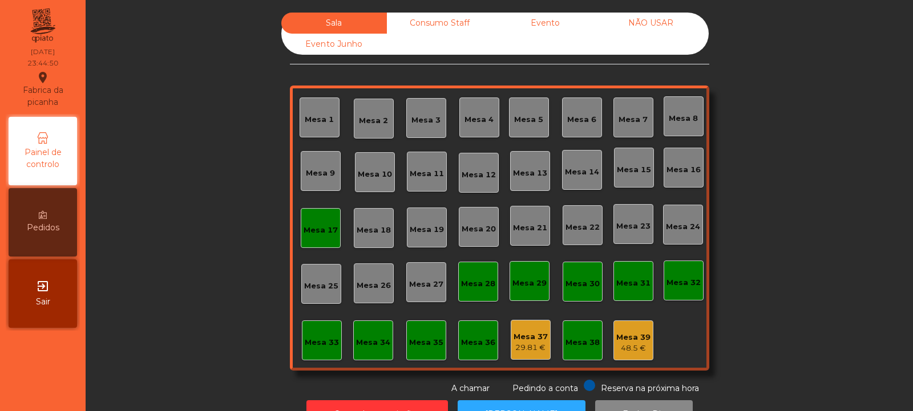
click at [307, 220] on div "Mesa 17" at bounding box center [320, 228] width 34 height 16
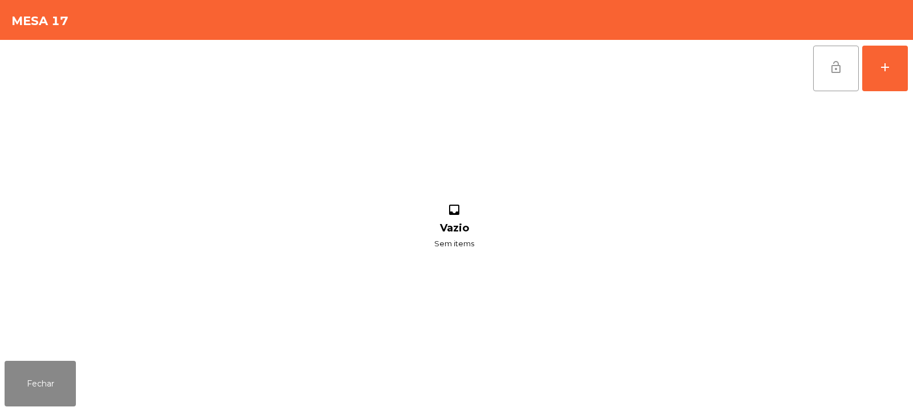
click at [826, 71] on button "lock_open" at bounding box center [836, 69] width 46 height 46
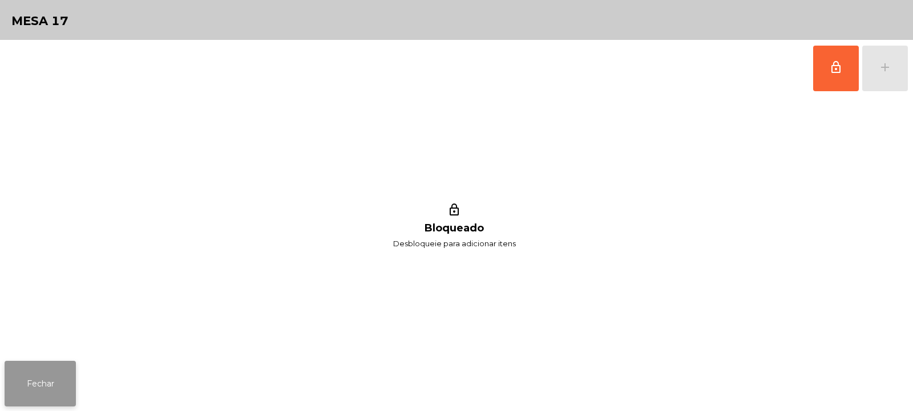
click at [54, 374] on button "Fechar" at bounding box center [40, 384] width 71 height 46
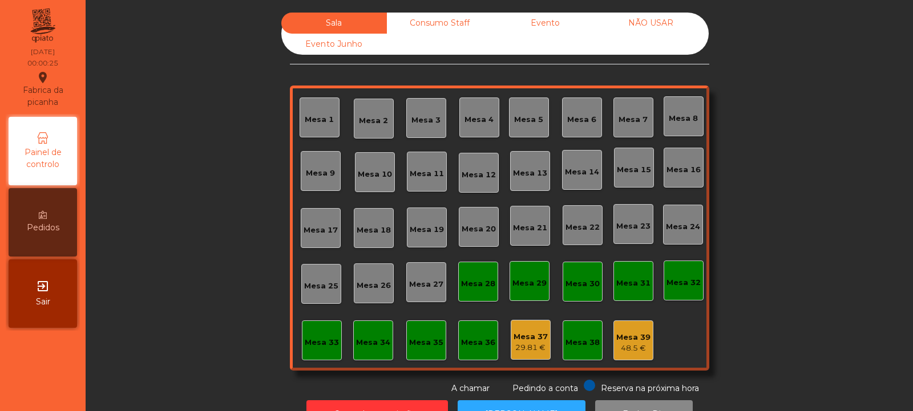
scroll to position [38, 0]
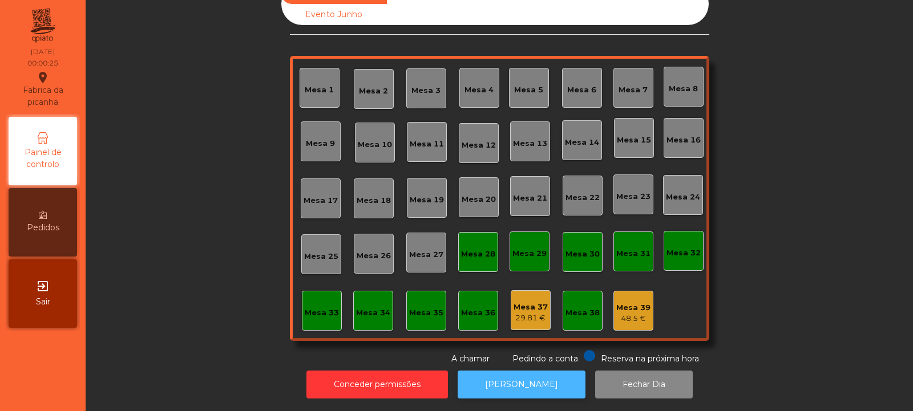
click at [535, 371] on button "[PERSON_NAME]" at bounding box center [521, 385] width 128 height 28
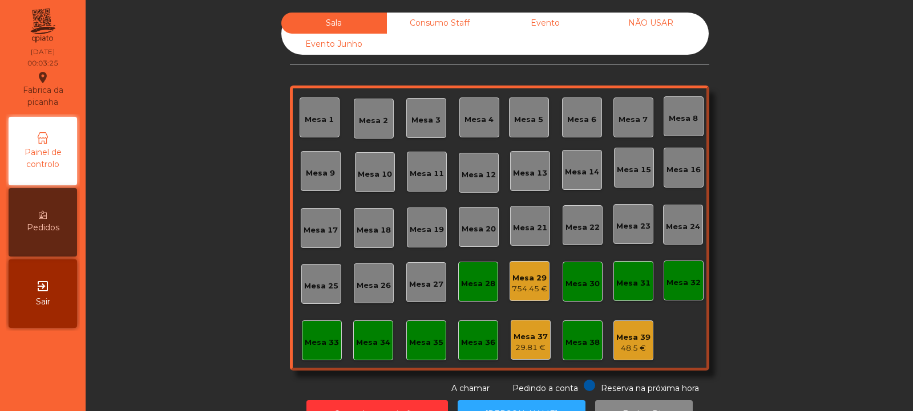
click at [456, 30] on div "Consumo Staff" at bounding box center [440, 23] width 106 height 21
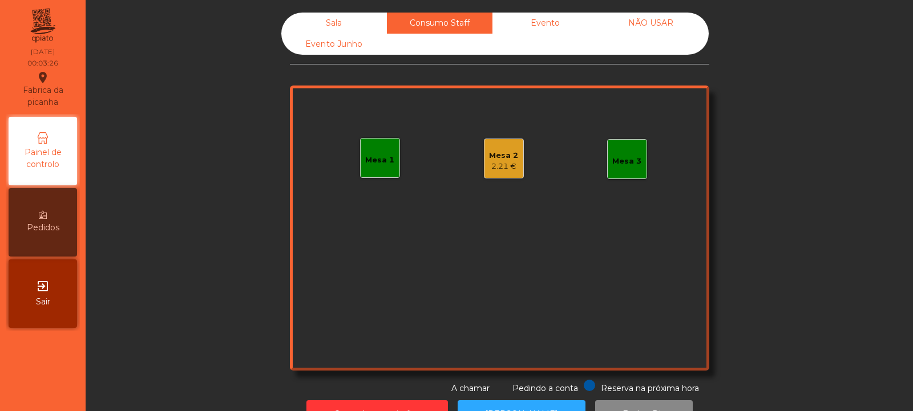
click at [509, 154] on div "Mesa 2" at bounding box center [503, 155] width 29 height 11
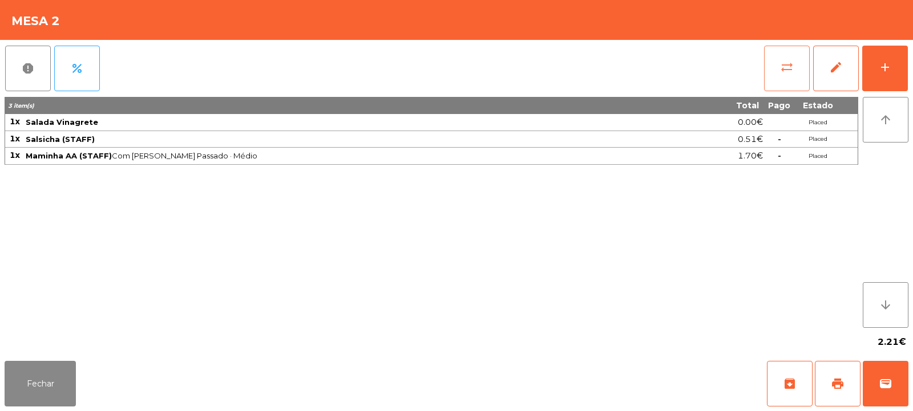
click at [784, 70] on span "sync_alt" at bounding box center [787, 67] width 14 height 14
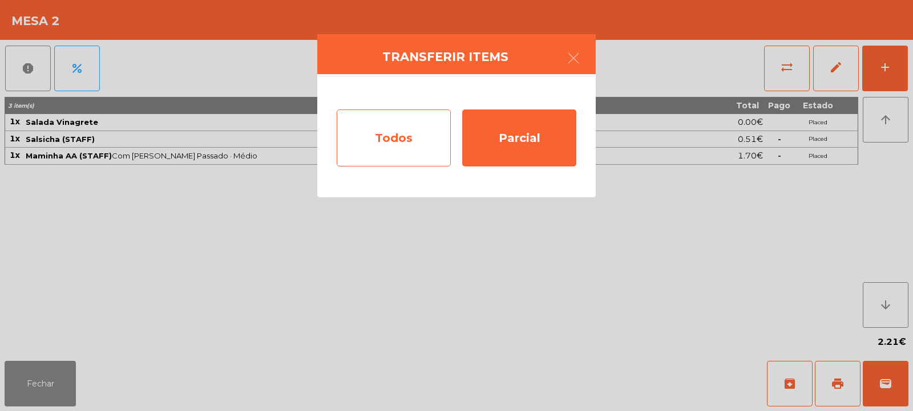
click at [418, 131] on div "Todos" at bounding box center [394, 138] width 114 height 57
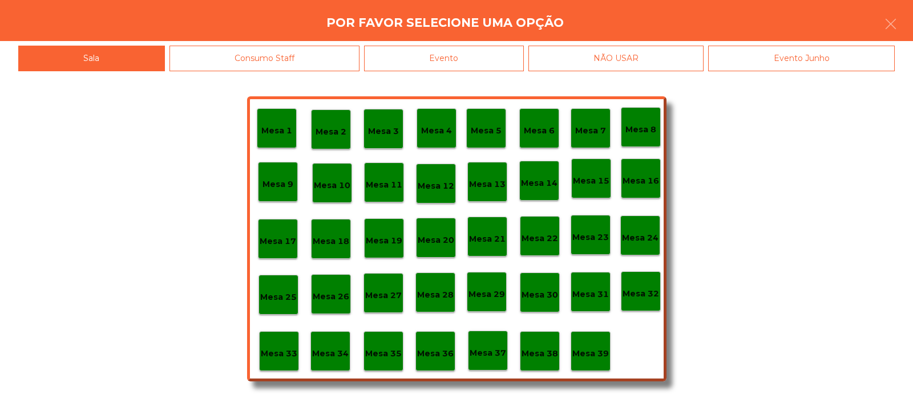
click at [595, 343] on div "Mesa 39" at bounding box center [590, 352] width 37 height 18
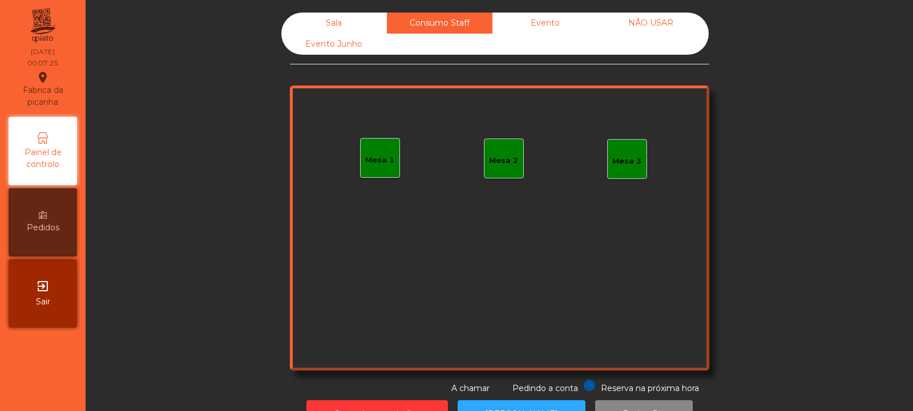
click at [313, 27] on div "Sala" at bounding box center [334, 23] width 106 height 21
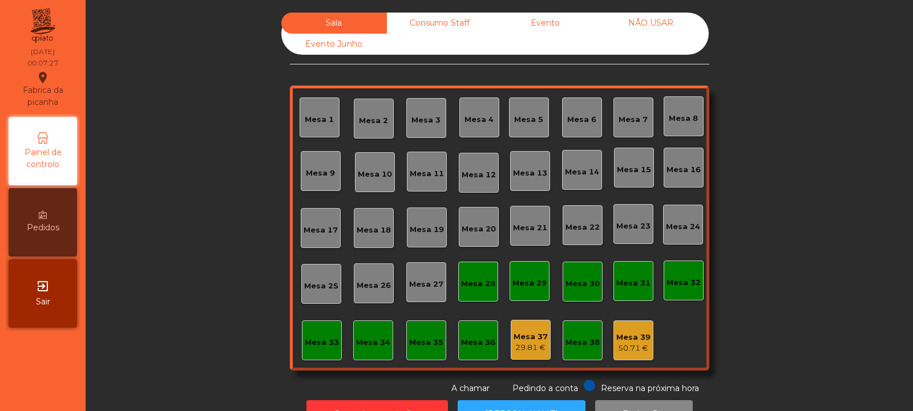
scroll to position [38, 0]
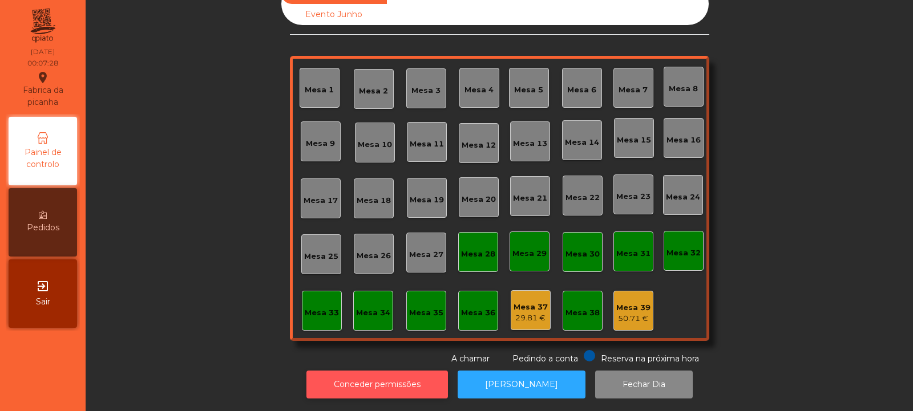
click at [343, 380] on button "Conceder permissões" at bounding box center [376, 385] width 141 height 28
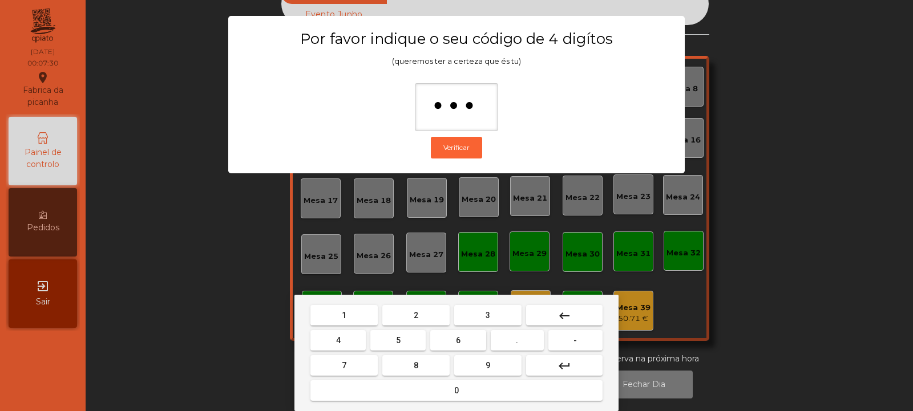
type input "****"
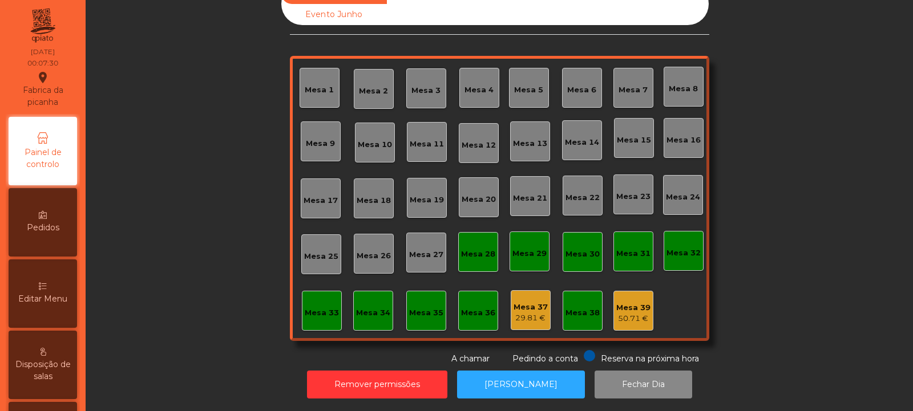
click at [524, 313] on div "29.81 €" at bounding box center [530, 318] width 34 height 11
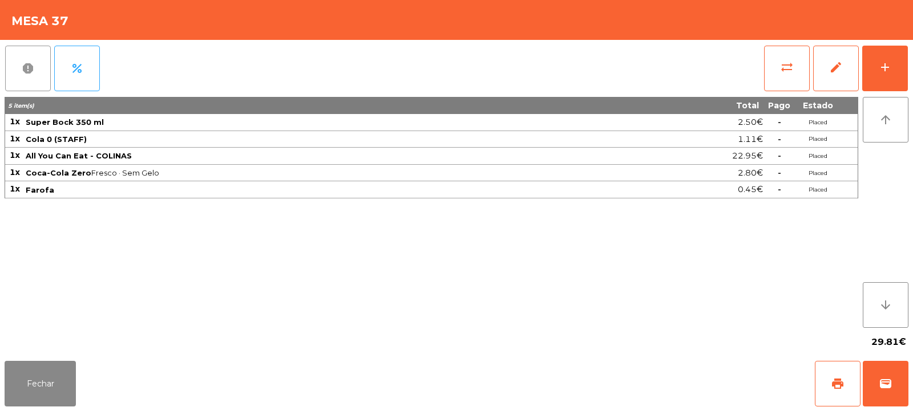
click at [27, 72] on span "report" at bounding box center [28, 69] width 14 height 14
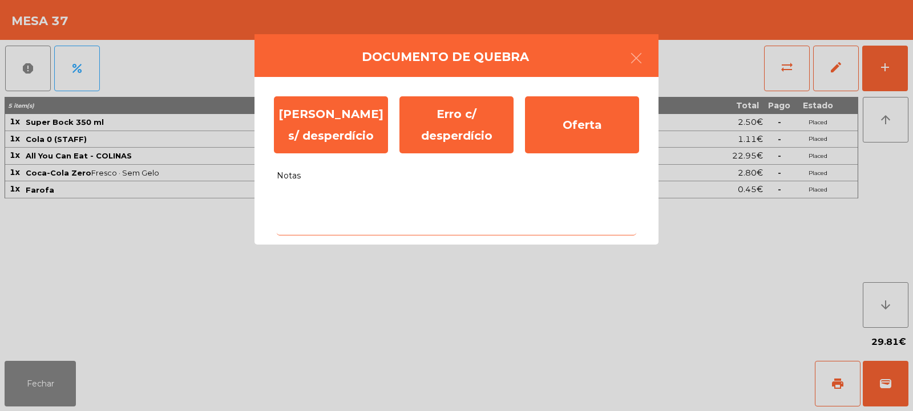
click at [568, 197] on textarea "Notas" at bounding box center [456, 211] width 359 height 47
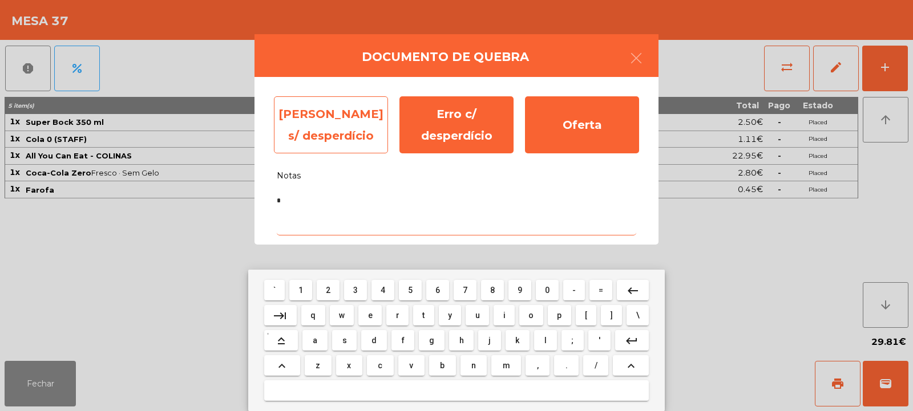
type textarea "*"
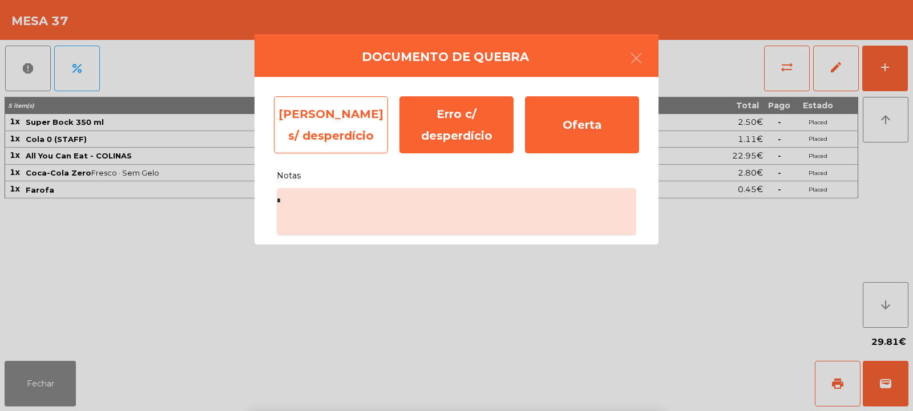
click at [296, 127] on div "Erro s/ desperdício" at bounding box center [331, 124] width 114 height 57
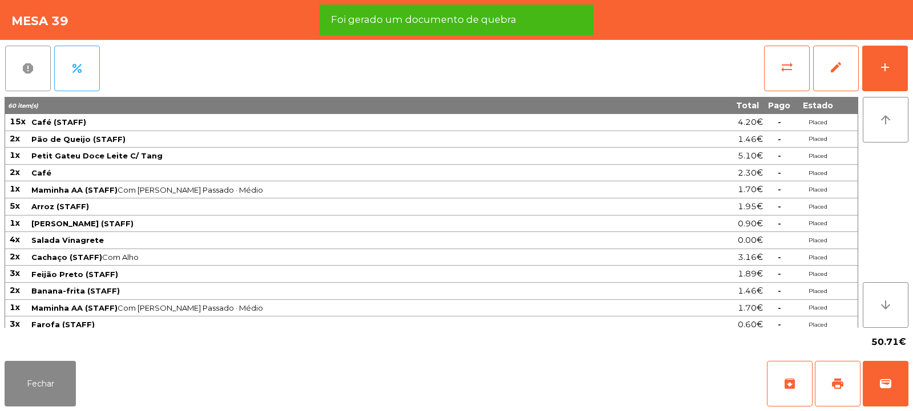
click at [32, 76] on button "report" at bounding box center [28, 69] width 46 height 46
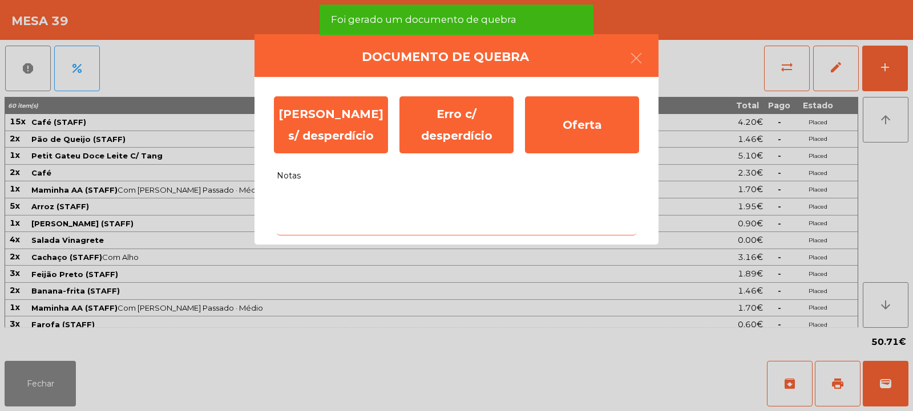
click at [593, 201] on textarea "Notas" at bounding box center [456, 211] width 359 height 47
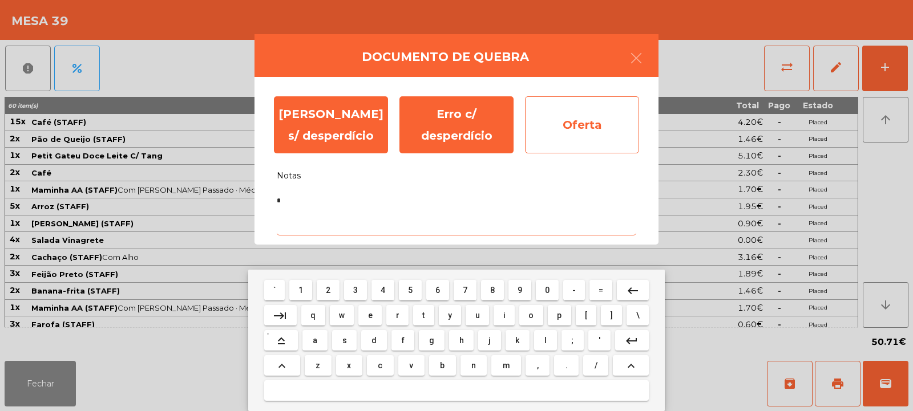
type textarea "*"
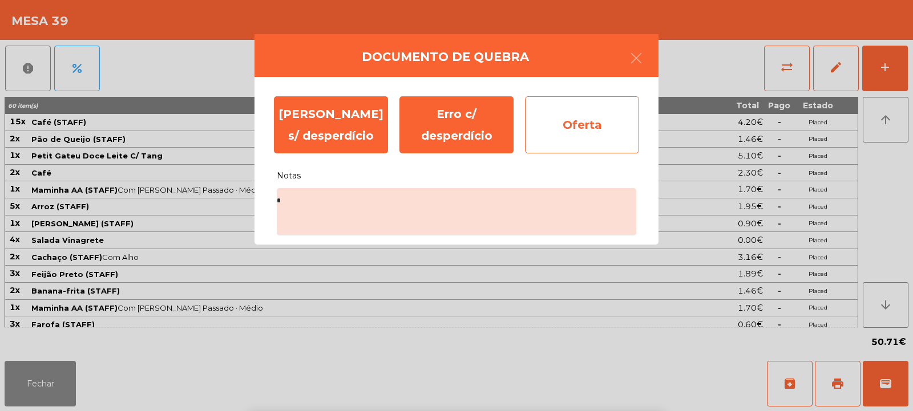
click at [606, 128] on div "Oferta" at bounding box center [582, 124] width 114 height 57
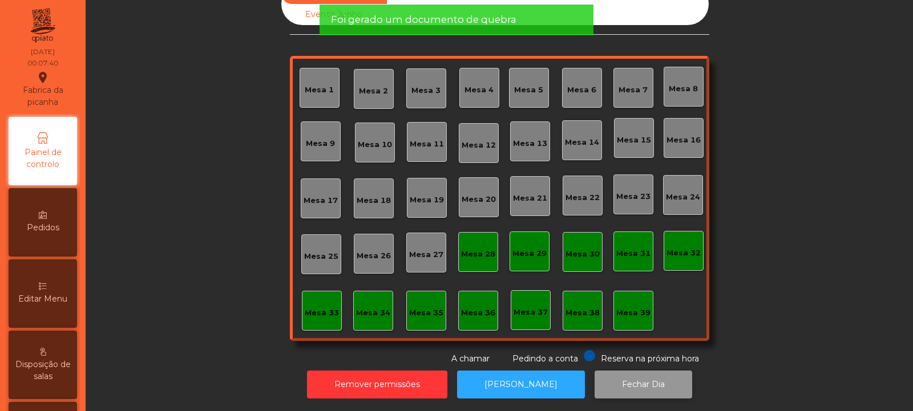
click at [623, 372] on button "Fechar Dia" at bounding box center [643, 385] width 98 height 28
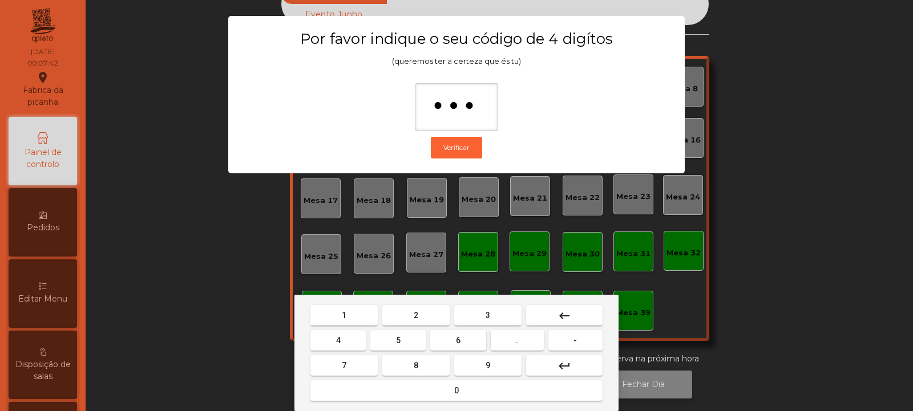
type input "****"
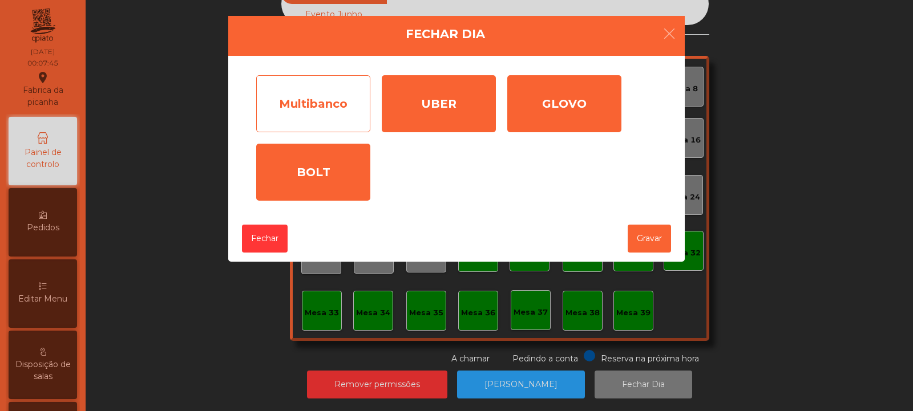
click at [345, 110] on div "Multibanco" at bounding box center [313, 103] width 114 height 57
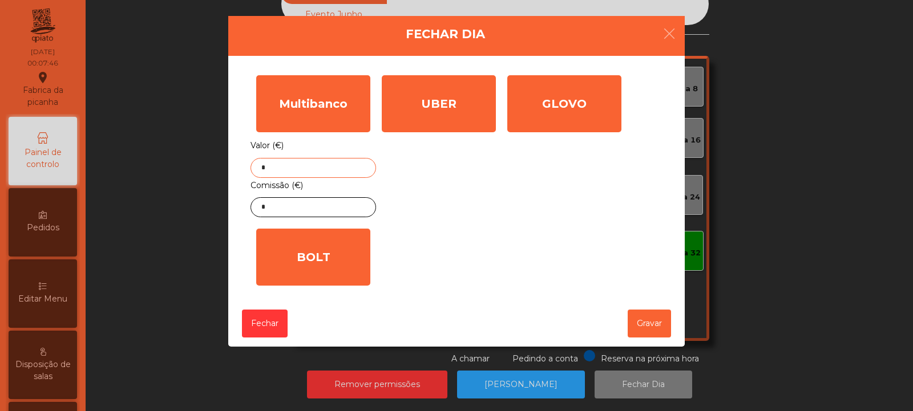
click at [337, 166] on input "*" at bounding box center [312, 168] width 125 height 20
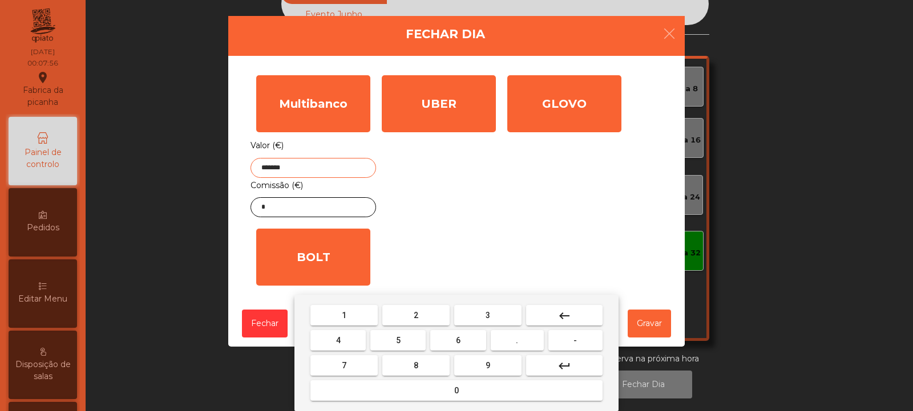
type input "*******"
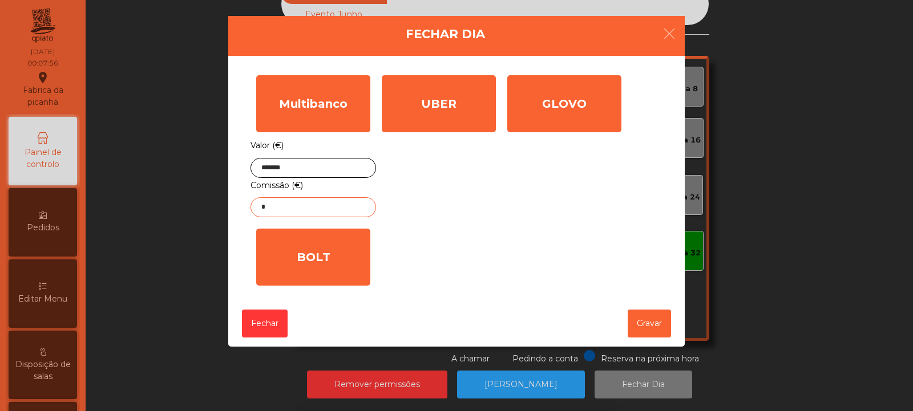
click at [346, 209] on input "*" at bounding box center [312, 207] width 125 height 20
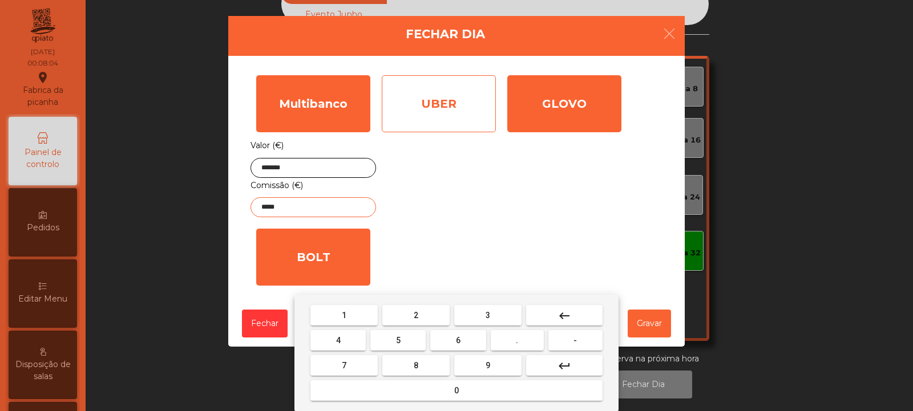
type input "*****"
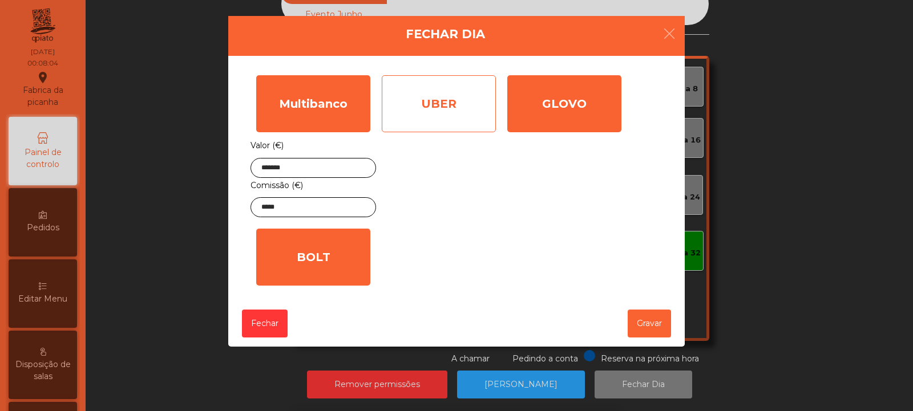
click at [467, 107] on div "UBER" at bounding box center [439, 103] width 114 height 57
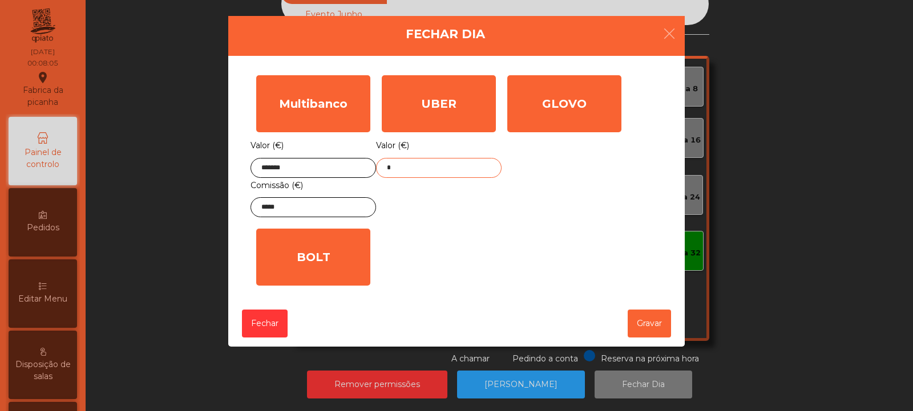
click at [456, 166] on input "*" at bounding box center [438, 168] width 125 height 20
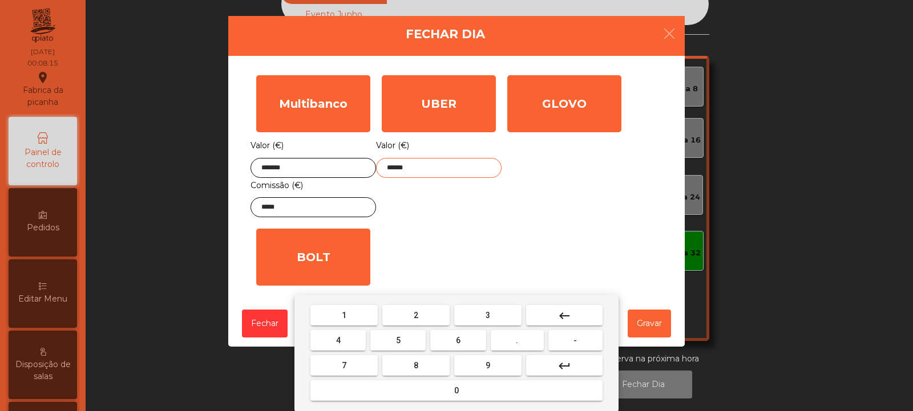
type input "******"
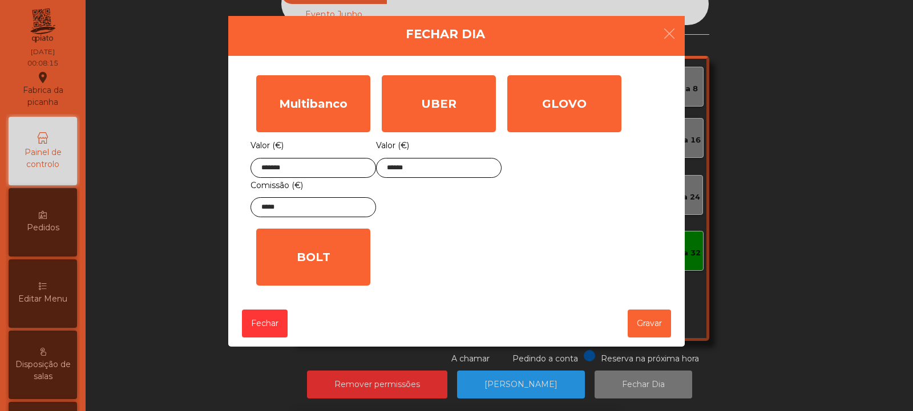
click at [649, 325] on div "1 2 3 keyboard_backspace 4 5 6 . - 7 8 9 keyboard_return 0" at bounding box center [456, 353] width 913 height 116
click at [648, 323] on button "Gravar" at bounding box center [648, 324] width 43 height 28
